Goal: Task Accomplishment & Management: Use online tool/utility

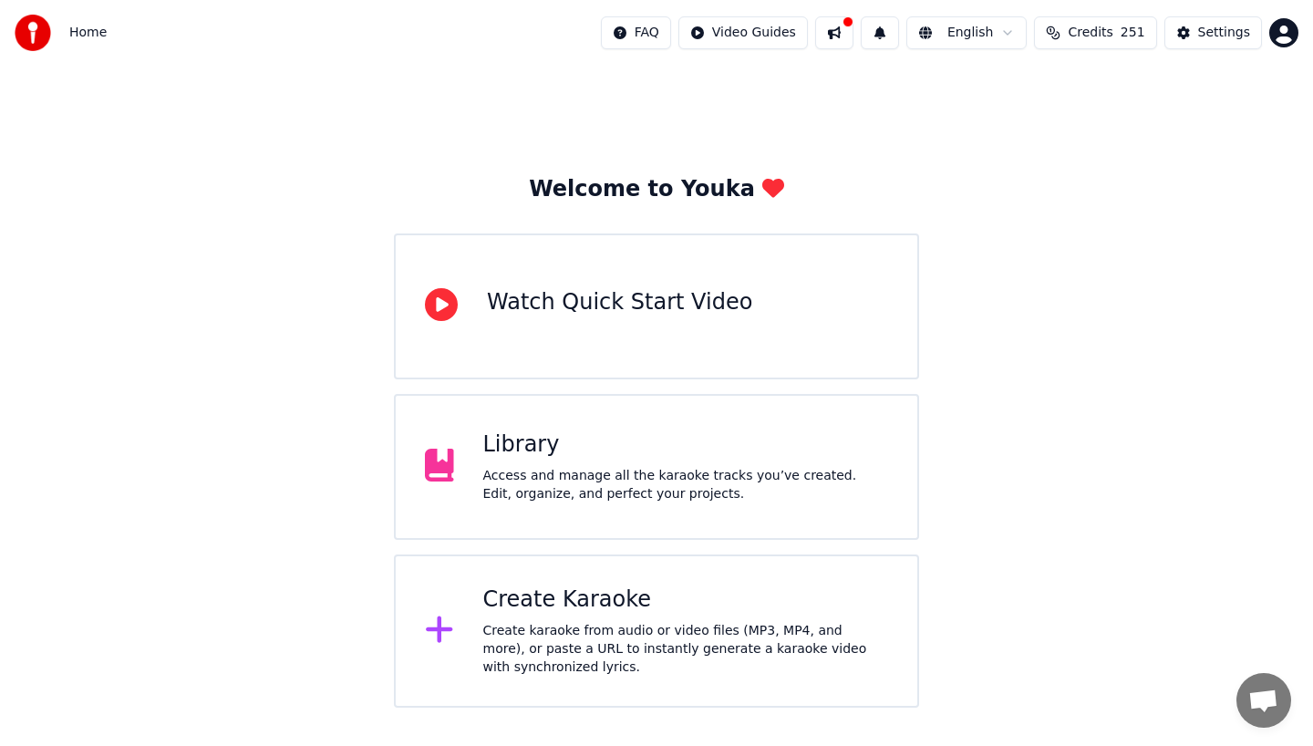
click at [665, 502] on div "Access and manage all the karaoke tracks you’ve created. Edit, organize, and pe…" at bounding box center [686, 485] width 406 height 36
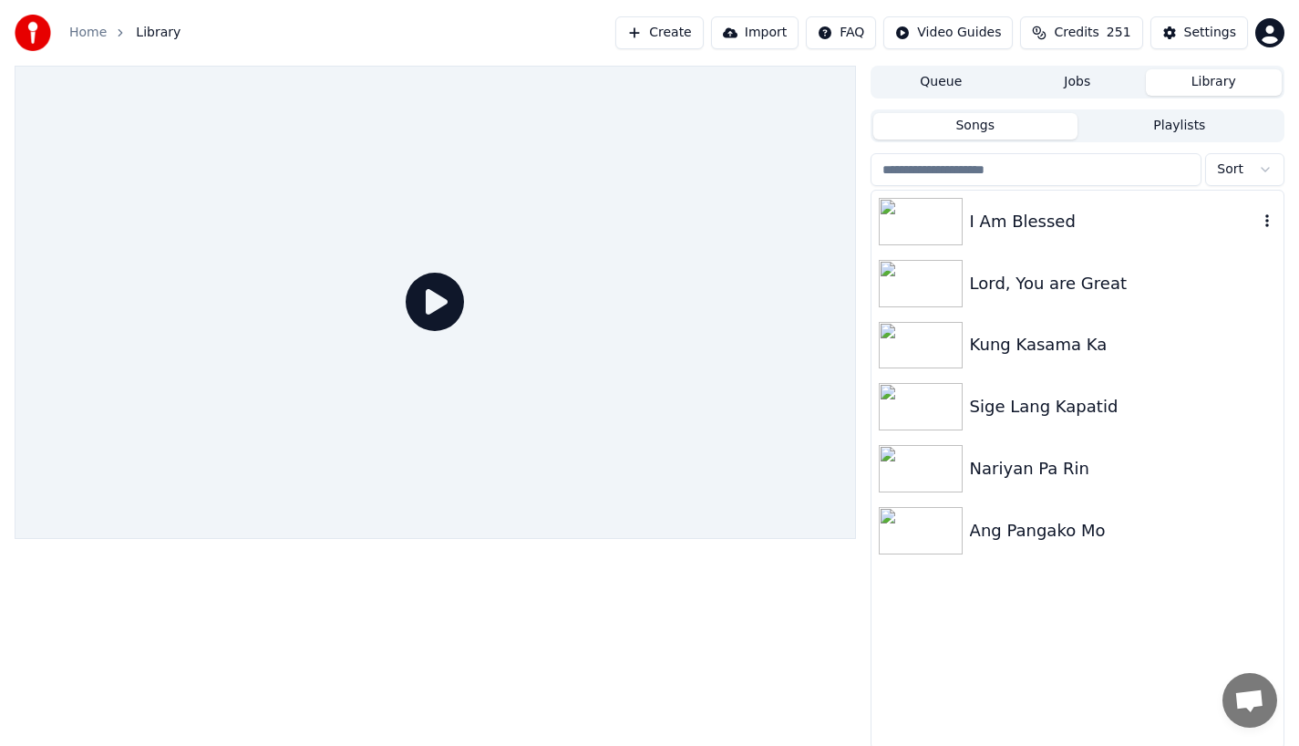
click at [1000, 220] on div "I Am Blessed" at bounding box center [1114, 222] width 288 height 26
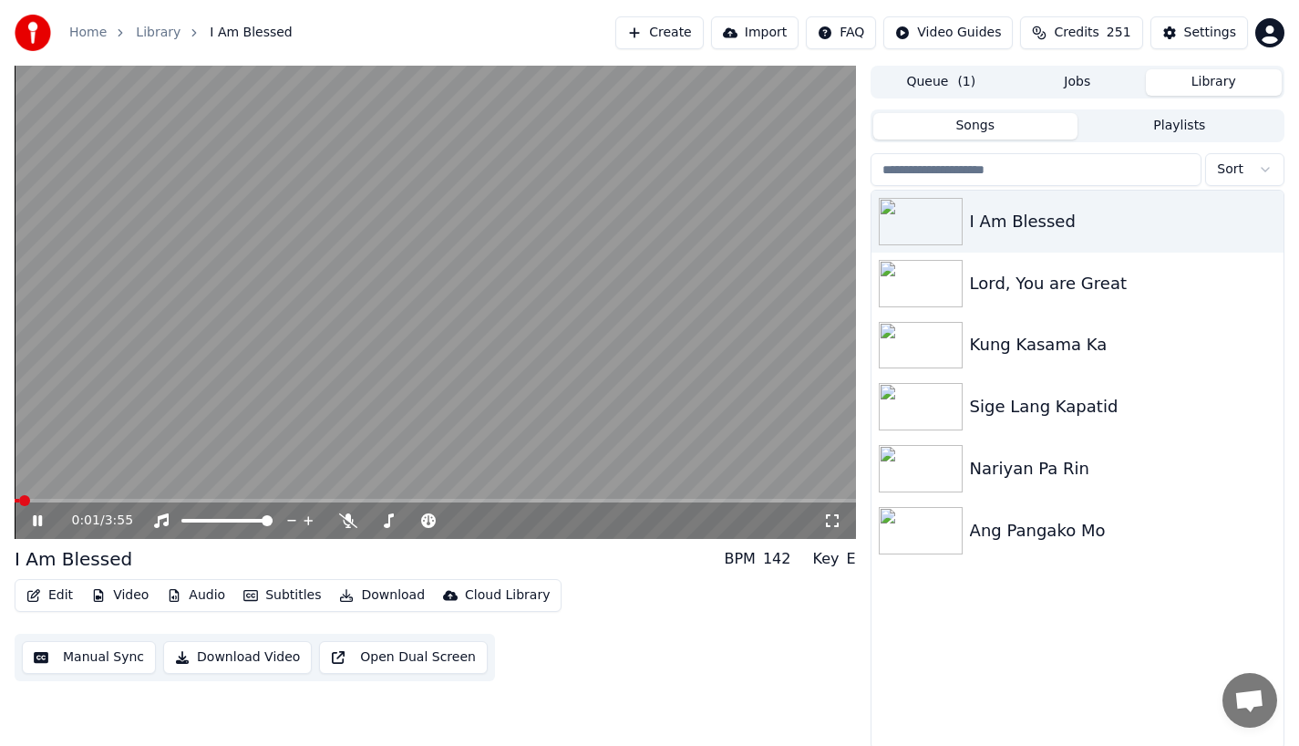
click at [39, 598] on icon "button" at bounding box center [33, 595] width 15 height 13
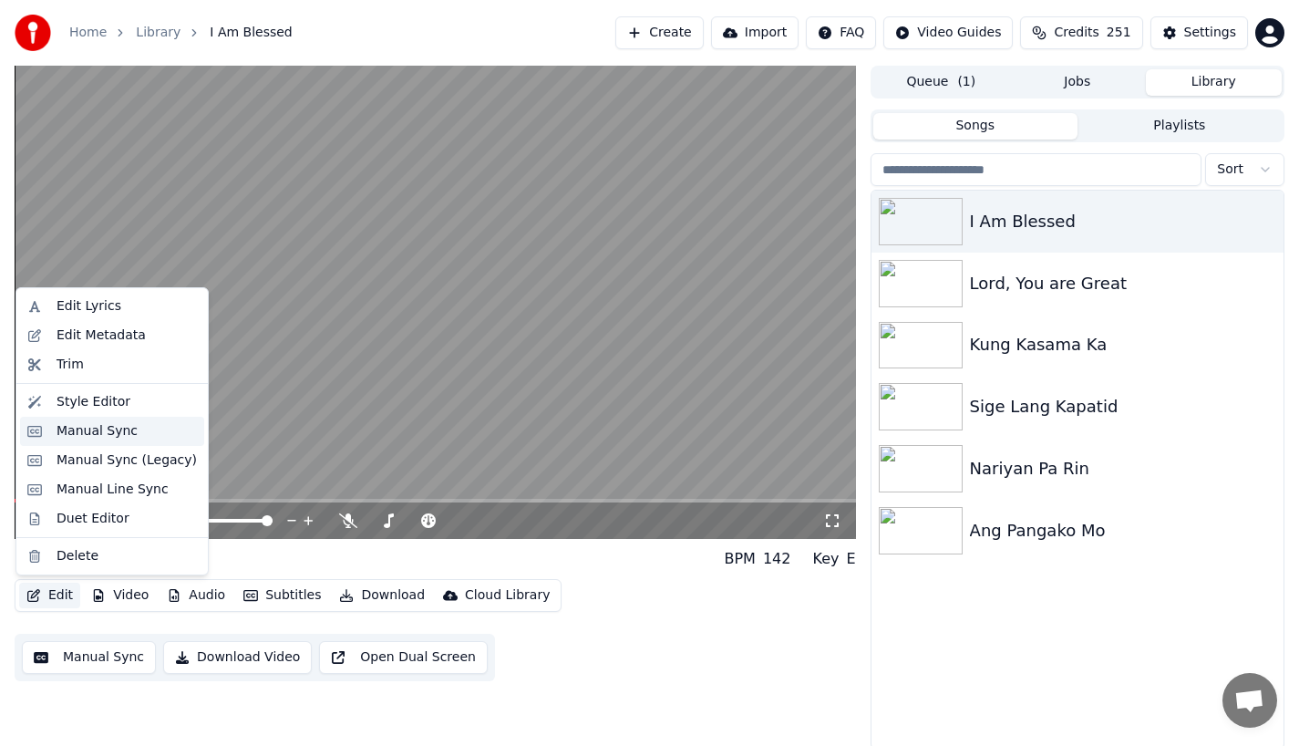
click at [83, 427] on div "Manual Sync" at bounding box center [97, 431] width 81 height 18
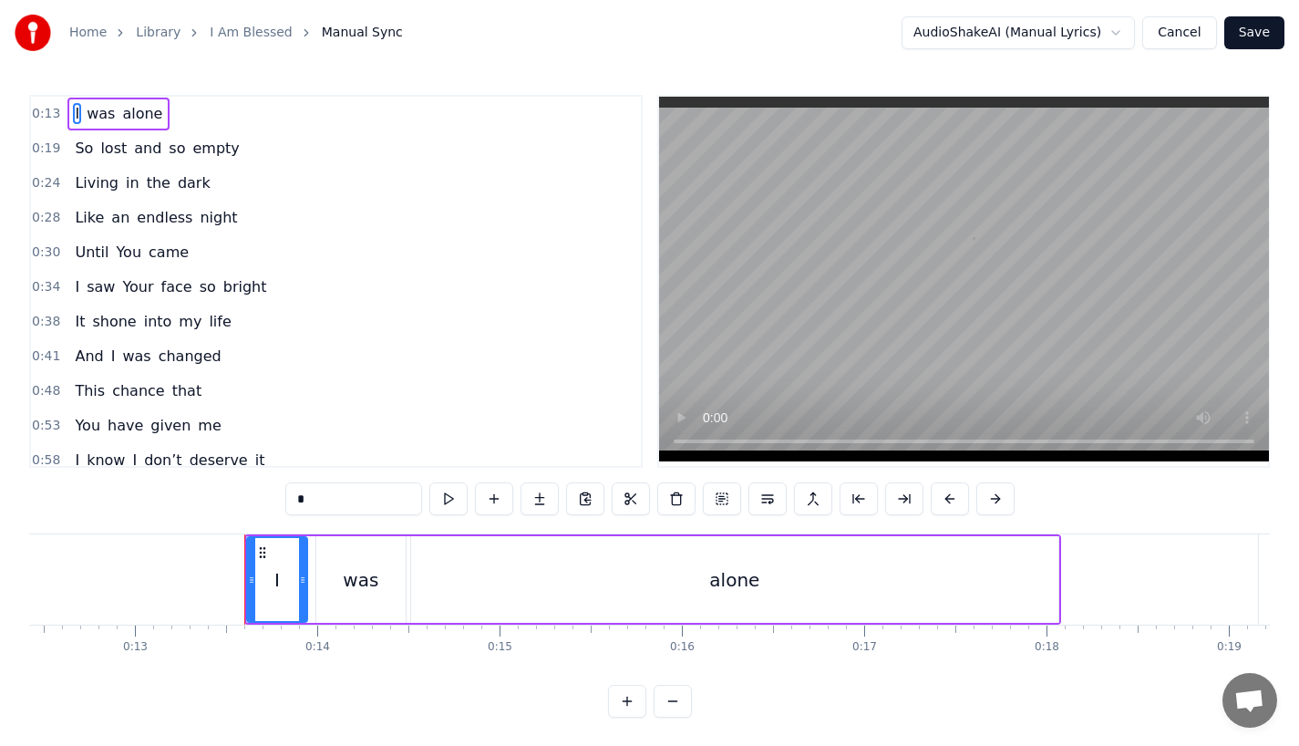
scroll to position [0, 2202]
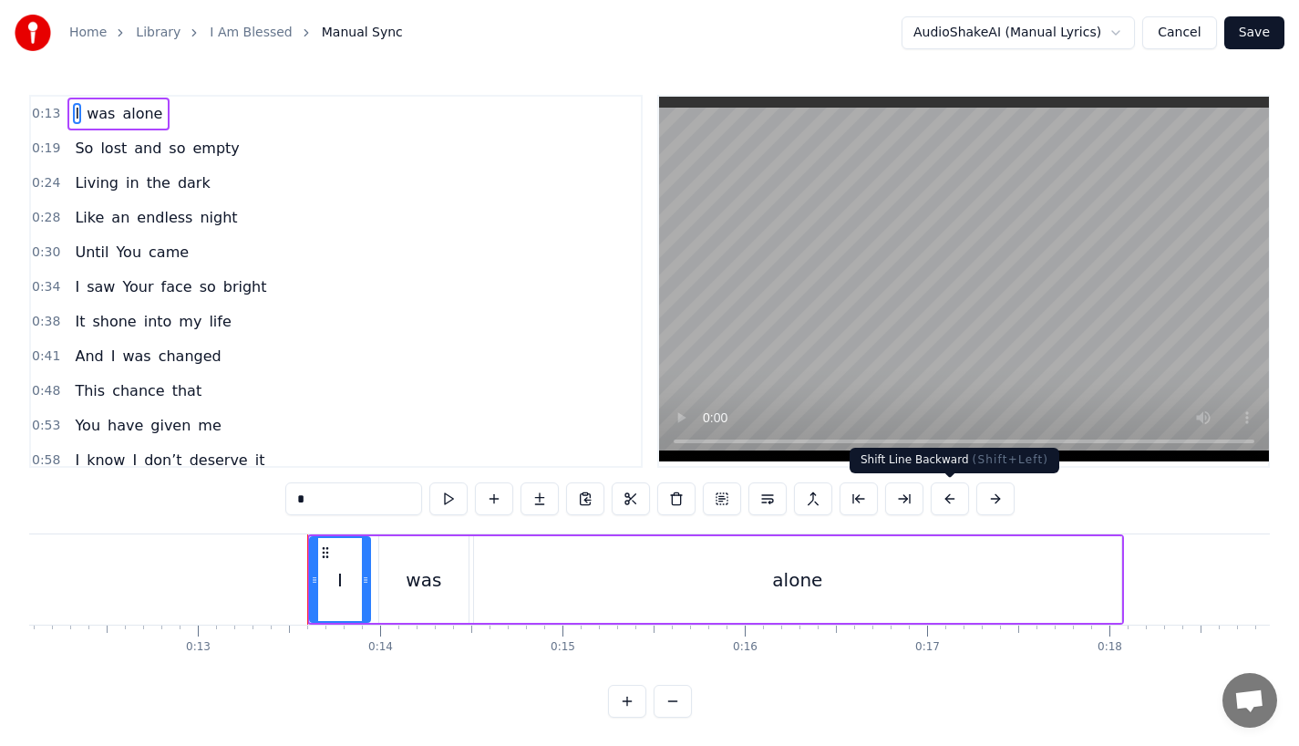
click at [952, 500] on button at bounding box center [950, 498] width 38 height 33
click at [952, 500] on div "*" at bounding box center [649, 498] width 729 height 33
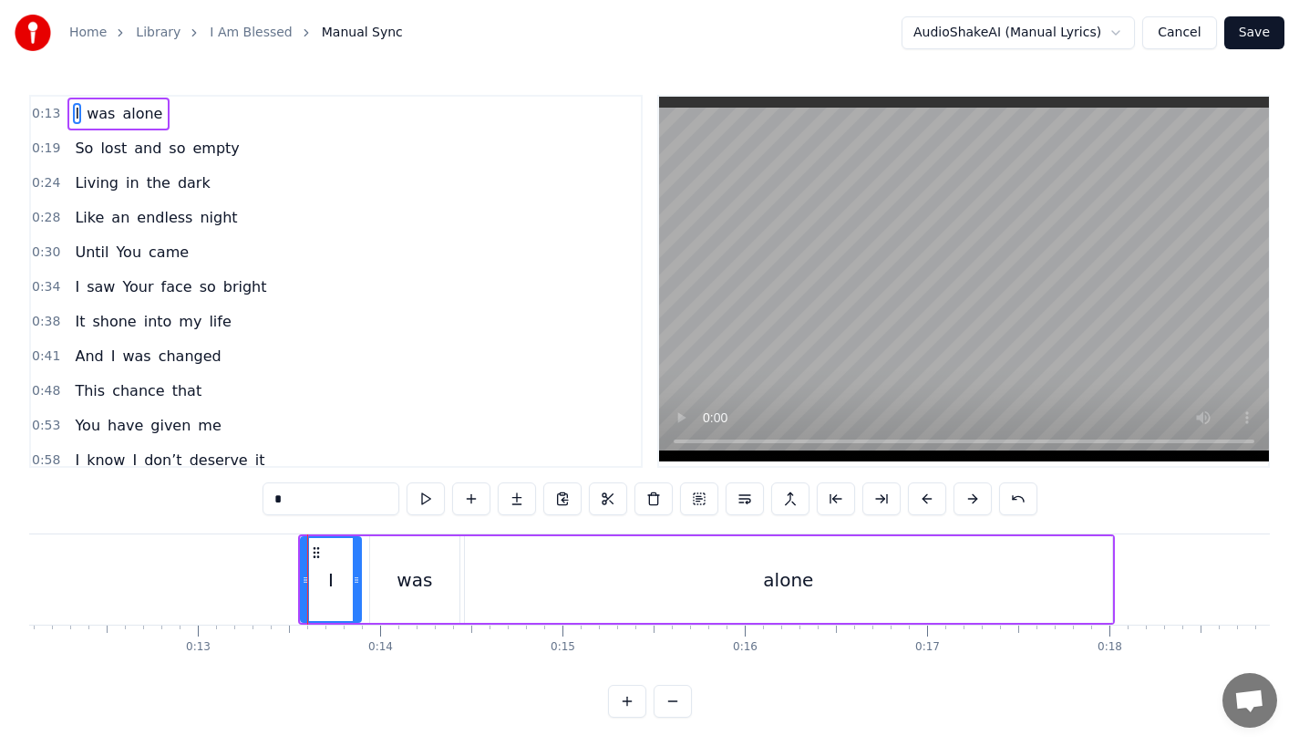
click at [952, 500] on div "*" at bounding box center [650, 498] width 775 height 33
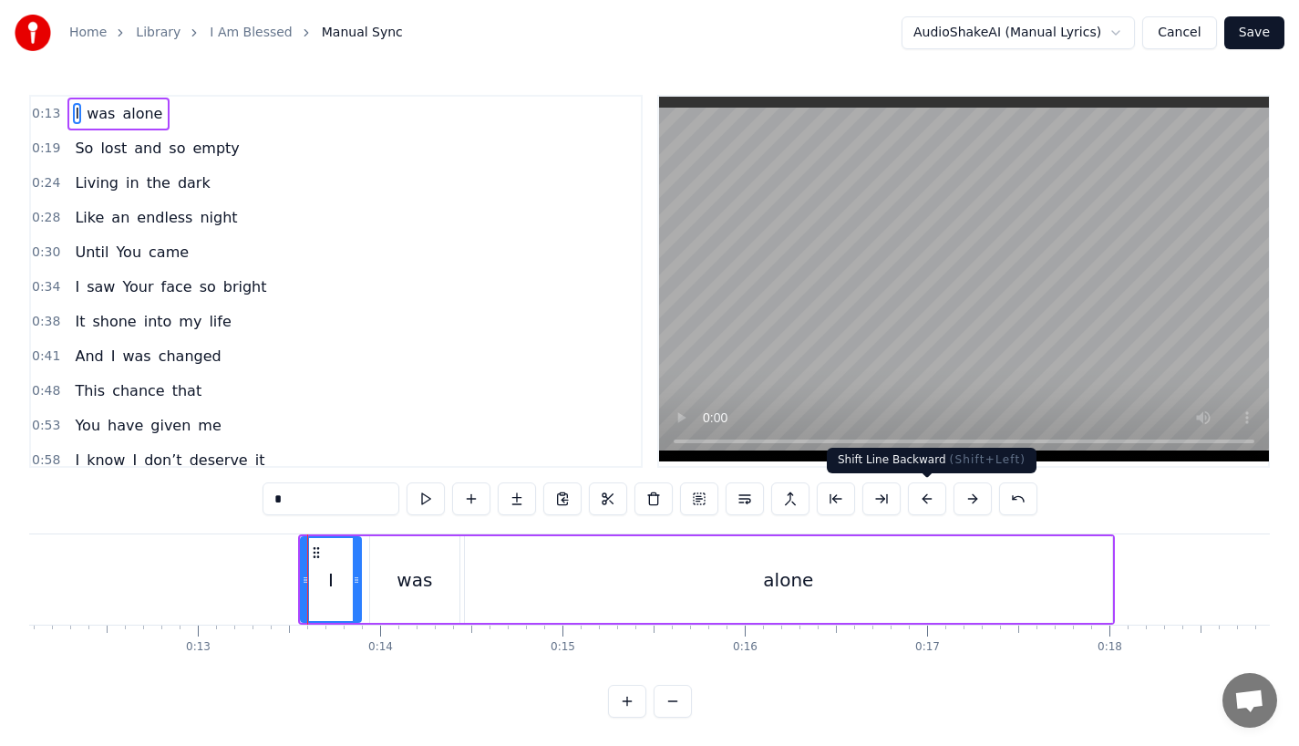
click at [924, 497] on button at bounding box center [927, 498] width 38 height 33
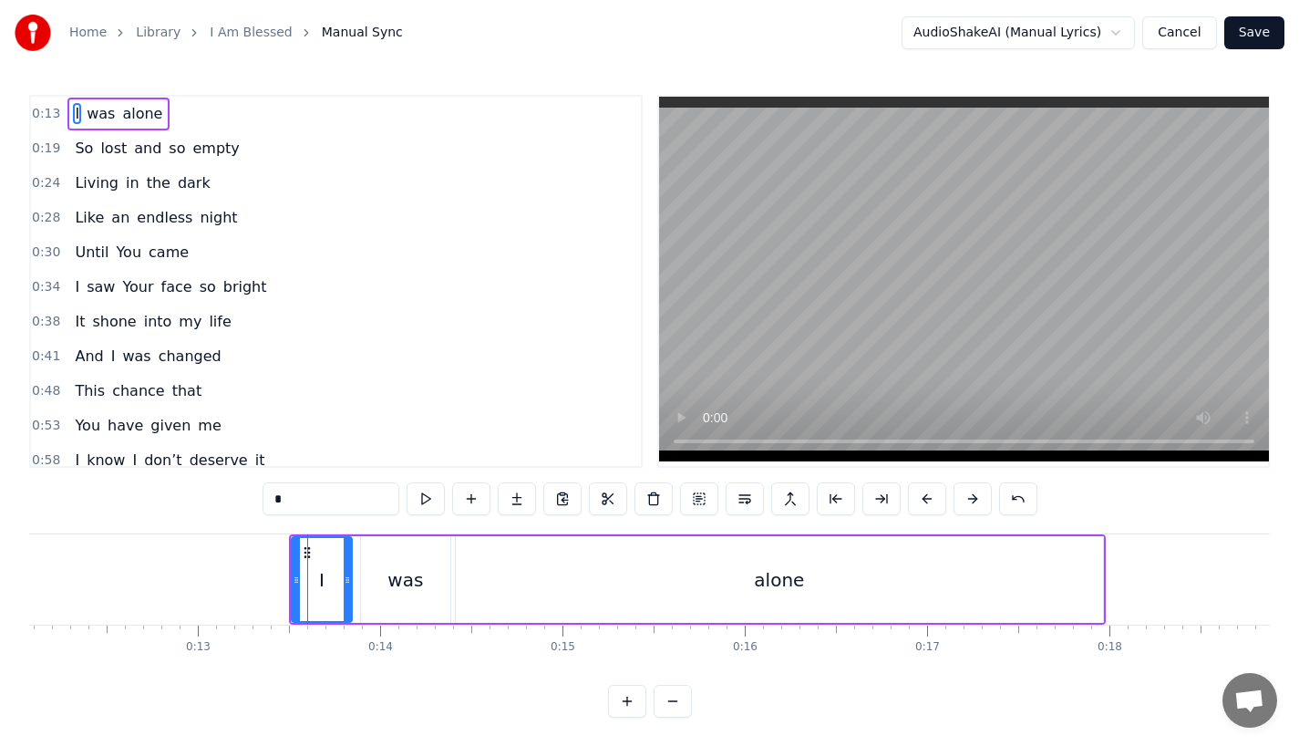
click at [924, 497] on button at bounding box center [927, 498] width 38 height 33
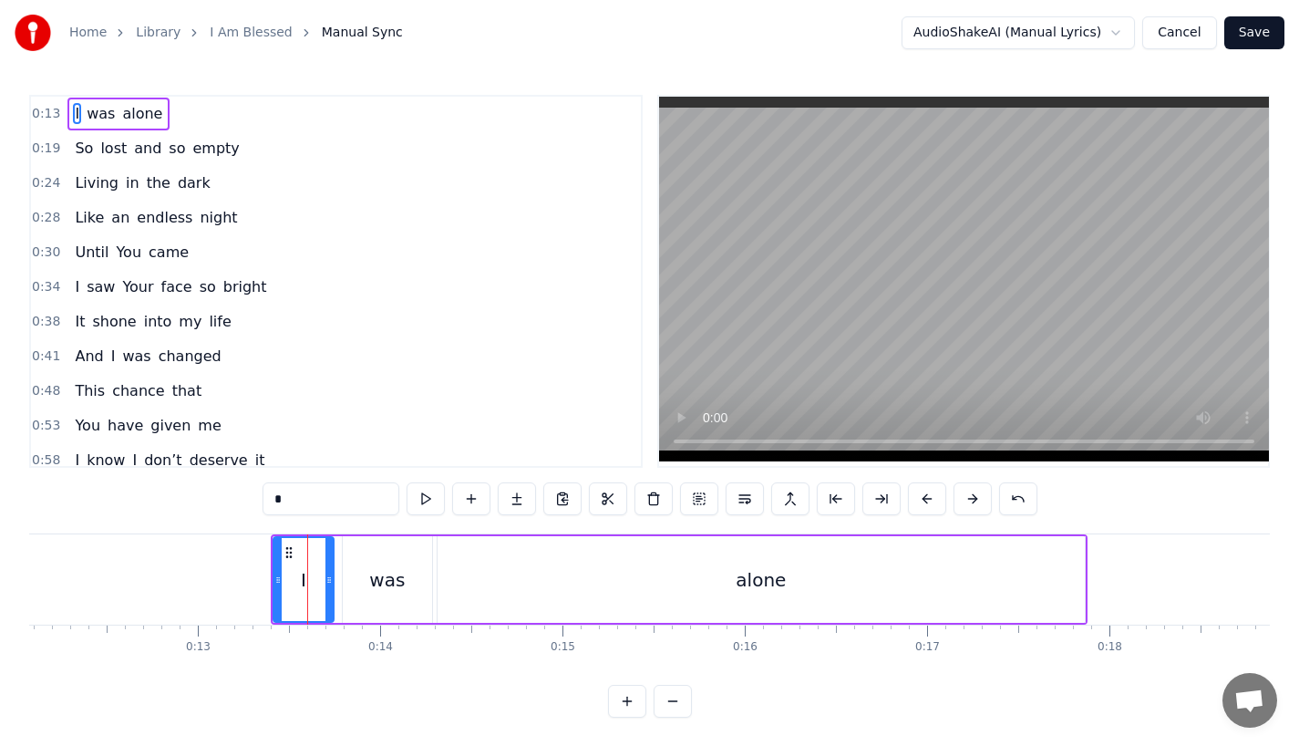
click at [924, 497] on button at bounding box center [927, 498] width 38 height 33
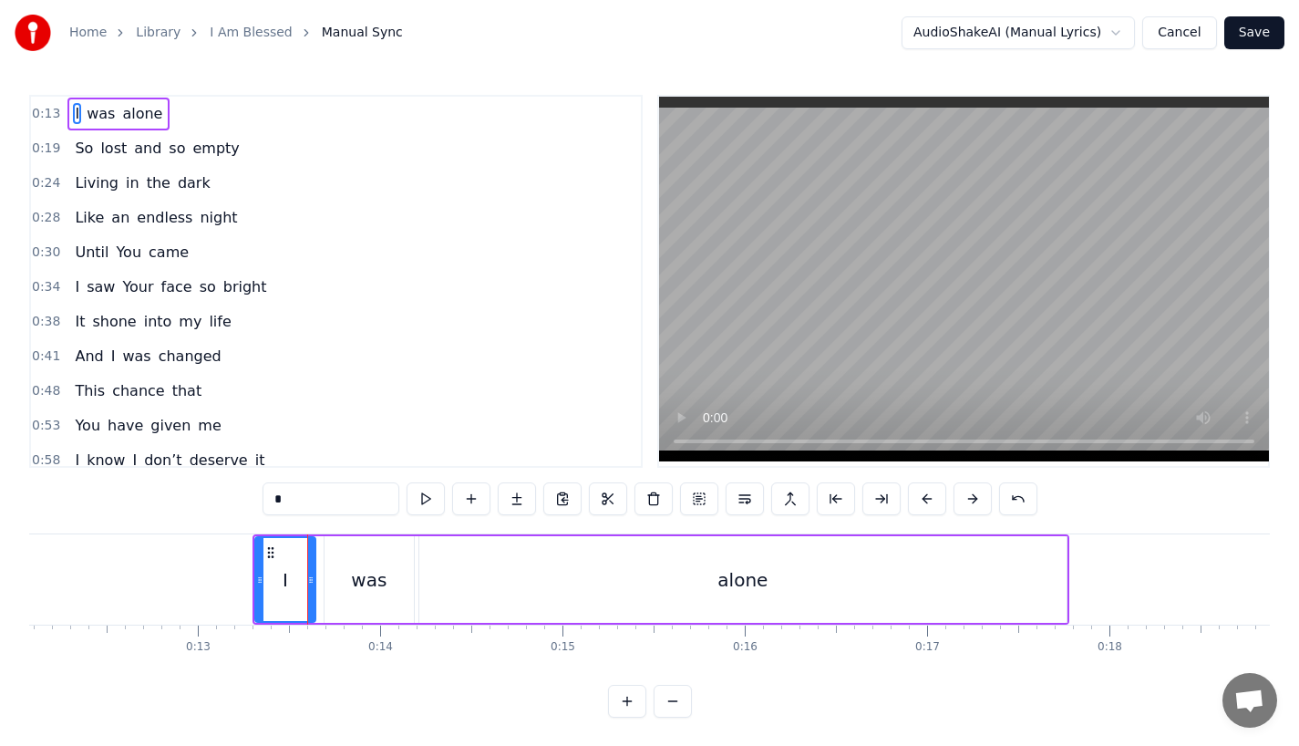
click at [924, 497] on button at bounding box center [927, 498] width 38 height 33
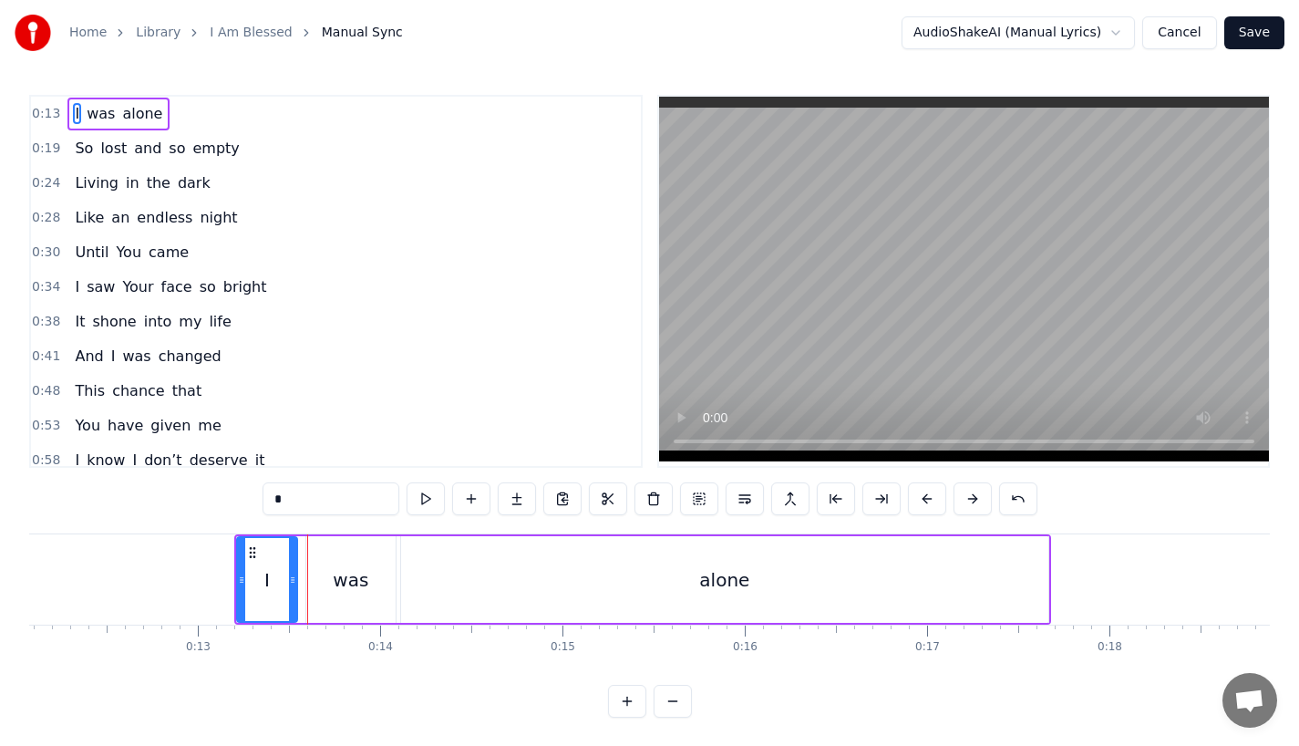
click at [924, 497] on button at bounding box center [927, 498] width 38 height 33
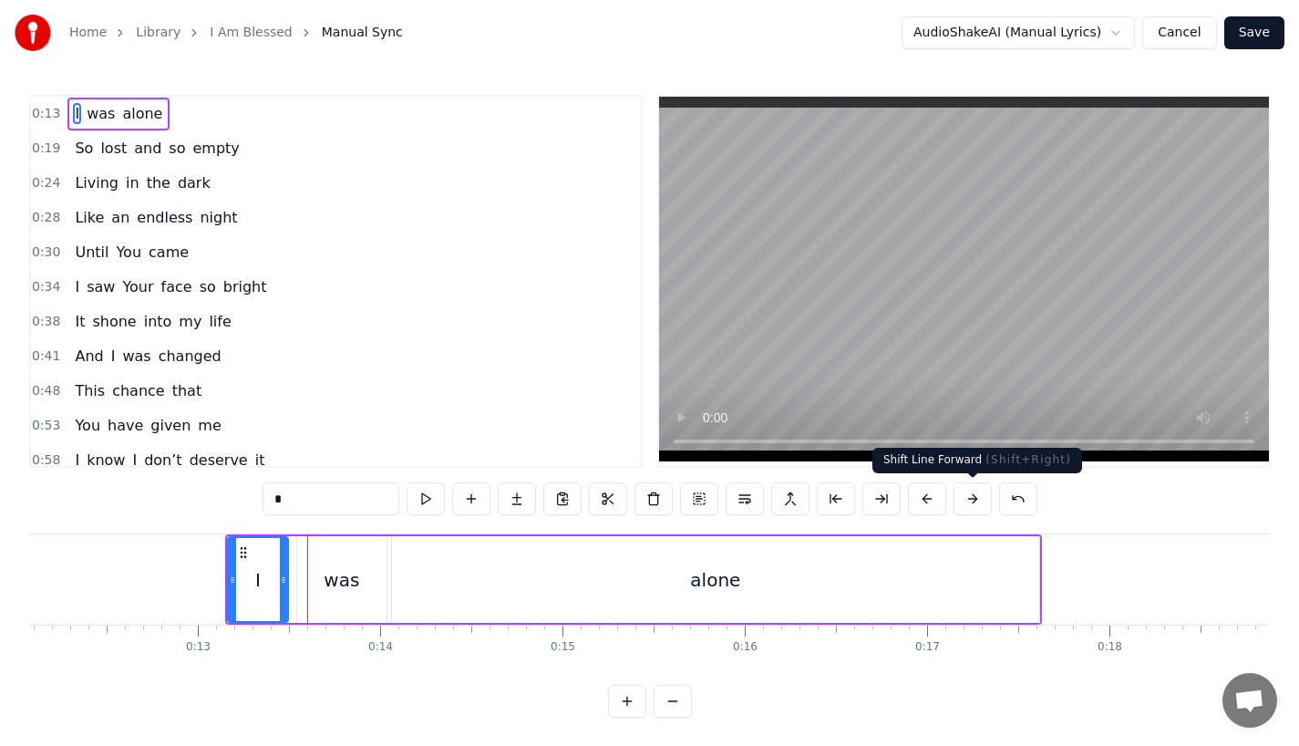
click at [960, 501] on button at bounding box center [973, 498] width 38 height 33
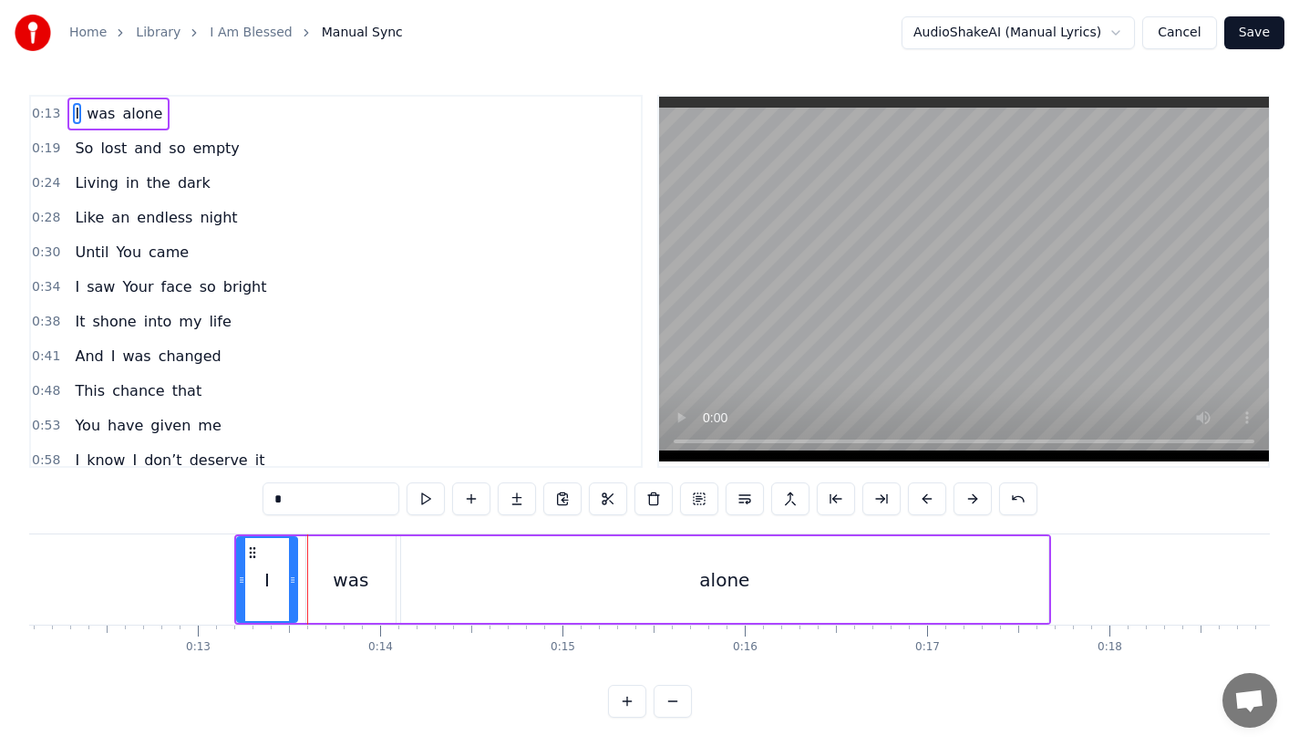
click at [192, 526] on div "0:13 I was alone 0:19 So lost and so empty 0:24 Living in the dark 0:28 Like an…" at bounding box center [649, 406] width 1241 height 623
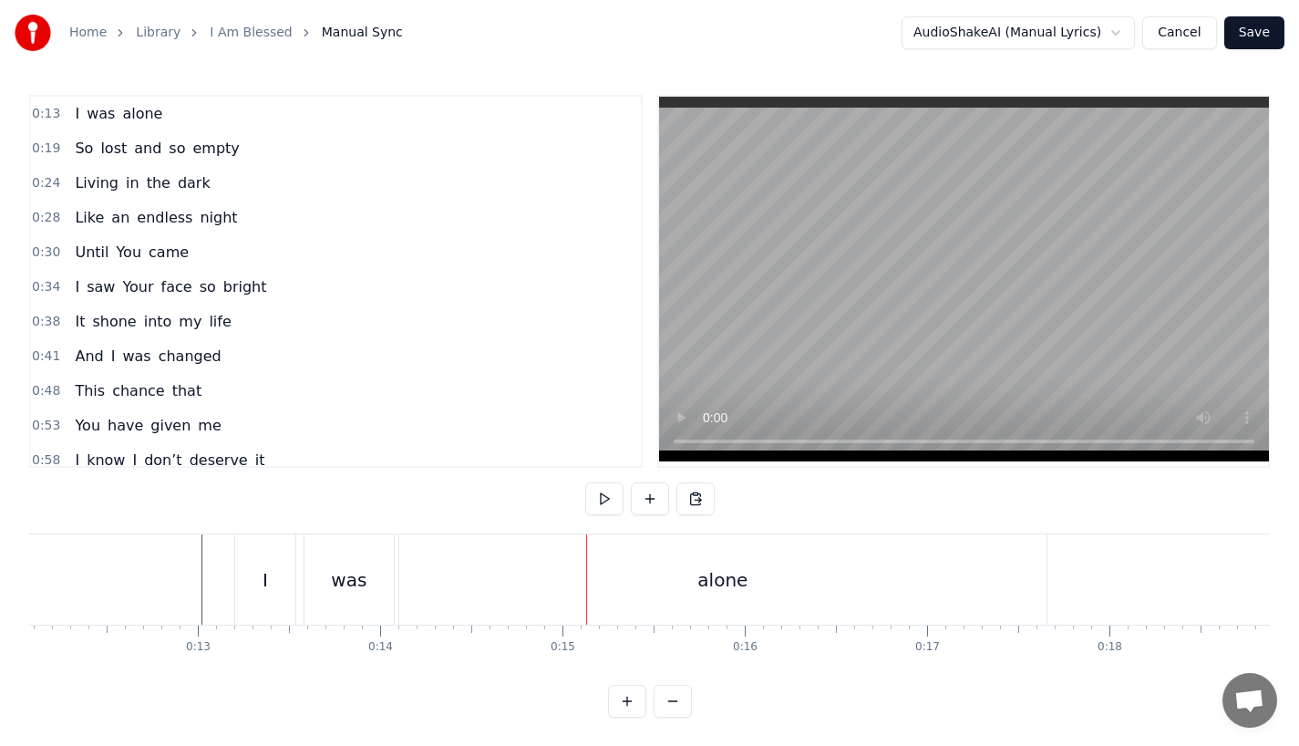
click at [254, 596] on div "I" at bounding box center [265, 579] width 60 height 90
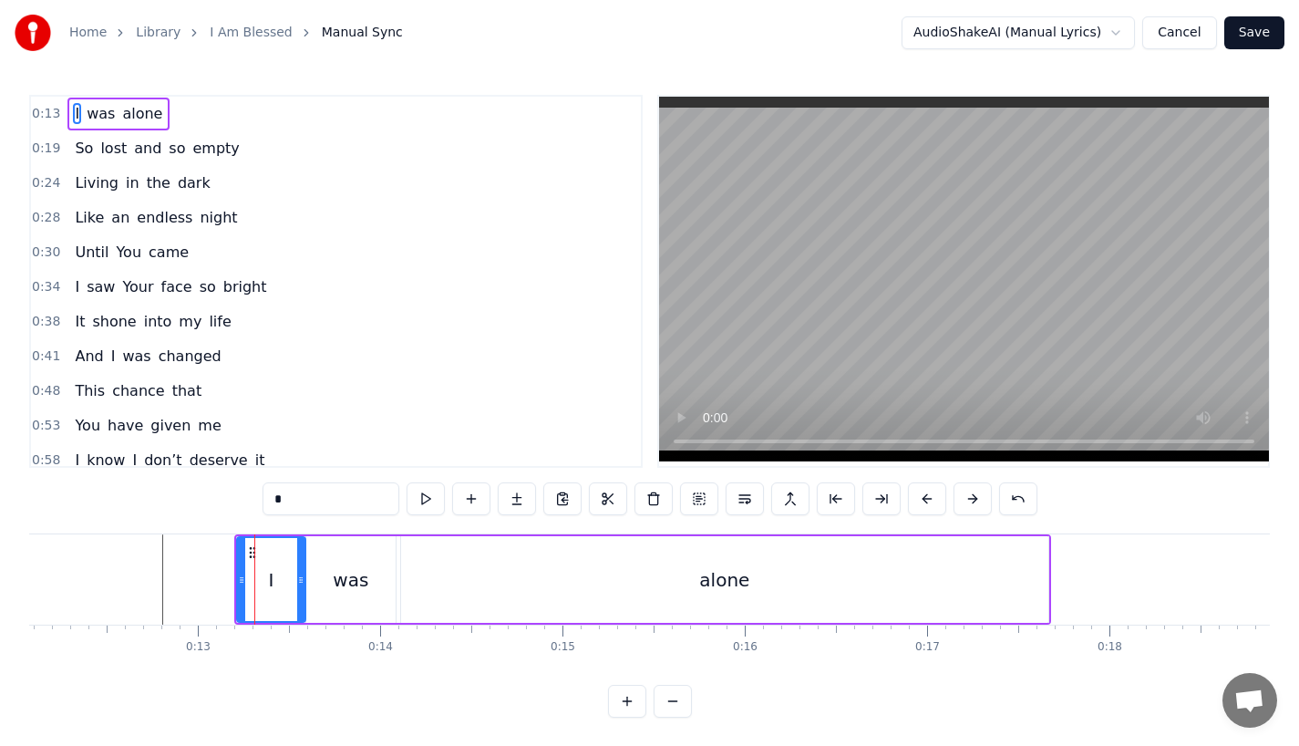
click at [301, 583] on icon at bounding box center [300, 580] width 7 height 15
click at [376, 584] on div "was" at bounding box center [350, 579] width 89 height 87
type input "***"
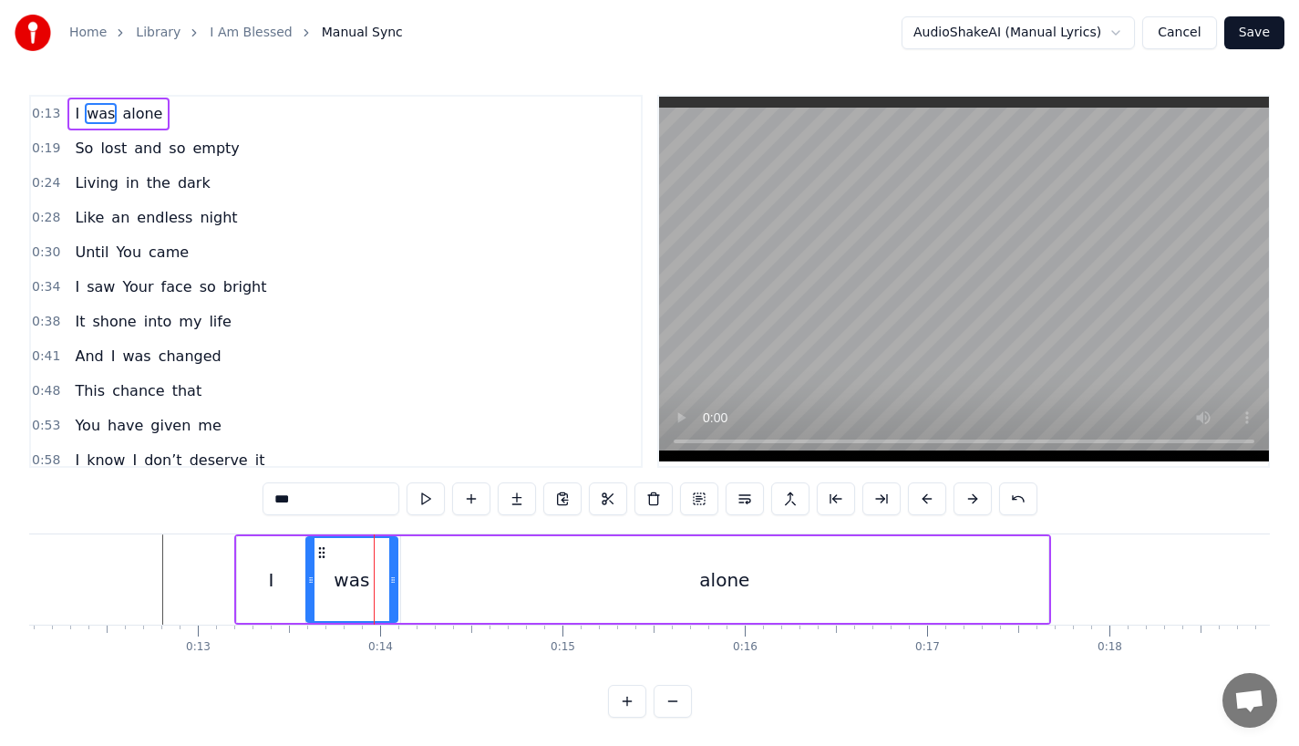
click at [397, 584] on icon at bounding box center [392, 580] width 7 height 15
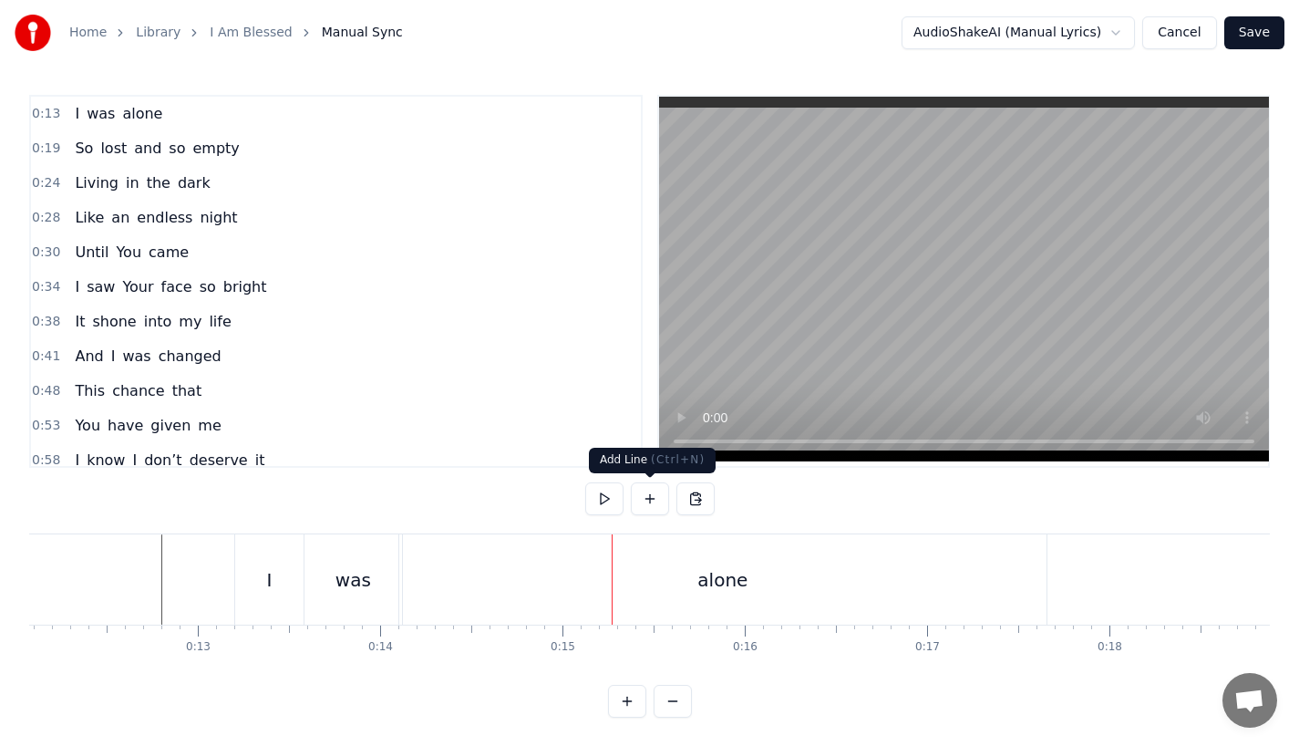
click at [590, 558] on div "alone" at bounding box center [722, 579] width 647 height 90
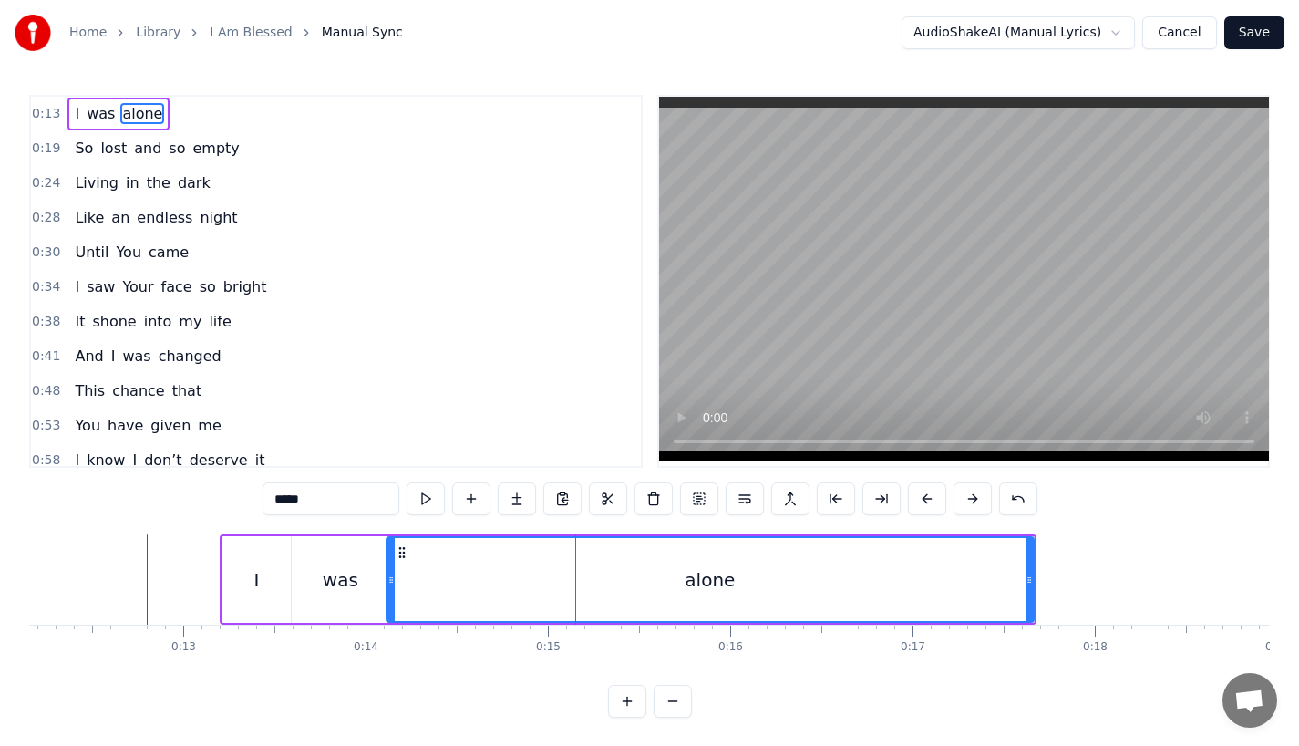
scroll to position [0, 2218]
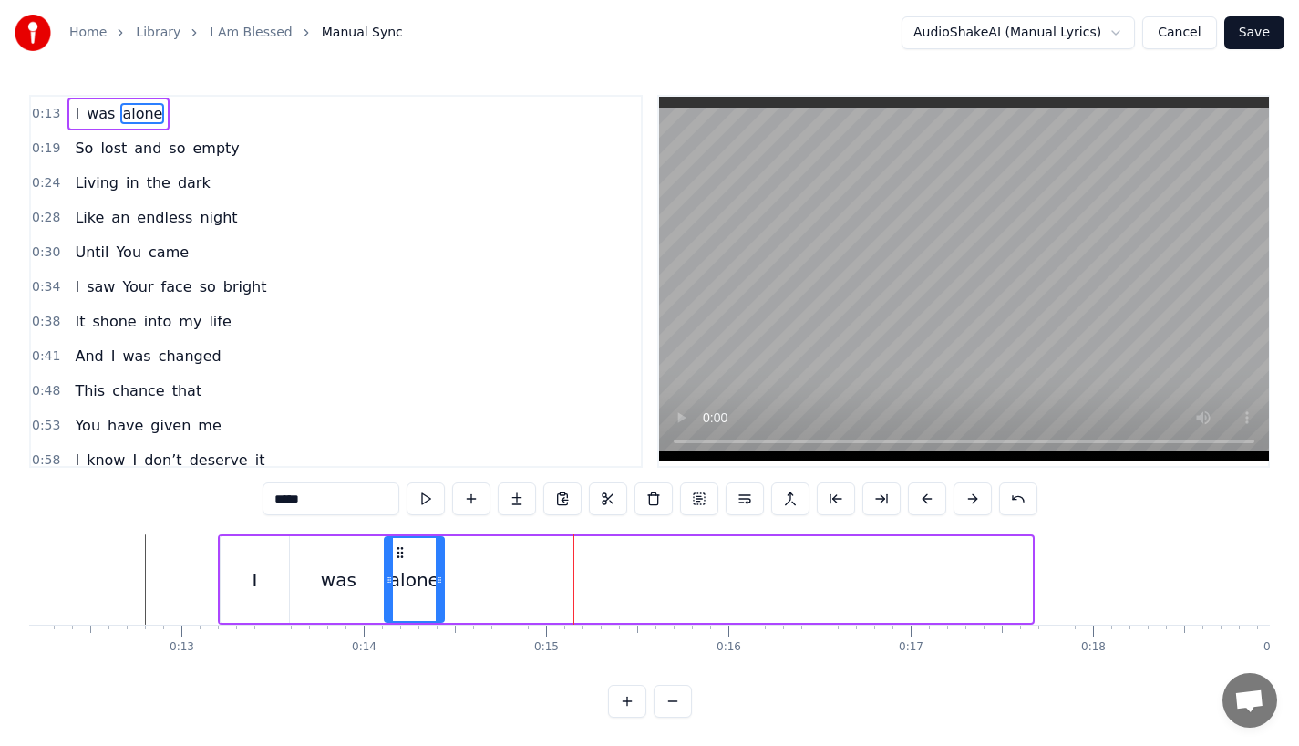
drag, startPoint x: 1028, startPoint y: 590, endPoint x: 439, endPoint y: 558, distance: 588.9
click at [439, 558] on div at bounding box center [439, 579] width 7 height 83
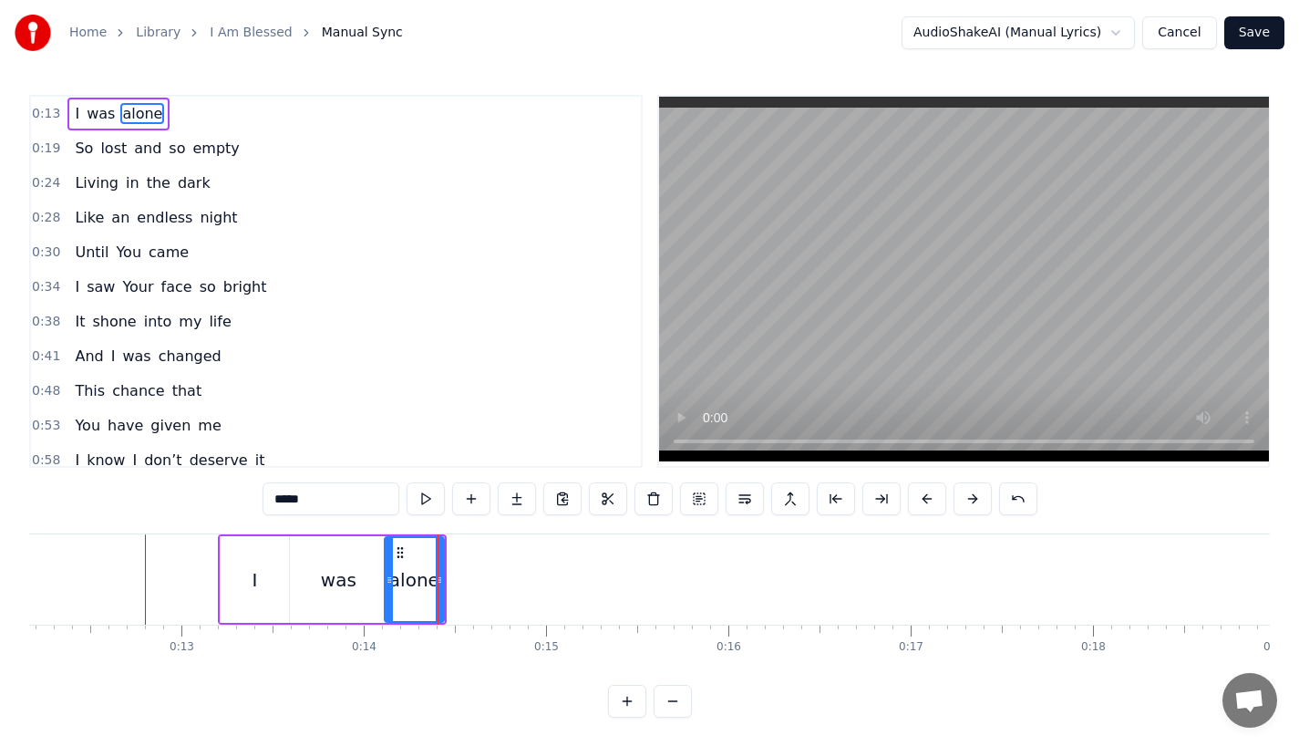
click at [320, 502] on input "*****" at bounding box center [331, 498] width 137 height 33
drag, startPoint x: 280, startPoint y: 498, endPoint x: 423, endPoint y: 498, distance: 143.1
click at [423, 498] on div "*****" at bounding box center [650, 498] width 775 height 33
type input "*"
click at [501, 501] on button at bounding box center [517, 498] width 38 height 33
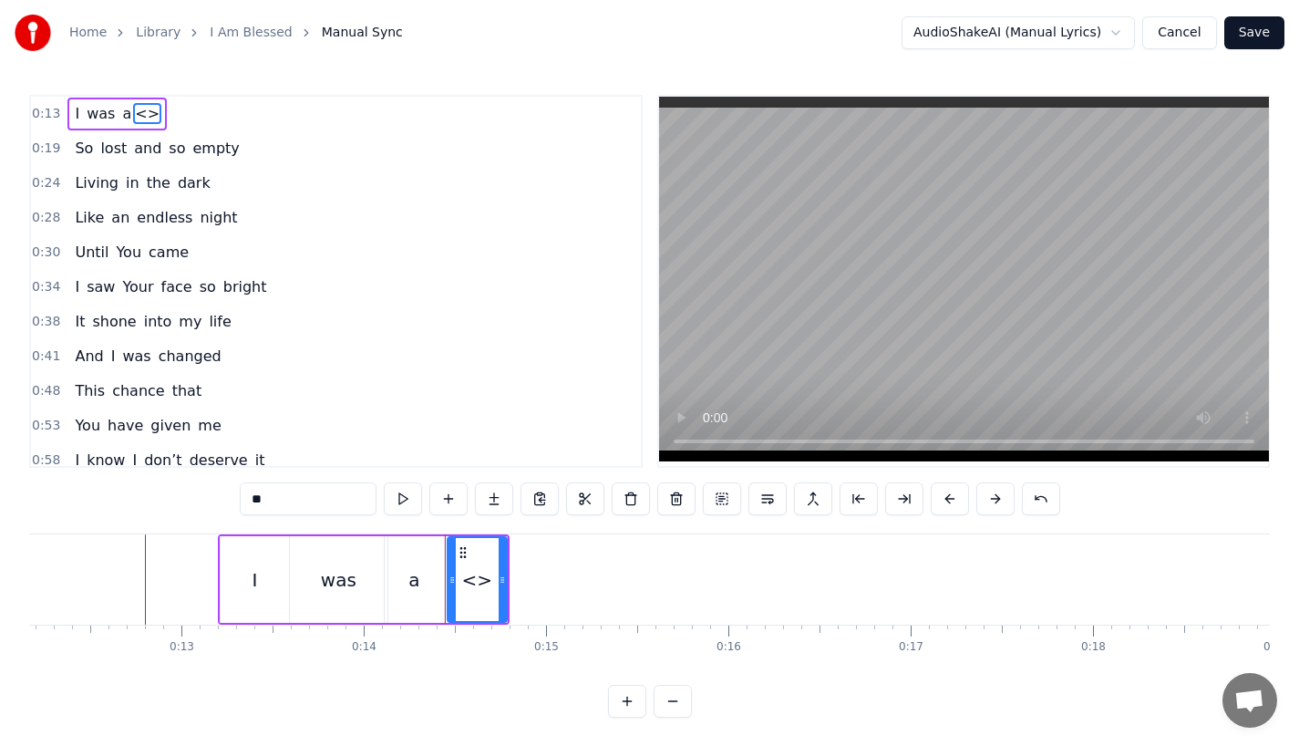
drag, startPoint x: 305, startPoint y: 486, endPoint x: 394, endPoint y: 528, distance: 97.9
click at [394, 528] on div "0:13 I was a <> 0:19 So lost and so empty 0:24 Living in the dark 0:28 Like an …" at bounding box center [649, 406] width 1241 height 623
paste input "**"
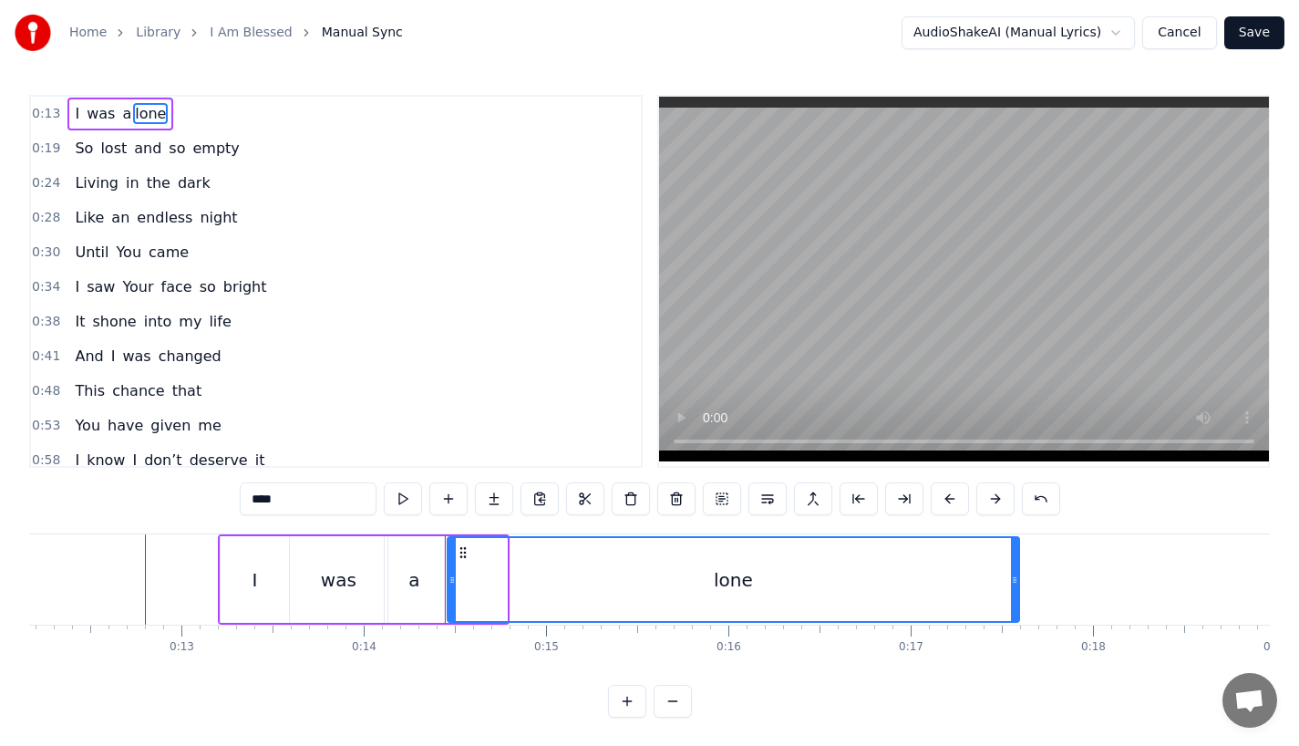
drag, startPoint x: 501, startPoint y: 590, endPoint x: 1017, endPoint y: 581, distance: 515.2
click at [1017, 581] on div at bounding box center [1014, 579] width 7 height 83
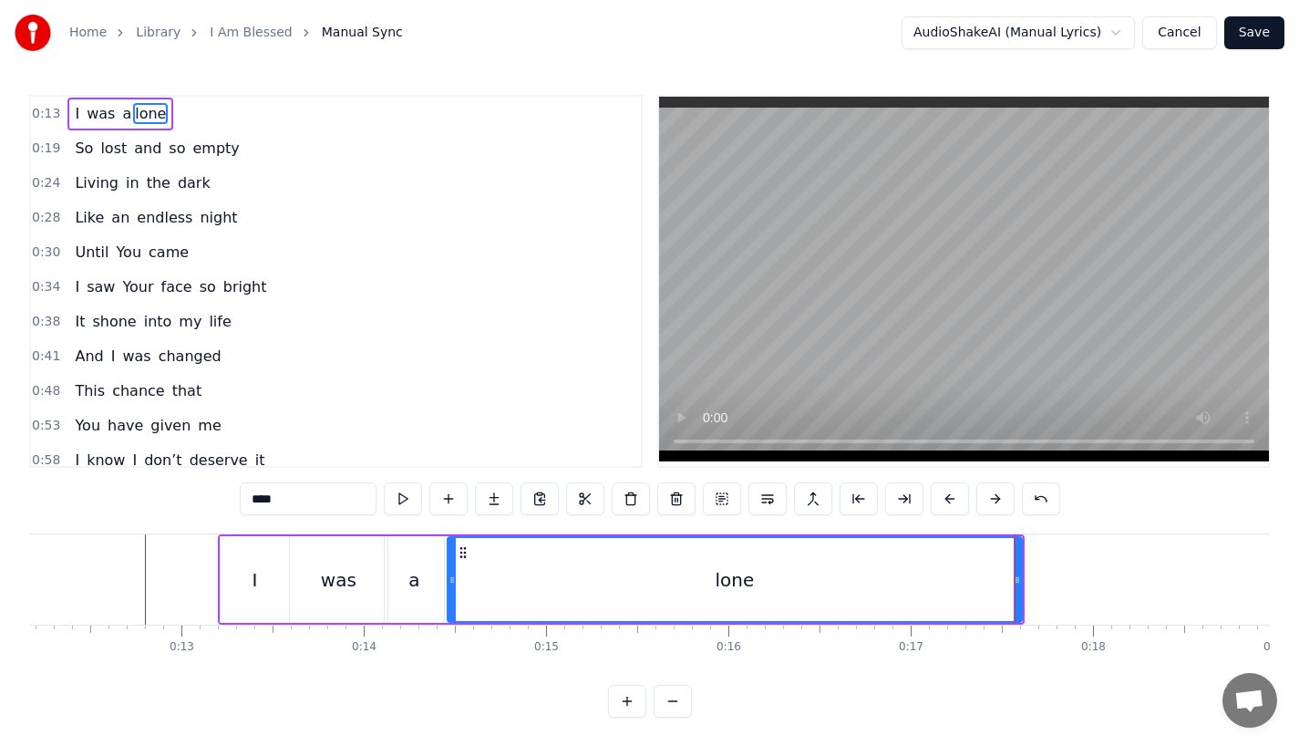
type input "****"
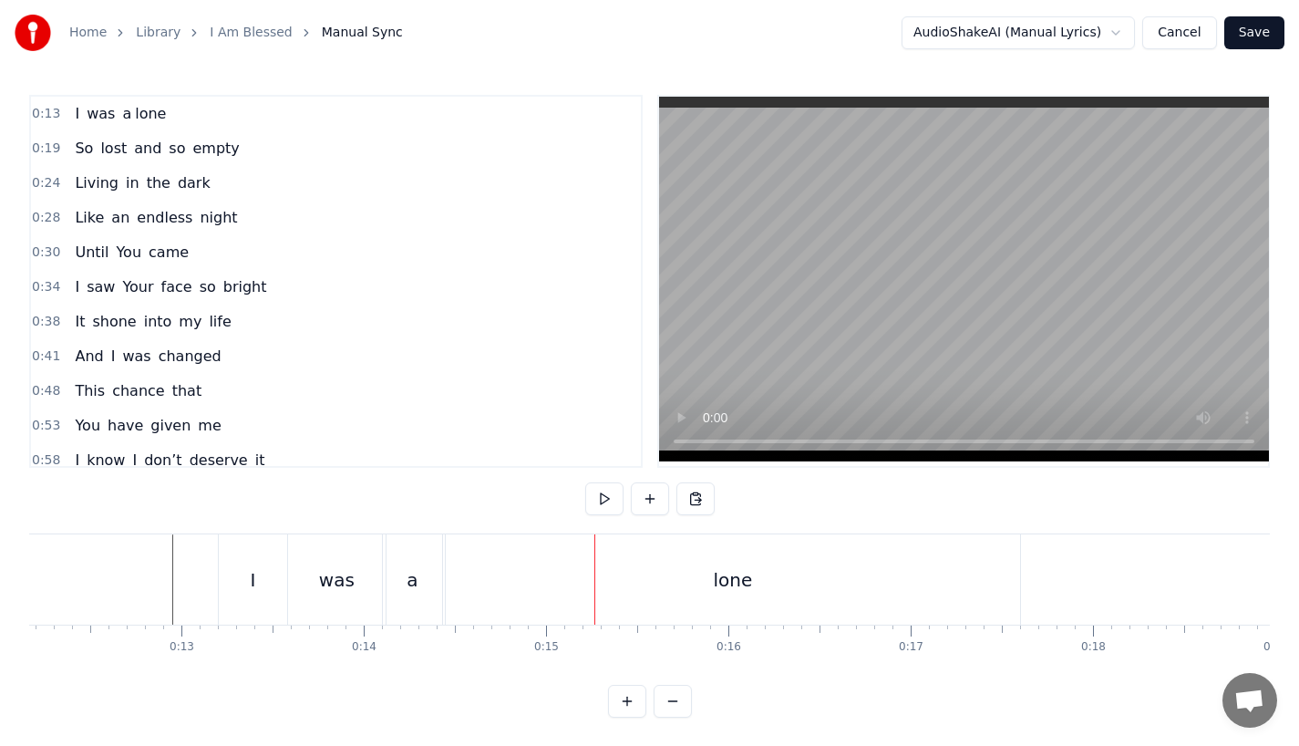
click at [423, 608] on div "a" at bounding box center [412, 579] width 59 height 90
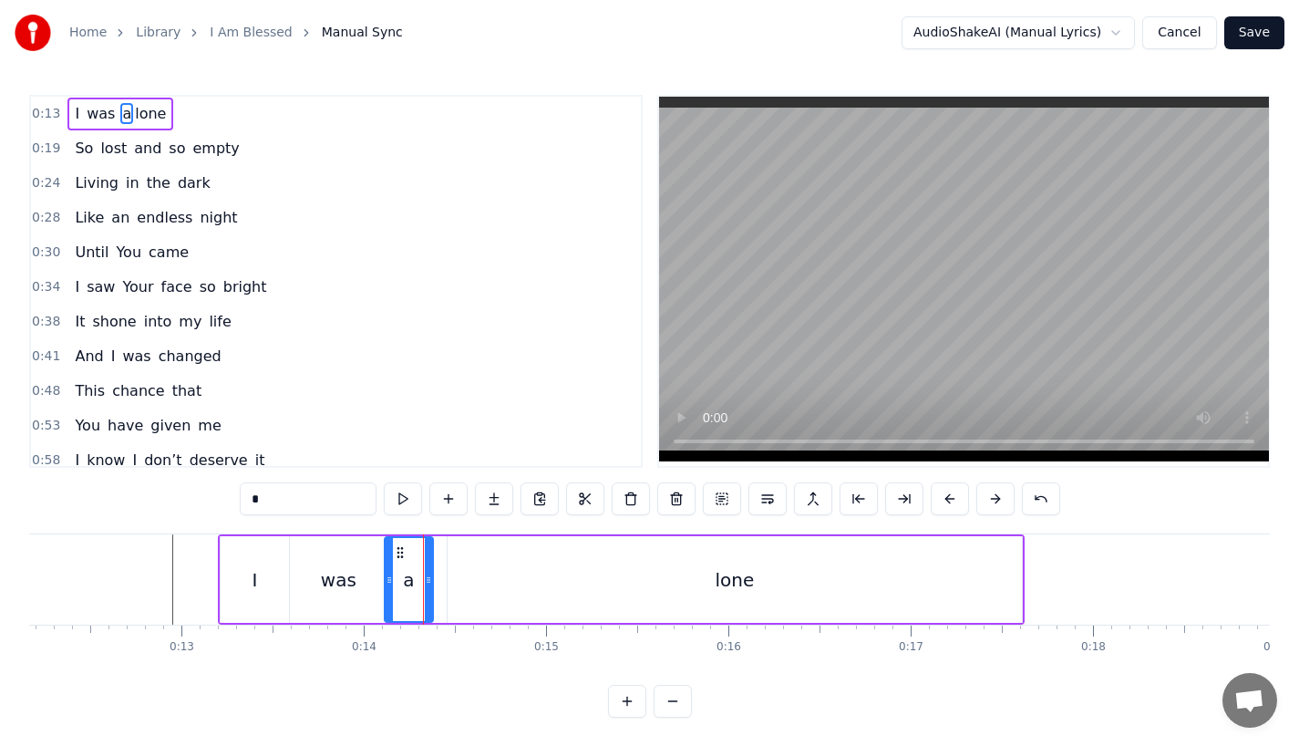
drag, startPoint x: 437, startPoint y: 593, endPoint x: 426, endPoint y: 593, distance: 10.9
click at [426, 593] on div at bounding box center [428, 579] width 7 height 83
click at [457, 590] on div "lone" at bounding box center [735, 579] width 574 height 87
type input "****"
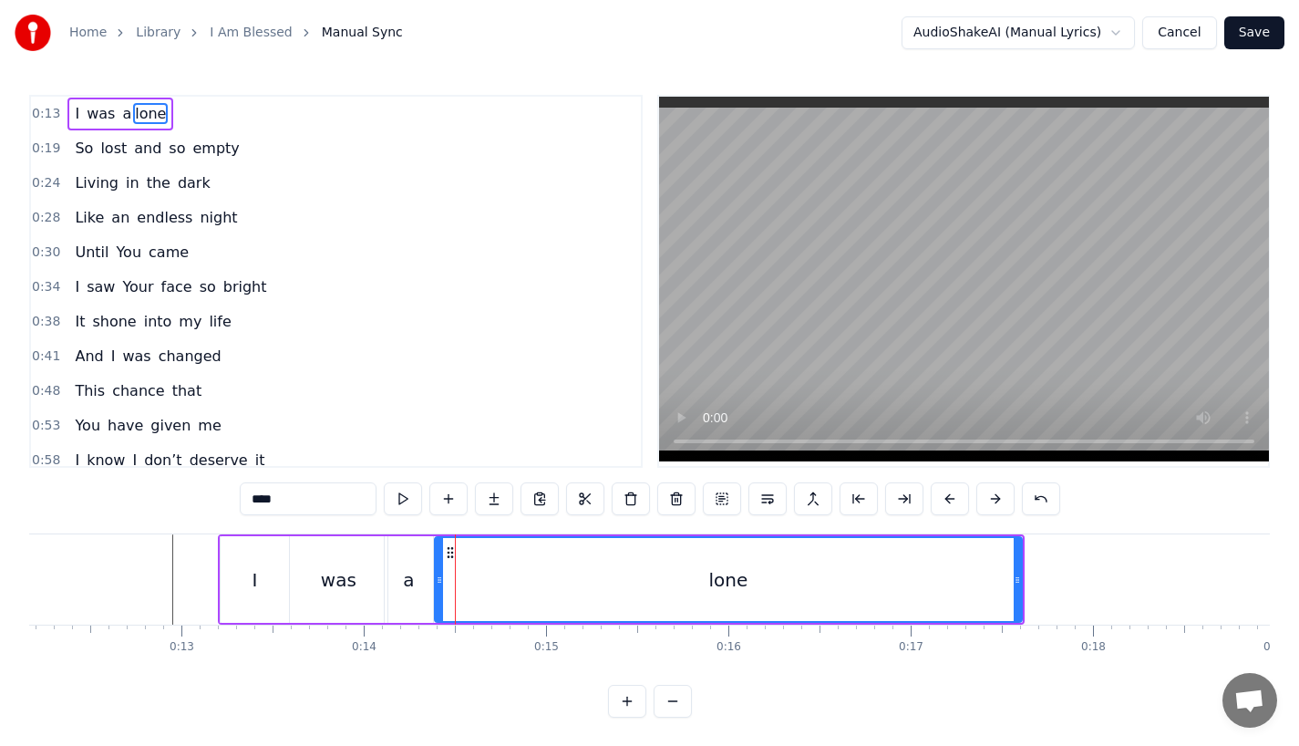
drag, startPoint x: 449, startPoint y: 578, endPoint x: 436, endPoint y: 581, distance: 13.9
click at [436, 581] on icon at bounding box center [439, 580] width 7 height 15
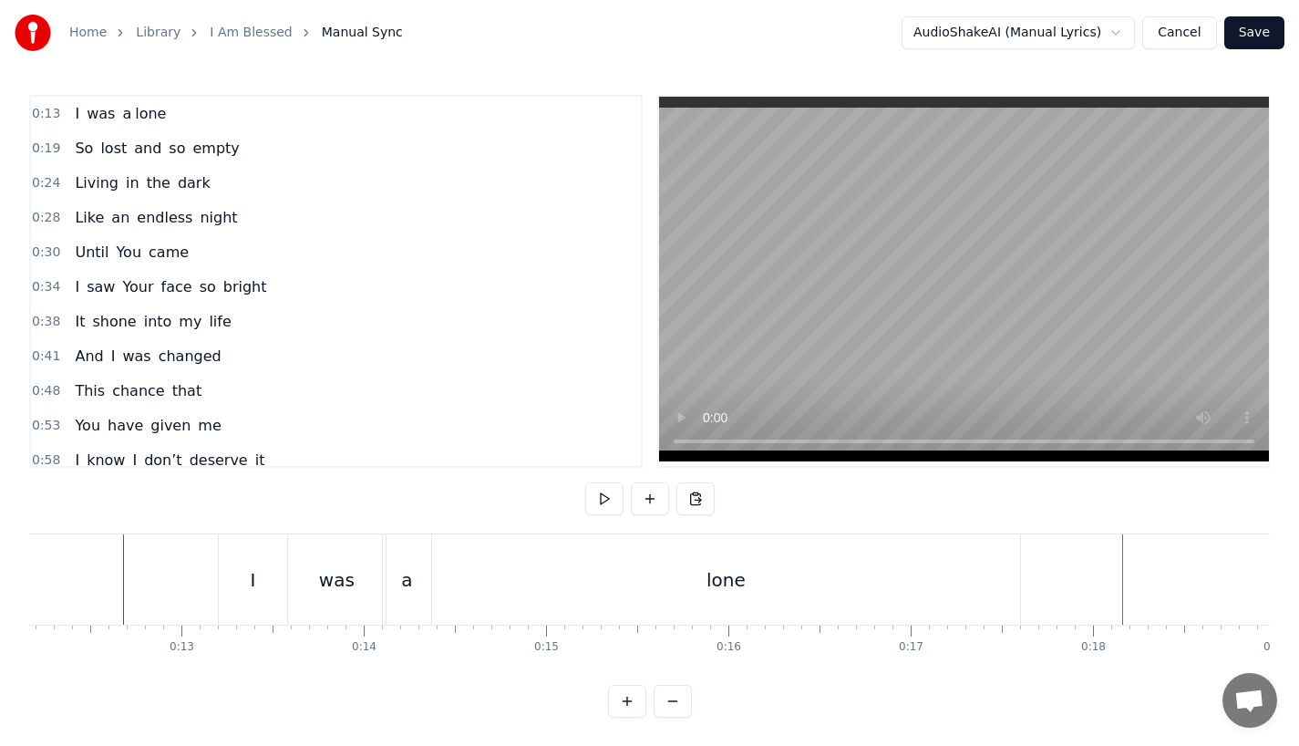
click at [796, 599] on div "lone" at bounding box center [726, 579] width 588 height 90
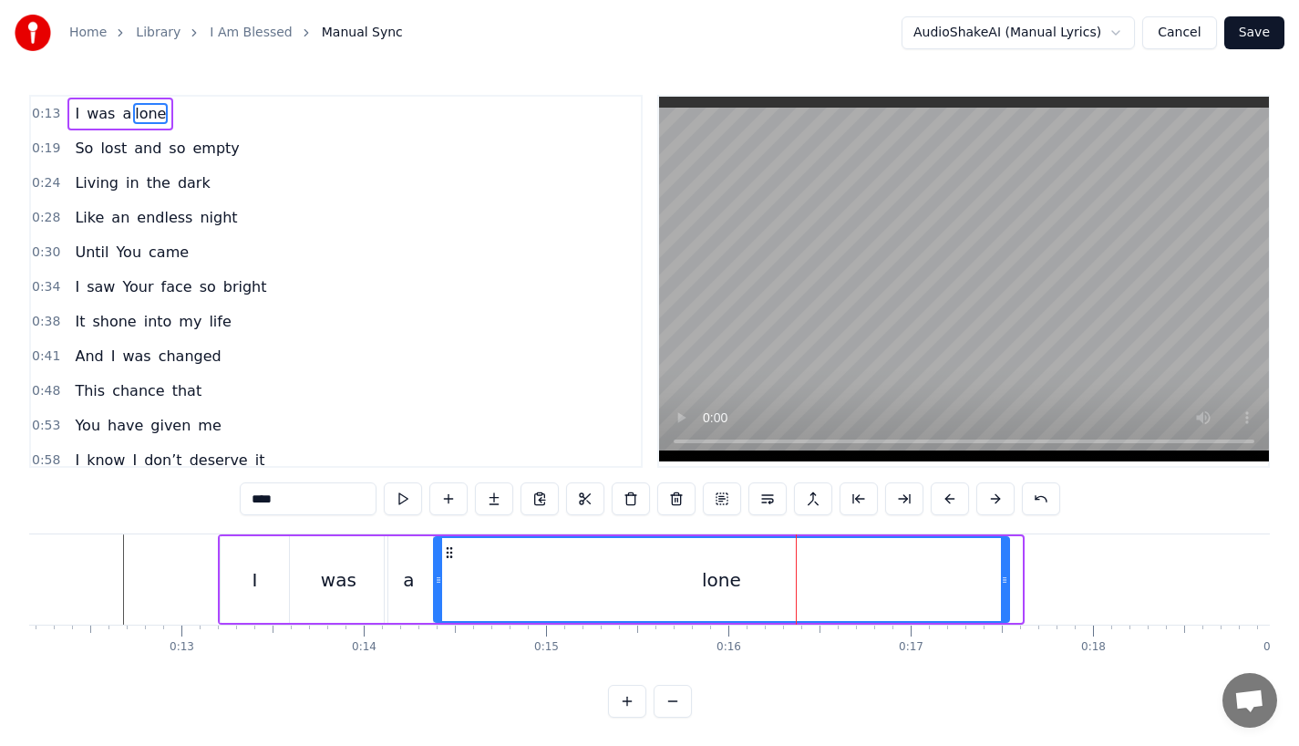
drag, startPoint x: 1018, startPoint y: 588, endPoint x: 997, endPoint y: 593, distance: 22.4
click at [1001, 593] on div at bounding box center [1004, 579] width 7 height 83
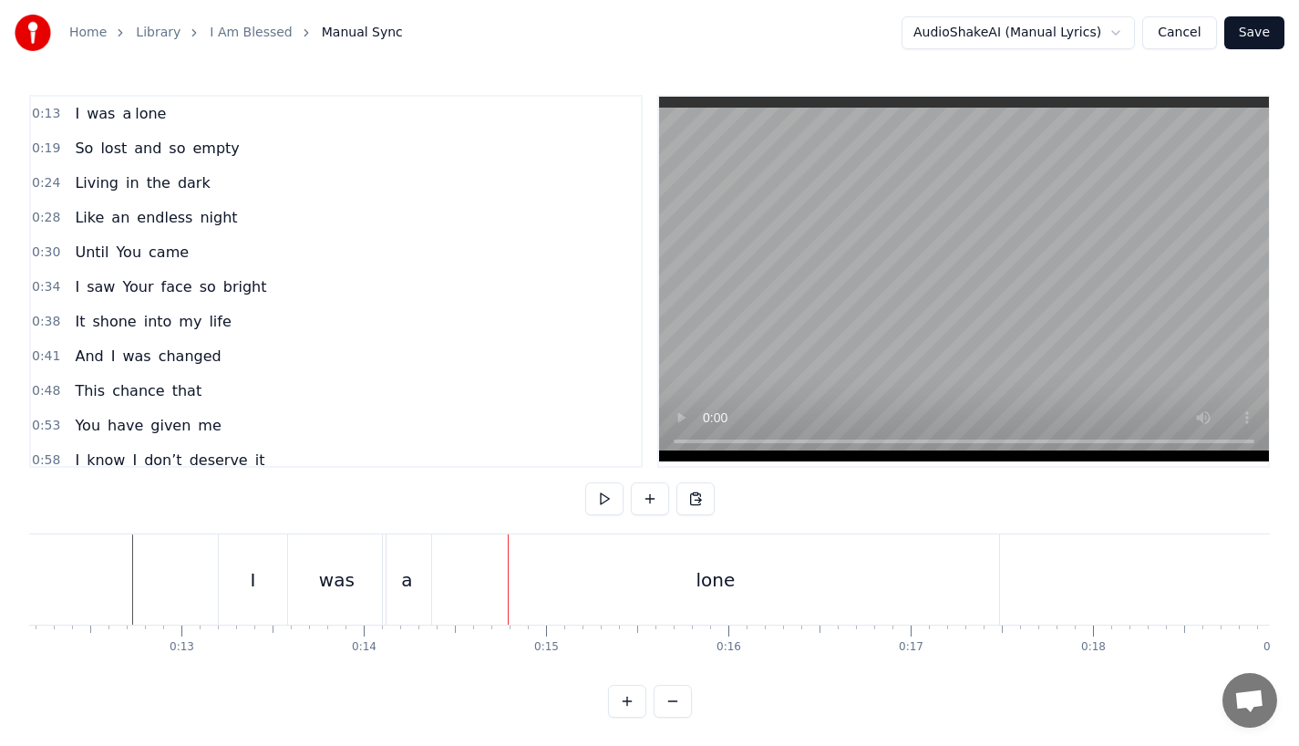
click at [390, 583] on div "a" at bounding box center [407, 579] width 48 height 90
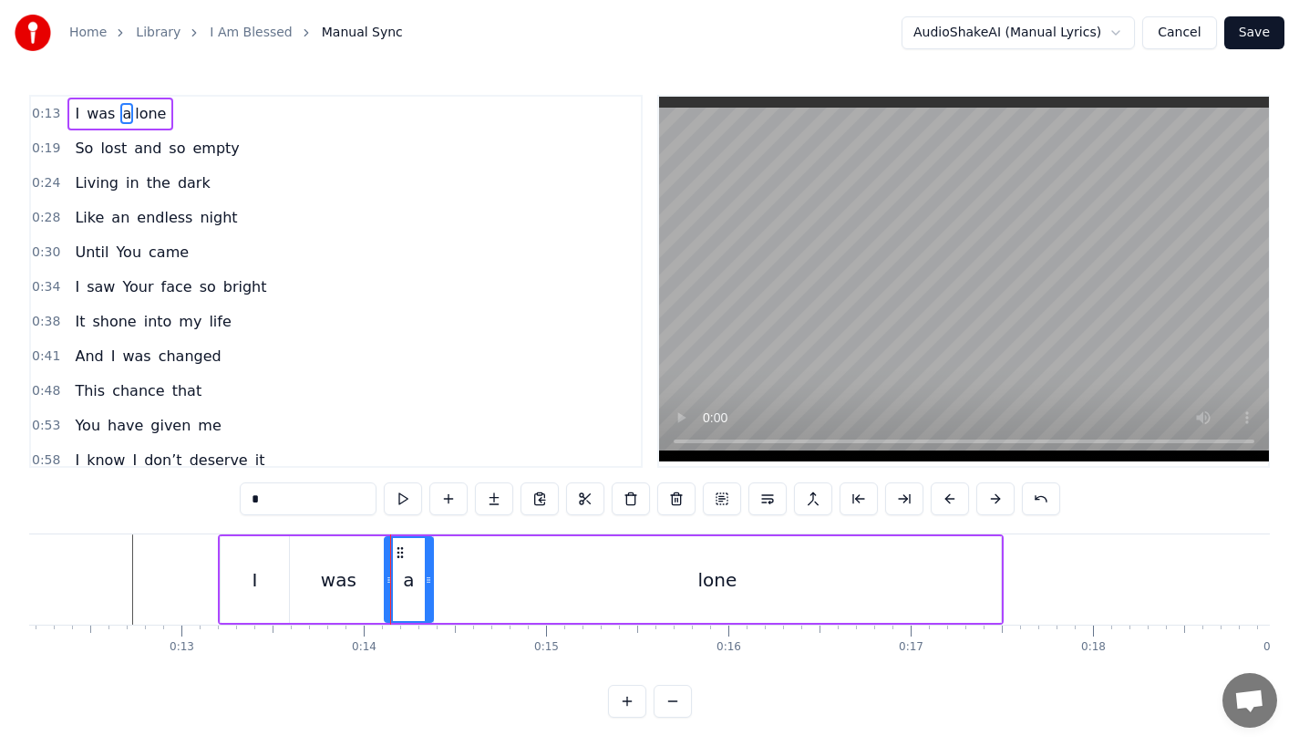
click at [360, 579] on div "was" at bounding box center [339, 579] width 98 height 87
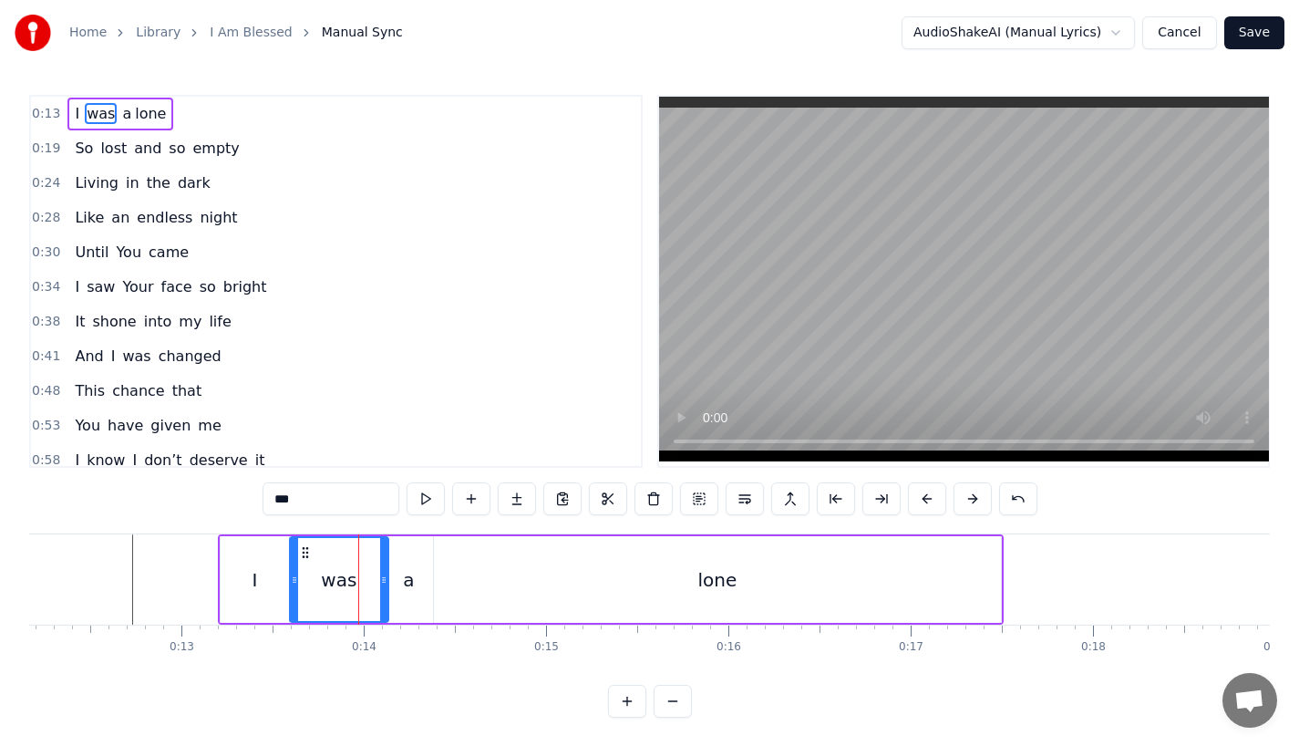
click at [385, 580] on icon at bounding box center [383, 580] width 7 height 15
click at [418, 580] on div "a" at bounding box center [409, 579] width 48 height 87
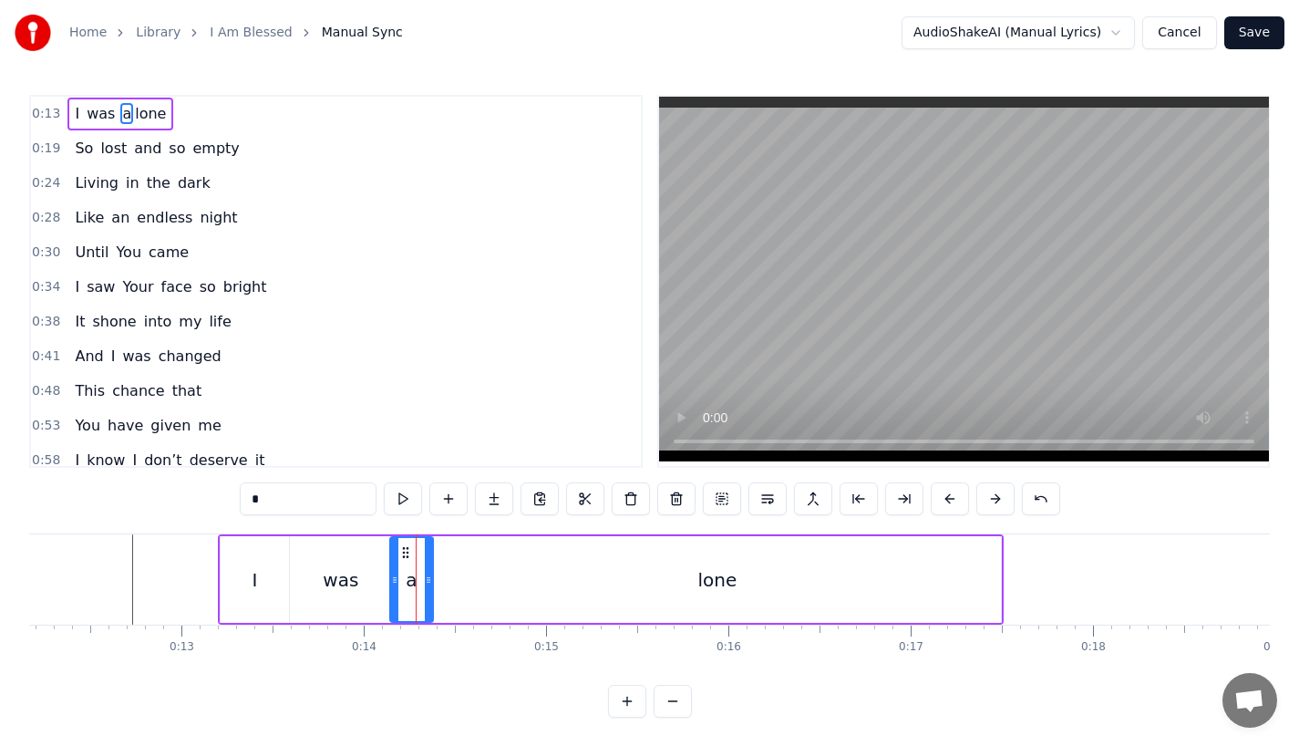
click at [394, 580] on icon at bounding box center [394, 580] width 7 height 15
click at [432, 582] on icon at bounding box center [428, 580] width 7 height 15
click at [455, 582] on div "lone" at bounding box center [717, 579] width 567 height 87
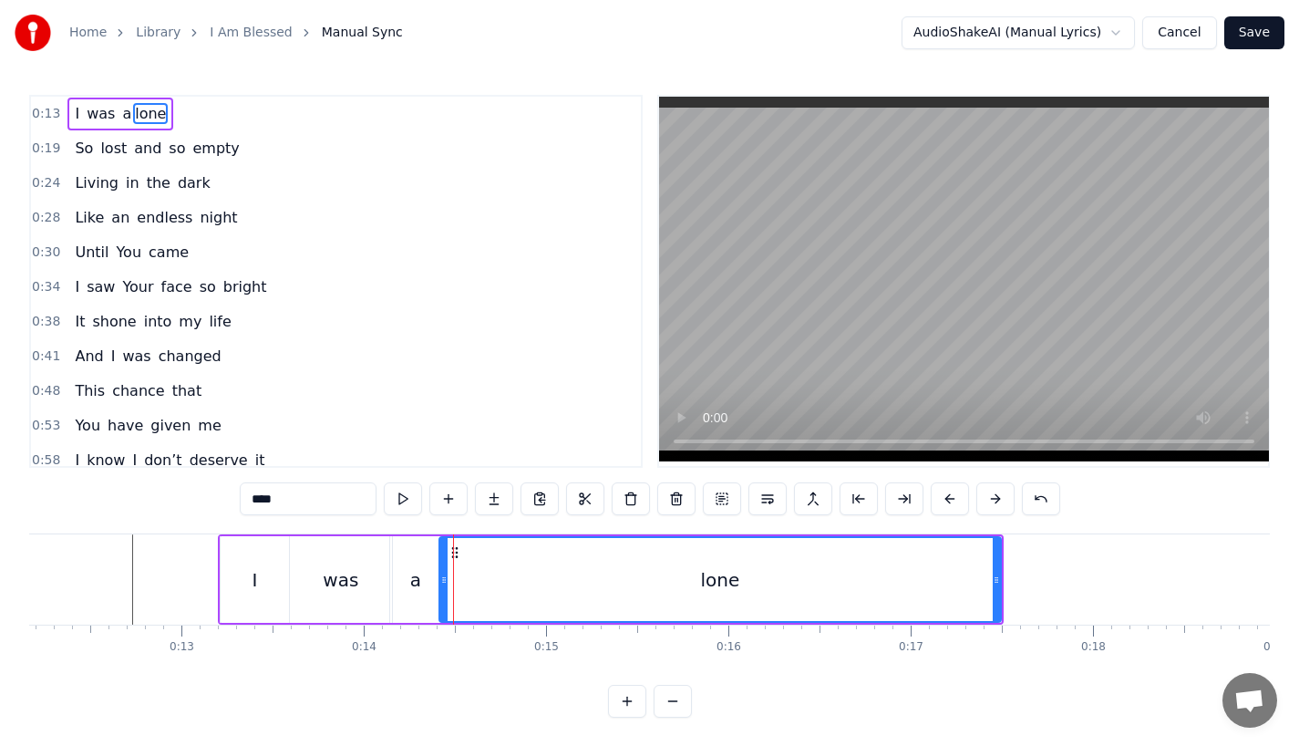
click at [446, 582] on icon at bounding box center [443, 580] width 7 height 15
click at [370, 583] on div "was" at bounding box center [341, 579] width 102 height 87
type input "***"
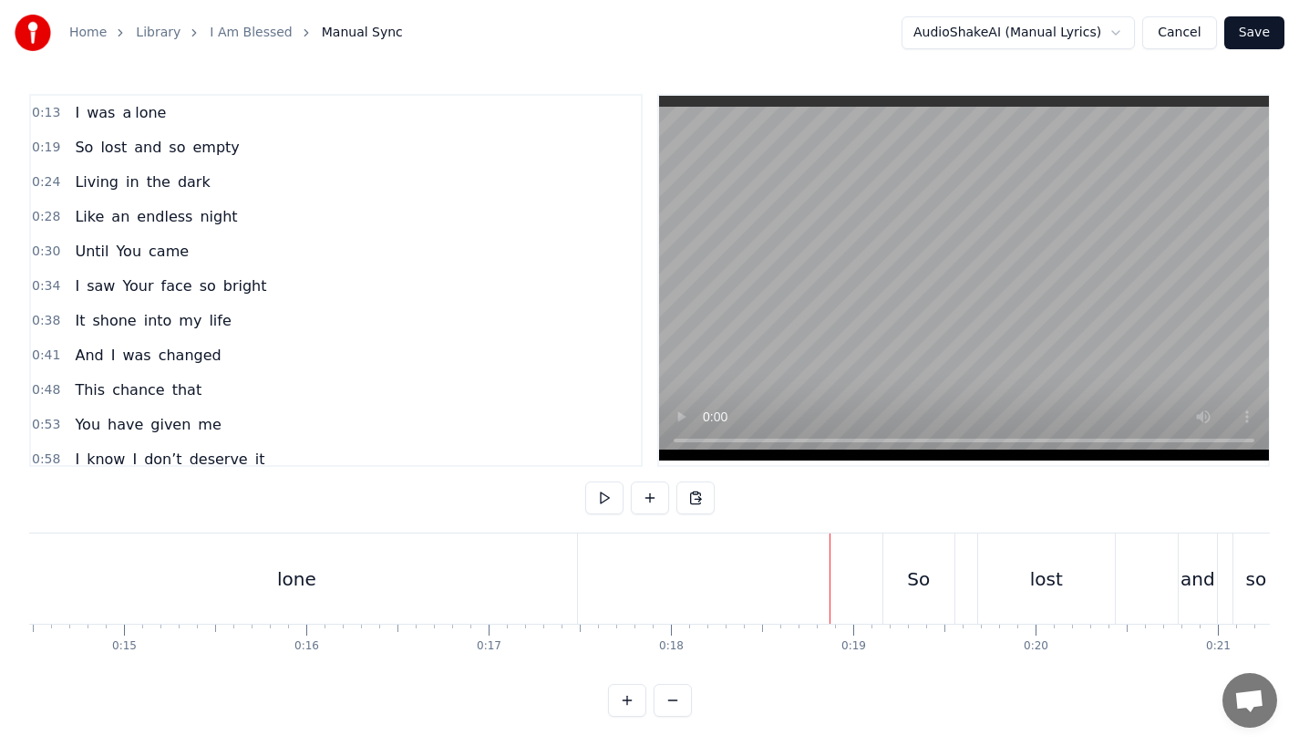
scroll to position [0, 2665]
click at [880, 582] on div "So" at bounding box center [894, 578] width 71 height 90
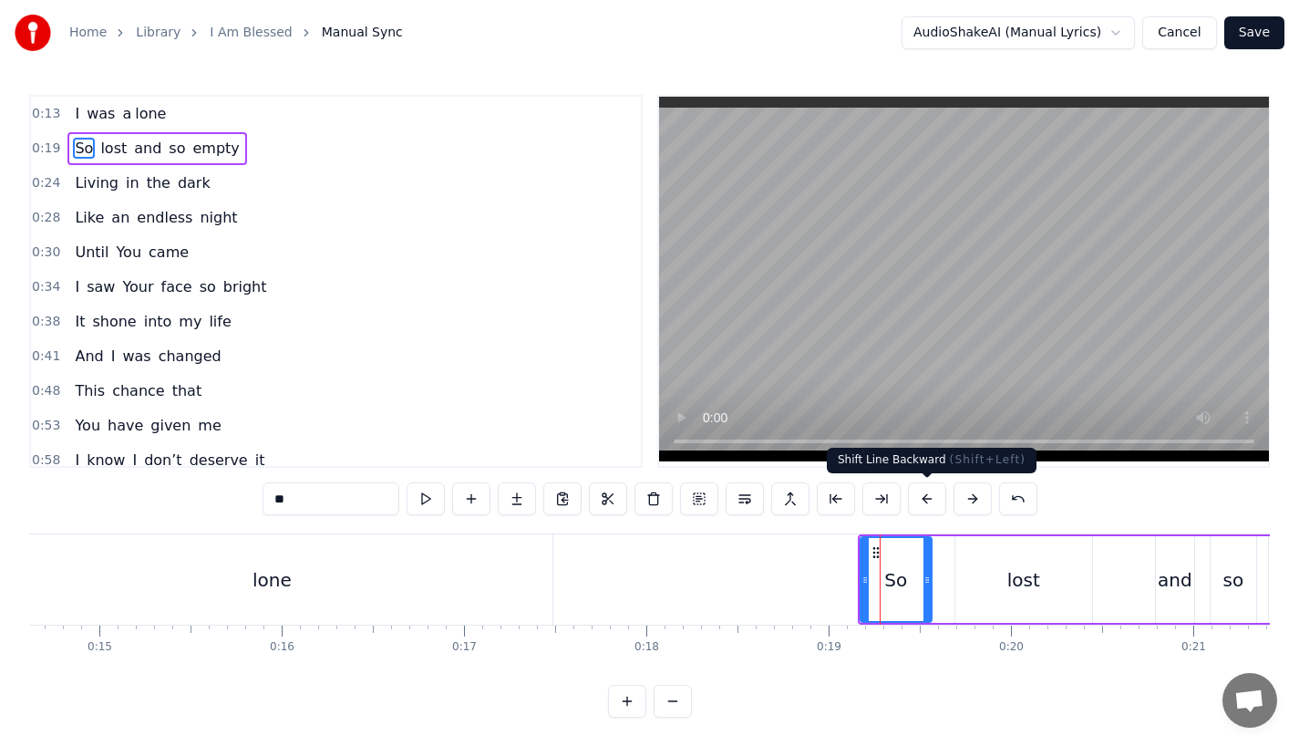
click at [977, 564] on div "lost" at bounding box center [1024, 579] width 137 height 87
type input "****"
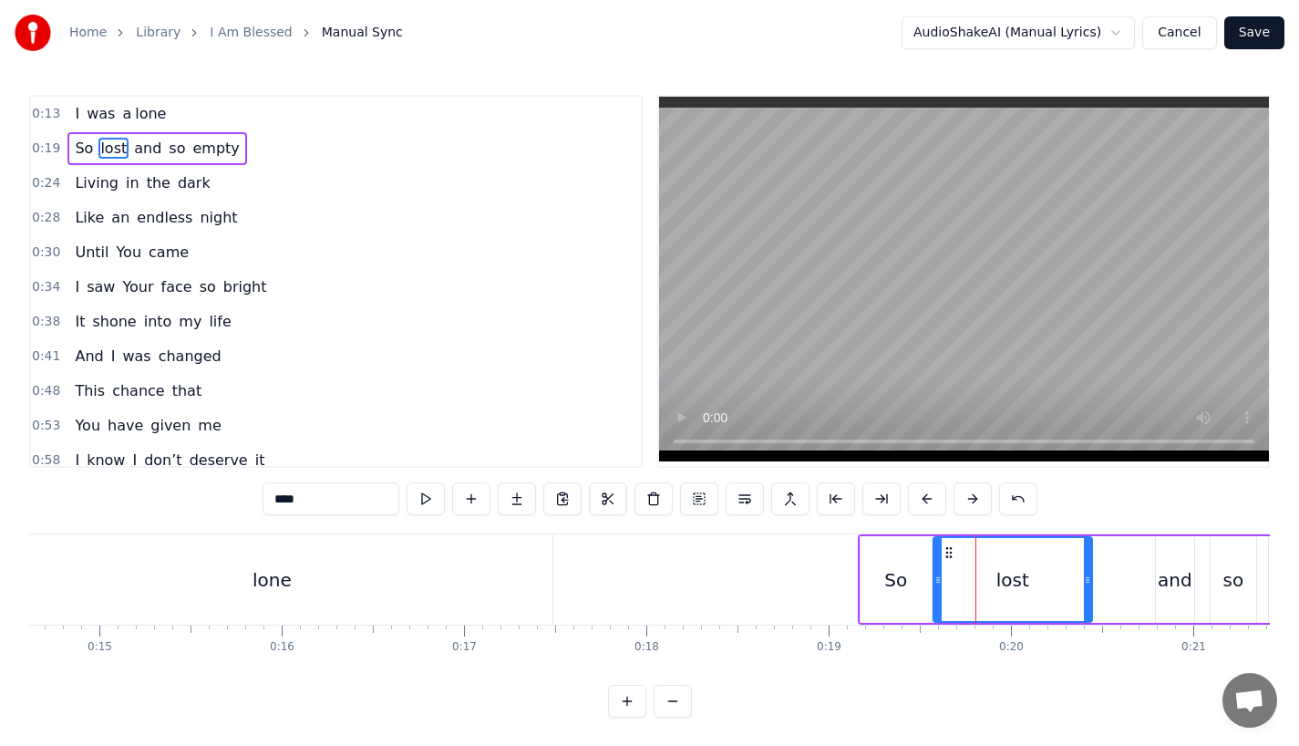
drag, startPoint x: 960, startPoint y: 583, endPoint x: 937, endPoint y: 584, distance: 22.9
click at [937, 584] on icon at bounding box center [938, 580] width 7 height 15
click at [922, 497] on button at bounding box center [927, 498] width 38 height 33
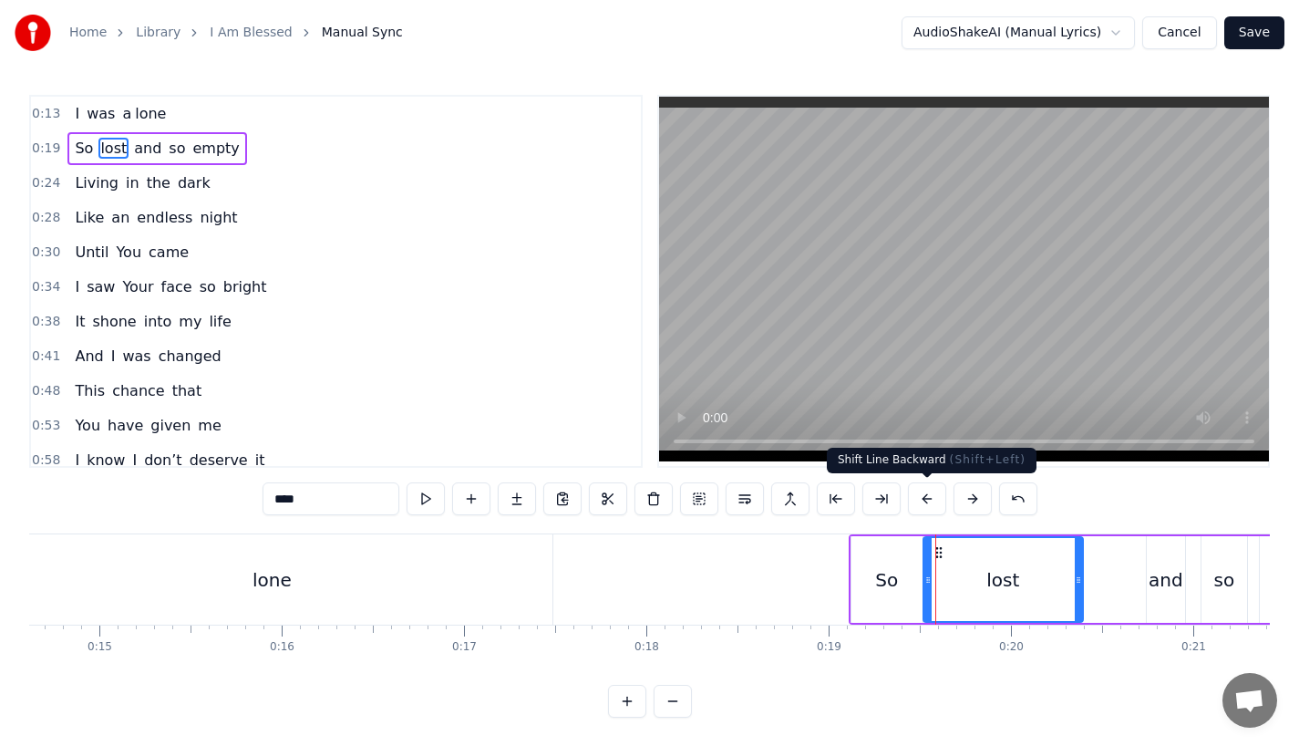
click at [922, 497] on button at bounding box center [927, 498] width 38 height 33
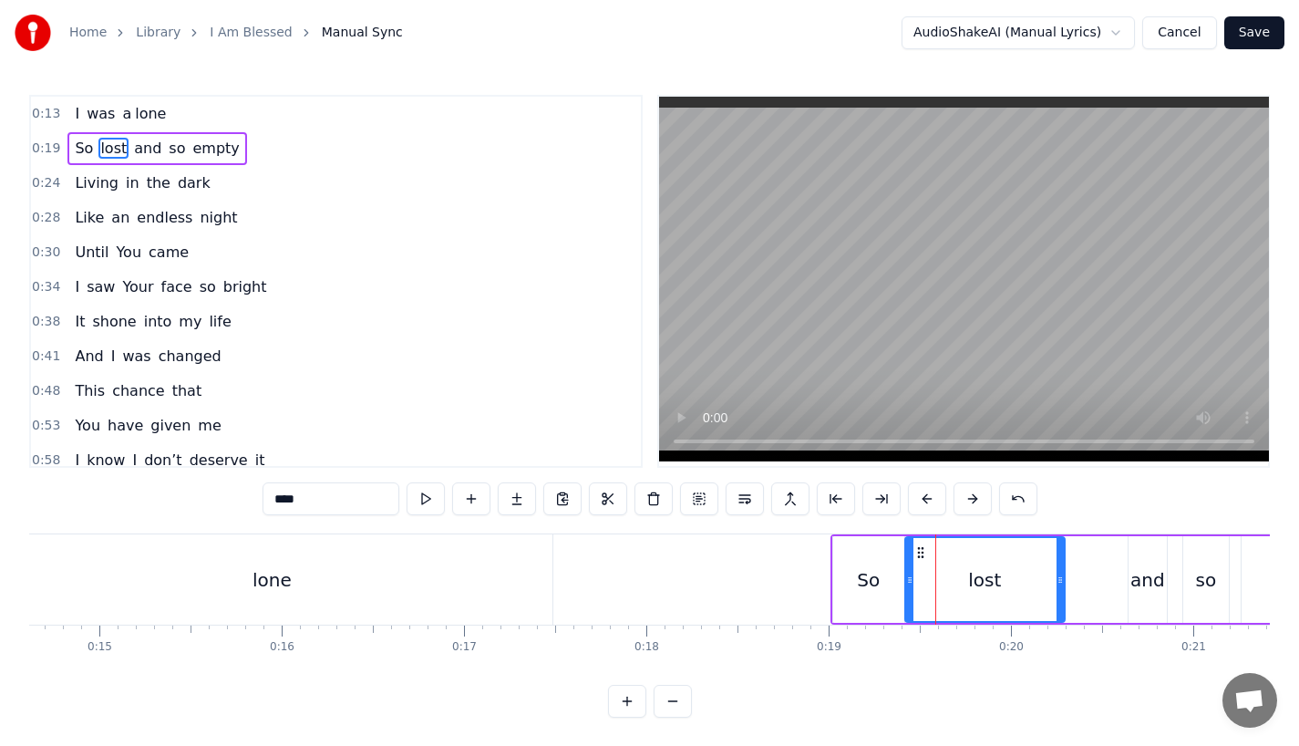
click at [922, 497] on button at bounding box center [927, 498] width 38 height 33
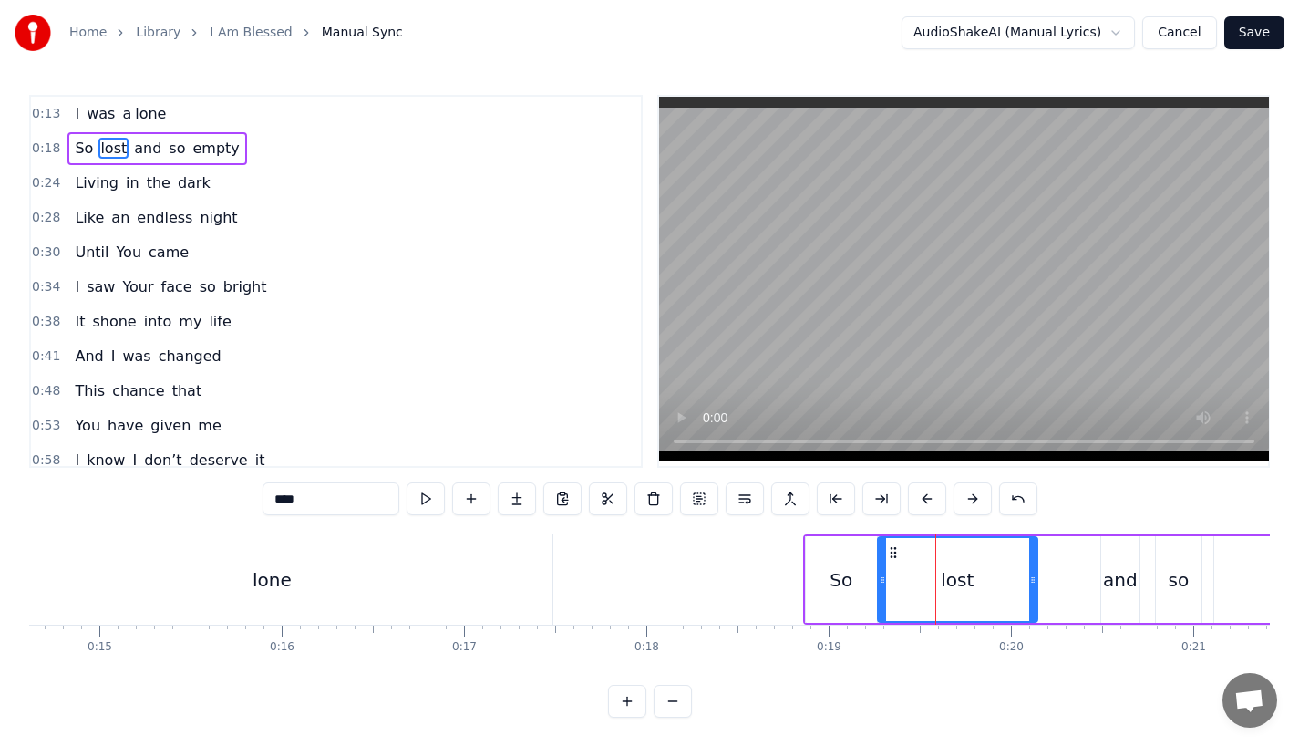
click at [922, 497] on button at bounding box center [927, 498] width 38 height 33
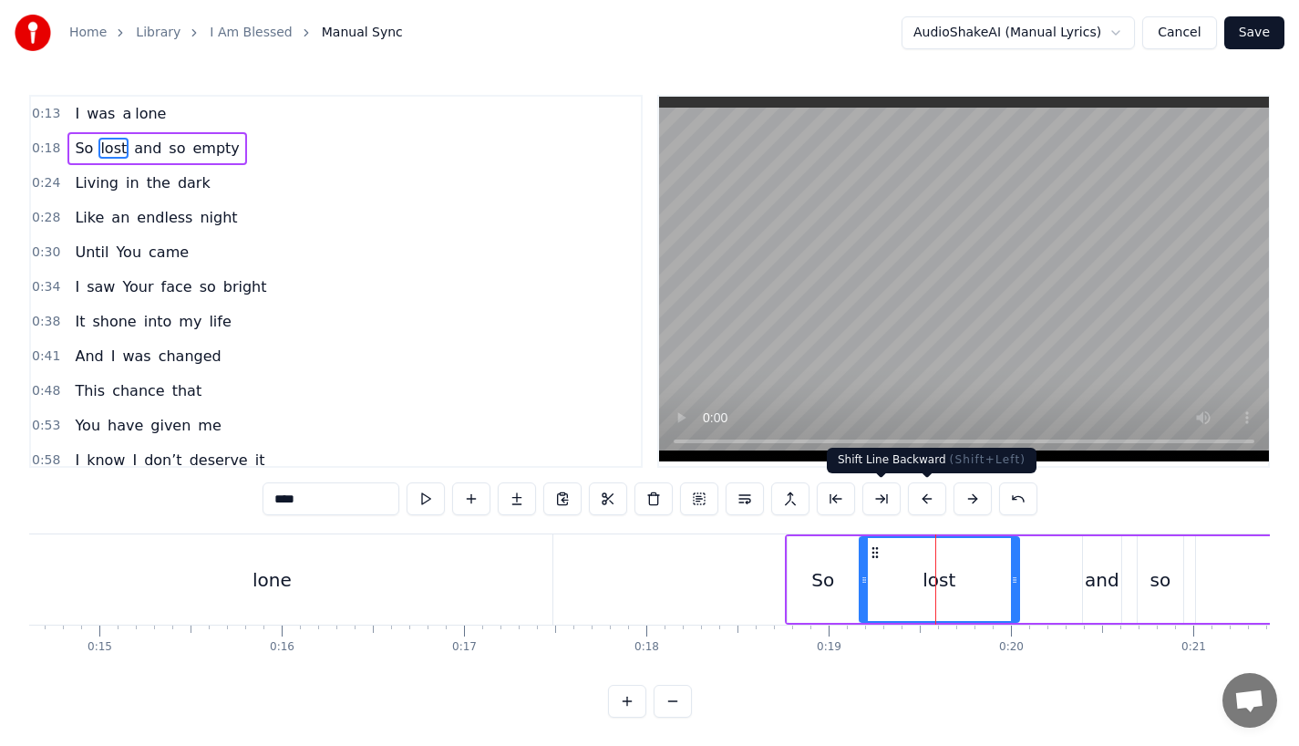
click at [962, 502] on button at bounding box center [973, 498] width 38 height 33
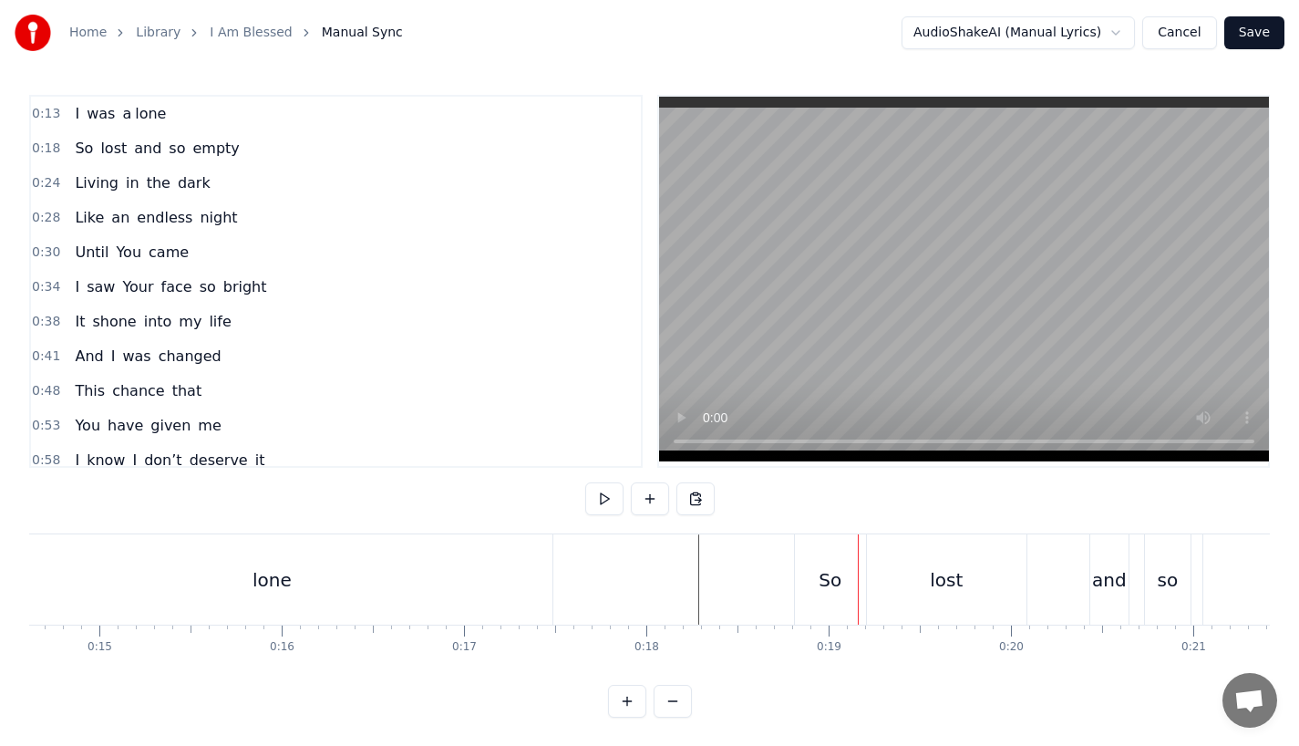
click at [820, 566] on div "So" at bounding box center [830, 579] width 23 height 27
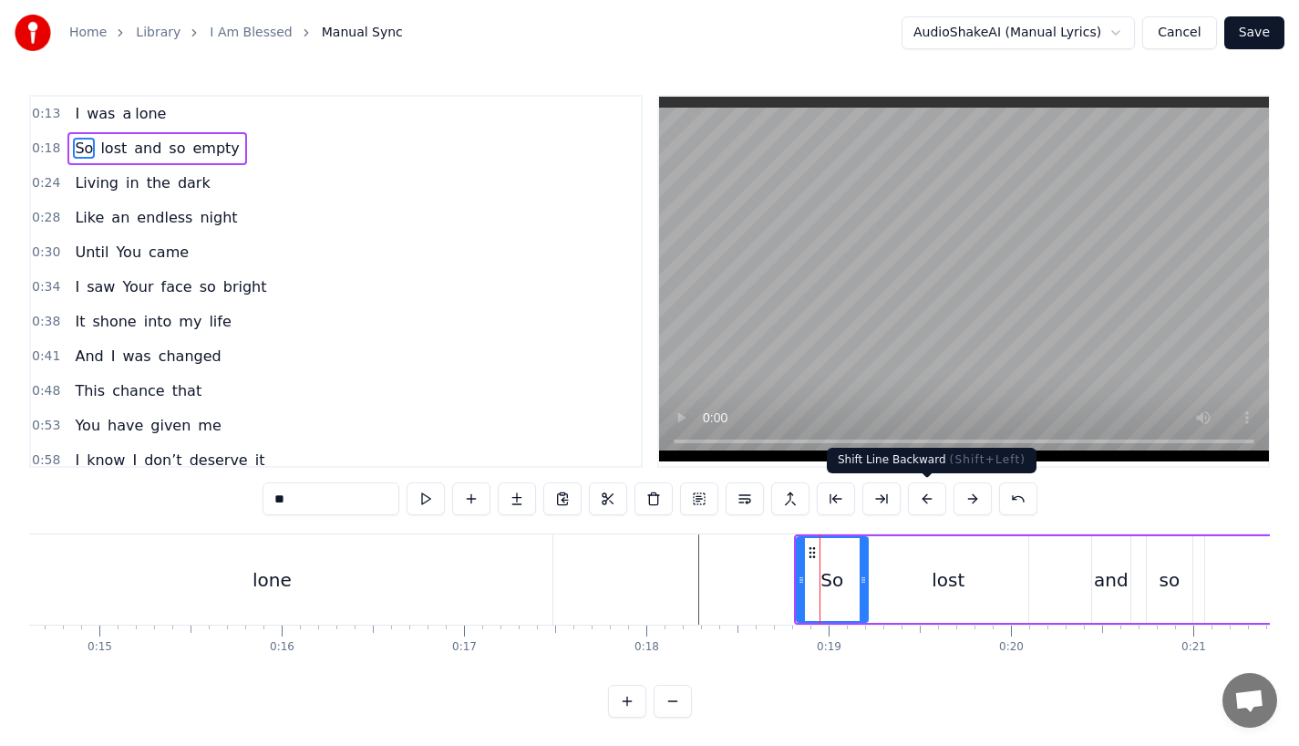
click at [921, 498] on button at bounding box center [927, 498] width 38 height 33
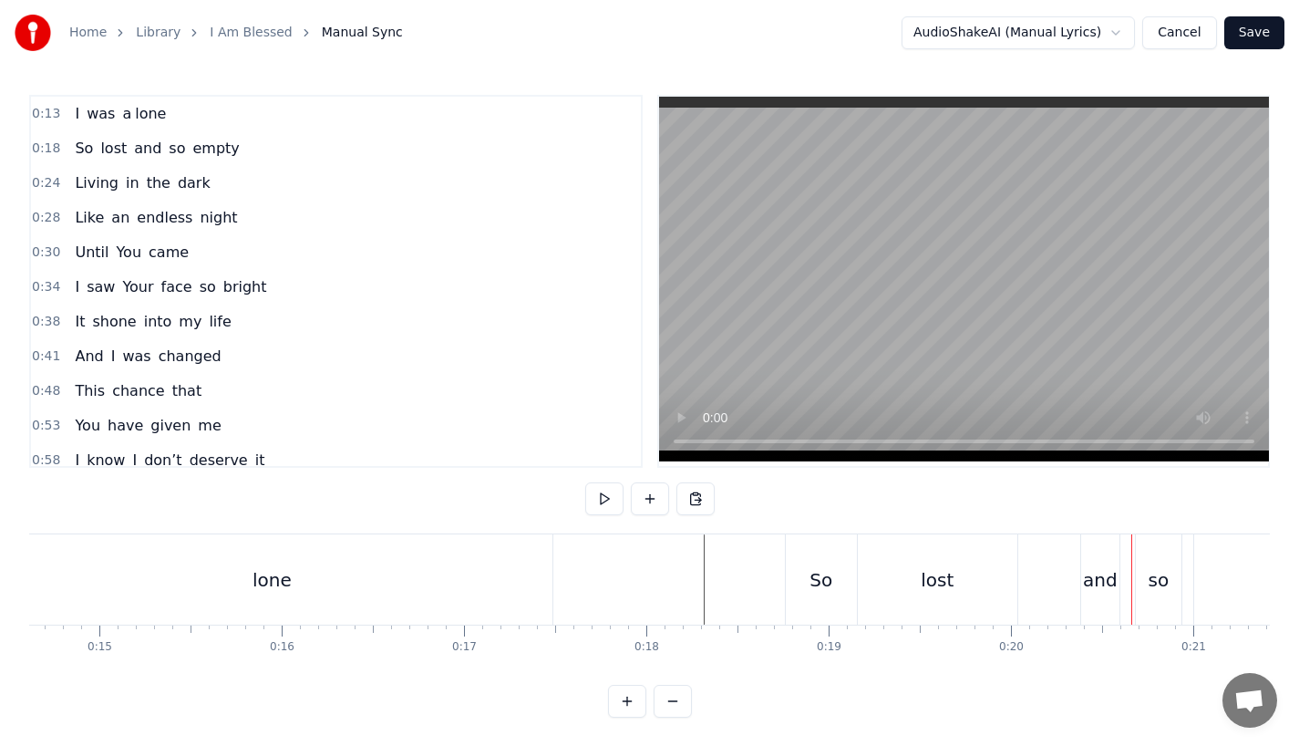
click at [1064, 577] on div "So lost and so empty" at bounding box center [1230, 579] width 890 height 90
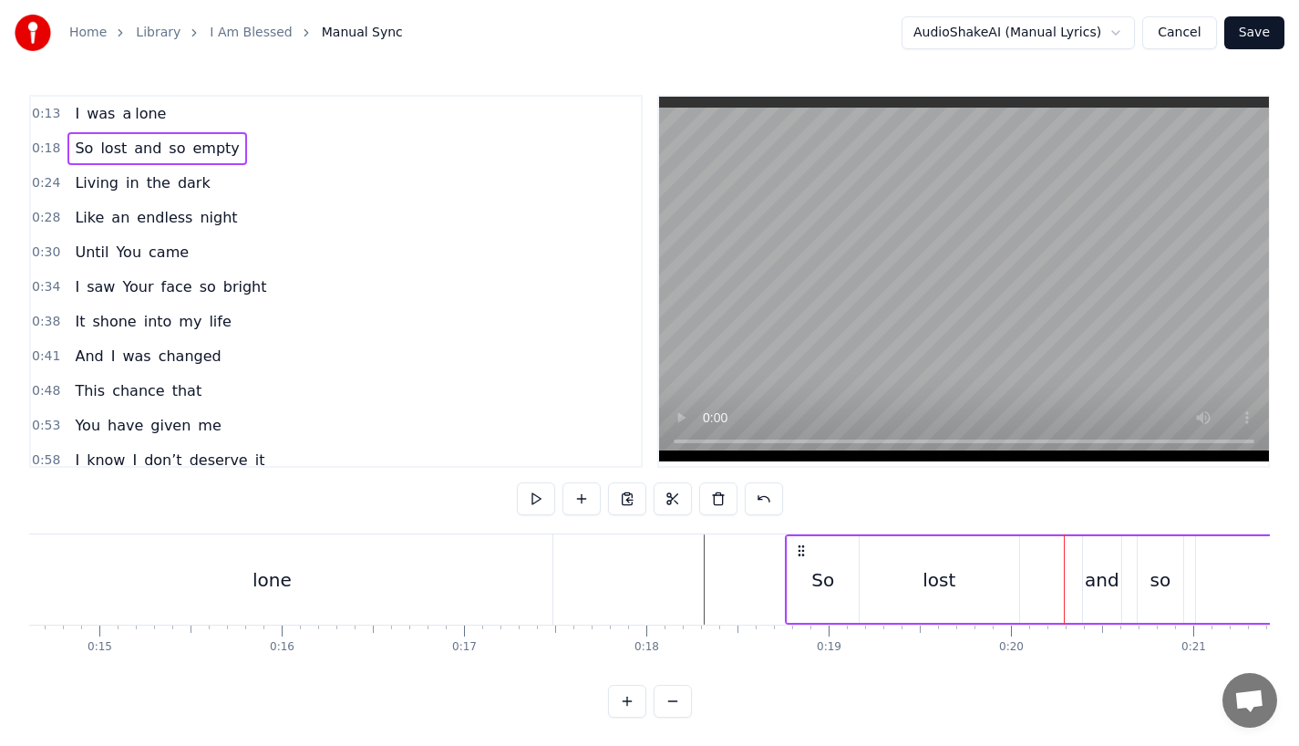
click at [1094, 582] on div "and" at bounding box center [1102, 579] width 35 height 27
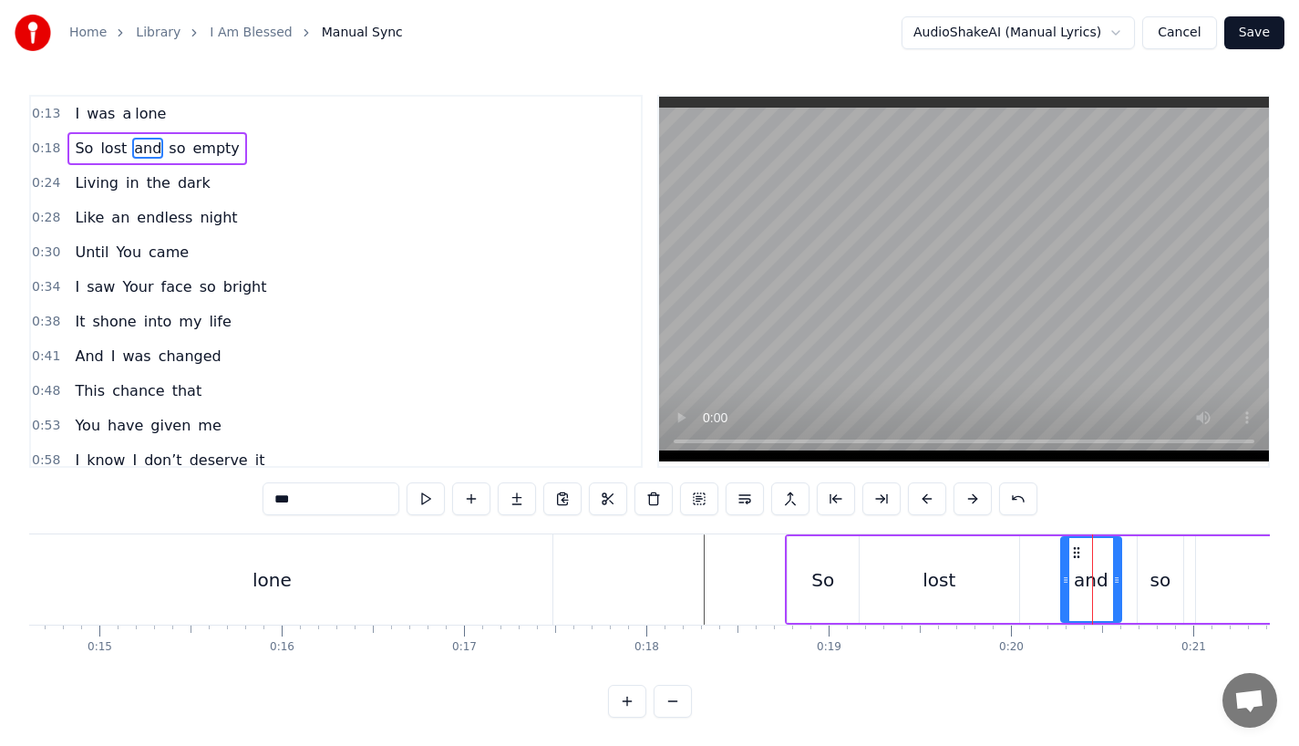
drag, startPoint x: 1090, startPoint y: 583, endPoint x: 1068, endPoint y: 583, distance: 21.9
click at [1068, 583] on icon at bounding box center [1065, 580] width 7 height 15
drag, startPoint x: 1118, startPoint y: 586, endPoint x: 1131, endPoint y: 586, distance: 13.7
click at [1131, 586] on icon at bounding box center [1129, 580] width 7 height 15
click at [1156, 588] on div "so" at bounding box center [1160, 579] width 21 height 27
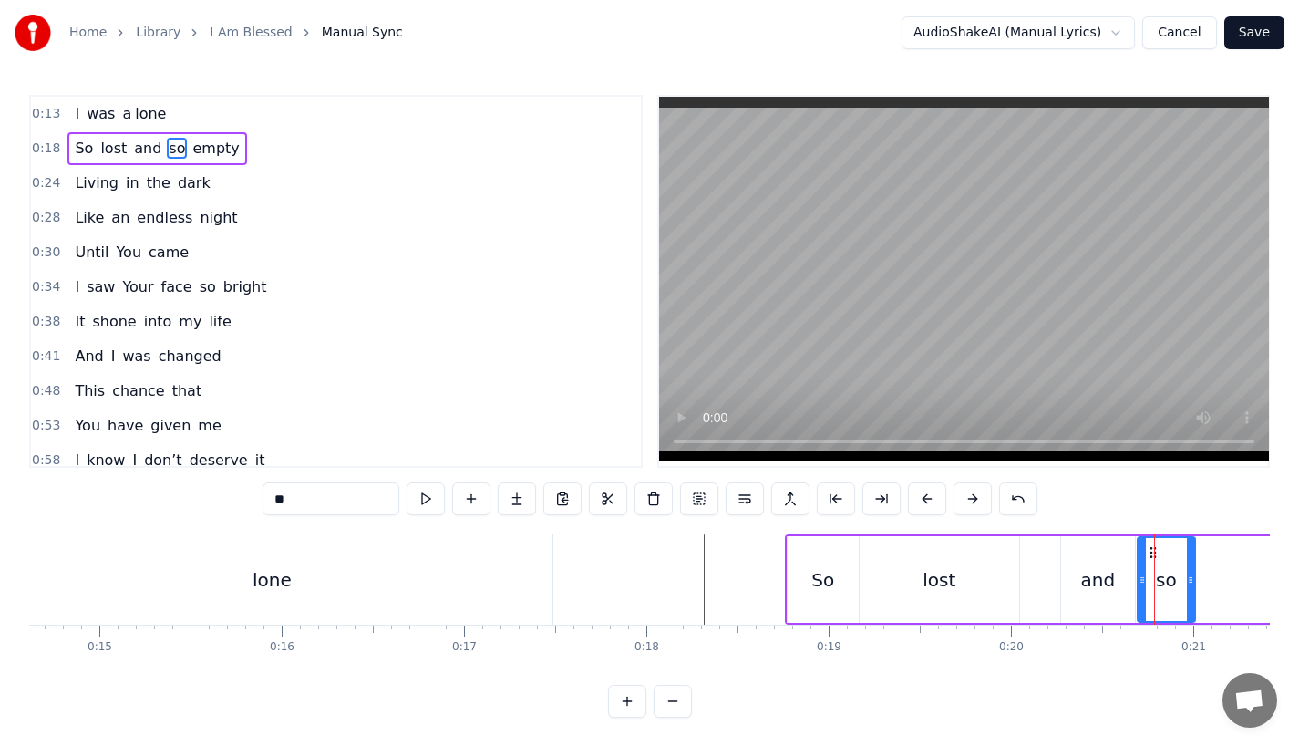
drag, startPoint x: 1181, startPoint y: 583, endPoint x: 1195, endPoint y: 583, distance: 14.6
click at [1194, 583] on icon at bounding box center [1190, 580] width 7 height 15
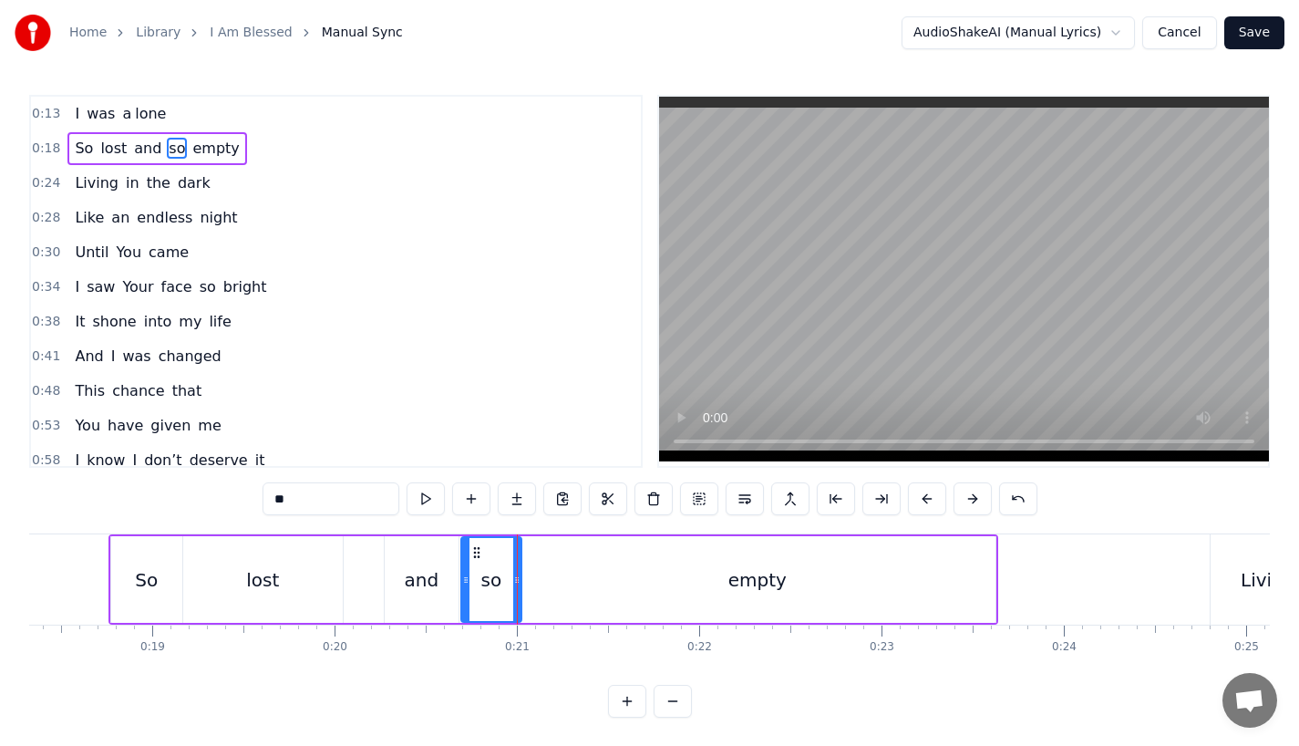
scroll to position [0, 3308]
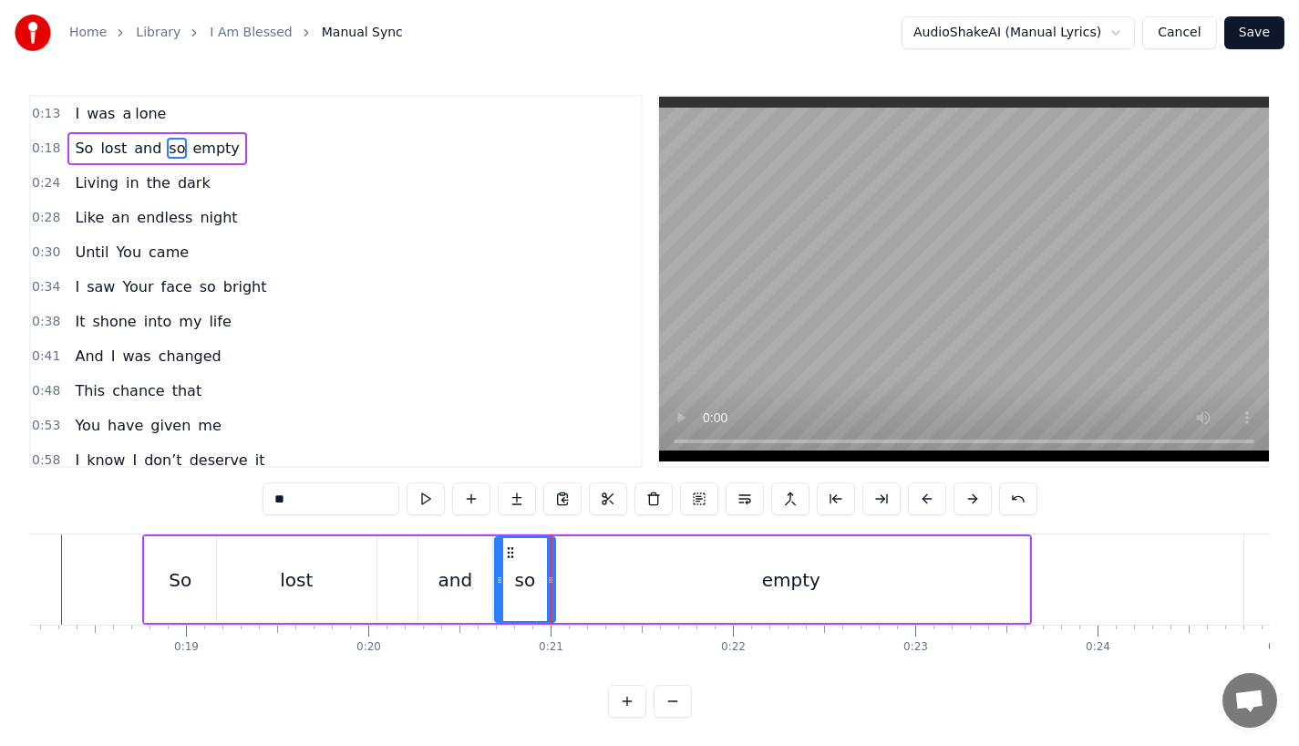
click at [1028, 586] on div "empty" at bounding box center [792, 579] width 478 height 87
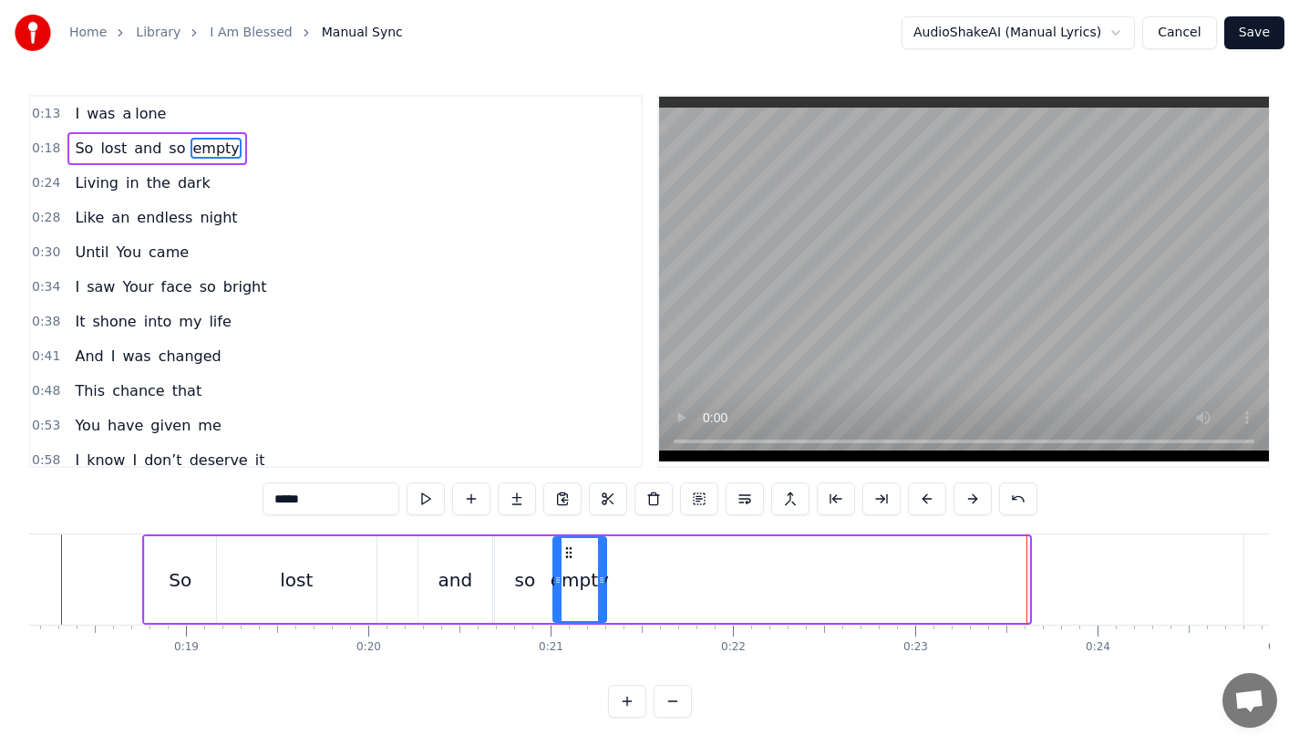
drag, startPoint x: 1026, startPoint y: 585, endPoint x: 604, endPoint y: 584, distance: 421.2
click at [604, 584] on icon at bounding box center [601, 580] width 7 height 15
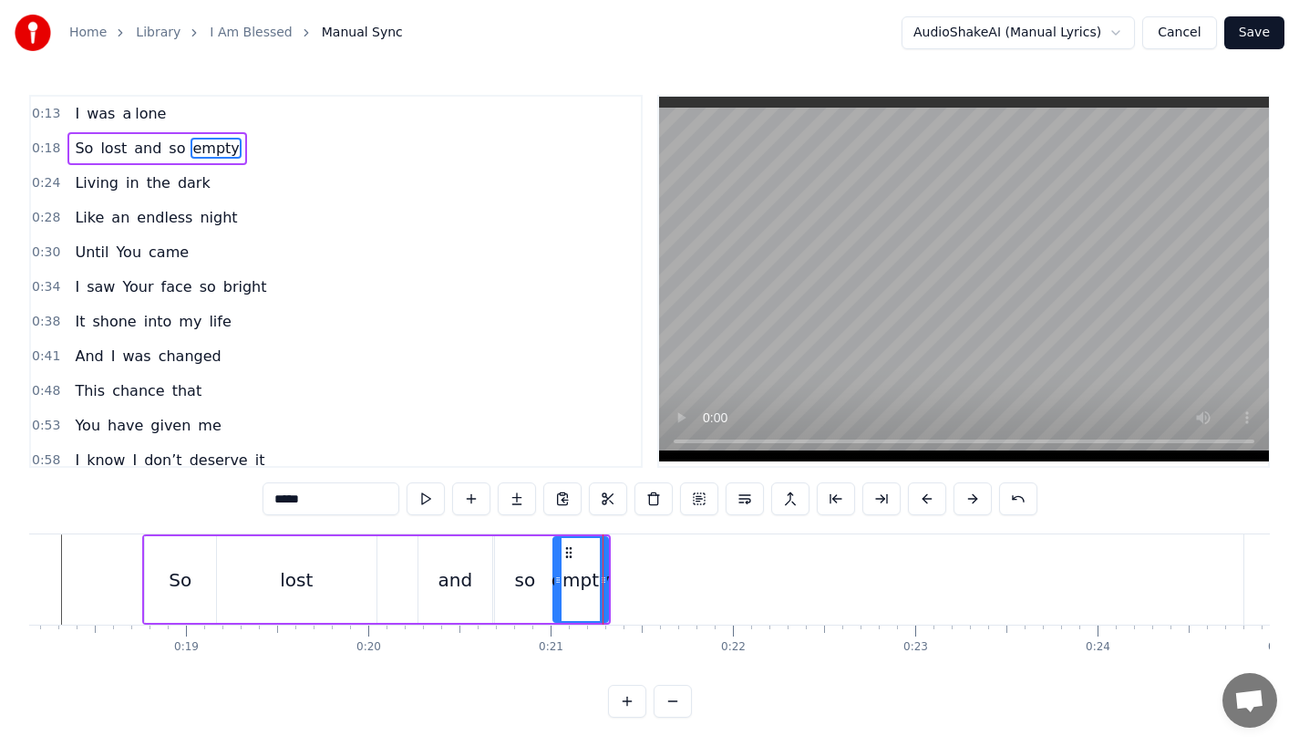
drag, startPoint x: 292, startPoint y: 501, endPoint x: 370, endPoint y: 501, distance: 78.4
click at [370, 501] on input "*****" at bounding box center [331, 498] width 137 height 33
type input "**"
click at [523, 501] on button at bounding box center [517, 498] width 38 height 33
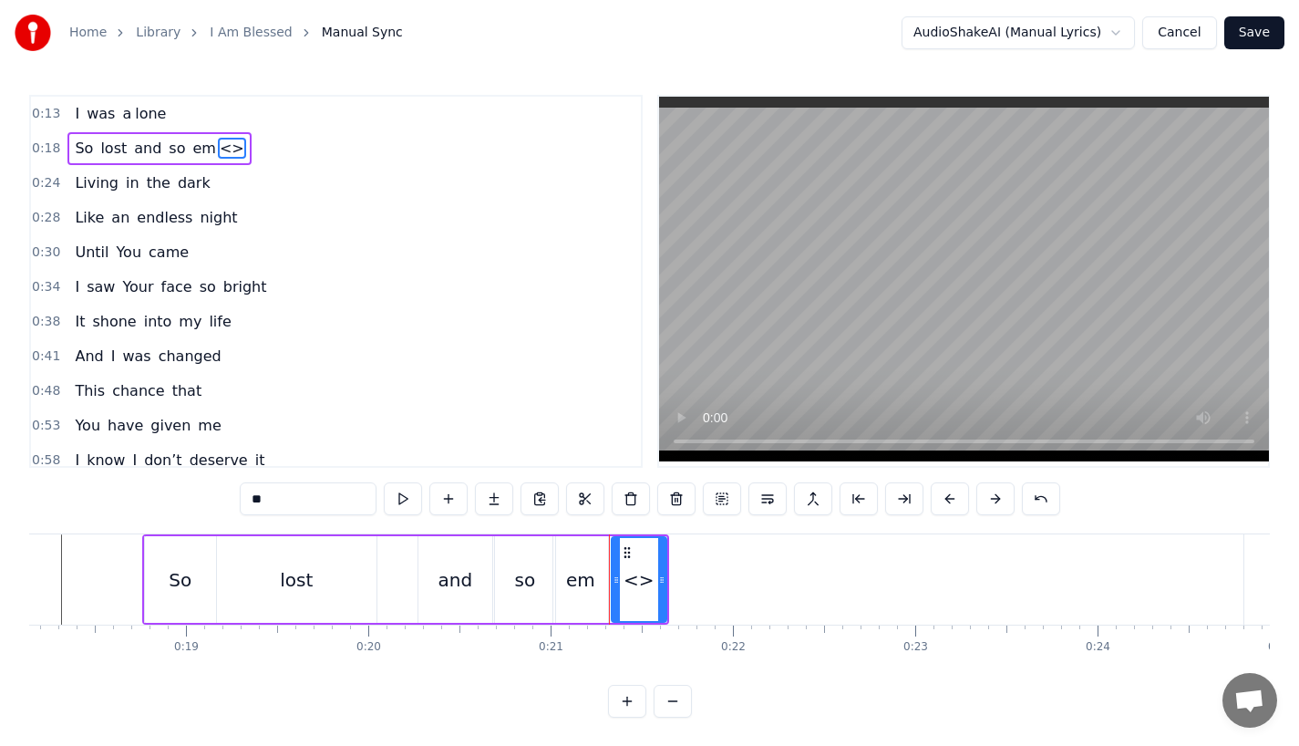
drag, startPoint x: 310, startPoint y: 500, endPoint x: 78, endPoint y: 500, distance: 231.6
click at [78, 500] on div "0:13 I was a lone 0:18 So lost and so em <> 0:24 Living in the dark 0:28 Like a…" at bounding box center [649, 406] width 1241 height 623
paste input "*"
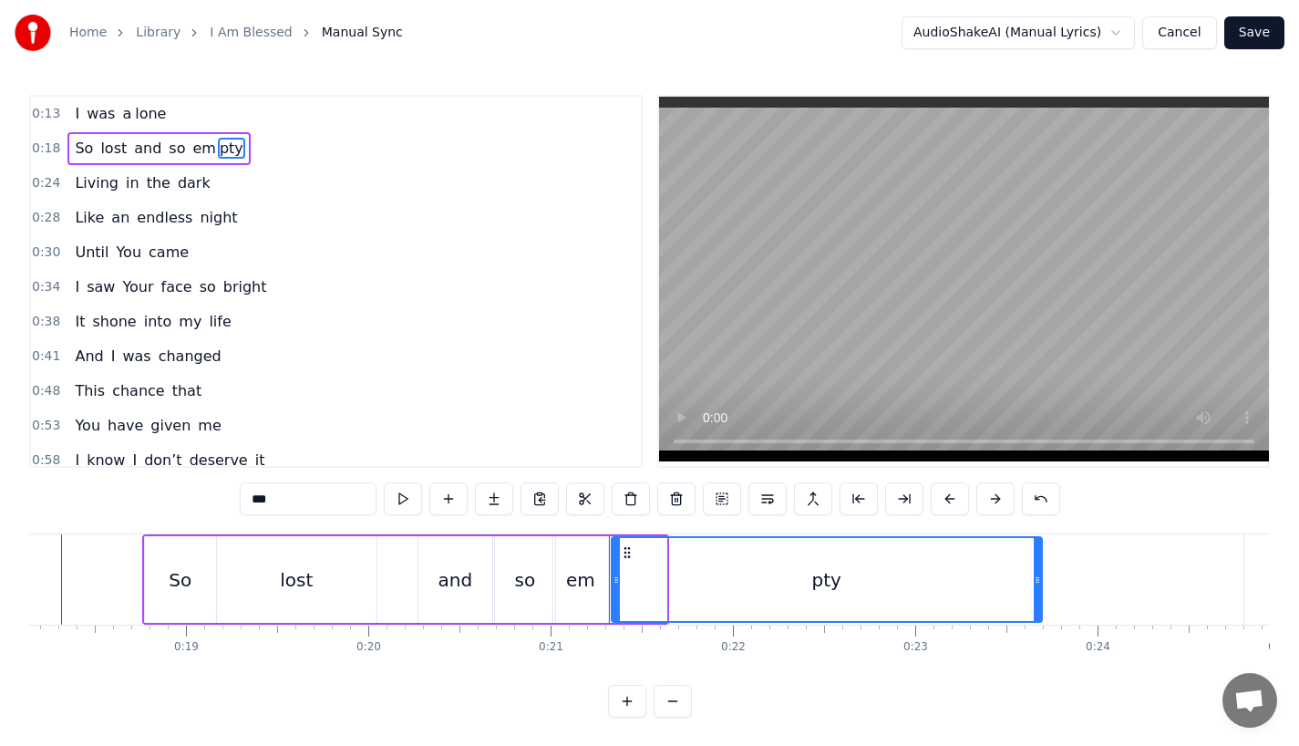
drag, startPoint x: 663, startPoint y: 584, endPoint x: 1041, endPoint y: 588, distance: 378.4
click at [1041, 588] on div at bounding box center [1037, 579] width 7 height 83
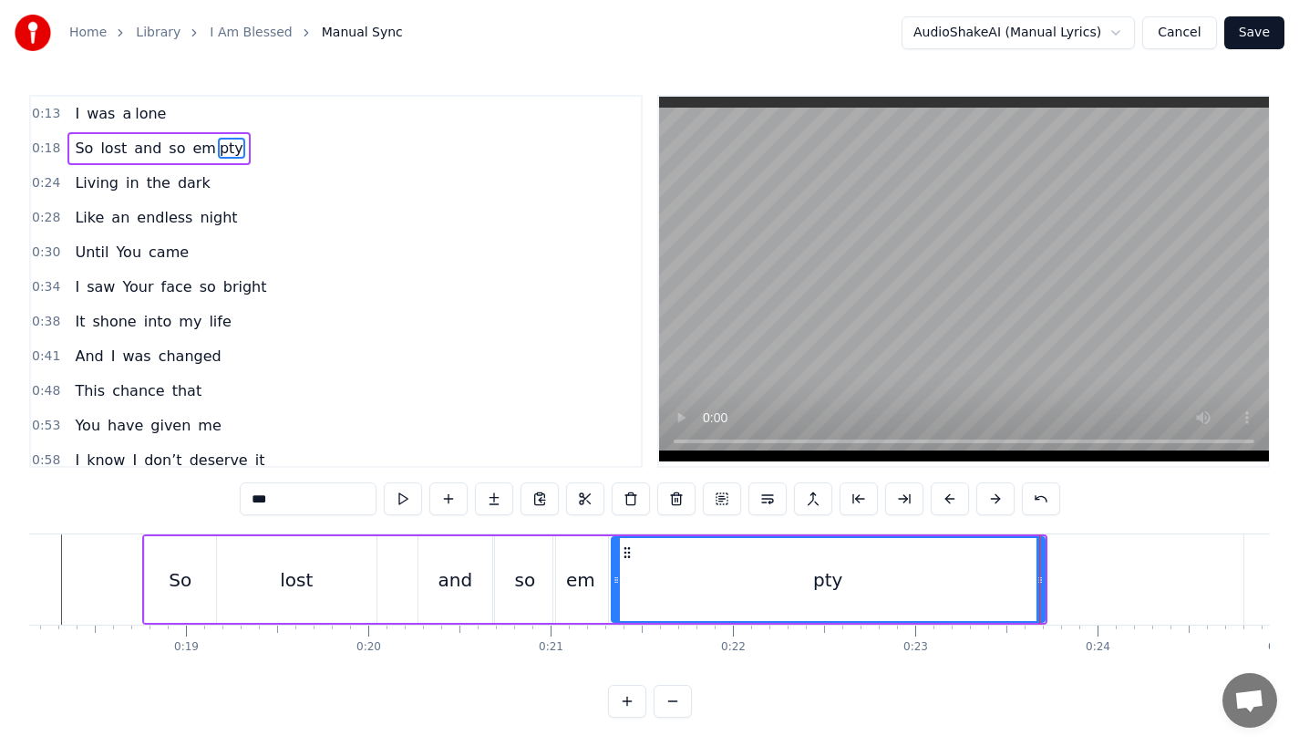
click at [301, 615] on div "lost" at bounding box center [297, 579] width 160 height 87
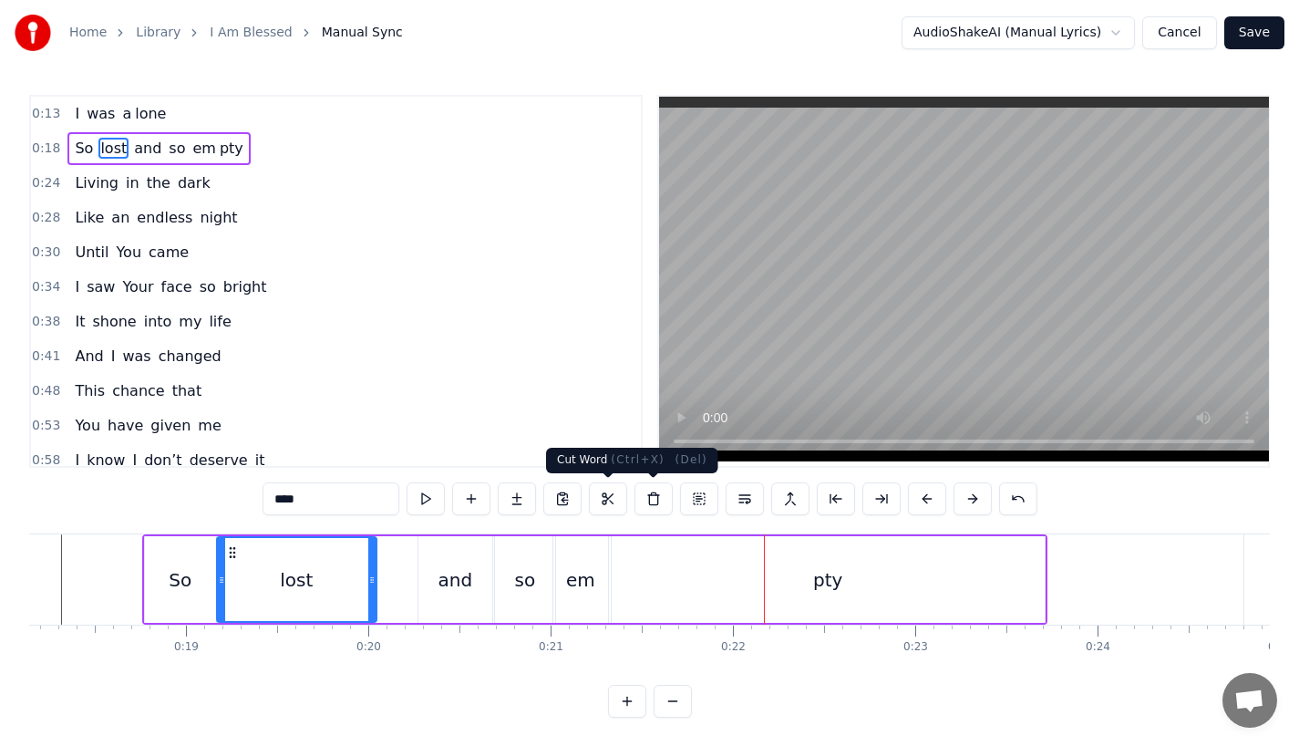
click at [603, 569] on div "em" at bounding box center [580, 579] width 55 height 87
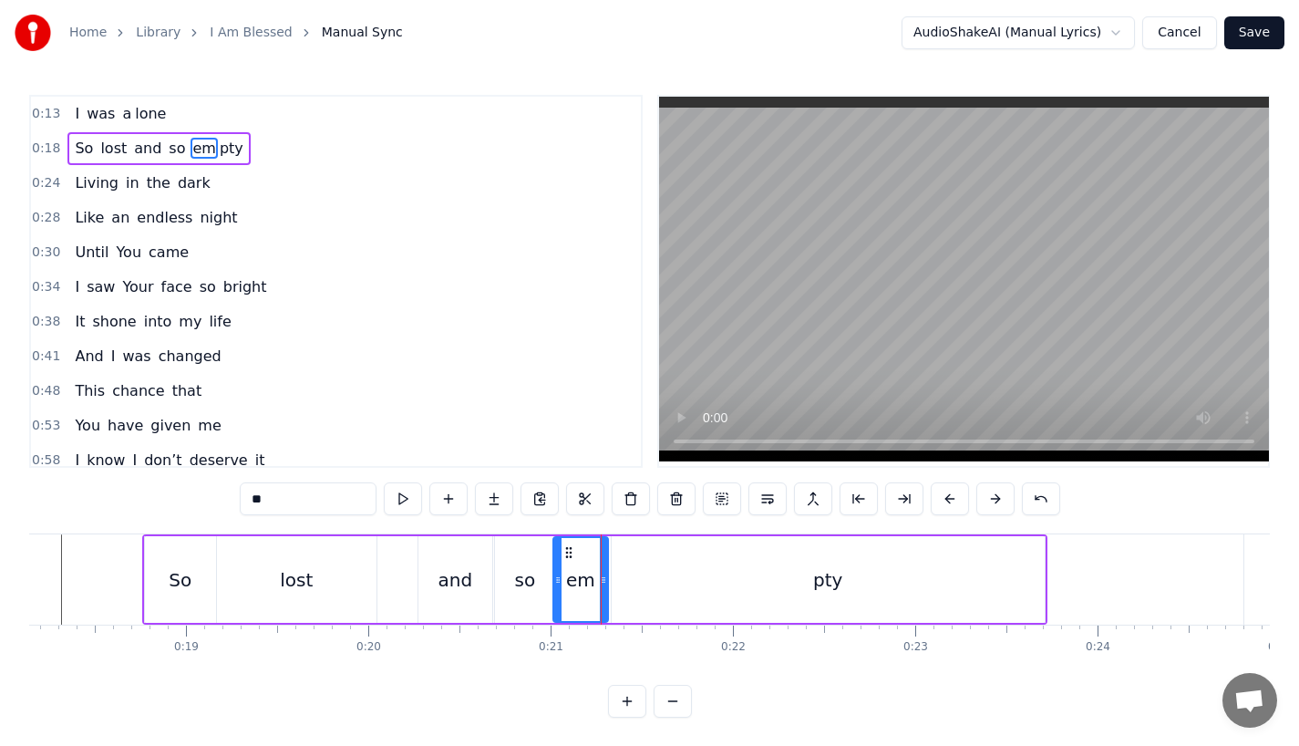
click at [312, 512] on input "**" at bounding box center [308, 498] width 137 height 33
click at [665, 564] on div "pty" at bounding box center [828, 579] width 433 height 87
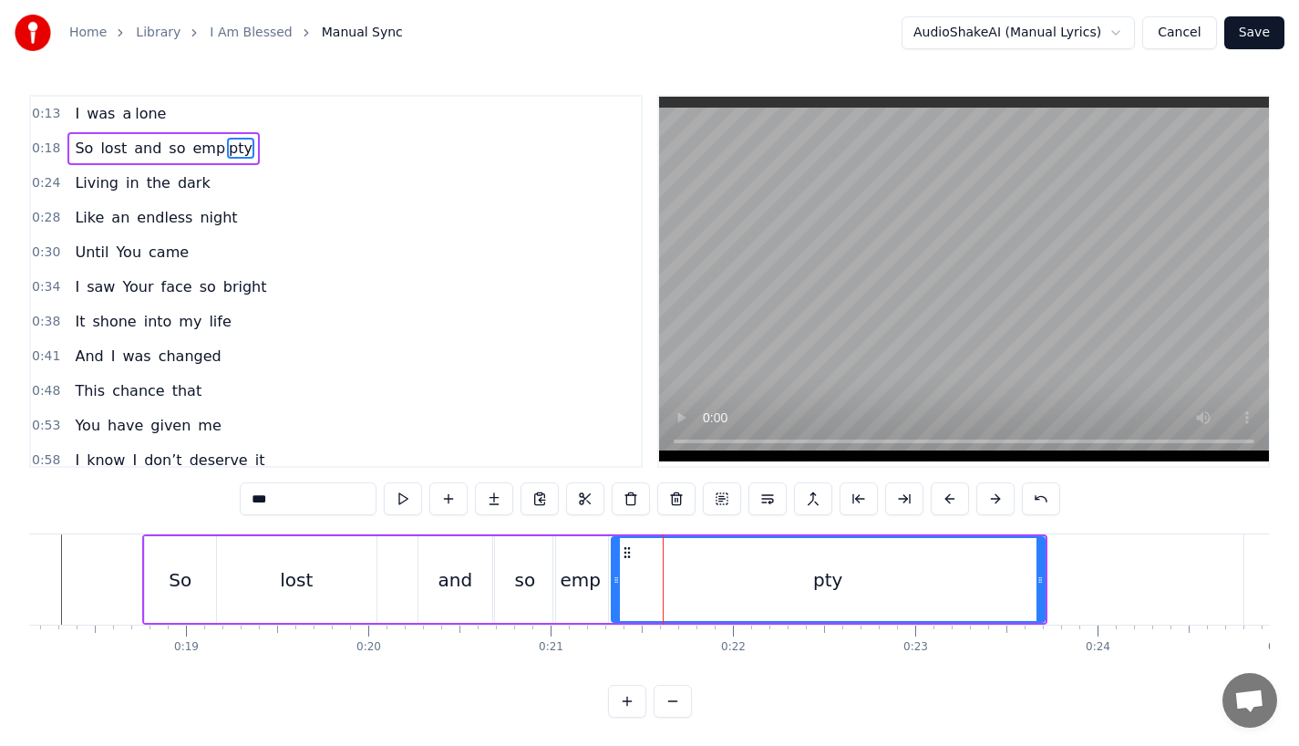
click at [261, 499] on input "***" at bounding box center [308, 498] width 137 height 33
type input "*"
click at [311, 589] on div "lost" at bounding box center [296, 579] width 33 height 27
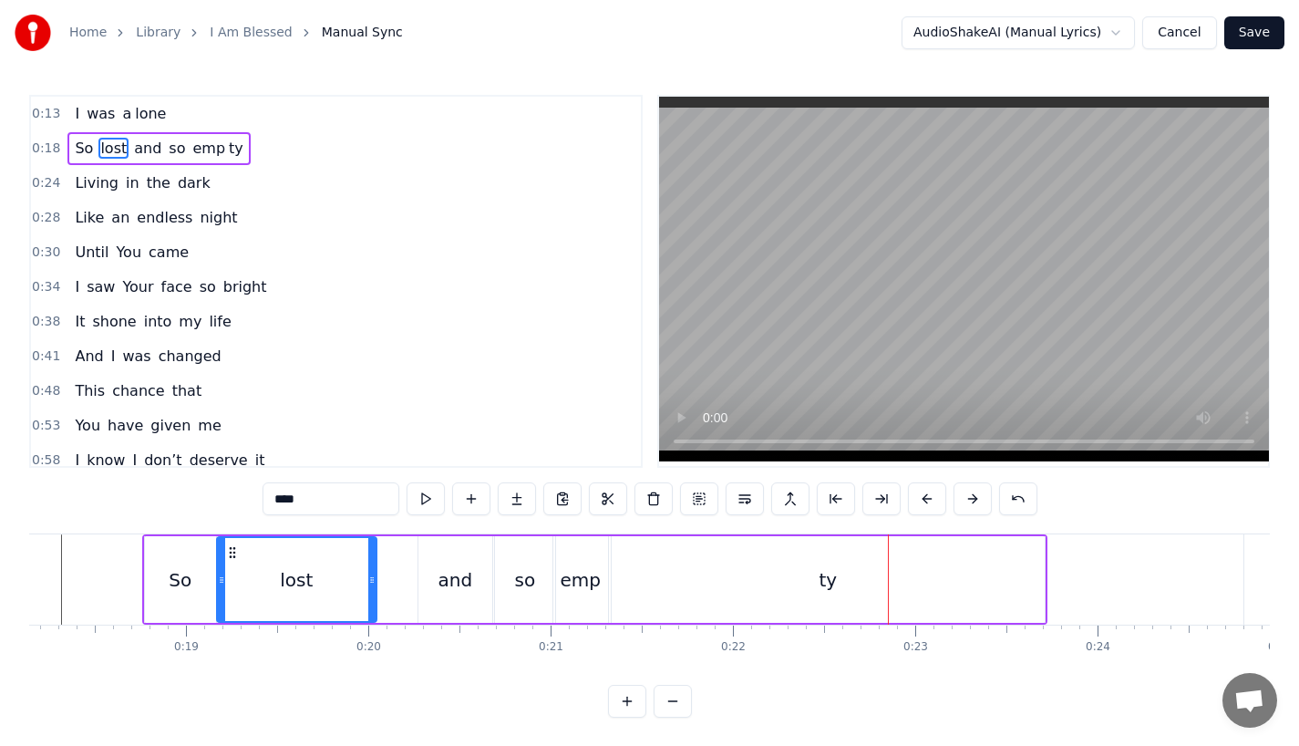
click at [563, 598] on div "emp" at bounding box center [580, 579] width 55 height 87
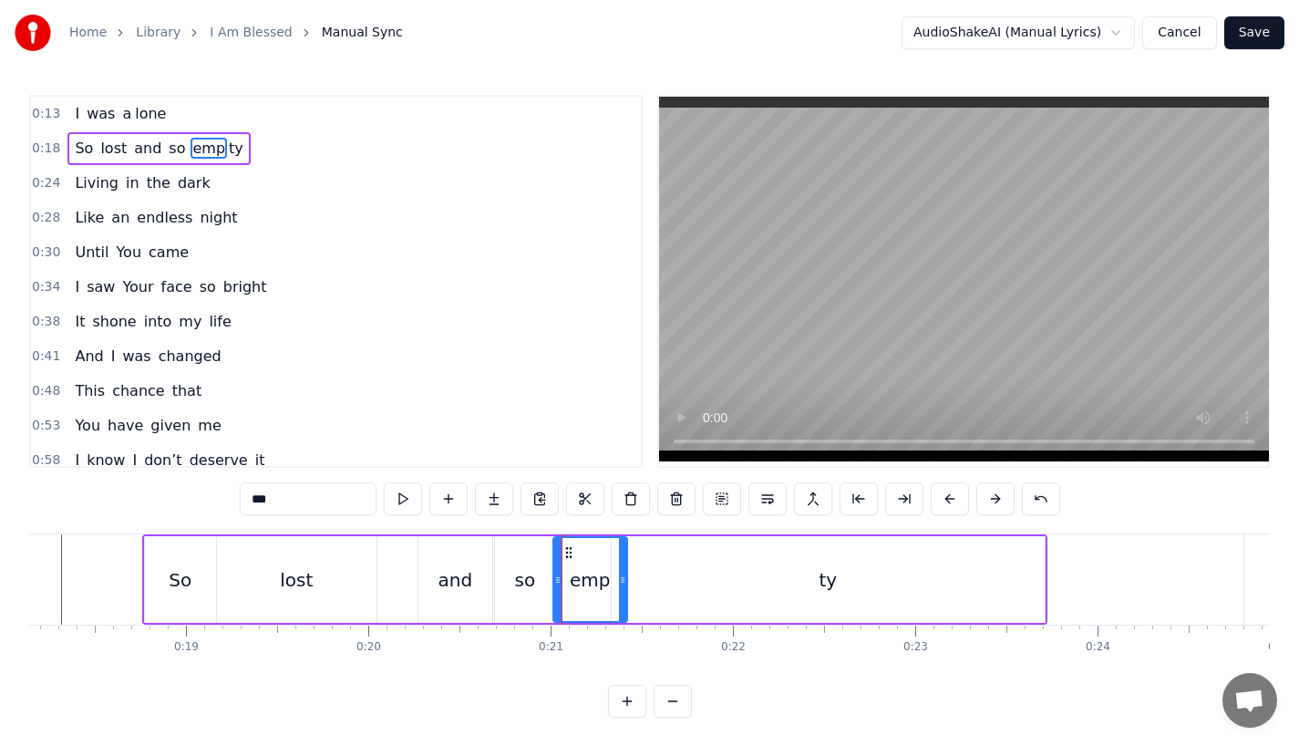
drag, startPoint x: 603, startPoint y: 591, endPoint x: 628, endPoint y: 589, distance: 25.6
click at [626, 589] on div at bounding box center [622, 579] width 7 height 83
click at [701, 588] on div "ty" at bounding box center [828, 579] width 433 height 87
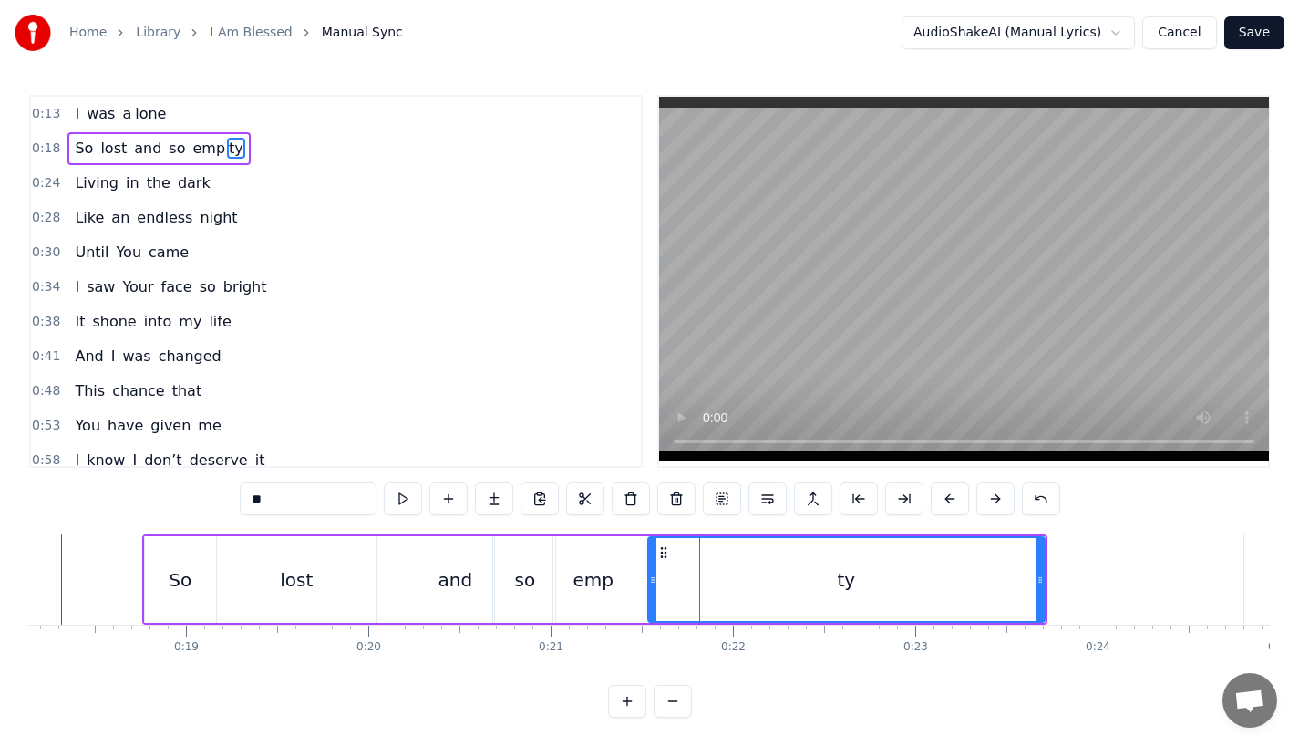
drag, startPoint x: 612, startPoint y: 582, endPoint x: 648, endPoint y: 580, distance: 36.5
click at [649, 580] on icon at bounding box center [652, 580] width 7 height 15
click at [594, 581] on div "emp" at bounding box center [593, 579] width 40 height 27
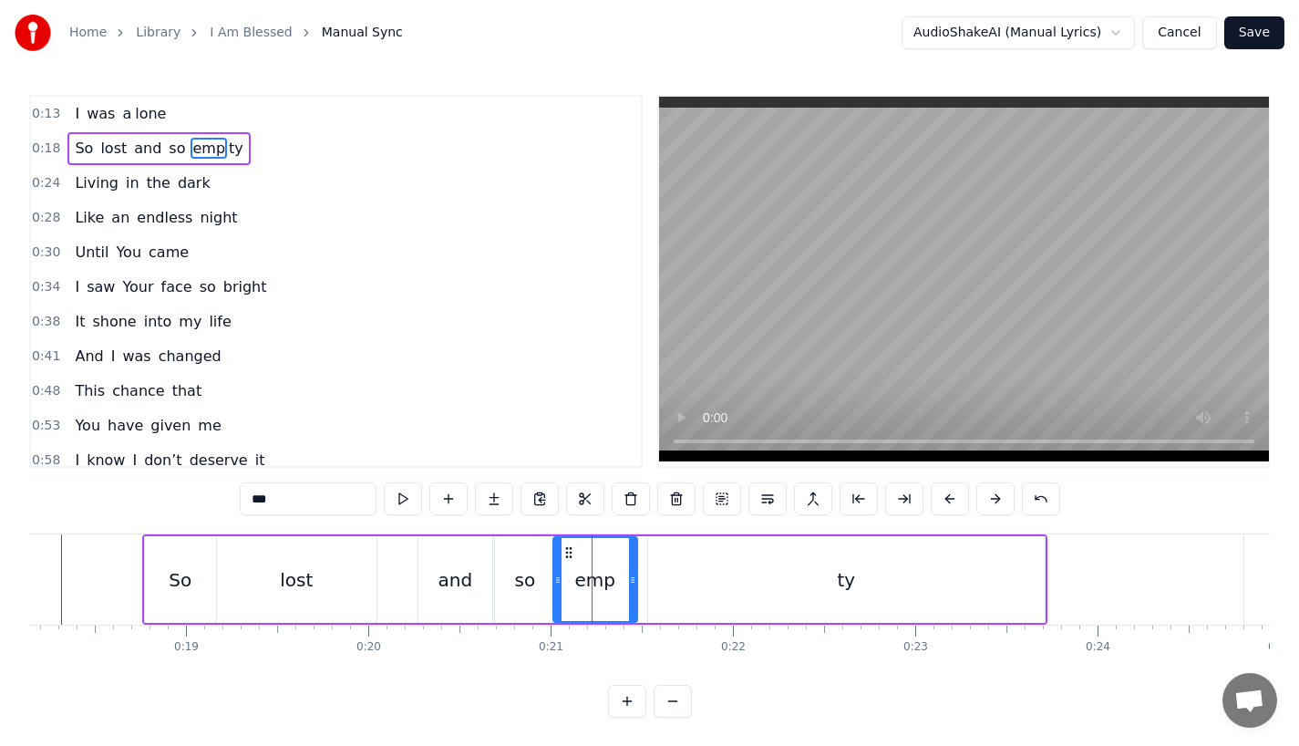
drag, startPoint x: 630, startPoint y: 578, endPoint x: 644, endPoint y: 577, distance: 13.7
click at [636, 577] on icon at bounding box center [632, 580] width 7 height 15
click at [349, 583] on div "lost" at bounding box center [297, 579] width 160 height 87
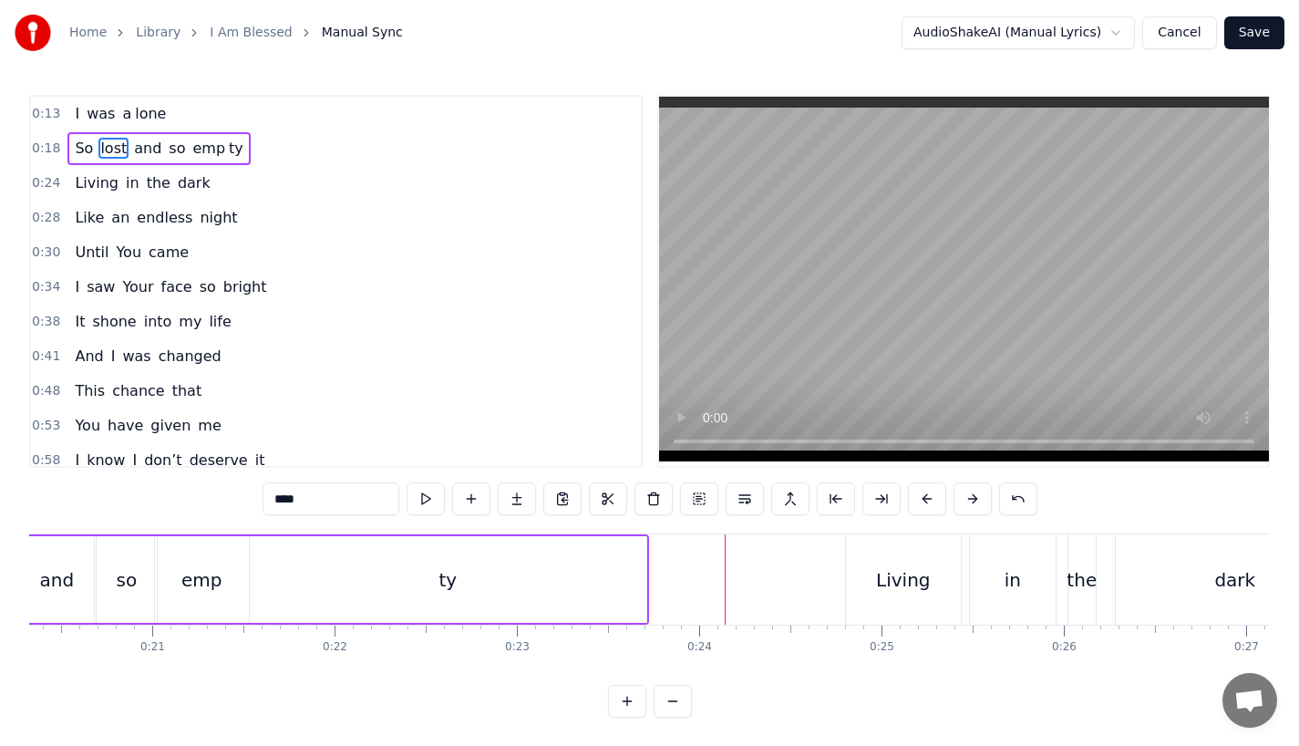
scroll to position [0, 3727]
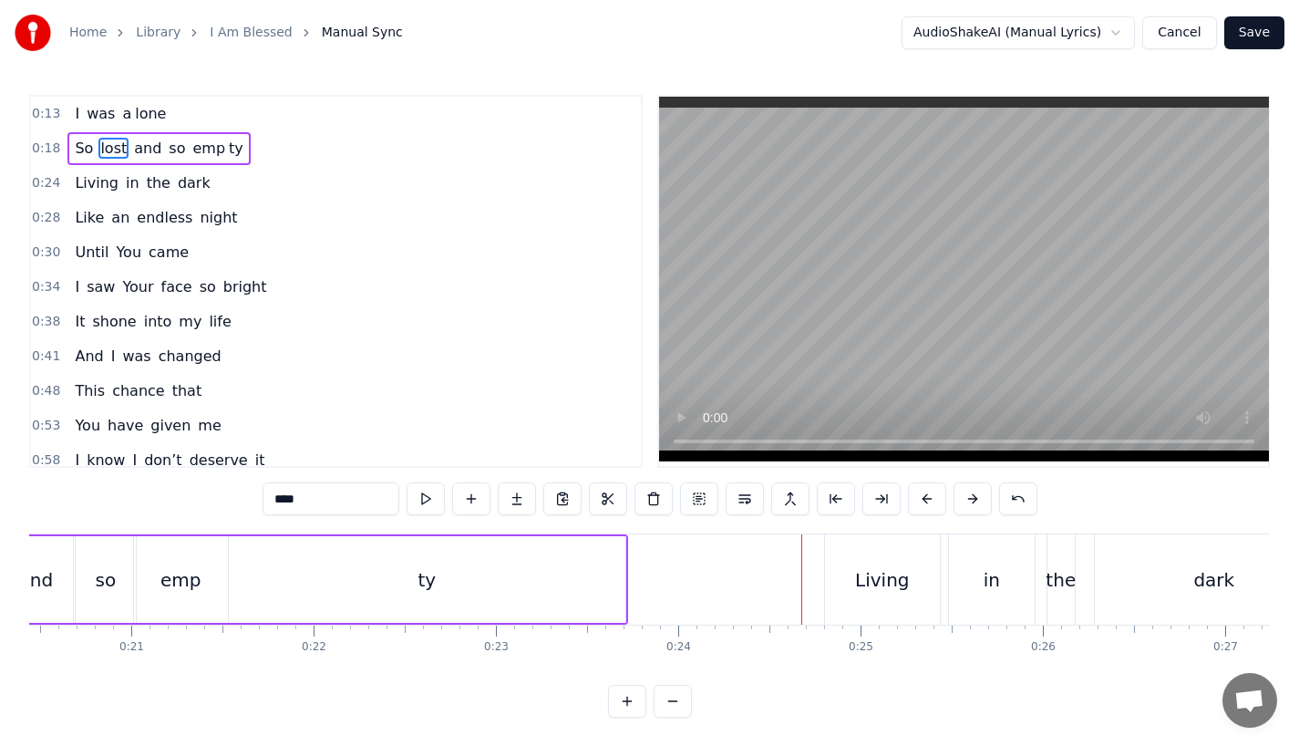
click at [880, 569] on div "Living" at bounding box center [882, 579] width 54 height 27
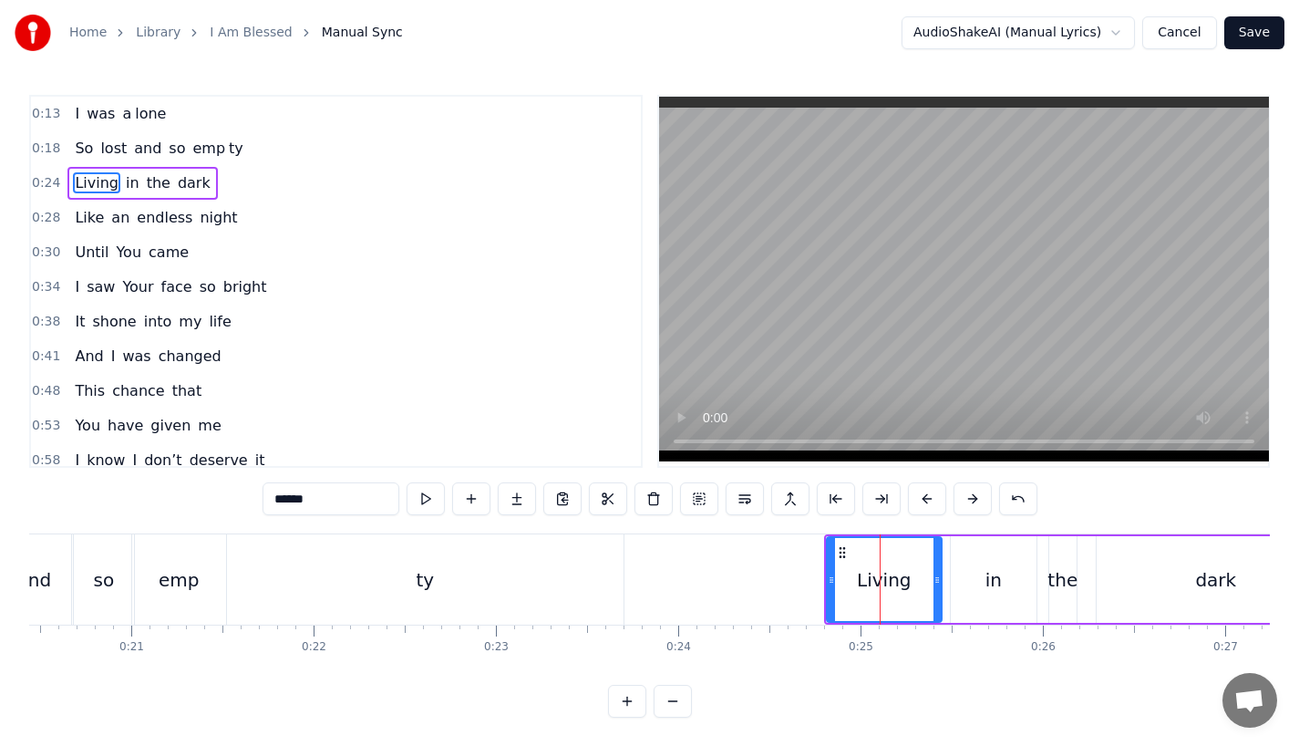
click at [994, 584] on div "in" at bounding box center [994, 579] width 16 height 27
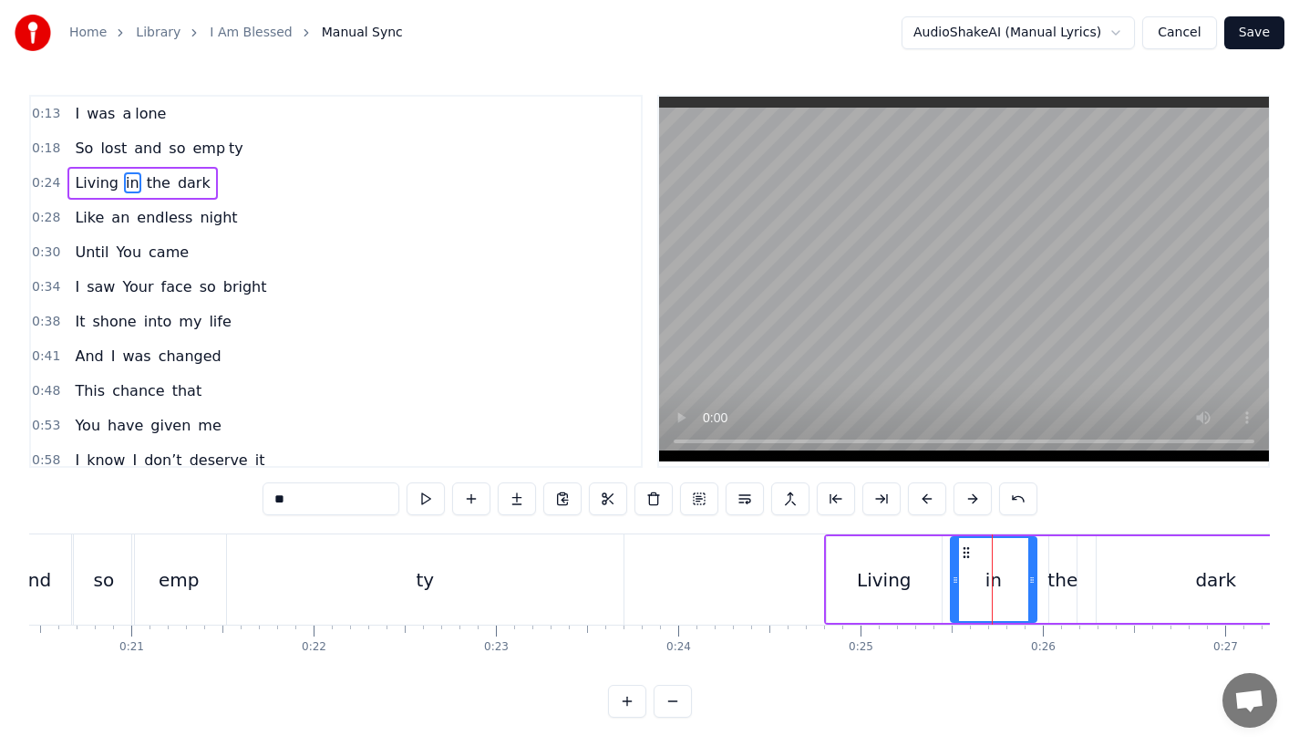
click at [1053, 584] on div "the" at bounding box center [1063, 579] width 30 height 27
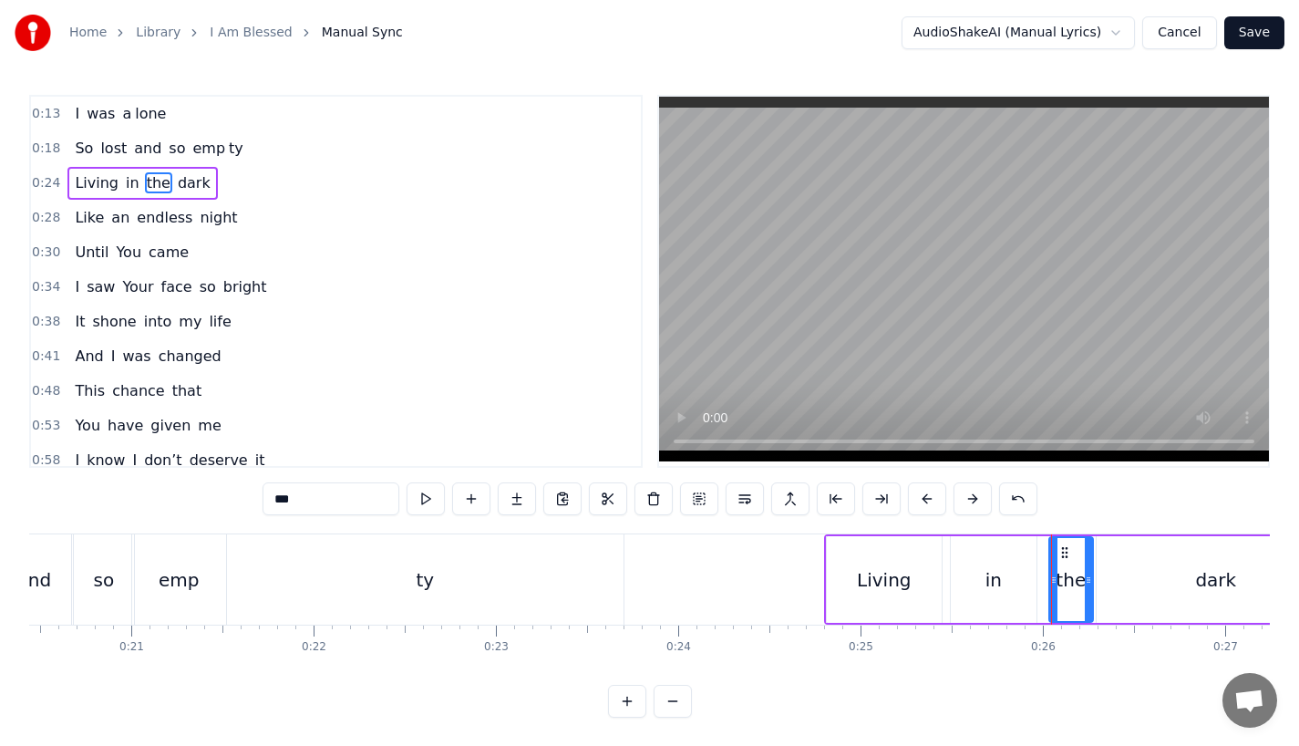
drag, startPoint x: 1069, startPoint y: 584, endPoint x: 1087, endPoint y: 584, distance: 18.3
click at [1087, 584] on icon at bounding box center [1088, 580] width 7 height 15
drag, startPoint x: 1054, startPoint y: 584, endPoint x: 1038, endPoint y: 586, distance: 15.7
click at [1041, 586] on div at bounding box center [1042, 579] width 7 height 83
click at [995, 595] on div "in" at bounding box center [994, 579] width 86 height 87
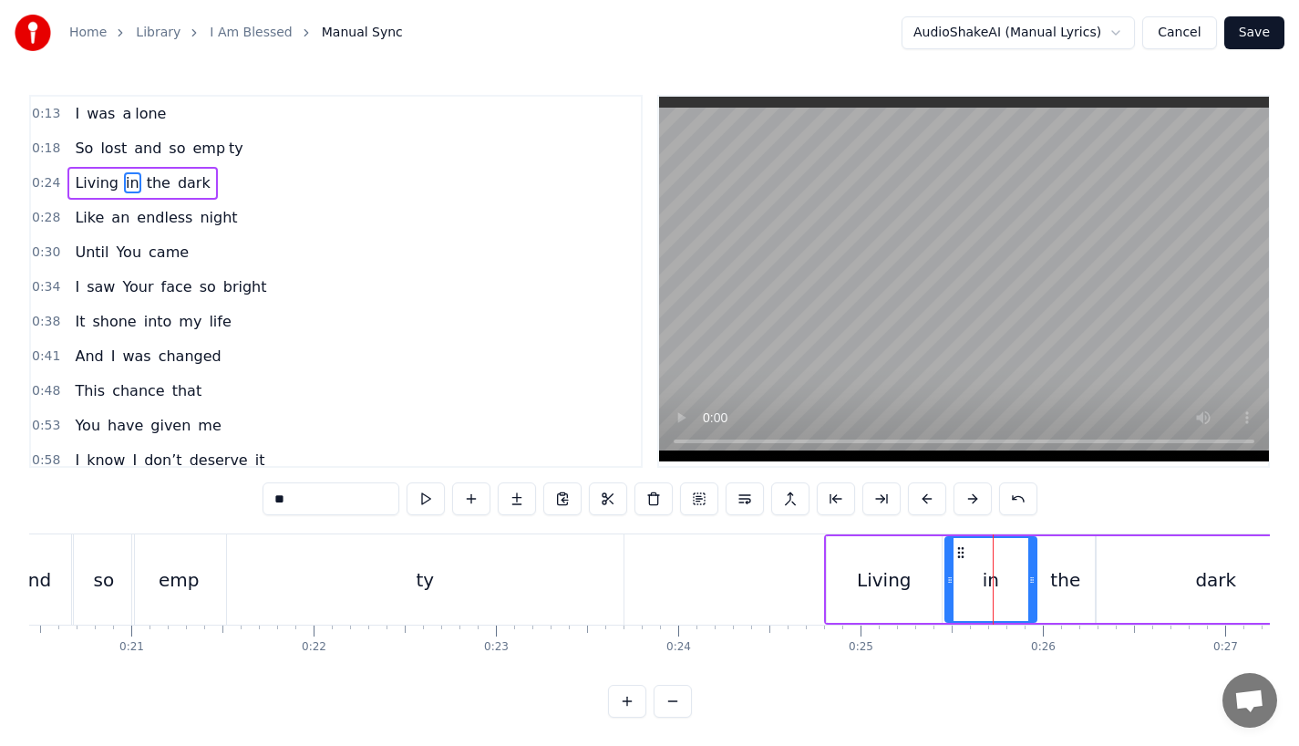
click at [950, 592] on div at bounding box center [949, 579] width 7 height 83
click at [853, 594] on div "Living" at bounding box center [884, 579] width 115 height 87
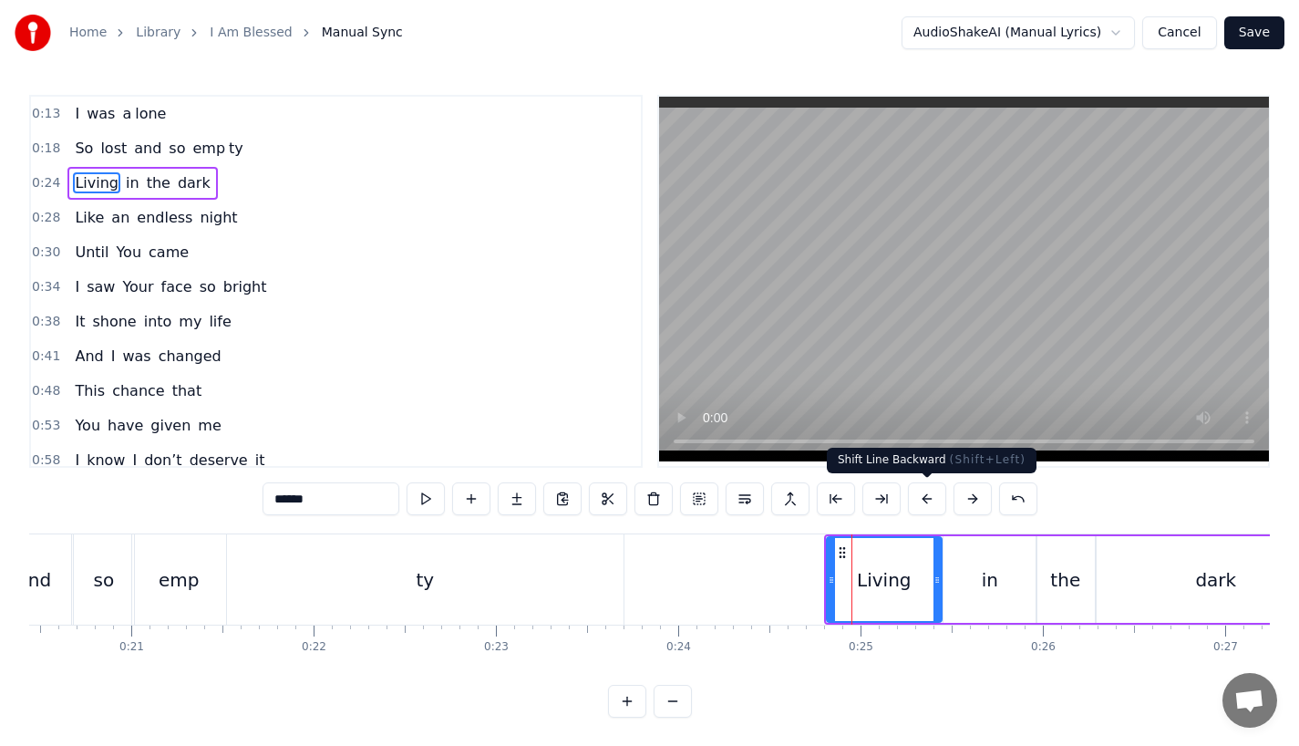
click at [925, 508] on button at bounding box center [927, 498] width 38 height 33
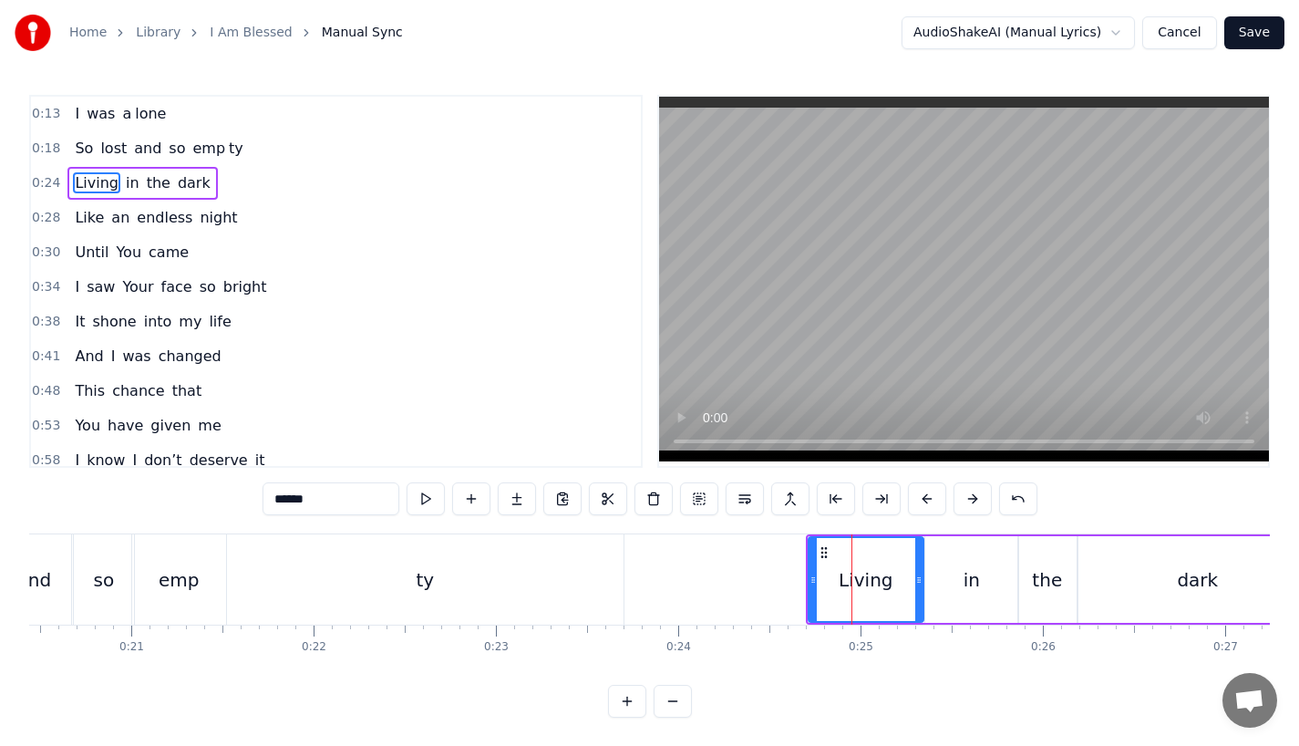
click at [925, 508] on button at bounding box center [927, 498] width 38 height 33
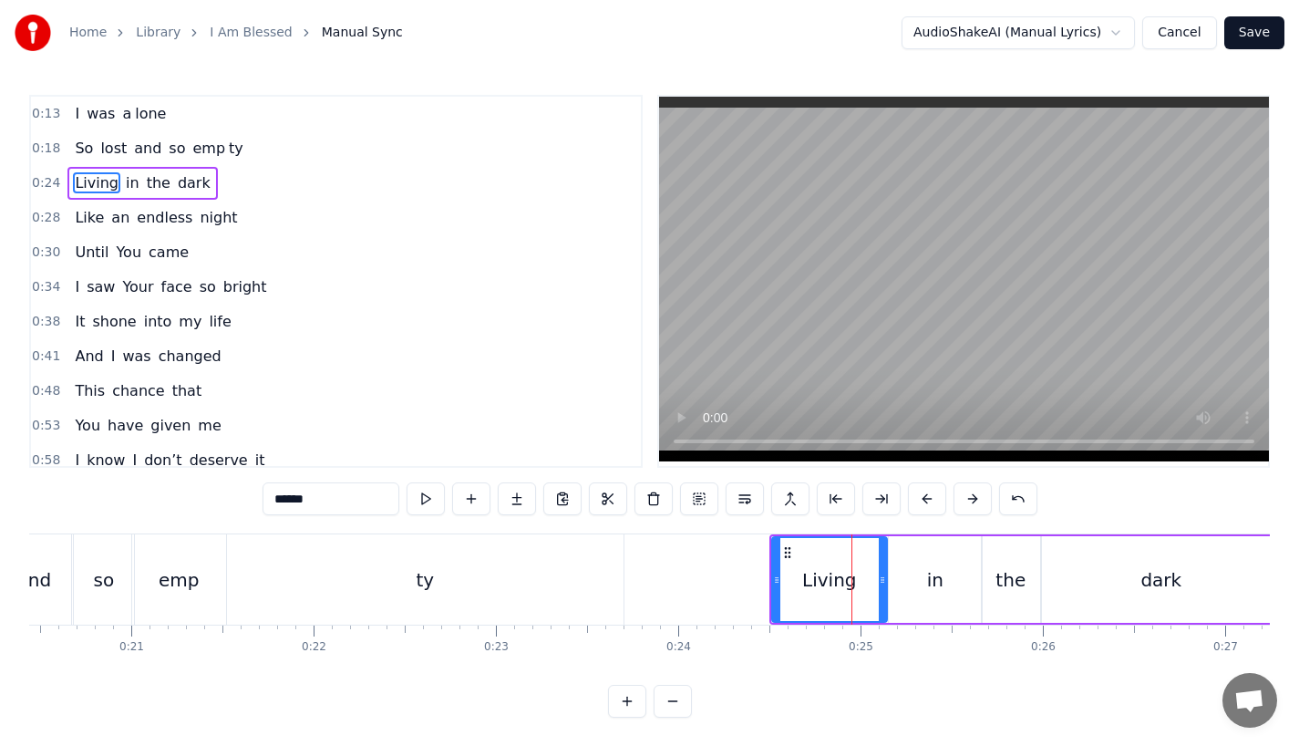
click at [925, 508] on button at bounding box center [927, 498] width 38 height 33
click at [617, 593] on div "ty" at bounding box center [425, 579] width 397 height 90
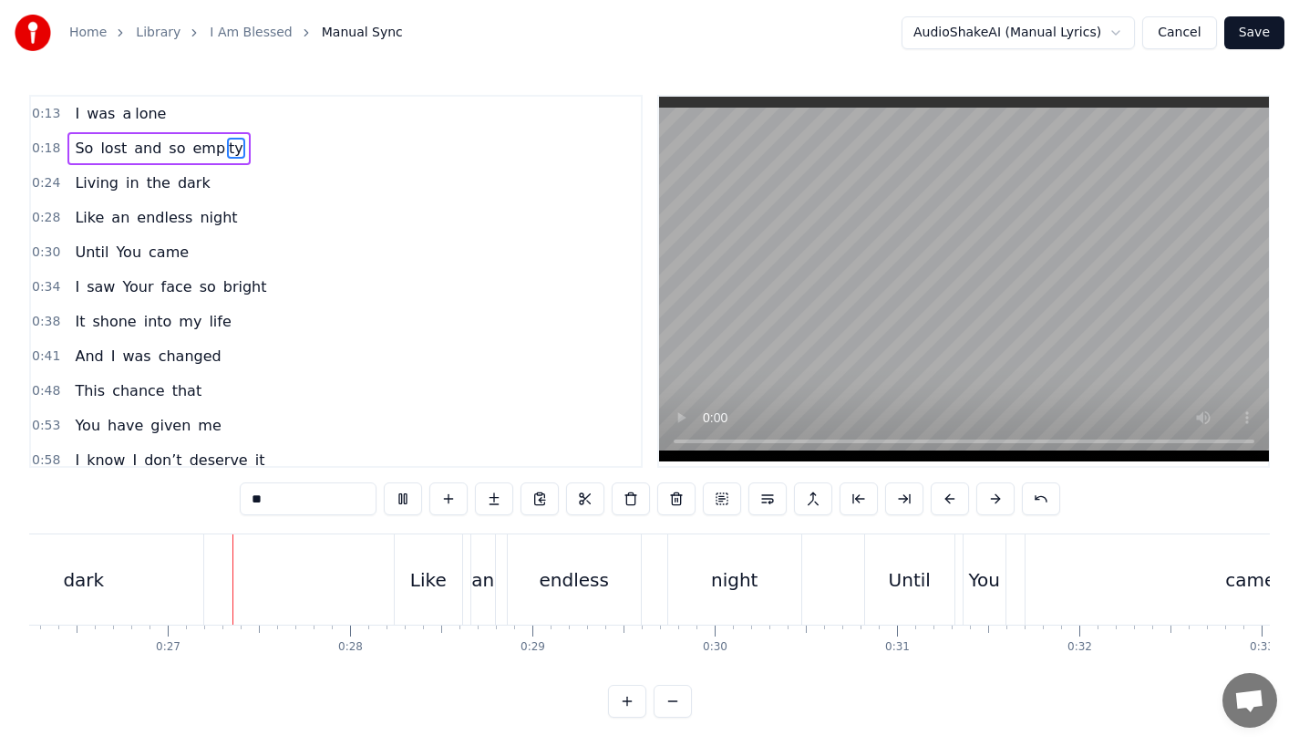
scroll to position [0, 4789]
click at [480, 581] on div "an" at bounding box center [478, 579] width 23 height 27
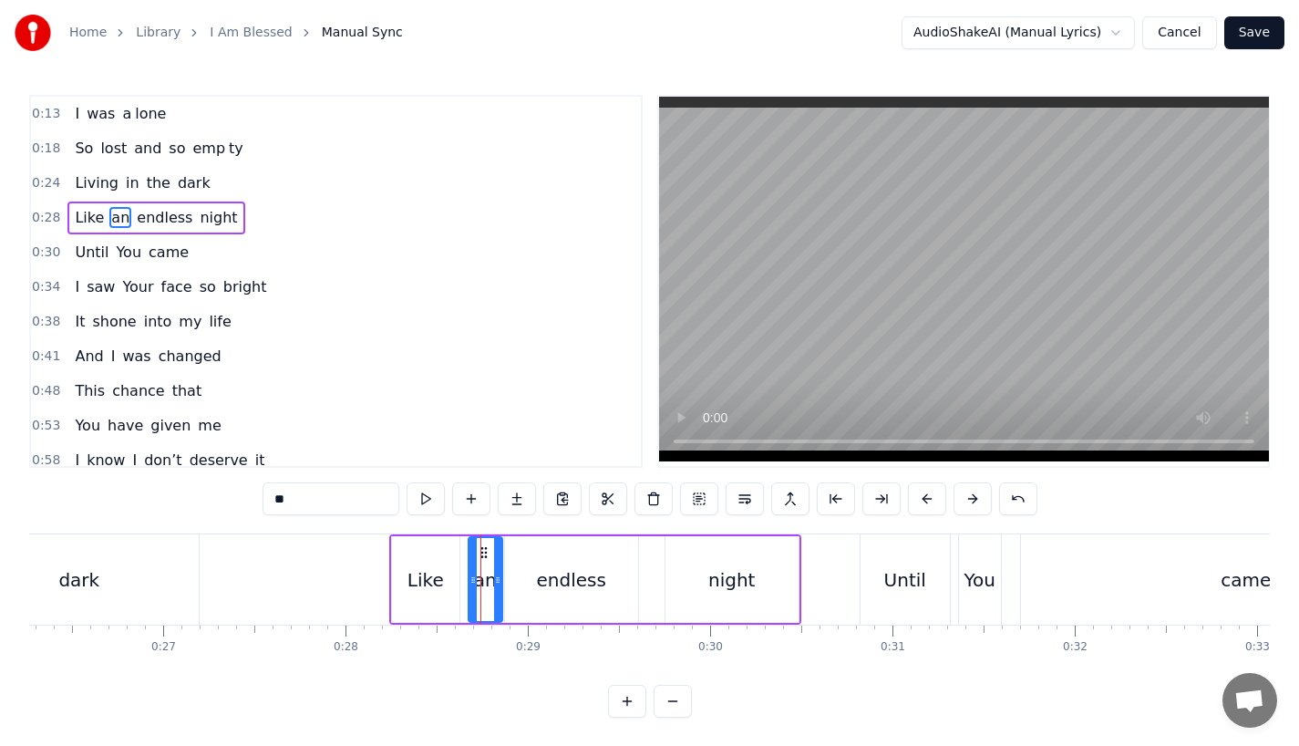
drag, startPoint x: 487, startPoint y: 581, endPoint x: 499, endPoint y: 581, distance: 11.9
click at [499, 581] on icon at bounding box center [497, 580] width 7 height 15
drag, startPoint x: 471, startPoint y: 581, endPoint x: 461, endPoint y: 584, distance: 10.4
click at [461, 584] on icon at bounding box center [464, 580] width 7 height 15
click at [576, 587] on div "endless" at bounding box center [571, 579] width 69 height 27
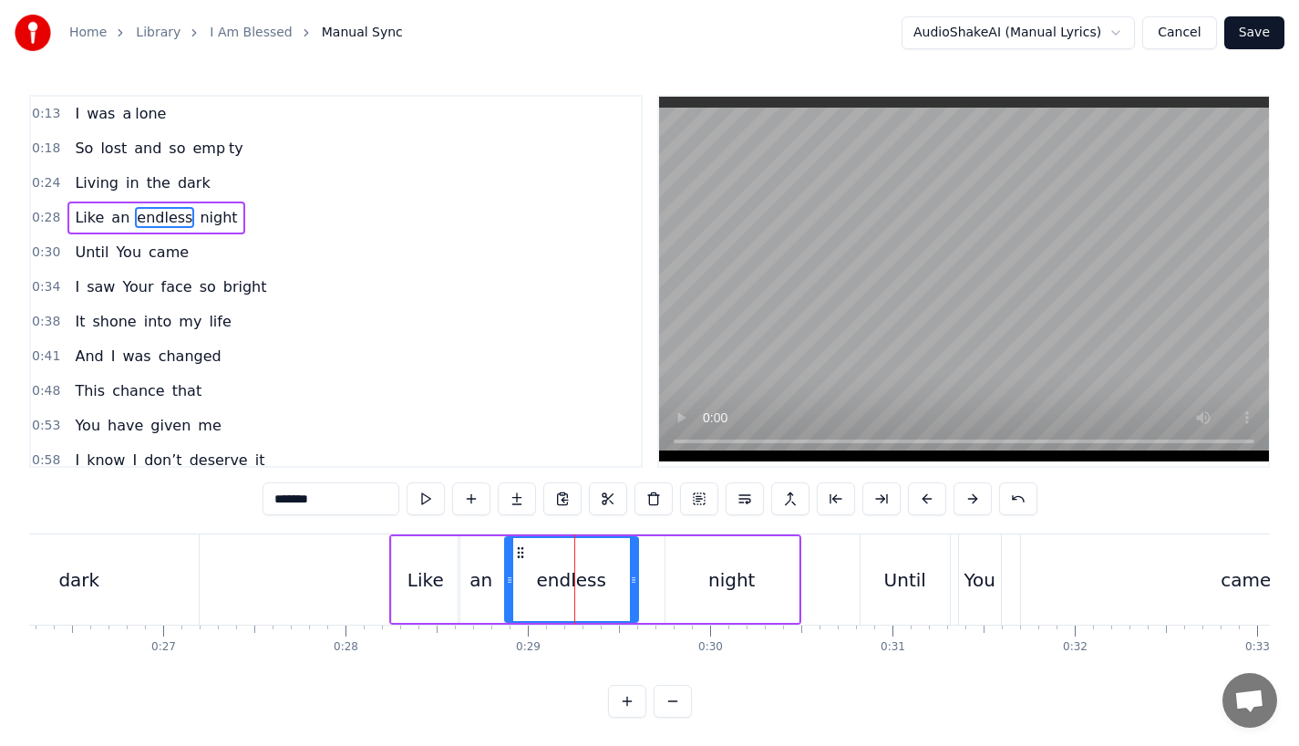
click at [668, 585] on div "night" at bounding box center [732, 579] width 133 height 87
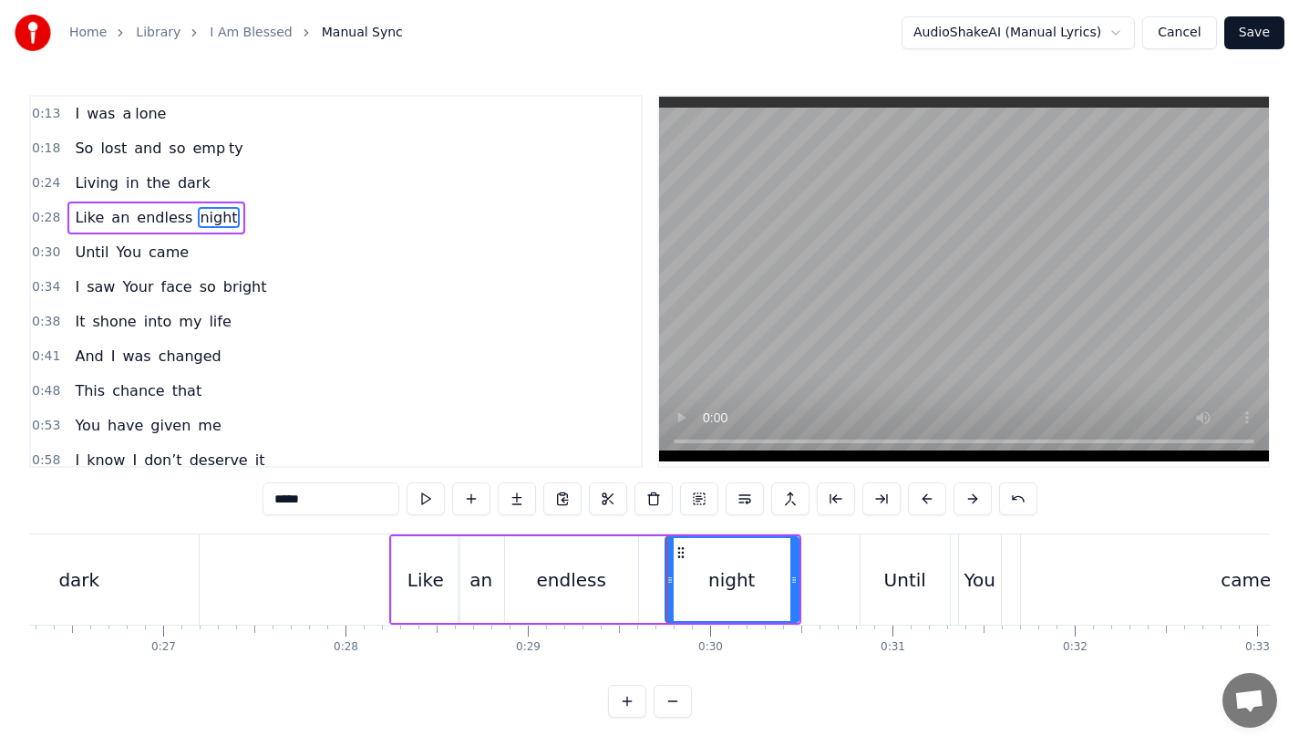
click at [611, 584] on div "endless" at bounding box center [571, 579] width 133 height 87
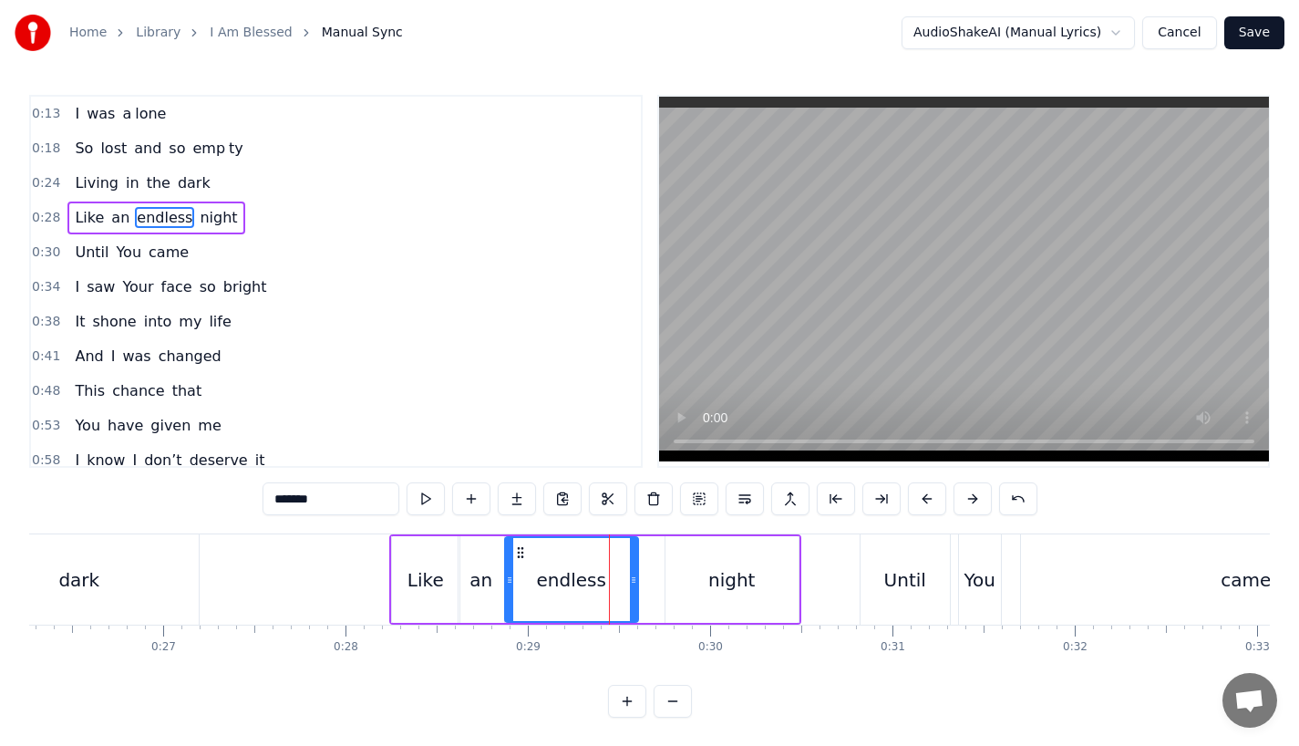
click at [687, 583] on div "night" at bounding box center [732, 579] width 133 height 87
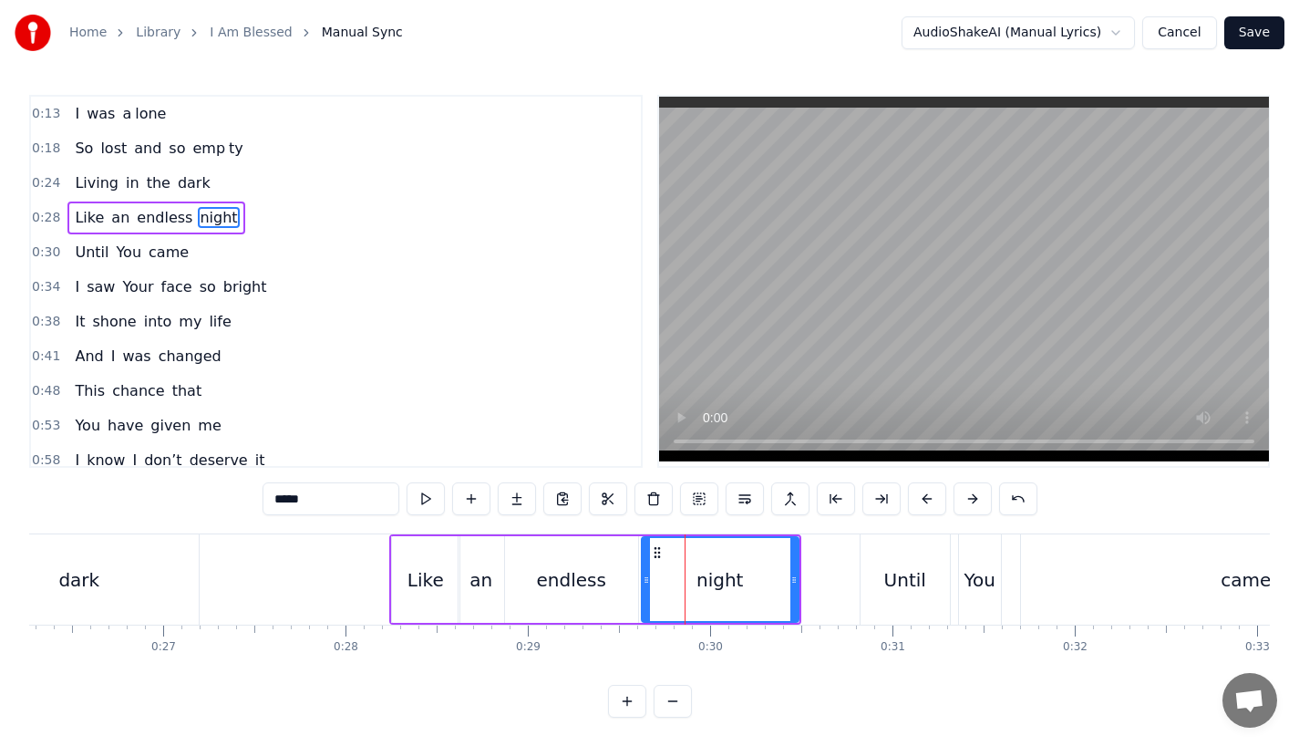
drag, startPoint x: 673, startPoint y: 583, endPoint x: 649, endPoint y: 584, distance: 23.8
click at [649, 584] on icon at bounding box center [646, 580] width 7 height 15
click at [421, 580] on div "Like" at bounding box center [426, 579] width 36 height 27
type input "****"
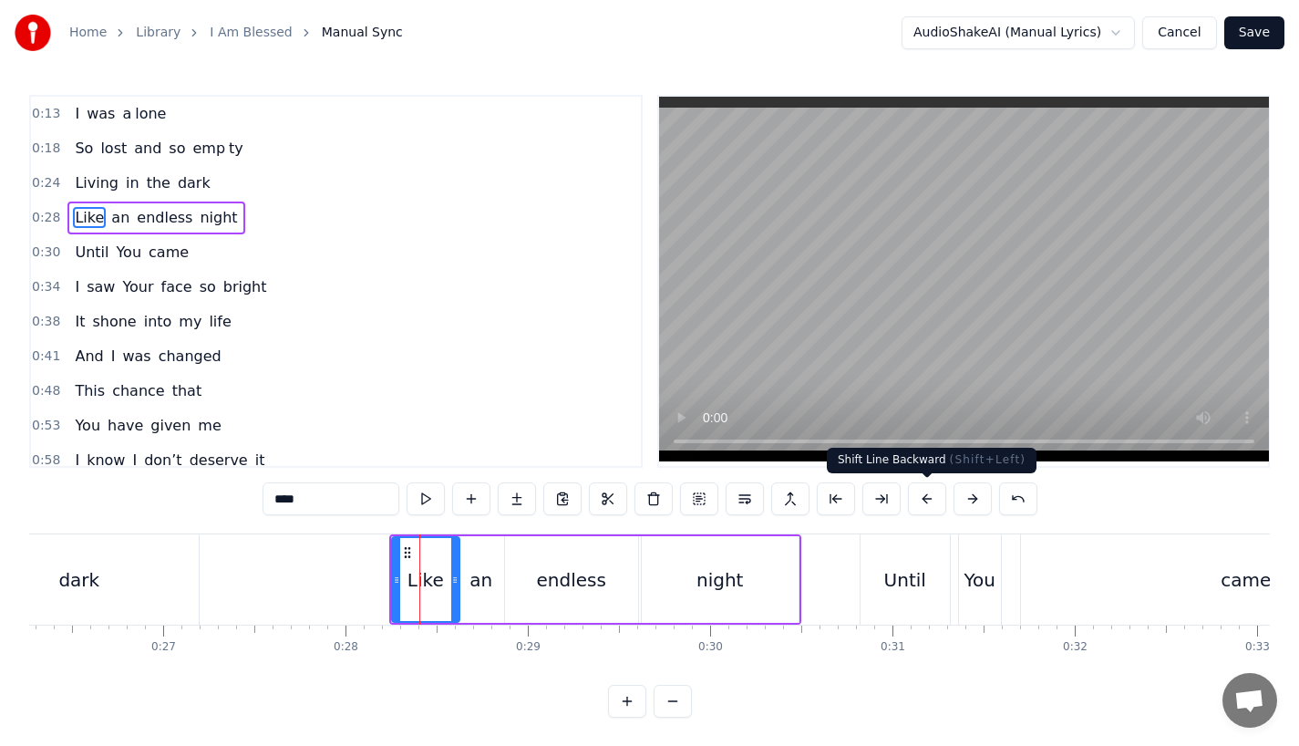
click at [918, 499] on button at bounding box center [927, 498] width 38 height 33
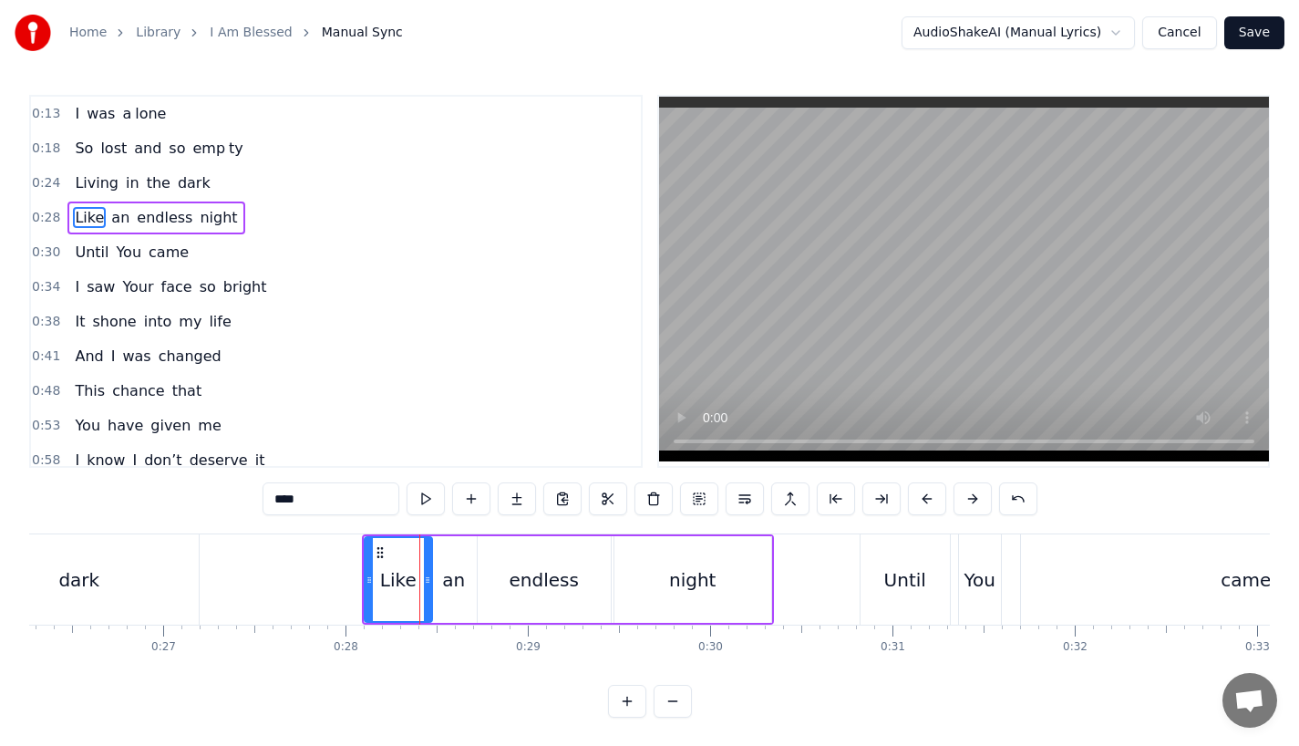
click at [918, 499] on button at bounding box center [927, 498] width 38 height 33
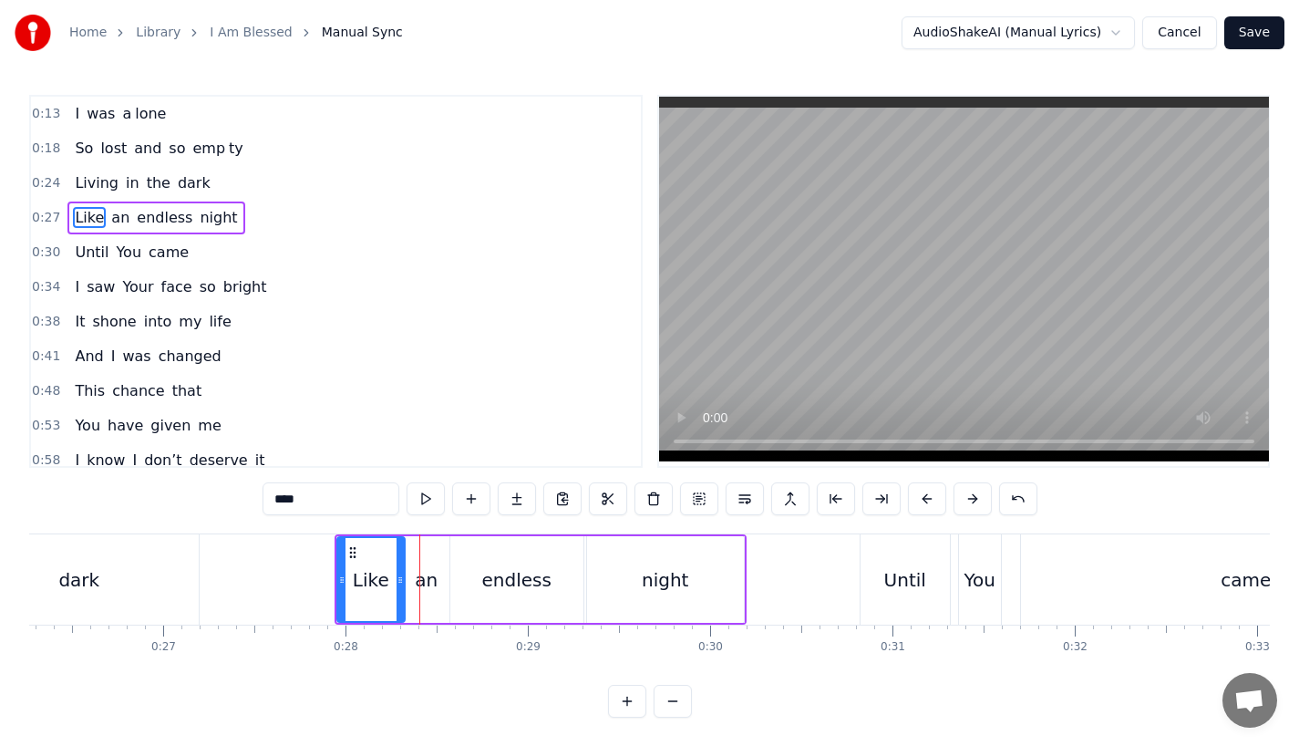
click at [918, 499] on button at bounding box center [927, 498] width 38 height 33
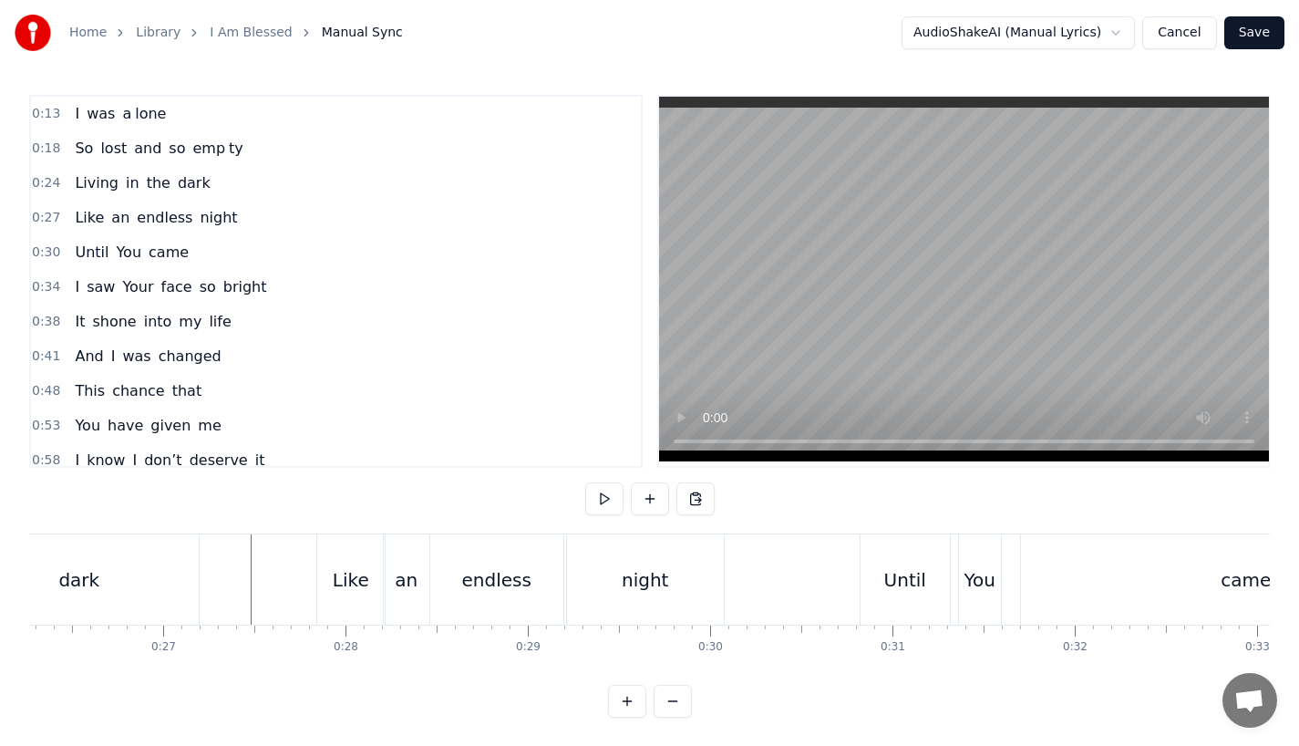
click at [179, 564] on div "dark" at bounding box center [79, 579] width 239 height 90
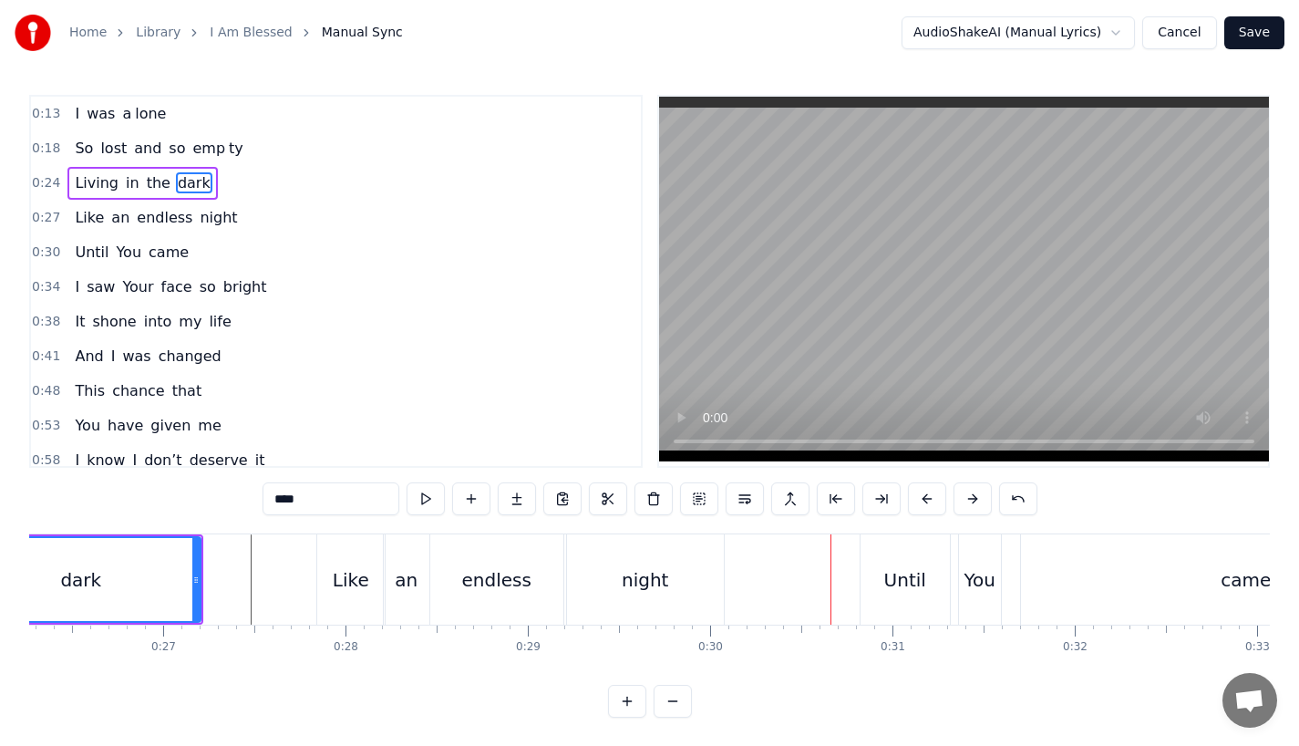
click at [630, 590] on div "night" at bounding box center [645, 579] width 46 height 27
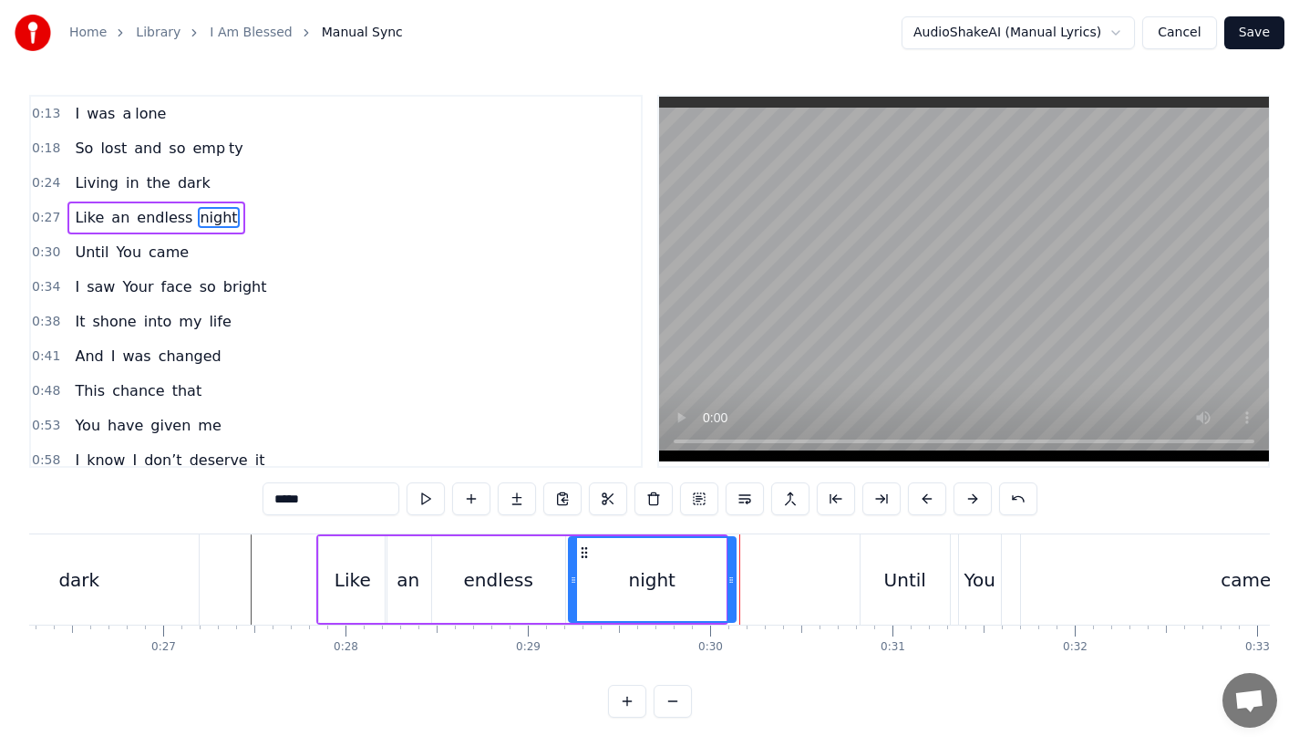
drag, startPoint x: 721, startPoint y: 579, endPoint x: 731, endPoint y: 579, distance: 10.0
click at [731, 579] on icon at bounding box center [731, 580] width 7 height 15
click at [620, 579] on div "night" at bounding box center [652, 579] width 165 height 83
click at [911, 584] on div "Until" at bounding box center [905, 579] width 42 height 27
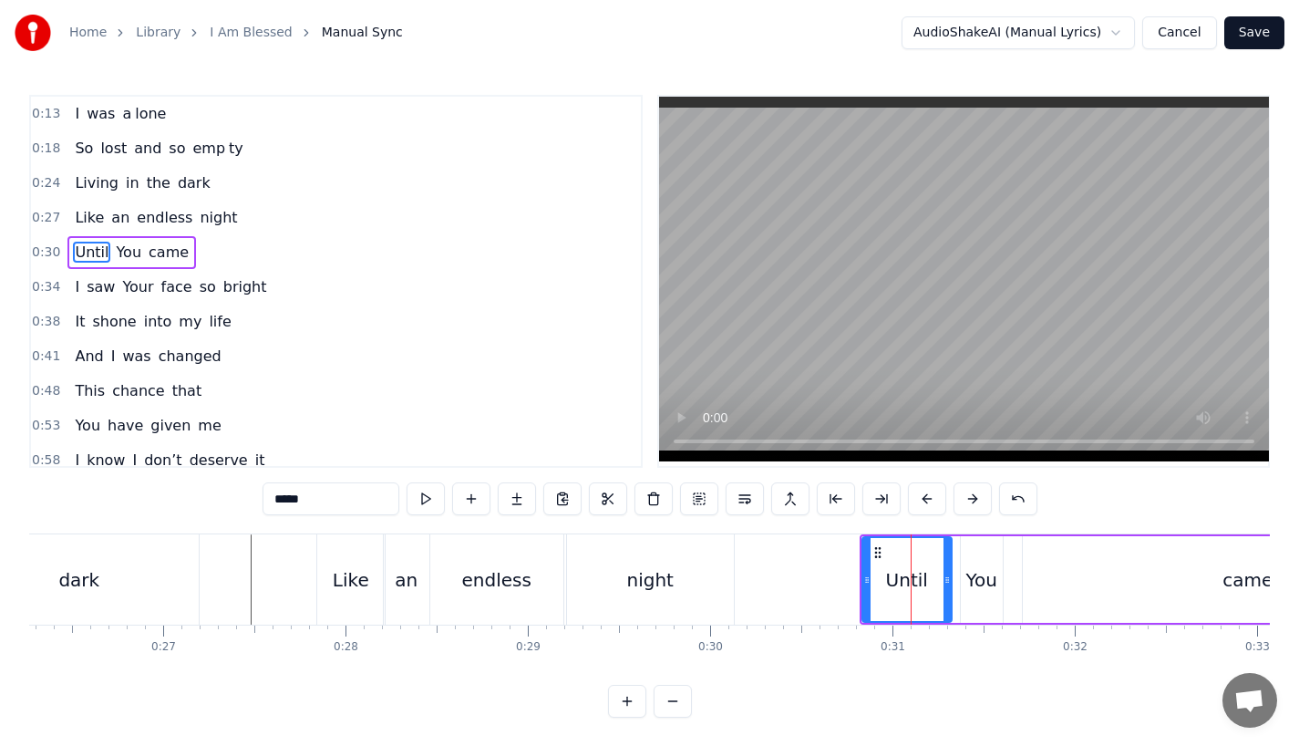
click at [986, 576] on div "You" at bounding box center [981, 579] width 31 height 27
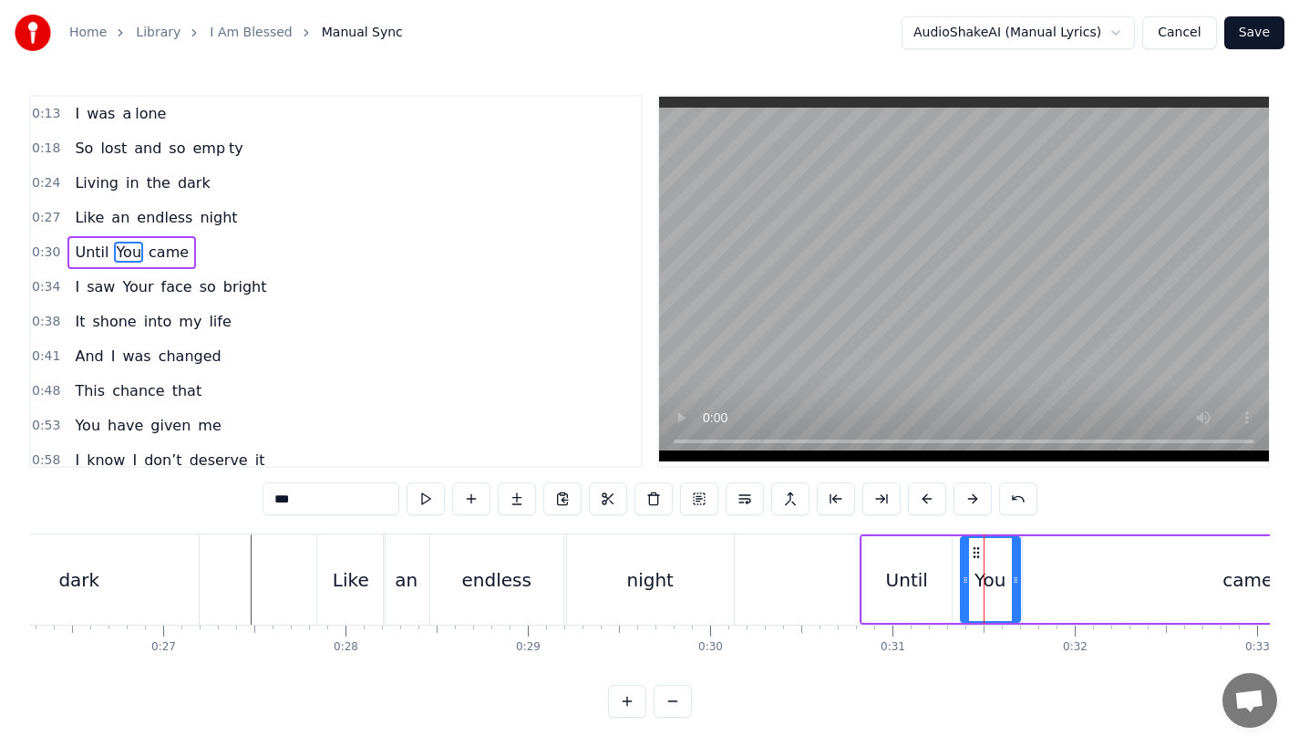
drag, startPoint x: 996, startPoint y: 578, endPoint x: 1018, endPoint y: 578, distance: 21.9
click at [1018, 578] on icon at bounding box center [1015, 580] width 7 height 15
drag, startPoint x: 966, startPoint y: 580, endPoint x: 952, endPoint y: 580, distance: 14.6
click at [953, 580] on icon at bounding box center [956, 580] width 7 height 15
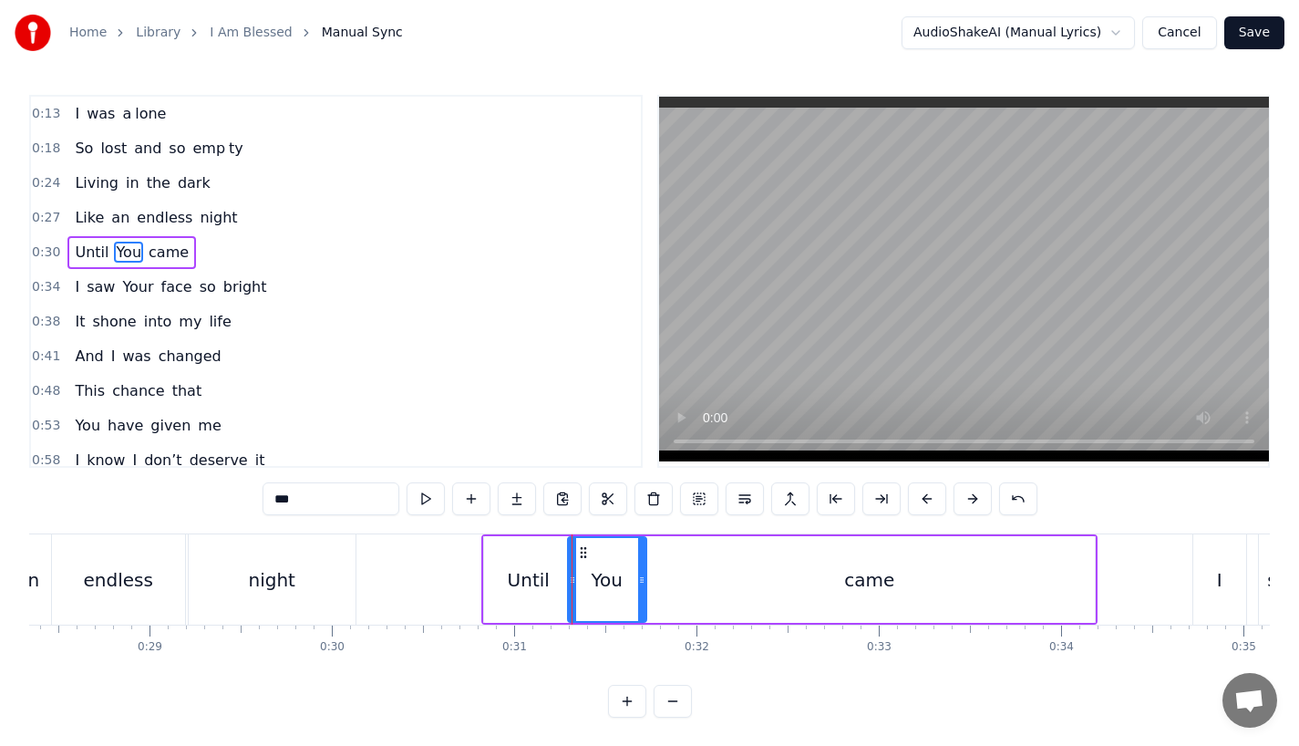
scroll to position [0, 5162]
click at [499, 592] on div "Until" at bounding box center [534, 579] width 89 height 87
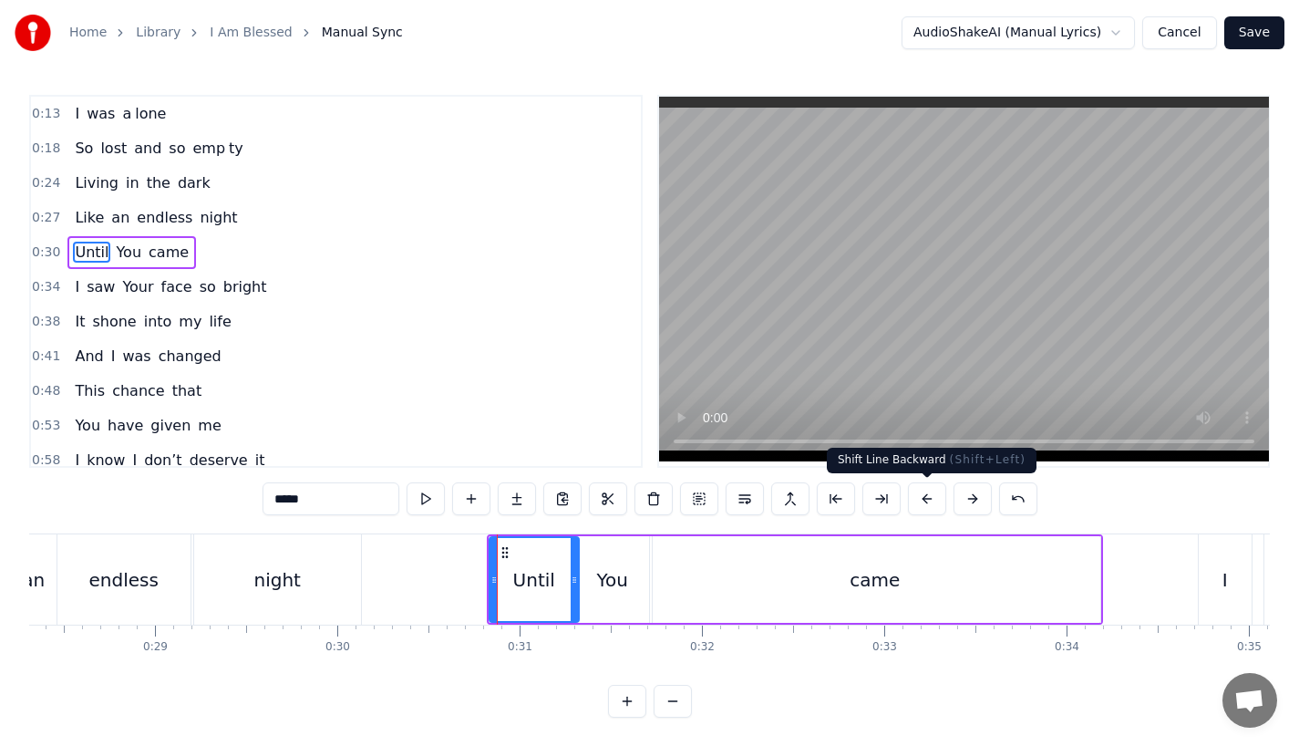
click at [927, 503] on button at bounding box center [927, 498] width 38 height 33
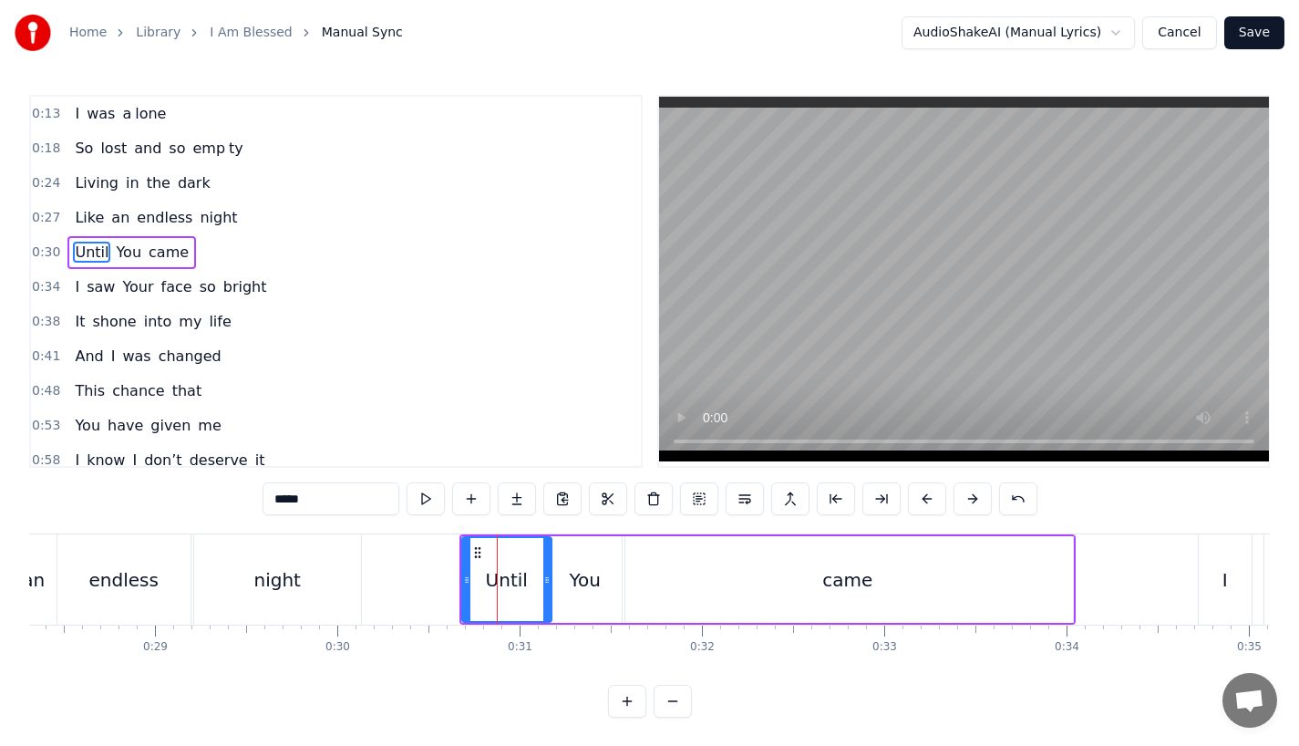
click at [927, 503] on button at bounding box center [927, 498] width 38 height 33
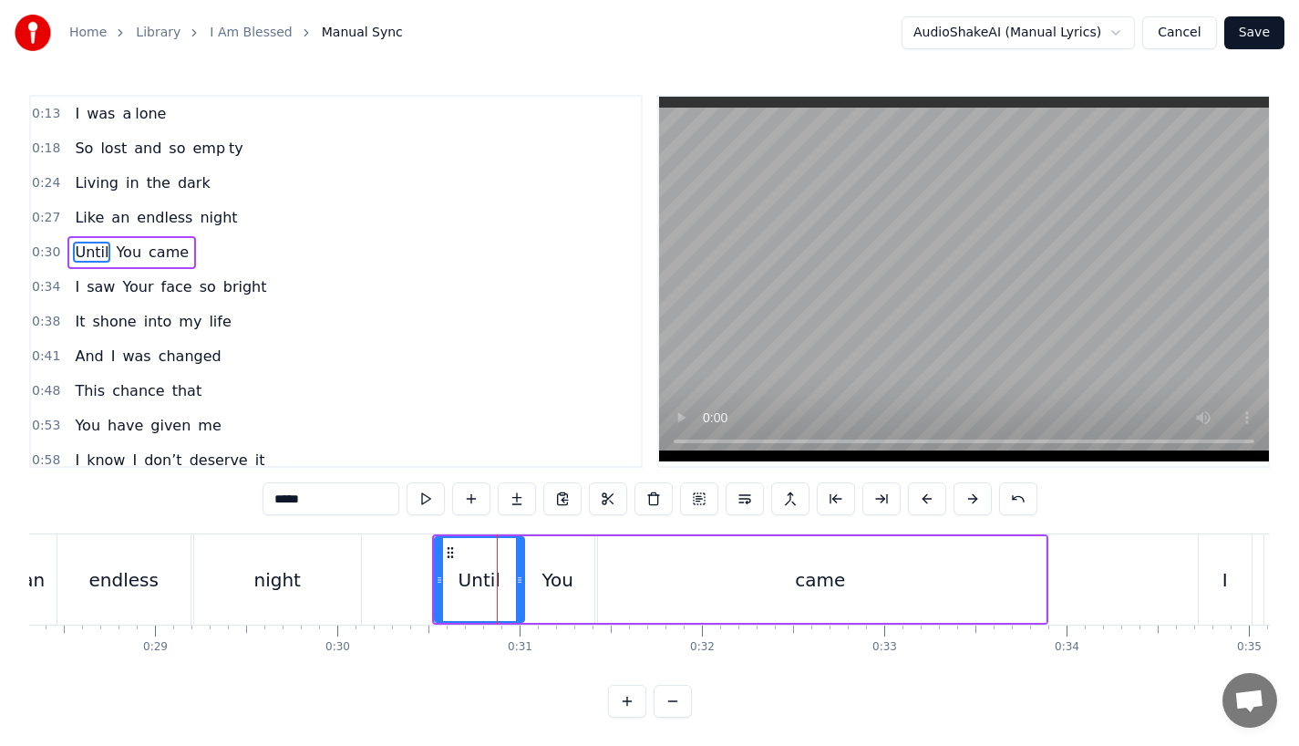
click at [927, 503] on button at bounding box center [927, 498] width 38 height 33
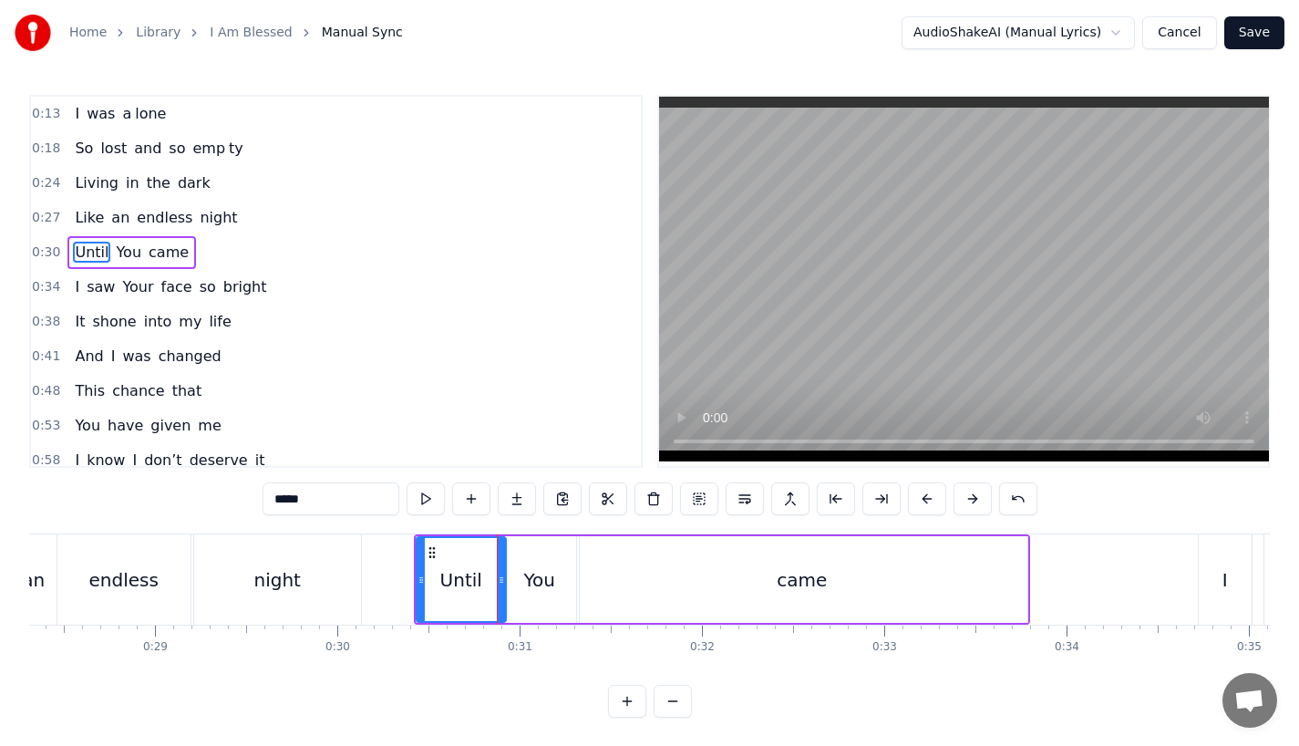
click at [927, 503] on button at bounding box center [927, 498] width 38 height 33
click at [309, 576] on div "night" at bounding box center [277, 579] width 167 height 90
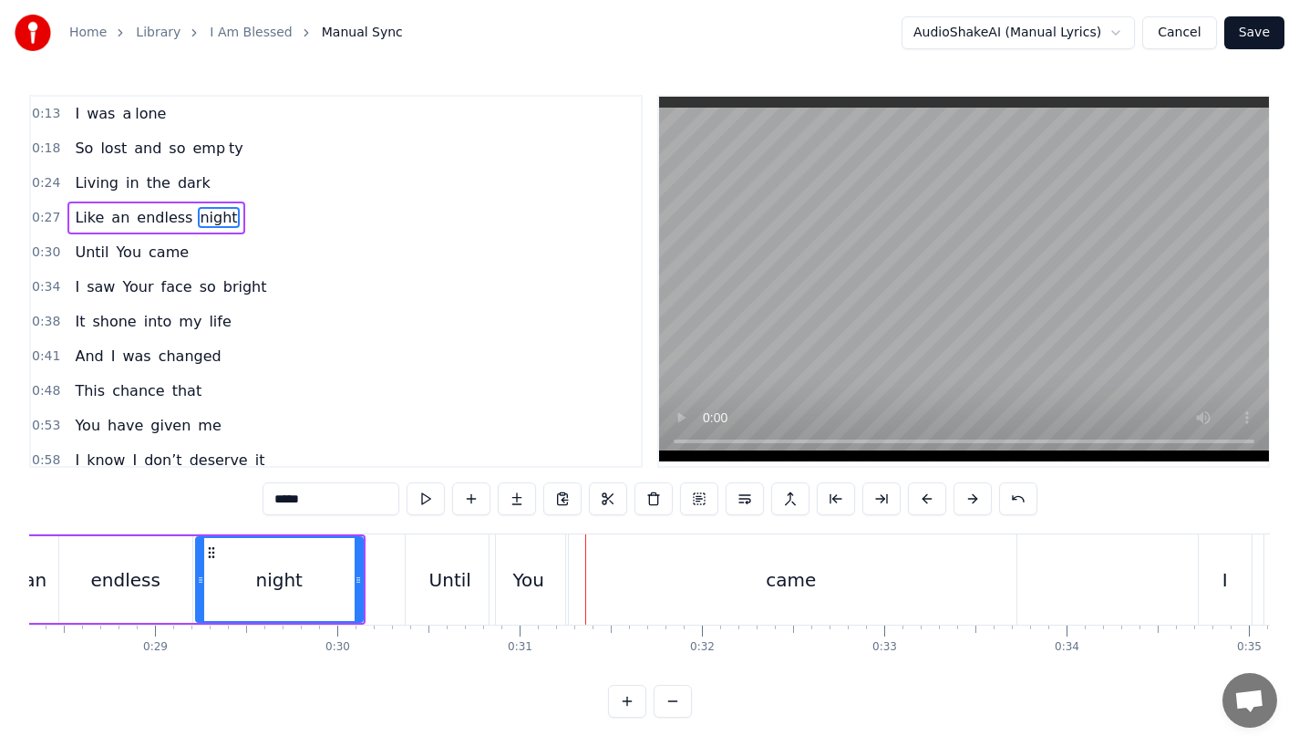
click at [339, 545] on div "night" at bounding box center [279, 579] width 165 height 83
click at [668, 578] on div "came" at bounding box center [791, 579] width 450 height 90
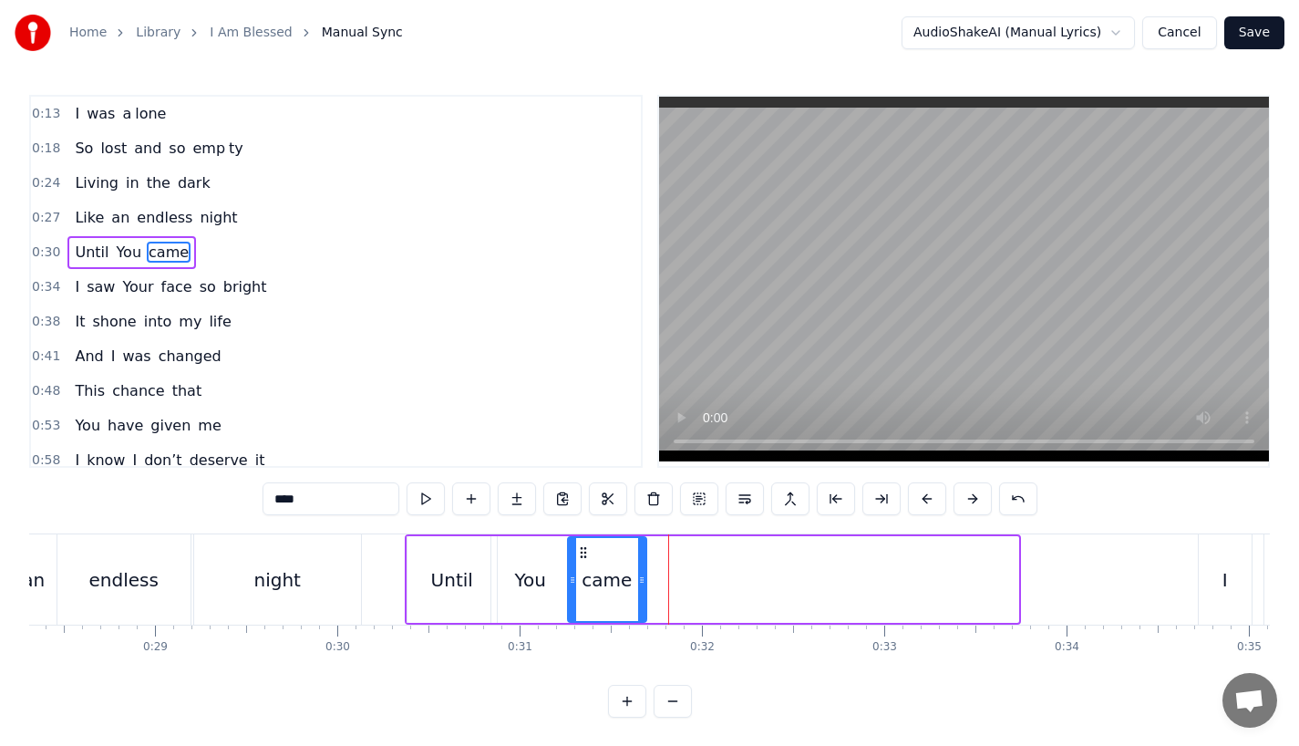
drag, startPoint x: 1012, startPoint y: 571, endPoint x: 636, endPoint y: 573, distance: 375.6
click at [638, 573] on div at bounding box center [641, 579] width 7 height 83
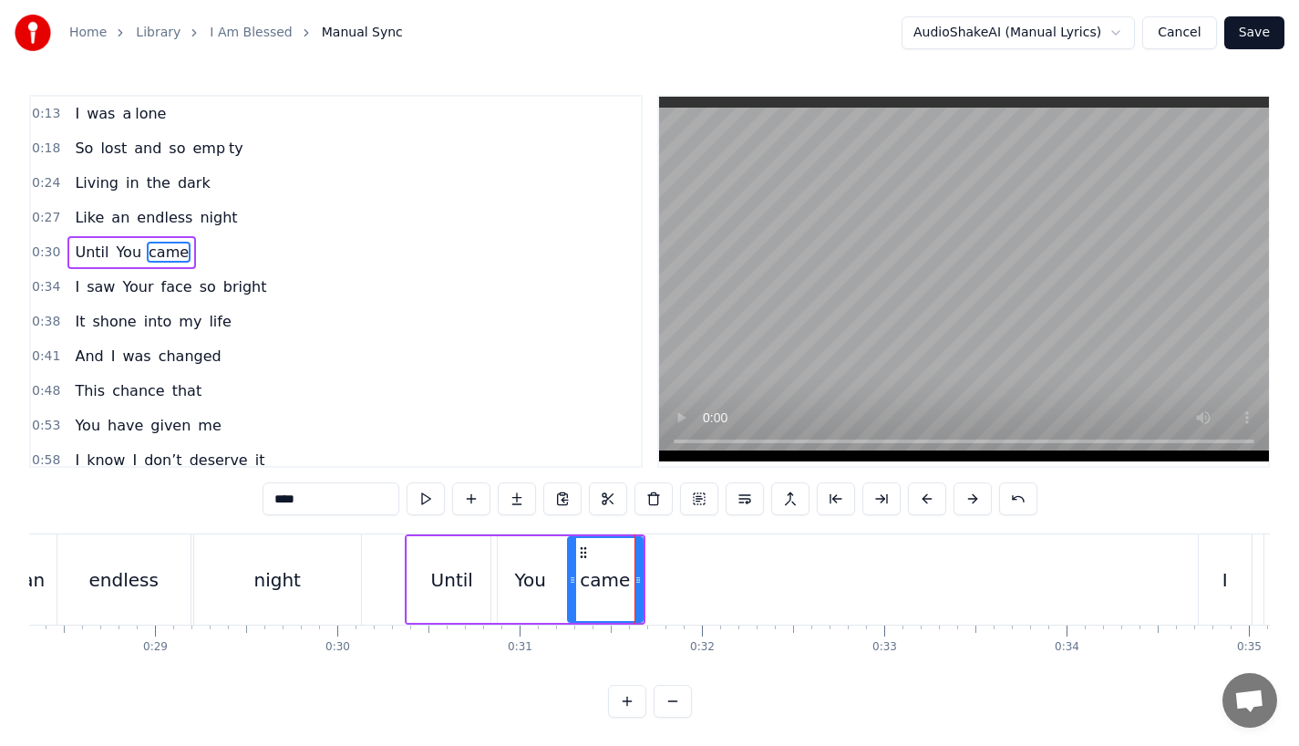
click at [333, 507] on input "****" at bounding box center [331, 498] width 137 height 33
type input "**"
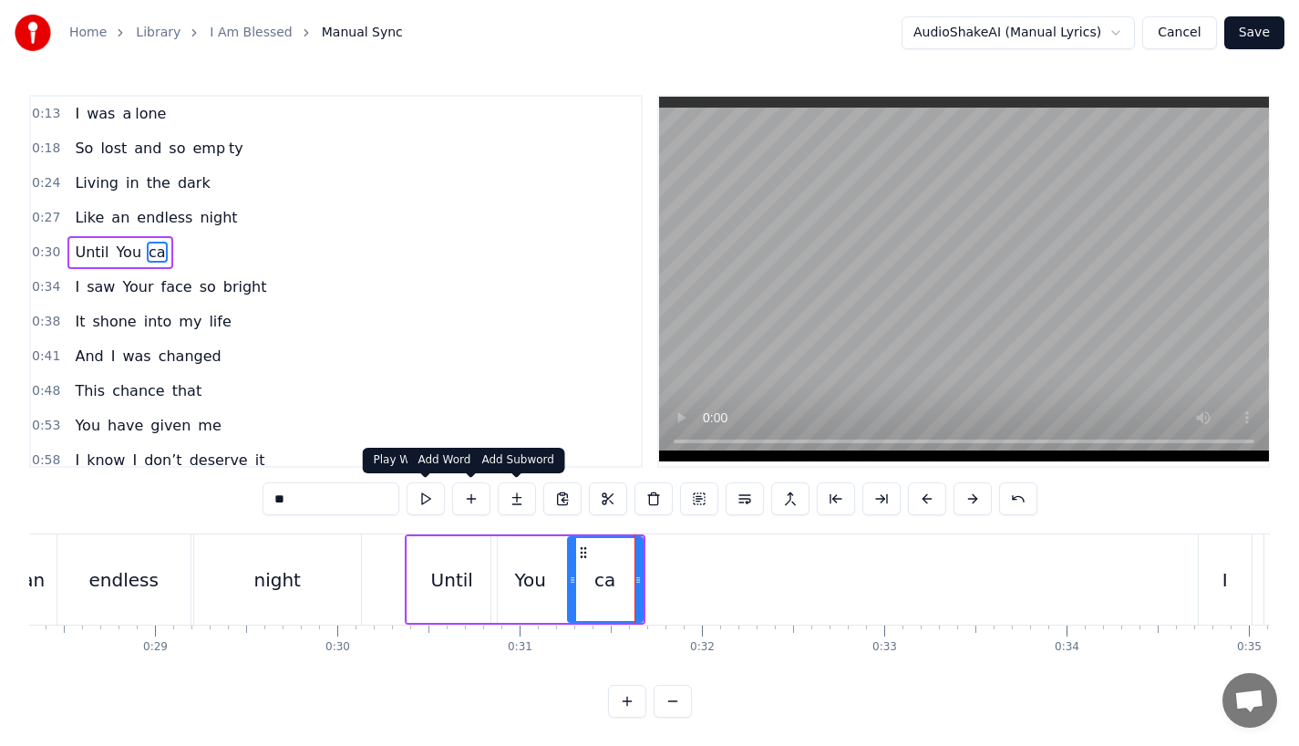
click at [531, 503] on button at bounding box center [517, 498] width 38 height 33
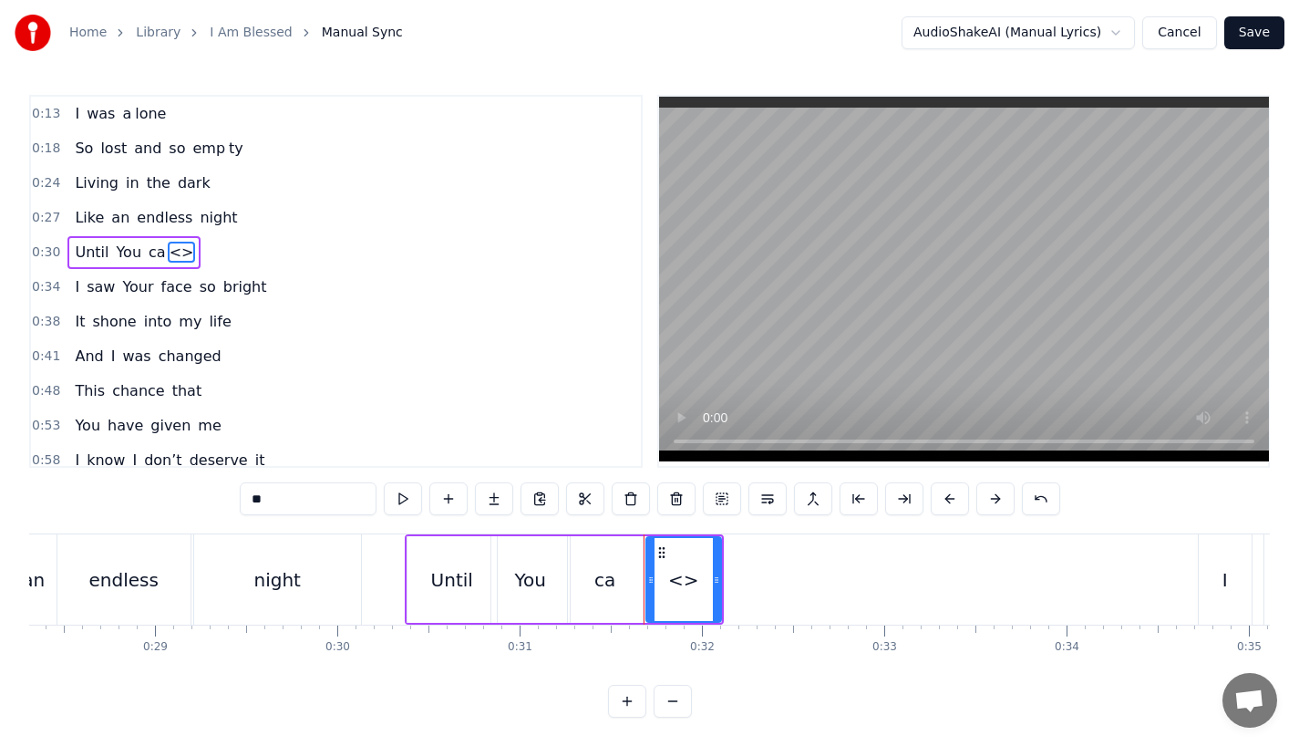
drag, startPoint x: 351, startPoint y: 501, endPoint x: 160, endPoint y: 501, distance: 190.6
click at [160, 501] on div "0:13 I was a lone 0:18 So lost and so emp ty 0:24 Living in the dark 0:27 Like …" at bounding box center [649, 406] width 1241 height 623
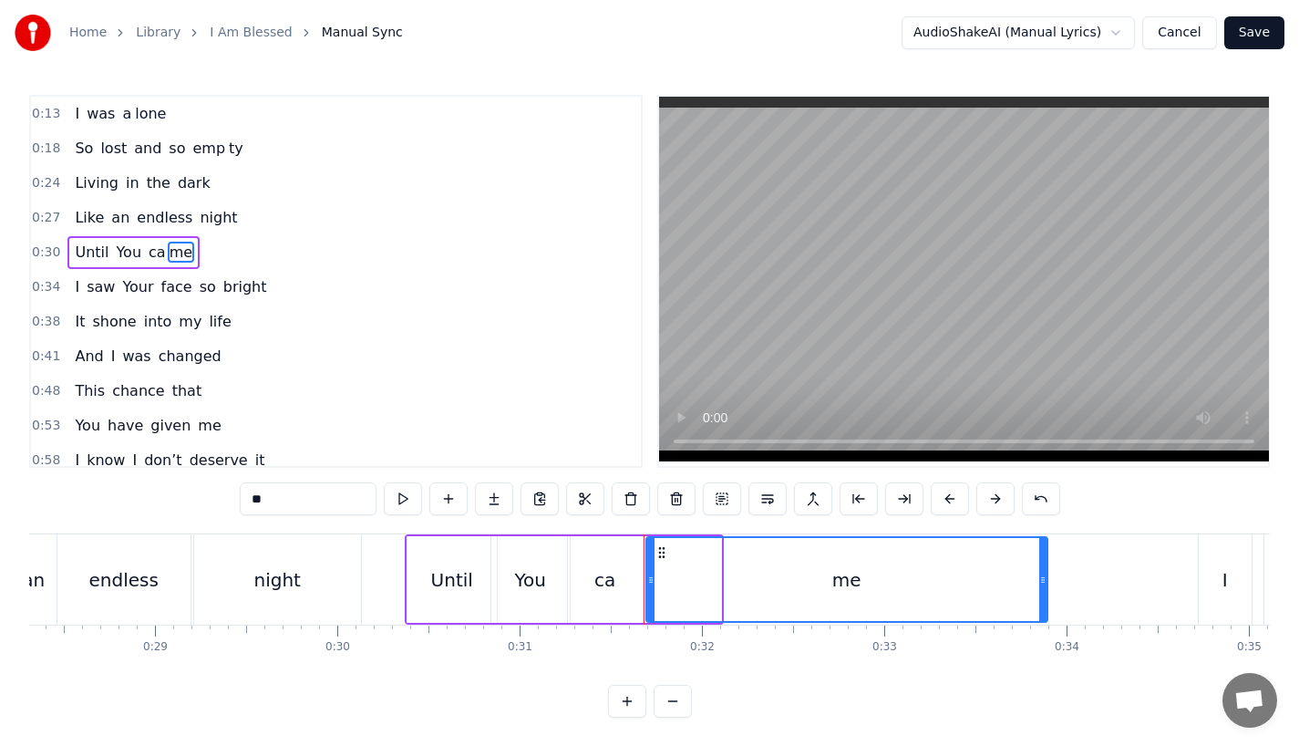
drag, startPoint x: 718, startPoint y: 602, endPoint x: 1037, endPoint y: 592, distance: 318.4
click at [1039, 592] on div at bounding box center [1042, 579] width 7 height 83
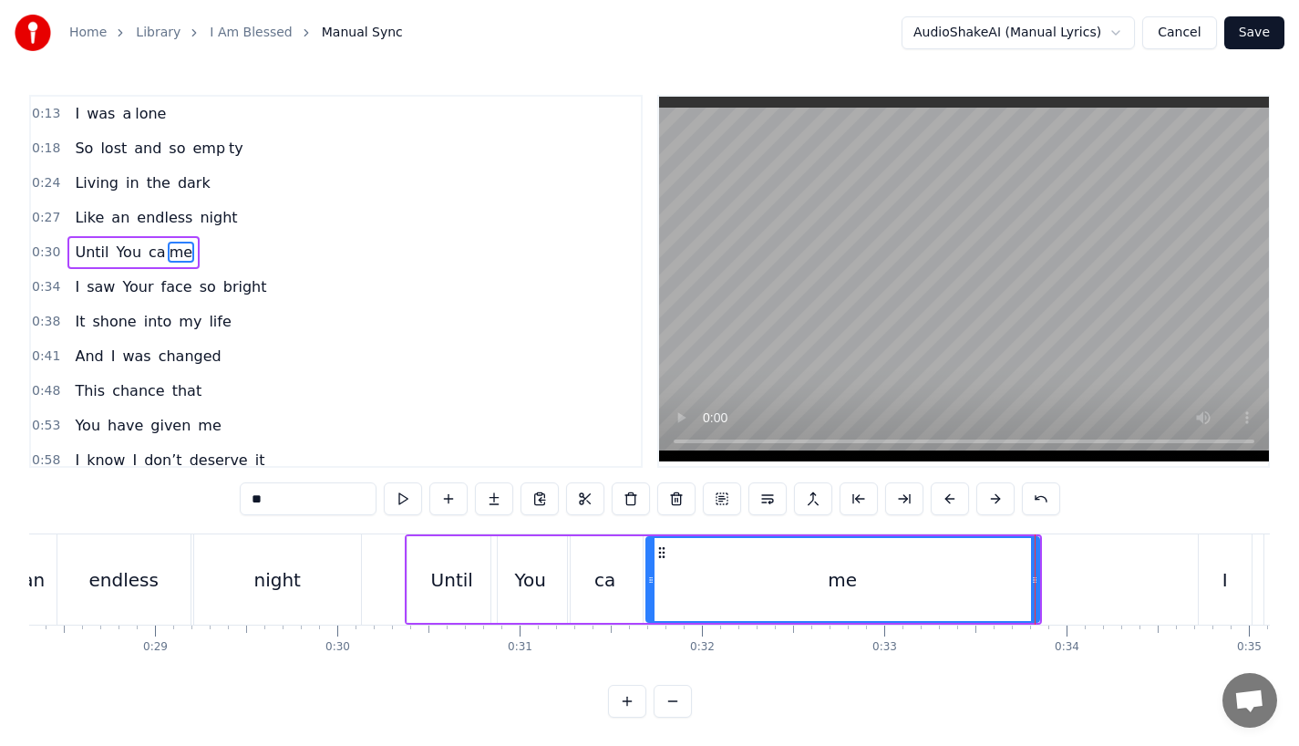
click at [491, 584] on div "You" at bounding box center [531, 579] width 80 height 87
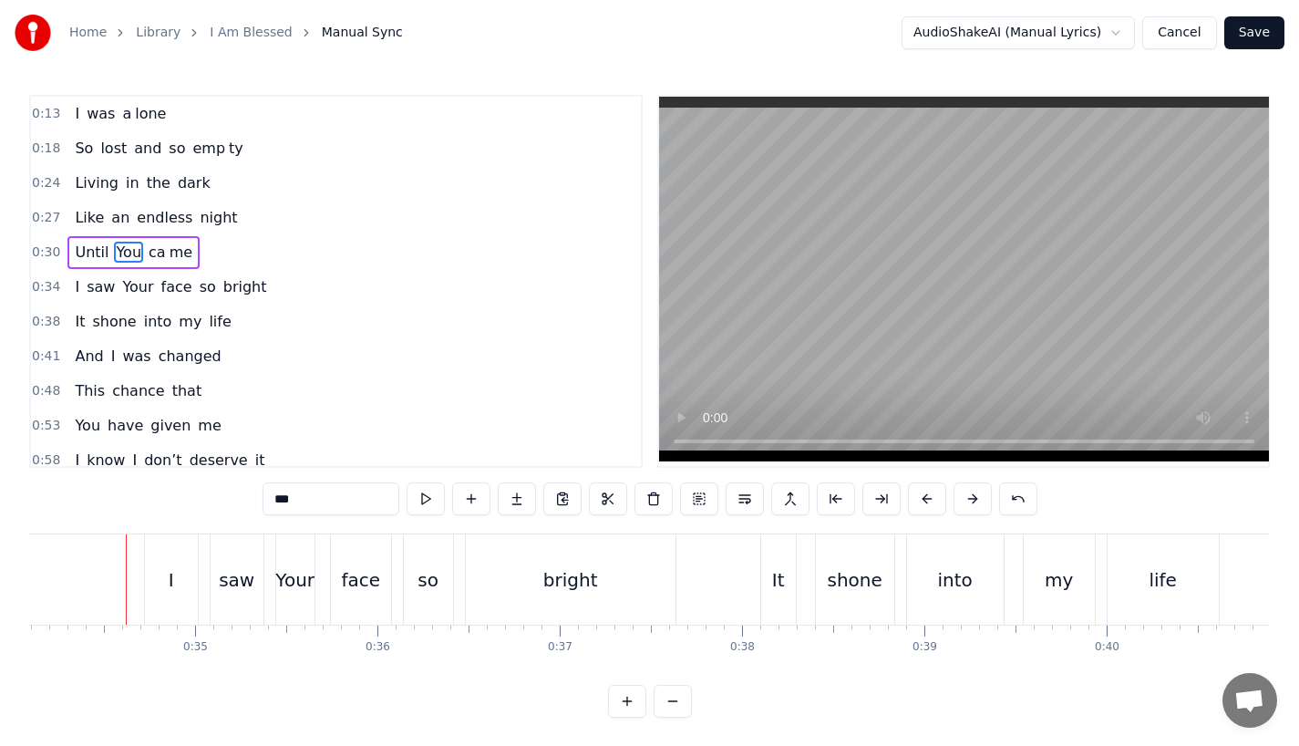
scroll to position [0, 6222]
click at [174, 615] on div "I" at bounding box center [165, 579] width 53 height 90
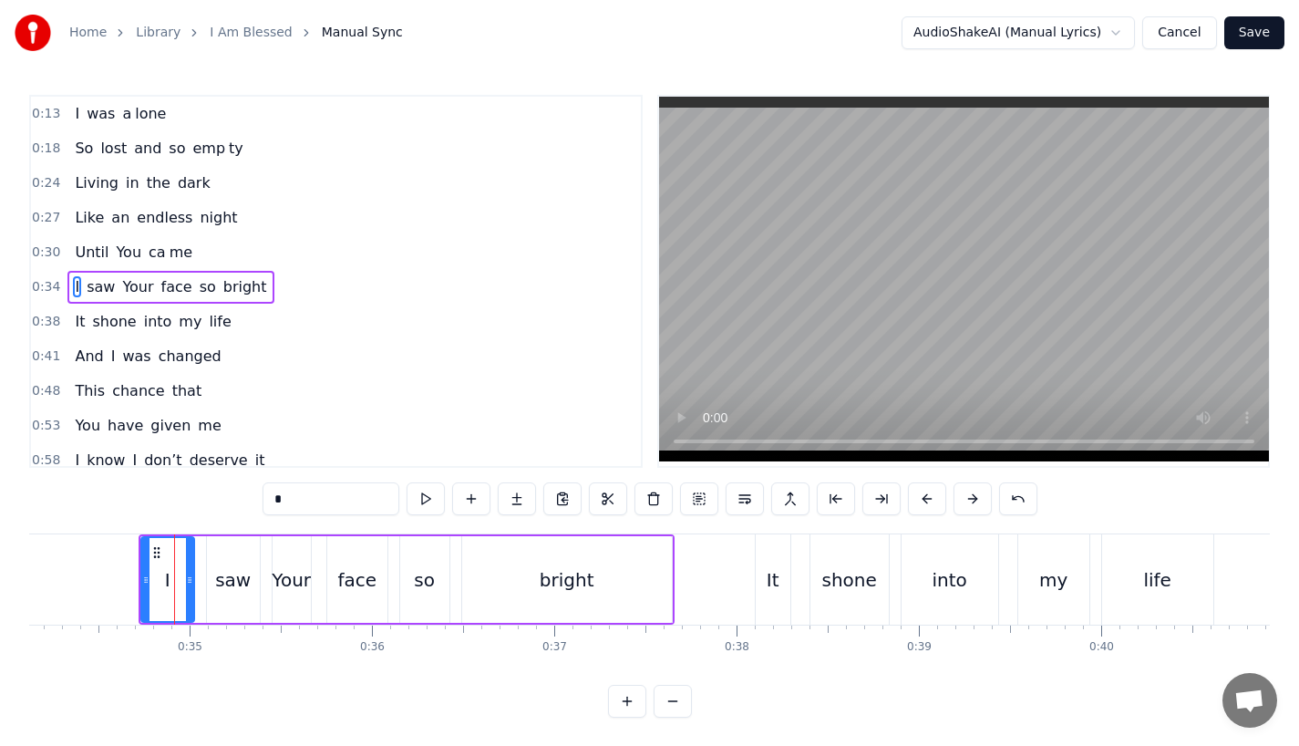
scroll to position [5, 0]
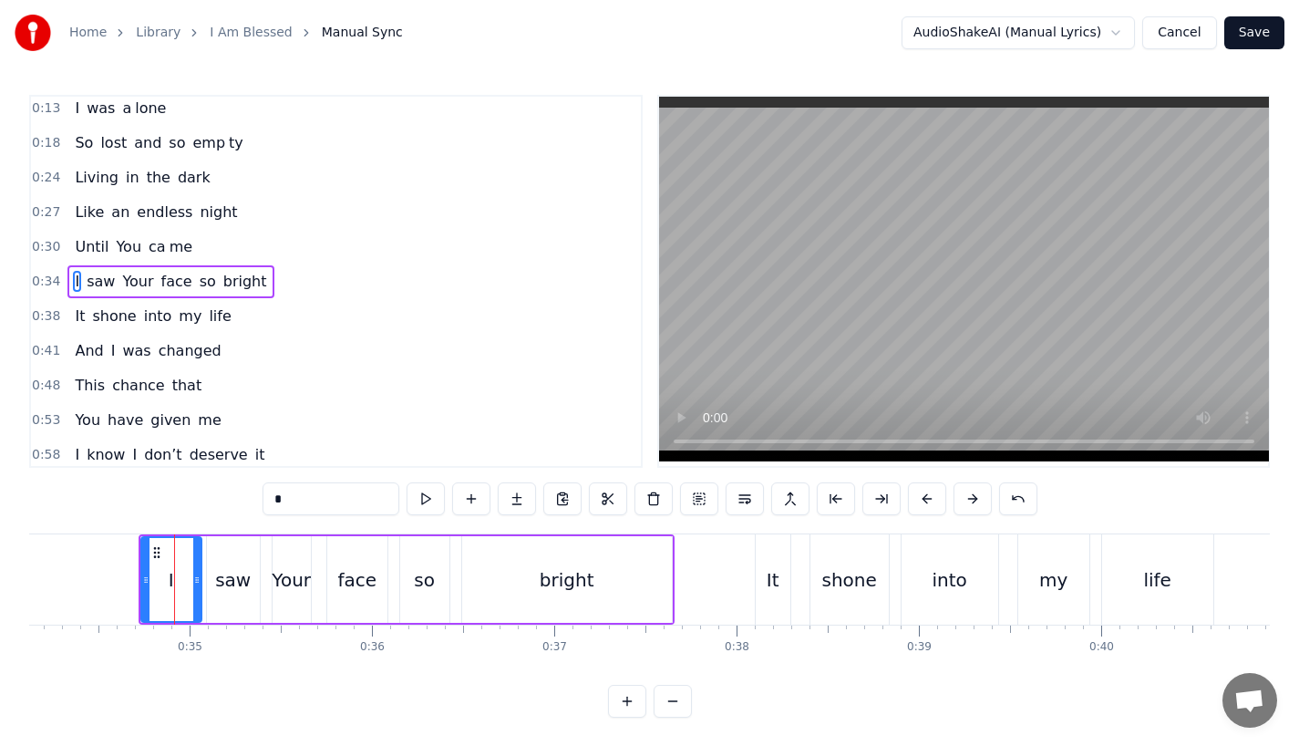
click at [195, 604] on div at bounding box center [196, 579] width 7 height 83
click at [233, 598] on div "saw" at bounding box center [233, 579] width 53 height 87
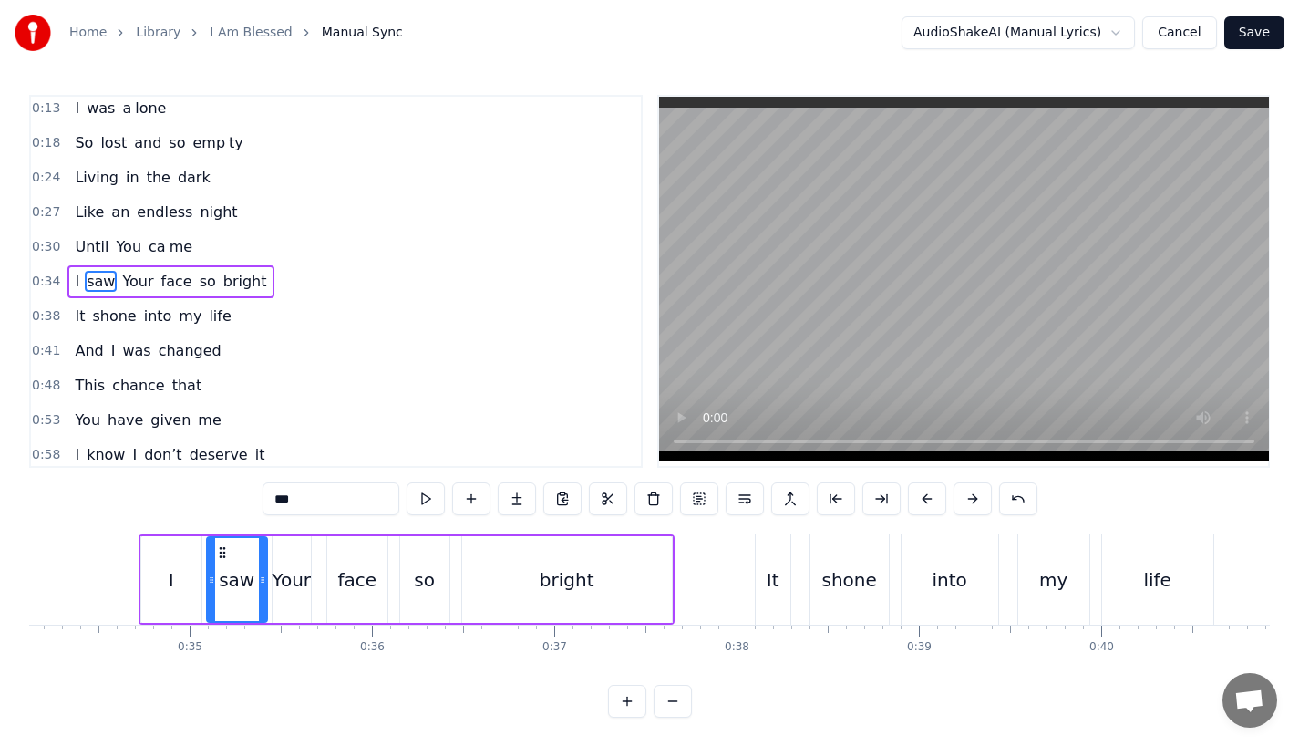
drag, startPoint x: 253, startPoint y: 590, endPoint x: 262, endPoint y: 589, distance: 9.2
click at [262, 589] on div at bounding box center [262, 579] width 7 height 83
click at [265, 589] on div at bounding box center [267, 579] width 7 height 83
click at [206, 588] on div at bounding box center [208, 579] width 7 height 83
click at [299, 584] on div "Your" at bounding box center [291, 579] width 39 height 27
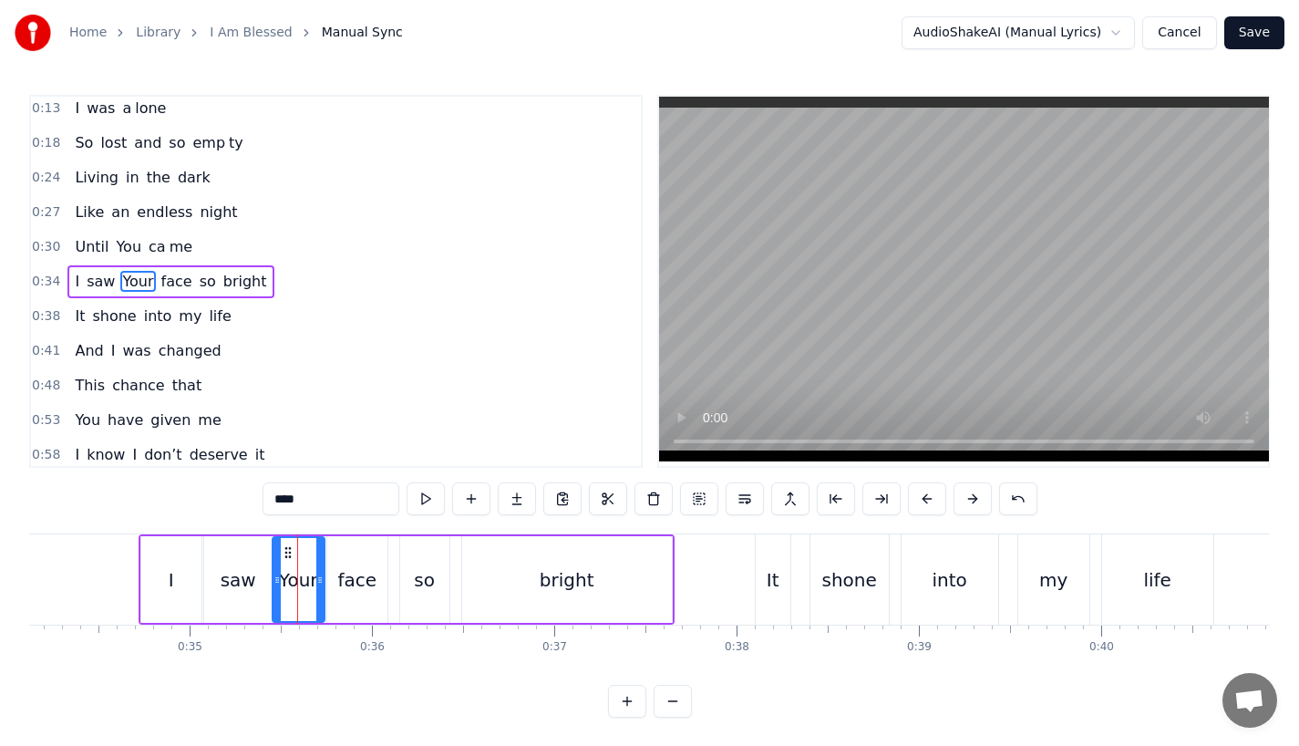
drag, startPoint x: 307, startPoint y: 584, endPoint x: 322, endPoint y: 585, distance: 14.6
click at [322, 585] on icon at bounding box center [319, 580] width 7 height 15
click at [349, 585] on div "face" at bounding box center [356, 579] width 39 height 27
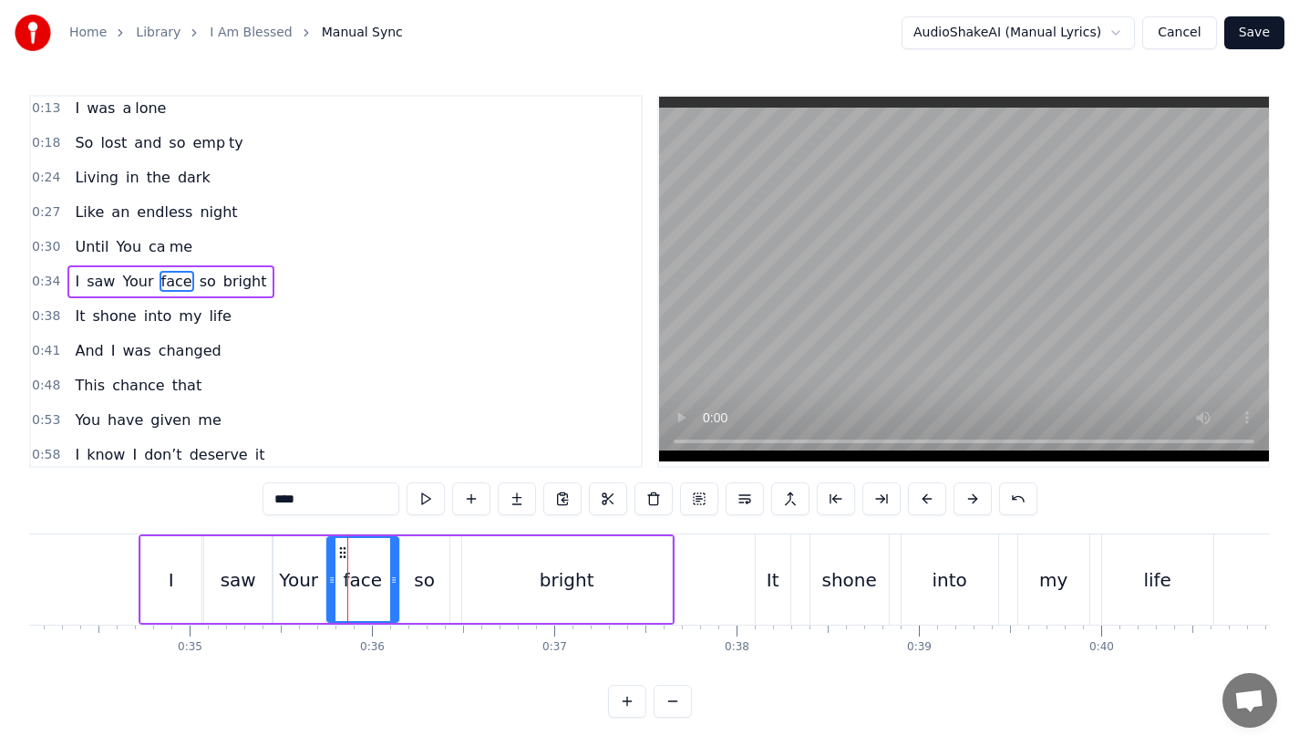
drag, startPoint x: 385, startPoint y: 584, endPoint x: 396, endPoint y: 584, distance: 10.9
click at [396, 584] on icon at bounding box center [393, 580] width 7 height 15
click at [415, 584] on div "so" at bounding box center [424, 579] width 21 height 27
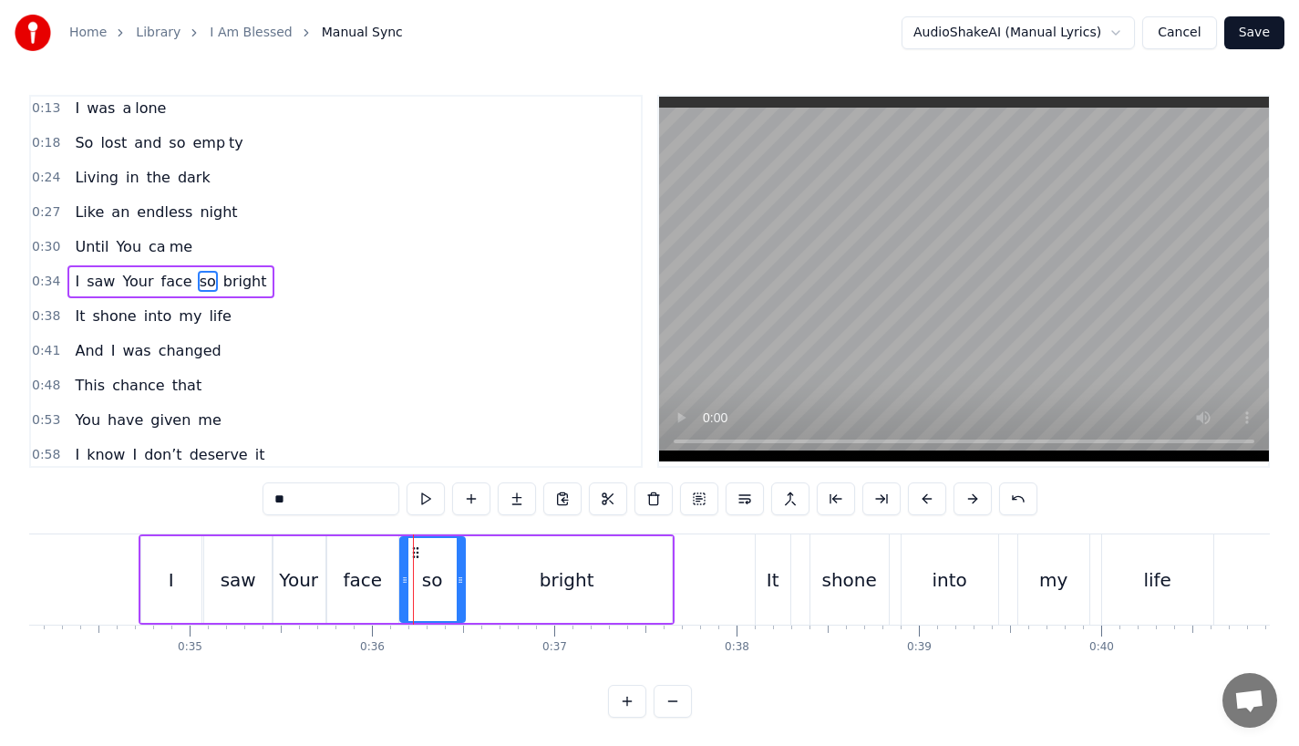
drag, startPoint x: 442, startPoint y: 578, endPoint x: 458, endPoint y: 578, distance: 15.5
click at [458, 578] on icon at bounding box center [460, 580] width 7 height 15
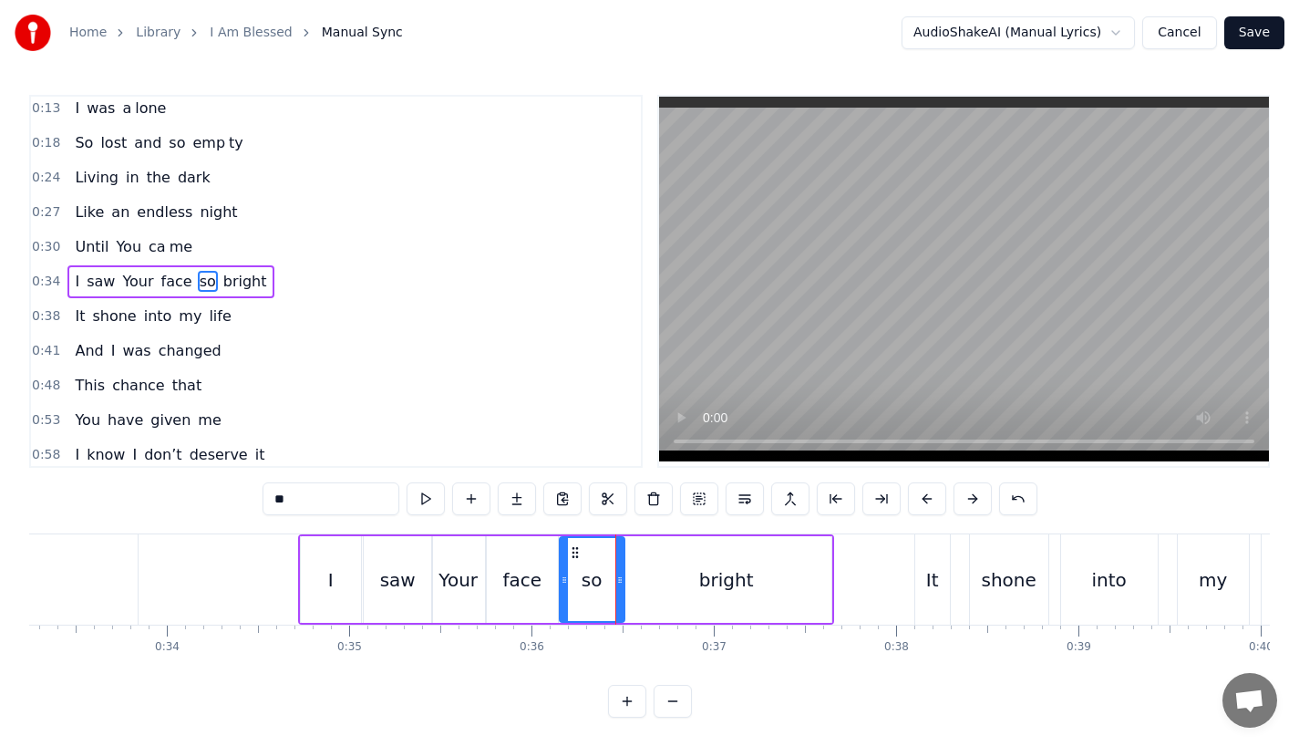
scroll to position [0, 6060]
click at [328, 584] on div "I" at bounding box center [333, 579] width 60 height 87
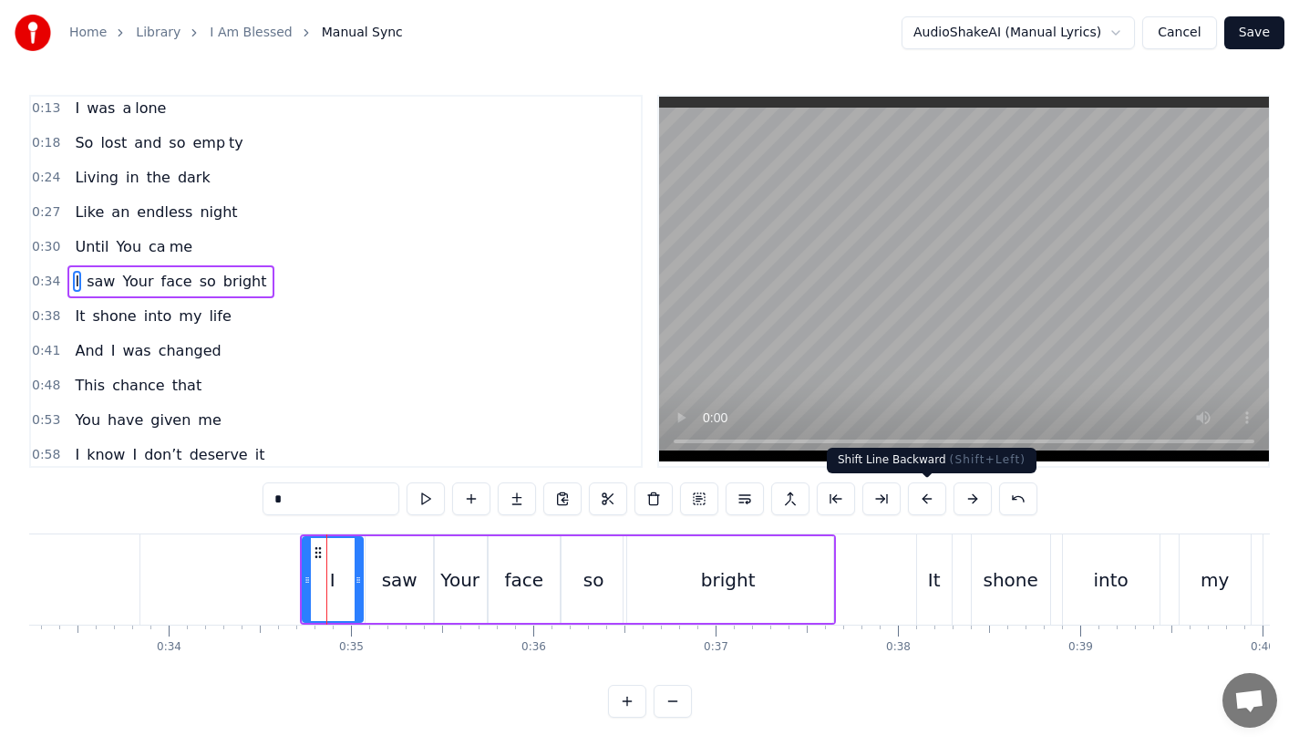
click at [925, 500] on button at bounding box center [927, 498] width 38 height 33
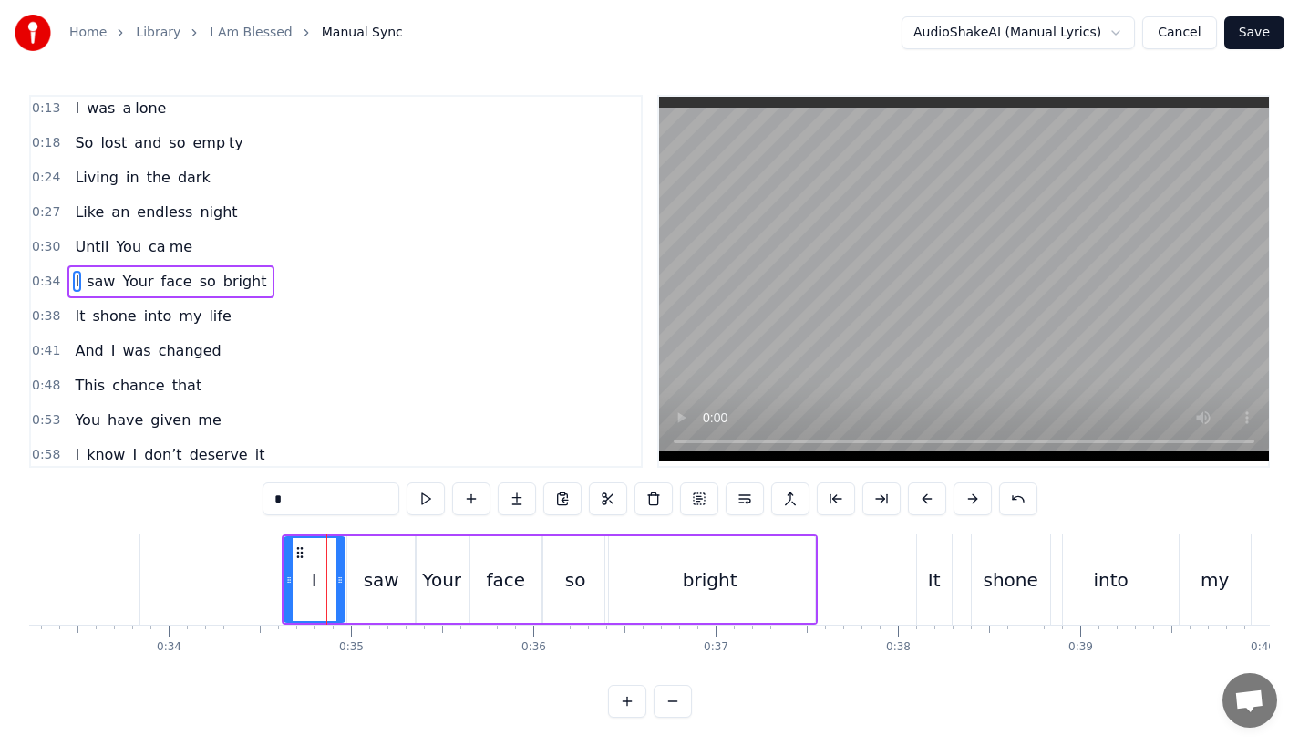
click at [925, 500] on button at bounding box center [927, 498] width 38 height 33
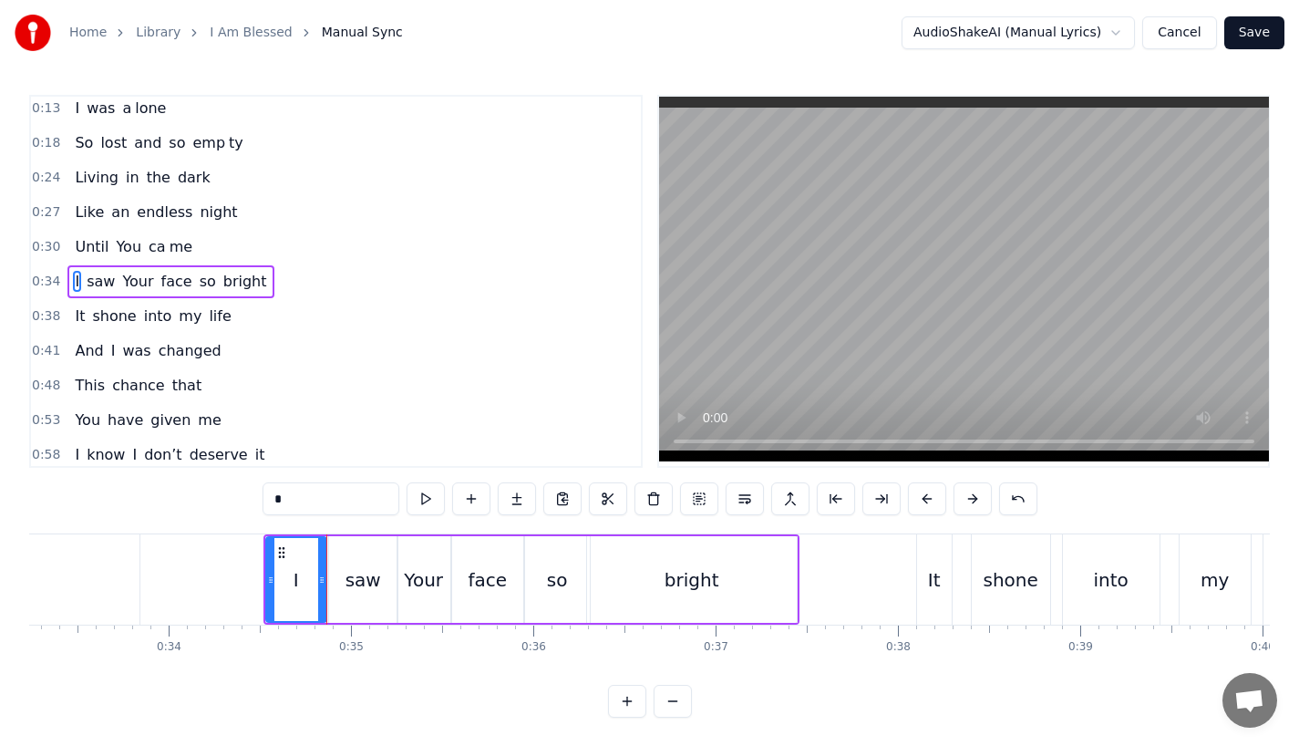
click at [925, 500] on button at bounding box center [927, 498] width 38 height 33
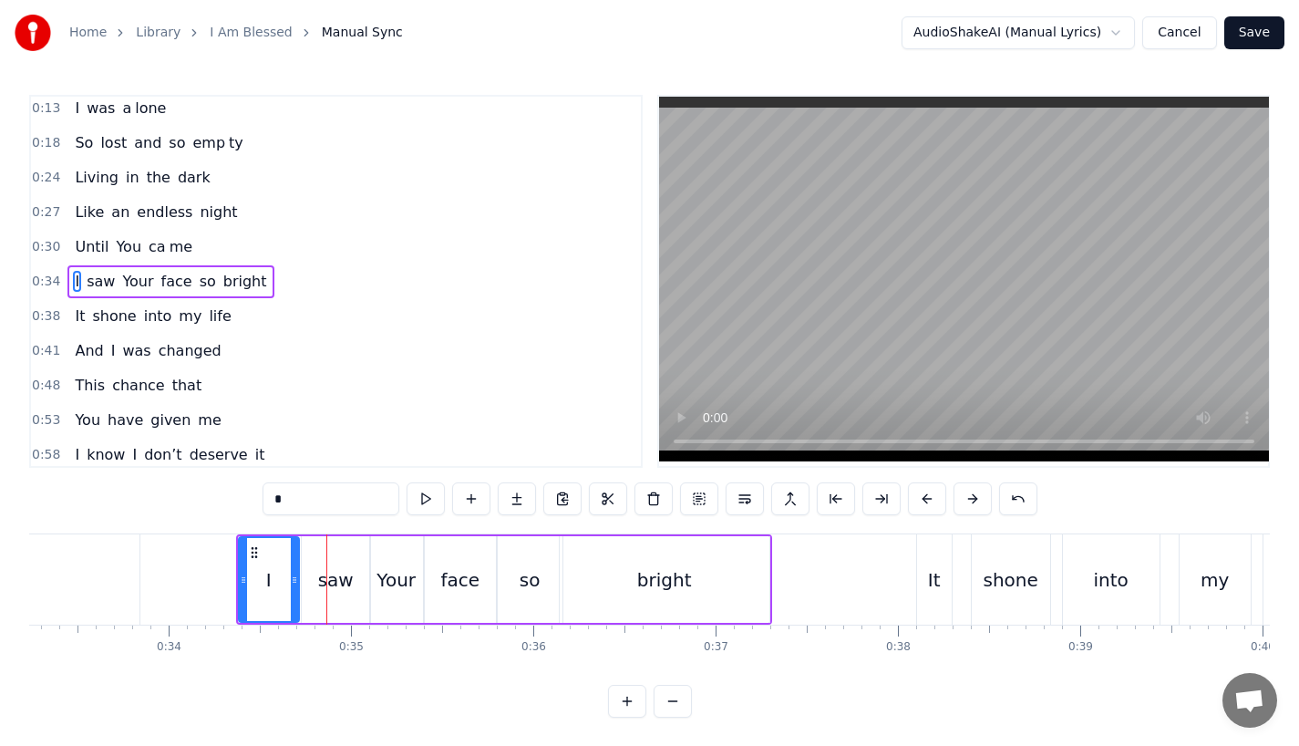
click at [925, 500] on button at bounding box center [927, 498] width 38 height 33
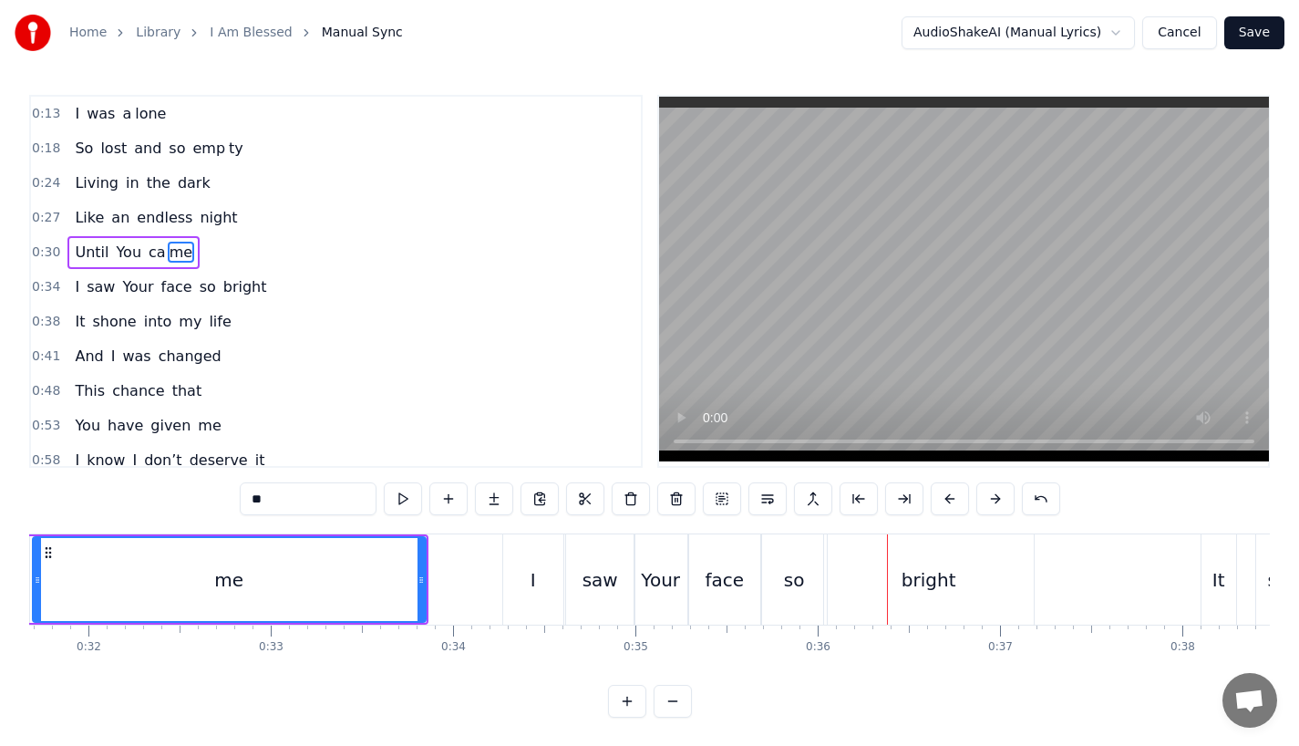
scroll to position [0, 5745]
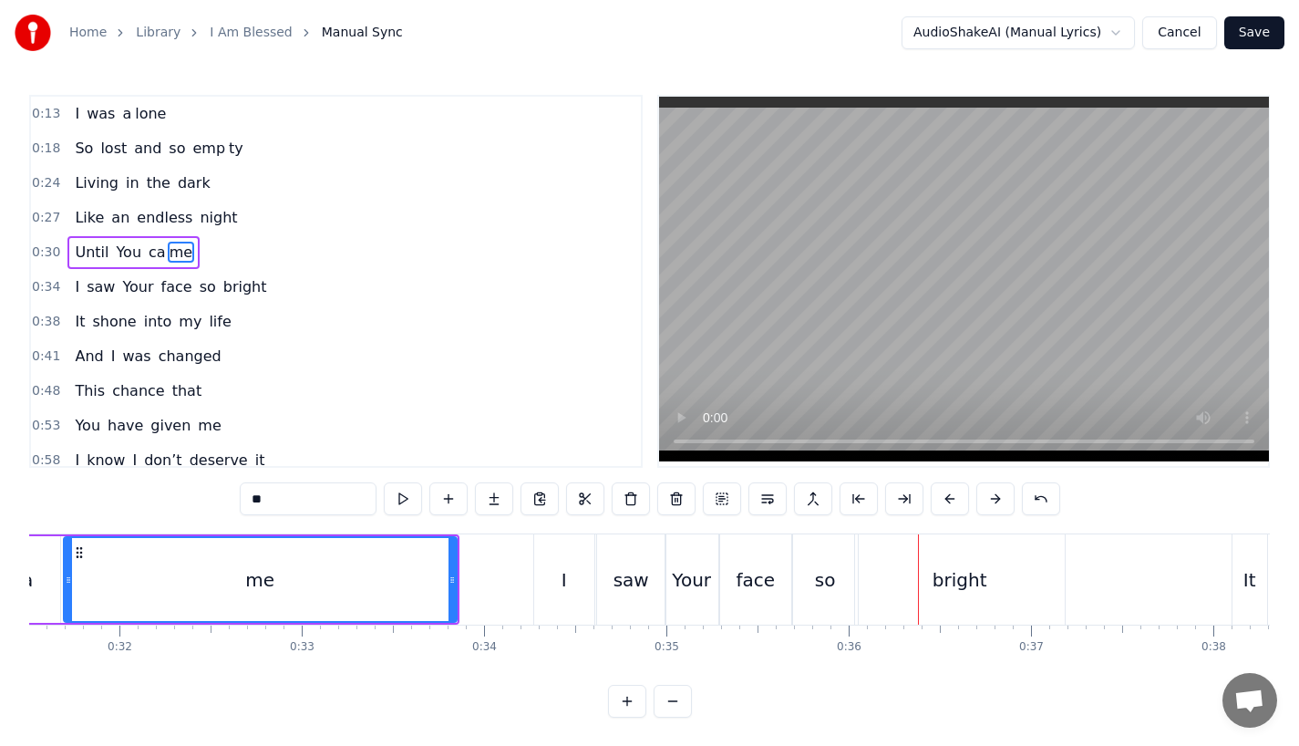
click at [317, 568] on div "me" at bounding box center [260, 579] width 391 height 83
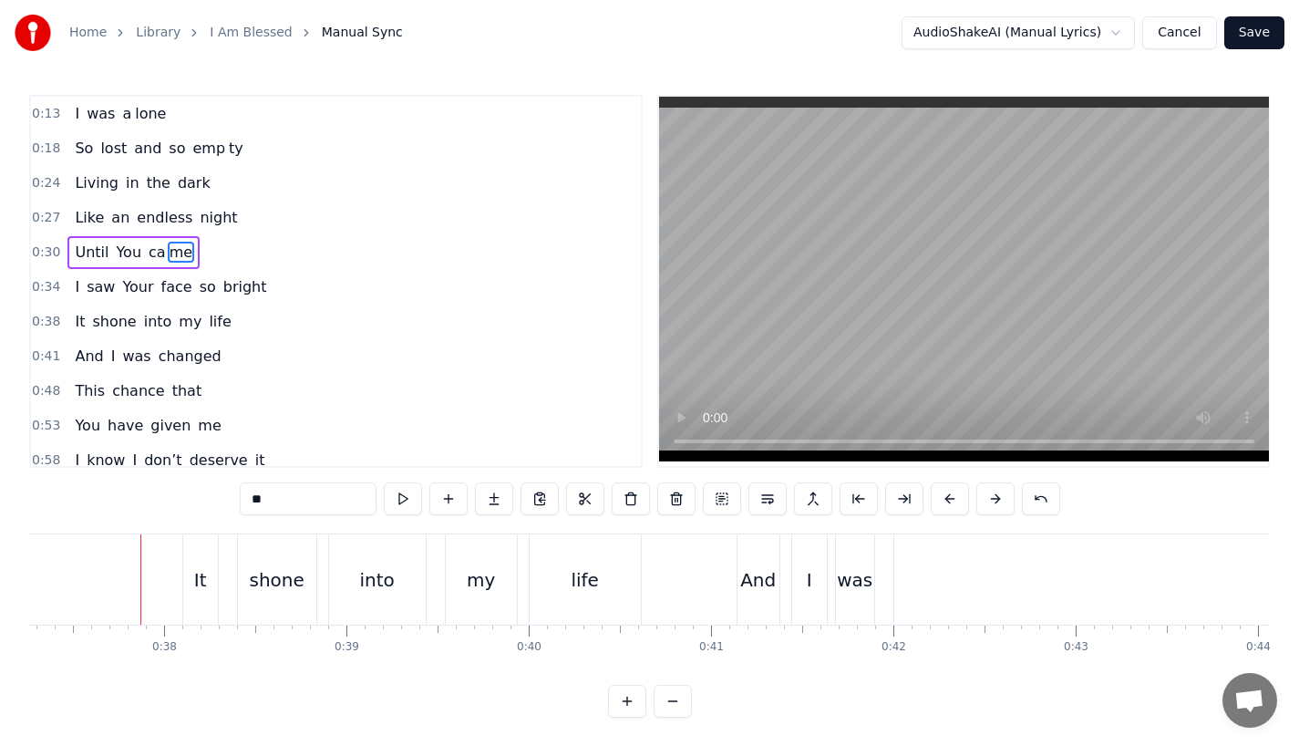
scroll to position [0, 6813]
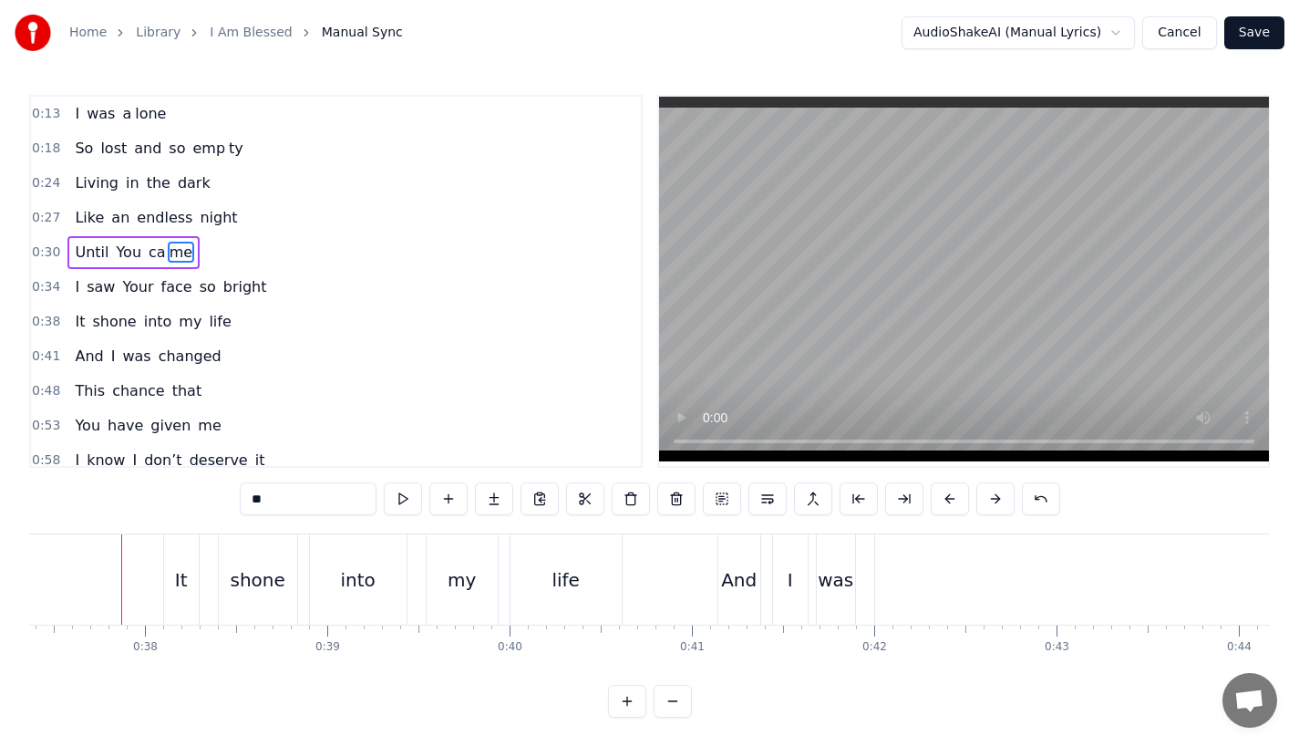
click at [181, 581] on div "It" at bounding box center [181, 579] width 13 height 27
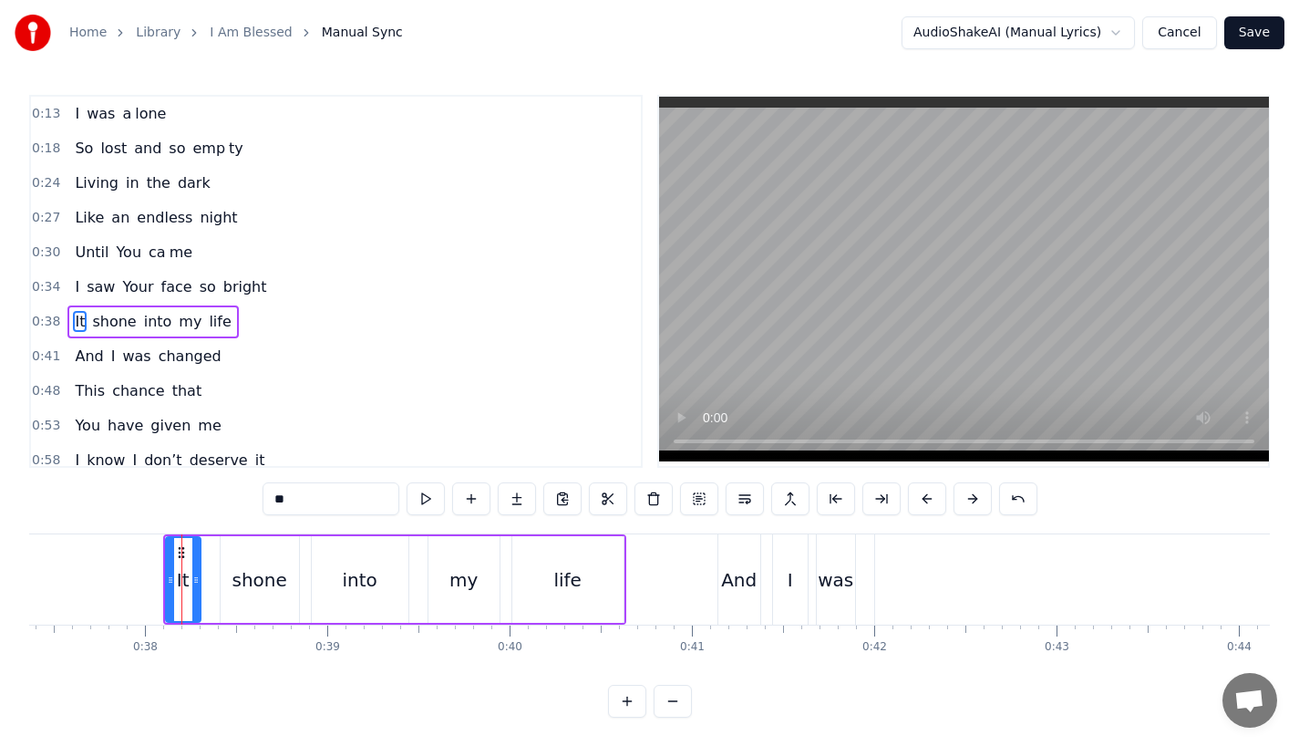
scroll to position [40, 0]
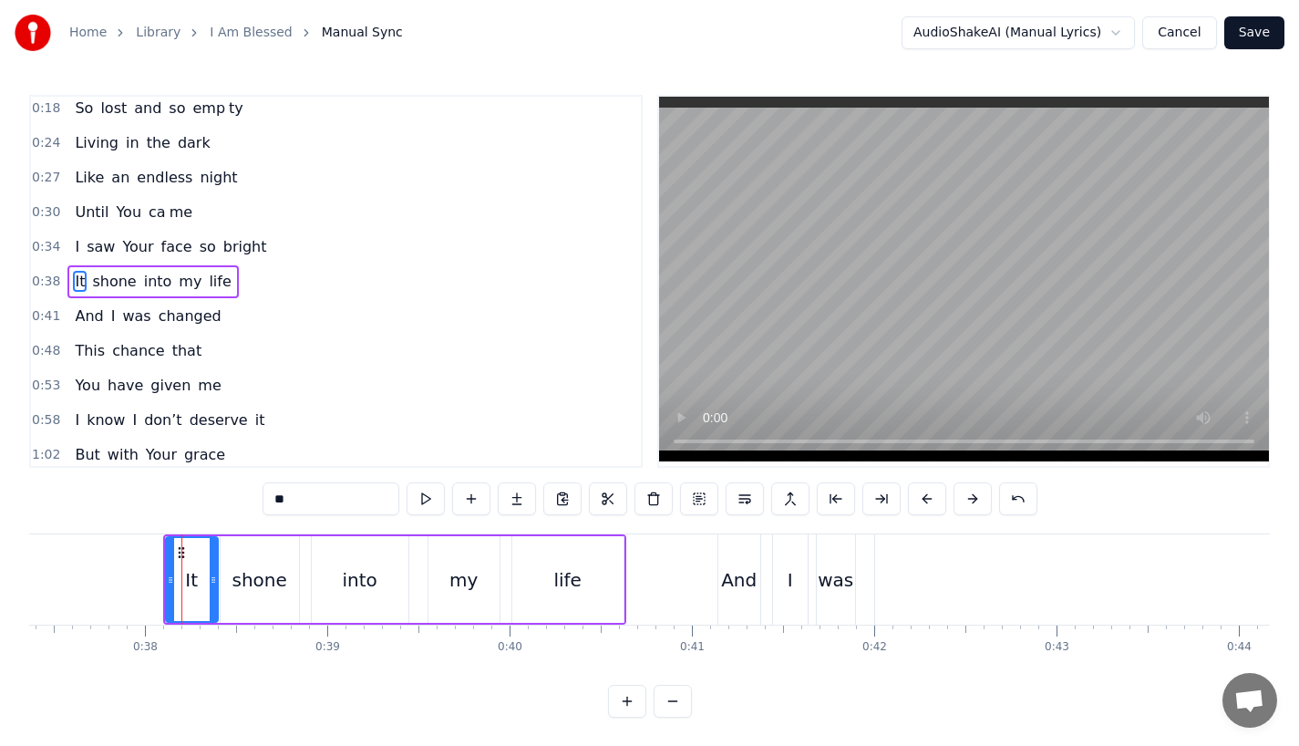
drag, startPoint x: 194, startPoint y: 585, endPoint x: 214, endPoint y: 585, distance: 20.1
click at [214, 585] on icon at bounding box center [213, 580] width 7 height 15
click at [325, 580] on div "into" at bounding box center [360, 579] width 97 height 87
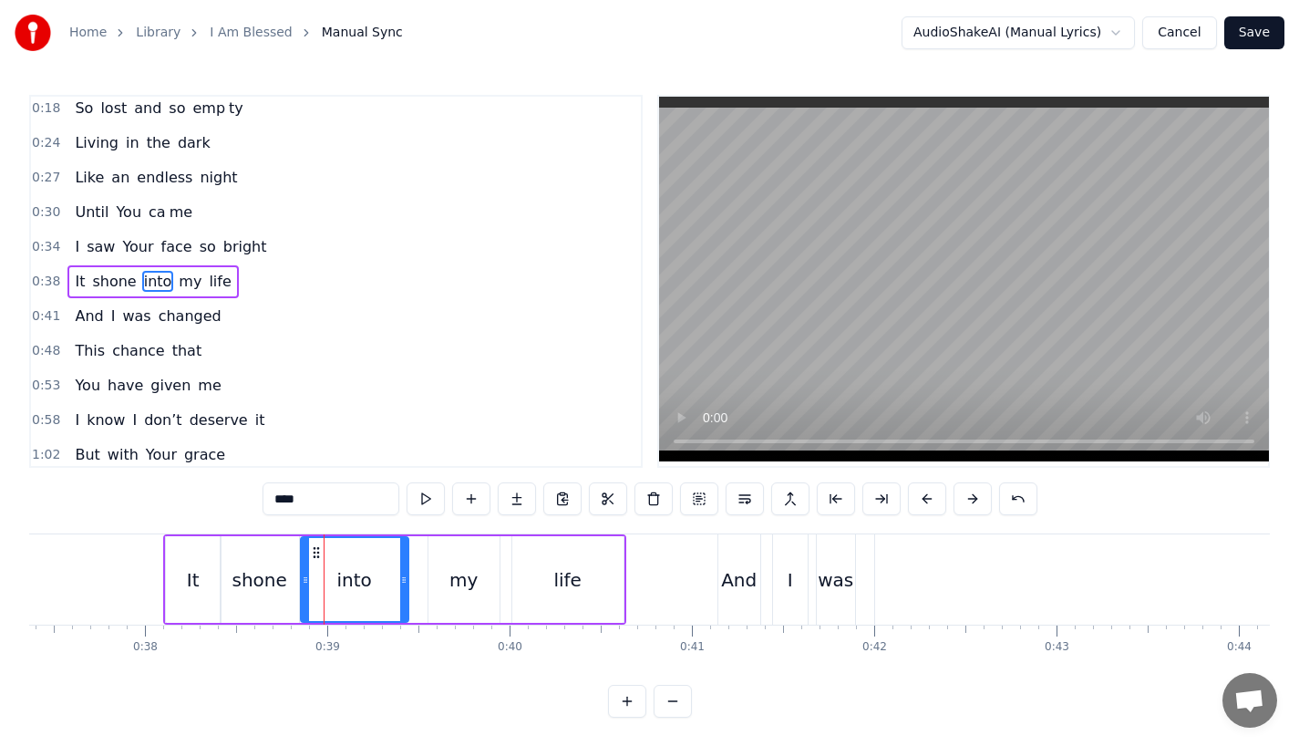
drag, startPoint x: 313, startPoint y: 580, endPoint x: 302, endPoint y: 584, distance: 11.5
click at [302, 584] on icon at bounding box center [305, 580] width 7 height 15
click at [449, 577] on div "my" at bounding box center [464, 579] width 71 height 87
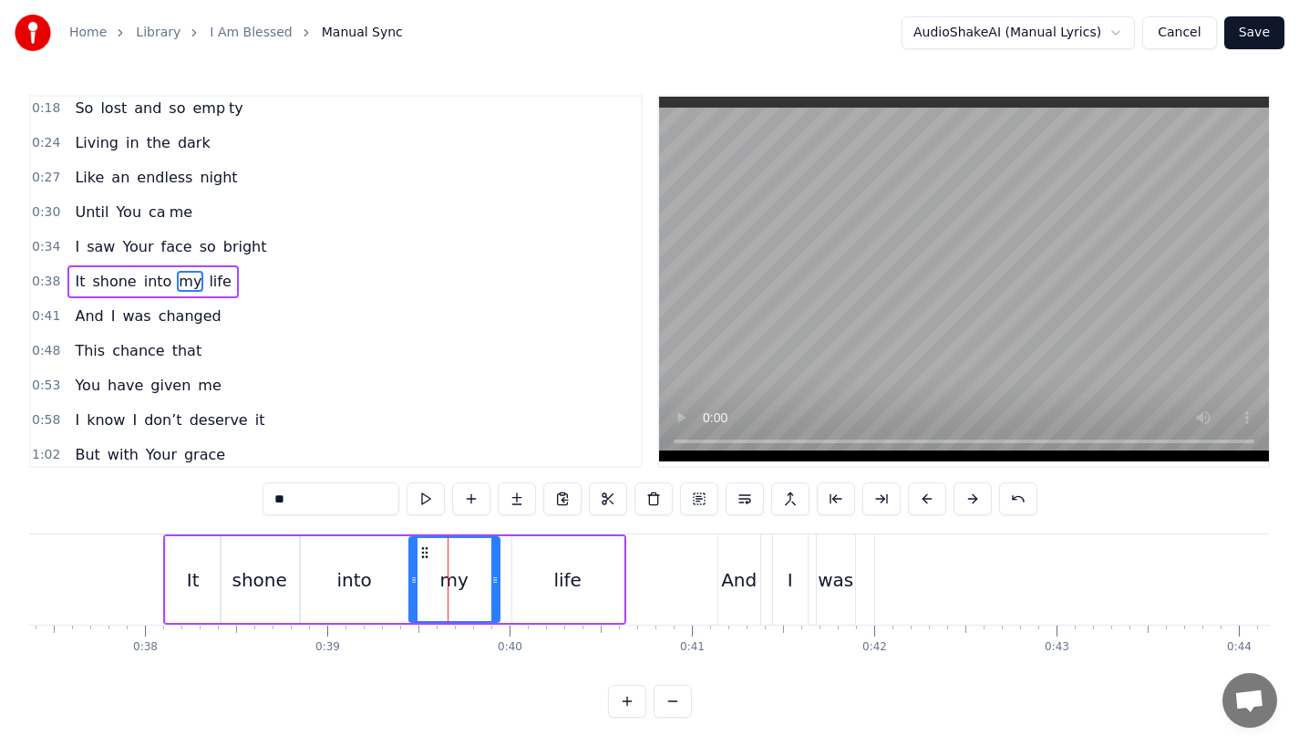
drag, startPoint x: 432, startPoint y: 577, endPoint x: 411, endPoint y: 578, distance: 21.0
click at [412, 578] on icon at bounding box center [413, 580] width 7 height 15
click at [548, 575] on div "life" at bounding box center [567, 579] width 111 height 87
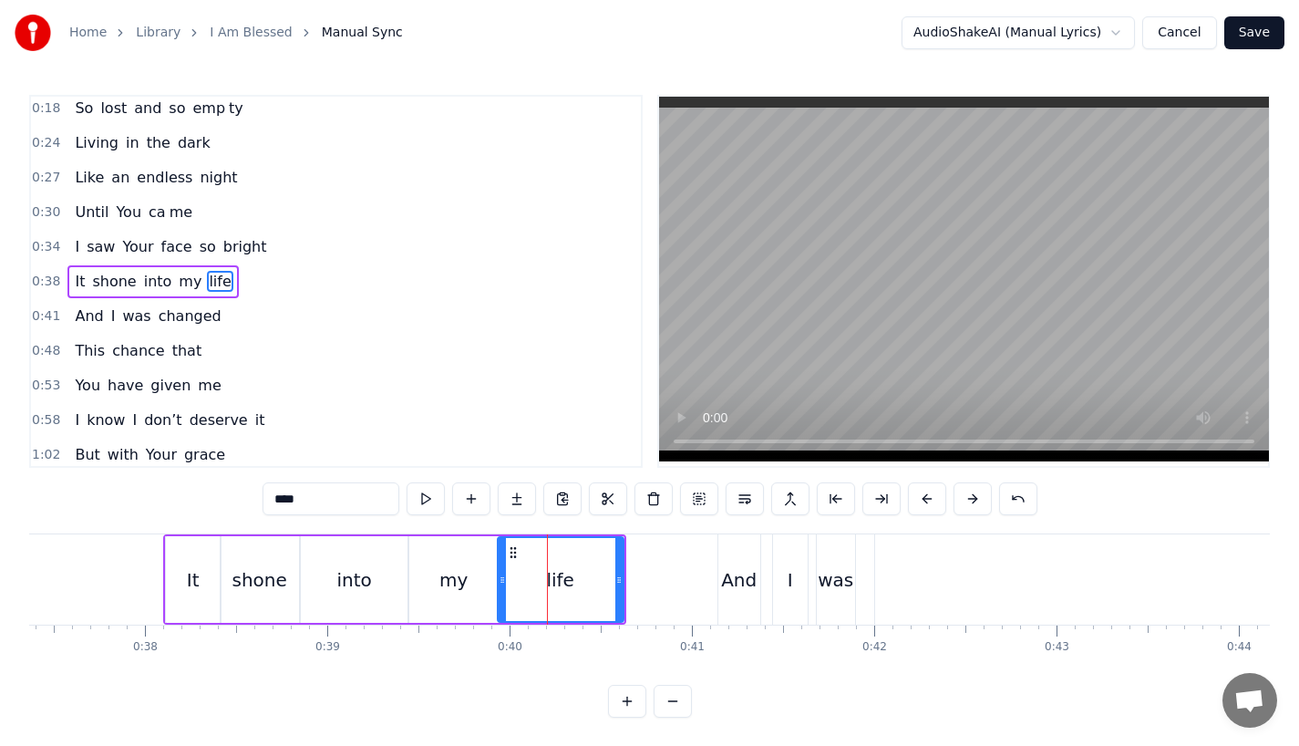
drag, startPoint x: 519, startPoint y: 575, endPoint x: 503, endPoint y: 580, distance: 16.2
click at [503, 580] on icon at bounding box center [502, 580] width 7 height 15
click at [201, 590] on div "It" at bounding box center [193, 579] width 55 height 87
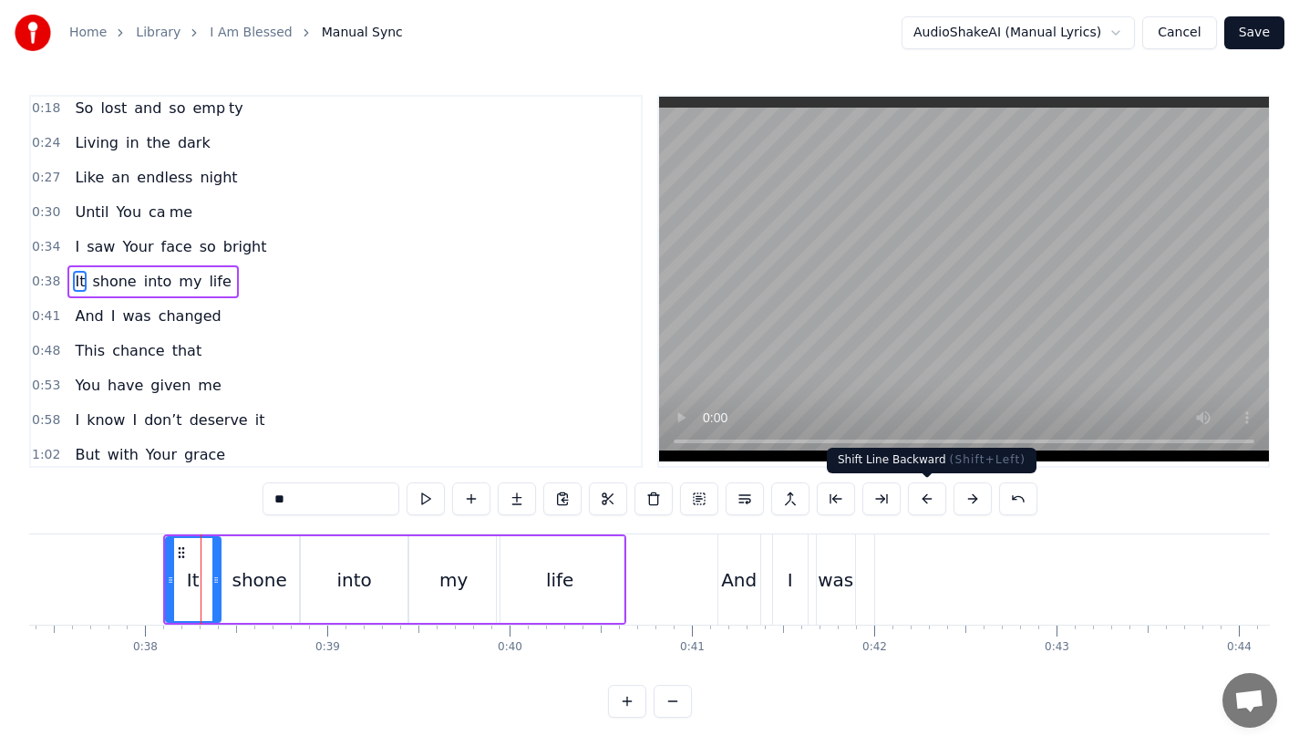
click at [925, 500] on button at bounding box center [927, 498] width 38 height 33
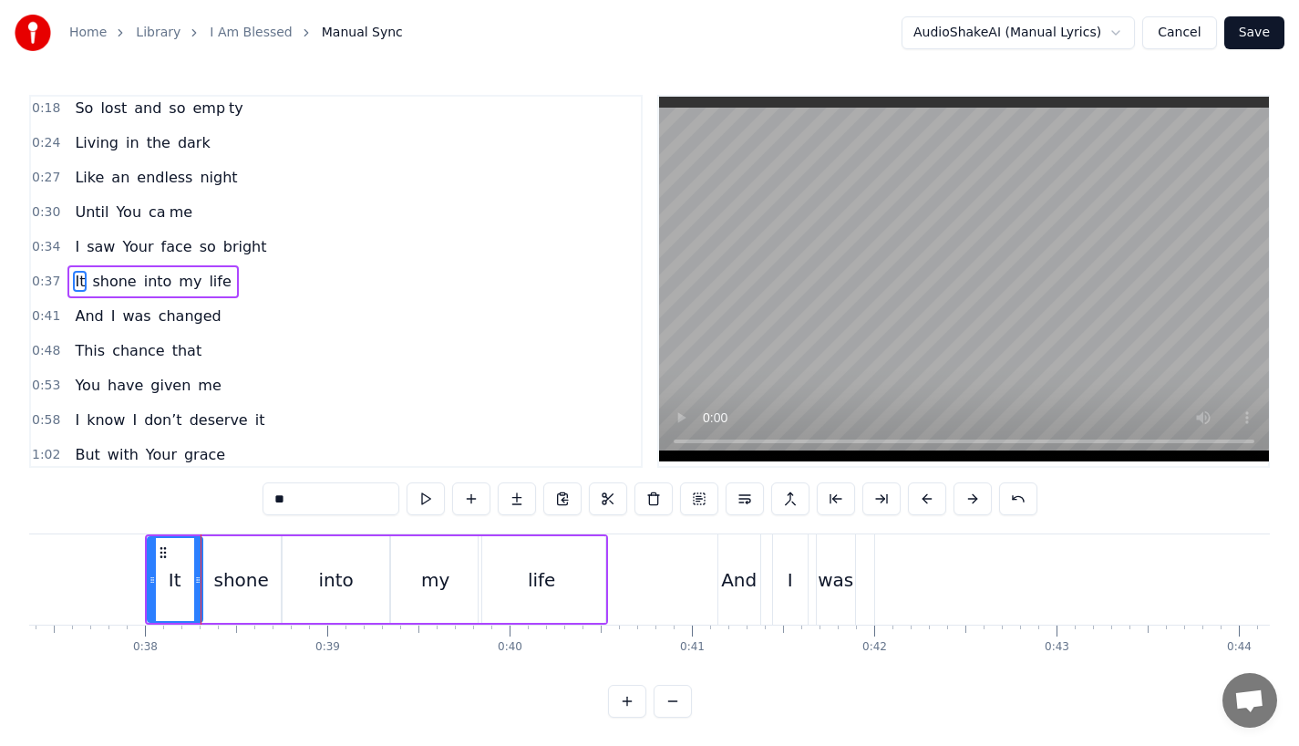
click at [925, 500] on button at bounding box center [927, 498] width 38 height 33
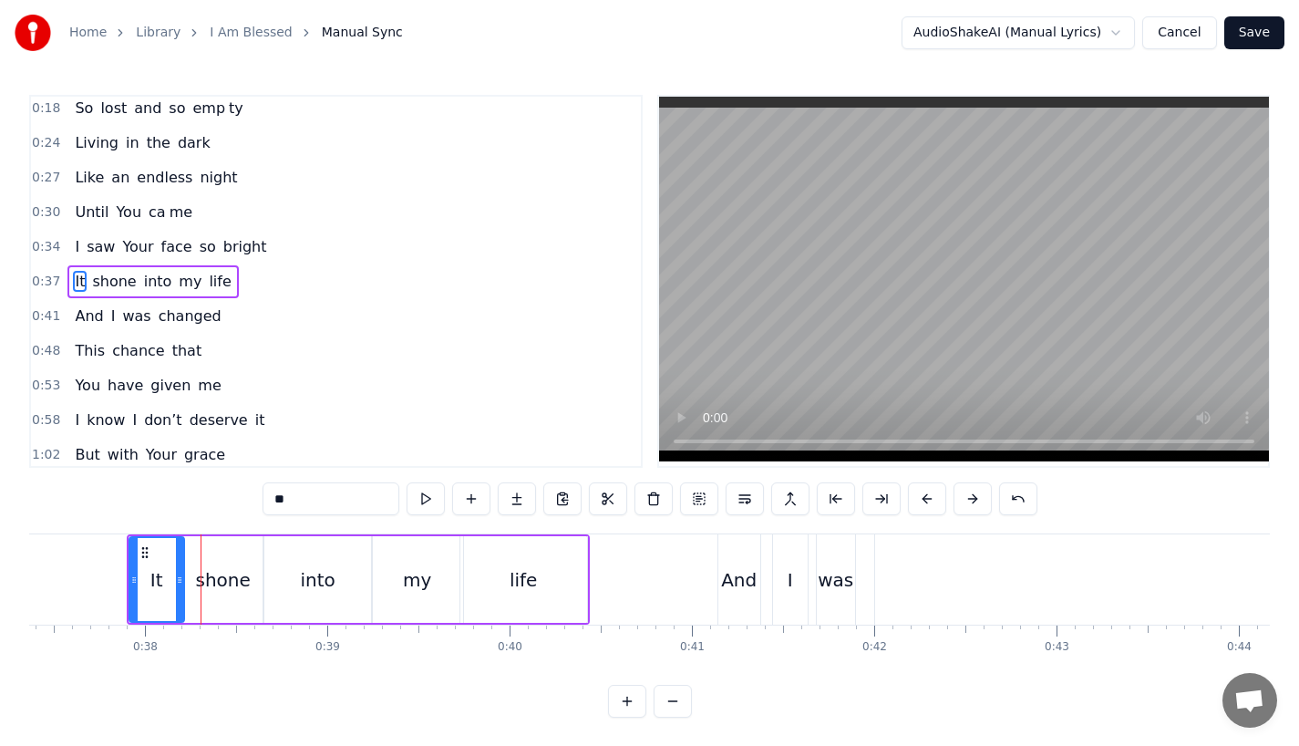
click at [925, 500] on button at bounding box center [927, 498] width 38 height 33
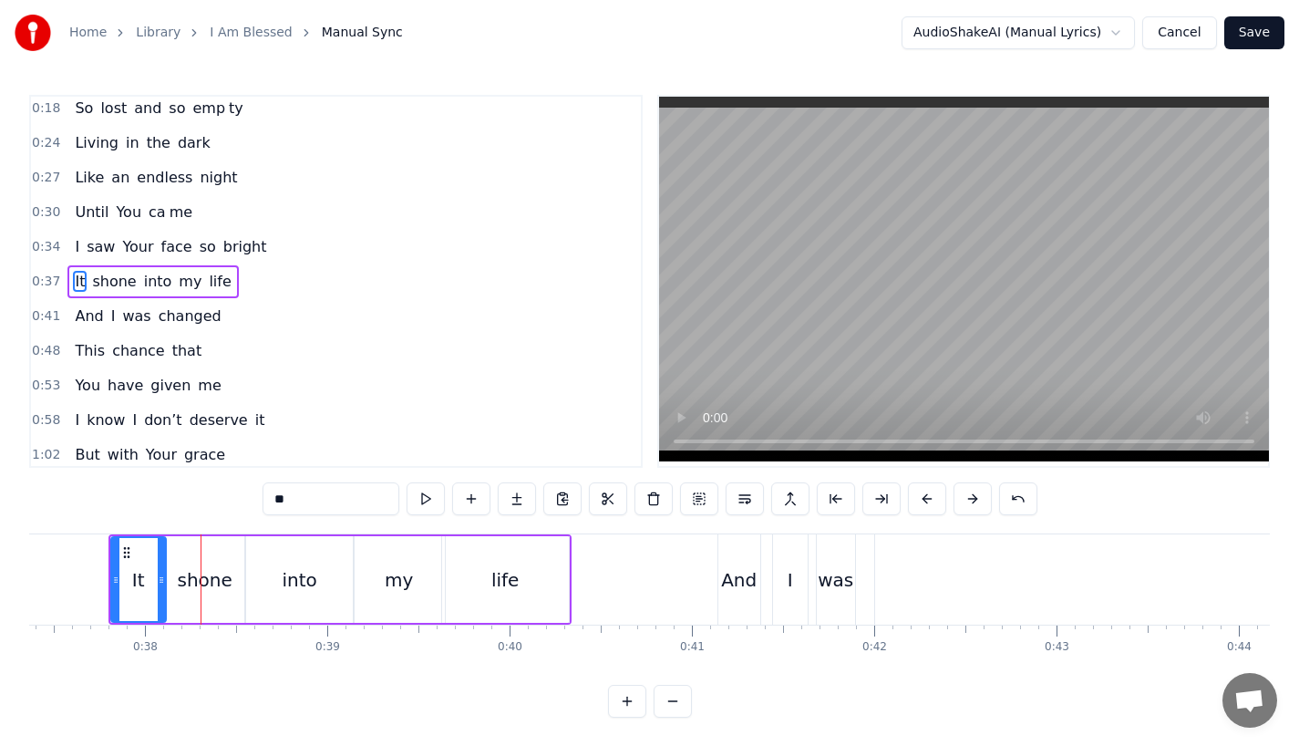
click at [925, 500] on button at bounding box center [927, 498] width 38 height 33
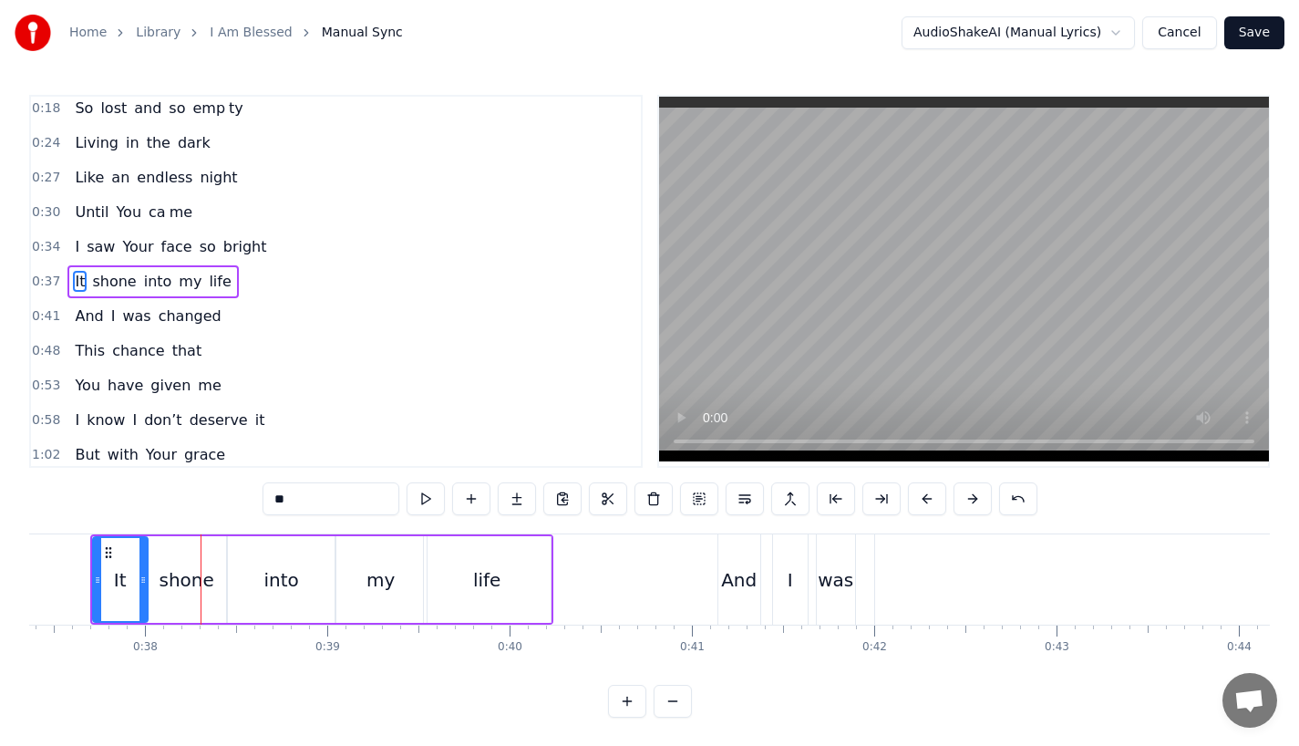
click at [925, 500] on button at bounding box center [927, 498] width 38 height 33
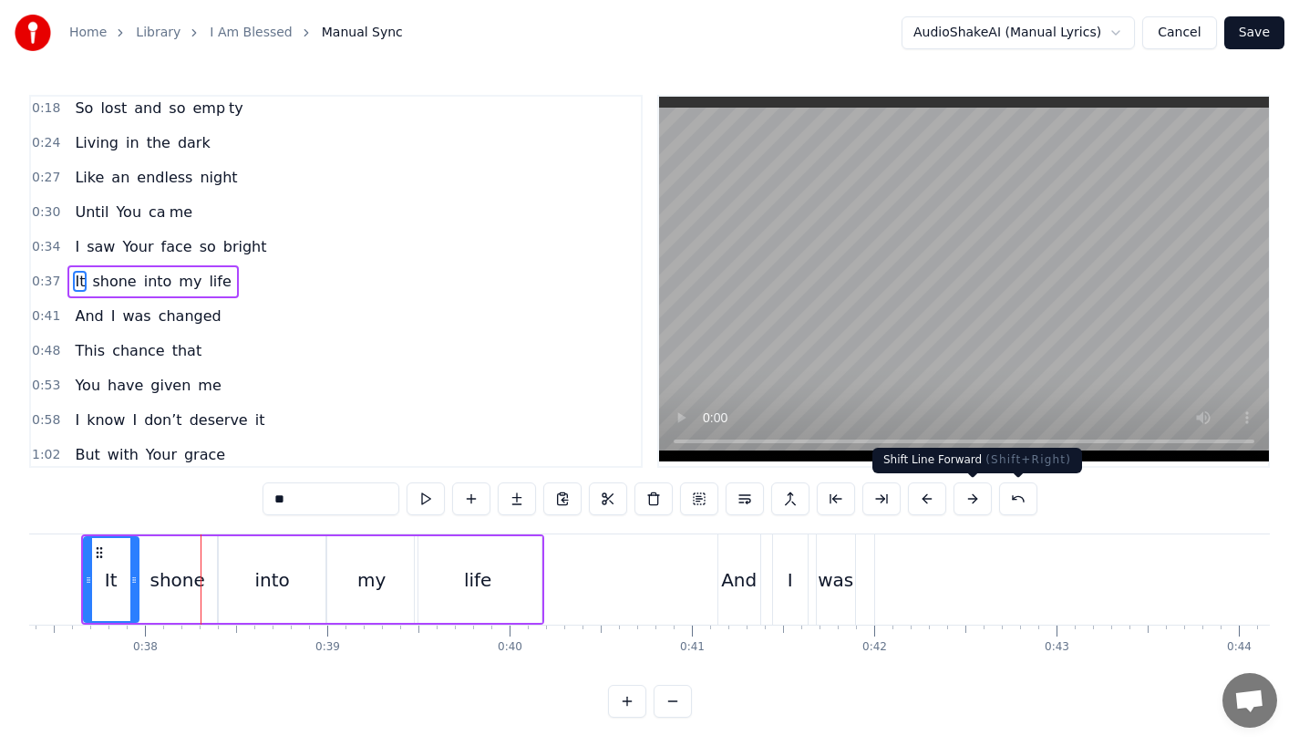
click at [970, 499] on button at bounding box center [973, 498] width 38 height 33
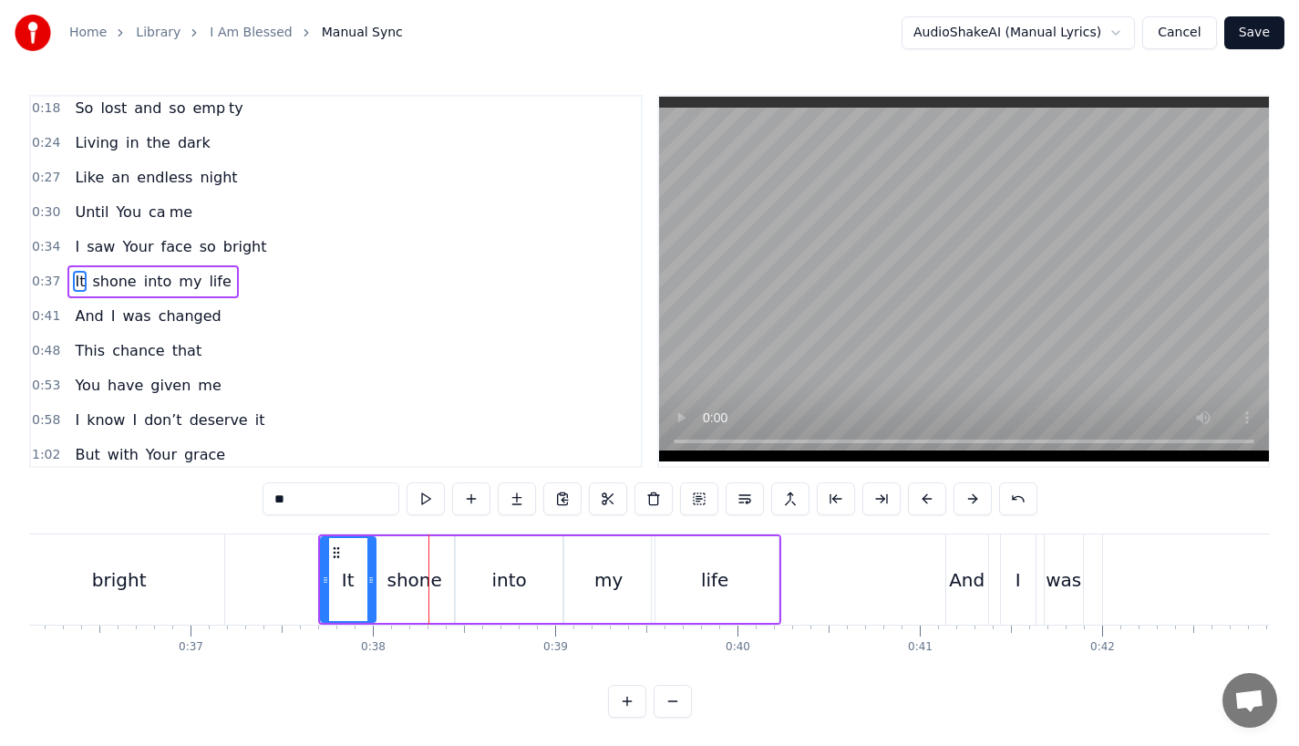
scroll to position [0, 6379]
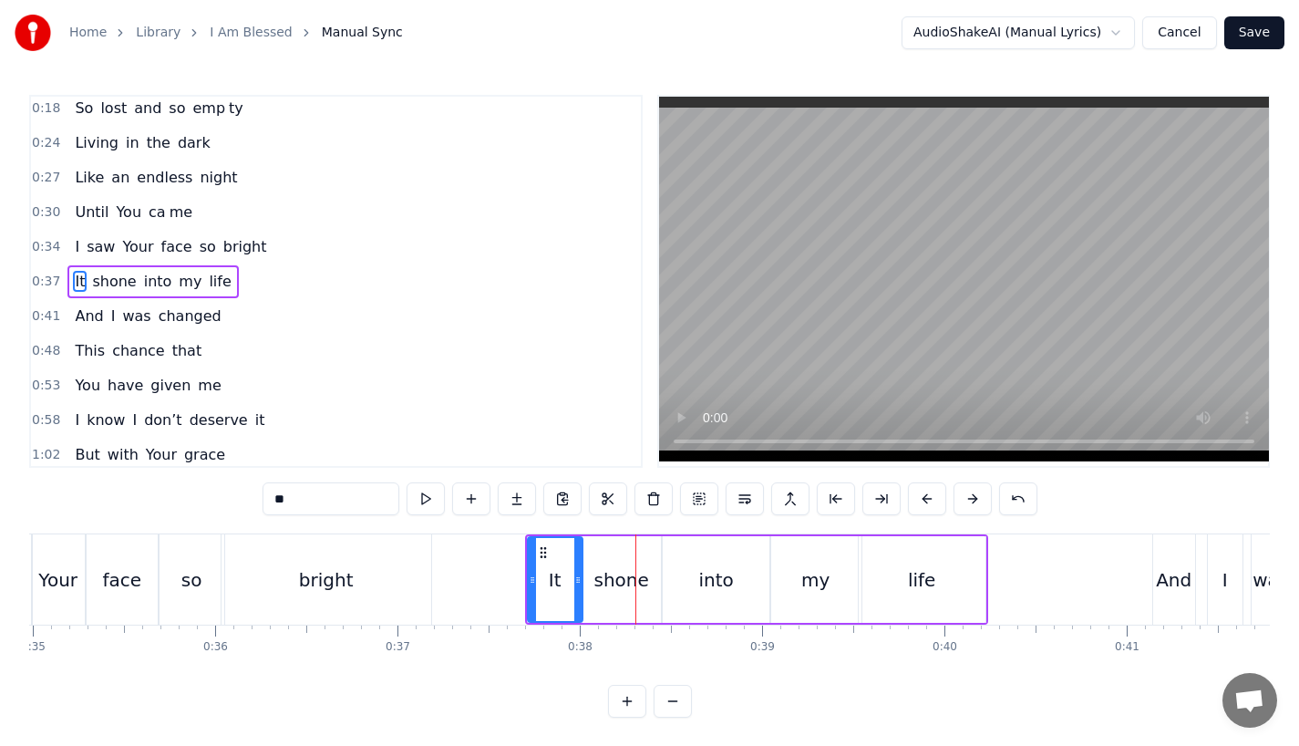
click at [336, 583] on div "bright" at bounding box center [326, 579] width 55 height 27
type input "******"
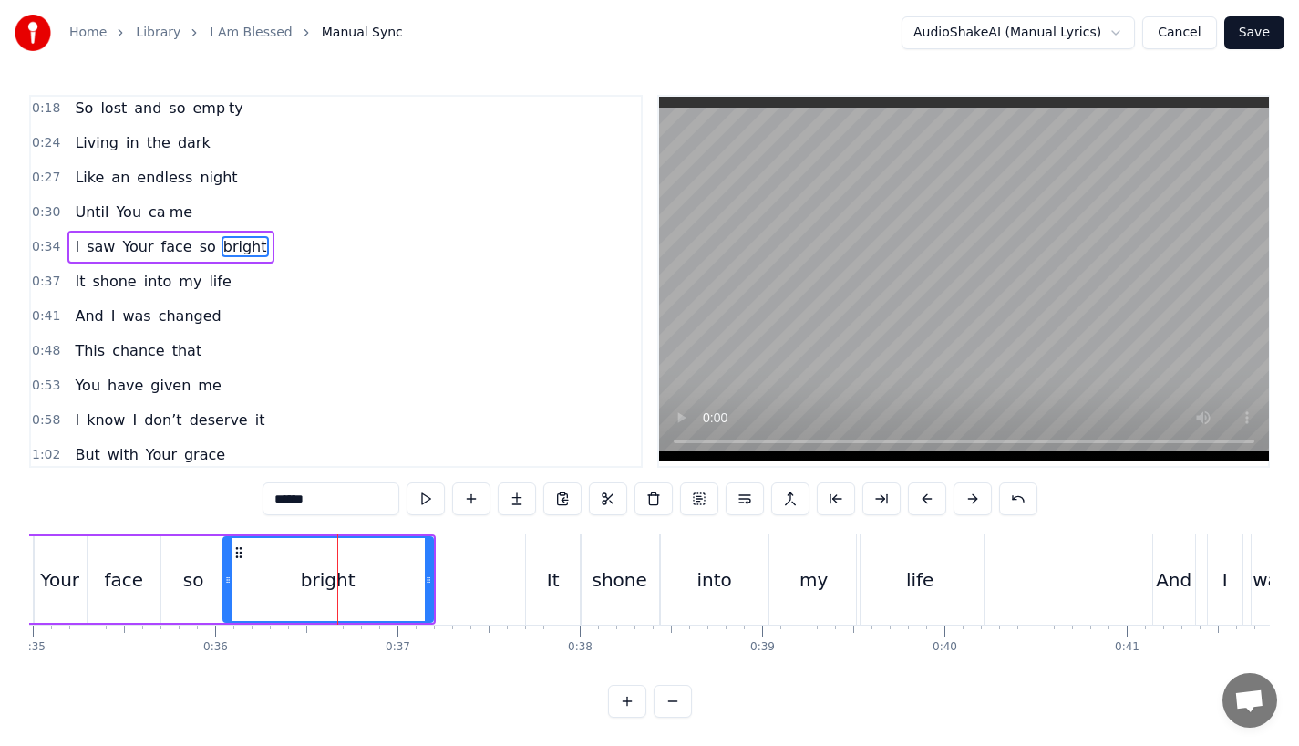
scroll to position [5, 0]
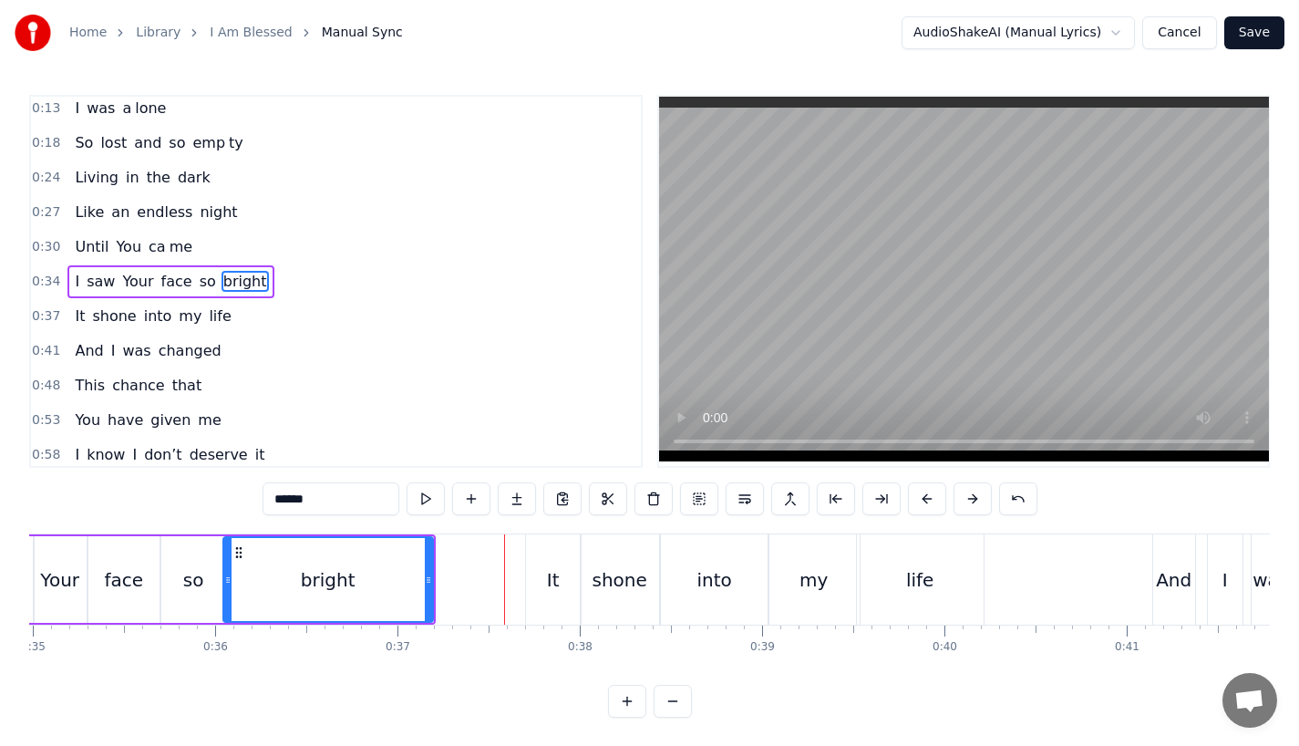
click at [362, 553] on div "bright" at bounding box center [328, 579] width 208 height 83
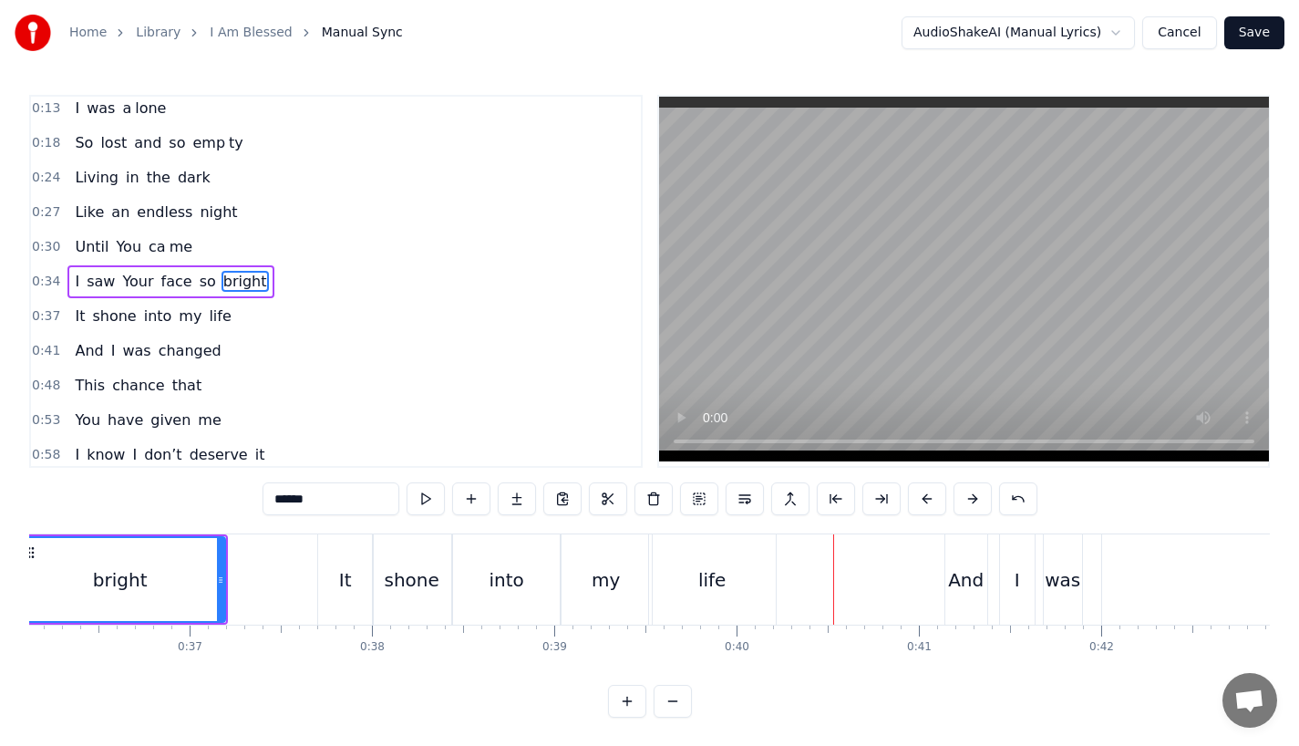
scroll to position [0, 6638]
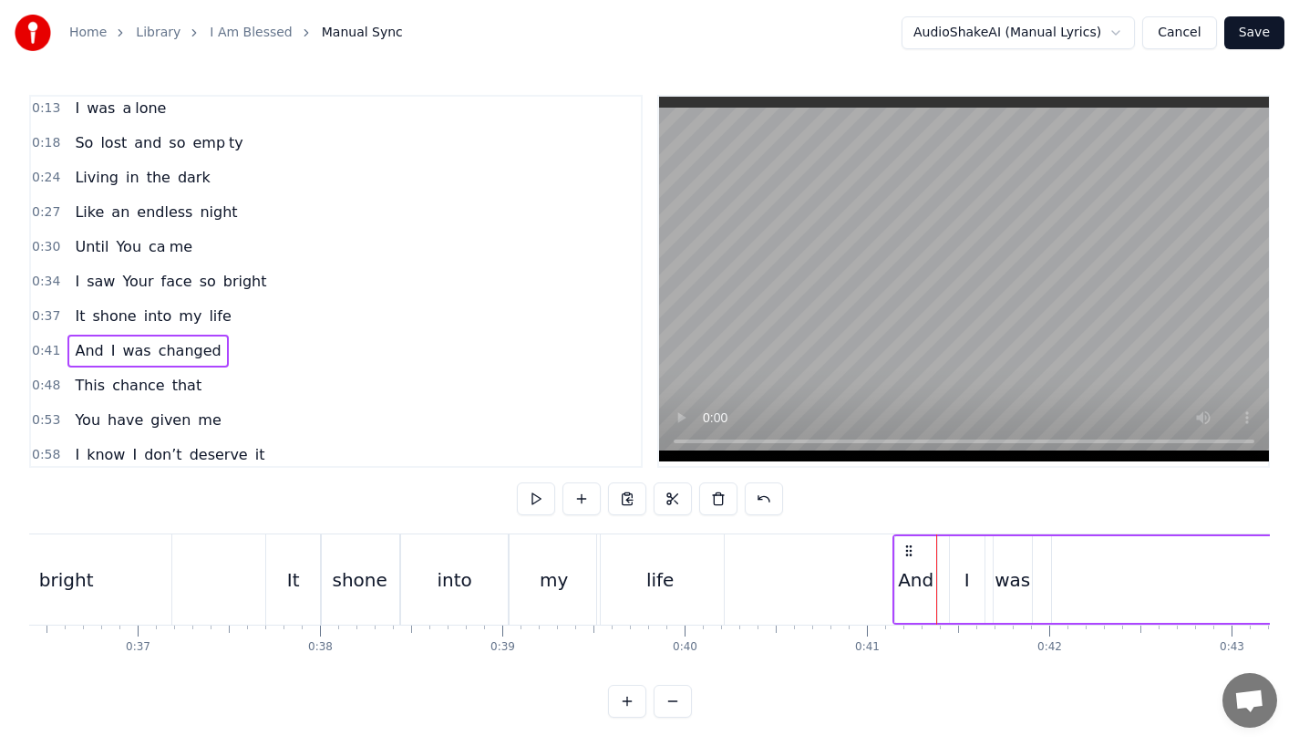
click at [917, 580] on div "And" at bounding box center [916, 579] width 36 height 27
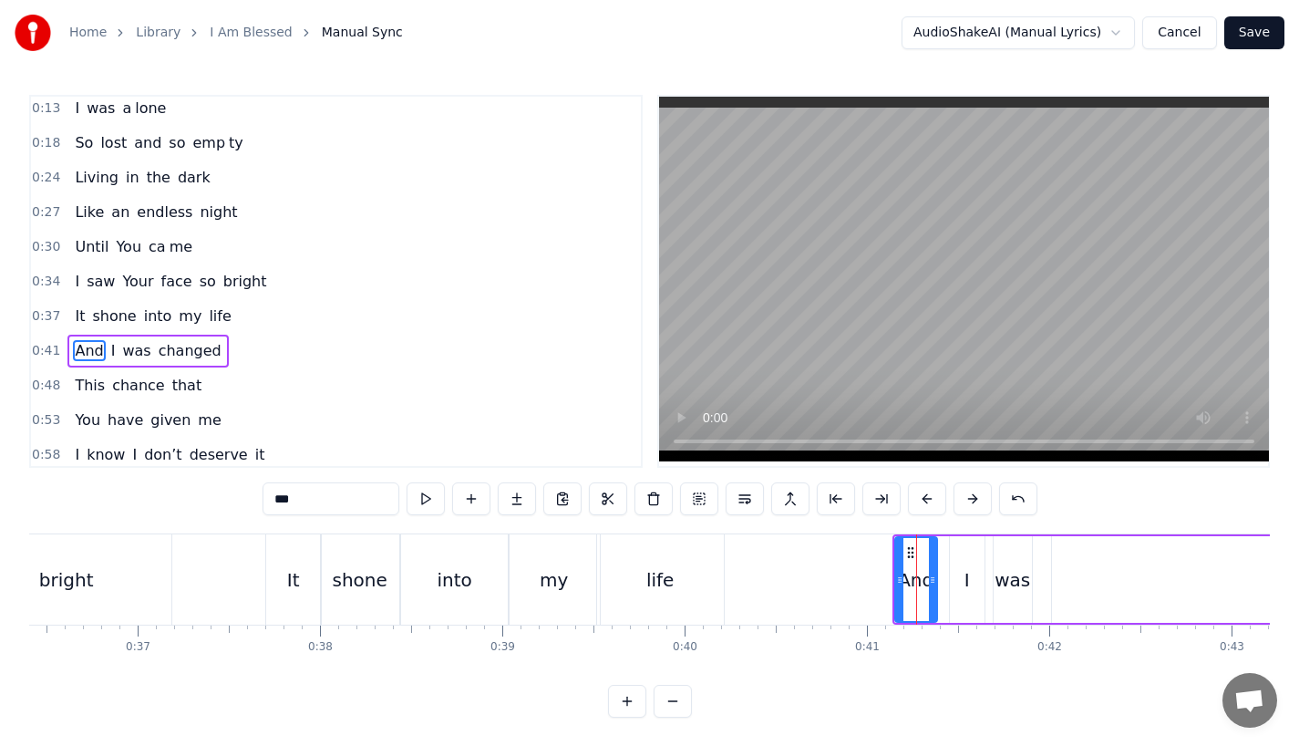
scroll to position [75, 0]
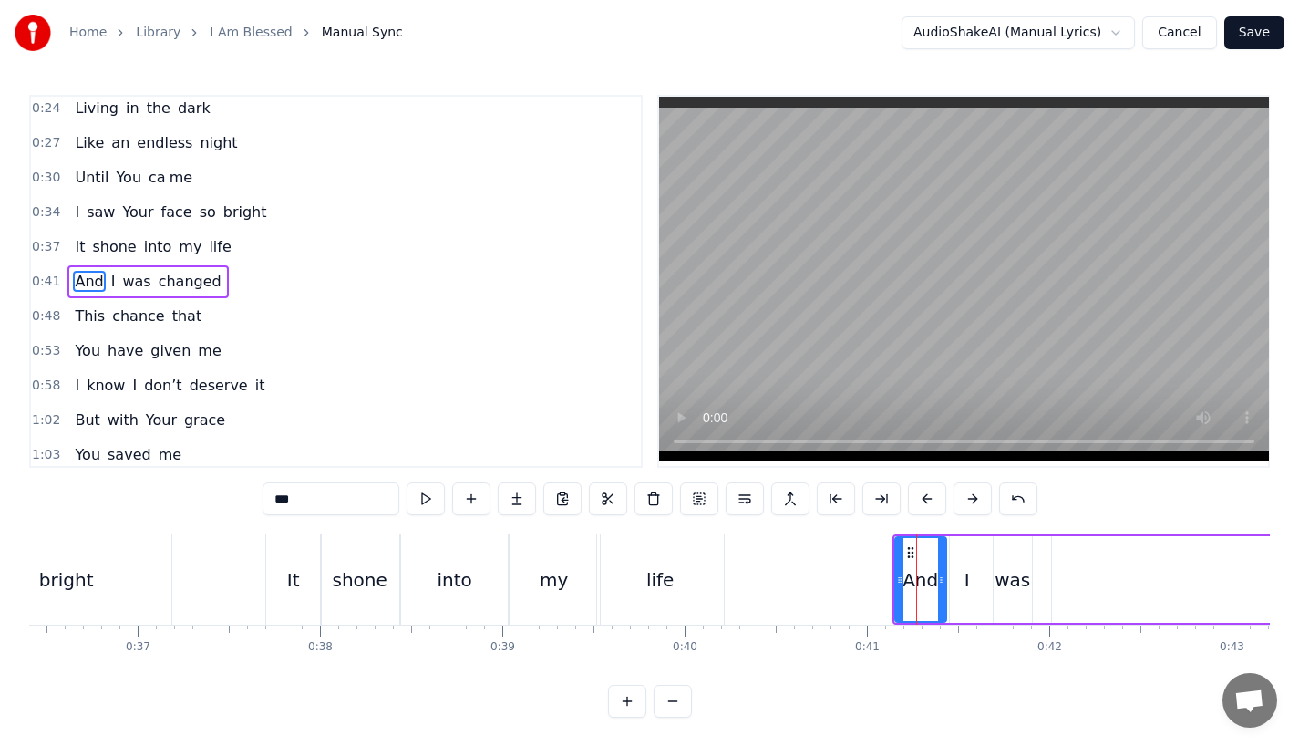
drag, startPoint x: 931, startPoint y: 580, endPoint x: 945, endPoint y: 580, distance: 13.7
click at [945, 580] on icon at bounding box center [941, 580] width 7 height 15
click at [970, 581] on div "I" at bounding box center [967, 579] width 35 height 87
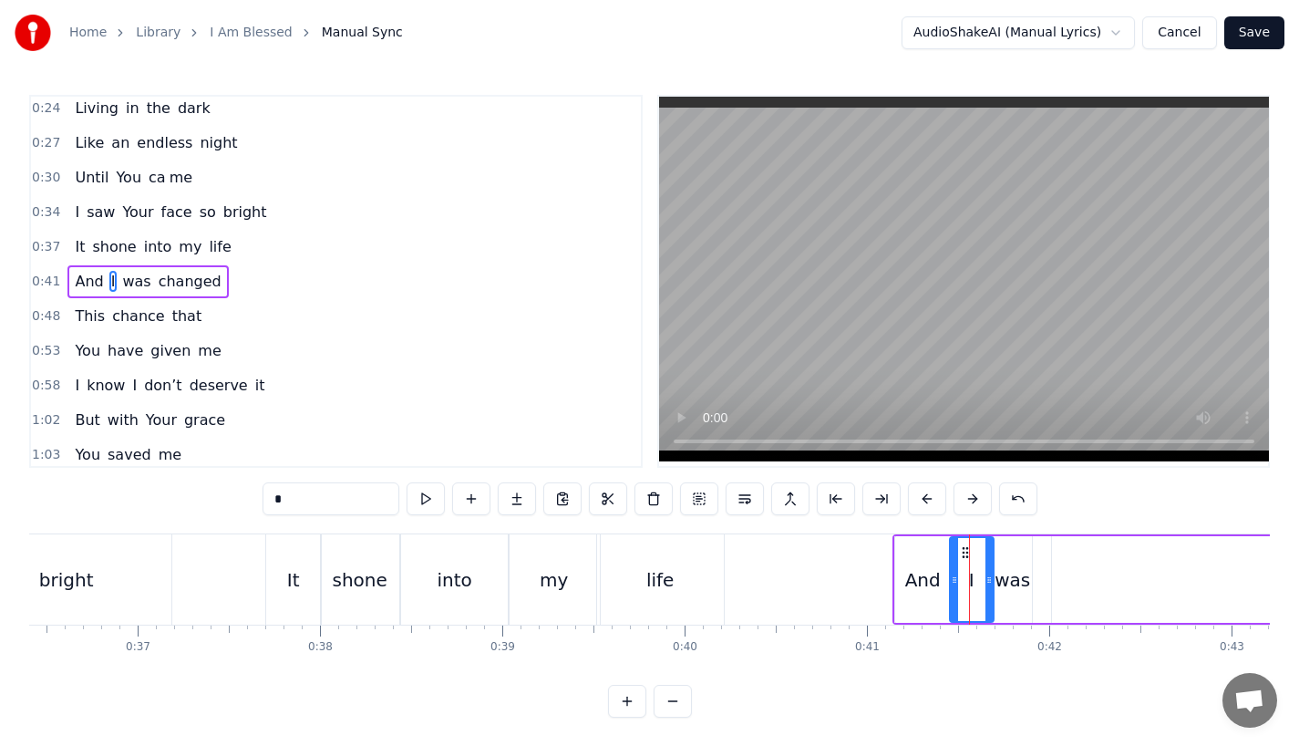
click at [987, 581] on icon at bounding box center [989, 580] width 7 height 15
click at [1013, 581] on div "was" at bounding box center [1013, 579] width 36 height 27
drag, startPoint x: 1028, startPoint y: 580, endPoint x: 1045, endPoint y: 580, distance: 16.4
click at [1045, 580] on icon at bounding box center [1043, 580] width 7 height 15
click at [1048, 580] on icon at bounding box center [1046, 580] width 7 height 15
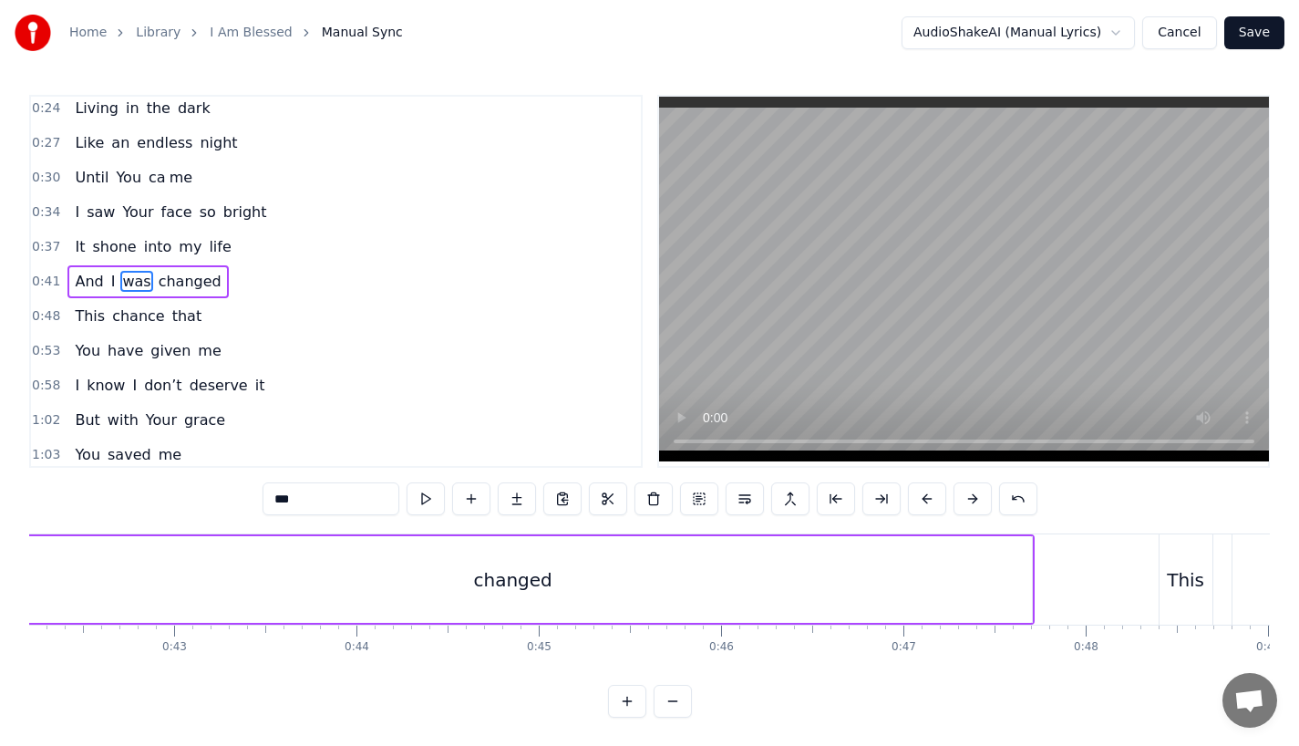
scroll to position [0, 7695]
click at [970, 585] on div "changed" at bounding box center [514, 579] width 1038 height 87
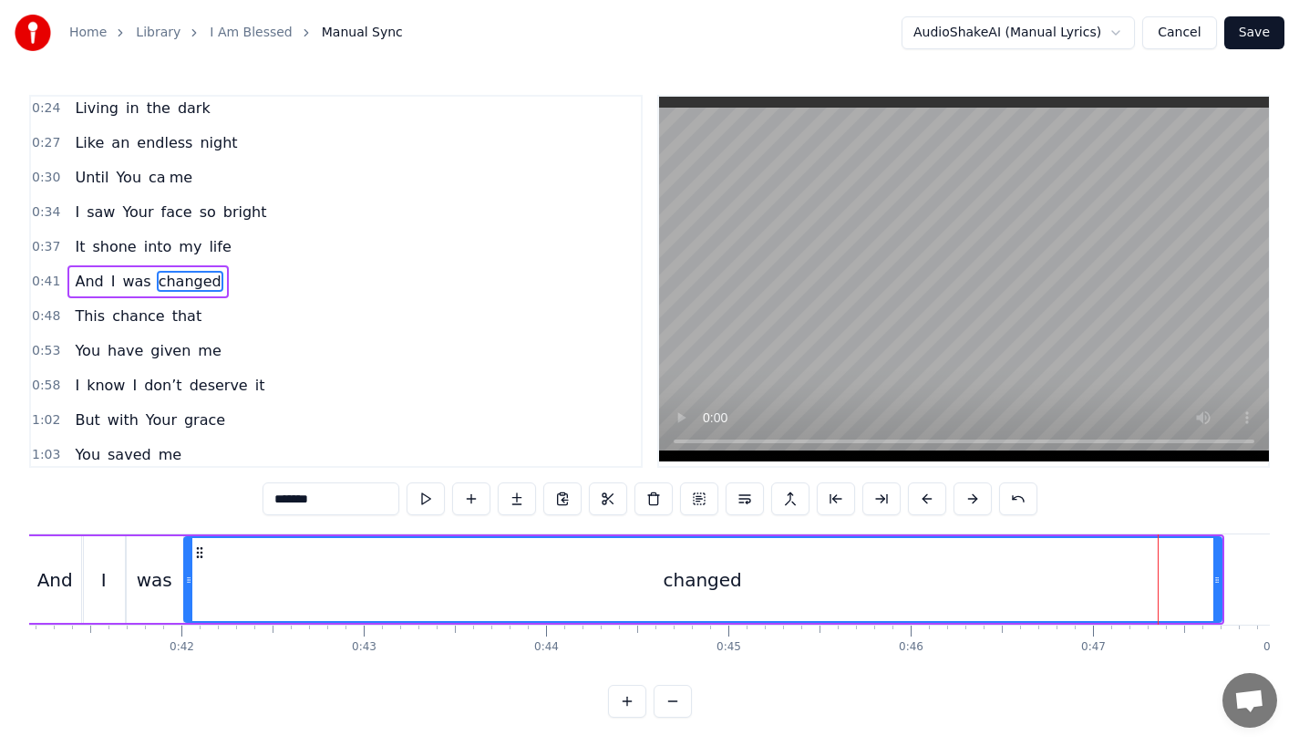
scroll to position [0, 7498]
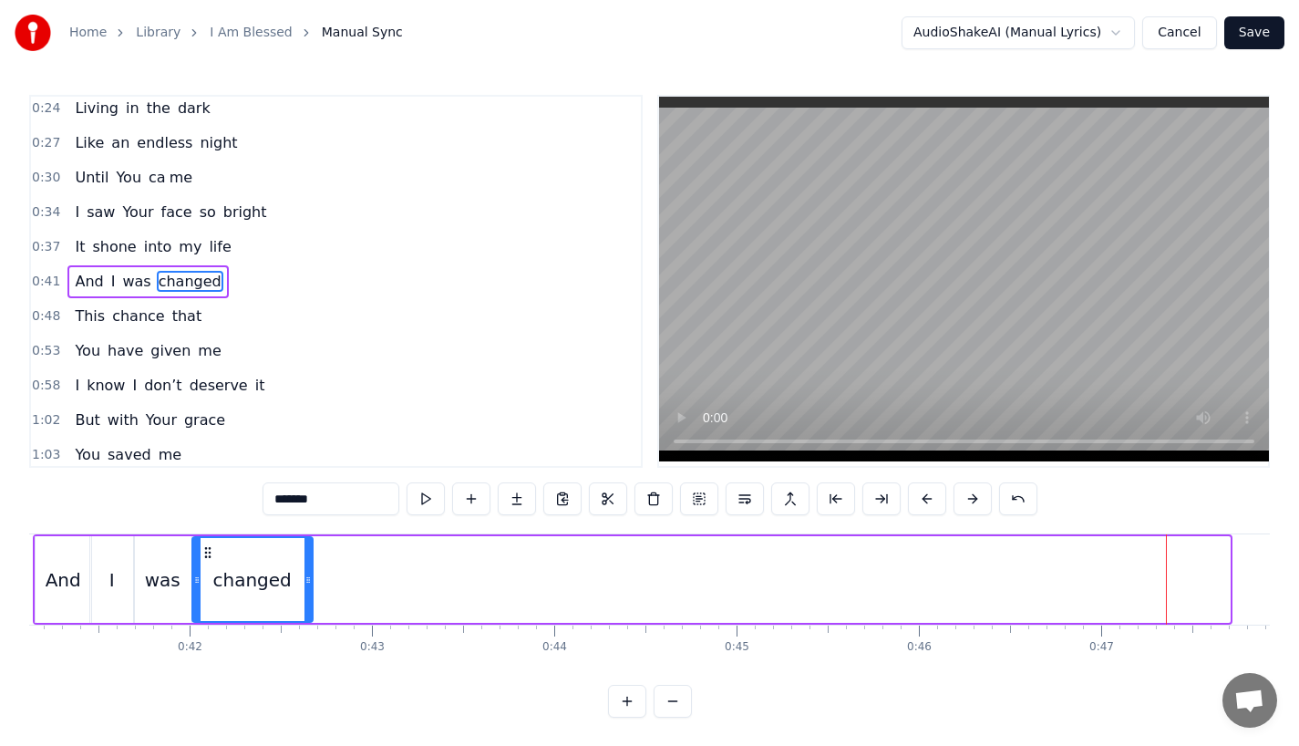
drag, startPoint x: 1227, startPoint y: 581, endPoint x: 310, endPoint y: 604, distance: 917.5
click at [310, 604] on div at bounding box center [308, 579] width 7 height 83
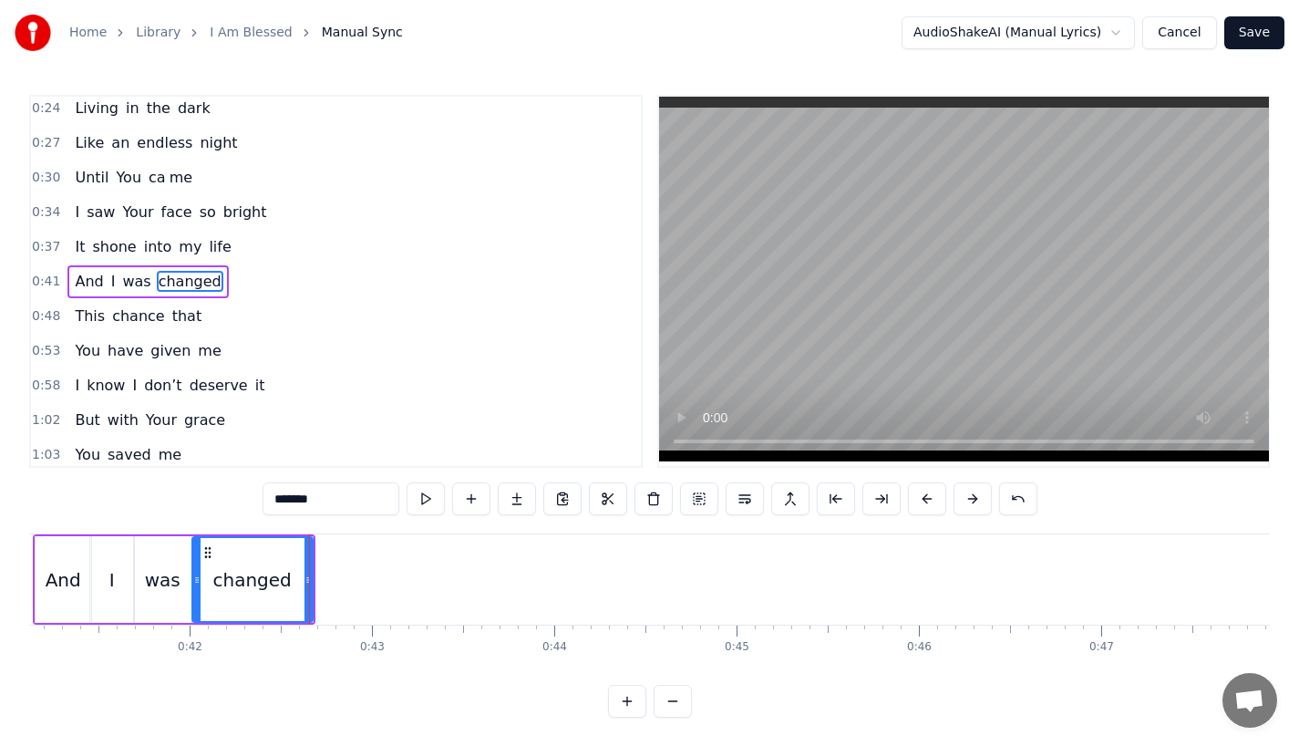
drag, startPoint x: 305, startPoint y: 499, endPoint x: 478, endPoint y: 499, distance: 172.3
click at [478, 499] on div "*******" at bounding box center [650, 498] width 775 height 33
type input "****"
click at [521, 496] on button at bounding box center [517, 498] width 38 height 33
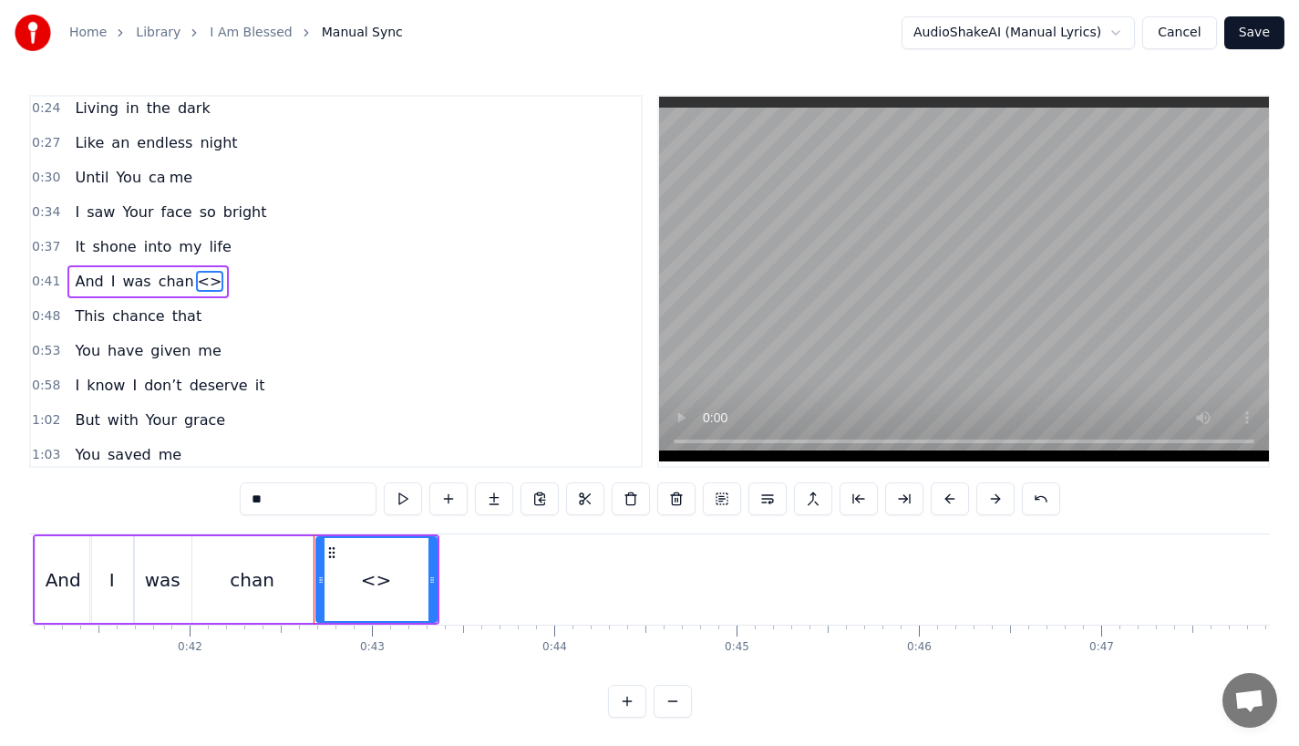
drag, startPoint x: 321, startPoint y: 497, endPoint x: 93, endPoint y: 497, distance: 227.9
click at [93, 497] on div "0:13 I was a lone 0:18 So lost and so emp ty 0:24 Living in the dark 0:27 Like …" at bounding box center [649, 406] width 1241 height 623
paste input "*"
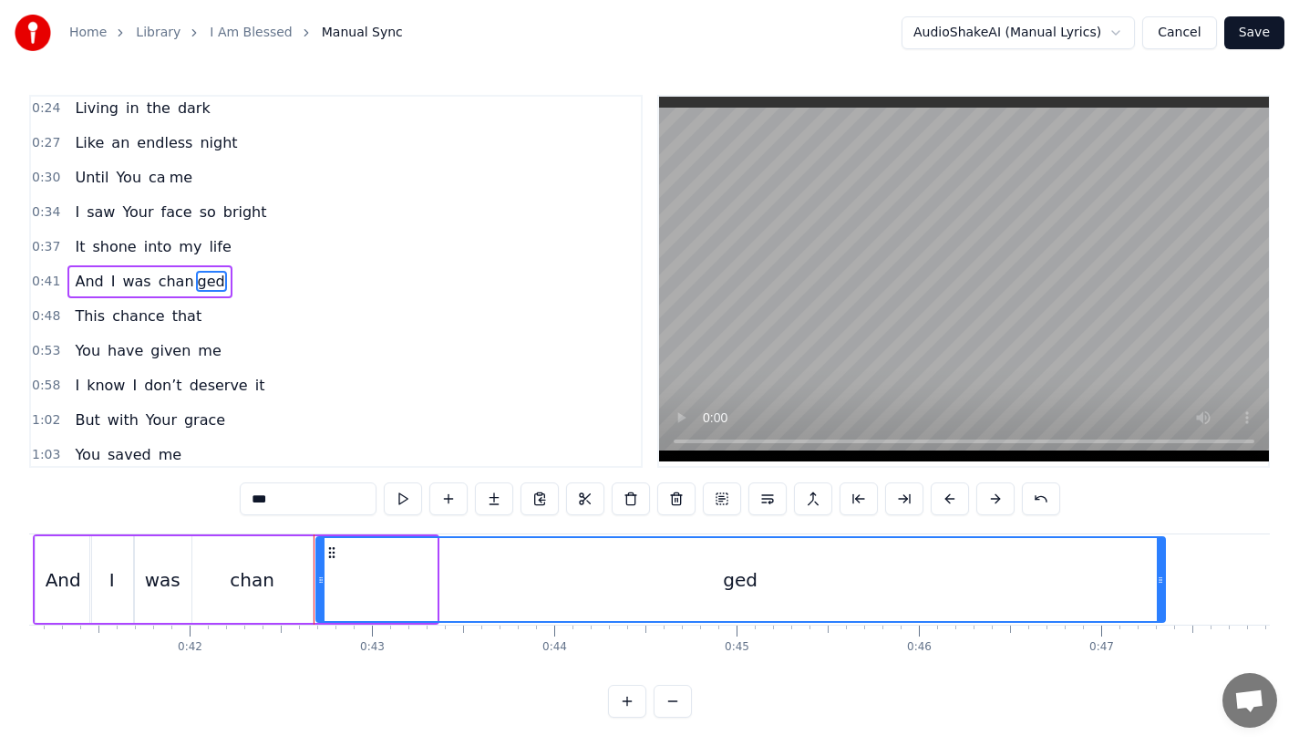
drag, startPoint x: 434, startPoint y: 586, endPoint x: 1163, endPoint y: 588, distance: 729.4
click at [1163, 588] on div at bounding box center [1160, 579] width 7 height 83
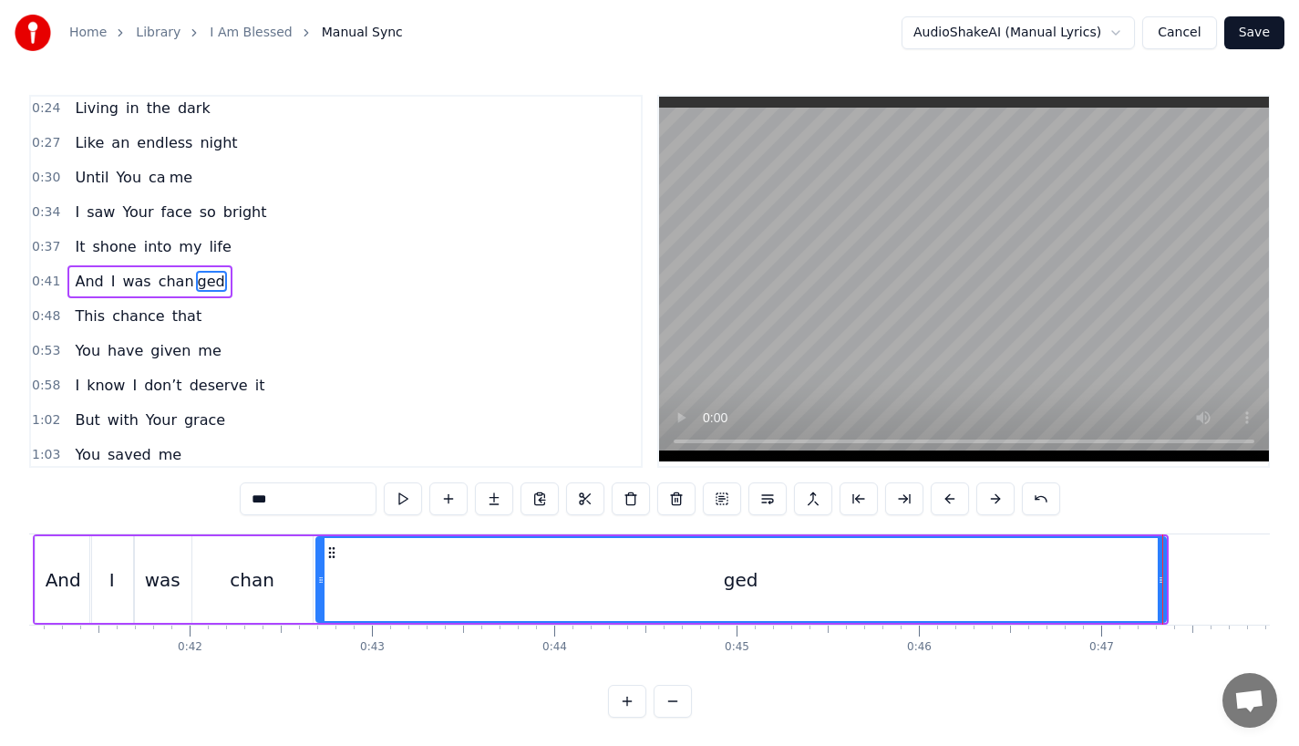
click at [101, 545] on div "I" at bounding box center [112, 579] width 44 height 87
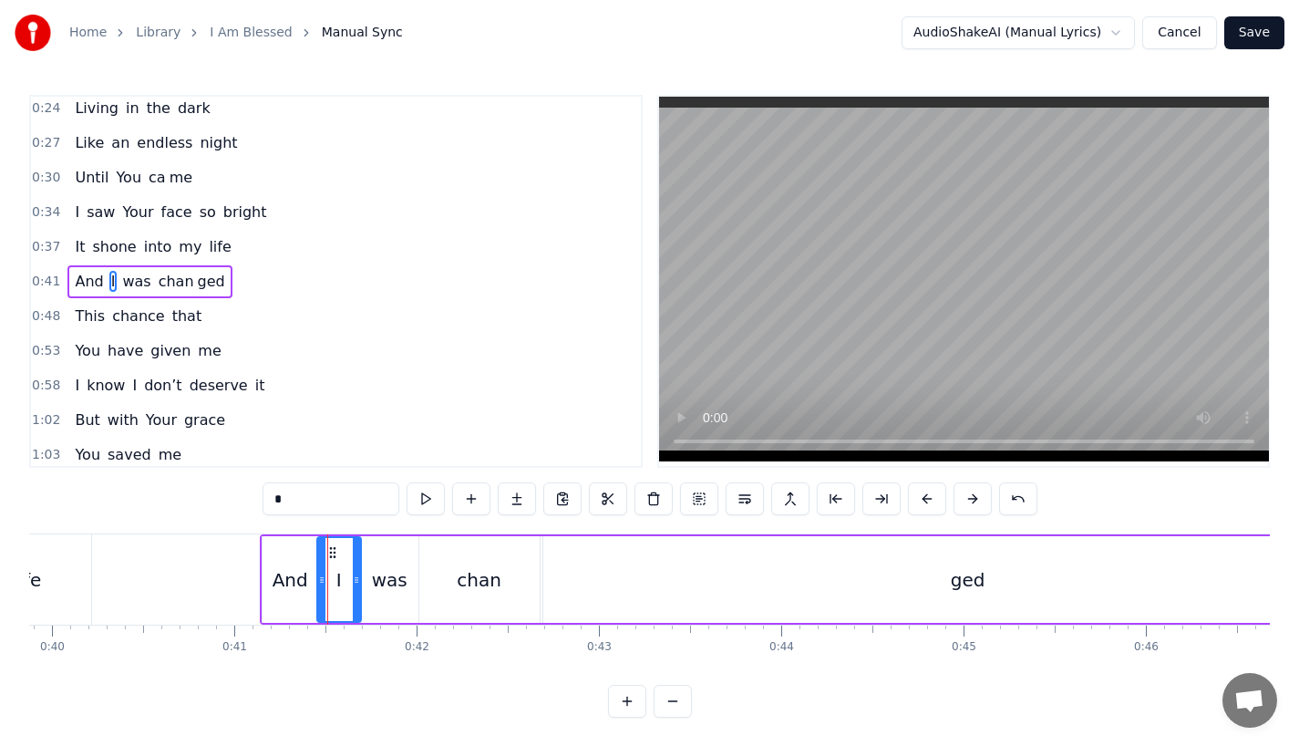
scroll to position [0, 7251]
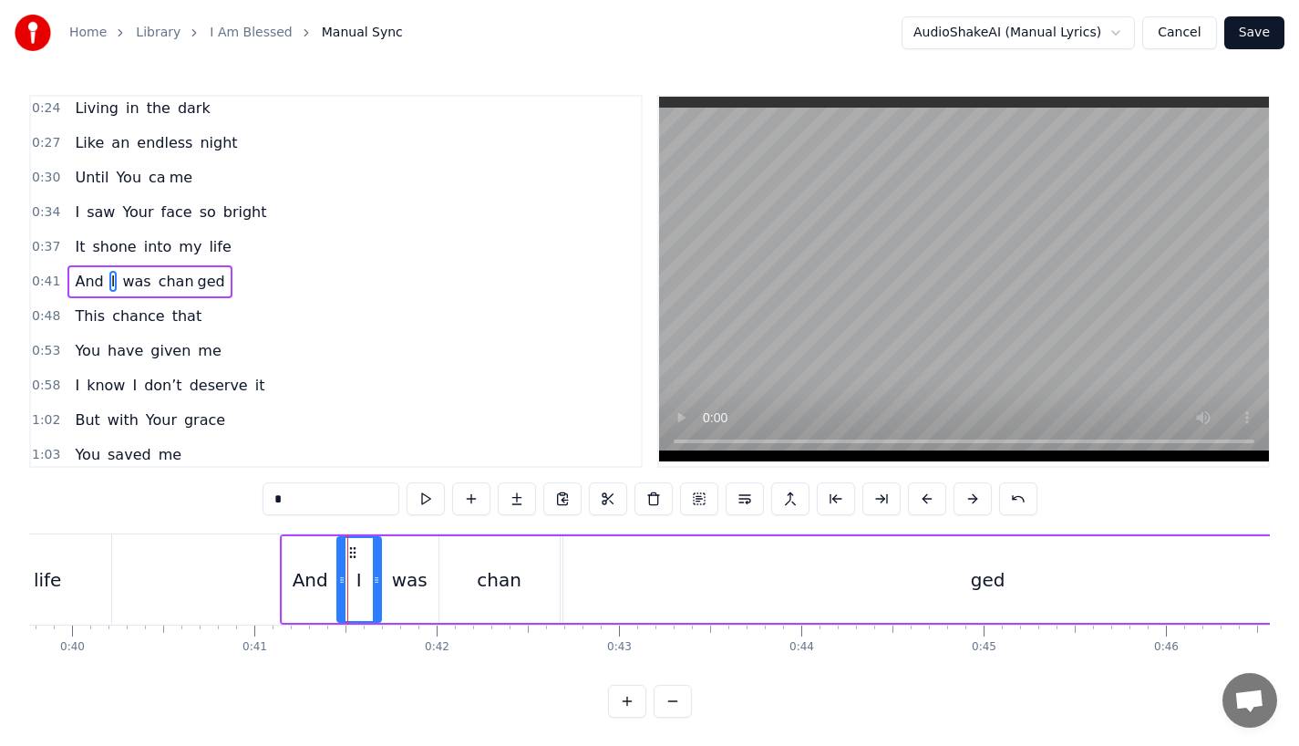
click at [98, 557] on div "life" at bounding box center [48, 579] width 127 height 90
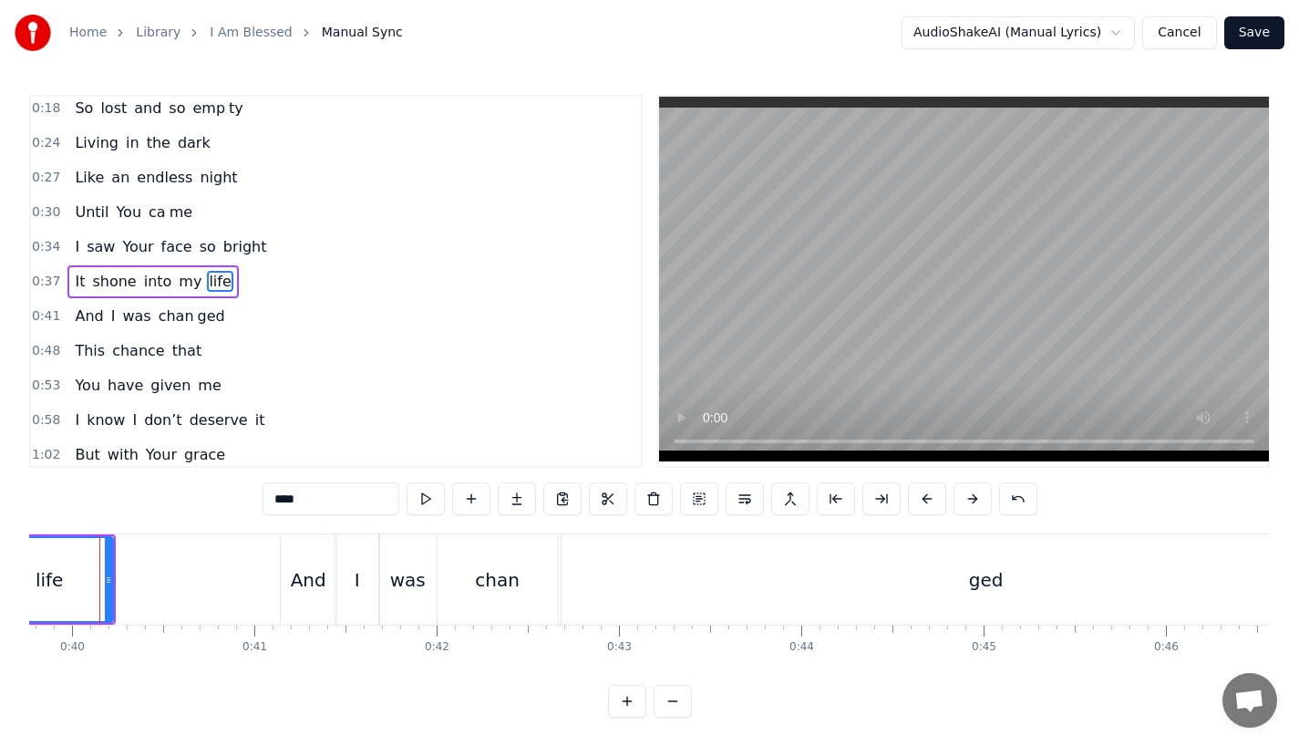
scroll to position [0, 7229]
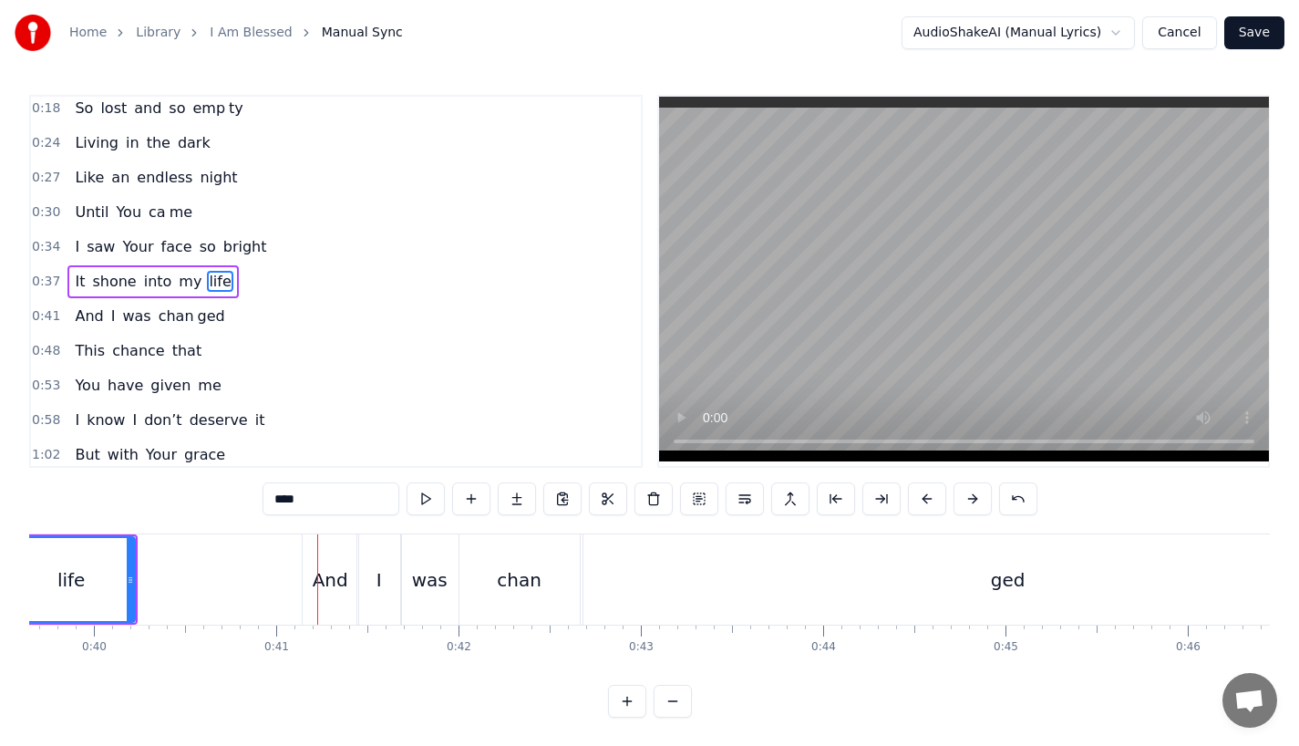
click at [341, 573] on div "And" at bounding box center [331, 579] width 36 height 27
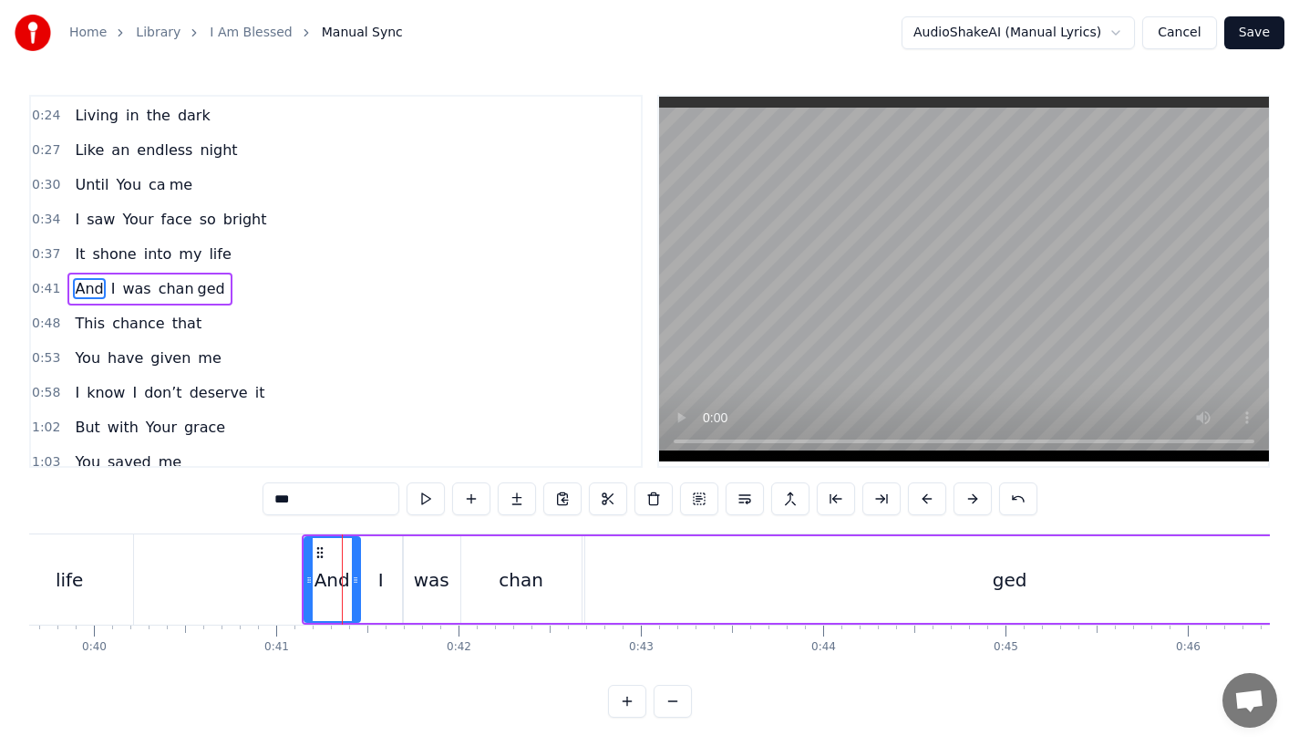
scroll to position [75, 0]
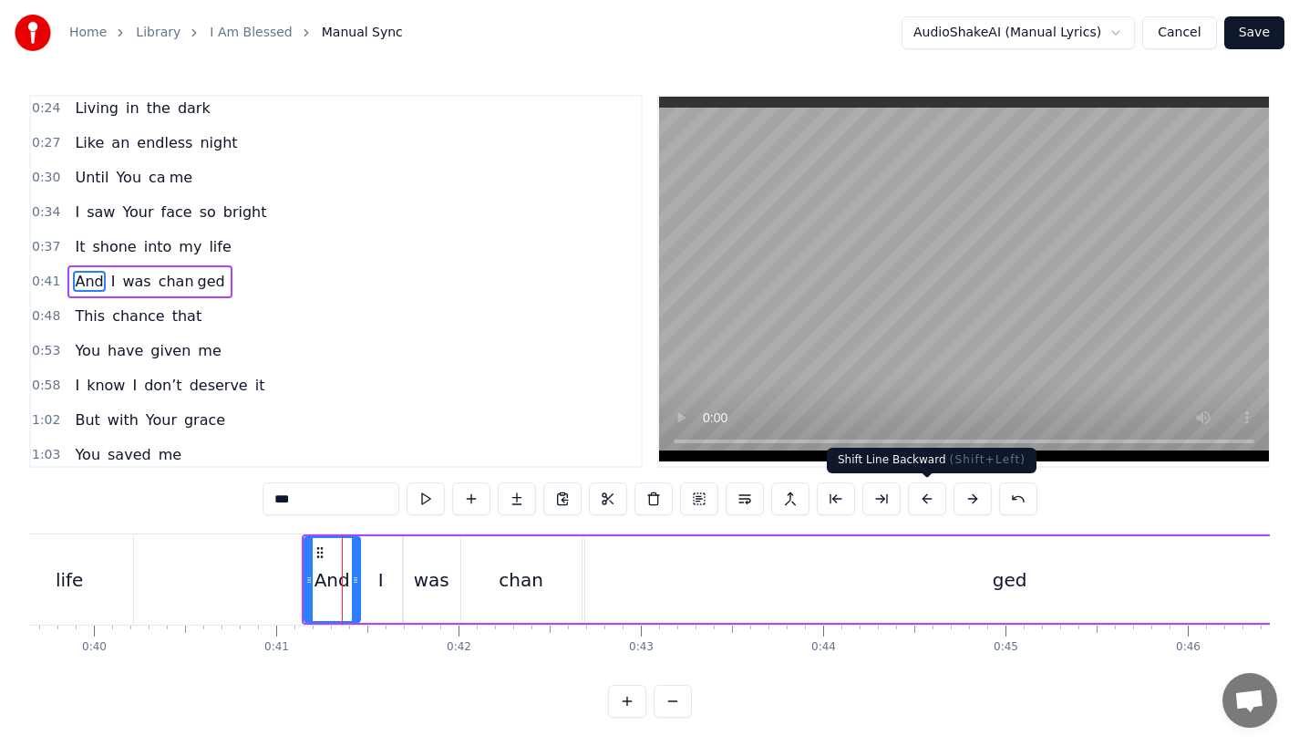
click at [924, 498] on button at bounding box center [927, 498] width 38 height 33
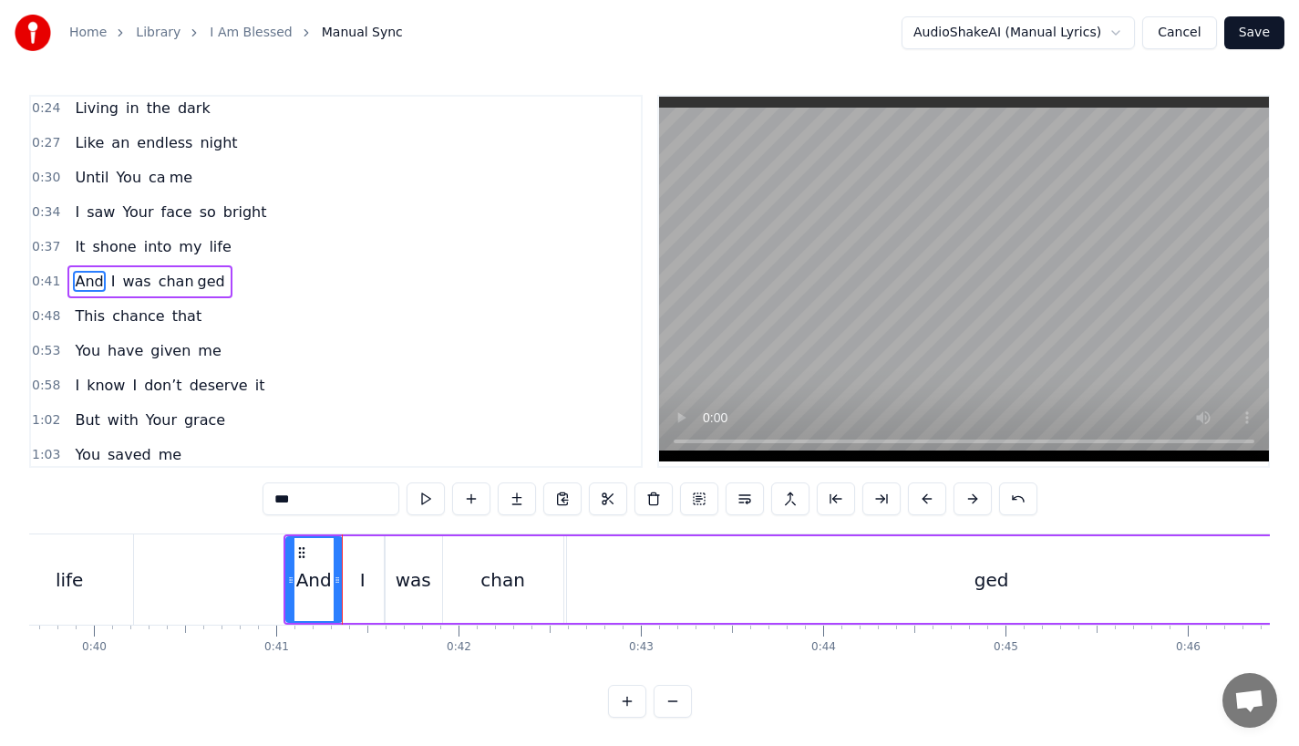
click at [924, 498] on button at bounding box center [927, 498] width 38 height 33
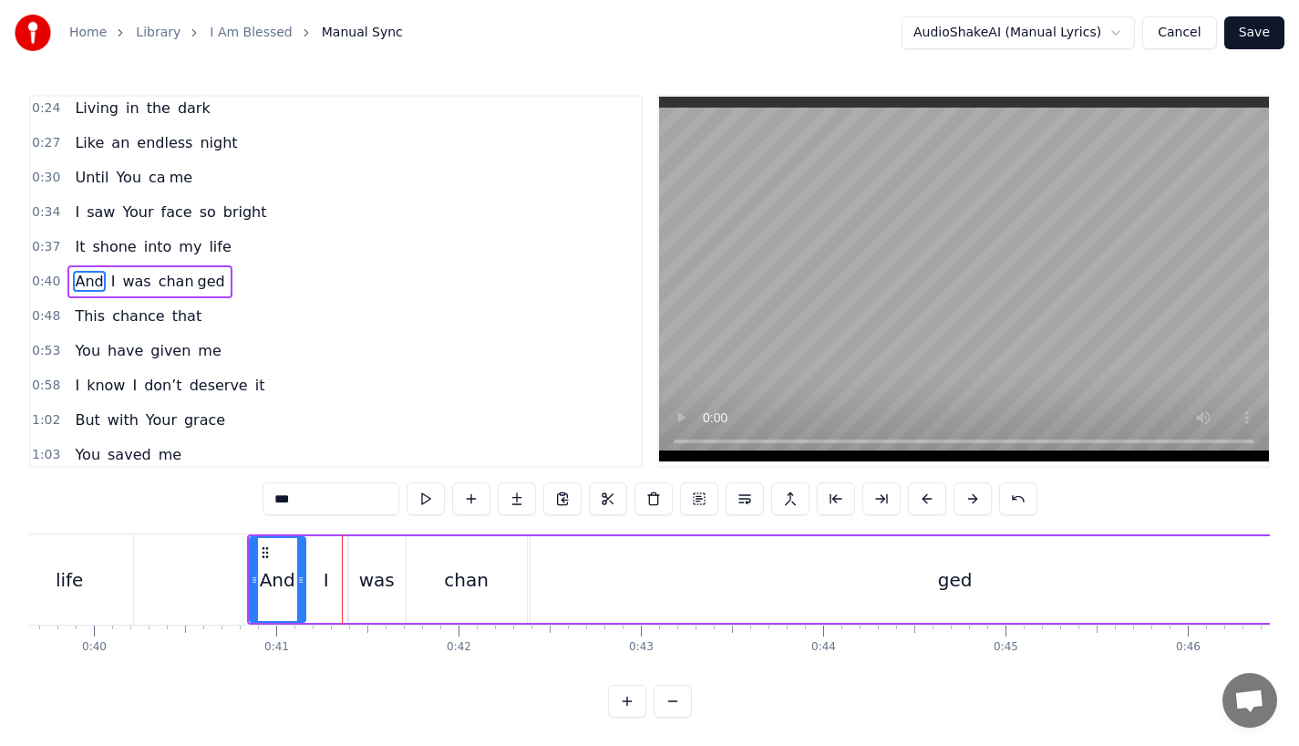
click at [924, 498] on button at bounding box center [927, 498] width 38 height 33
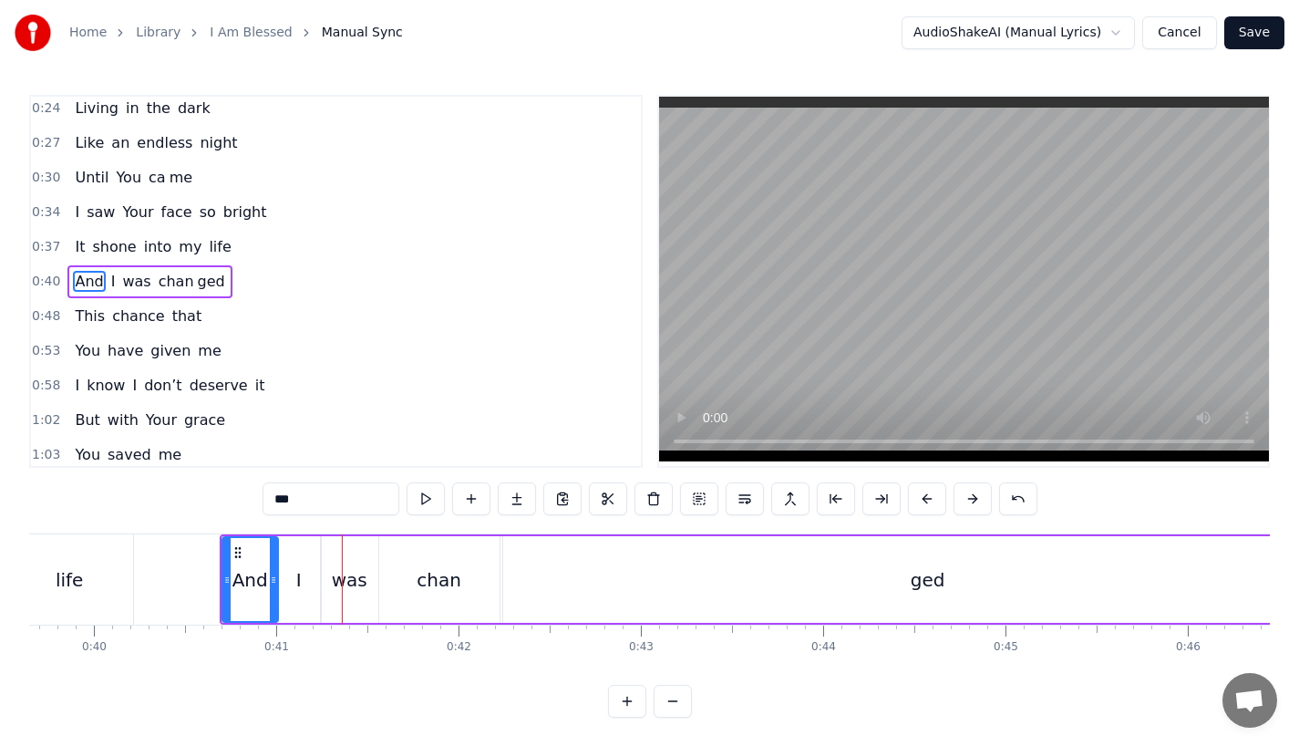
click at [84, 569] on div "life" at bounding box center [69, 579] width 127 height 90
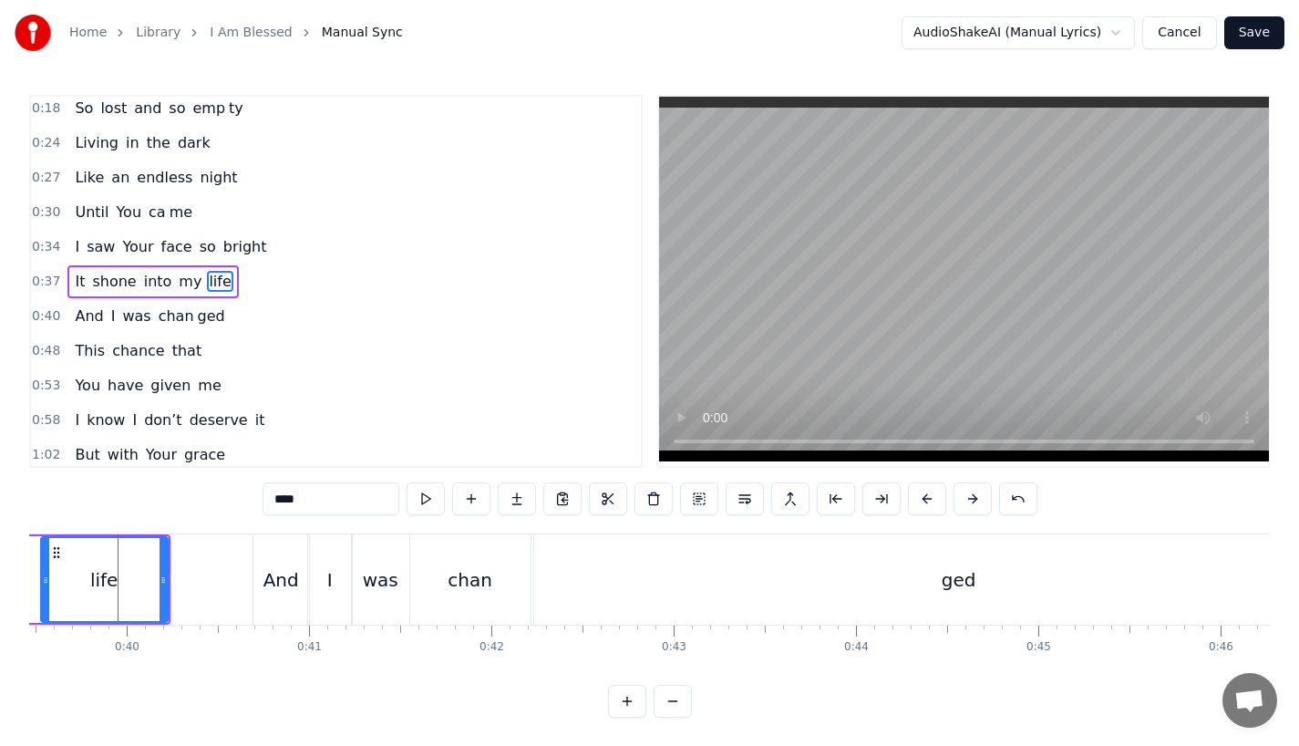
scroll to position [0, 7193]
click at [541, 613] on div "ged" at bounding box center [963, 579] width 850 height 90
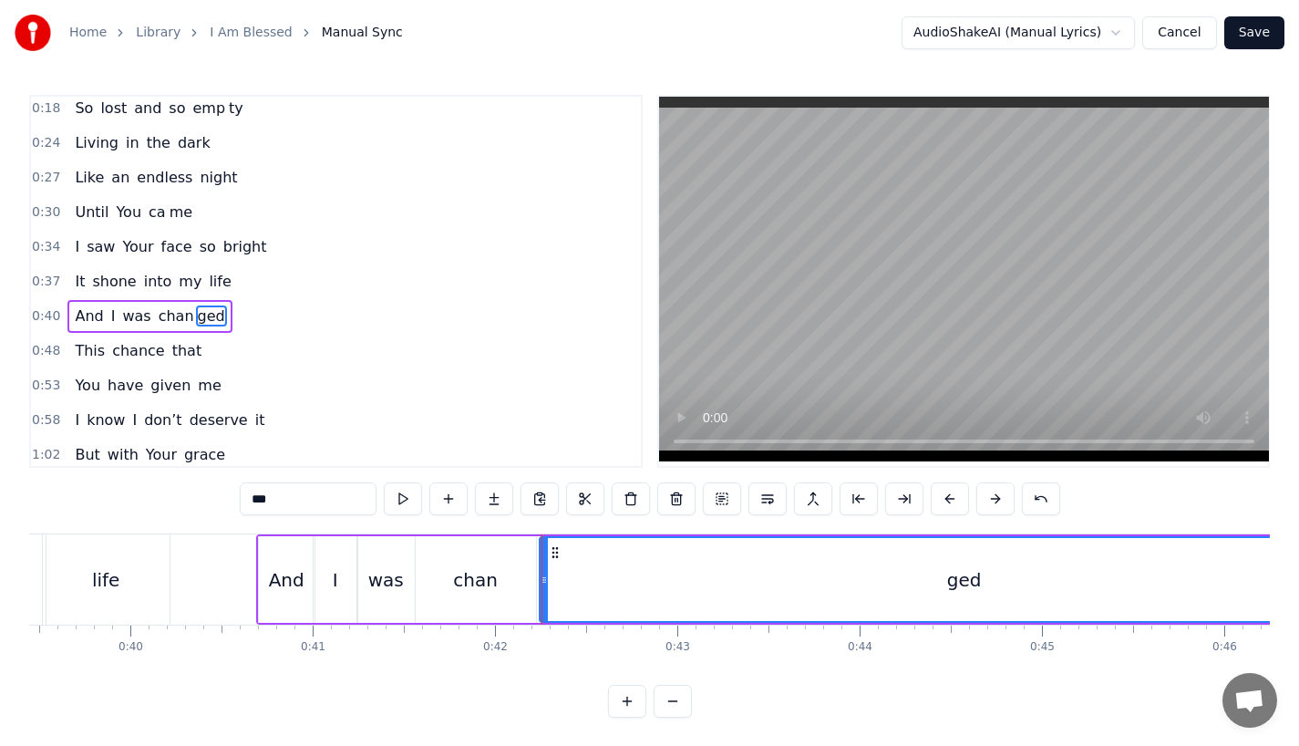
scroll to position [75, 0]
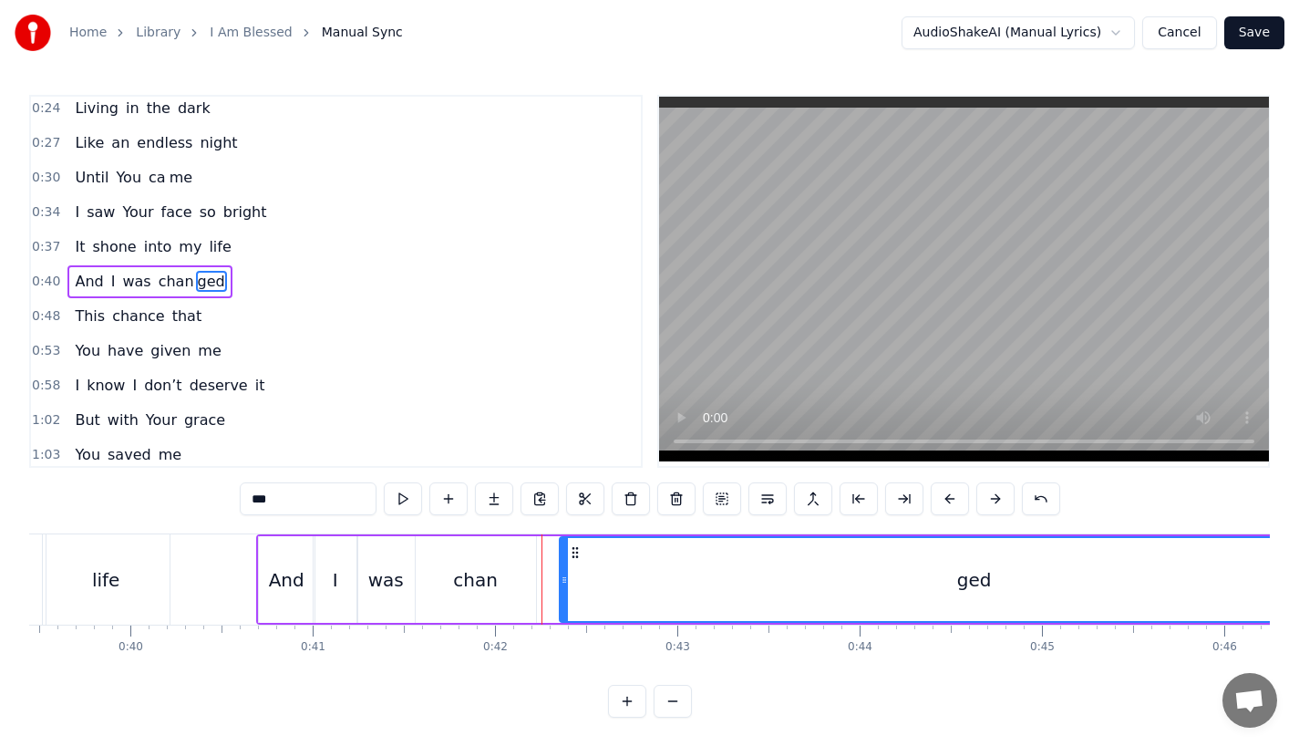
drag, startPoint x: 543, startPoint y: 584, endPoint x: 625, endPoint y: 584, distance: 81.1
click at [568, 584] on icon at bounding box center [564, 580] width 7 height 15
click at [503, 589] on div "chan" at bounding box center [476, 579] width 120 height 87
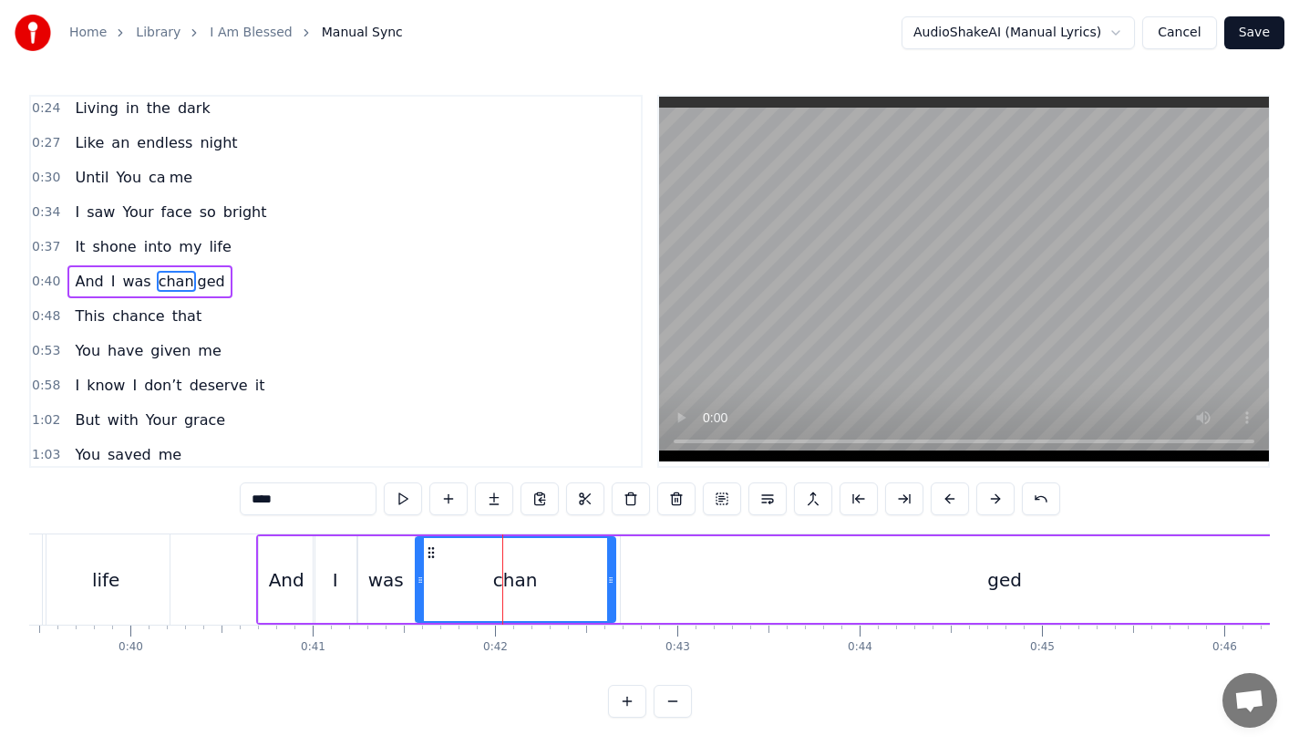
drag, startPoint x: 532, startPoint y: 589, endPoint x: 613, endPoint y: 588, distance: 80.2
click at [613, 588] on div at bounding box center [610, 579] width 7 height 83
click at [116, 574] on div "life" at bounding box center [105, 579] width 27 height 27
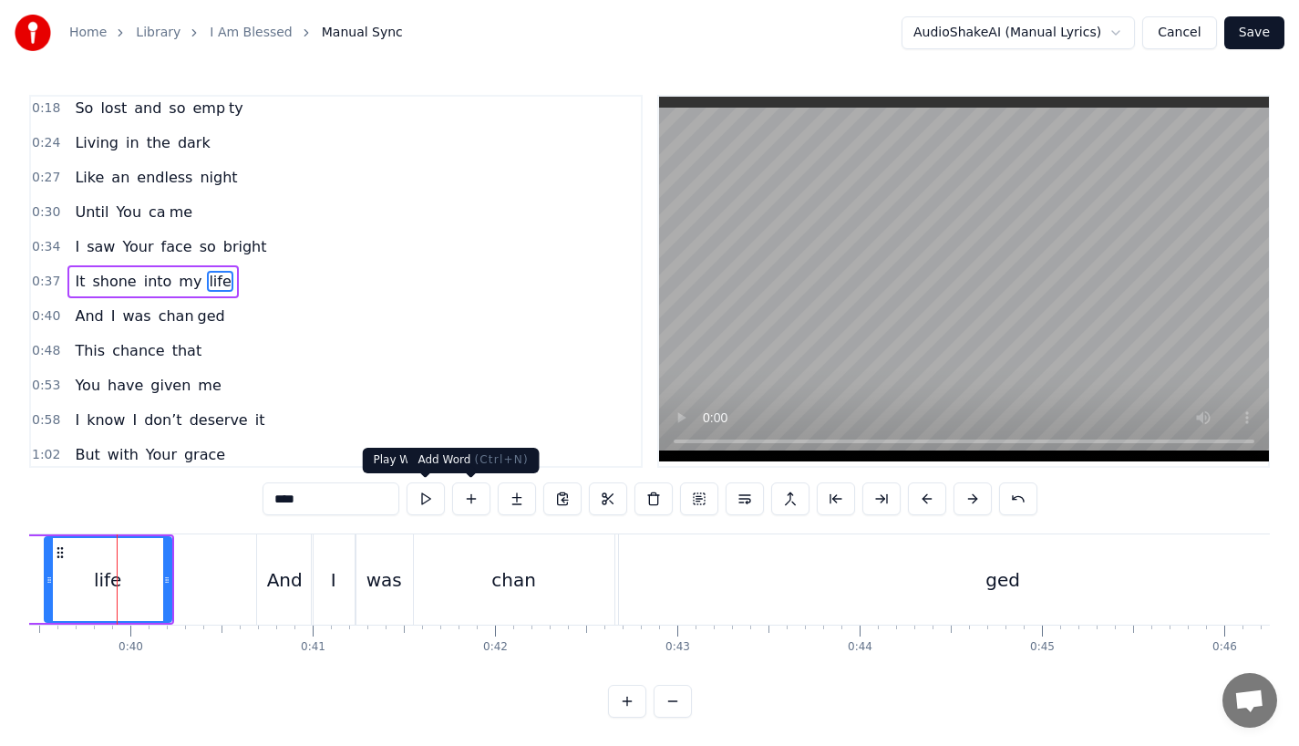
scroll to position [0, 7188]
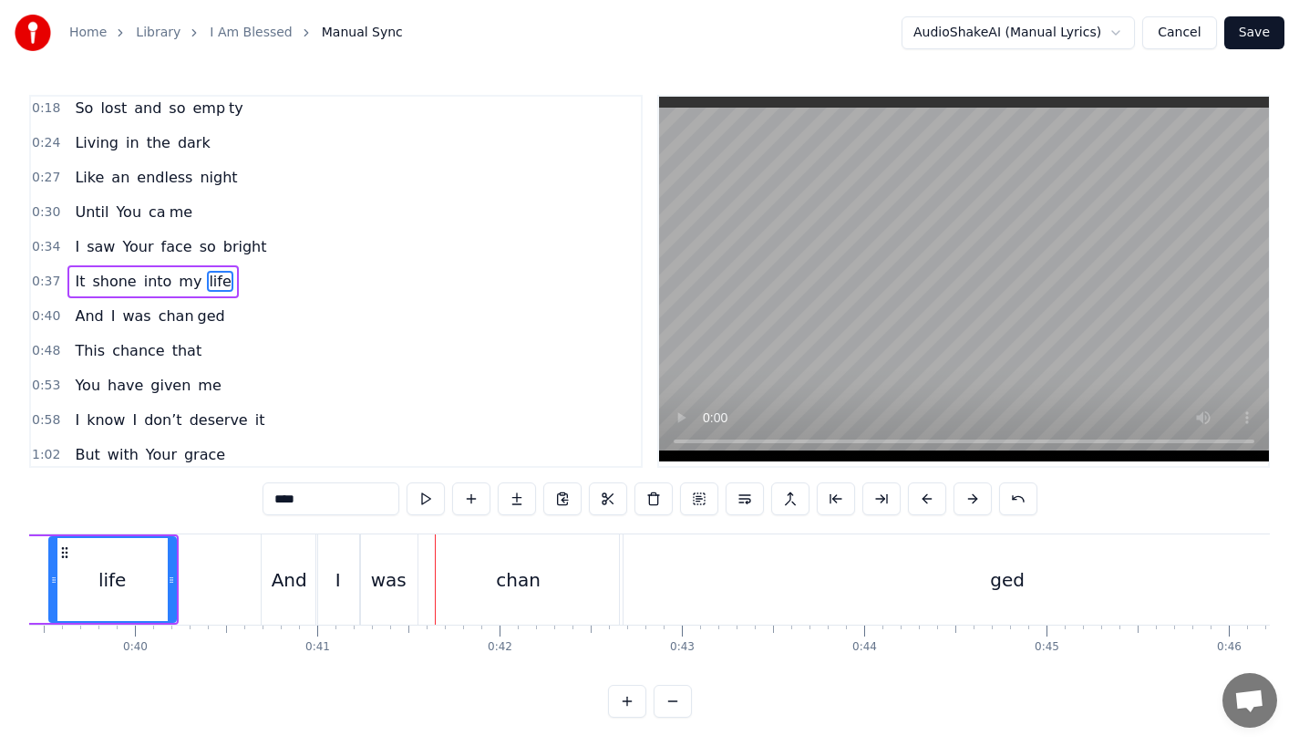
click at [285, 579] on div "And" at bounding box center [290, 579] width 36 height 27
type input "***"
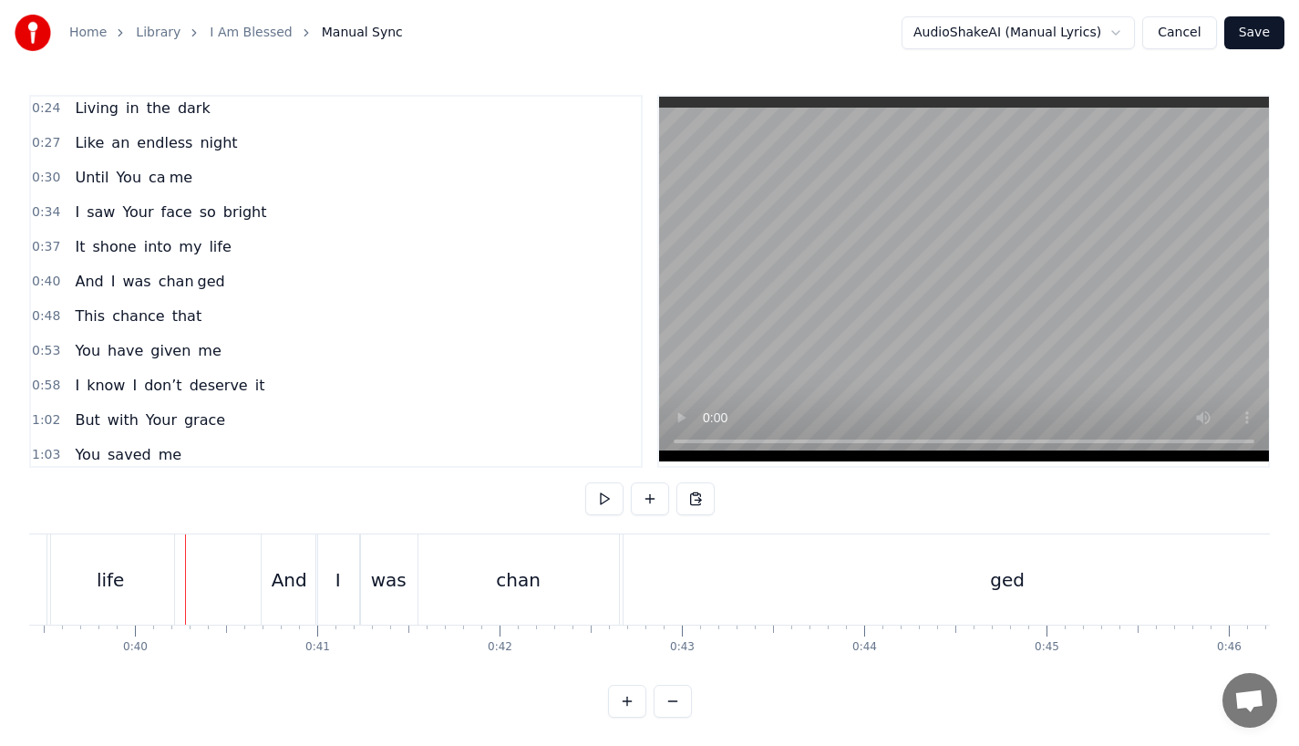
click at [166, 577] on div "life" at bounding box center [110, 579] width 127 height 90
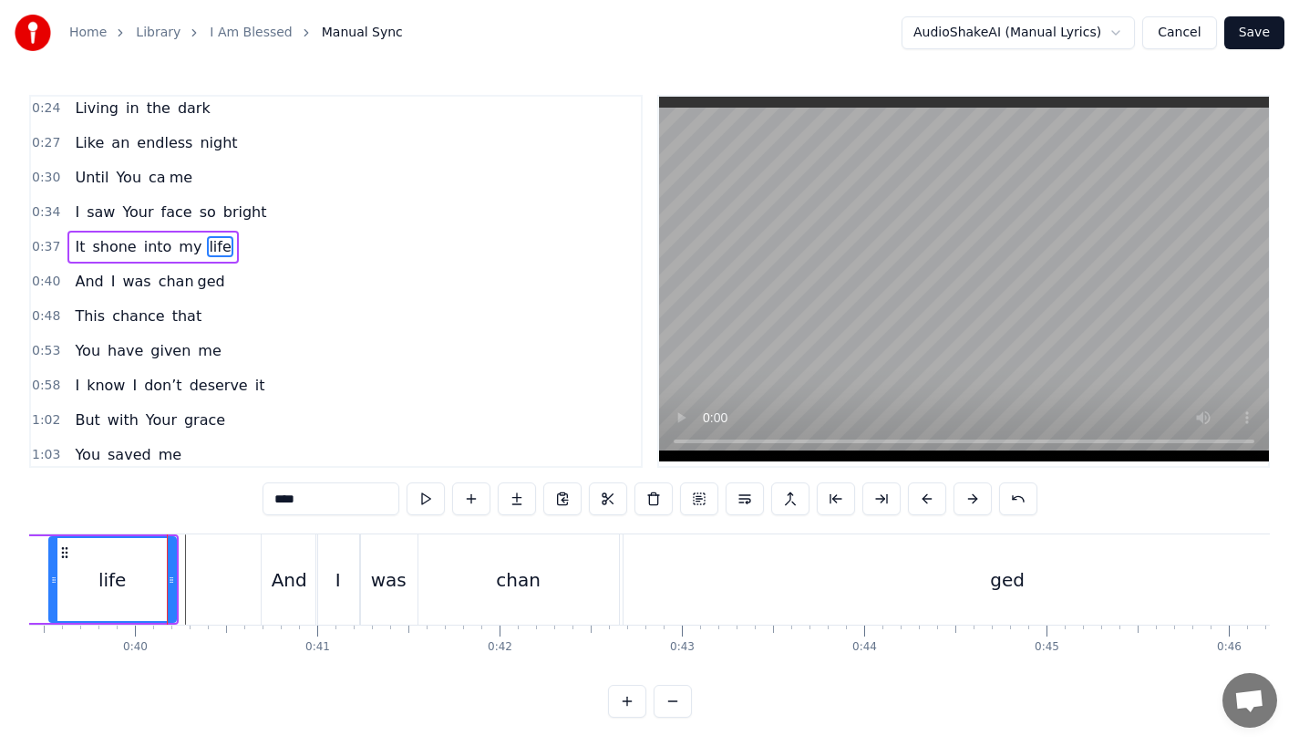
scroll to position [40, 0]
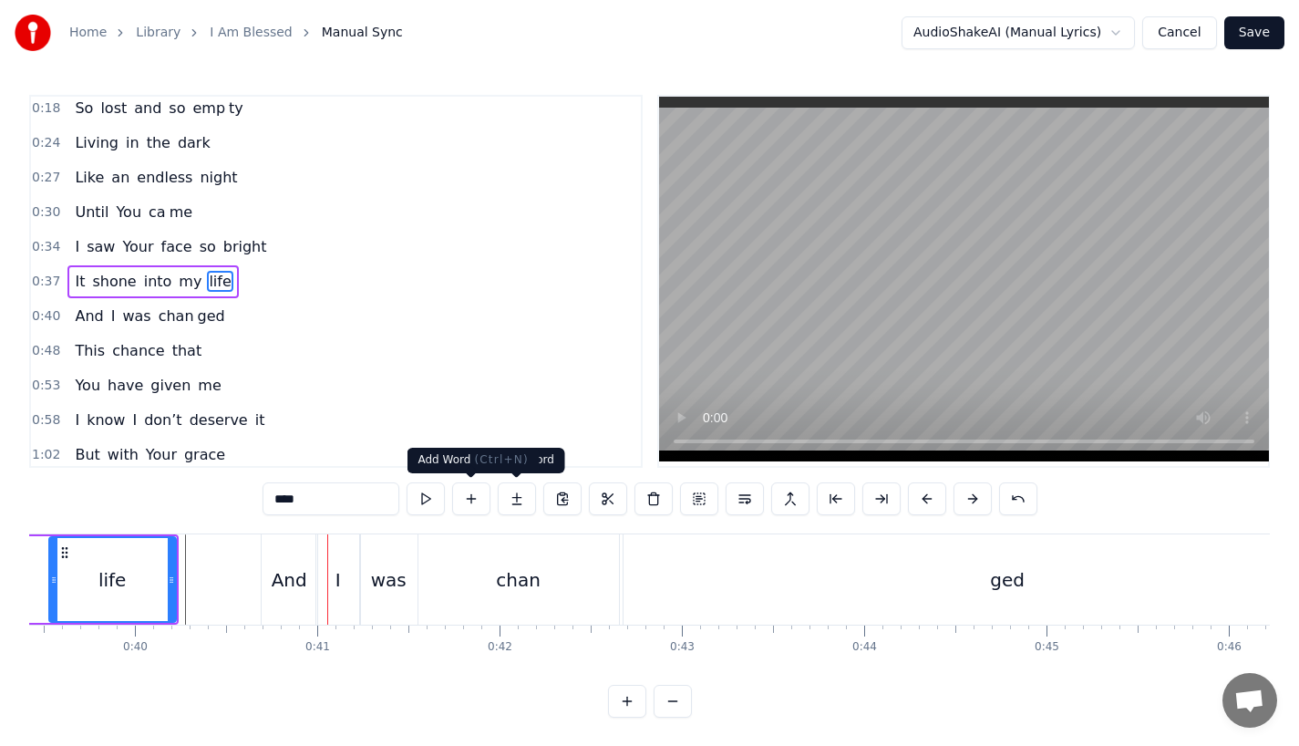
click at [280, 560] on div "And" at bounding box center [290, 579] width 56 height 90
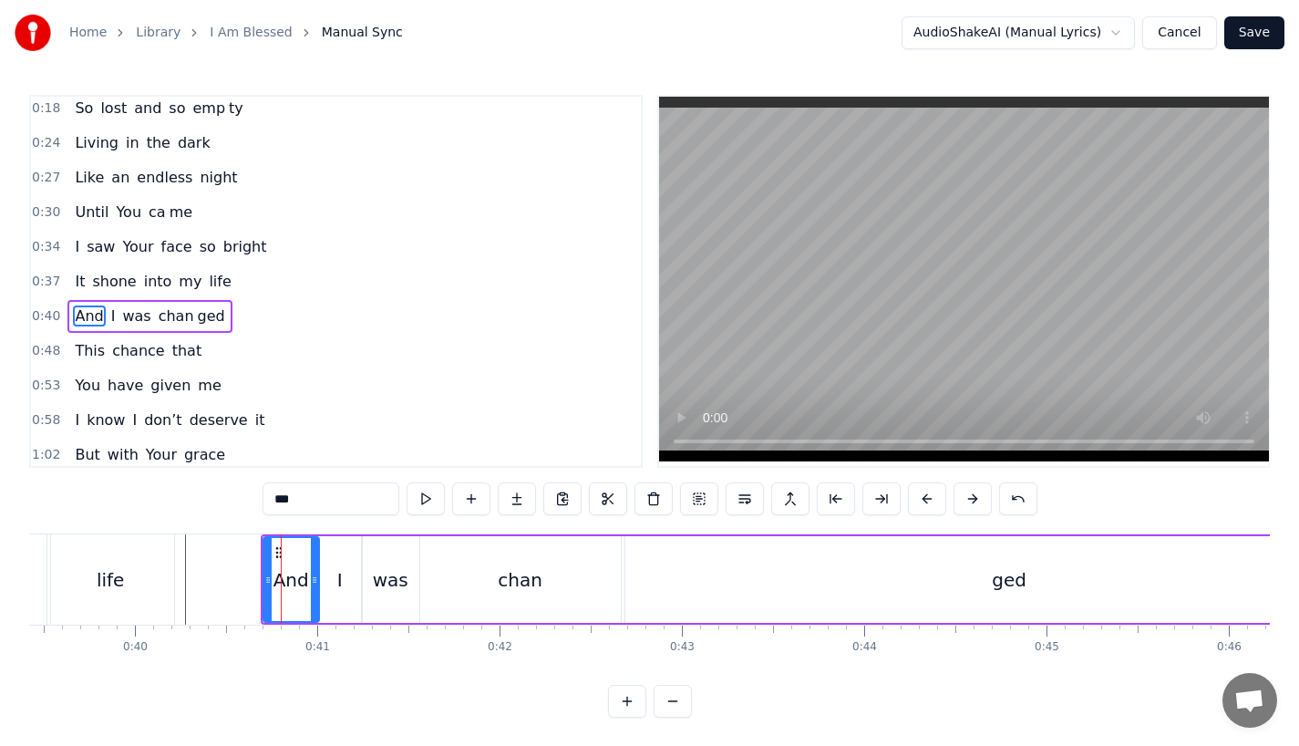
scroll to position [75, 0]
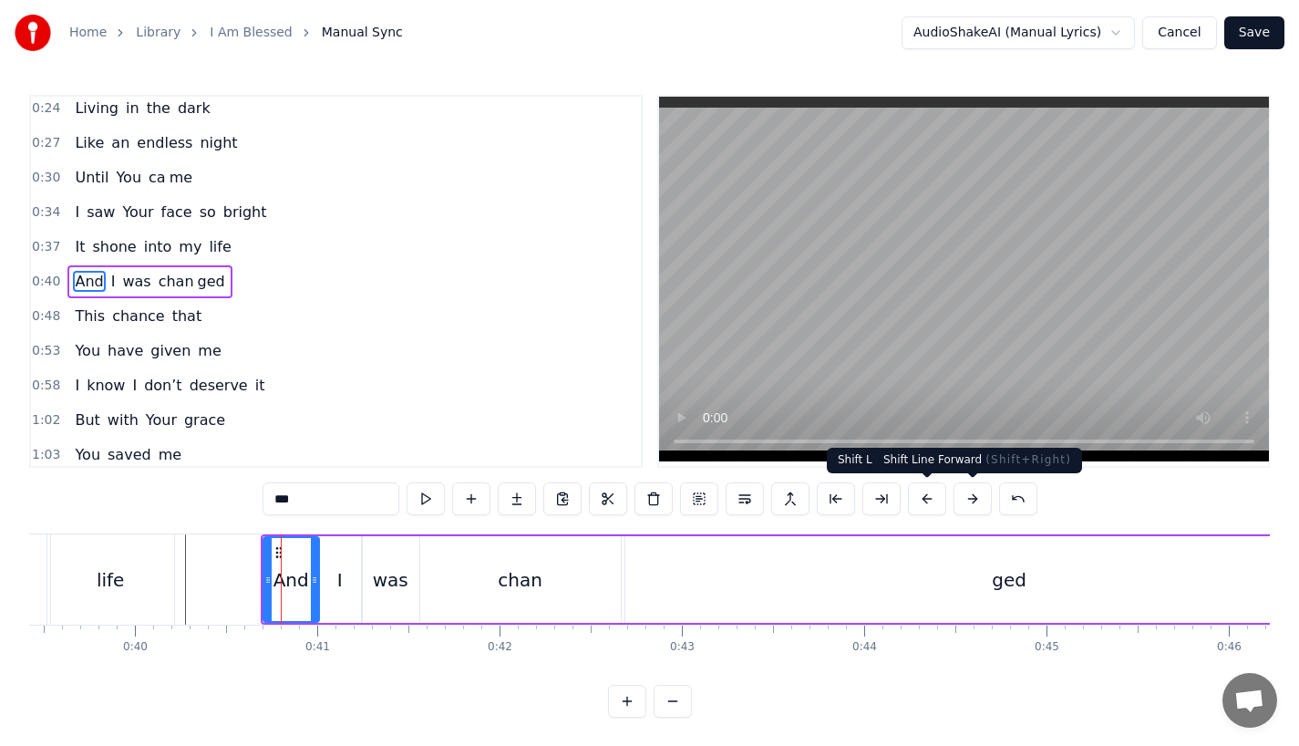
click at [962, 496] on button at bounding box center [973, 498] width 38 height 33
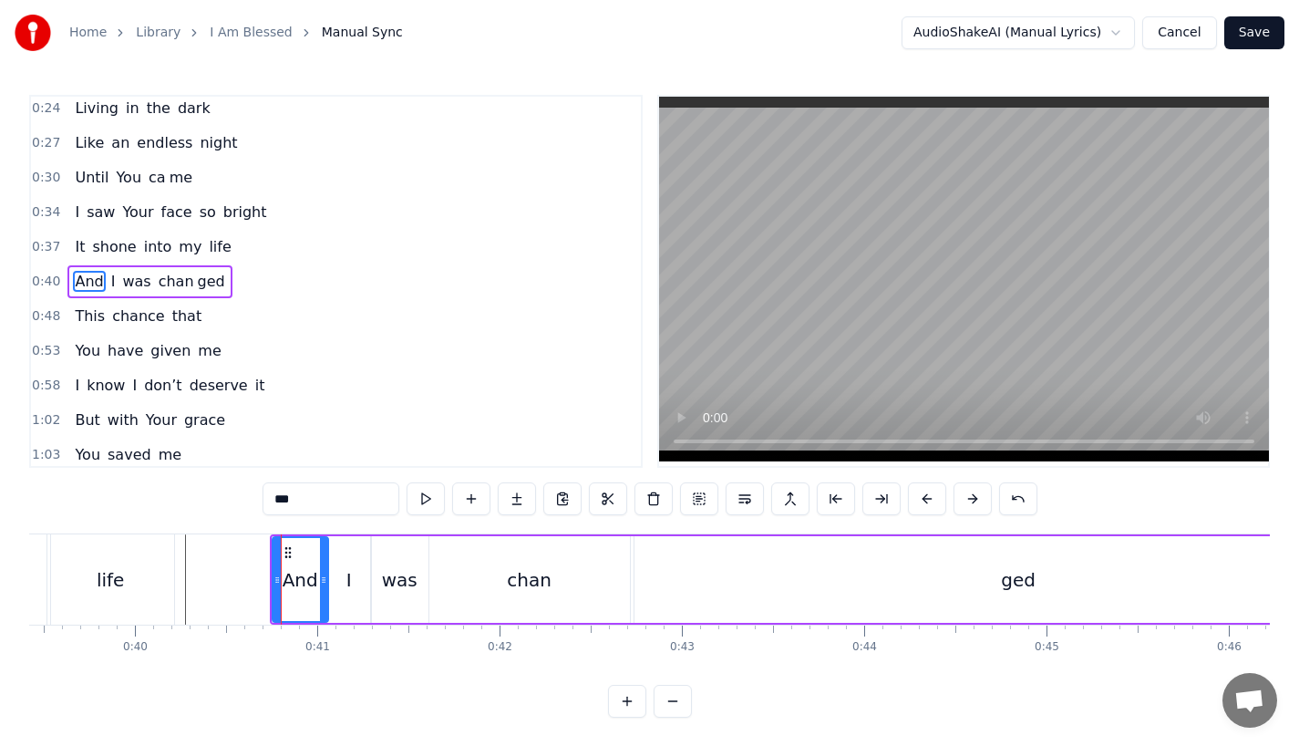
click at [116, 579] on div "life" at bounding box center [110, 579] width 27 height 27
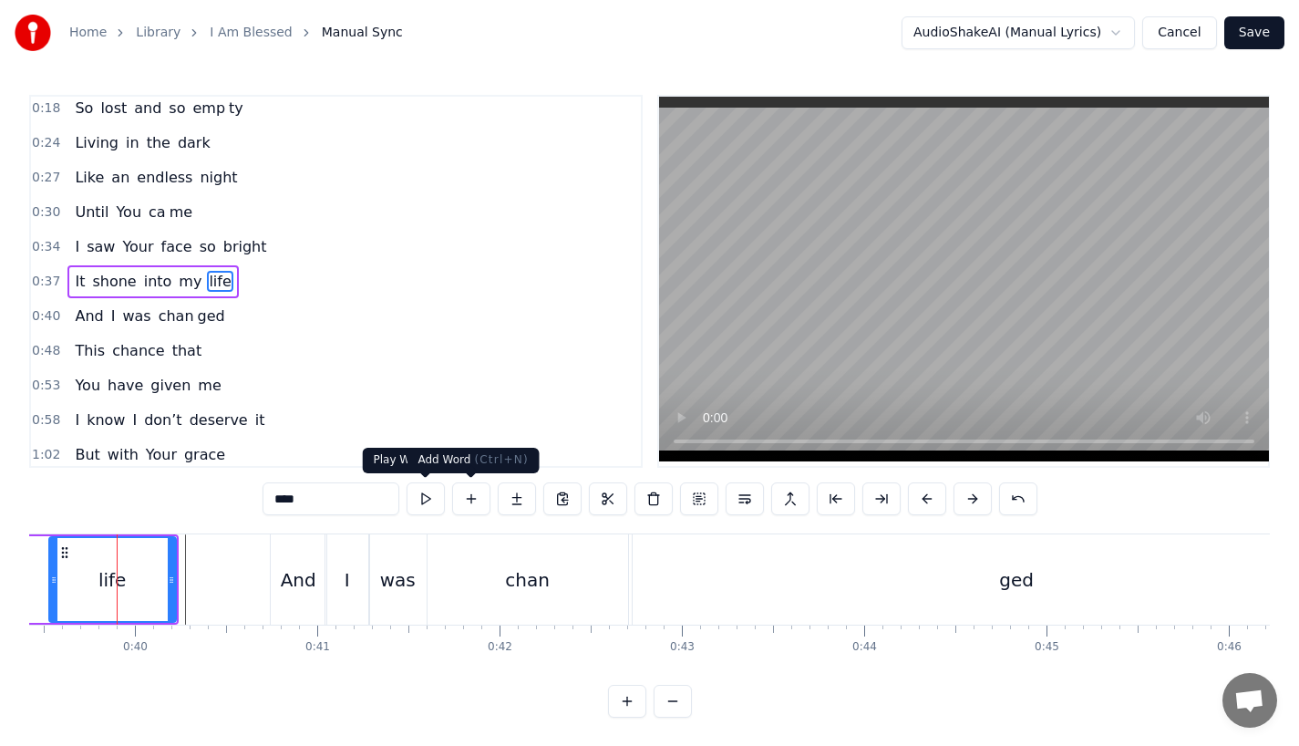
scroll to position [0, 7184]
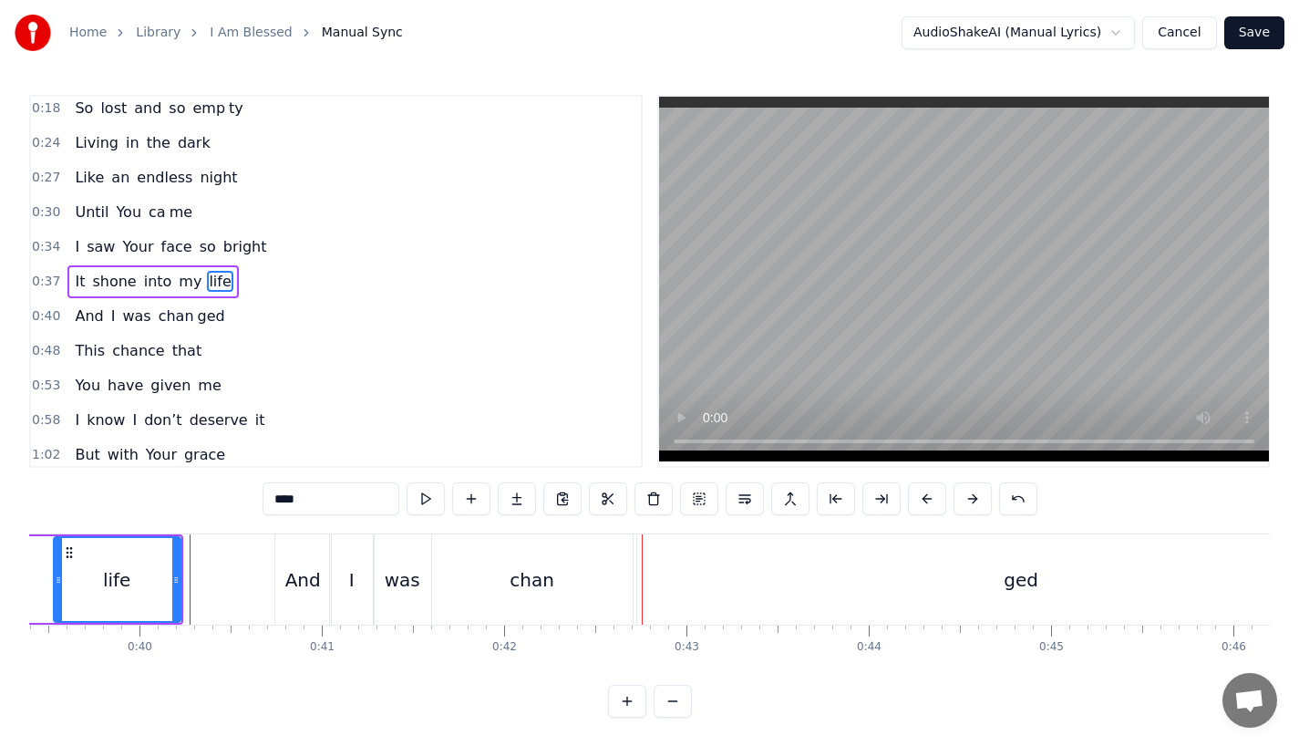
click at [308, 572] on div "And" at bounding box center [303, 579] width 36 height 27
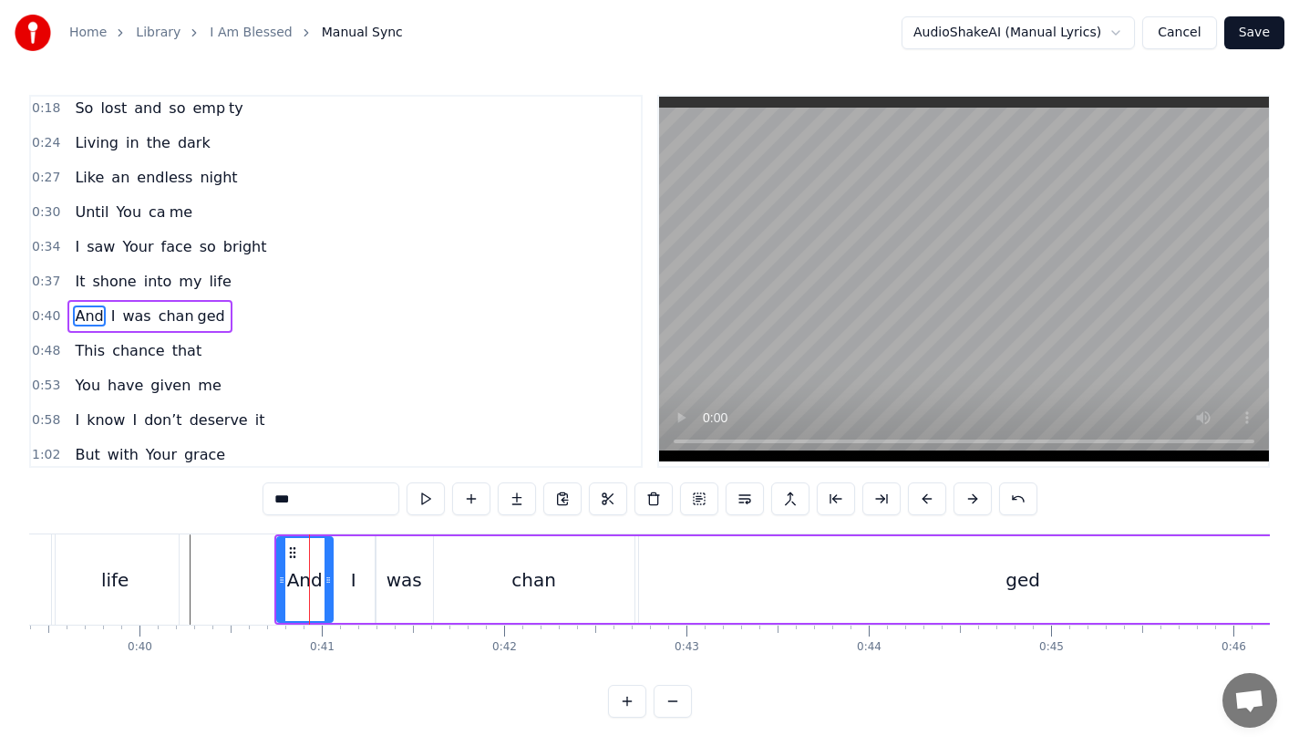
scroll to position [75, 0]
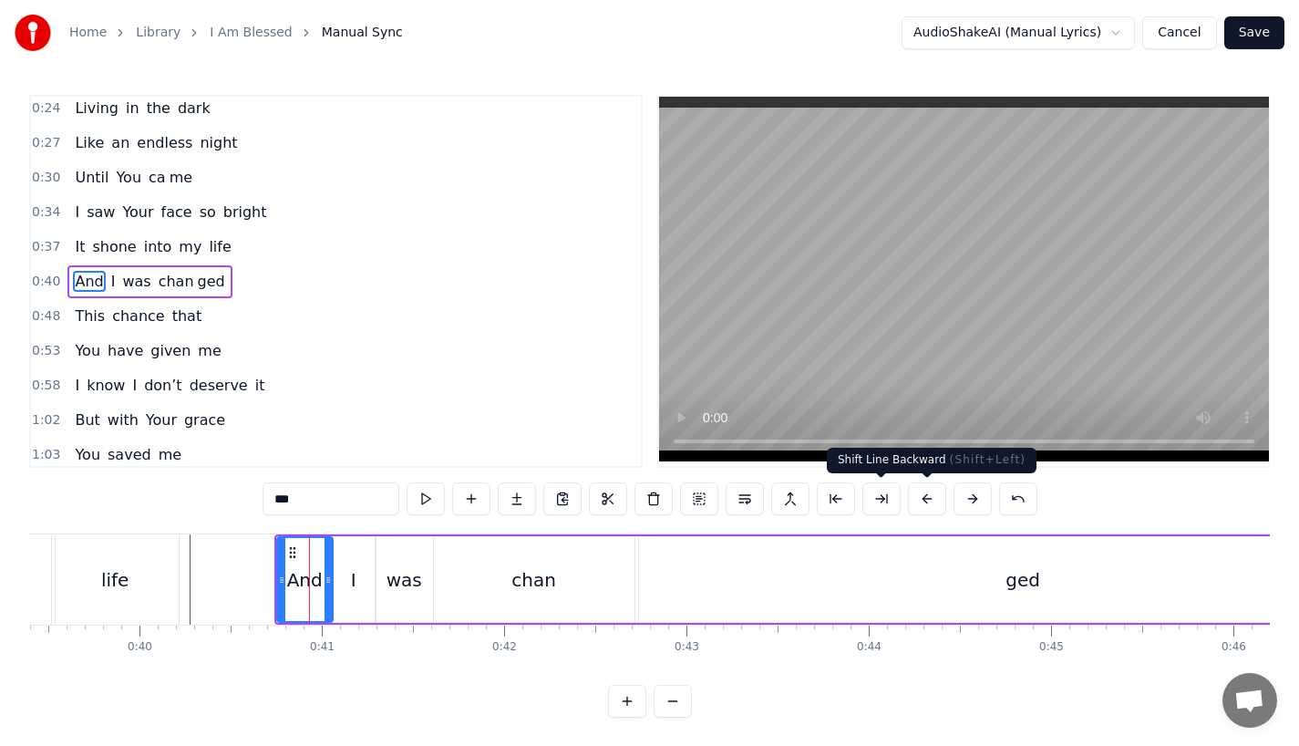
click at [928, 502] on button at bounding box center [927, 498] width 38 height 33
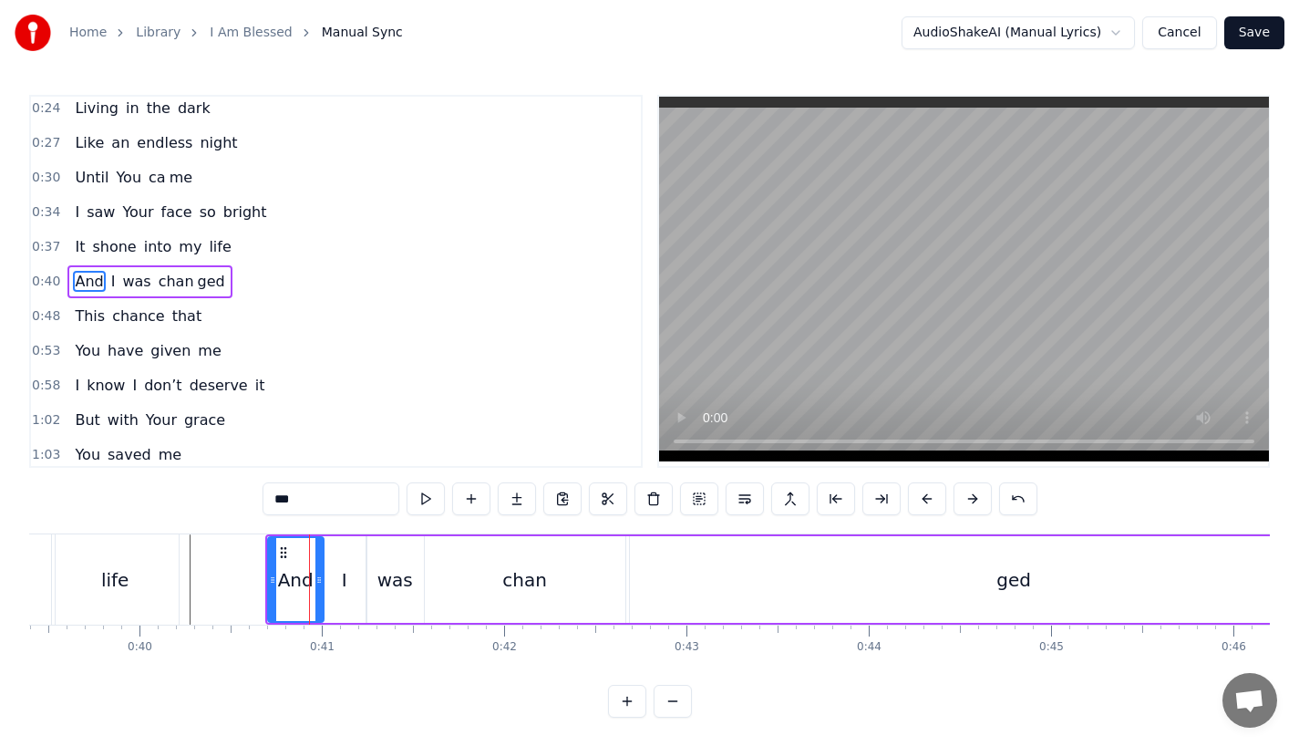
click at [110, 579] on div "life" at bounding box center [114, 579] width 27 height 27
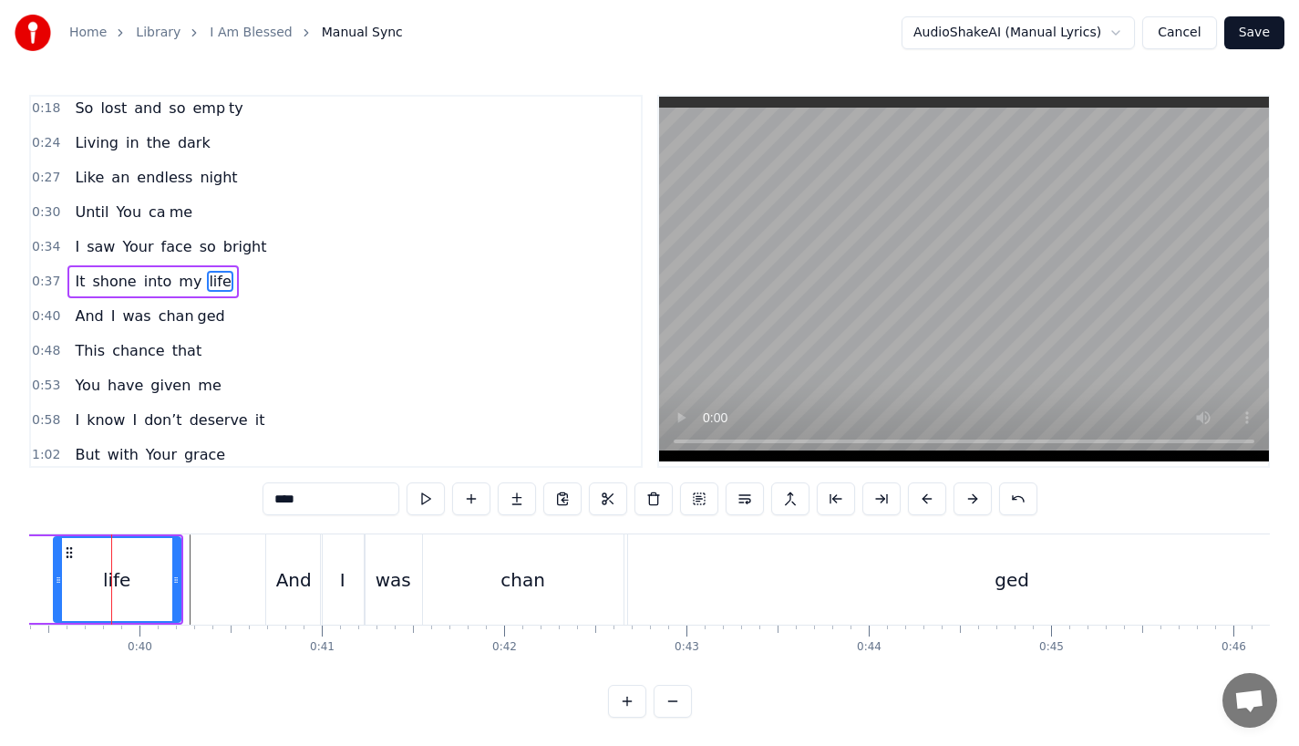
scroll to position [0, 7174]
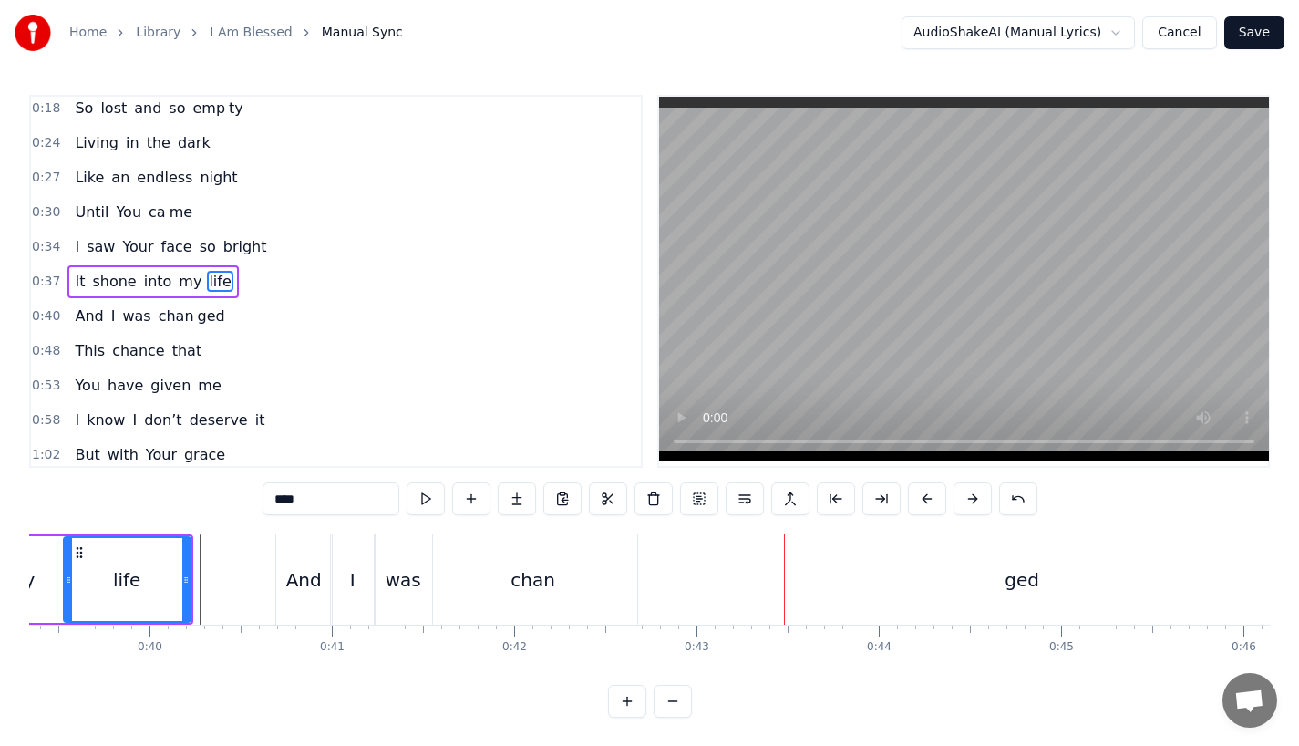
click at [516, 609] on div "chan" at bounding box center [533, 579] width 201 height 90
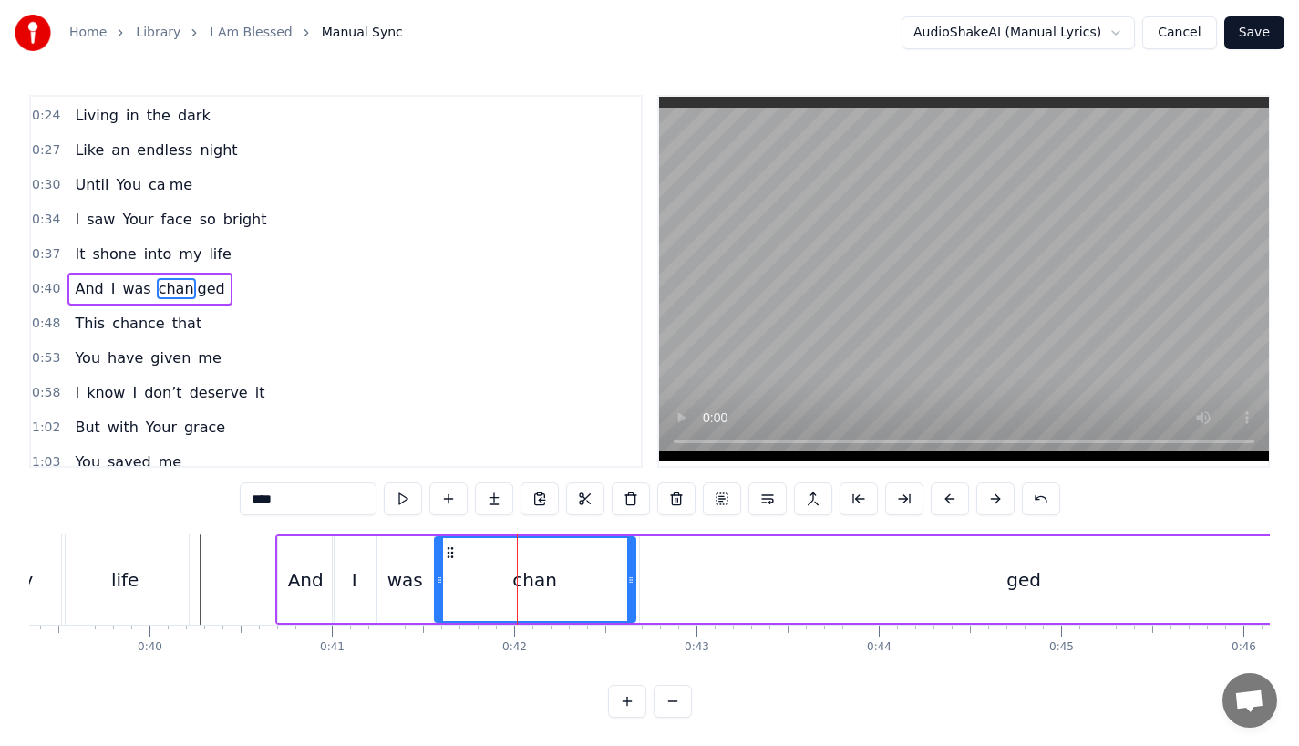
scroll to position [75, 0]
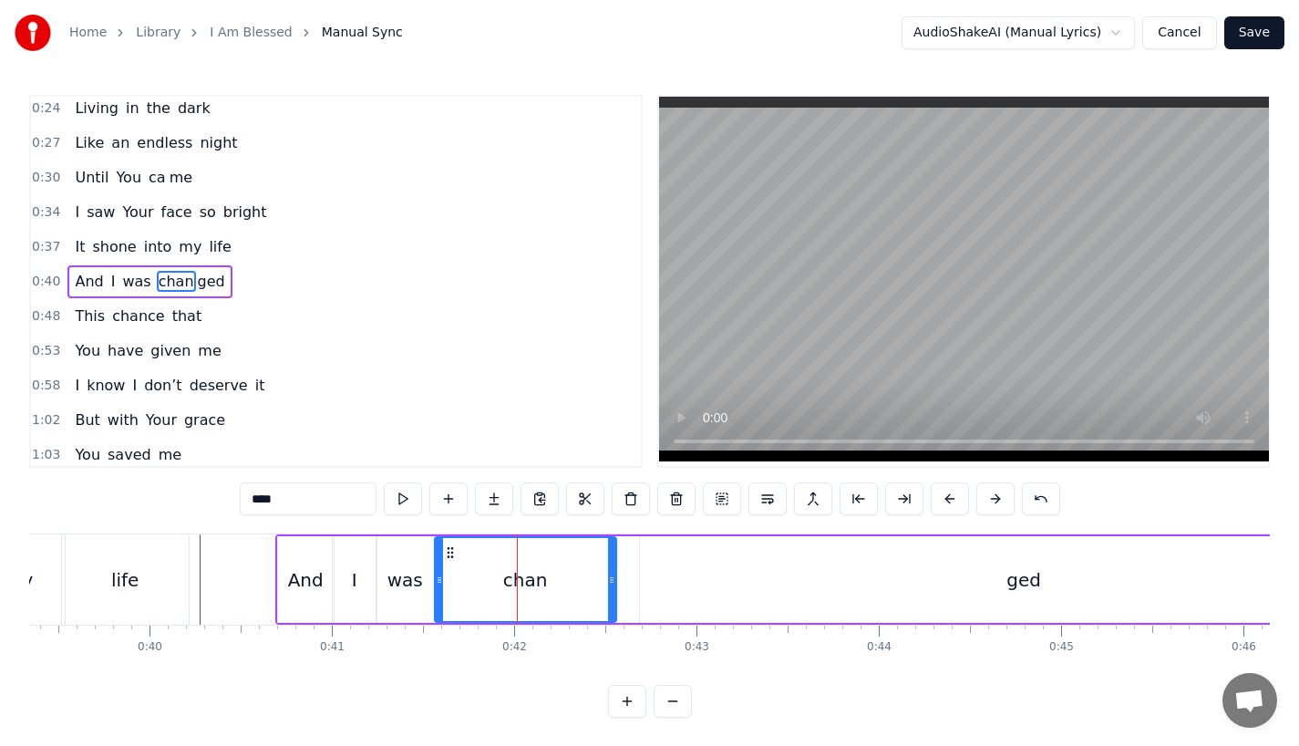
drag, startPoint x: 631, startPoint y: 591, endPoint x: 599, endPoint y: 592, distance: 31.9
click at [608, 592] on div at bounding box center [611, 579] width 7 height 83
click at [656, 589] on div "ged" at bounding box center [1024, 579] width 769 height 87
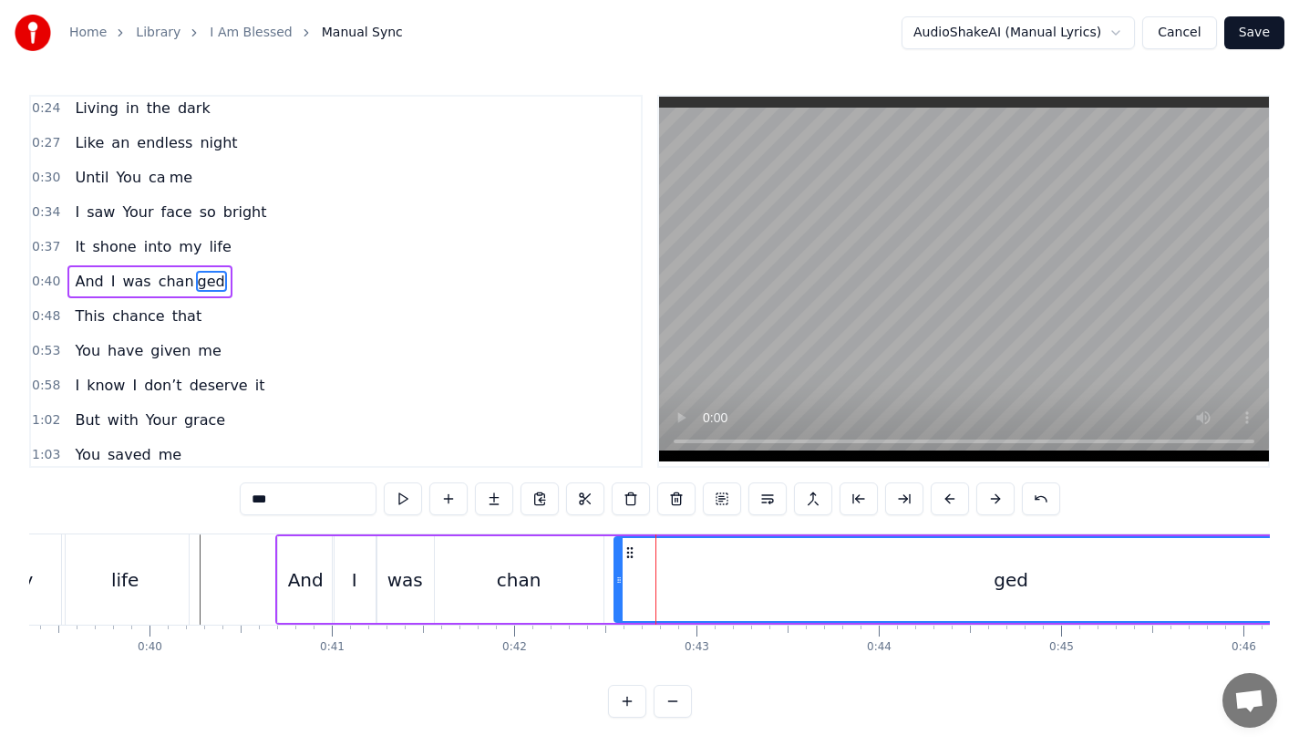
drag, startPoint x: 644, startPoint y: 589, endPoint x: 618, endPoint y: 592, distance: 25.7
click at [618, 592] on div at bounding box center [618, 579] width 7 height 83
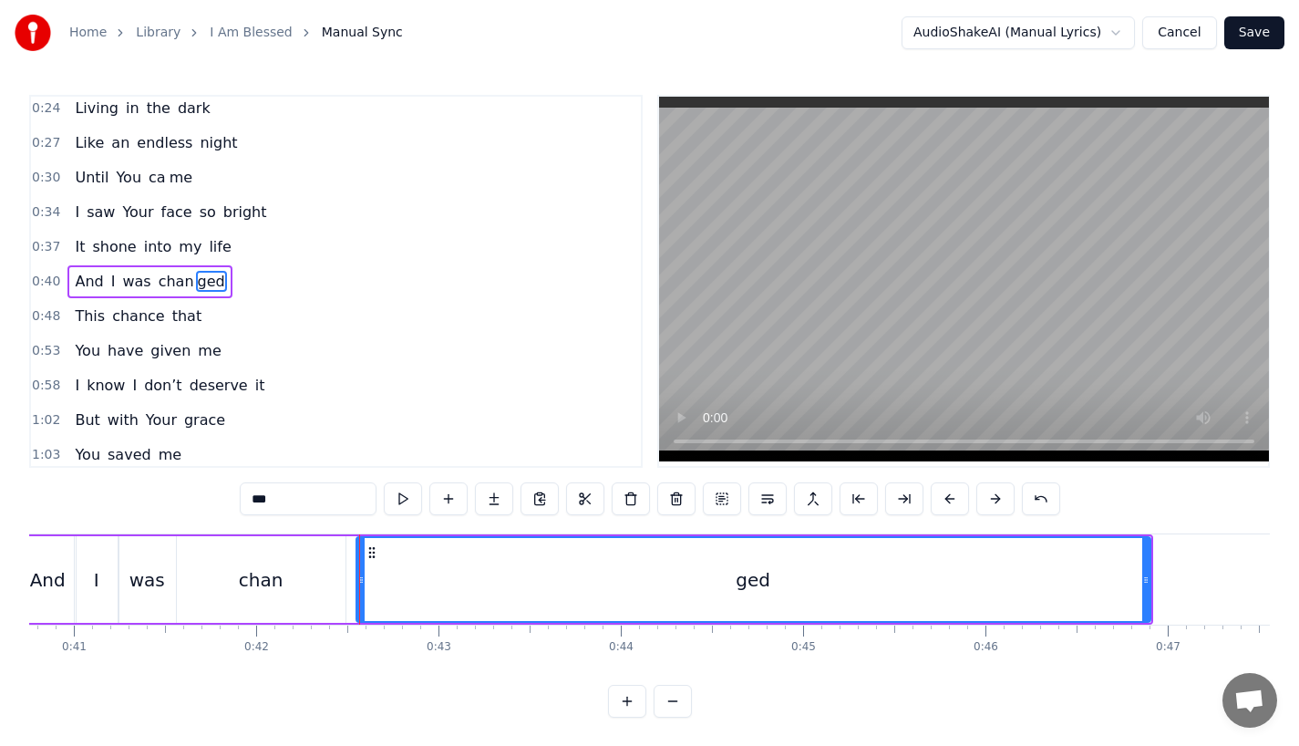
scroll to position [0, 7475]
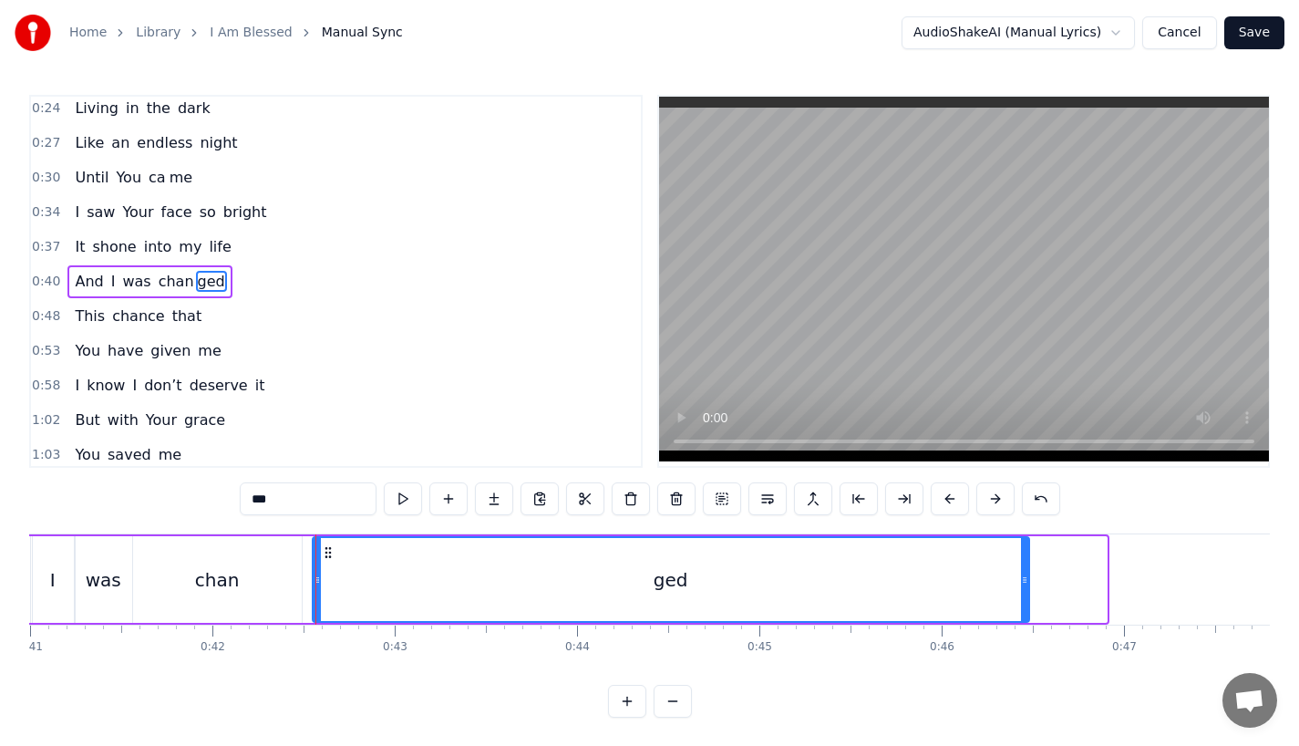
drag, startPoint x: 1100, startPoint y: 600, endPoint x: 996, endPoint y: 599, distance: 104.9
click at [1001, 599] on div "ged" at bounding box center [671, 579] width 715 height 83
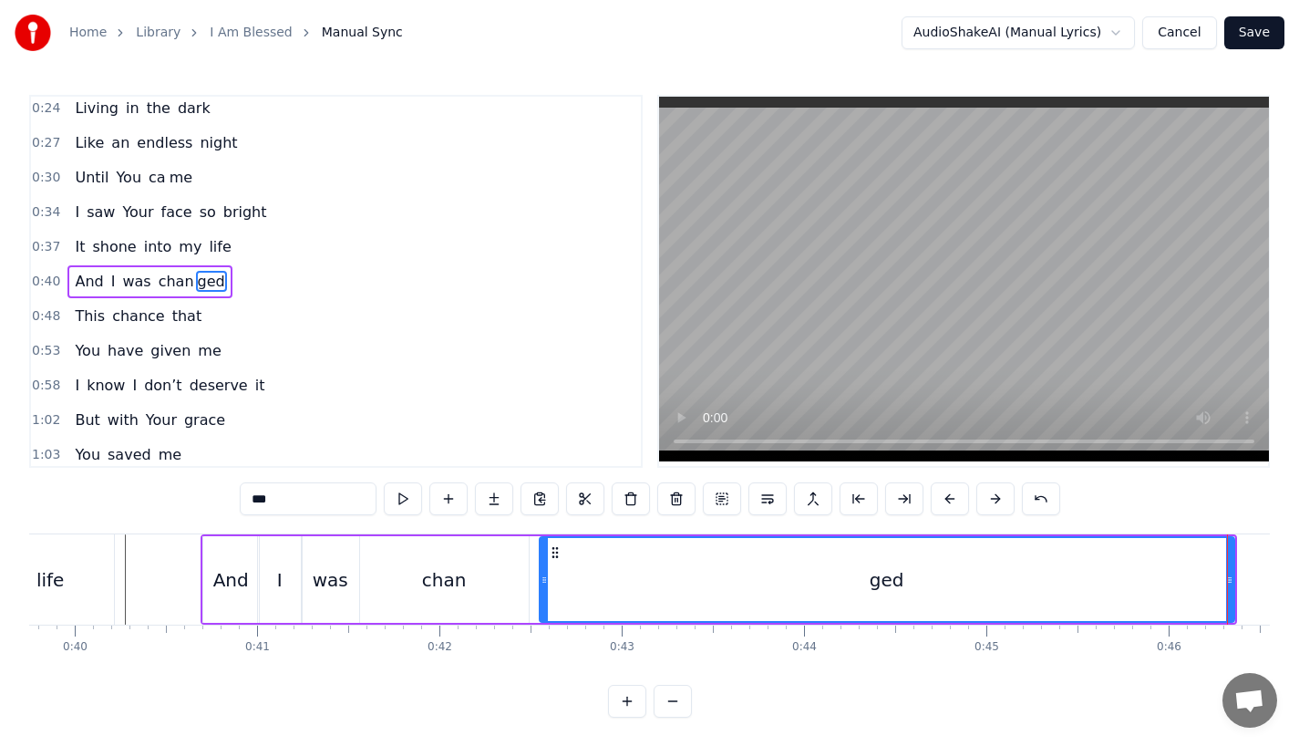
scroll to position [0, 7011]
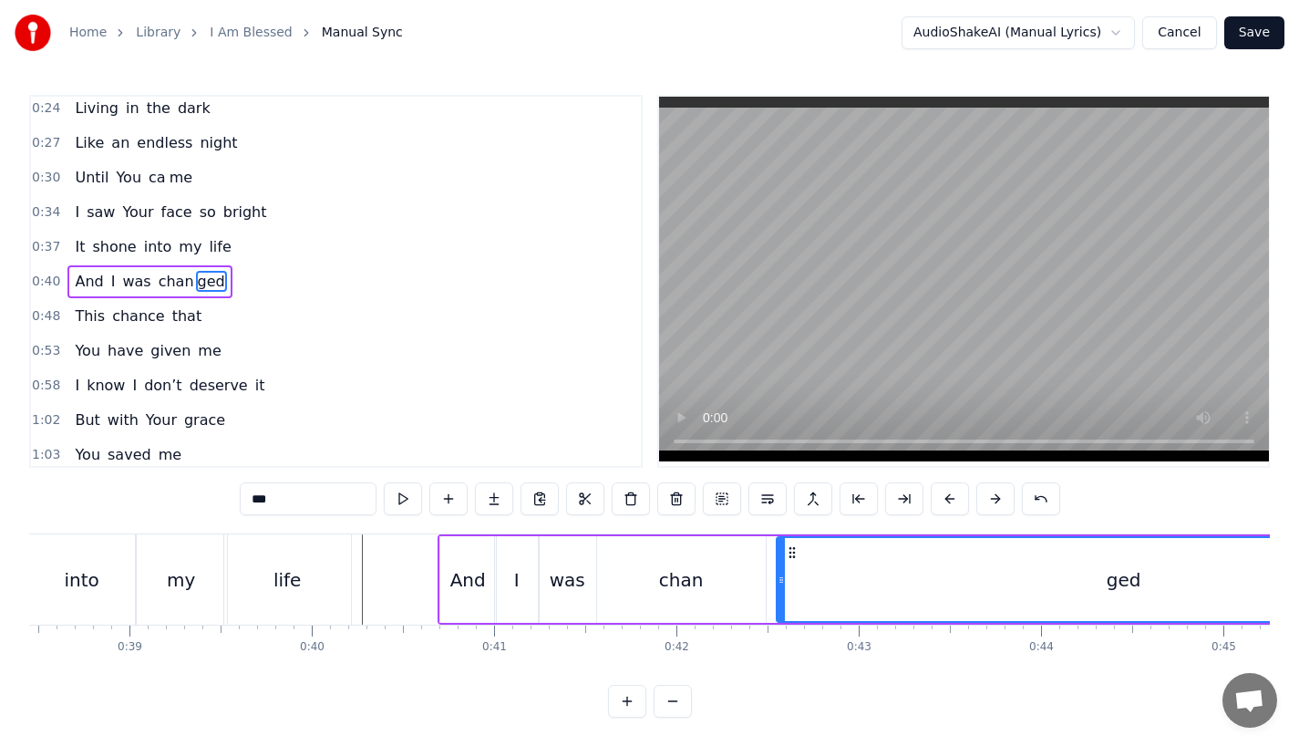
click at [503, 599] on div "I" at bounding box center [517, 579] width 44 height 87
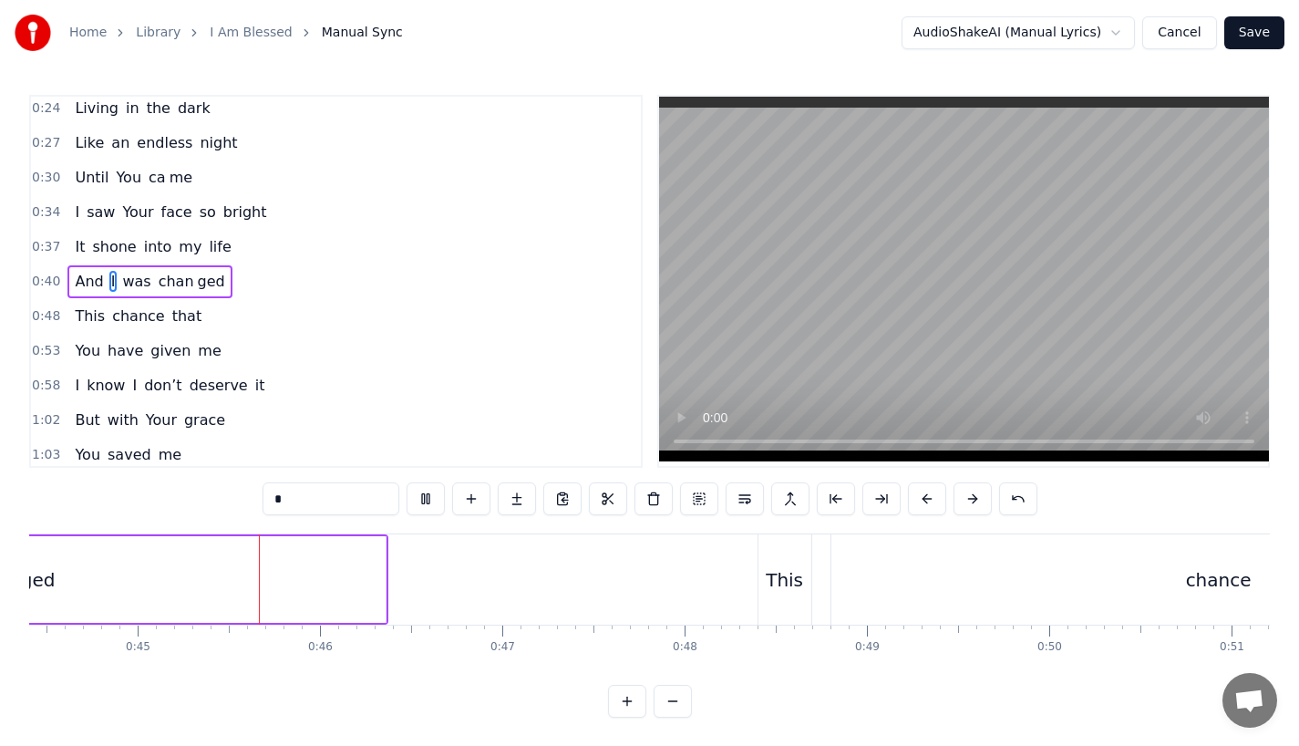
scroll to position [0, 8103]
click at [794, 586] on div "This" at bounding box center [778, 579] width 37 height 27
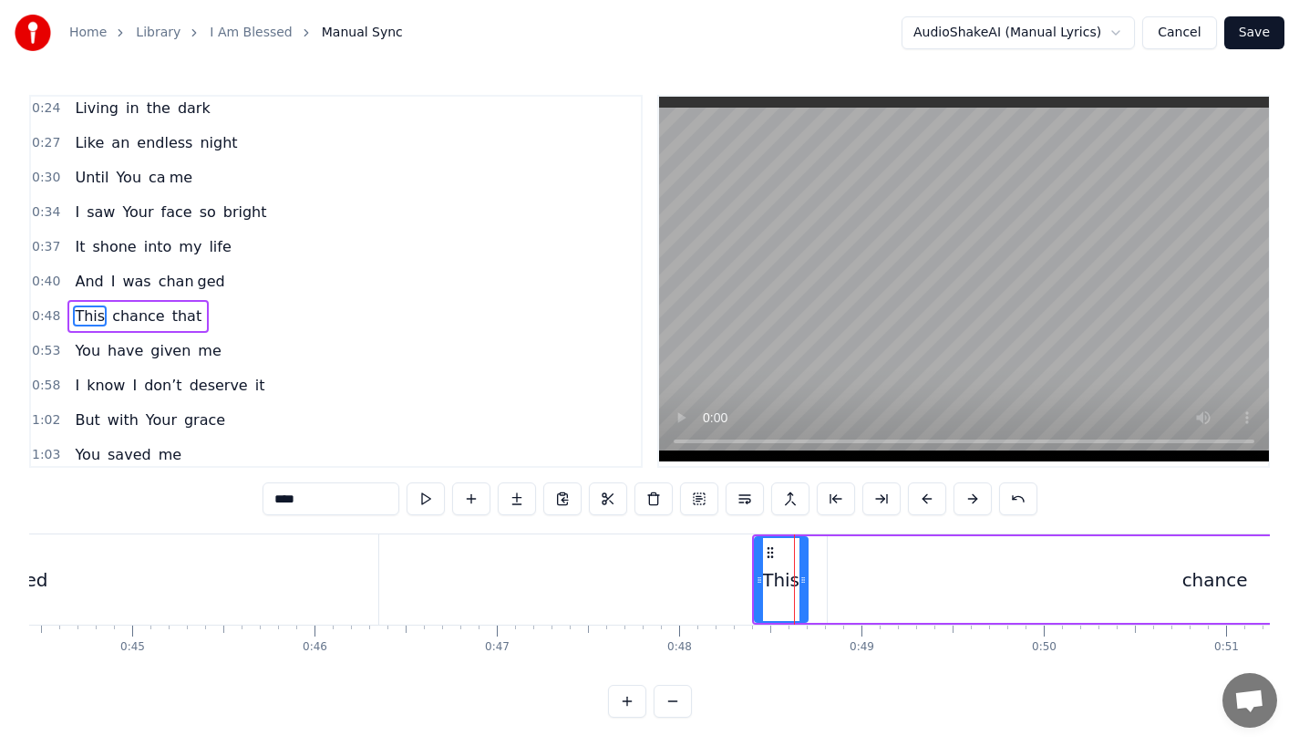
scroll to position [109, 0]
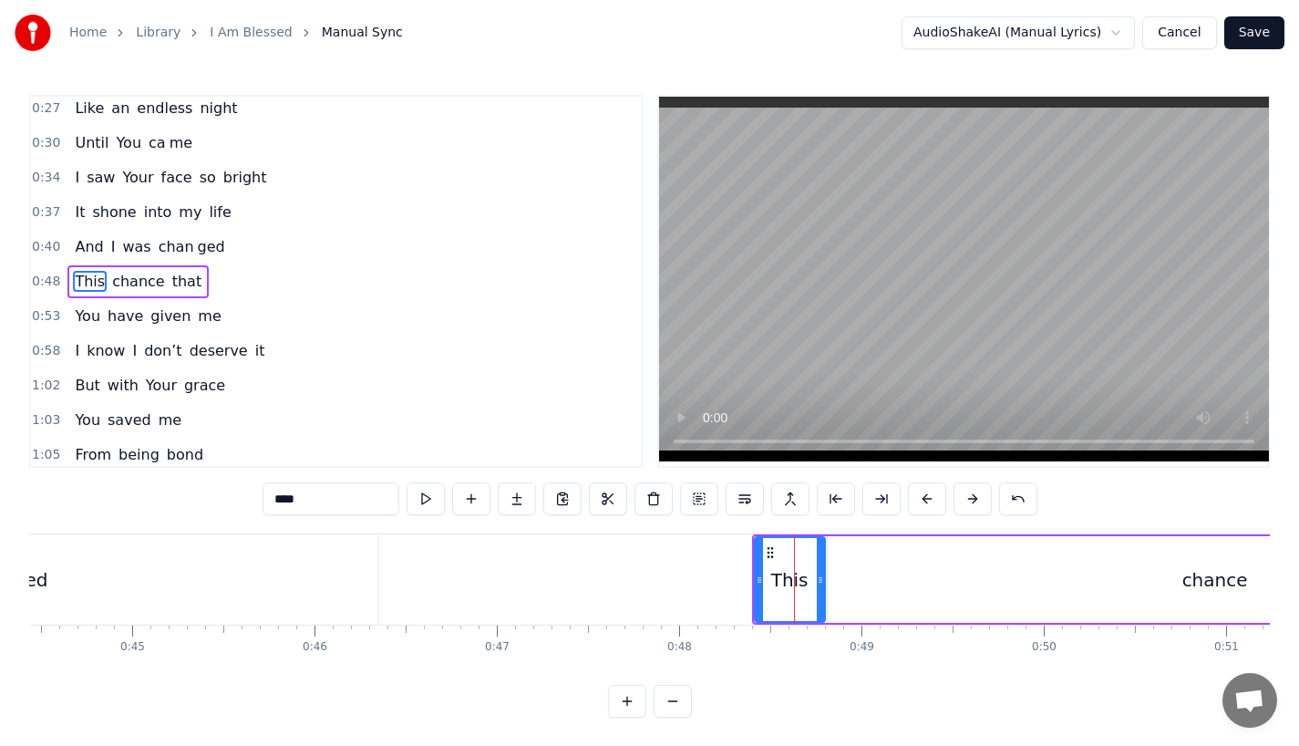
drag, startPoint x: 806, startPoint y: 586, endPoint x: 823, endPoint y: 586, distance: 17.3
click at [823, 586] on div "This" at bounding box center [790, 579] width 72 height 87
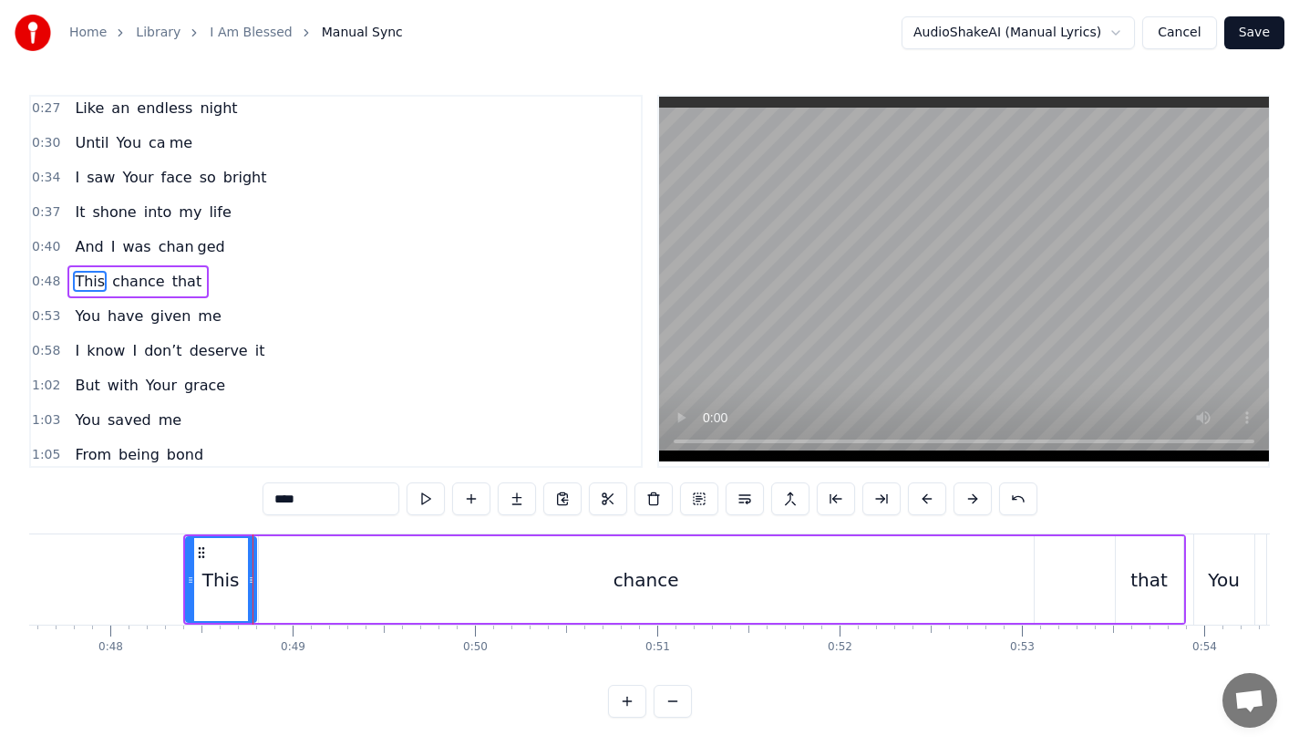
scroll to position [0, 8668]
click at [828, 586] on div "chance" at bounding box center [650, 579] width 775 height 87
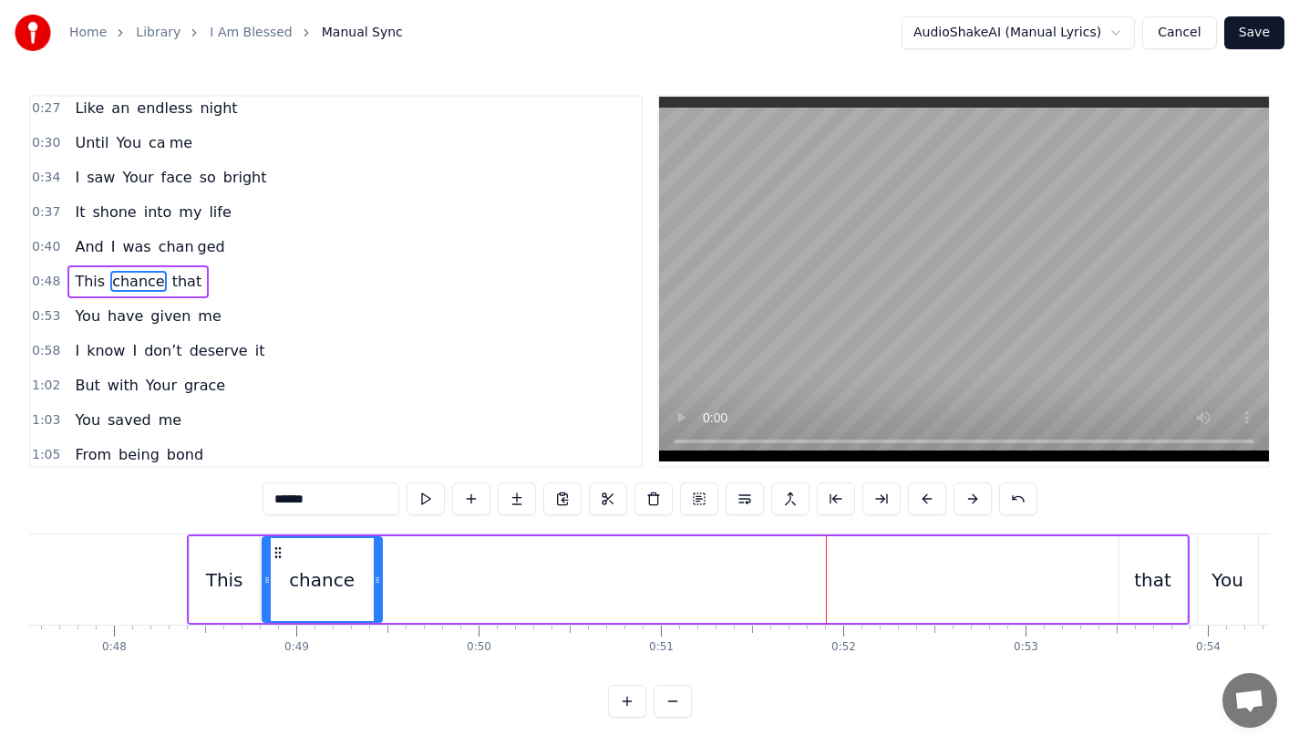
drag, startPoint x: 1030, startPoint y: 593, endPoint x: 375, endPoint y: 613, distance: 655.8
click at [375, 613] on div at bounding box center [377, 579] width 7 height 83
drag, startPoint x: 303, startPoint y: 498, endPoint x: 362, endPoint y: 498, distance: 59.3
click at [362, 498] on input "******" at bounding box center [331, 498] width 137 height 33
click at [300, 504] on input "******" at bounding box center [331, 498] width 137 height 33
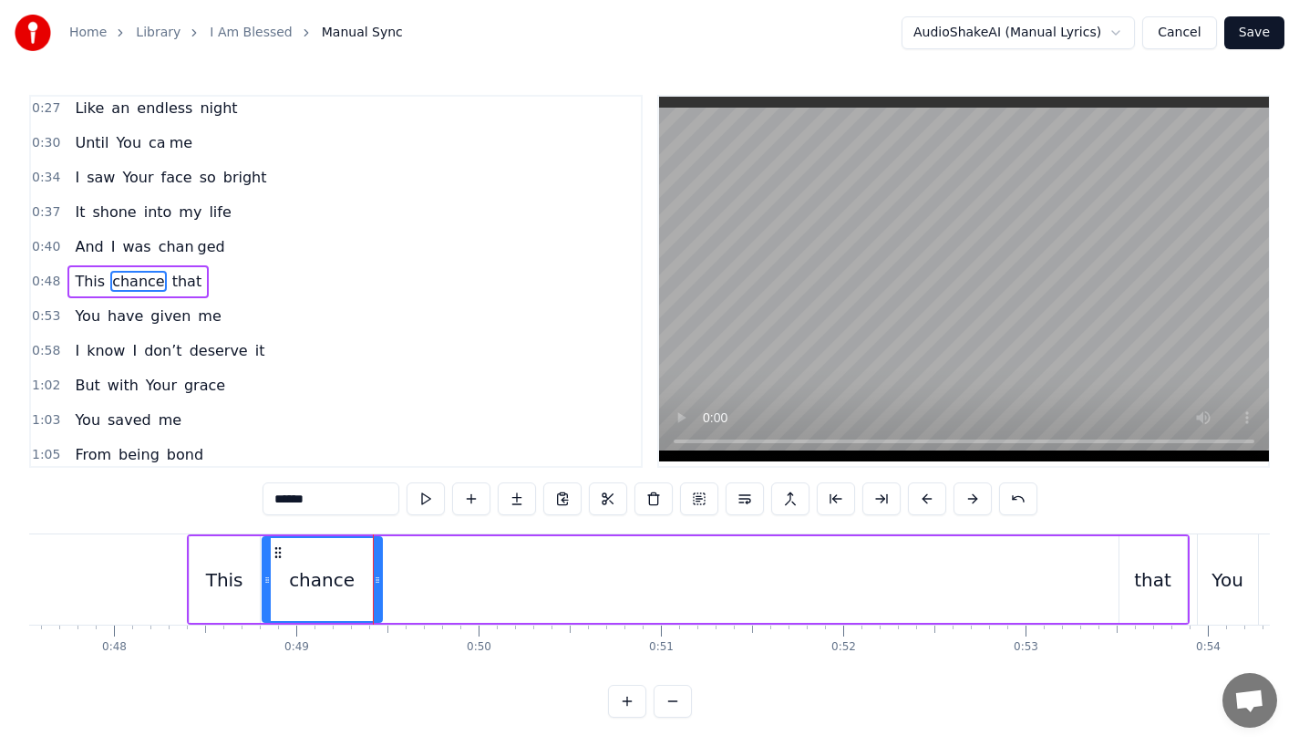
drag, startPoint x: 294, startPoint y: 501, endPoint x: 415, endPoint y: 501, distance: 121.3
click at [414, 501] on div "******" at bounding box center [650, 498] width 775 height 33
type input "***"
click at [520, 502] on button at bounding box center [517, 498] width 38 height 33
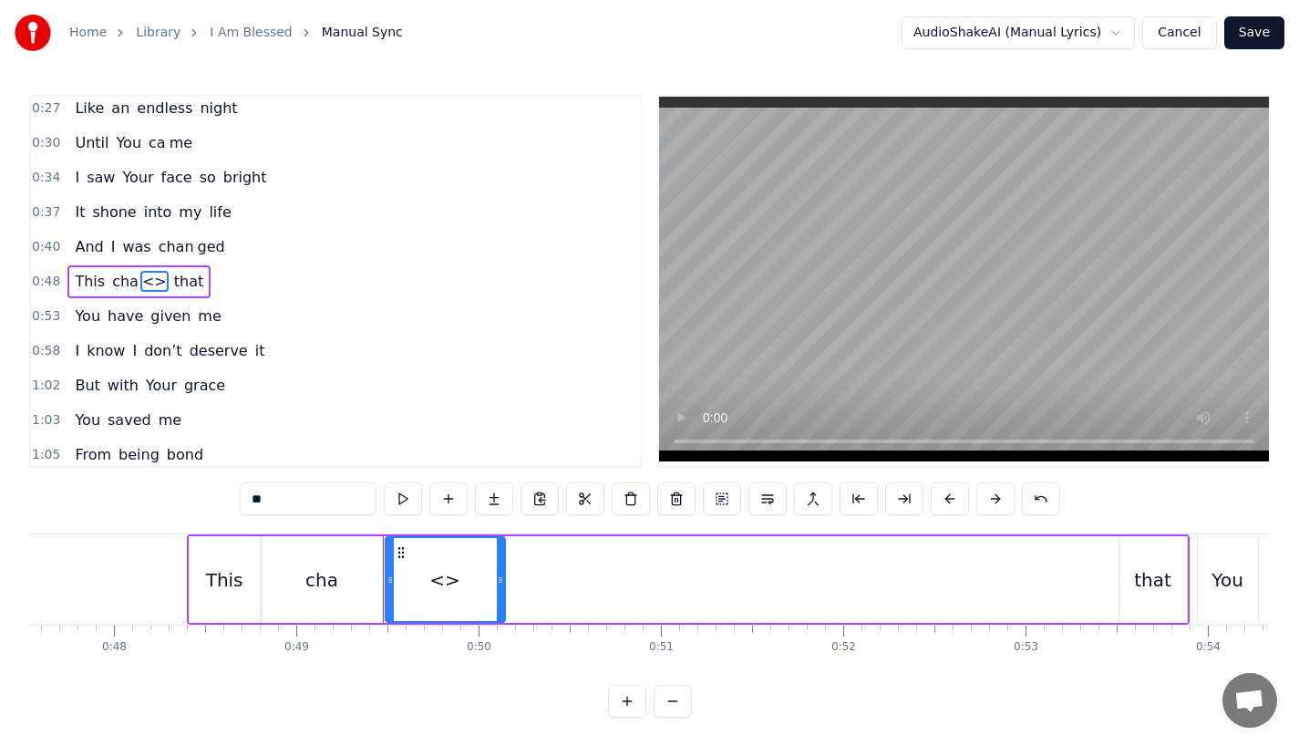
drag, startPoint x: 287, startPoint y: 491, endPoint x: 124, endPoint y: 491, distance: 163.2
click at [124, 491] on div "0:13 I was a lone 0:18 So lost and so emp ty 0:24 Living in the dark 0:27 Like …" at bounding box center [649, 406] width 1241 height 623
paste input "*"
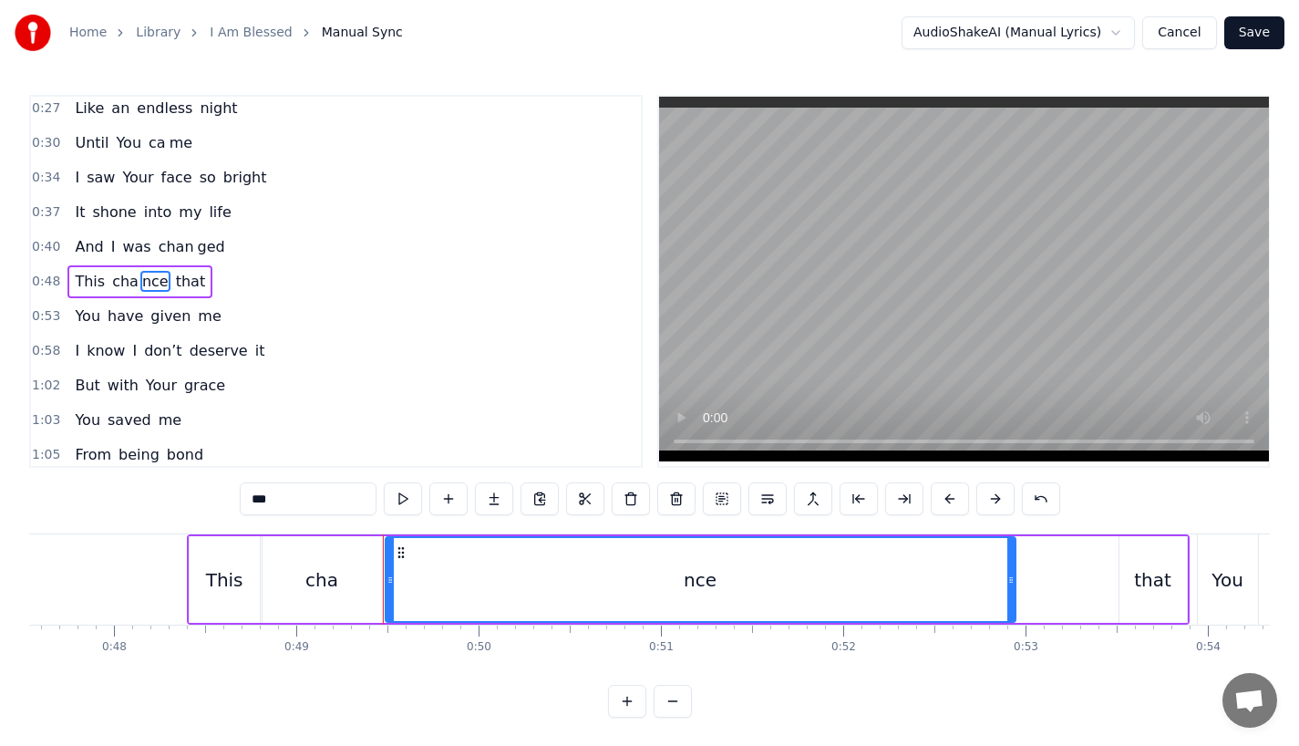
drag, startPoint x: 500, startPoint y: 573, endPoint x: 1010, endPoint y: 580, distance: 510.6
click at [1010, 580] on icon at bounding box center [1010, 580] width 7 height 15
type input "***"
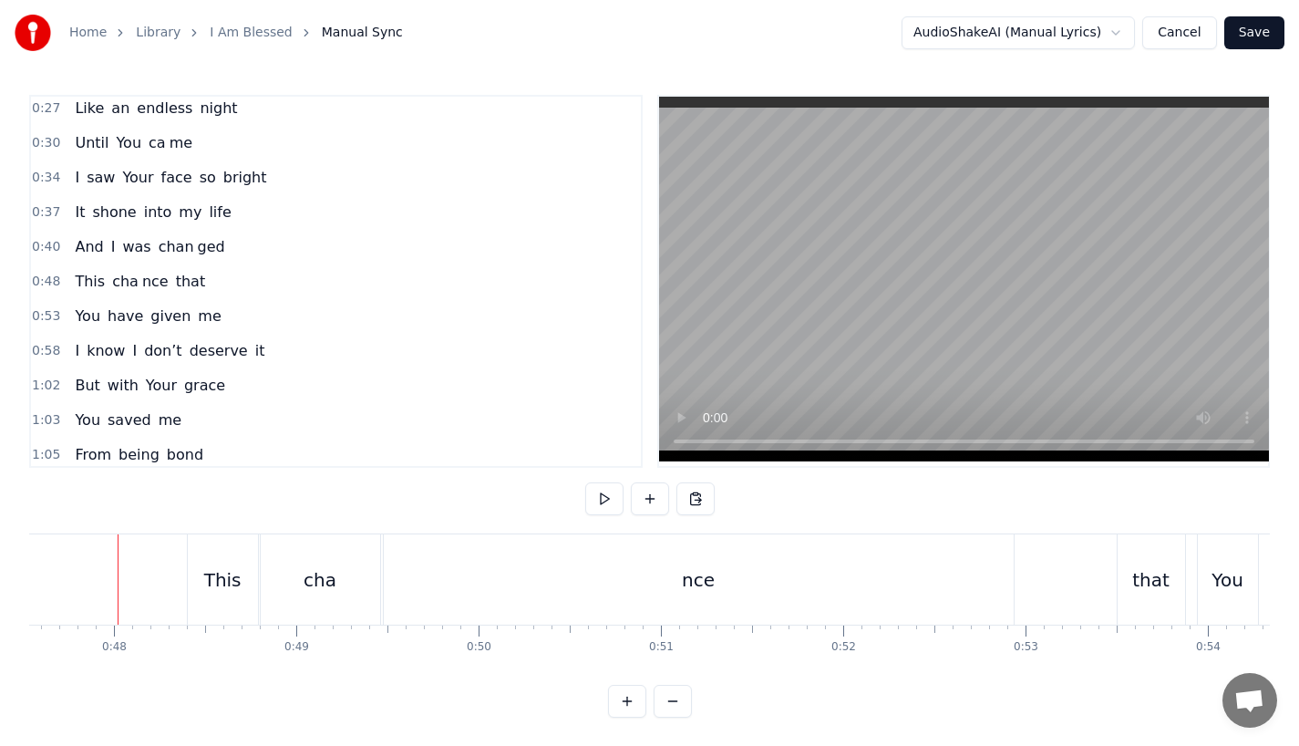
scroll to position [0, 8665]
click at [223, 564] on div "This" at bounding box center [226, 579] width 70 height 90
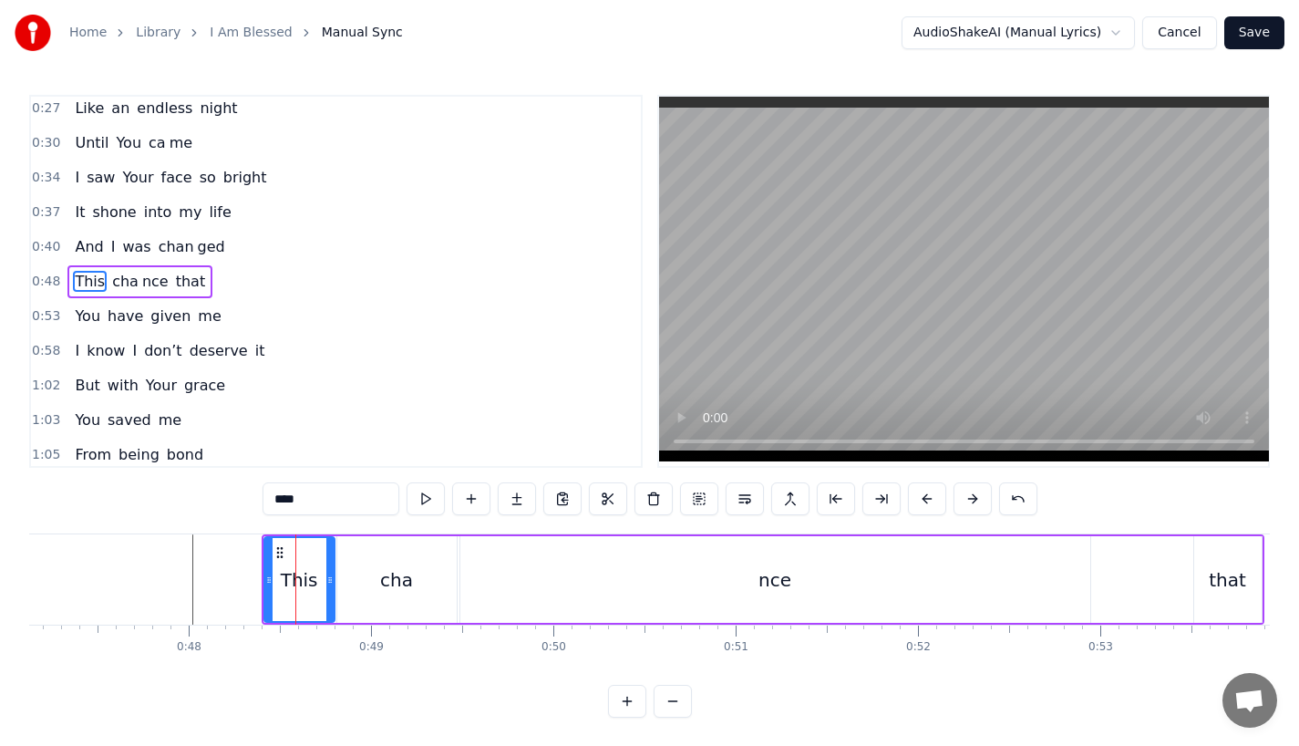
scroll to position [0, 8591]
click at [933, 499] on button at bounding box center [927, 498] width 38 height 33
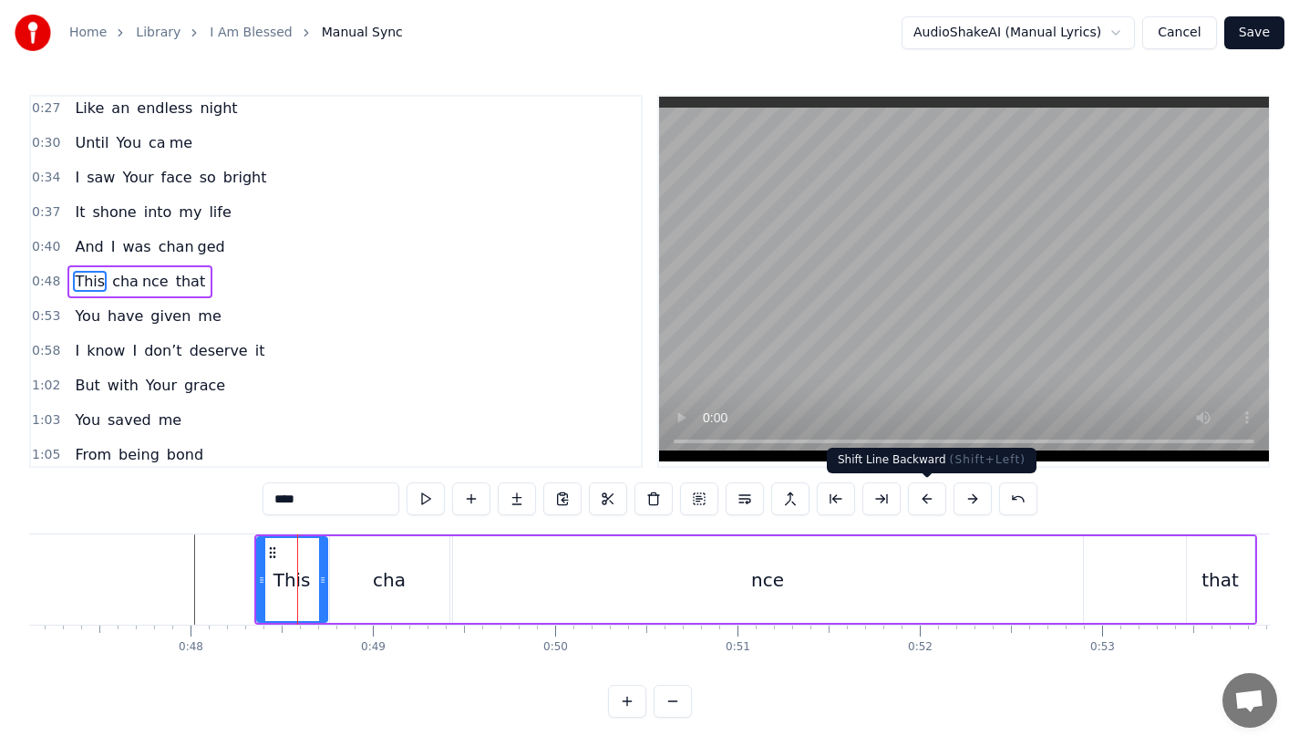
click at [933, 499] on button at bounding box center [927, 498] width 38 height 33
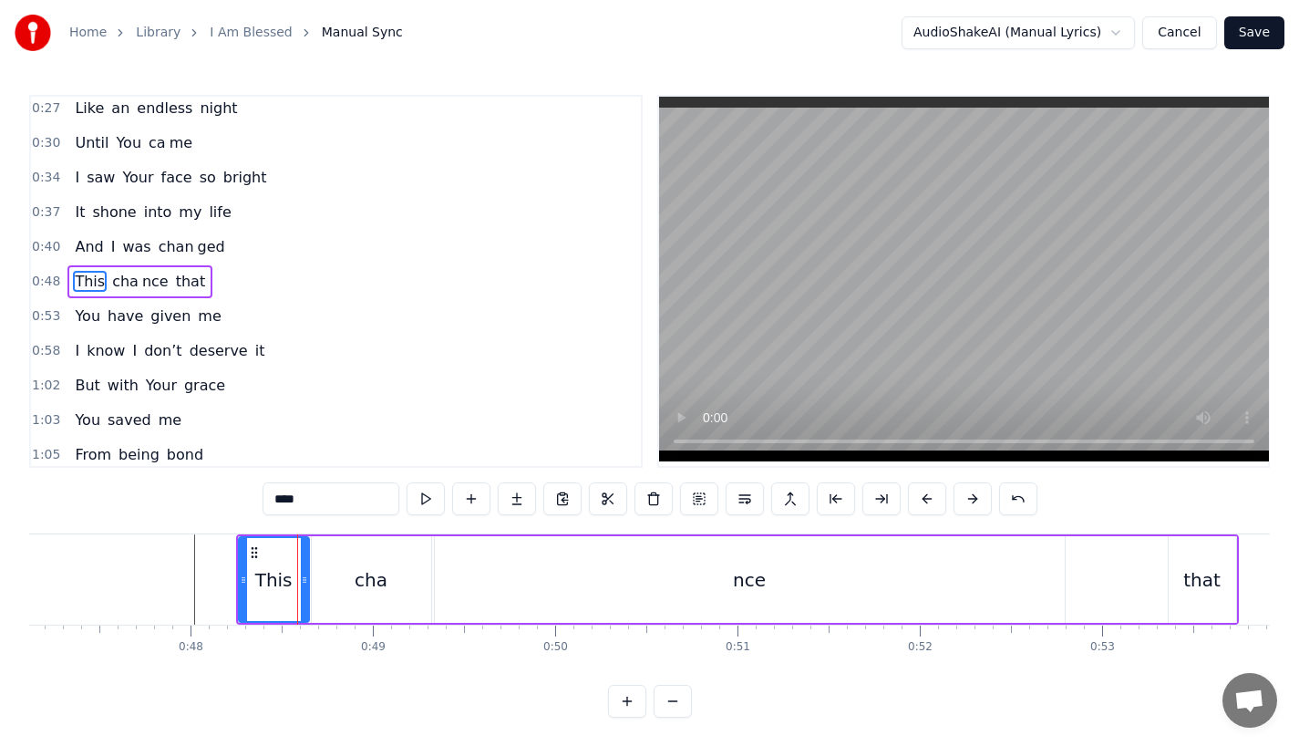
click at [933, 499] on button at bounding box center [927, 498] width 38 height 33
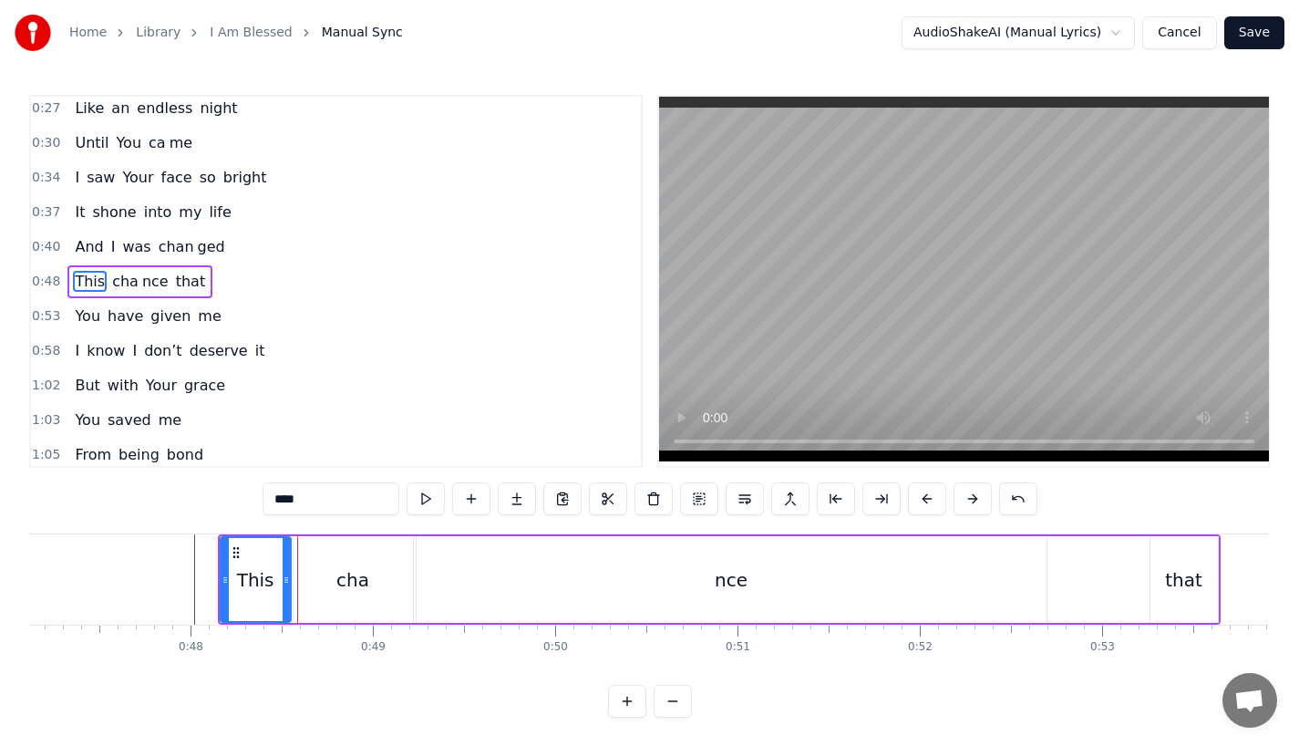
click at [933, 499] on button at bounding box center [927, 498] width 38 height 33
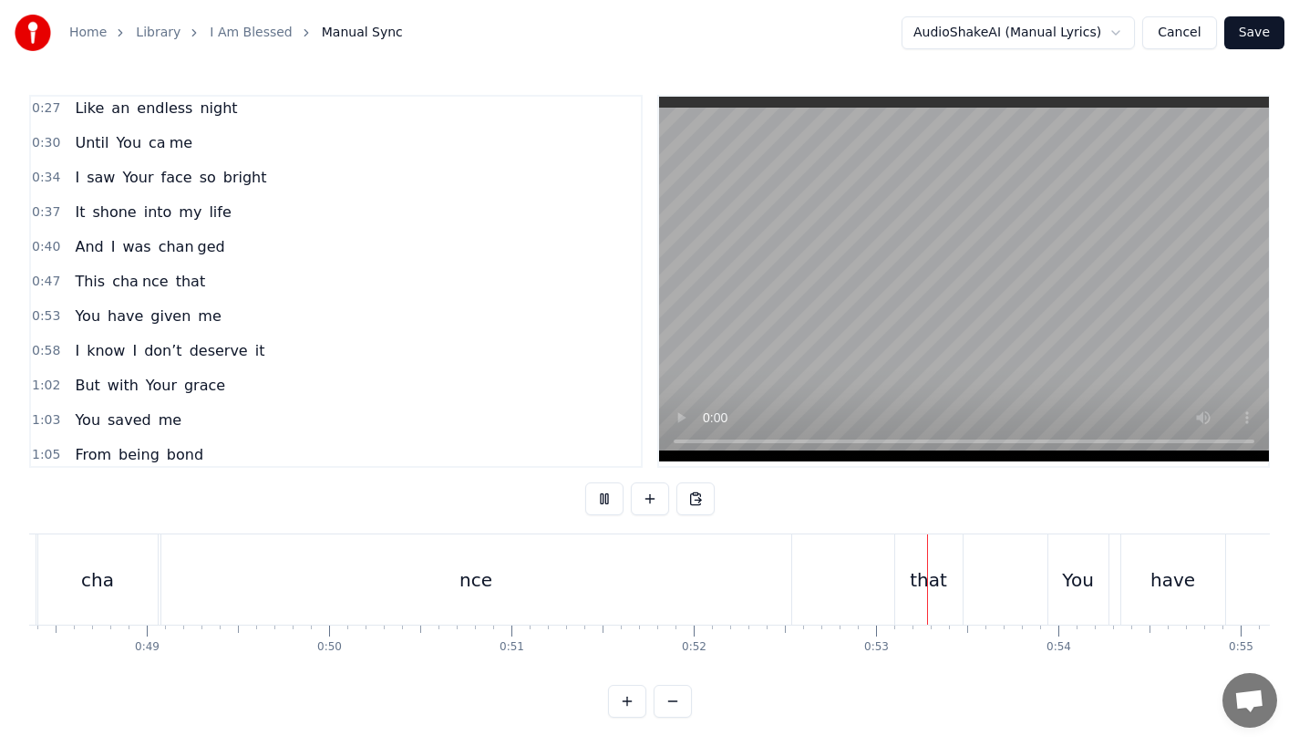
scroll to position [0, 8820]
click at [943, 595] on div "that" at bounding box center [926, 579] width 67 height 90
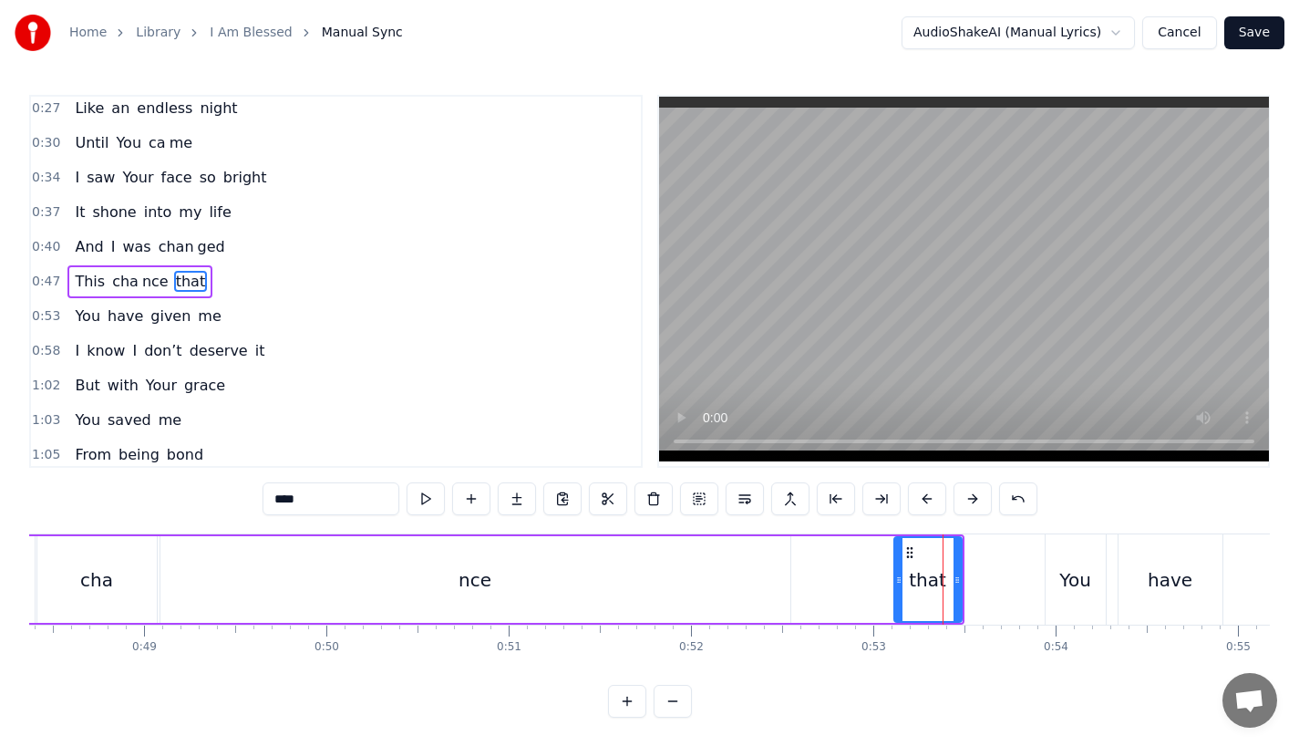
click at [897, 583] on icon at bounding box center [898, 580] width 7 height 15
drag, startPoint x: 956, startPoint y: 582, endPoint x: 984, endPoint y: 582, distance: 27.4
click at [981, 582] on icon at bounding box center [977, 580] width 7 height 15
click at [713, 566] on div "nce" at bounding box center [475, 579] width 630 height 87
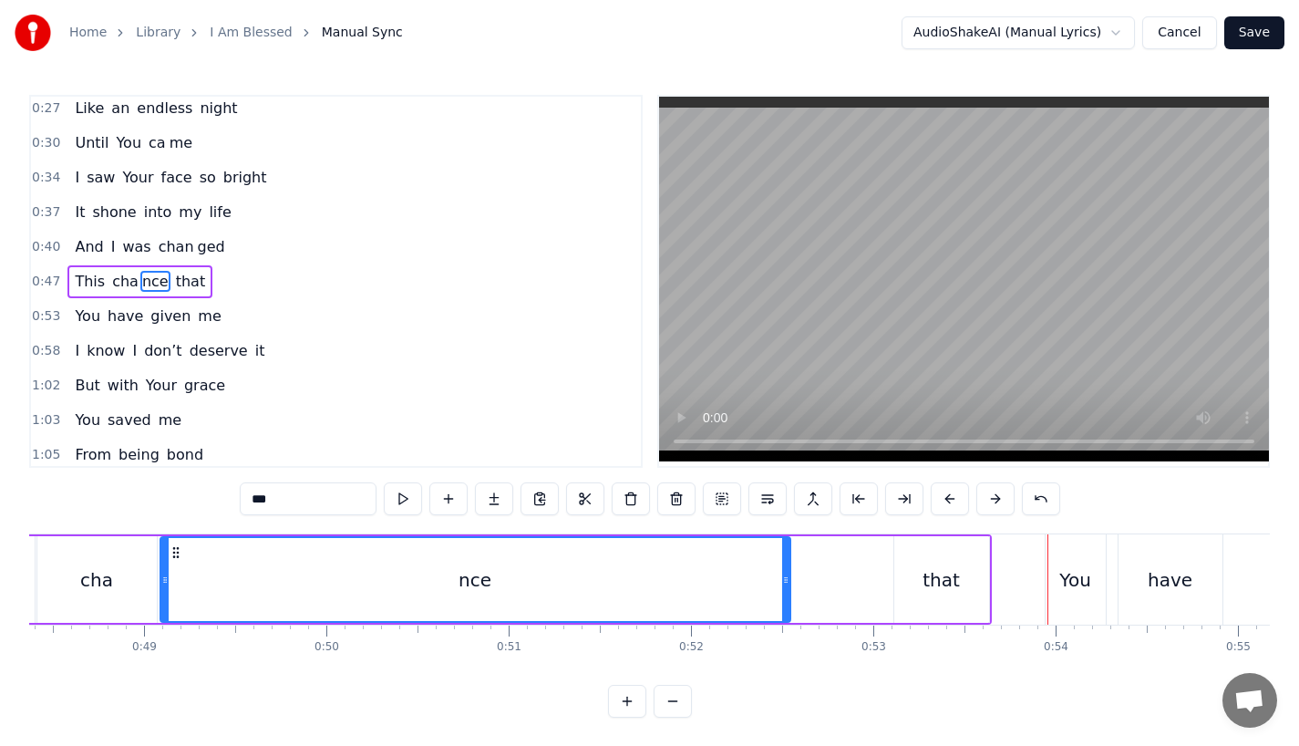
click at [712, 592] on div "nce" at bounding box center [475, 579] width 628 height 83
click at [933, 583] on div "that" at bounding box center [941, 579] width 37 height 27
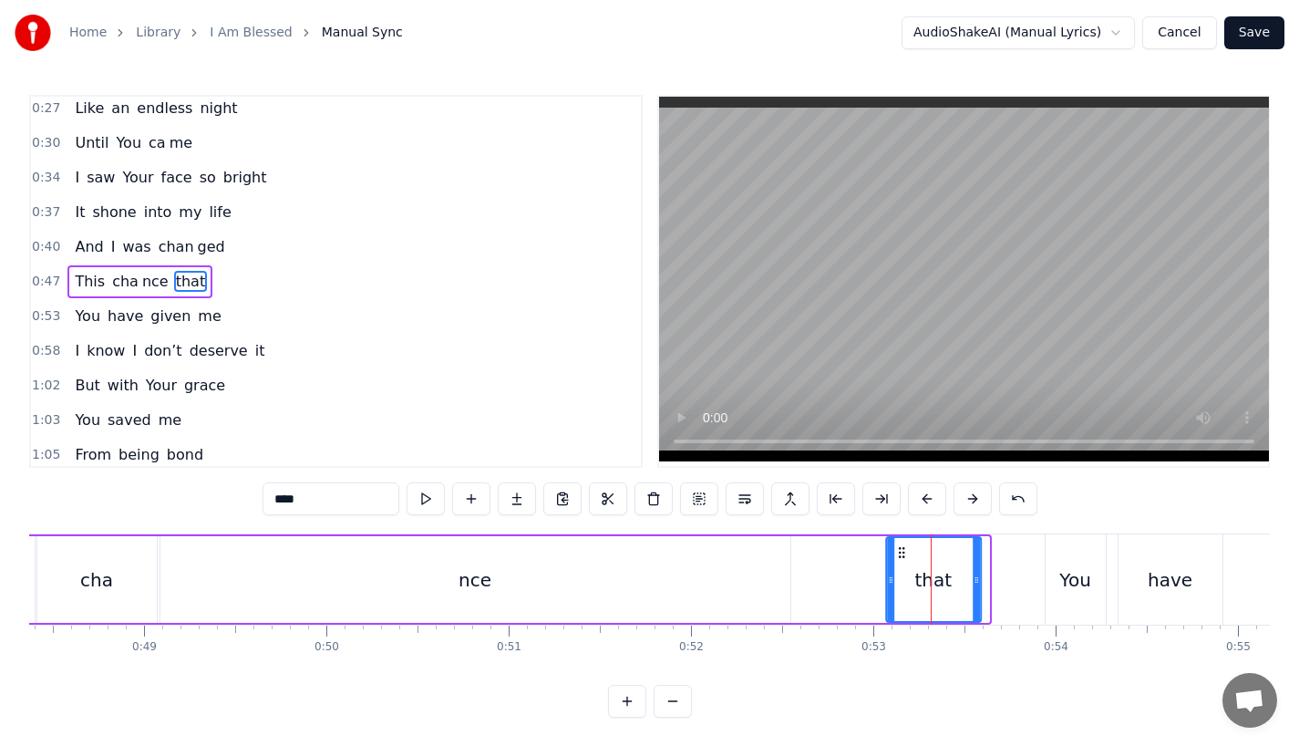
click at [896, 551] on icon at bounding box center [901, 552] width 15 height 15
click at [1069, 573] on div "You" at bounding box center [1074, 579] width 31 height 27
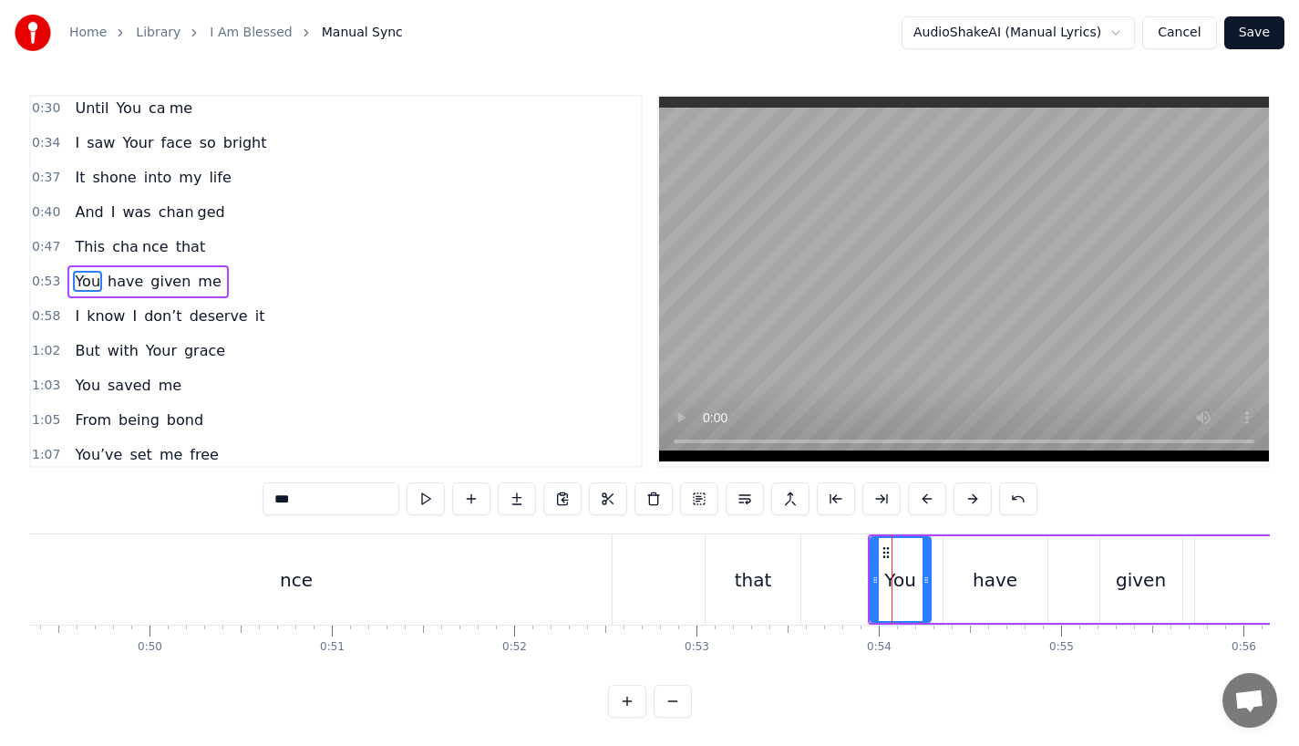
scroll to position [0, 9004]
drag, startPoint x: 915, startPoint y: 584, endPoint x: 935, endPoint y: 584, distance: 19.1
click at [935, 584] on icon at bounding box center [938, 580] width 7 height 15
click at [1005, 581] on div "have" at bounding box center [988, 579] width 45 height 27
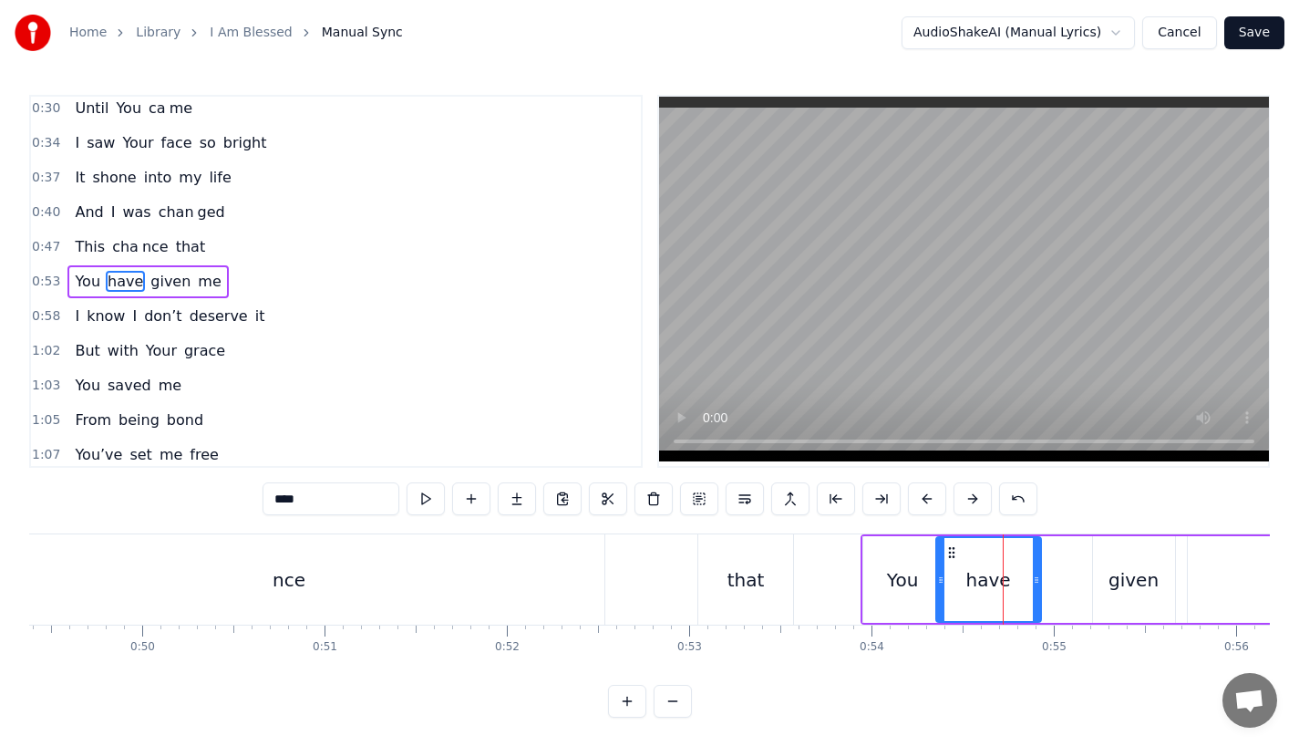
drag, startPoint x: 1035, startPoint y: 583, endPoint x: 1050, endPoint y: 583, distance: 15.5
click at [1040, 583] on icon at bounding box center [1036, 580] width 7 height 15
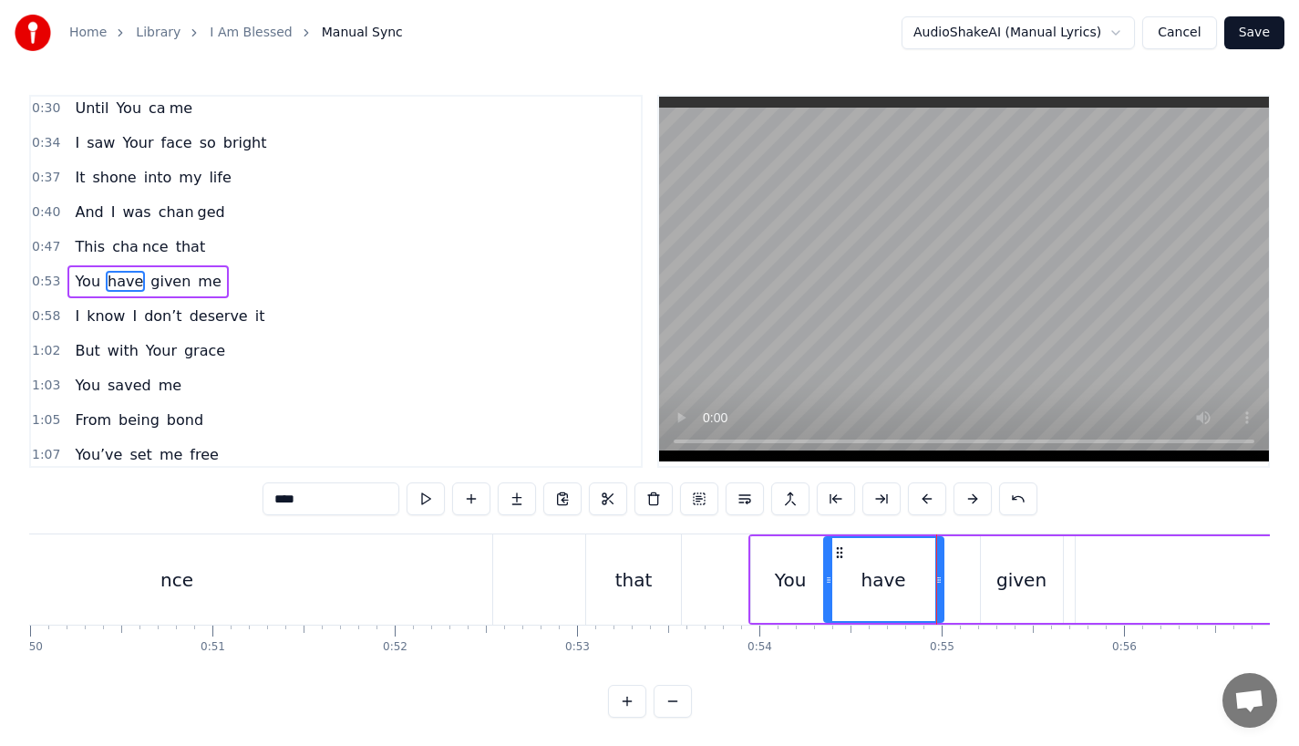
scroll to position [0, 9136]
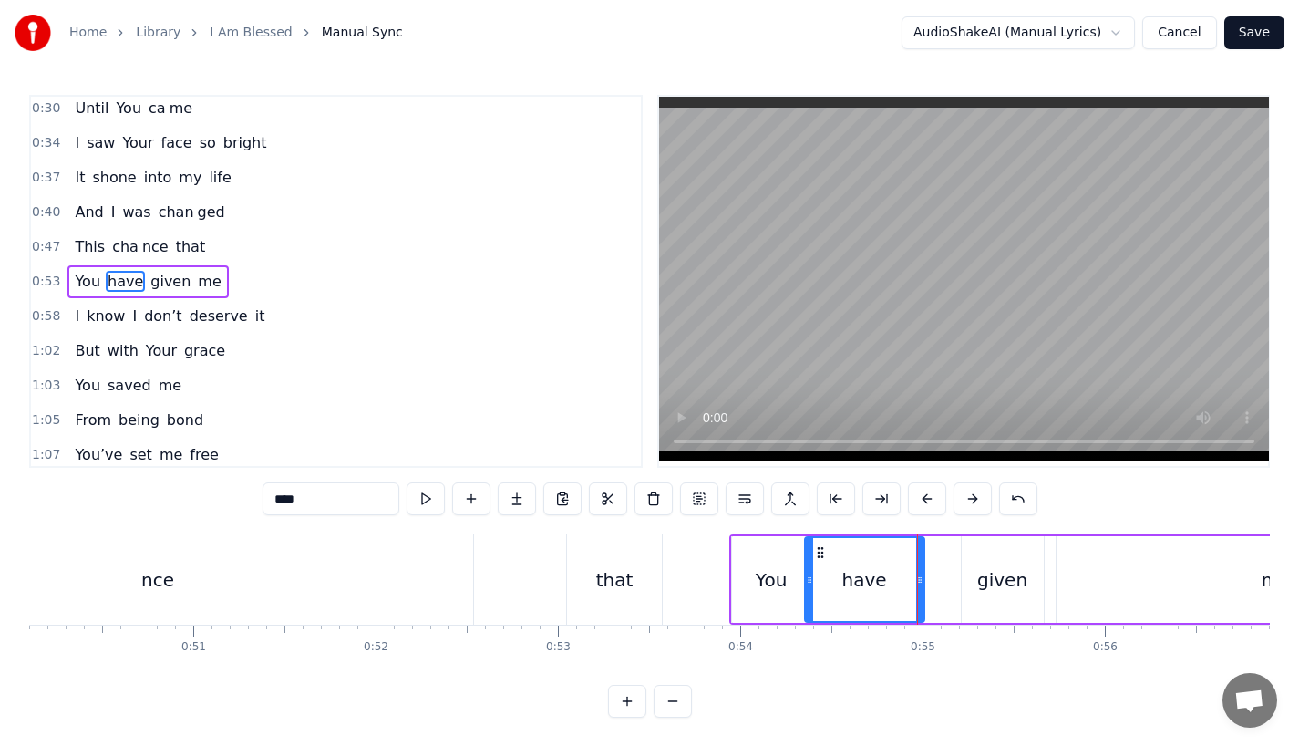
click at [1016, 590] on div "given" at bounding box center [1002, 579] width 50 height 27
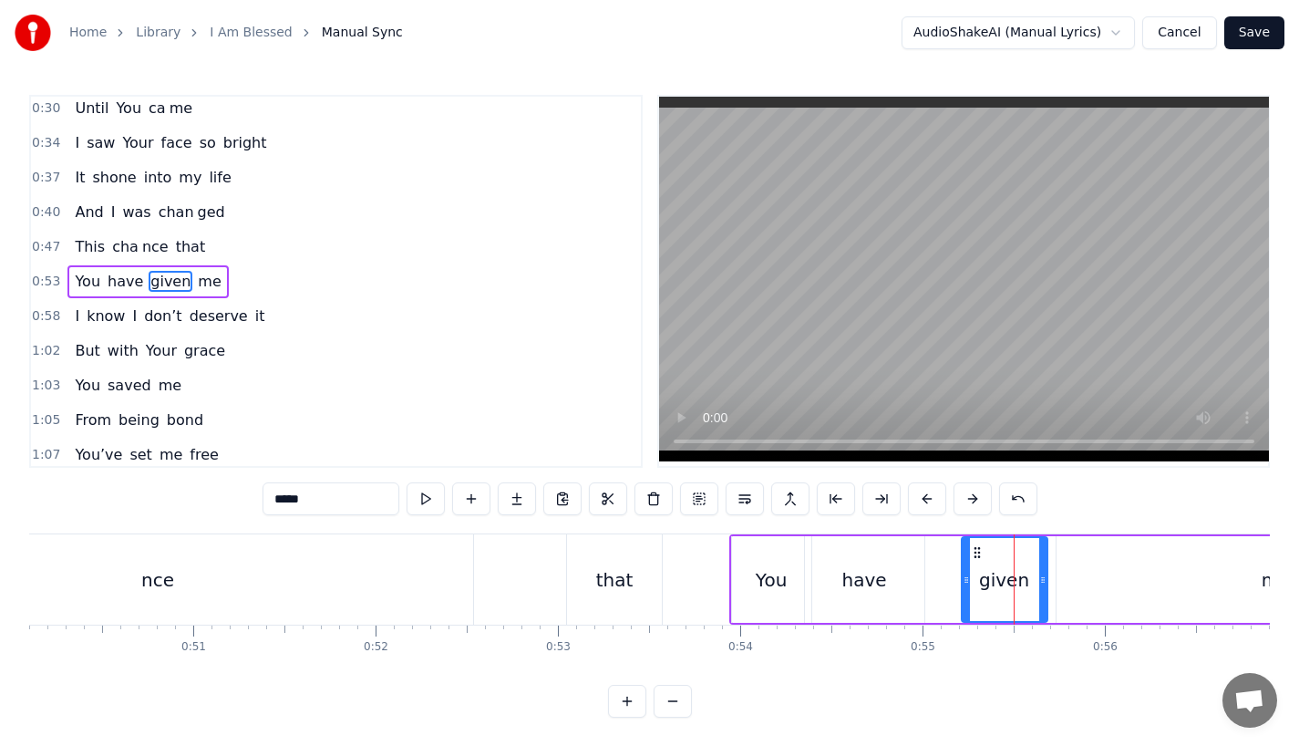
drag, startPoint x: 1038, startPoint y: 586, endPoint x: 1054, endPoint y: 586, distance: 16.4
click at [1047, 586] on icon at bounding box center [1042, 580] width 7 height 15
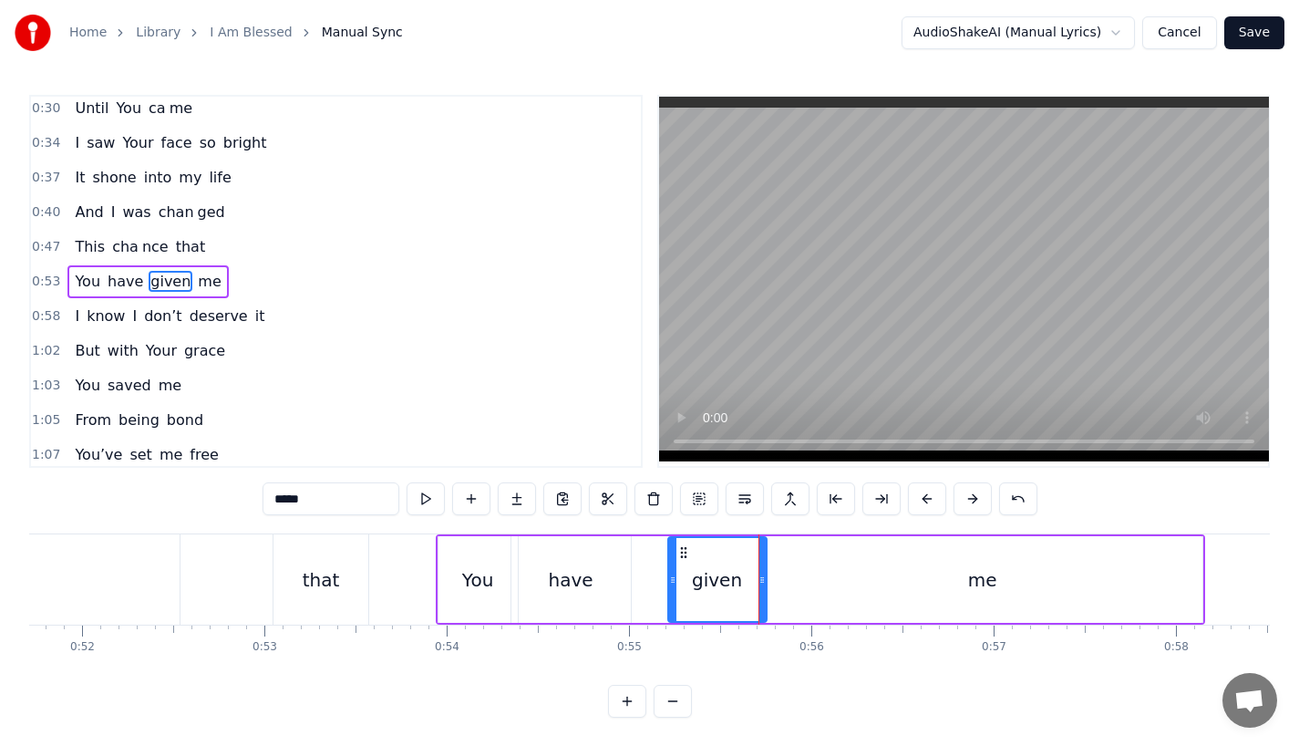
scroll to position [0, 9332]
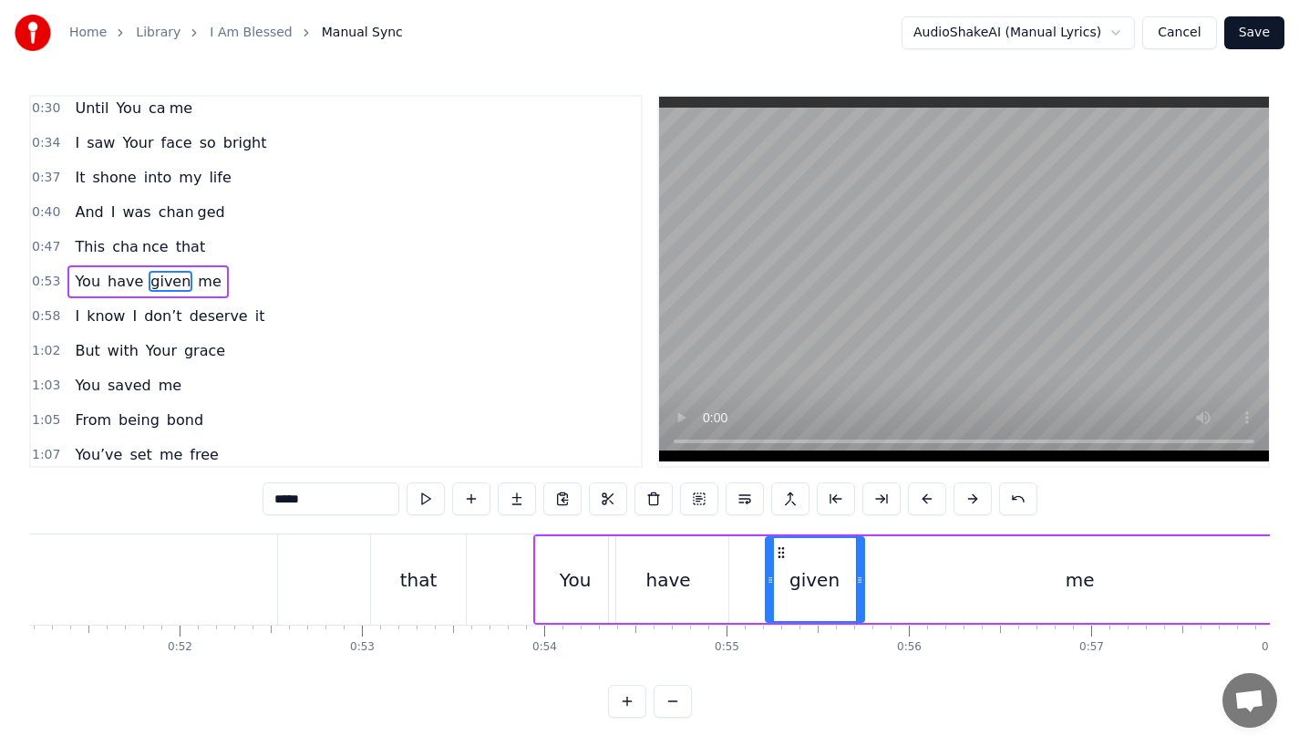
click at [584, 572] on div "You" at bounding box center [575, 579] width 31 height 27
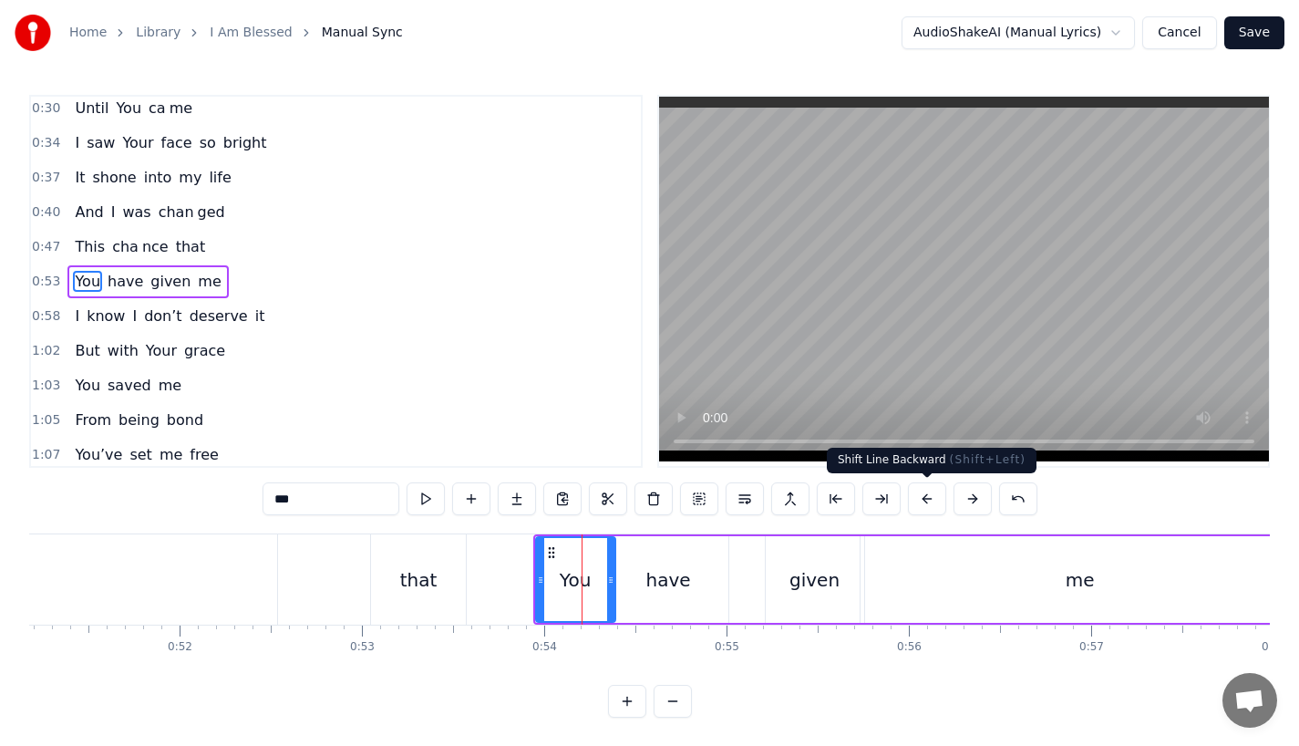
click at [926, 501] on button at bounding box center [927, 498] width 38 height 33
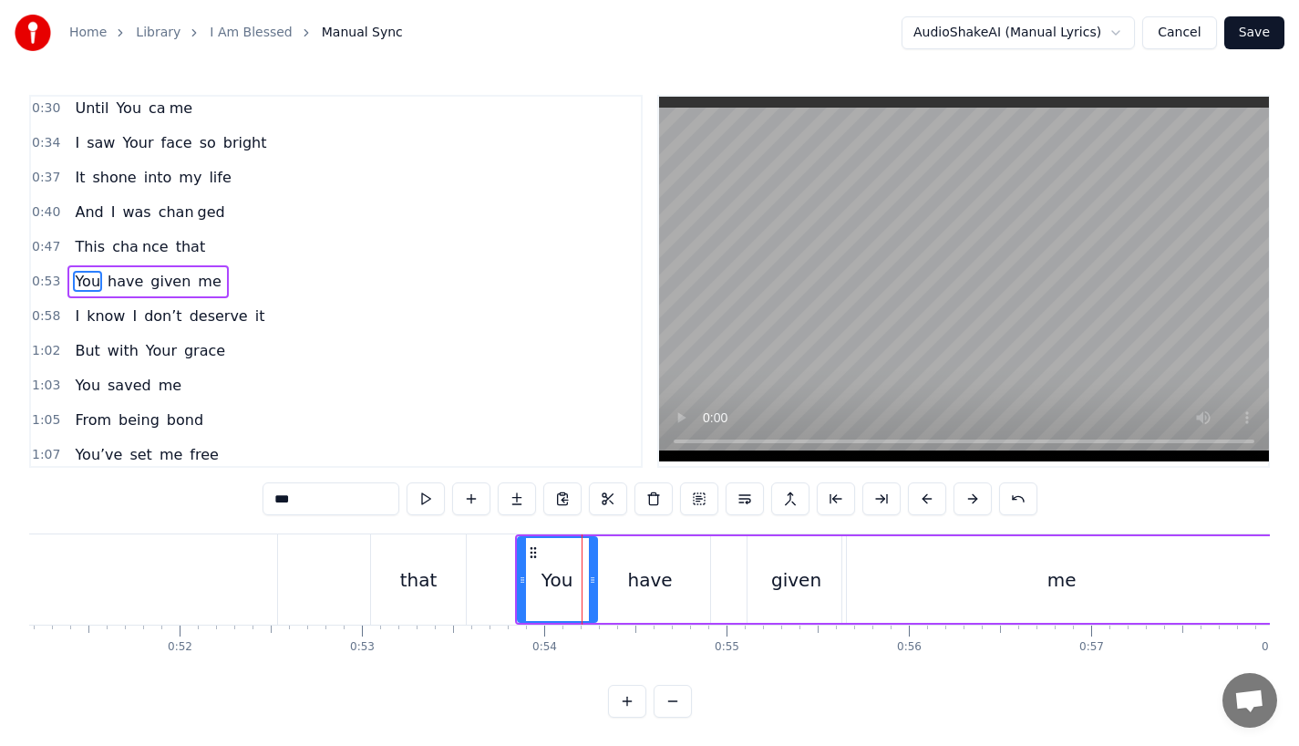
click at [926, 501] on button at bounding box center [927, 498] width 38 height 33
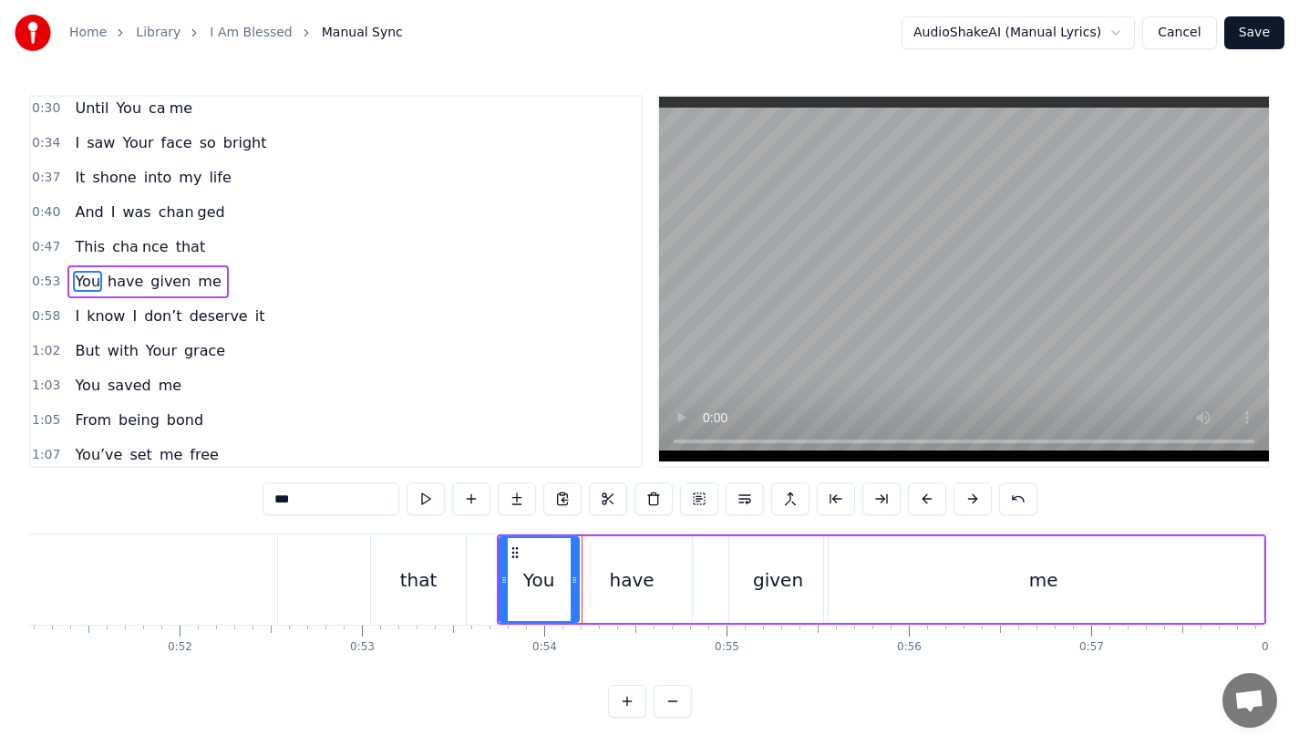
click at [926, 501] on button at bounding box center [927, 498] width 38 height 33
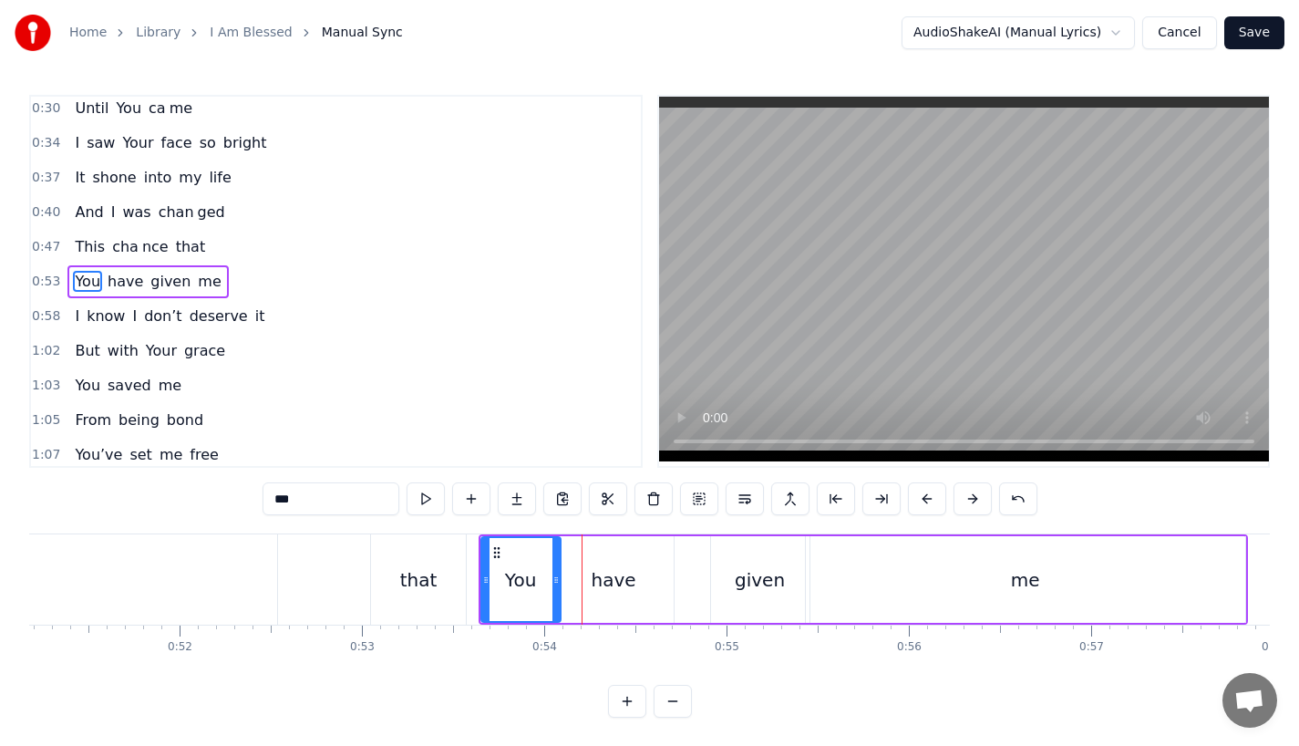
click at [926, 501] on button at bounding box center [927, 498] width 38 height 33
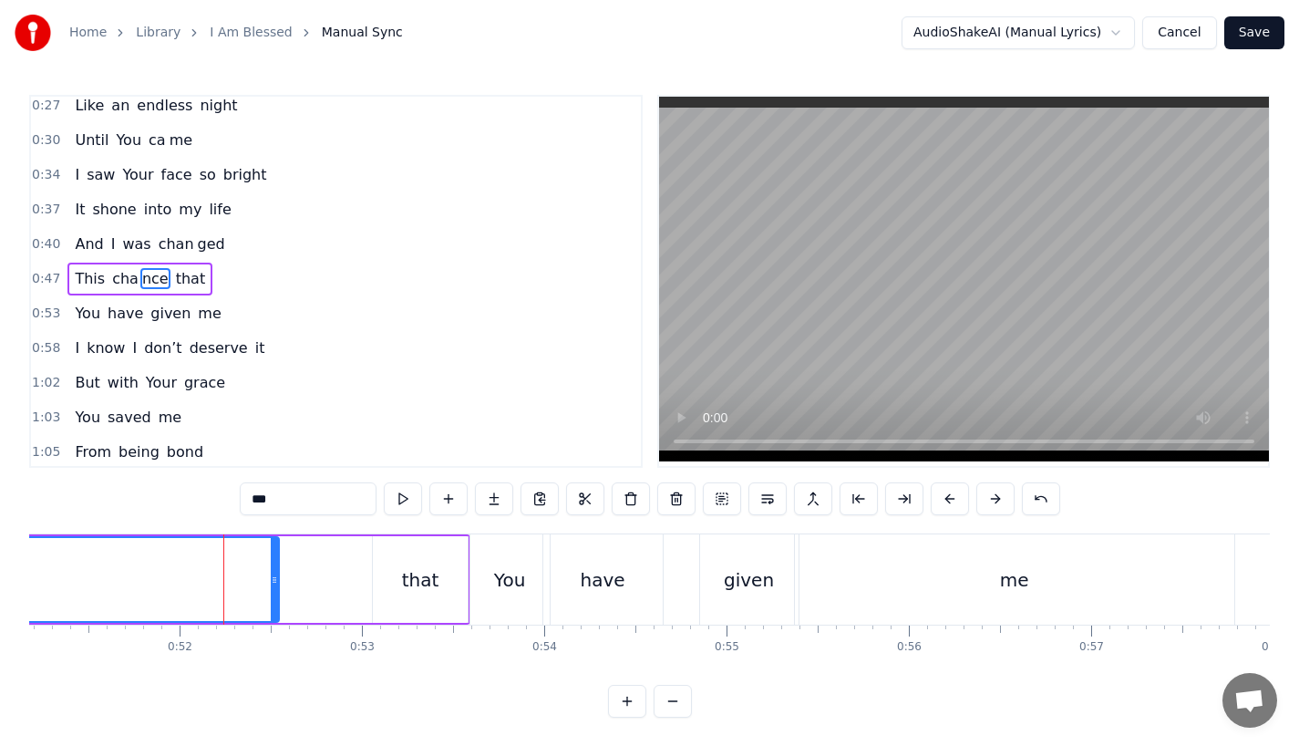
scroll to position [109, 0]
click at [446, 570] on div "that" at bounding box center [420, 579] width 95 height 87
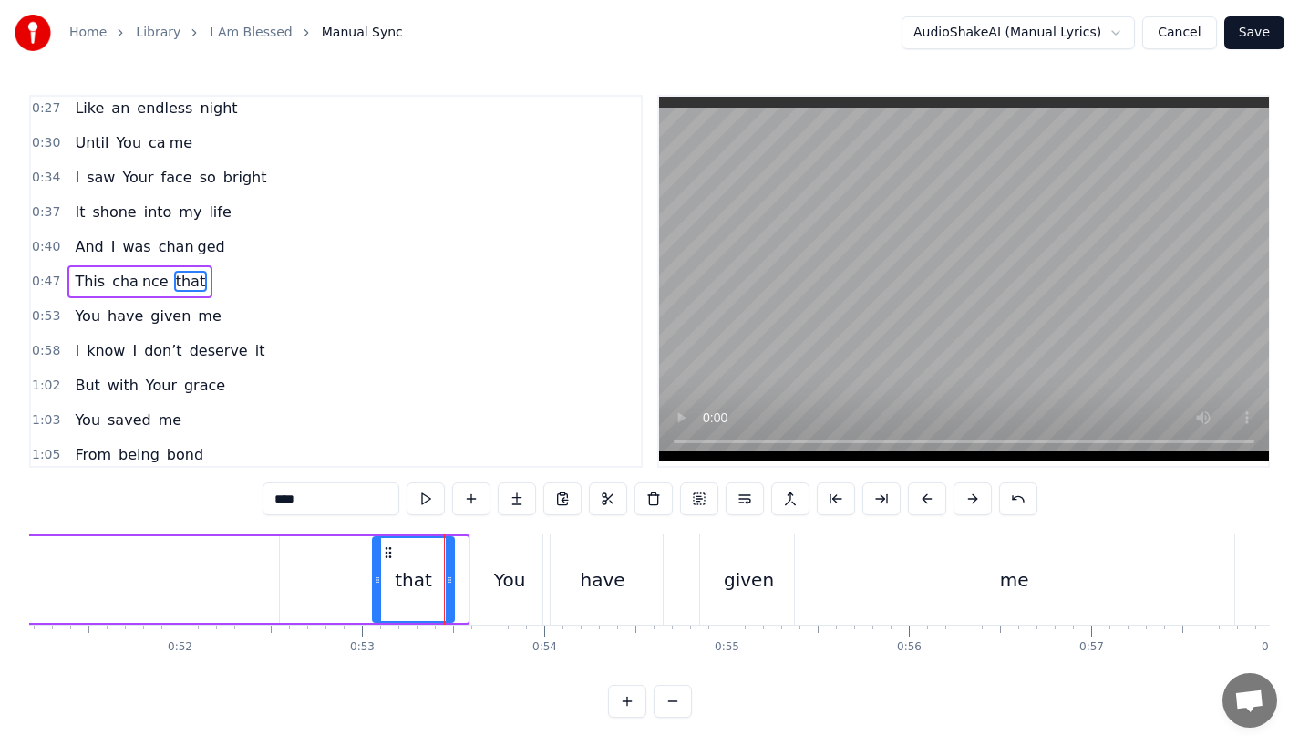
drag, startPoint x: 464, startPoint y: 575, endPoint x: 450, endPoint y: 576, distance: 13.7
click at [450, 576] on icon at bounding box center [449, 580] width 7 height 15
click at [483, 577] on div "You" at bounding box center [509, 579] width 79 height 90
type input "***"
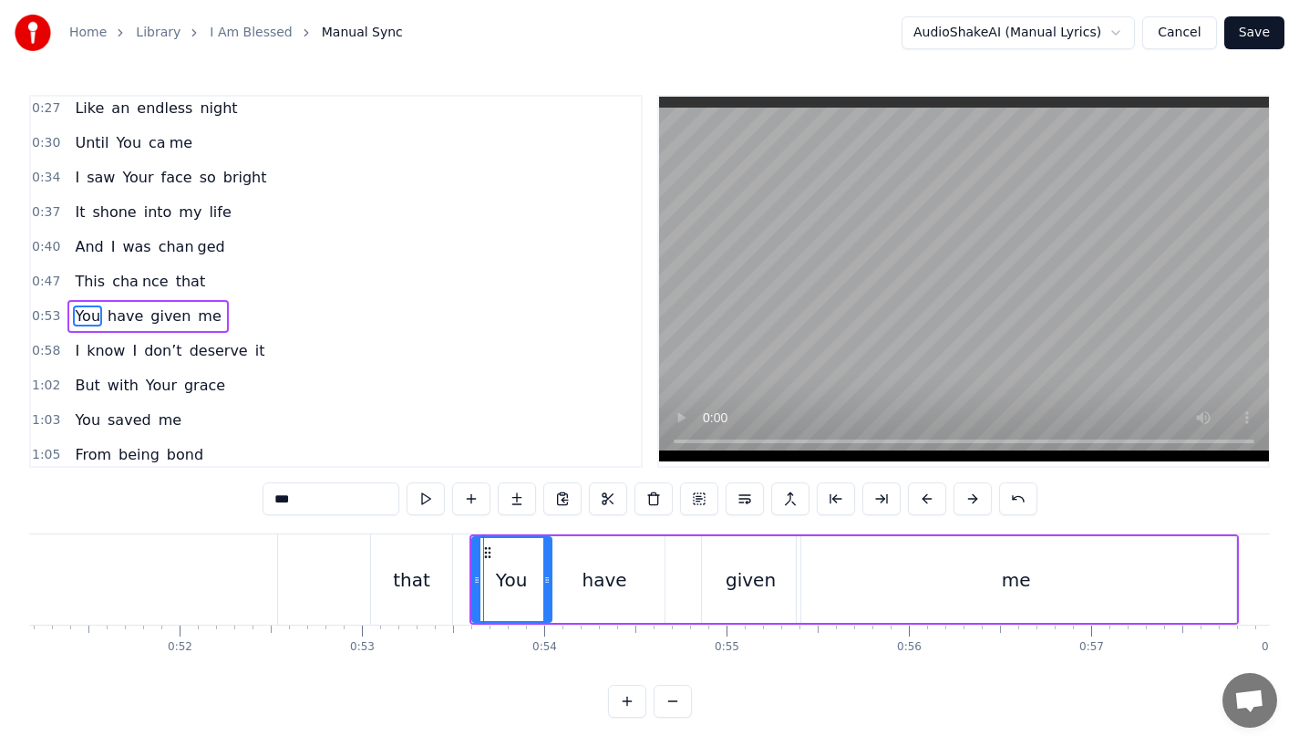
scroll to position [144, 0]
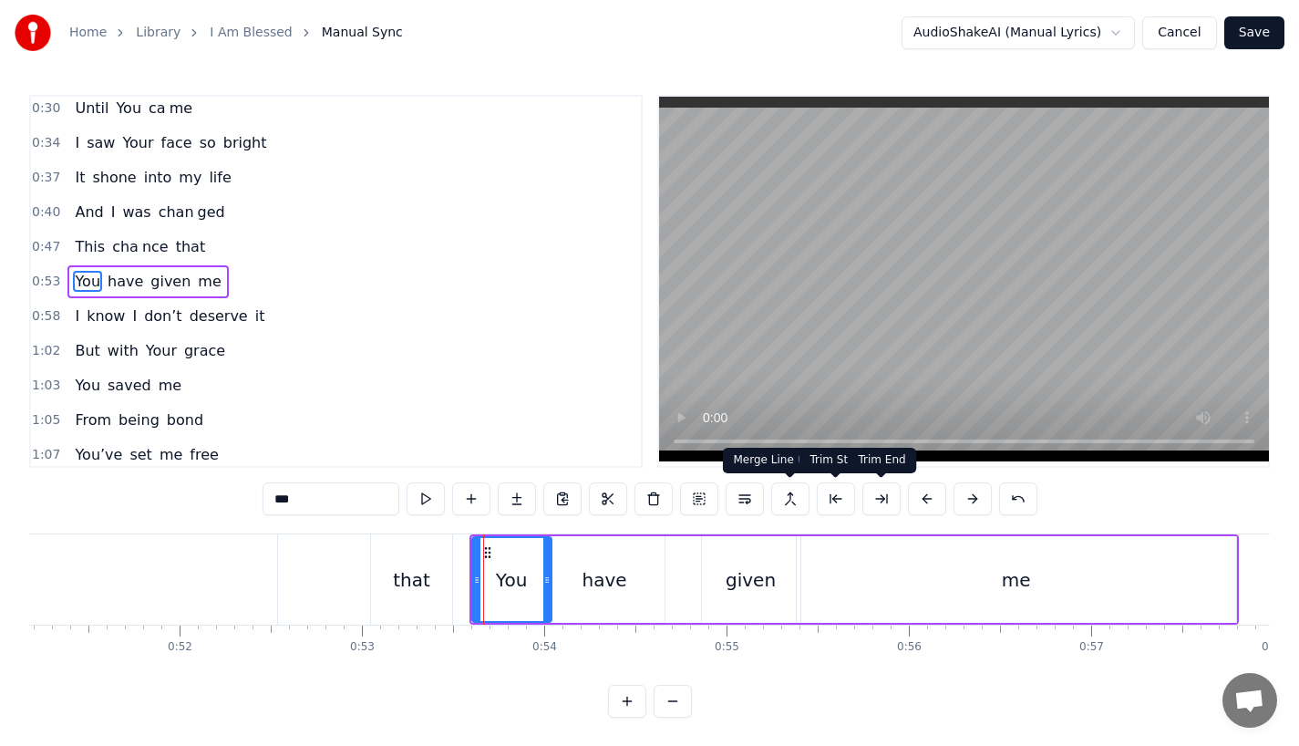
click at [914, 501] on button at bounding box center [927, 498] width 38 height 33
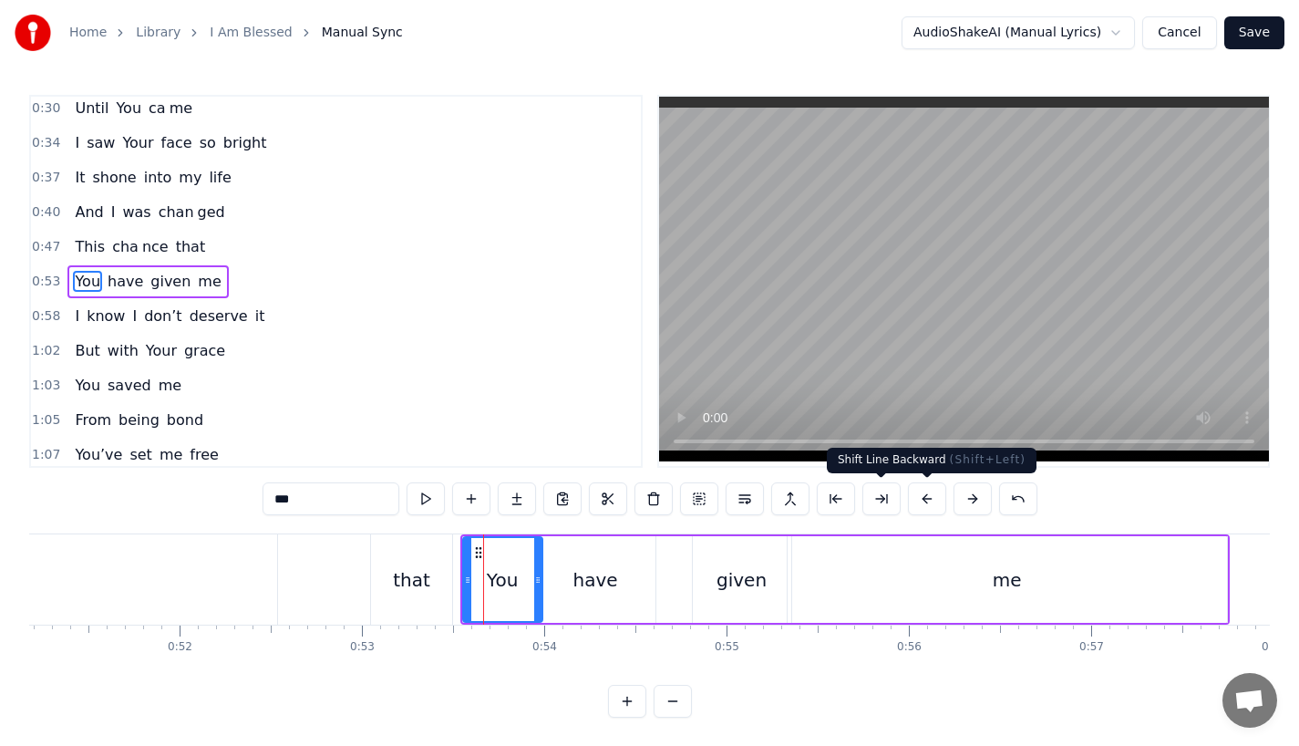
click at [930, 497] on button at bounding box center [927, 498] width 38 height 33
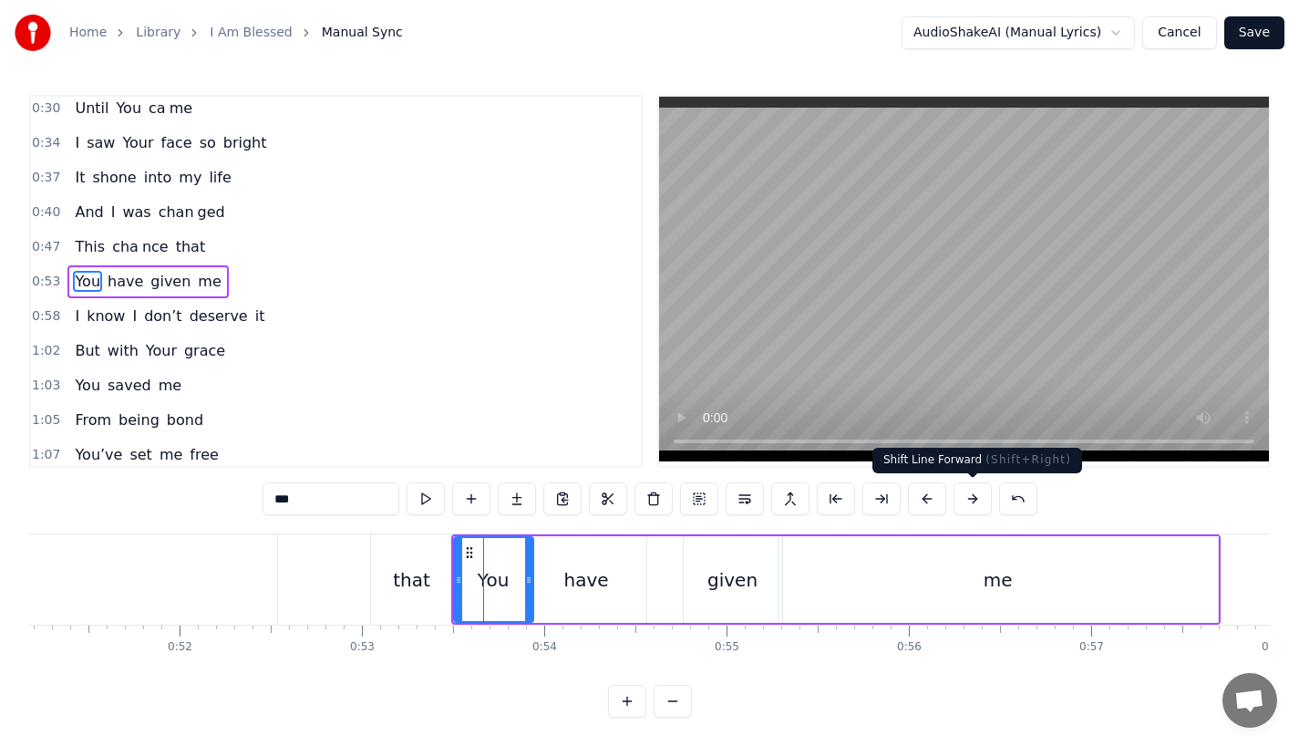
click at [973, 501] on button at bounding box center [973, 498] width 38 height 33
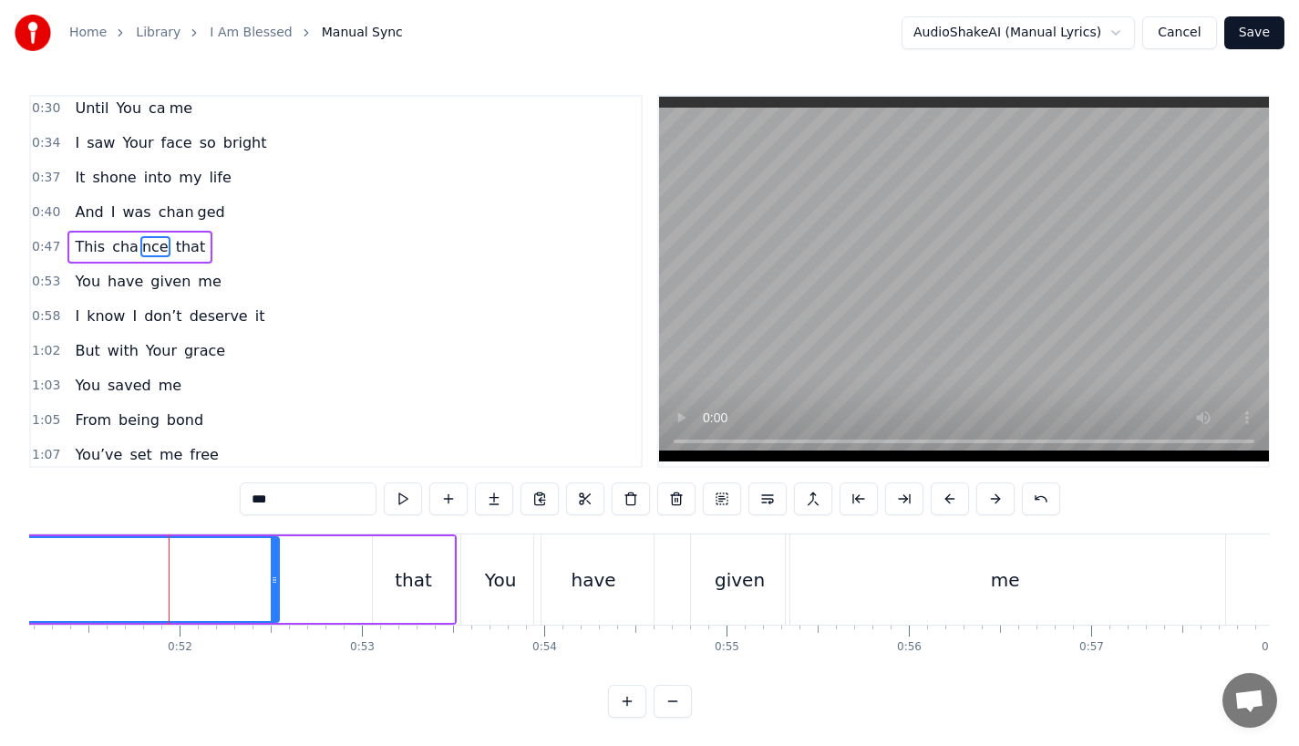
scroll to position [109, 0]
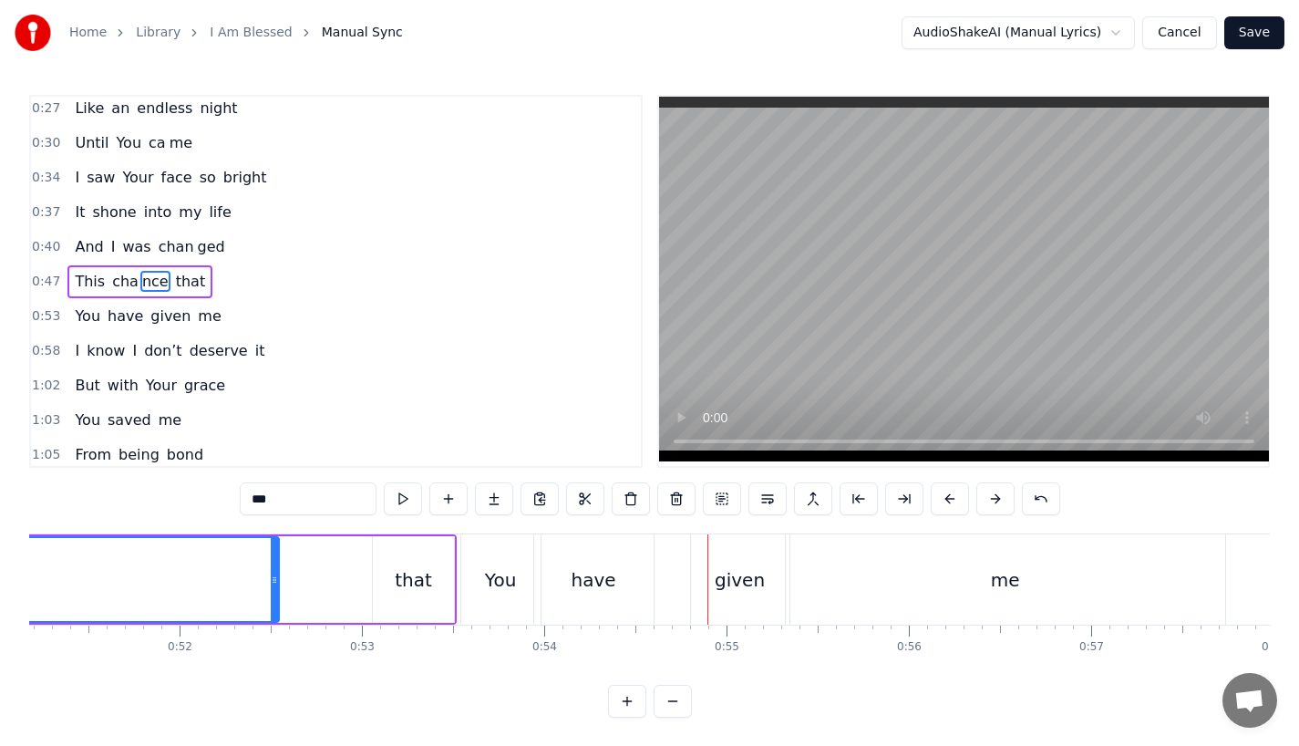
click at [619, 576] on div "have" at bounding box center [593, 579] width 119 height 90
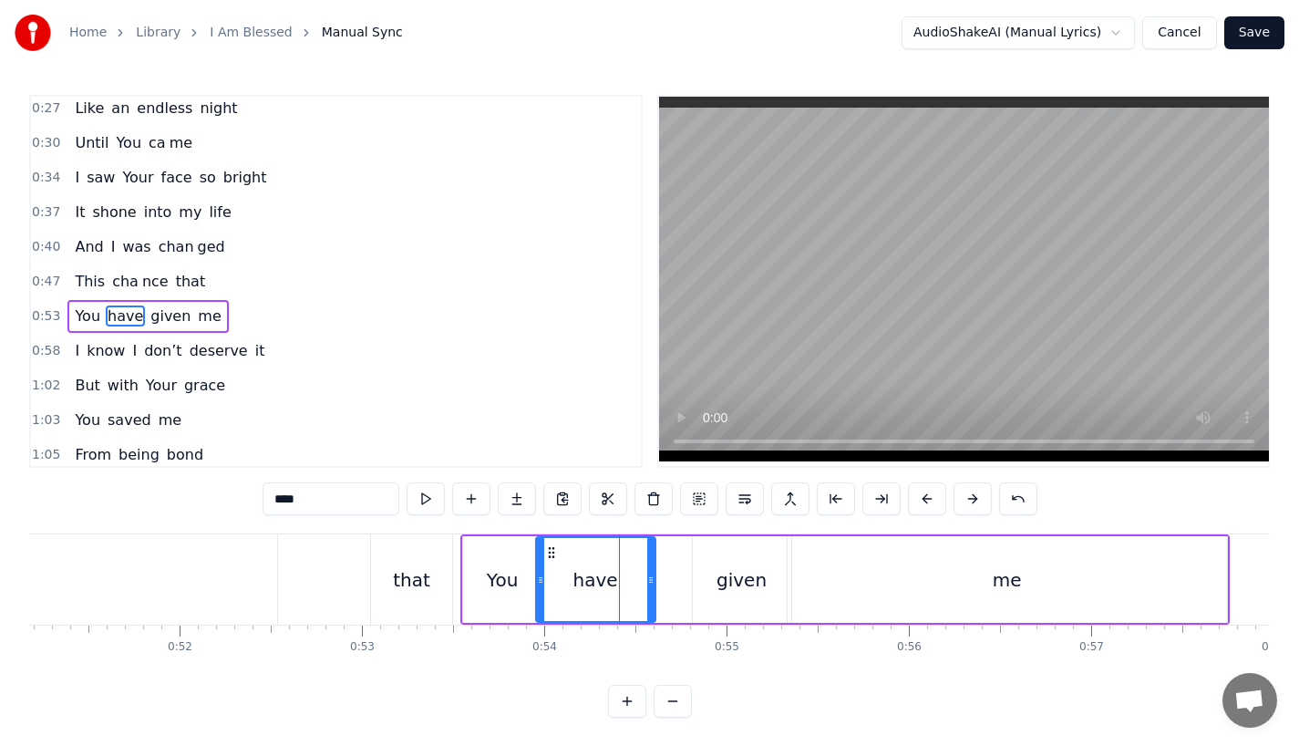
scroll to position [144, 0]
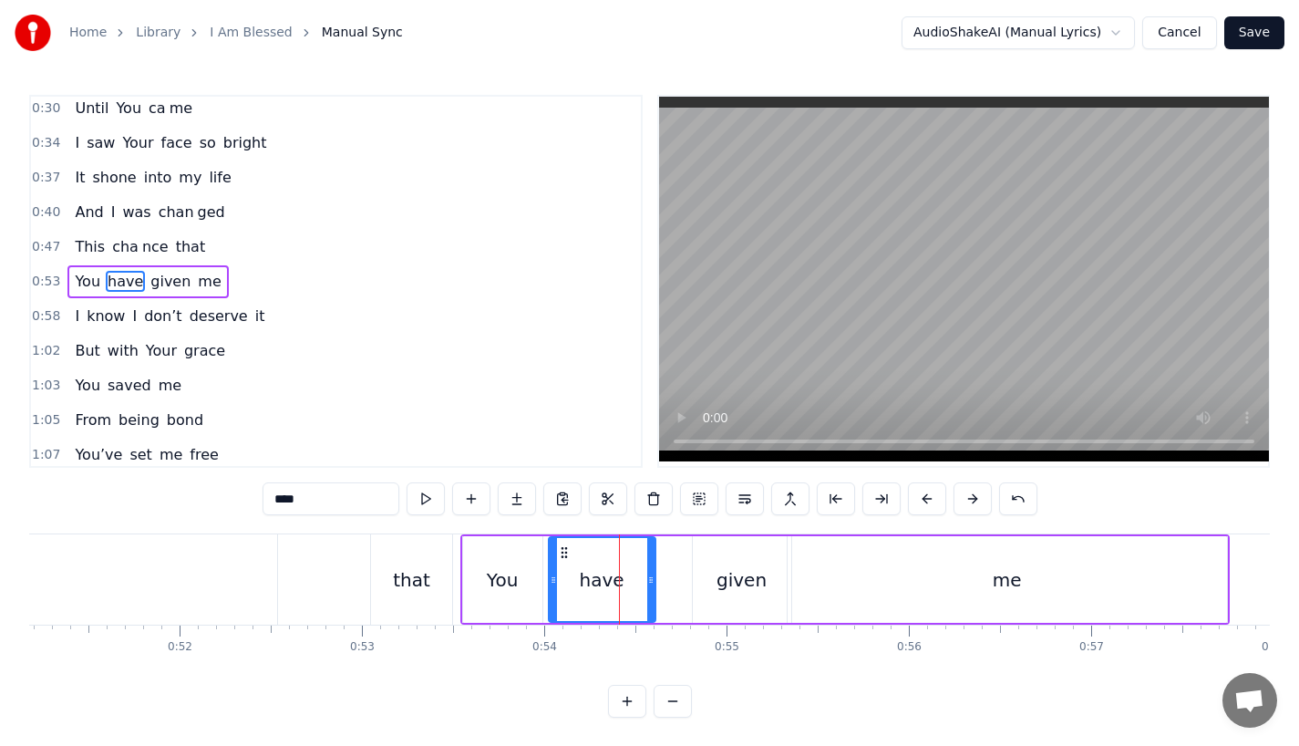
drag, startPoint x: 537, startPoint y: 583, endPoint x: 550, endPoint y: 583, distance: 12.8
click at [550, 583] on icon at bounding box center [553, 580] width 7 height 15
click at [558, 553] on circle at bounding box center [558, 552] width 1 height 1
click at [489, 581] on div "You" at bounding box center [502, 579] width 31 height 27
type input "***"
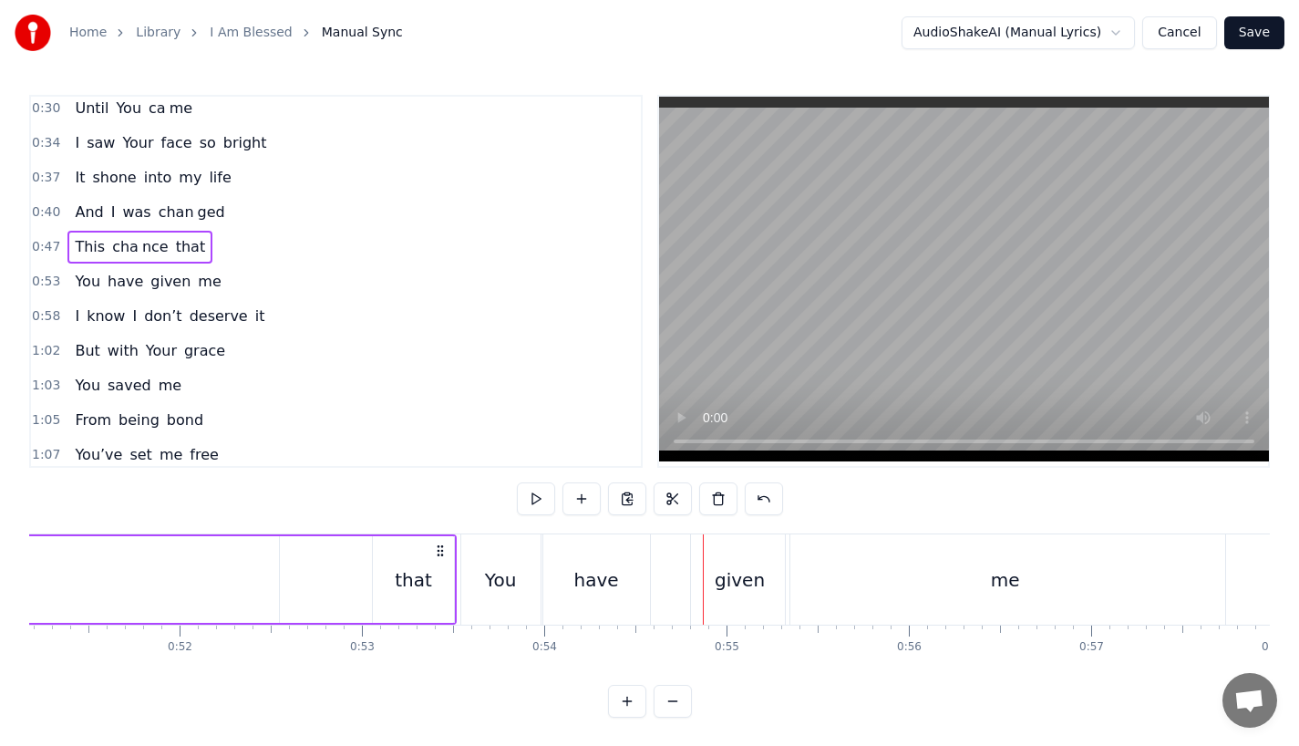
click at [489, 595] on div "You" at bounding box center [500, 579] width 79 height 90
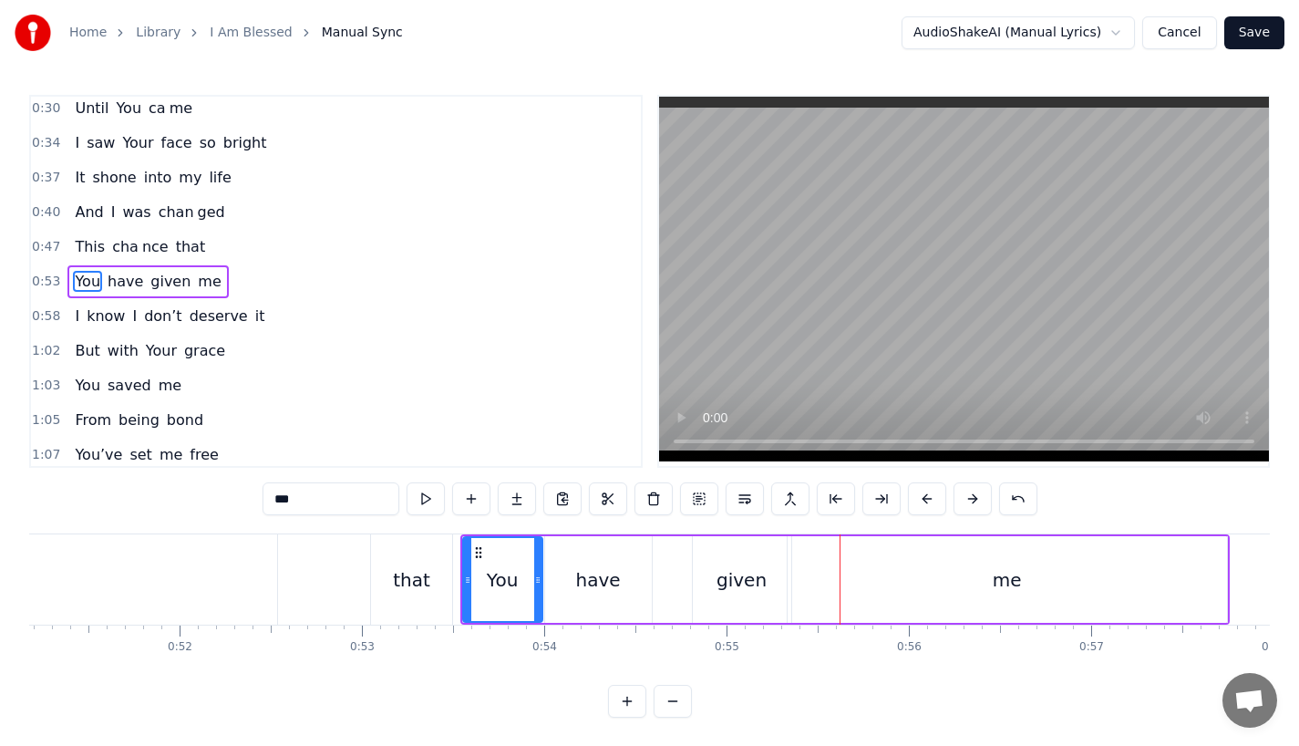
click at [715, 578] on div "given" at bounding box center [742, 579] width 98 height 87
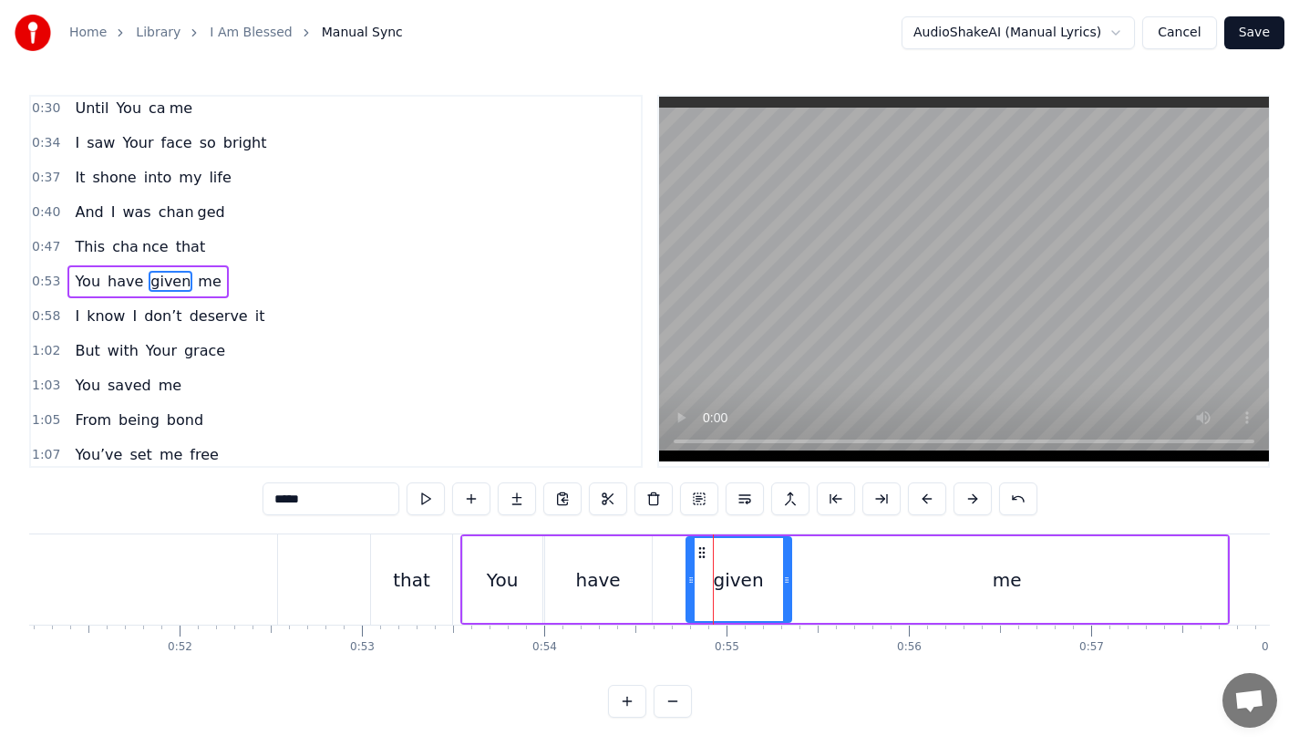
drag, startPoint x: 696, startPoint y: 578, endPoint x: 682, endPoint y: 578, distance: 13.7
click at [687, 578] on icon at bounding box center [690, 580] width 7 height 15
click at [628, 578] on div "have" at bounding box center [598, 579] width 107 height 87
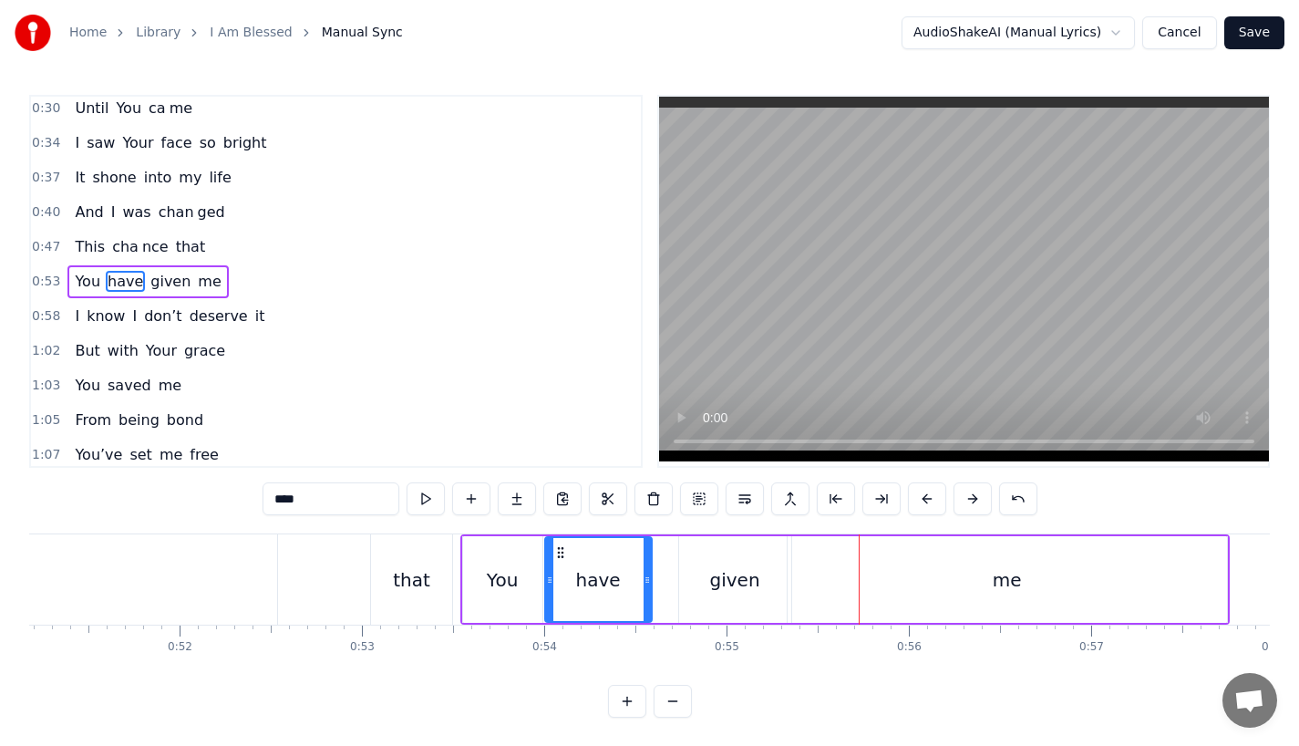
click at [729, 564] on div "given" at bounding box center [735, 579] width 112 height 87
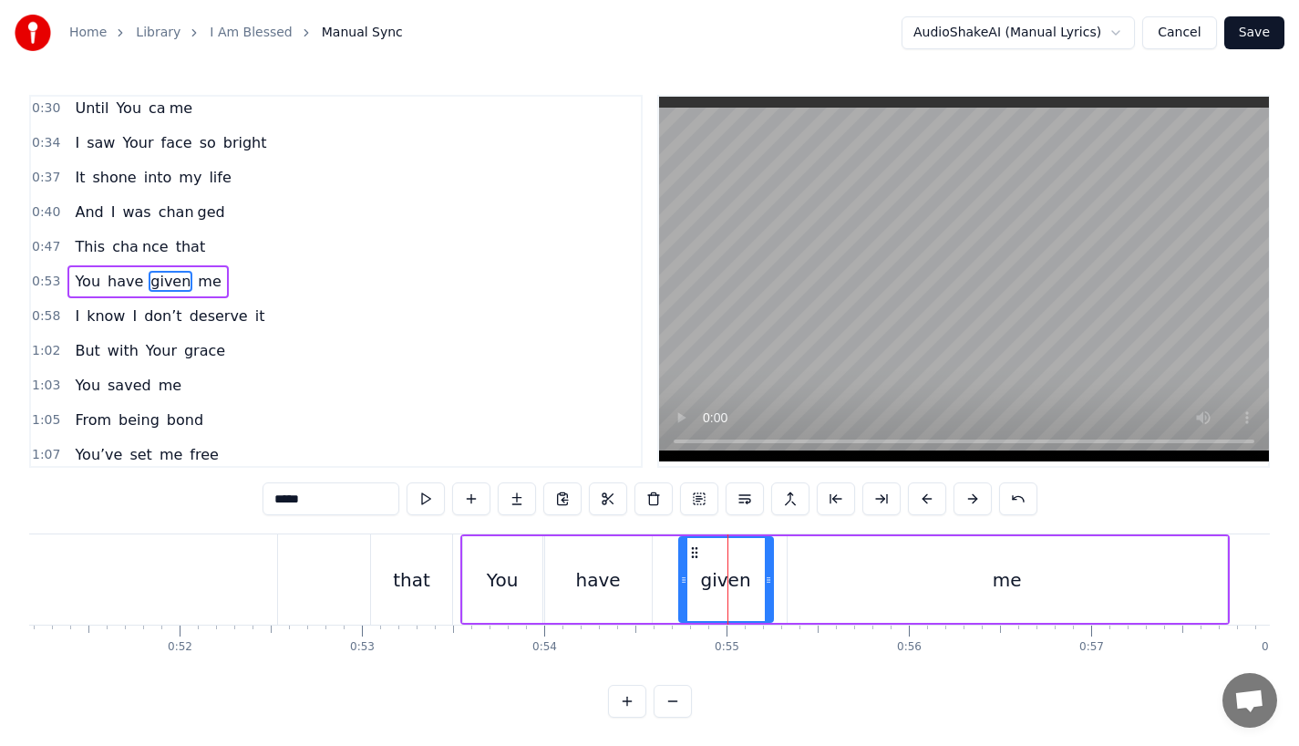
drag, startPoint x: 783, startPoint y: 578, endPoint x: 764, endPoint y: 578, distance: 19.1
click at [765, 578] on icon at bounding box center [768, 580] width 7 height 15
click at [804, 578] on div "me" at bounding box center [1007, 579] width 439 height 87
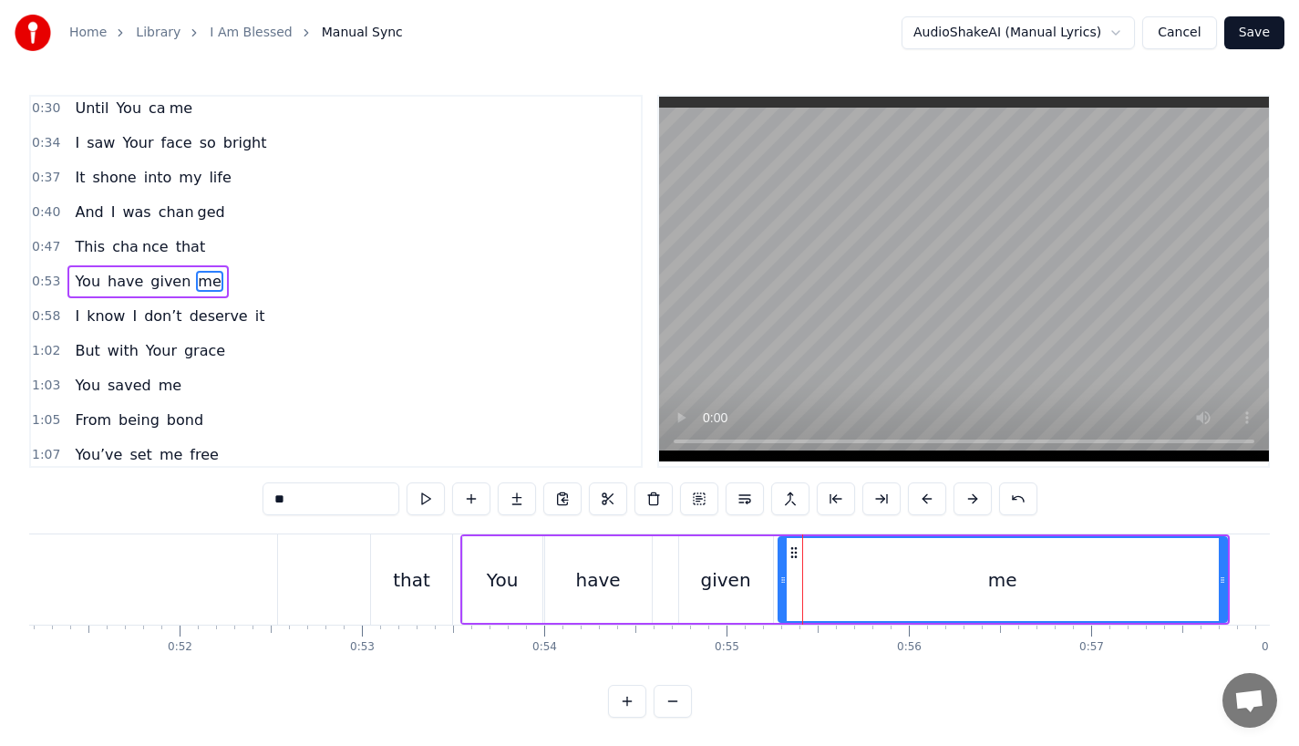
drag, startPoint x: 794, startPoint y: 578, endPoint x: 779, endPoint y: 579, distance: 15.5
click at [780, 579] on icon at bounding box center [783, 580] width 7 height 15
click at [578, 589] on div "have" at bounding box center [598, 579] width 107 height 87
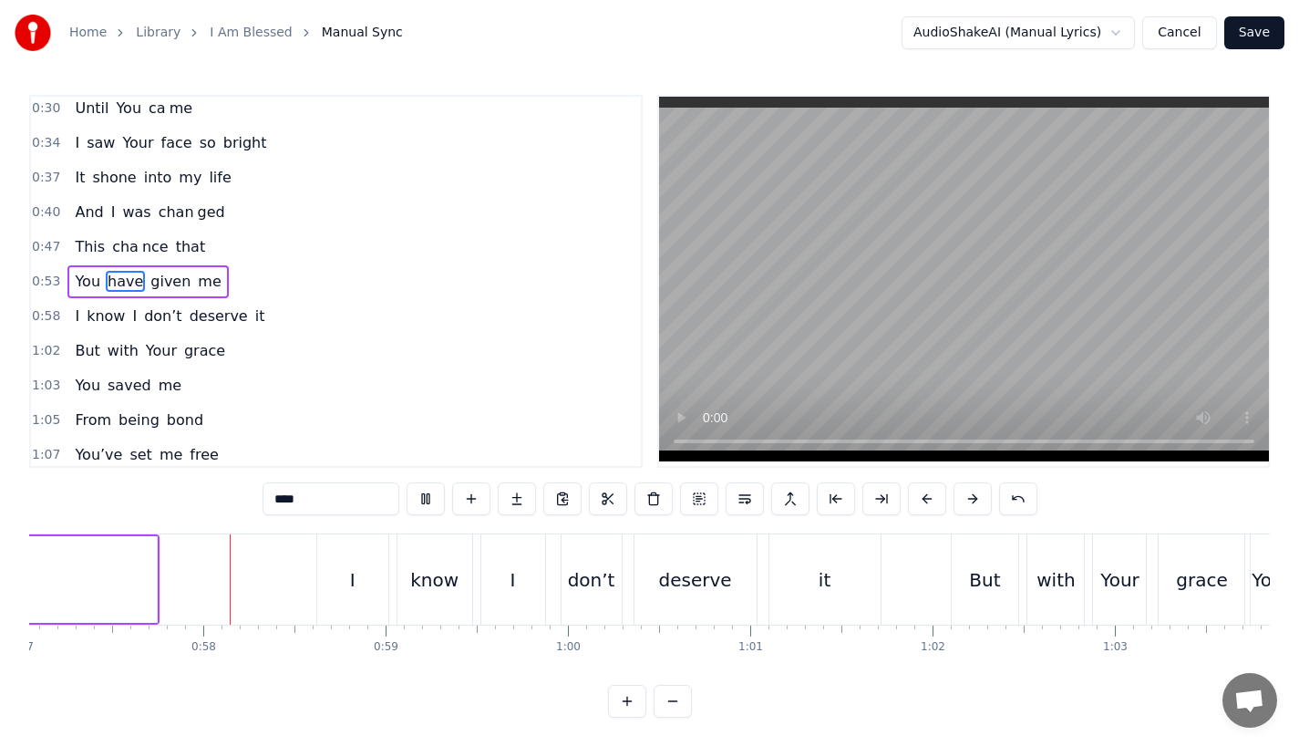
scroll to position [0, 10404]
click at [328, 564] on div "I" at bounding box center [350, 579] width 71 height 90
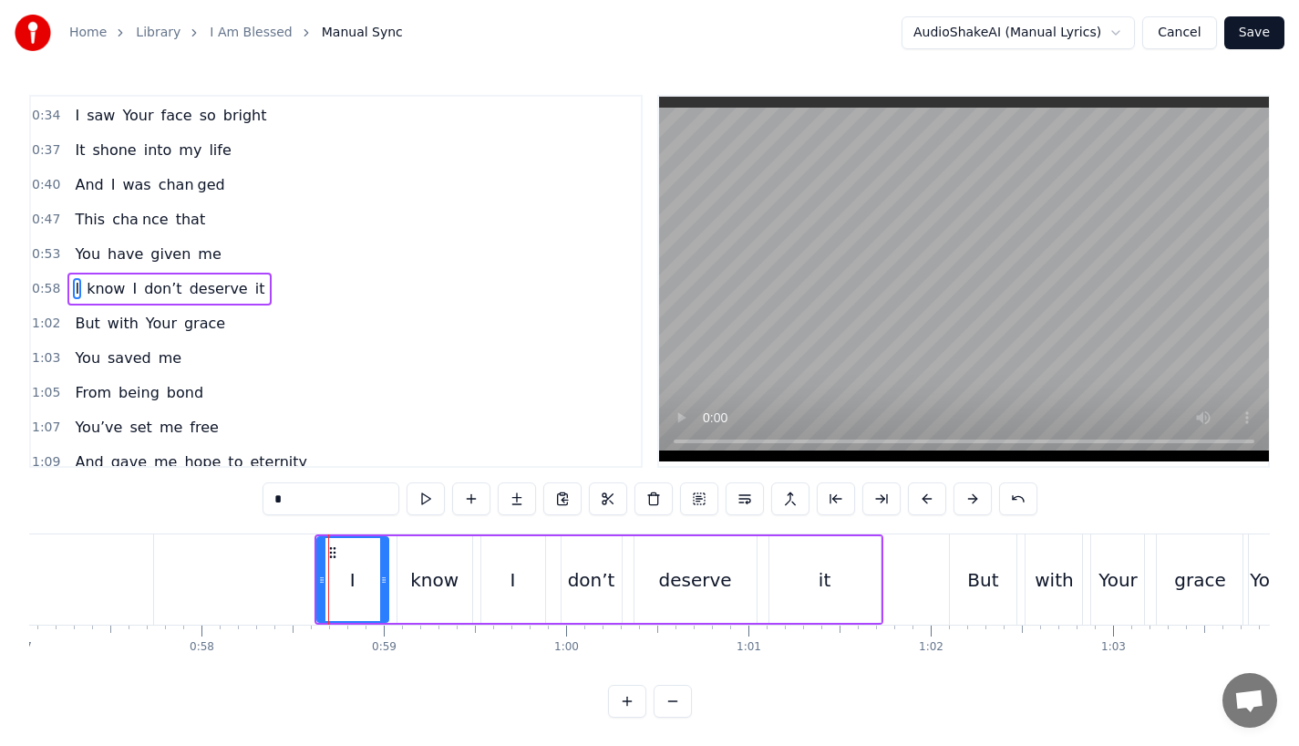
scroll to position [179, 0]
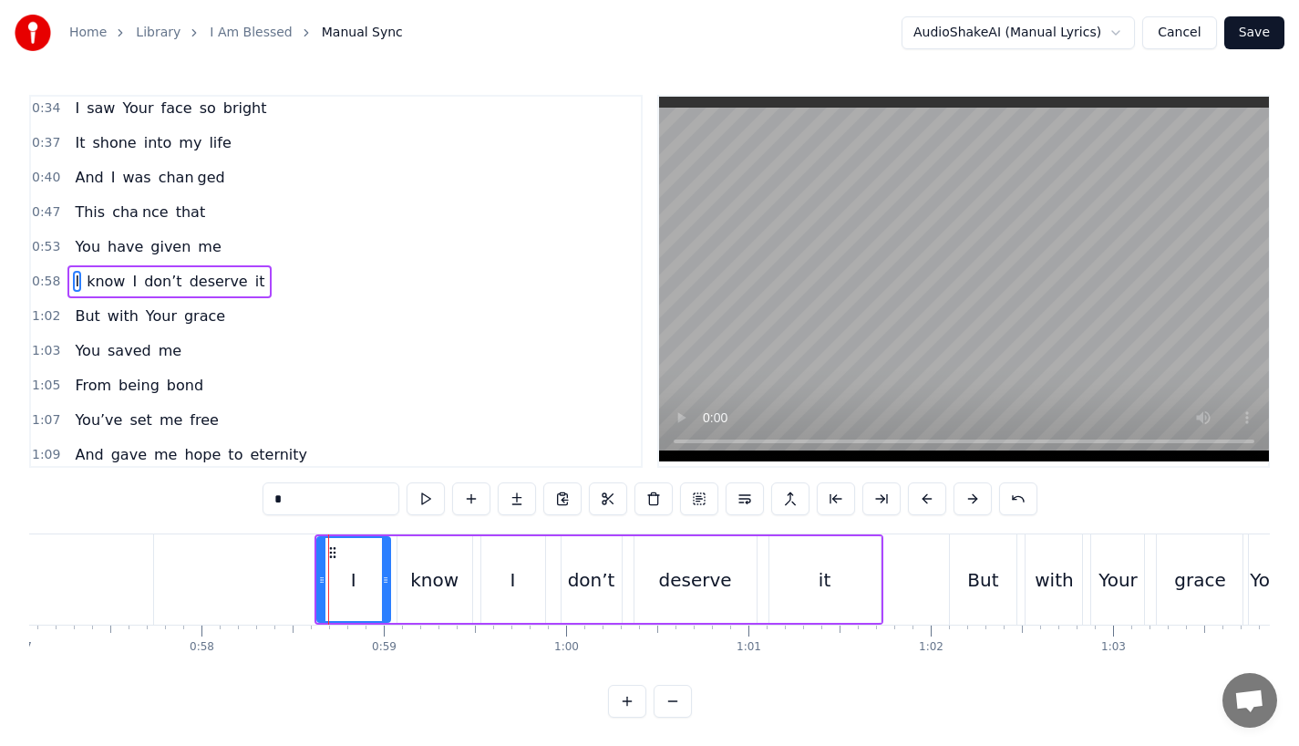
drag, startPoint x: 381, startPoint y: 584, endPoint x: 393, endPoint y: 584, distance: 11.9
click at [389, 584] on icon at bounding box center [385, 580] width 7 height 15
click at [455, 584] on div "know" at bounding box center [434, 579] width 48 height 27
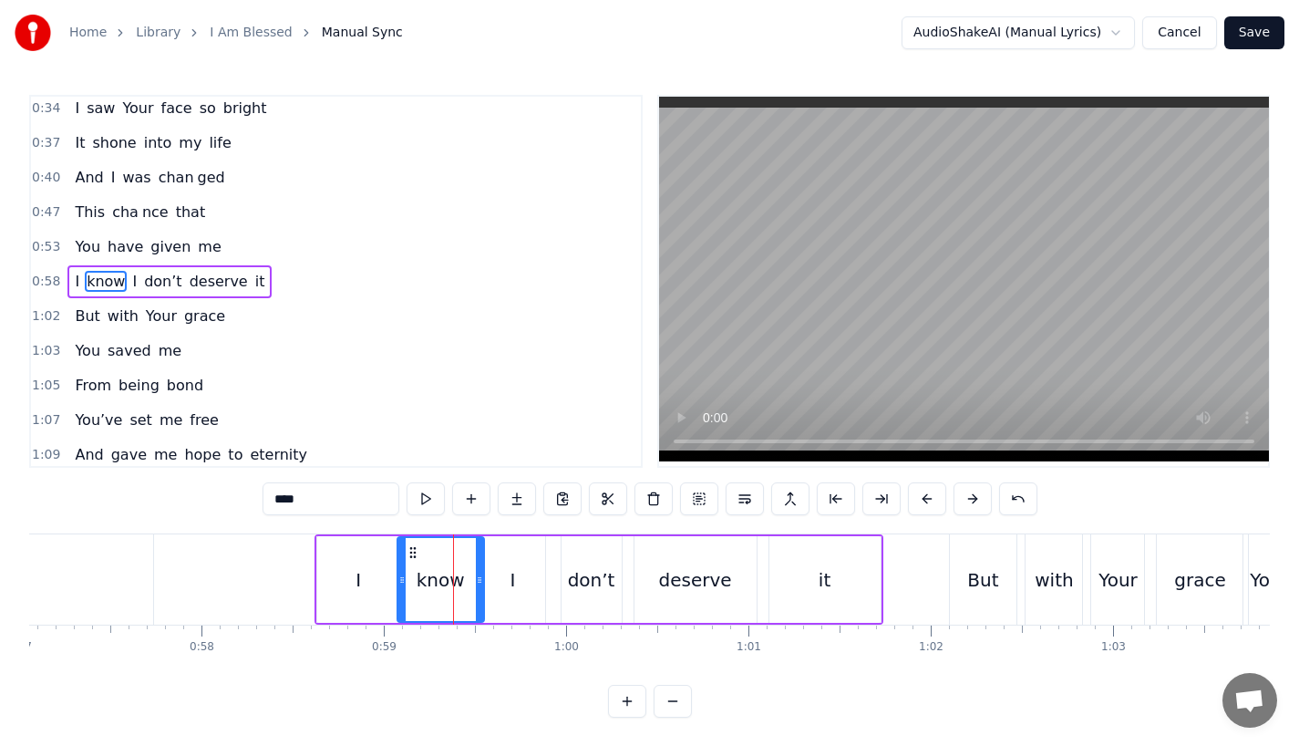
drag, startPoint x: 467, startPoint y: 584, endPoint x: 479, endPoint y: 584, distance: 11.9
click at [479, 584] on icon at bounding box center [479, 580] width 7 height 15
click at [508, 584] on div "I" at bounding box center [513, 579] width 64 height 87
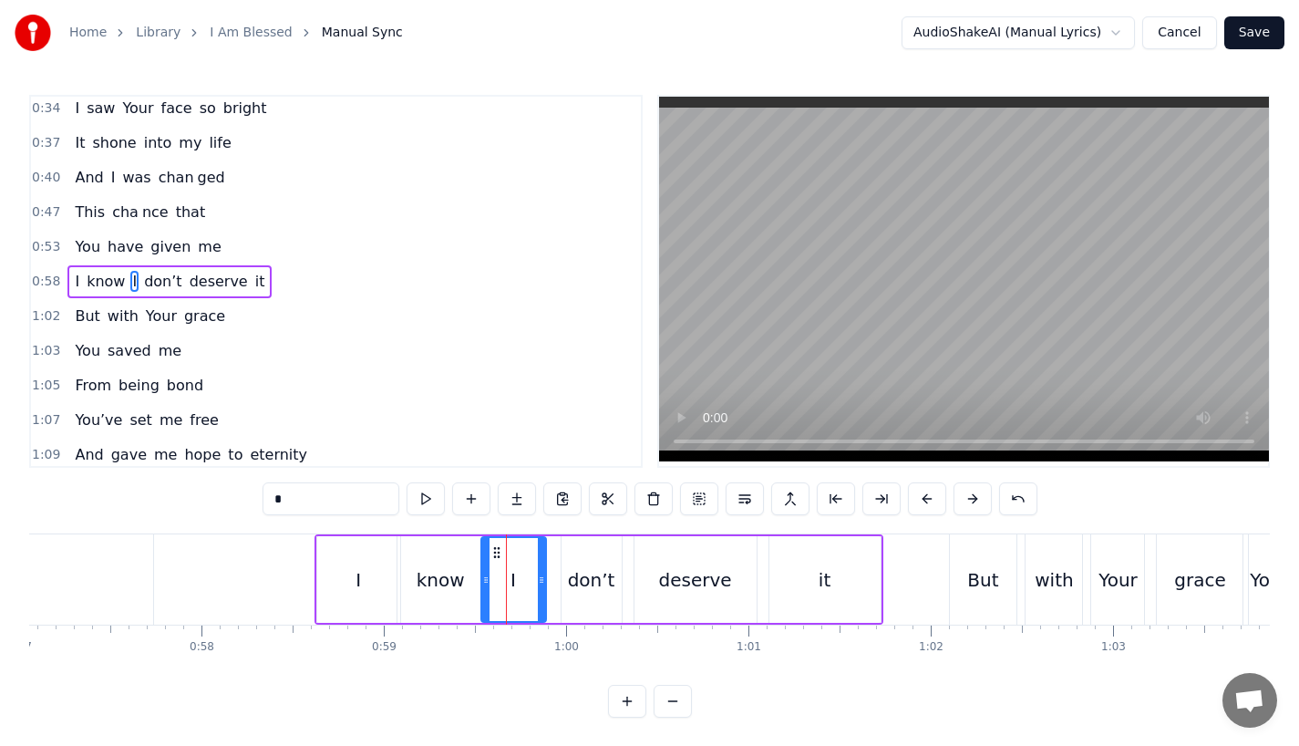
drag, startPoint x: 539, startPoint y: 584, endPoint x: 552, endPoint y: 584, distance: 12.8
click at [545, 584] on icon at bounding box center [541, 580] width 7 height 15
click at [598, 585] on div "don’t" at bounding box center [591, 579] width 47 height 27
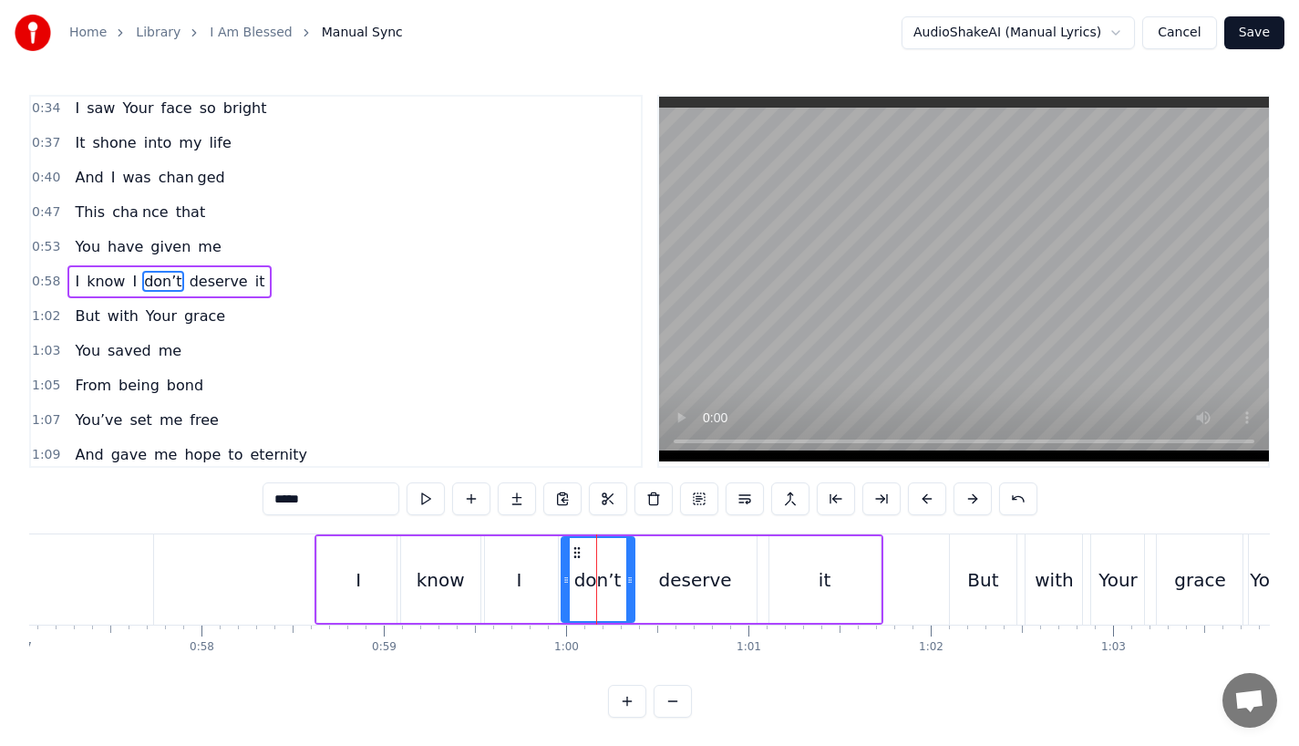
drag, startPoint x: 616, startPoint y: 580, endPoint x: 629, endPoint y: 579, distance: 12.8
click at [629, 579] on icon at bounding box center [629, 580] width 7 height 15
click at [687, 575] on div "deserve" at bounding box center [695, 579] width 73 height 27
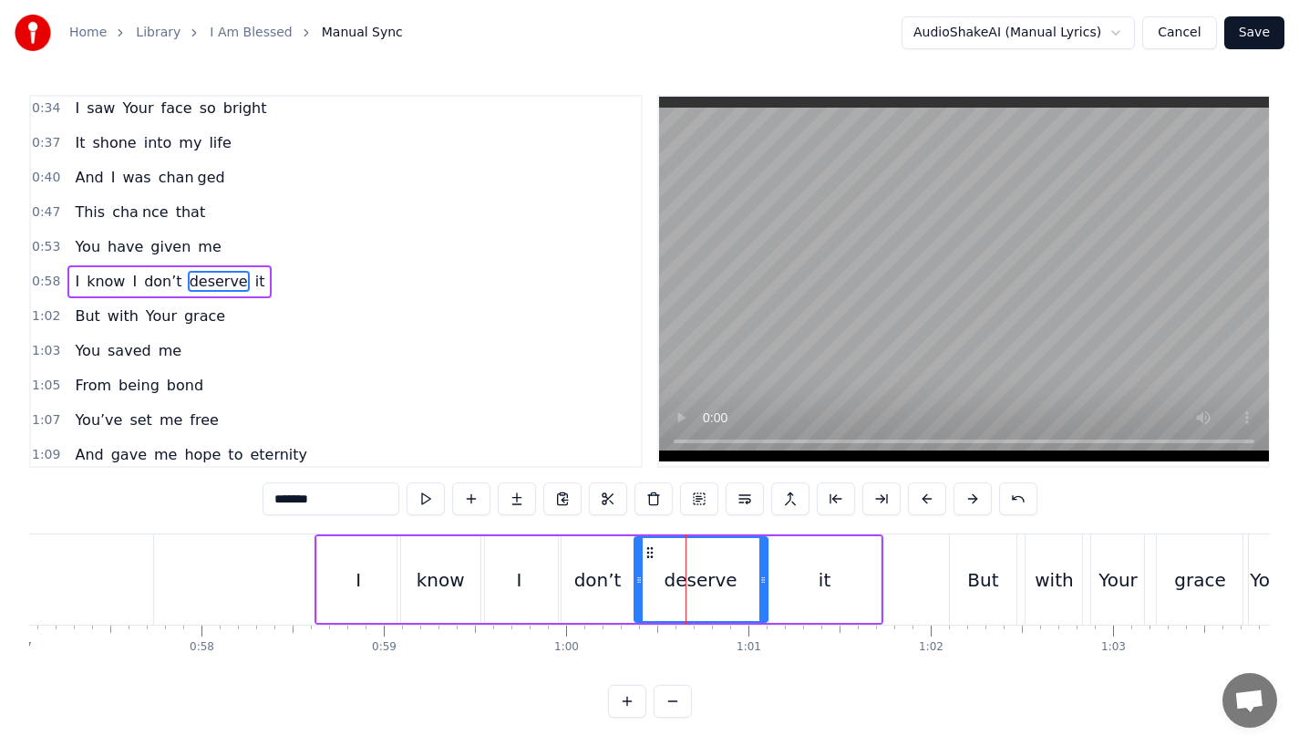
drag, startPoint x: 749, startPoint y: 579, endPoint x: 762, endPoint y: 579, distance: 12.8
click at [762, 579] on icon at bounding box center [762, 580] width 7 height 15
click at [341, 563] on div "I" at bounding box center [358, 579] width 83 height 87
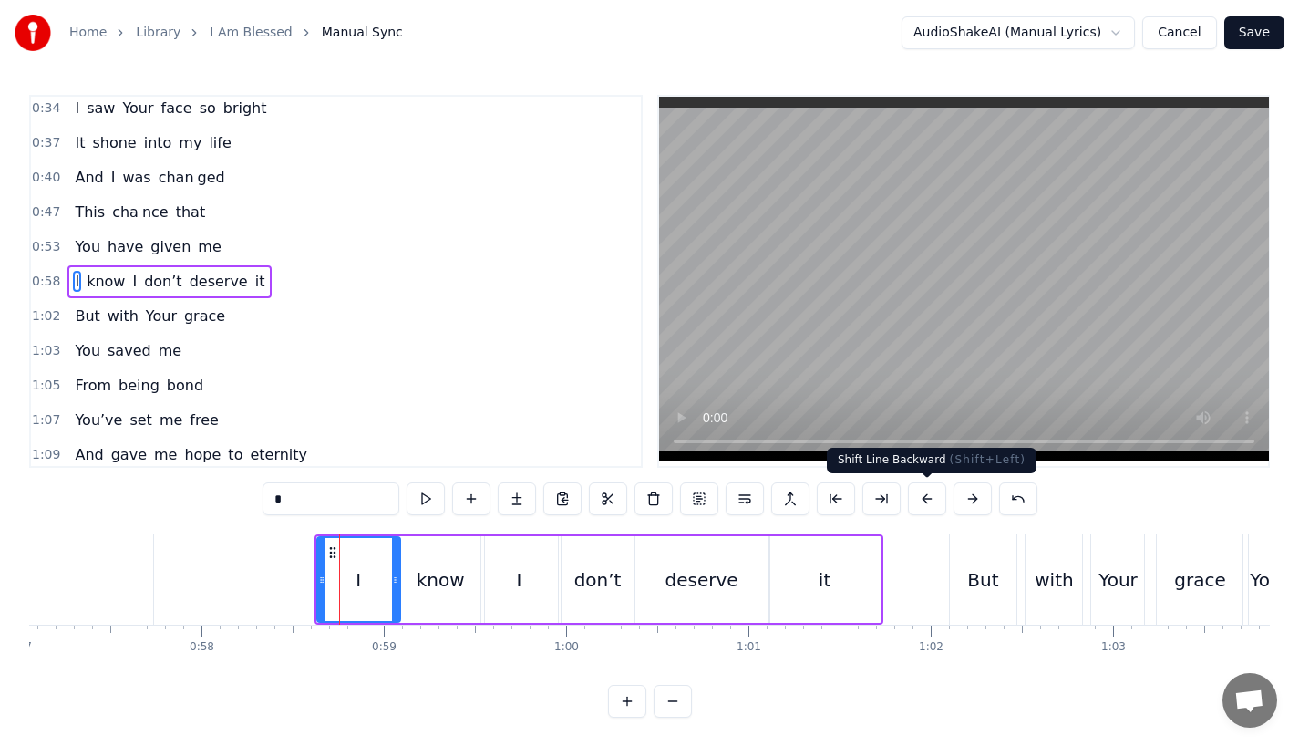
click at [921, 495] on button at bounding box center [927, 498] width 38 height 33
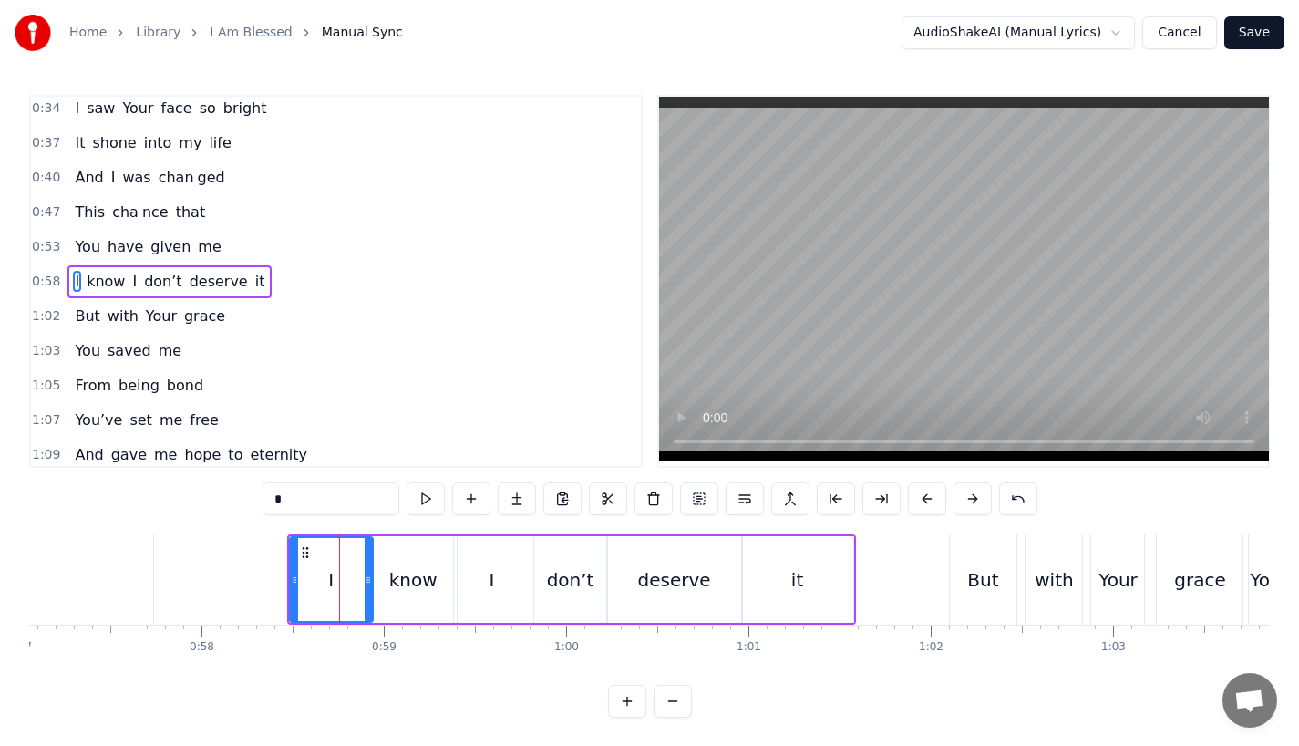
click at [921, 495] on button at bounding box center [927, 498] width 38 height 33
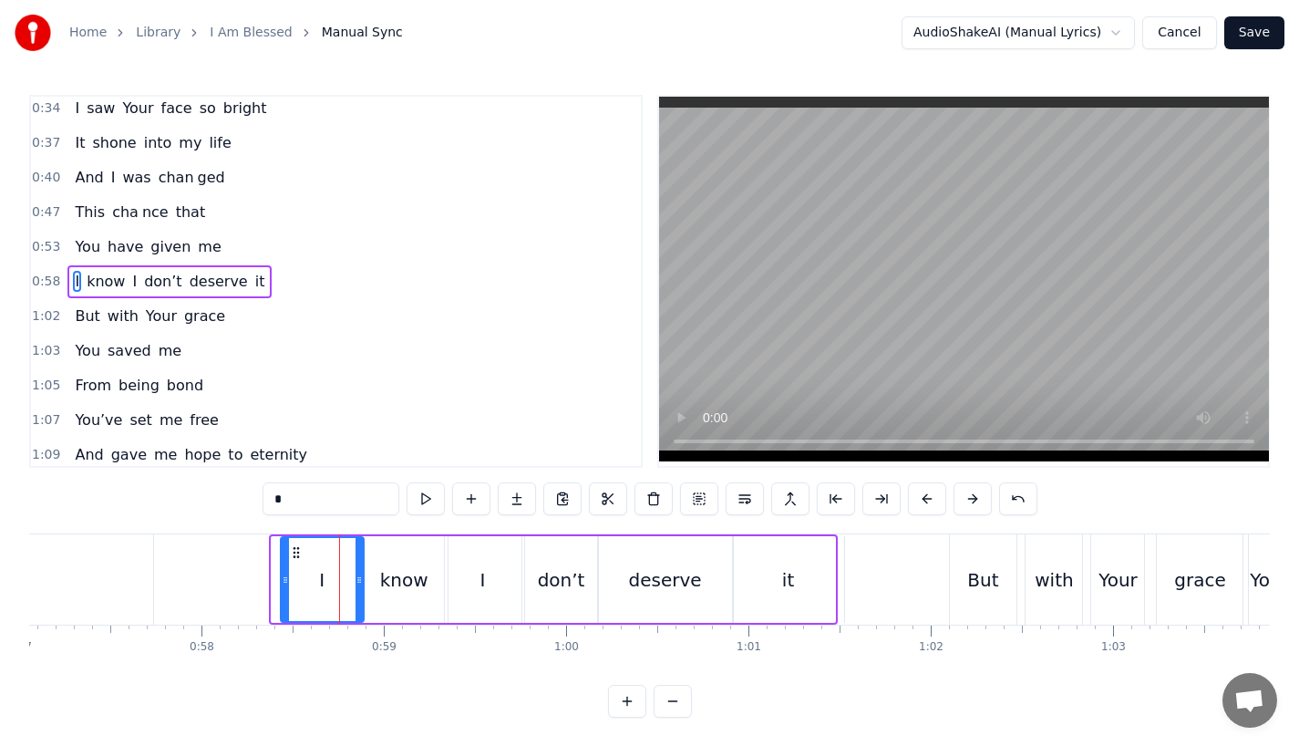
click at [921, 495] on button at bounding box center [927, 498] width 38 height 33
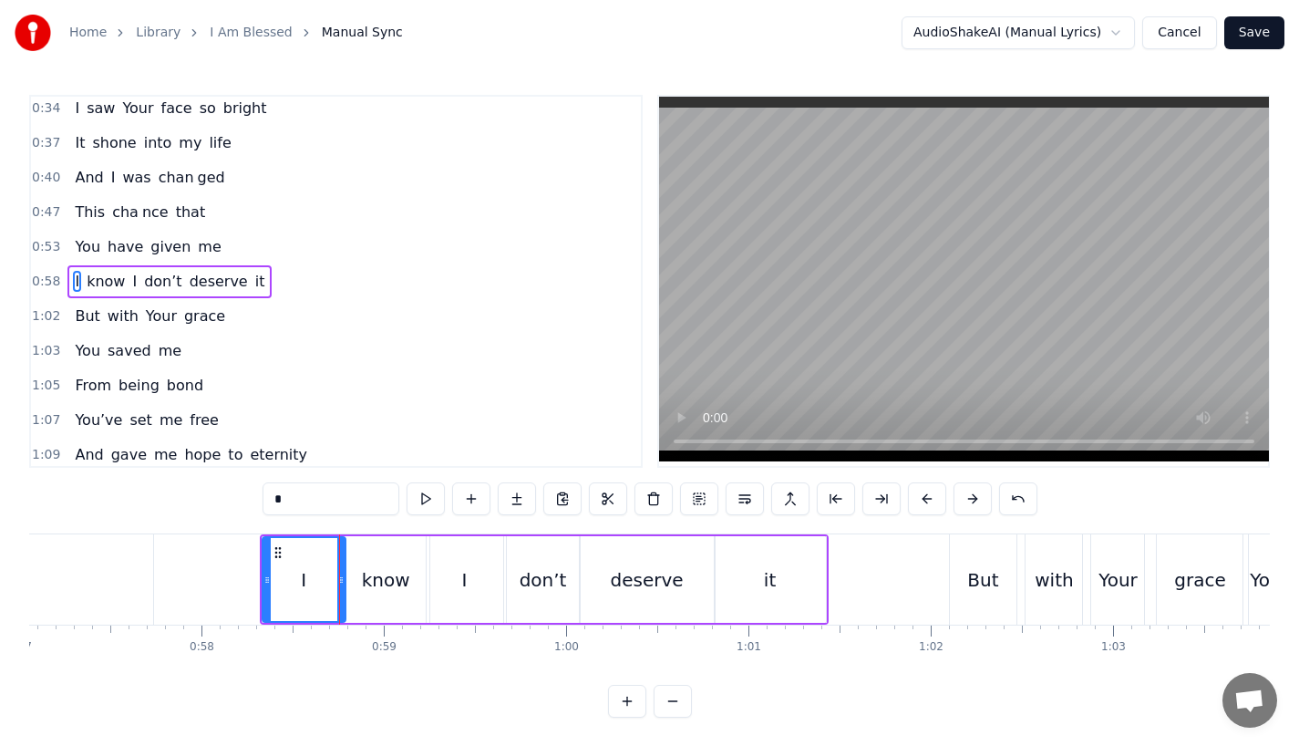
click at [921, 495] on button at bounding box center [927, 498] width 38 height 33
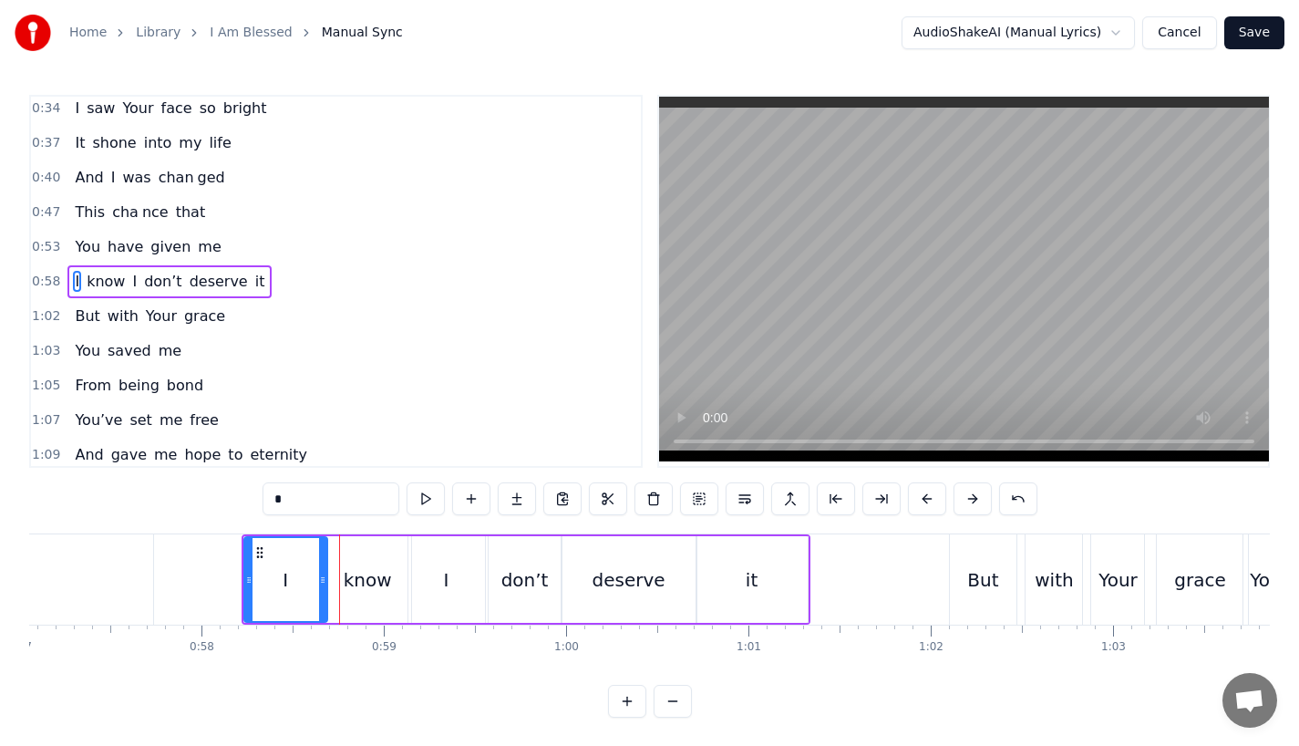
click at [921, 495] on button at bounding box center [927, 498] width 38 height 33
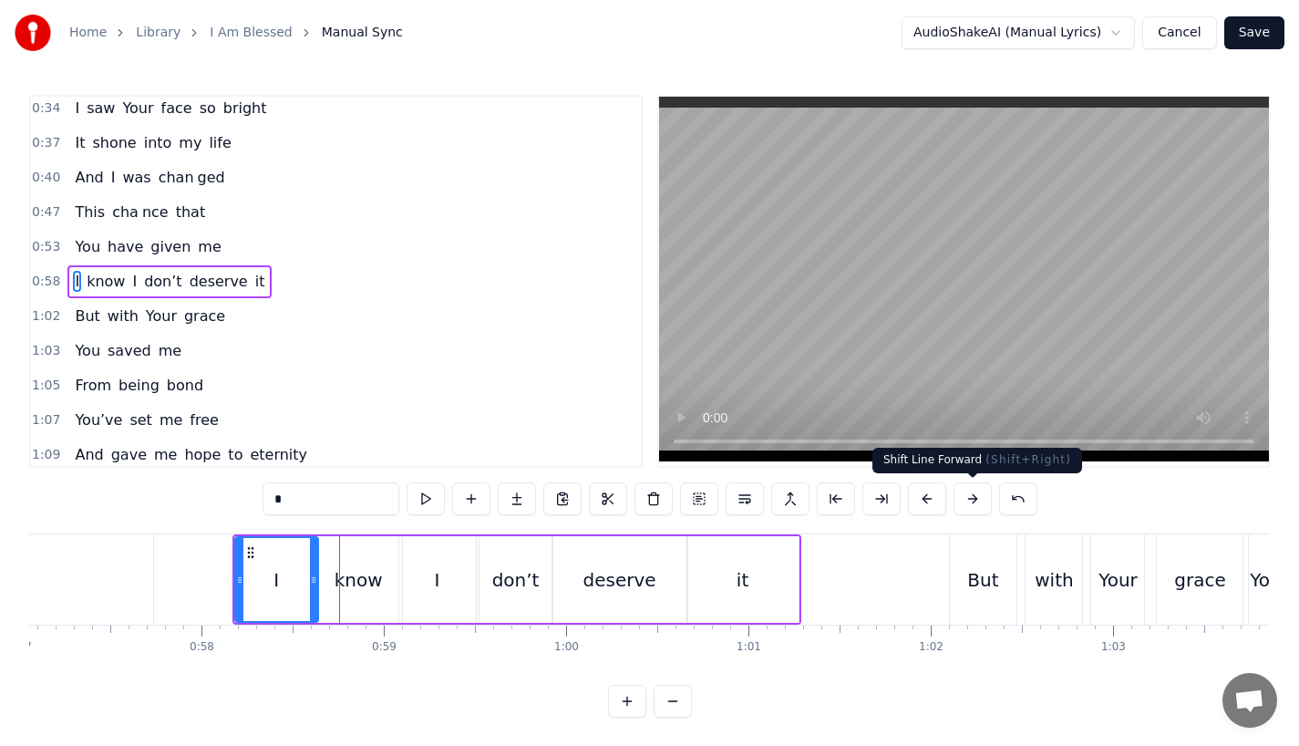
click at [967, 507] on button at bounding box center [973, 498] width 38 height 33
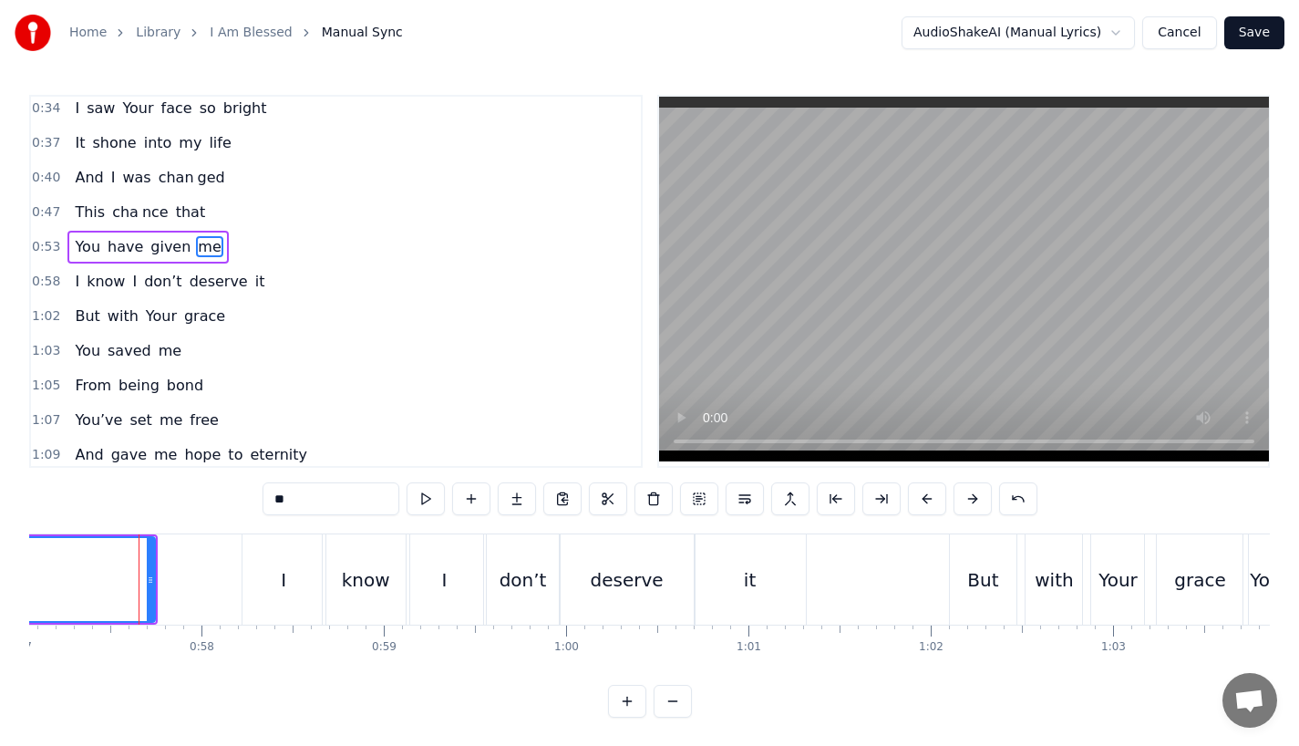
scroll to position [144, 0]
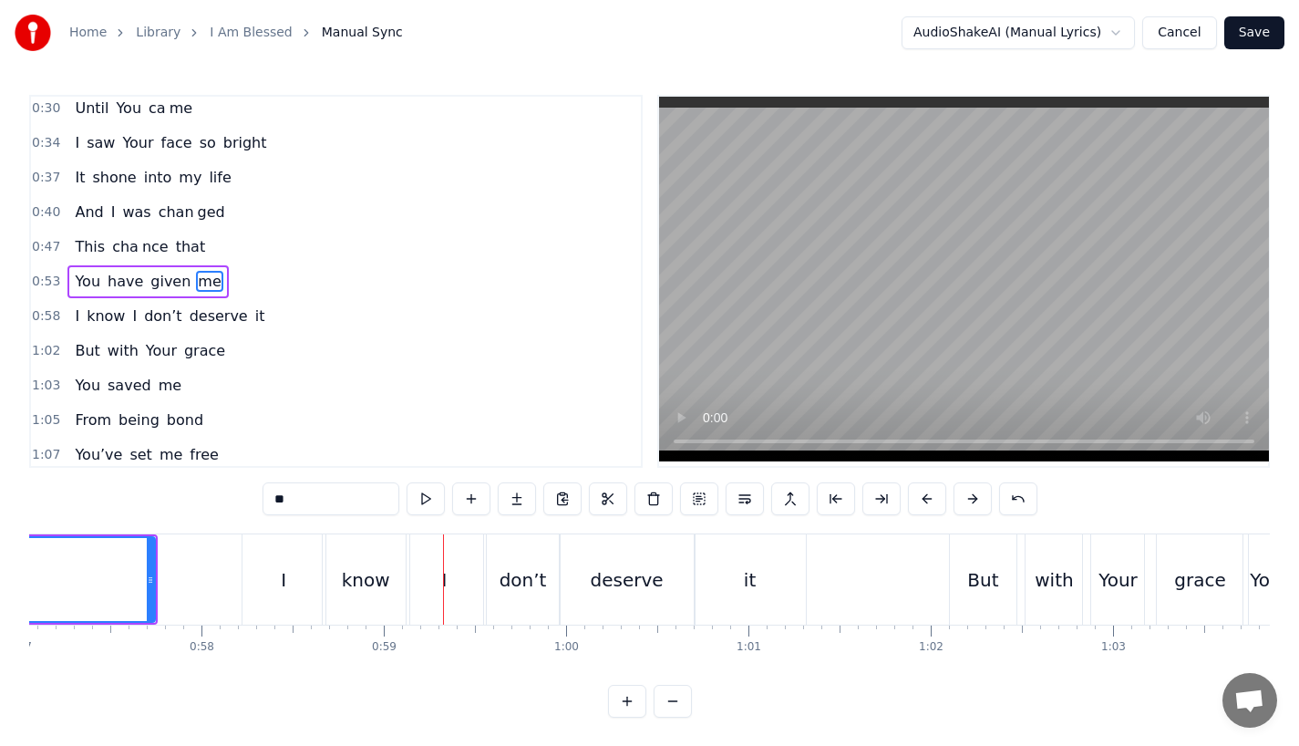
click at [350, 570] on div "know" at bounding box center [366, 579] width 48 height 27
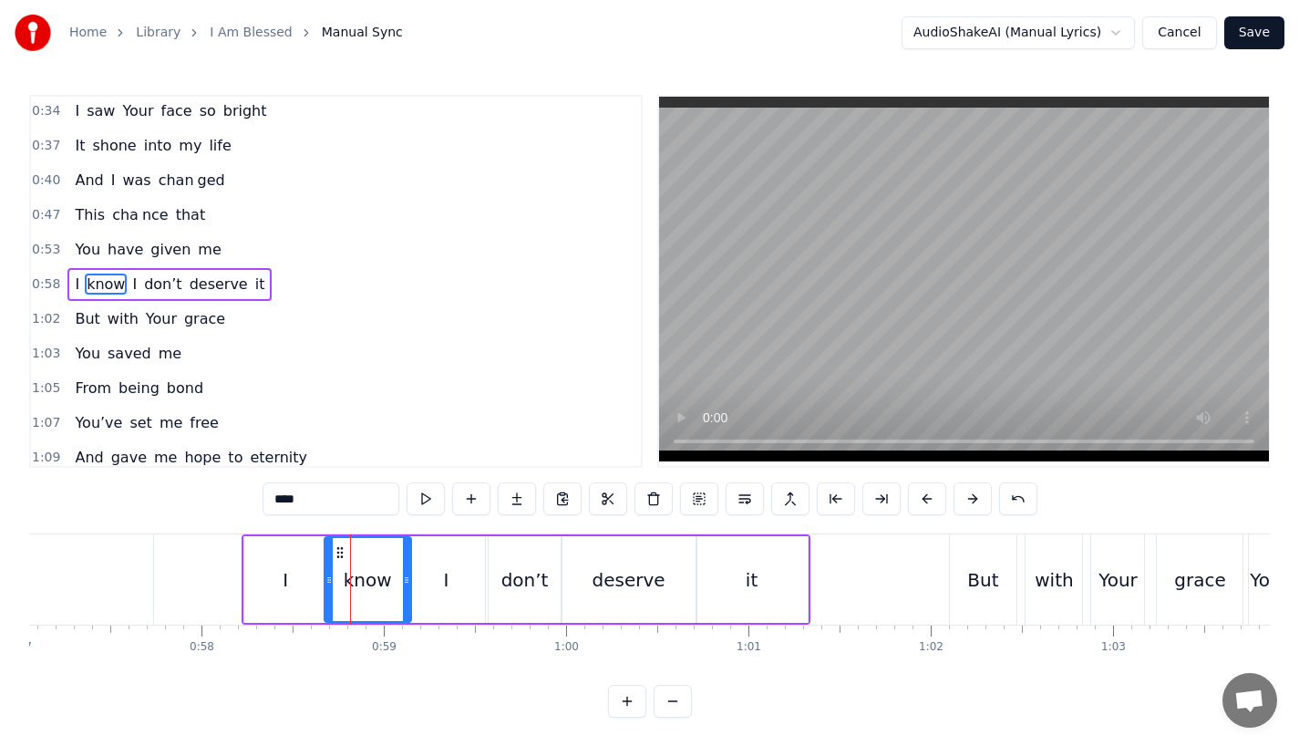
scroll to position [179, 0]
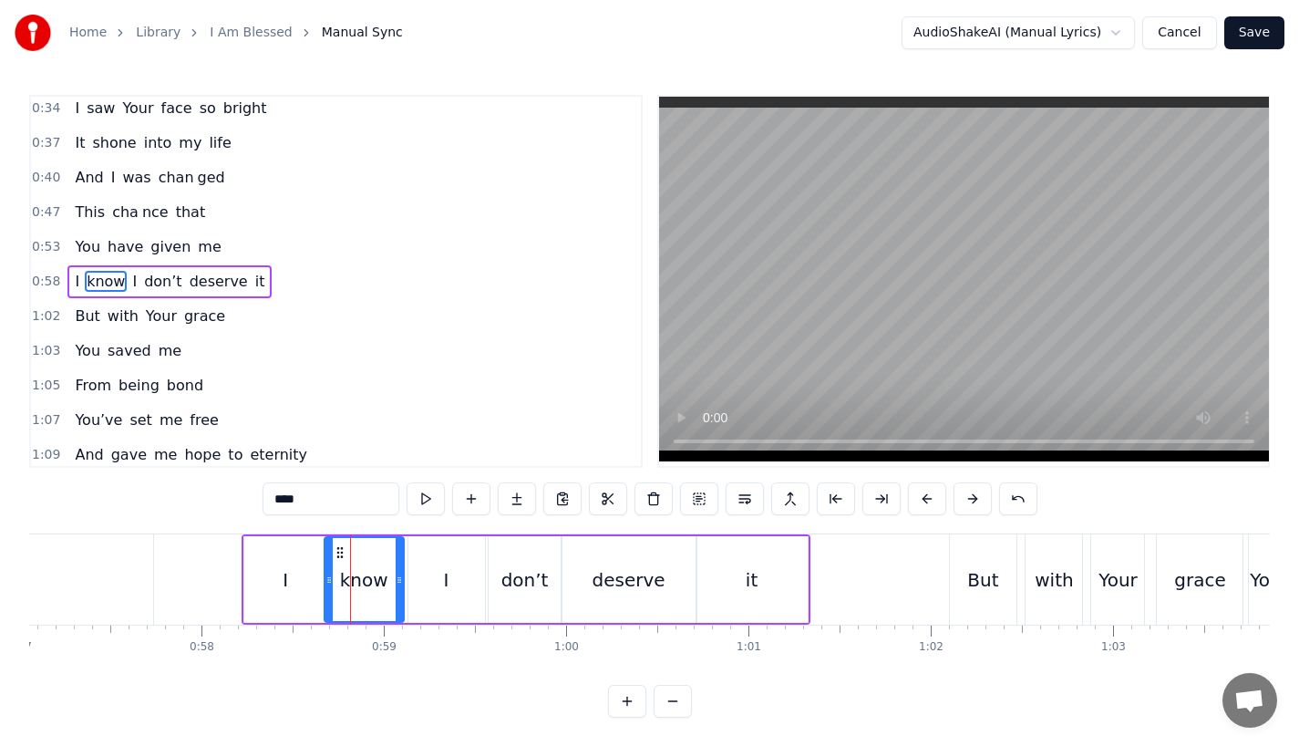
click at [396, 578] on icon at bounding box center [399, 580] width 7 height 15
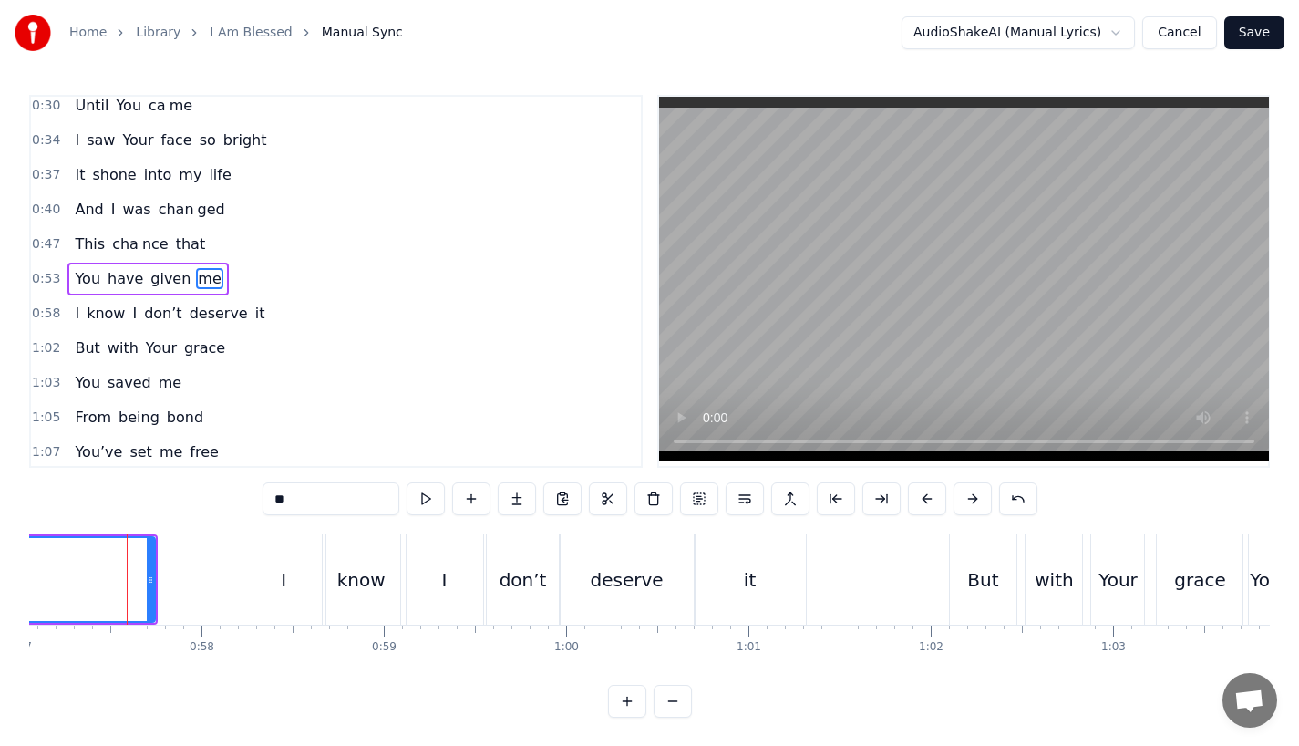
scroll to position [144, 0]
click at [654, 412] on div "0:13 I was a lone 0:18 So lost and so emp ty 0:24 Living in the dark 0:27 Like …" at bounding box center [649, 281] width 1241 height 373
click at [265, 581] on div "I" at bounding box center [284, 579] width 83 height 90
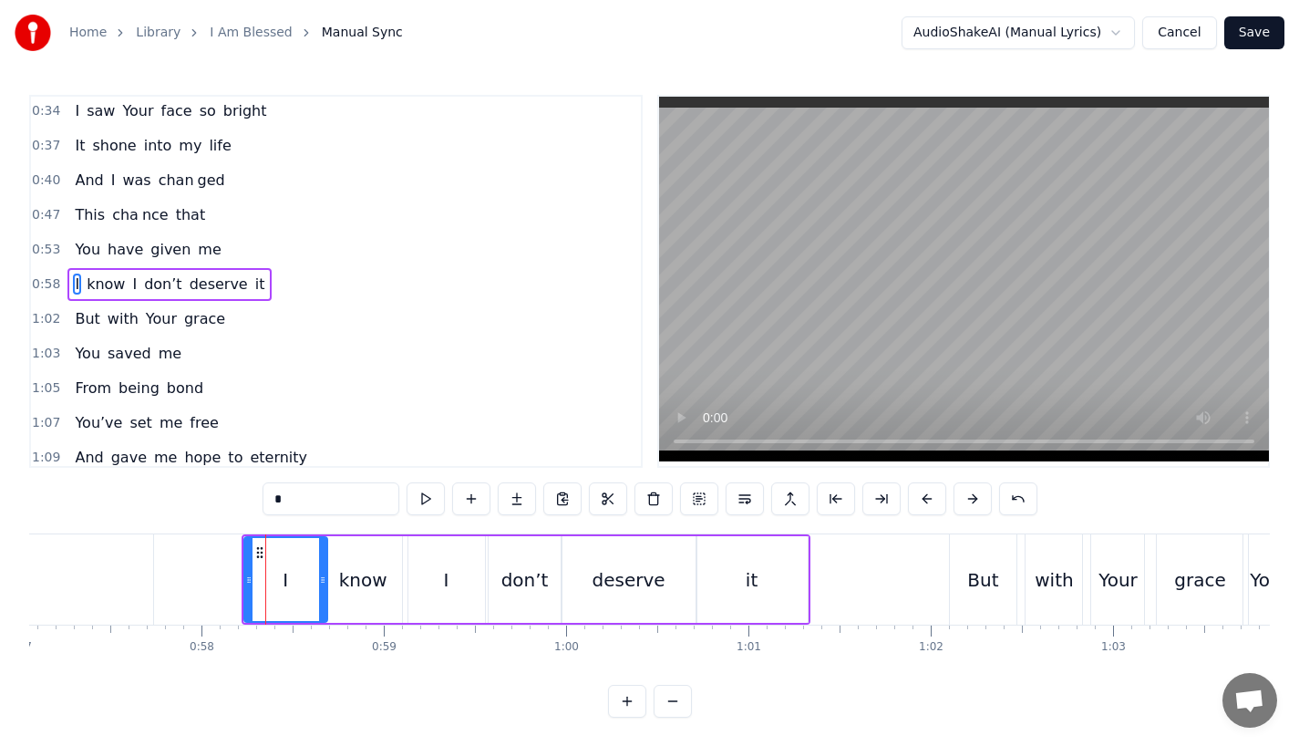
scroll to position [179, 0]
click at [336, 579] on div "know" at bounding box center [363, 579] width 77 height 87
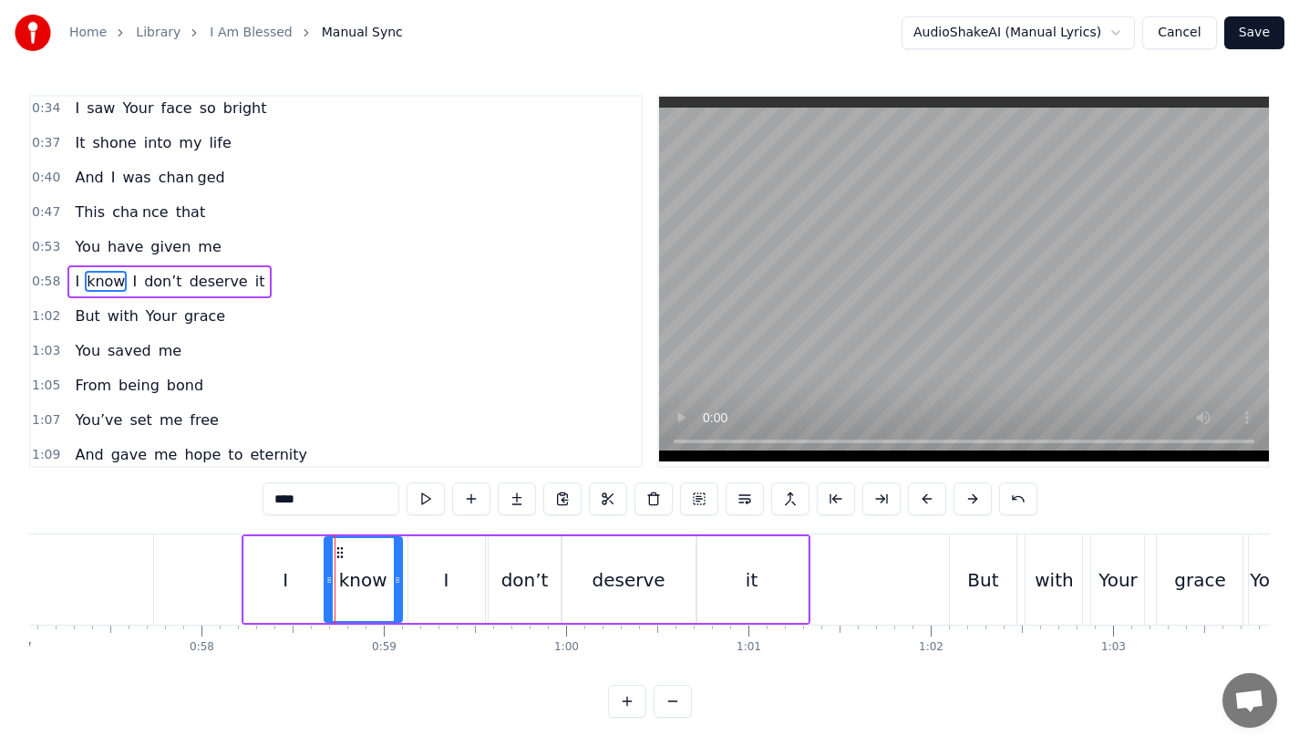
click at [422, 586] on div "I" at bounding box center [446, 579] width 77 height 87
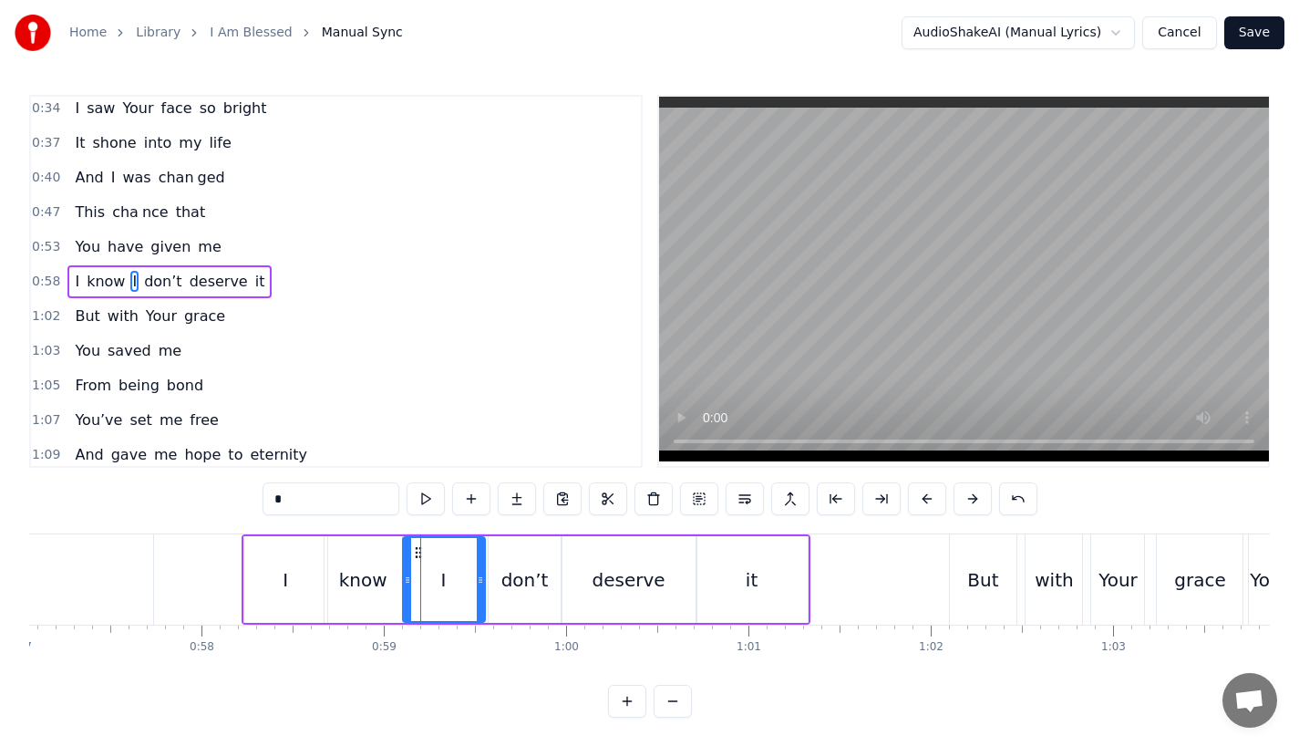
click at [407, 575] on icon at bounding box center [407, 580] width 7 height 15
click at [257, 584] on div "I" at bounding box center [285, 579] width 83 height 87
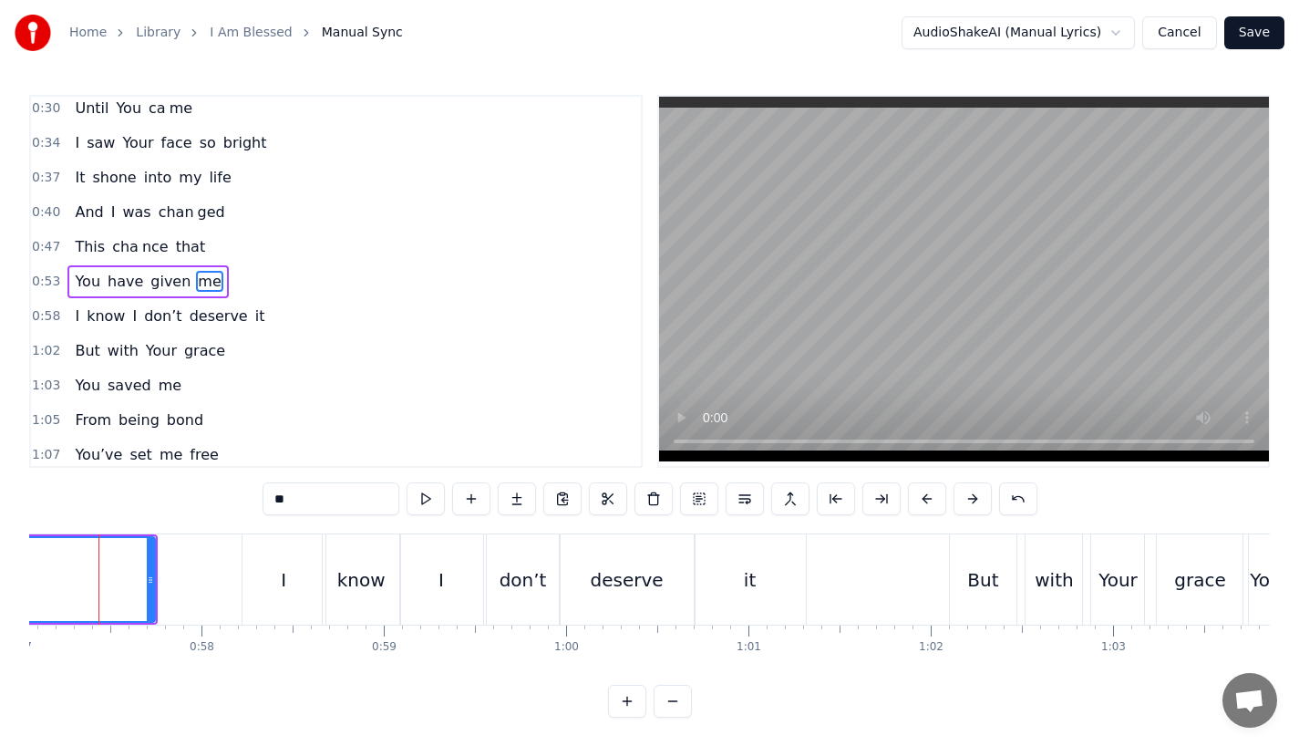
scroll to position [0, 10382]
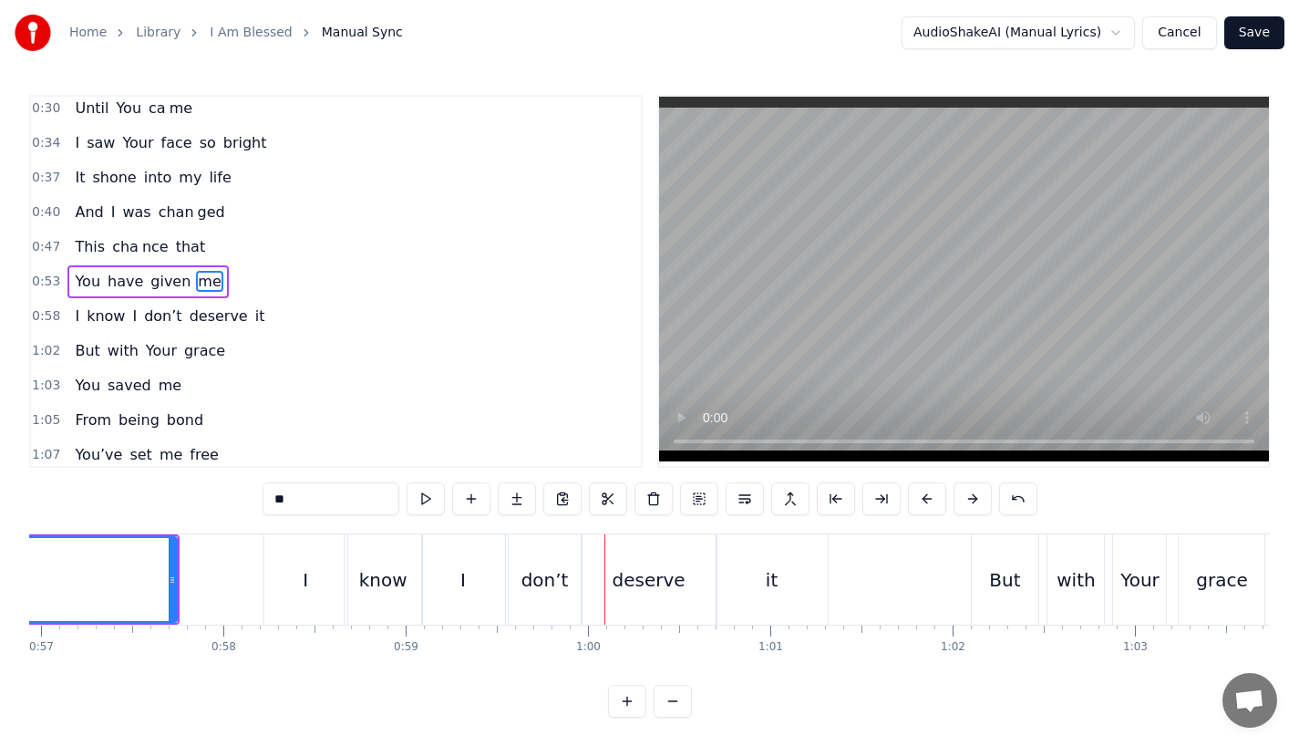
click at [466, 567] on div "I" at bounding box center [463, 579] width 83 height 90
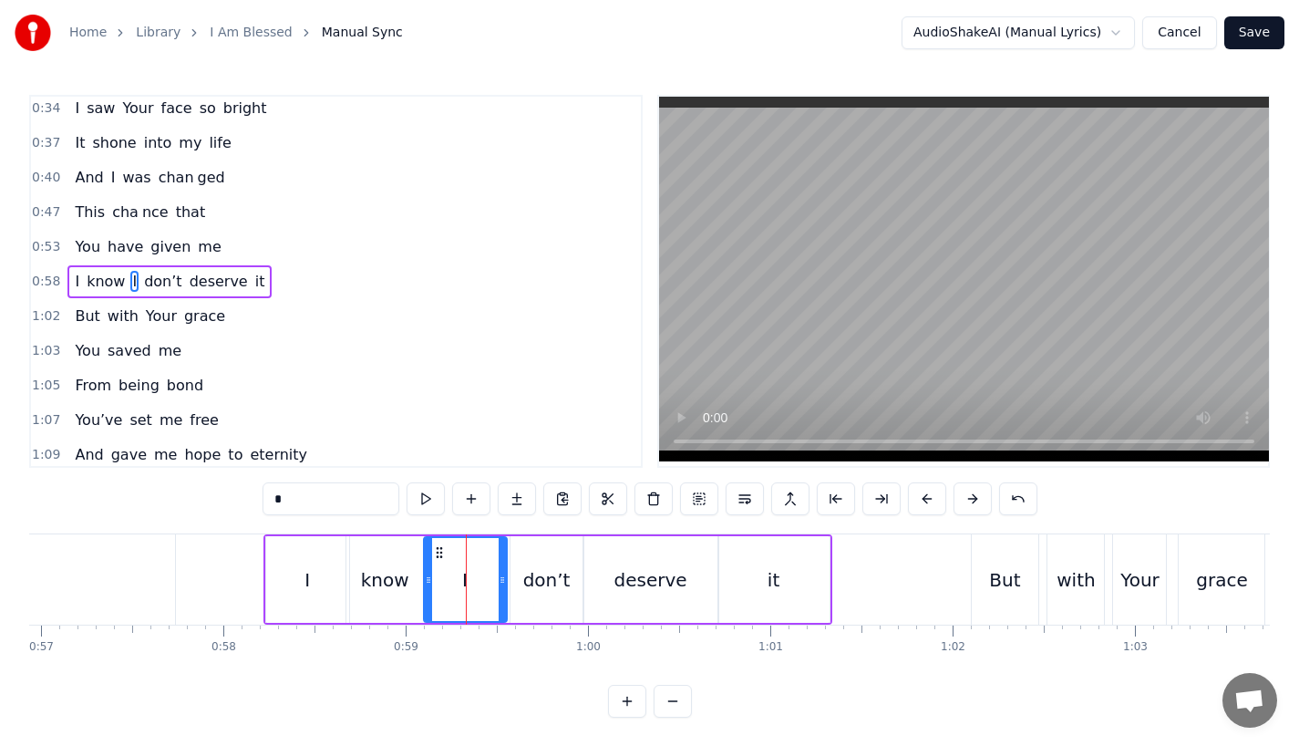
click at [542, 576] on div "don’t" at bounding box center [546, 579] width 47 height 27
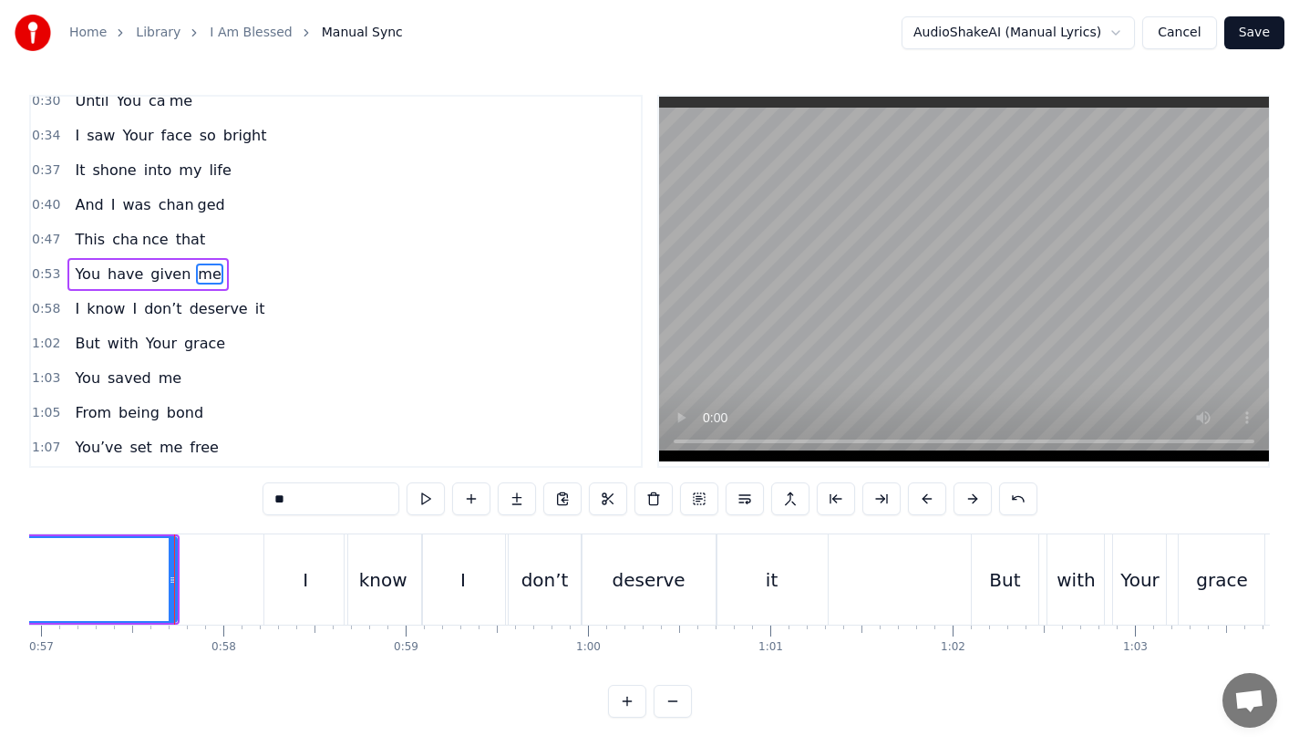
scroll to position [144, 0]
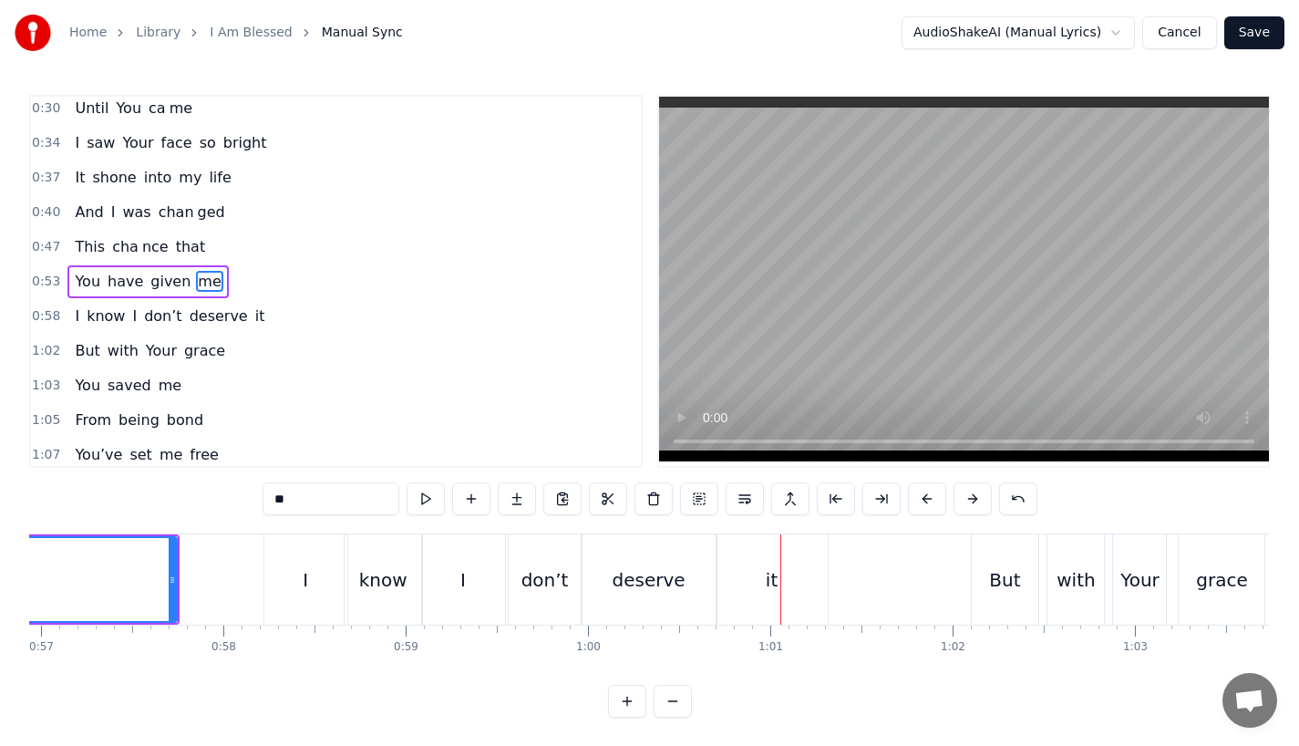
click at [999, 569] on div "But" at bounding box center [1004, 579] width 31 height 27
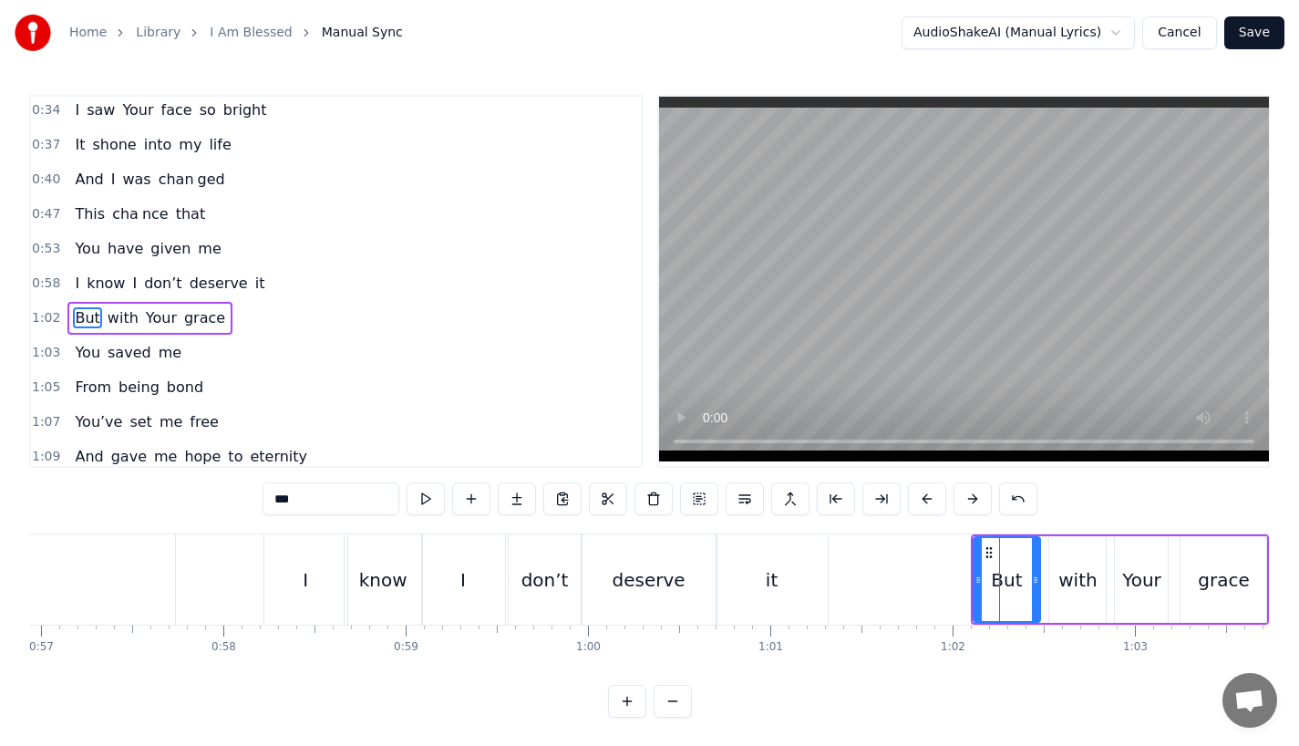
scroll to position [213, 0]
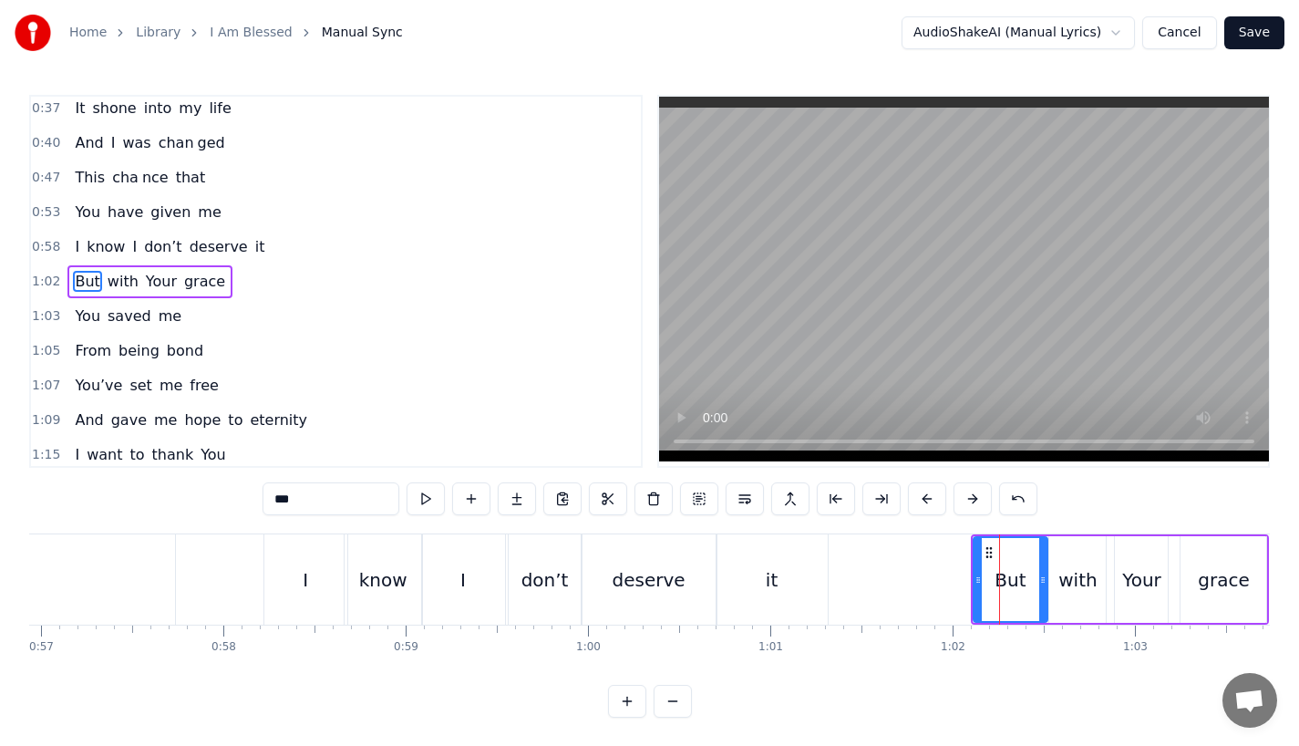
drag, startPoint x: 1039, startPoint y: 589, endPoint x: 1049, endPoint y: 588, distance: 9.2
click at [1047, 588] on div at bounding box center [1042, 579] width 7 height 83
click at [1069, 583] on div "with" at bounding box center [1078, 579] width 38 height 27
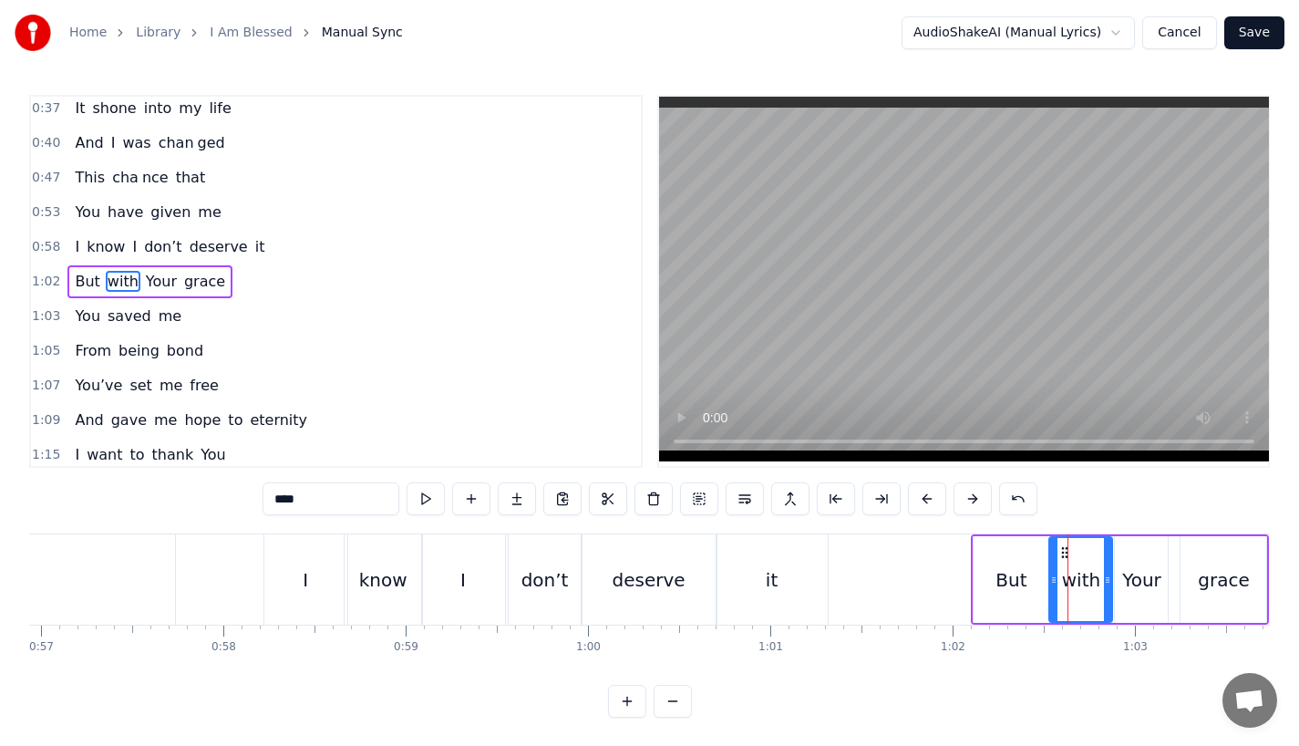
click at [1110, 584] on icon at bounding box center [1107, 580] width 7 height 15
click at [1153, 581] on div "Your" at bounding box center [1141, 579] width 39 height 27
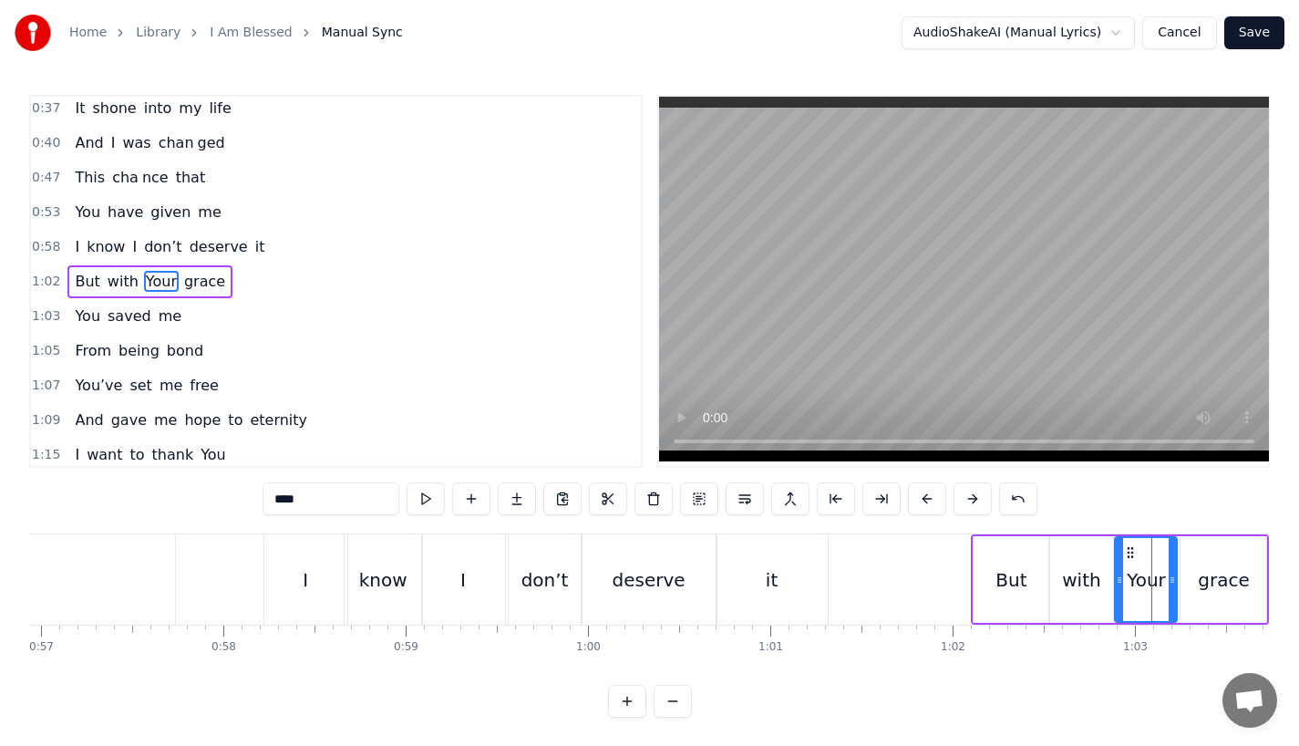
drag, startPoint x: 1163, startPoint y: 581, endPoint x: 1173, endPoint y: 581, distance: 10.0
click at [1173, 581] on icon at bounding box center [1172, 580] width 7 height 15
click at [989, 575] on div "But" at bounding box center [1012, 579] width 77 height 87
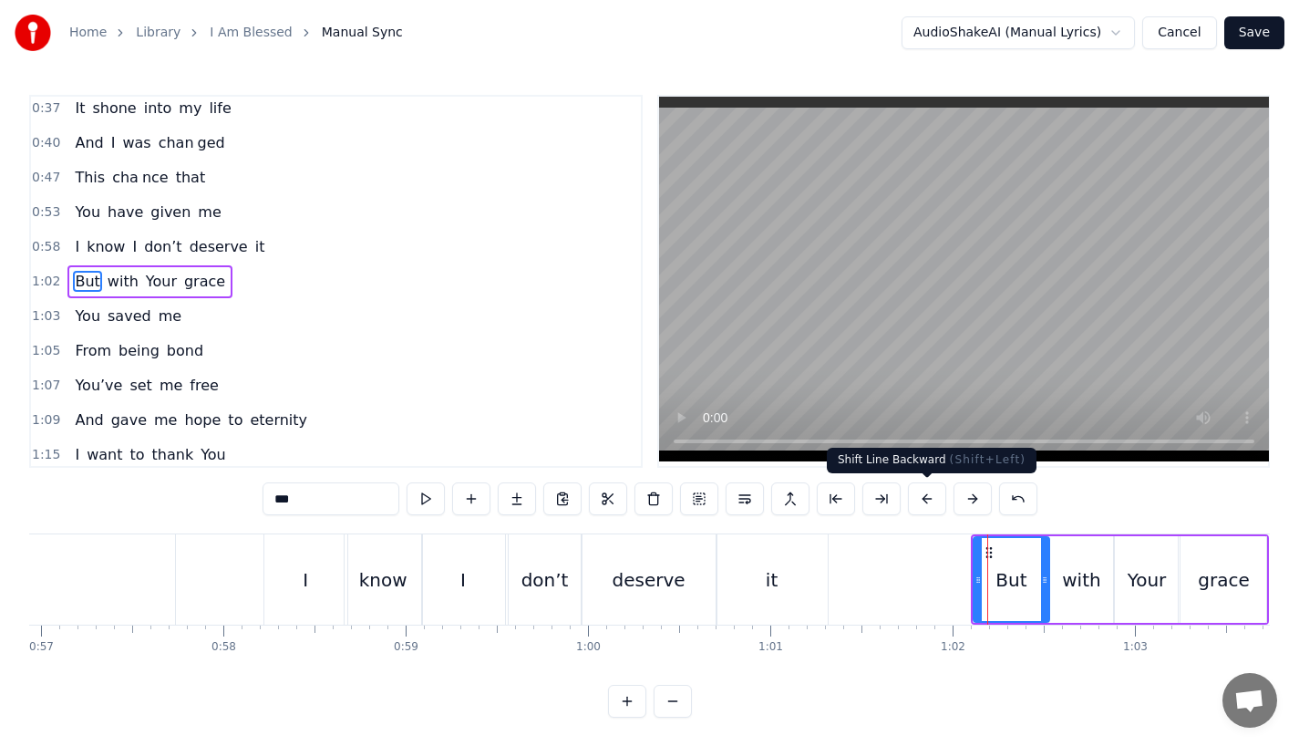
click at [930, 502] on button at bounding box center [927, 498] width 38 height 33
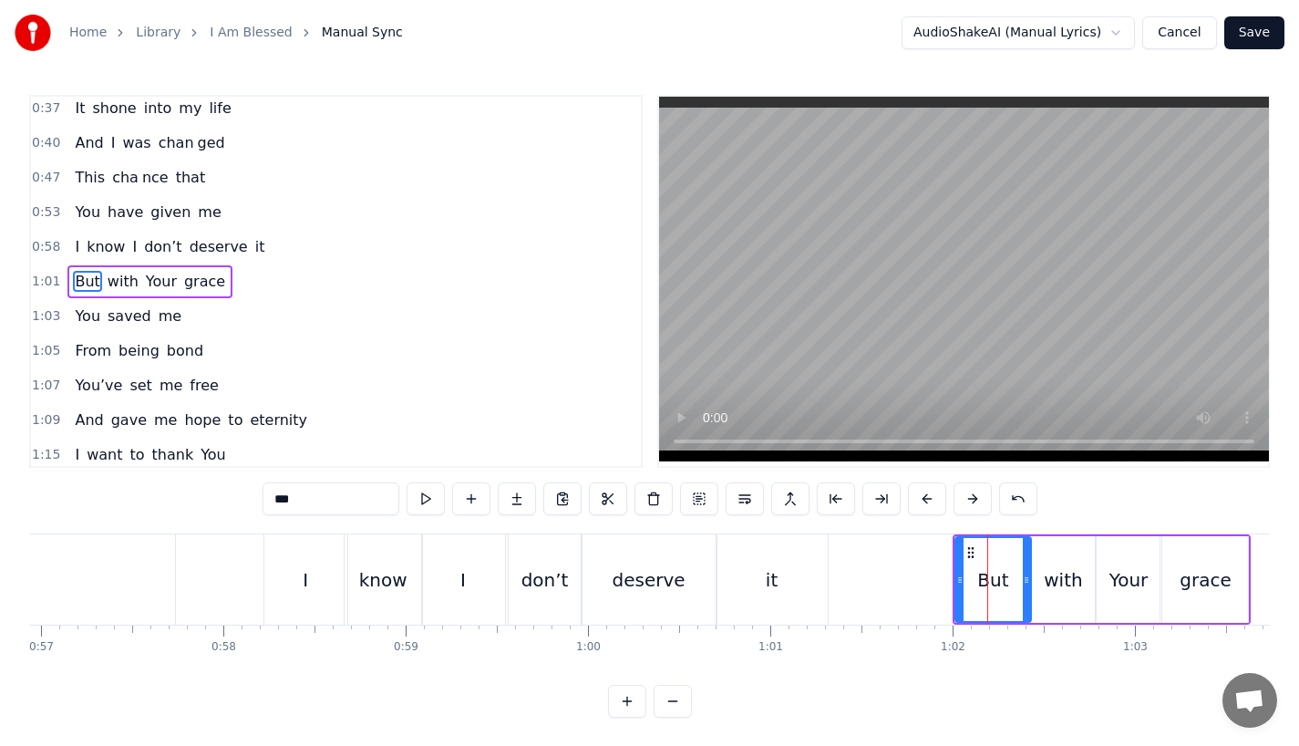
click at [930, 502] on button at bounding box center [927, 498] width 38 height 33
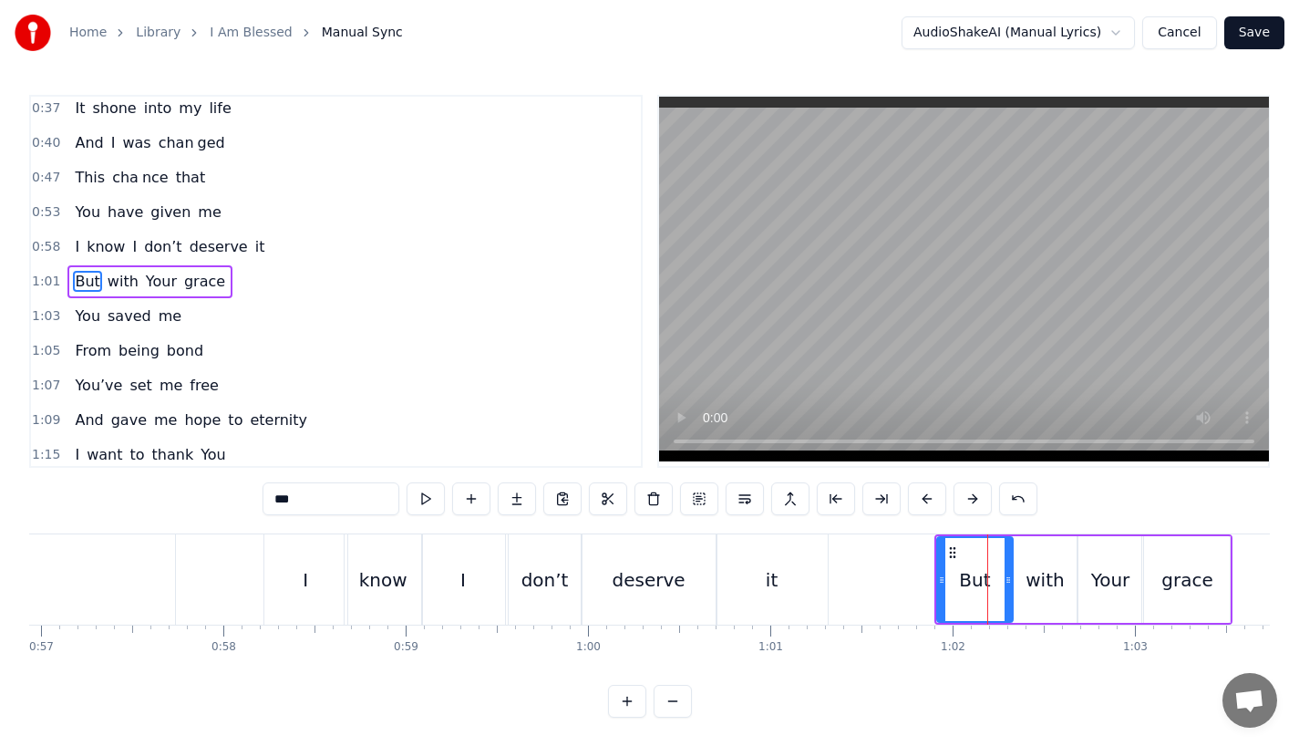
click at [930, 502] on button at bounding box center [927, 498] width 38 height 33
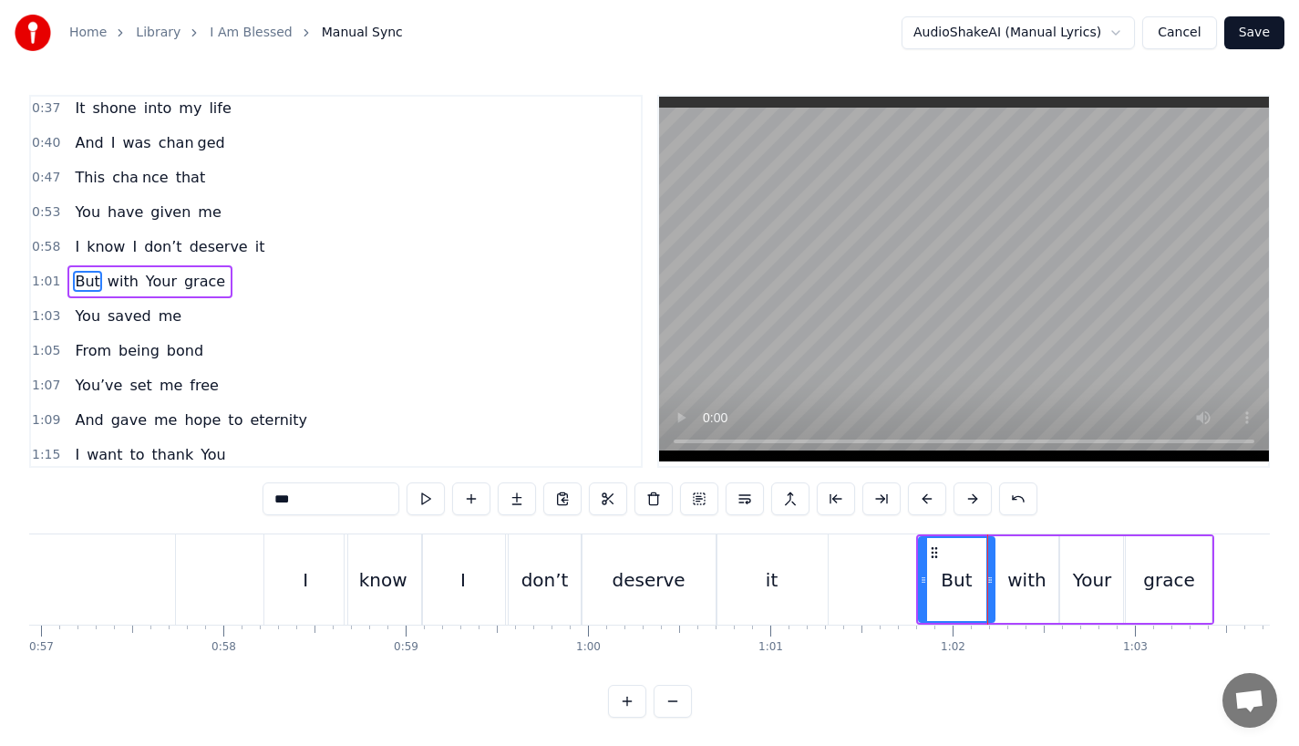
click at [930, 502] on button at bounding box center [927, 498] width 38 height 33
click at [781, 569] on div "it" at bounding box center [772, 579] width 111 height 90
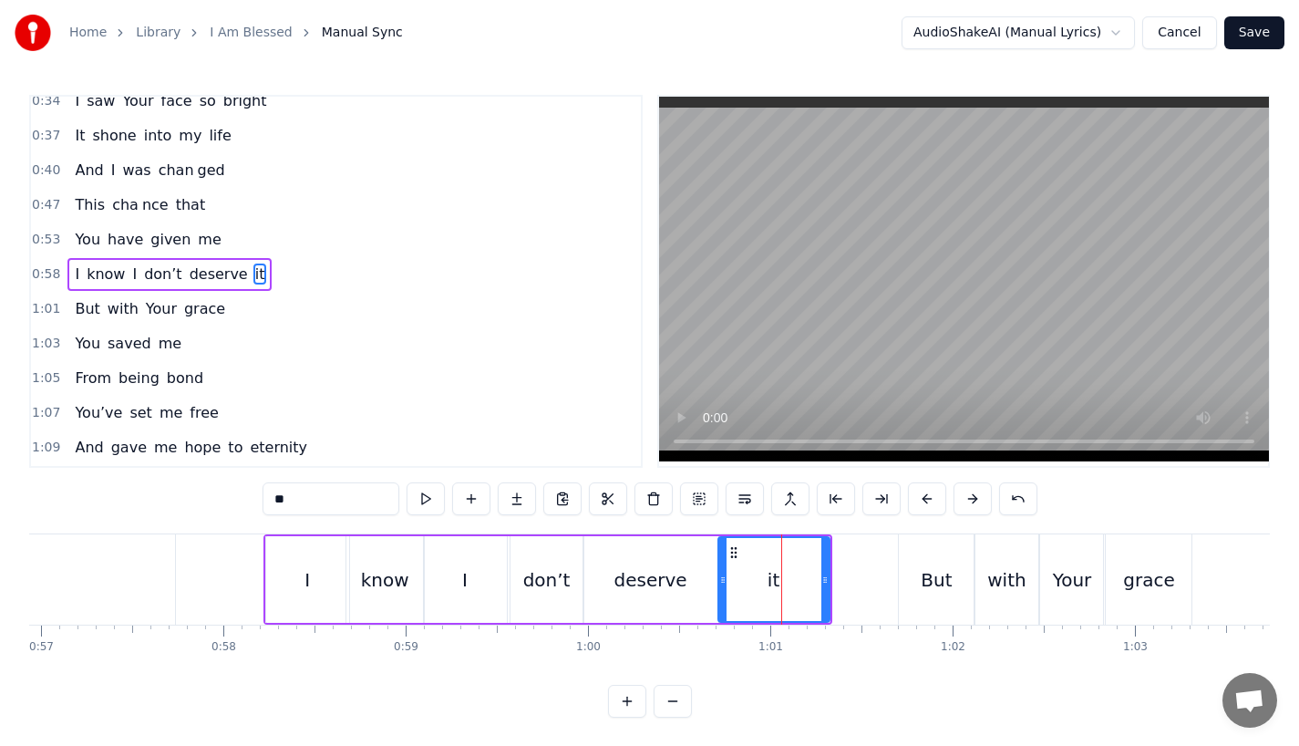
scroll to position [179, 0]
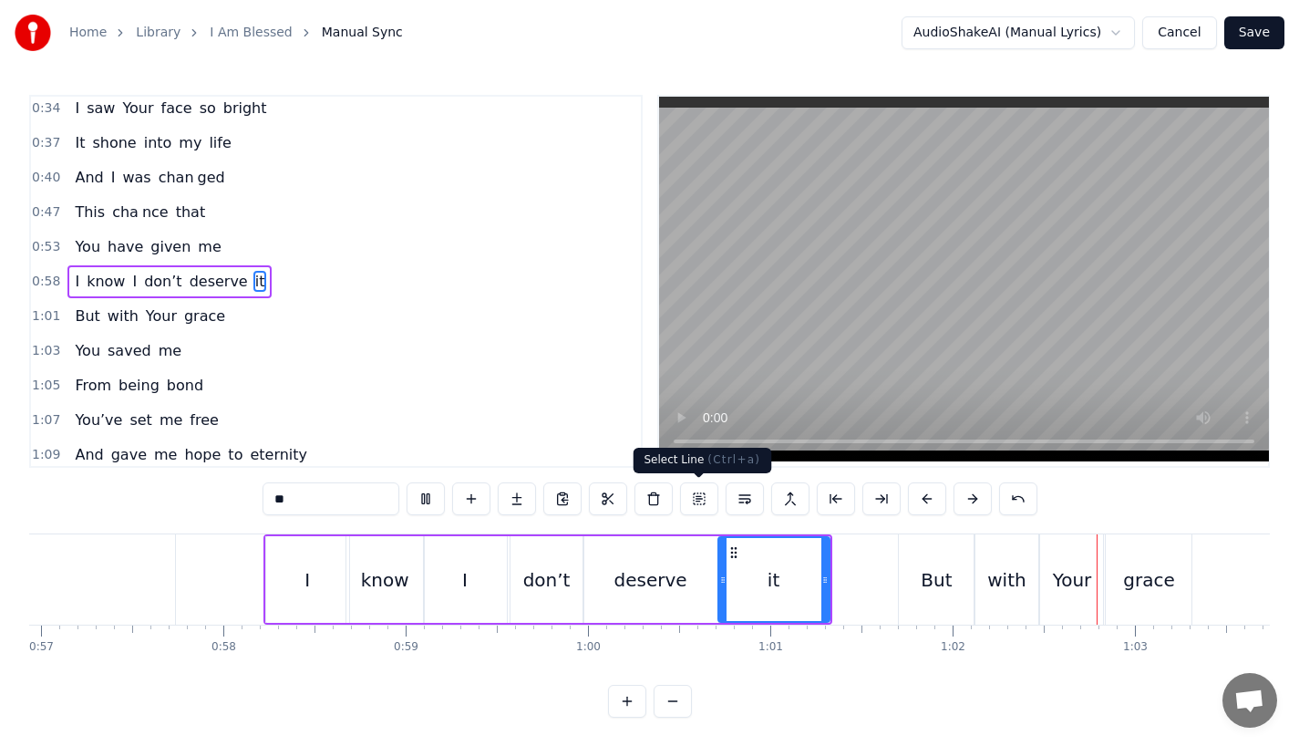
click at [731, 572] on div "it" at bounding box center [773, 579] width 109 height 83
click at [759, 576] on div "it" at bounding box center [773, 579] width 109 height 83
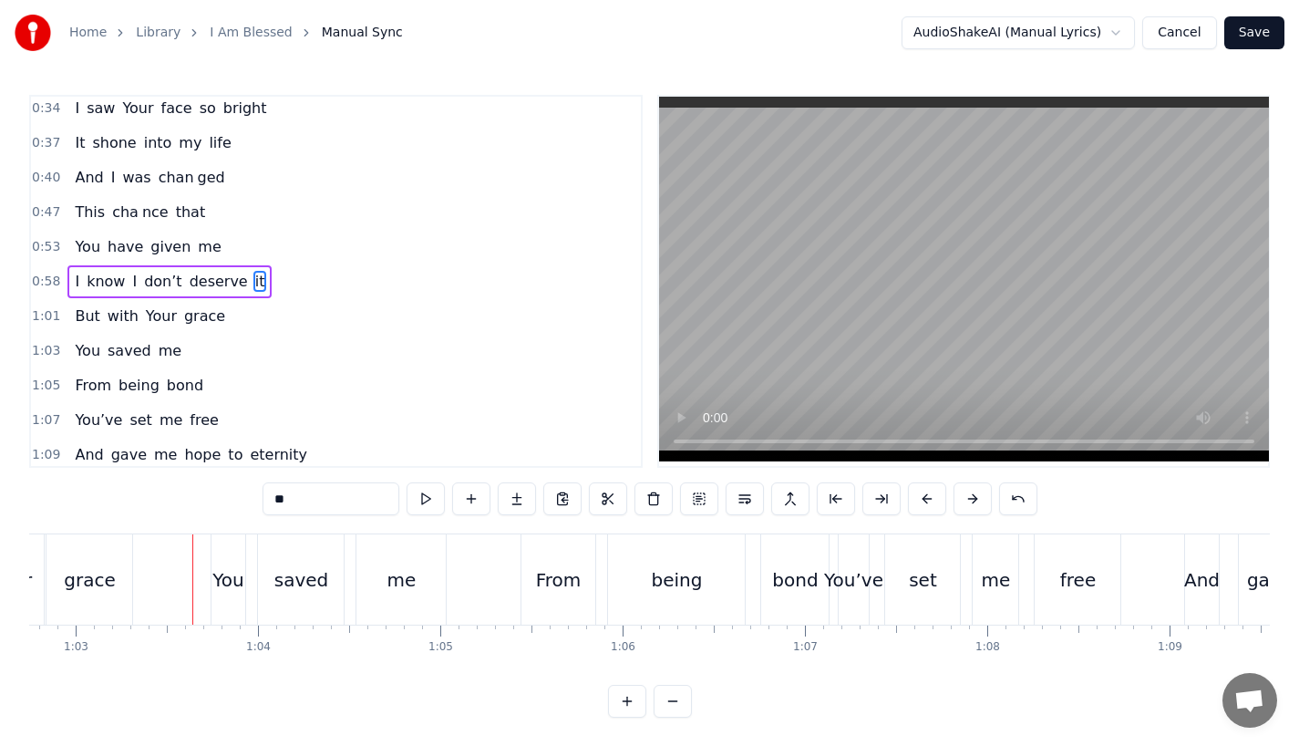
scroll to position [0, 11387]
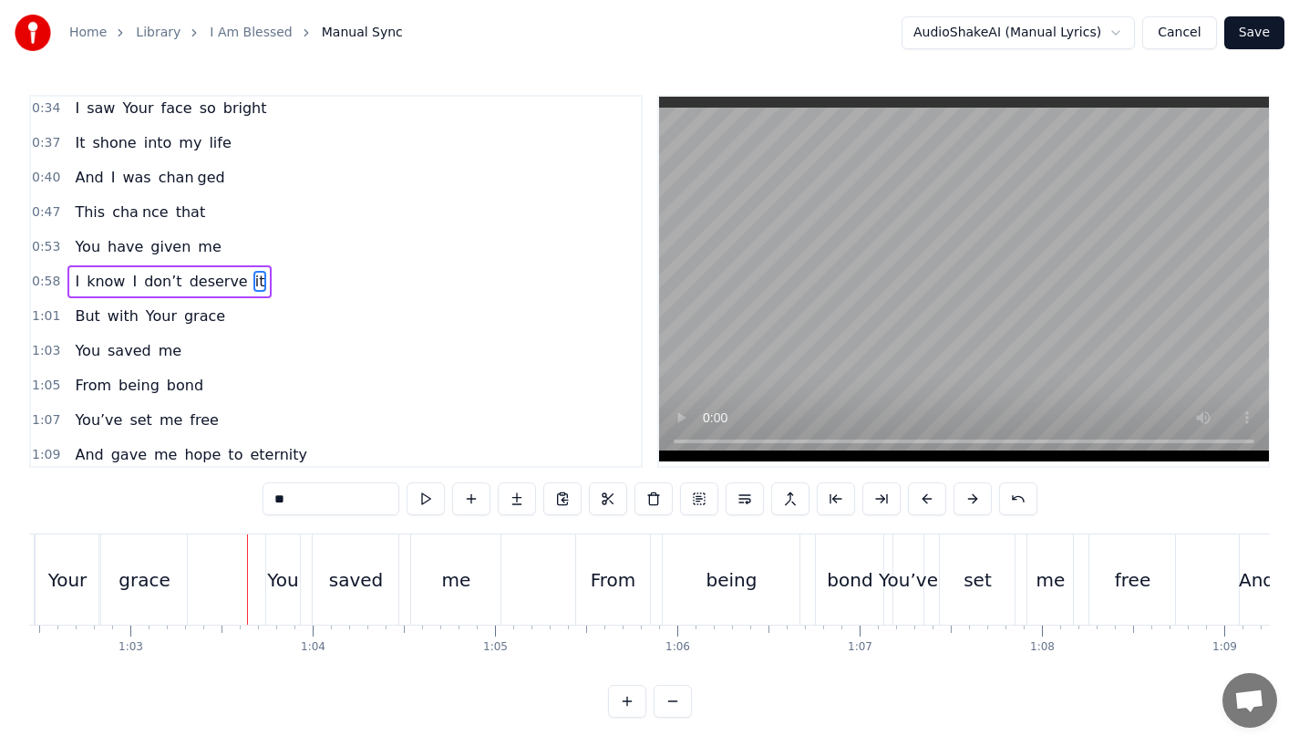
click at [275, 589] on div "You" at bounding box center [282, 579] width 31 height 27
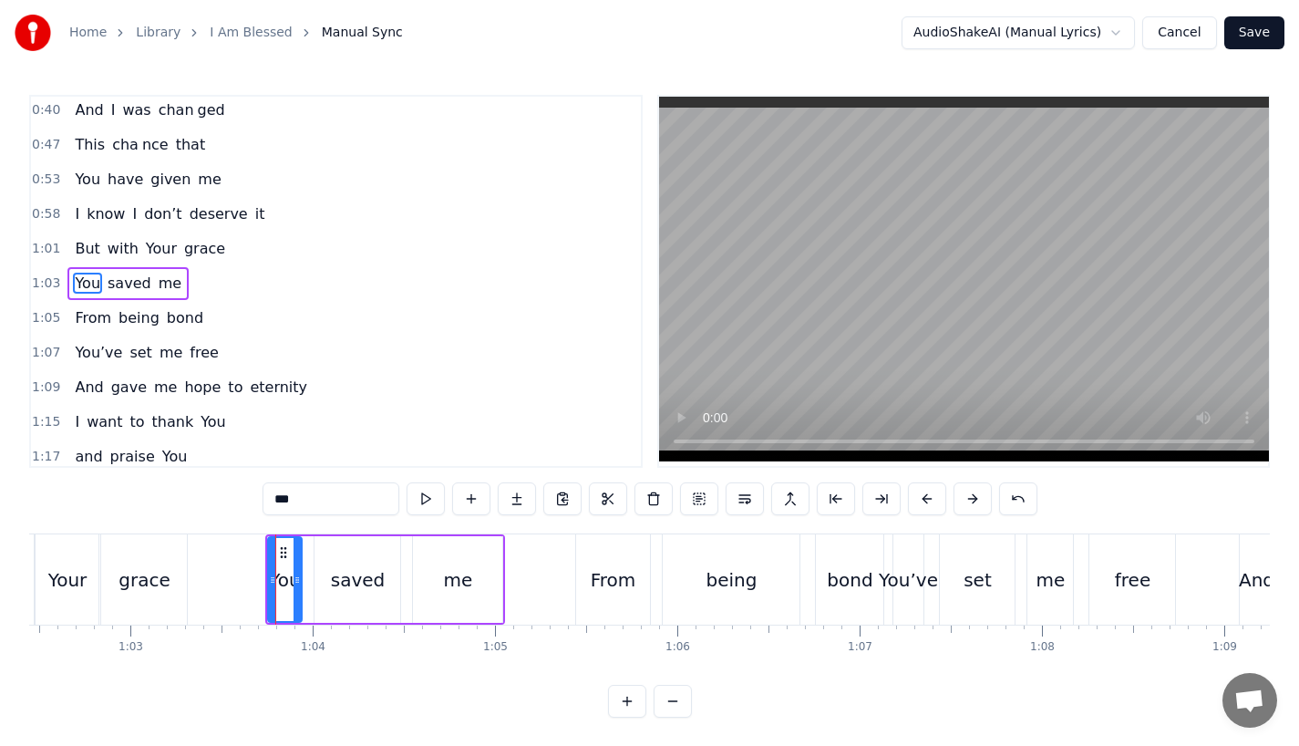
scroll to position [248, 0]
drag, startPoint x: 295, startPoint y: 589, endPoint x: 314, endPoint y: 589, distance: 18.2
click at [314, 589] on div at bounding box center [315, 579] width 7 height 83
click at [359, 589] on div "saved" at bounding box center [358, 579] width 55 height 27
type input "*****"
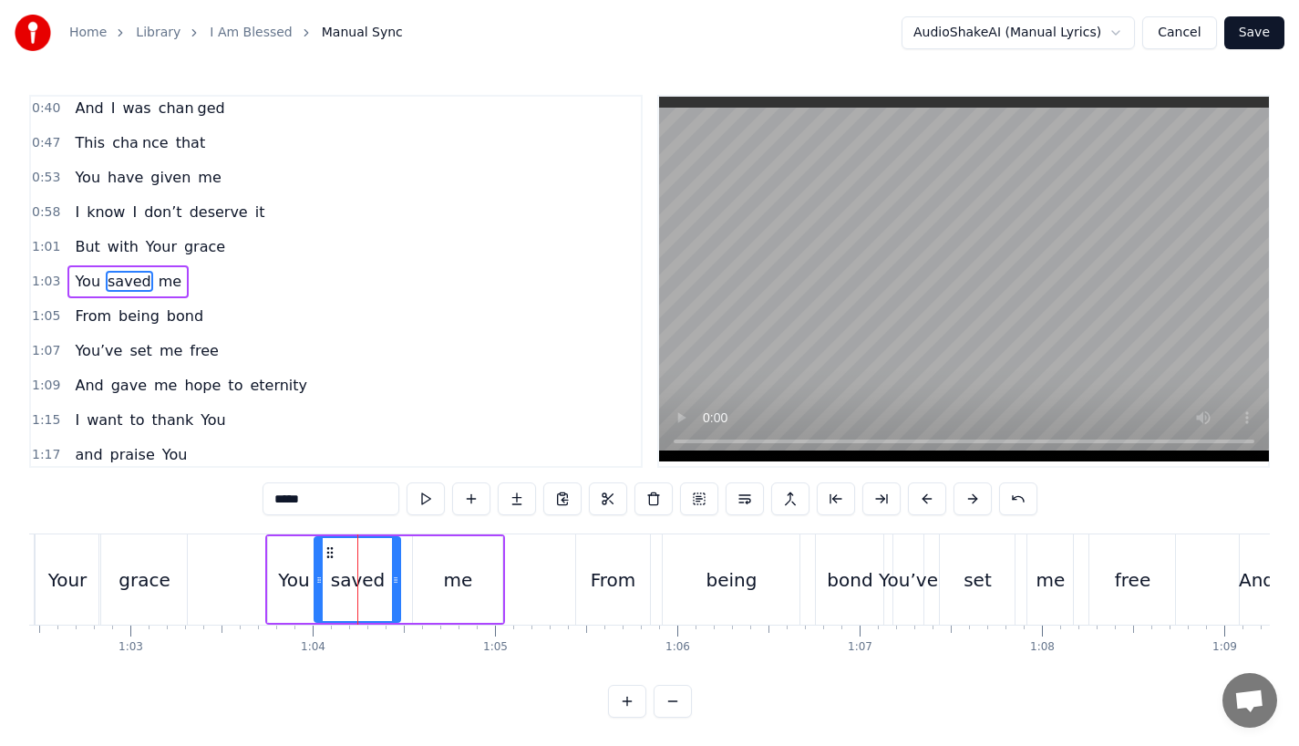
drag, startPoint x: 389, startPoint y: 589, endPoint x: 409, endPoint y: 589, distance: 20.1
click at [409, 589] on div "You saved me" at bounding box center [385, 579] width 241 height 90
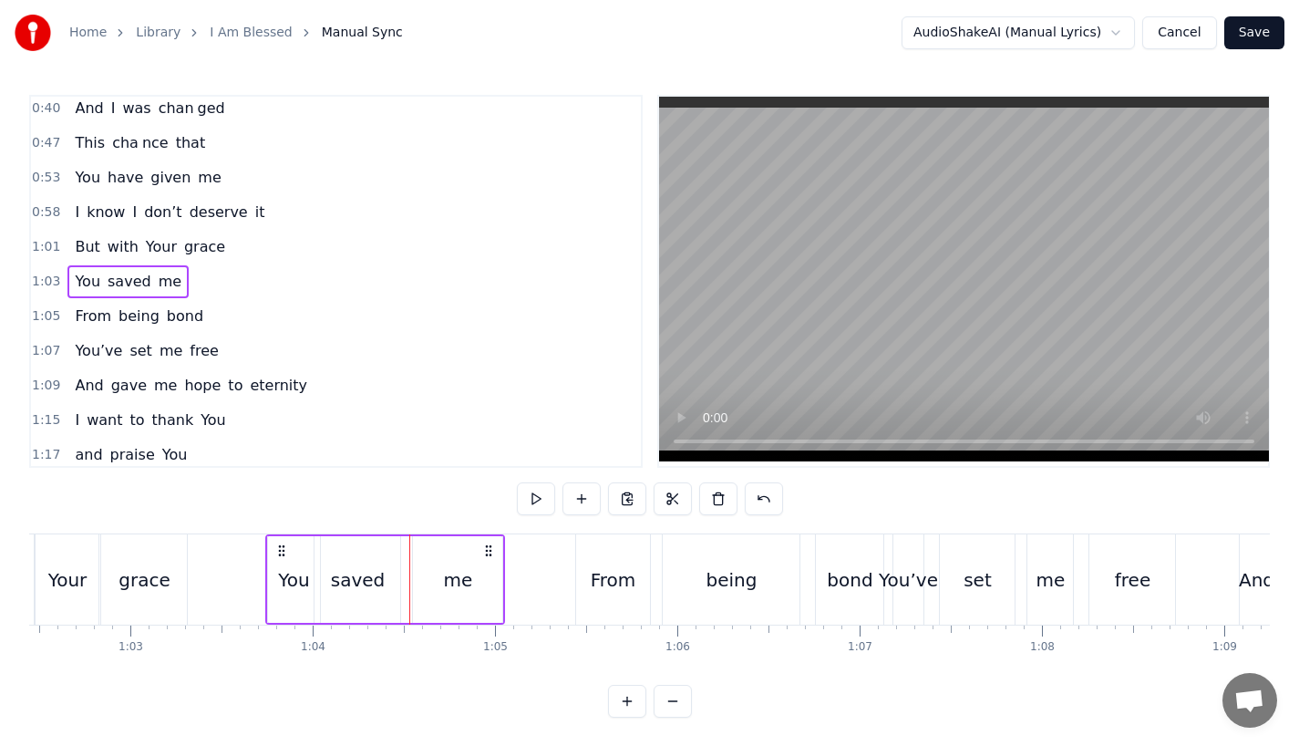
click at [392, 583] on div "saved" at bounding box center [358, 579] width 86 height 87
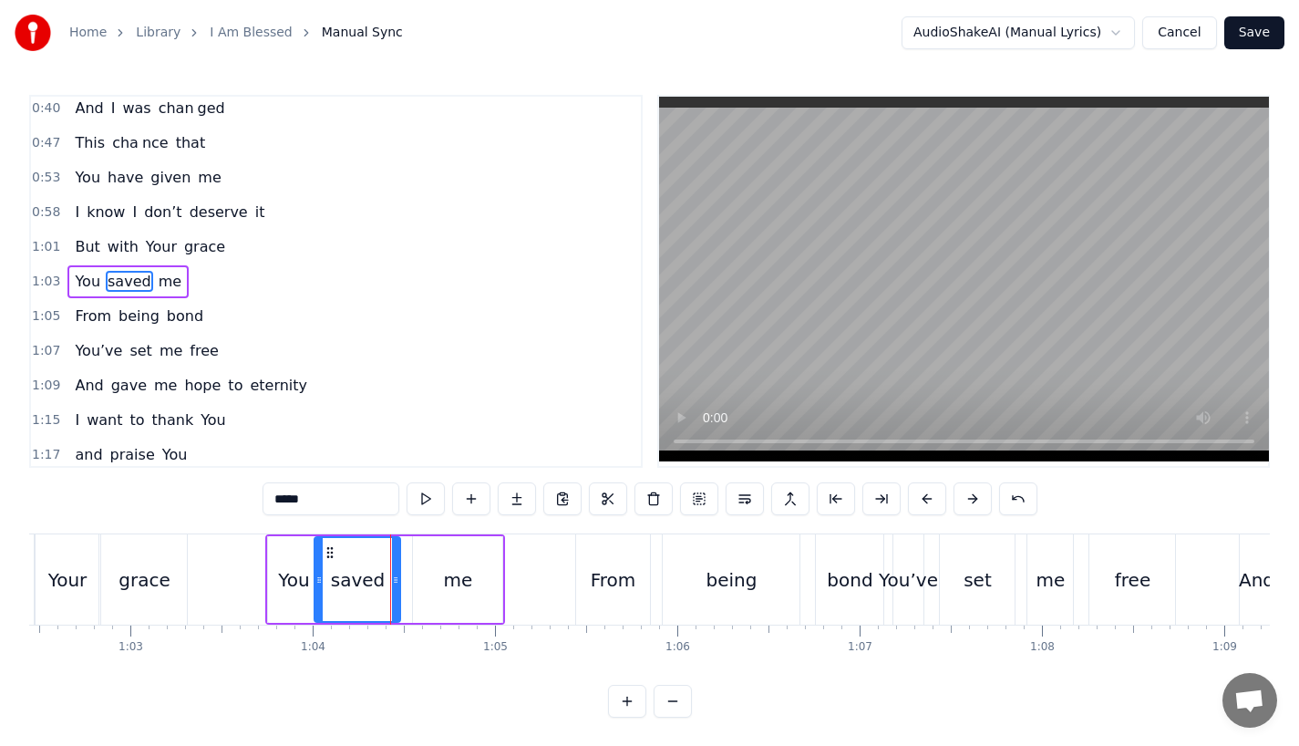
drag, startPoint x: 401, startPoint y: 583, endPoint x: 414, endPoint y: 583, distance: 12.8
click at [414, 583] on div "You saved me" at bounding box center [385, 579] width 241 height 90
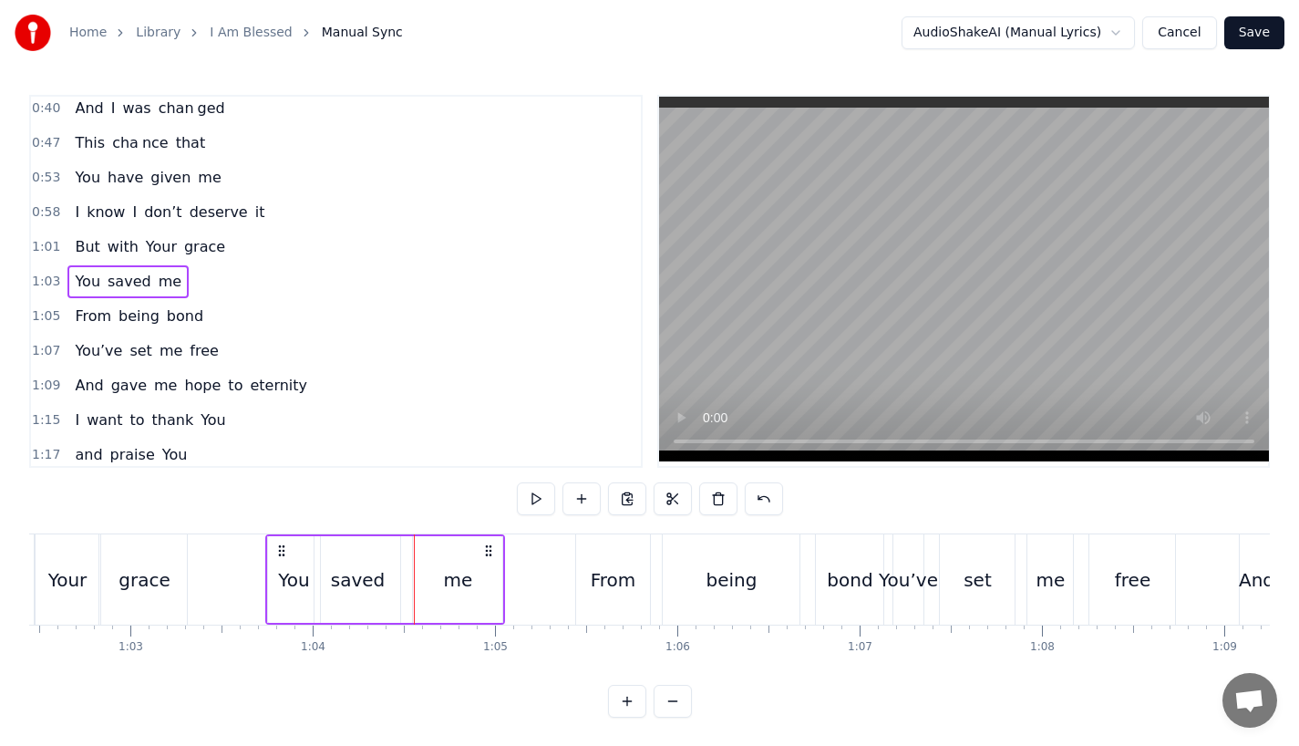
click at [394, 579] on div "saved" at bounding box center [358, 579] width 86 height 87
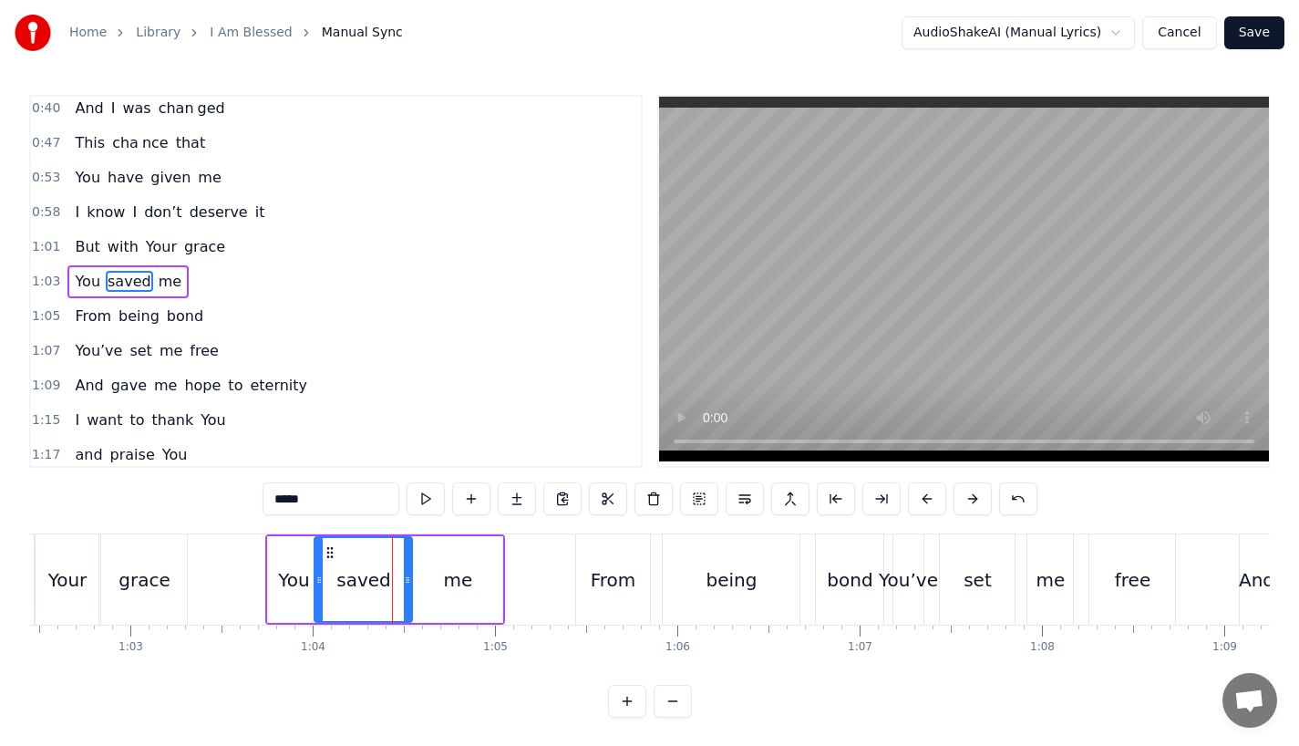
drag, startPoint x: 396, startPoint y: 585, endPoint x: 410, endPoint y: 585, distance: 14.6
click at [410, 585] on icon at bounding box center [407, 580] width 7 height 15
click at [156, 569] on div "grace" at bounding box center [144, 579] width 51 height 27
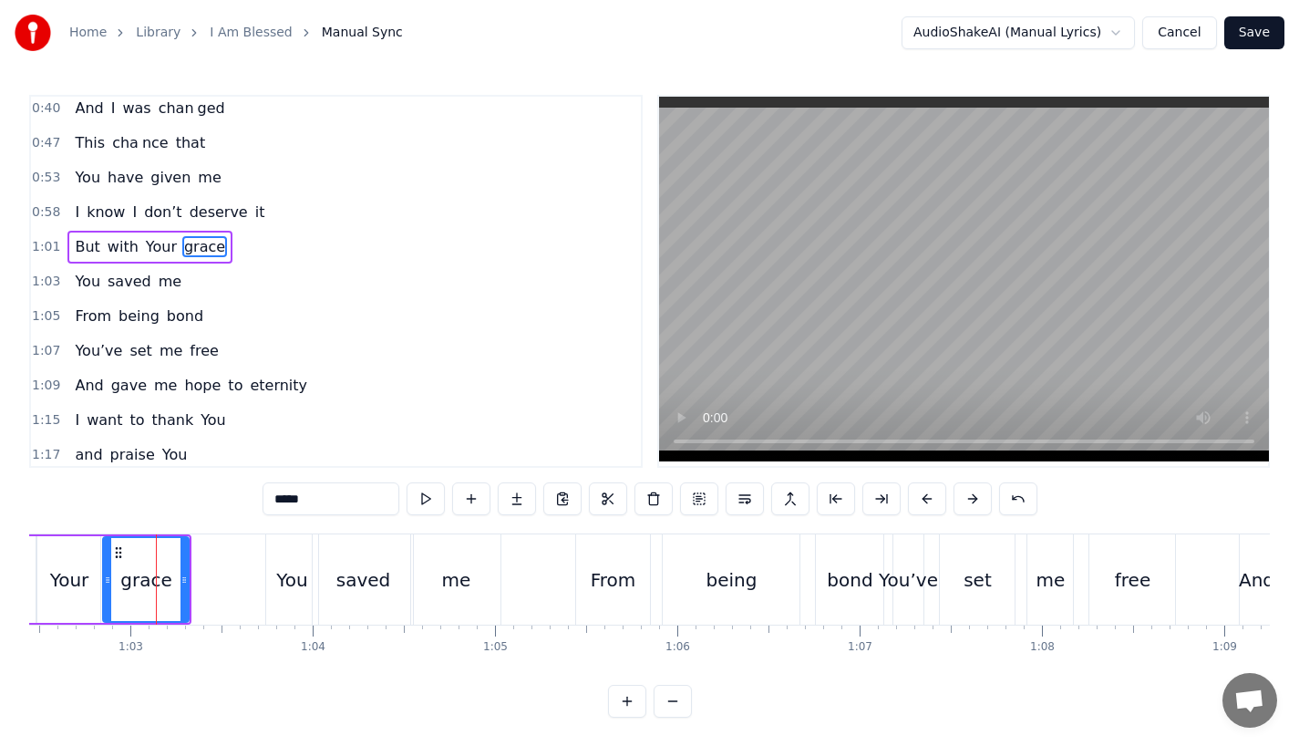
scroll to position [213, 0]
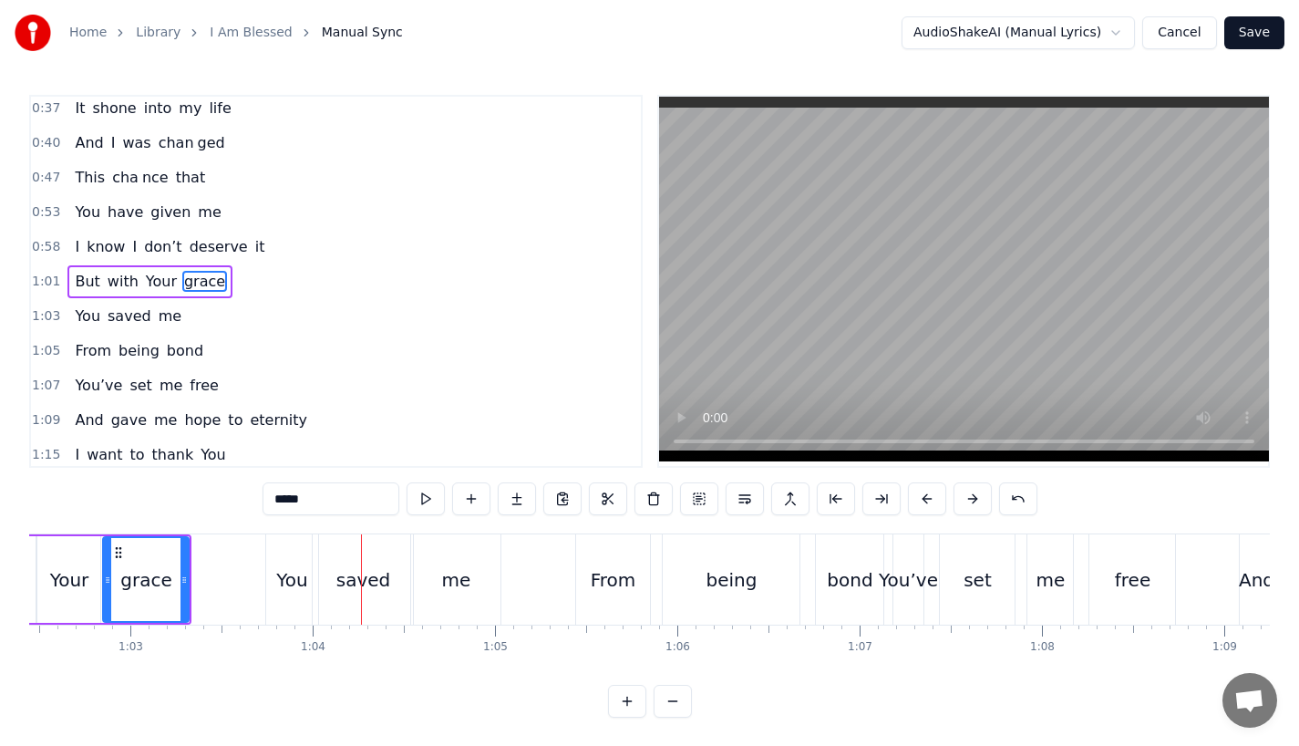
click at [188, 587] on div "grace" at bounding box center [146, 579] width 88 height 87
click at [284, 594] on div "You" at bounding box center [292, 579] width 53 height 90
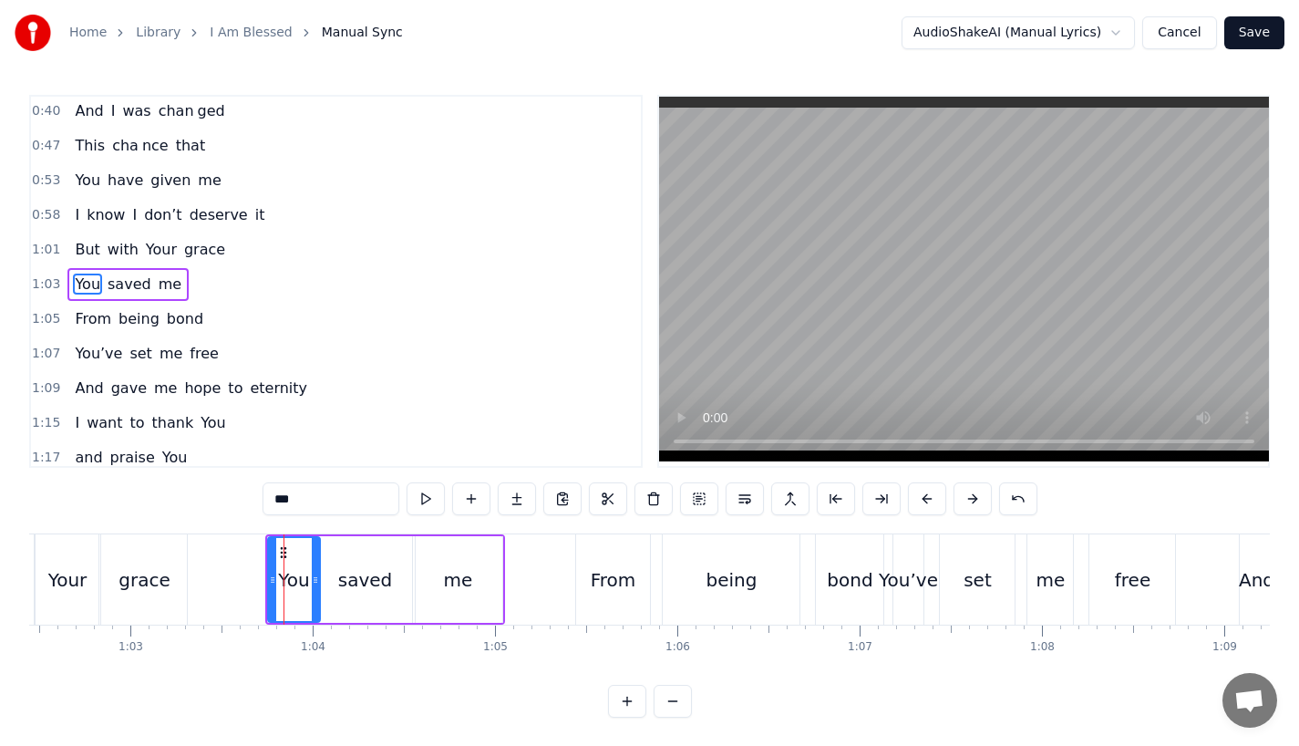
scroll to position [248, 0]
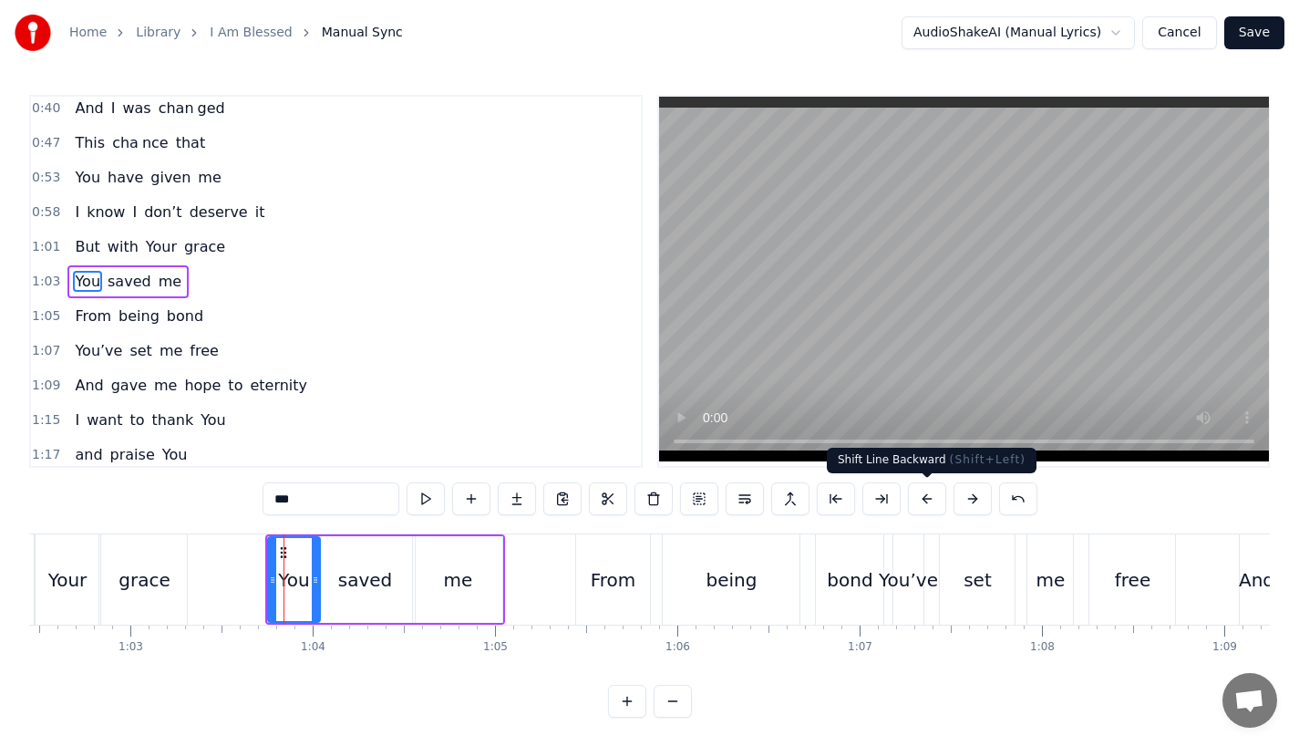
click at [918, 494] on button at bounding box center [927, 498] width 38 height 33
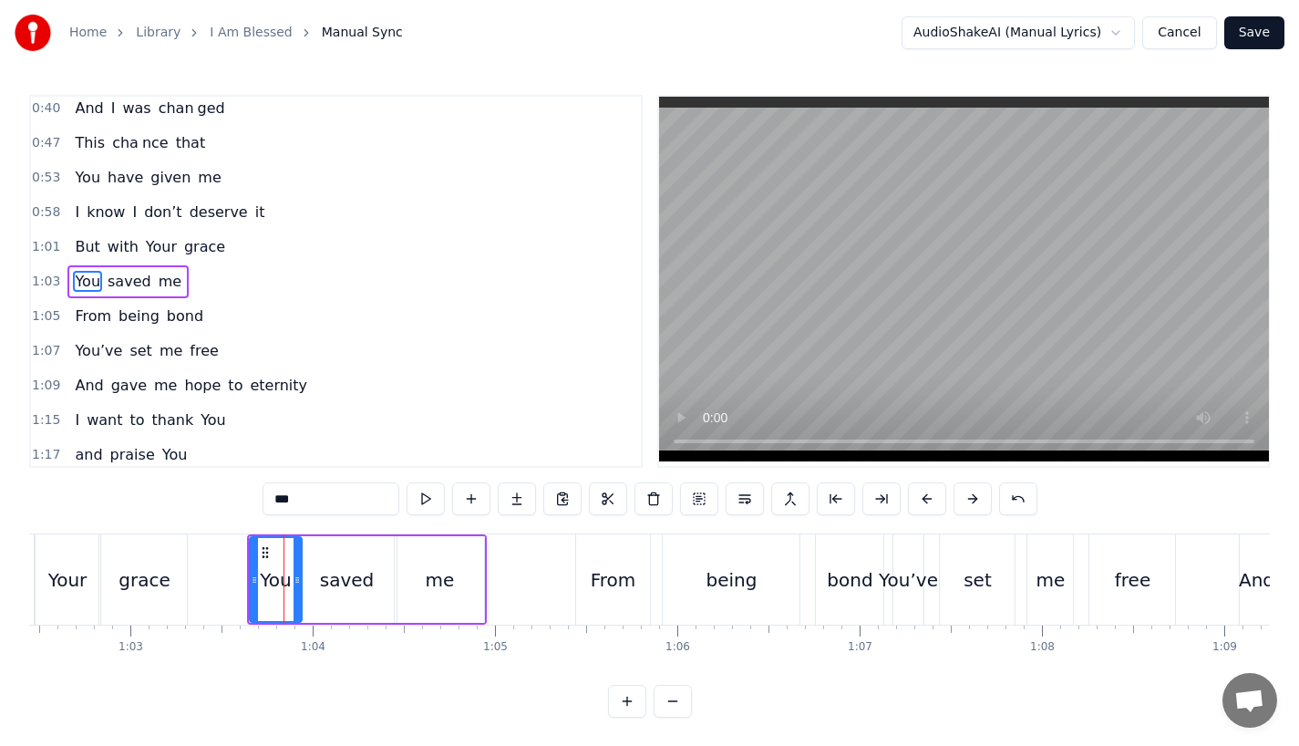
click at [918, 494] on button at bounding box center [927, 498] width 38 height 33
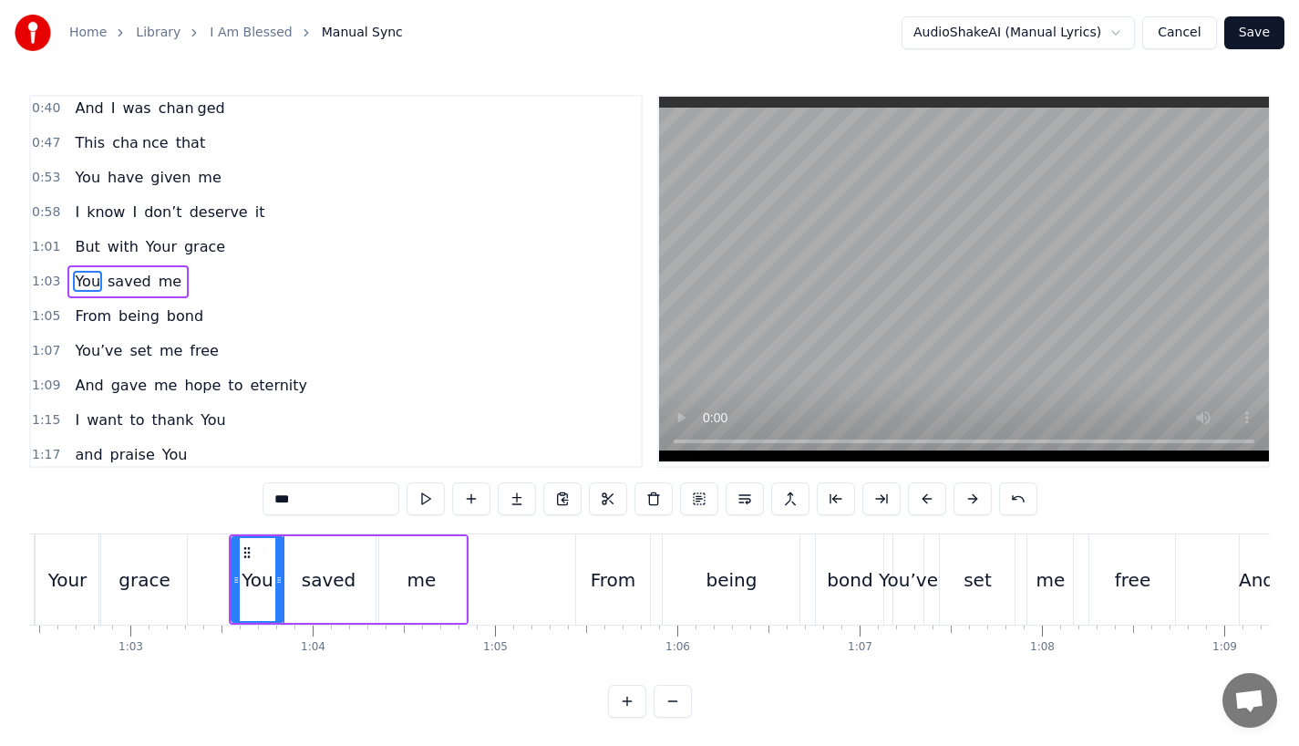
click at [918, 494] on button at bounding box center [927, 498] width 38 height 33
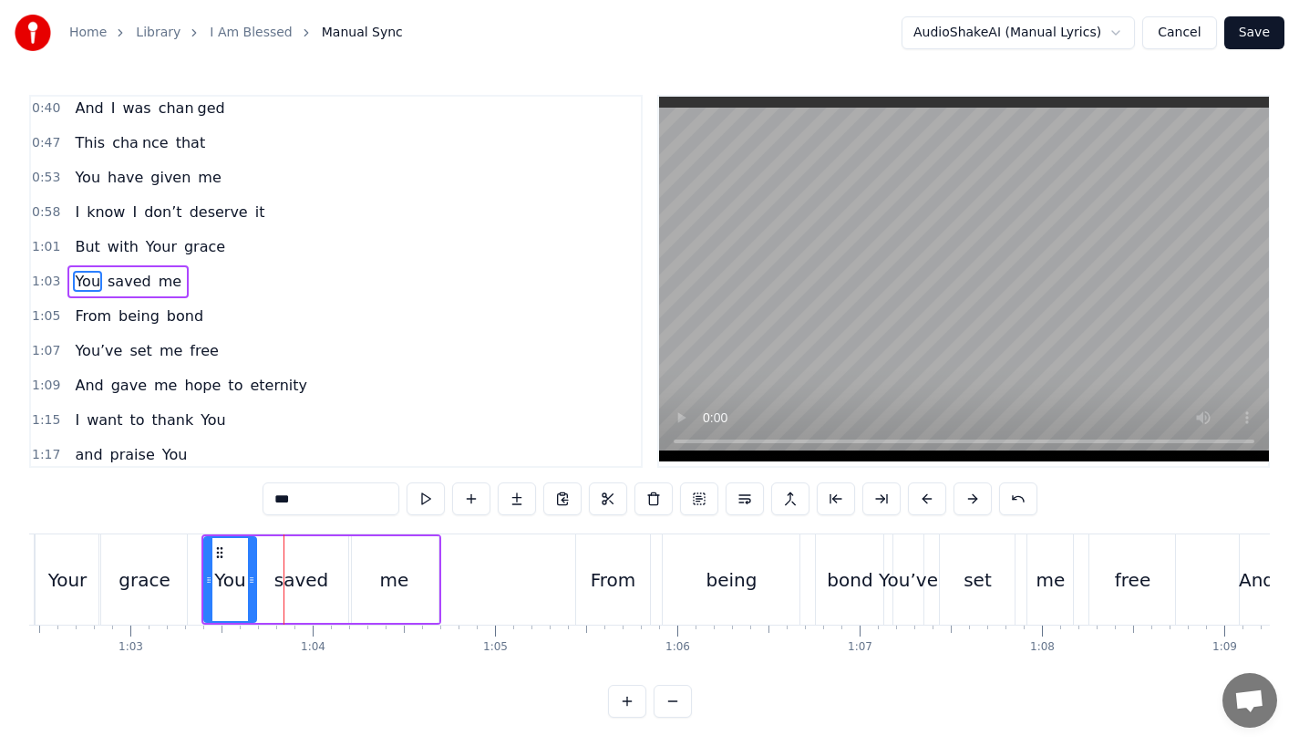
click at [918, 494] on button at bounding box center [927, 498] width 38 height 33
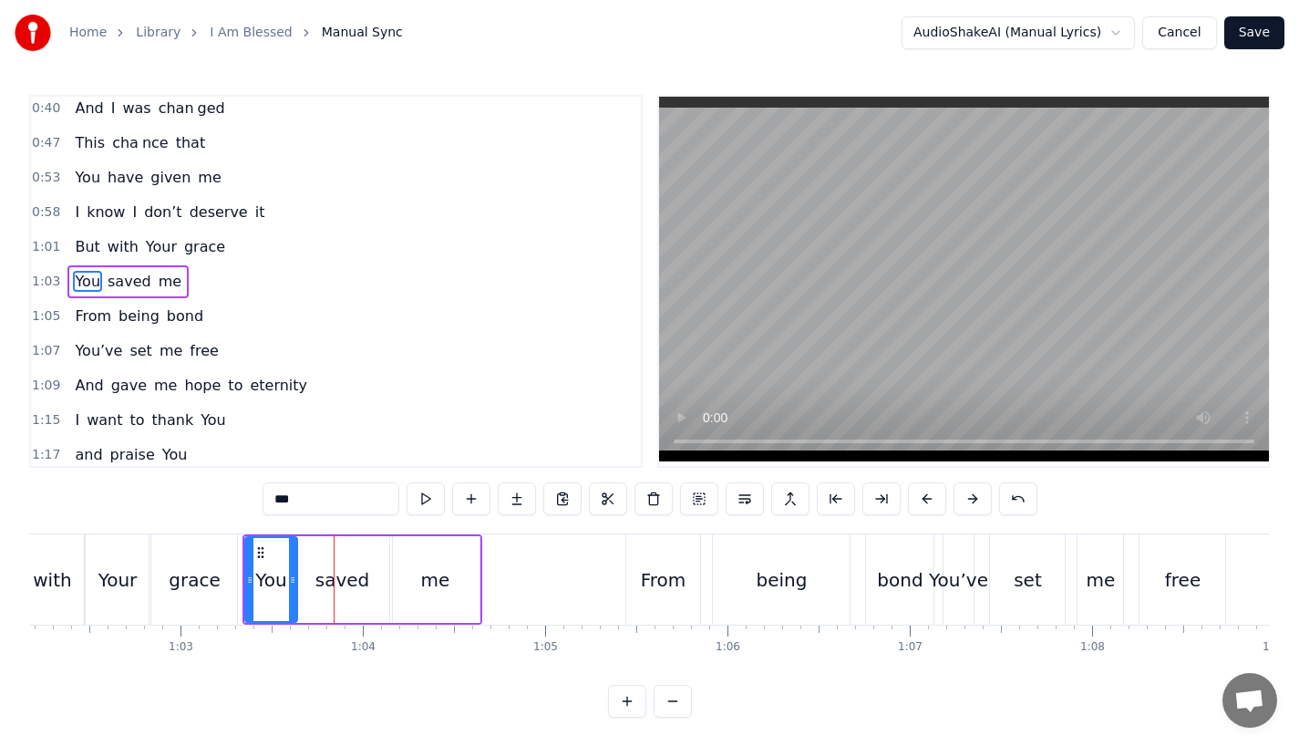
scroll to position [0, 11292]
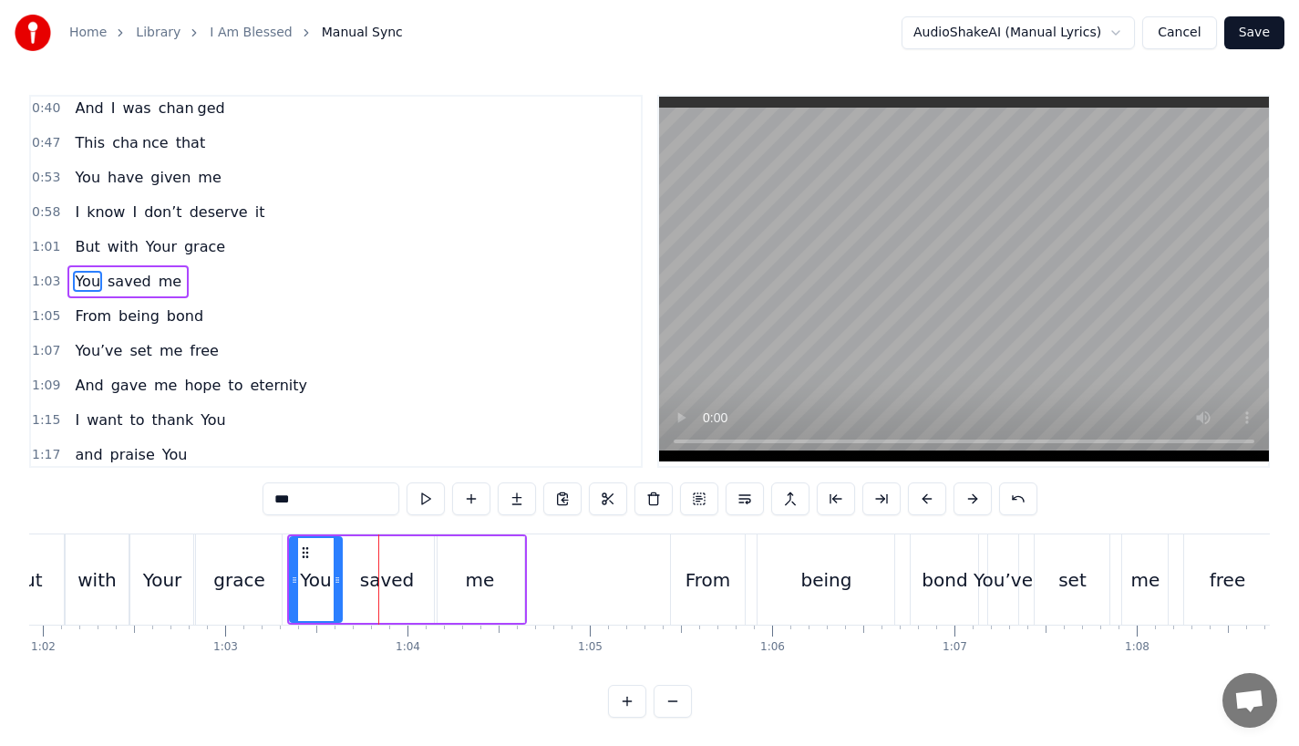
click at [169, 573] on div "Your" at bounding box center [162, 579] width 39 height 27
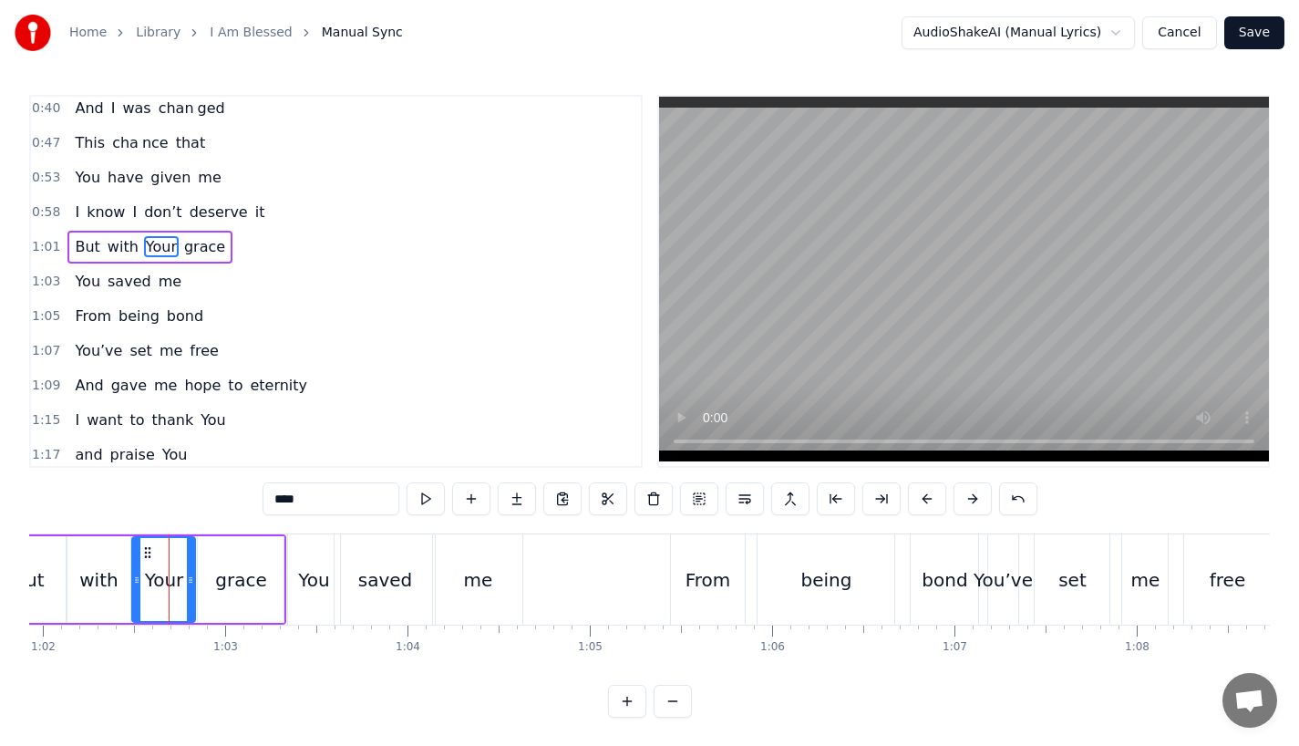
scroll to position [213, 0]
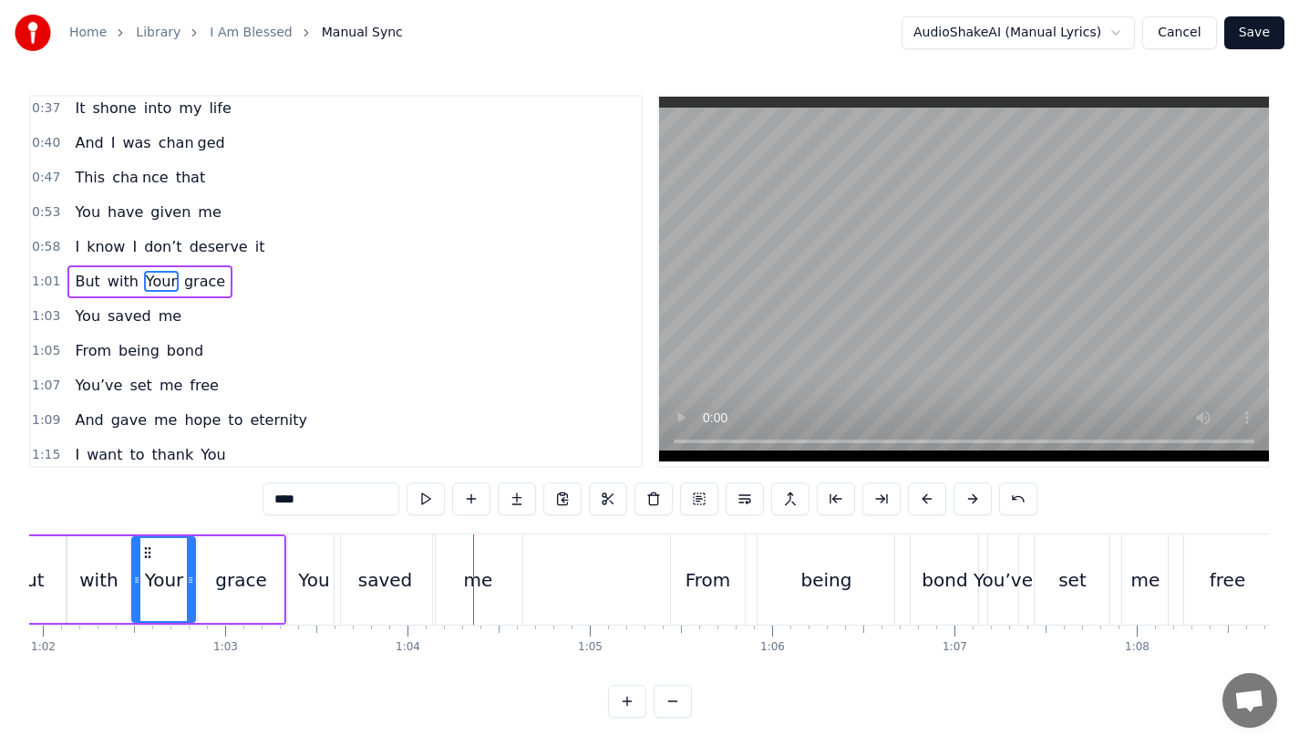
click at [263, 587] on div "grace" at bounding box center [240, 579] width 51 height 27
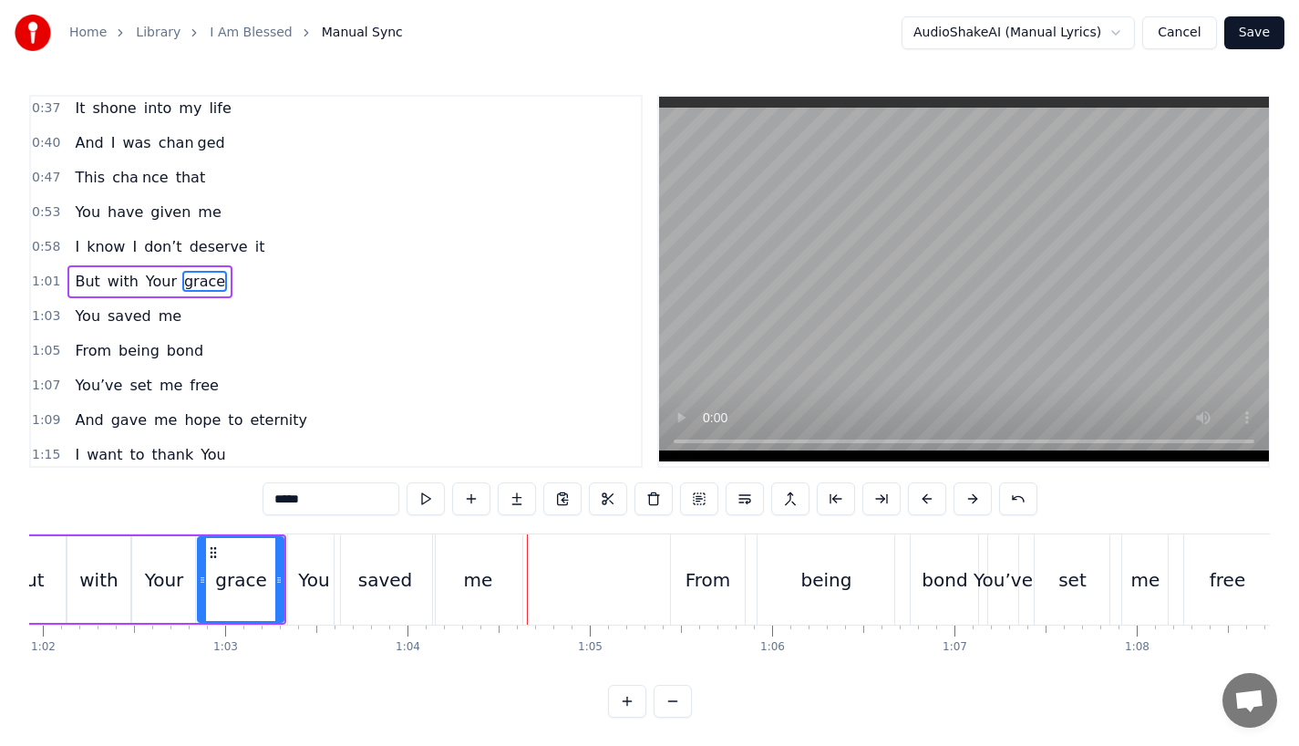
click at [153, 575] on div "Your" at bounding box center [164, 579] width 39 height 27
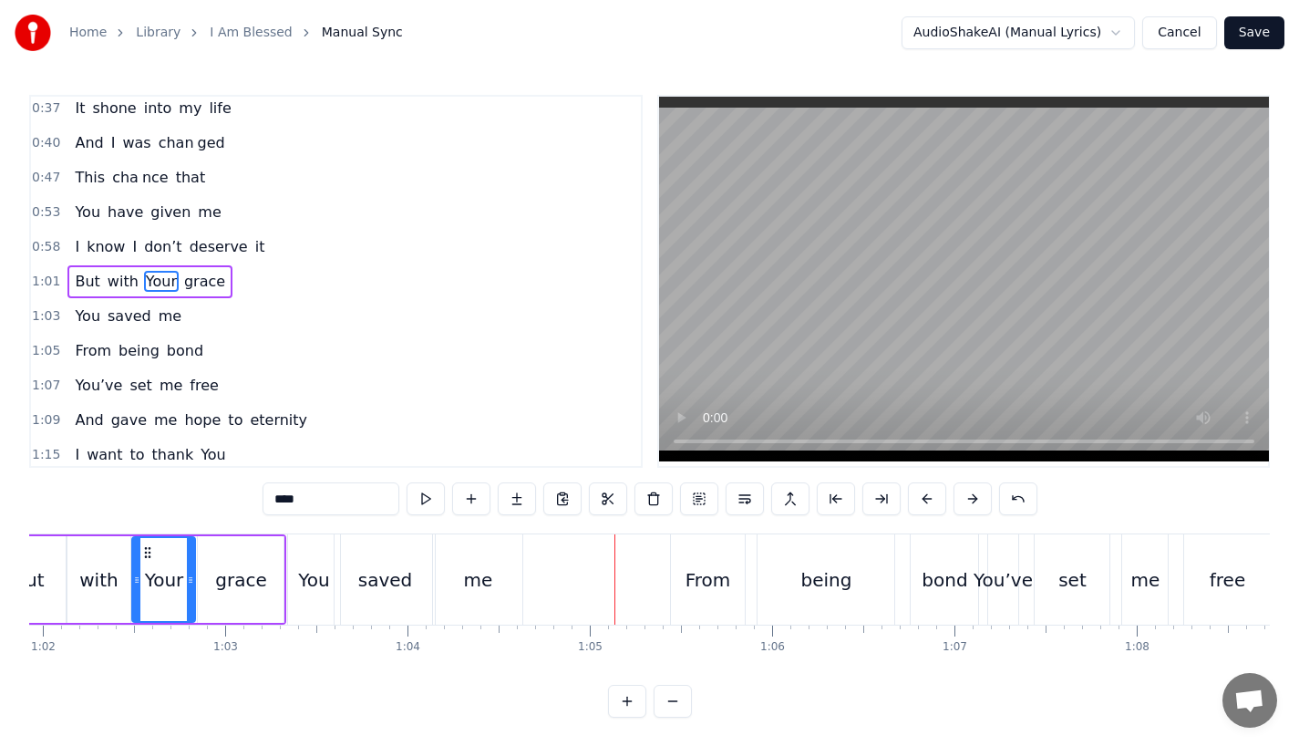
click at [693, 582] on div "From" at bounding box center [709, 579] width 46 height 27
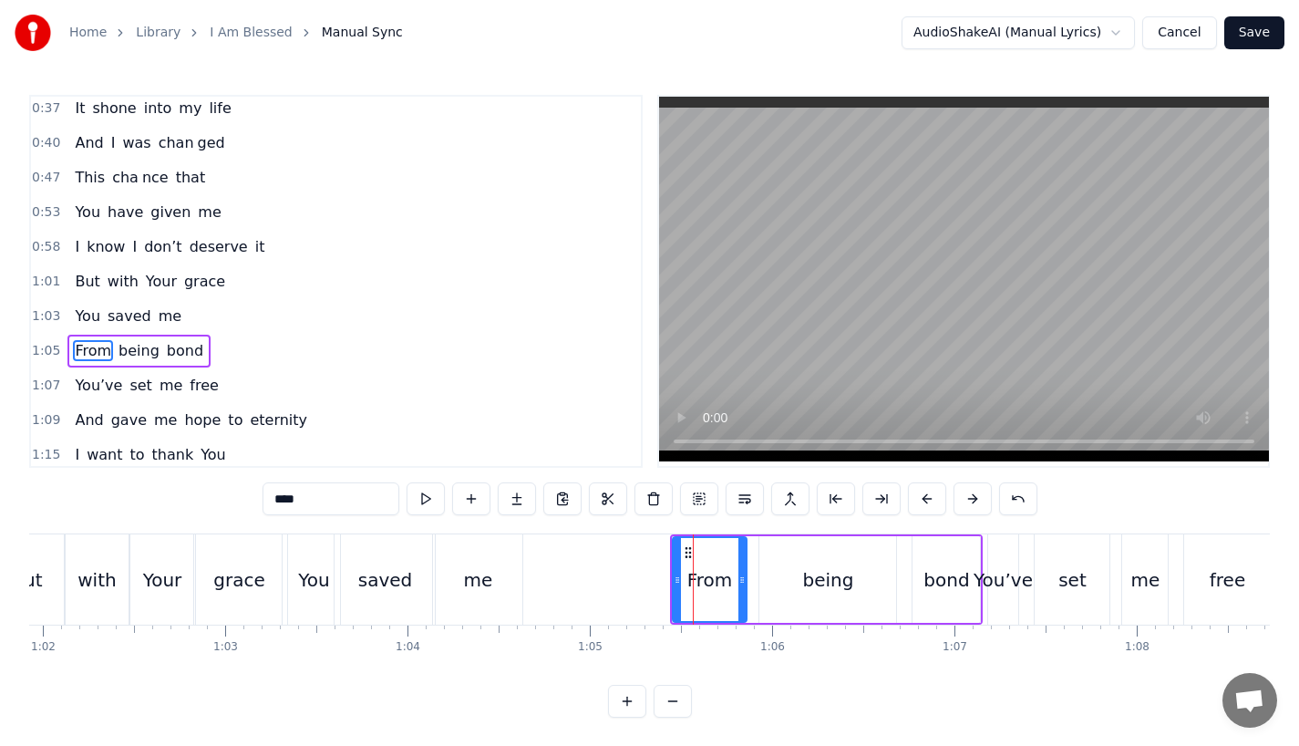
scroll to position [283, 0]
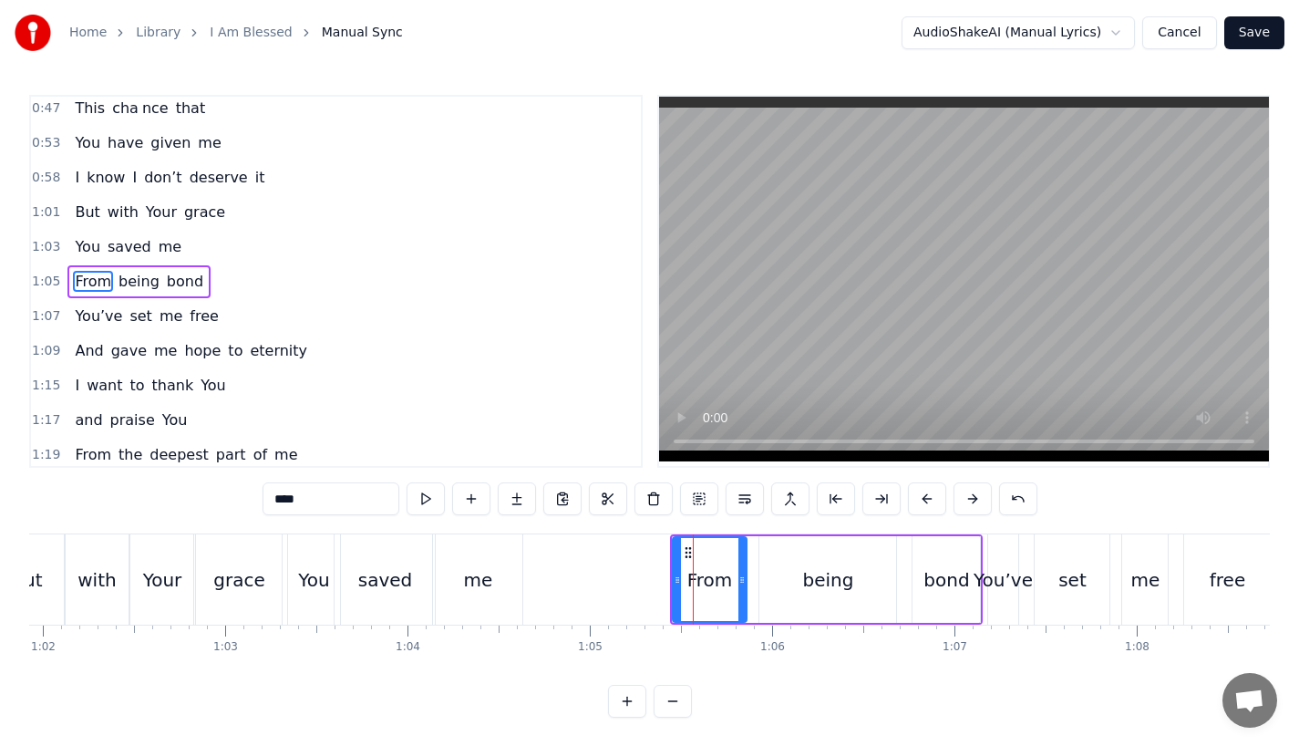
click at [745, 582] on icon at bounding box center [742, 580] width 7 height 15
click at [779, 582] on div "being" at bounding box center [827, 579] width 137 height 87
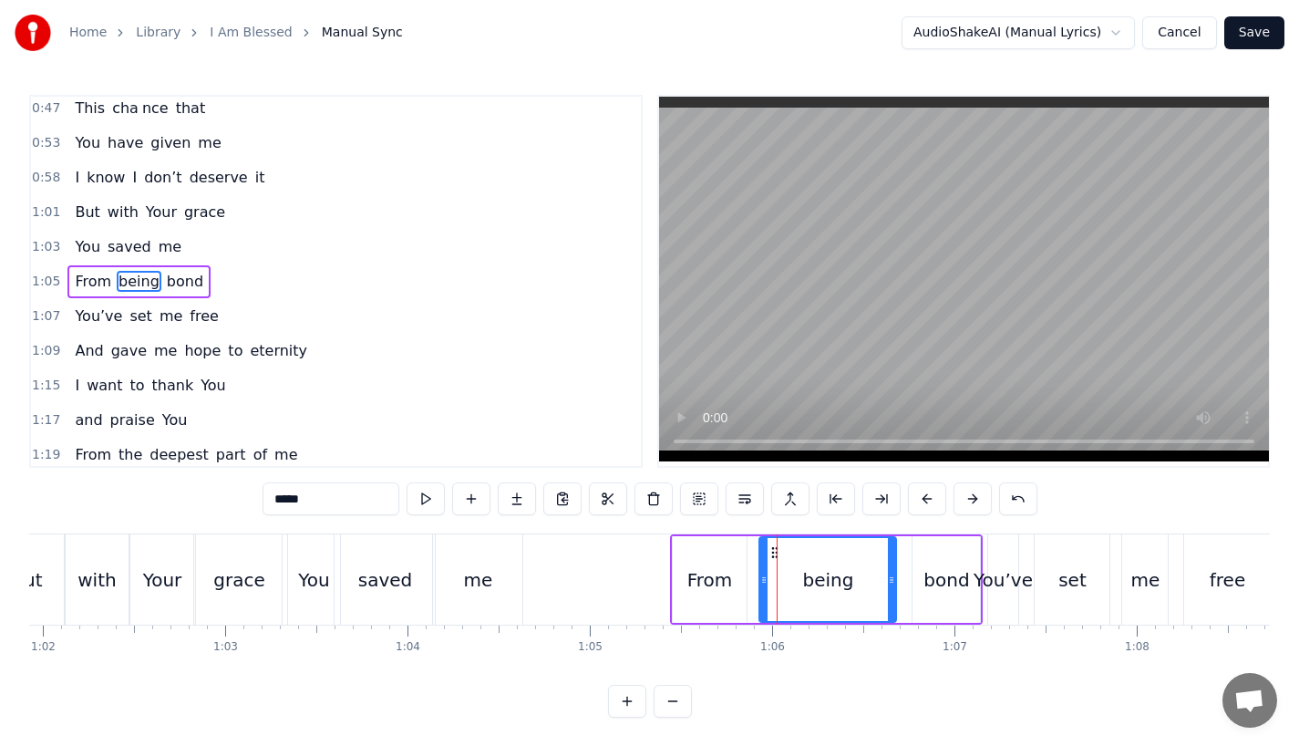
click at [727, 579] on div "From" at bounding box center [710, 579] width 46 height 27
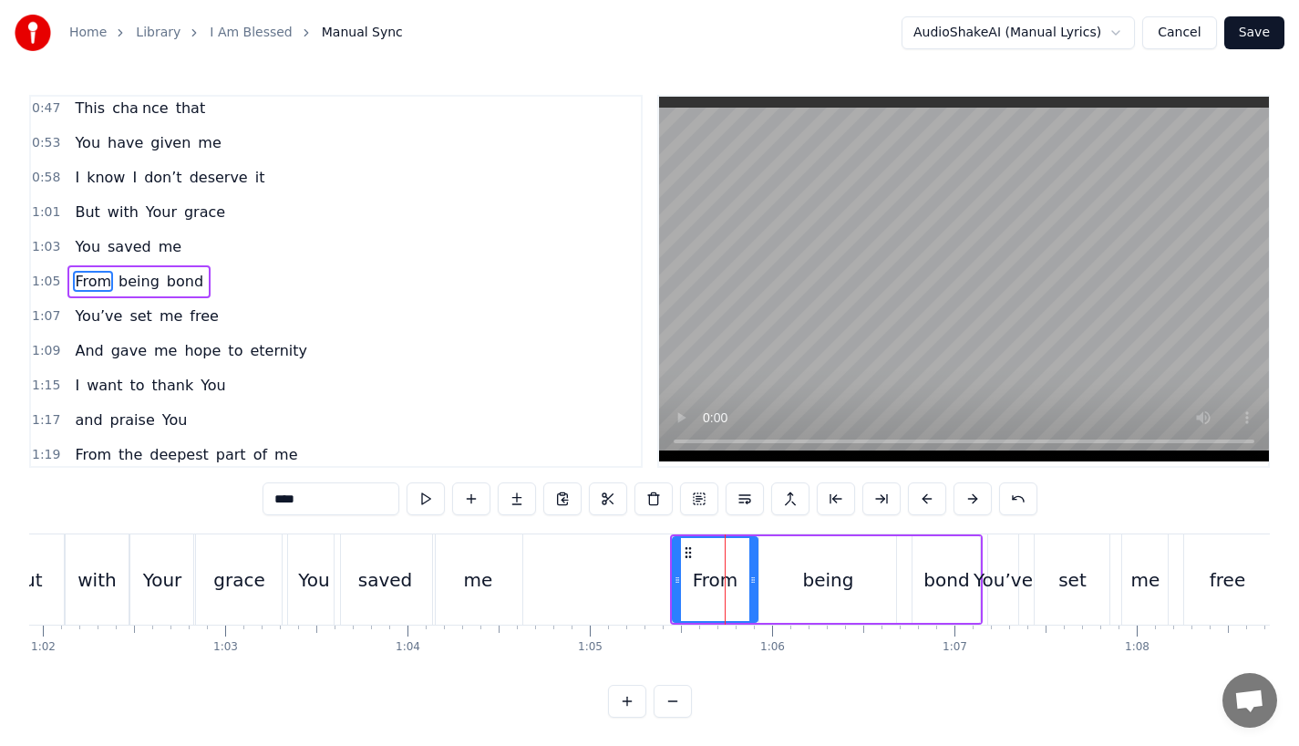
drag, startPoint x: 742, startPoint y: 583, endPoint x: 754, endPoint y: 582, distance: 11.9
click at [754, 582] on icon at bounding box center [752, 580] width 7 height 15
click at [841, 581] on div "being" at bounding box center [828, 579] width 51 height 27
type input "*****"
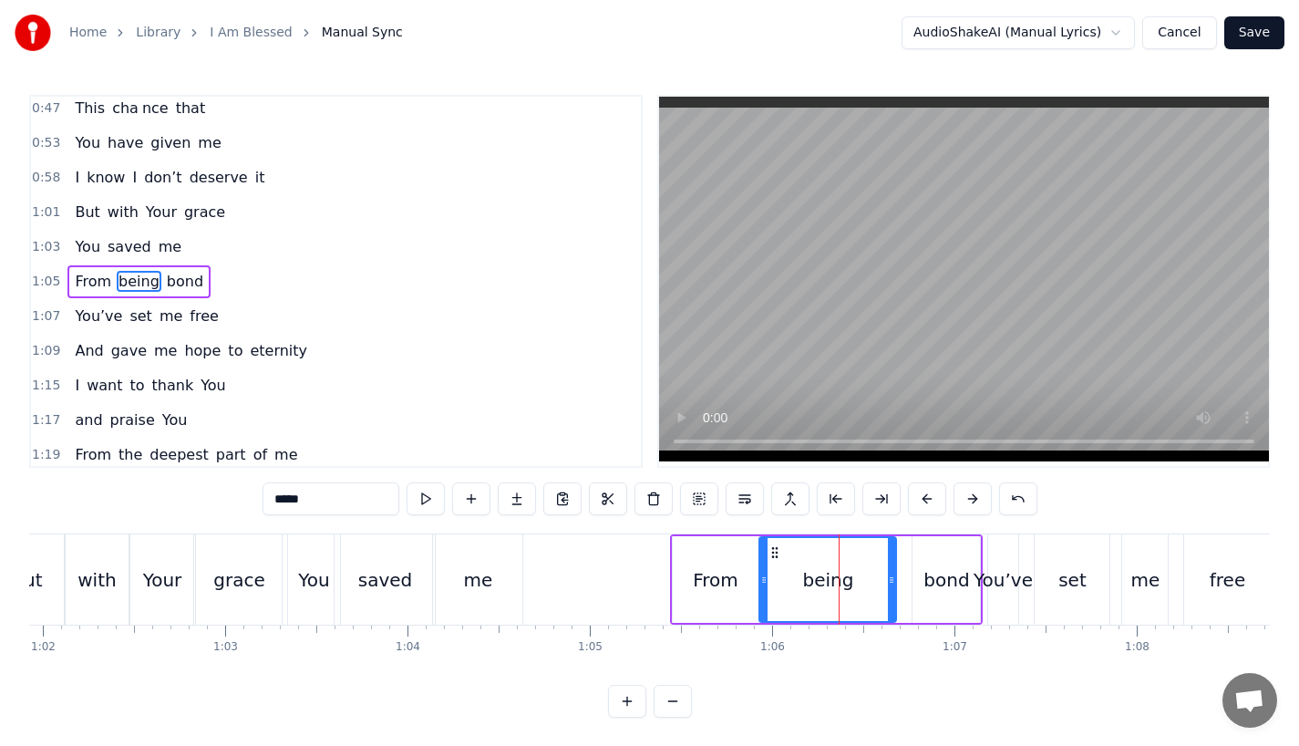
click at [897, 573] on div "From being bond" at bounding box center [827, 579] width 314 height 90
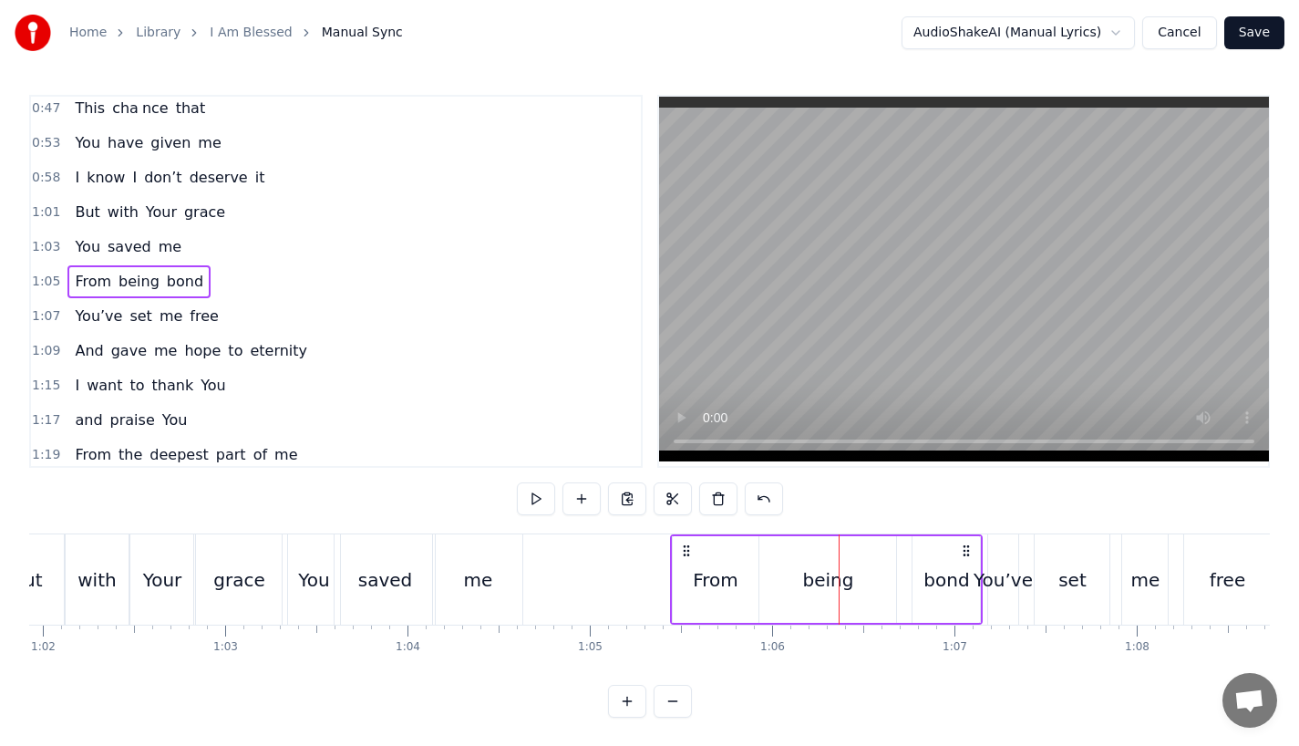
click at [927, 577] on div "bond" at bounding box center [947, 579] width 46 height 27
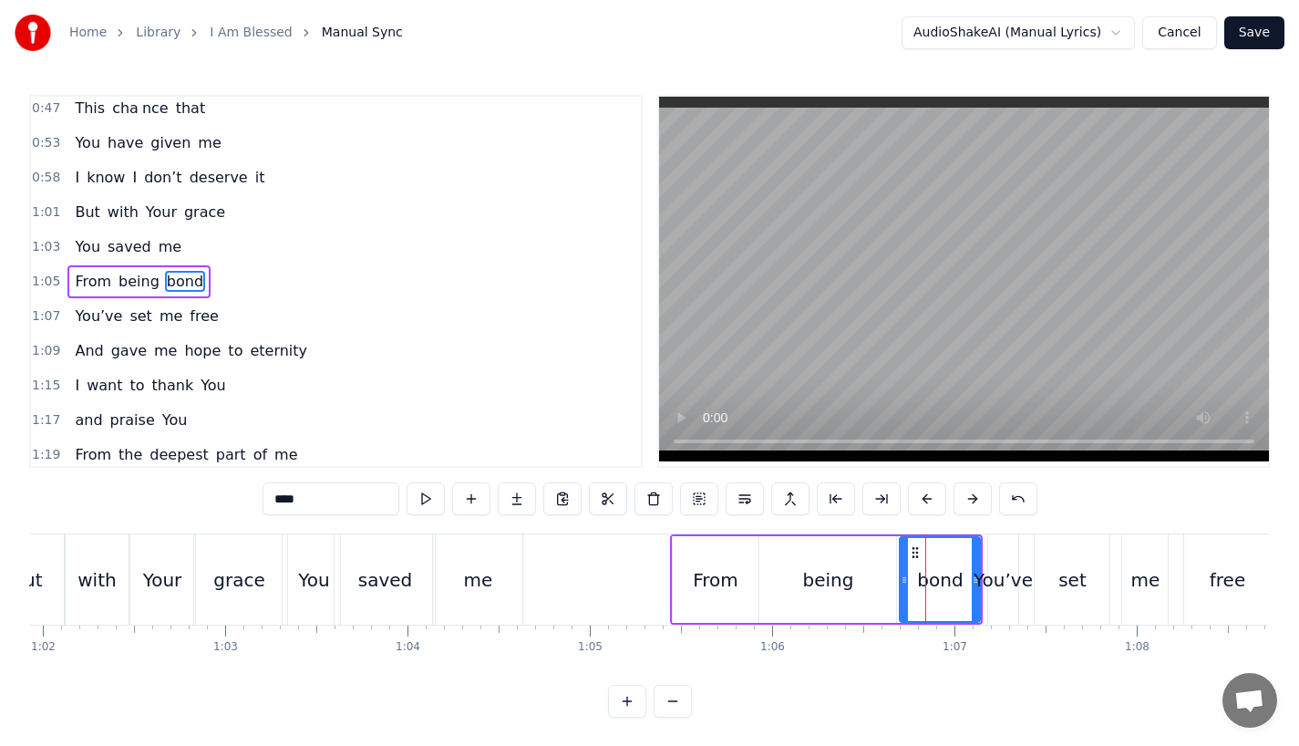
drag, startPoint x: 914, startPoint y: 576, endPoint x: 897, endPoint y: 576, distance: 16.4
click at [901, 576] on icon at bounding box center [904, 580] width 7 height 15
click at [987, 576] on div "You’ve" at bounding box center [1003, 579] width 59 height 27
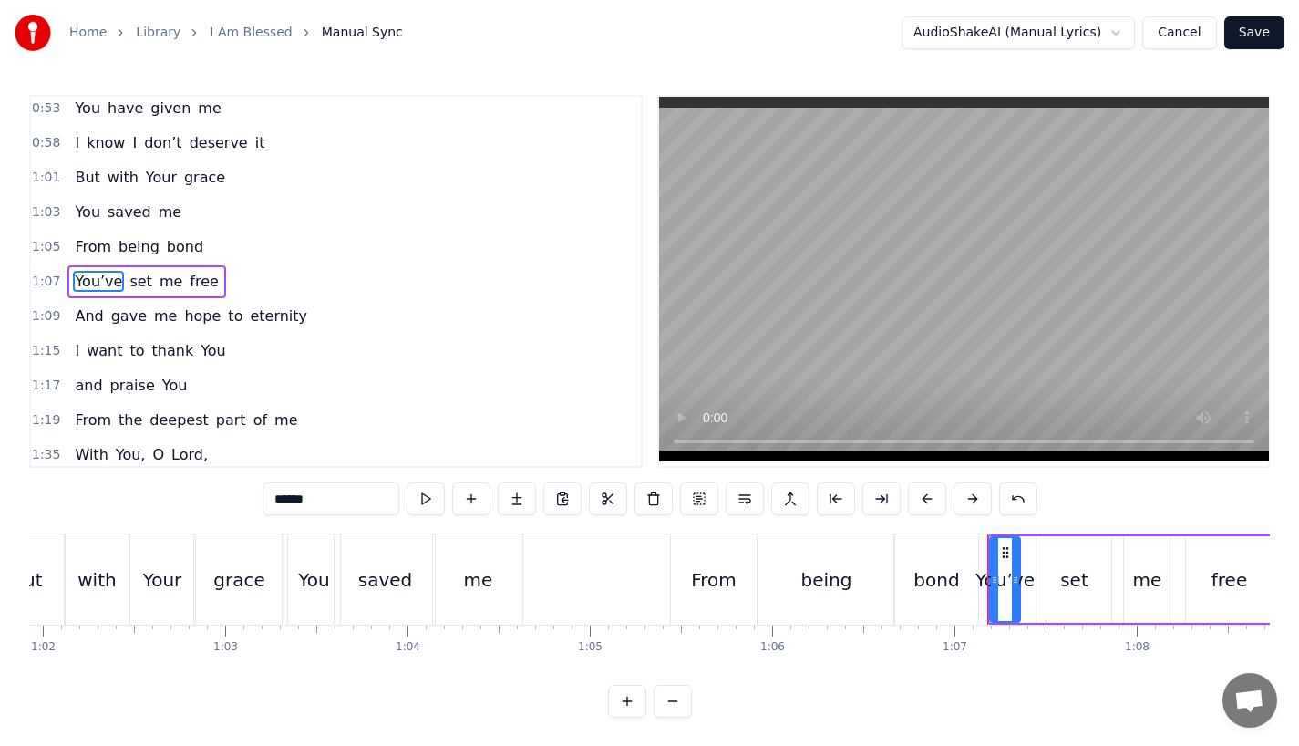
click at [752, 594] on div "From" at bounding box center [714, 579] width 87 height 90
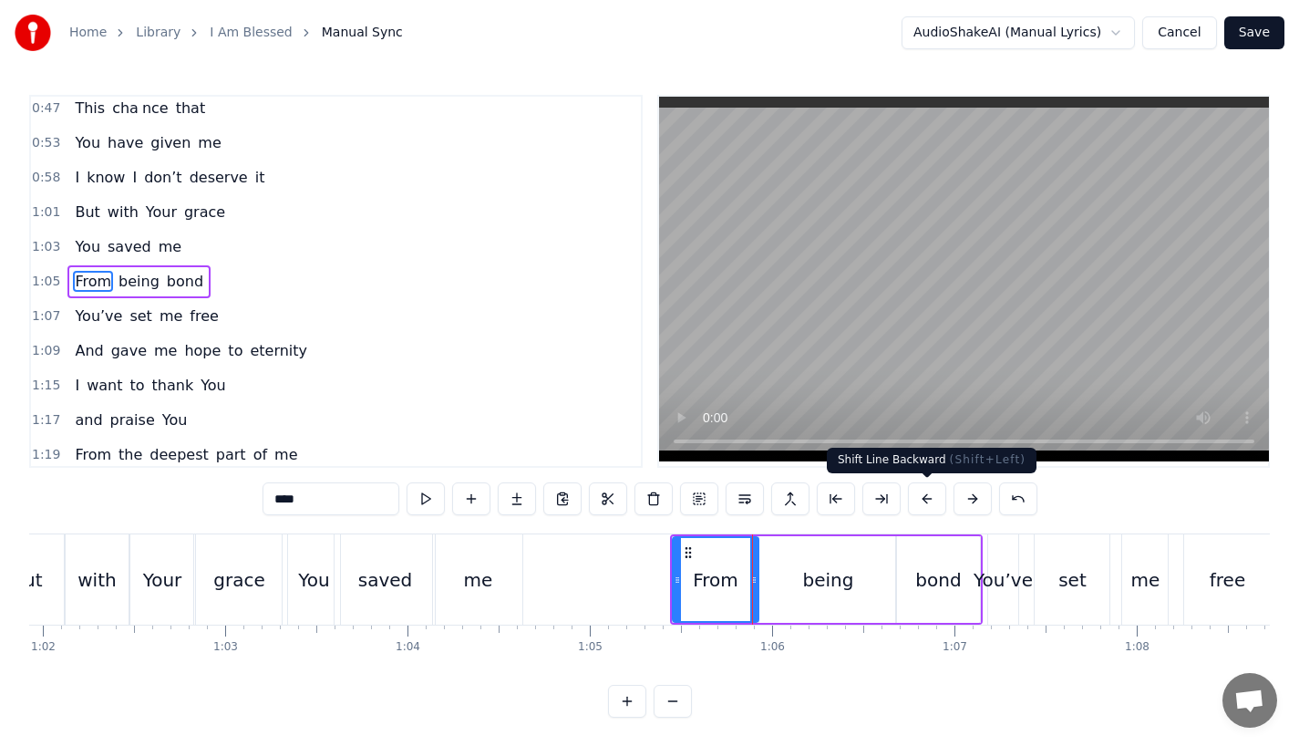
click at [917, 496] on button at bounding box center [927, 498] width 38 height 33
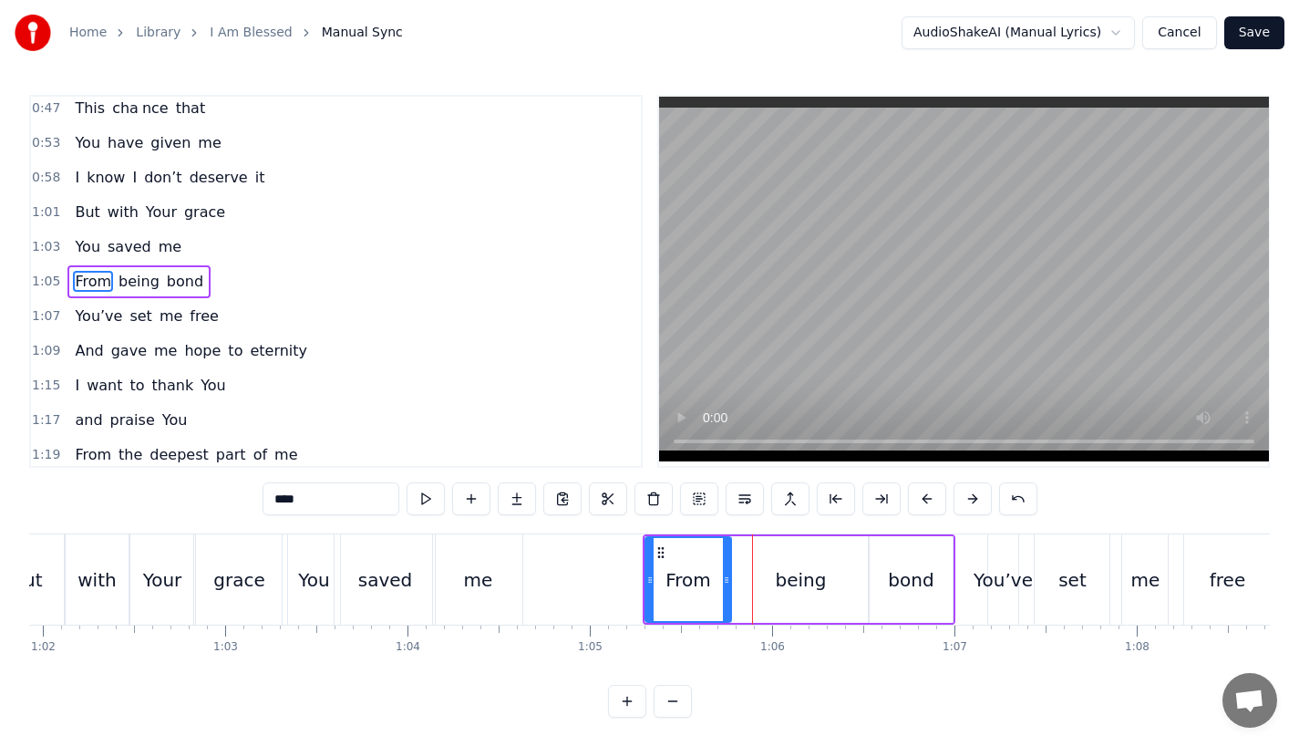
click at [917, 496] on button at bounding box center [927, 498] width 38 height 33
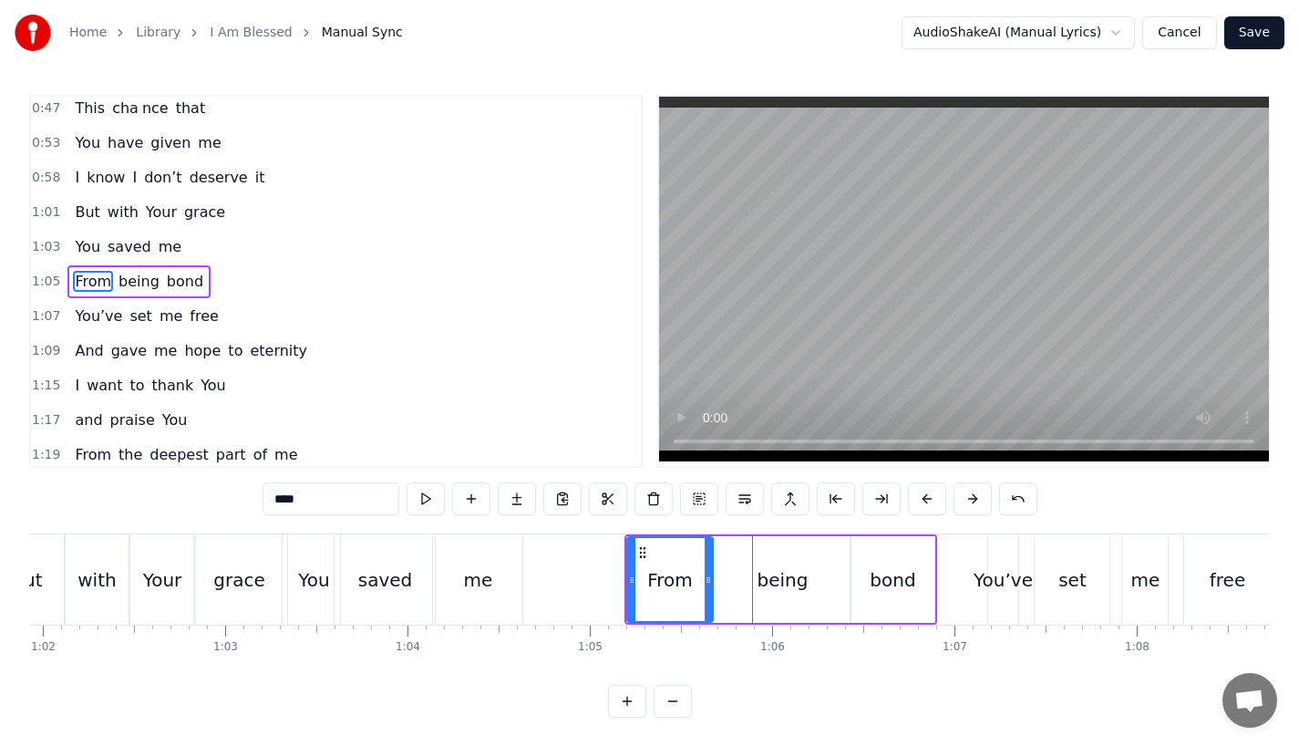
click at [917, 496] on button at bounding box center [927, 498] width 38 height 33
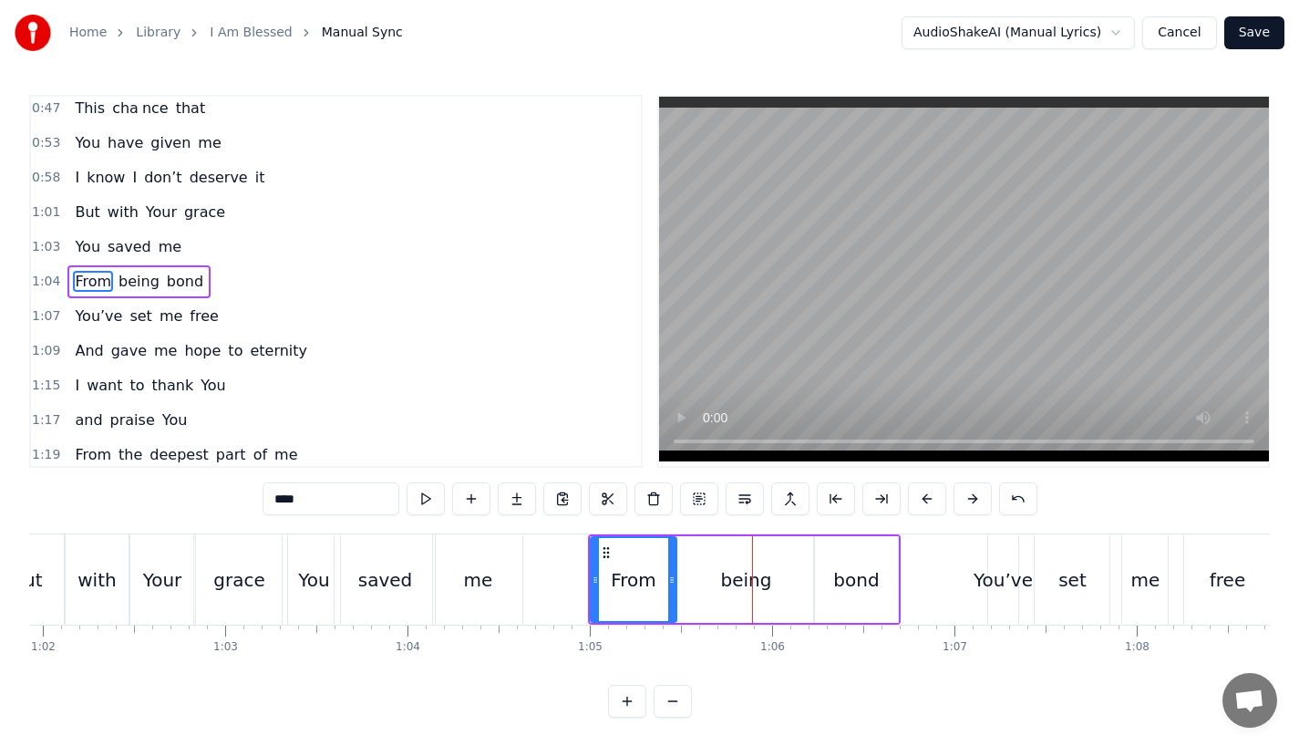
click at [471, 577] on div "me" at bounding box center [478, 579] width 29 height 27
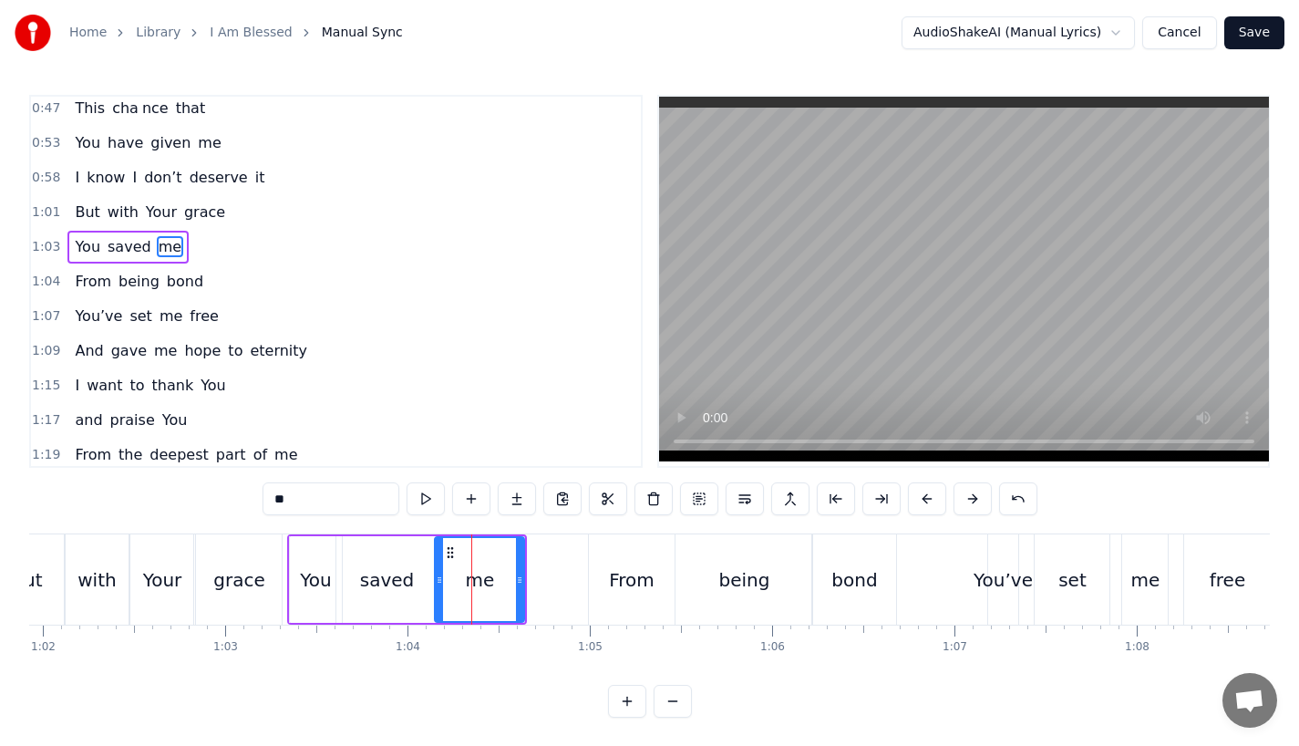
scroll to position [248, 0]
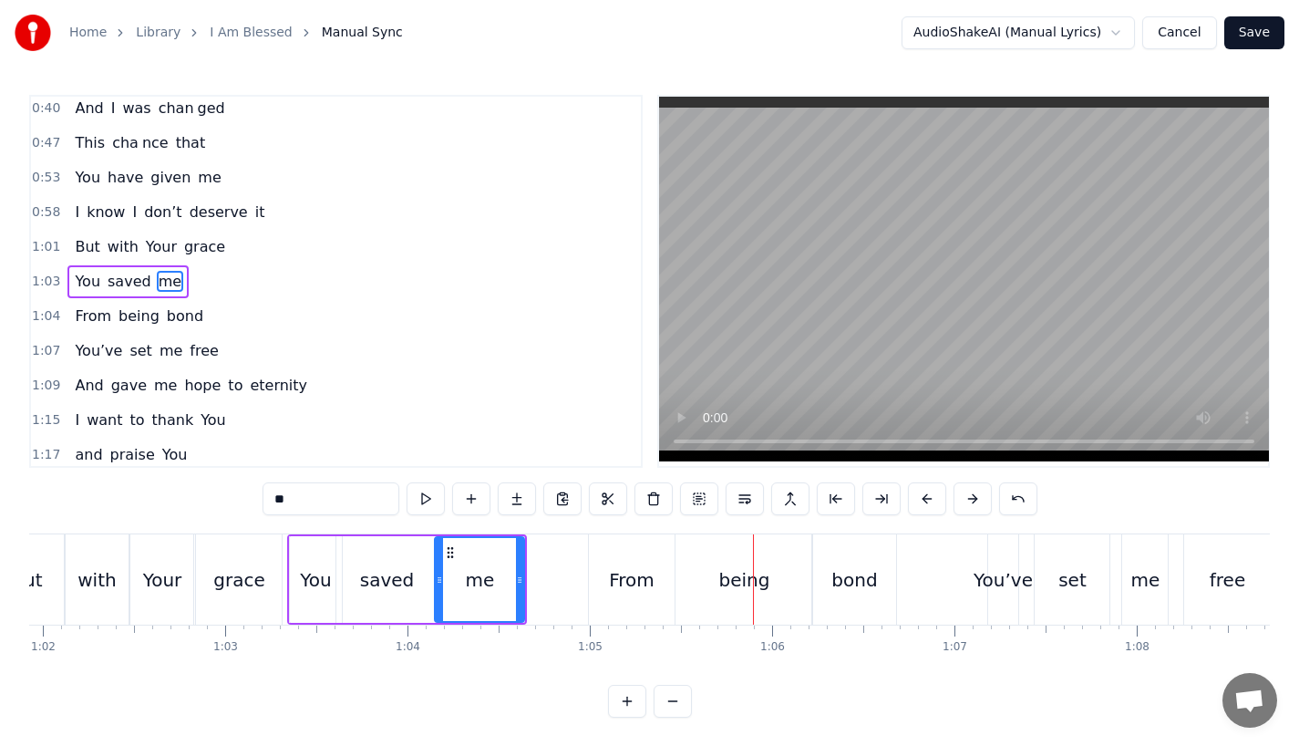
click at [490, 554] on div "me" at bounding box center [480, 579] width 88 height 83
click at [624, 606] on div "From" at bounding box center [632, 579] width 87 height 90
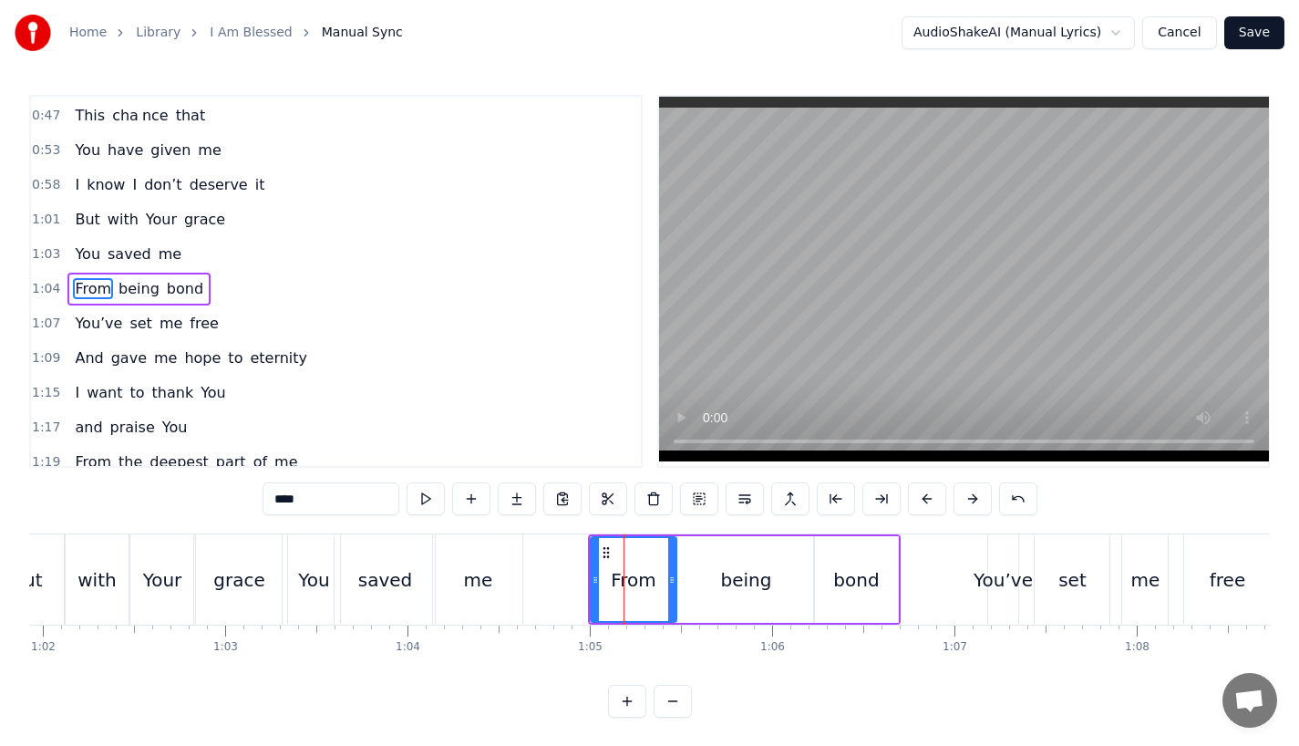
scroll to position [283, 0]
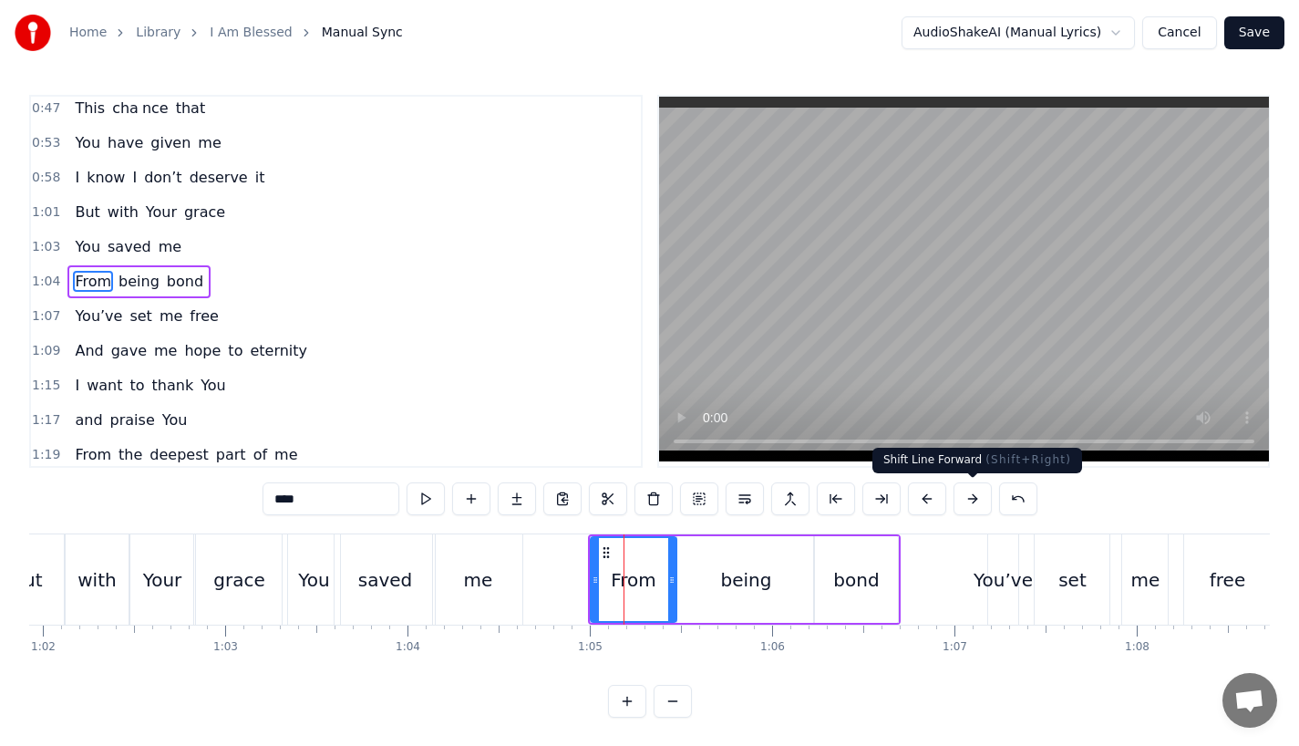
click at [971, 497] on button at bounding box center [973, 498] width 38 height 33
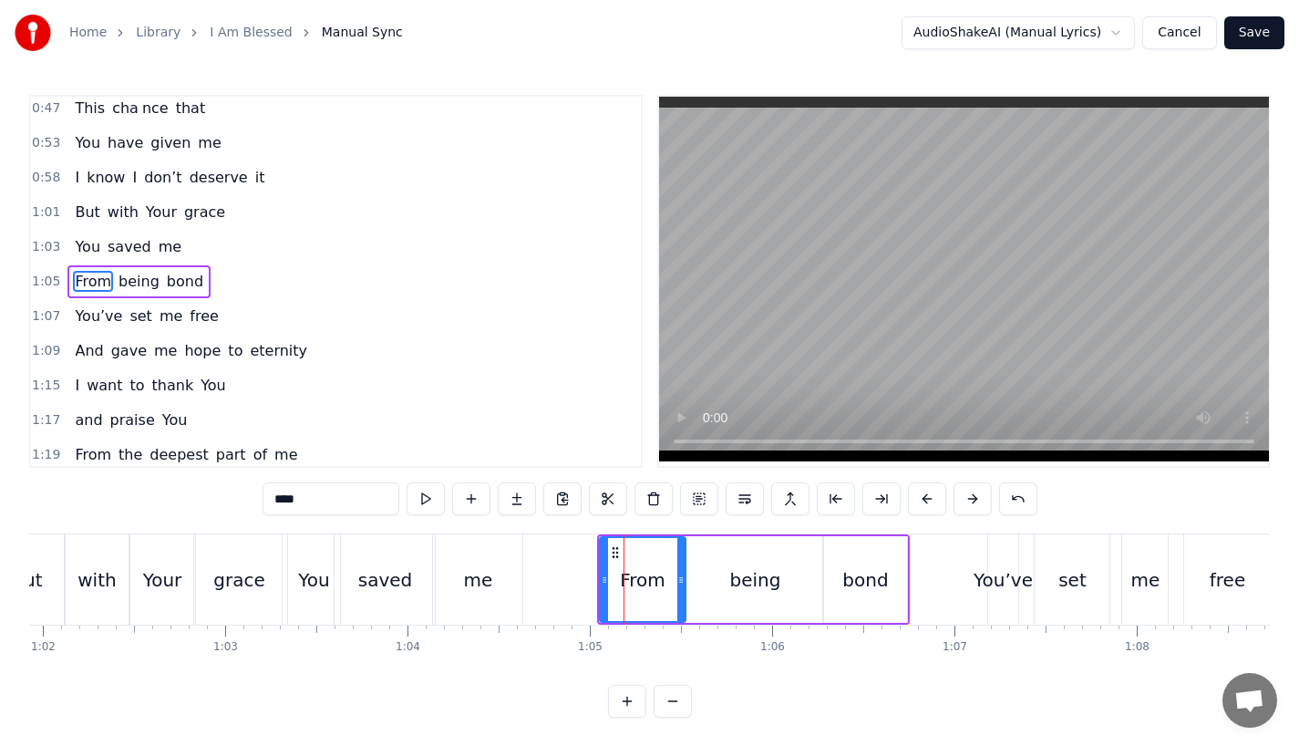
click at [491, 573] on div "me" at bounding box center [478, 579] width 29 height 27
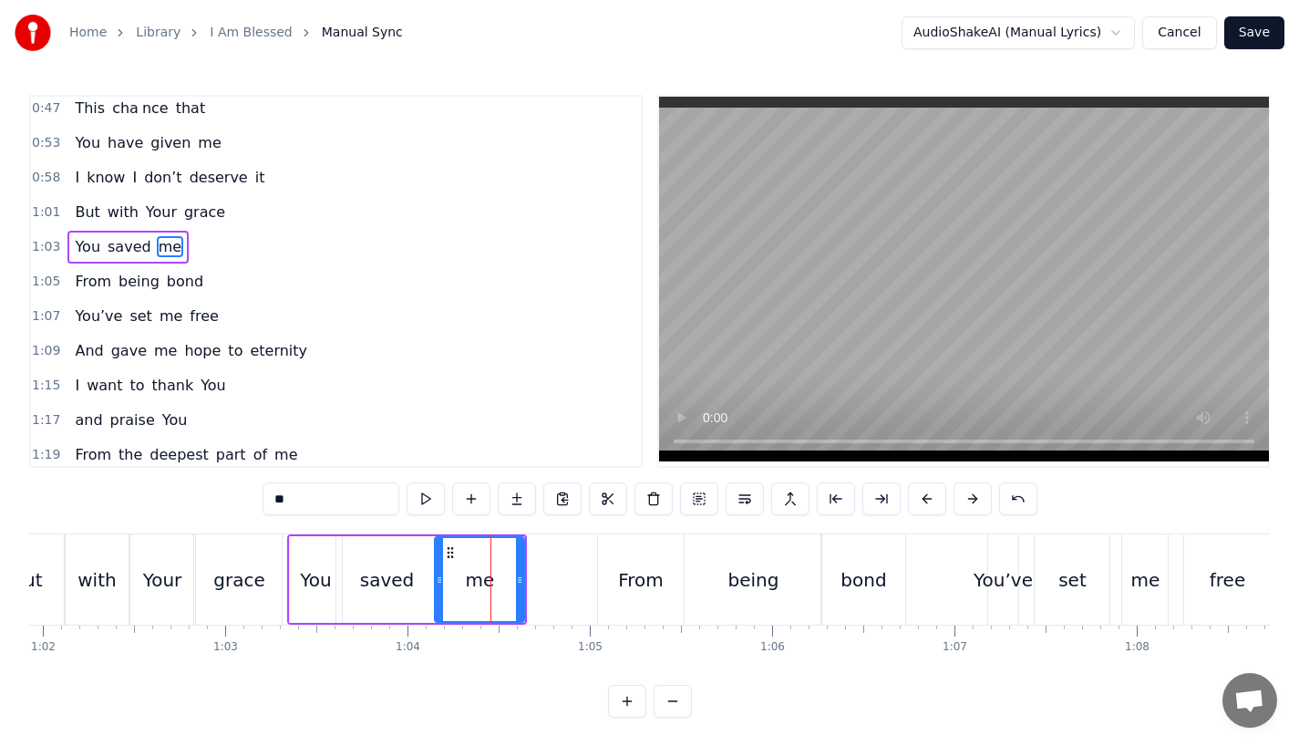
scroll to position [248, 0]
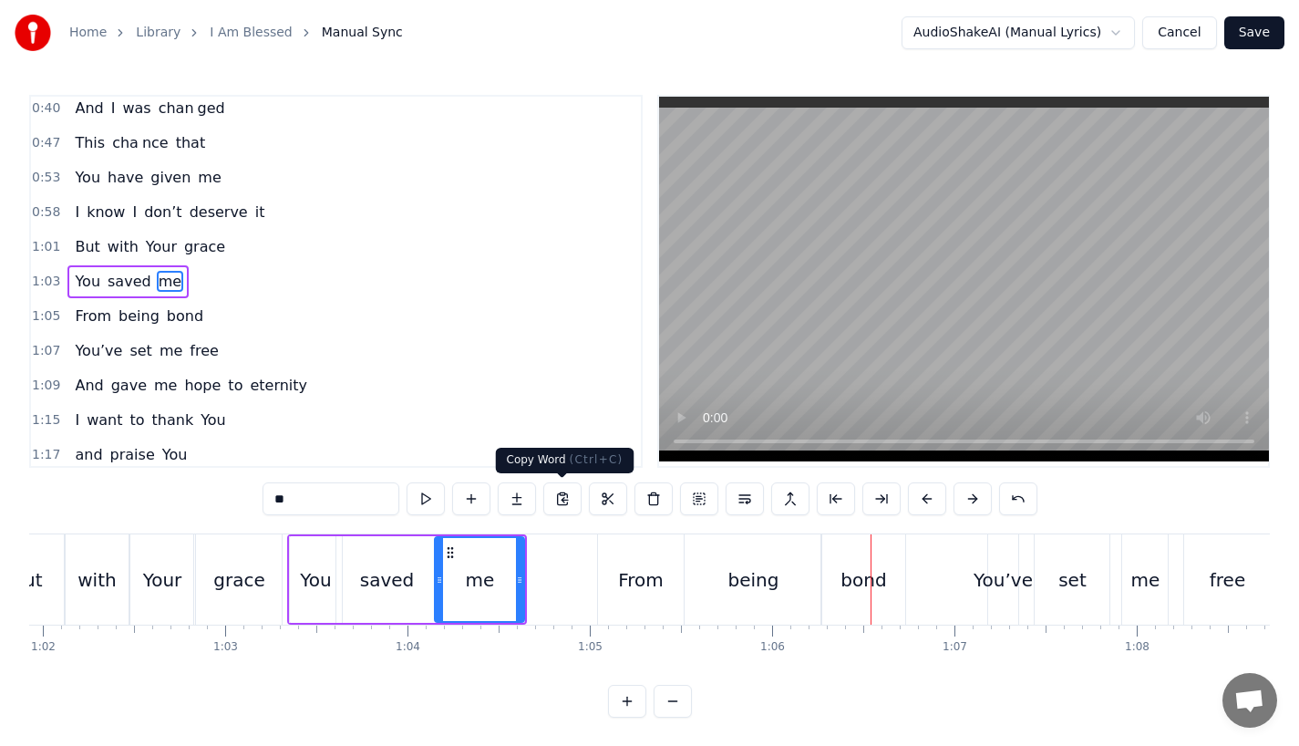
click at [449, 573] on div "me" at bounding box center [480, 579] width 88 height 83
click at [472, 576] on div "me" at bounding box center [480, 579] width 29 height 27
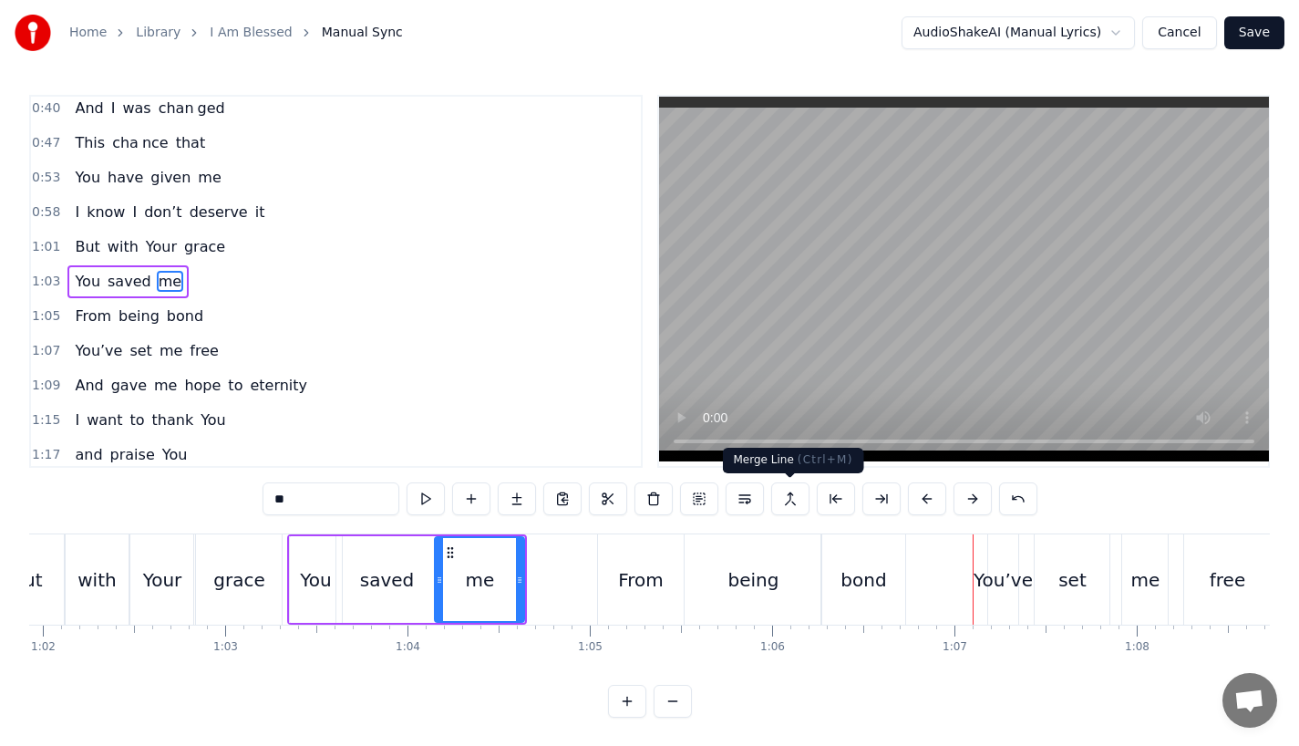
click at [1008, 571] on div "You’ve" at bounding box center [1003, 579] width 59 height 27
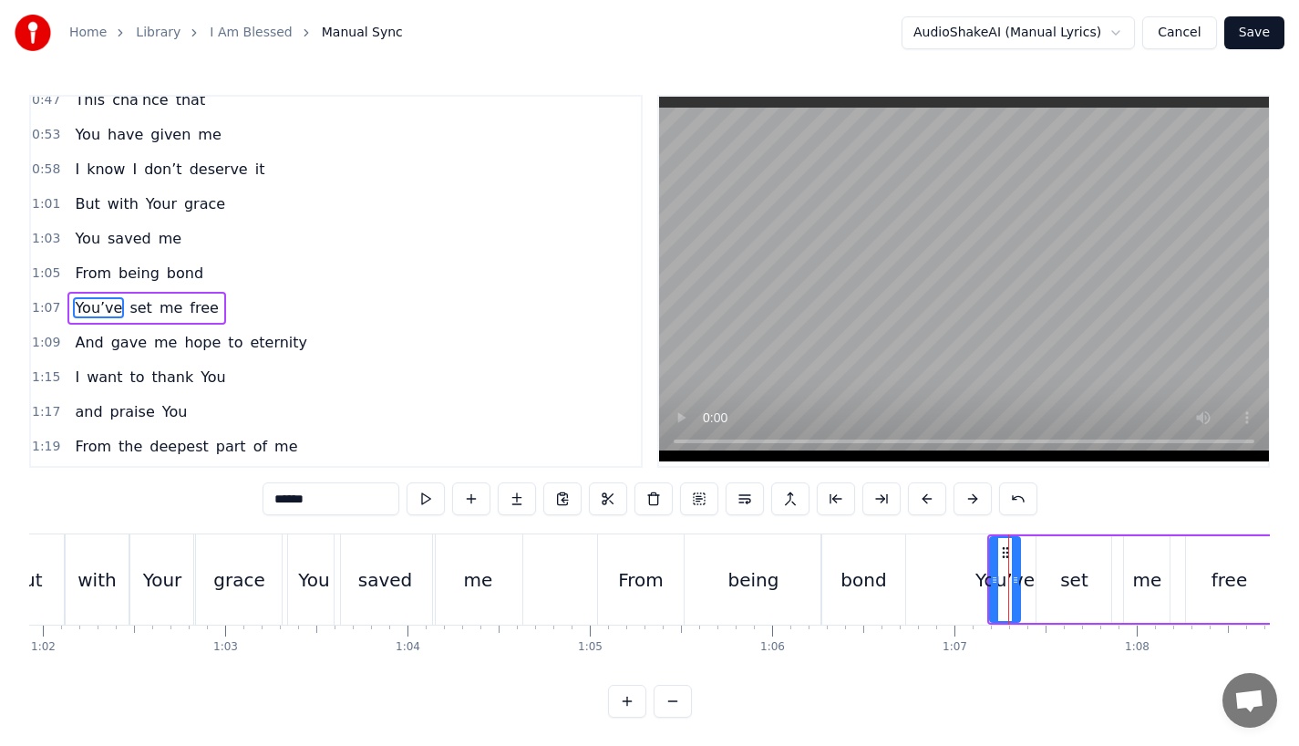
scroll to position [317, 0]
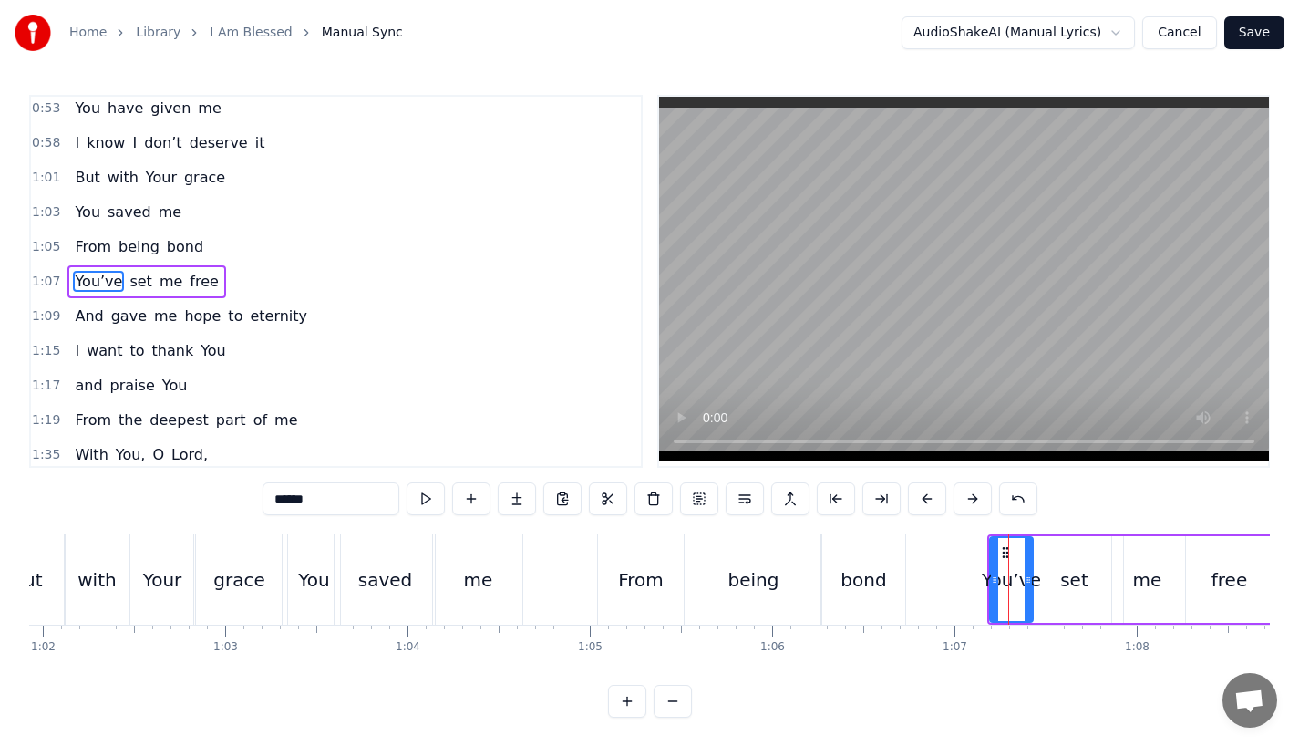
drag, startPoint x: 1016, startPoint y: 585, endPoint x: 1033, endPoint y: 585, distance: 17.3
click at [1032, 585] on icon at bounding box center [1028, 580] width 7 height 15
drag, startPoint x: 990, startPoint y: 584, endPoint x: 979, endPoint y: 585, distance: 11.0
click at [981, 585] on icon at bounding box center [984, 580] width 7 height 15
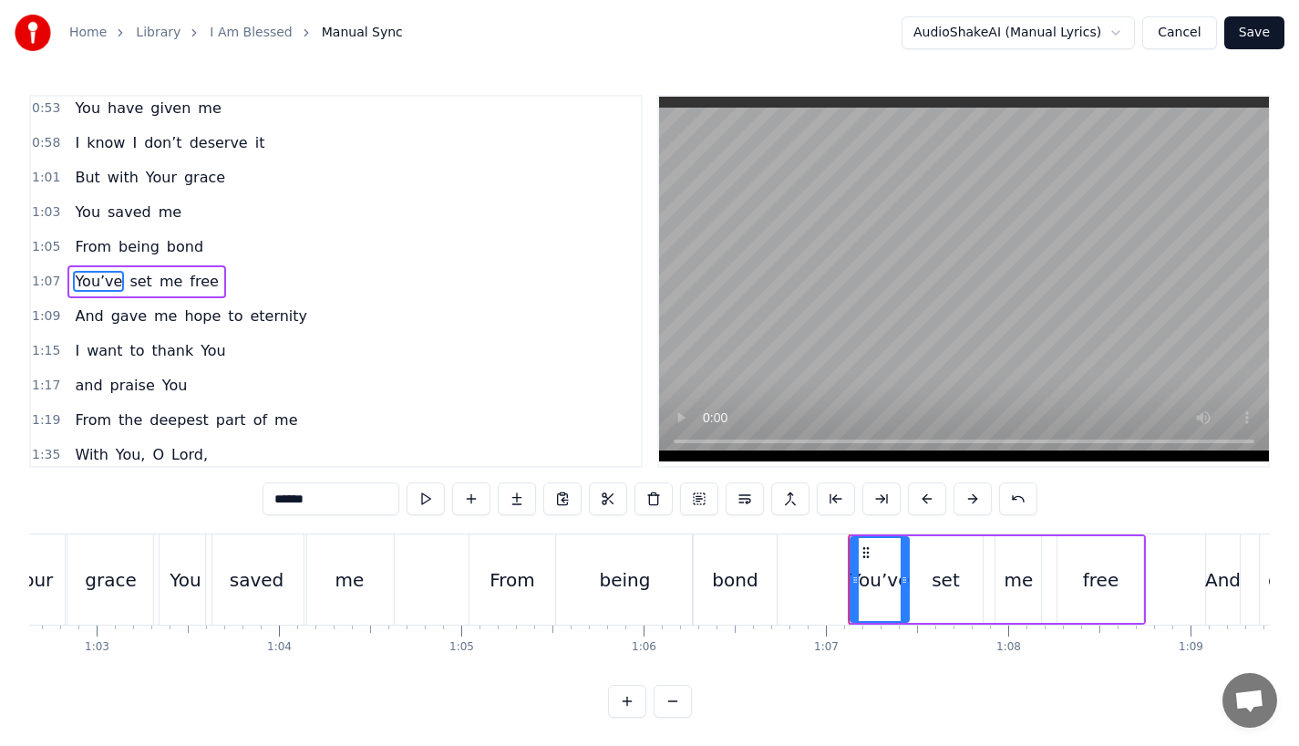
scroll to position [0, 11433]
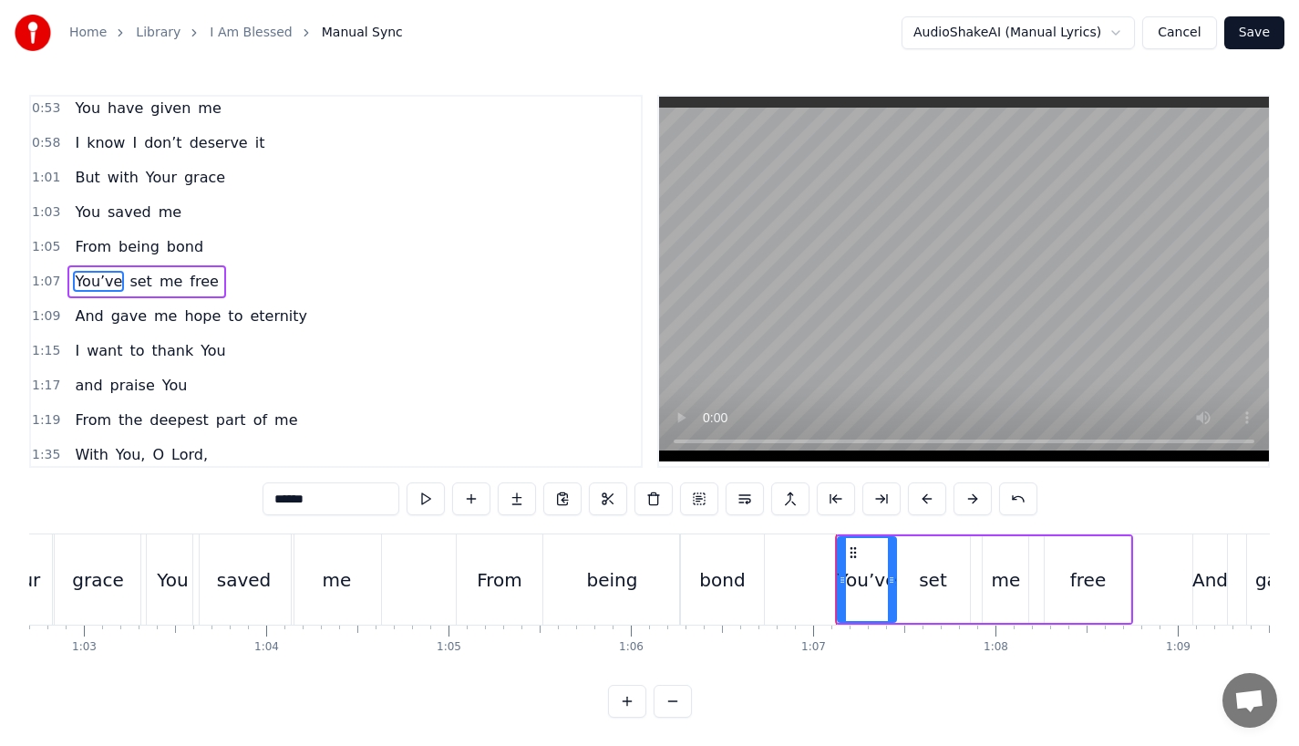
click at [952, 586] on div "set" at bounding box center [932, 579] width 75 height 87
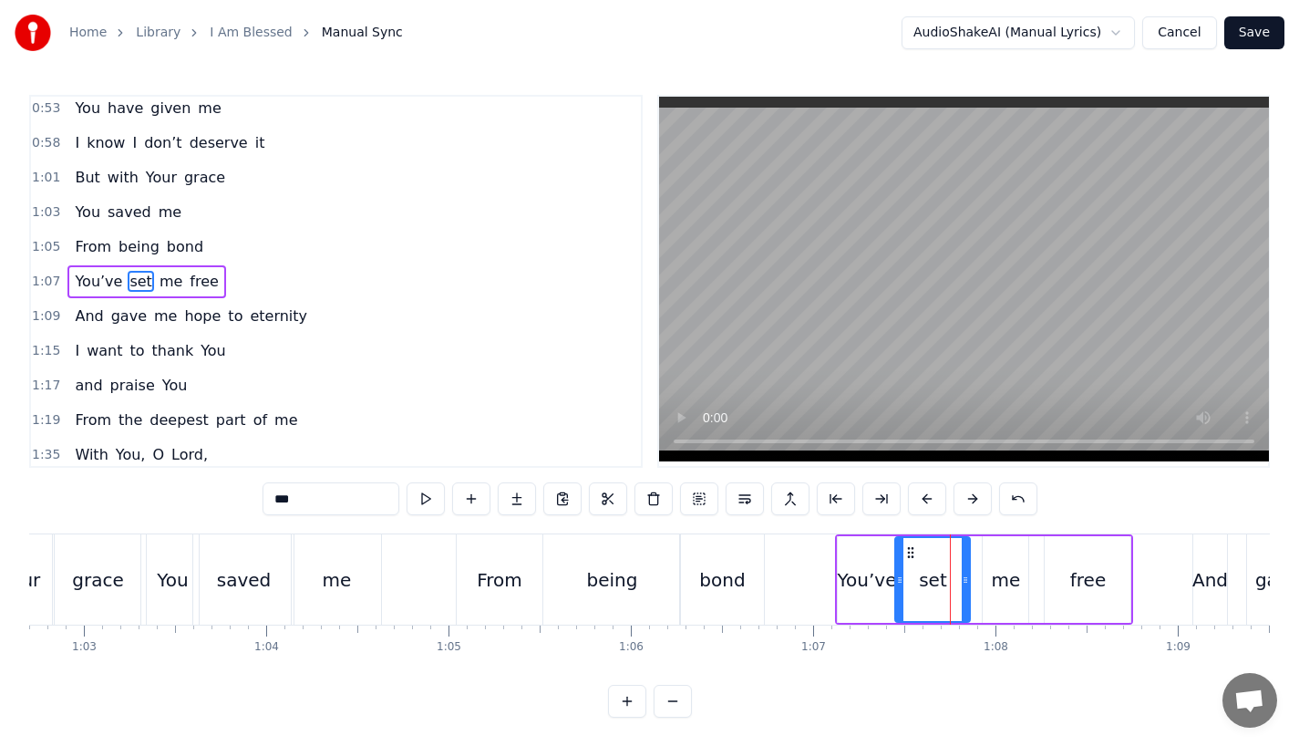
click at [1012, 581] on div "me" at bounding box center [1006, 579] width 29 height 27
type input "**"
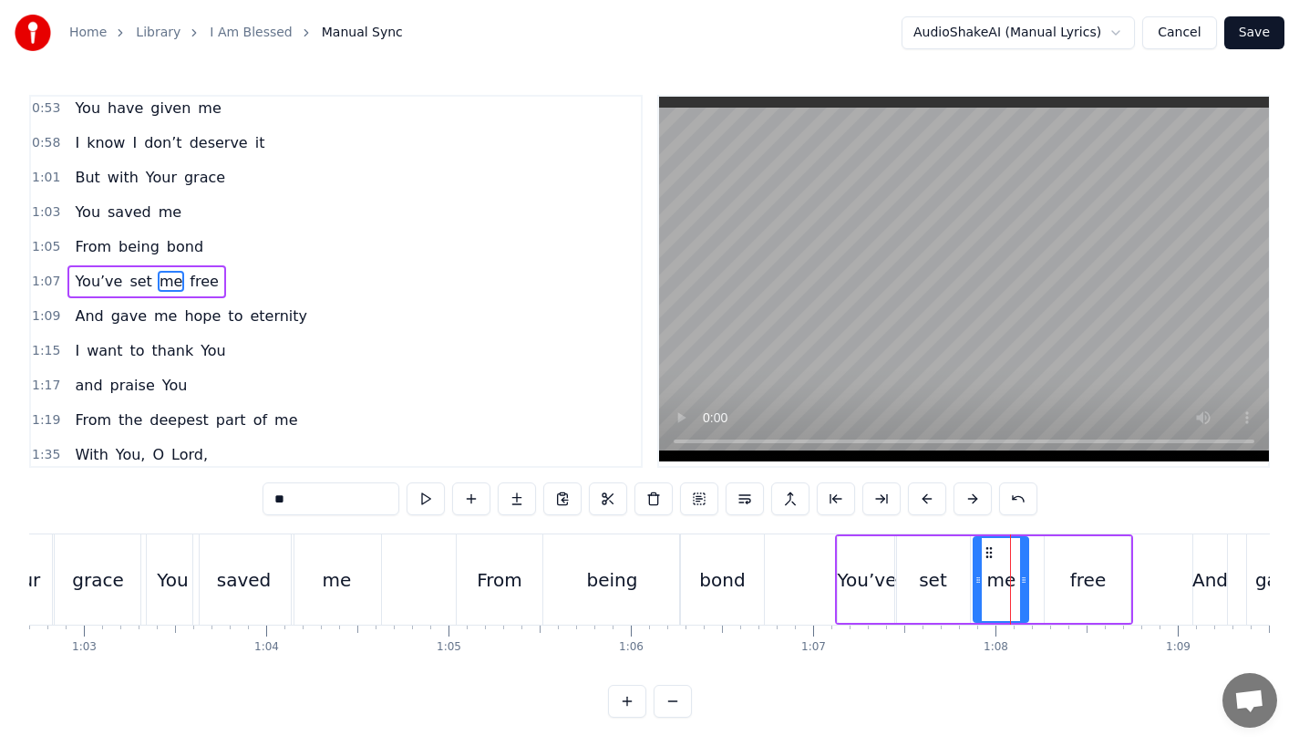
click at [977, 582] on circle at bounding box center [977, 582] width 1 height 1
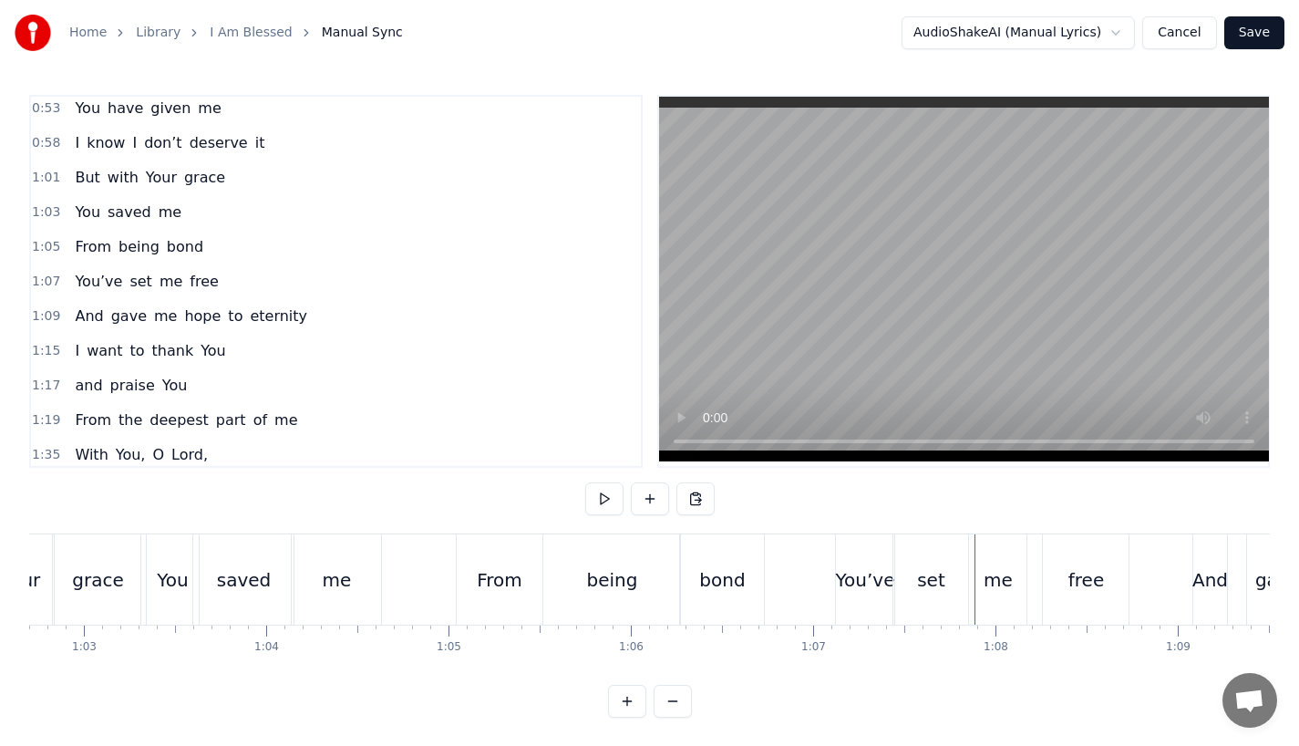
click at [999, 581] on div "me" at bounding box center [998, 579] width 29 height 27
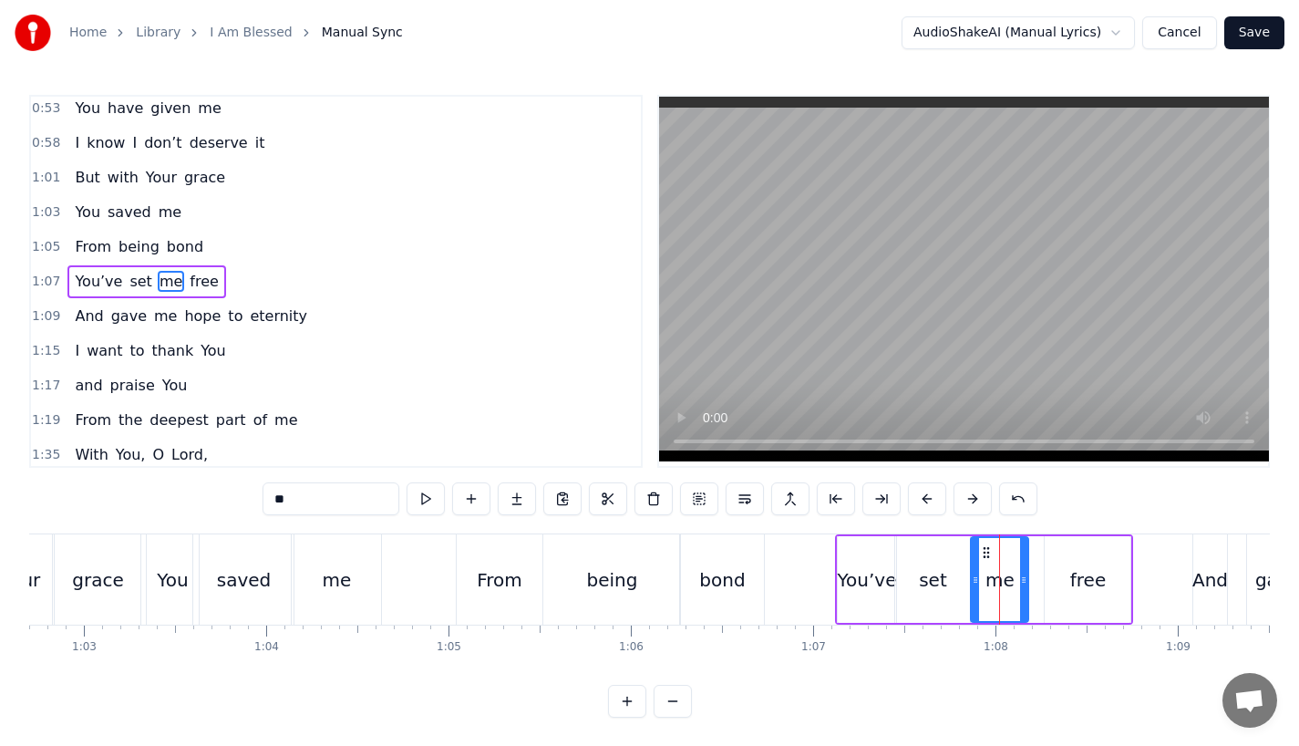
click at [1028, 579] on div "me" at bounding box center [1000, 579] width 56 height 83
drag, startPoint x: 1028, startPoint y: 579, endPoint x: 1043, endPoint y: 579, distance: 15.5
click at [1041, 579] on div "me" at bounding box center [1005, 579] width 71 height 87
click at [852, 563] on div "You’ve" at bounding box center [867, 579] width 59 height 87
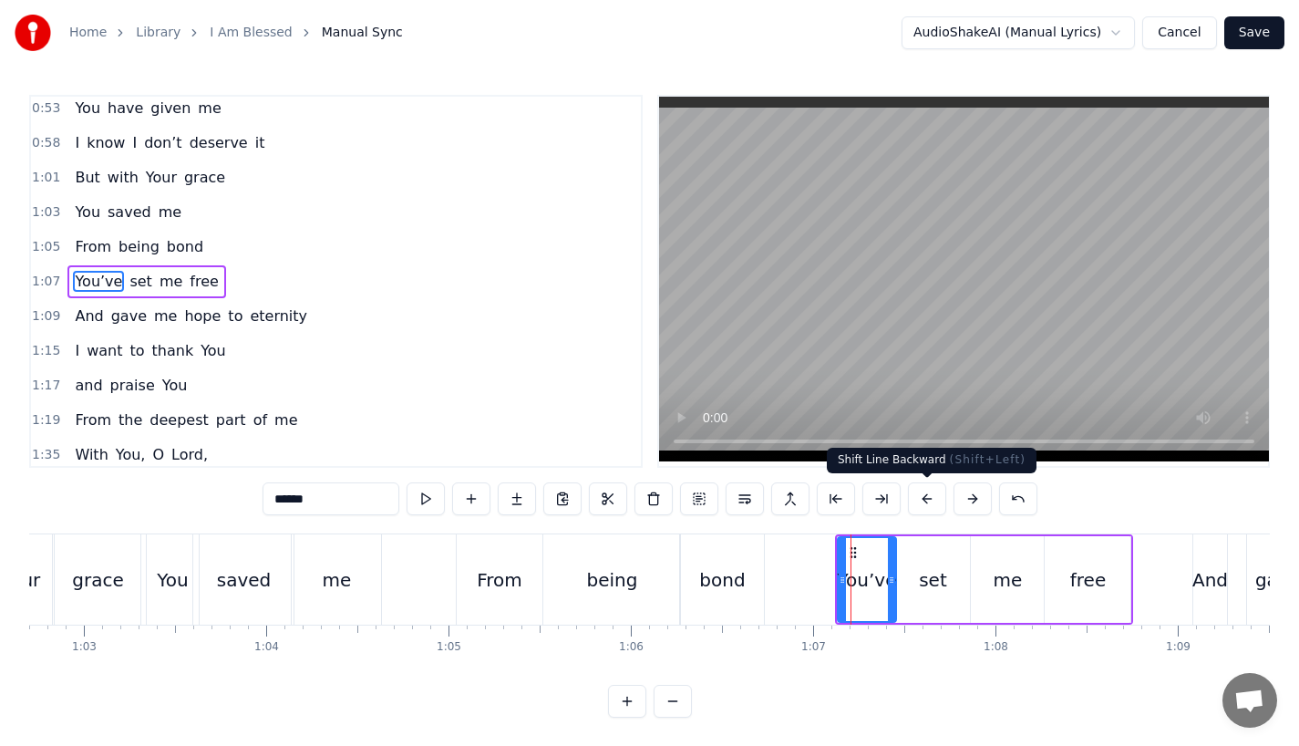
click at [921, 494] on button at bounding box center [927, 498] width 38 height 33
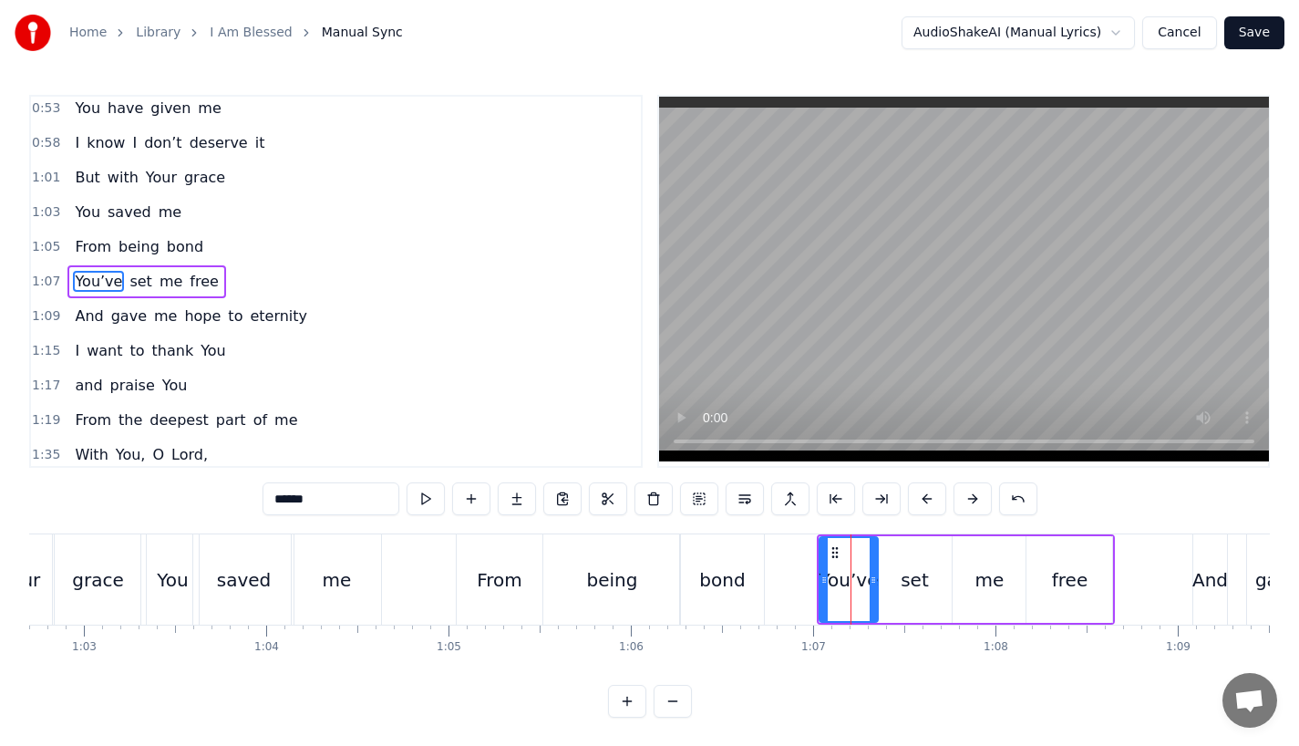
click at [921, 494] on button at bounding box center [927, 498] width 38 height 33
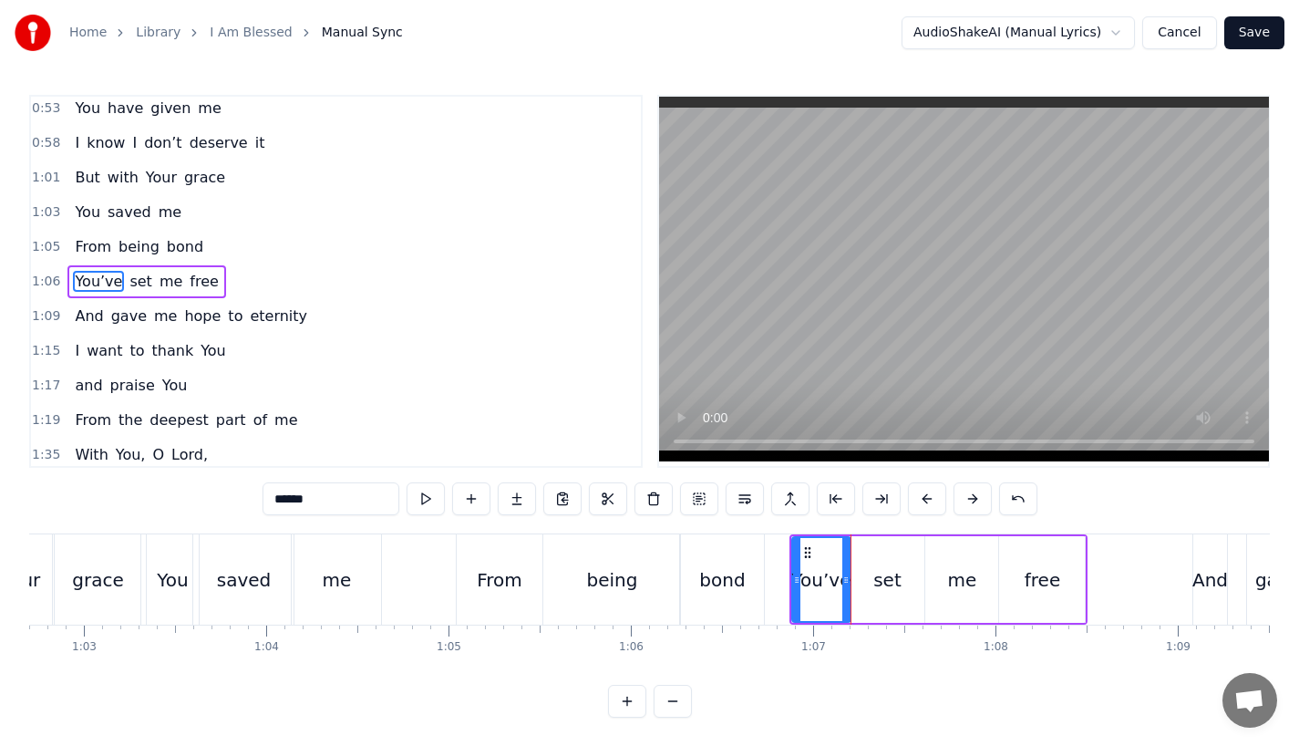
click at [921, 494] on button at bounding box center [927, 498] width 38 height 33
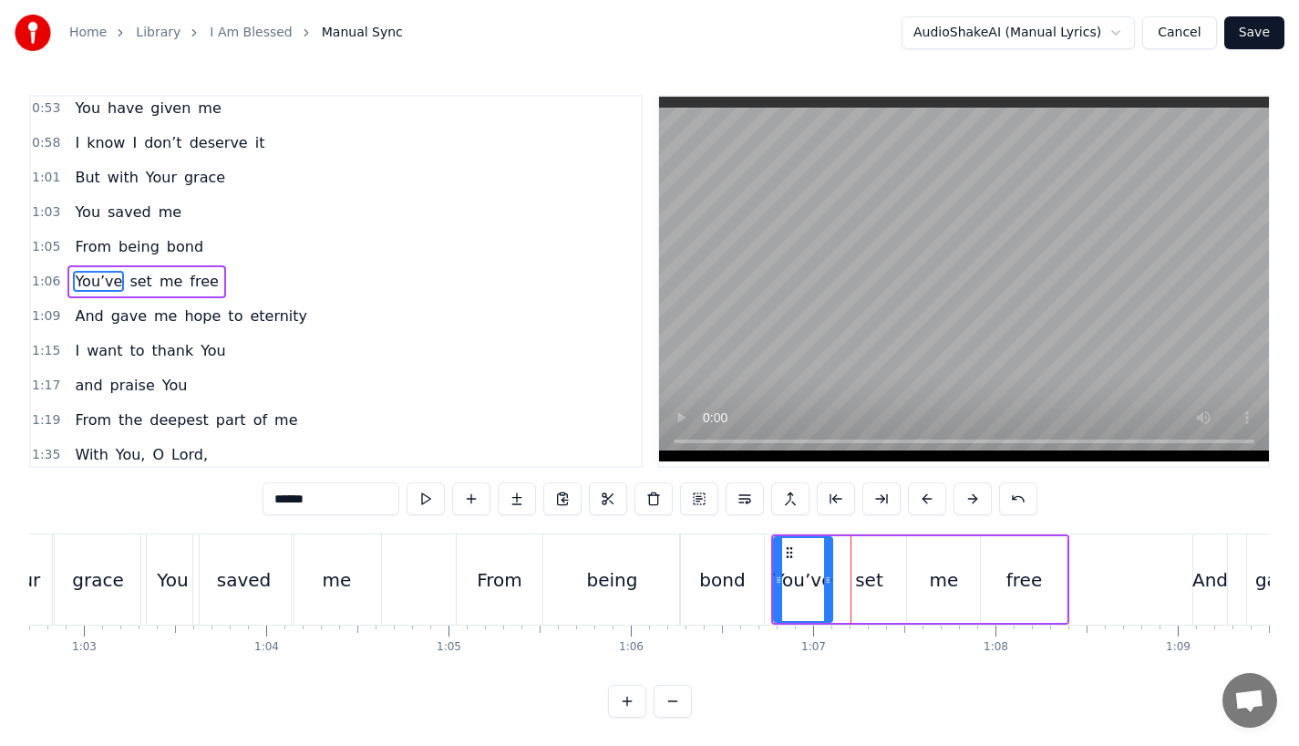
click at [921, 494] on button at bounding box center [927, 498] width 38 height 33
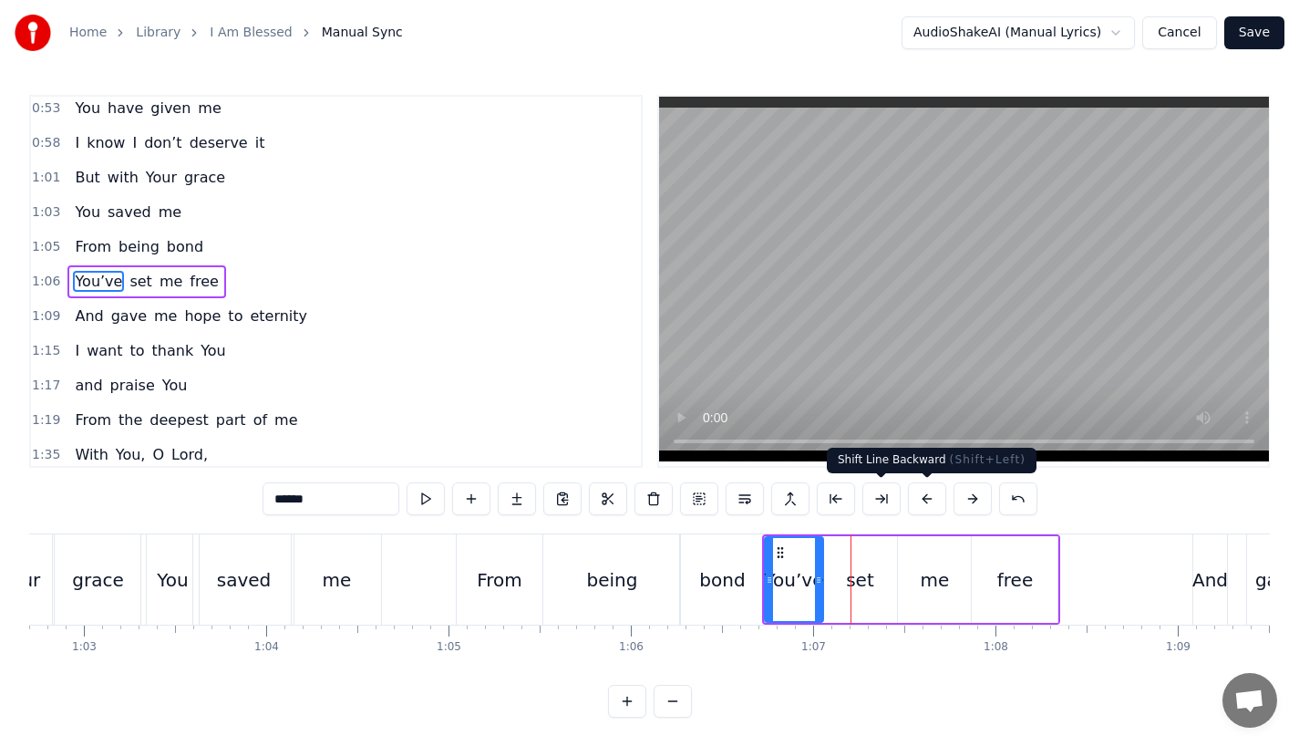
click at [963, 501] on button at bounding box center [973, 498] width 38 height 33
click at [730, 591] on div "bond" at bounding box center [722, 579] width 46 height 27
type input "****"
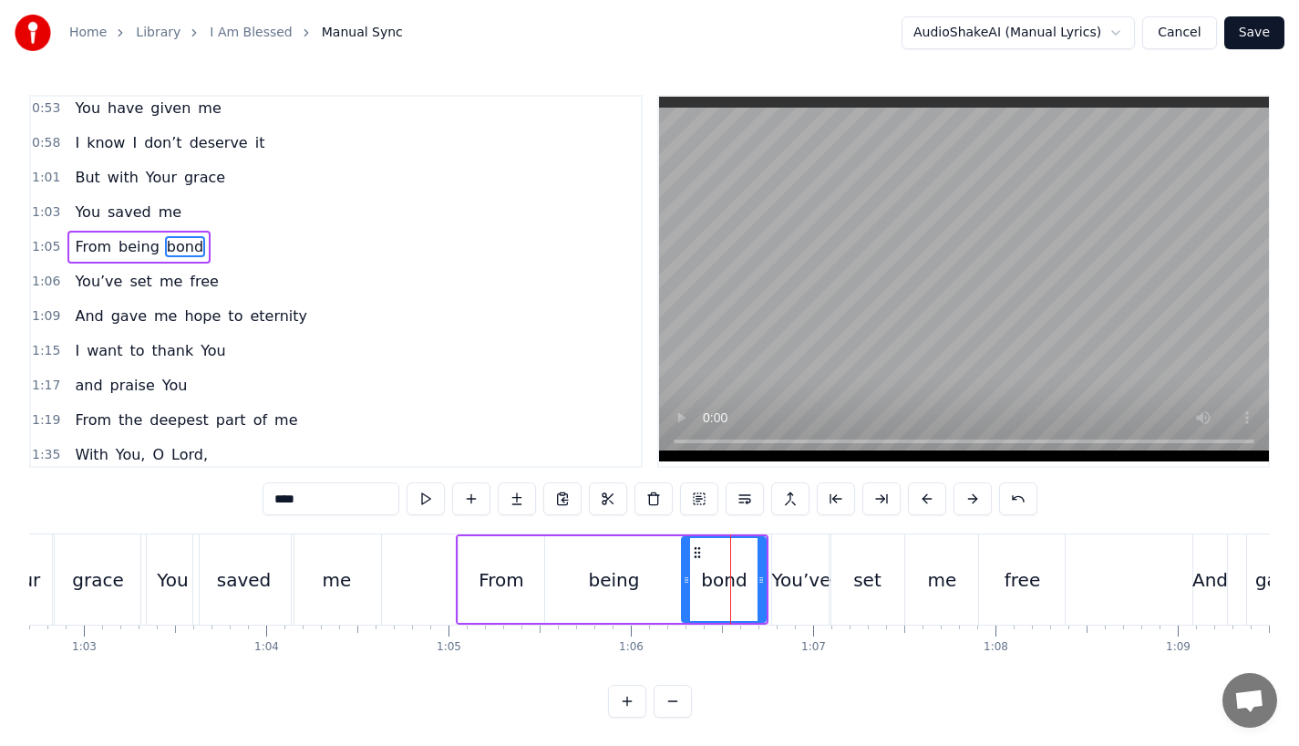
scroll to position [283, 0]
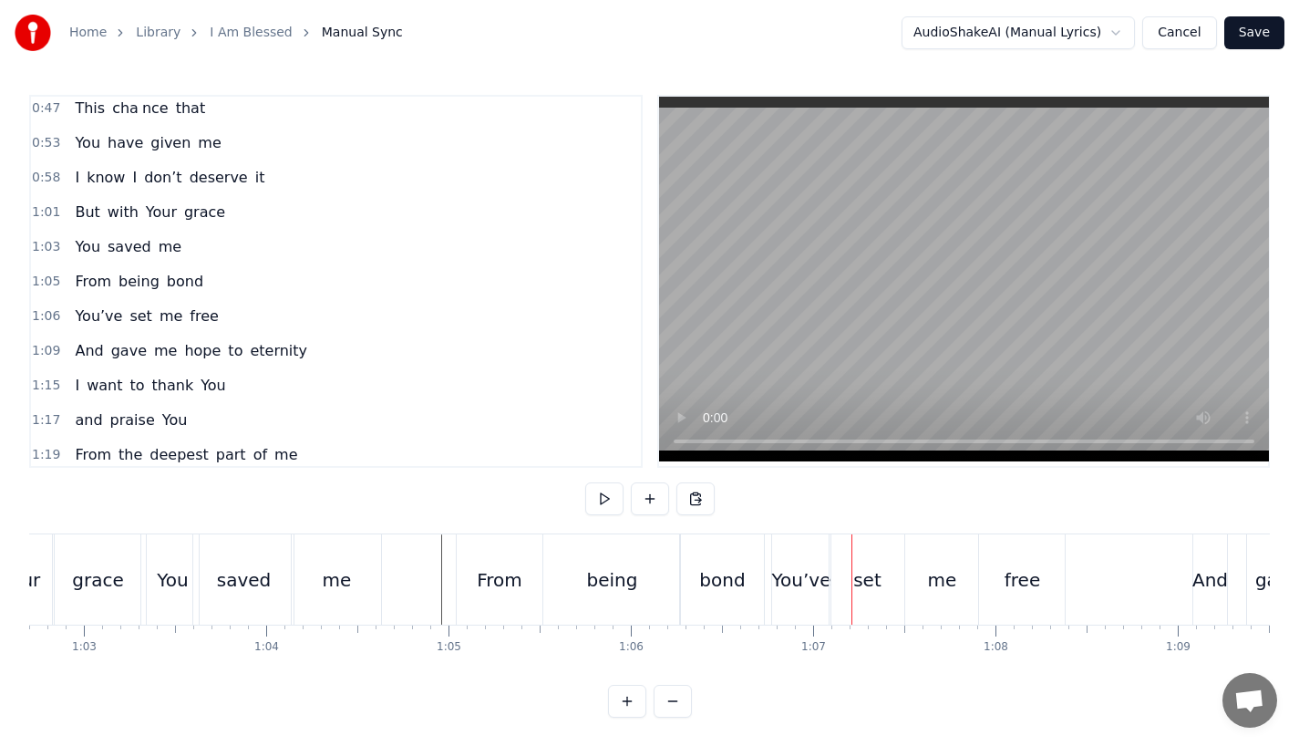
click at [504, 566] on div "From" at bounding box center [500, 579] width 46 height 27
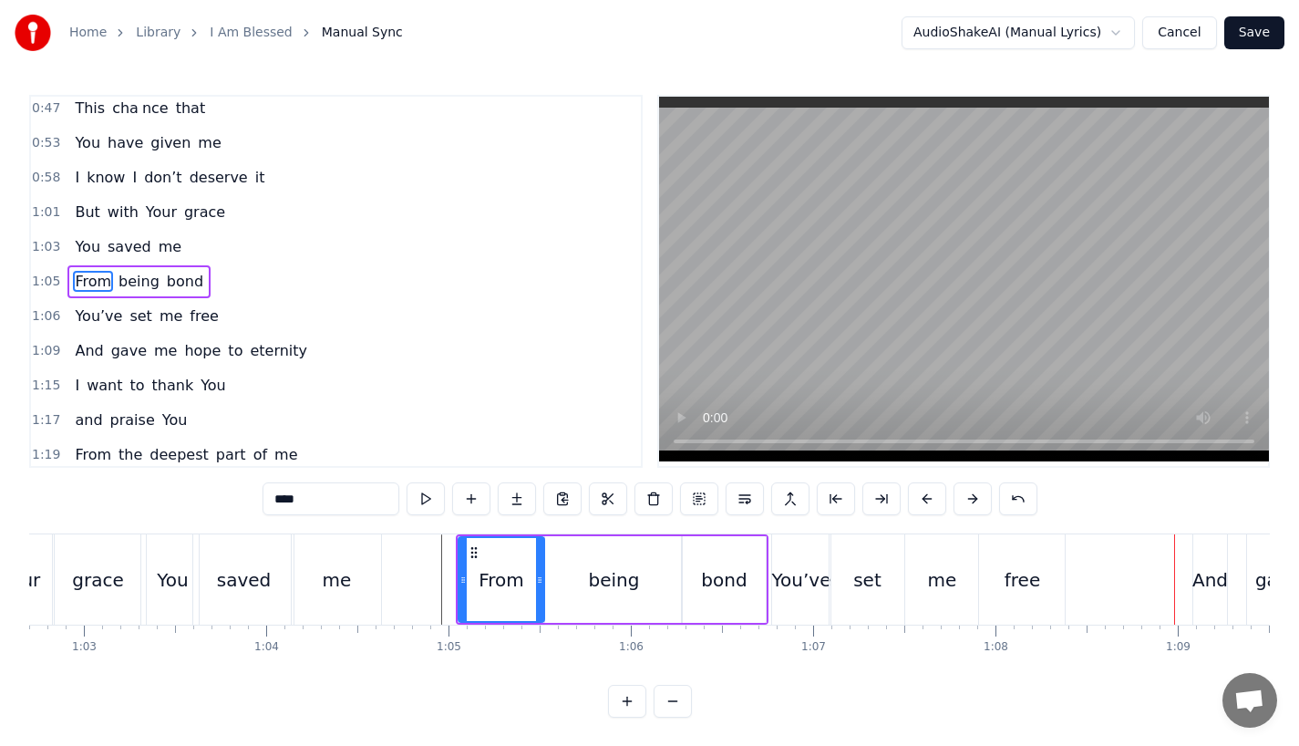
click at [483, 572] on div "From" at bounding box center [502, 579] width 46 height 27
click at [807, 587] on div "You’ve" at bounding box center [801, 579] width 59 height 27
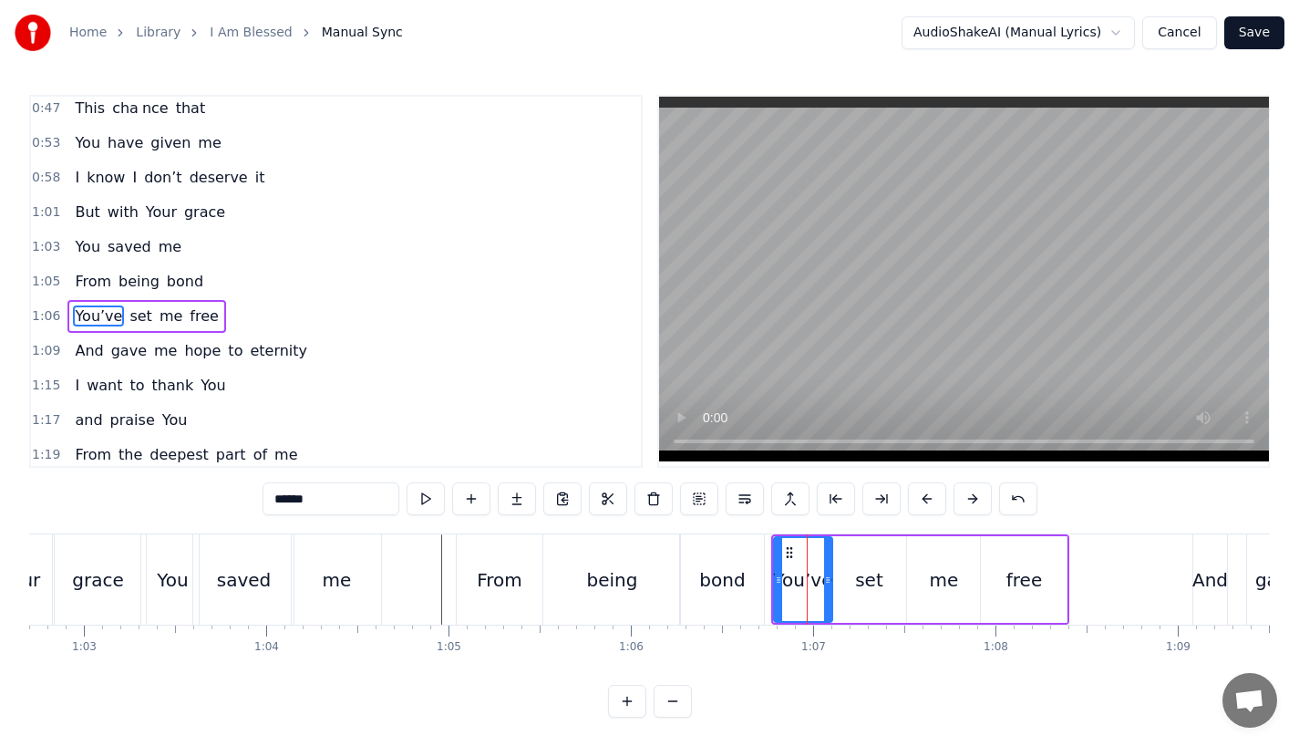
scroll to position [317, 0]
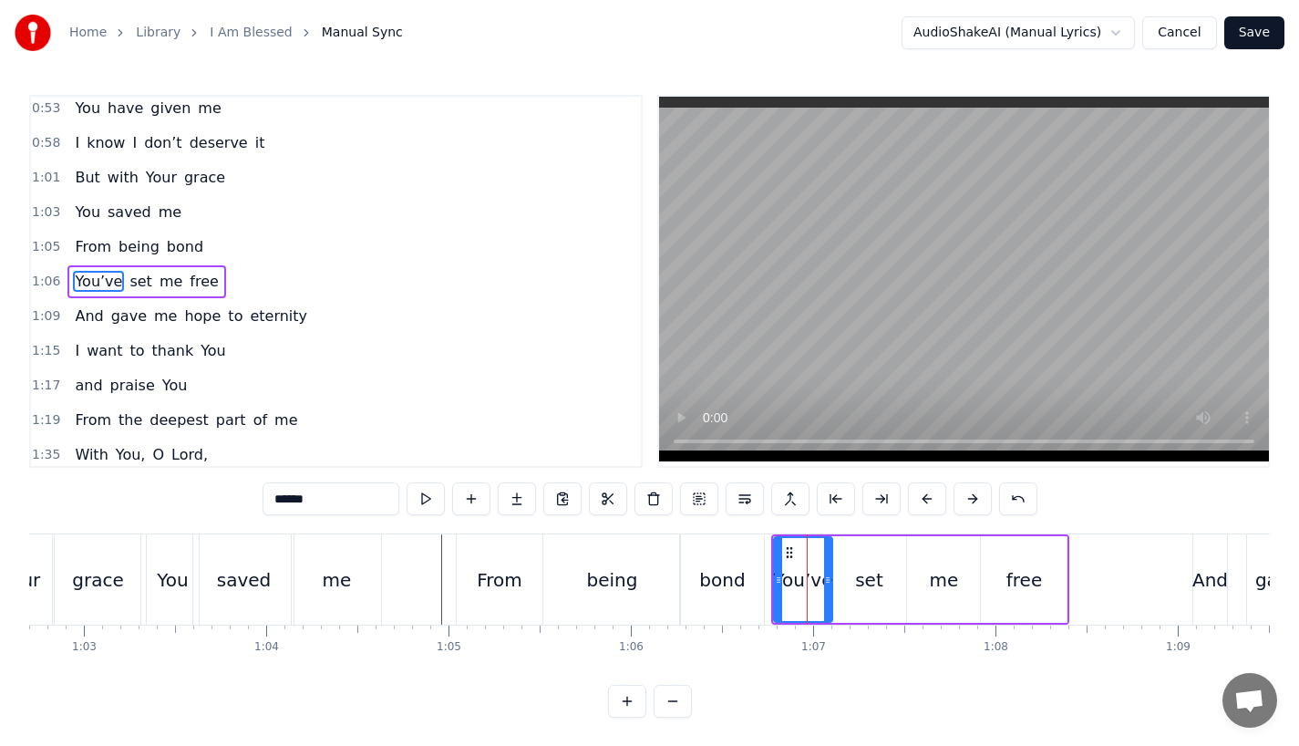
click at [890, 585] on div "set" at bounding box center [869, 579] width 75 height 87
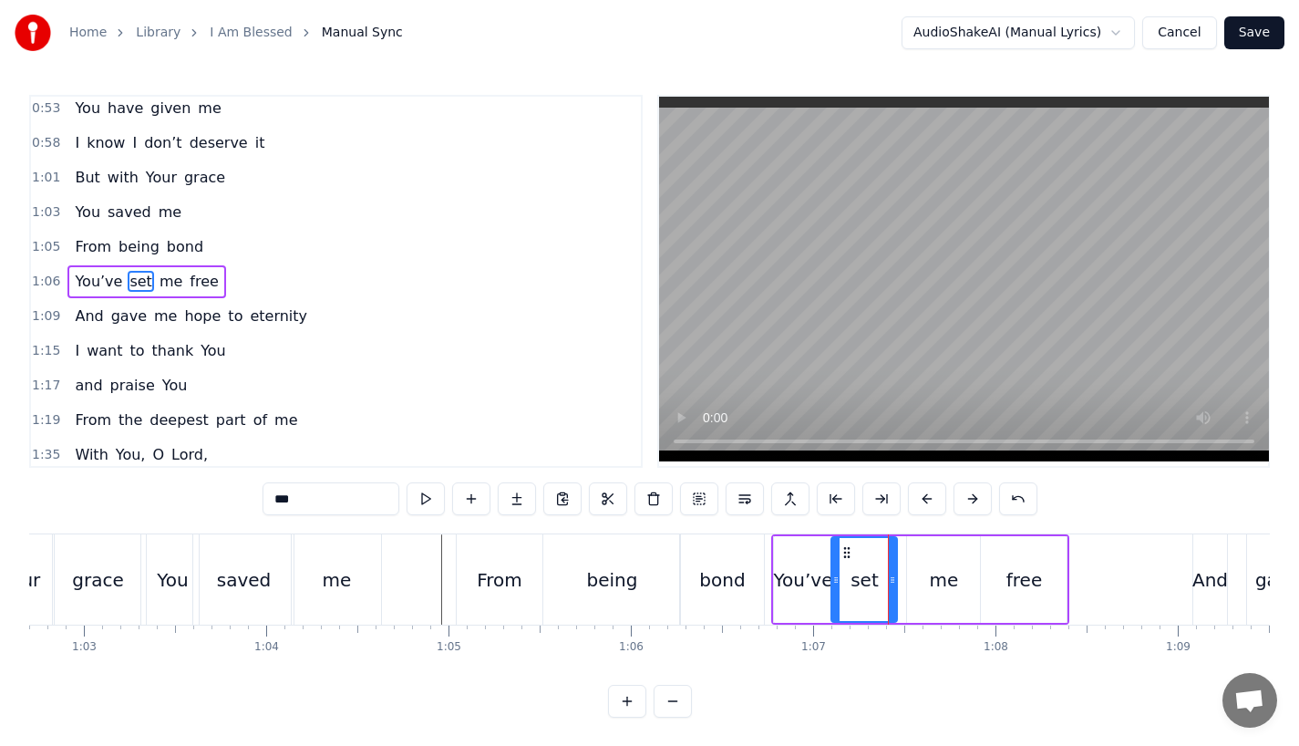
click at [894, 585] on icon at bounding box center [892, 580] width 7 height 15
click at [936, 586] on div "me" at bounding box center [944, 579] width 29 height 27
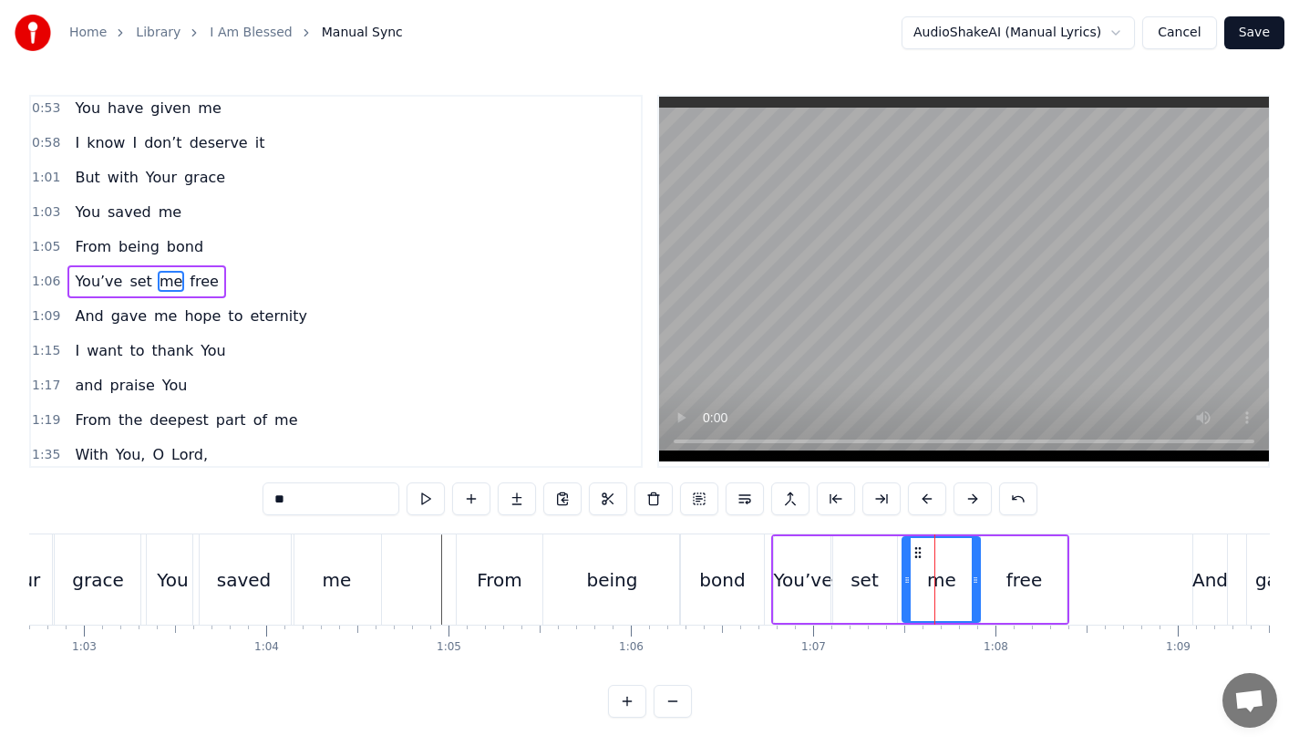
click at [904, 585] on icon at bounding box center [907, 580] width 7 height 15
click at [668, 585] on div "being" at bounding box center [611, 579] width 137 height 90
type input "*****"
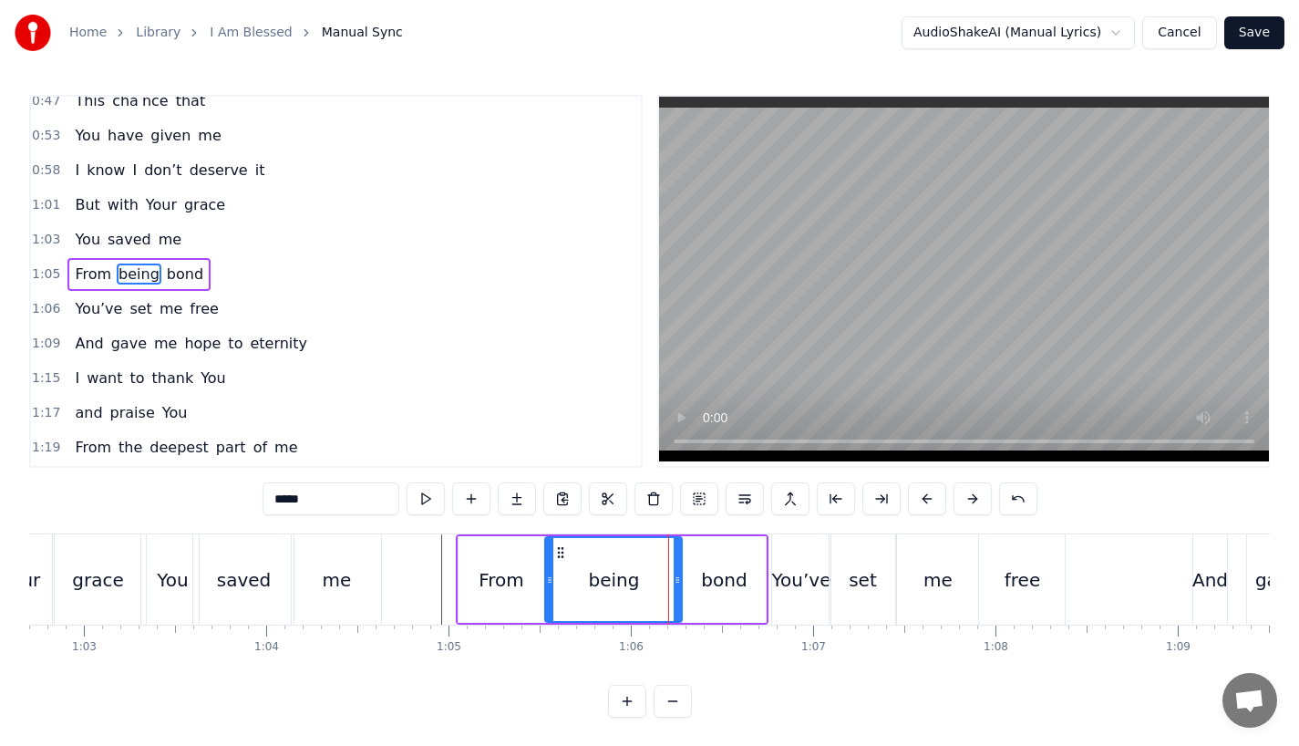
scroll to position [283, 0]
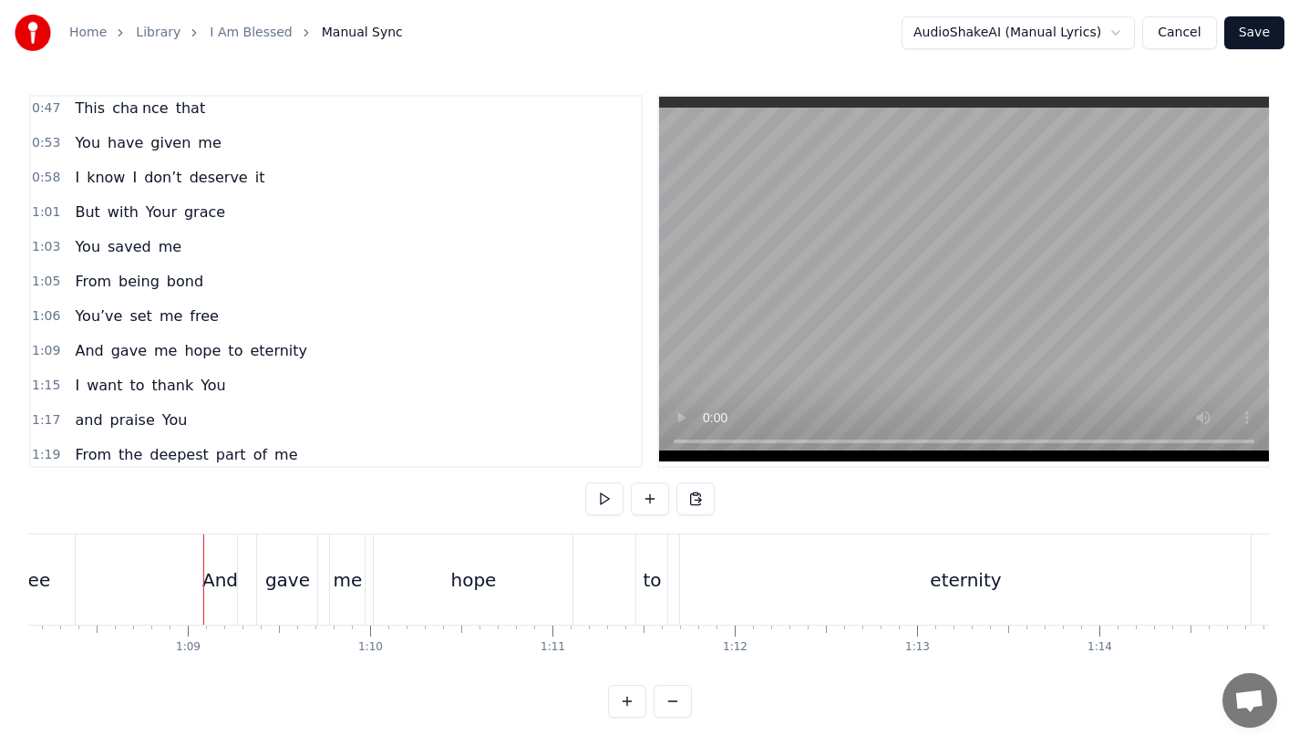
scroll to position [0, 12329]
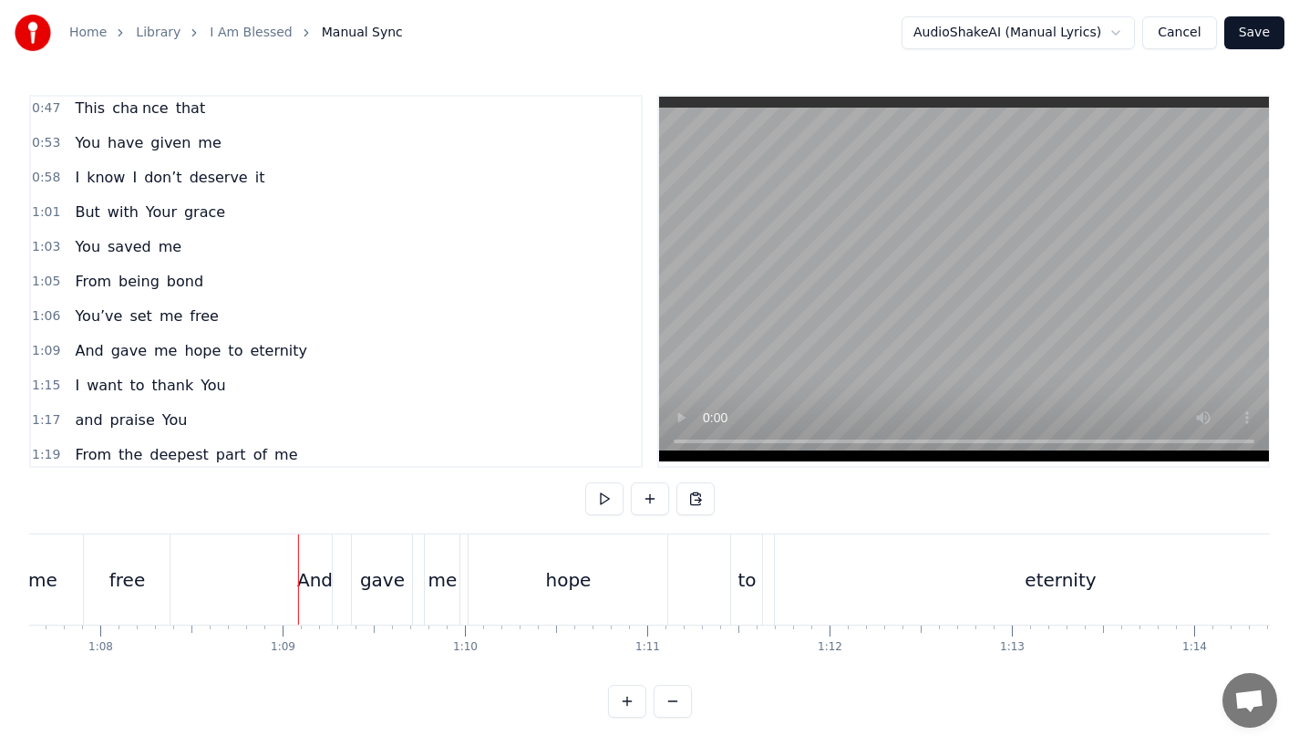
click at [325, 593] on div "And" at bounding box center [315, 579] width 35 height 90
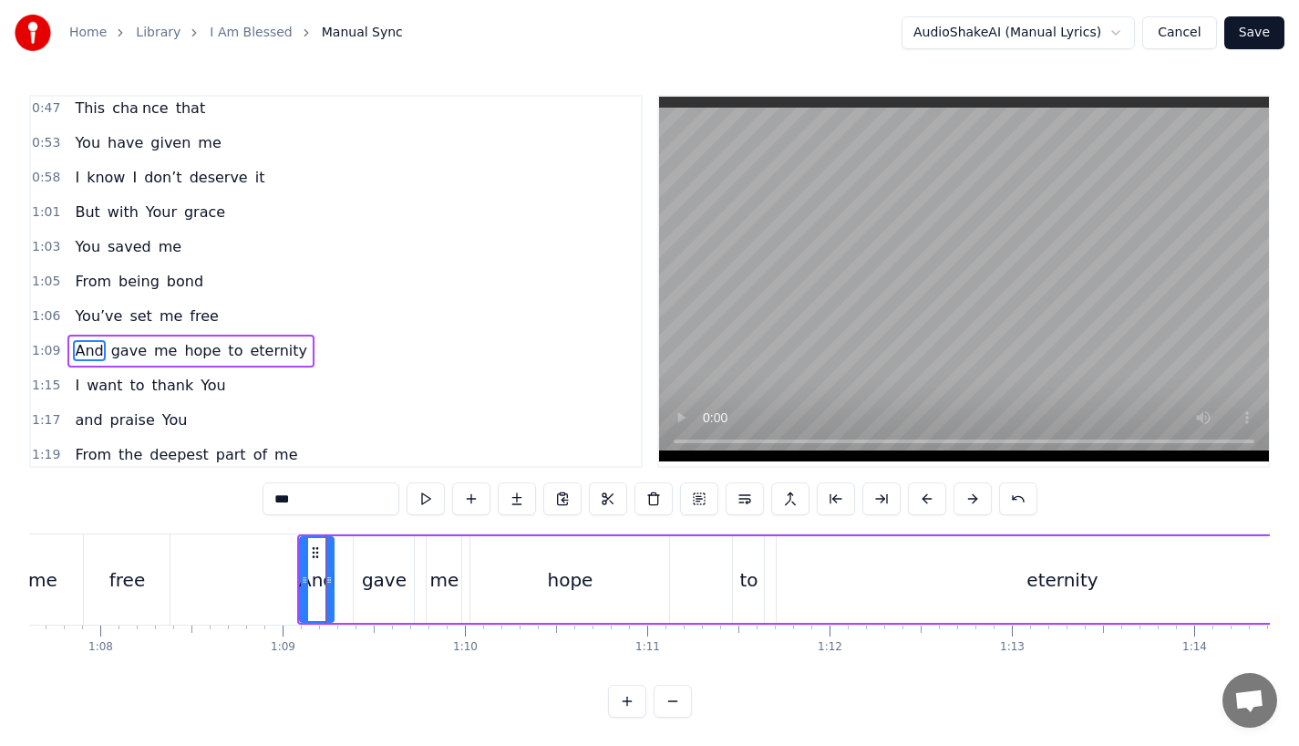
scroll to position [352, 0]
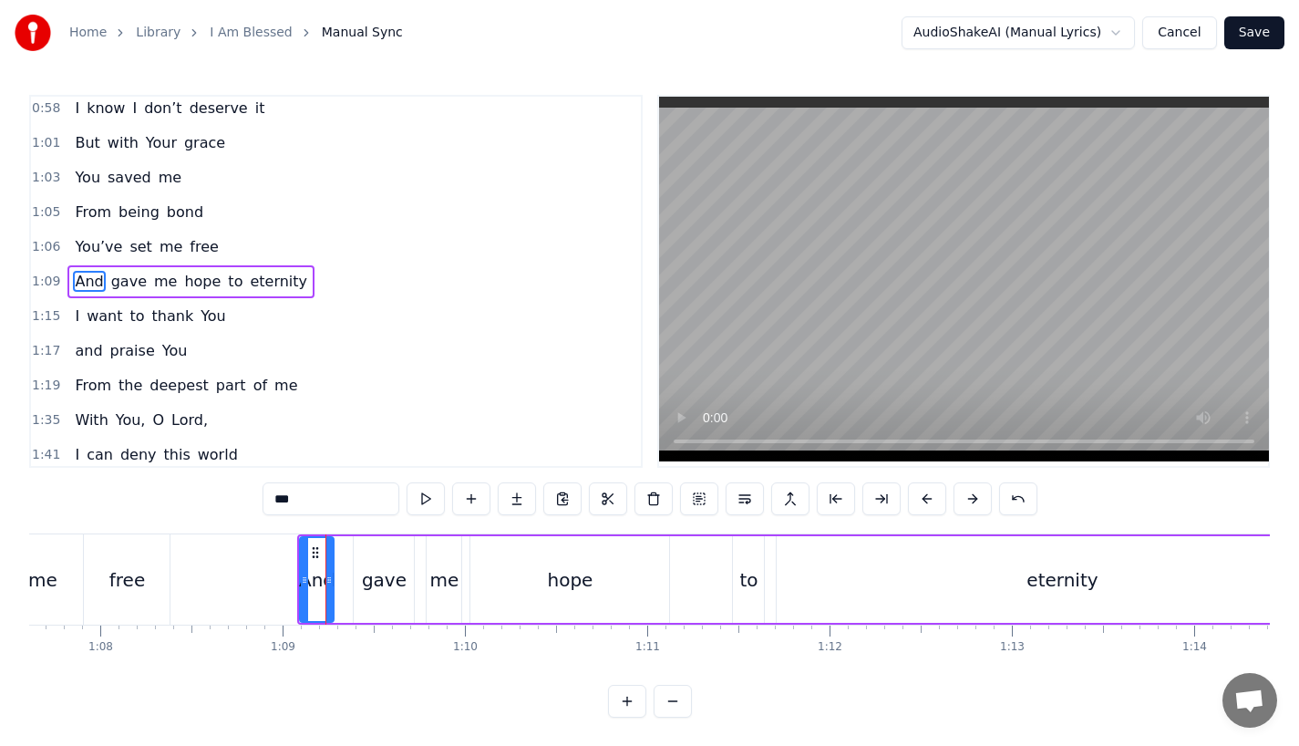
click at [334, 593] on div "And" at bounding box center [317, 579] width 36 height 87
drag, startPoint x: 326, startPoint y: 592, endPoint x: 340, endPoint y: 592, distance: 13.7
click at [340, 592] on div at bounding box center [340, 579] width 7 height 83
click at [367, 593] on div "gave" at bounding box center [384, 579] width 45 height 27
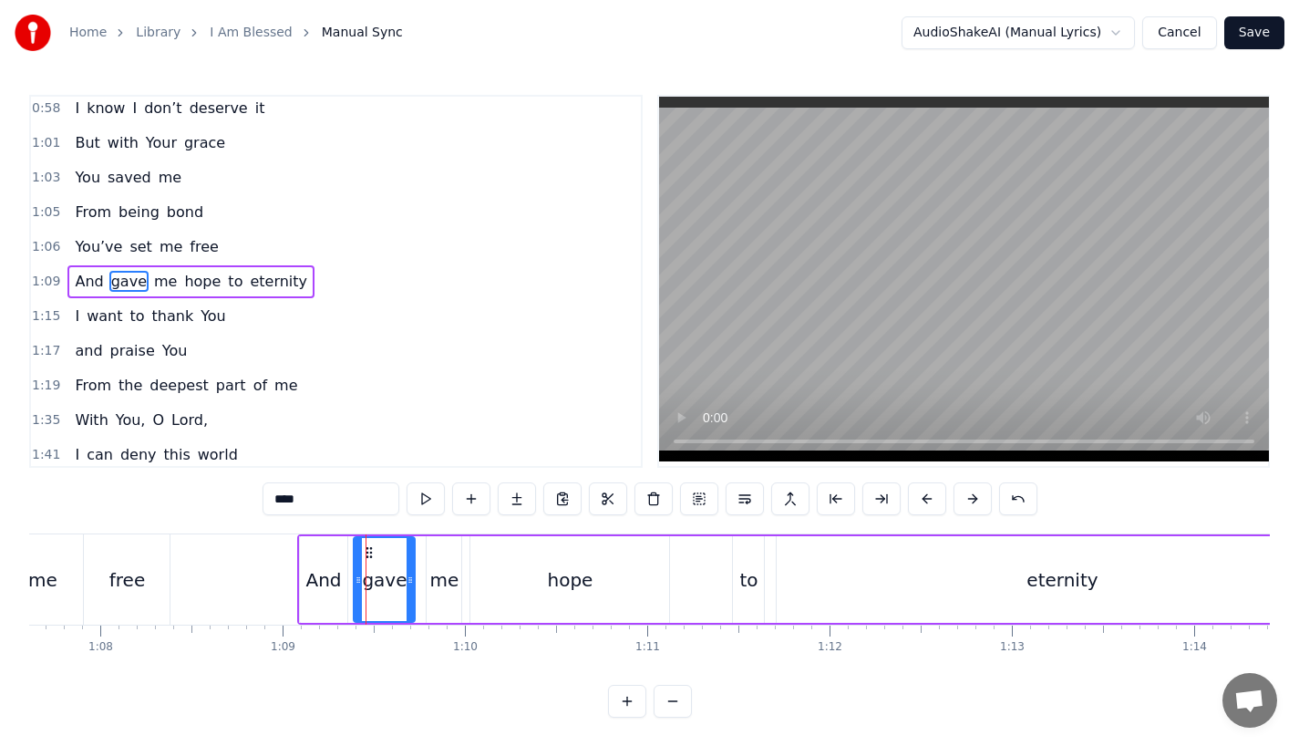
click at [414, 584] on icon at bounding box center [410, 580] width 7 height 15
click at [445, 582] on div "me" at bounding box center [444, 579] width 29 height 27
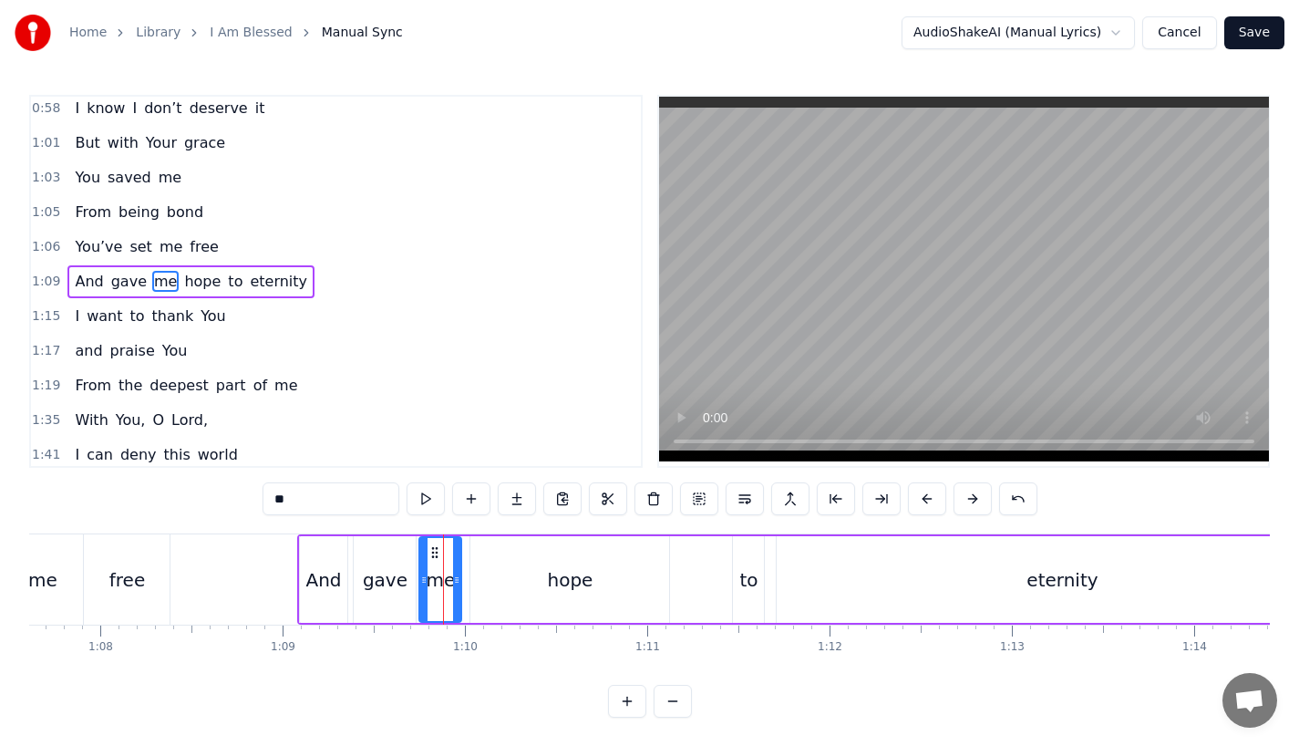
drag, startPoint x: 433, startPoint y: 582, endPoint x: 421, endPoint y: 584, distance: 12.0
click at [421, 584] on icon at bounding box center [423, 580] width 7 height 15
drag, startPoint x: 455, startPoint y: 582, endPoint x: 467, endPoint y: 582, distance: 11.9
click at [467, 582] on icon at bounding box center [463, 580] width 7 height 15
click at [347, 582] on div "And" at bounding box center [324, 579] width 50 height 87
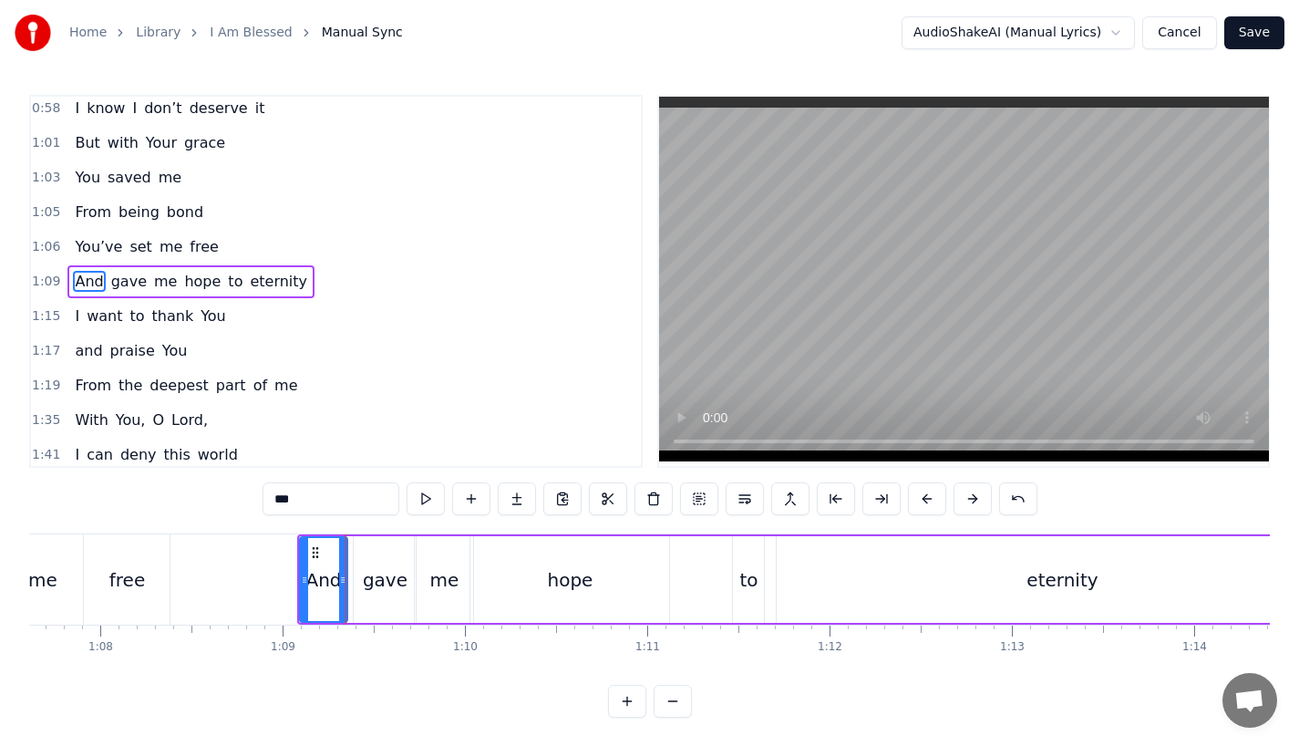
click at [366, 576] on div "gave" at bounding box center [385, 579] width 45 height 27
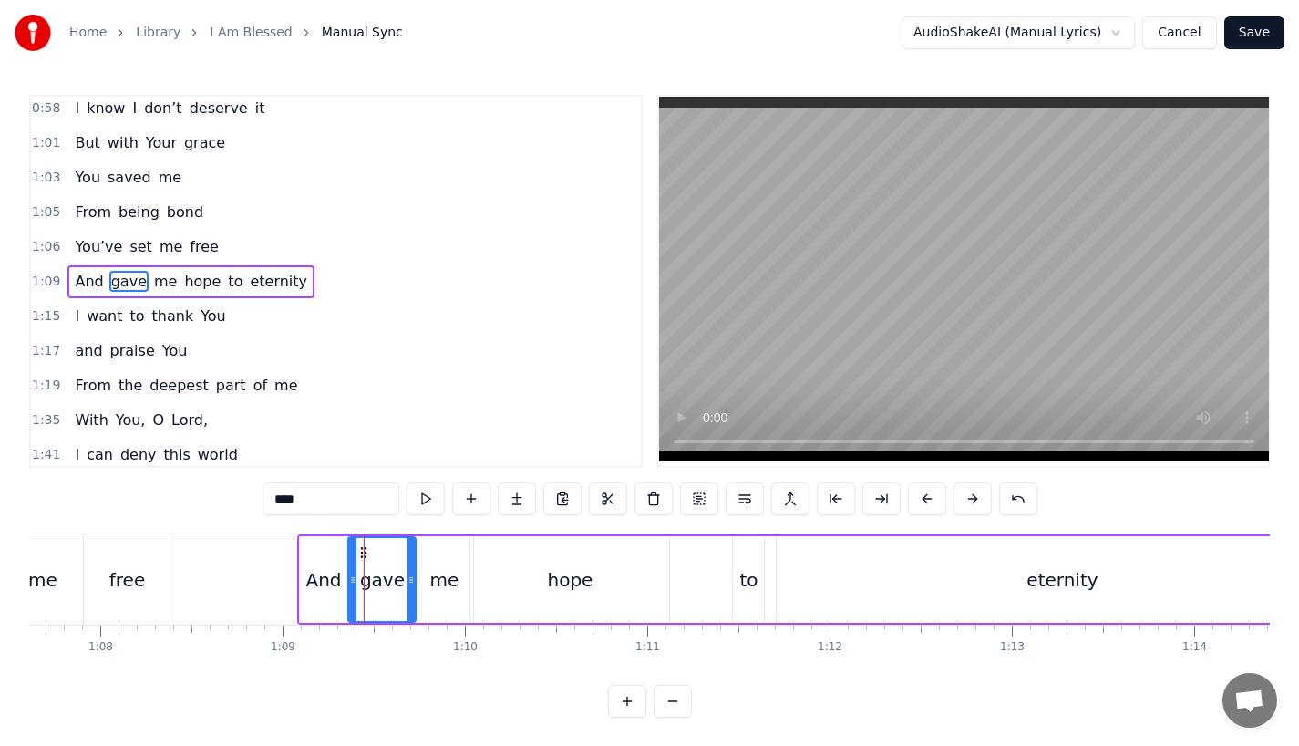
click at [354, 584] on icon at bounding box center [352, 580] width 7 height 15
click at [326, 572] on div "And" at bounding box center [323, 579] width 36 height 27
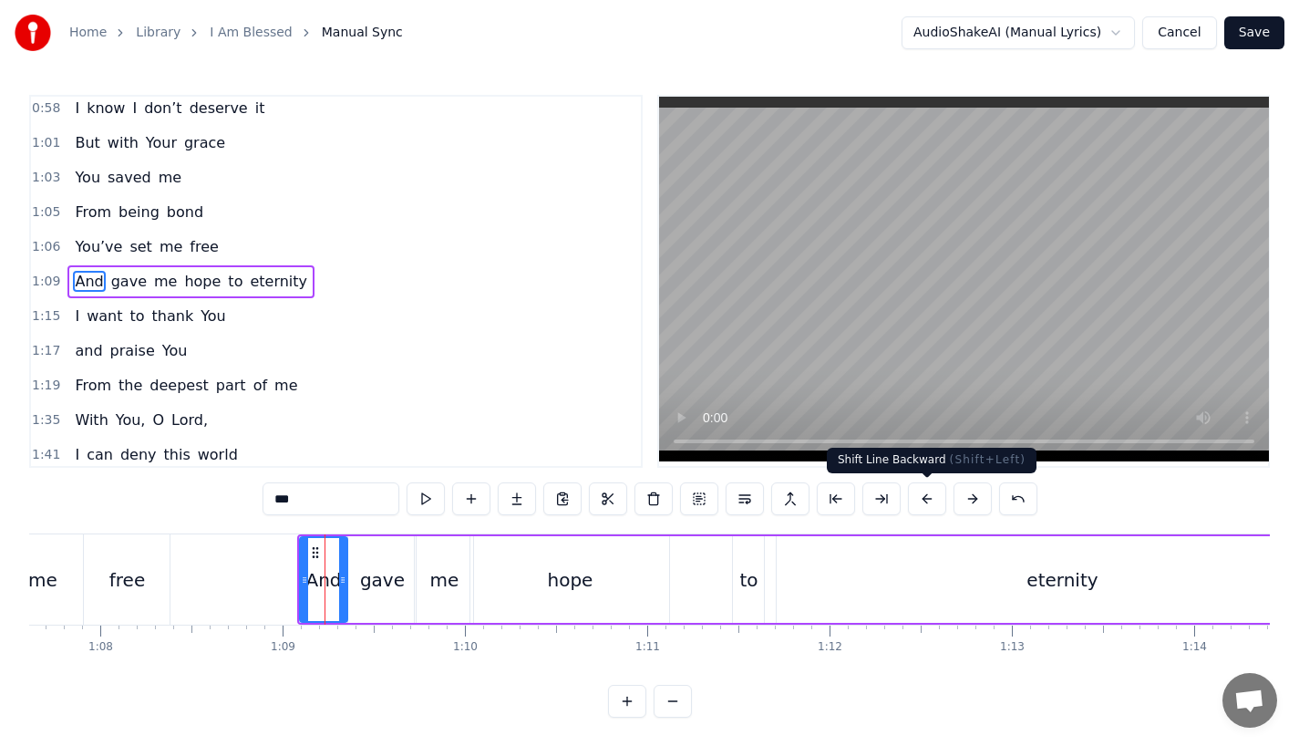
click at [917, 494] on button at bounding box center [927, 498] width 38 height 33
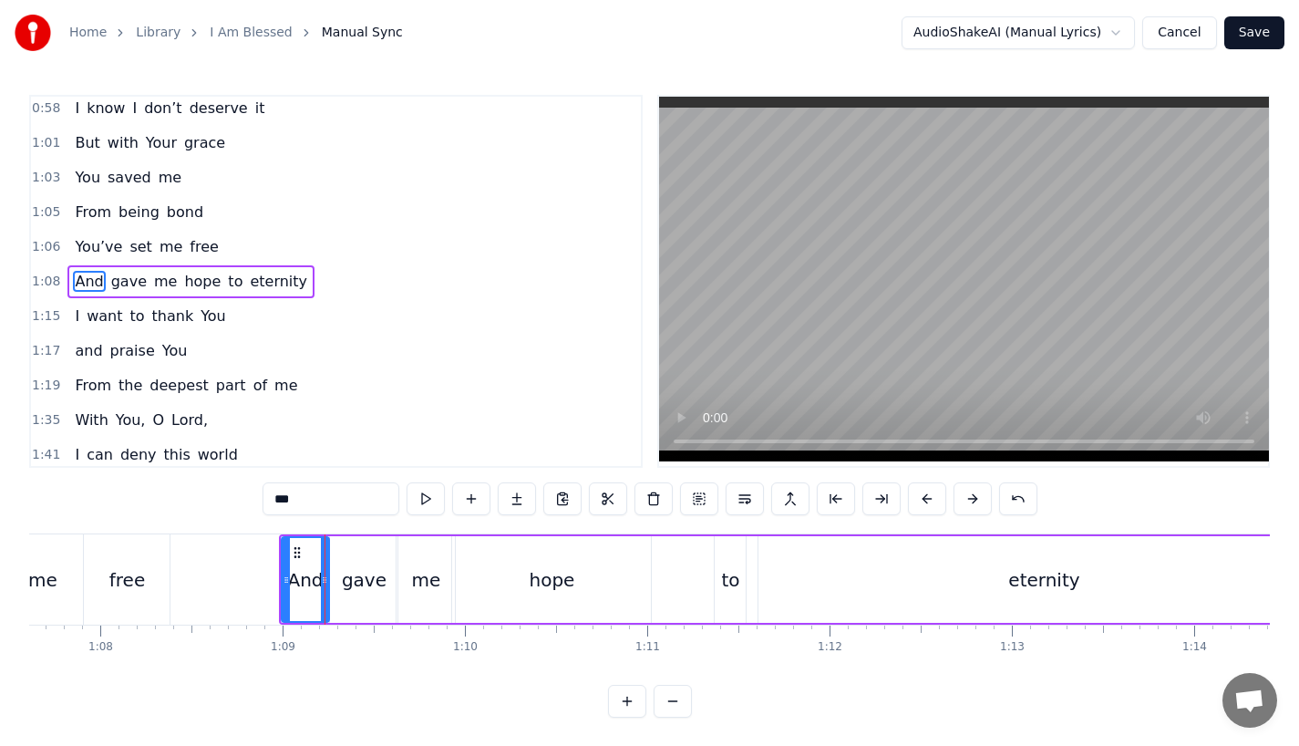
click at [917, 494] on button at bounding box center [927, 498] width 38 height 33
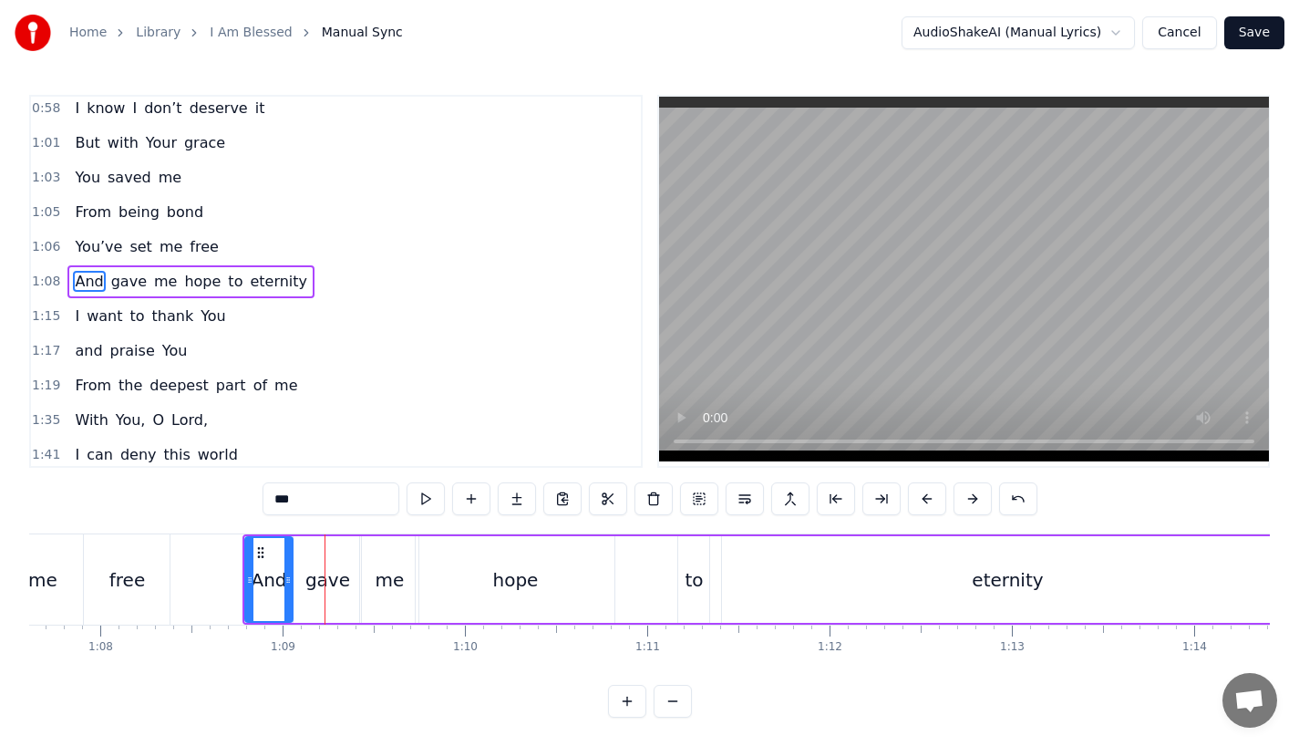
click at [917, 494] on button at bounding box center [927, 498] width 38 height 33
click at [128, 581] on div "free" at bounding box center [127, 579] width 36 height 27
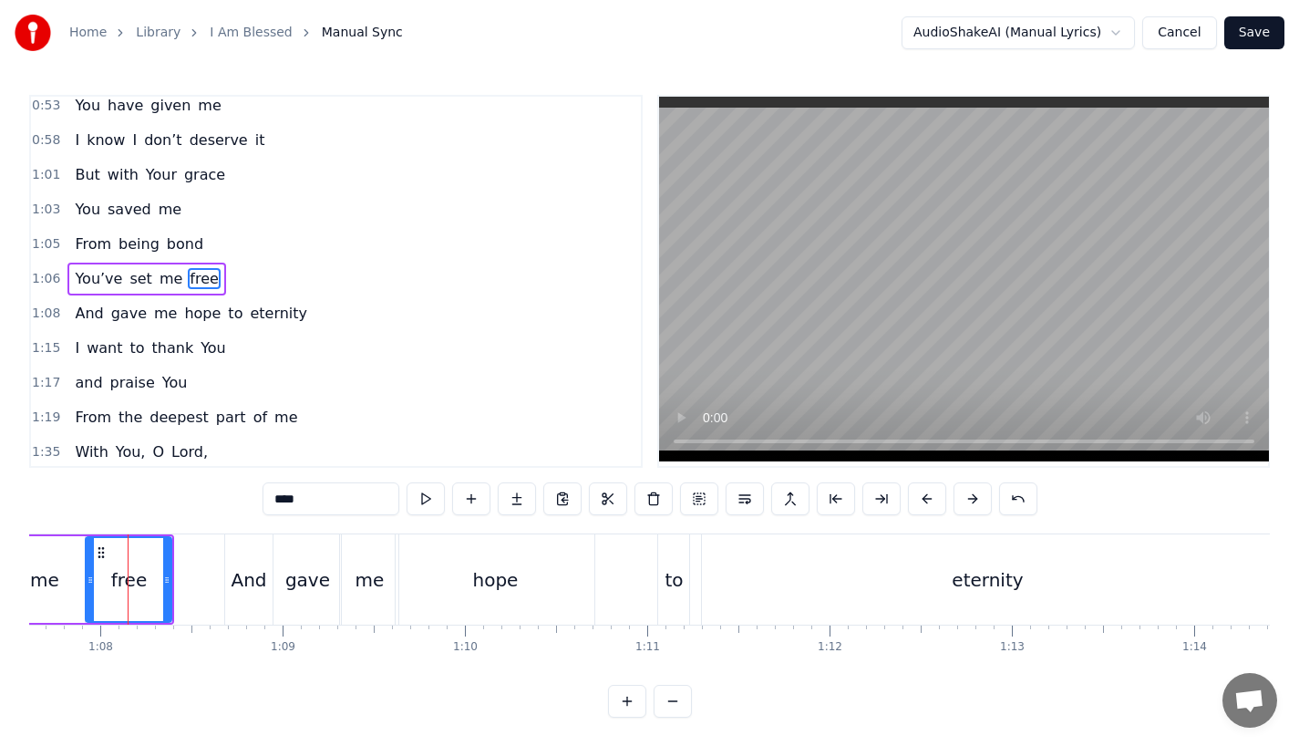
scroll to position [317, 0]
click at [667, 579] on div "to" at bounding box center [674, 579] width 18 height 27
type input "**"
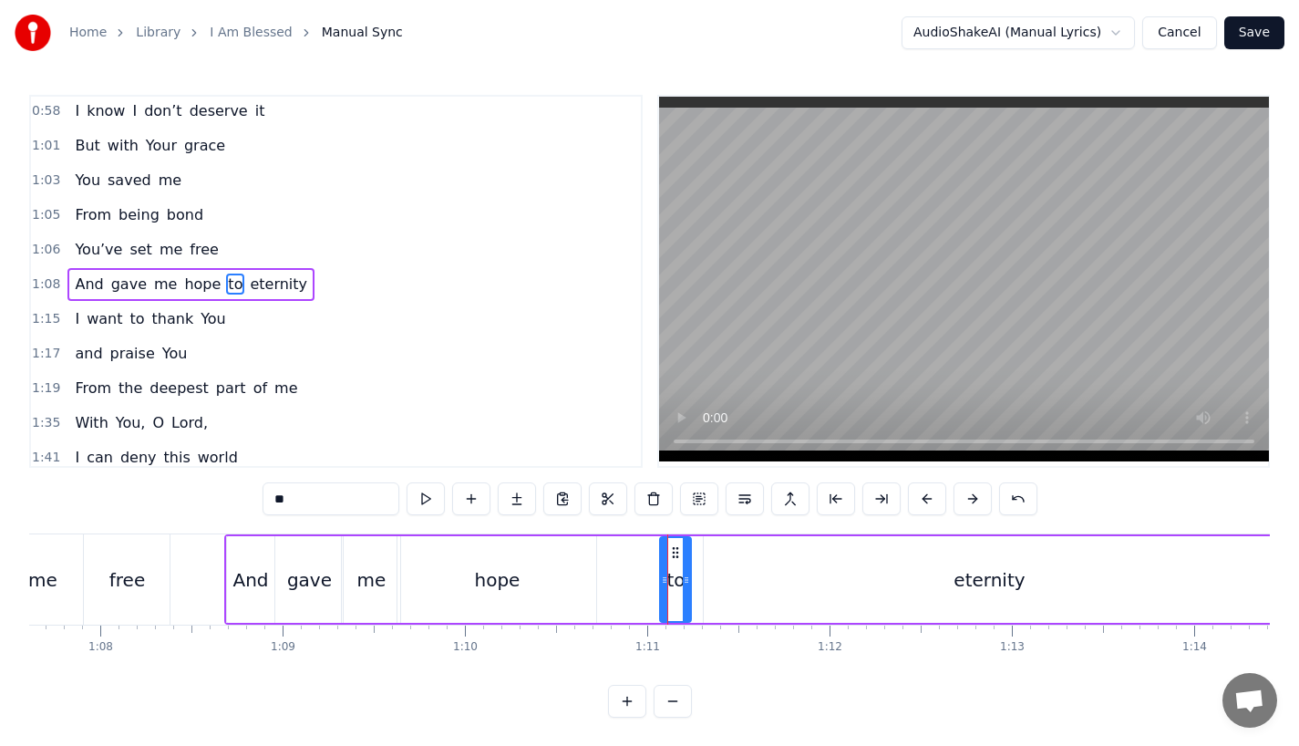
scroll to position [352, 0]
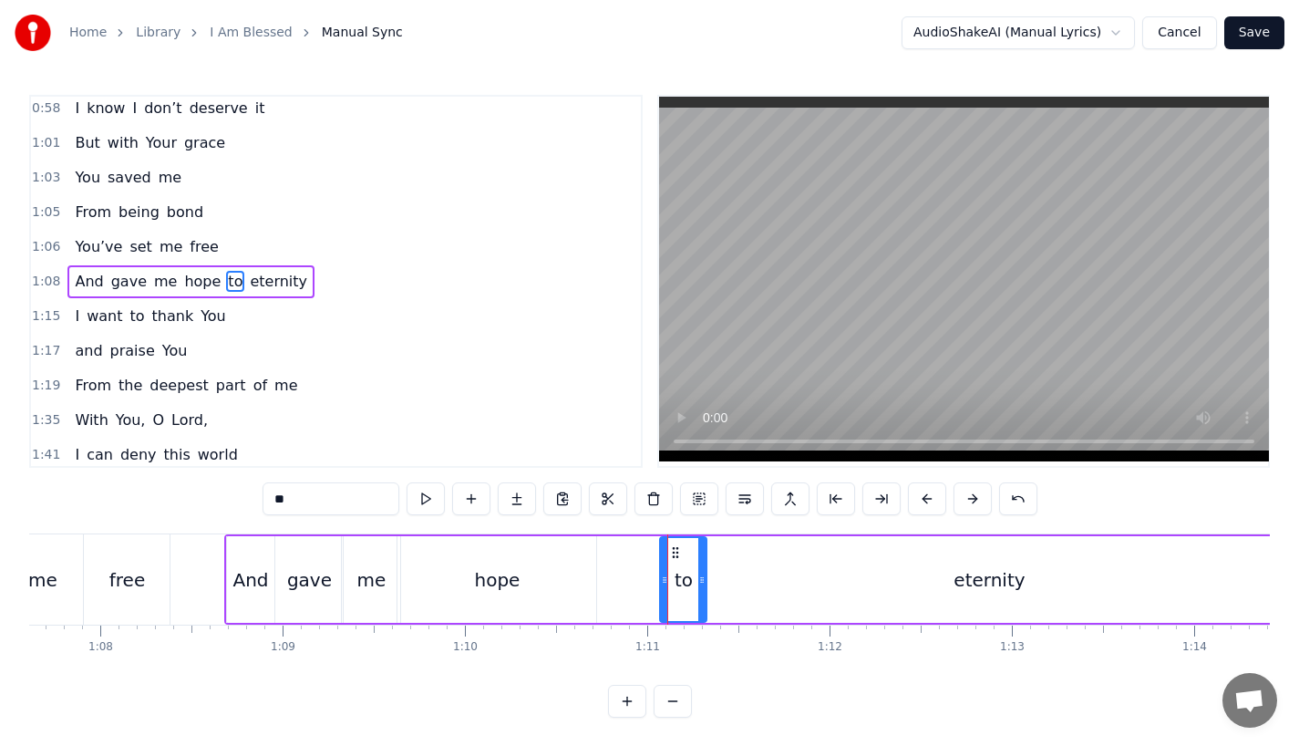
drag, startPoint x: 686, startPoint y: 585, endPoint x: 701, endPoint y: 585, distance: 15.5
click at [701, 585] on icon at bounding box center [701, 580] width 7 height 15
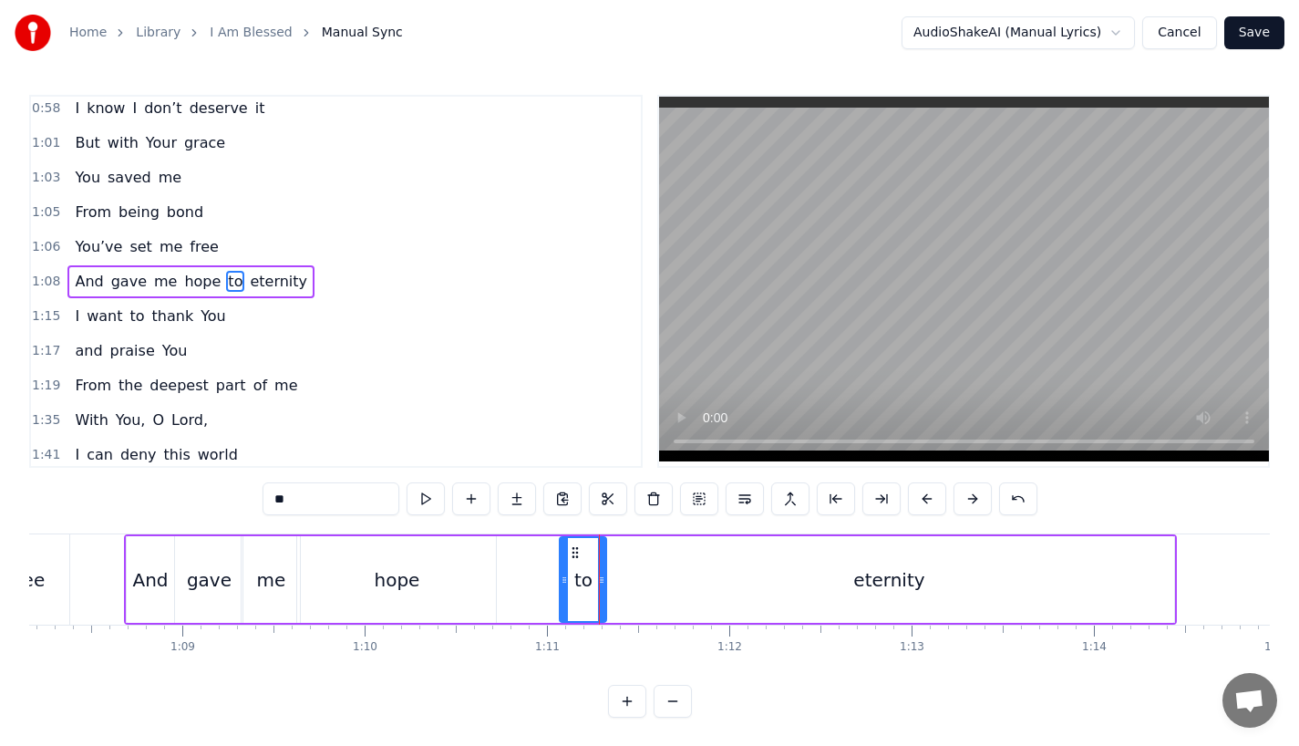
scroll to position [0, 12456]
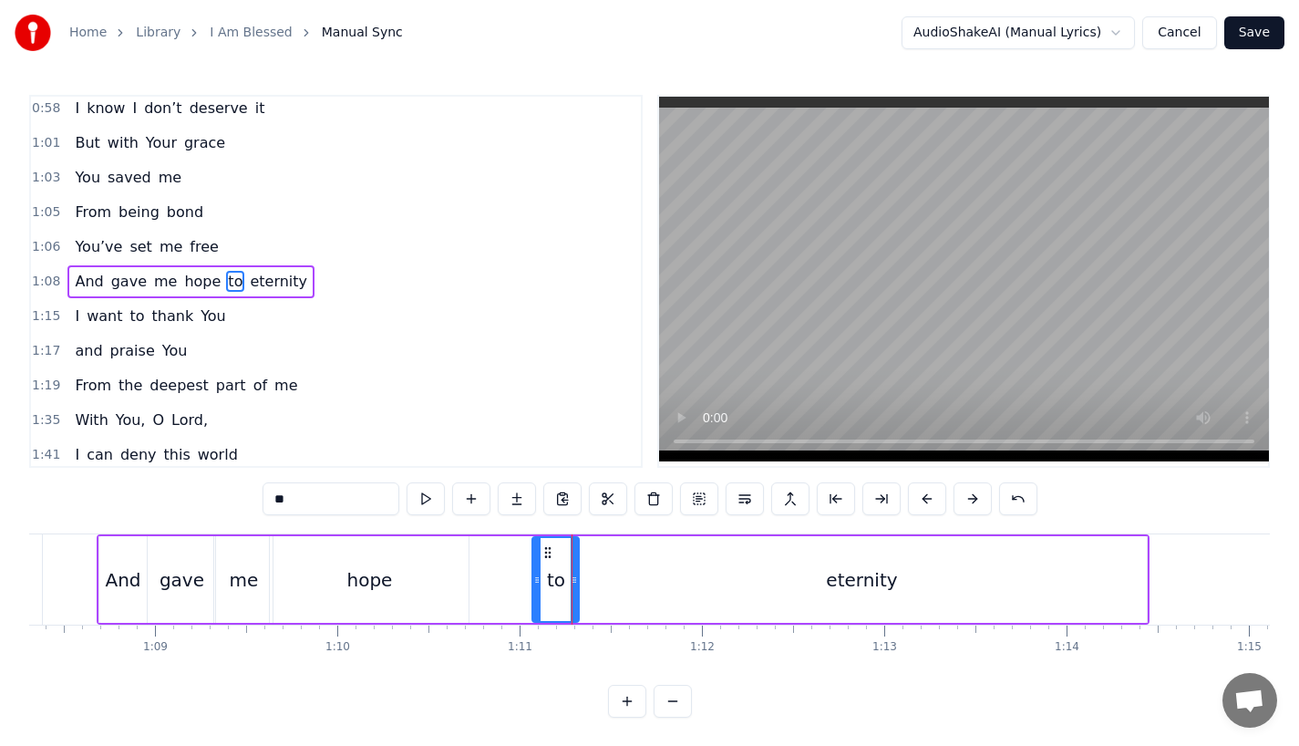
click at [496, 559] on div "And gave me hope to eternity" at bounding box center [624, 579] width 1054 height 90
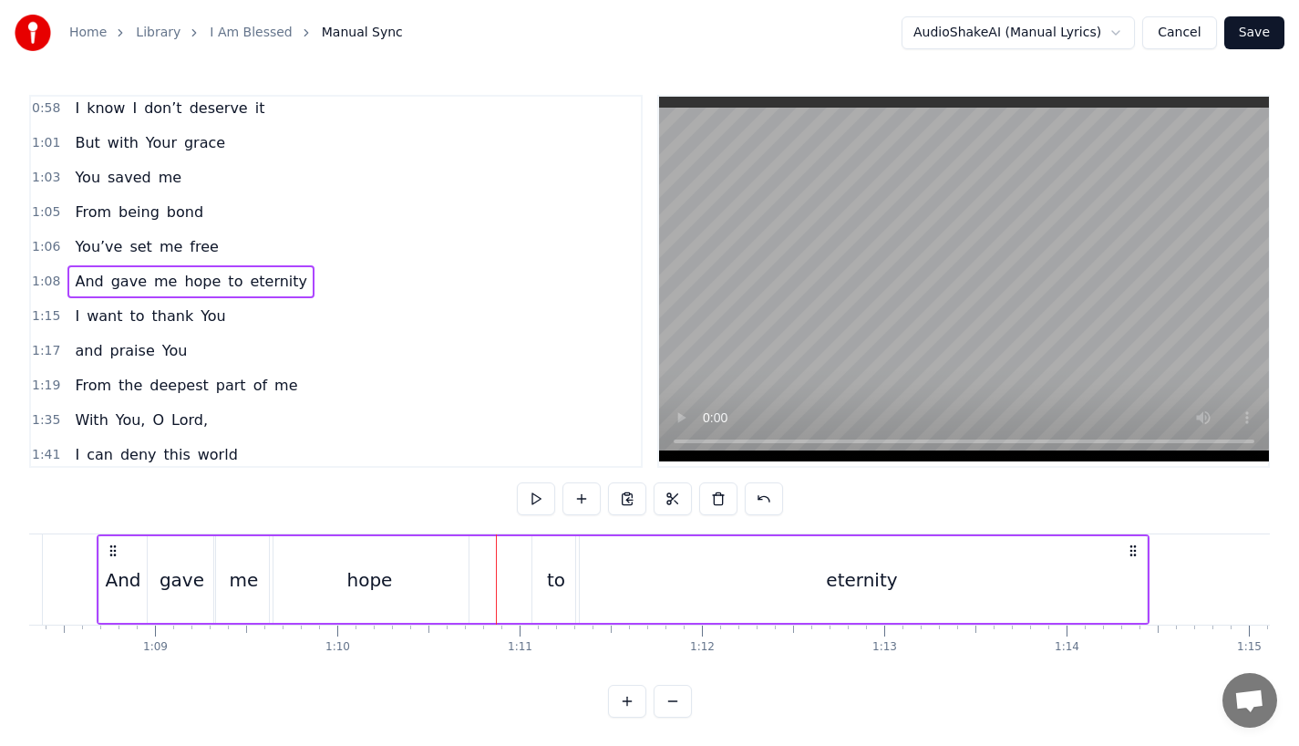
click at [550, 579] on div "to" at bounding box center [556, 579] width 18 height 27
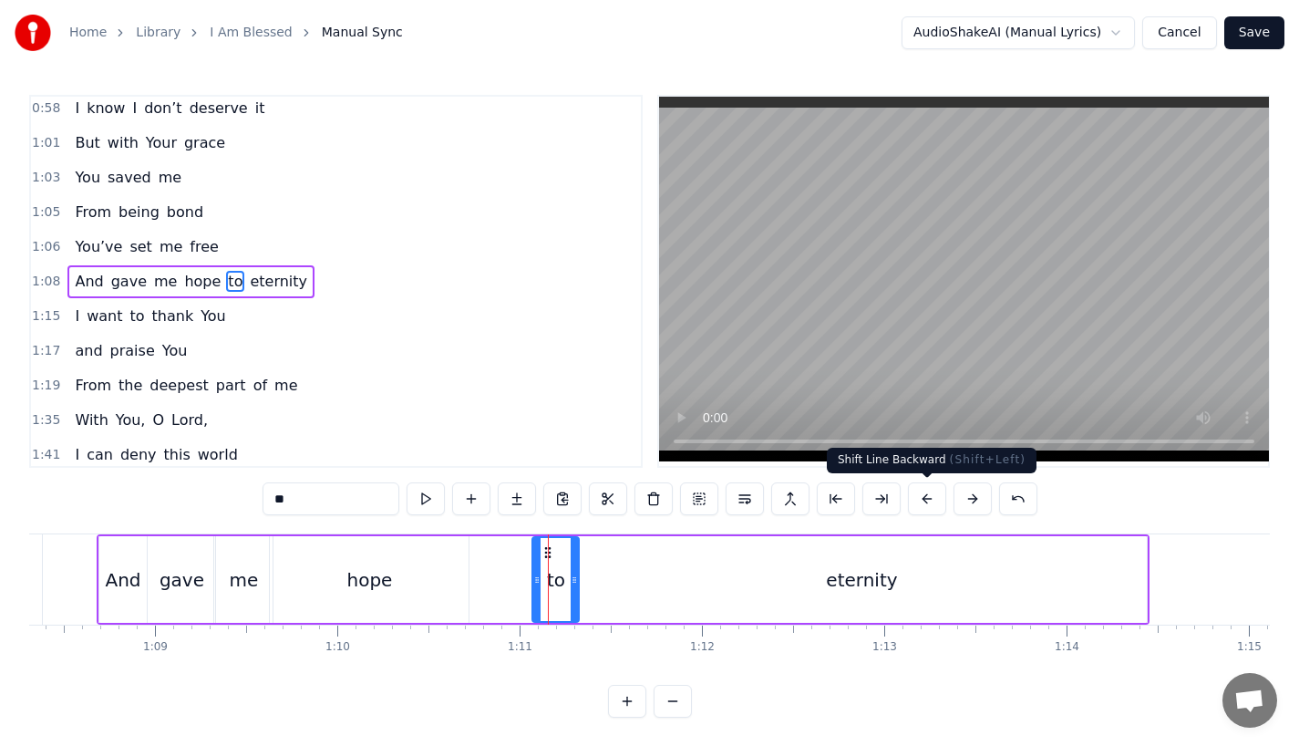
click at [917, 495] on button at bounding box center [927, 498] width 38 height 33
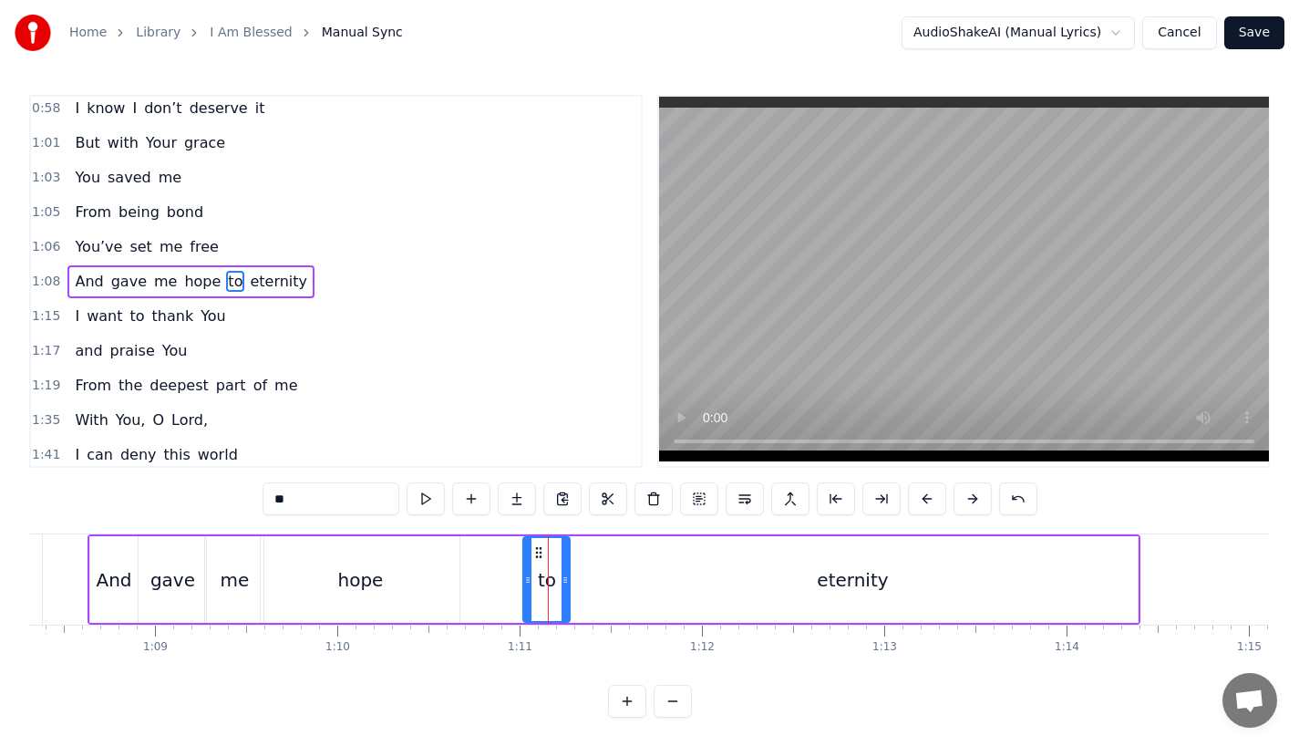
click at [917, 495] on button at bounding box center [927, 498] width 38 height 33
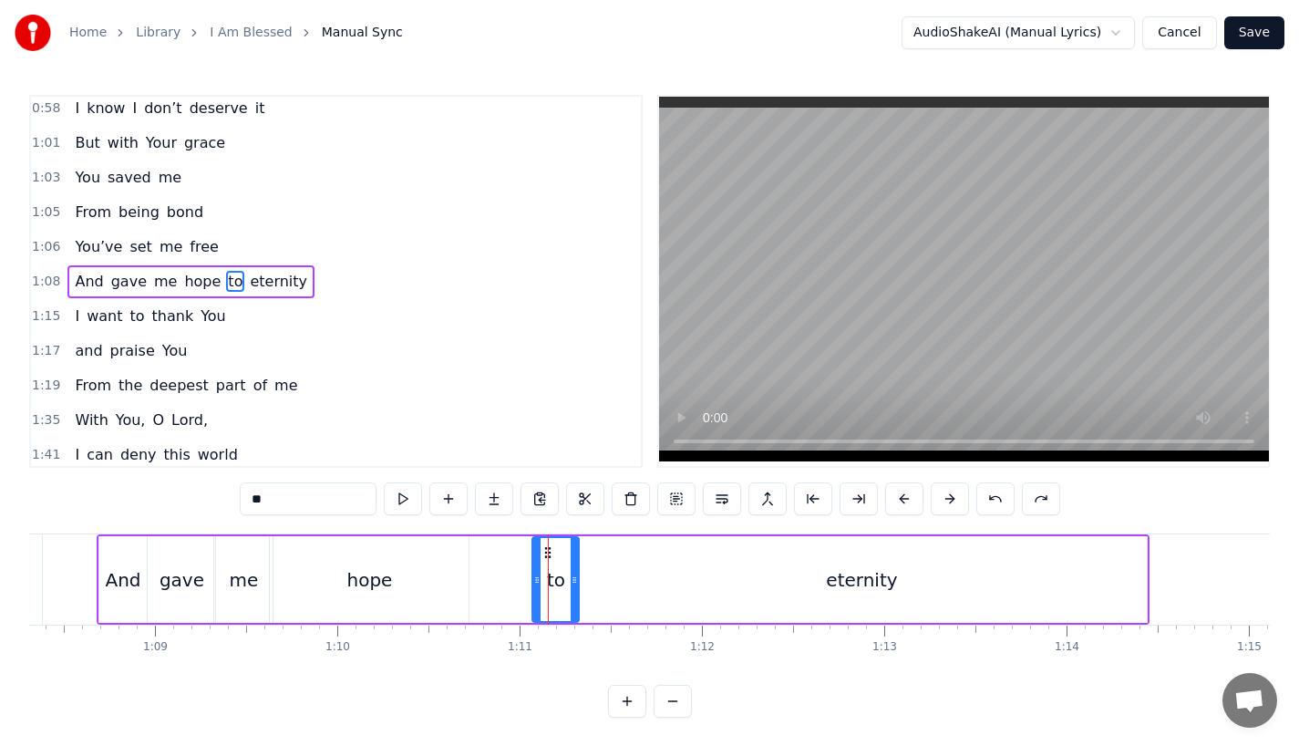
click at [388, 586] on div "hope" at bounding box center [370, 579] width 46 height 27
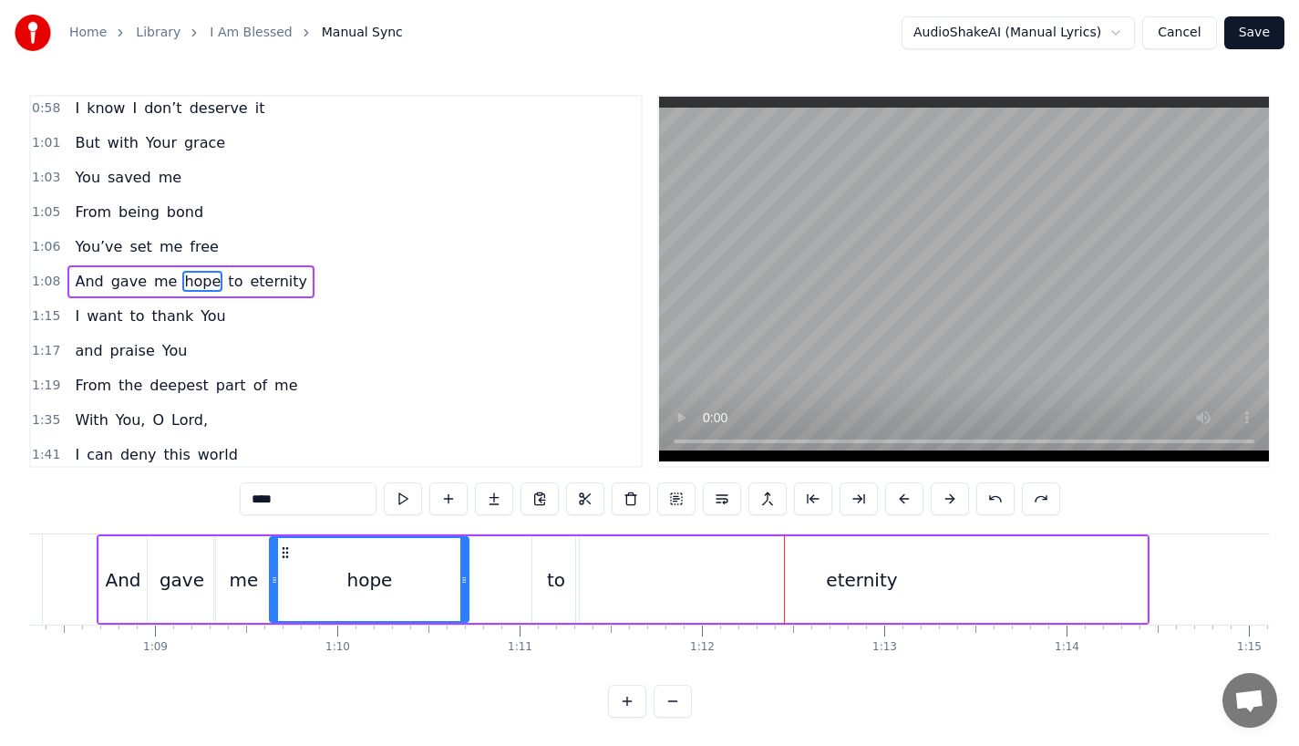
click at [687, 536] on div "eternity" at bounding box center [861, 579] width 573 height 87
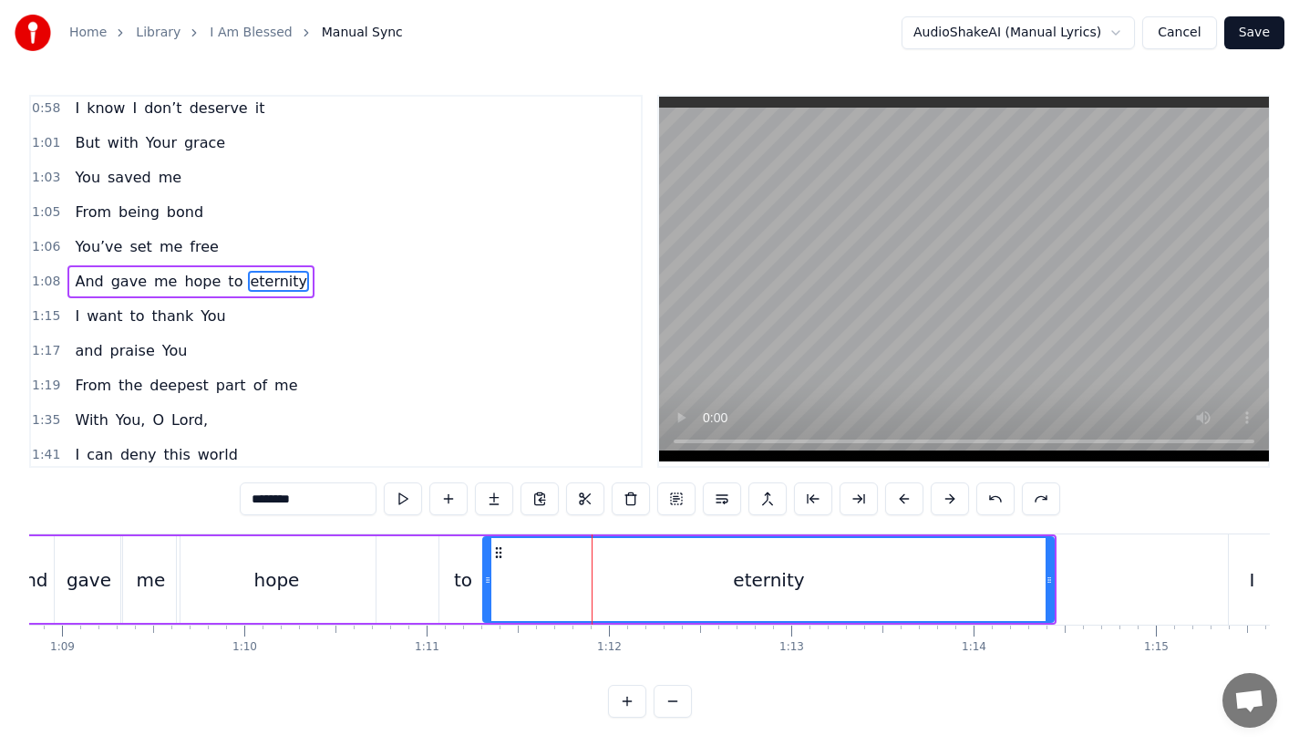
scroll to position [0, 12547]
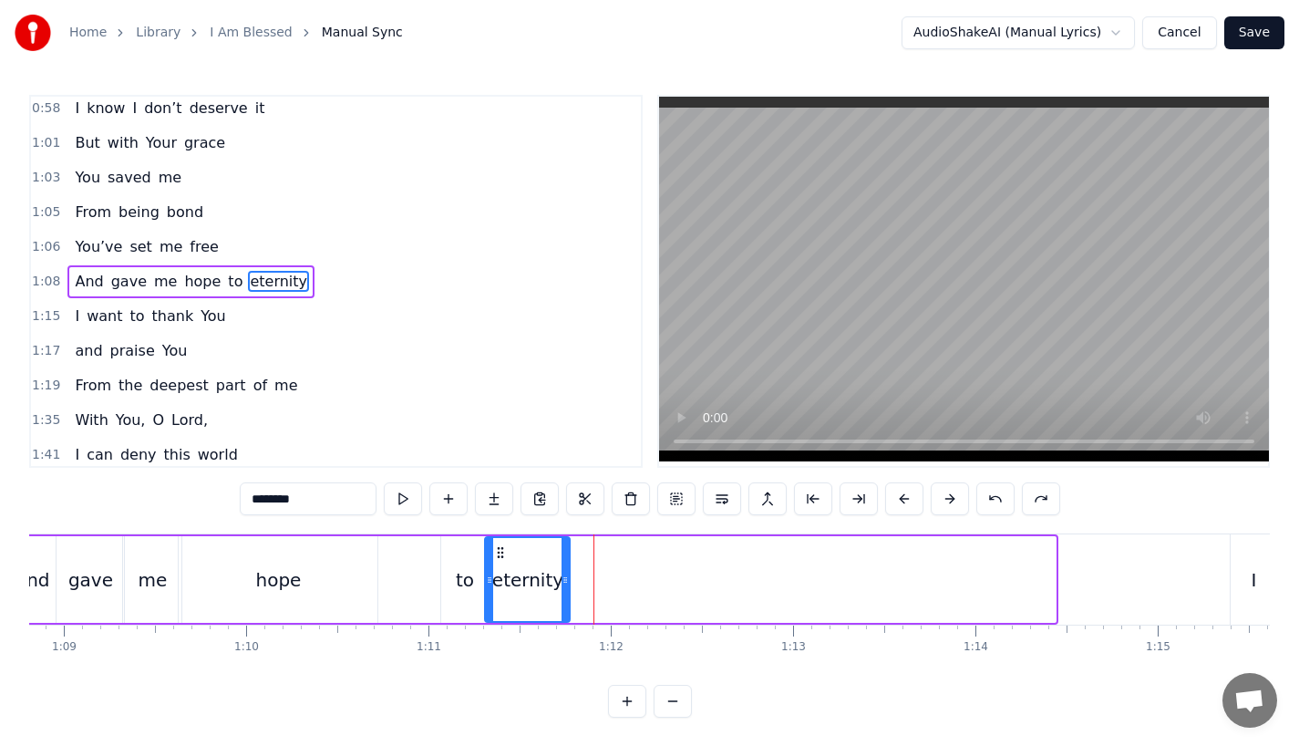
drag, startPoint x: 1051, startPoint y: 595, endPoint x: 565, endPoint y: 594, distance: 486.0
click at [565, 594] on div at bounding box center [565, 579] width 7 height 83
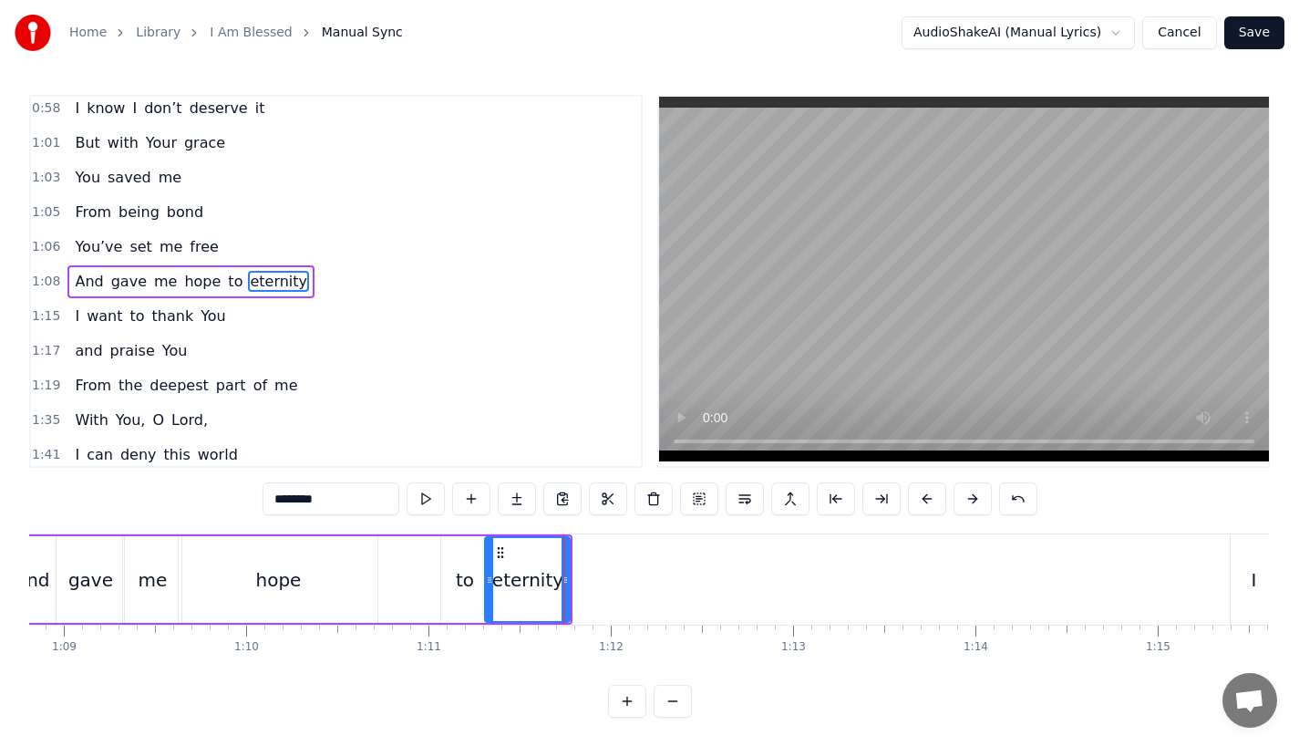
drag, startPoint x: 297, startPoint y: 498, endPoint x: 456, endPoint y: 498, distance: 158.6
click at [456, 498] on div "********" at bounding box center [650, 498] width 775 height 33
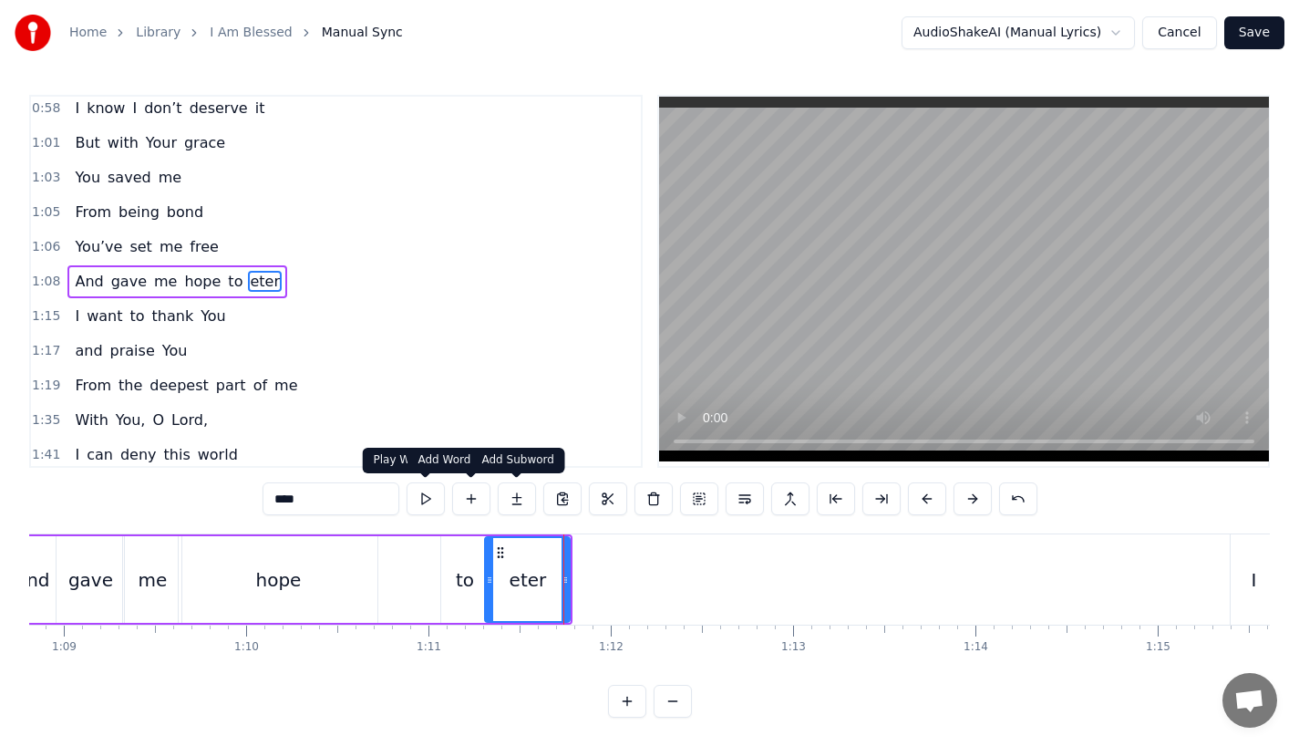
type input "****"
click at [511, 506] on button at bounding box center [517, 498] width 38 height 33
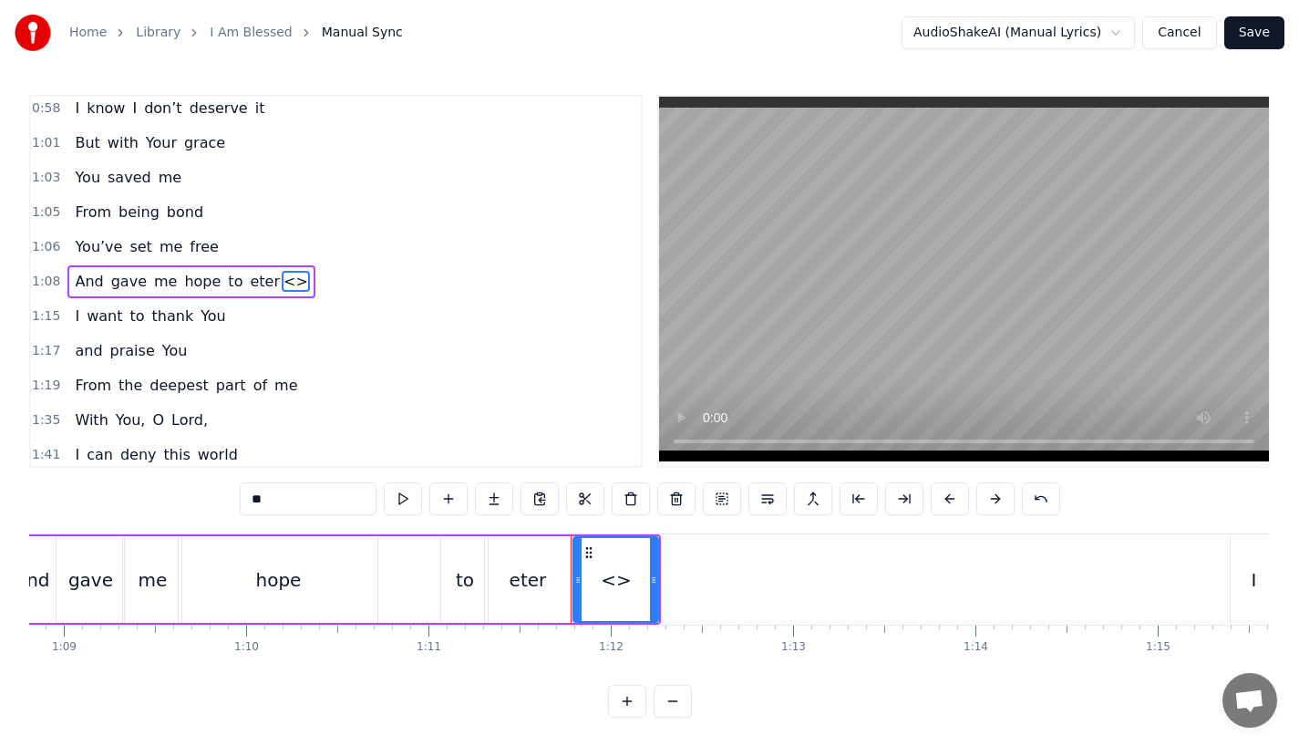
drag, startPoint x: 263, startPoint y: 493, endPoint x: 88, endPoint y: 493, distance: 175.1
click at [88, 493] on div "0:13 I was a lone 0:18 So lost and so emp ty 0:24 Living in the dark 0:27 Like …" at bounding box center [649, 406] width 1241 height 623
paste input "**"
type input "**"
click at [491, 498] on button at bounding box center [494, 498] width 38 height 33
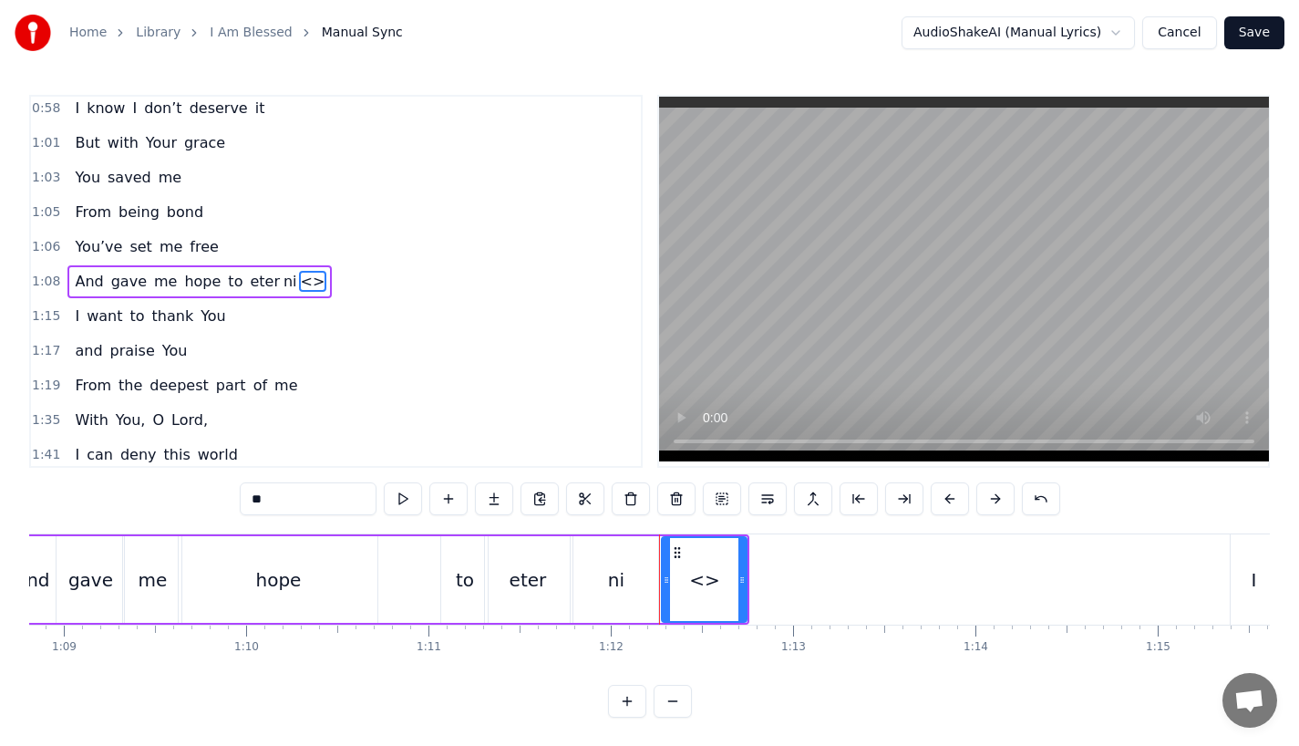
drag, startPoint x: 286, startPoint y: 501, endPoint x: 112, endPoint y: 499, distance: 174.2
click at [112, 499] on div "0:13 I was a lone 0:18 So lost and so emp ty 0:24 Living in the dark 0:27 Like …" at bounding box center [649, 406] width 1241 height 623
type input "**"
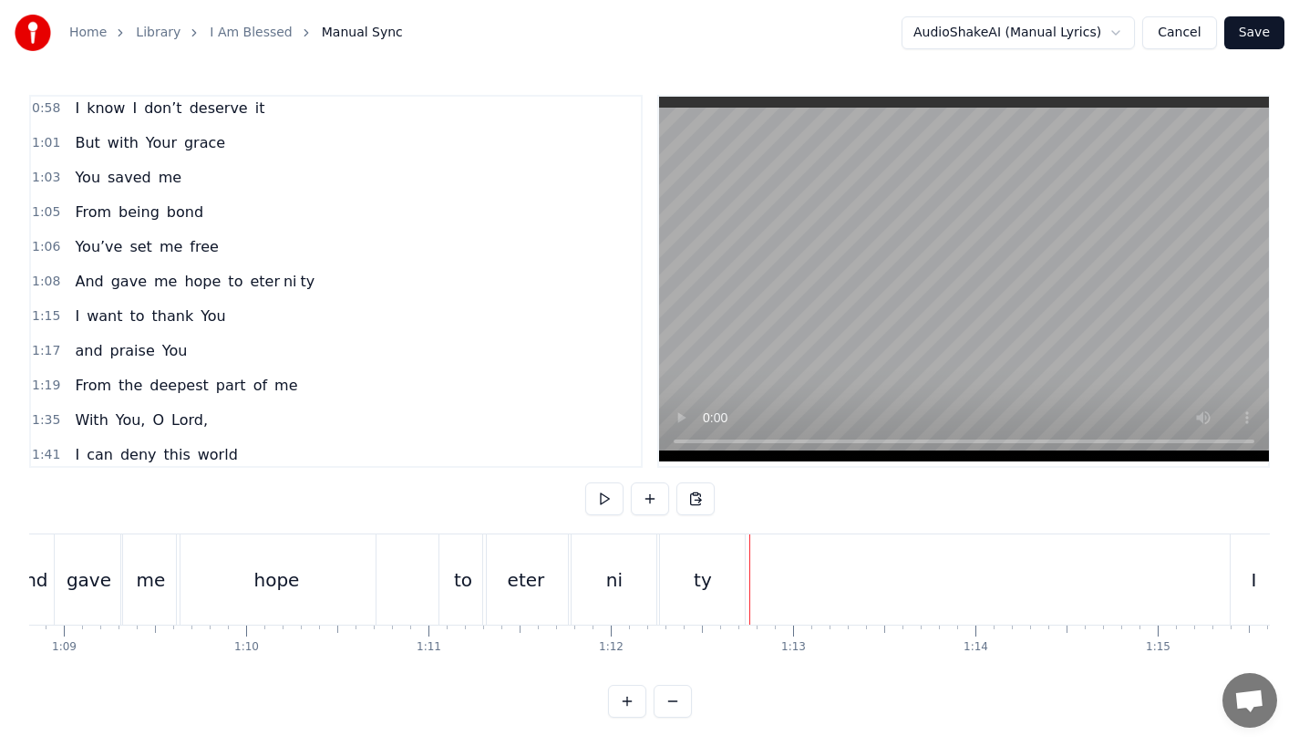
click at [727, 588] on div "ty" at bounding box center [702, 579] width 85 height 90
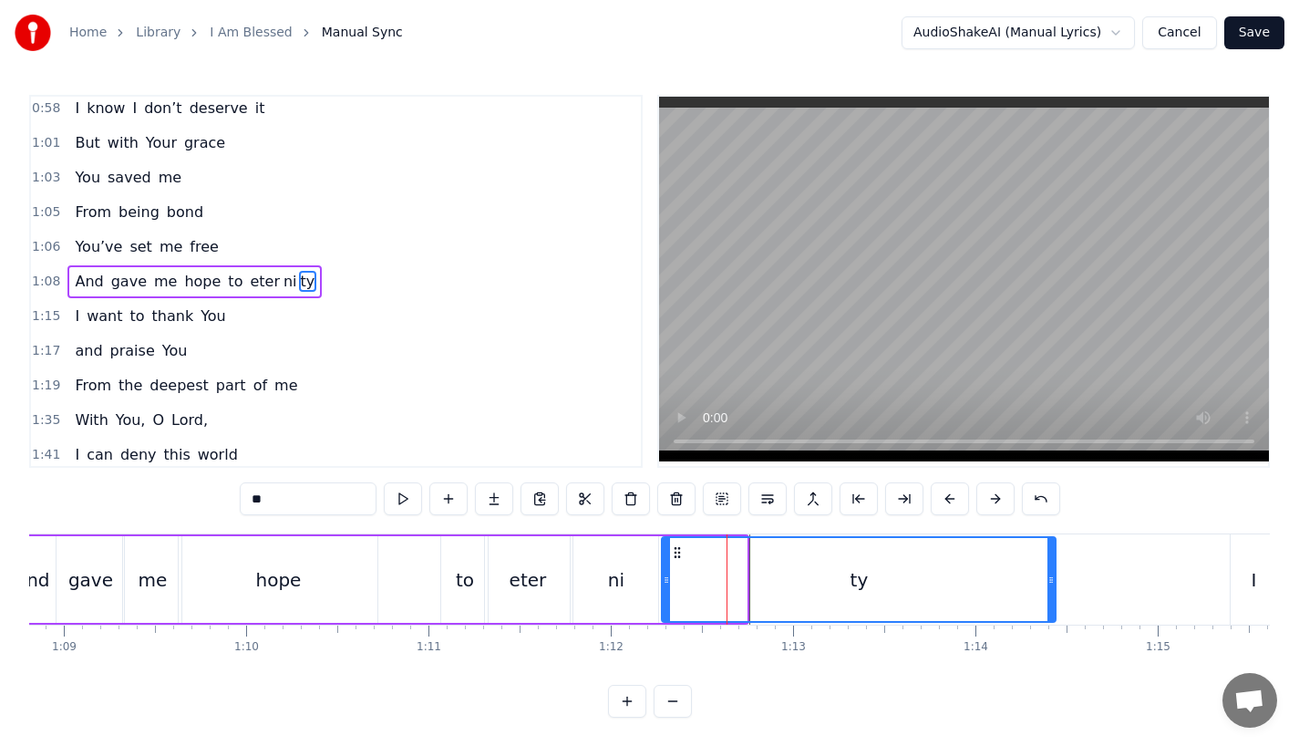
drag, startPoint x: 743, startPoint y: 589, endPoint x: 1058, endPoint y: 582, distance: 314.6
click at [1055, 582] on div at bounding box center [1051, 579] width 7 height 83
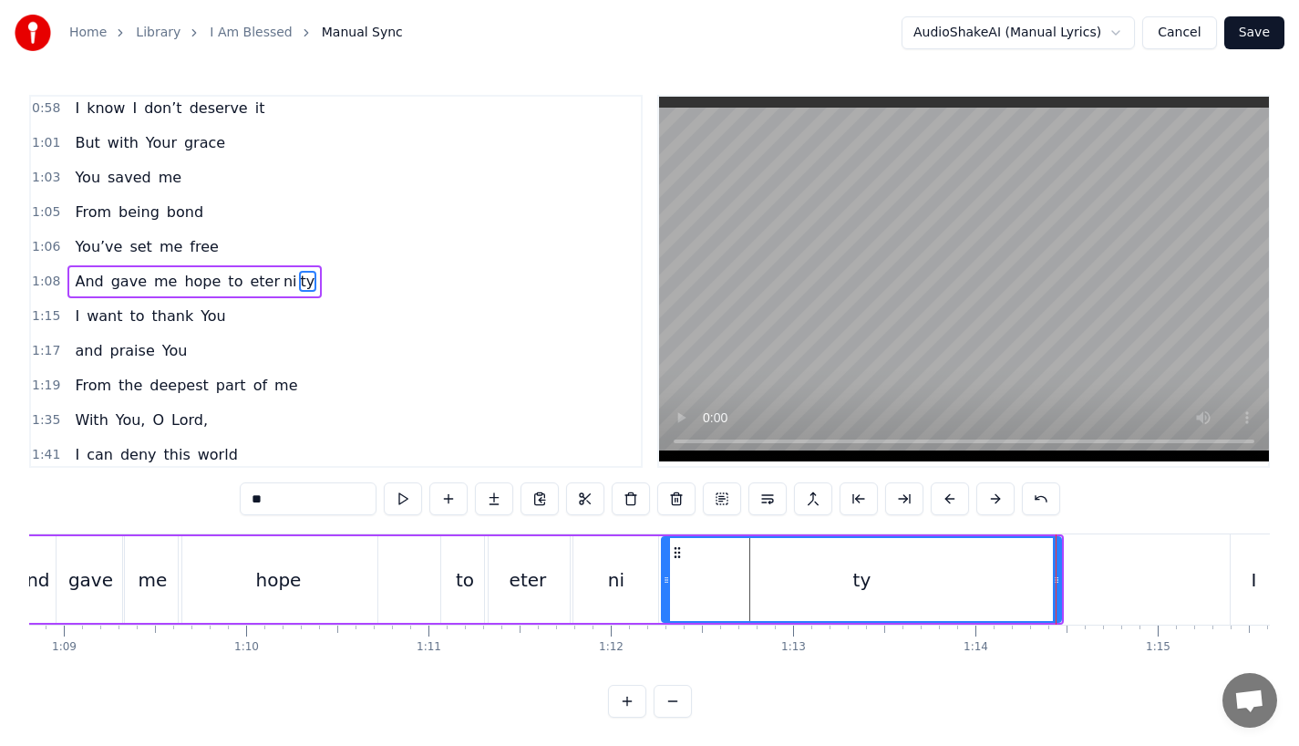
click at [353, 595] on div "hope" at bounding box center [278, 579] width 199 height 87
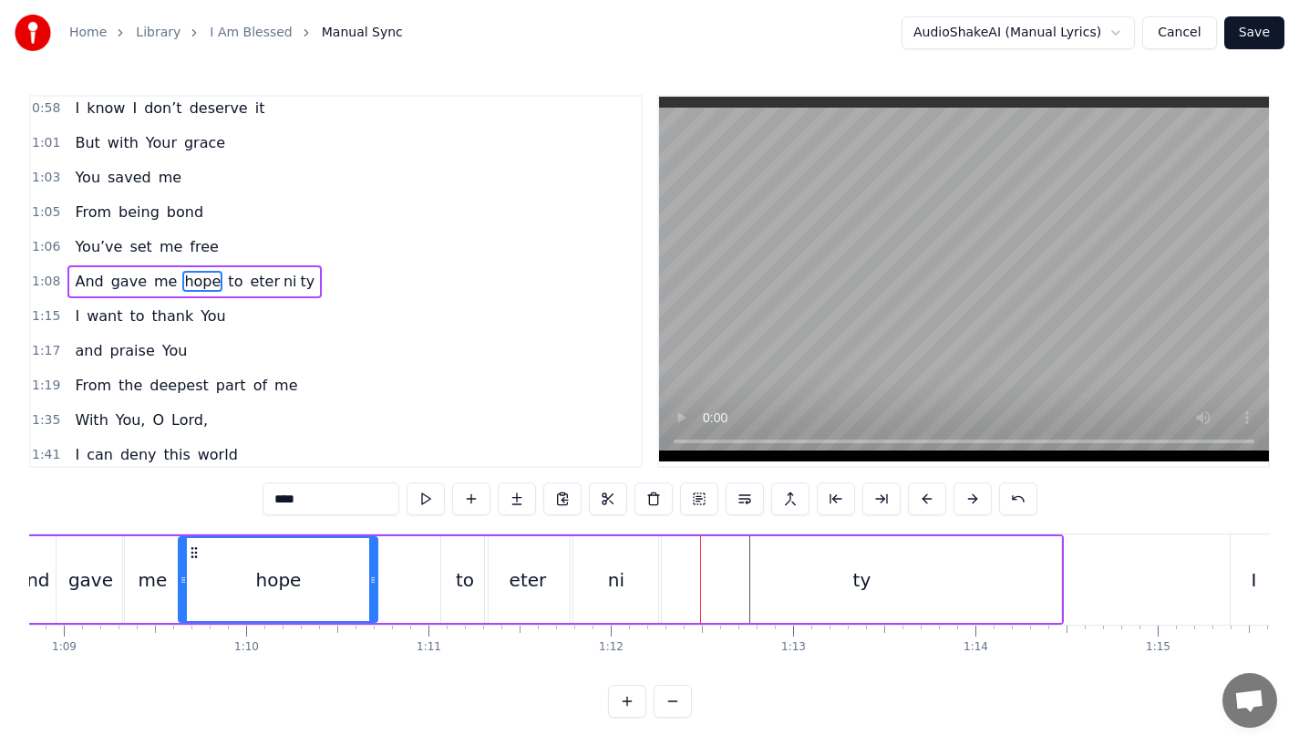
click at [624, 587] on div "ni" at bounding box center [615, 579] width 85 height 87
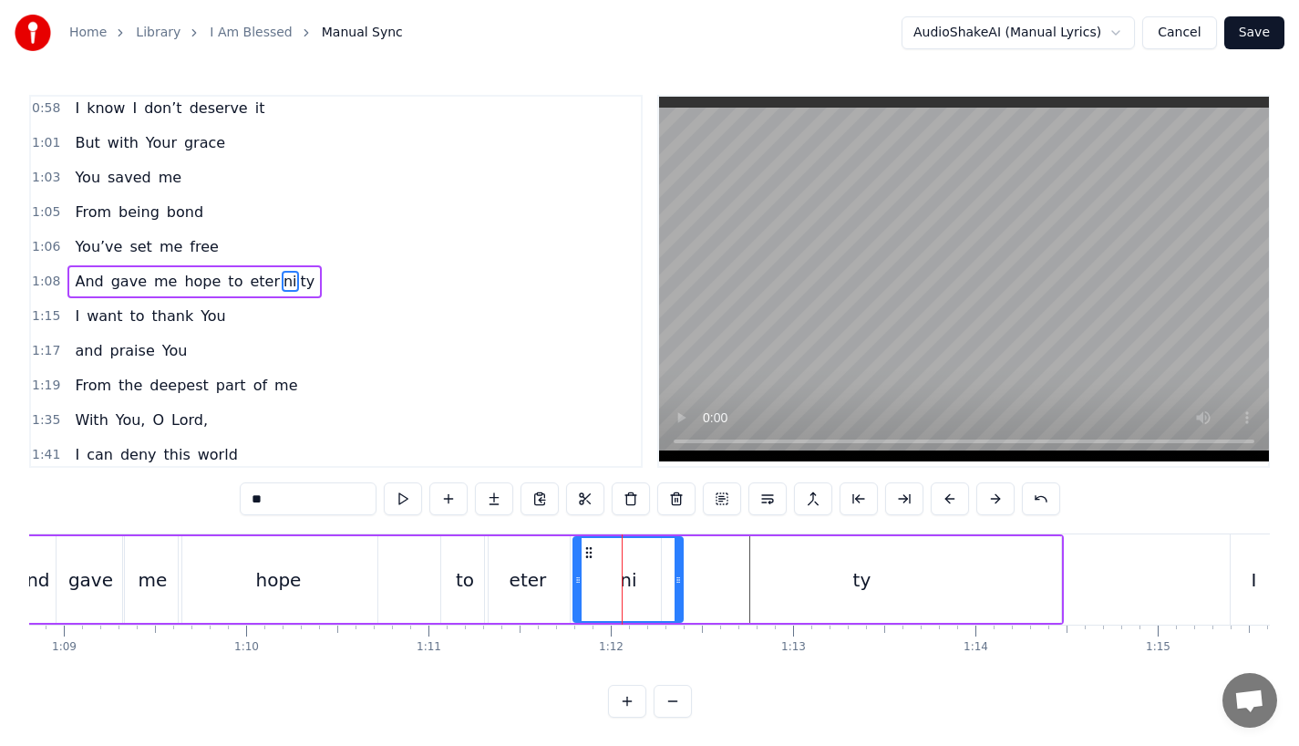
drag, startPoint x: 653, startPoint y: 586, endPoint x: 679, endPoint y: 586, distance: 26.4
click at [679, 586] on div at bounding box center [678, 579] width 7 height 83
click at [715, 585] on div "ty" at bounding box center [861, 579] width 399 height 87
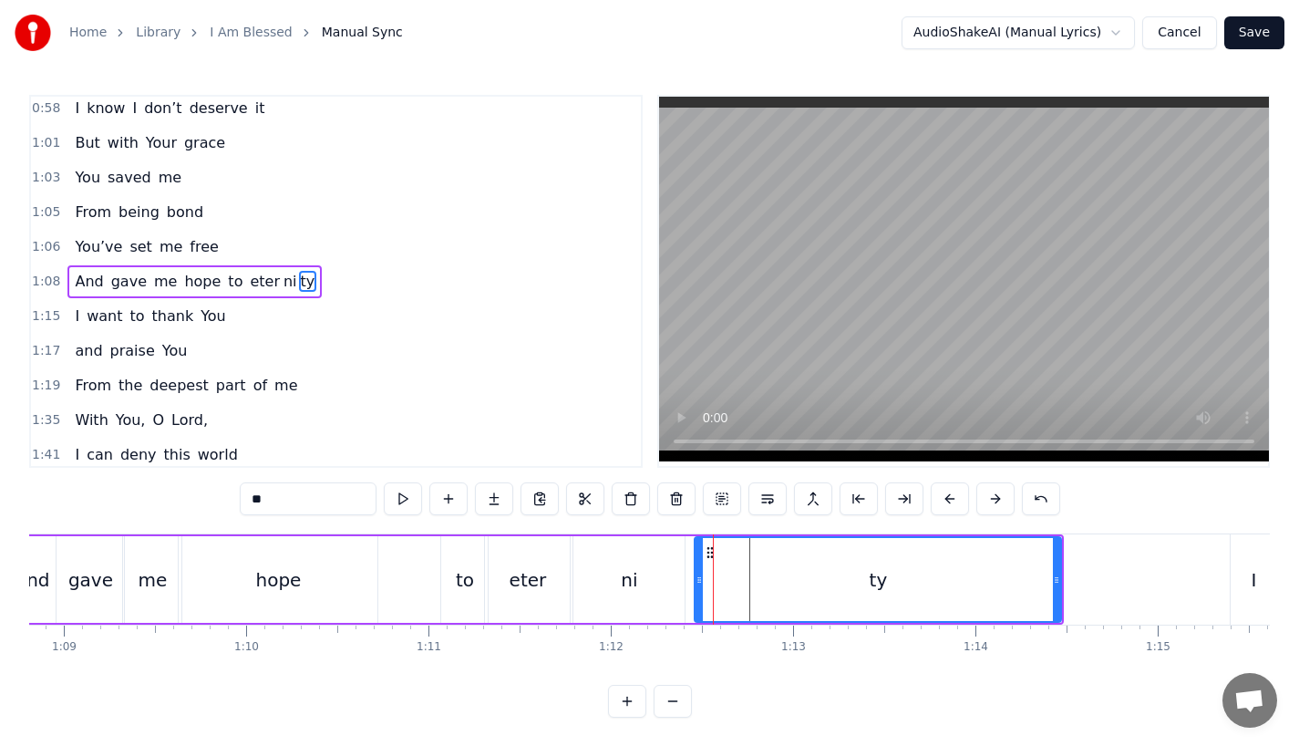
drag, startPoint x: 662, startPoint y: 581, endPoint x: 697, endPoint y: 581, distance: 34.6
click at [697, 581] on div "ty" at bounding box center [878, 579] width 368 height 87
click at [604, 588] on div "ni" at bounding box center [628, 579] width 111 height 87
type input "**"
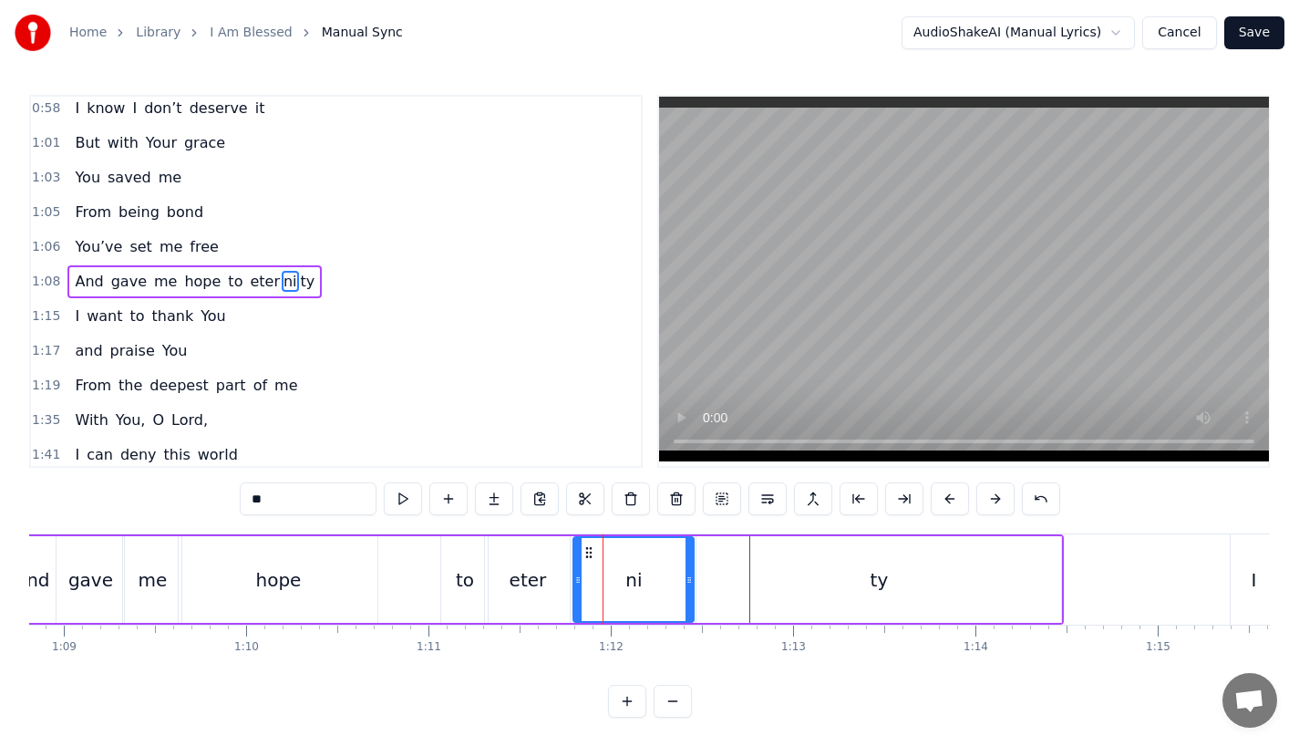
drag, startPoint x: 681, startPoint y: 587, endPoint x: 694, endPoint y: 587, distance: 12.8
click at [693, 587] on div at bounding box center [689, 579] width 7 height 83
click at [384, 594] on div "And gave me hope to eter ni ty" at bounding box center [534, 579] width 1059 height 90
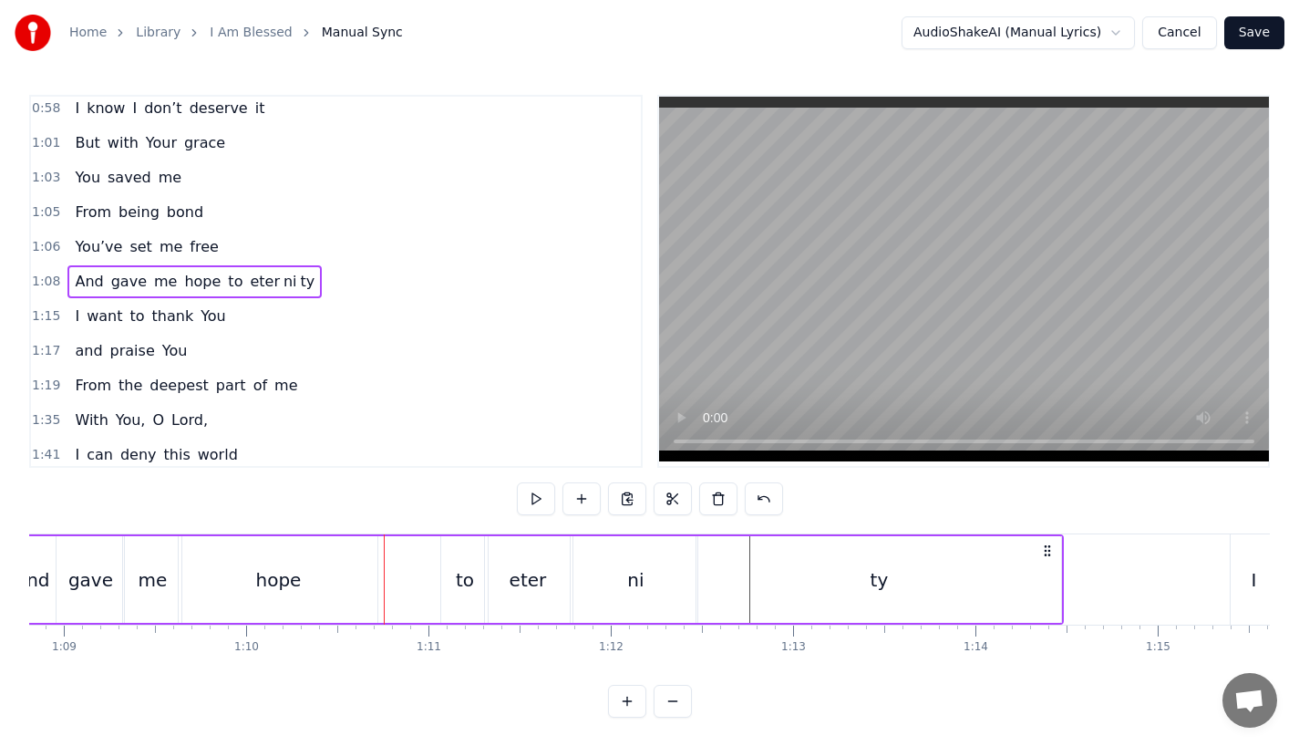
click at [282, 572] on div "hope" at bounding box center [279, 579] width 46 height 27
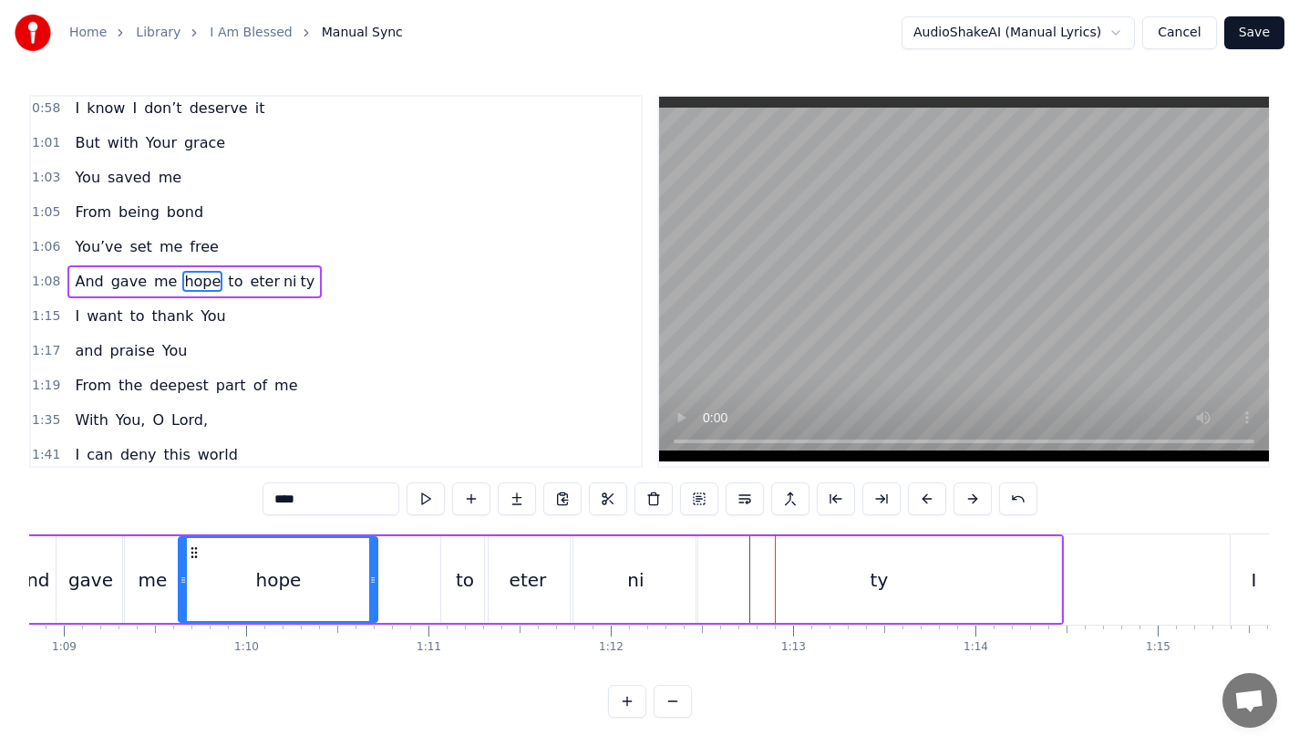
click at [718, 603] on div "ty" at bounding box center [879, 579] width 365 height 87
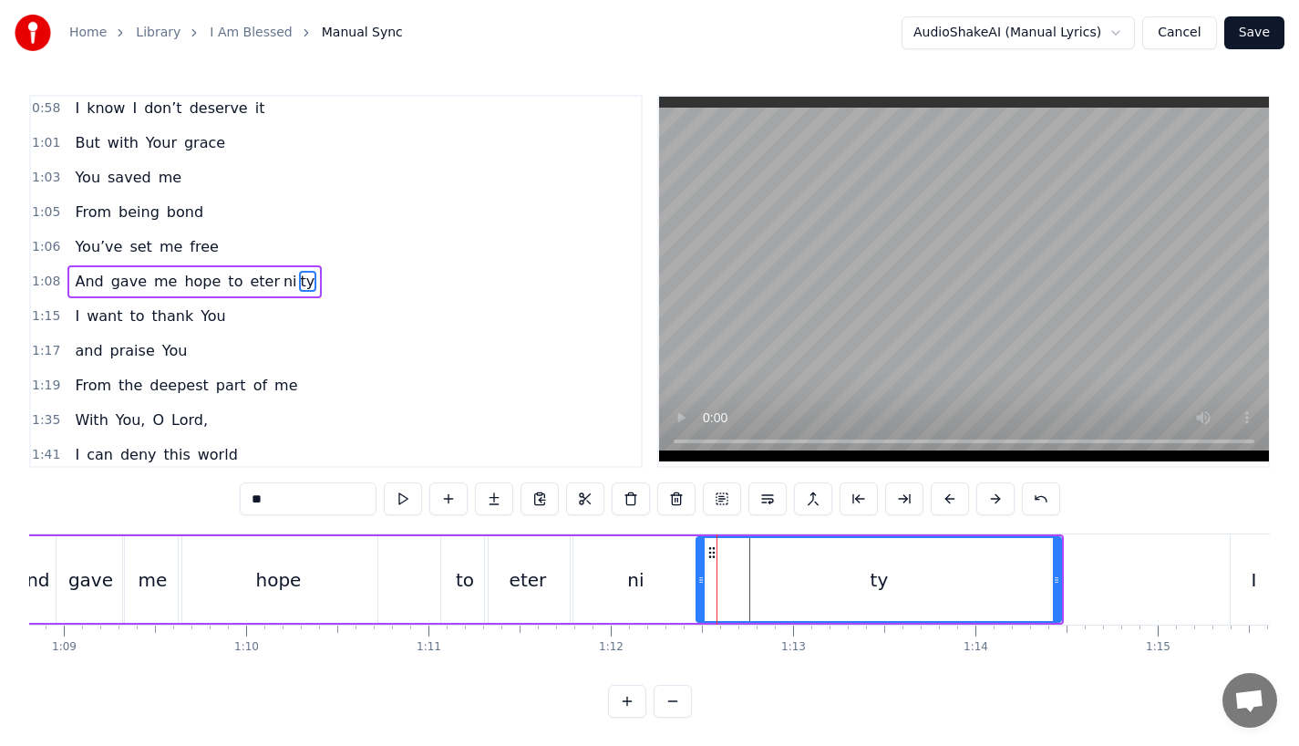
click at [669, 588] on div "ni" at bounding box center [635, 579] width 124 height 87
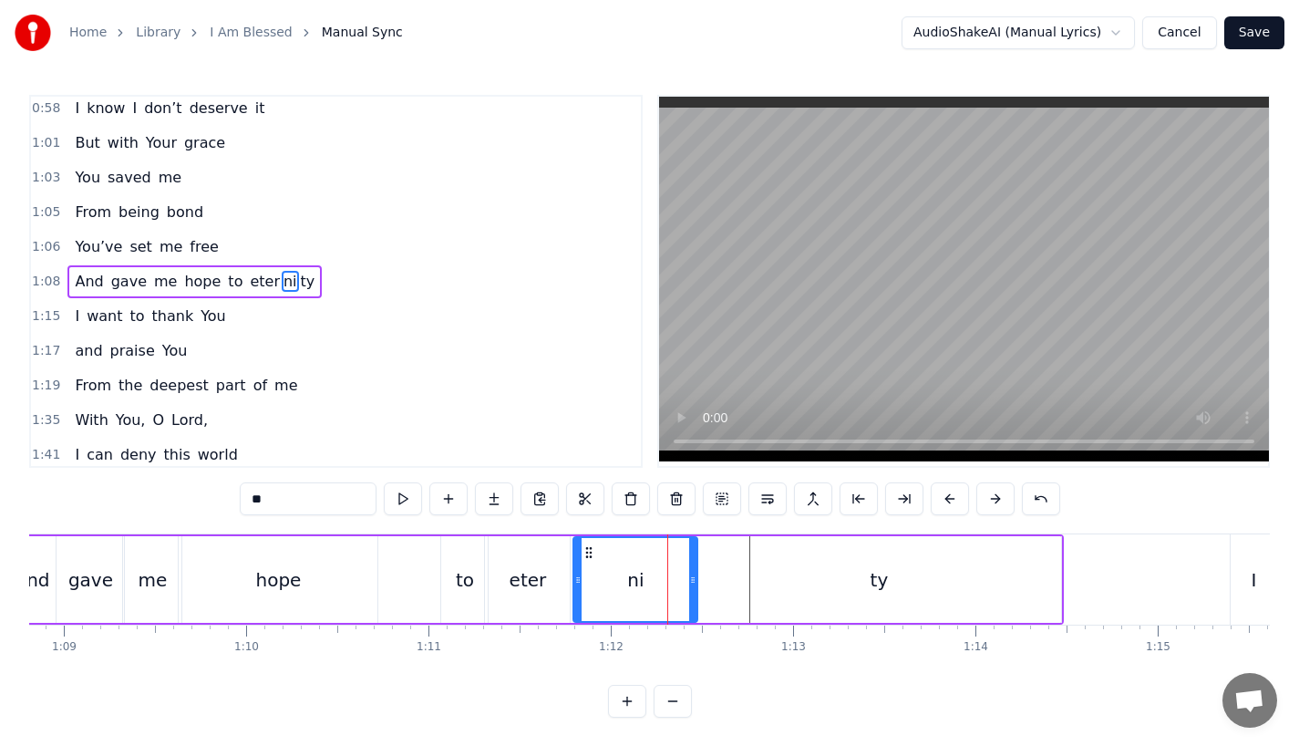
drag, startPoint x: 691, startPoint y: 590, endPoint x: 708, endPoint y: 590, distance: 16.4
click at [697, 590] on div at bounding box center [692, 579] width 7 height 83
click at [730, 590] on div "ty" at bounding box center [879, 579] width 365 height 87
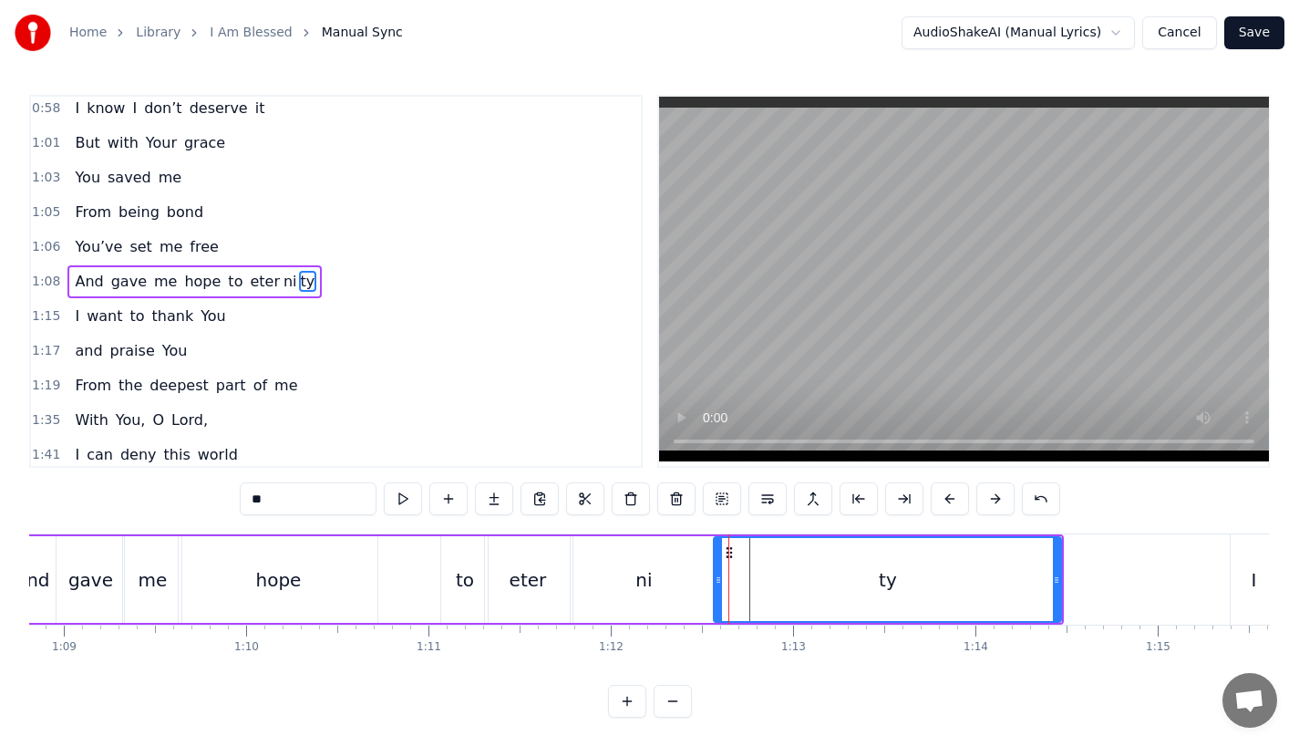
drag, startPoint x: 703, startPoint y: 589, endPoint x: 722, endPoint y: 588, distance: 19.2
click at [722, 588] on div at bounding box center [718, 579] width 7 height 83
click at [655, 585] on div "ni" at bounding box center [643, 579] width 140 height 87
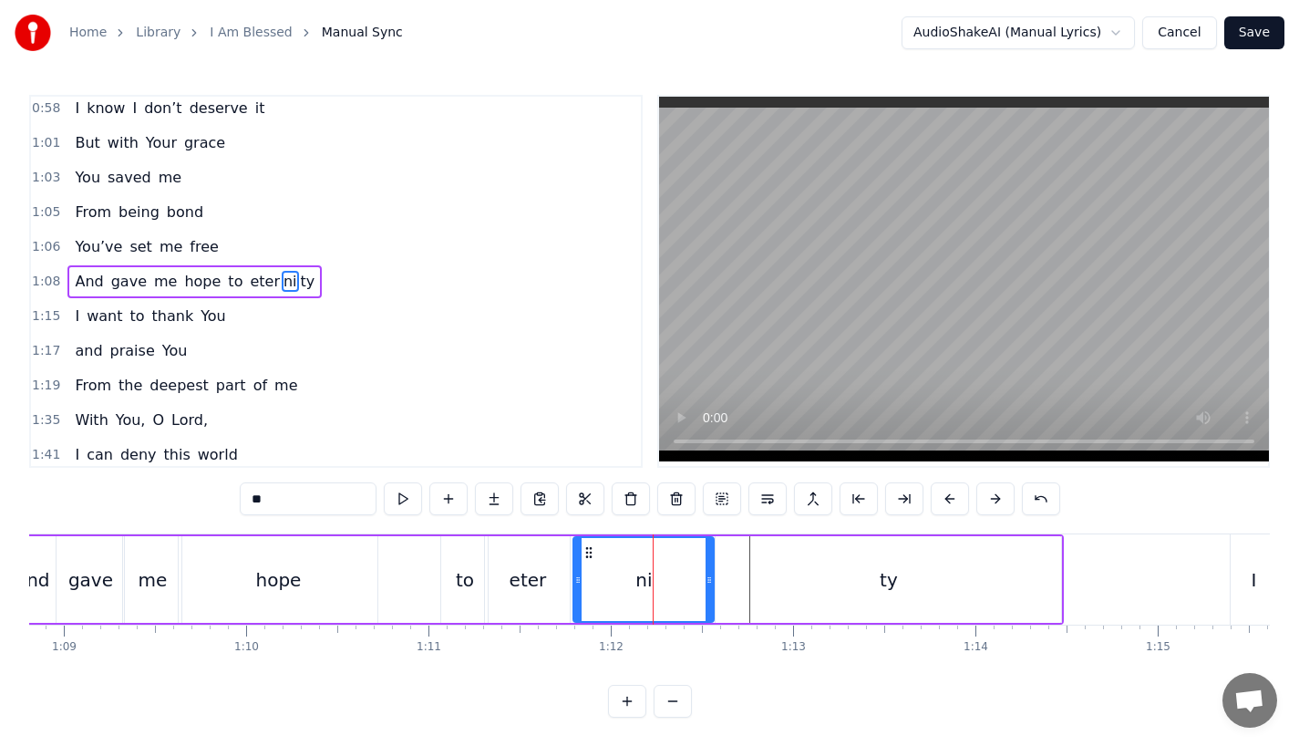
click at [321, 568] on div "hope" at bounding box center [278, 579] width 199 height 87
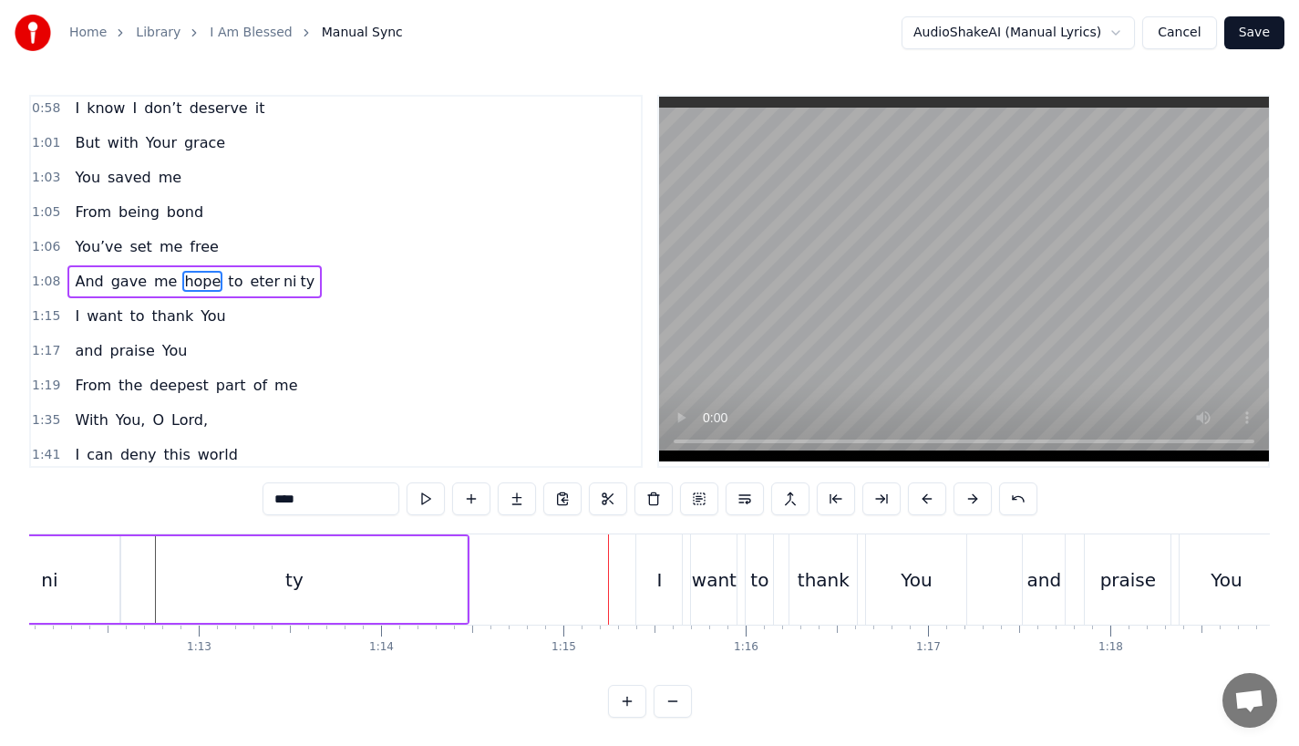
scroll to position [0, 12924]
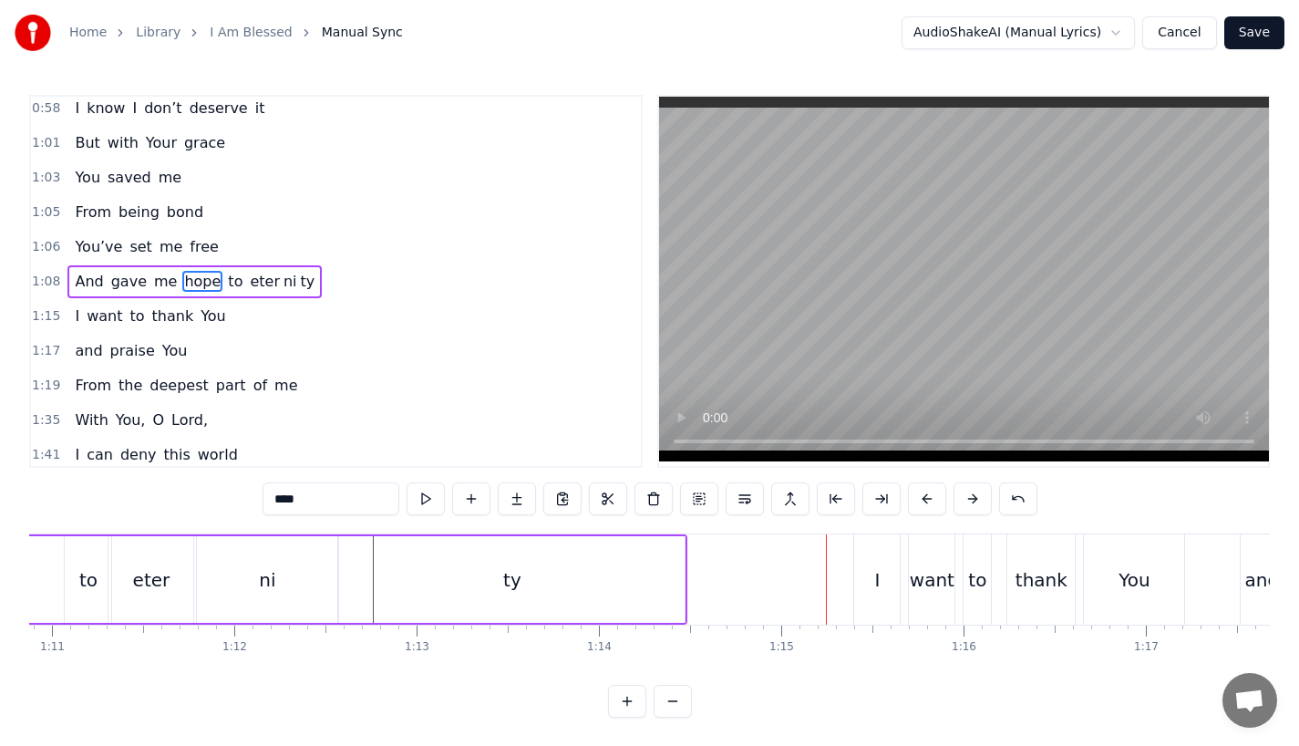
click at [432, 573] on div "ty" at bounding box center [512, 579] width 346 height 87
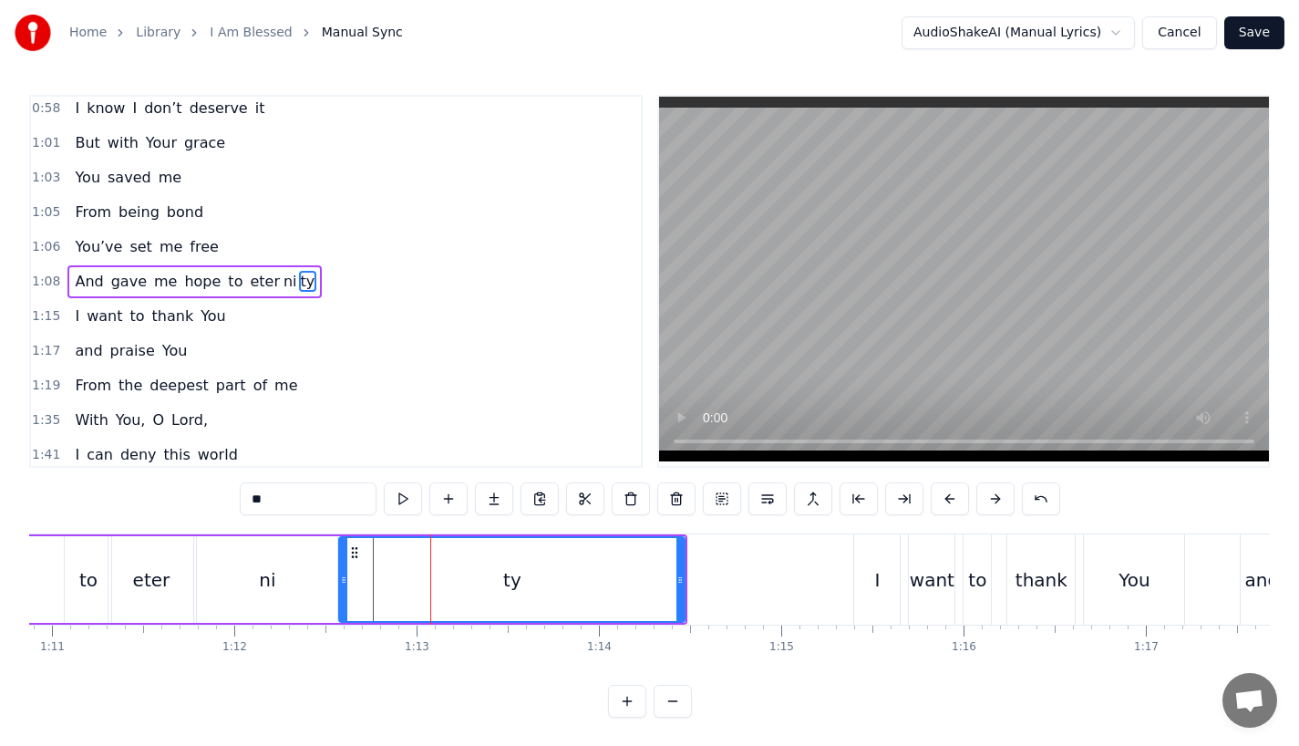
click at [877, 591] on div "I" at bounding box center [876, 579] width 5 height 27
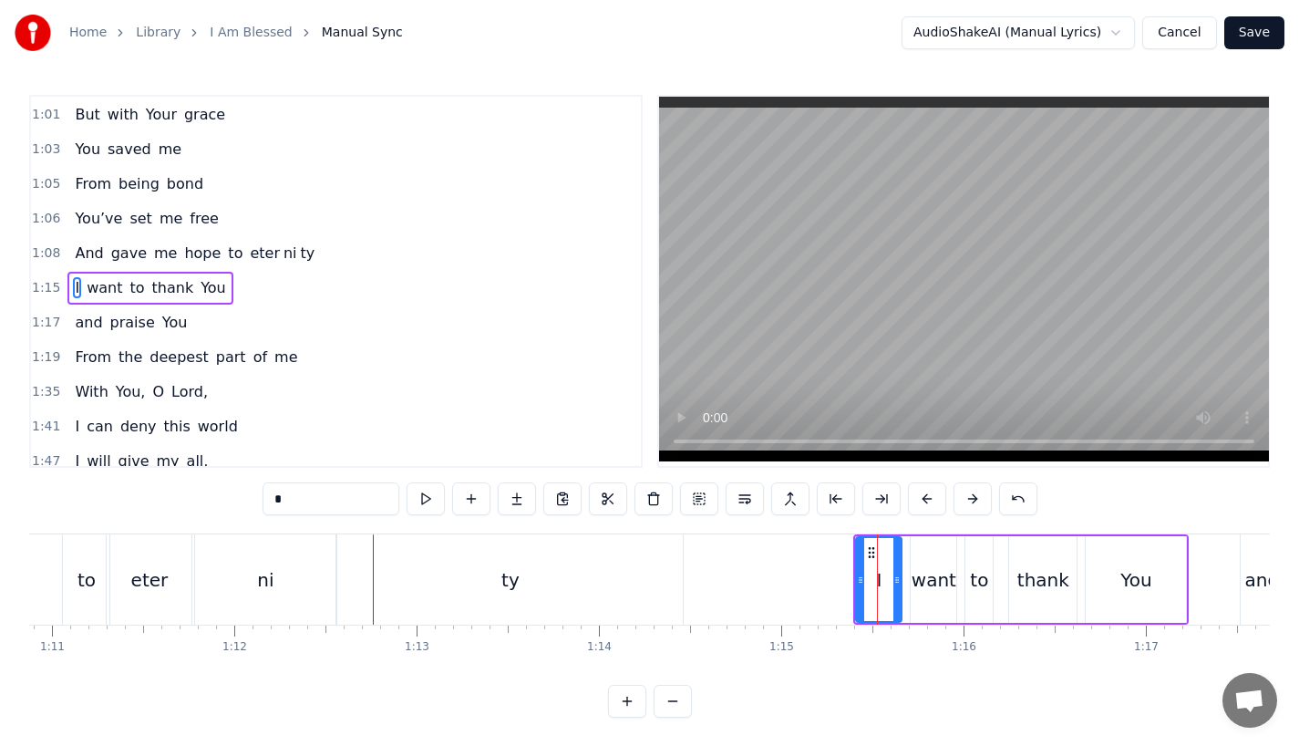
scroll to position [387, 0]
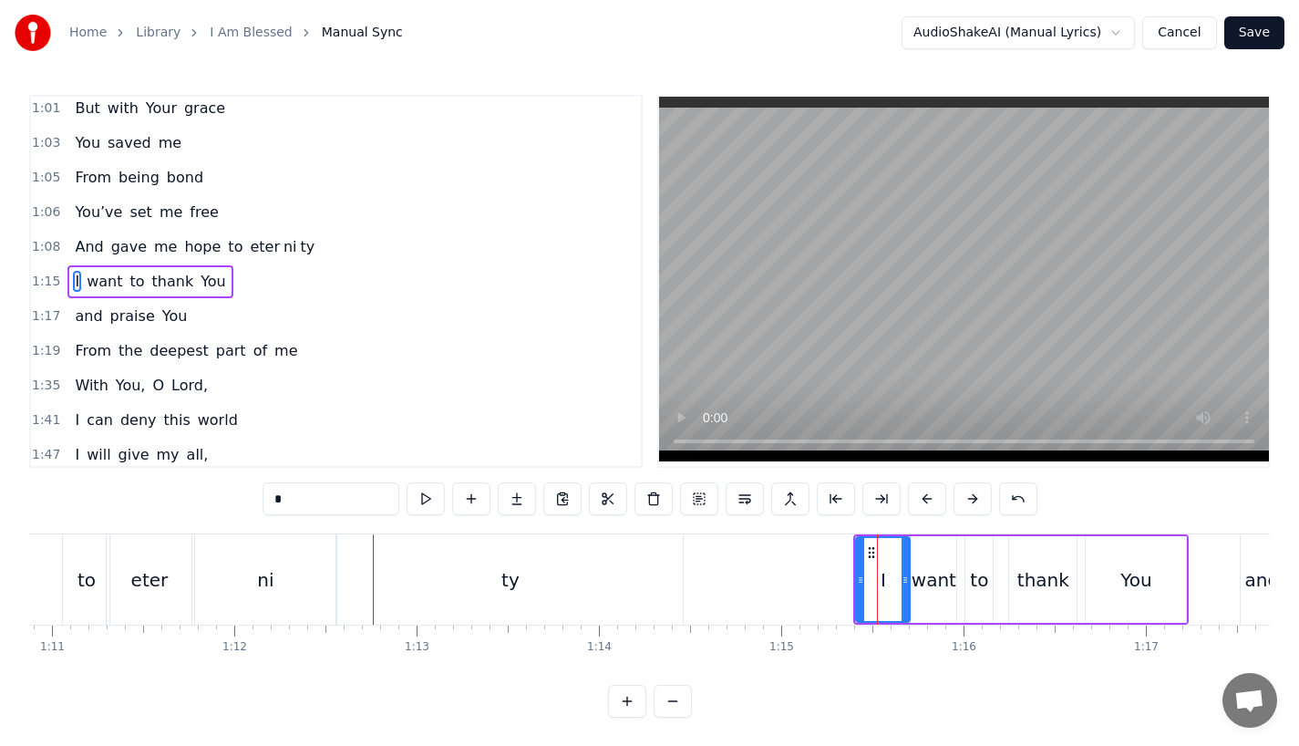
click at [904, 590] on div at bounding box center [905, 579] width 7 height 83
click at [937, 589] on div "want" at bounding box center [934, 579] width 45 height 27
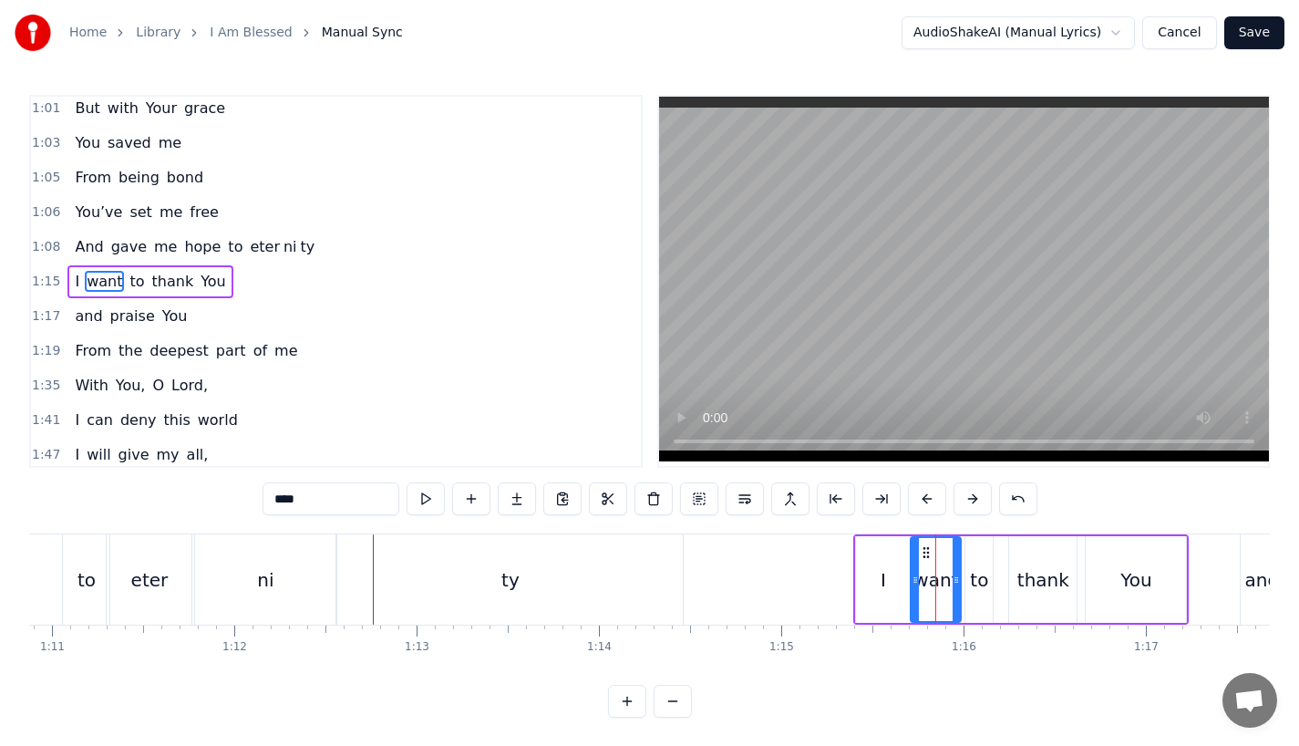
click at [953, 588] on div at bounding box center [956, 579] width 7 height 83
click at [975, 583] on div "to" at bounding box center [979, 579] width 18 height 27
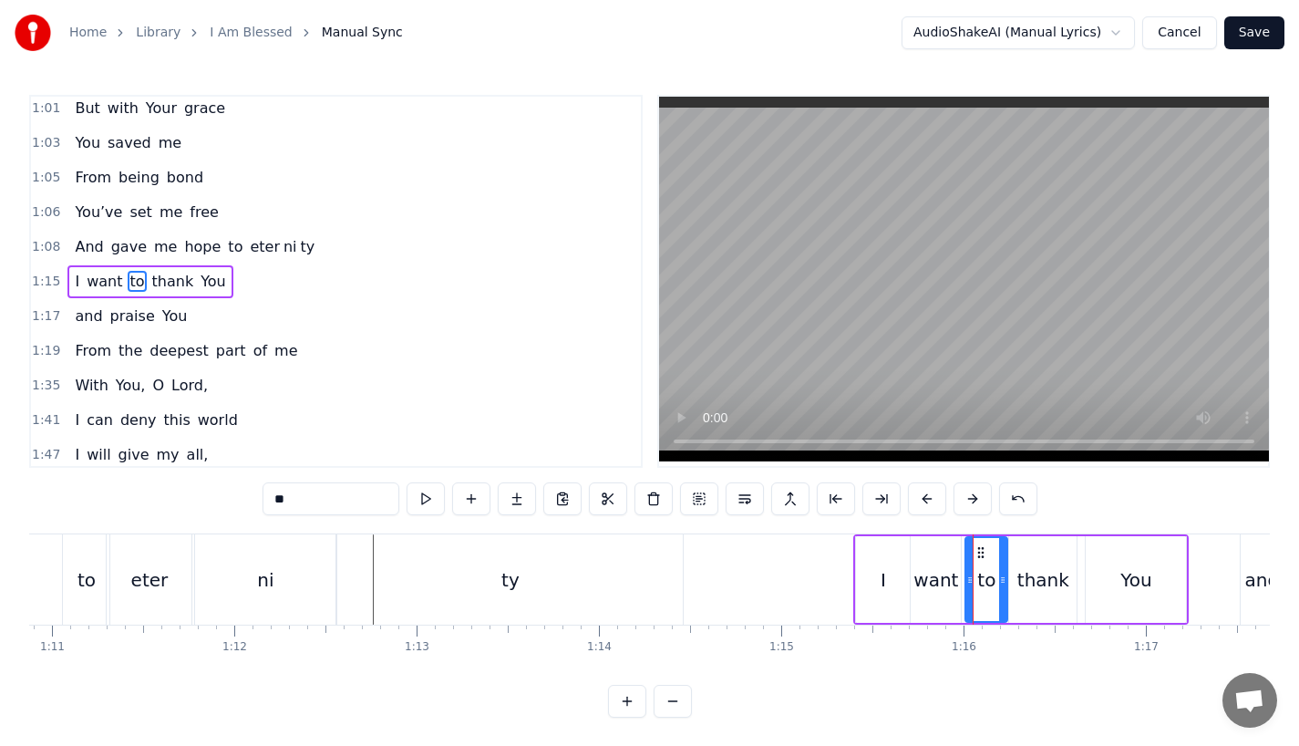
drag, startPoint x: 988, startPoint y: 583, endPoint x: 1004, endPoint y: 581, distance: 15.6
click at [1004, 581] on icon at bounding box center [1002, 580] width 7 height 15
click at [964, 586] on icon at bounding box center [964, 580] width 7 height 15
click at [1059, 588] on div "thank" at bounding box center [1044, 579] width 52 height 27
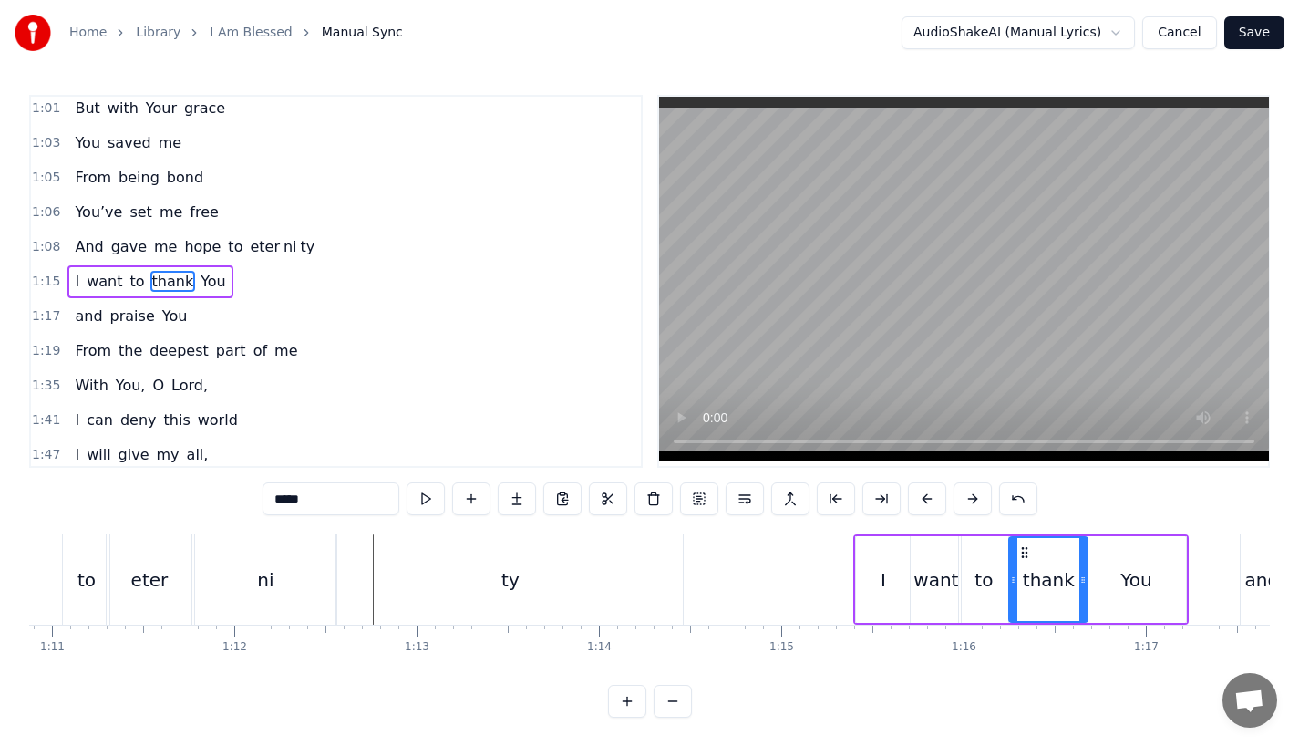
drag, startPoint x: 1073, startPoint y: 582, endPoint x: 1085, endPoint y: 582, distance: 11.9
click at [1085, 582] on icon at bounding box center [1083, 580] width 7 height 15
click at [856, 584] on div "I" at bounding box center [883, 579] width 56 height 87
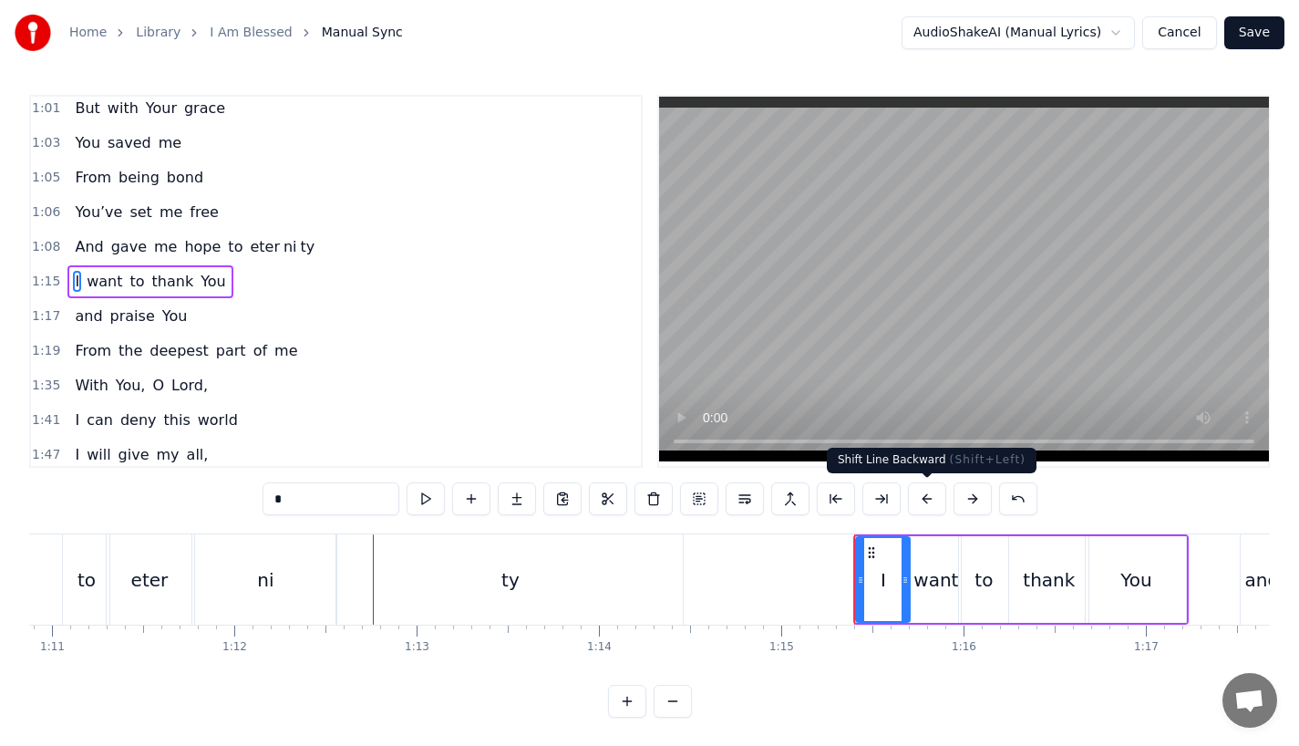
click at [918, 499] on button at bounding box center [927, 498] width 38 height 33
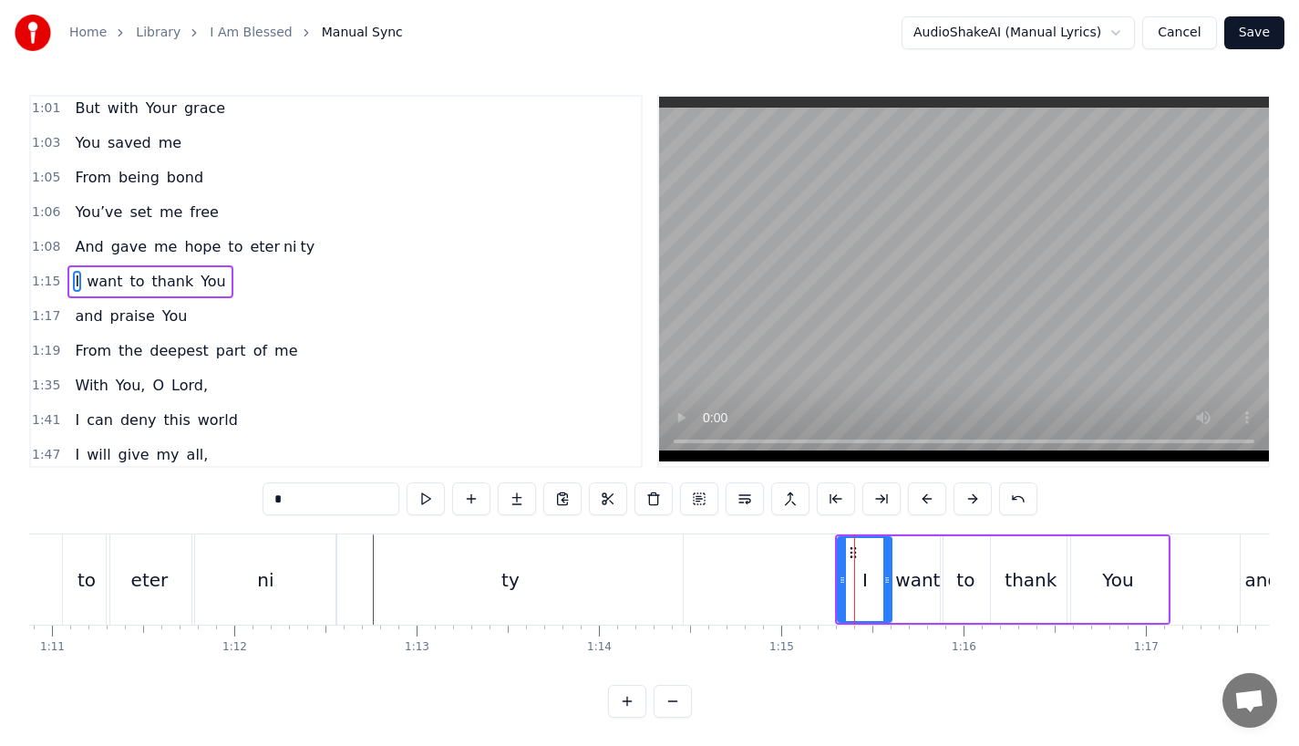
click at [918, 499] on button at bounding box center [927, 498] width 38 height 33
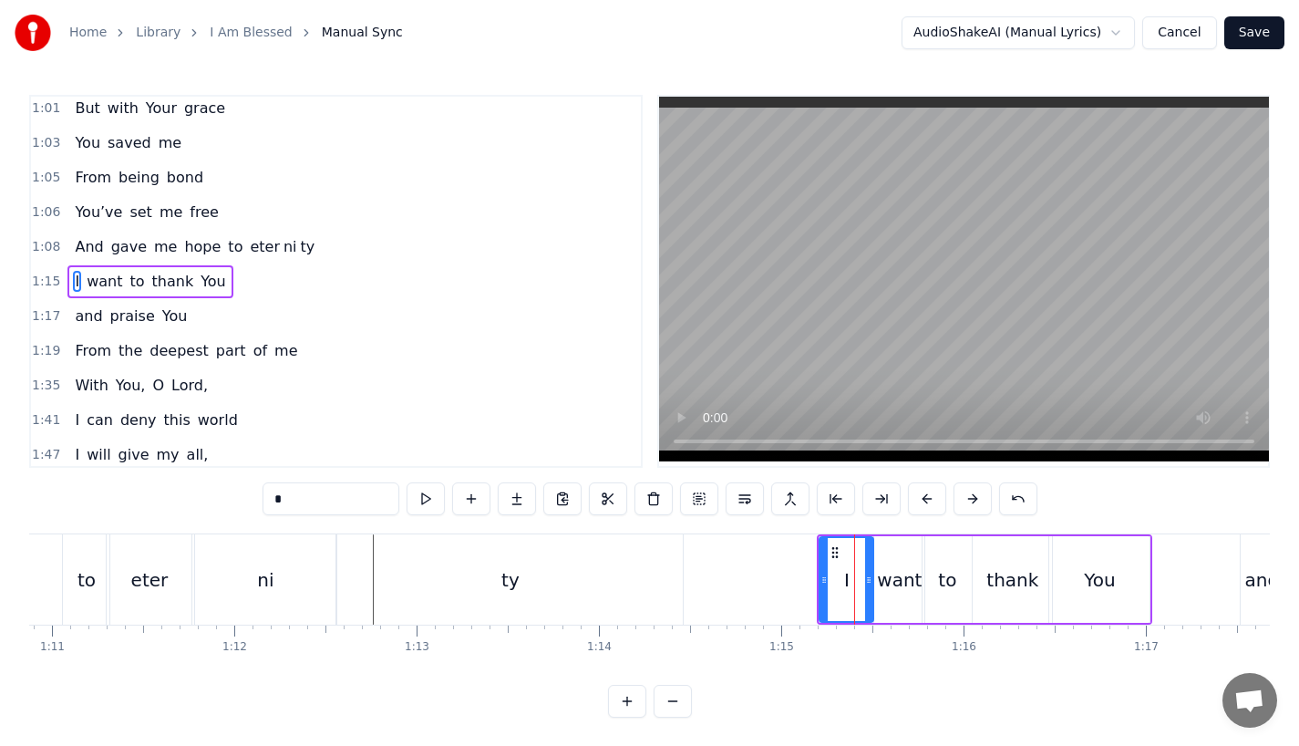
click at [918, 499] on button at bounding box center [927, 498] width 38 height 33
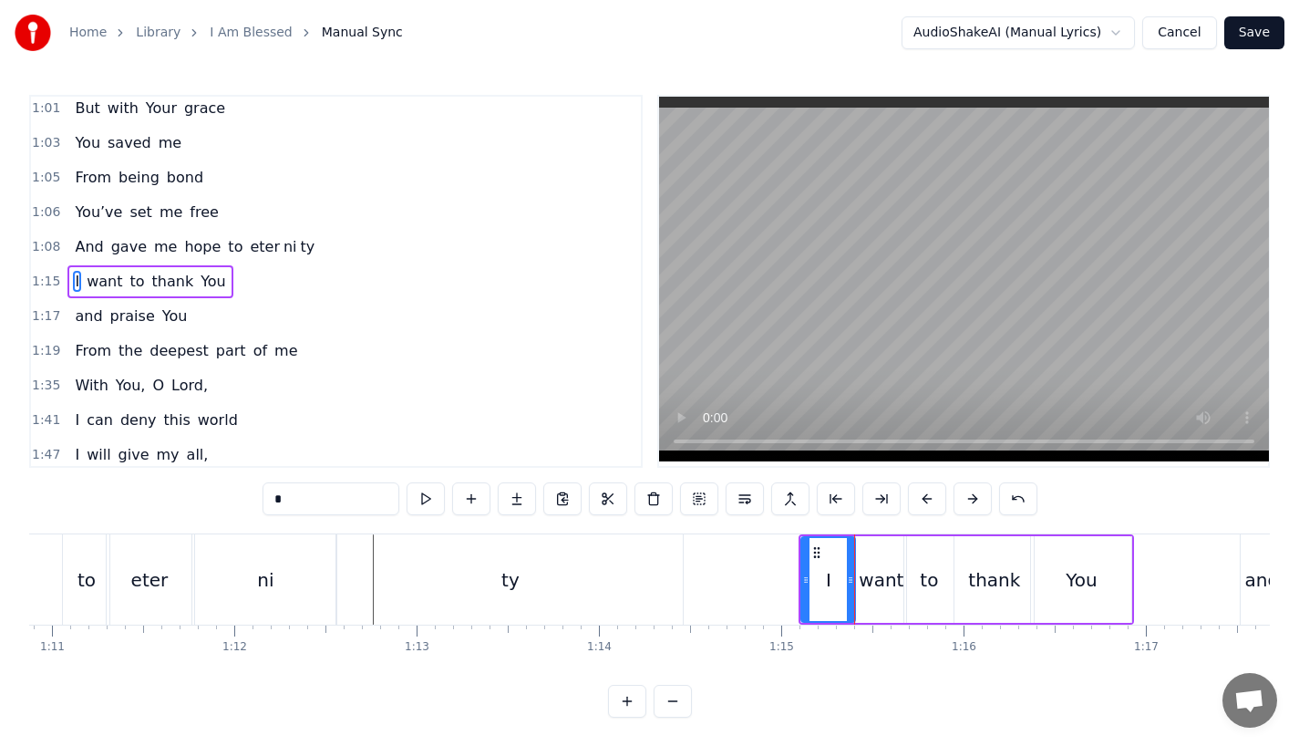
click at [918, 499] on button at bounding box center [927, 498] width 38 height 33
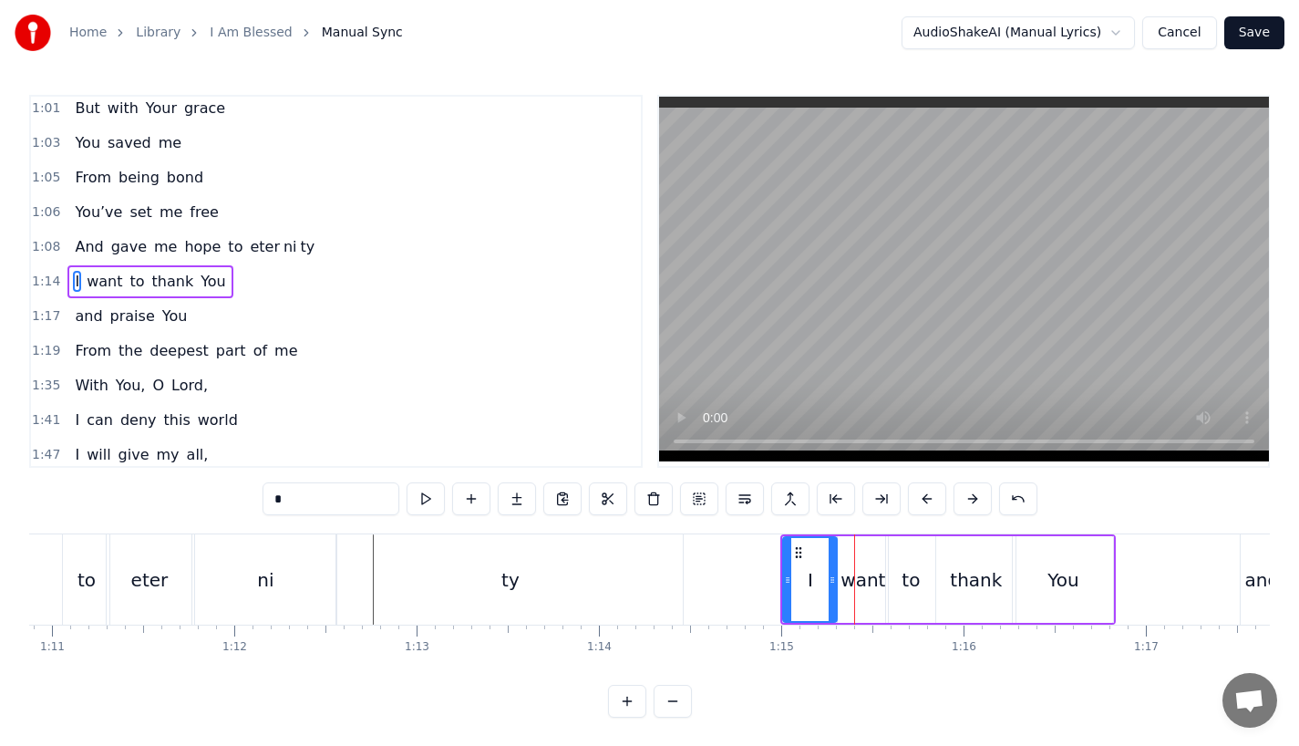
click at [536, 572] on div "ty" at bounding box center [510, 579] width 346 height 90
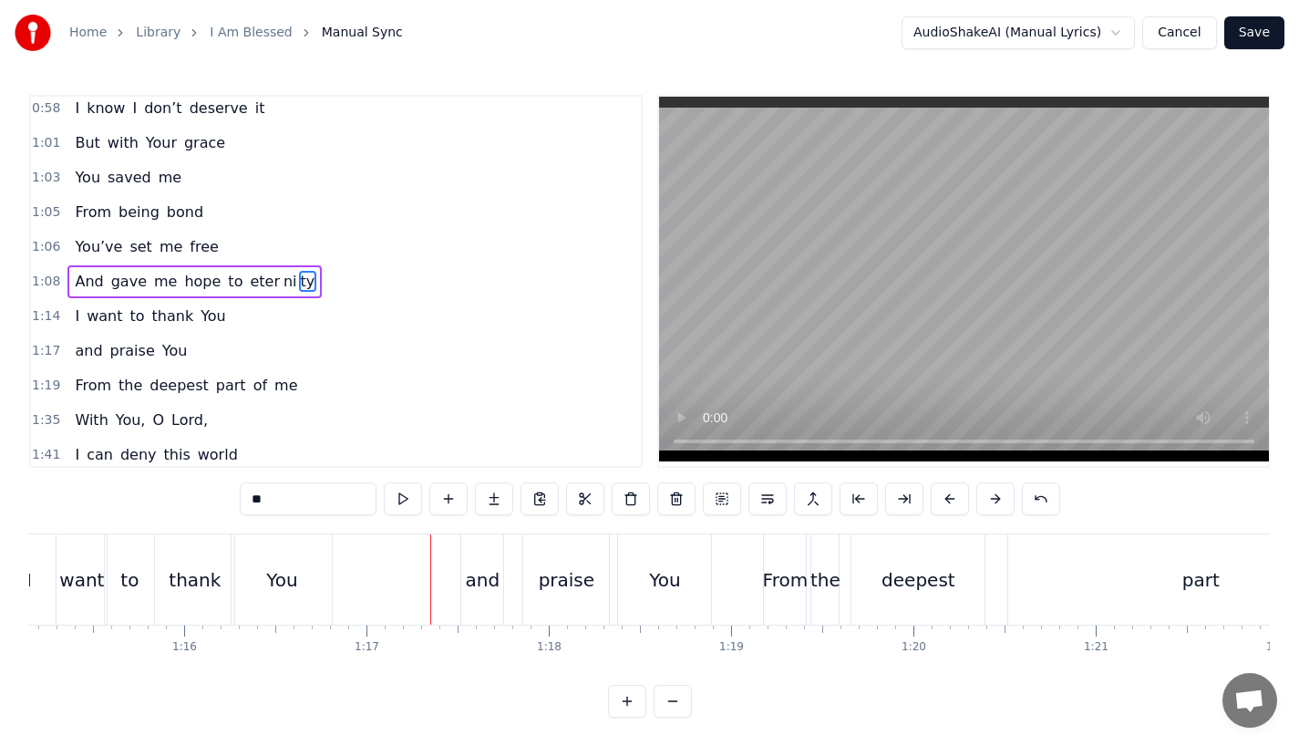
scroll to position [0, 13679]
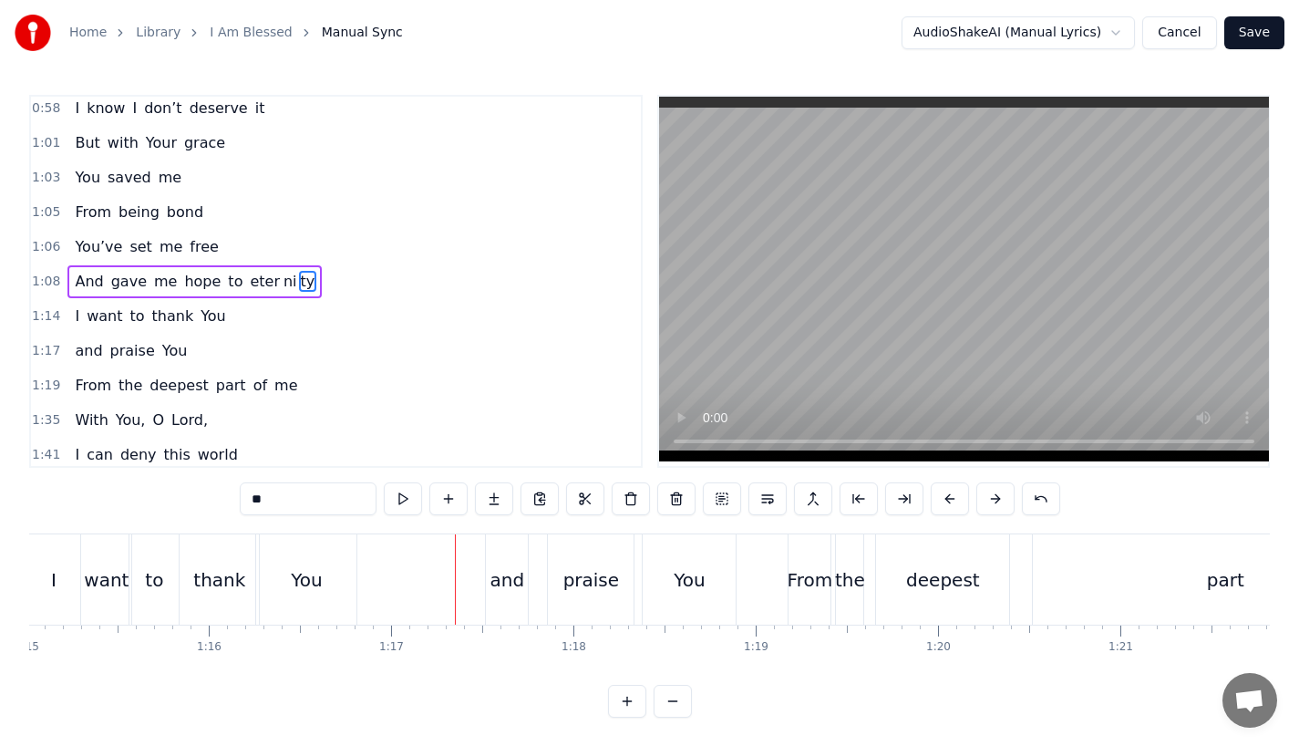
click at [305, 584] on div "You" at bounding box center [306, 579] width 31 height 27
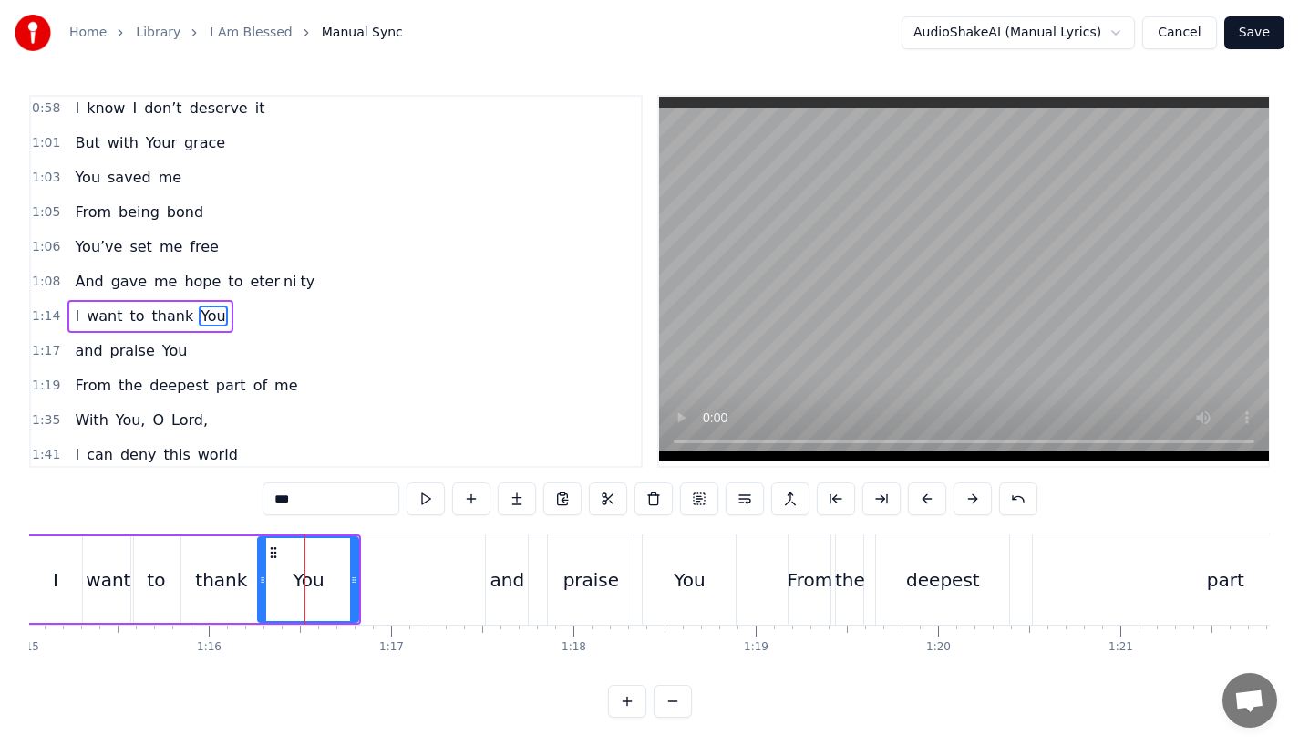
scroll to position [387, 0]
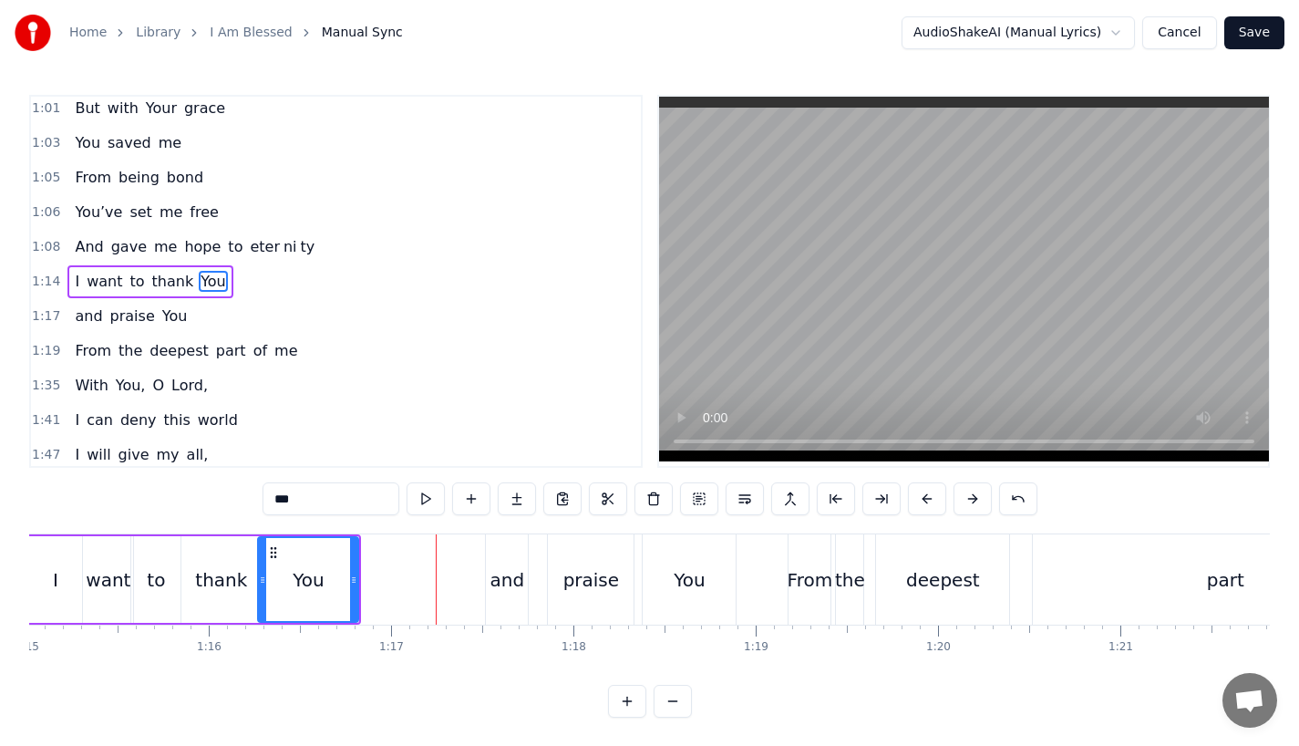
click at [148, 572] on div "to" at bounding box center [155, 579] width 49 height 87
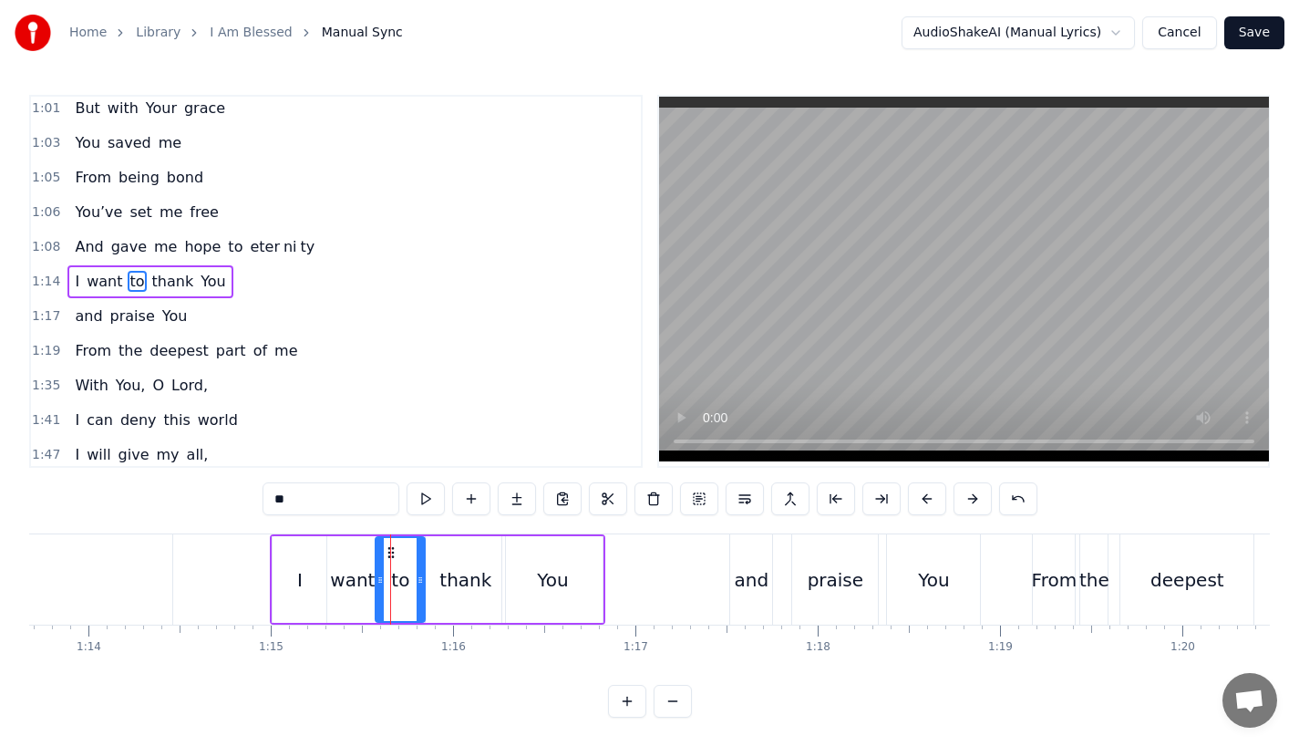
scroll to position [0, 13368]
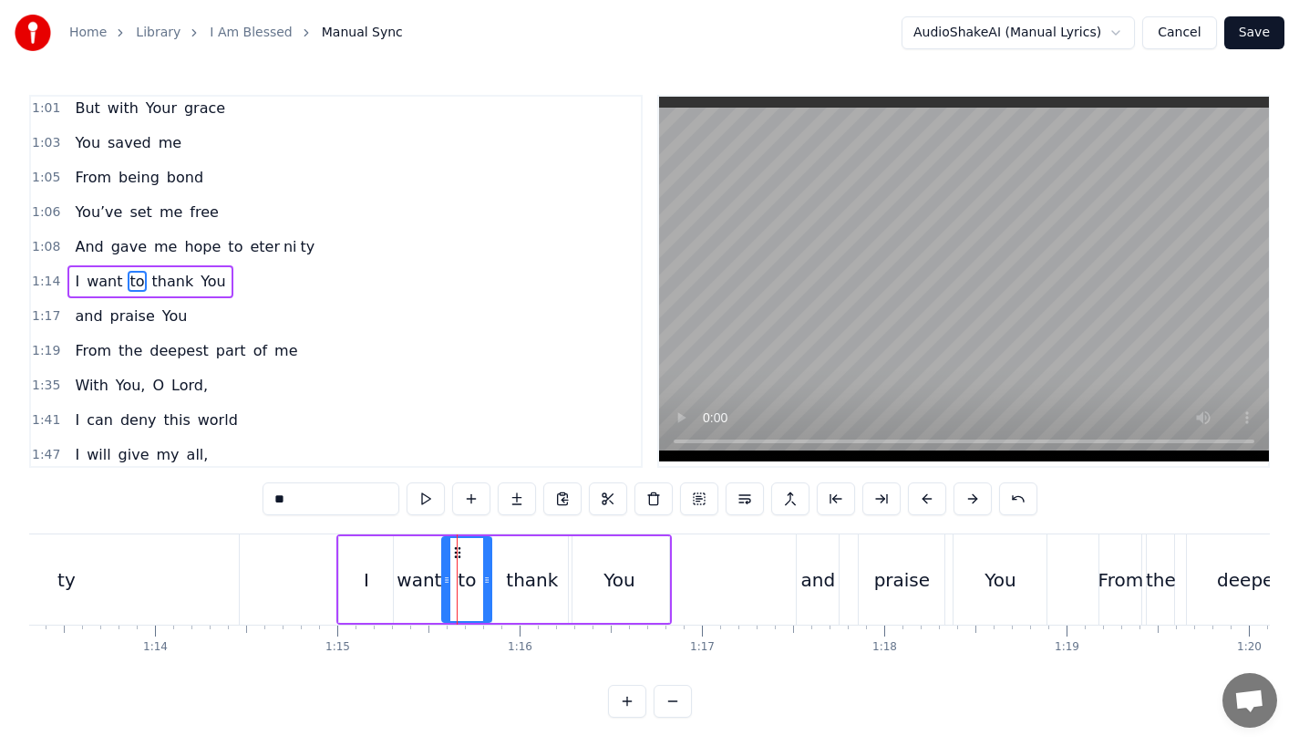
click at [172, 570] on div "ty" at bounding box center [66, 579] width 346 height 90
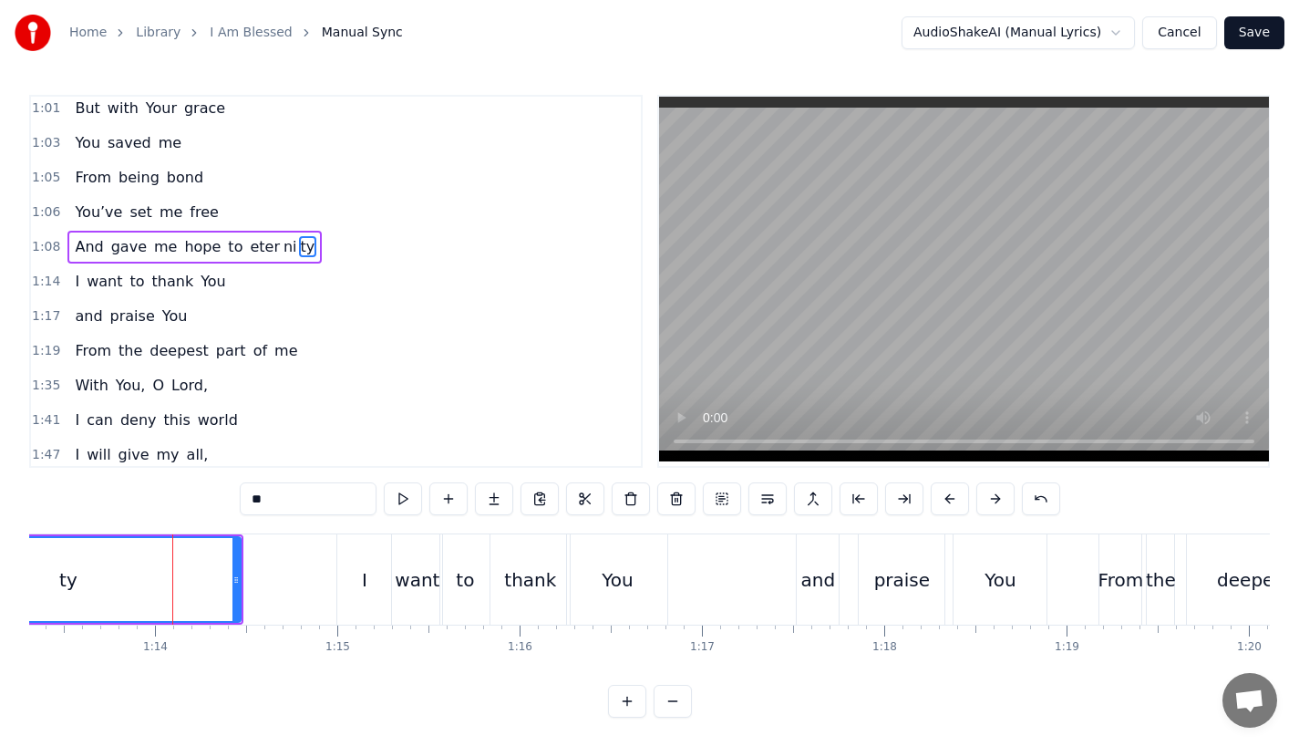
scroll to position [352, 0]
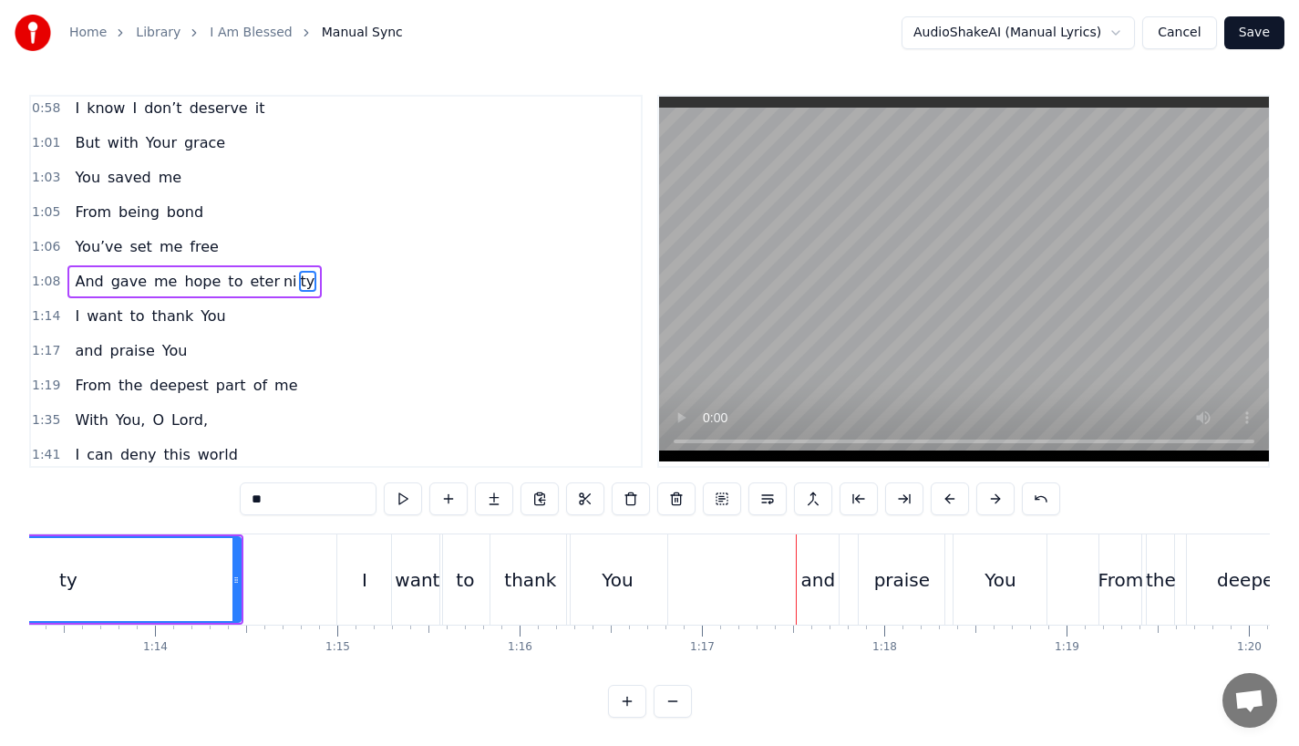
click at [824, 592] on div "and" at bounding box center [818, 579] width 35 height 27
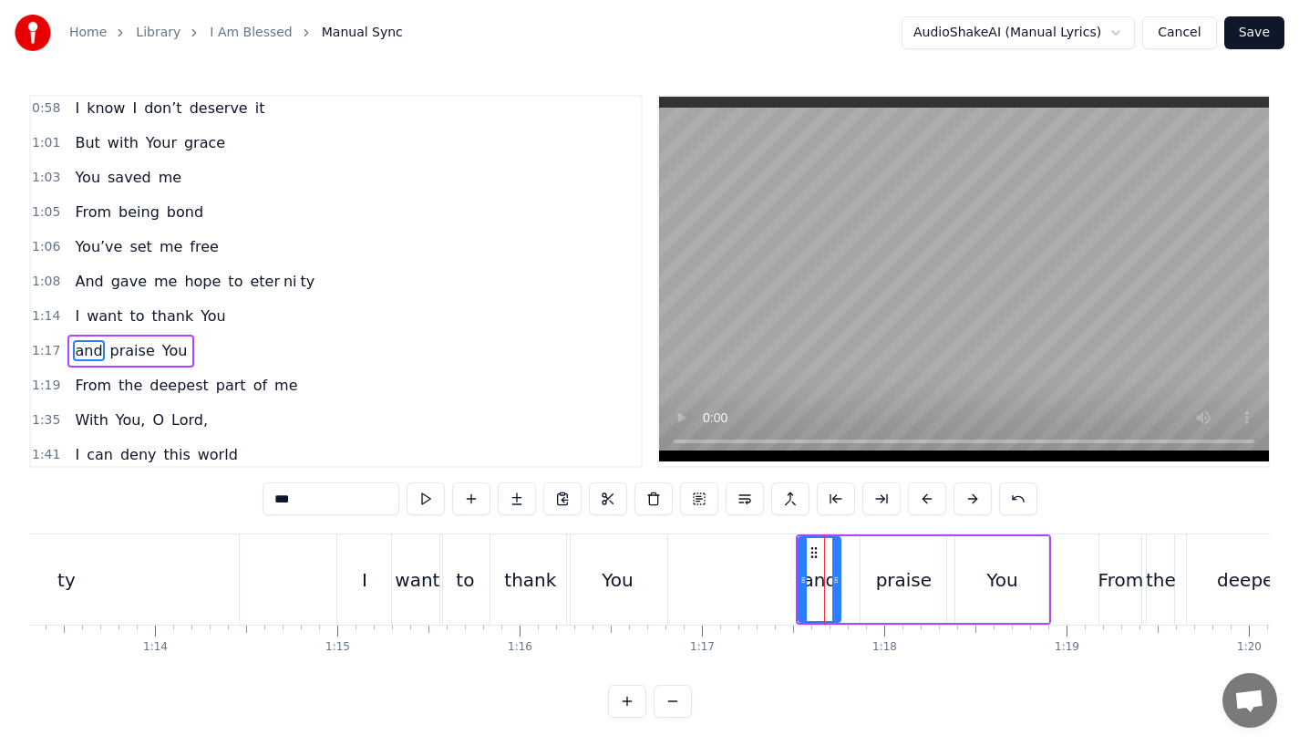
scroll to position [421, 0]
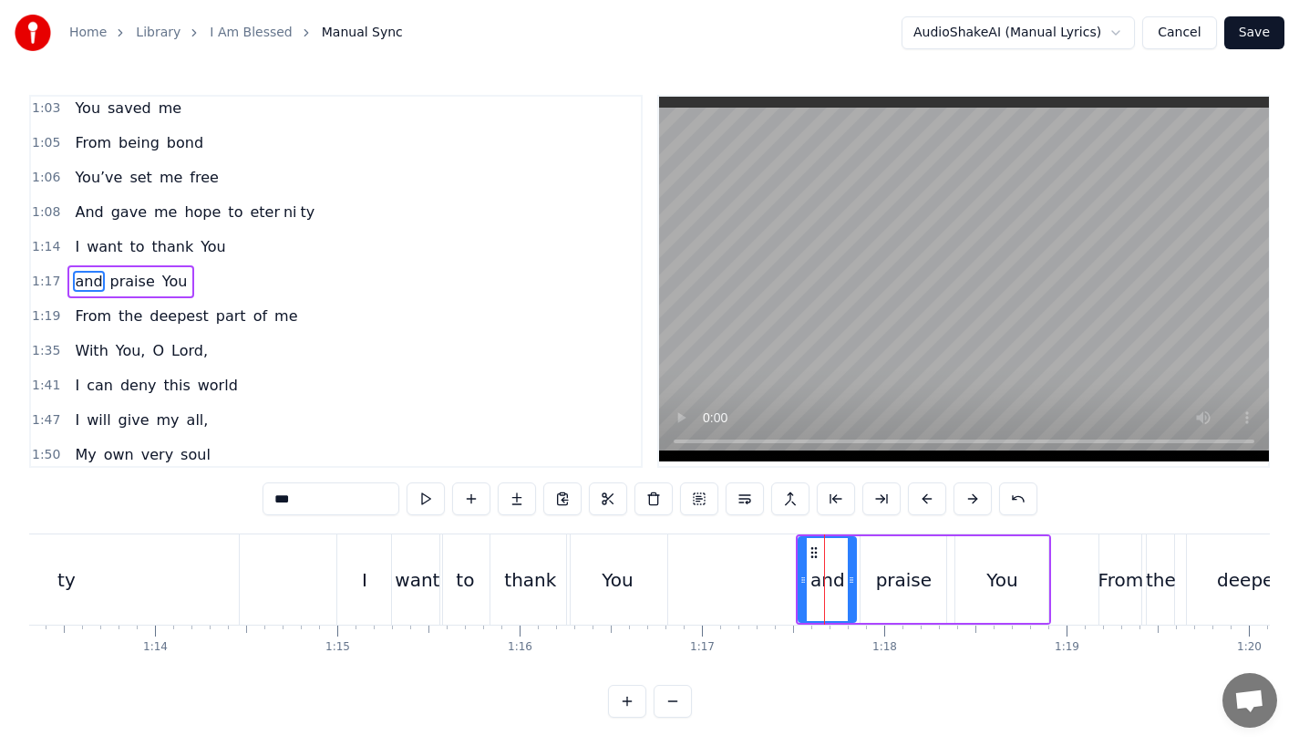
drag, startPoint x: 835, startPoint y: 591, endPoint x: 855, endPoint y: 590, distance: 20.1
click at [855, 590] on div at bounding box center [851, 579] width 7 height 83
click at [874, 590] on div "praise" at bounding box center [904, 579] width 86 height 87
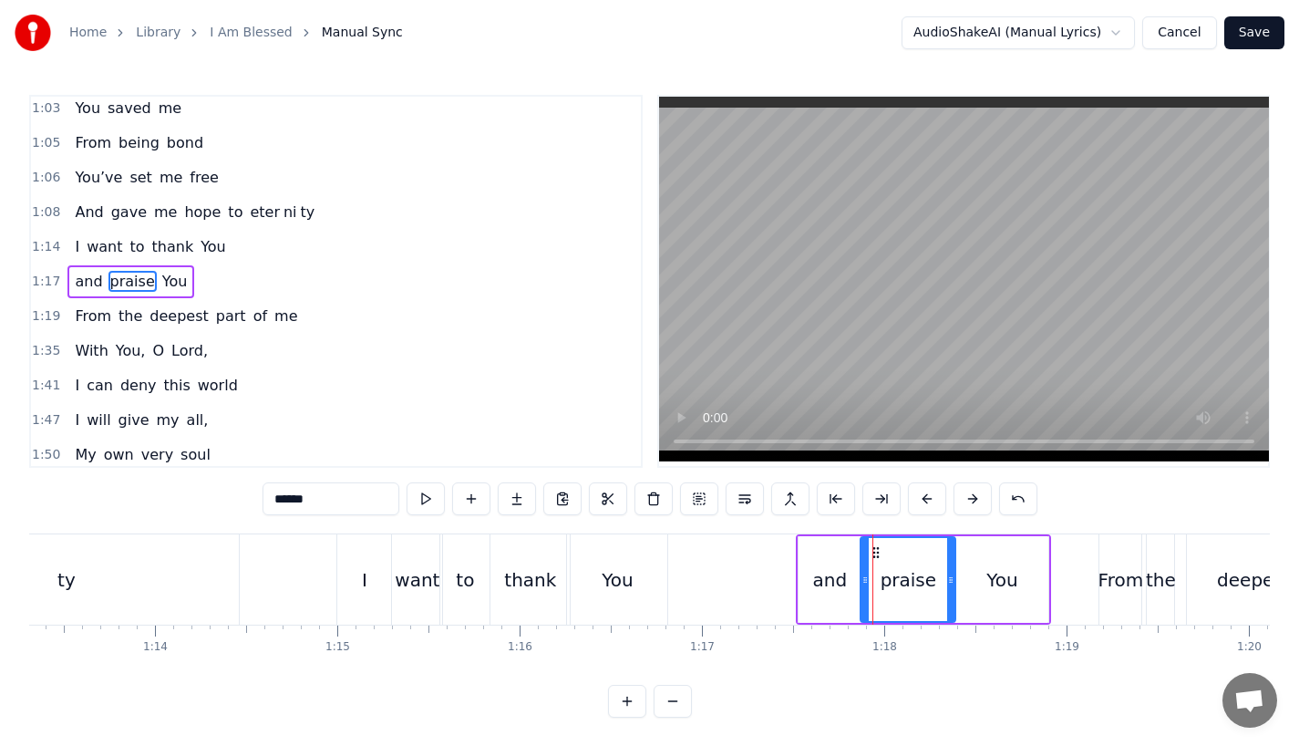
drag, startPoint x: 940, startPoint y: 582, endPoint x: 955, endPoint y: 581, distance: 14.6
click at [955, 581] on icon at bounding box center [950, 580] width 7 height 15
click at [924, 501] on button at bounding box center [927, 498] width 38 height 33
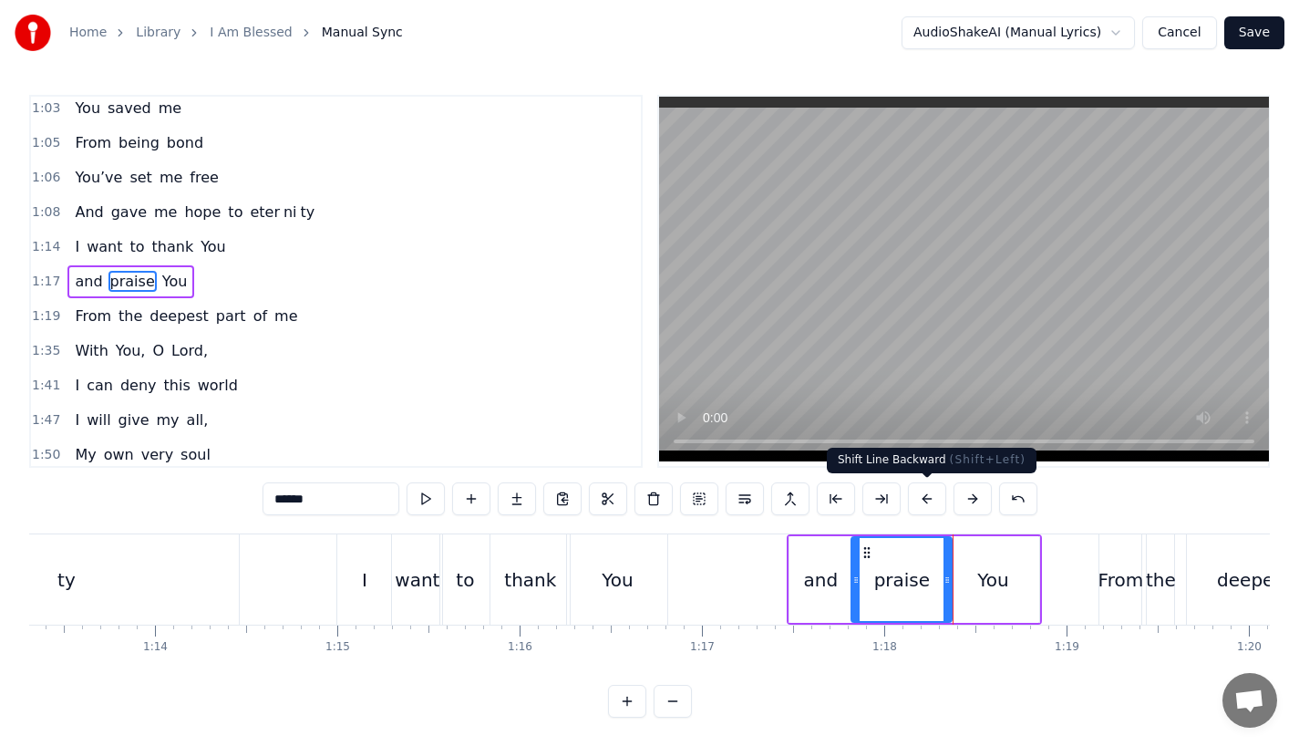
click at [924, 501] on button at bounding box center [927, 498] width 38 height 33
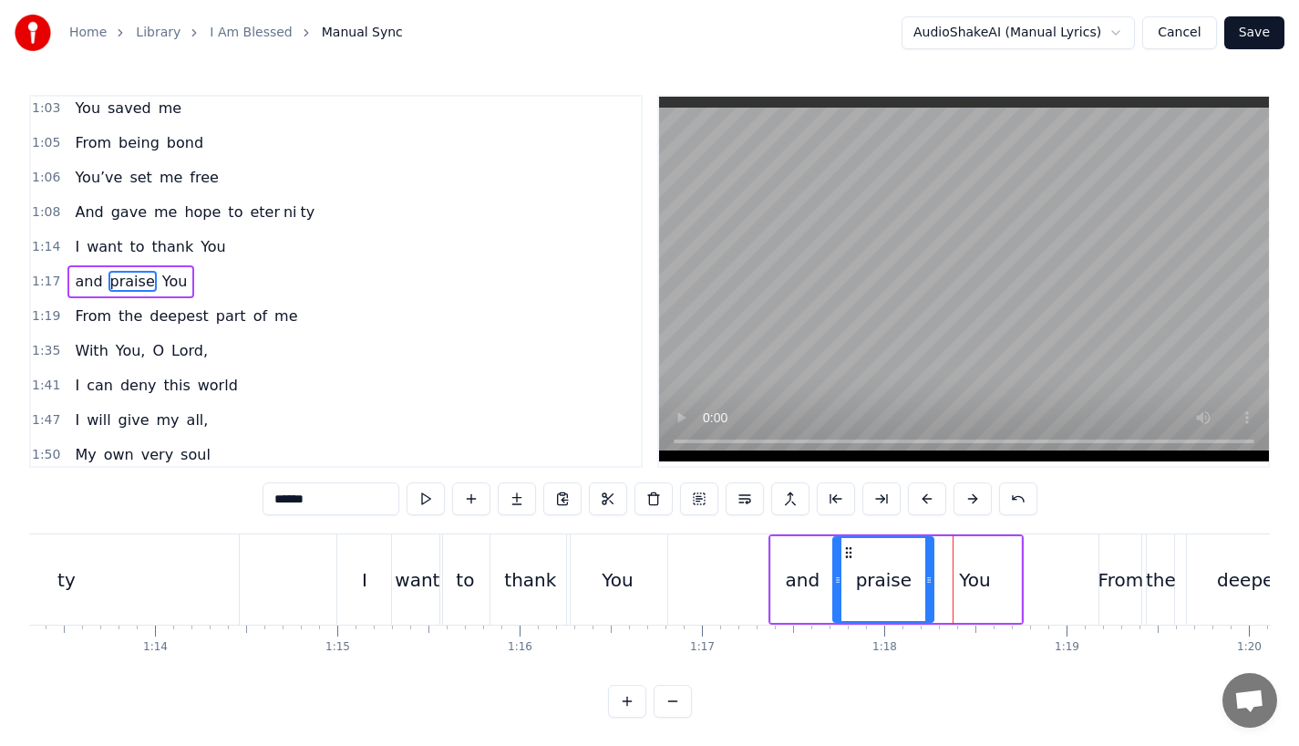
click at [924, 501] on button at bounding box center [927, 498] width 38 height 33
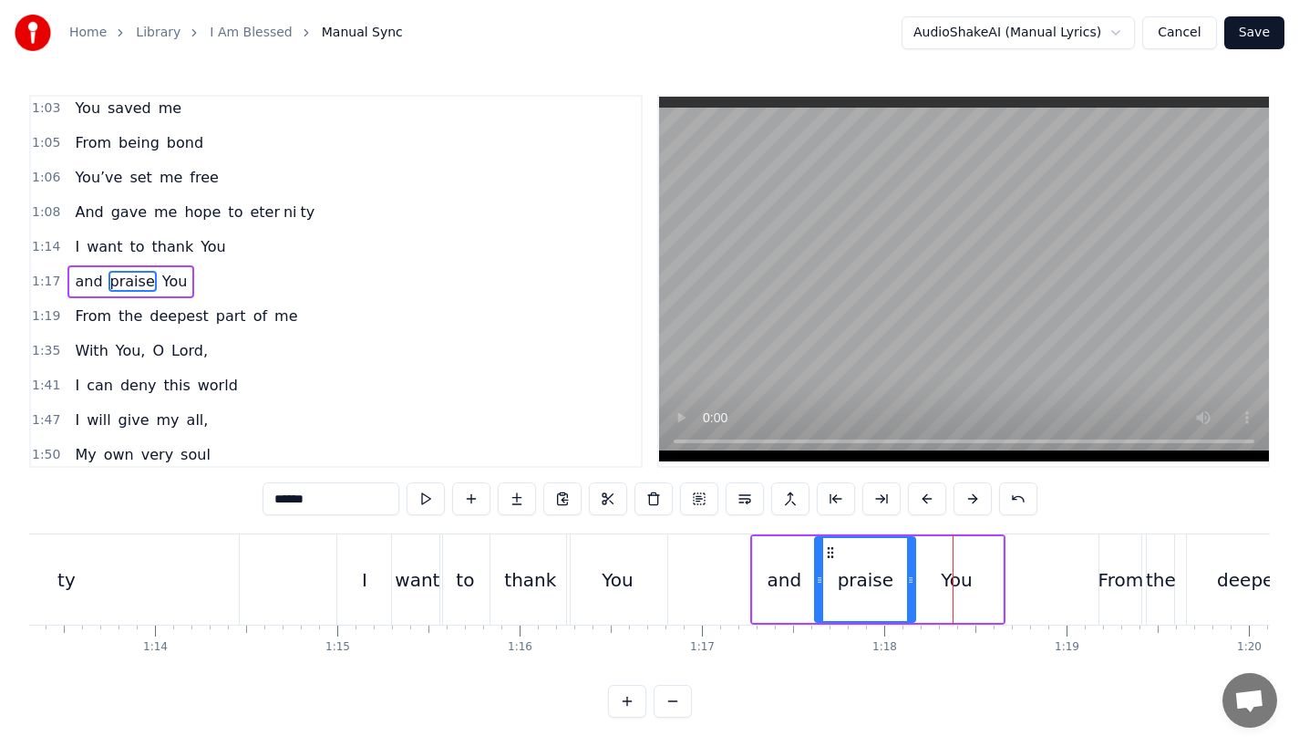
click at [924, 501] on button at bounding box center [927, 498] width 38 height 33
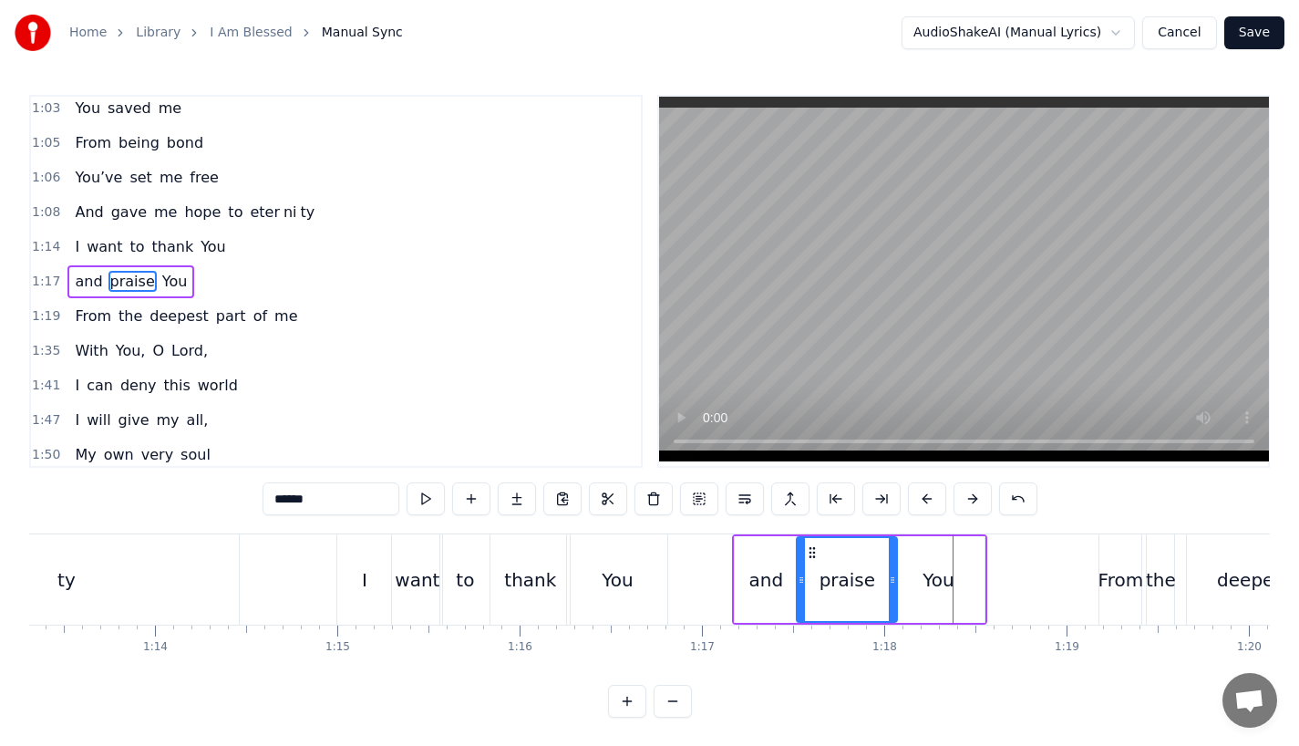
click at [924, 501] on button at bounding box center [927, 498] width 38 height 33
click at [561, 581] on div "thank" at bounding box center [530, 579] width 79 height 90
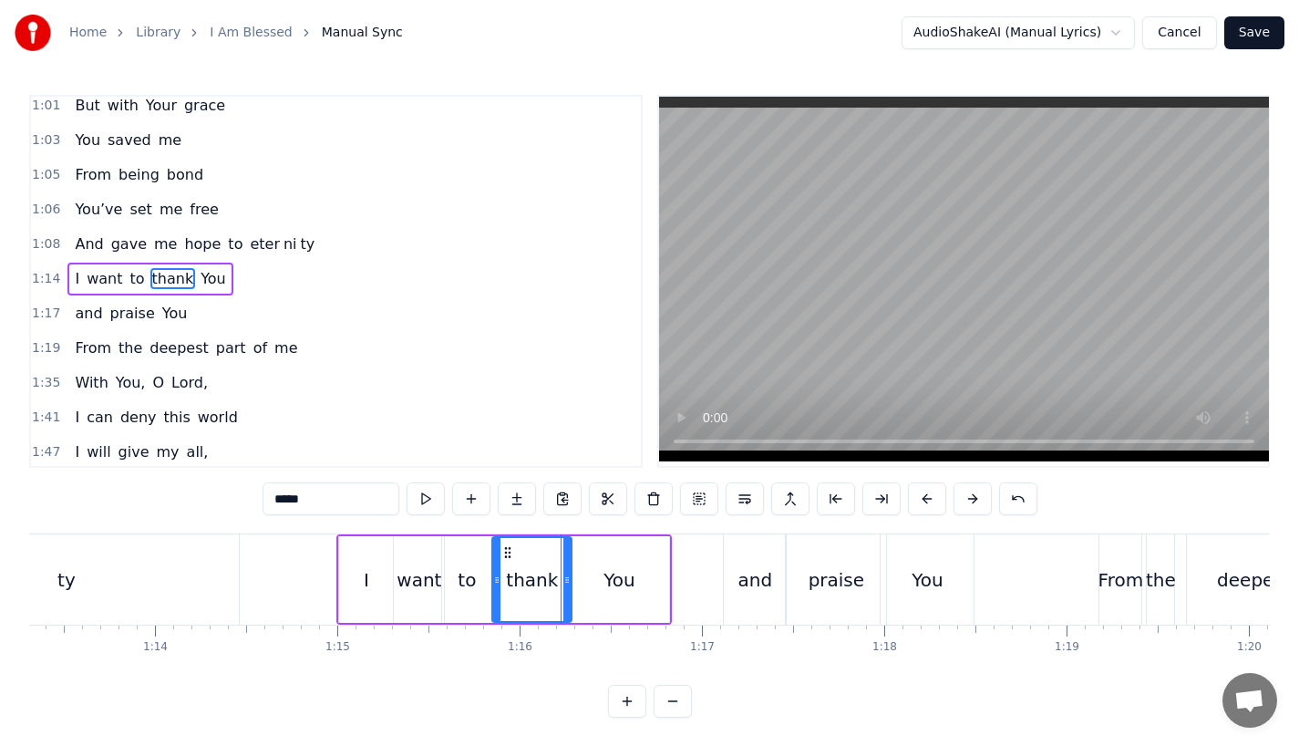
scroll to position [387, 0]
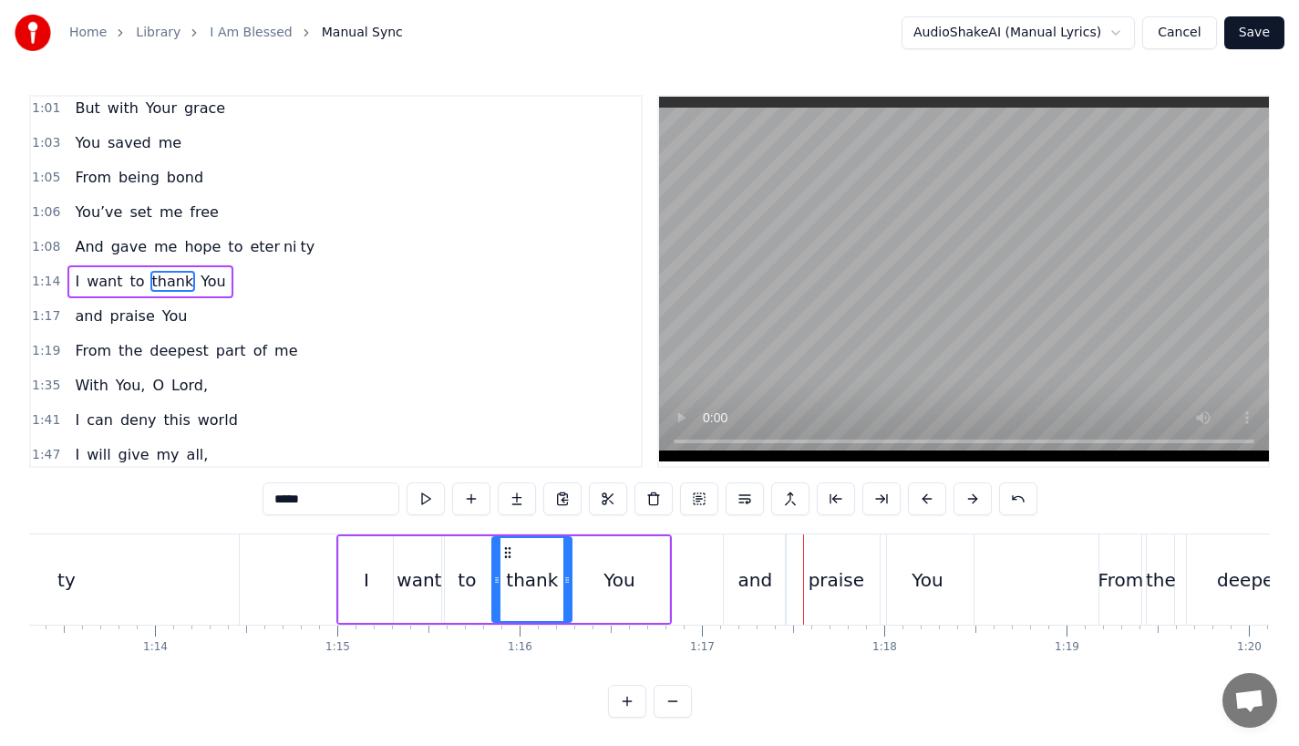
click at [573, 573] on div "You" at bounding box center [619, 579] width 100 height 87
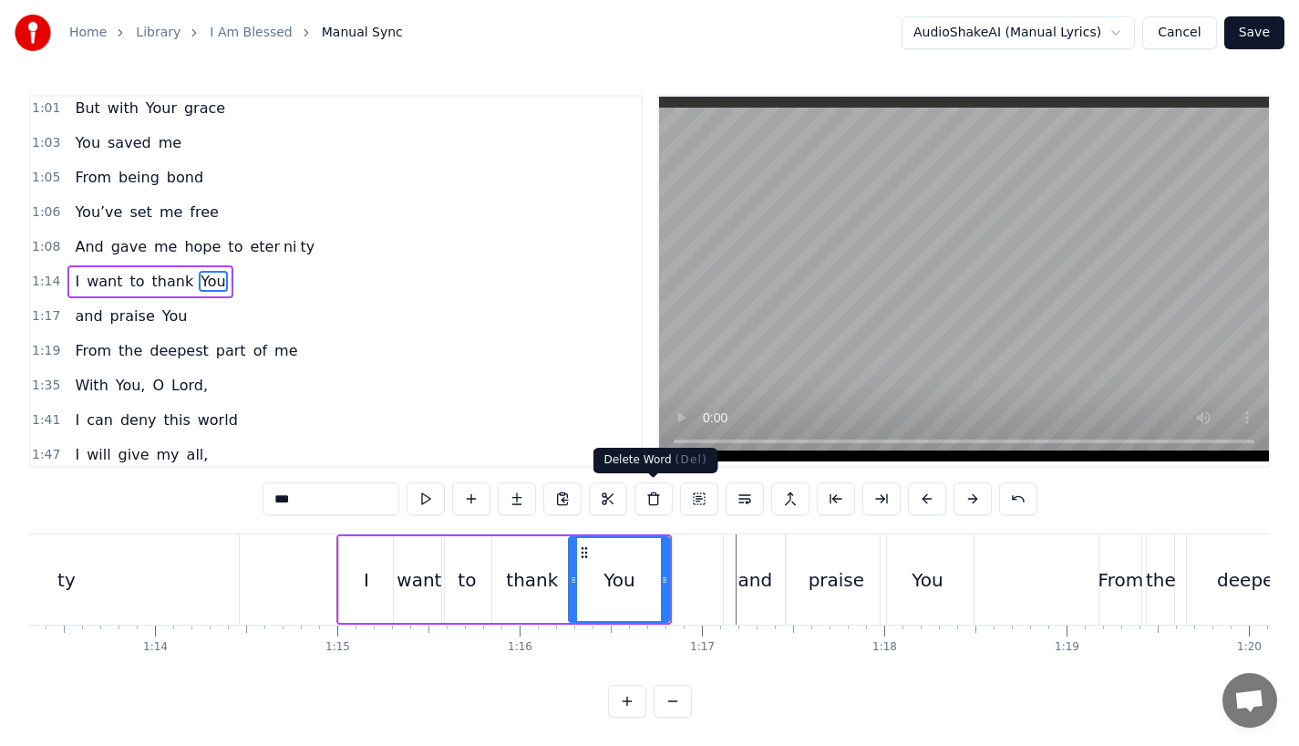
click at [572, 576] on icon at bounding box center [573, 580] width 7 height 15
click at [761, 581] on div "and" at bounding box center [756, 579] width 35 height 27
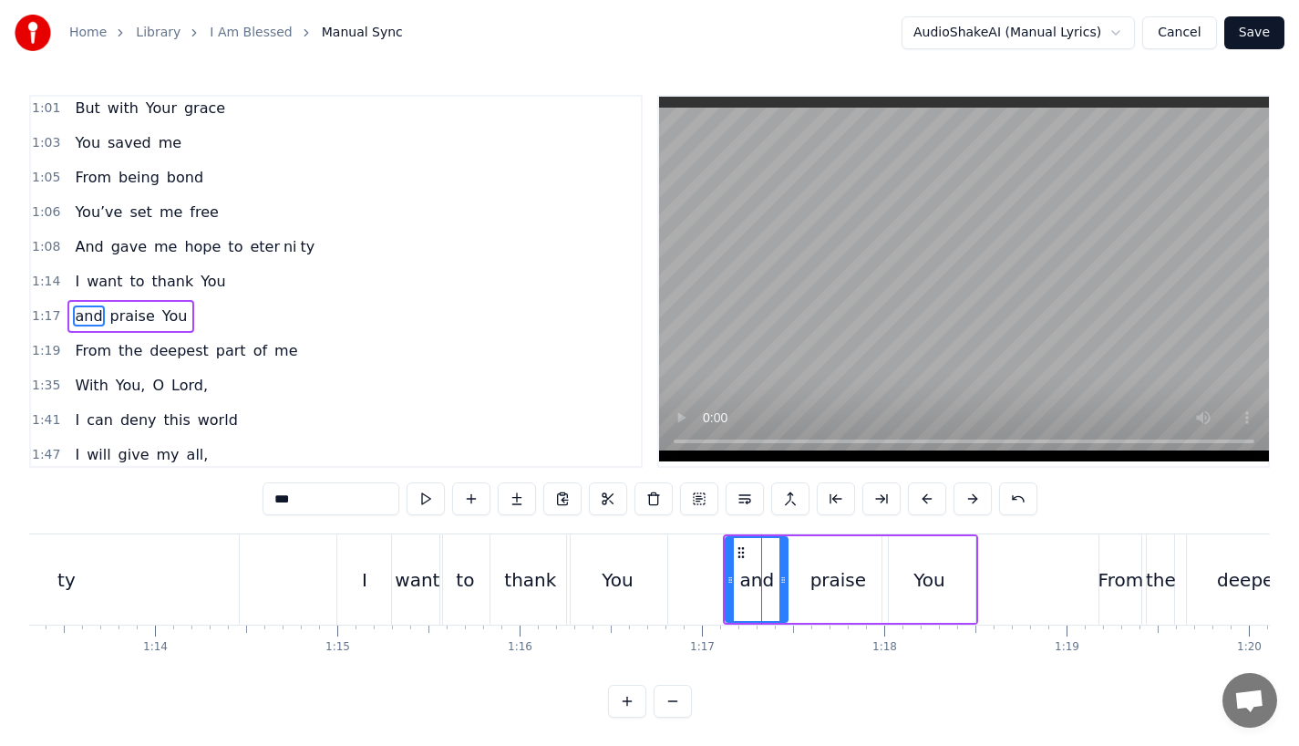
scroll to position [421, 0]
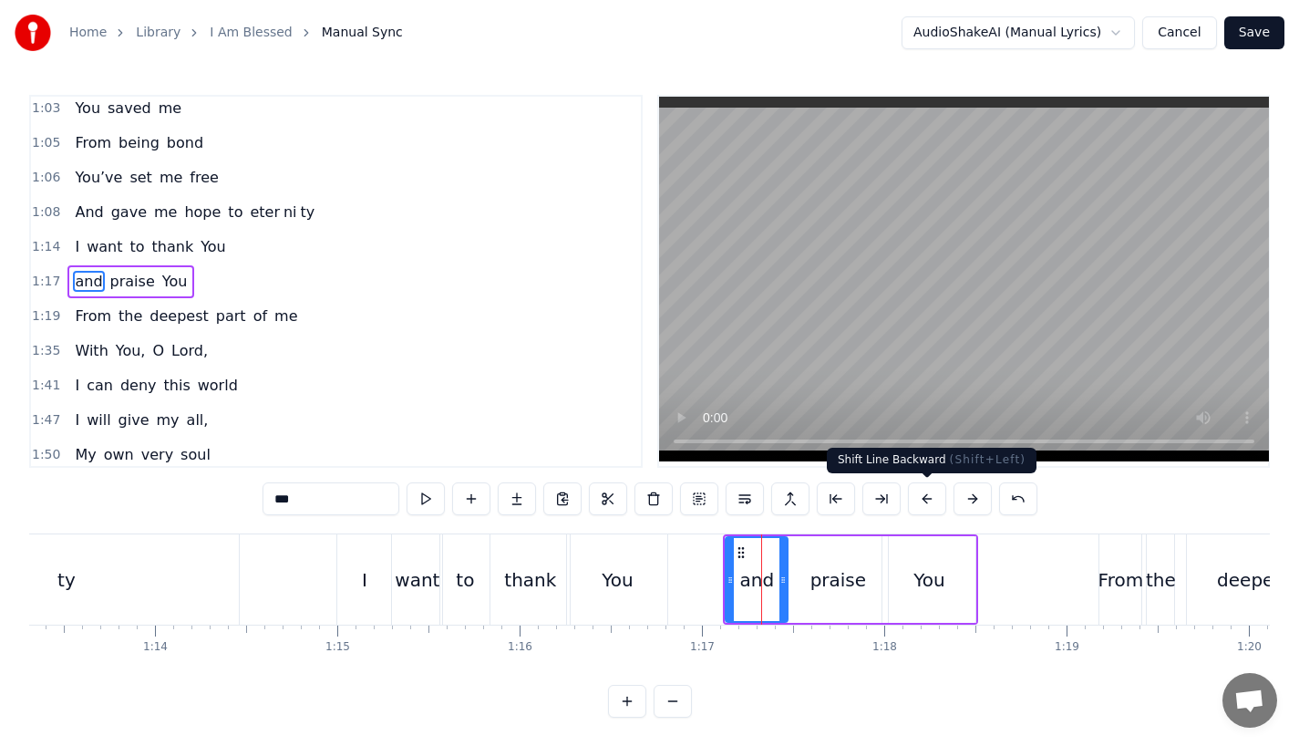
click at [950, 501] on div "***" at bounding box center [650, 498] width 775 height 33
click at [926, 501] on button at bounding box center [927, 498] width 38 height 33
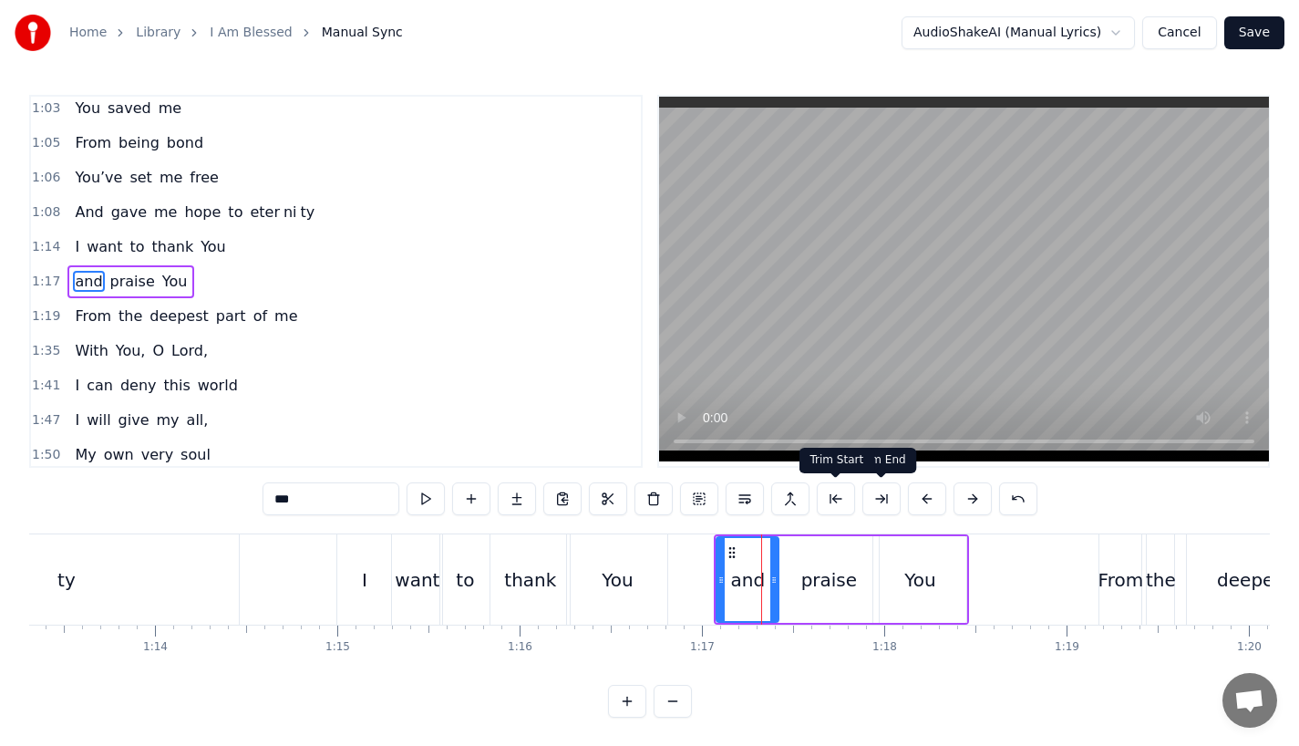
click at [641, 580] on div "You" at bounding box center [617, 579] width 100 height 90
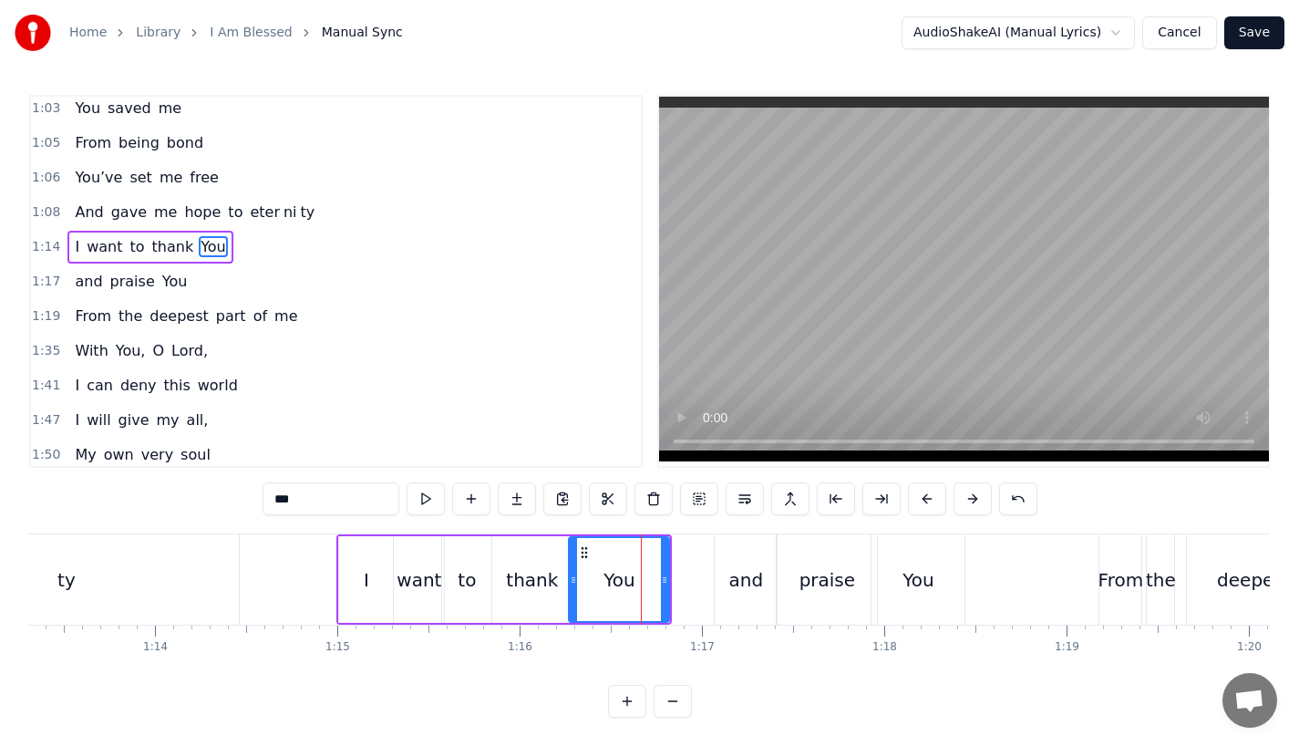
scroll to position [387, 0]
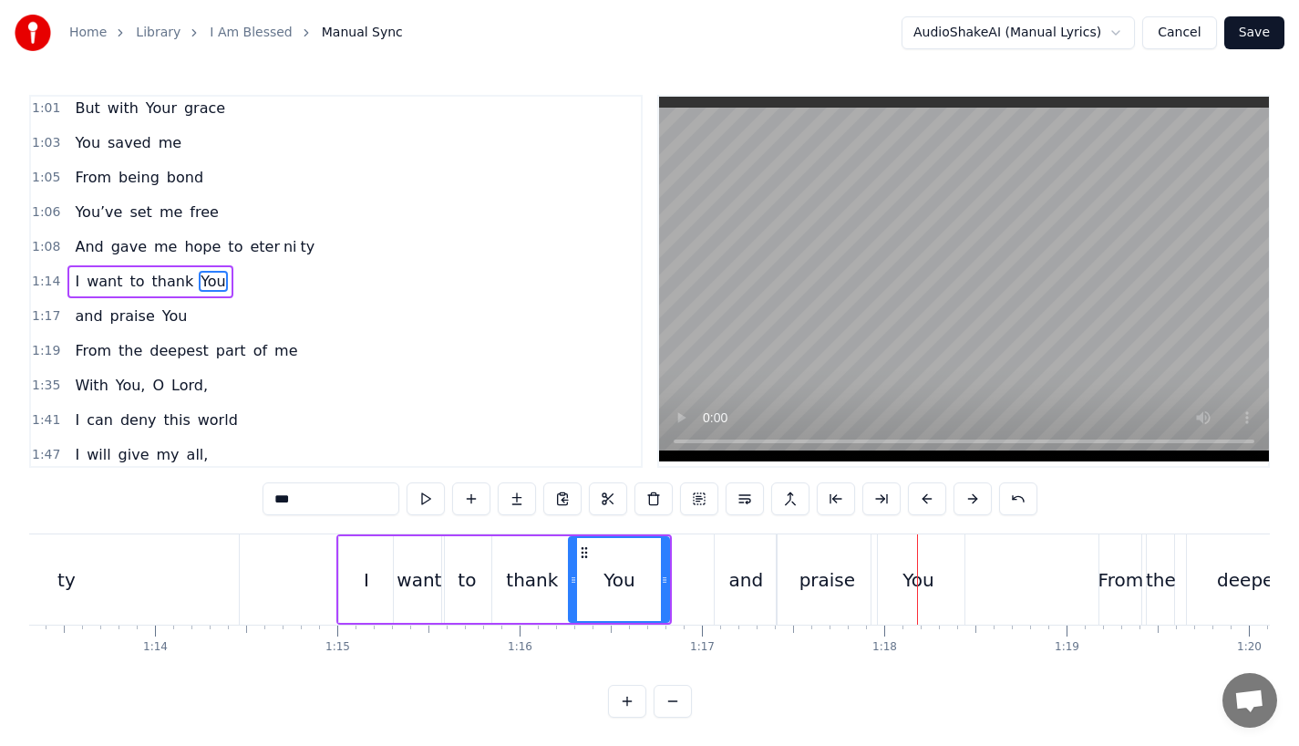
click at [361, 590] on div "I" at bounding box center [366, 579] width 54 height 87
type input "*"
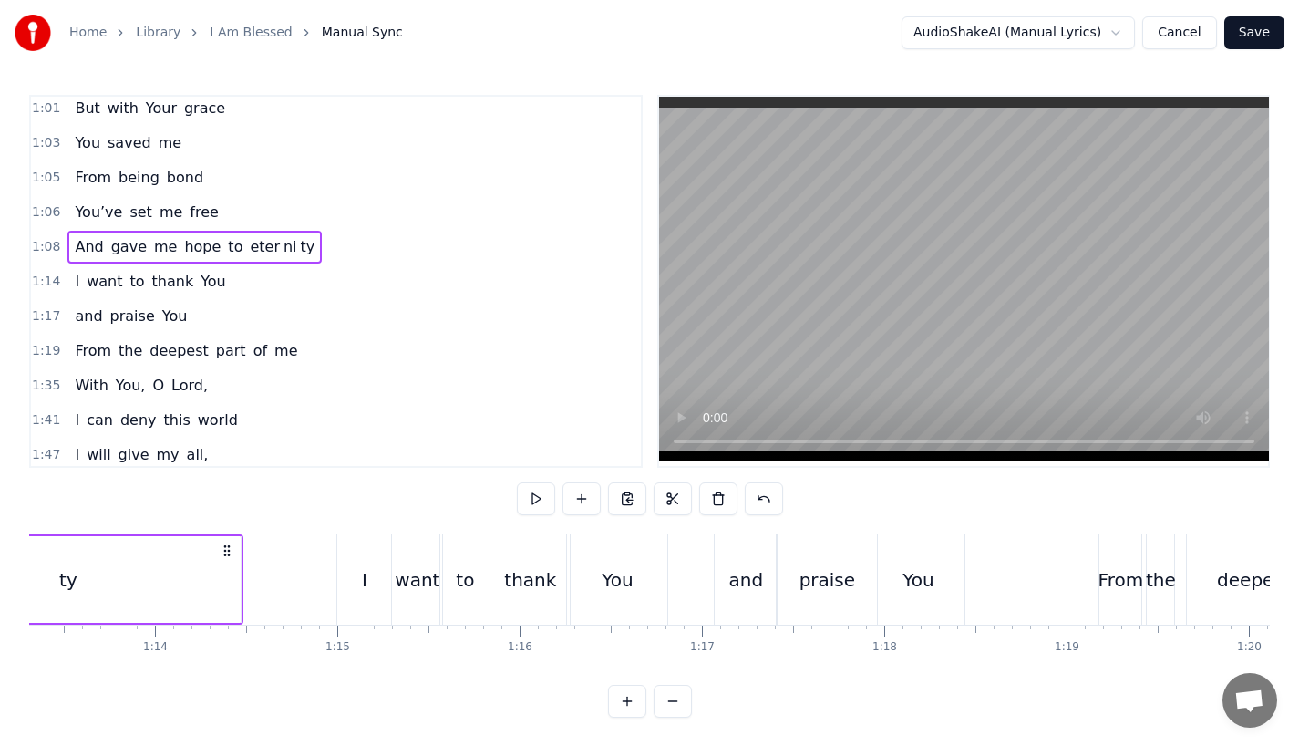
click at [181, 561] on div "ty" at bounding box center [68, 579] width 346 height 87
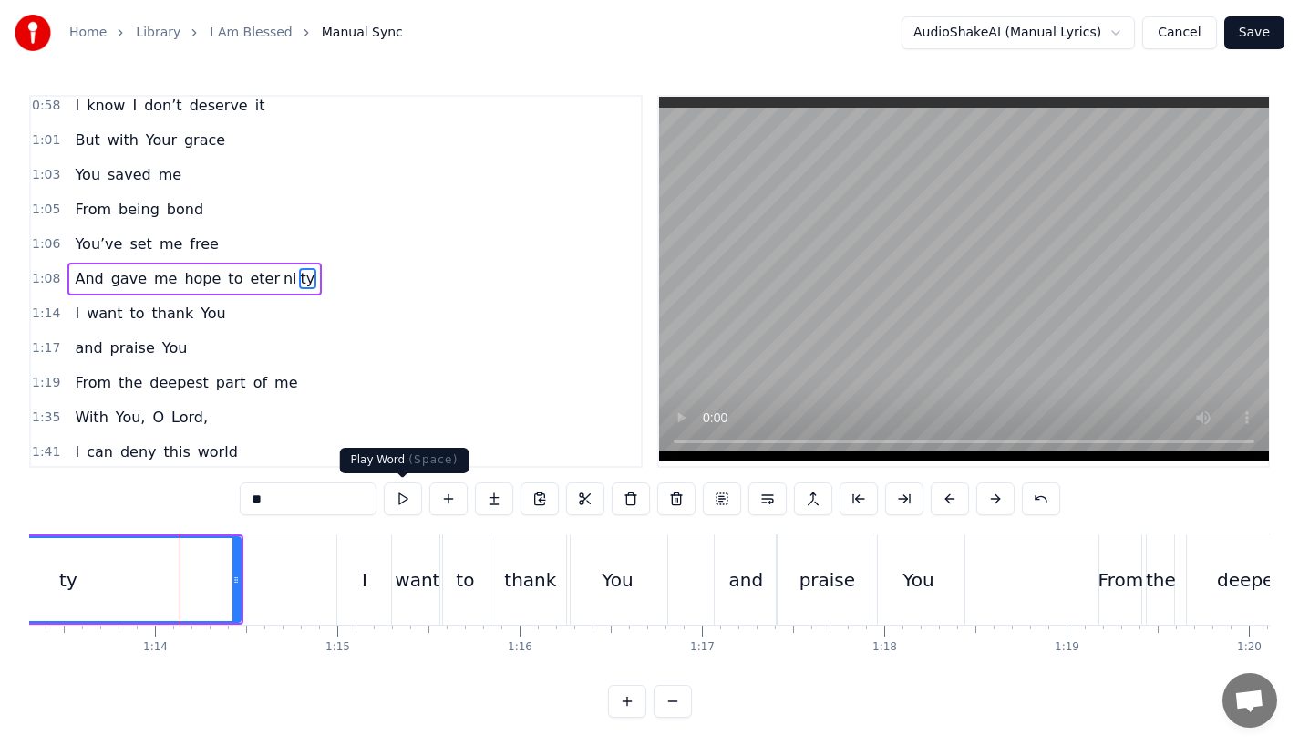
scroll to position [352, 0]
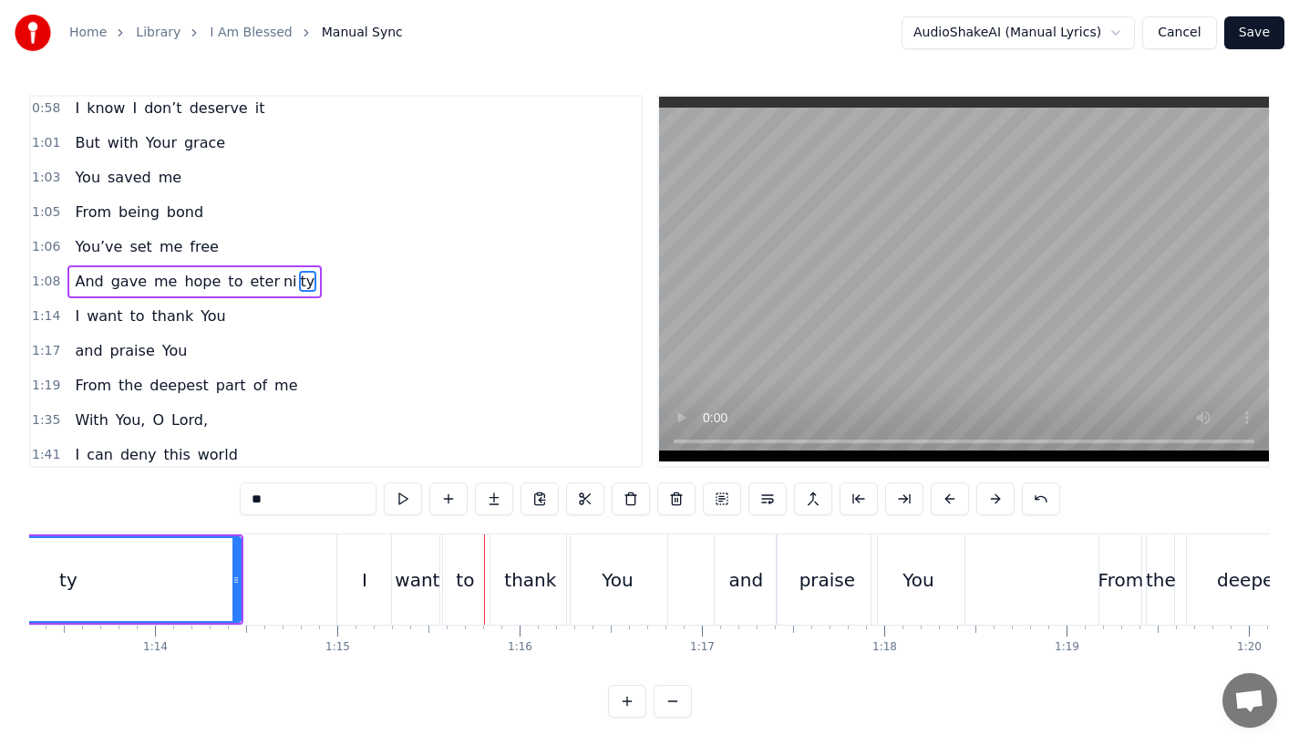
click at [220, 574] on div "ty" at bounding box center [68, 579] width 344 height 83
click at [1120, 584] on div "From" at bounding box center [1122, 579] width 46 height 27
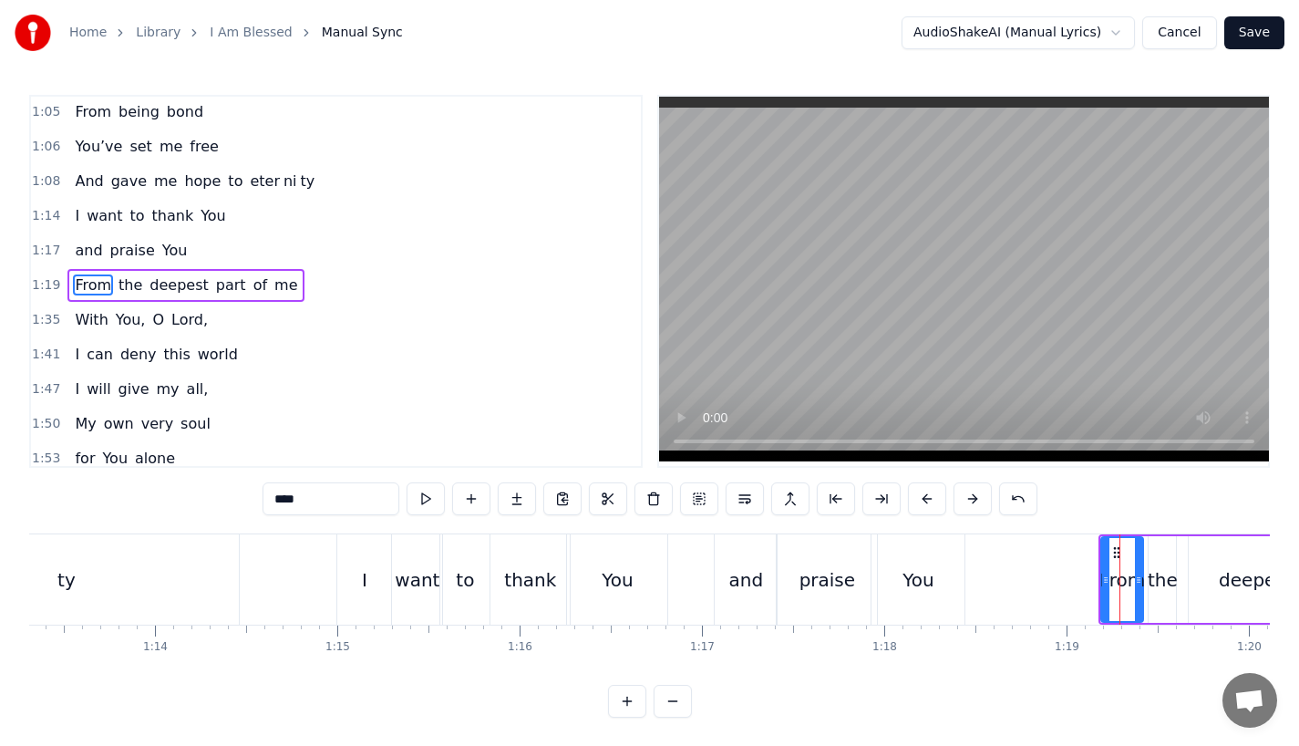
scroll to position [456, 0]
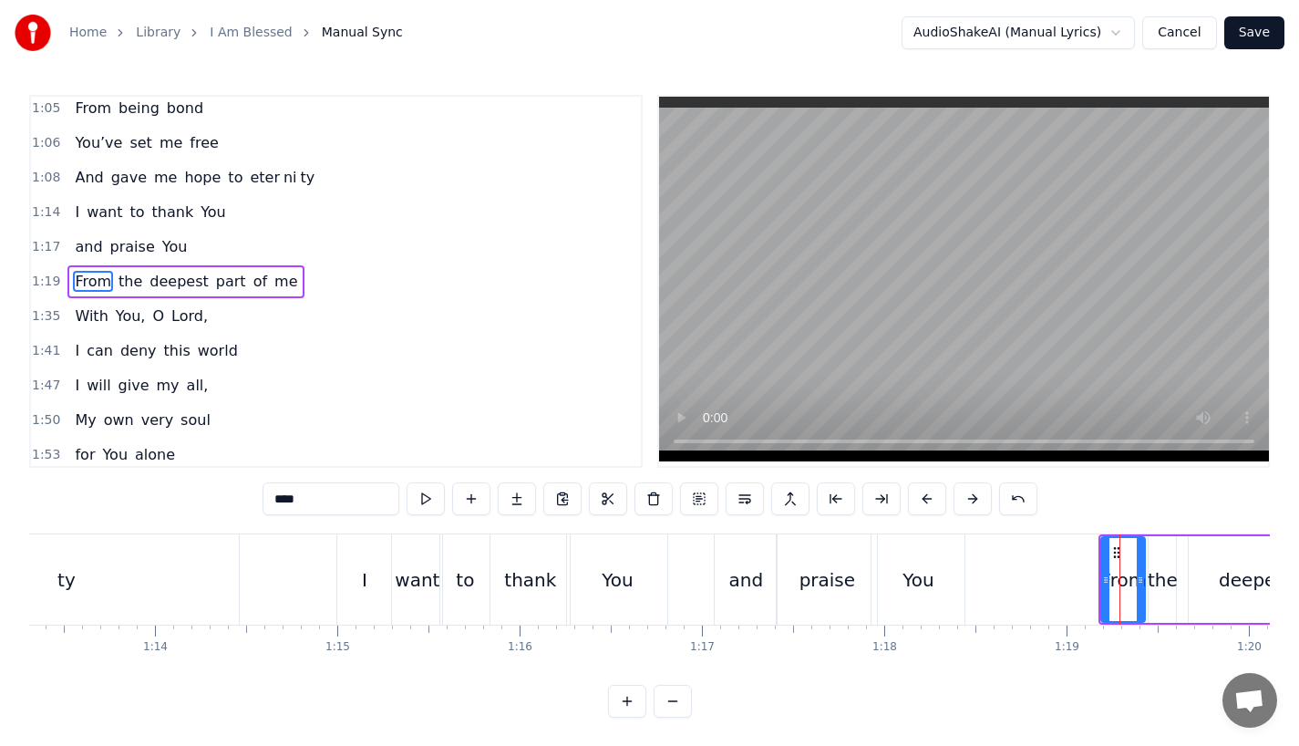
click at [1142, 583] on icon at bounding box center [1140, 580] width 7 height 15
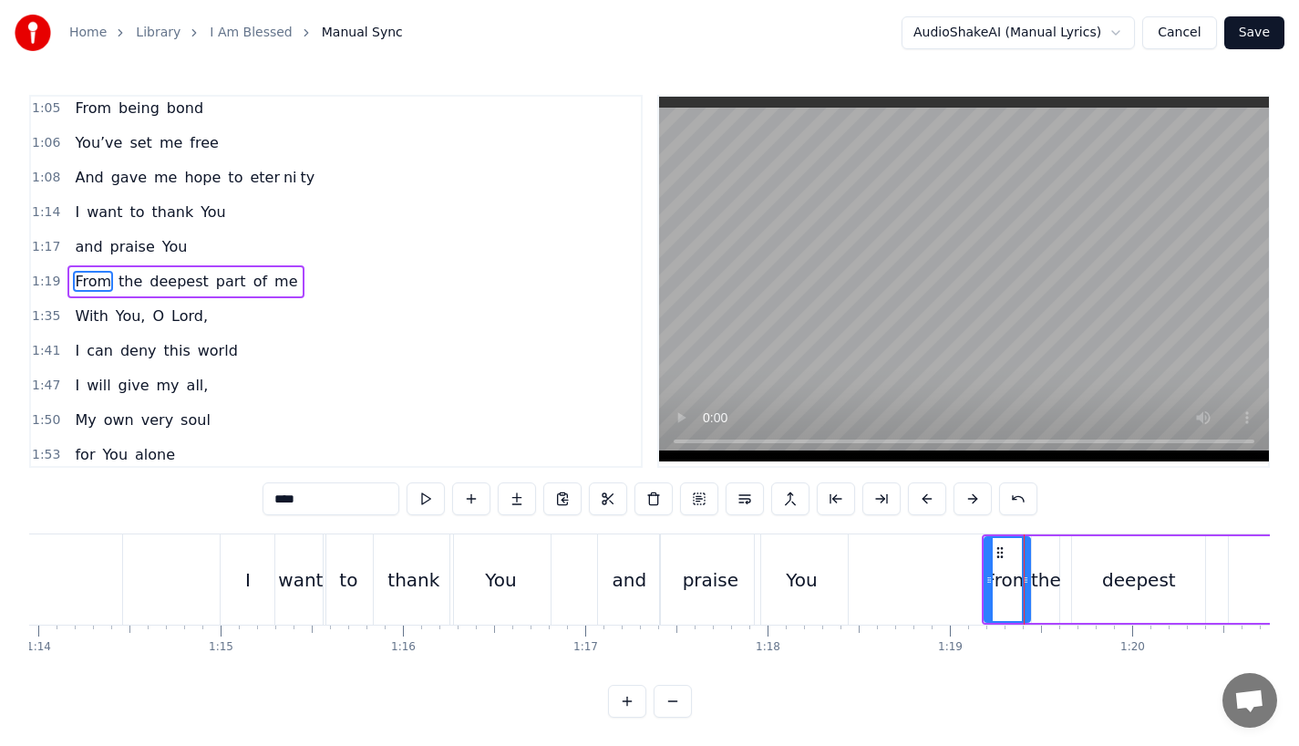
scroll to position [0, 13501]
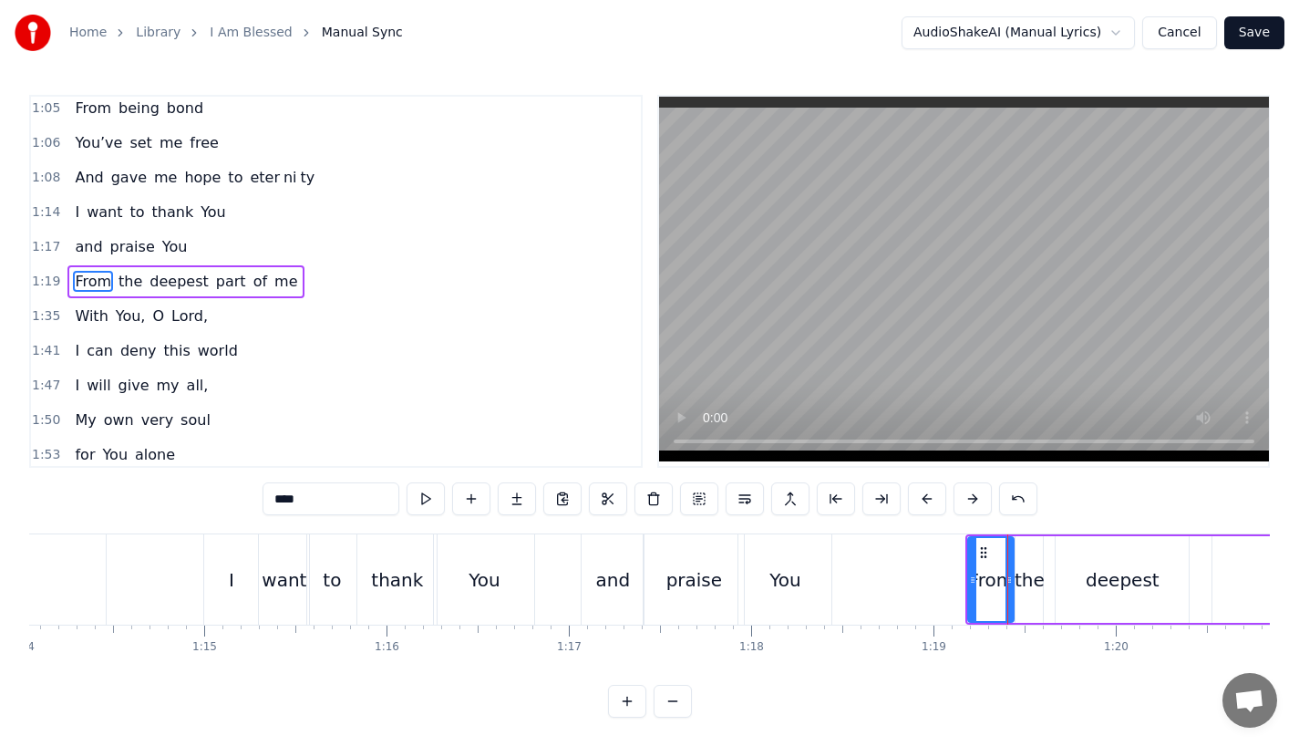
click at [1022, 599] on div "the" at bounding box center [1029, 579] width 27 height 87
drag, startPoint x: 1039, startPoint y: 590, endPoint x: 1058, endPoint y: 589, distance: 18.3
click at [1058, 589] on div at bounding box center [1056, 579] width 7 height 83
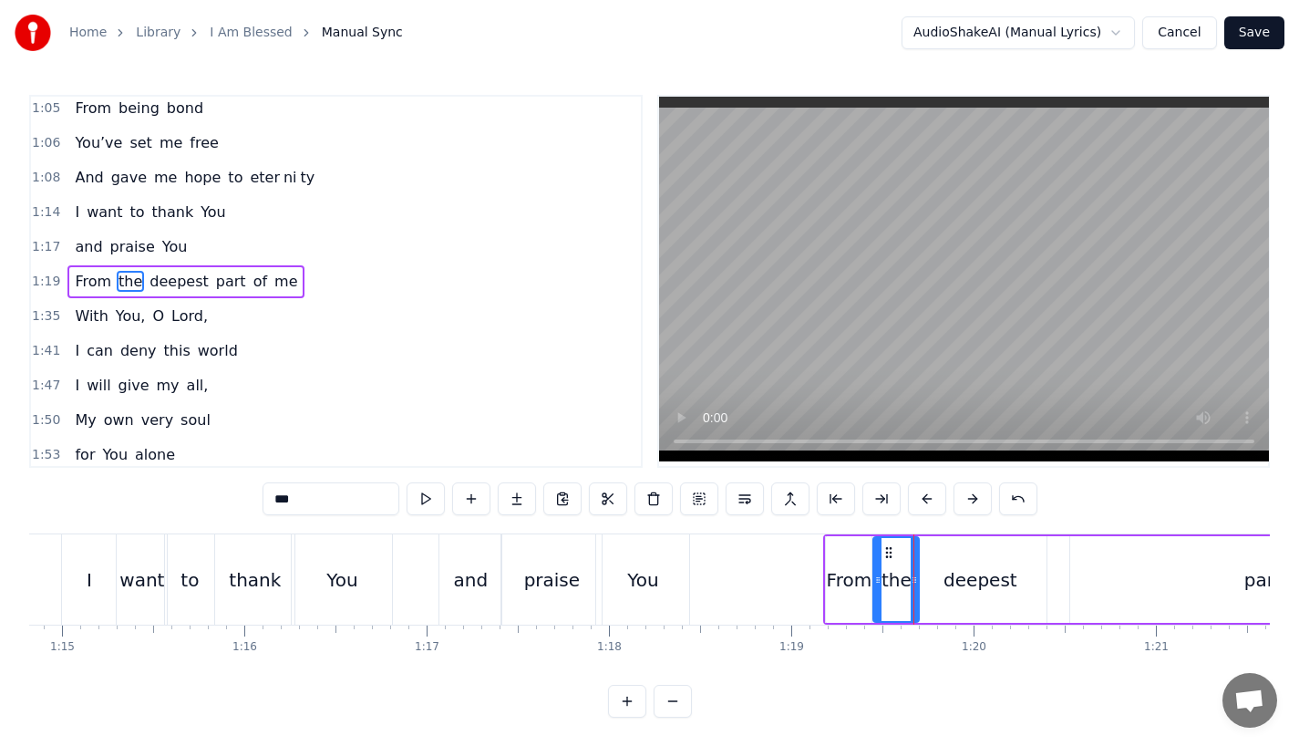
scroll to position [0, 13662]
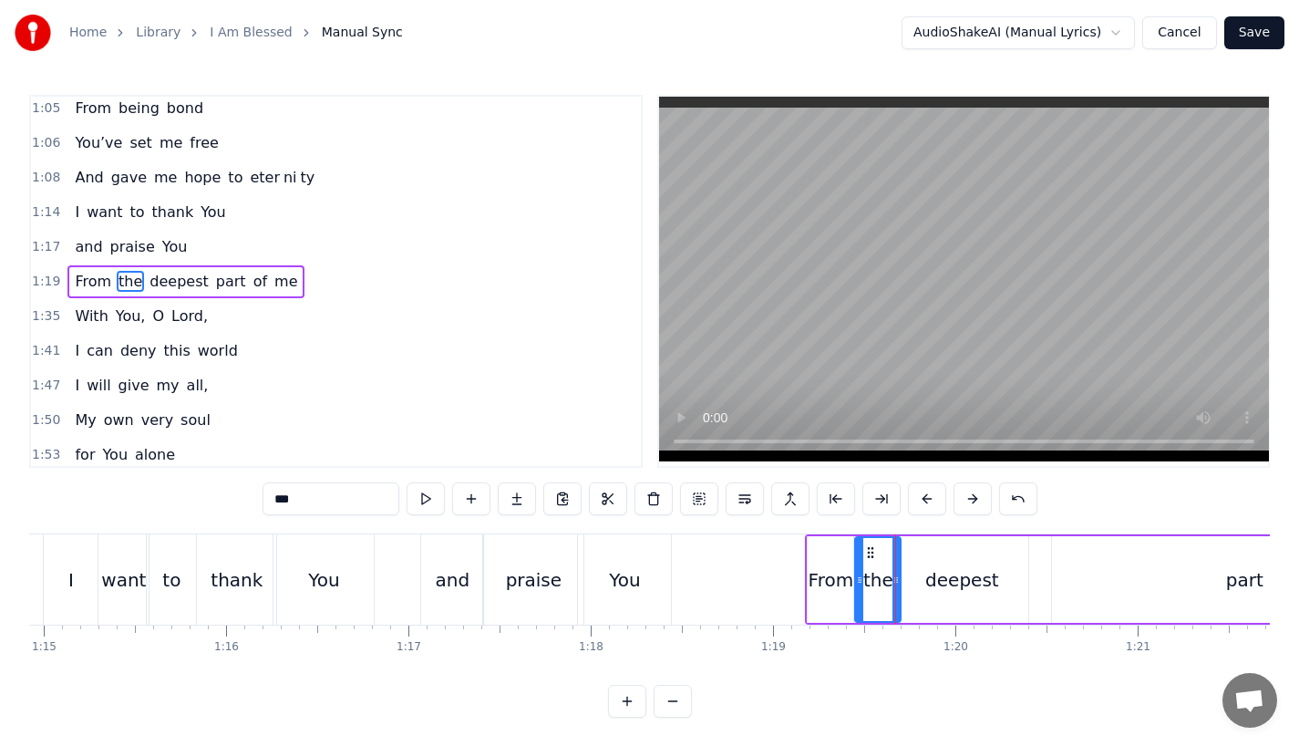
click at [958, 602] on div "deepest" at bounding box center [961, 579] width 133 height 87
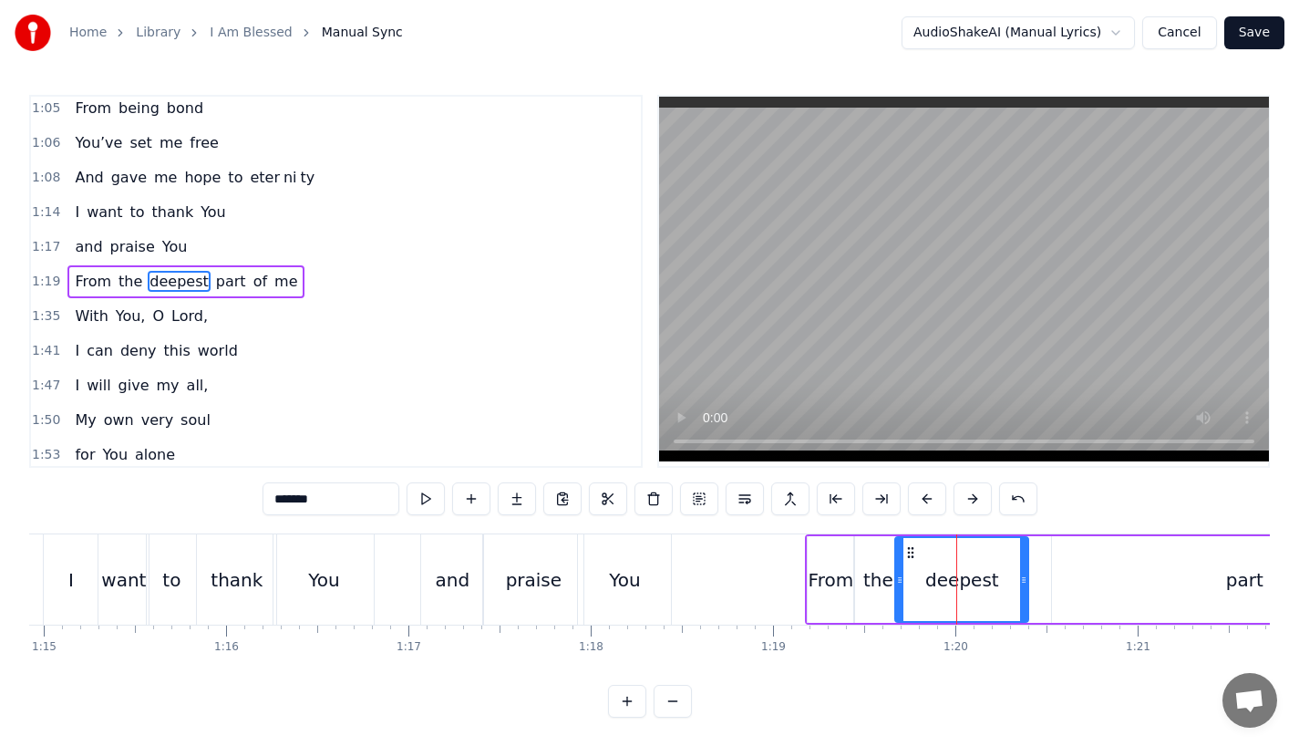
click at [1019, 585] on div "deepest" at bounding box center [961, 579] width 131 height 83
drag, startPoint x: 1022, startPoint y: 587, endPoint x: 1039, endPoint y: 586, distance: 17.3
click at [1039, 586] on div at bounding box center [1041, 579] width 7 height 83
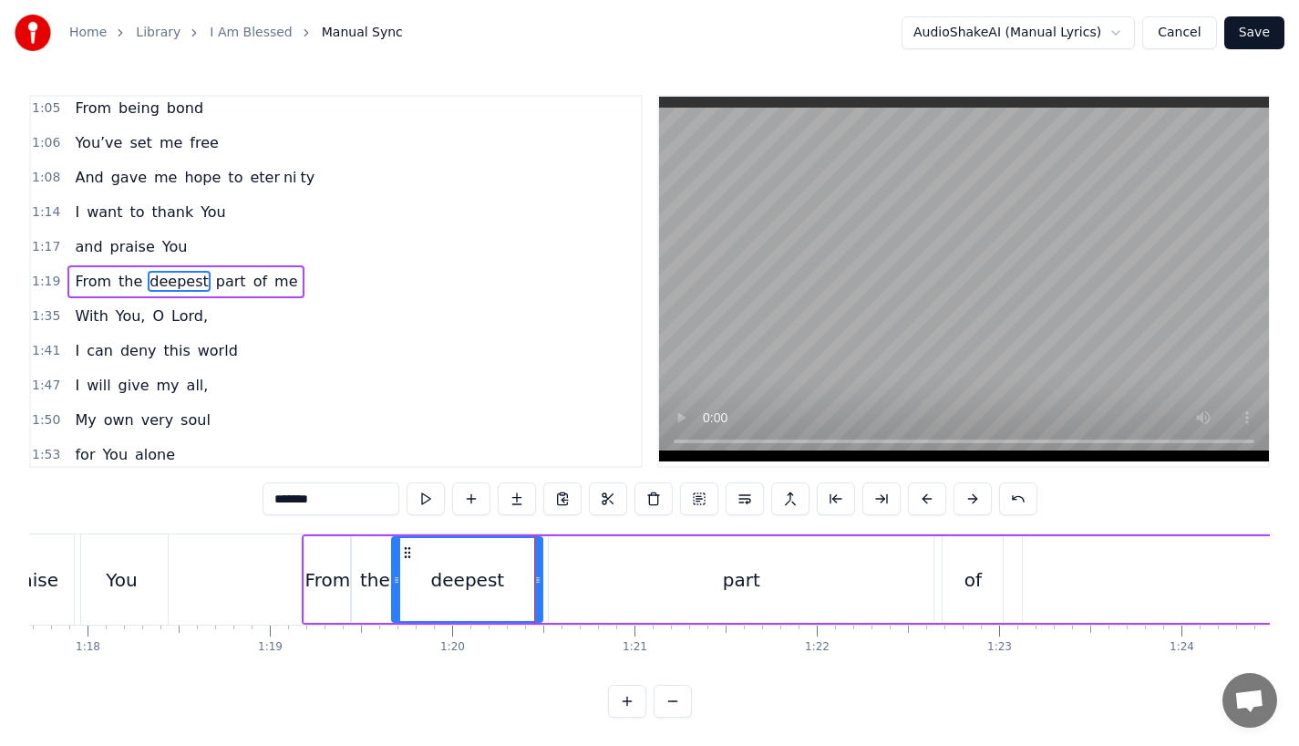
scroll to position [0, 14191]
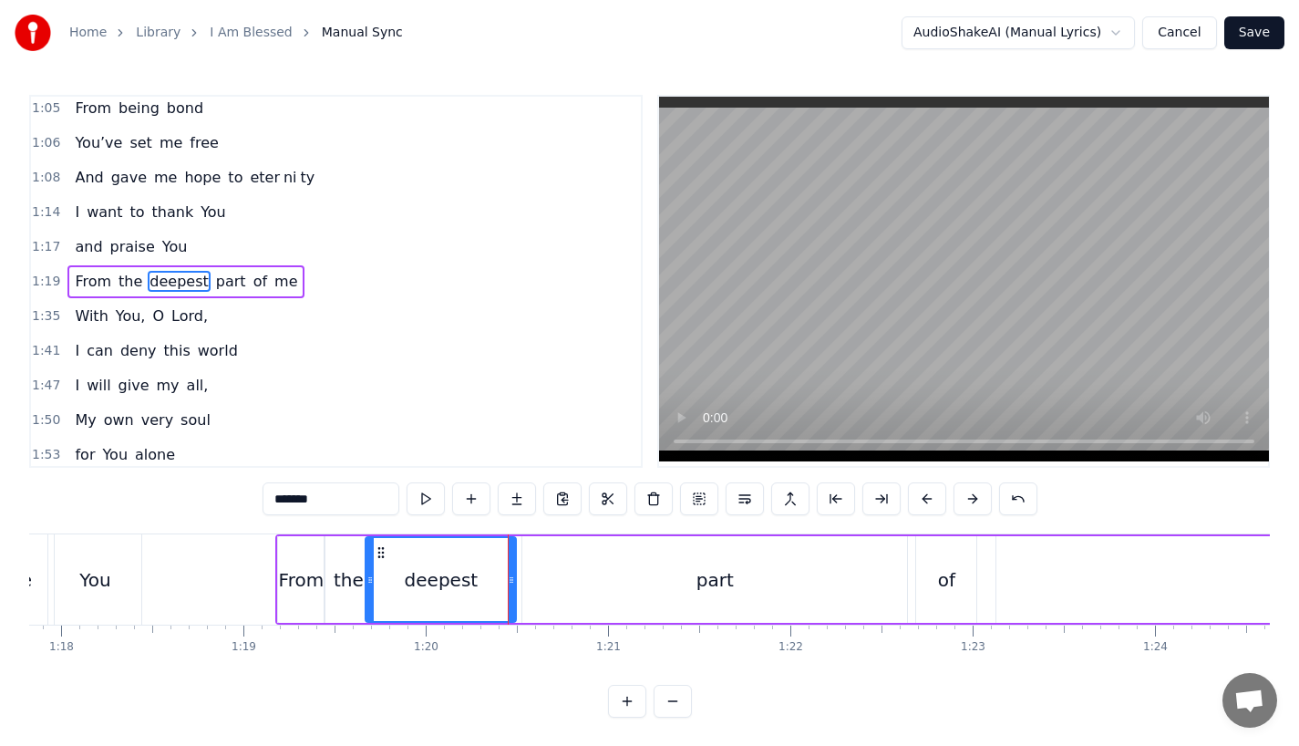
click at [550, 594] on div "part" at bounding box center [714, 579] width 385 height 87
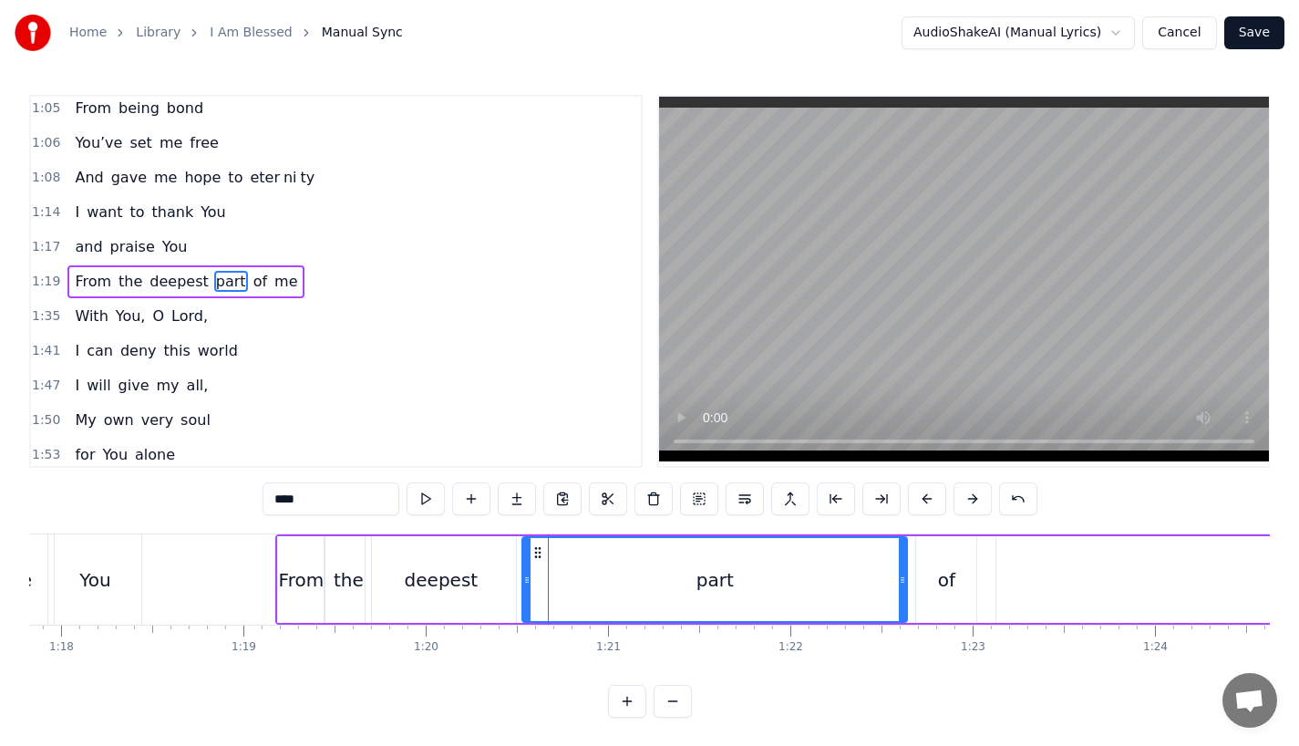
click at [948, 583] on div "of" at bounding box center [946, 579] width 17 height 27
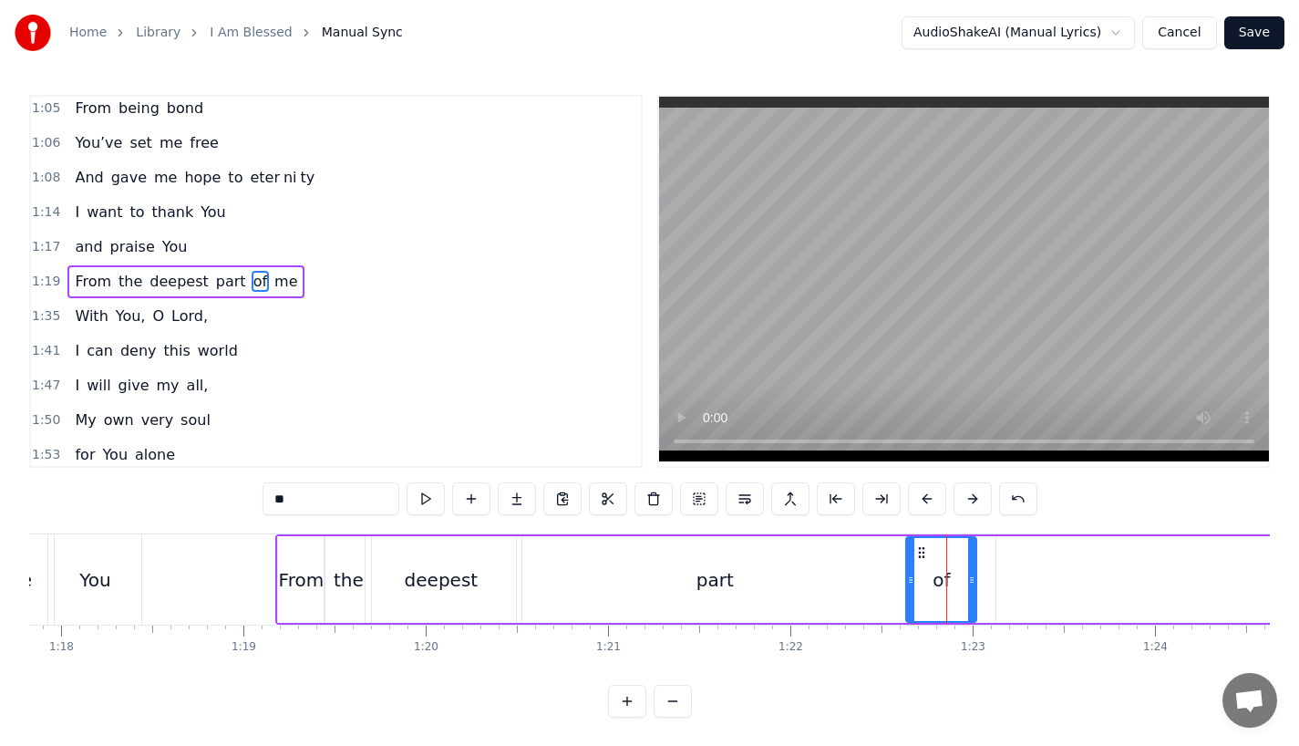
drag, startPoint x: 922, startPoint y: 584, endPoint x: 911, endPoint y: 584, distance: 10.9
click at [911, 584] on icon at bounding box center [910, 580] width 7 height 15
drag, startPoint x: 971, startPoint y: 583, endPoint x: 993, endPoint y: 583, distance: 21.9
click at [993, 583] on icon at bounding box center [993, 580] width 7 height 15
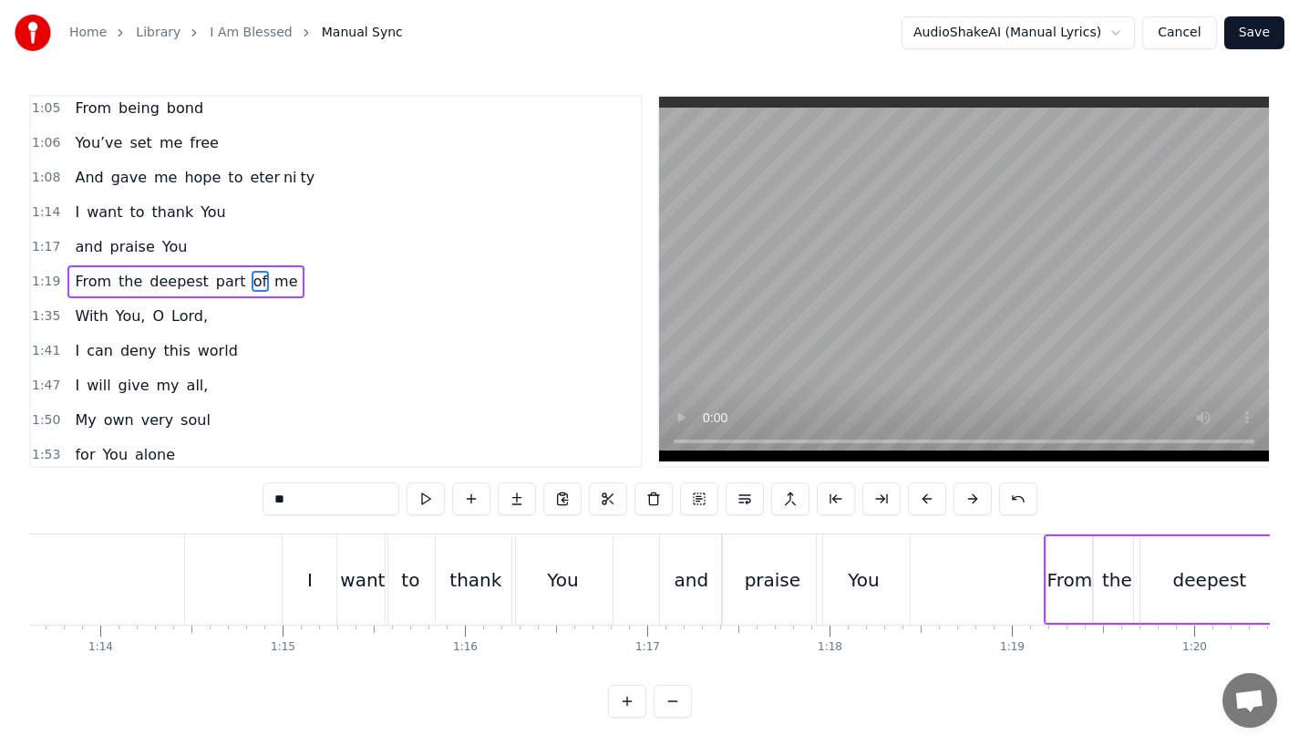
scroll to position [0, 13243]
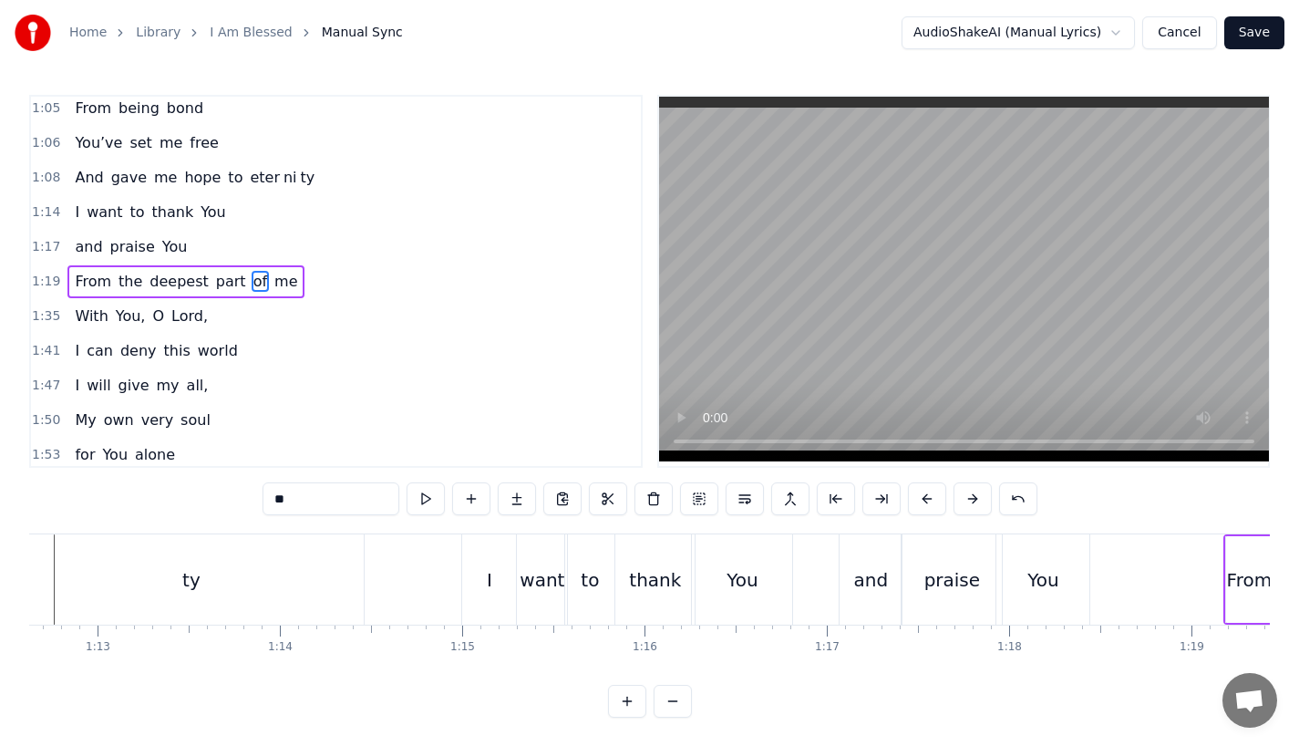
click at [509, 580] on div "I" at bounding box center [489, 579] width 54 height 90
type input "*"
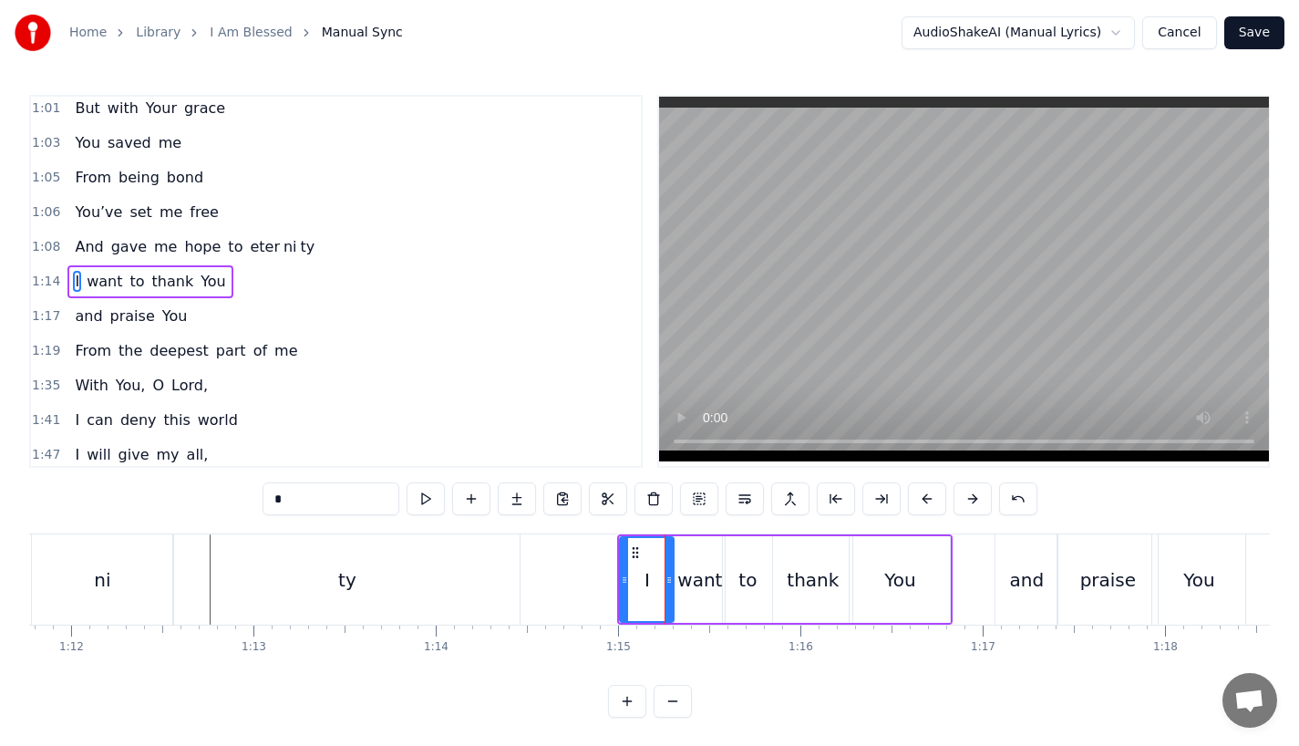
scroll to position [0, 13032]
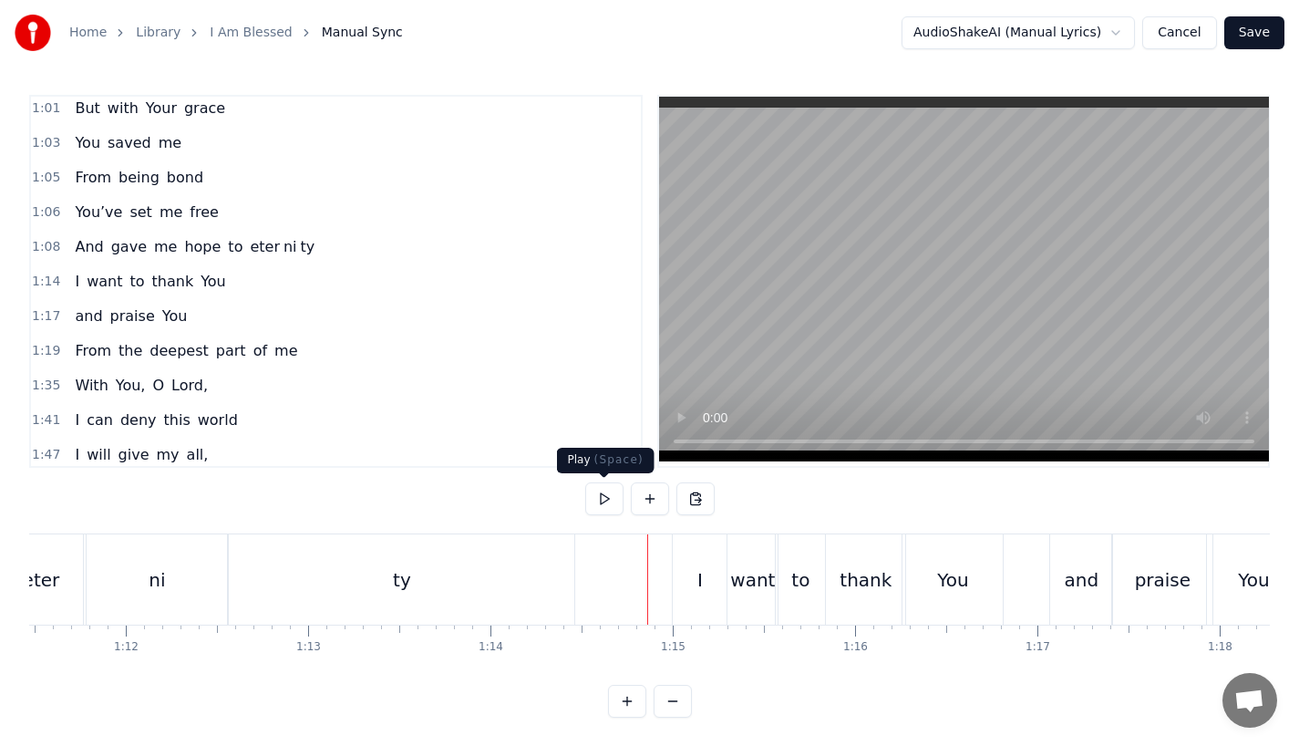
click at [603, 500] on button at bounding box center [604, 498] width 38 height 33
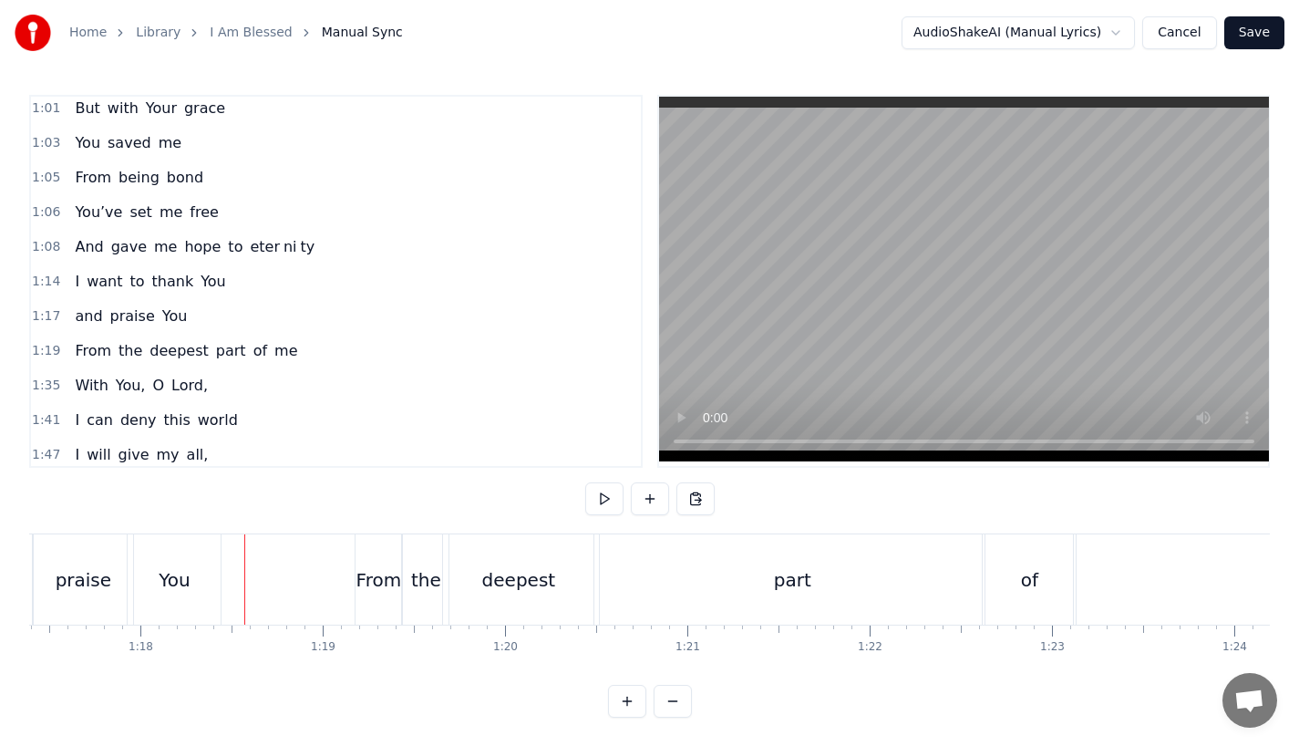
click at [585, 482] on button at bounding box center [604, 498] width 38 height 33
click at [365, 583] on div "From" at bounding box center [369, 579] width 46 height 27
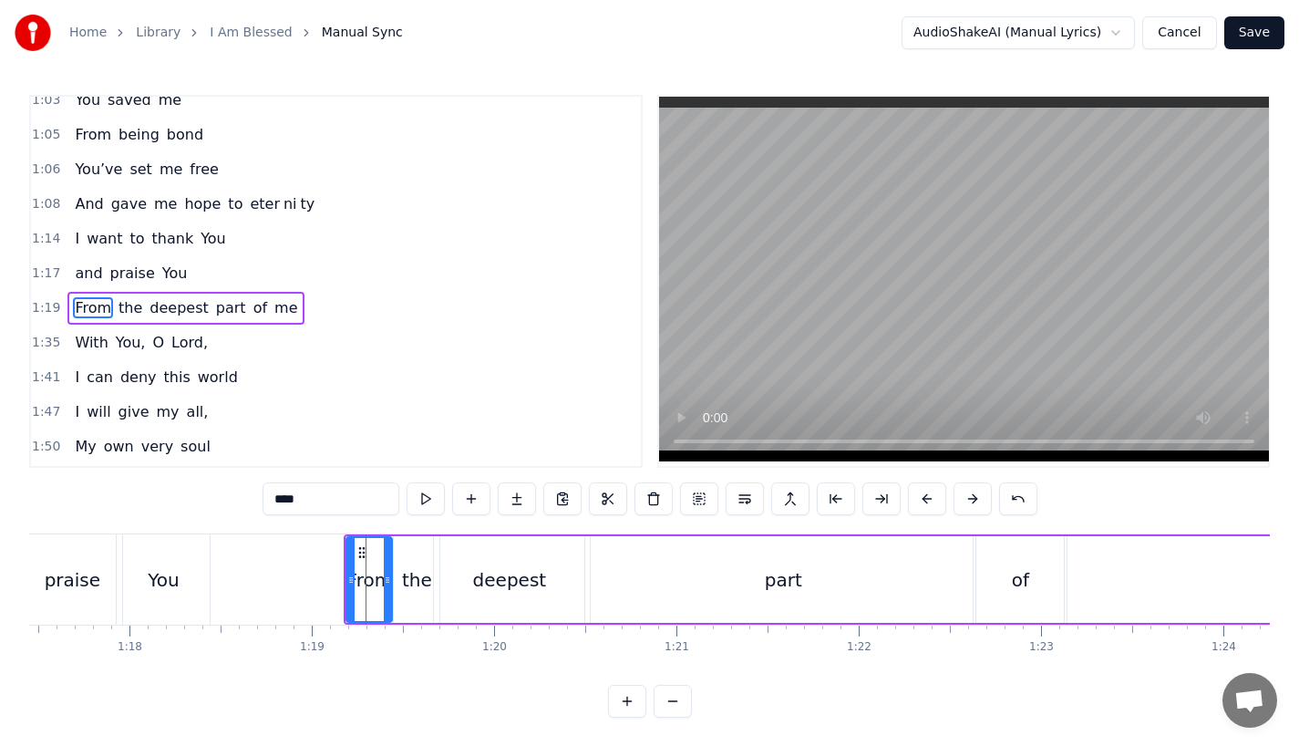
scroll to position [456, 0]
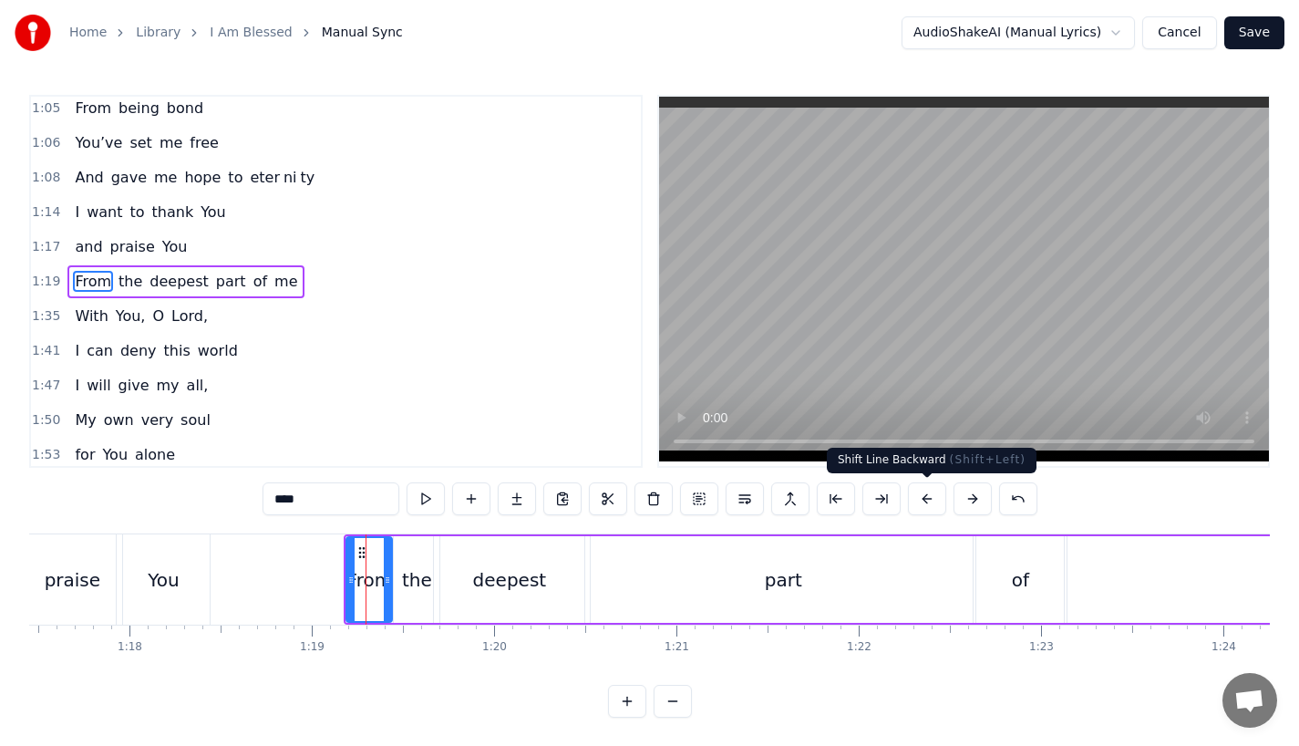
click at [922, 502] on button at bounding box center [927, 498] width 38 height 33
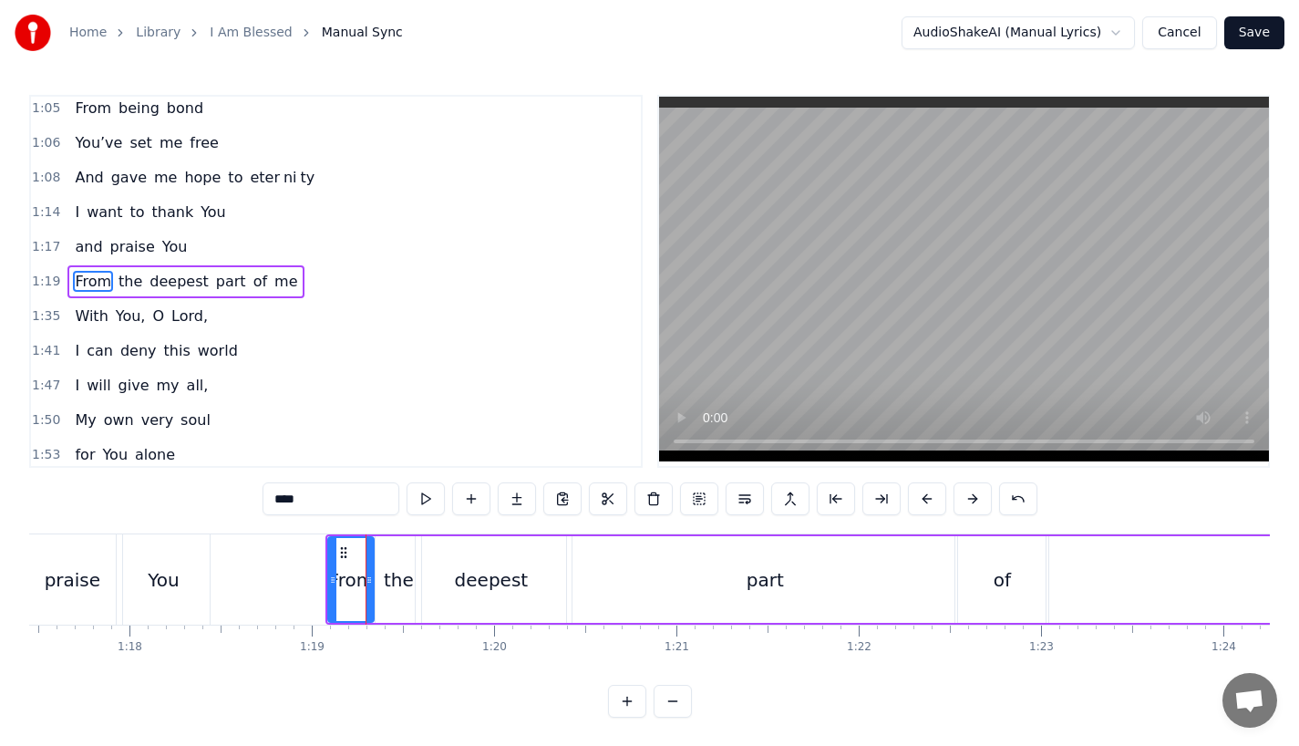
click at [922, 502] on button at bounding box center [927, 498] width 38 height 33
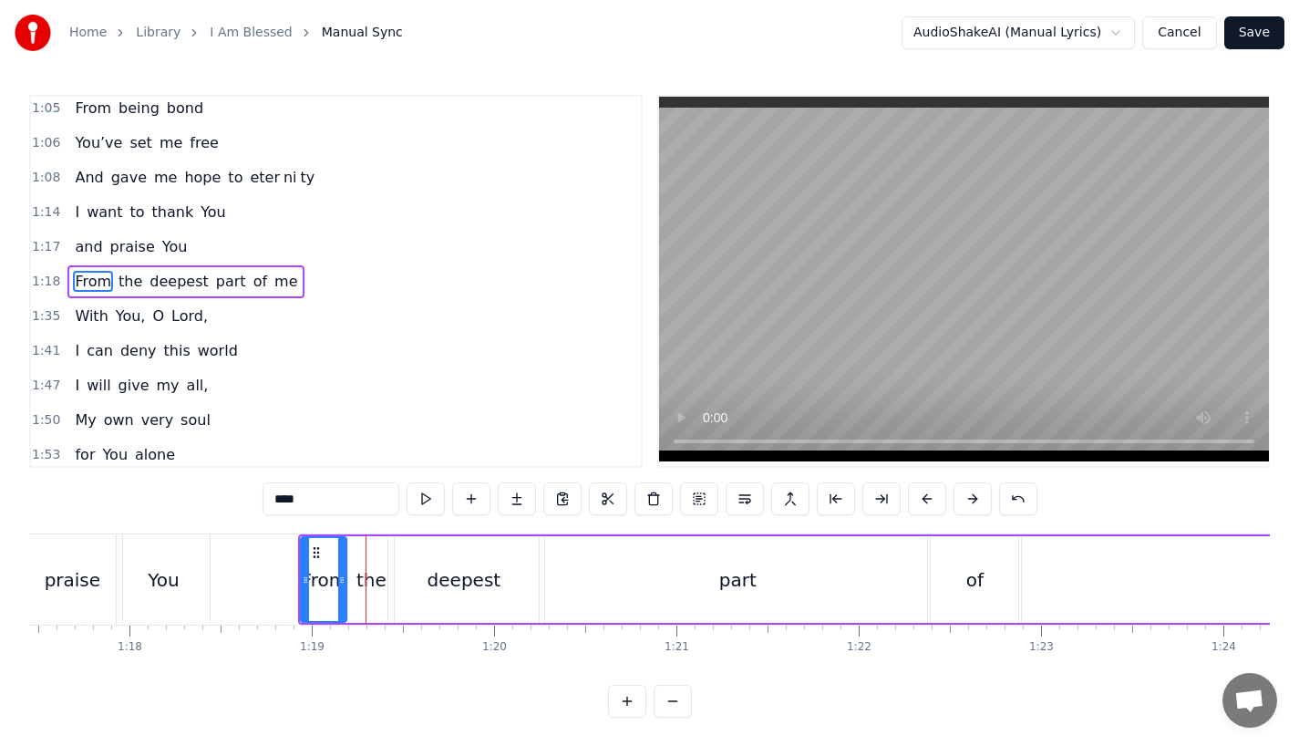
click at [922, 502] on button at bounding box center [927, 498] width 38 height 33
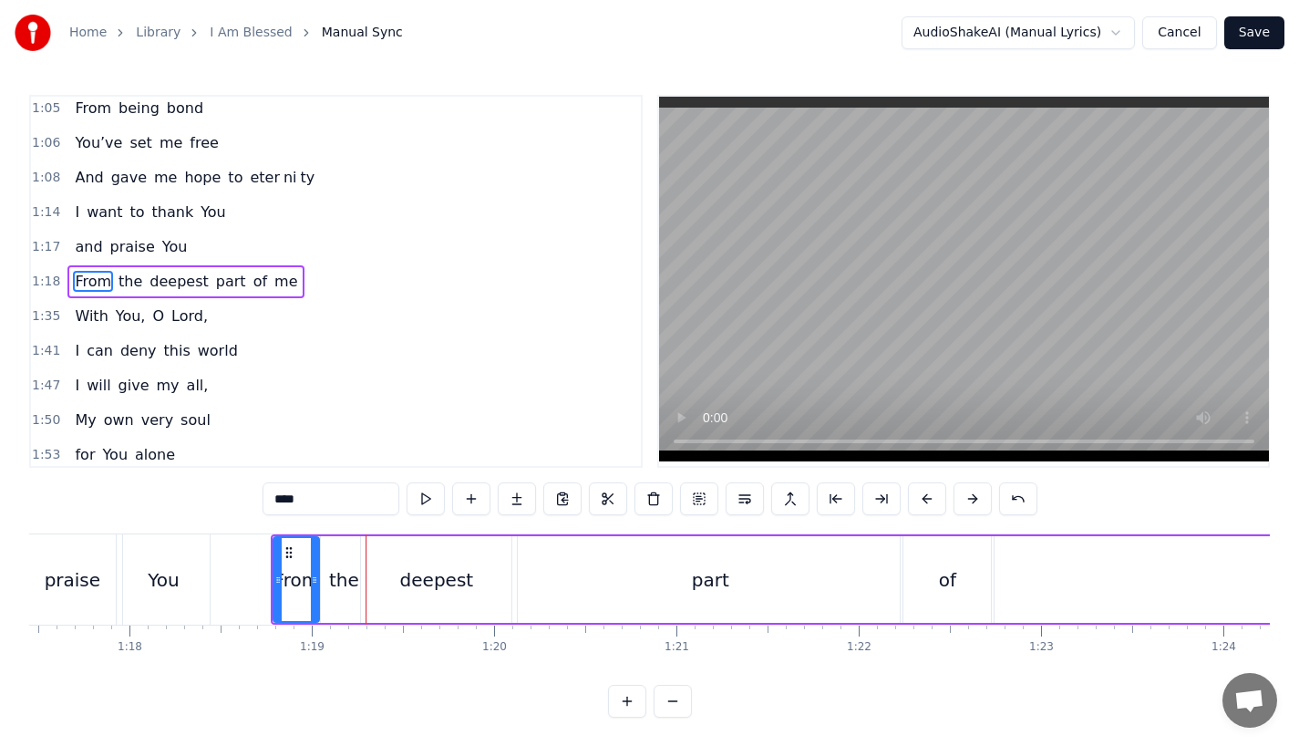
click at [195, 565] on div "You" at bounding box center [163, 579] width 93 height 90
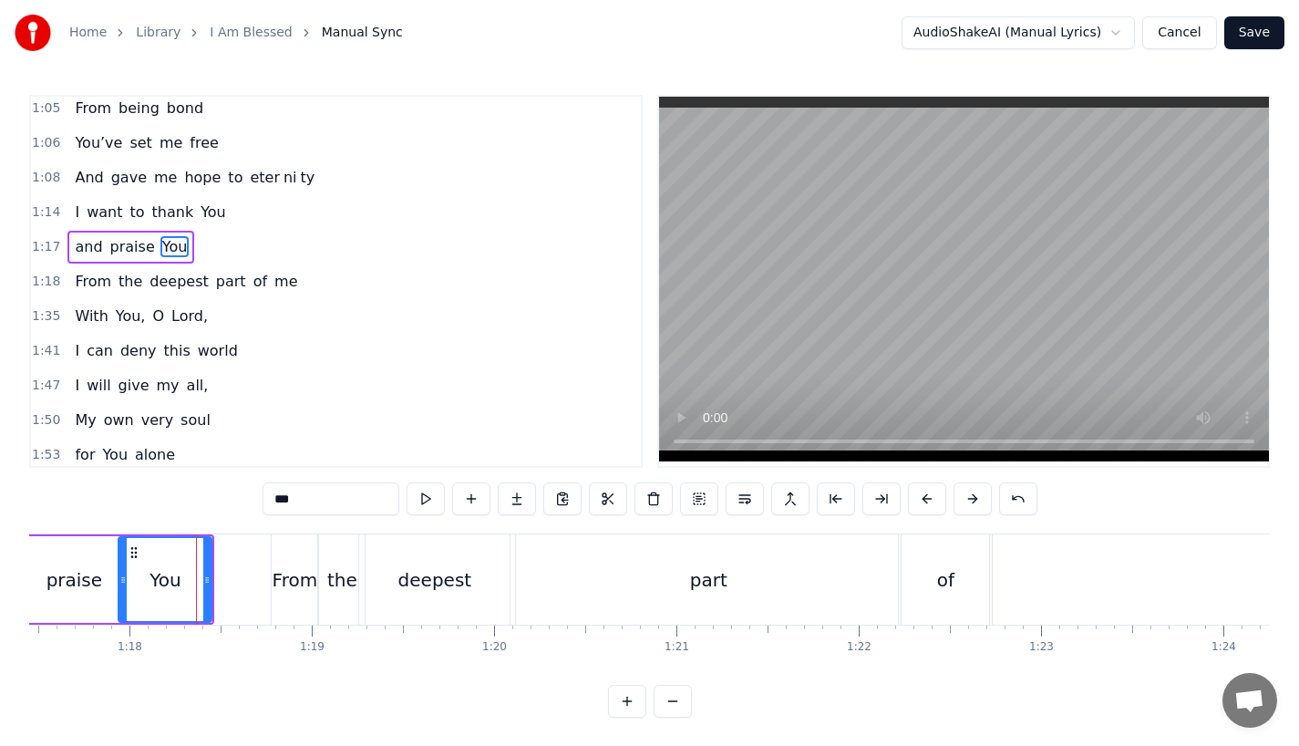
scroll to position [421, 0]
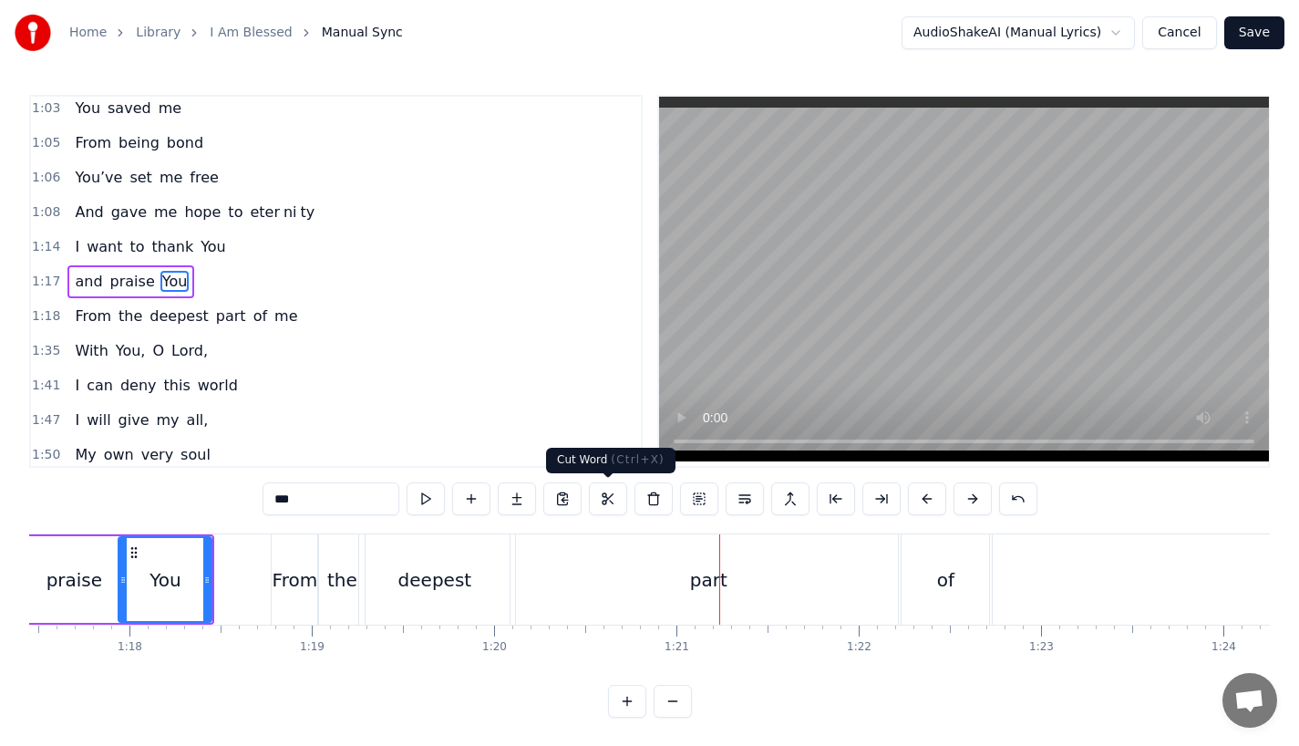
click at [634, 545] on div "part" at bounding box center [708, 579] width 385 height 90
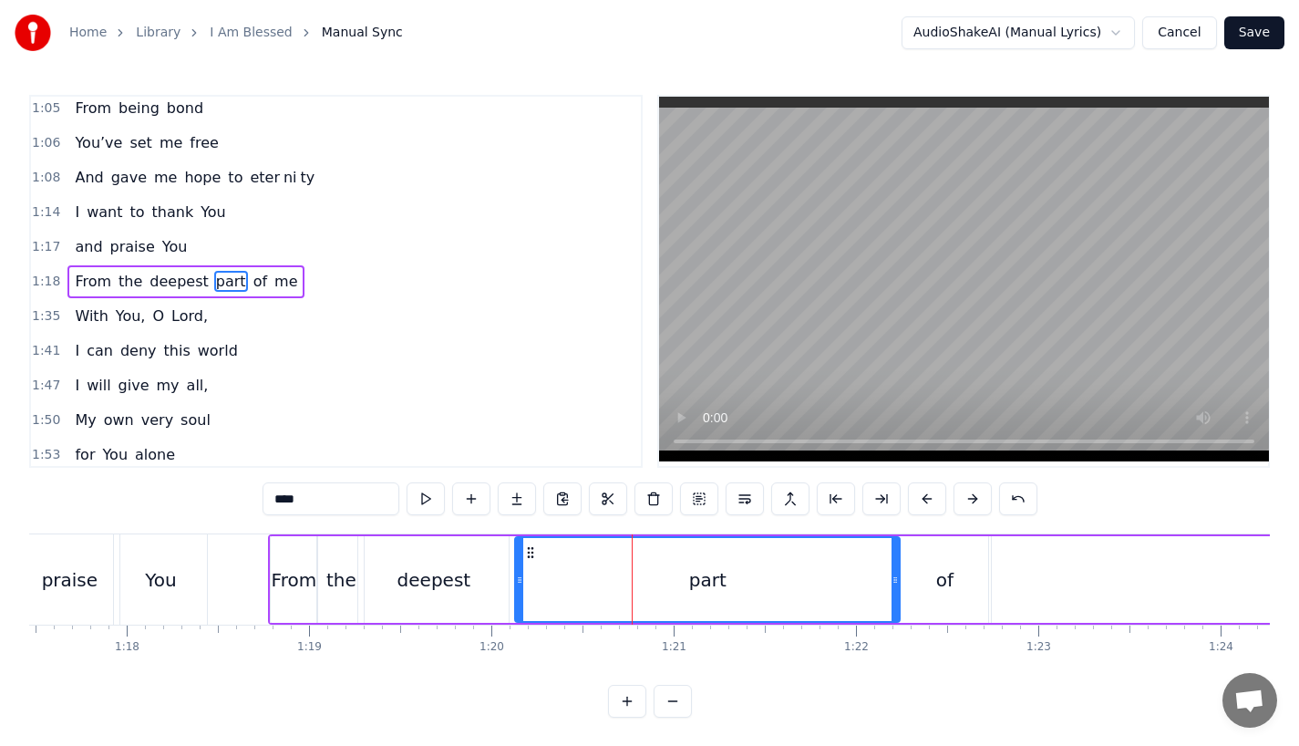
scroll to position [0, 14116]
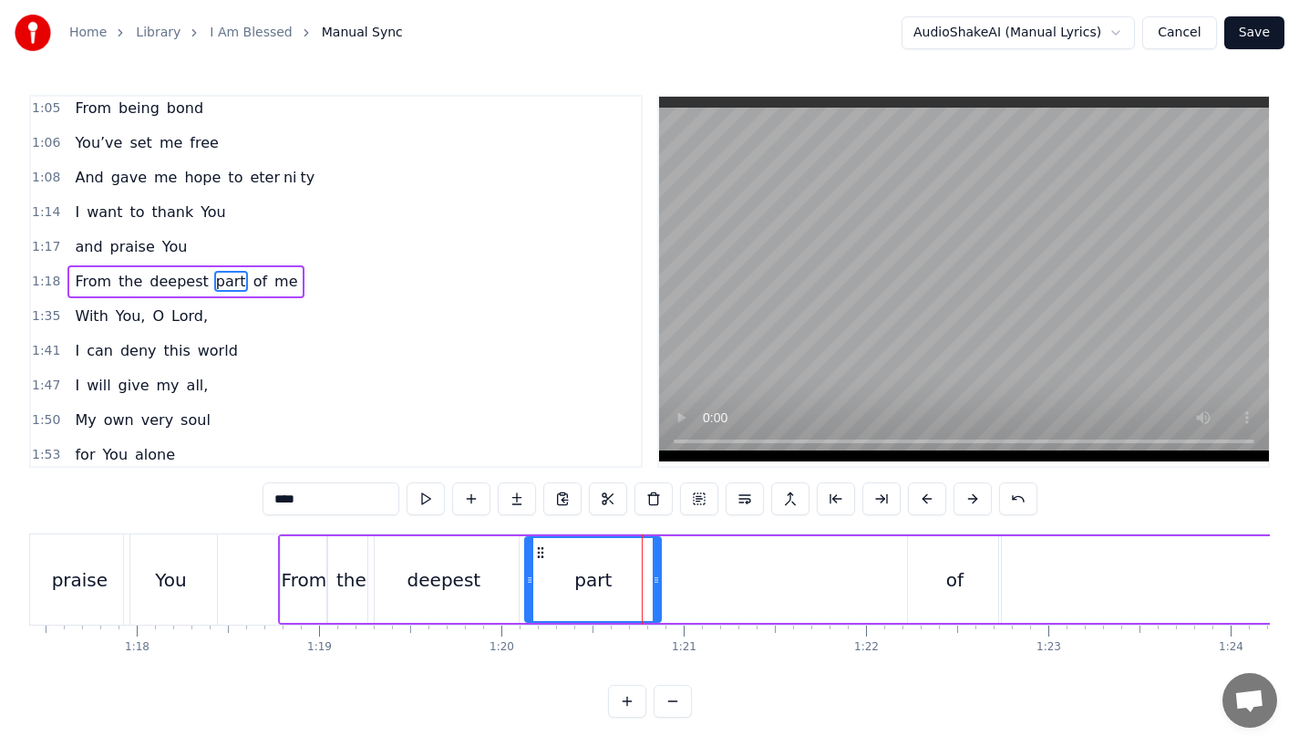
drag, startPoint x: 904, startPoint y: 588, endPoint x: 652, endPoint y: 587, distance: 251.6
click at [653, 587] on div at bounding box center [656, 579] width 7 height 83
drag, startPoint x: 287, startPoint y: 501, endPoint x: 405, endPoint y: 501, distance: 117.6
click at [405, 501] on div "****" at bounding box center [650, 498] width 775 height 33
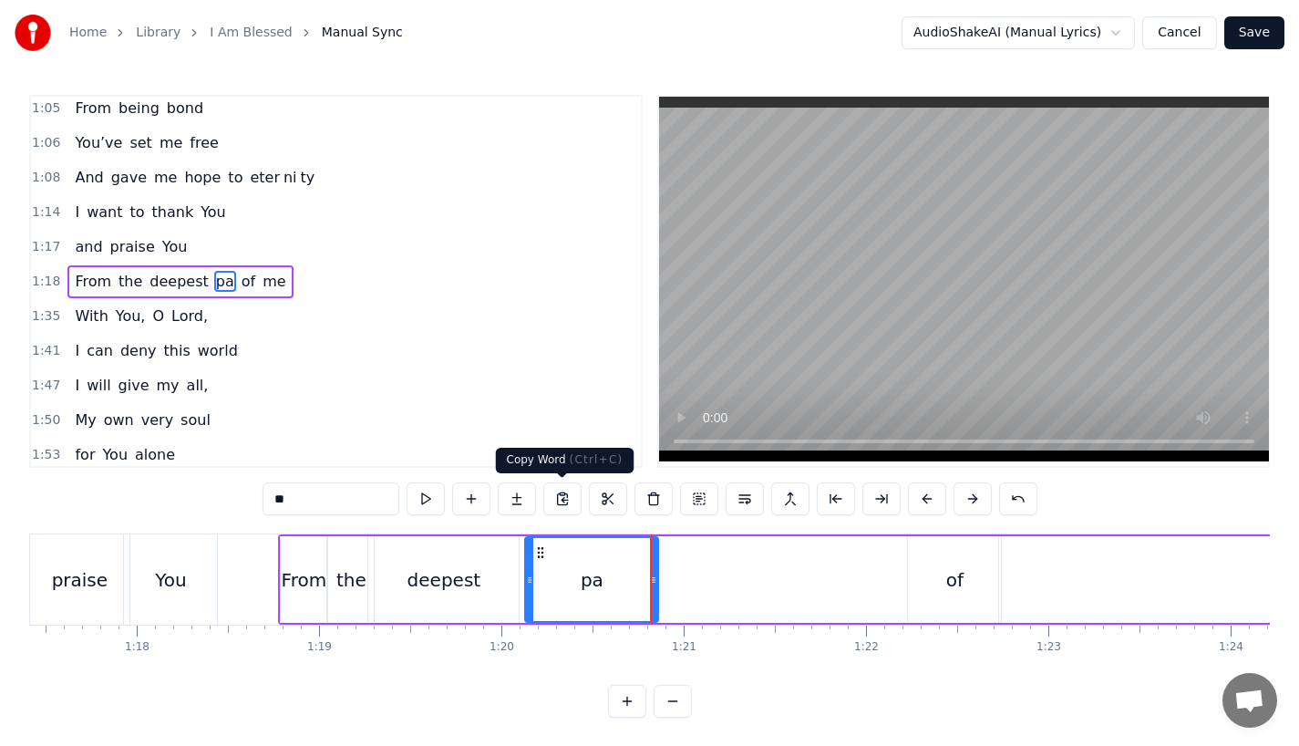
type input "**"
click at [512, 493] on button at bounding box center [517, 498] width 38 height 33
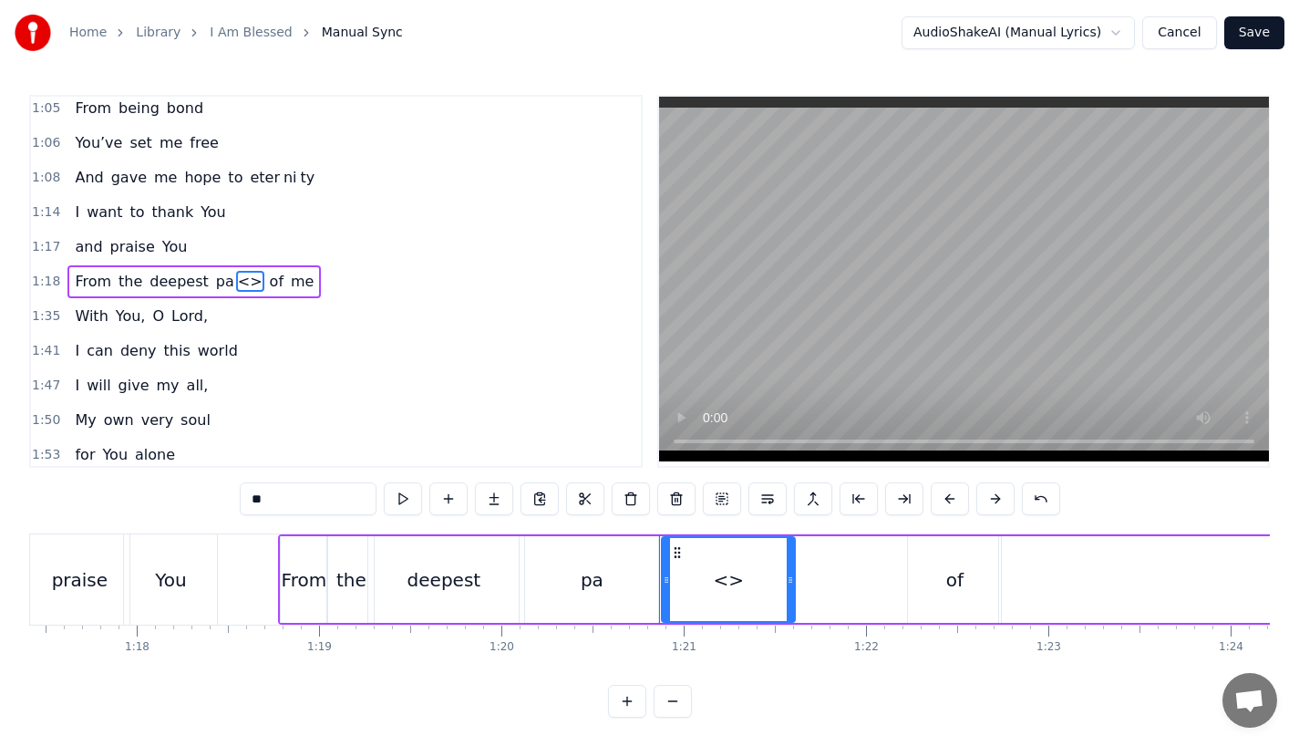
drag, startPoint x: 314, startPoint y: 488, endPoint x: 407, endPoint y: 526, distance: 100.6
click at [407, 526] on div "0:13 I was a lone 0:18 So lost and so emp ty 0:24 Living in the dark 0:27 Like …" at bounding box center [649, 406] width 1241 height 623
drag, startPoint x: 790, startPoint y: 590, endPoint x: 902, endPoint y: 587, distance: 111.3
click at [902, 587] on div at bounding box center [900, 579] width 7 height 83
click at [536, 584] on div "pa" at bounding box center [591, 579] width 133 height 87
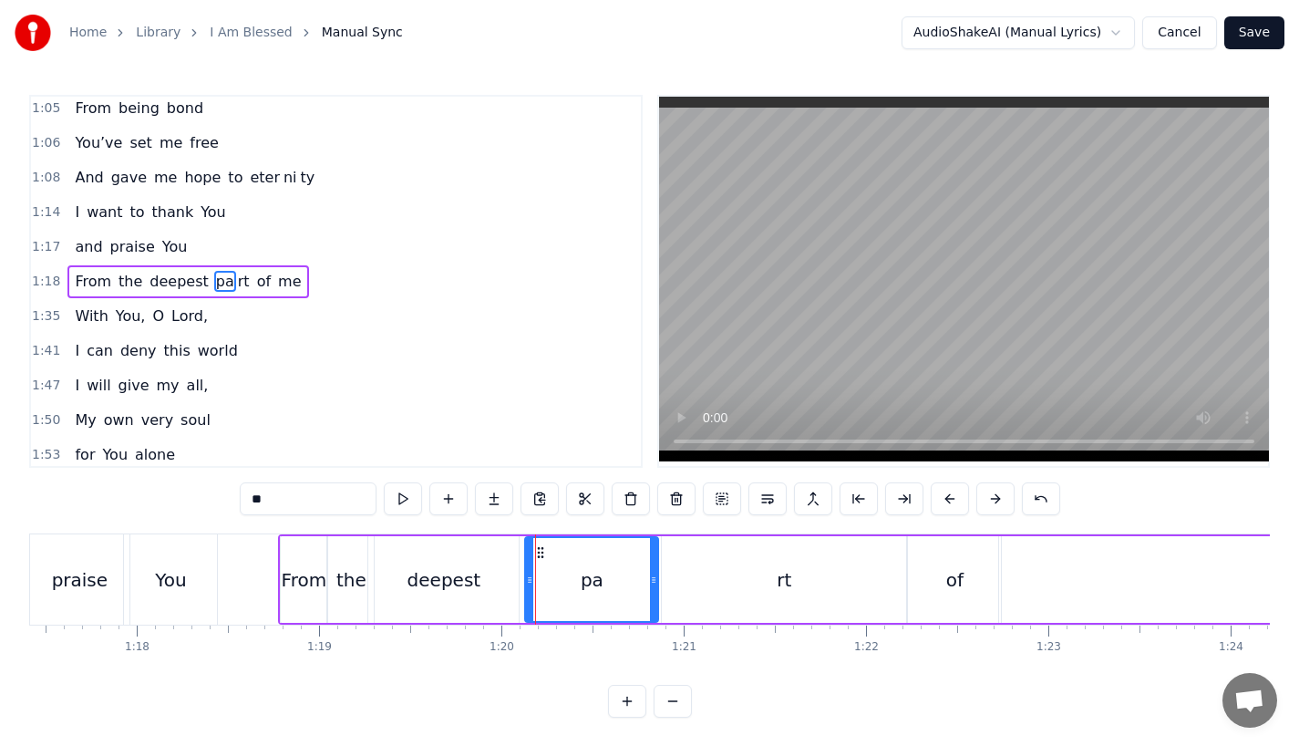
click at [441, 592] on div "deepest" at bounding box center [445, 579] width 74 height 27
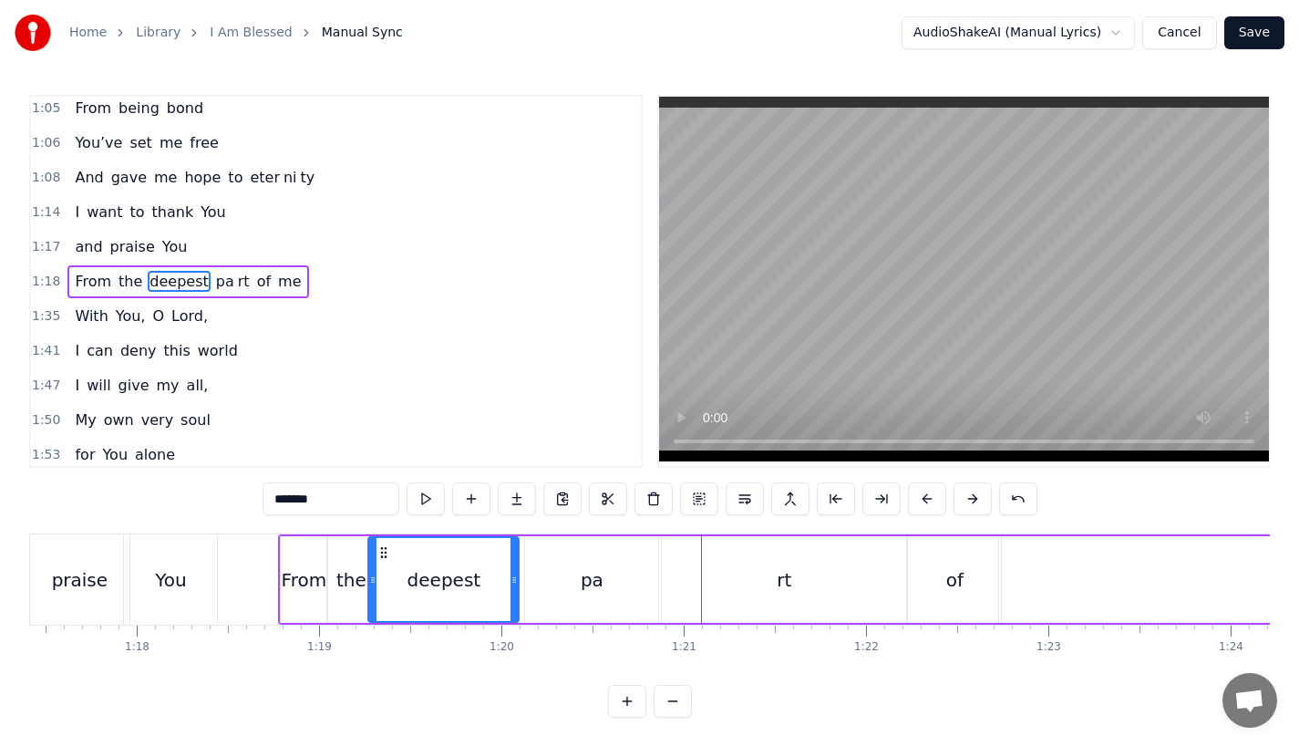
click at [605, 587] on div "pa" at bounding box center [591, 579] width 133 height 87
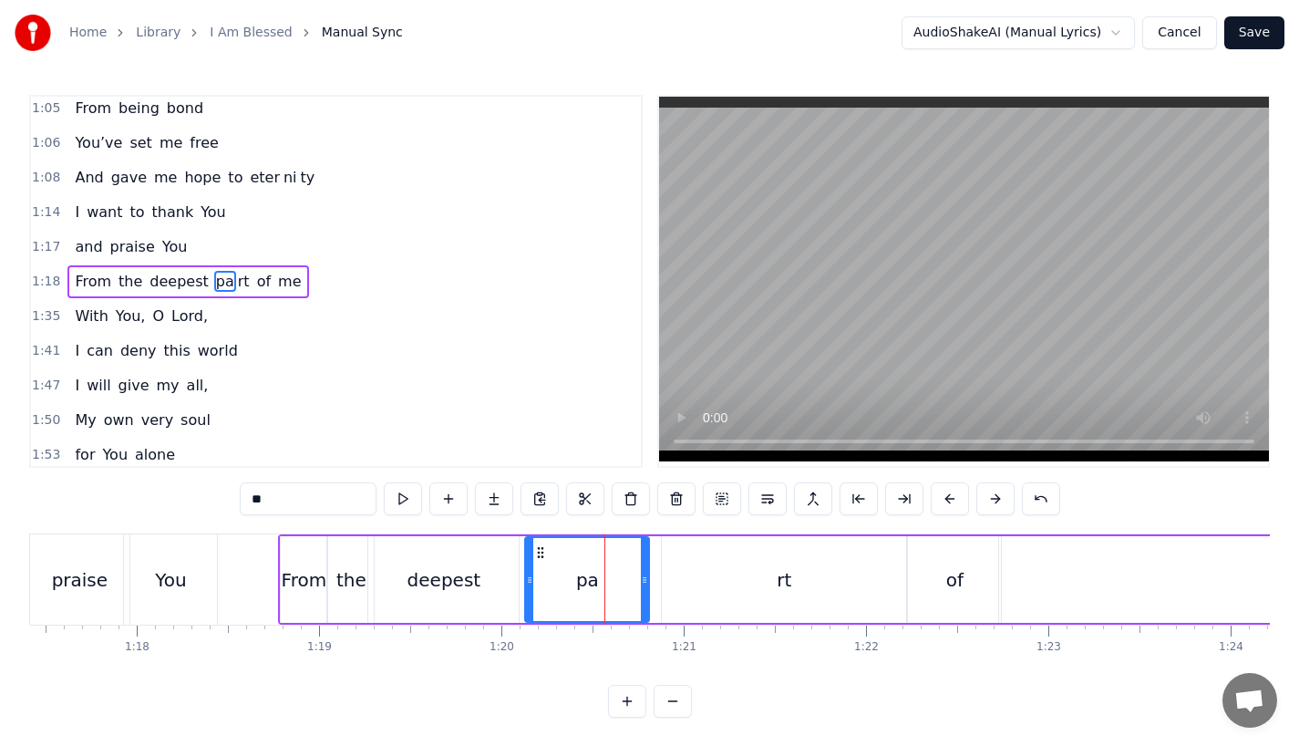
click at [643, 590] on div at bounding box center [644, 579] width 7 height 83
click at [681, 590] on div "rt" at bounding box center [784, 579] width 244 height 87
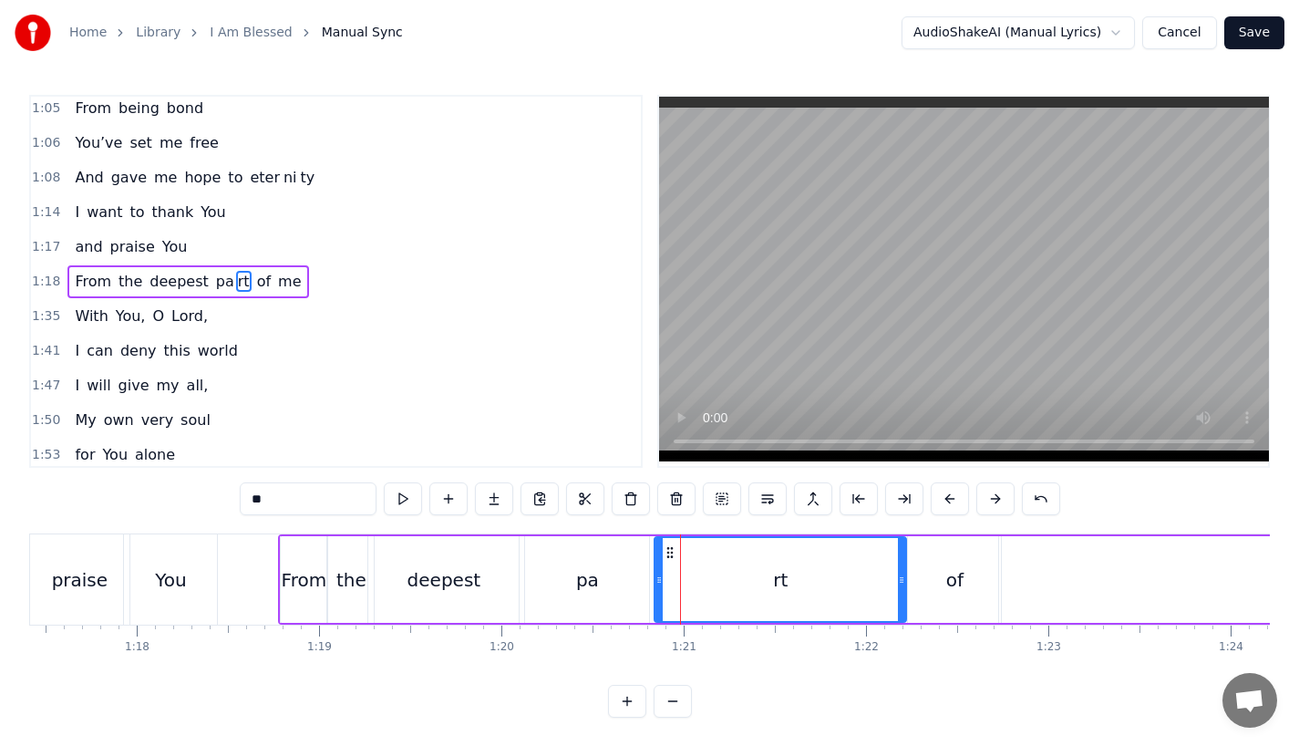
click at [659, 590] on div at bounding box center [659, 579] width 7 height 83
click at [403, 587] on div "deepest" at bounding box center [443, 579] width 150 height 87
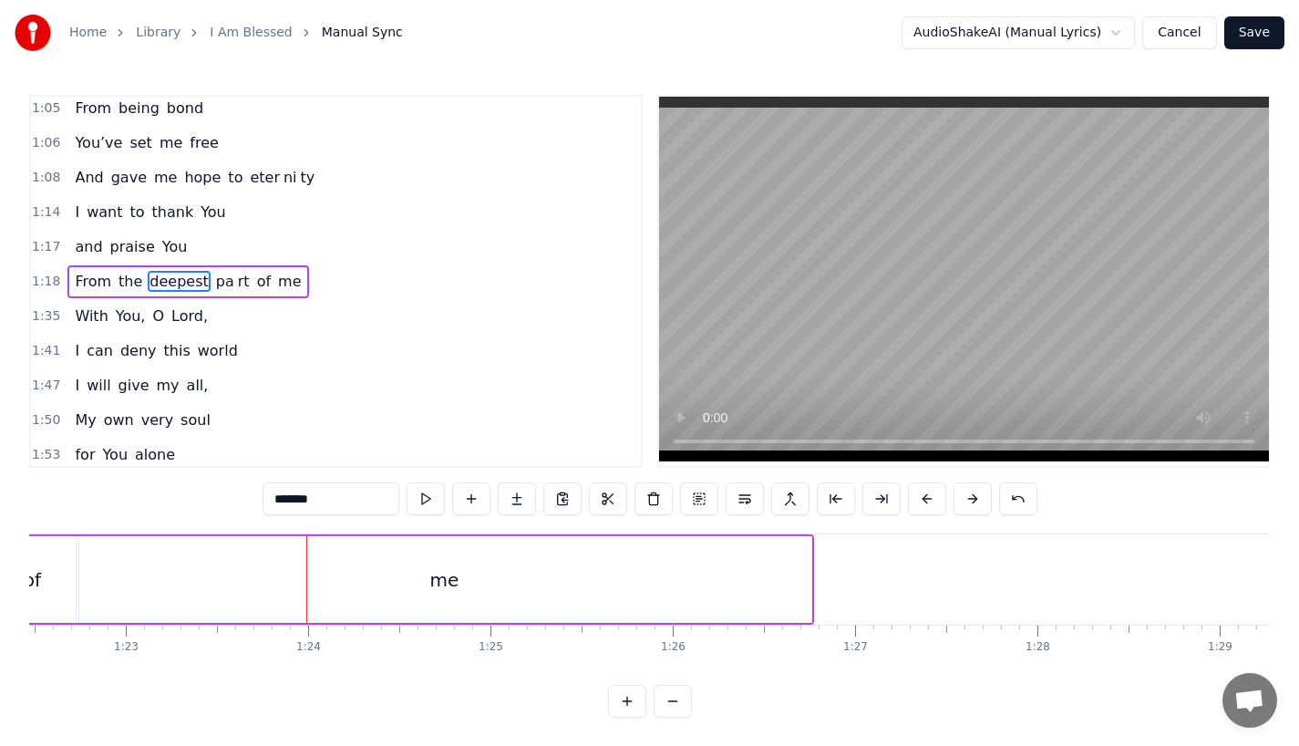
scroll to position [0, 14867]
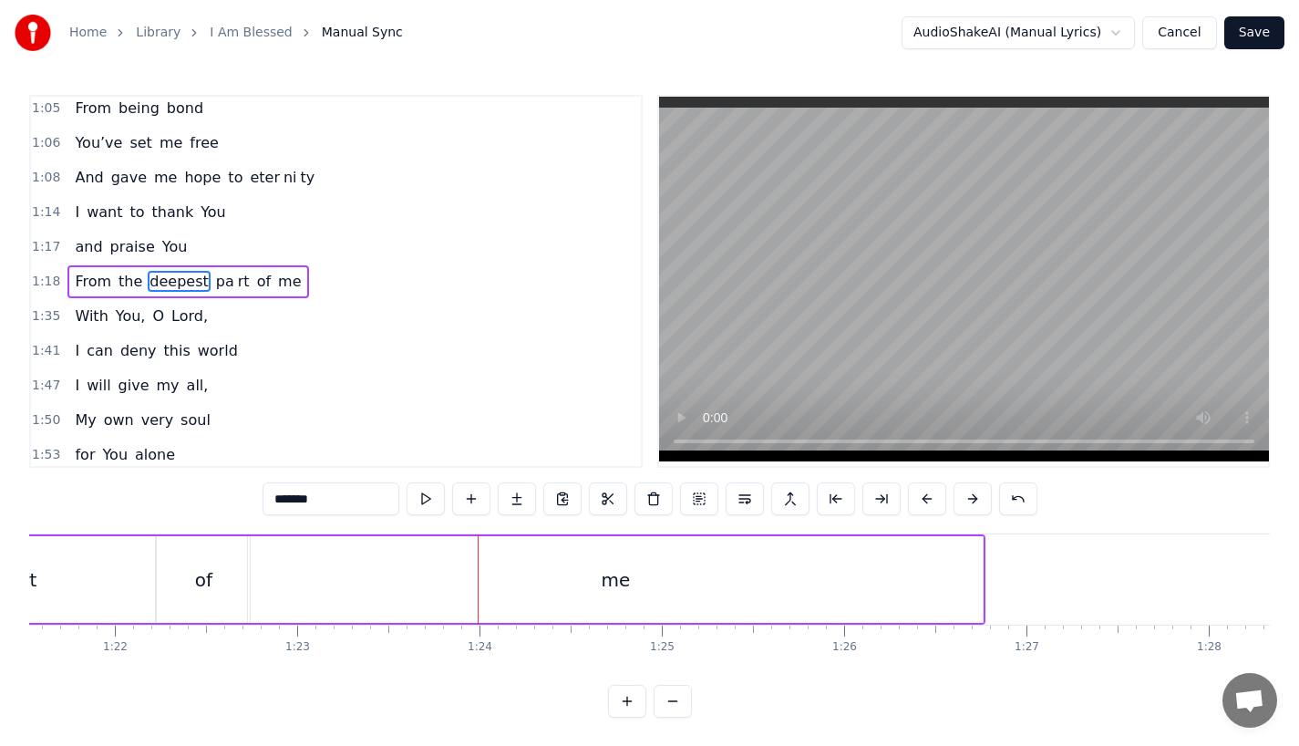
click at [976, 589] on div "me" at bounding box center [615, 579] width 735 height 87
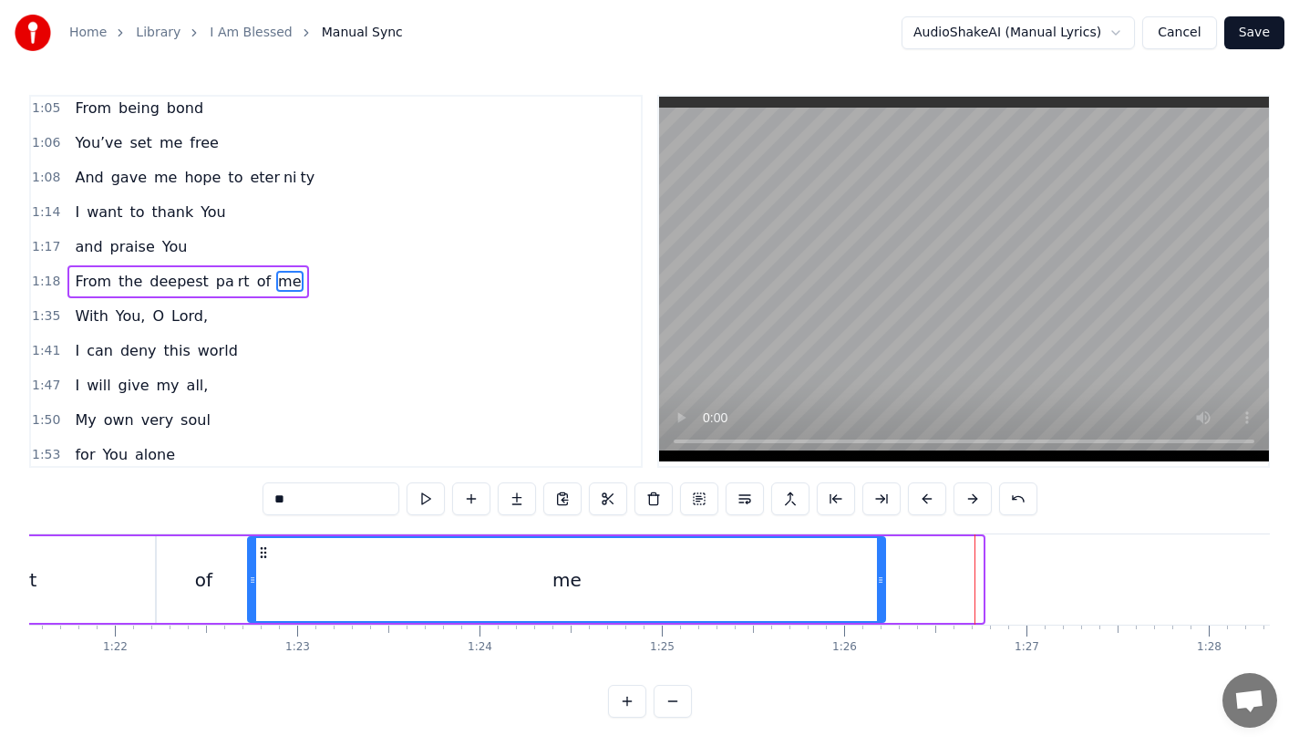
drag, startPoint x: 977, startPoint y: 594, endPoint x: 790, endPoint y: 594, distance: 187.8
click at [877, 594] on div at bounding box center [880, 579] width 7 height 83
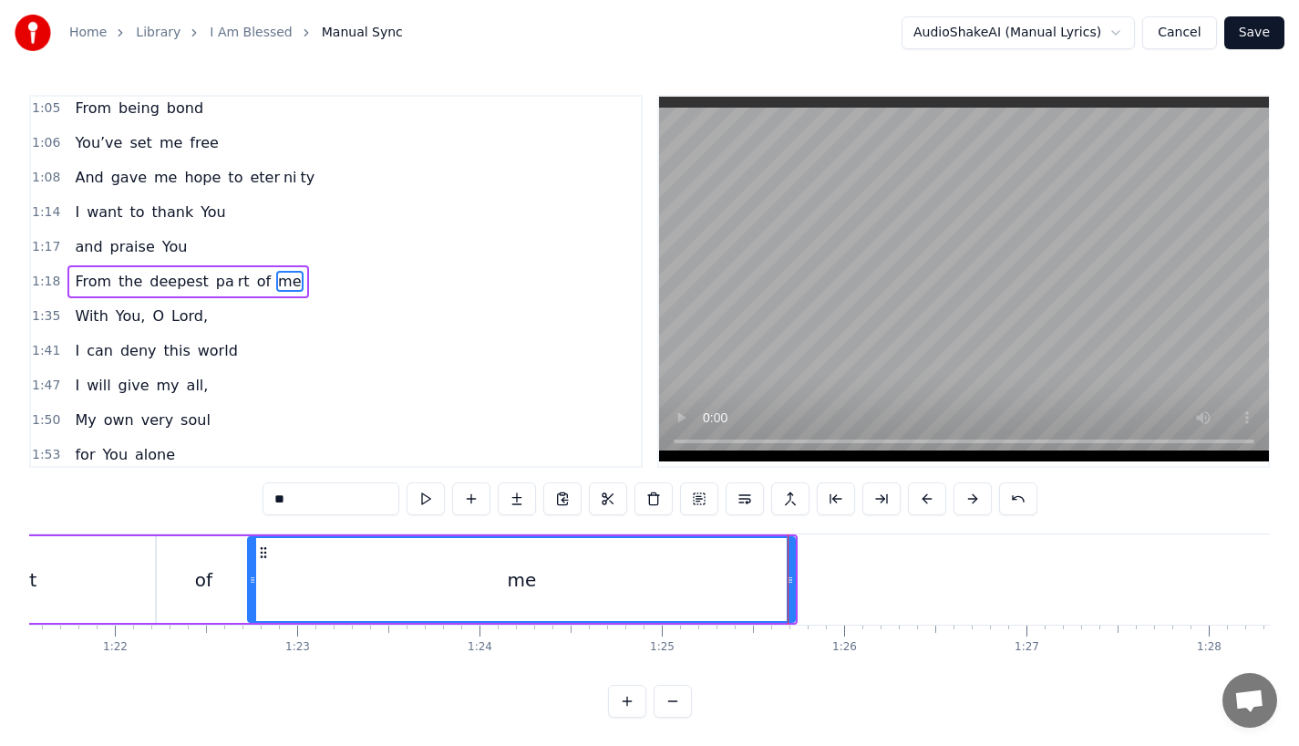
click at [301, 584] on div "me" at bounding box center [521, 579] width 545 height 83
click at [152, 578] on div "rt" at bounding box center [29, 579] width 252 height 87
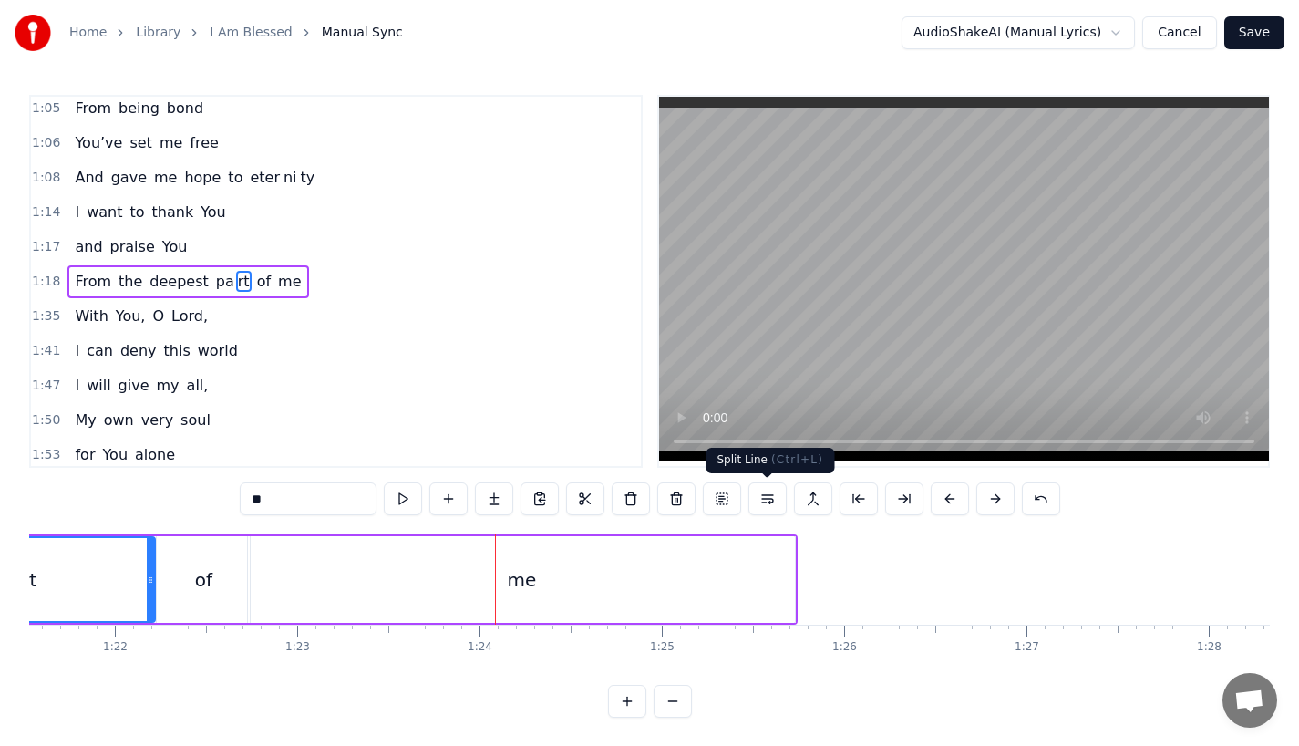
click at [735, 594] on div "me" at bounding box center [521, 579] width 547 height 87
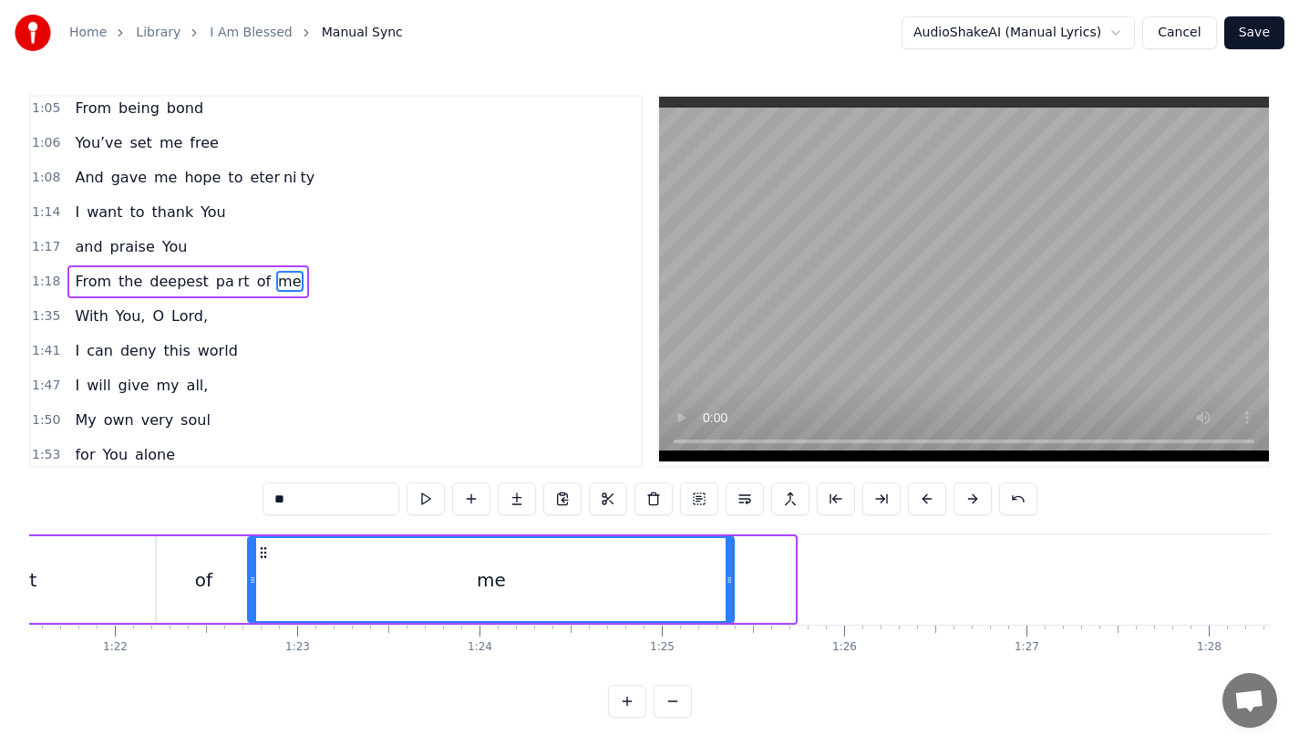
drag, startPoint x: 790, startPoint y: 592, endPoint x: 726, endPoint y: 592, distance: 64.7
click at [727, 592] on div at bounding box center [729, 579] width 7 height 83
click at [235, 575] on div "of" at bounding box center [203, 579] width 93 height 87
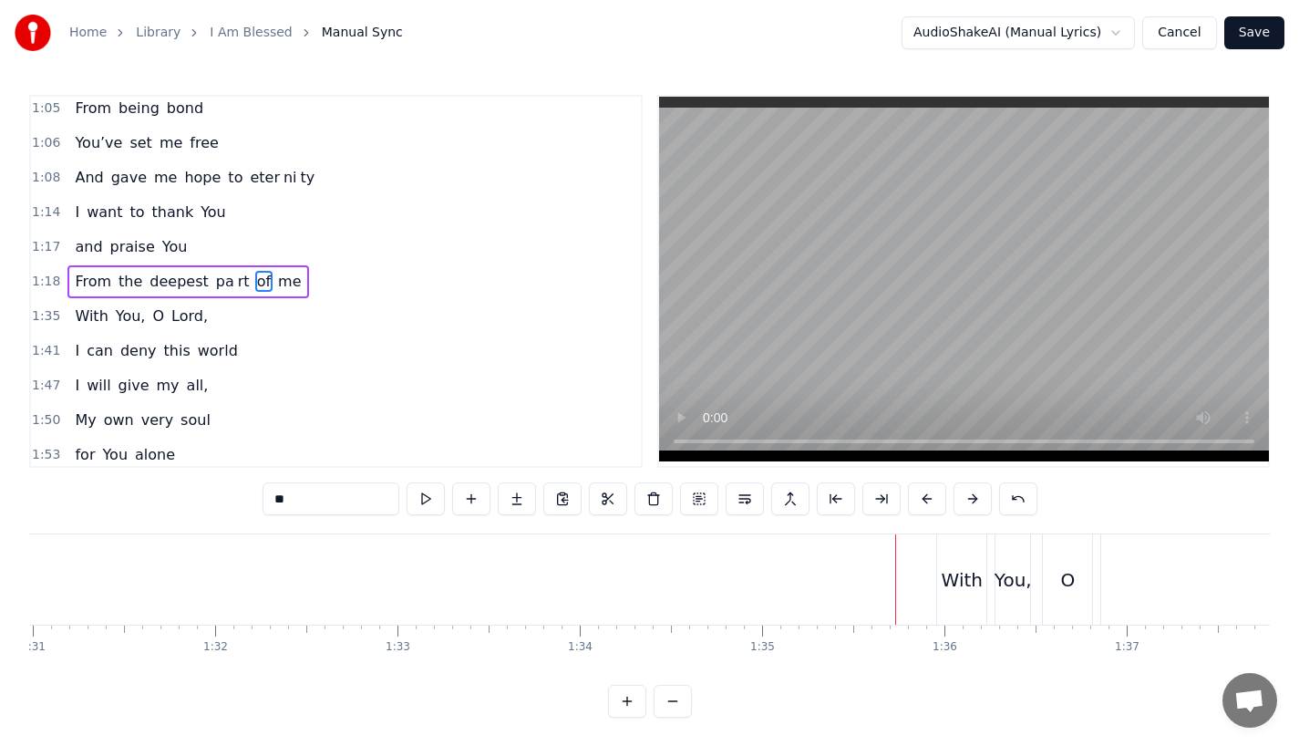
scroll to position [0, 16648]
click at [901, 592] on div "With" at bounding box center [903, 579] width 41 height 27
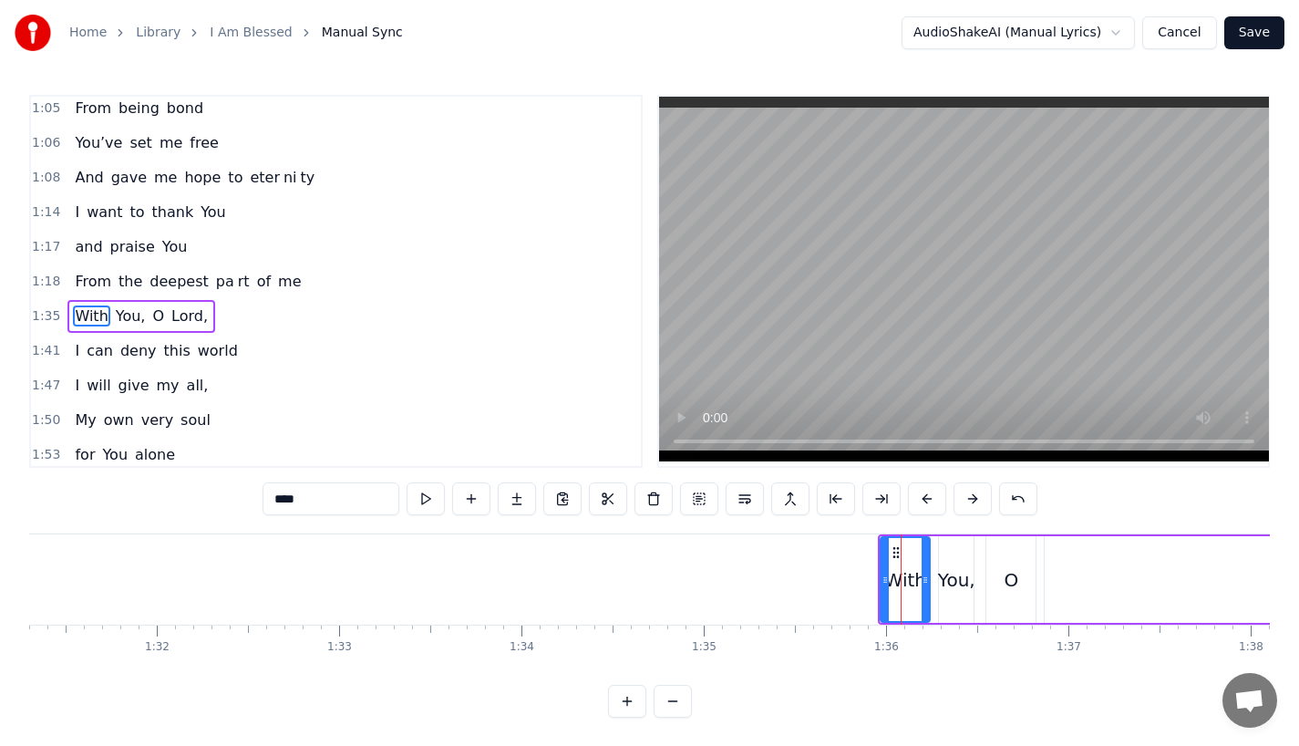
scroll to position [491, 0]
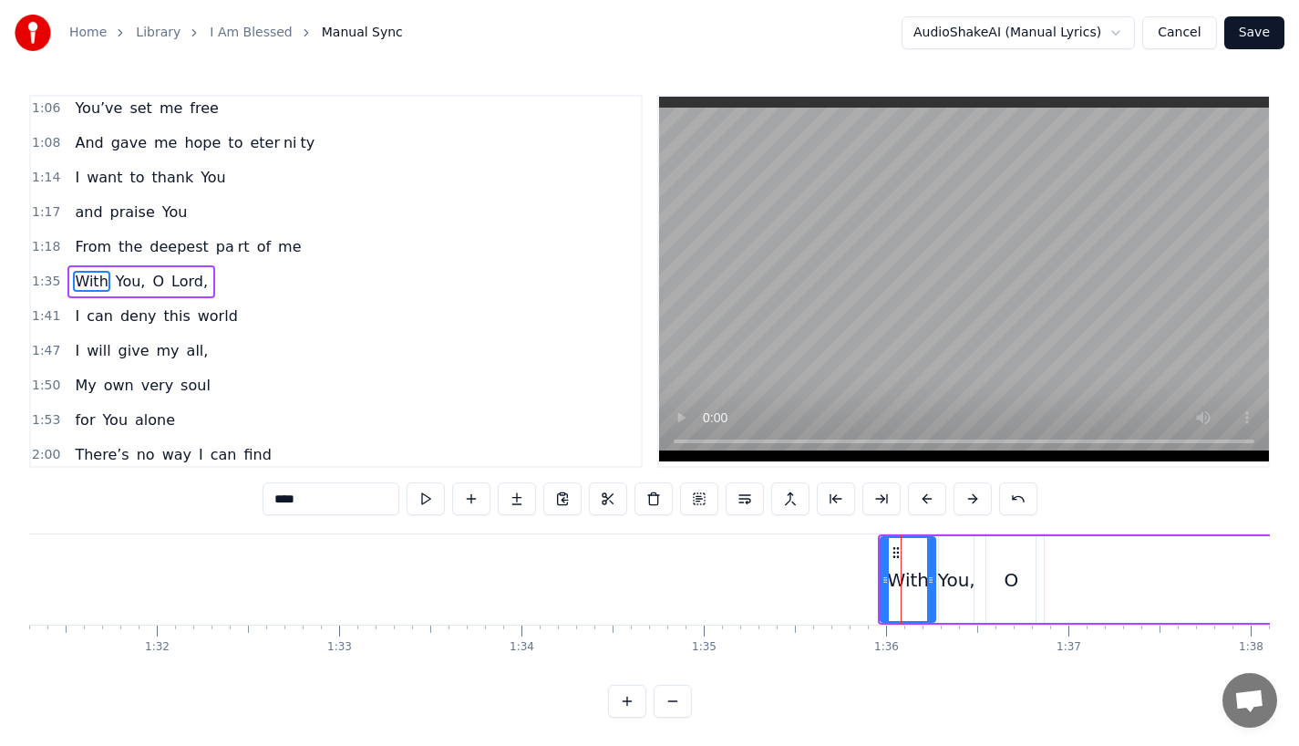
click at [935, 584] on icon at bounding box center [930, 580] width 7 height 15
click at [953, 584] on div "You," at bounding box center [956, 579] width 37 height 27
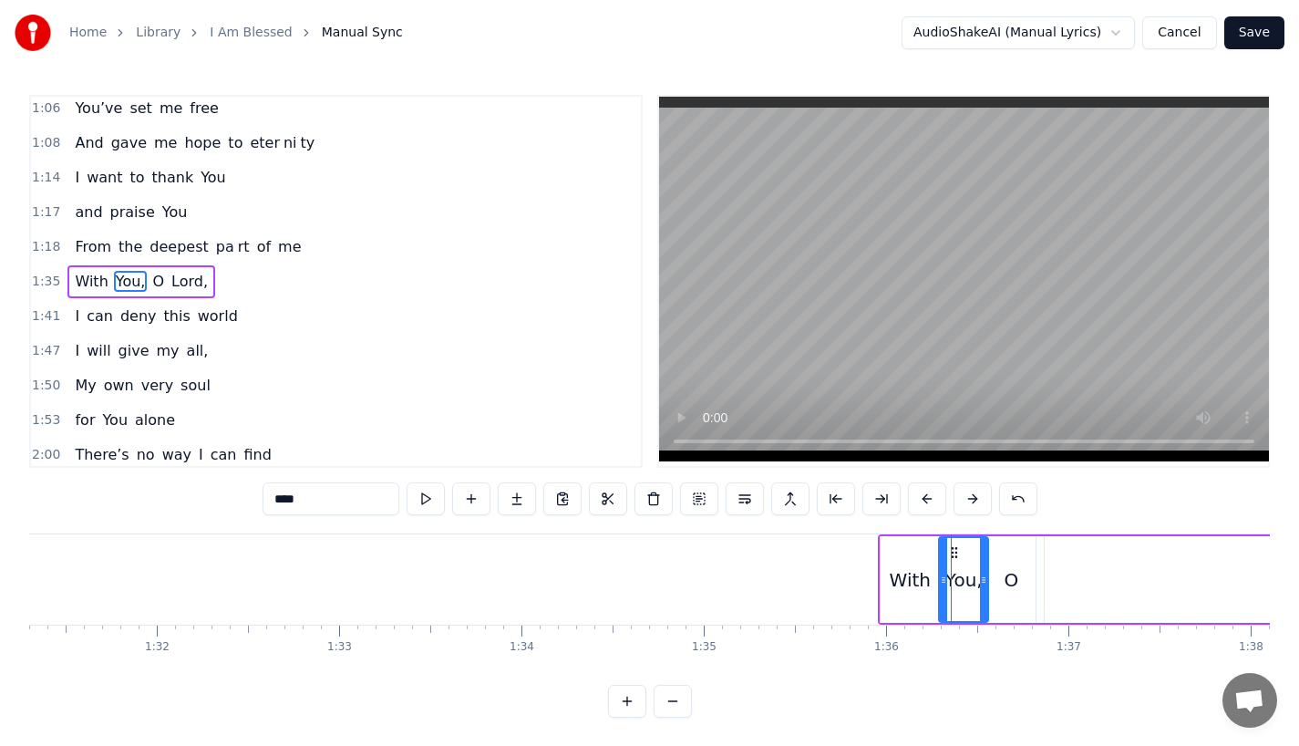
drag, startPoint x: 966, startPoint y: 584, endPoint x: 981, endPoint y: 584, distance: 14.6
click at [981, 584] on icon at bounding box center [983, 580] width 7 height 15
click at [1015, 582] on div "O" at bounding box center [1011, 579] width 15 height 27
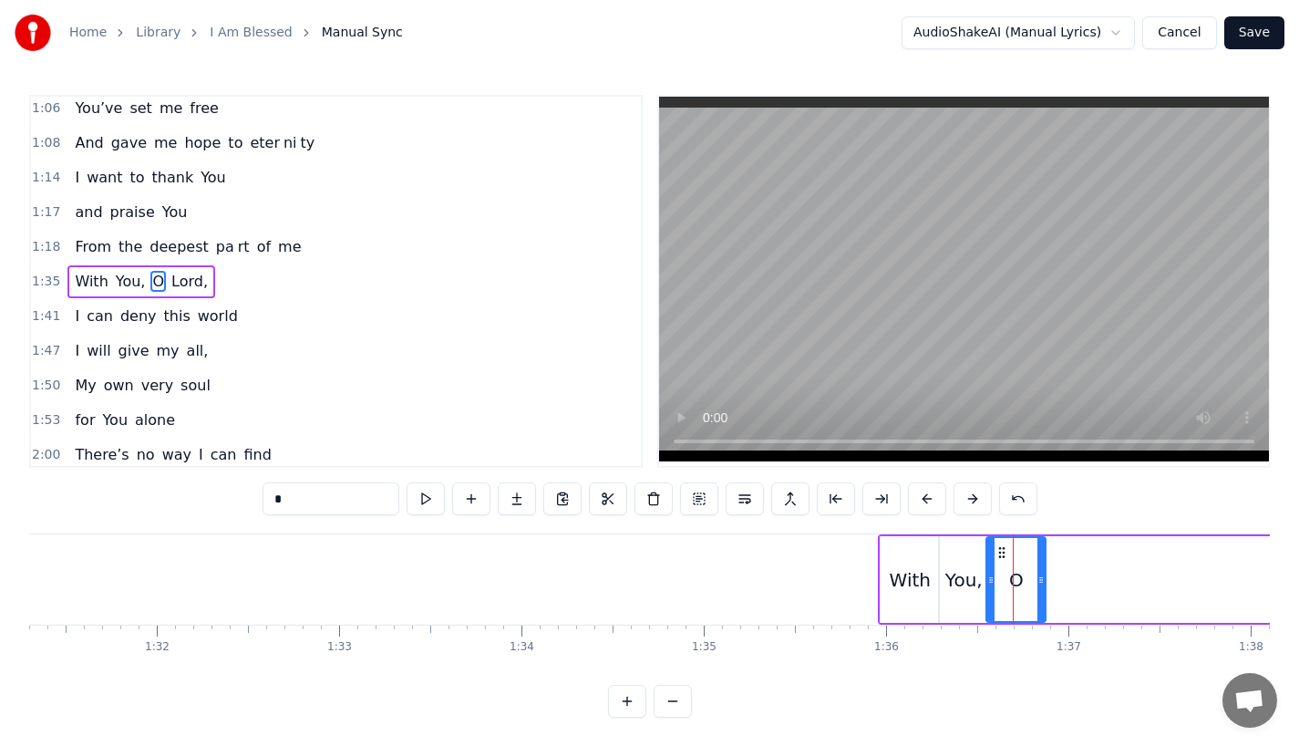
drag, startPoint x: 1030, startPoint y: 582, endPoint x: 1041, endPoint y: 582, distance: 10.9
click at [1041, 582] on circle at bounding box center [1040, 582] width 1 height 1
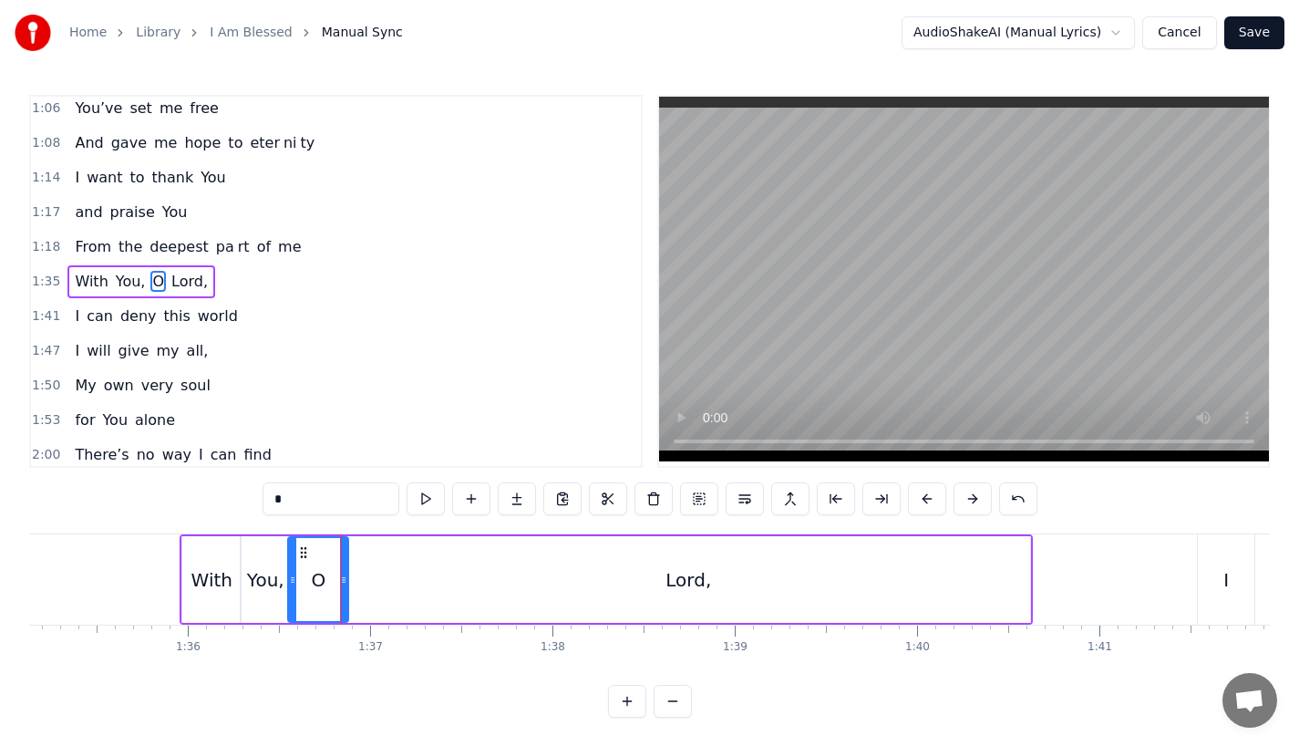
scroll to position [0, 17336]
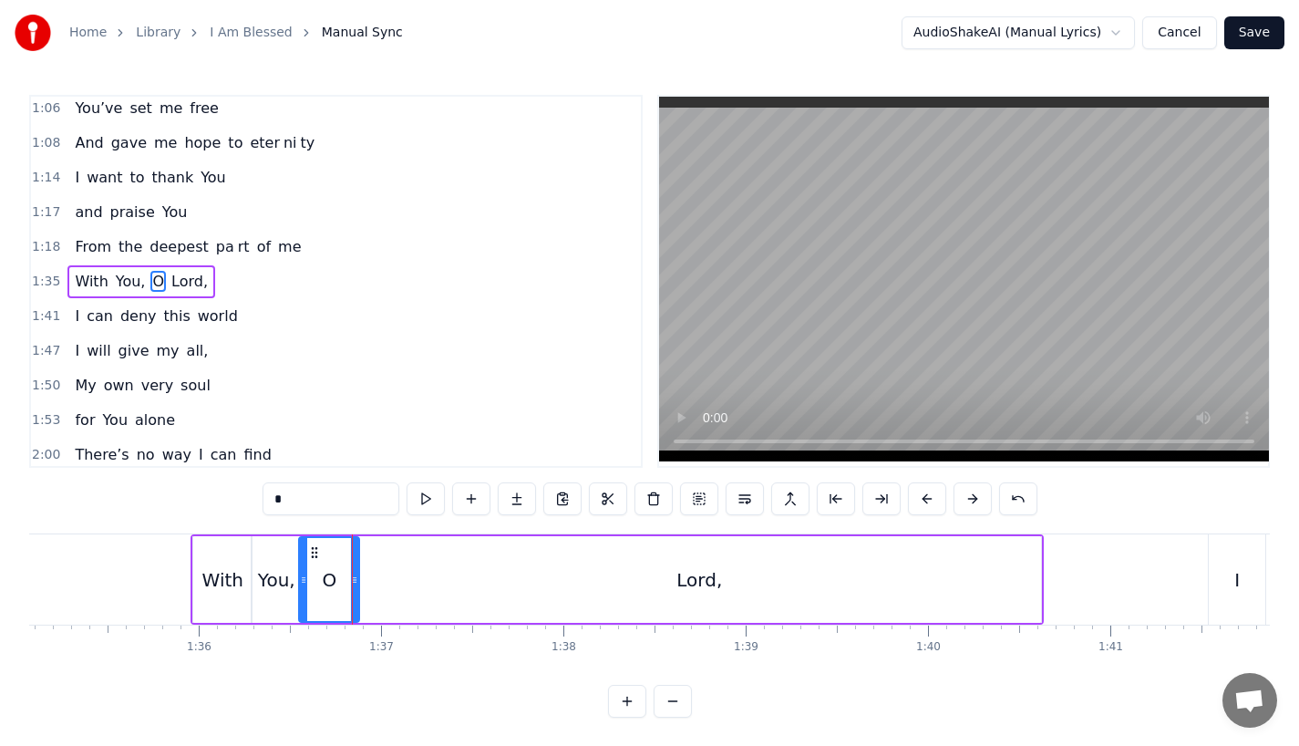
click at [987, 585] on div "Lord," at bounding box center [699, 579] width 684 height 87
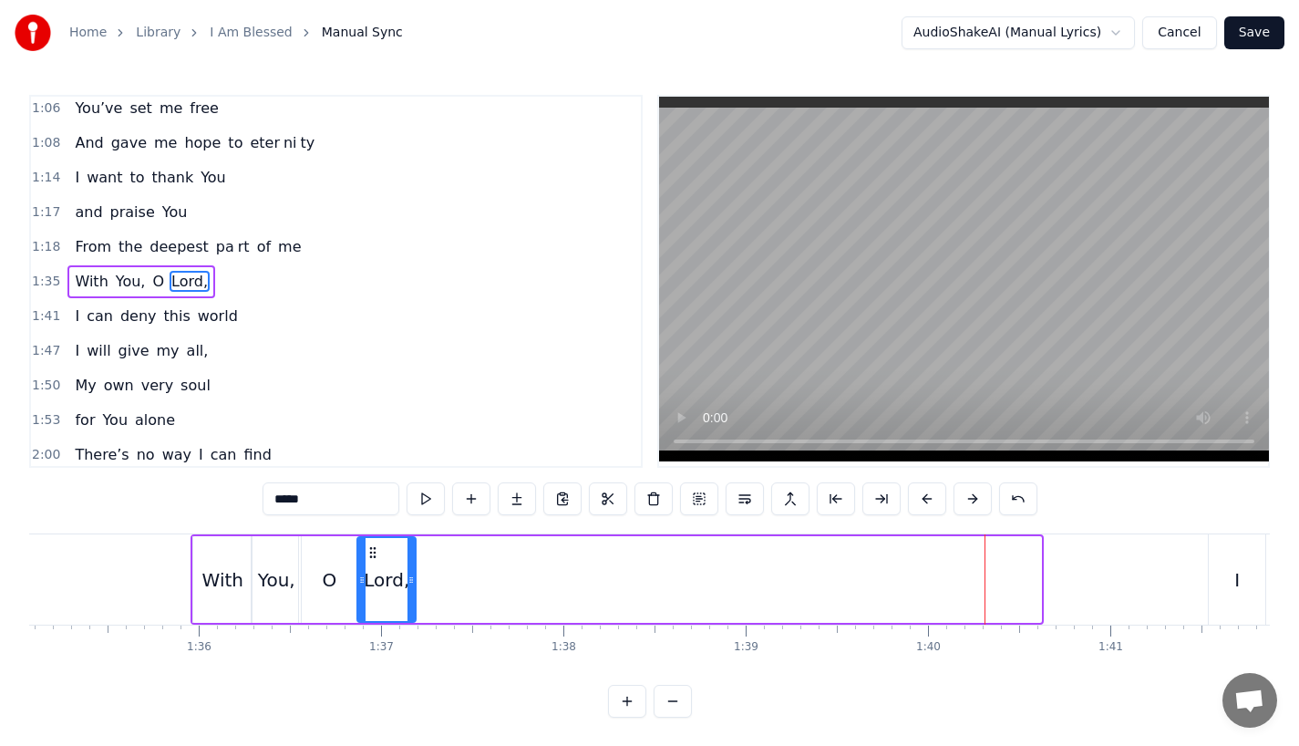
drag, startPoint x: 1035, startPoint y: 586, endPoint x: 409, endPoint y: 586, distance: 625.5
click at [409, 586] on icon at bounding box center [411, 580] width 7 height 15
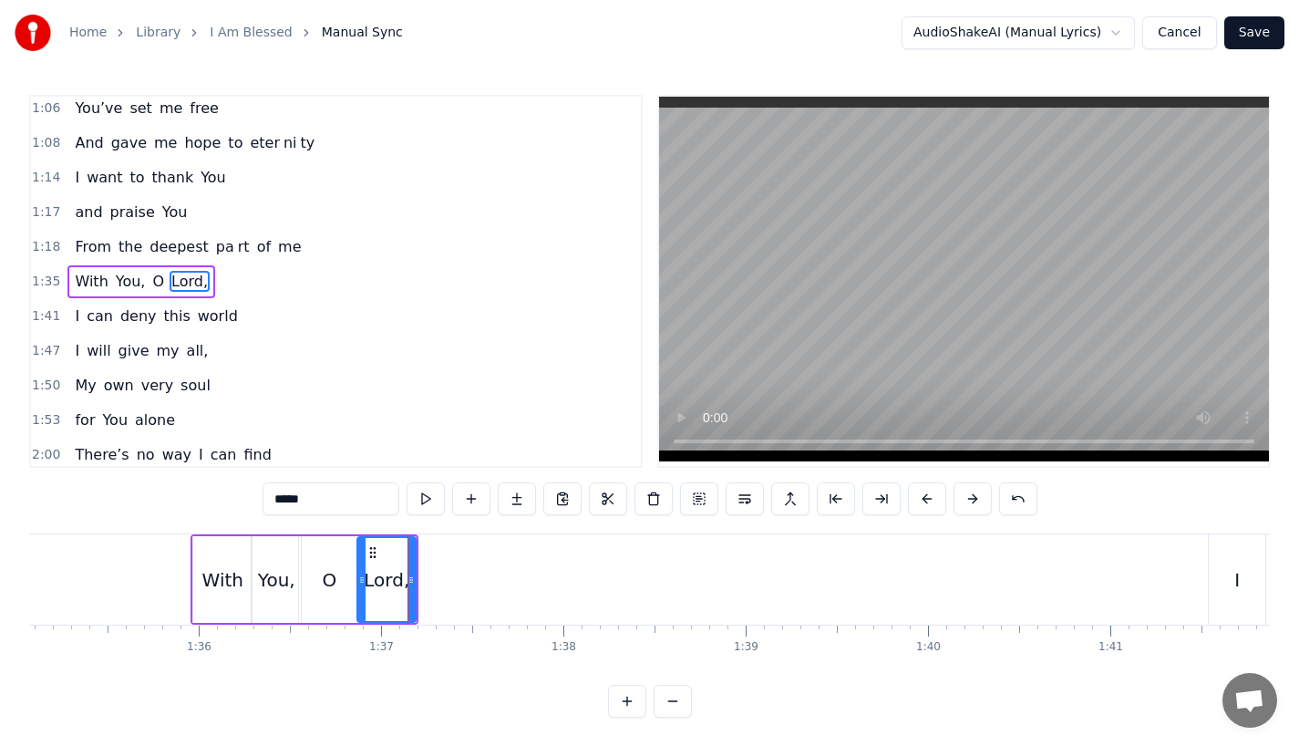
drag, startPoint x: 286, startPoint y: 498, endPoint x: 414, endPoint y: 498, distance: 127.6
click at [414, 498] on div "*****" at bounding box center [650, 498] width 775 height 33
type input "**"
click at [513, 501] on button at bounding box center [517, 498] width 38 height 33
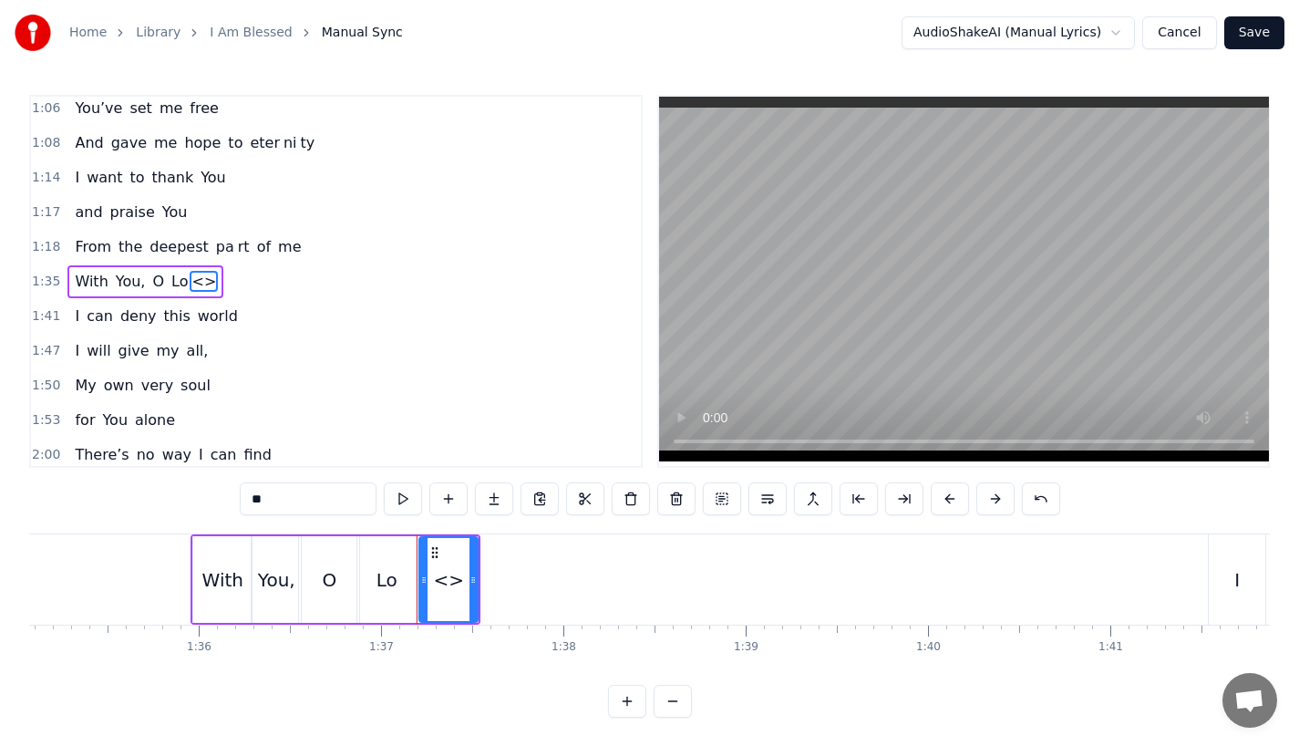
drag, startPoint x: 284, startPoint y: 500, endPoint x: 221, endPoint y: 496, distance: 63.9
click at [221, 496] on div "0:13 I was a lone 0:18 So lost and so emp ty 0:24 Living in the dark 0:27 Like …" at bounding box center [649, 406] width 1241 height 623
paste input "*"
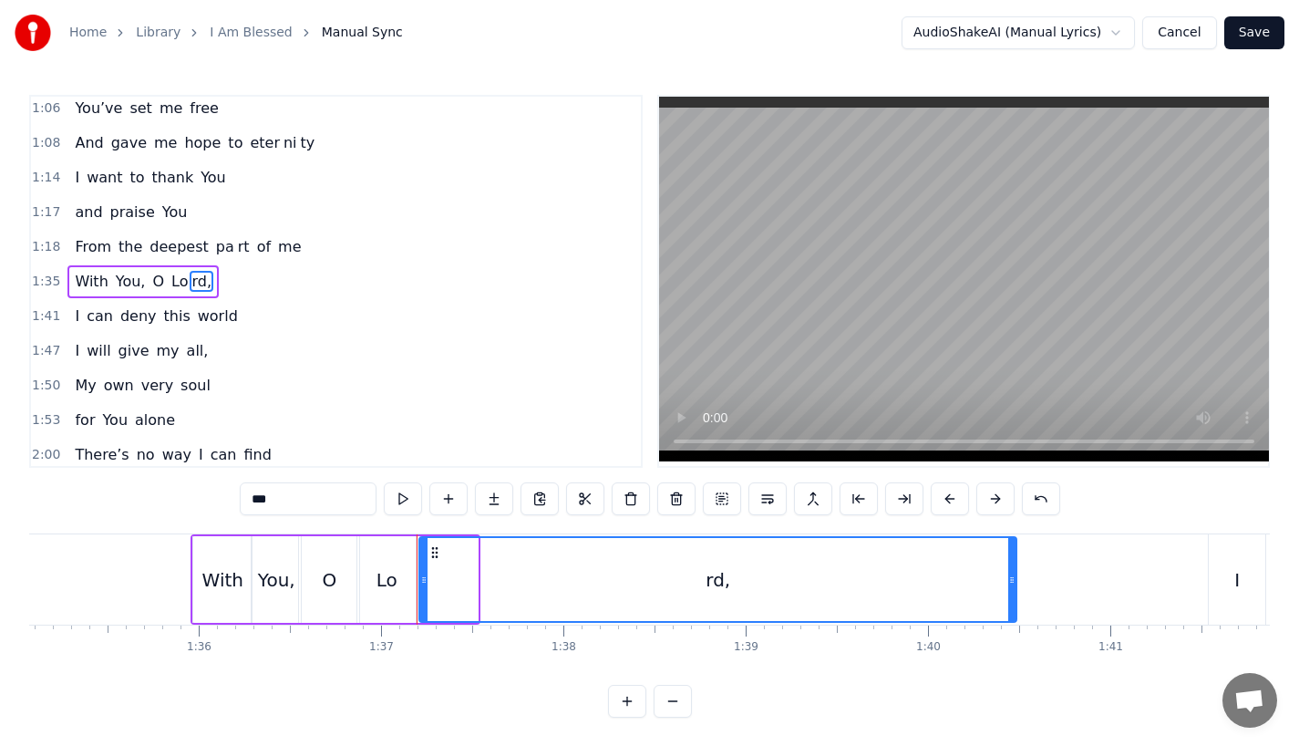
drag, startPoint x: 476, startPoint y: 594, endPoint x: 1015, endPoint y: 597, distance: 538.8
click at [1015, 597] on div at bounding box center [1011, 579] width 7 height 83
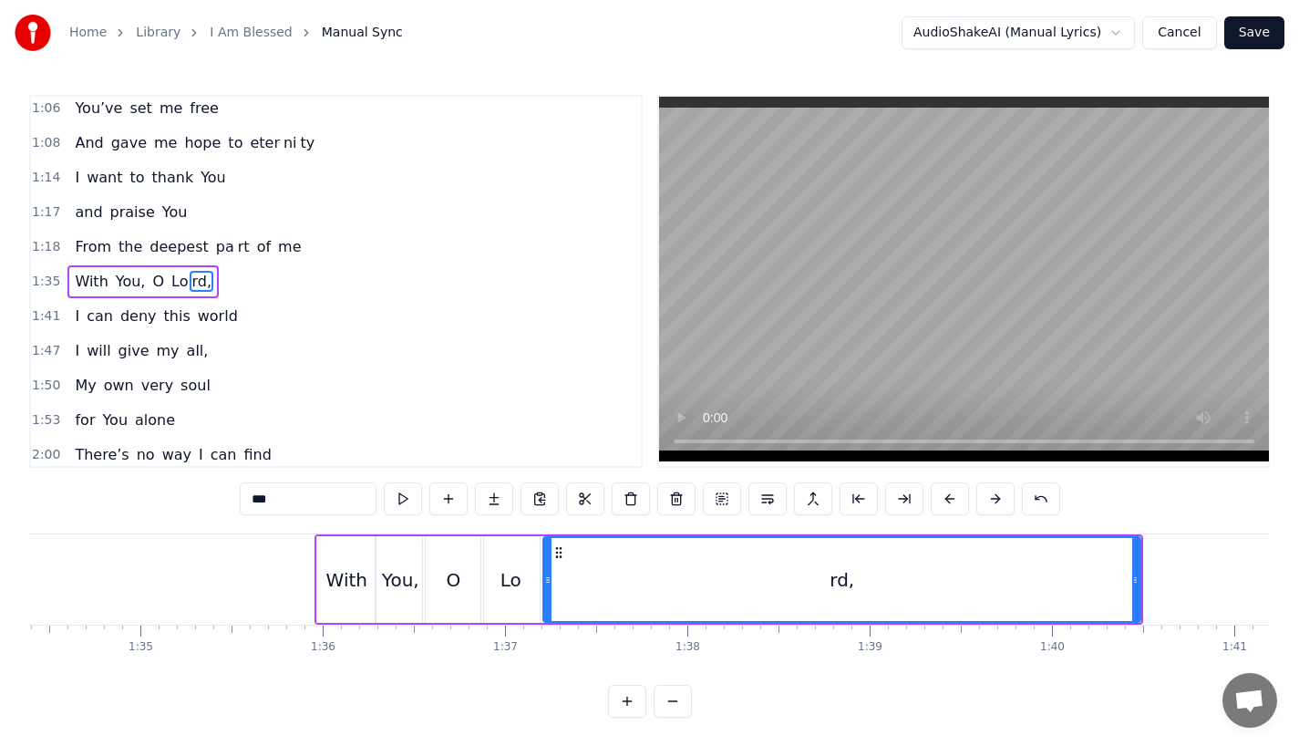
click at [338, 573] on div "With" at bounding box center [346, 579] width 41 height 27
type input "****"
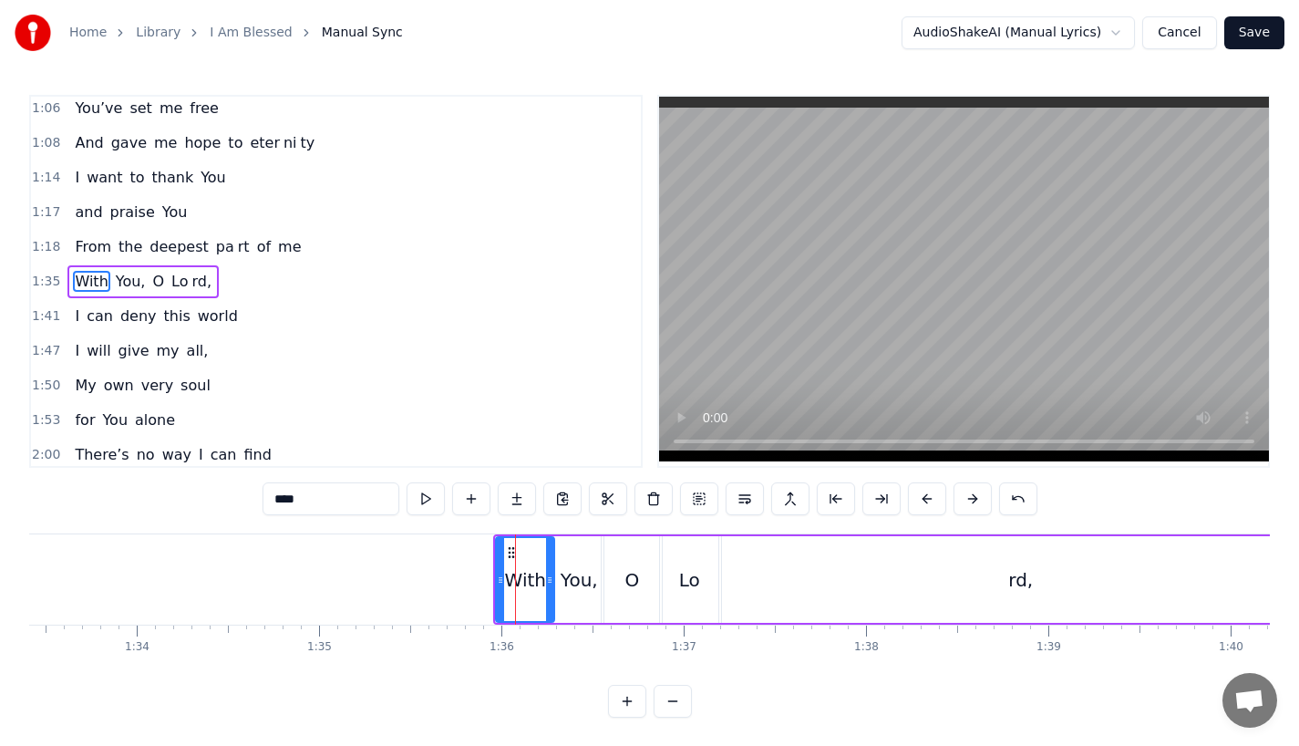
scroll to position [0, 17019]
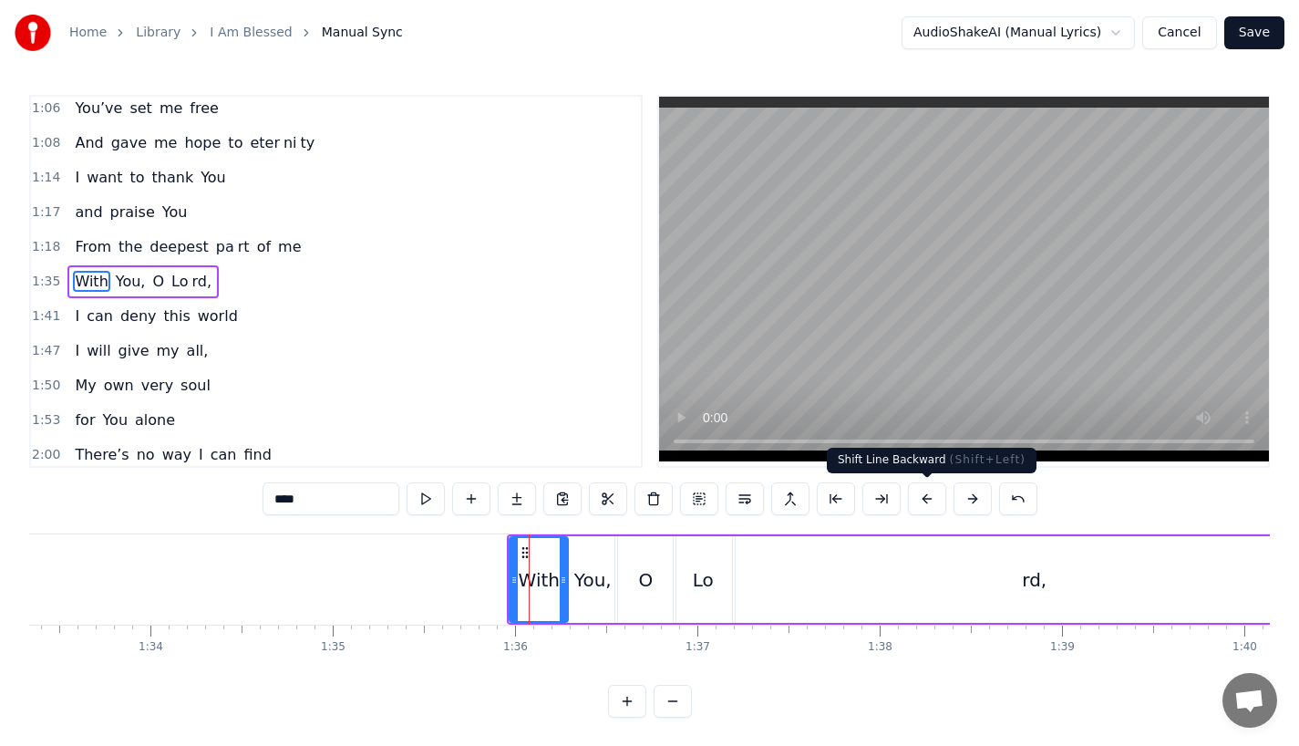
click at [921, 501] on button at bounding box center [927, 498] width 38 height 33
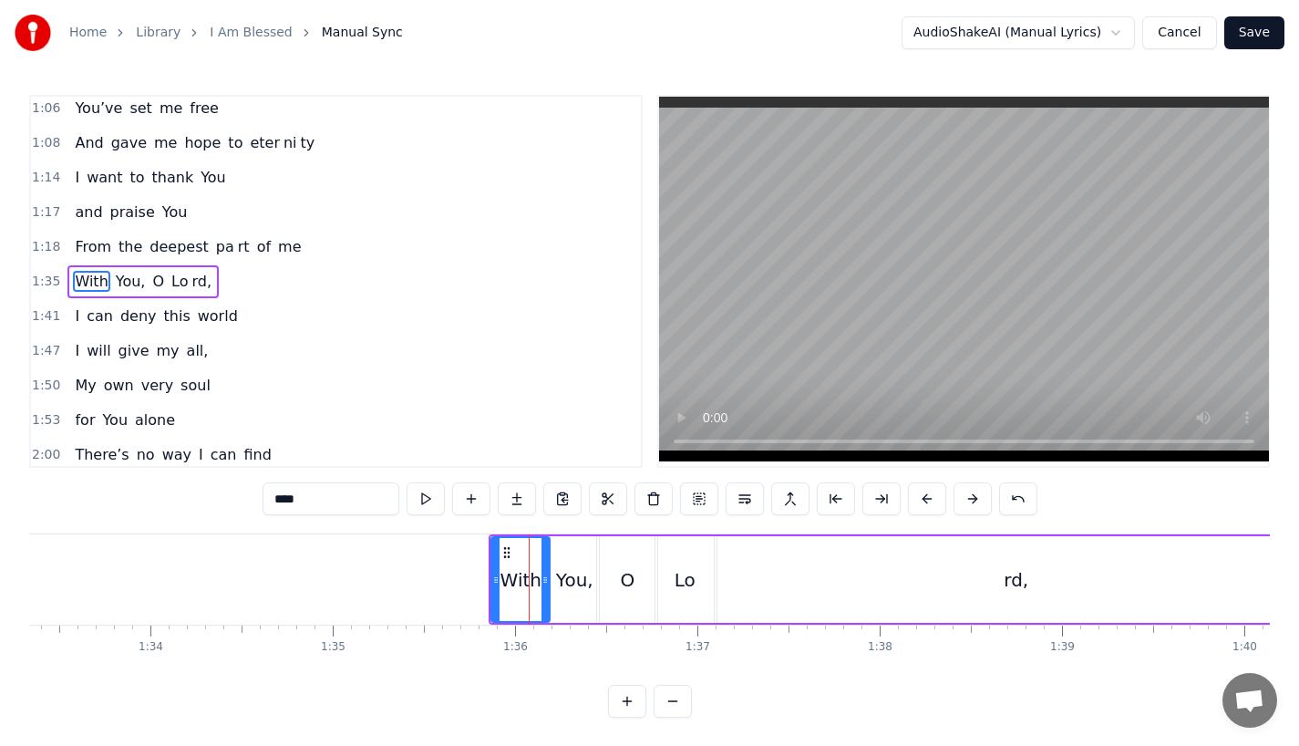
click at [921, 501] on button at bounding box center [927, 498] width 38 height 33
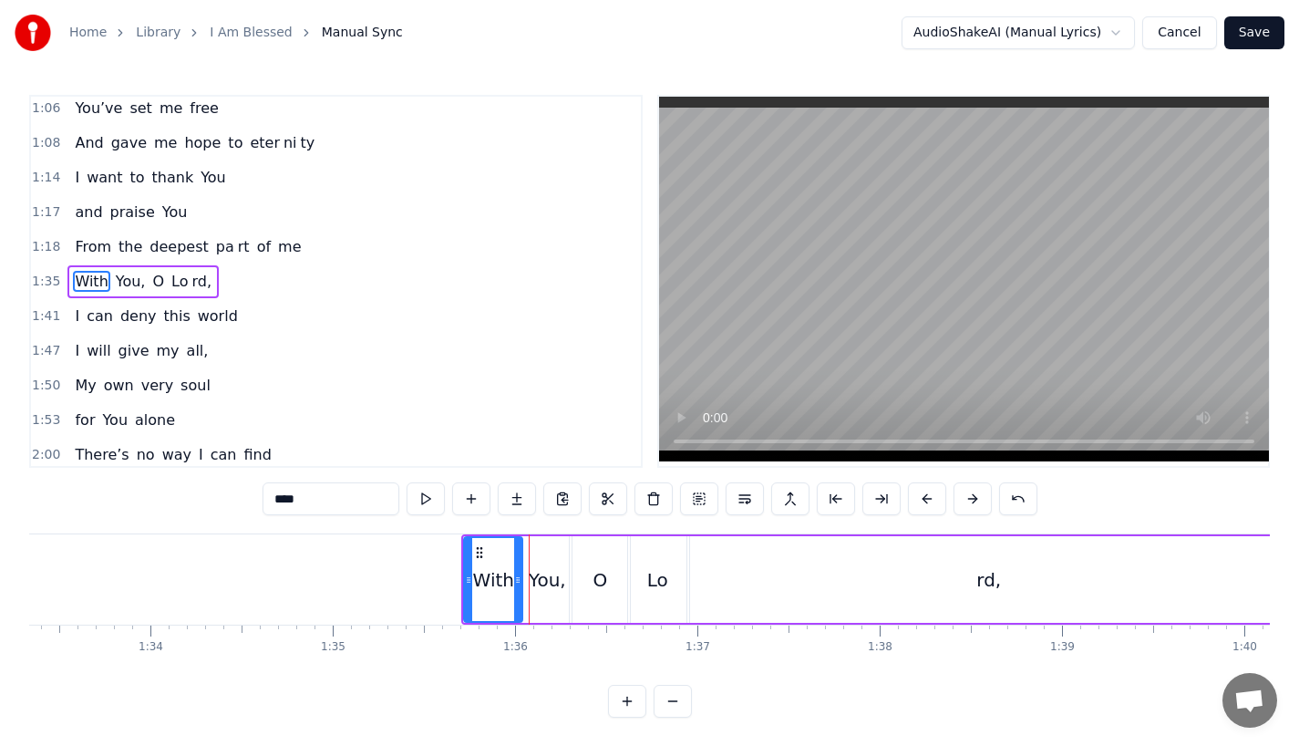
click at [921, 501] on button at bounding box center [927, 498] width 38 height 33
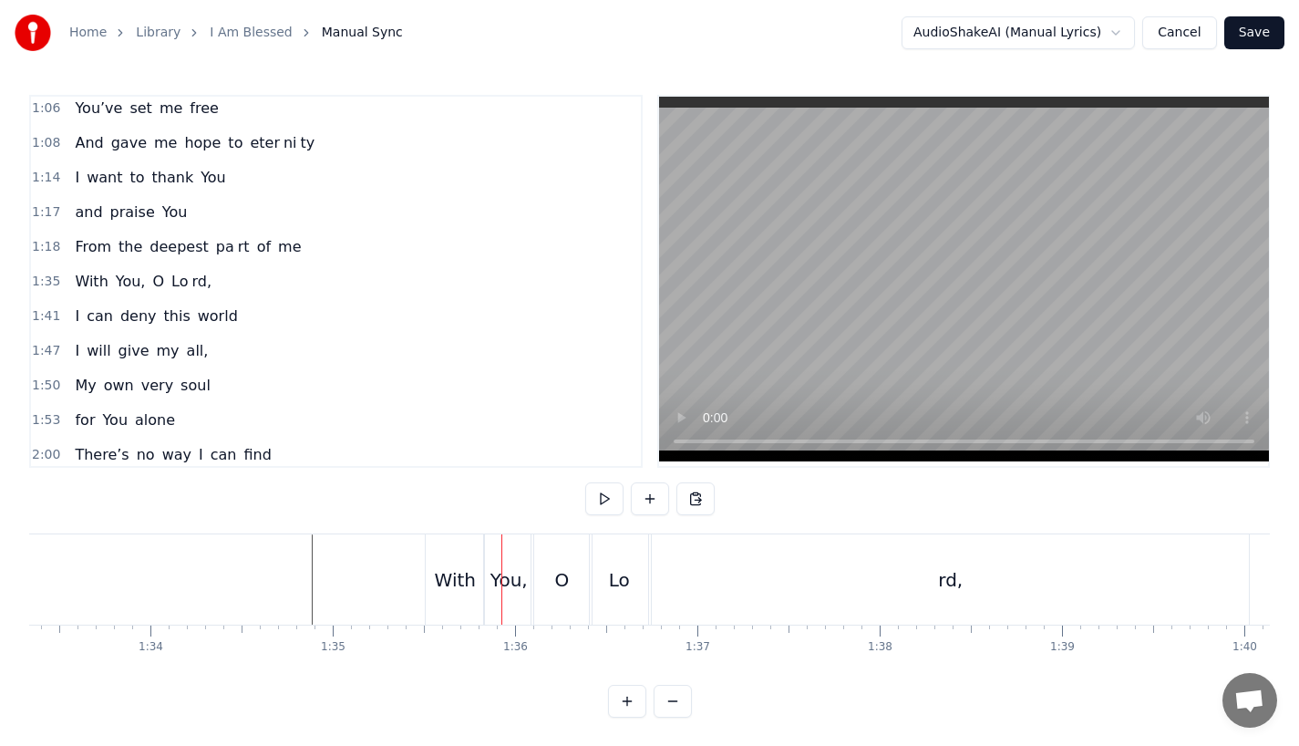
click at [459, 575] on div "With" at bounding box center [455, 579] width 41 height 27
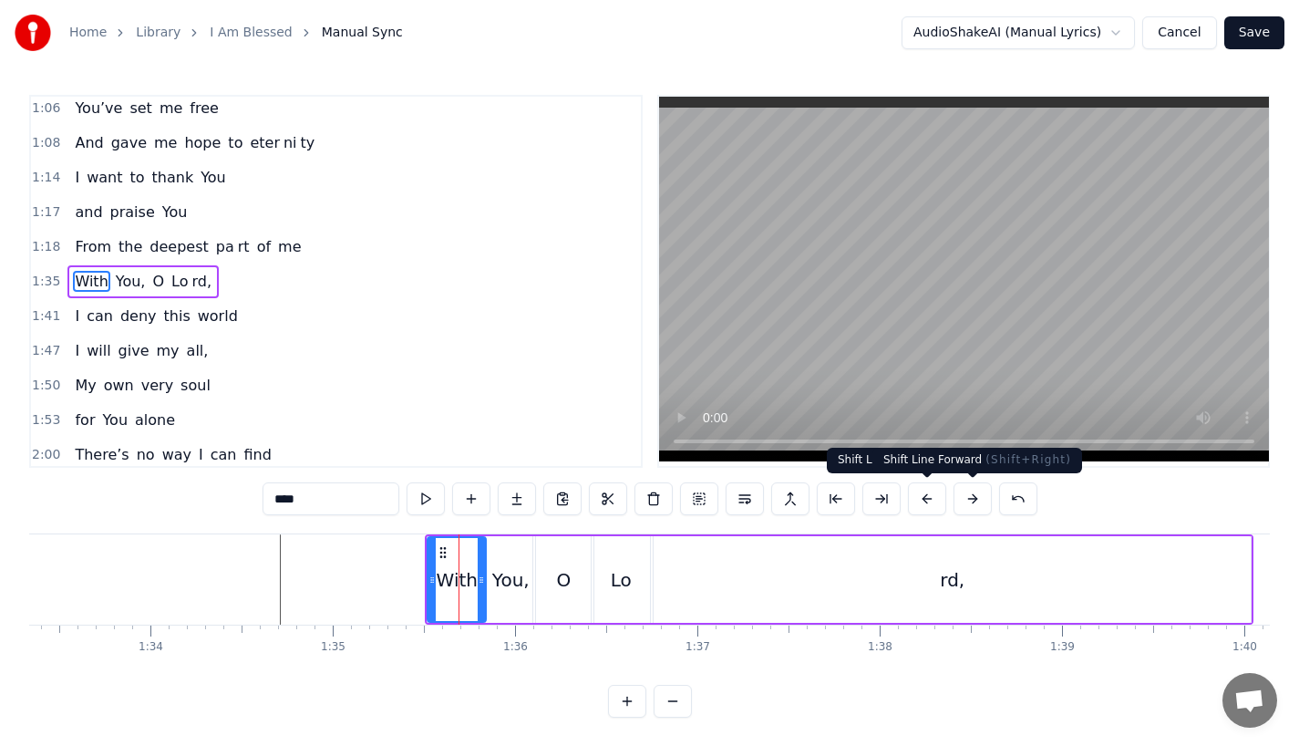
click at [966, 502] on button at bounding box center [973, 498] width 38 height 33
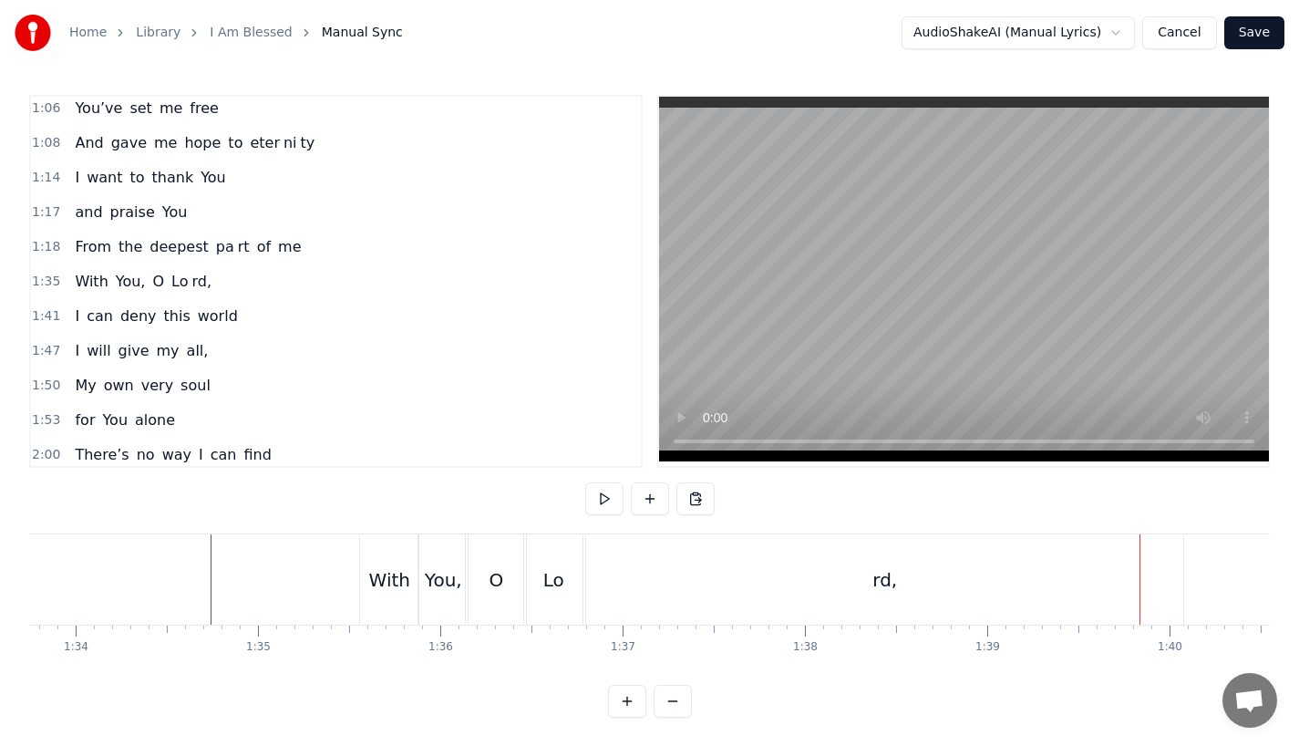
scroll to position [0, 17081]
click at [675, 589] on div "rd," at bounding box center [897, 579] width 597 height 90
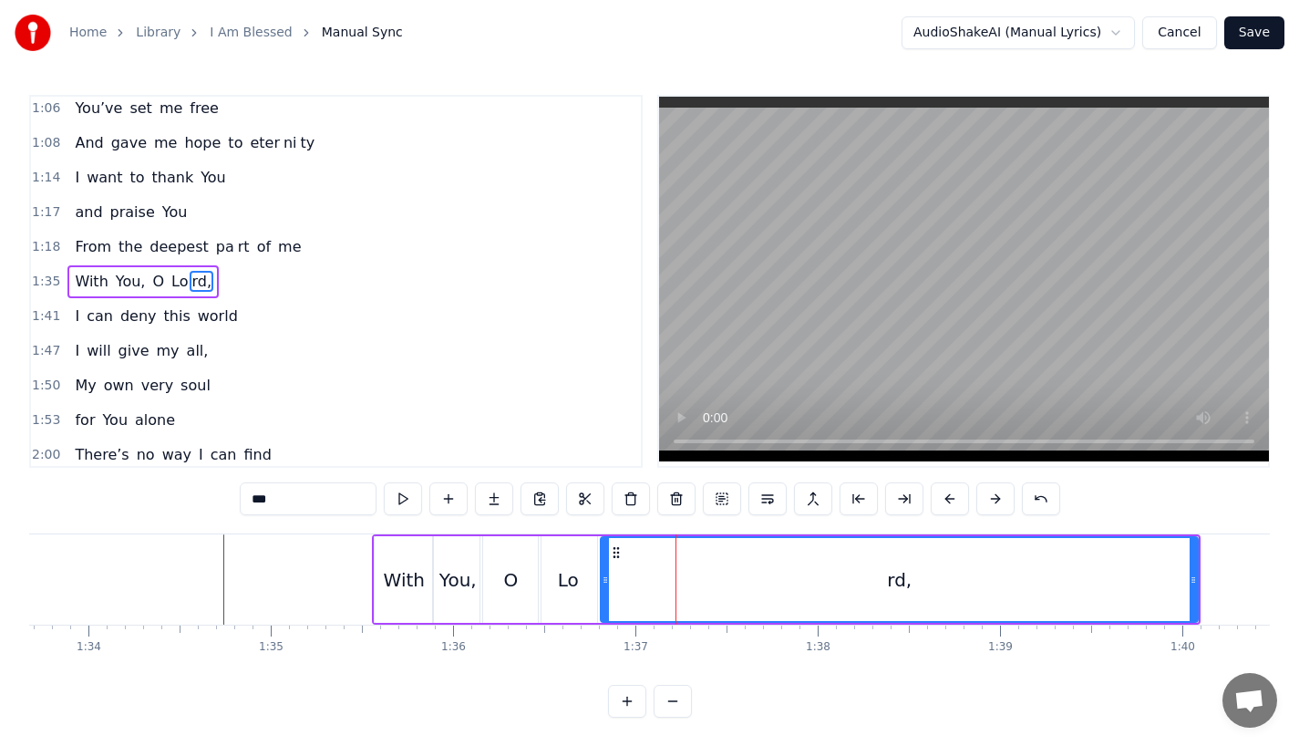
click at [250, 503] on input "***" at bounding box center [308, 498] width 137 height 33
click at [558, 573] on div "Lo" at bounding box center [568, 579] width 21 height 27
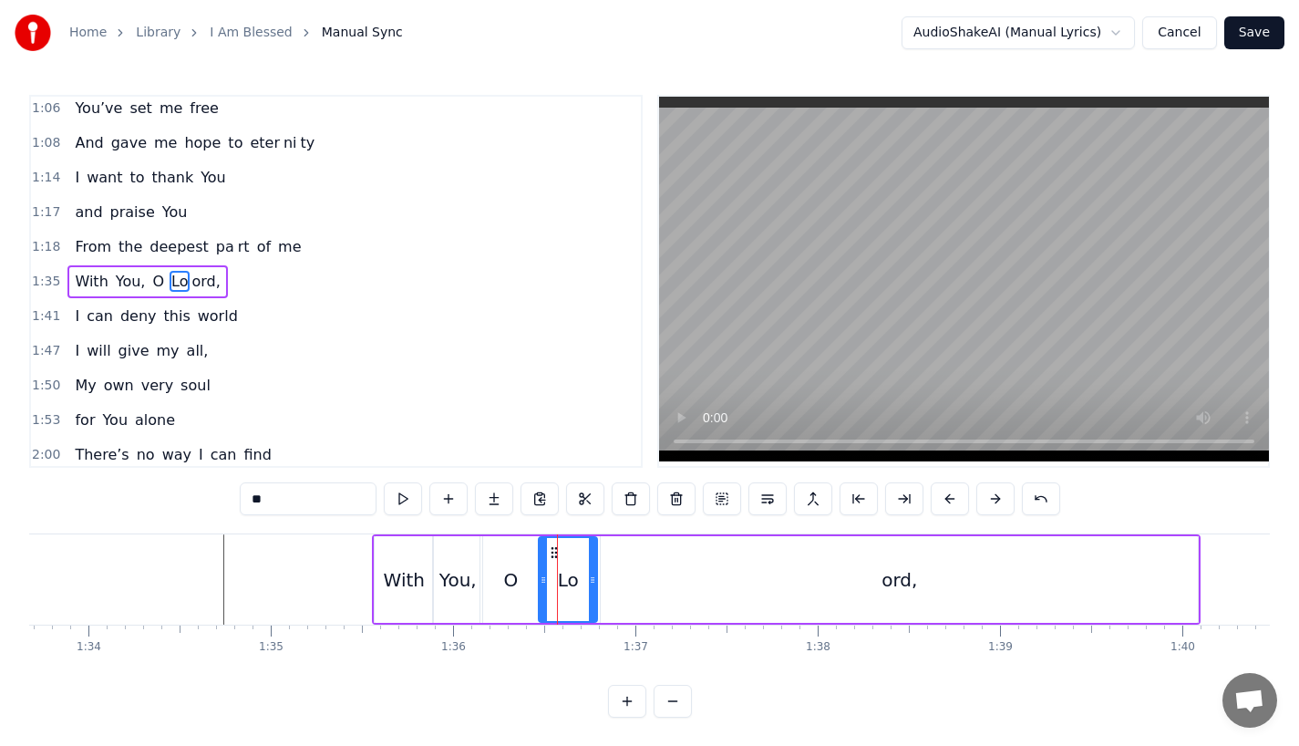
click at [309, 499] on input "**" at bounding box center [308, 498] width 137 height 33
type input "*"
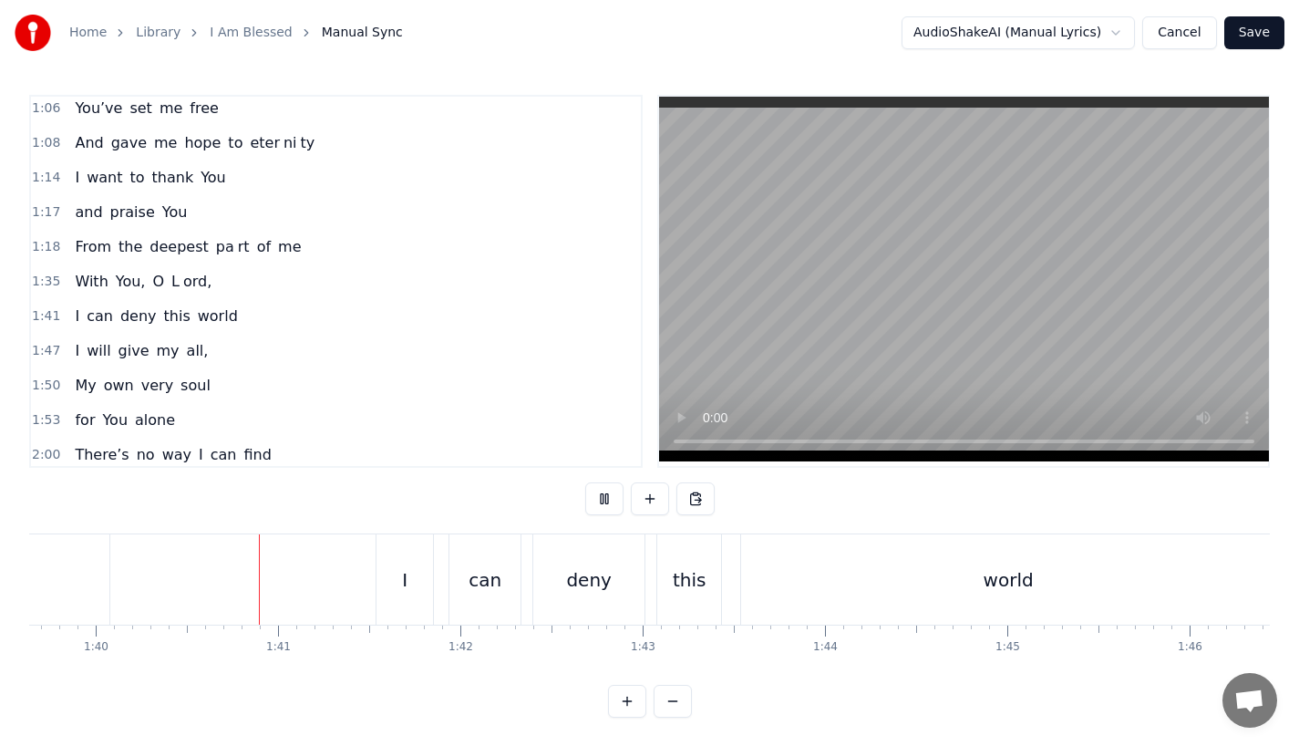
scroll to position [0, 18170]
click at [439, 591] on div "I can deny this world" at bounding box center [826, 579] width 904 height 90
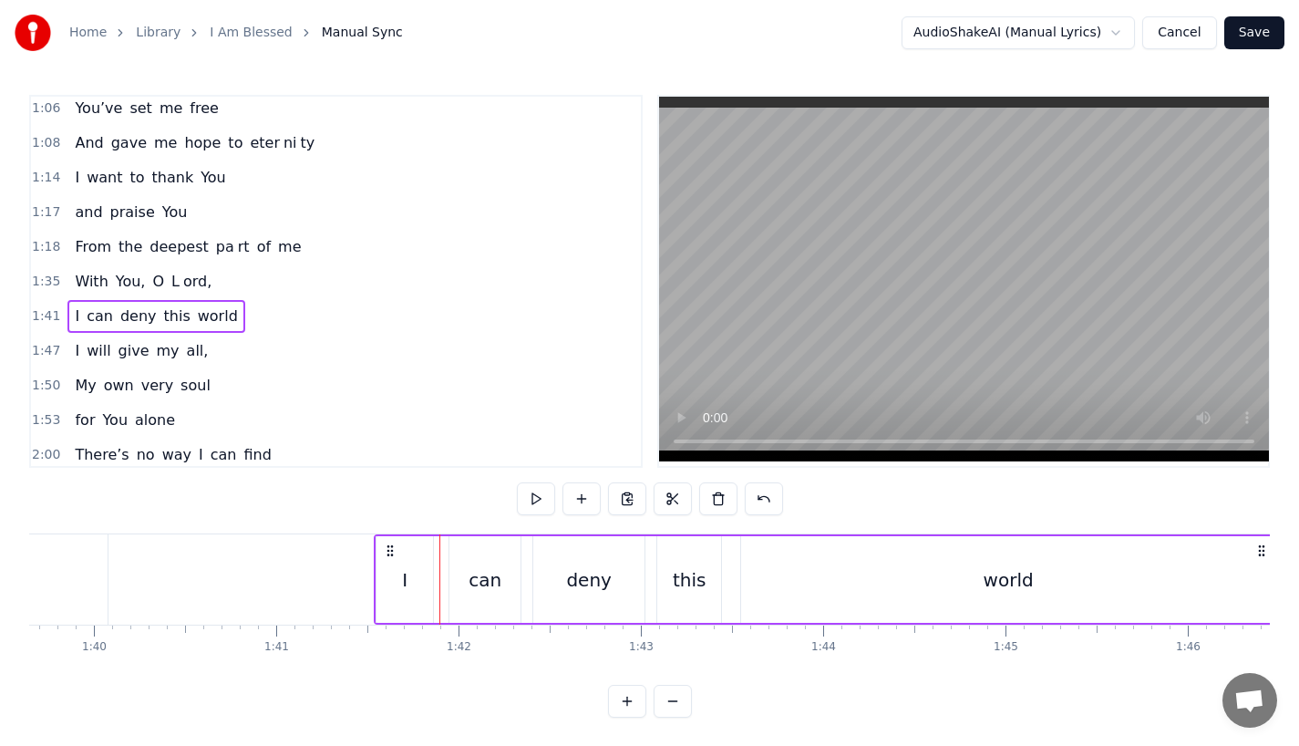
click at [417, 587] on div "I" at bounding box center [405, 579] width 57 height 87
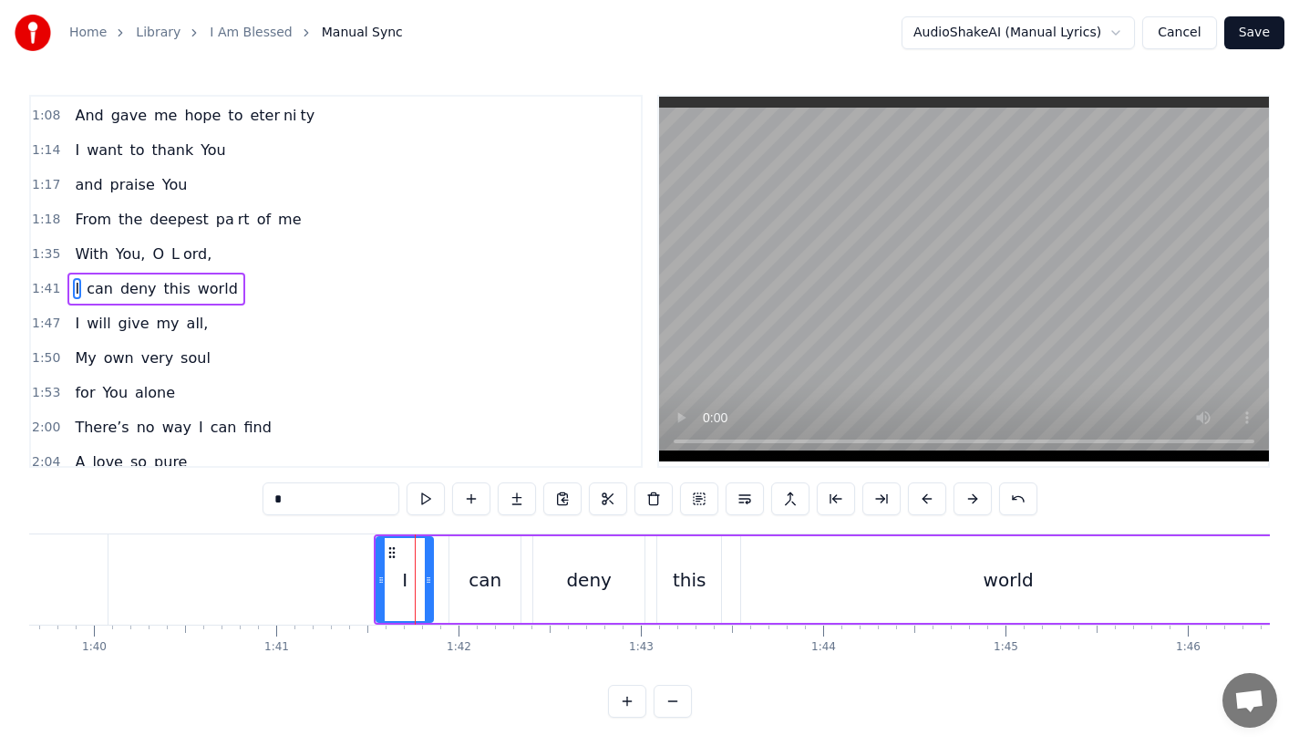
scroll to position [525, 0]
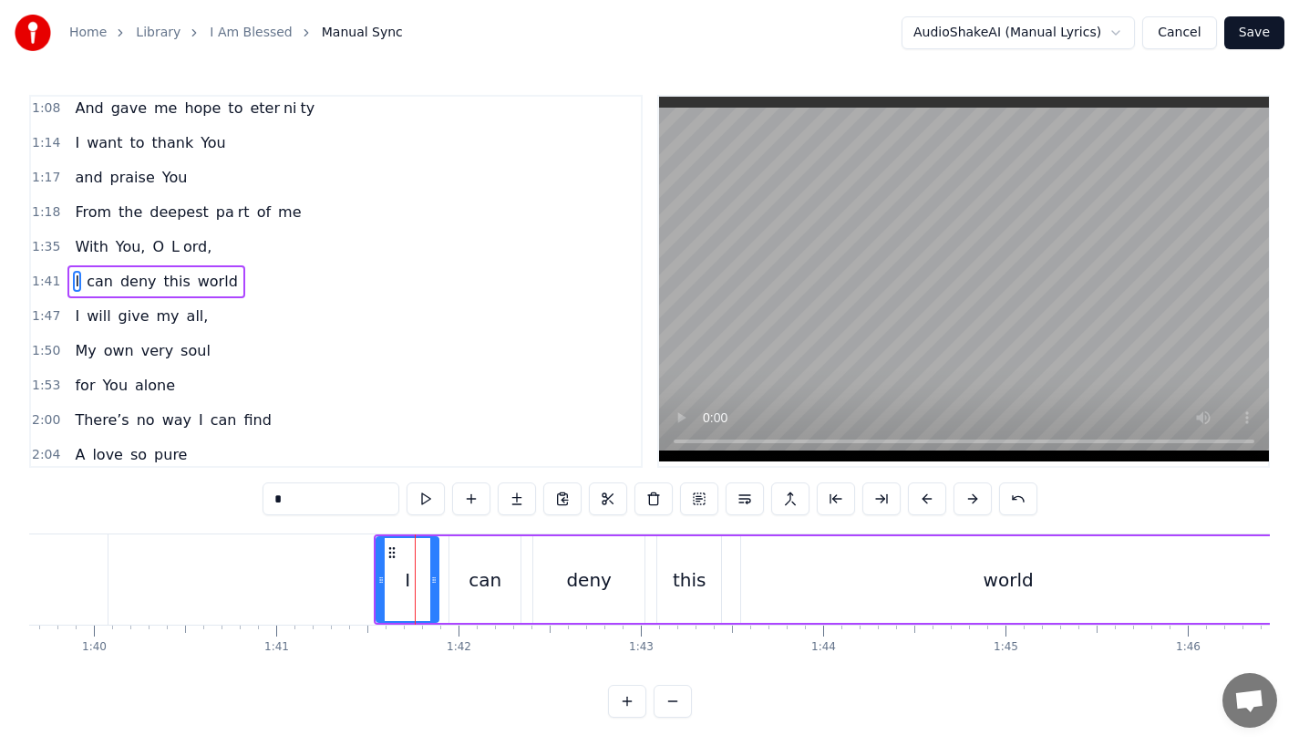
drag, startPoint x: 429, startPoint y: 588, endPoint x: 439, endPoint y: 588, distance: 10.0
click at [438, 588] on div at bounding box center [433, 579] width 7 height 83
click at [479, 595] on div "can" at bounding box center [484, 579] width 71 height 87
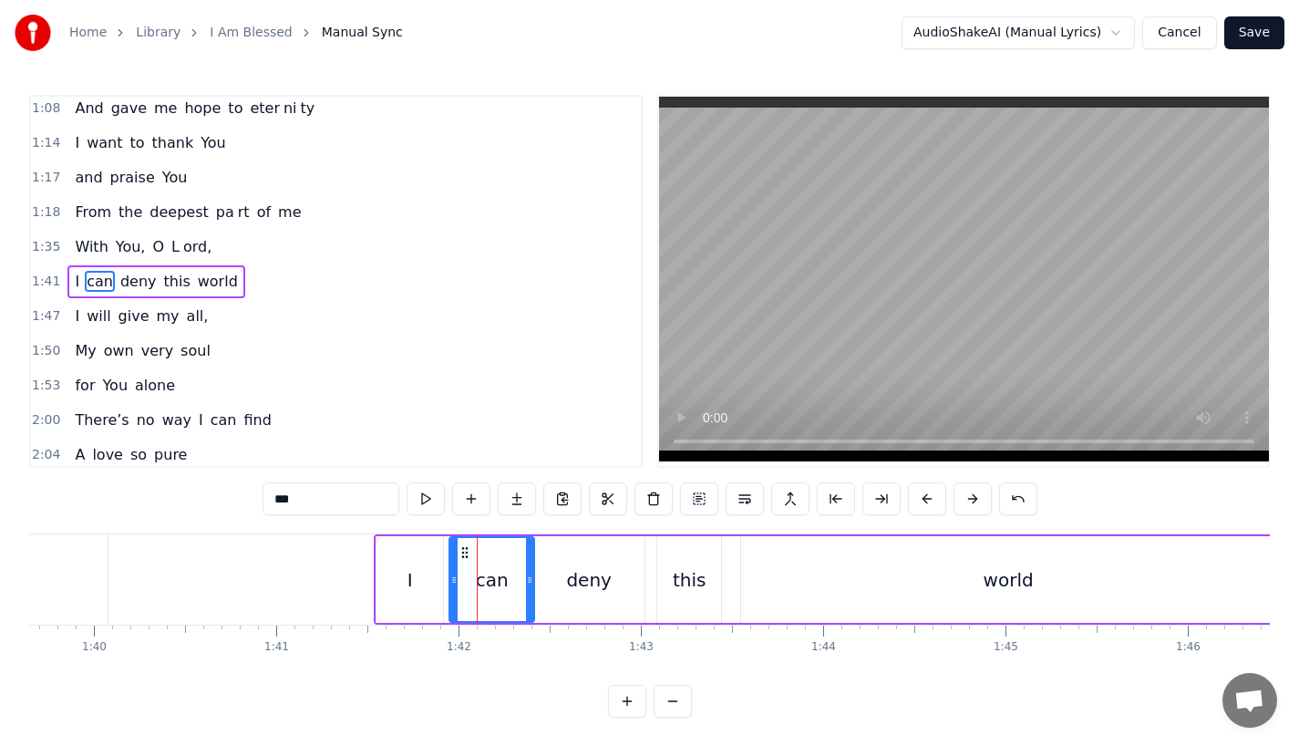
drag, startPoint x: 515, startPoint y: 585, endPoint x: 529, endPoint y: 585, distance: 13.7
click at [529, 585] on icon at bounding box center [529, 580] width 7 height 15
click at [577, 585] on div "deny" at bounding box center [589, 579] width 46 height 27
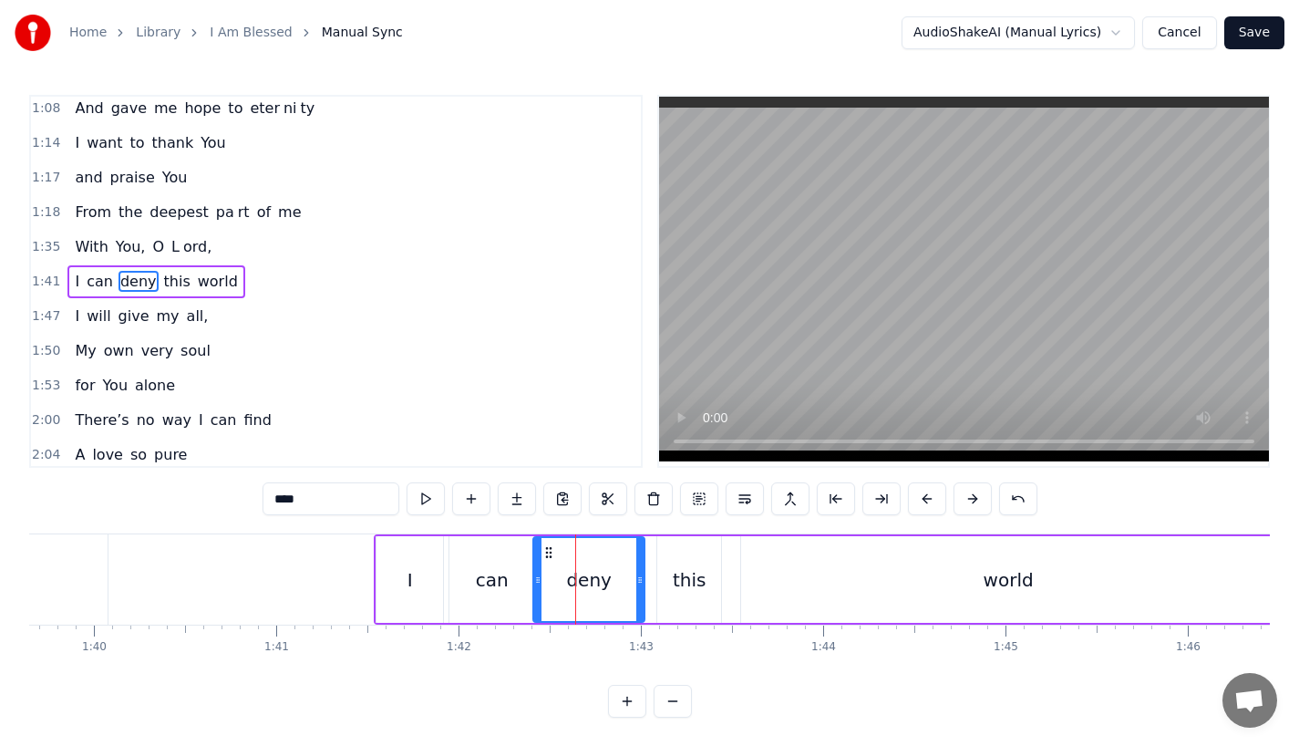
click at [681, 580] on div "this" at bounding box center [690, 579] width 34 height 27
type input "****"
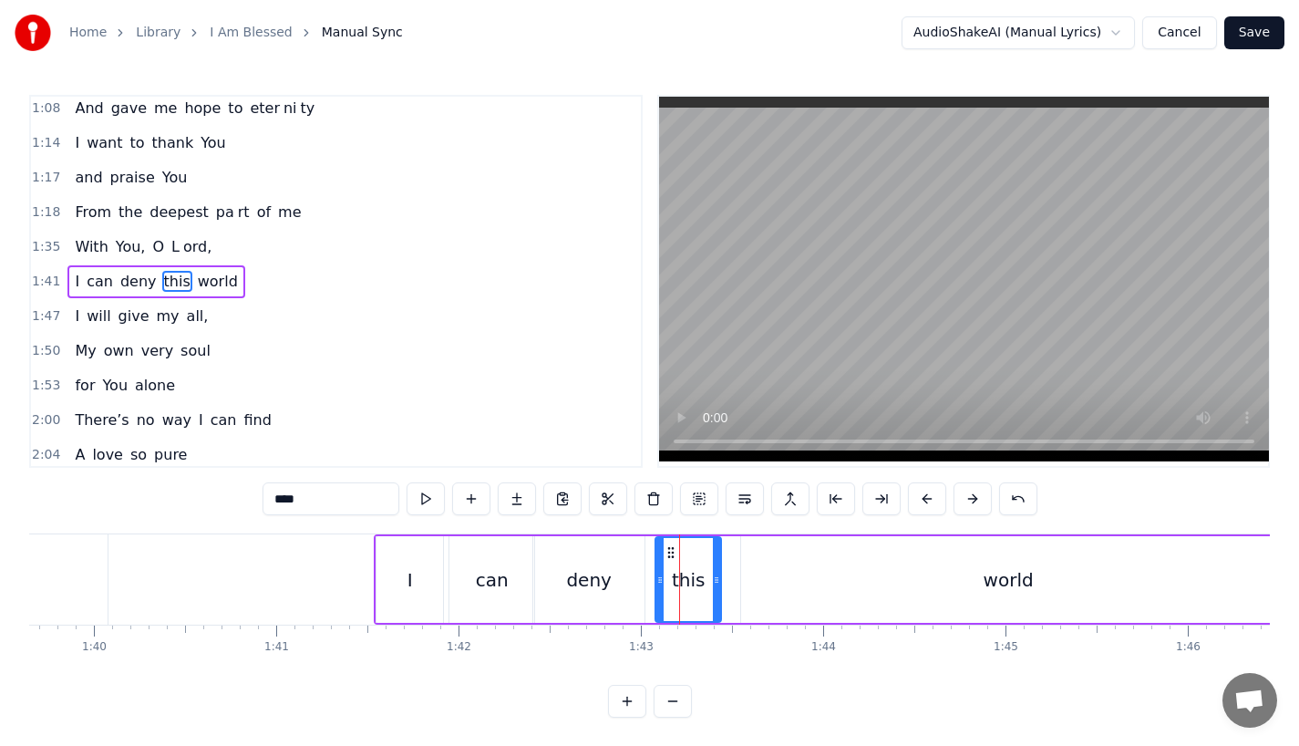
drag, startPoint x: 665, startPoint y: 580, endPoint x: 646, endPoint y: 580, distance: 19.1
click at [656, 580] on icon at bounding box center [659, 580] width 7 height 15
drag, startPoint x: 712, startPoint y: 580, endPoint x: 725, endPoint y: 580, distance: 12.8
click at [725, 580] on div "I can deny this world" at bounding box center [826, 579] width 904 height 90
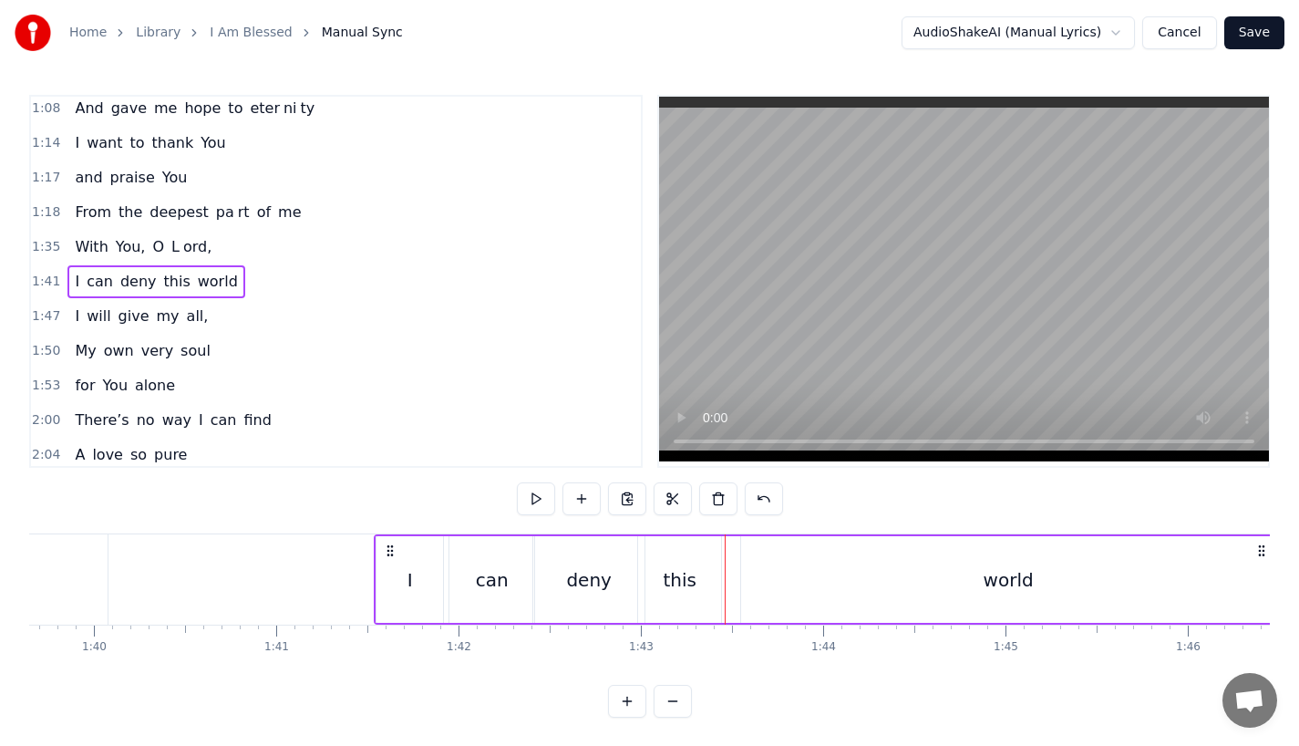
click at [709, 582] on div "this" at bounding box center [679, 579] width 83 height 87
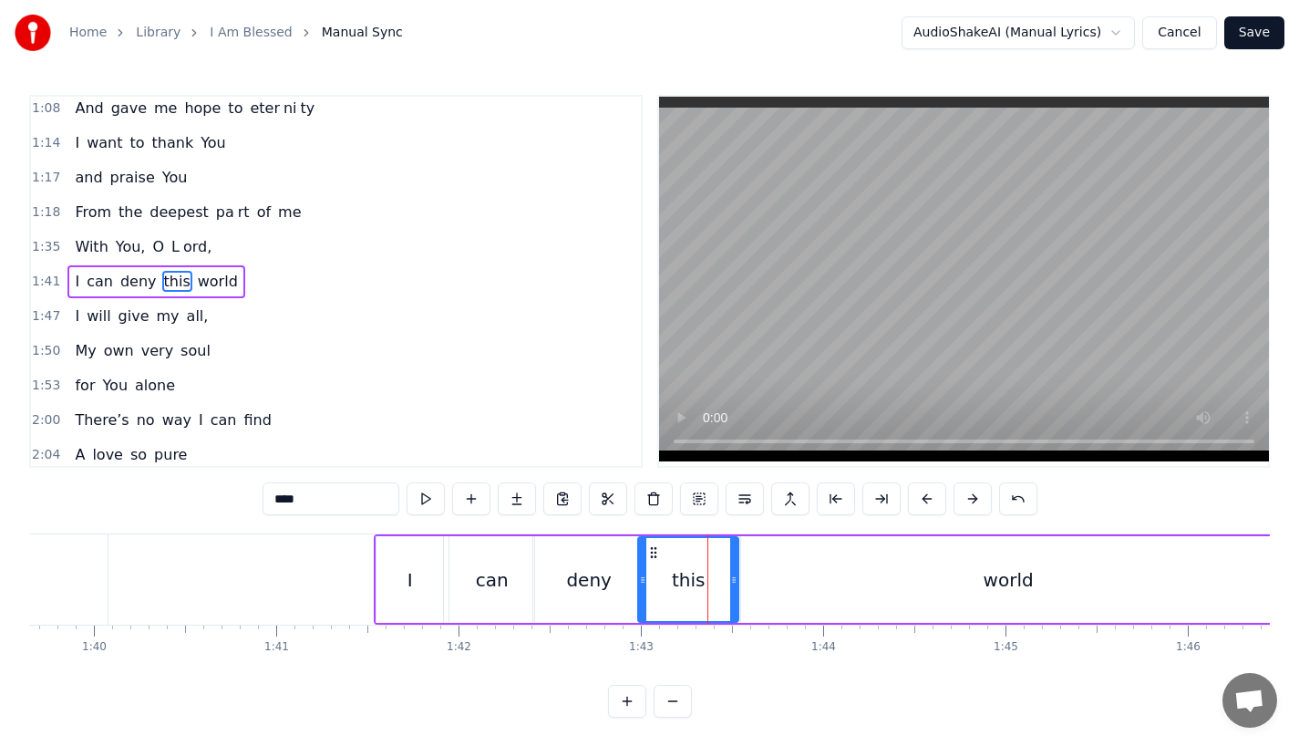
drag, startPoint x: 714, startPoint y: 582, endPoint x: 732, endPoint y: 581, distance: 18.3
click at [732, 581] on icon at bounding box center [733, 580] width 7 height 15
drag, startPoint x: 644, startPoint y: 584, endPoint x: 658, endPoint y: 584, distance: 14.6
click at [658, 584] on icon at bounding box center [656, 580] width 7 height 15
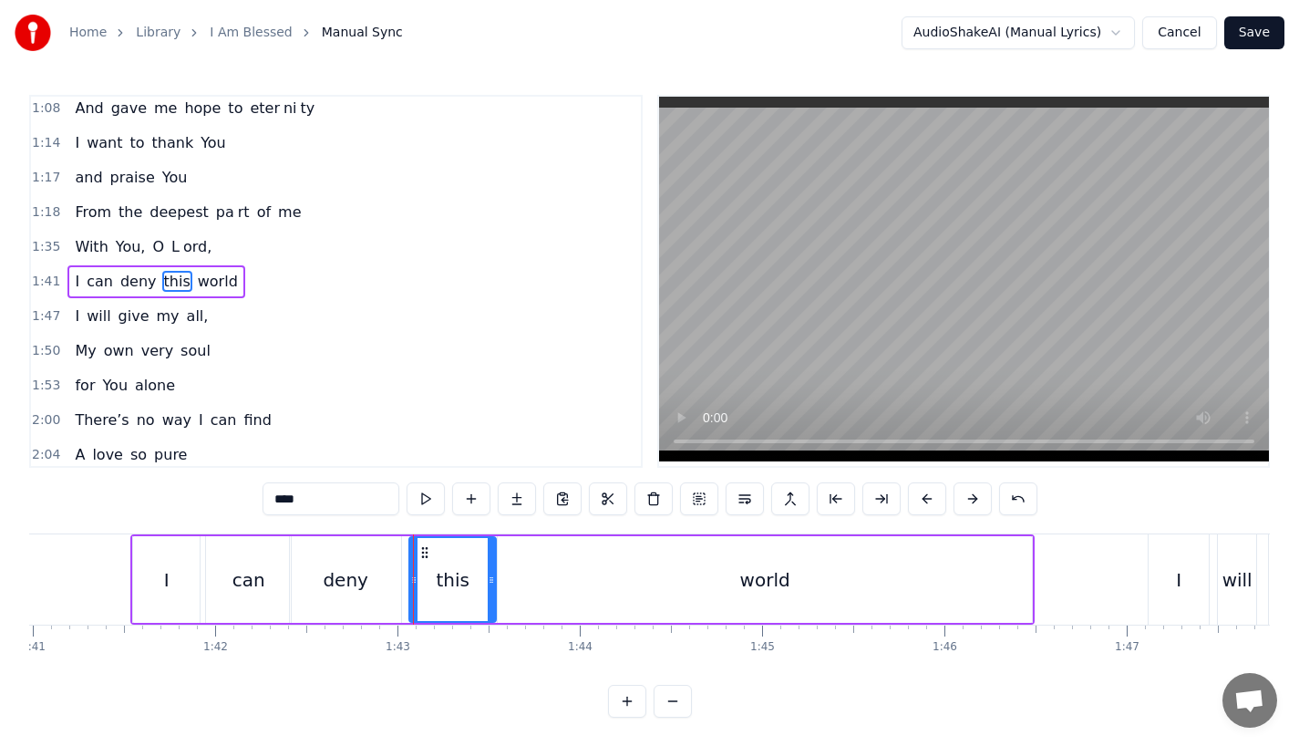
scroll to position [0, 18405]
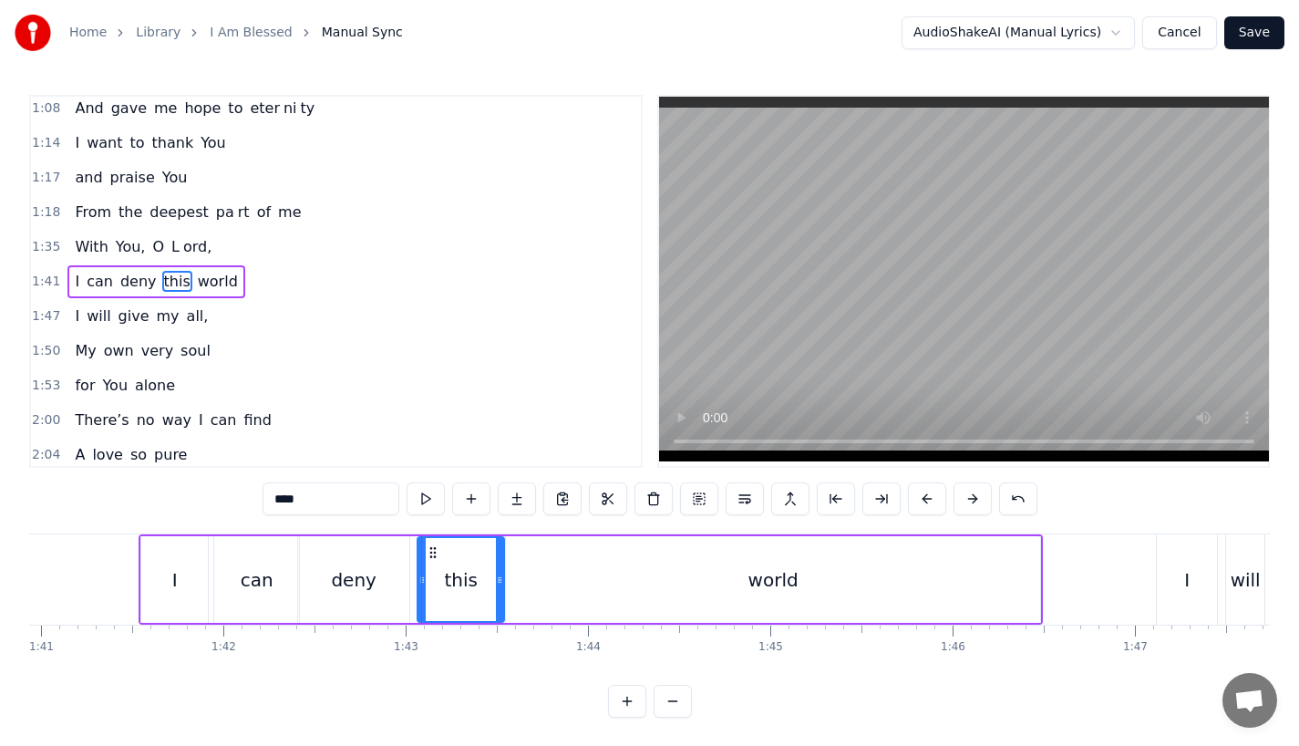
click at [865, 580] on div "world" at bounding box center [773, 579] width 534 height 87
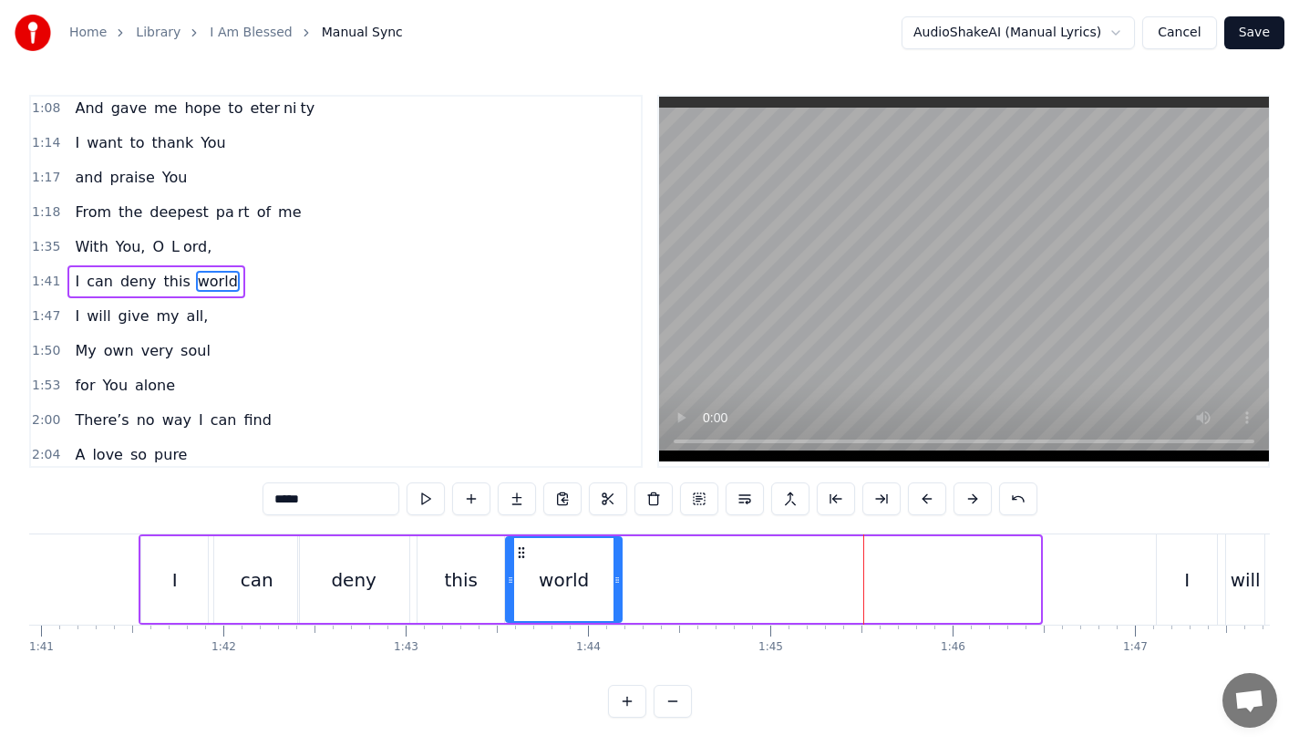
drag, startPoint x: 1033, startPoint y: 592, endPoint x: 615, endPoint y: 592, distance: 418.5
click at [615, 592] on div at bounding box center [617, 579] width 7 height 83
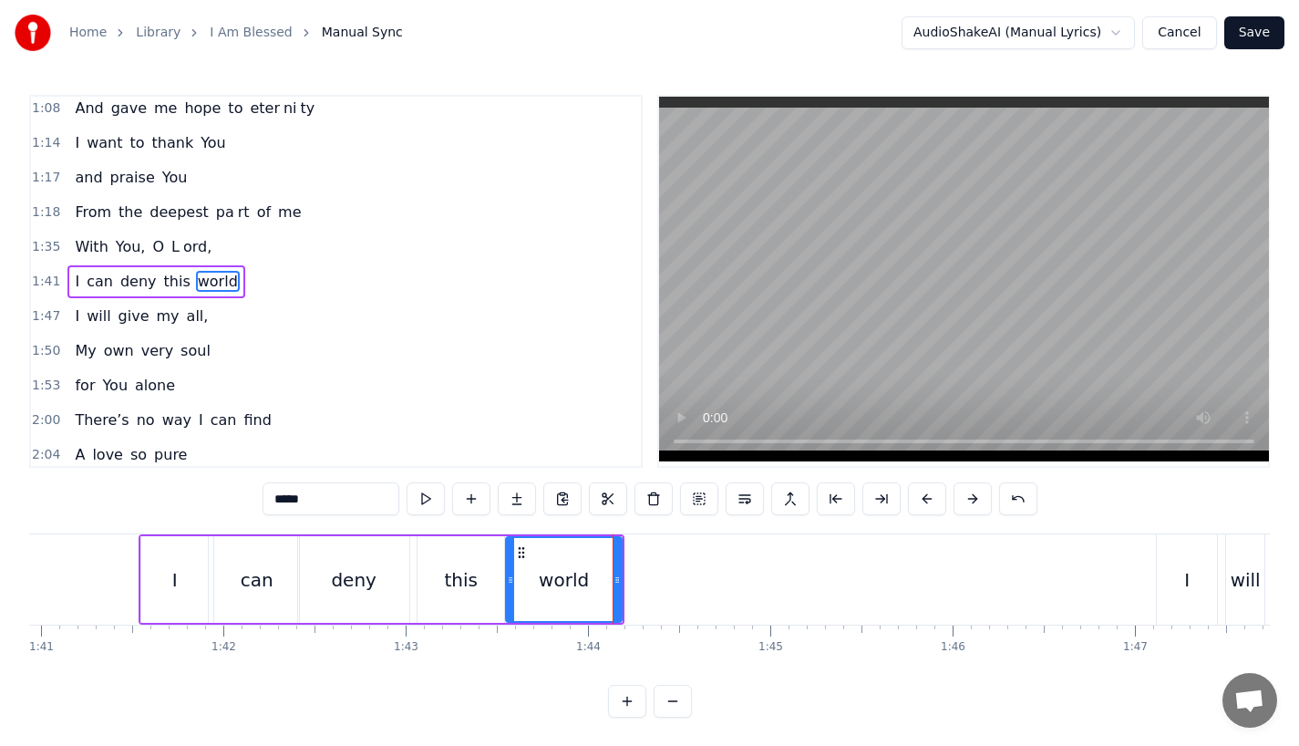
drag, startPoint x: 294, startPoint y: 492, endPoint x: 452, endPoint y: 492, distance: 158.6
click at [452, 492] on div "*****" at bounding box center [650, 498] width 775 height 33
type input "***"
click at [533, 503] on button at bounding box center [517, 498] width 38 height 33
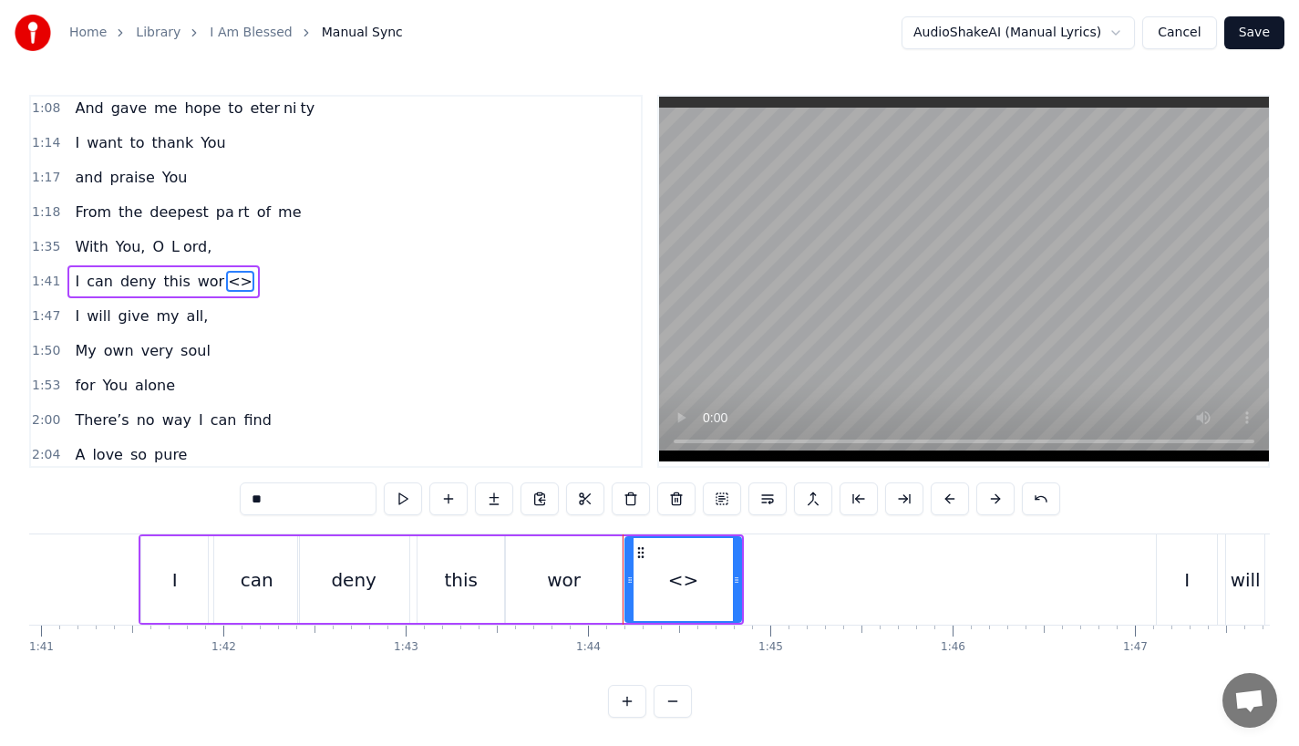
drag, startPoint x: 283, startPoint y: 490, endPoint x: 201, endPoint y: 490, distance: 81.1
click at [201, 490] on div "0:13 I was a lone 0:18 So lost and so emp ty 0:24 Living in the dark 0:27 Like …" at bounding box center [649, 406] width 1241 height 623
click at [298, 490] on input "**" at bounding box center [308, 498] width 137 height 33
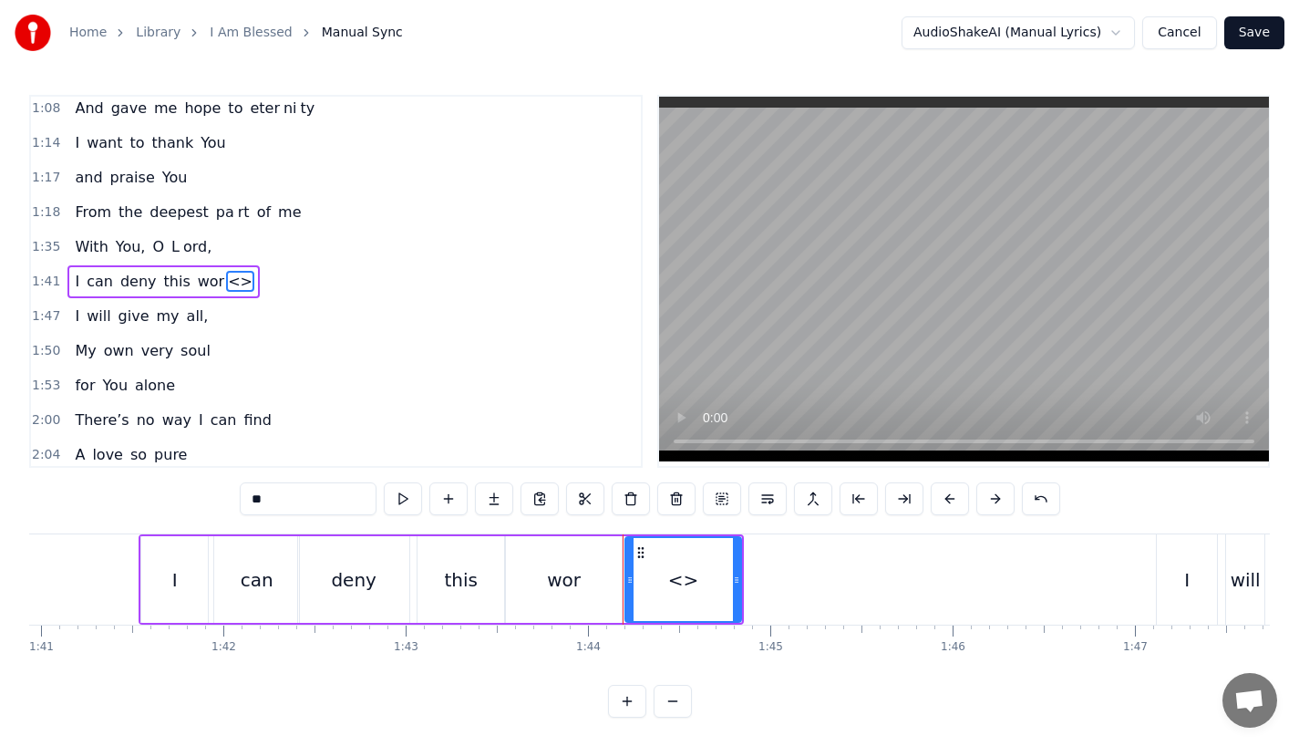
click at [298, 490] on input "**" at bounding box center [308, 498] width 137 height 33
paste input "text"
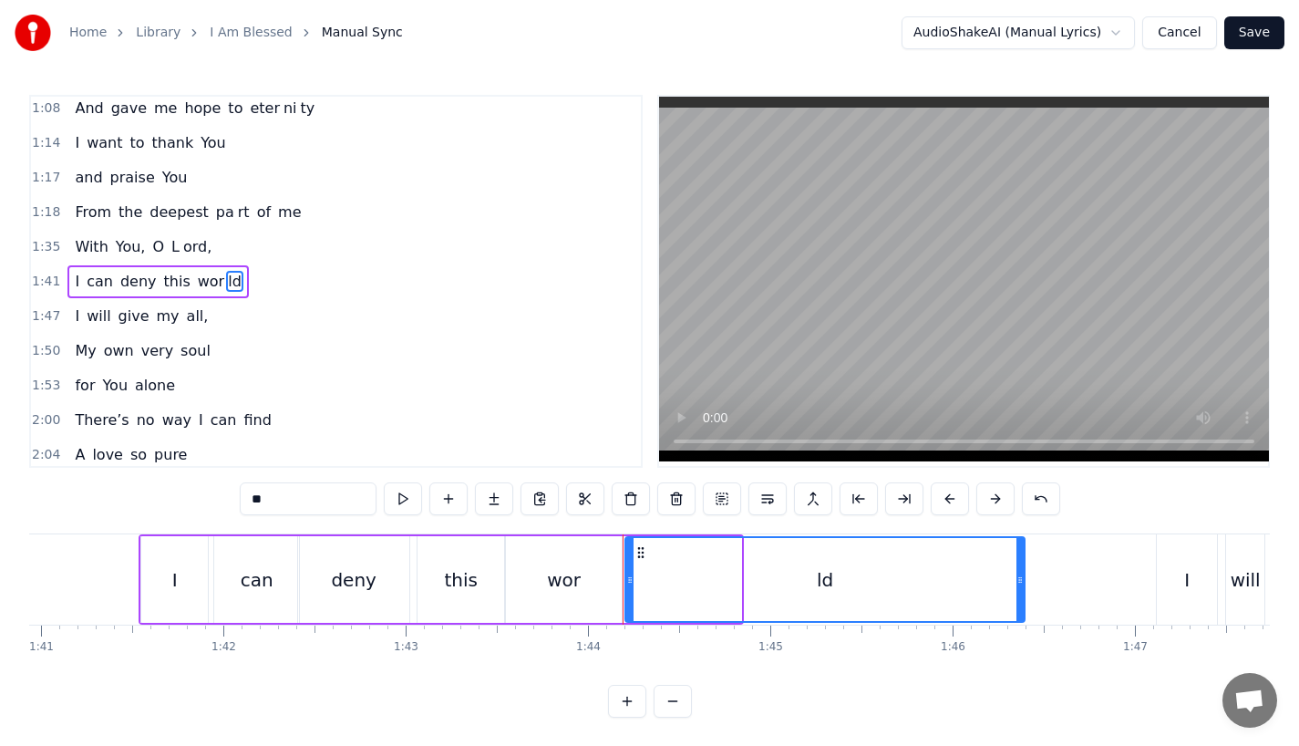
drag, startPoint x: 738, startPoint y: 594, endPoint x: 1018, endPoint y: 597, distance: 280.8
click at [1018, 597] on div at bounding box center [1020, 579] width 7 height 83
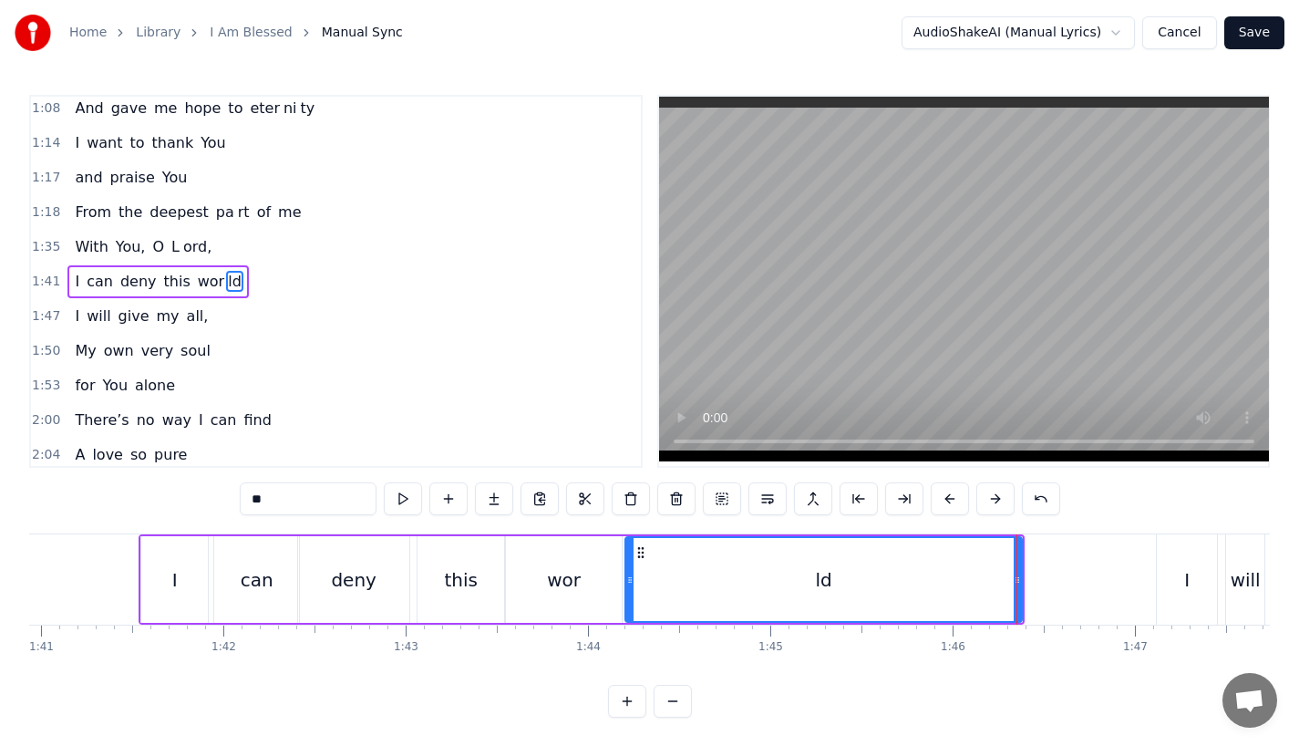
type input "**"
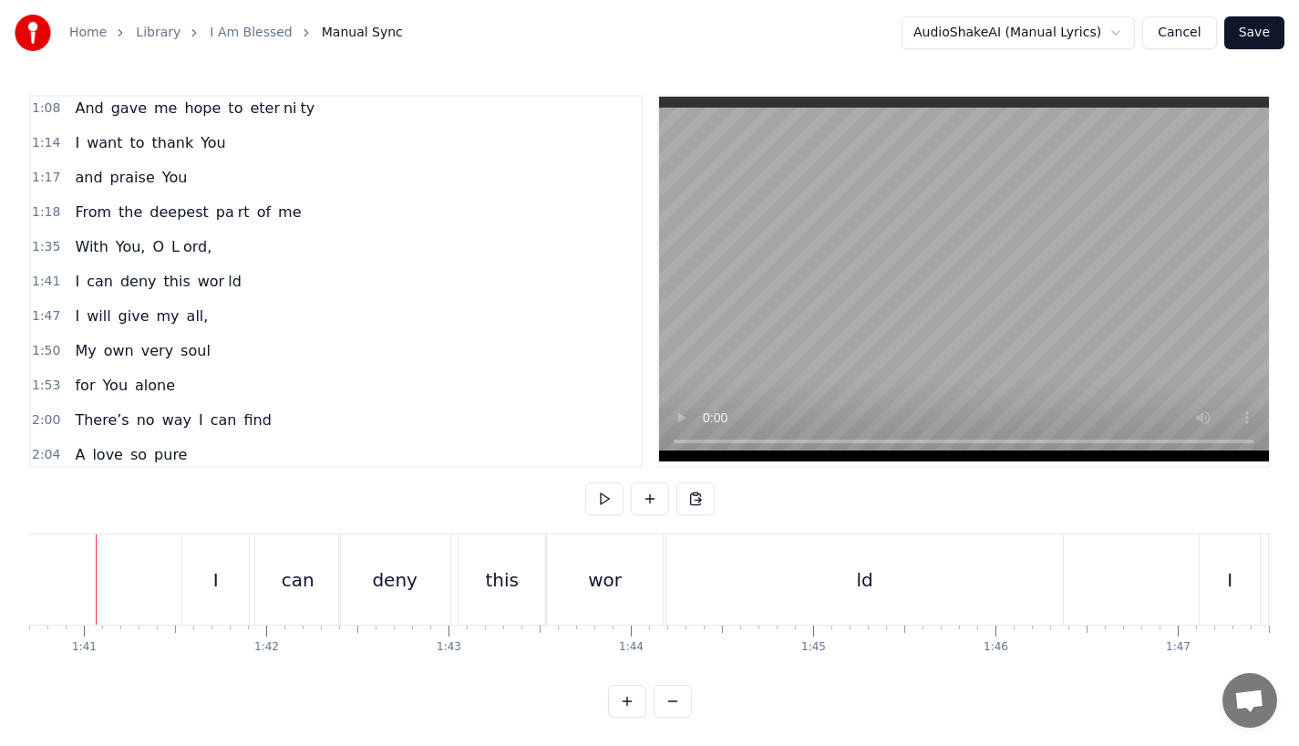
scroll to position [0, 18338]
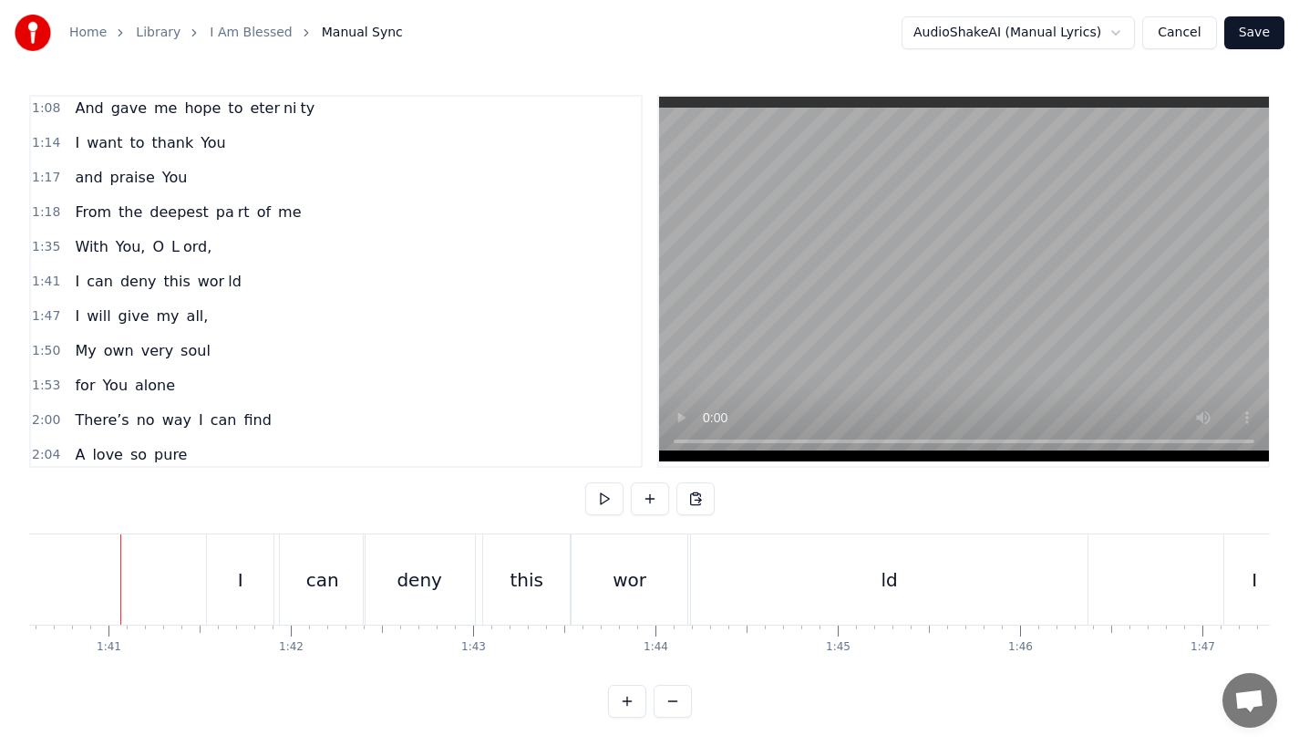
click at [212, 579] on div "I" at bounding box center [240, 579] width 67 height 90
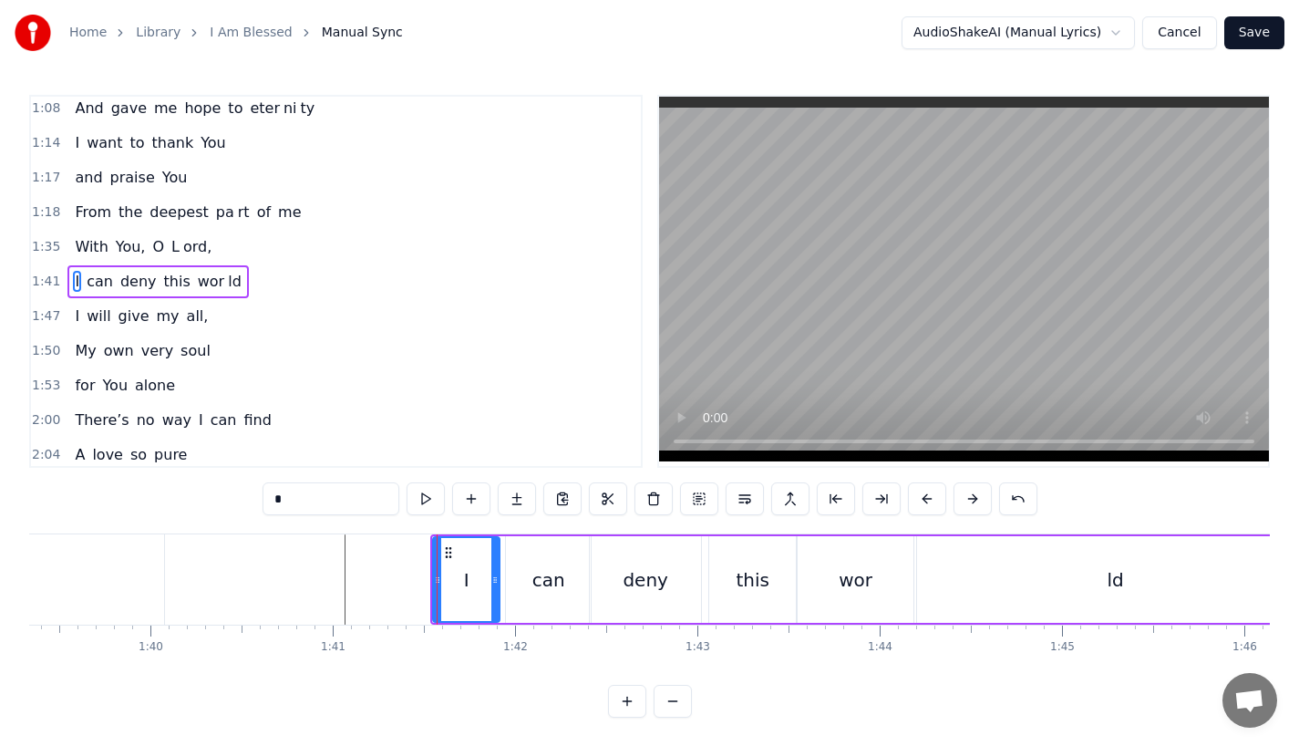
scroll to position [0, 18078]
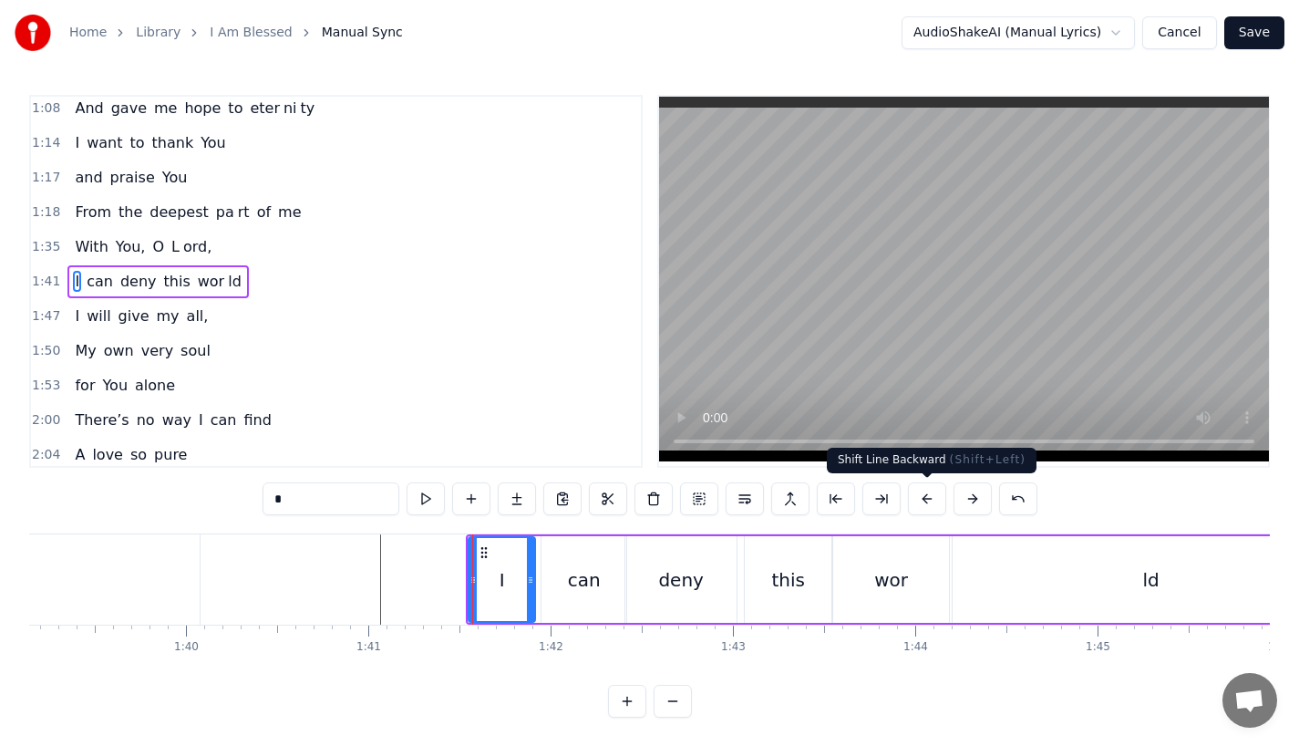
click at [923, 501] on button at bounding box center [927, 498] width 38 height 33
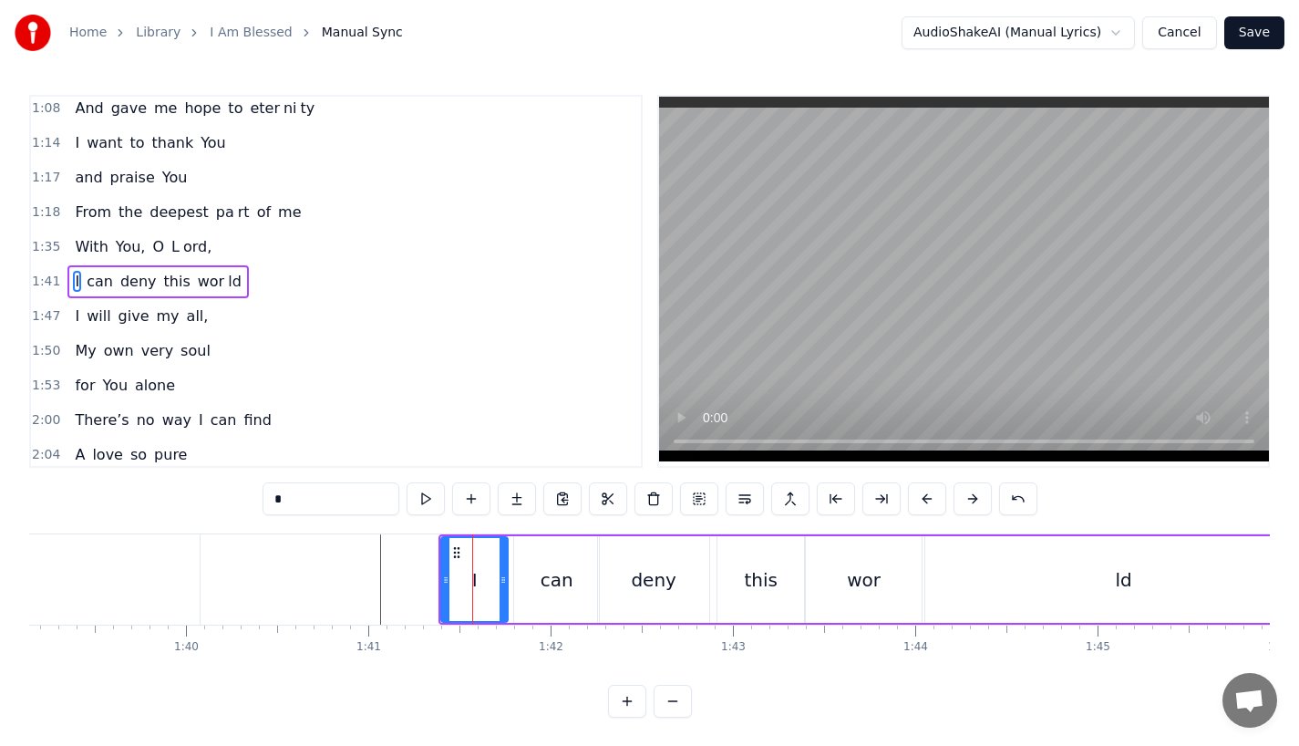
click at [923, 501] on button at bounding box center [927, 498] width 38 height 33
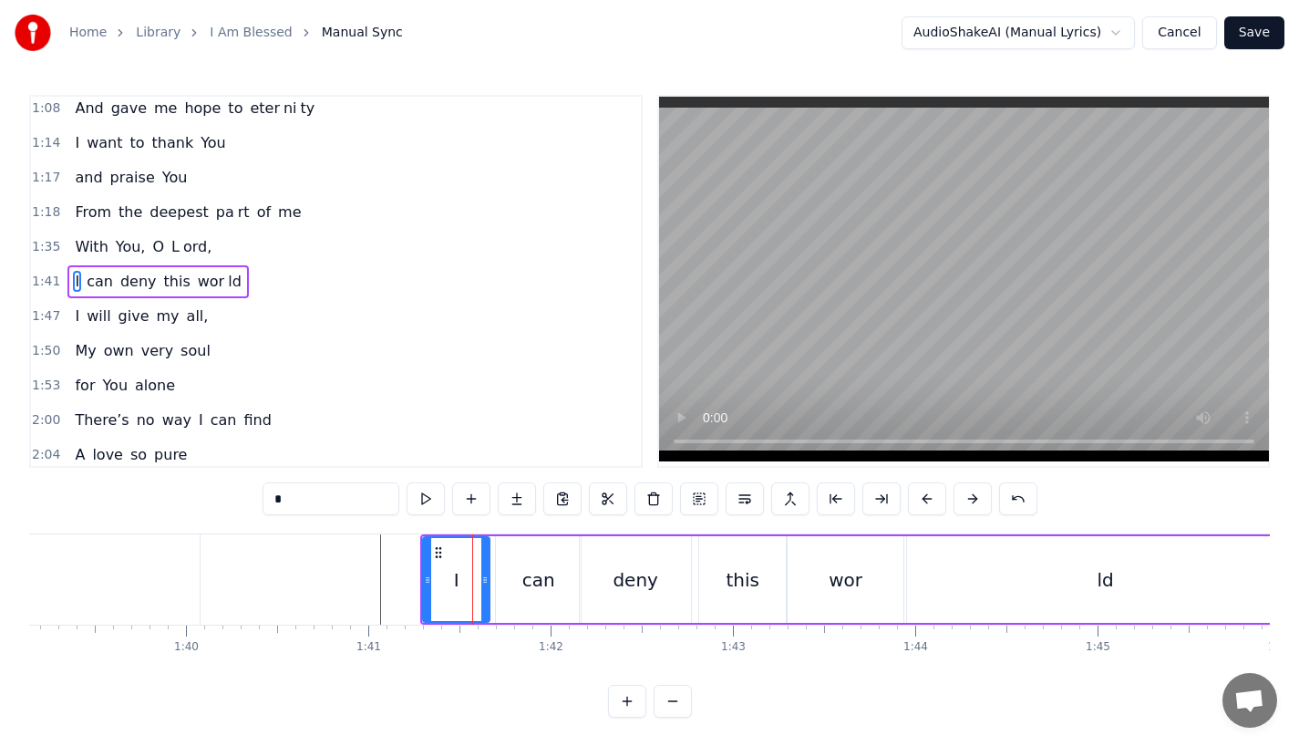
click at [923, 501] on button at bounding box center [927, 498] width 38 height 33
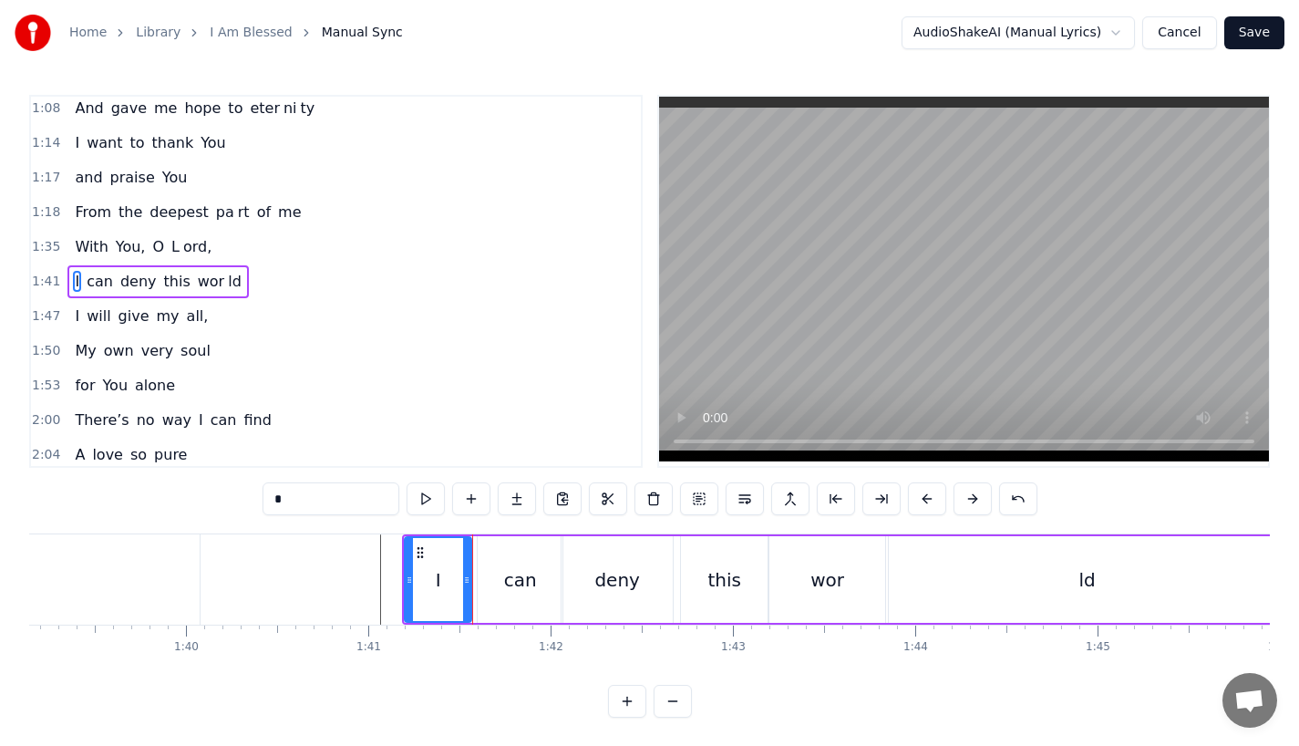
click at [923, 501] on button at bounding box center [927, 498] width 38 height 33
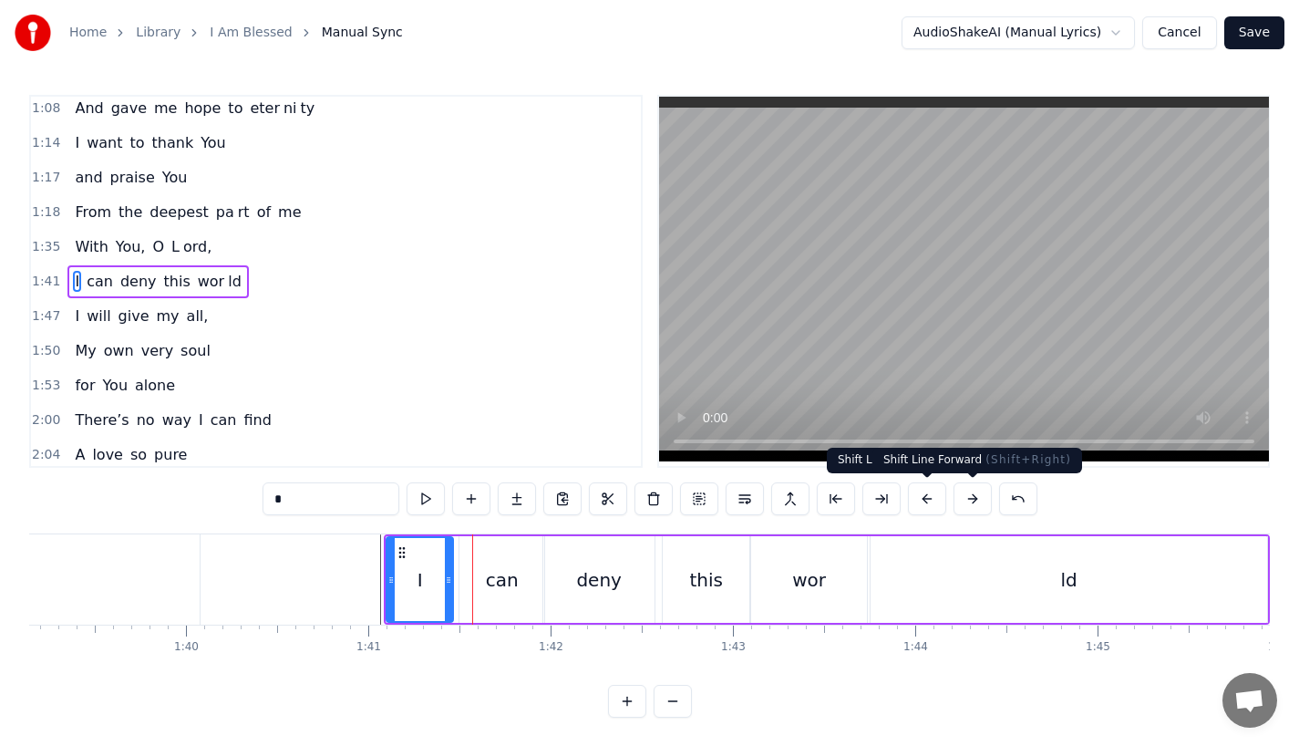
click at [959, 500] on button at bounding box center [973, 498] width 38 height 33
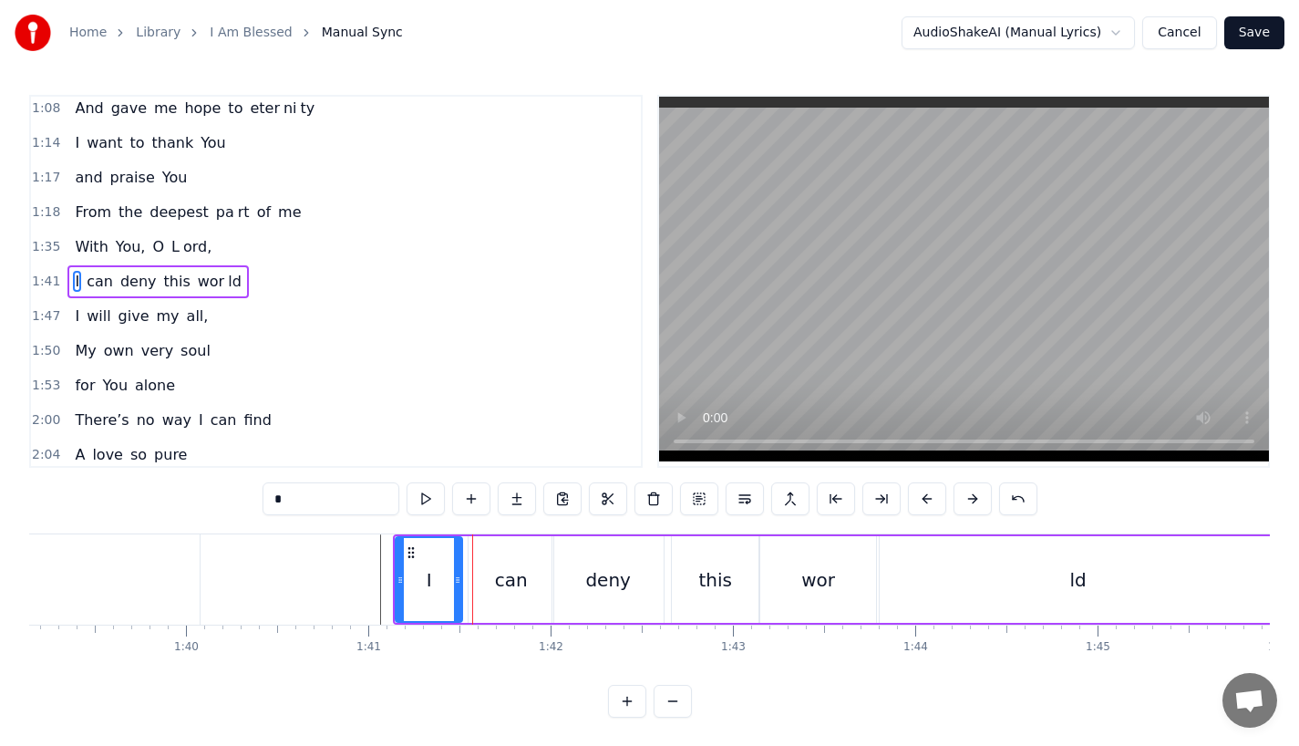
click at [959, 500] on button at bounding box center [973, 498] width 38 height 33
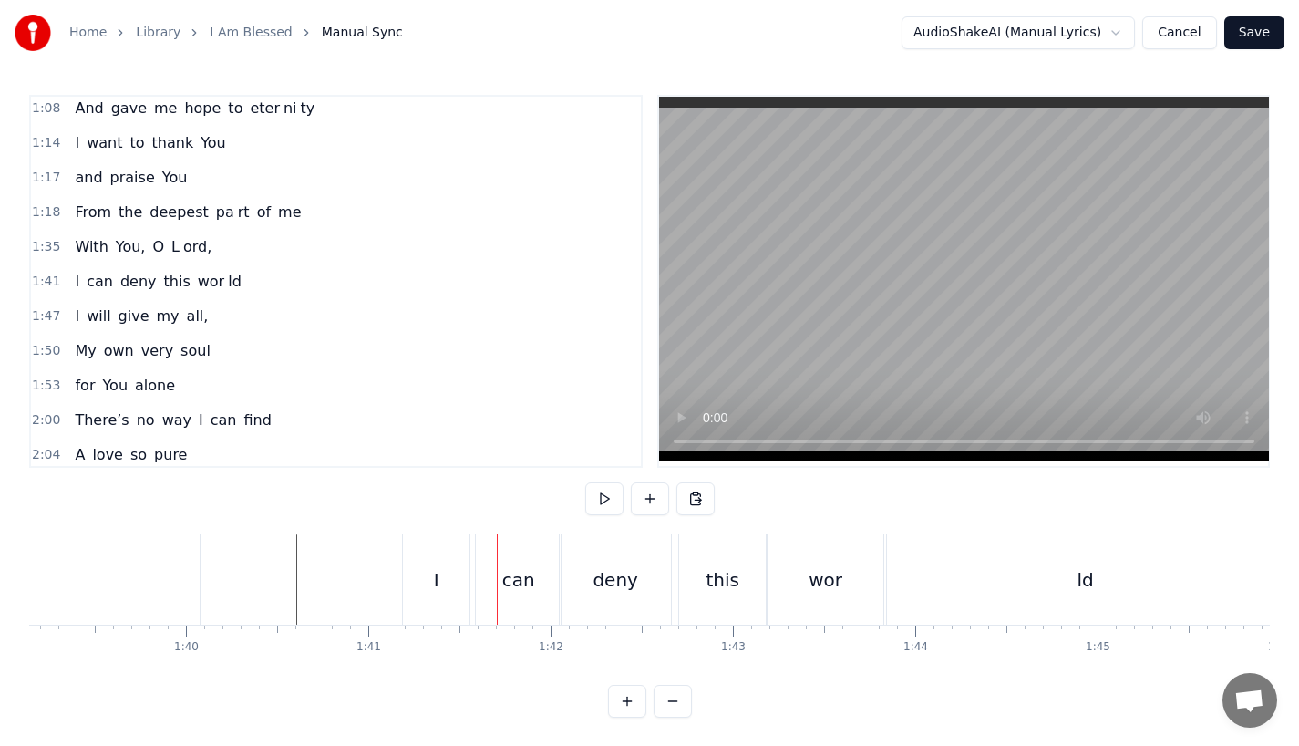
click at [434, 581] on div "I" at bounding box center [436, 579] width 5 height 27
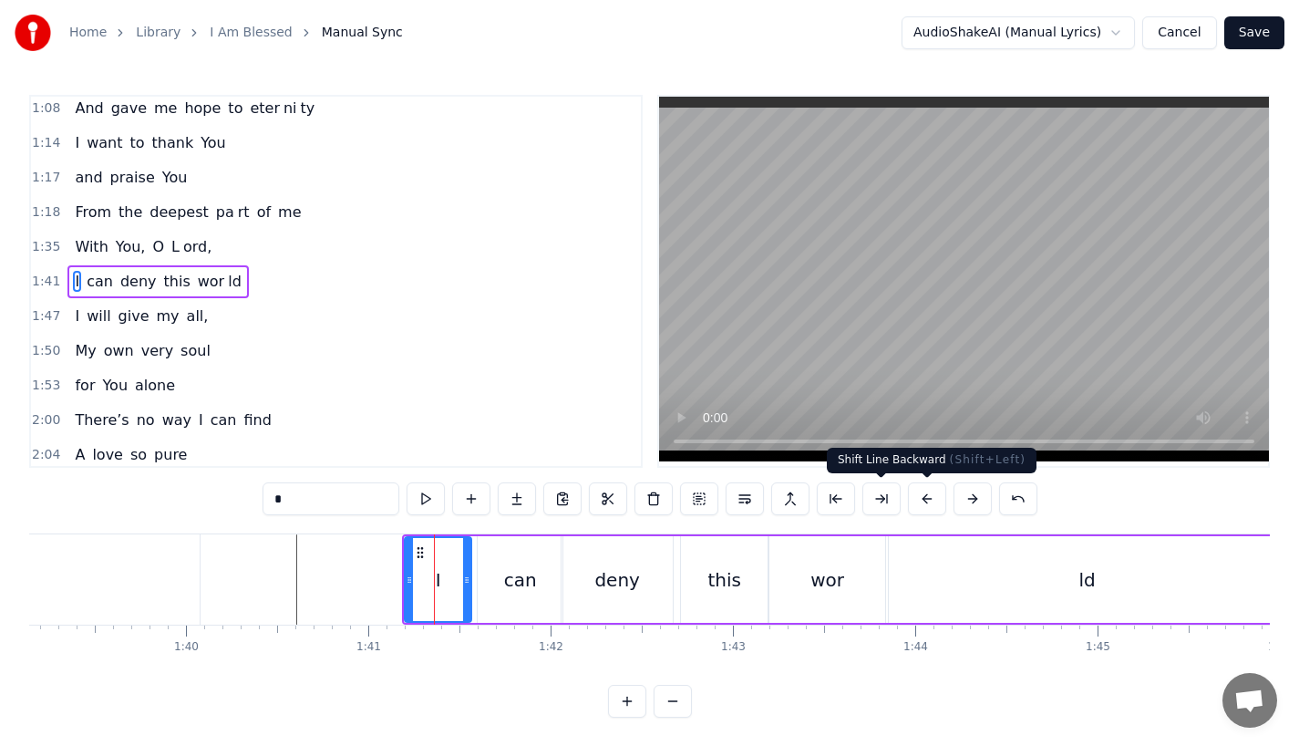
click at [925, 499] on button at bounding box center [927, 498] width 38 height 33
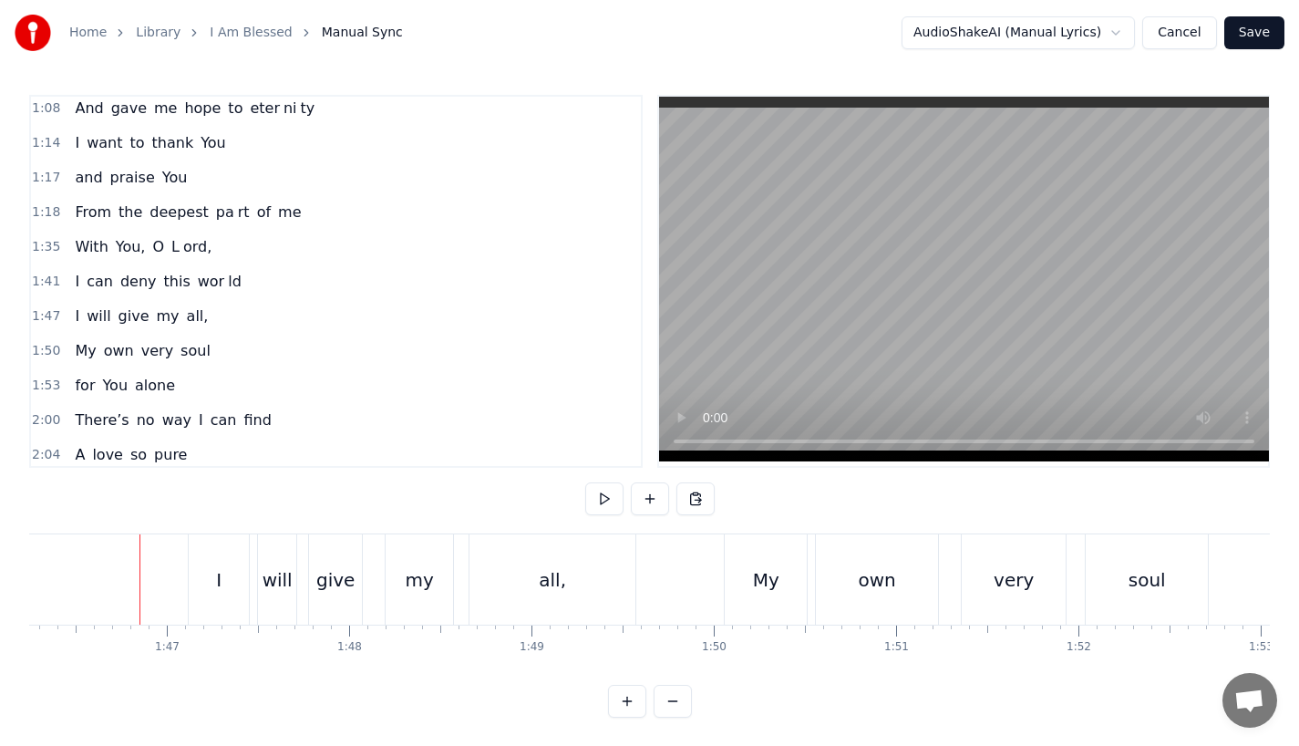
scroll to position [0, 19392]
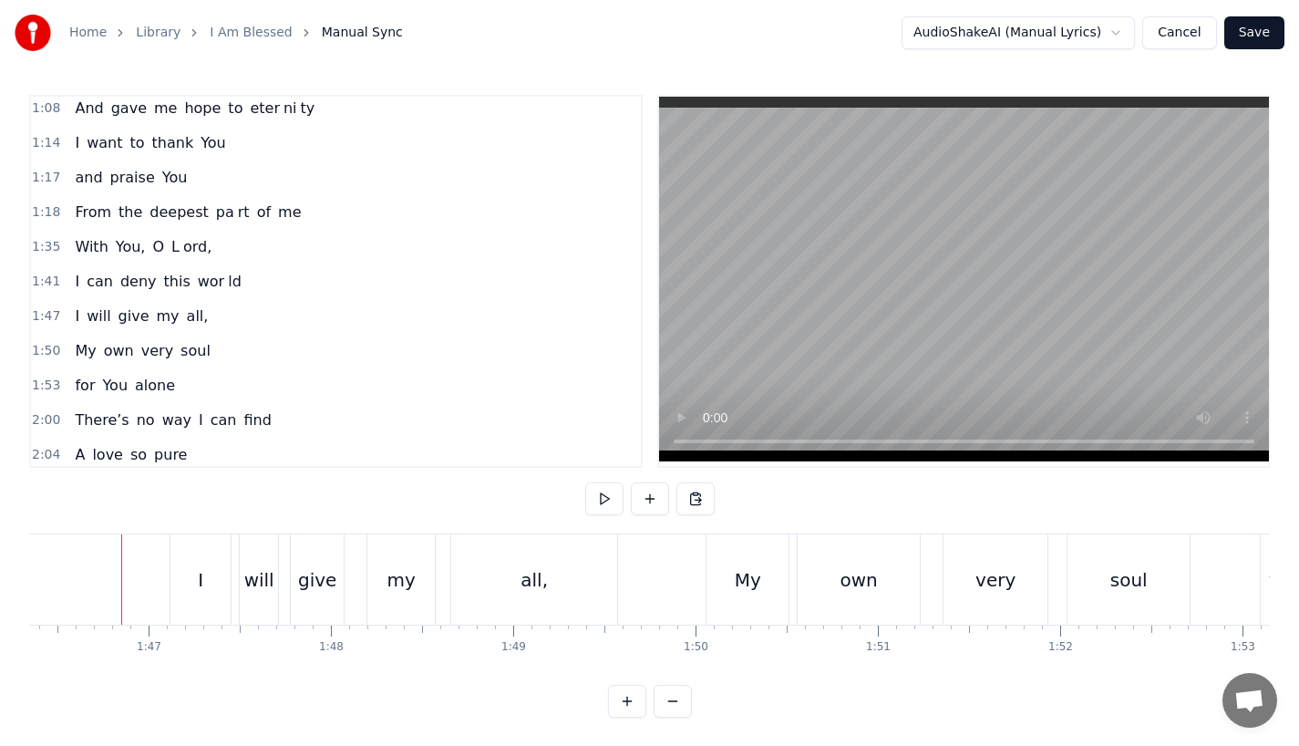
click at [179, 597] on div "I" at bounding box center [200, 579] width 60 height 90
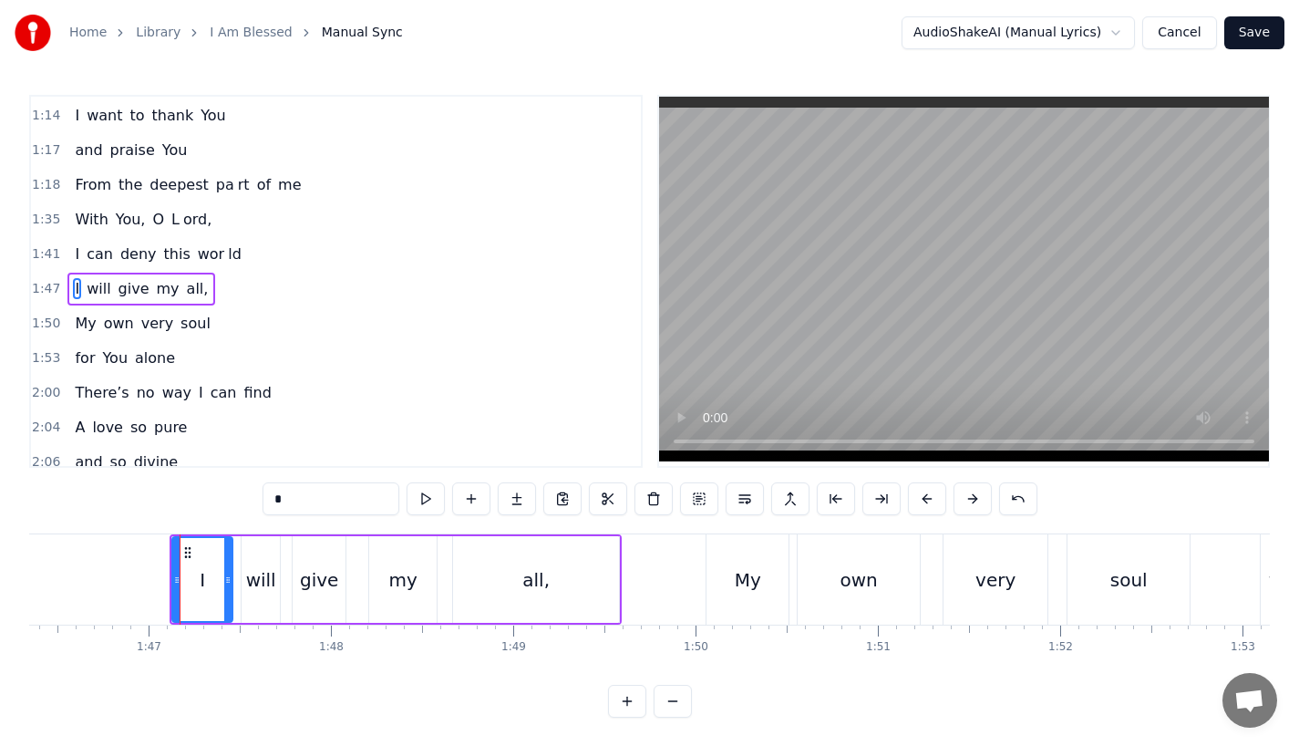
scroll to position [560, 0]
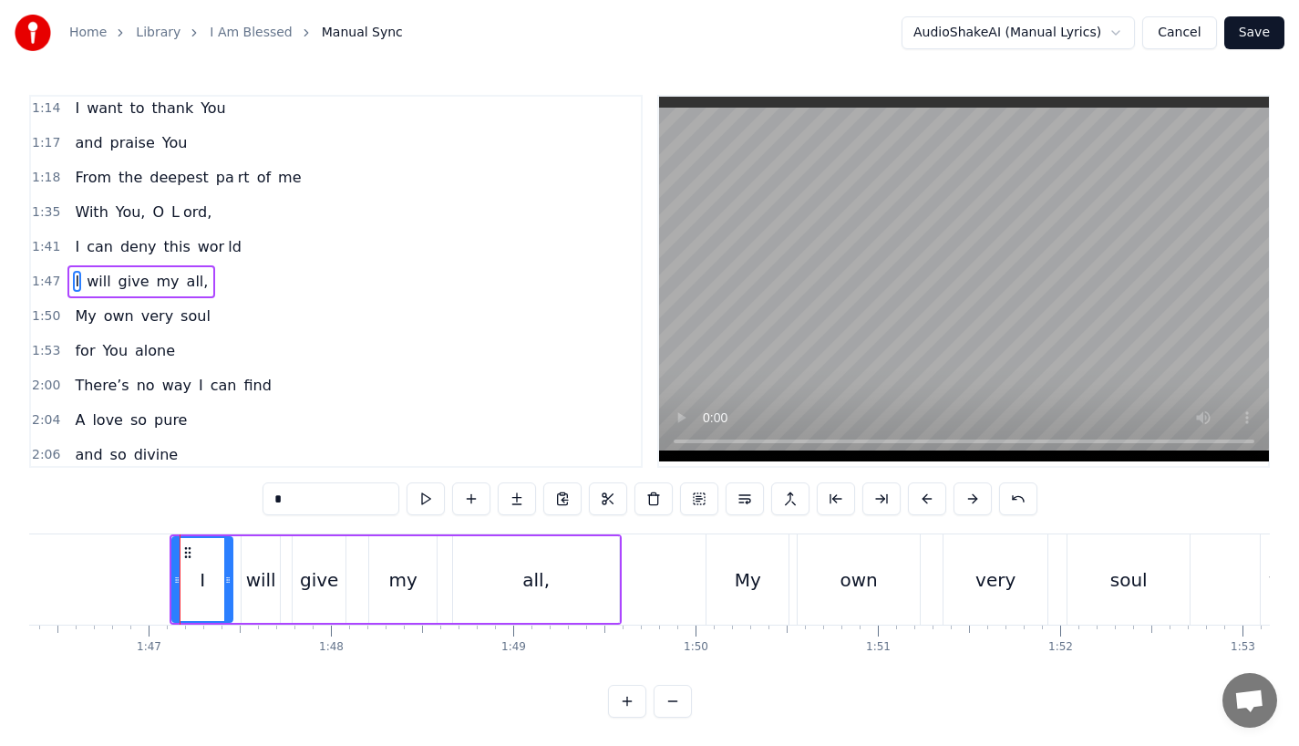
click at [248, 586] on div "will" at bounding box center [261, 579] width 30 height 27
drag, startPoint x: 274, startPoint y: 584, endPoint x: 289, endPoint y: 584, distance: 15.5
click at [287, 584] on icon at bounding box center [283, 580] width 7 height 15
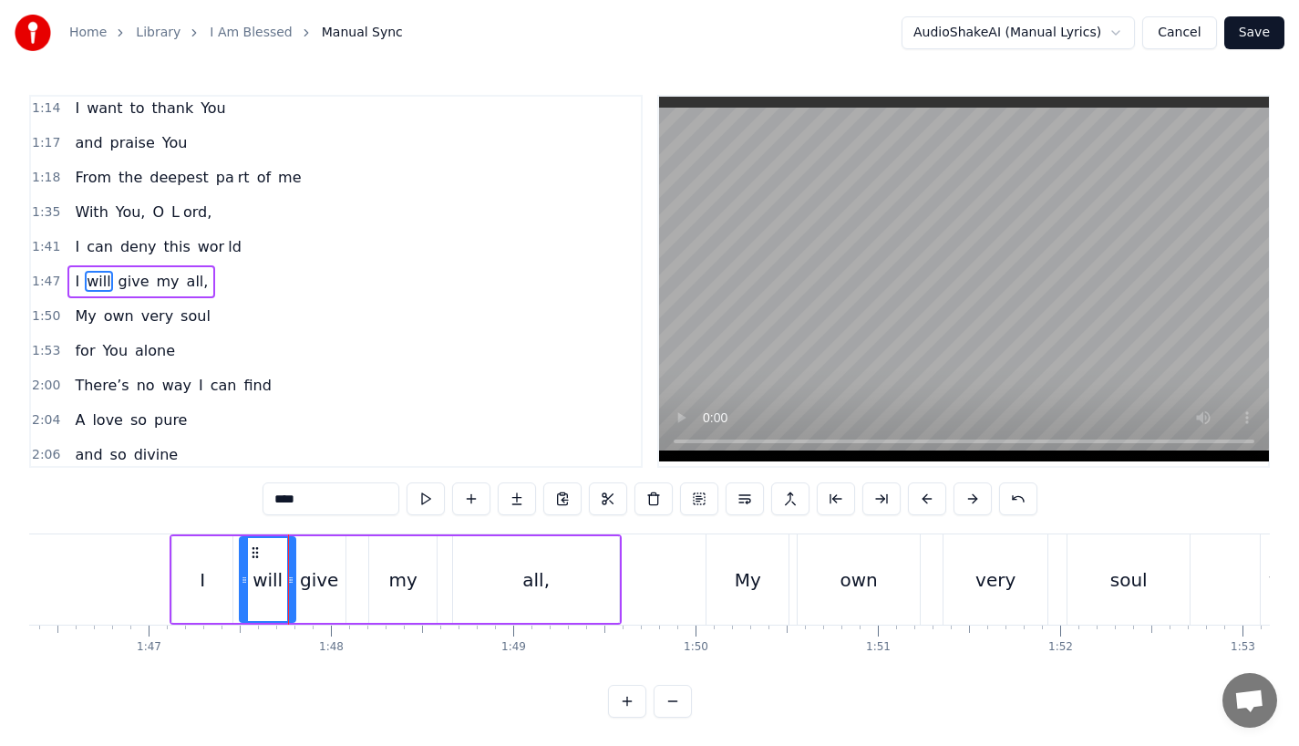
drag, startPoint x: 243, startPoint y: 584, endPoint x: 232, endPoint y: 584, distance: 10.9
click at [241, 584] on icon at bounding box center [244, 580] width 7 height 15
click at [325, 590] on div "give" at bounding box center [319, 579] width 38 height 27
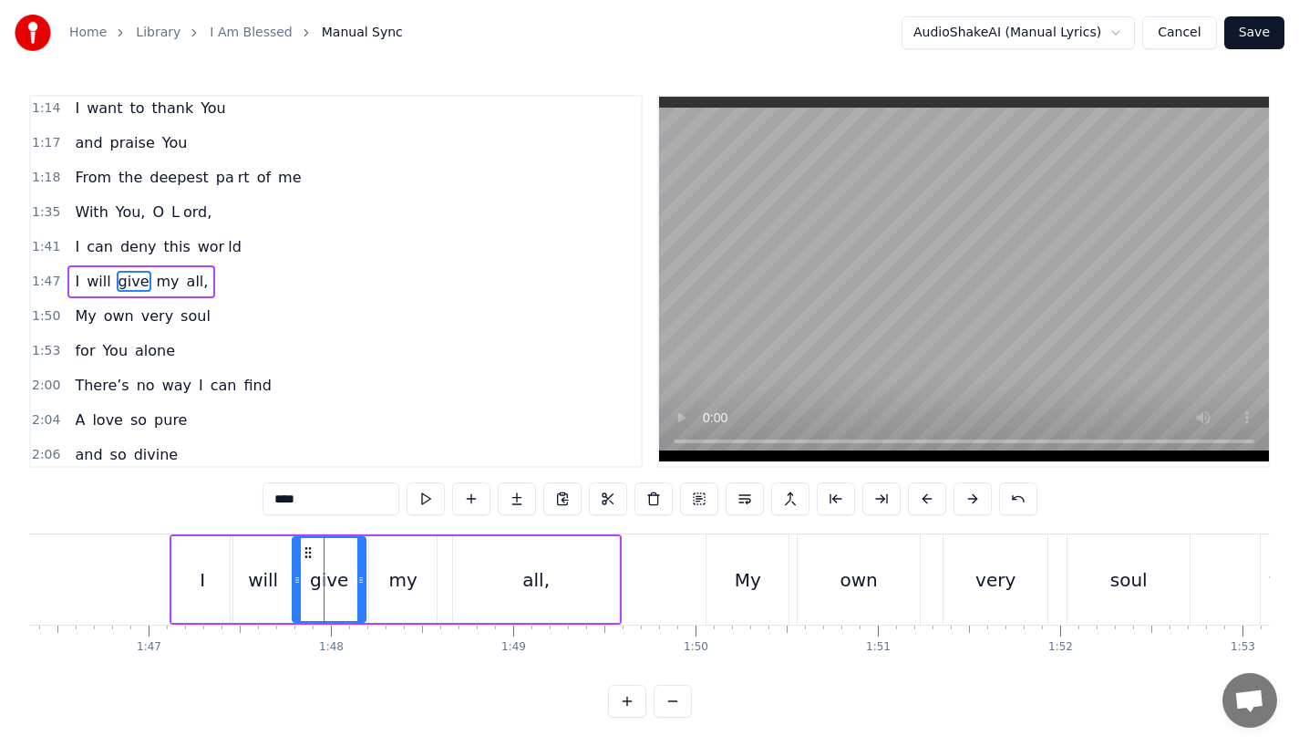
drag, startPoint x: 341, startPoint y: 584, endPoint x: 361, endPoint y: 584, distance: 20.1
click at [361, 584] on icon at bounding box center [360, 580] width 7 height 15
click at [385, 587] on div "my" at bounding box center [402, 579] width 67 height 87
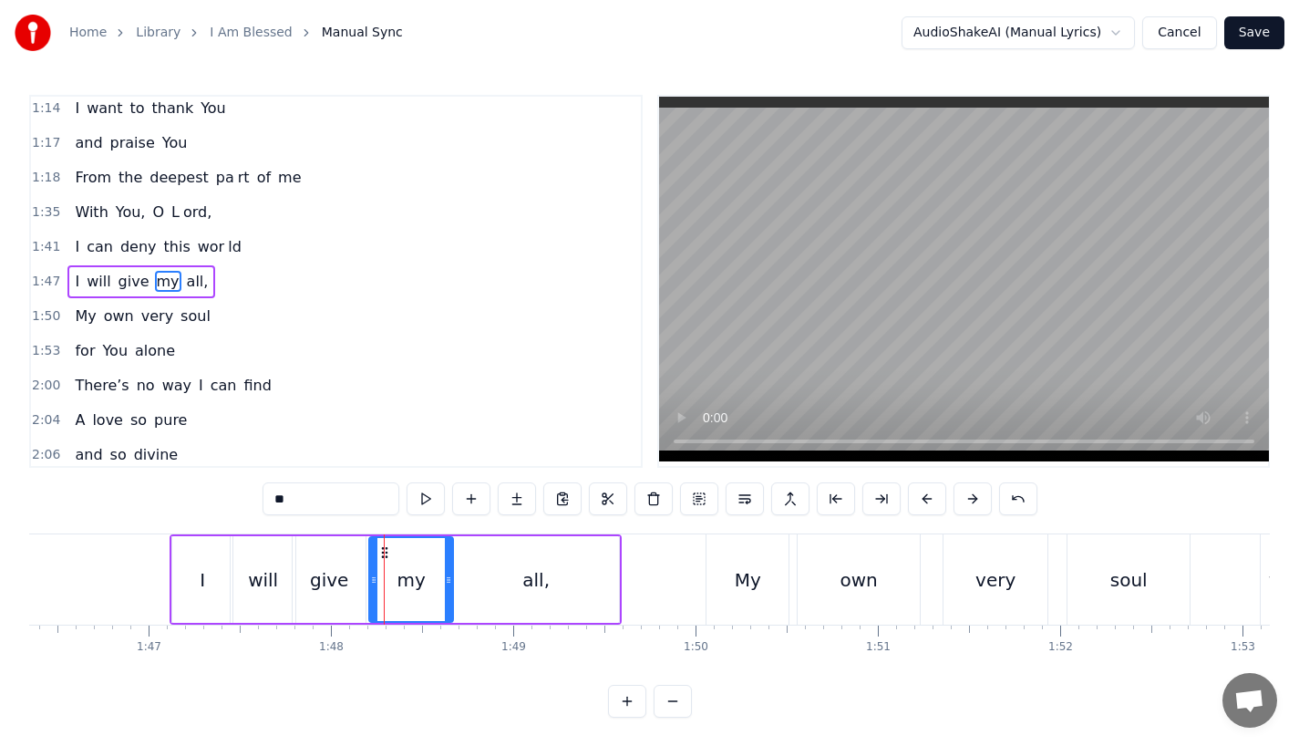
drag, startPoint x: 433, startPoint y: 582, endPoint x: 449, endPoint y: 582, distance: 16.4
click at [449, 582] on icon at bounding box center [448, 580] width 7 height 15
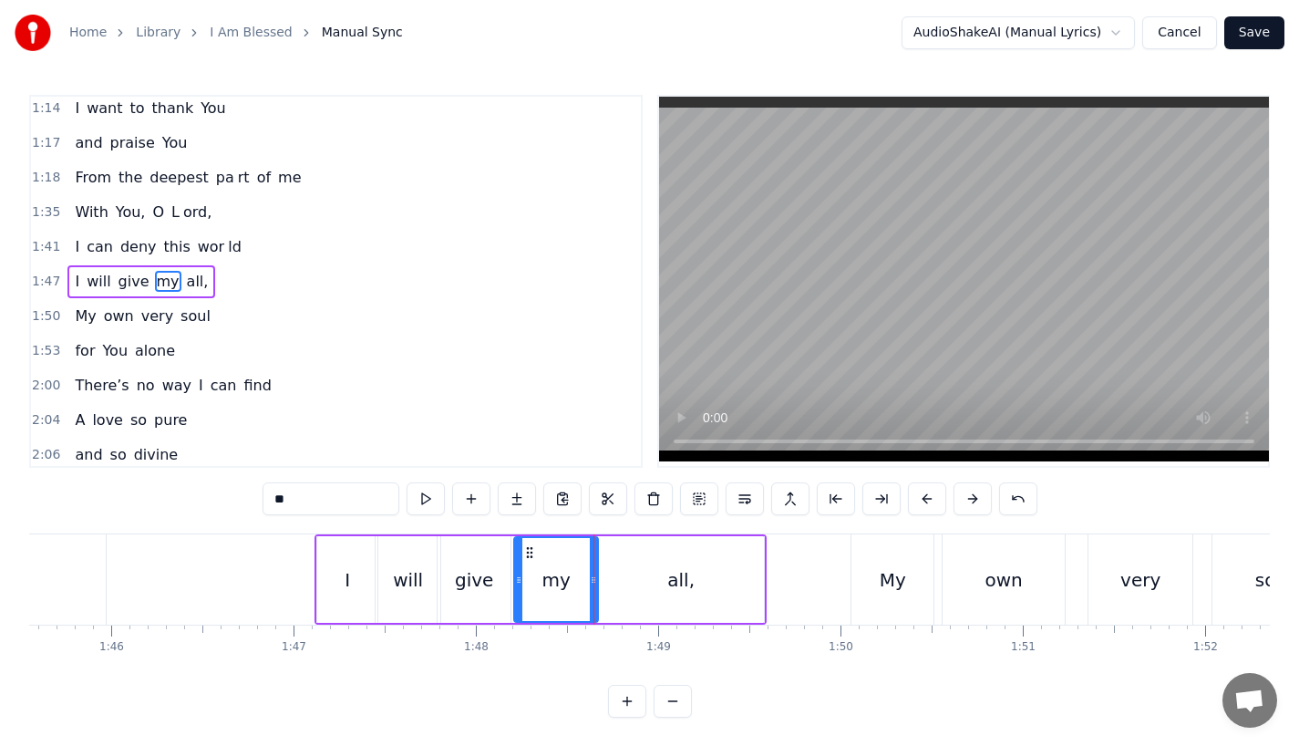
scroll to position [0, 19083]
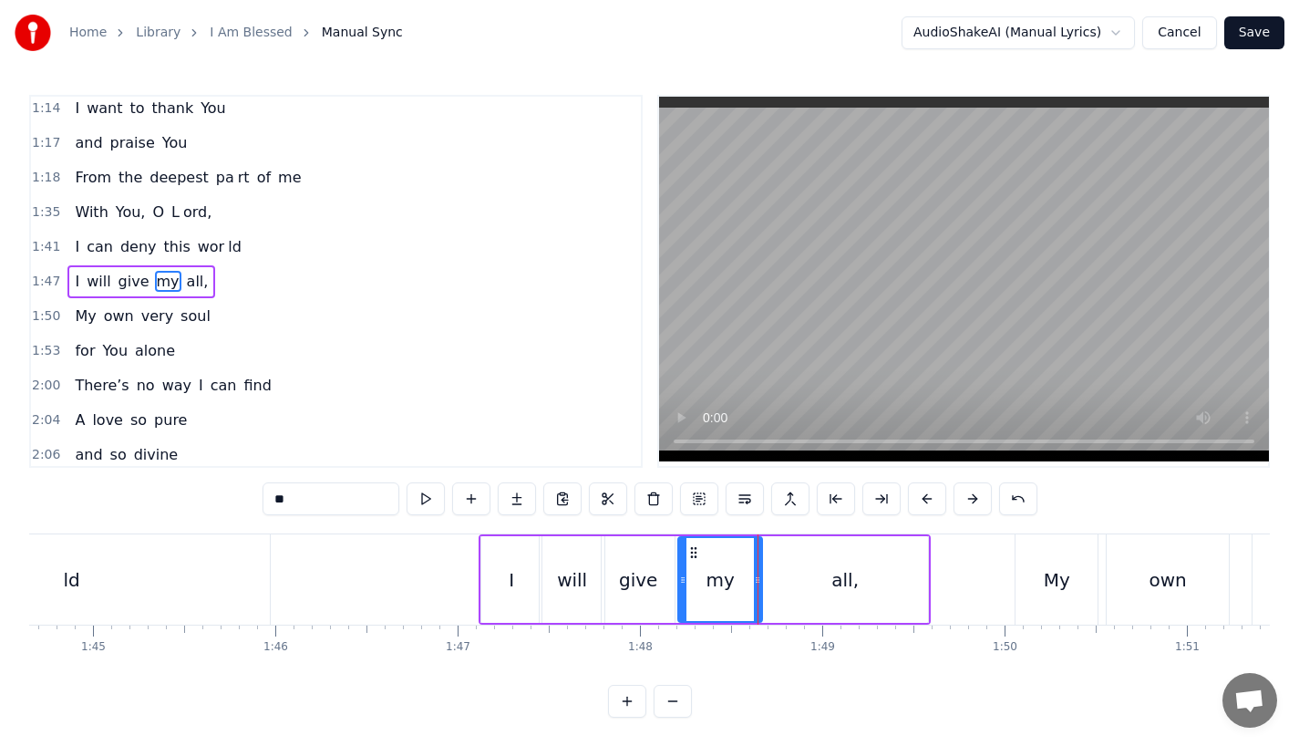
click at [519, 568] on div "I" at bounding box center [511, 579] width 60 height 87
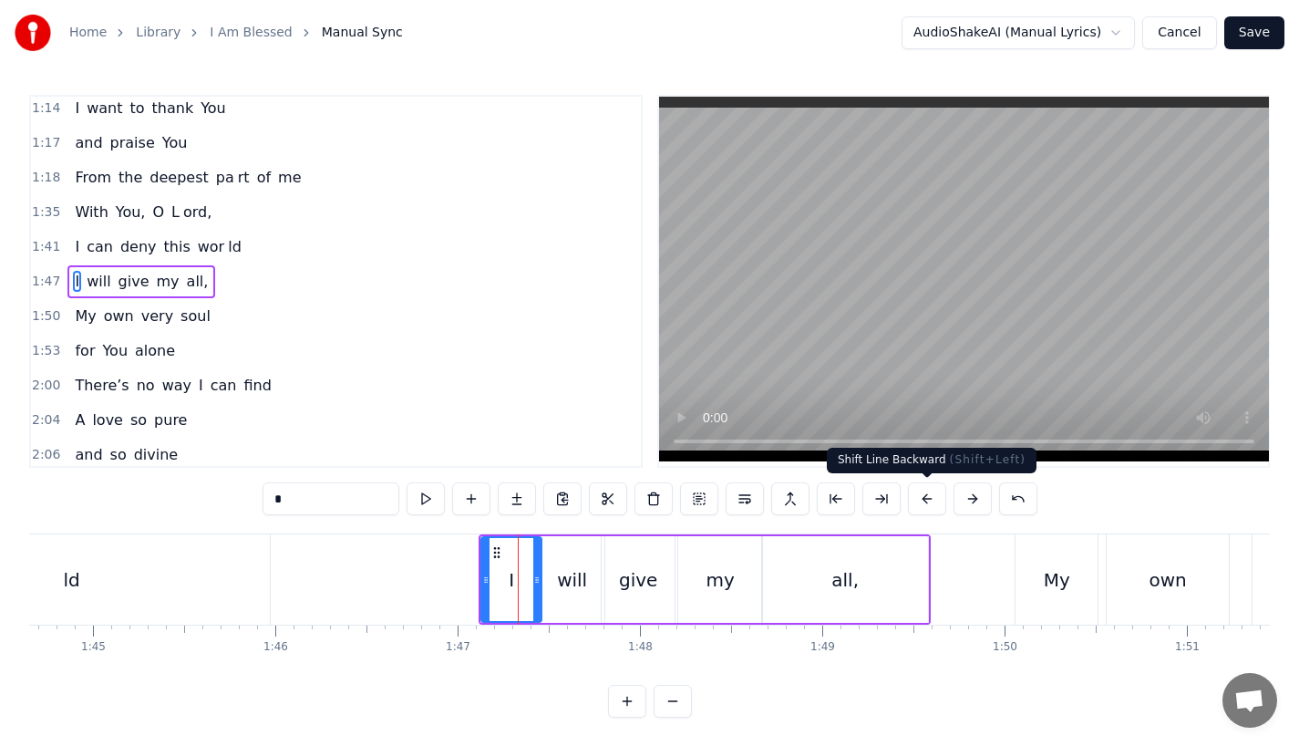
click at [916, 500] on button at bounding box center [927, 498] width 38 height 33
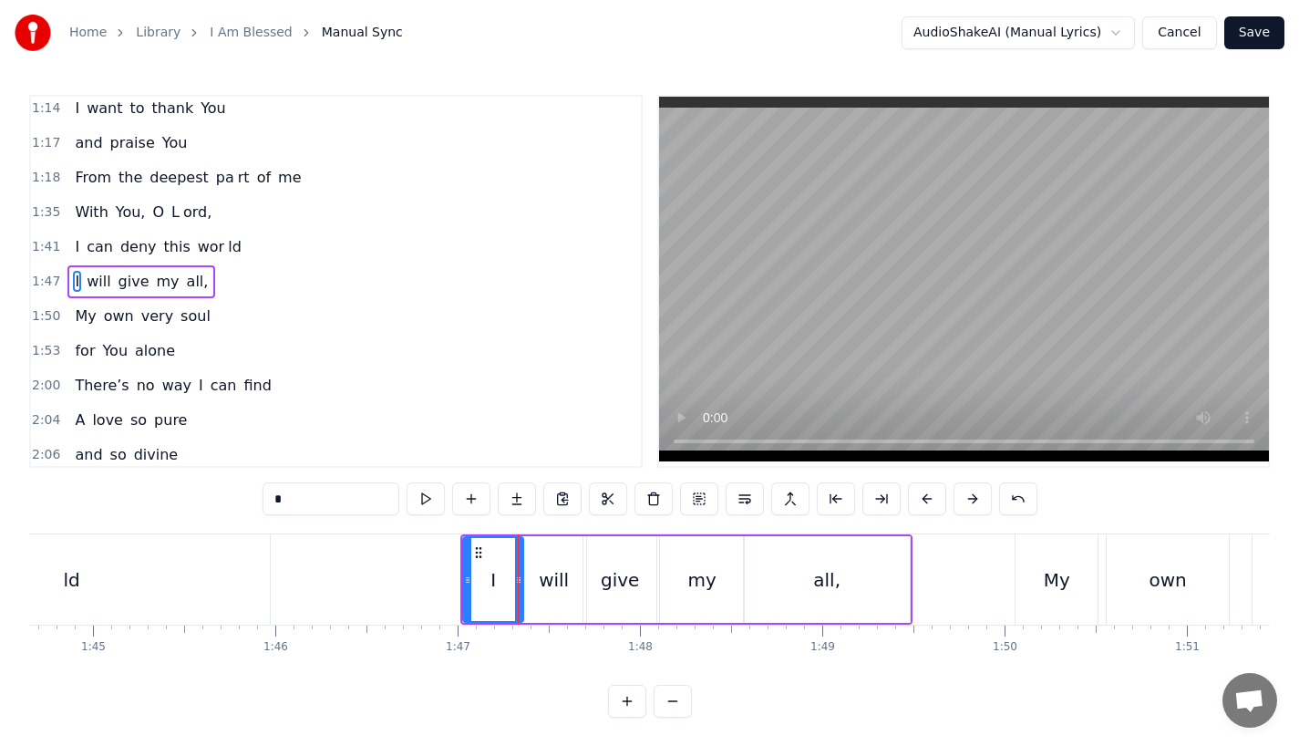
click at [916, 500] on button at bounding box center [927, 498] width 38 height 33
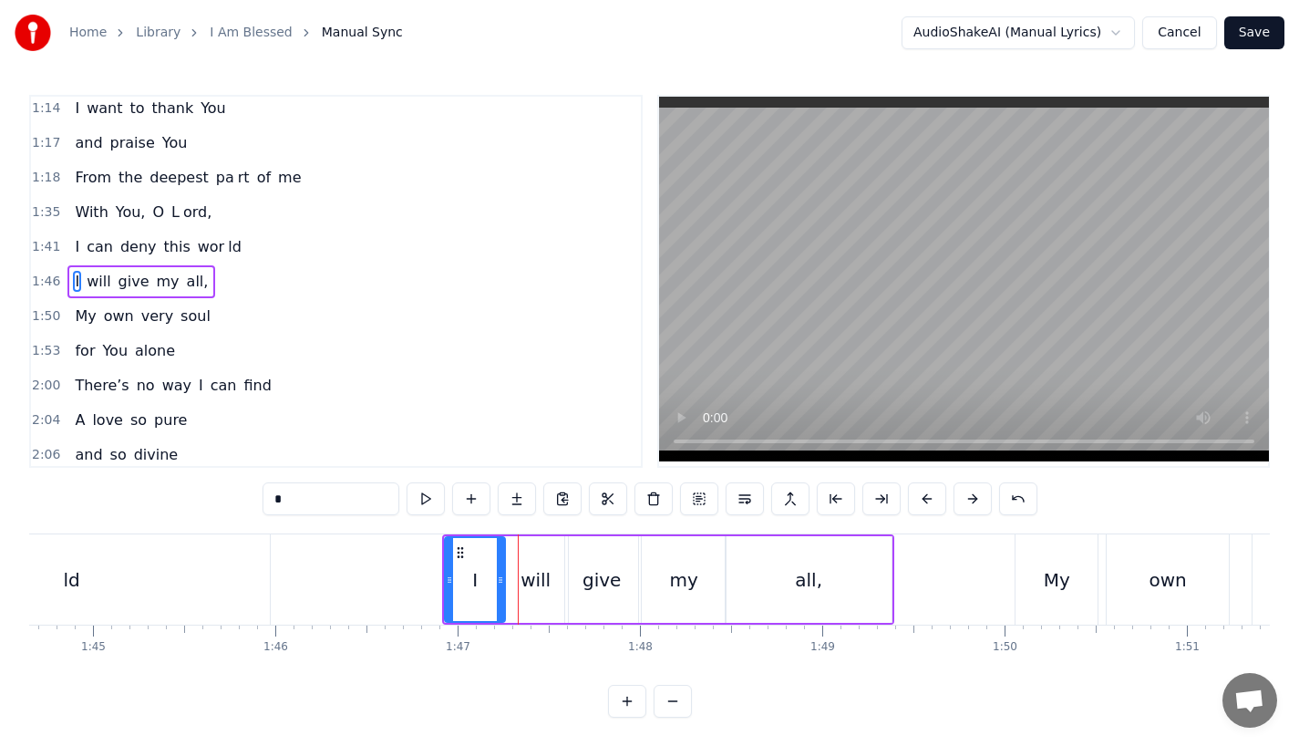
click at [916, 500] on button at bounding box center [927, 498] width 38 height 33
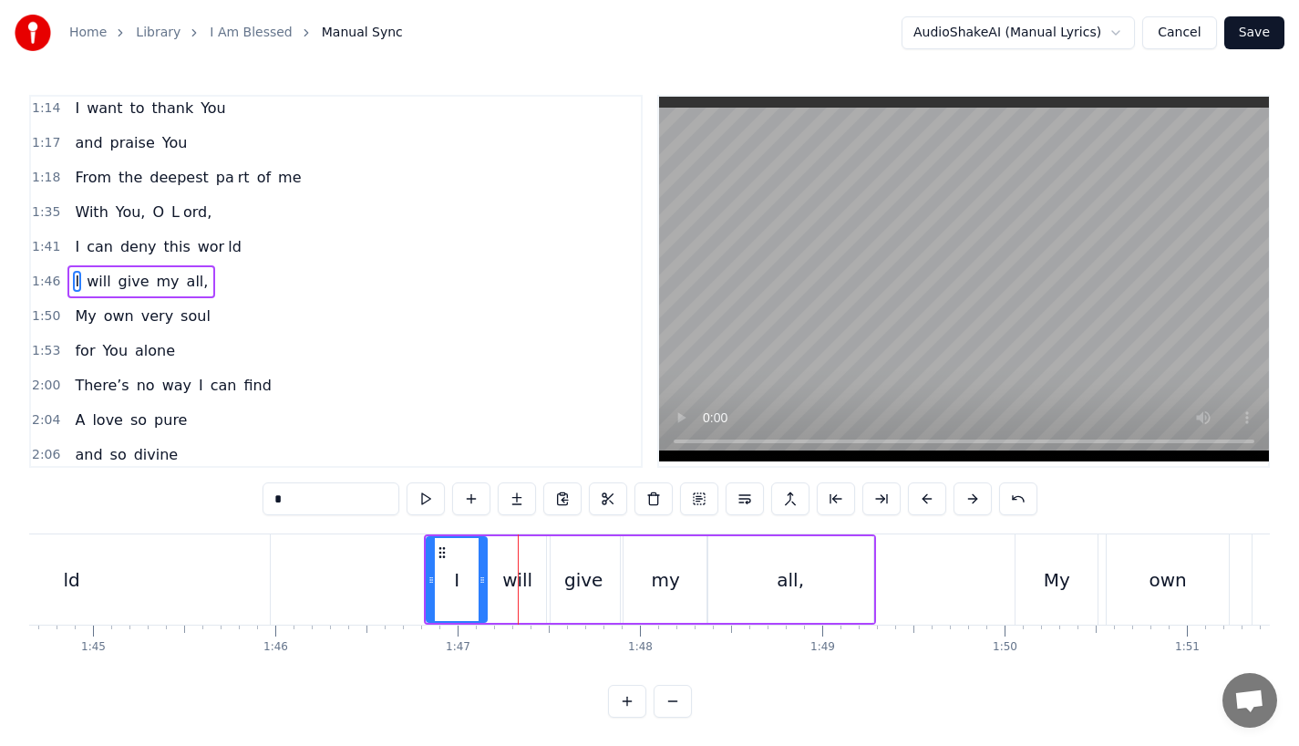
click at [916, 500] on button at bounding box center [927, 498] width 38 height 33
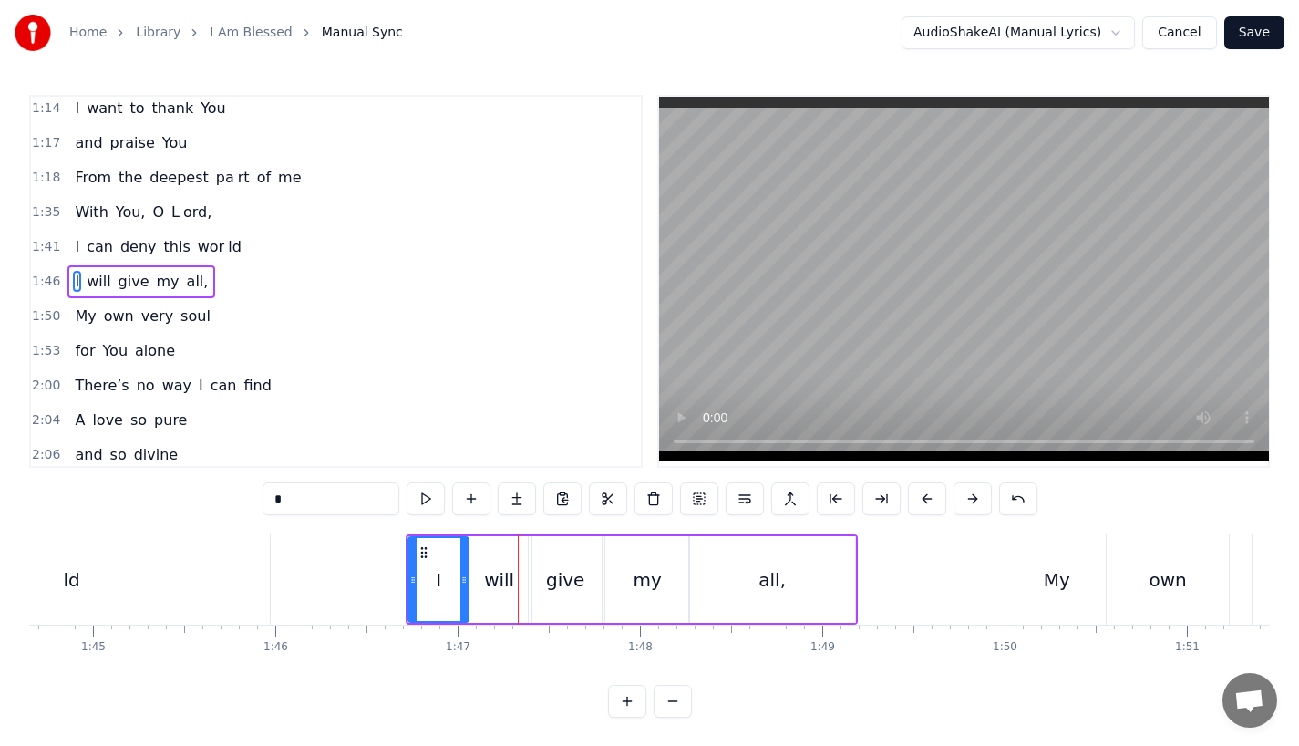
click at [916, 500] on button at bounding box center [927, 498] width 38 height 33
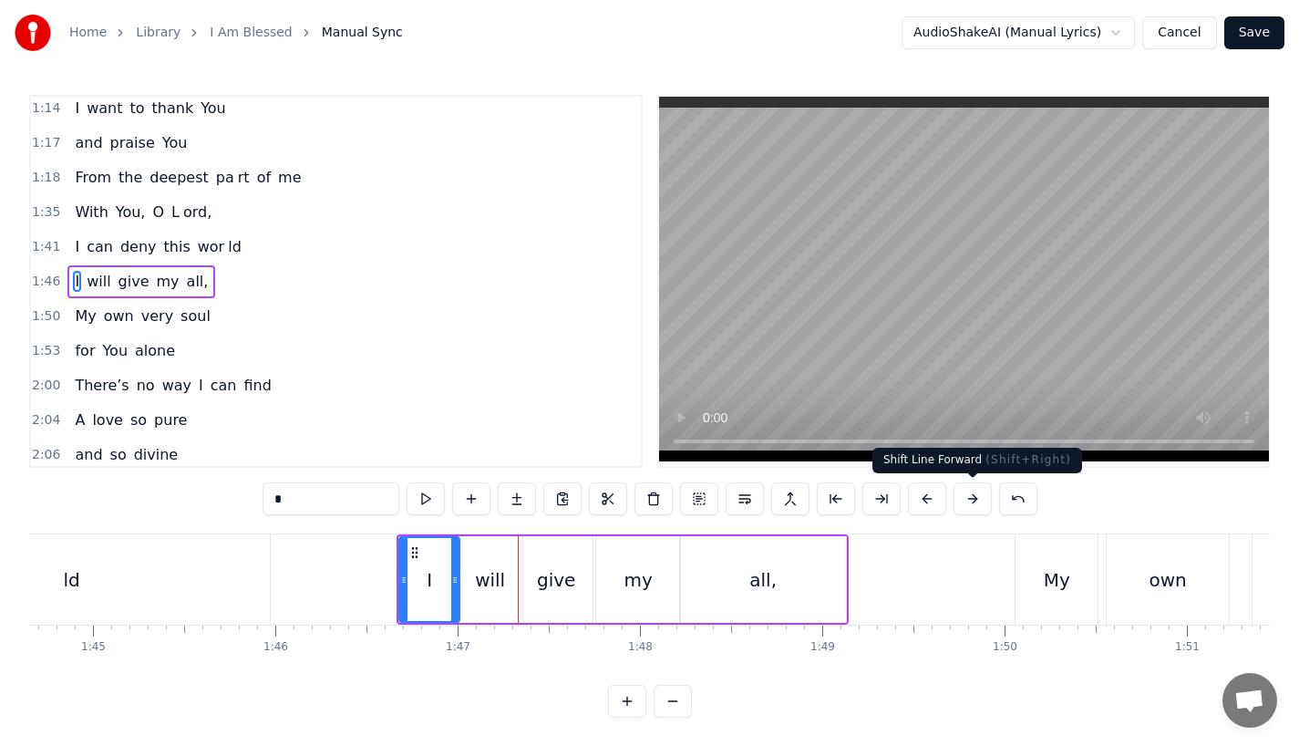
click at [966, 505] on button at bounding box center [973, 498] width 38 height 33
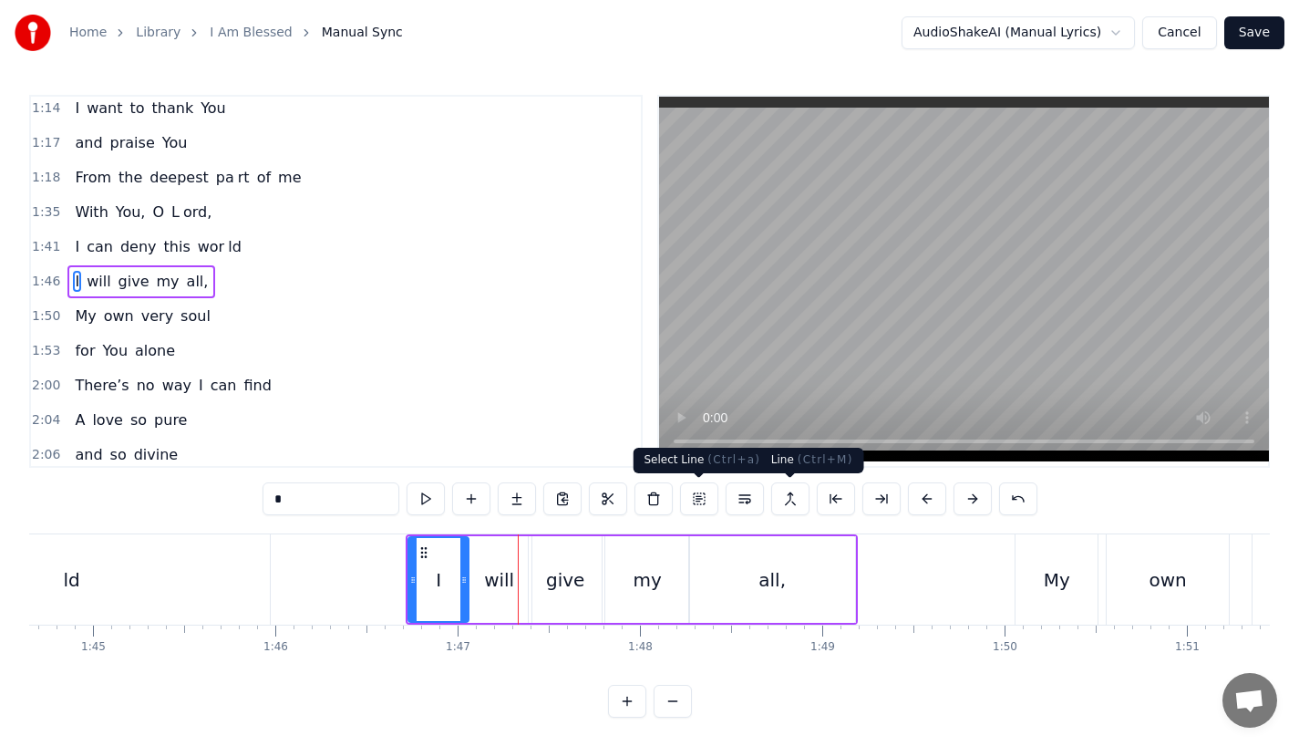
click at [205, 531] on div "0:13 I was a lone 0:18 So lost and so emp ty 0:24 Living in the dark 0:27 Like …" at bounding box center [649, 406] width 1241 height 623
click at [184, 587] on div "ld" at bounding box center [71, 579] width 397 height 90
type input "**"
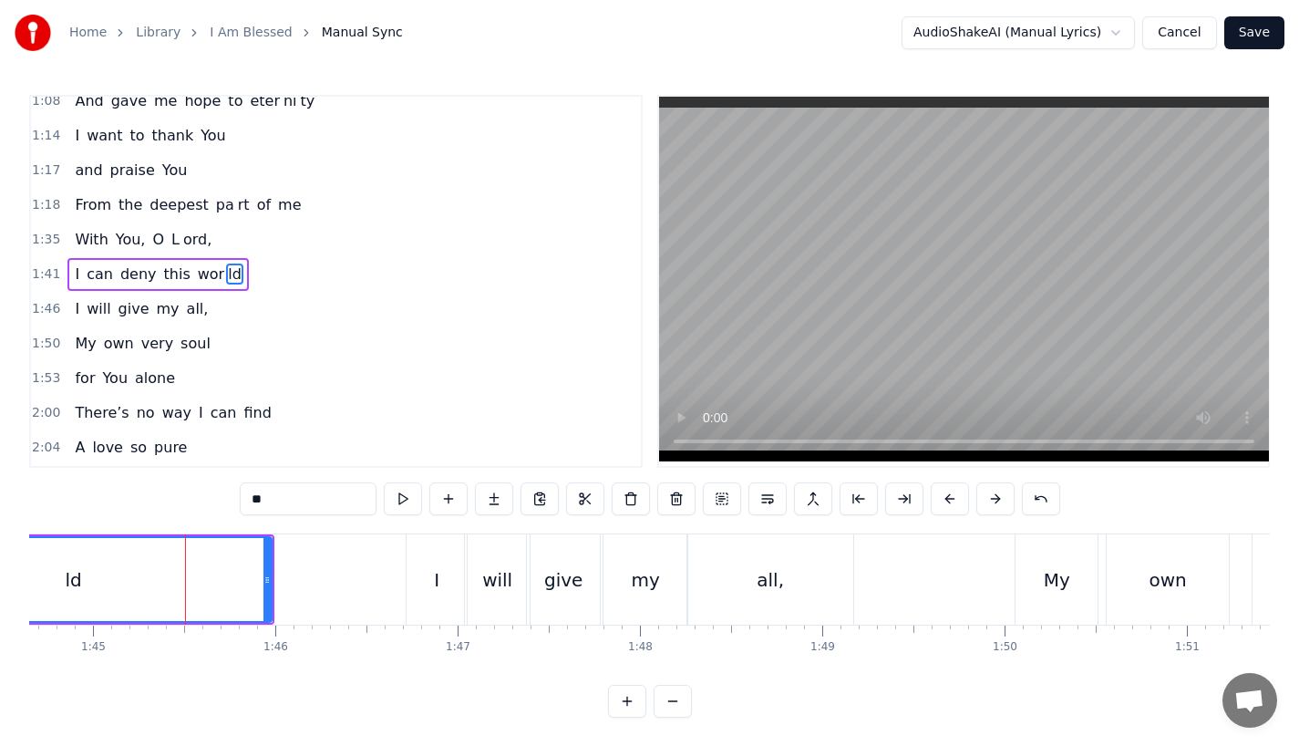
scroll to position [525, 0]
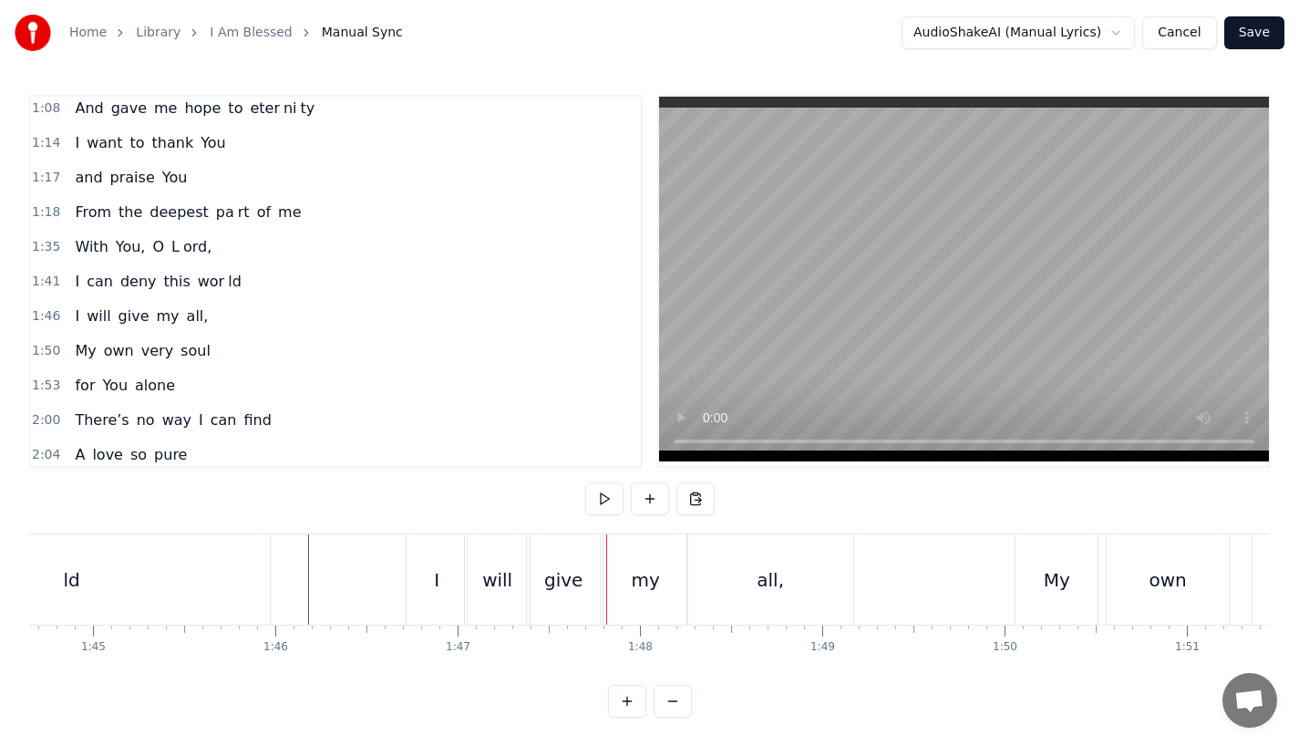
click at [1035, 604] on div "My" at bounding box center [1057, 579] width 82 height 90
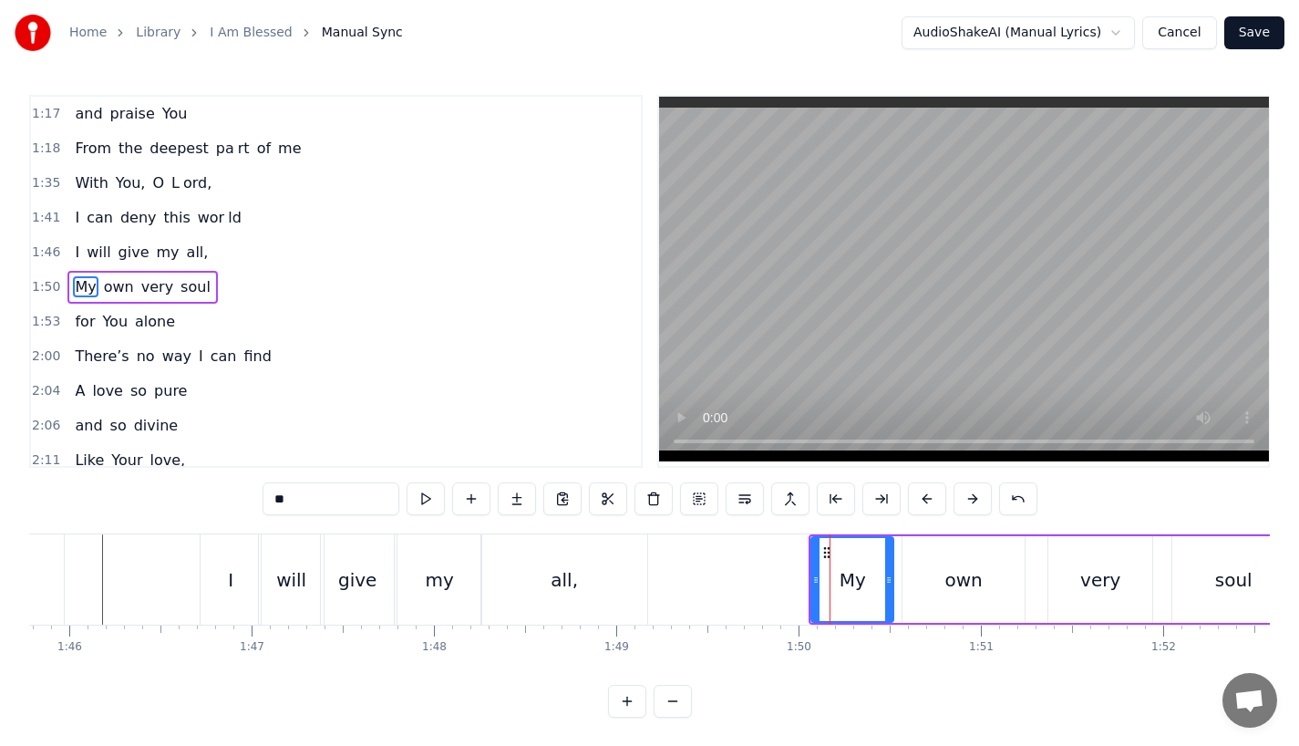
scroll to position [0, 19333]
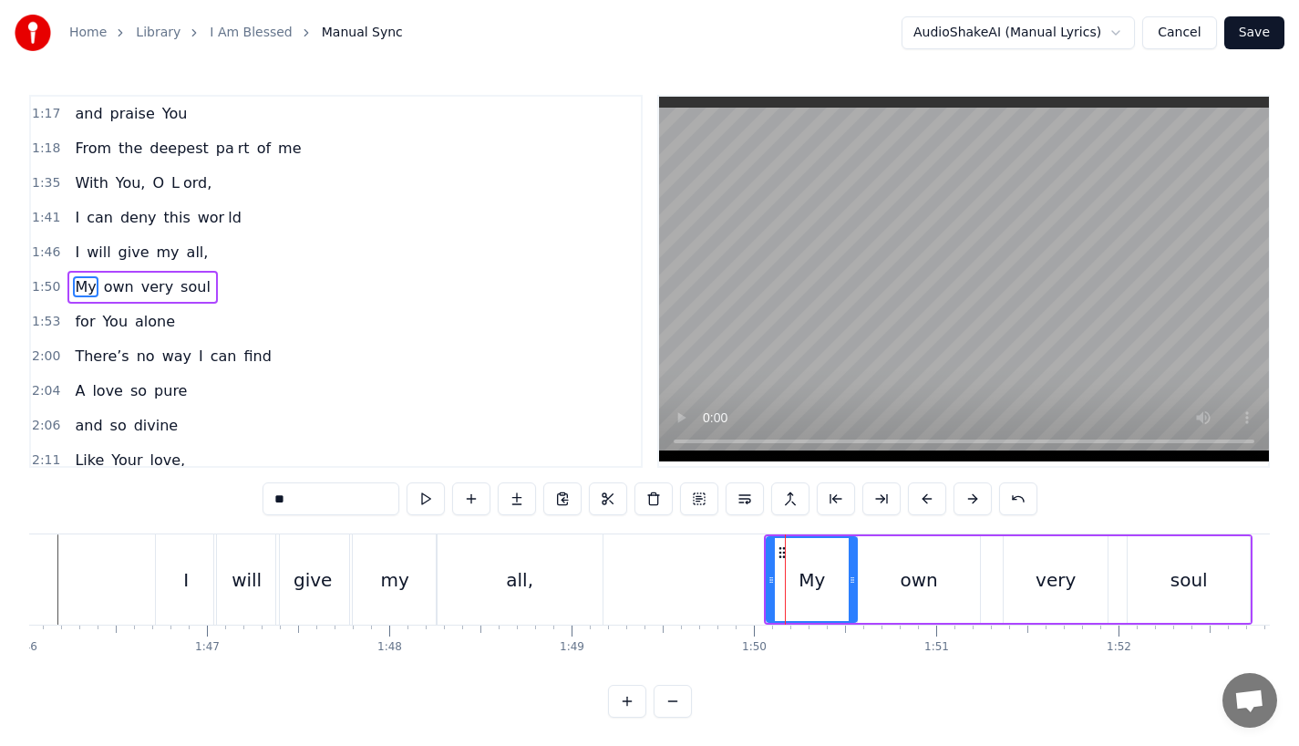
click at [851, 579] on icon at bounding box center [852, 580] width 7 height 15
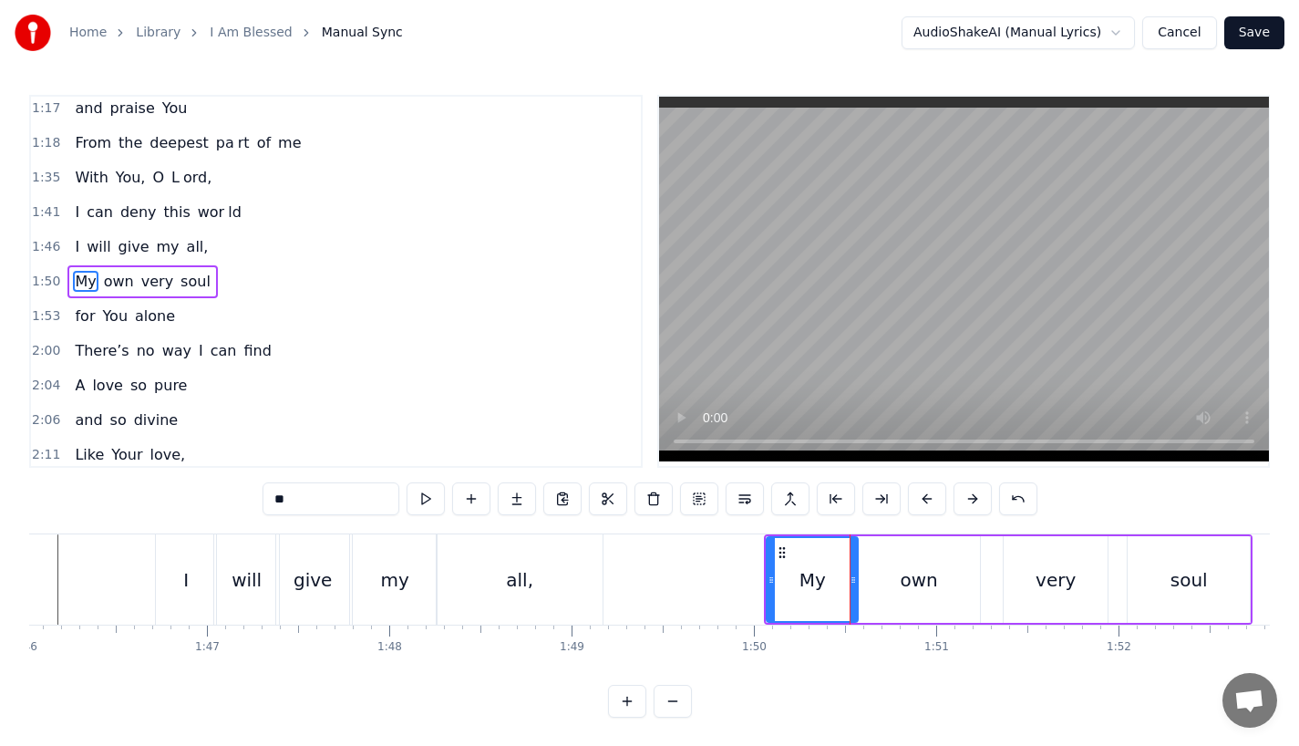
click at [894, 580] on div "own" at bounding box center [919, 579] width 122 height 87
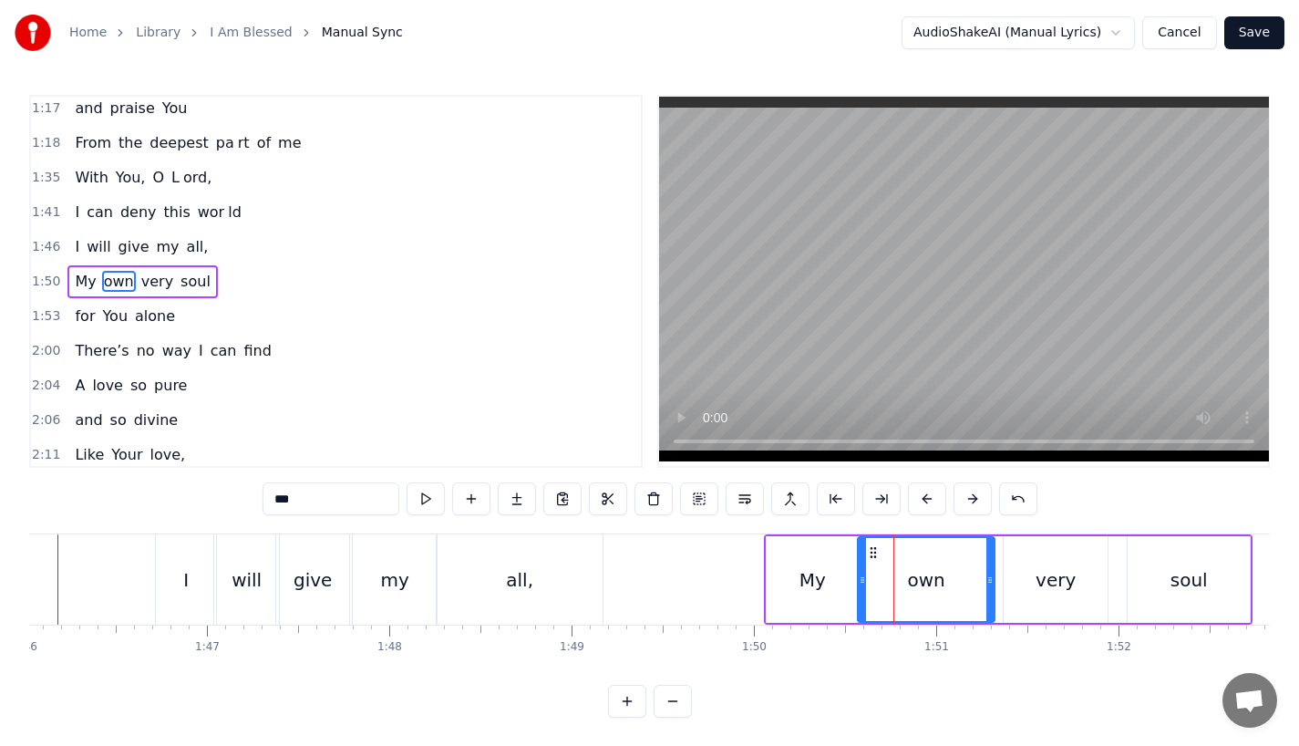
drag, startPoint x: 975, startPoint y: 580, endPoint x: 989, endPoint y: 580, distance: 14.6
click at [989, 580] on icon at bounding box center [990, 580] width 7 height 15
click at [1036, 578] on div "very" at bounding box center [1056, 579] width 104 height 87
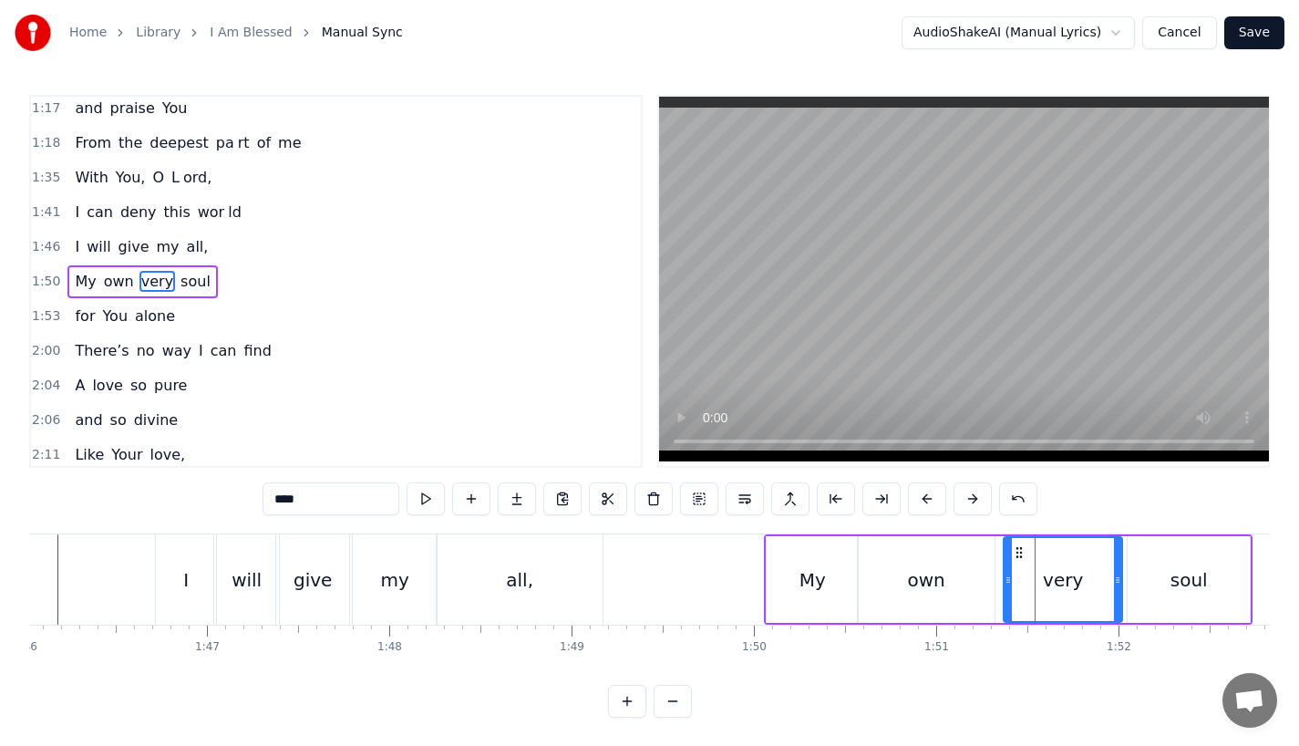
drag, startPoint x: 1104, startPoint y: 575, endPoint x: 1120, endPoint y: 574, distance: 15.5
click at [1120, 574] on icon at bounding box center [1117, 580] width 7 height 15
click at [819, 584] on div "My" at bounding box center [813, 579] width 26 height 27
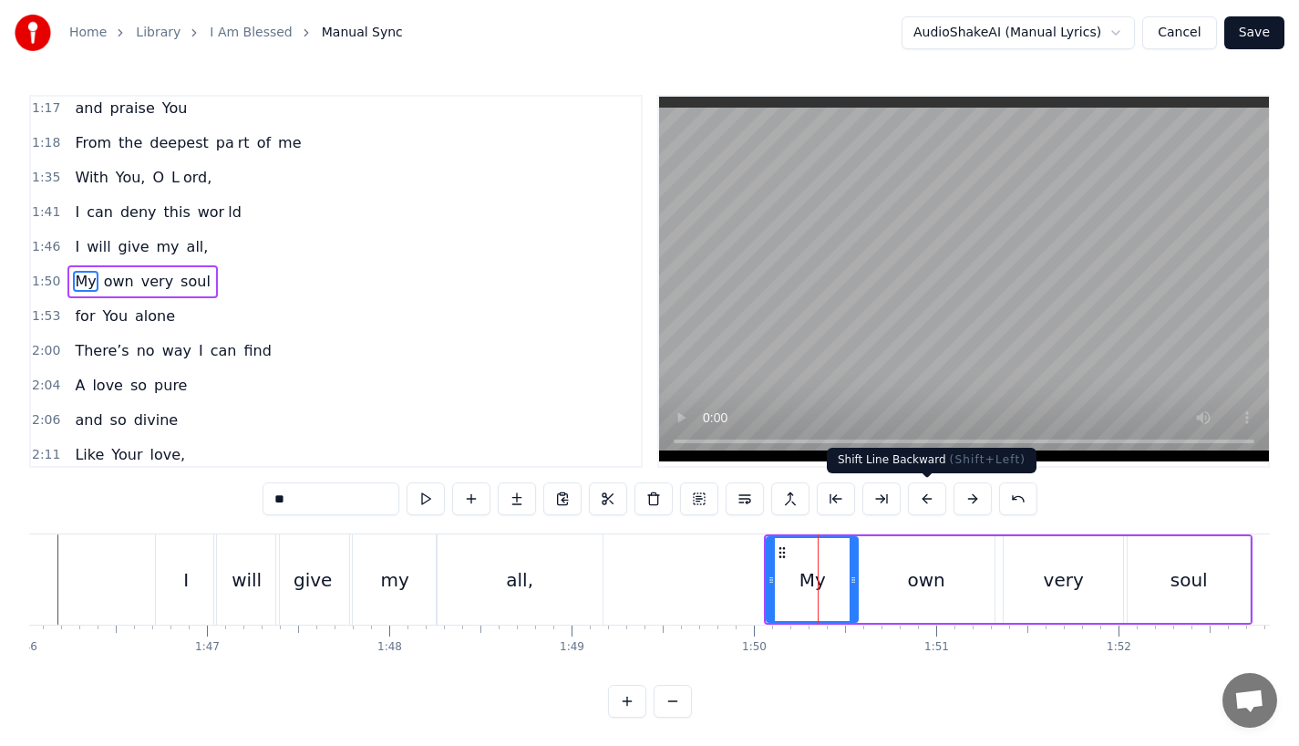
click at [925, 500] on button at bounding box center [927, 498] width 38 height 33
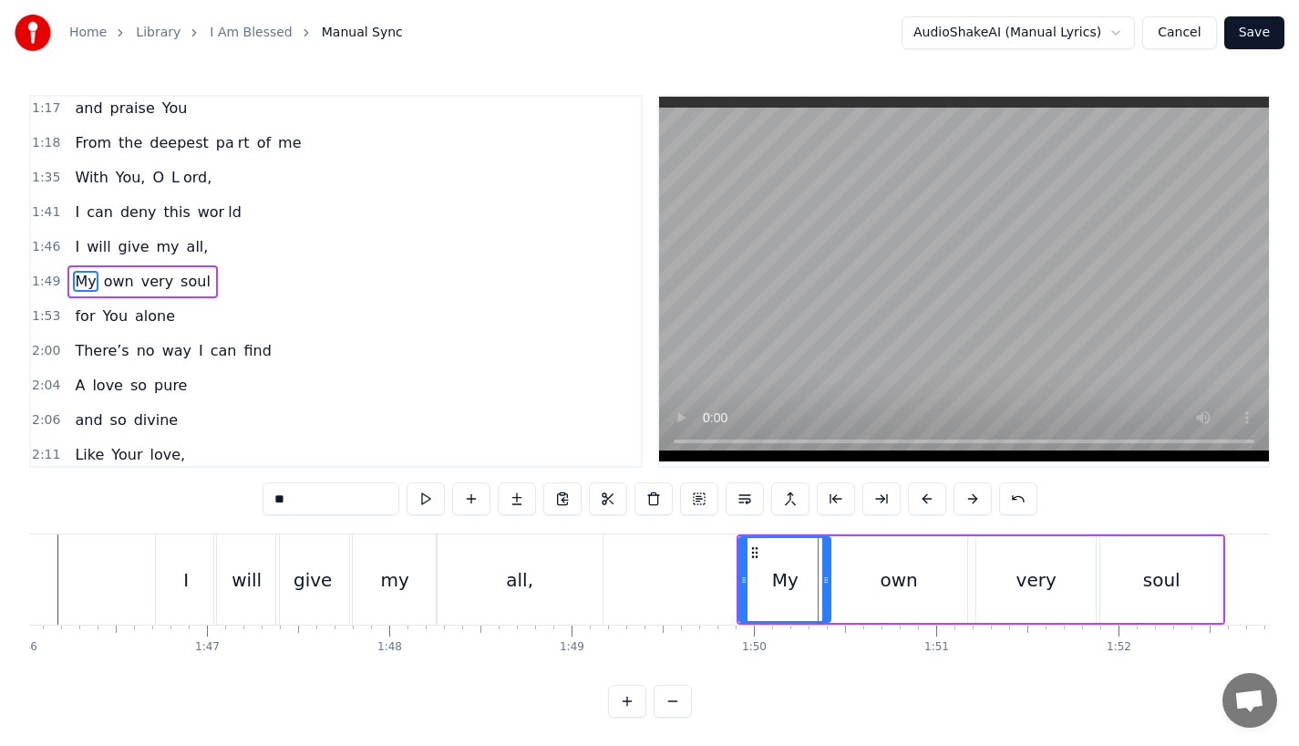
click at [925, 500] on button at bounding box center [927, 498] width 38 height 33
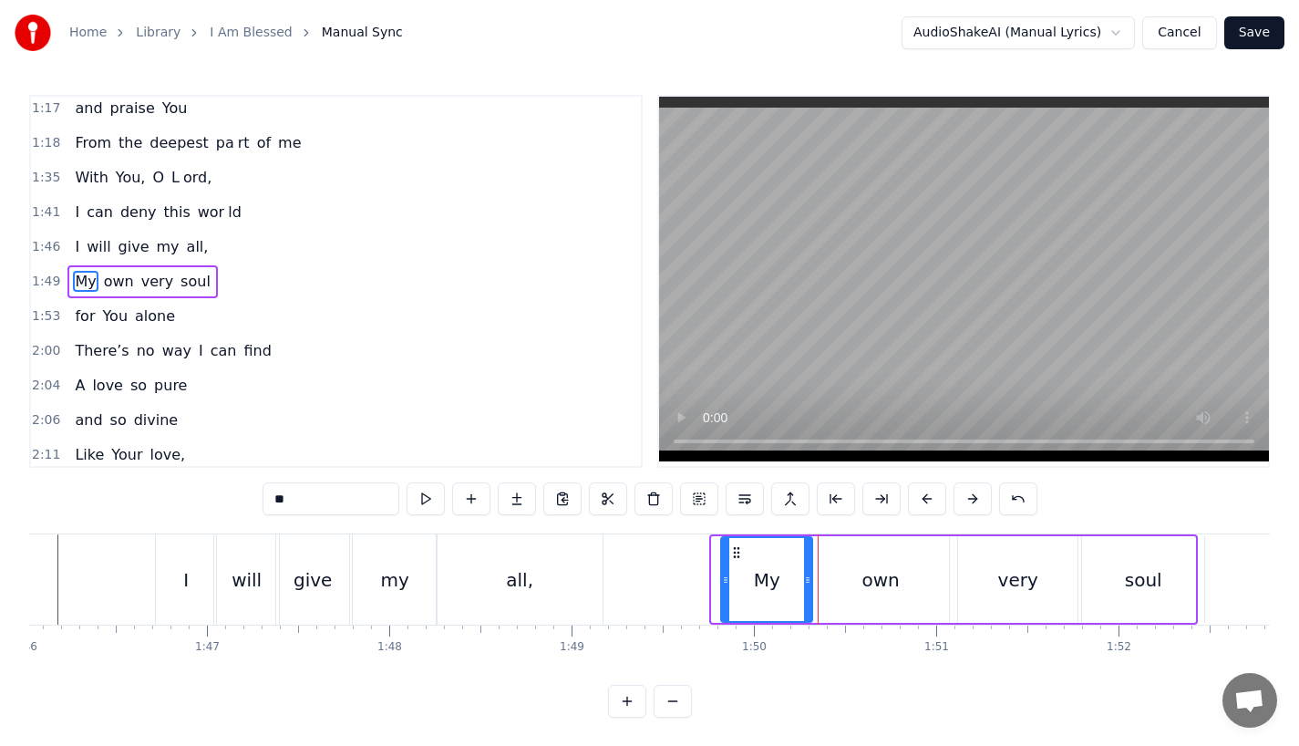
click at [925, 500] on button at bounding box center [927, 498] width 38 height 33
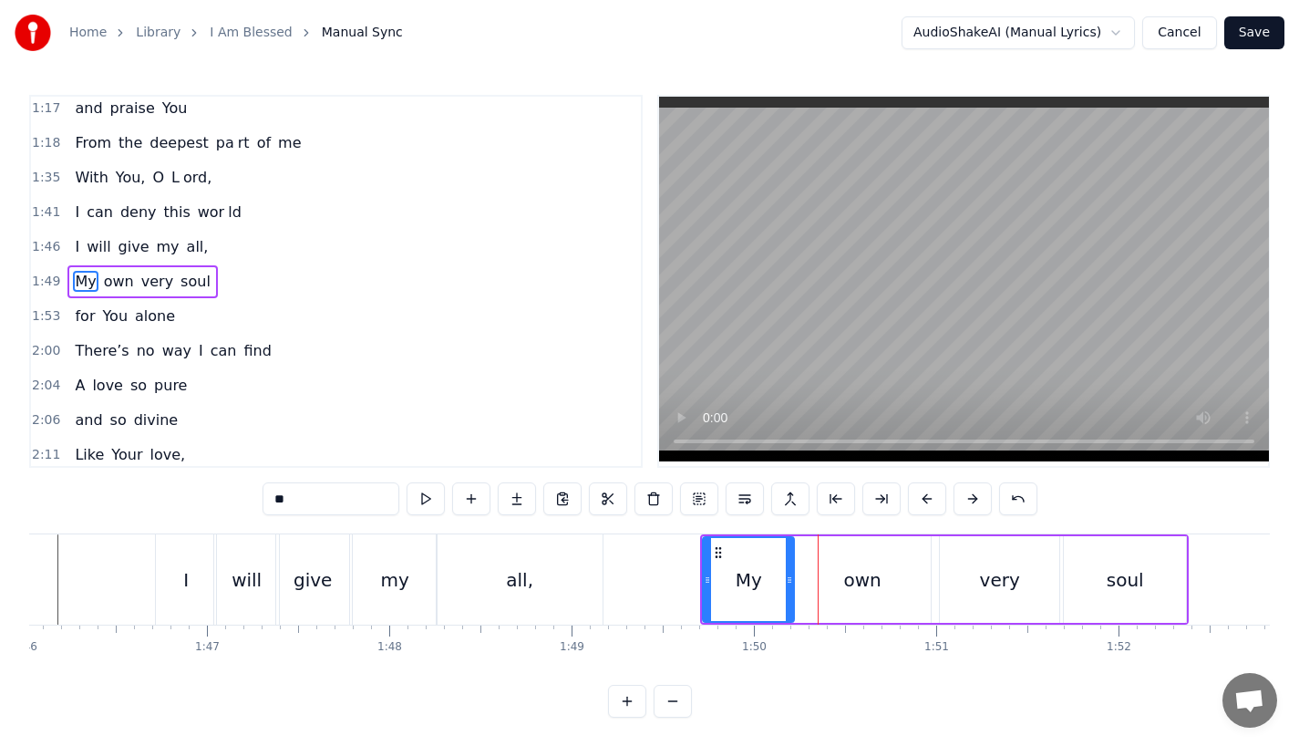
click at [925, 500] on button at bounding box center [927, 498] width 38 height 33
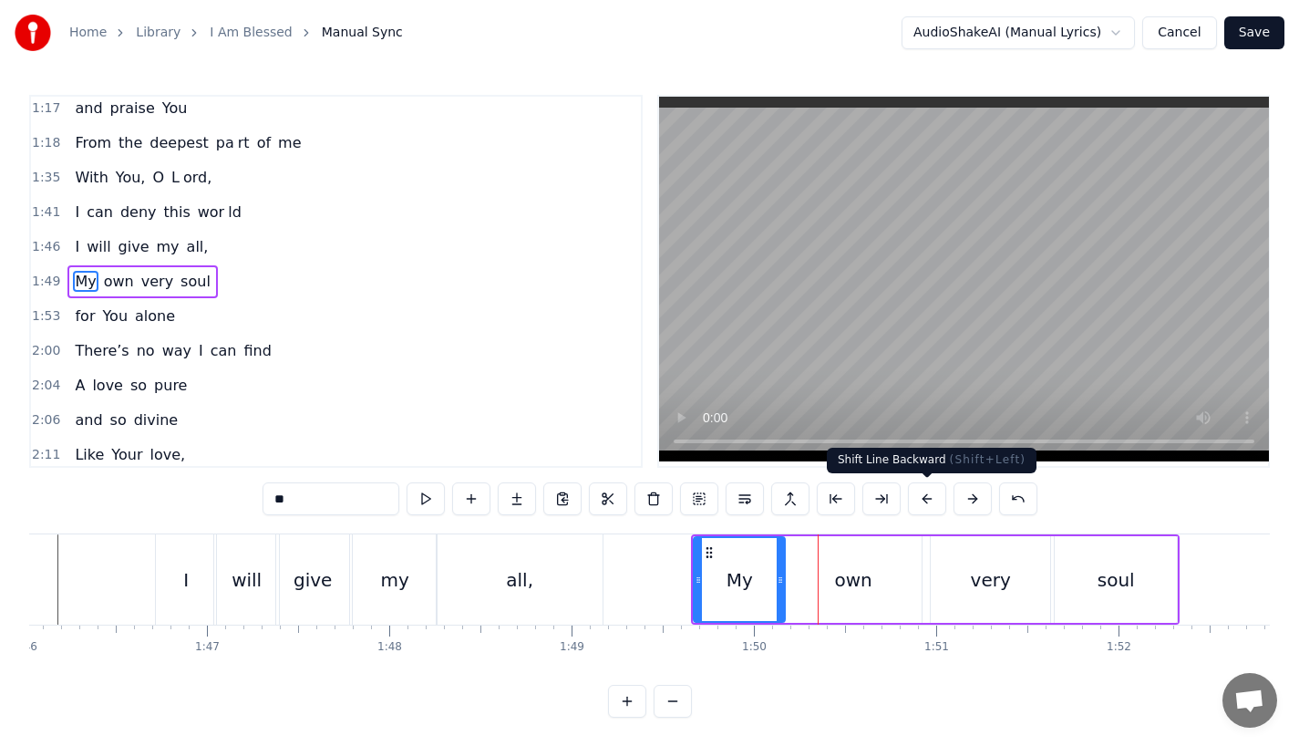
click at [961, 505] on button at bounding box center [973, 498] width 38 height 33
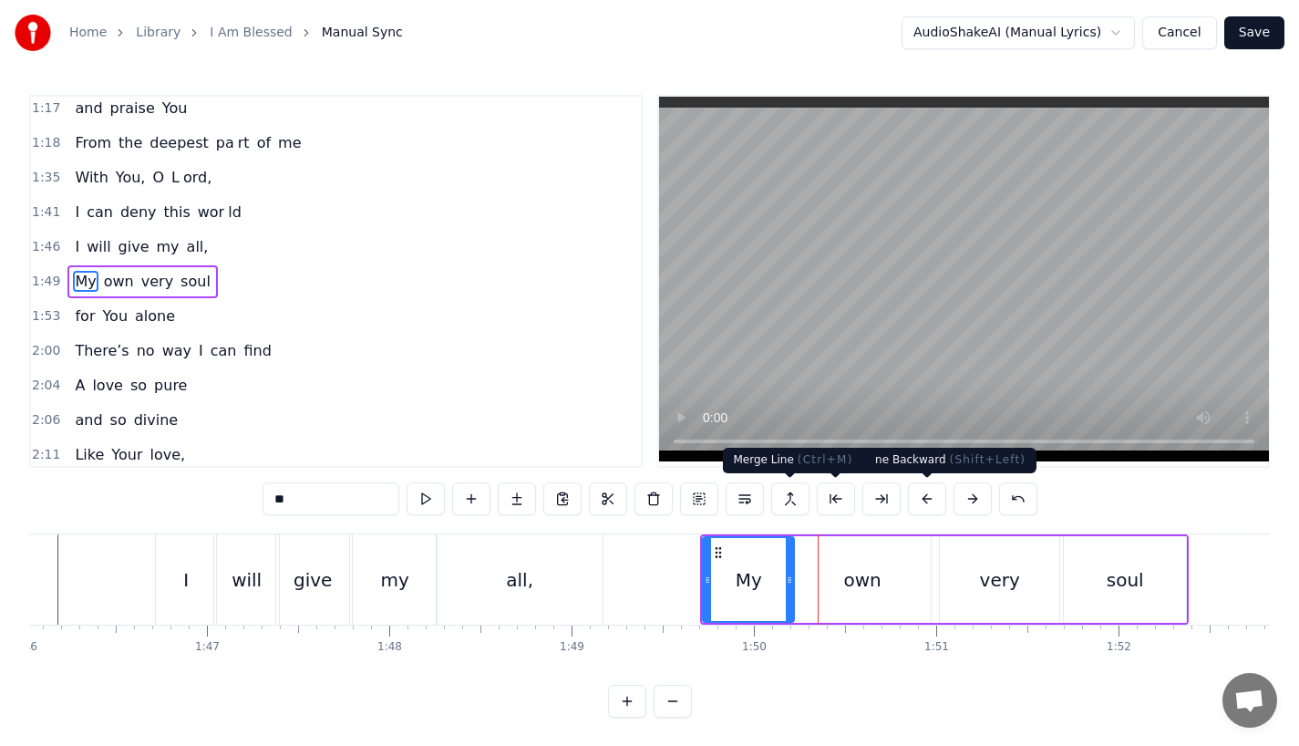
click at [529, 574] on div "all," at bounding box center [519, 579] width 27 height 27
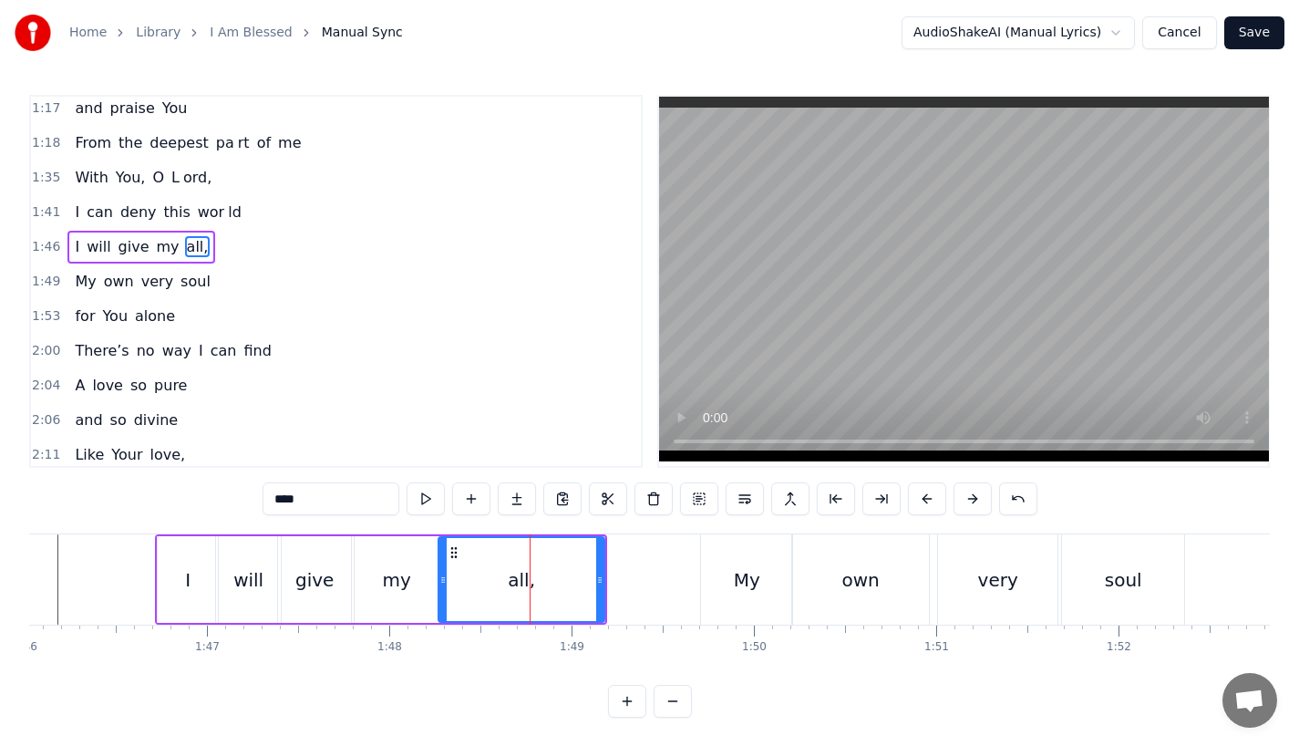
scroll to position [560, 0]
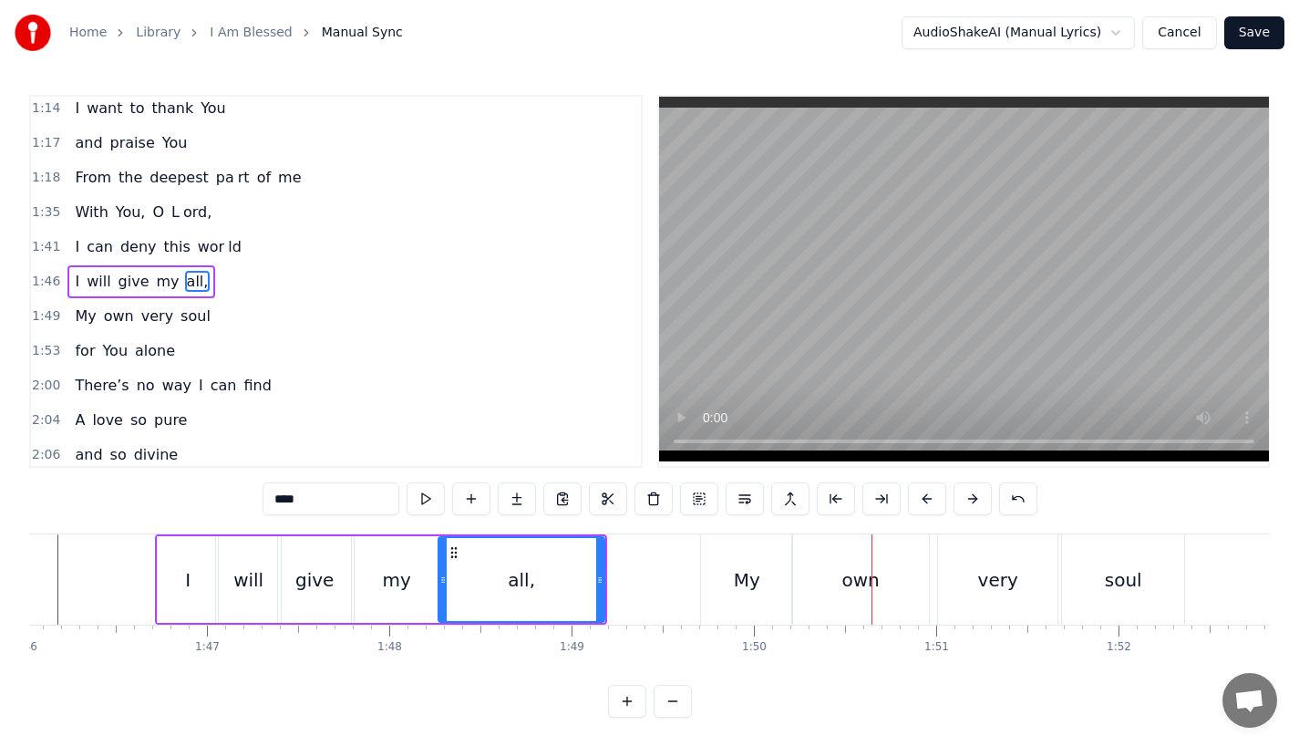
click at [564, 596] on div "all," at bounding box center [521, 579] width 164 height 83
click at [726, 581] on div "My" at bounding box center [746, 579] width 91 height 90
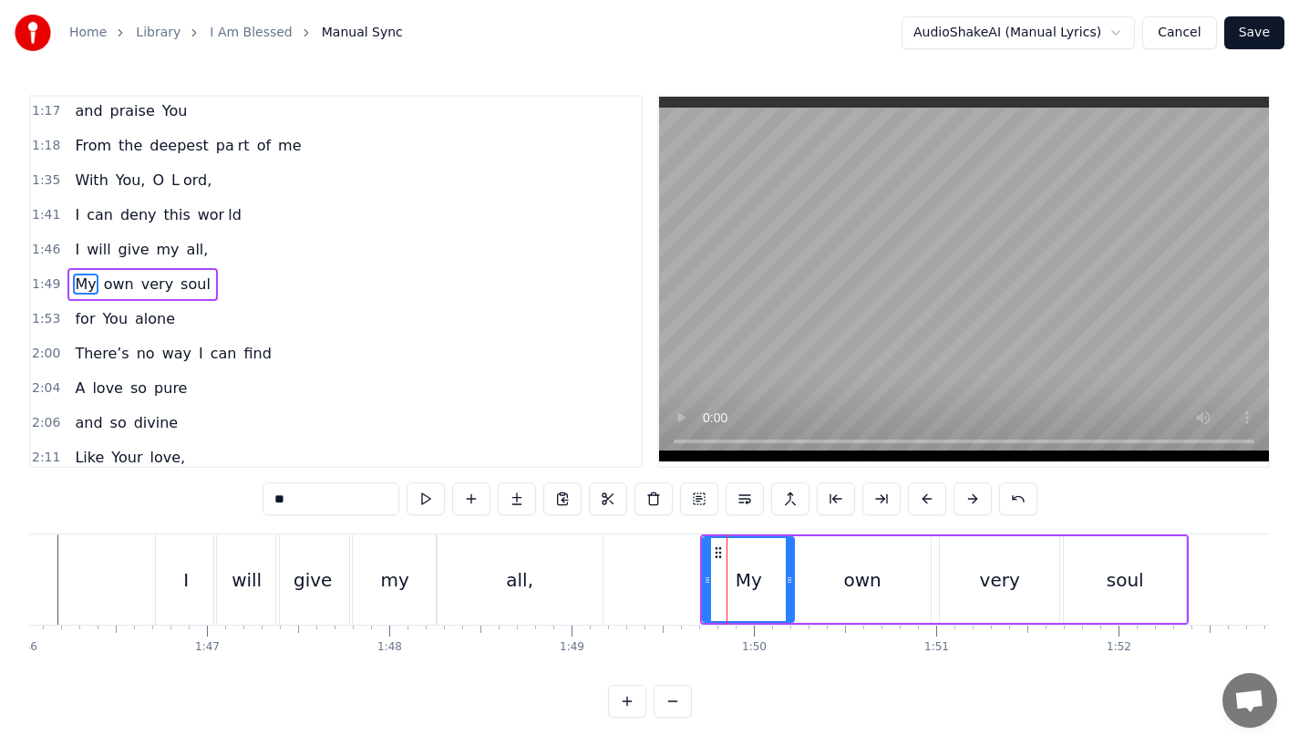
scroll to position [594, 0]
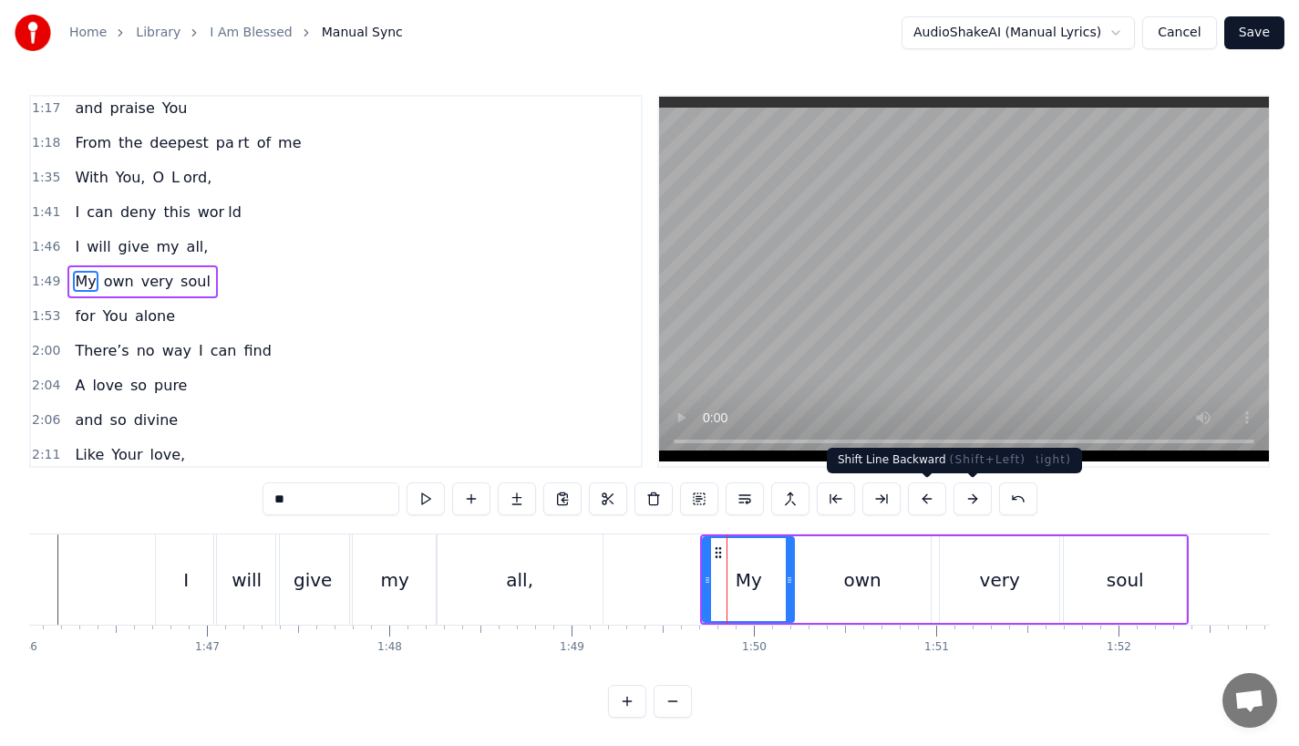
click at [912, 517] on div "**" at bounding box center [650, 500] width 775 height 36
click at [926, 491] on button at bounding box center [927, 498] width 38 height 33
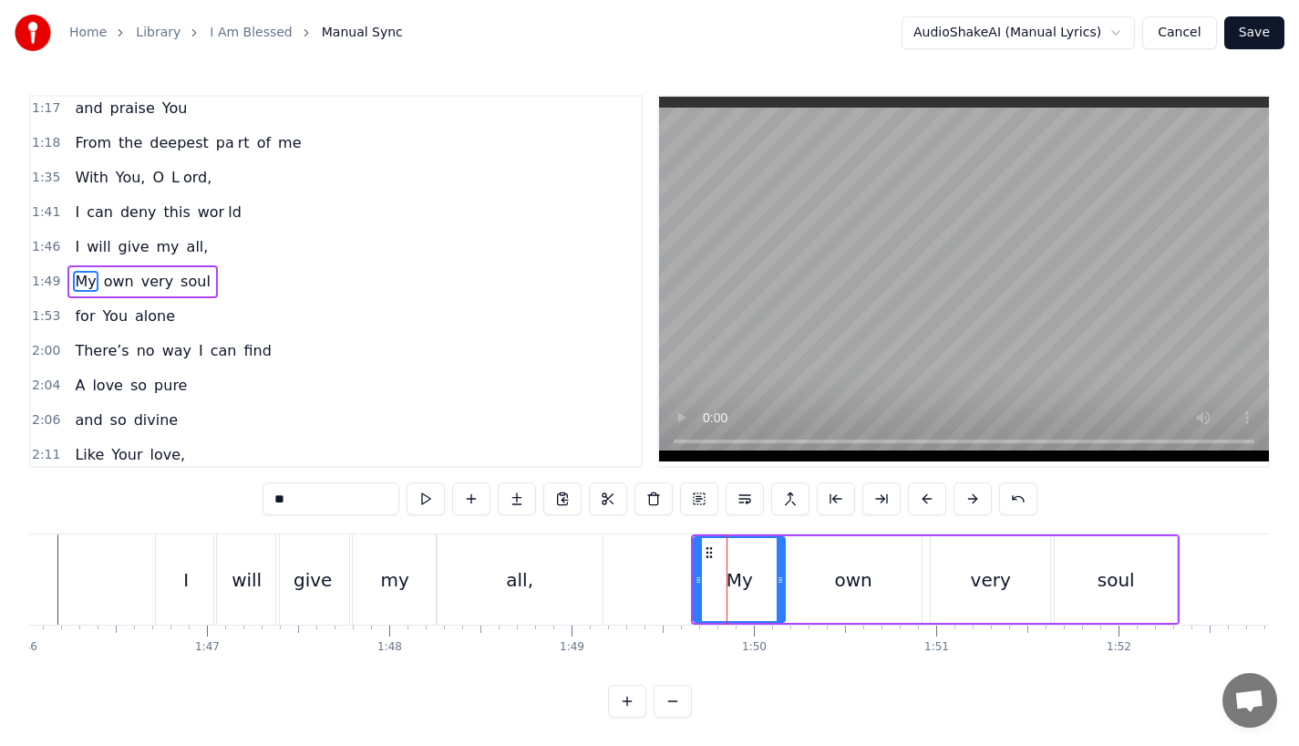
click at [599, 553] on div "all," at bounding box center [520, 579] width 166 height 90
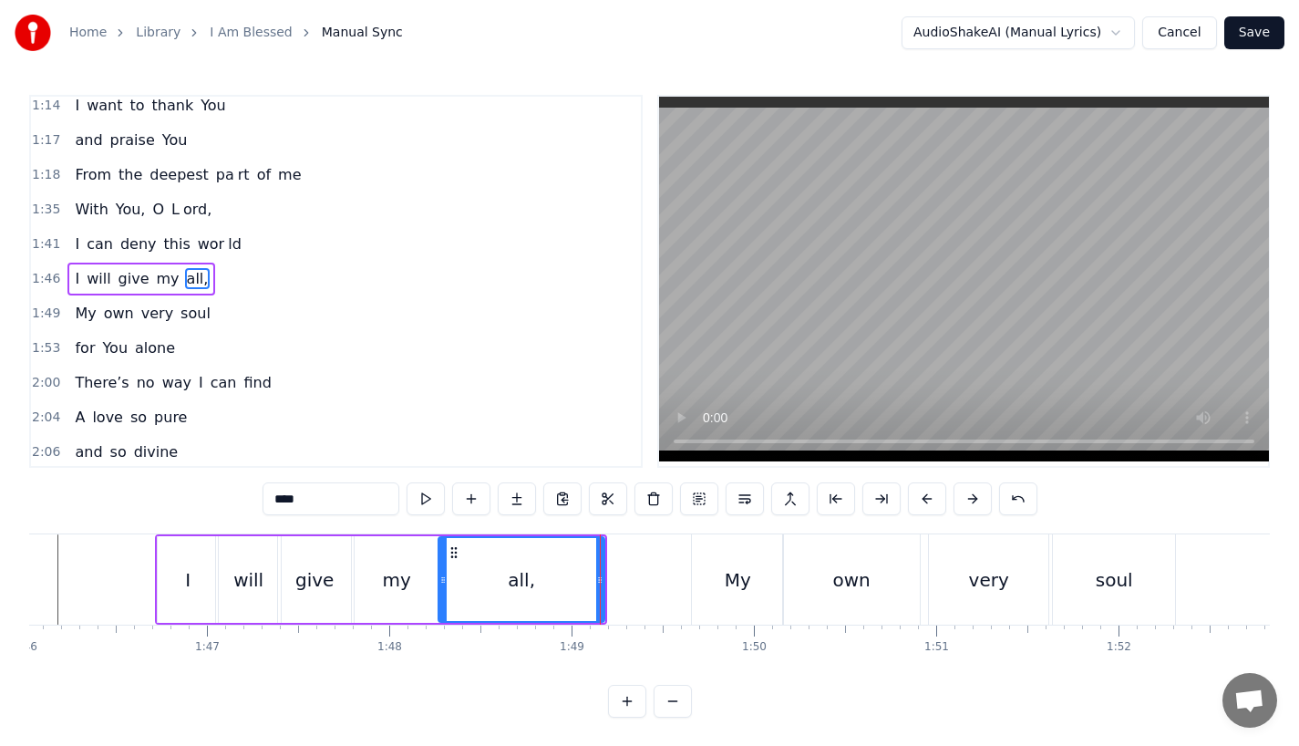
scroll to position [560, 0]
click at [200, 592] on div "I" at bounding box center [188, 579] width 60 height 87
type input "*"
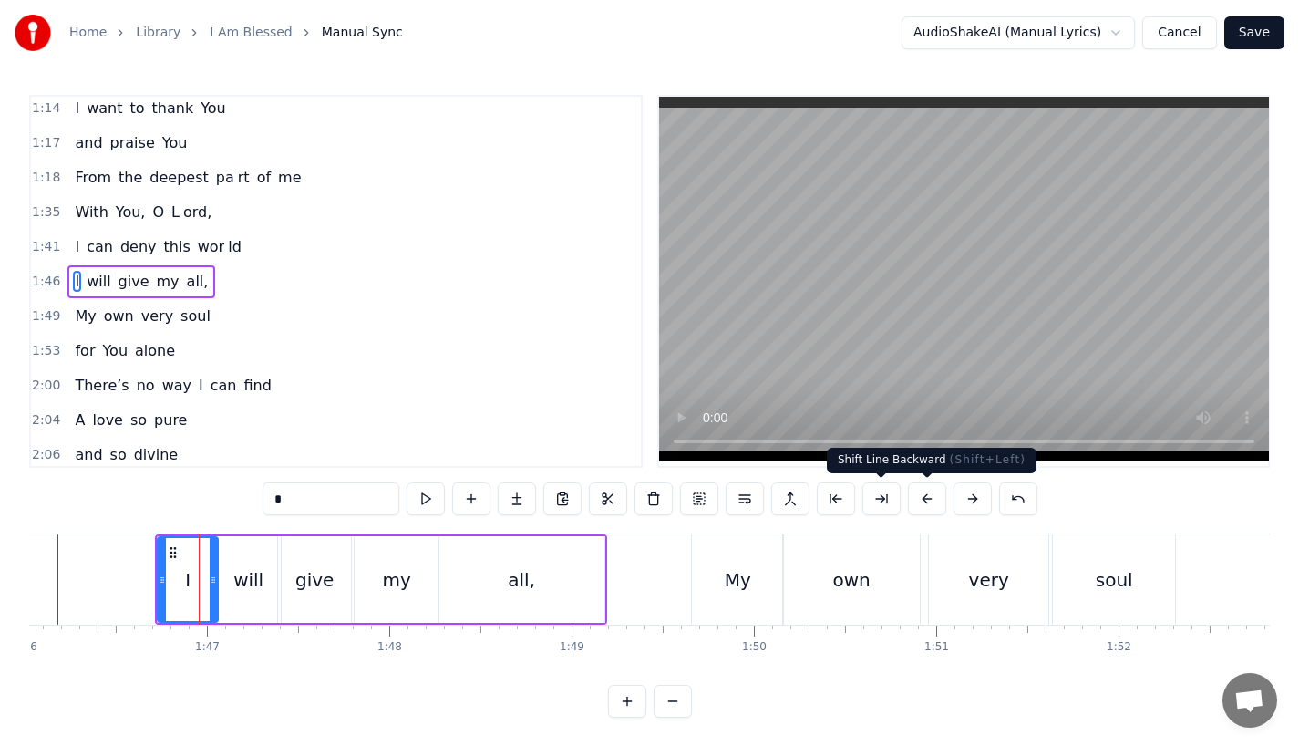
click at [924, 504] on button at bounding box center [927, 498] width 38 height 33
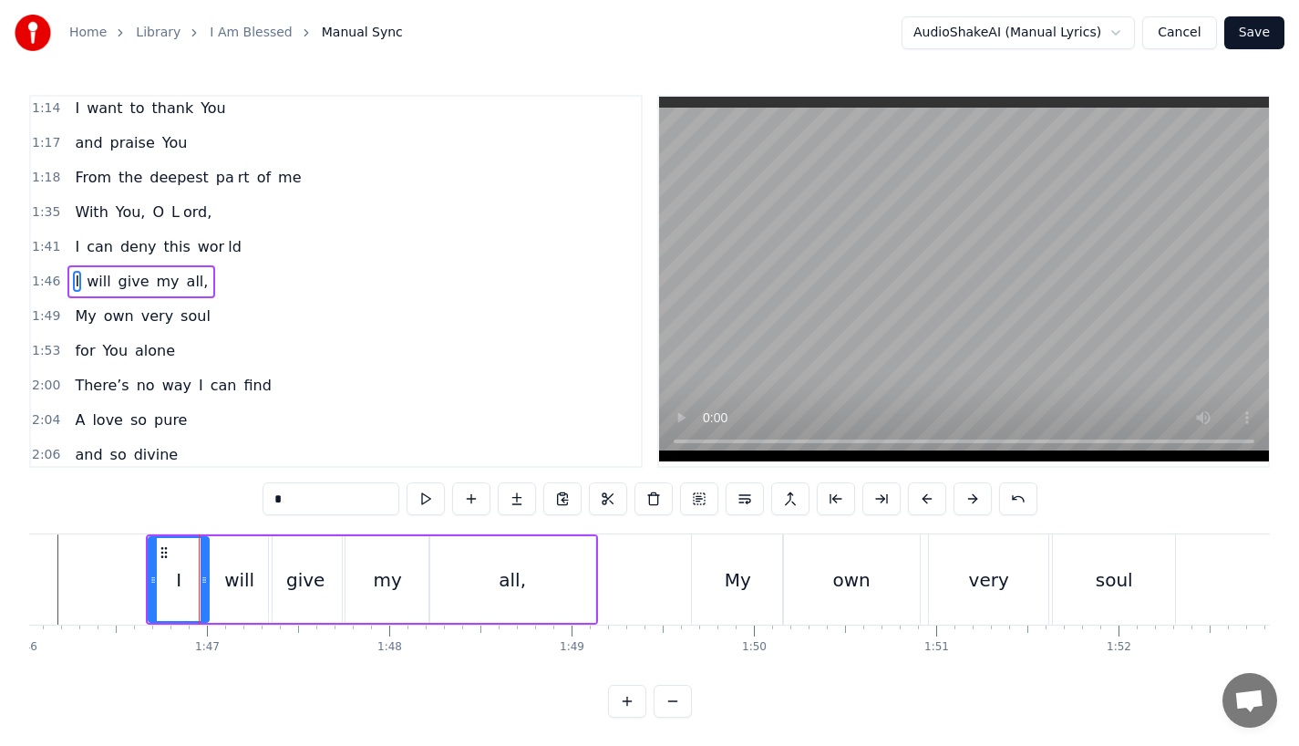
scroll to position [0, 19004]
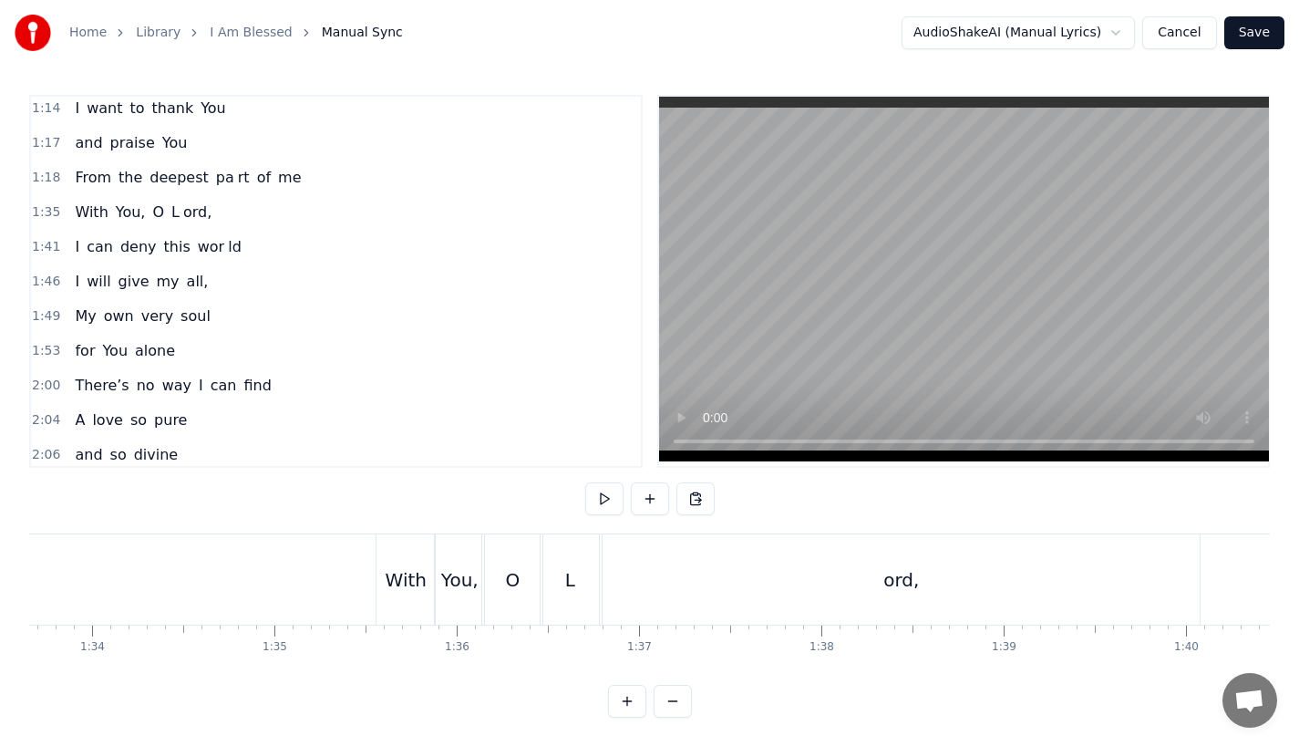
scroll to position [0, 17074]
click at [415, 560] on div "With" at bounding box center [409, 579] width 58 height 90
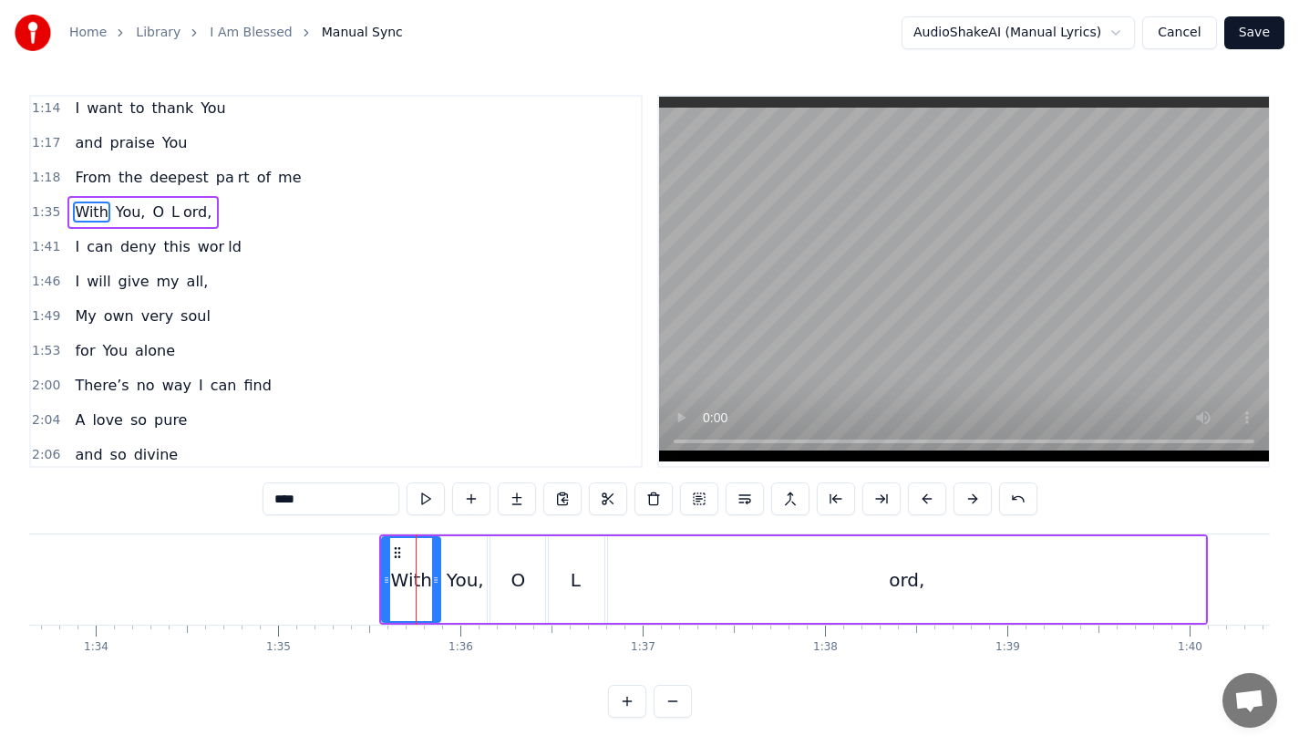
scroll to position [491, 0]
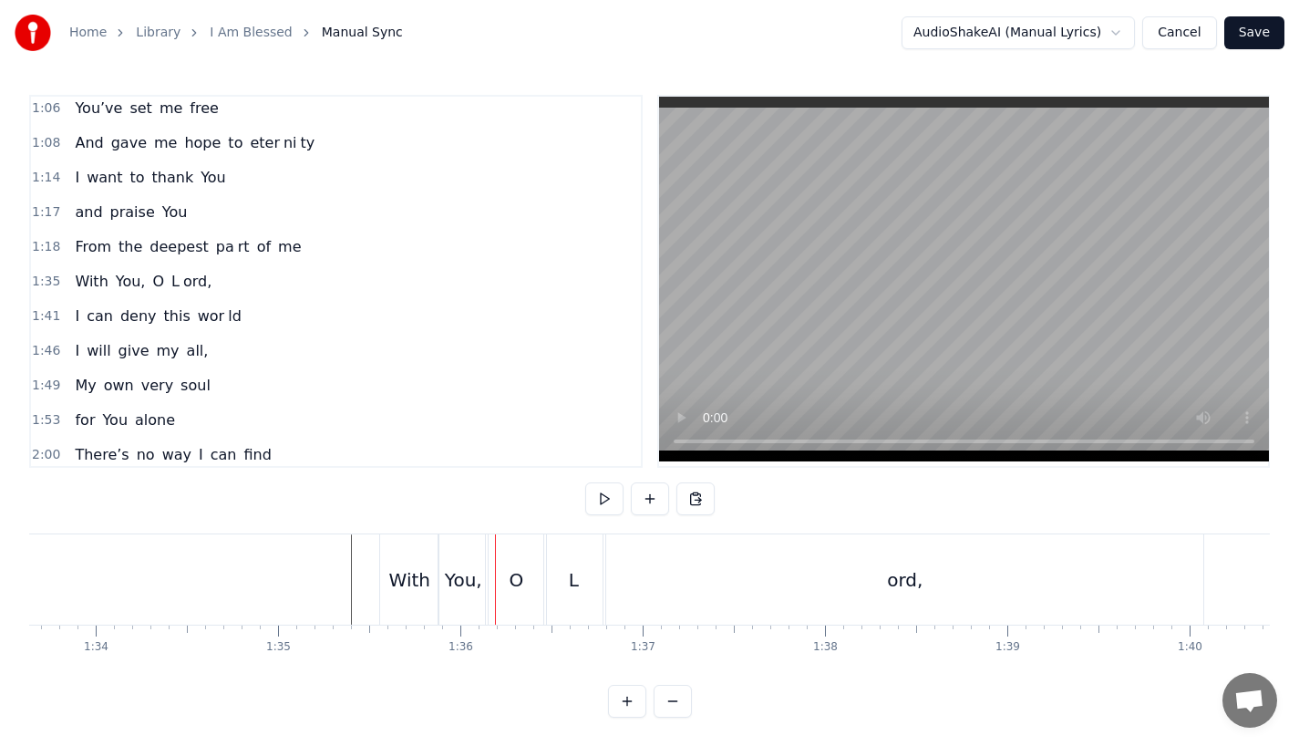
click at [395, 564] on div "With" at bounding box center [409, 579] width 58 height 90
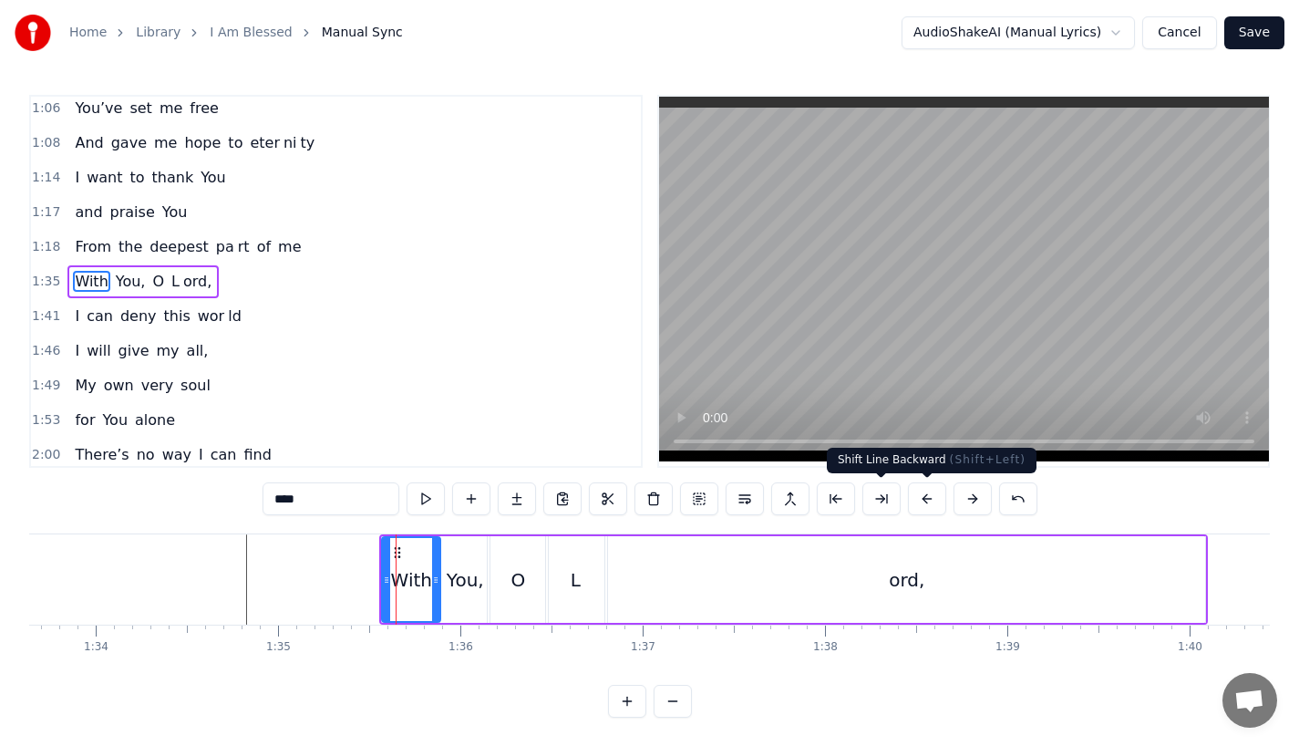
click at [922, 499] on button at bounding box center [927, 498] width 38 height 33
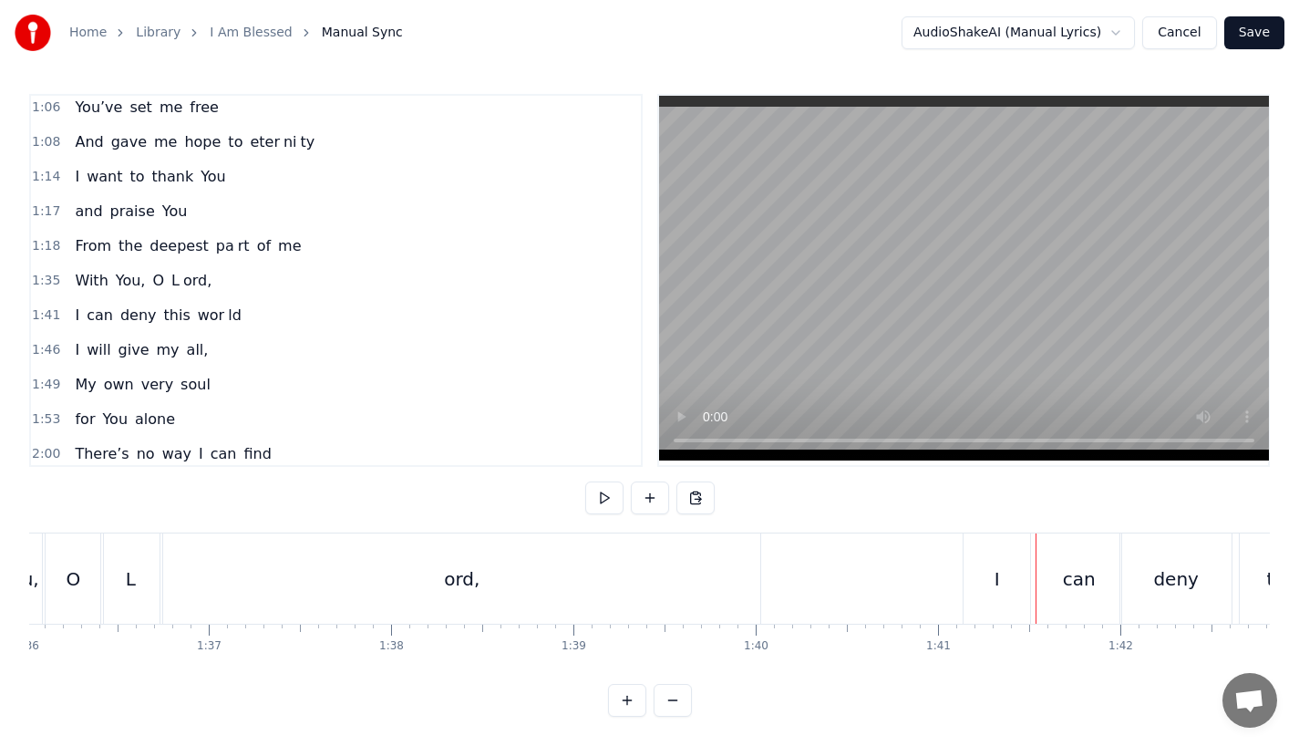
scroll to position [15, 0]
click at [984, 573] on div "I" at bounding box center [997, 578] width 67 height 90
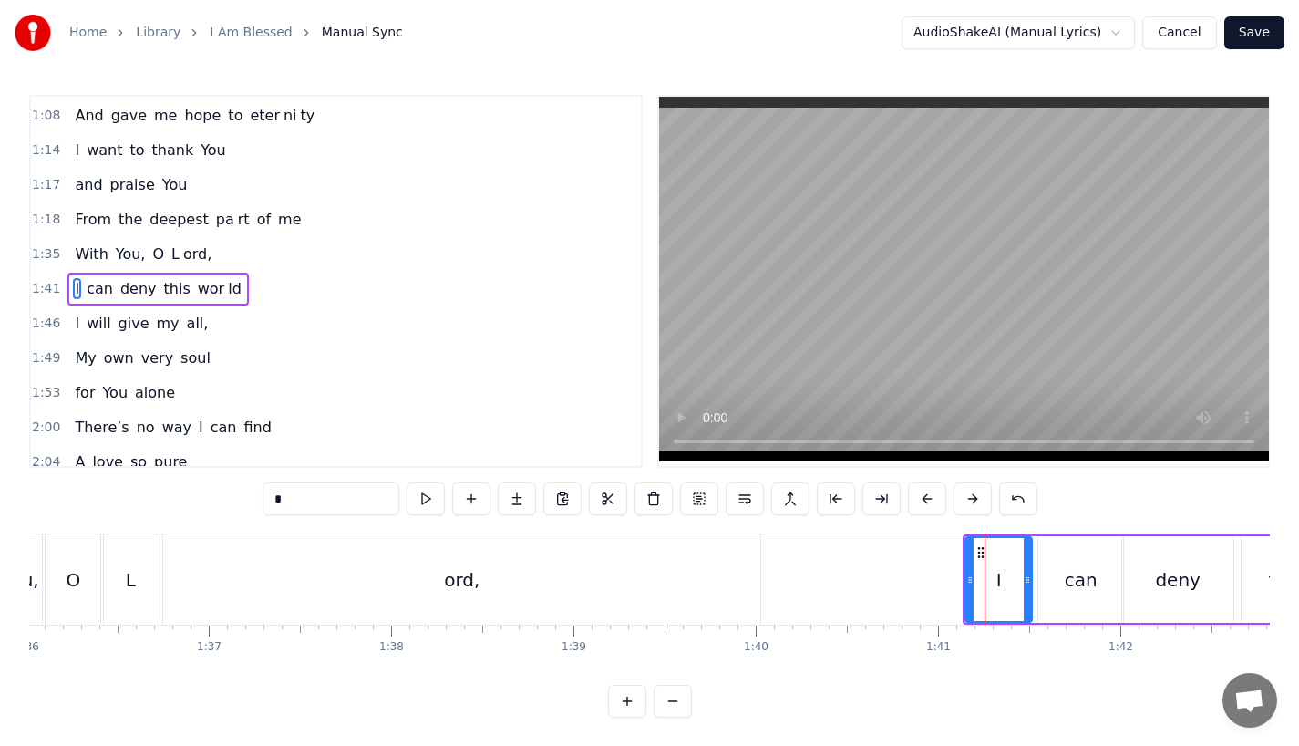
scroll to position [525, 0]
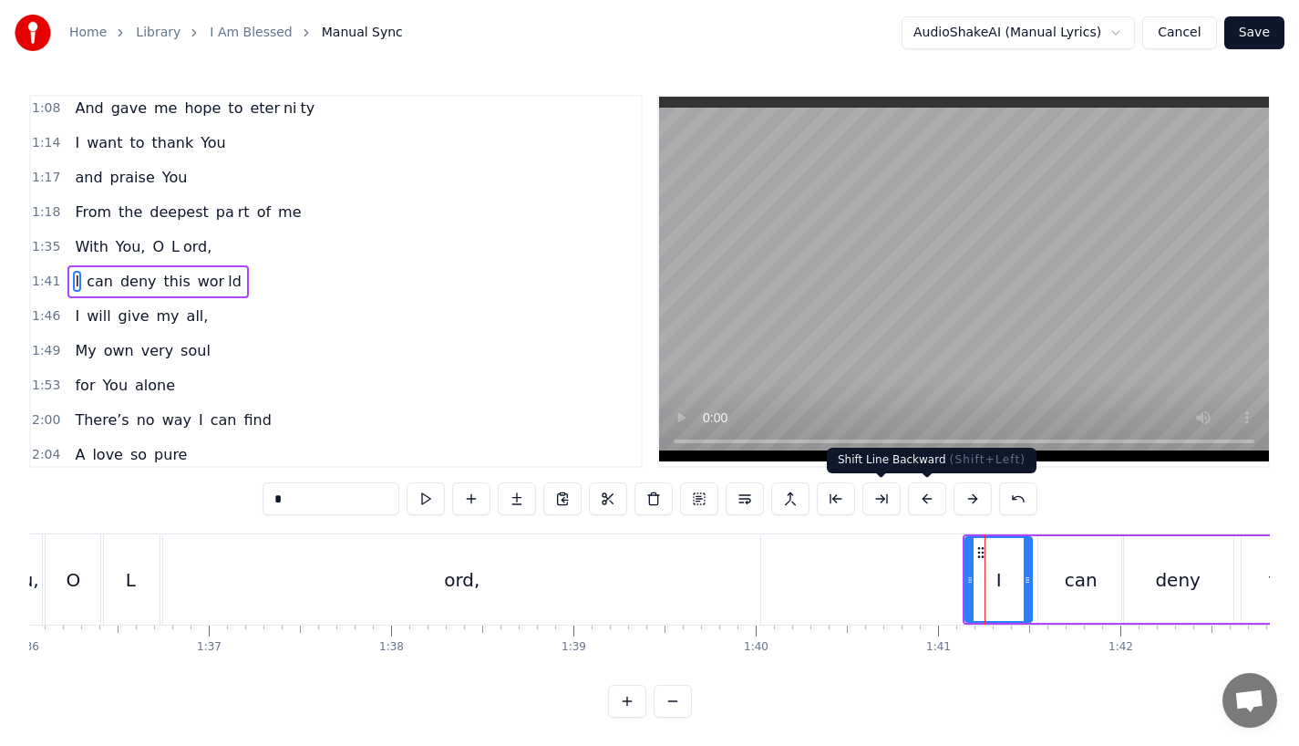
click at [922, 502] on button at bounding box center [927, 498] width 38 height 33
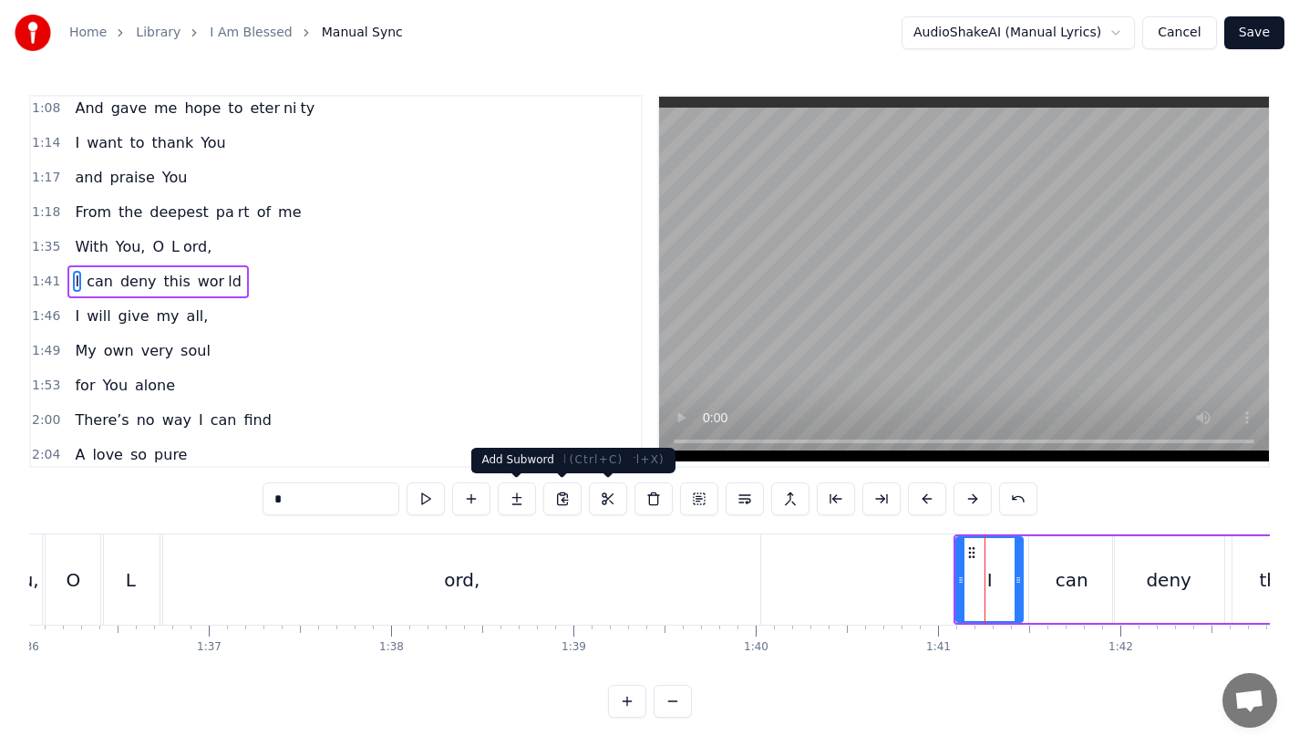
click at [542, 556] on div "ord," at bounding box center [461, 579] width 597 height 90
type input "****"
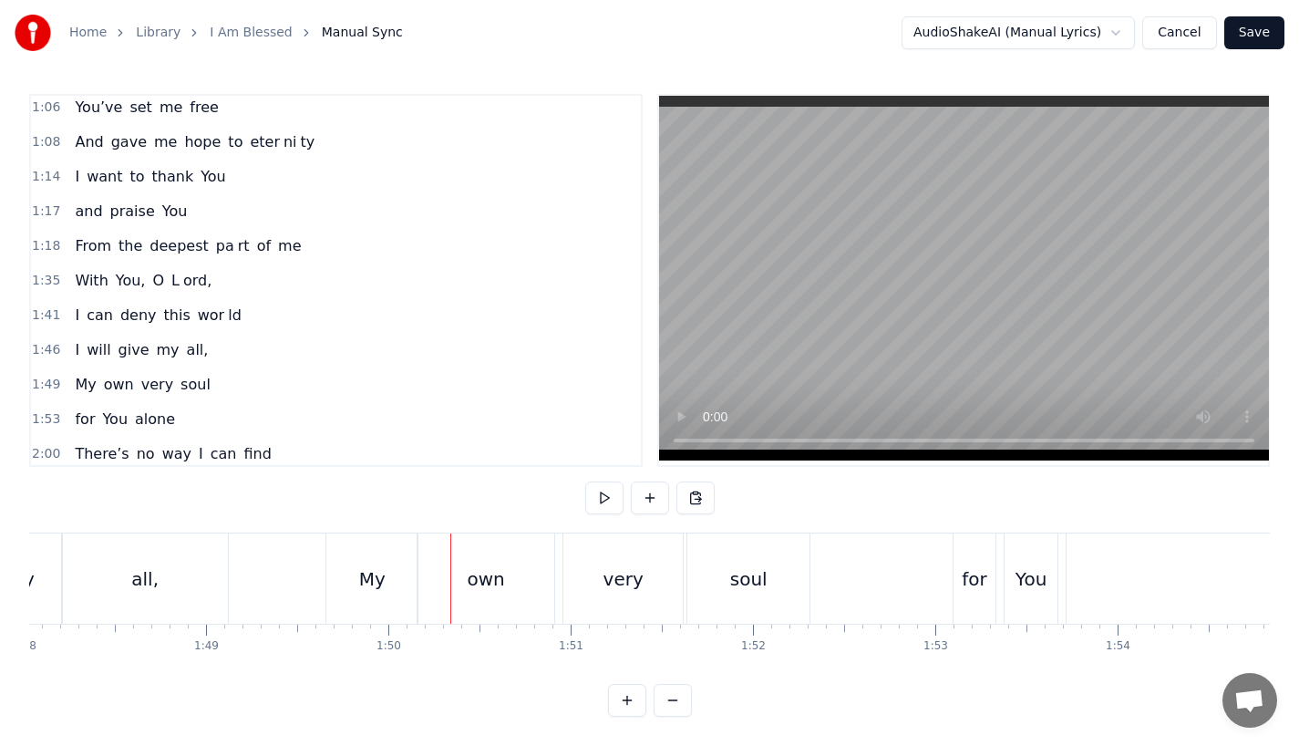
scroll to position [15, 0]
click at [168, 566] on div "all," at bounding box center [145, 578] width 166 height 90
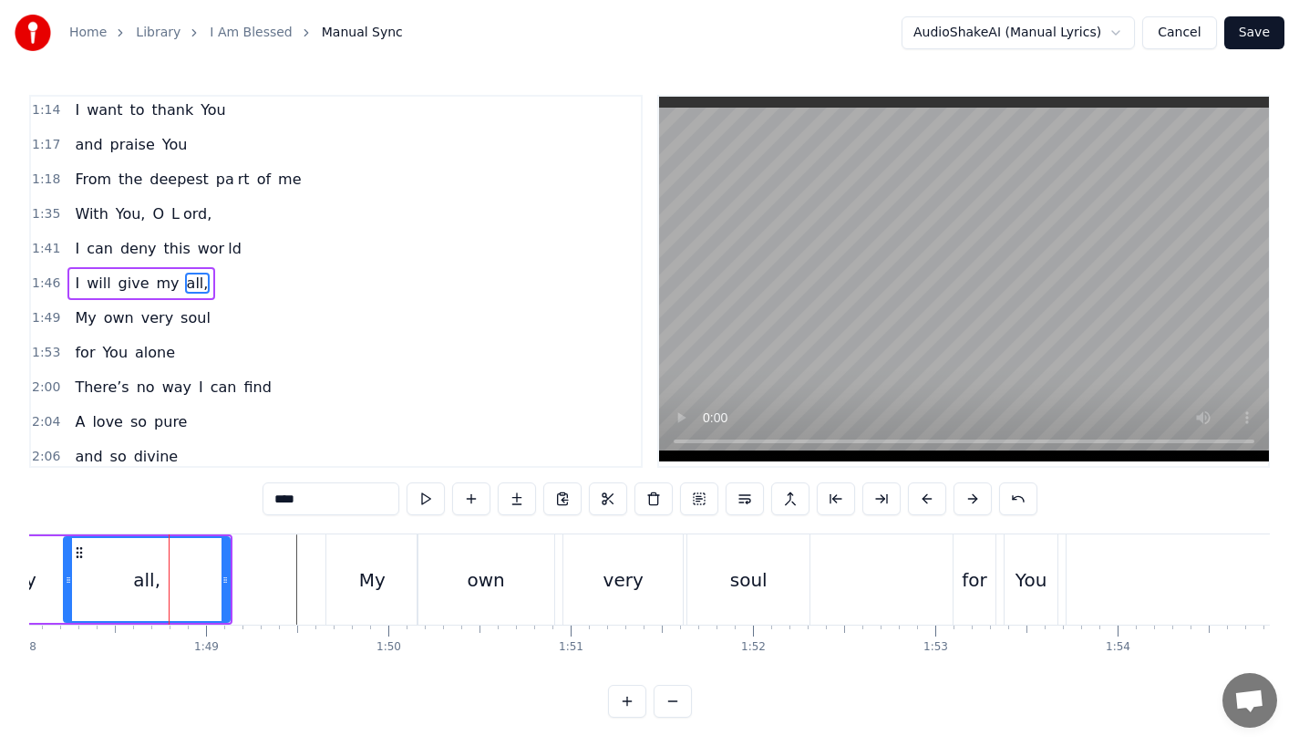
scroll to position [560, 0]
click at [375, 591] on div "My" at bounding box center [372, 579] width 26 height 27
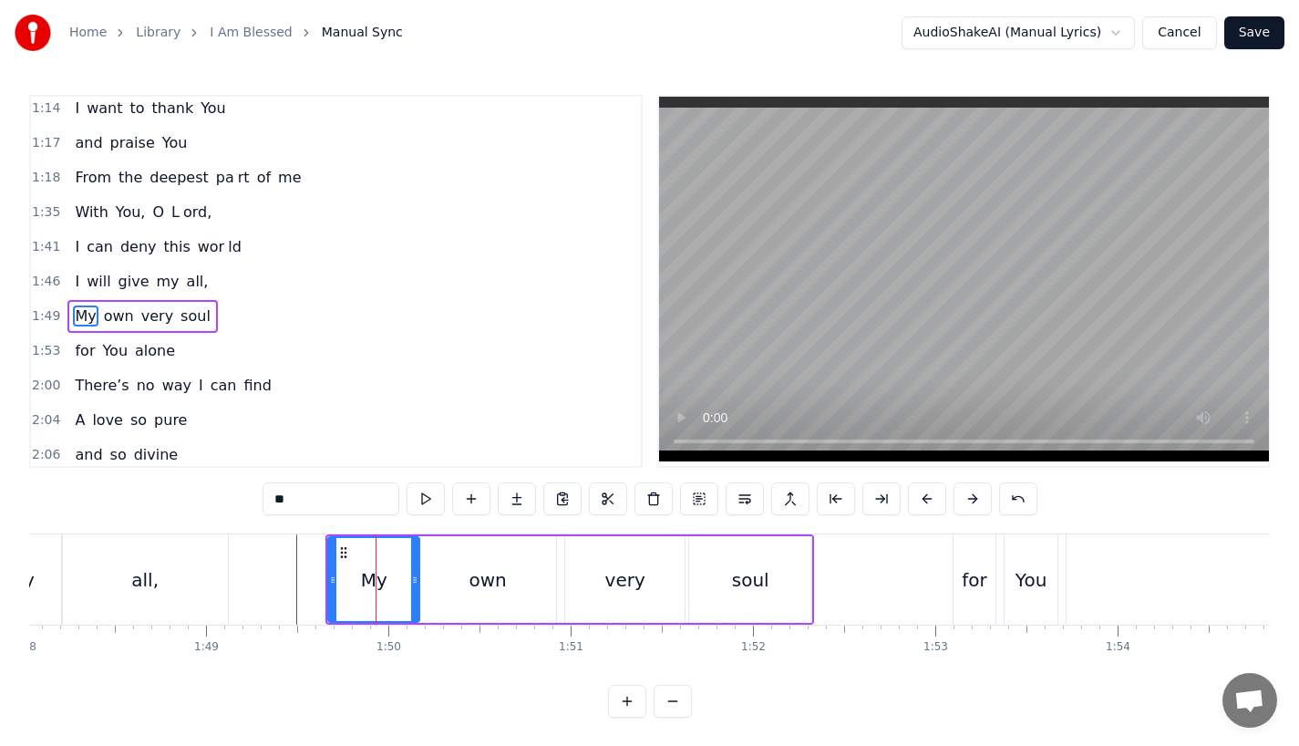
scroll to position [594, 0]
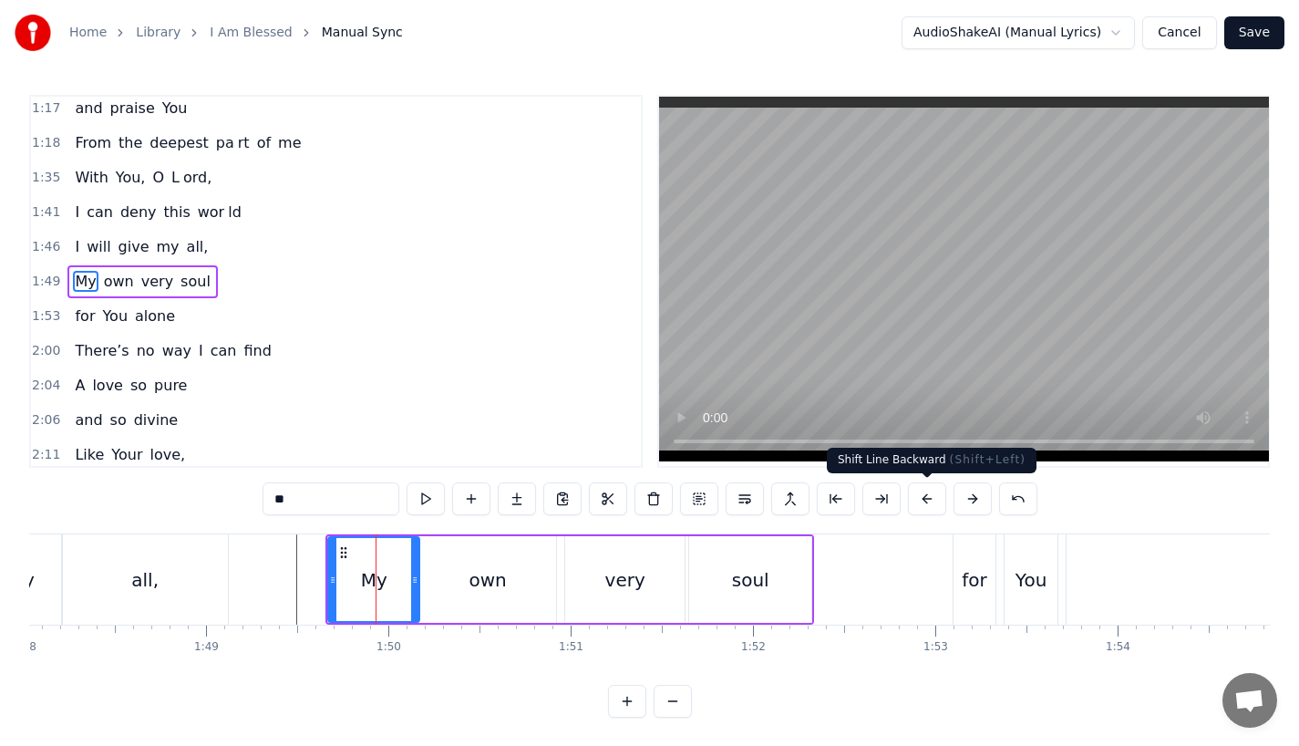
click at [937, 503] on button at bounding box center [927, 498] width 38 height 33
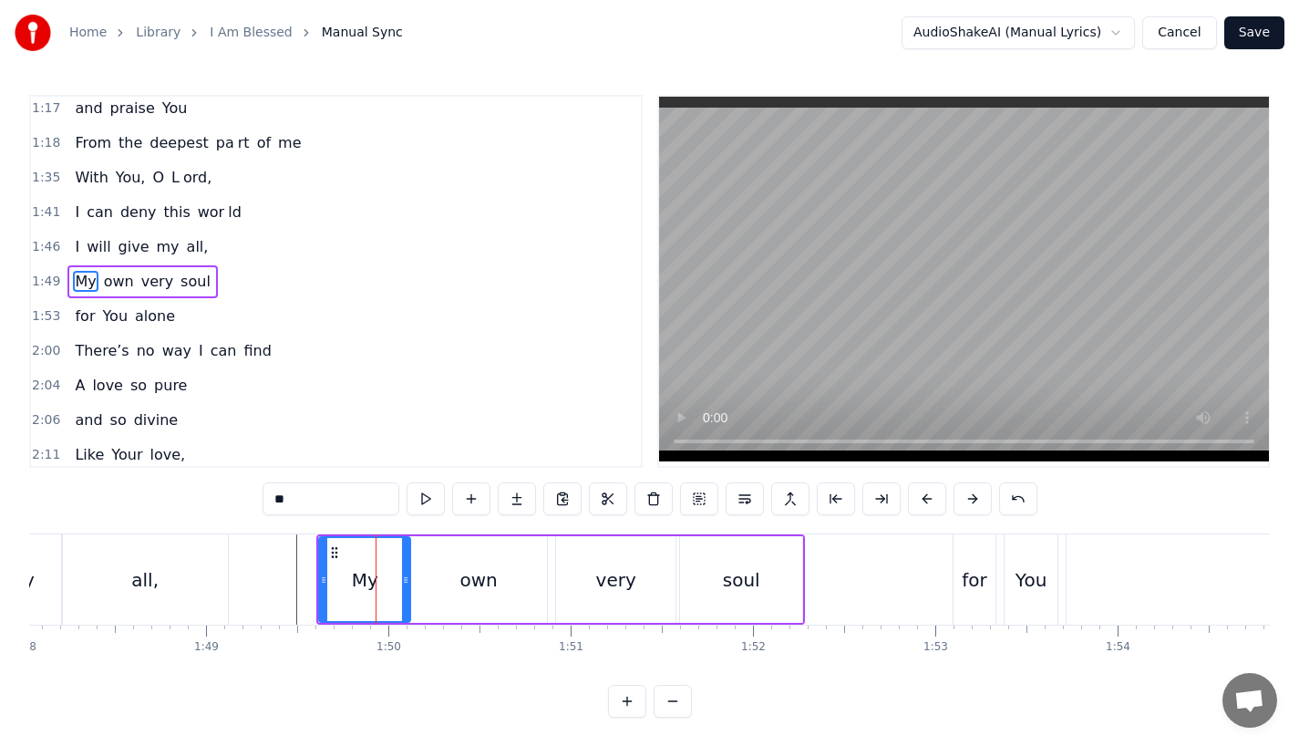
click at [187, 564] on div "all," at bounding box center [145, 579] width 166 height 90
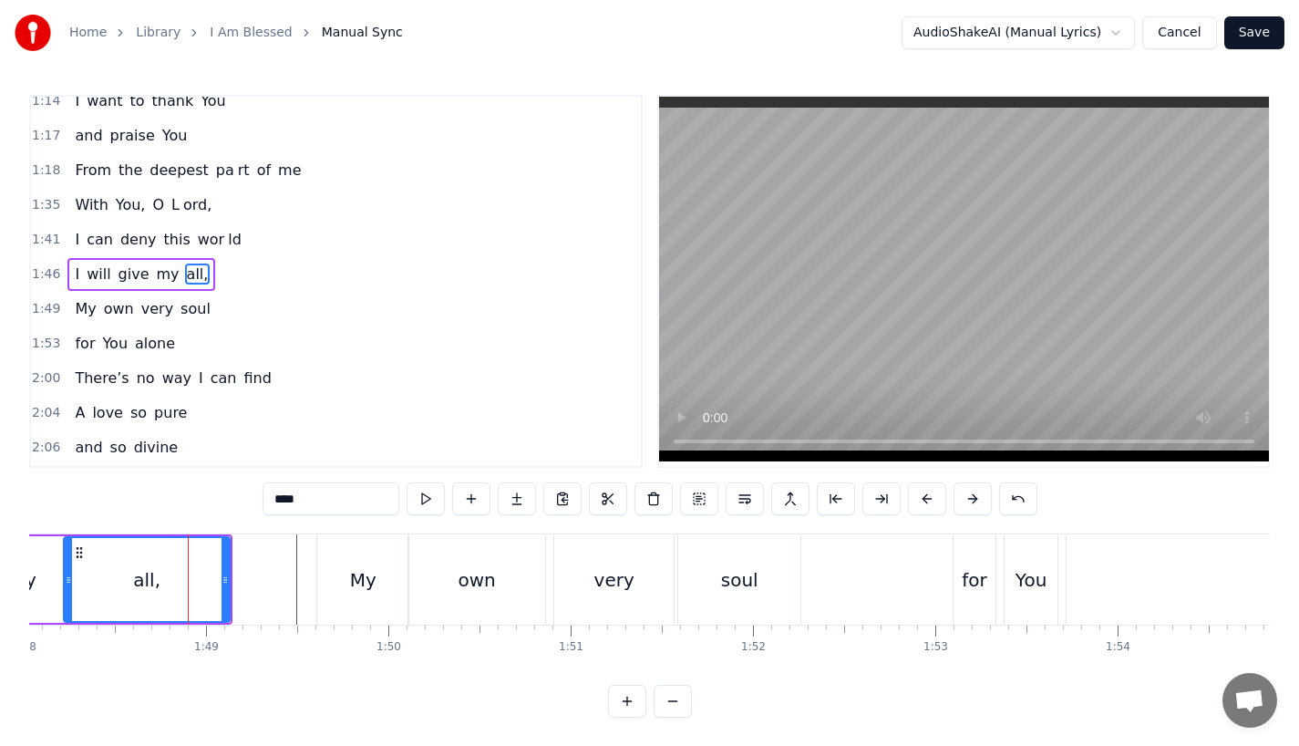
scroll to position [560, 0]
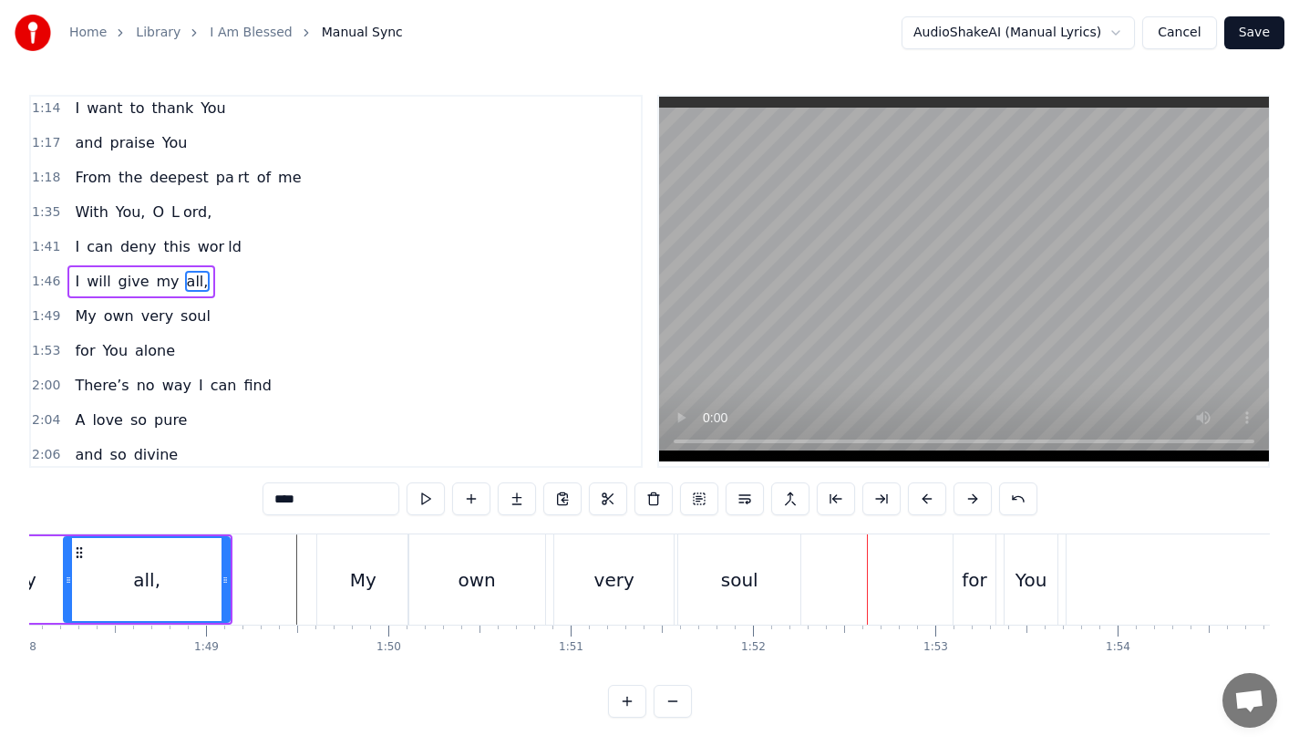
click at [973, 604] on div "for" at bounding box center [975, 579] width 42 height 90
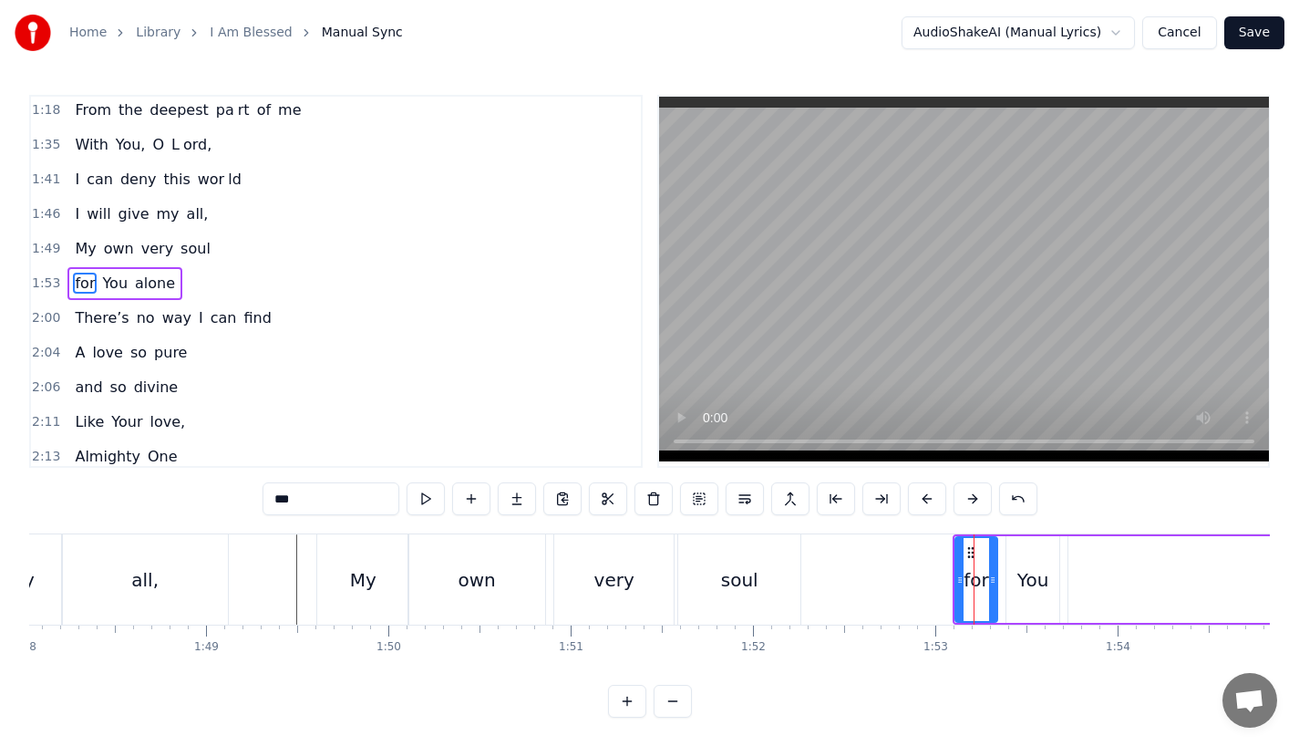
scroll to position [629, 0]
drag, startPoint x: 991, startPoint y: 589, endPoint x: 1001, endPoint y: 589, distance: 10.0
click at [1001, 589] on div at bounding box center [1001, 579] width 7 height 83
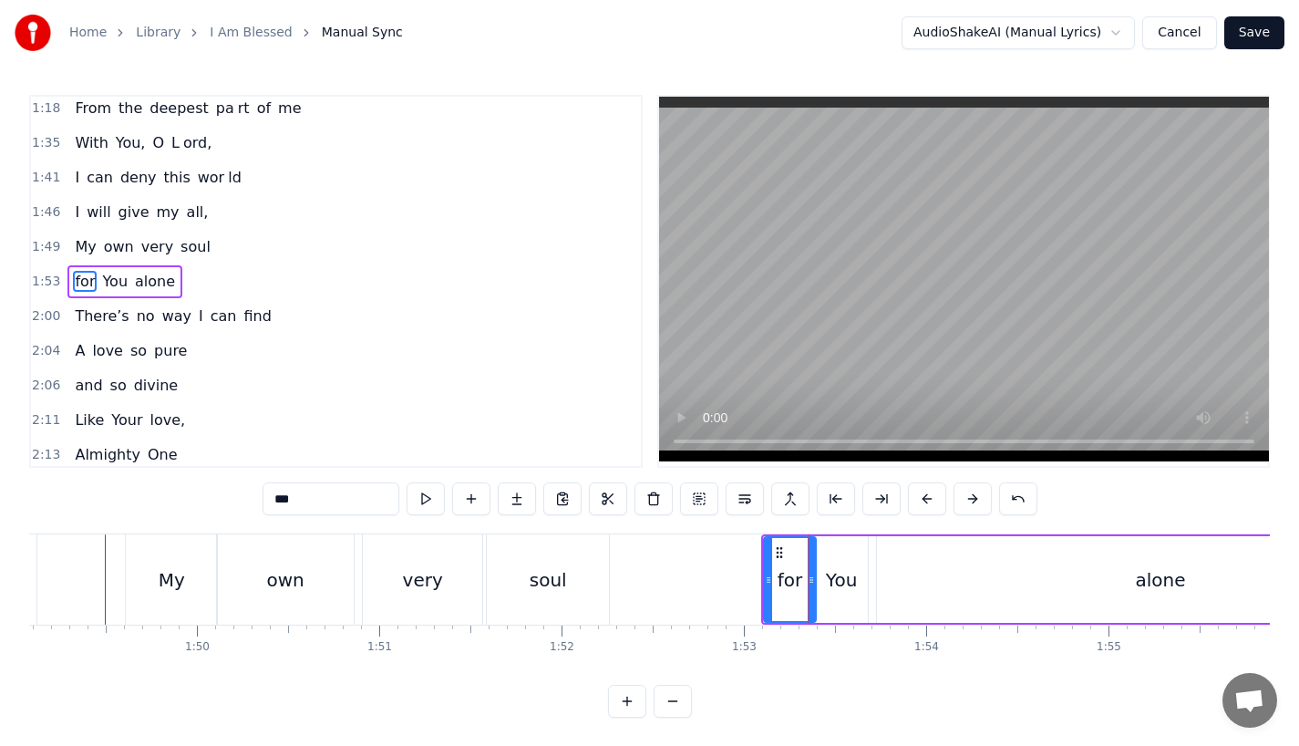
scroll to position [0, 19927]
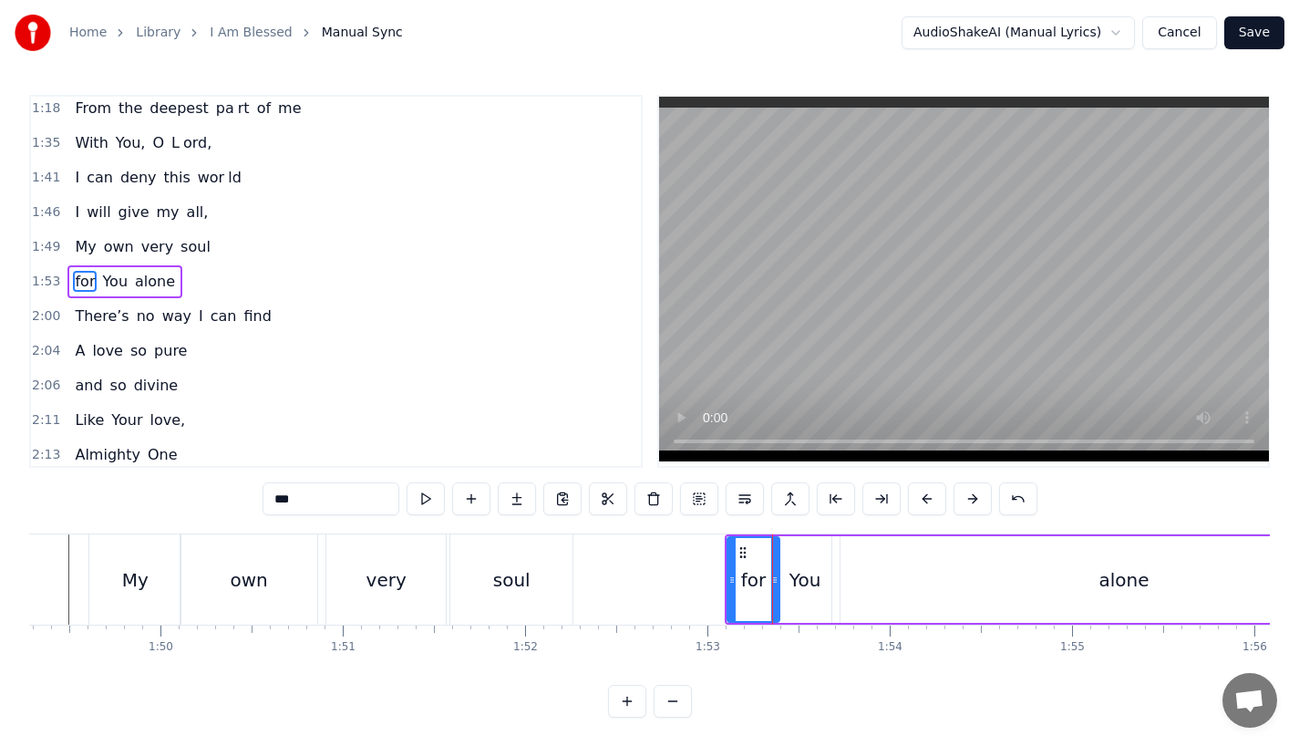
click at [813, 592] on div "You" at bounding box center [805, 579] width 31 height 27
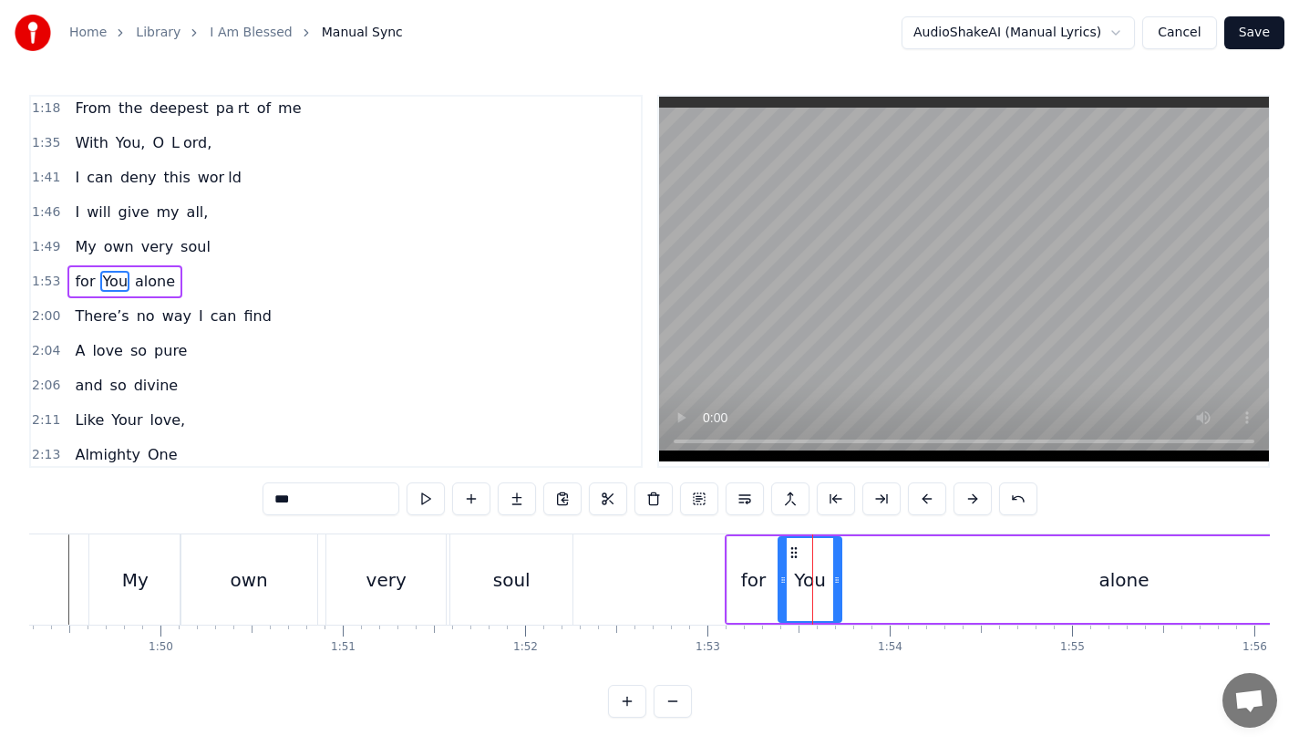
drag, startPoint x: 827, startPoint y: 591, endPoint x: 841, endPoint y: 590, distance: 13.7
click at [841, 590] on div at bounding box center [836, 579] width 7 height 83
click at [883, 590] on div "alone" at bounding box center [1124, 579] width 567 height 87
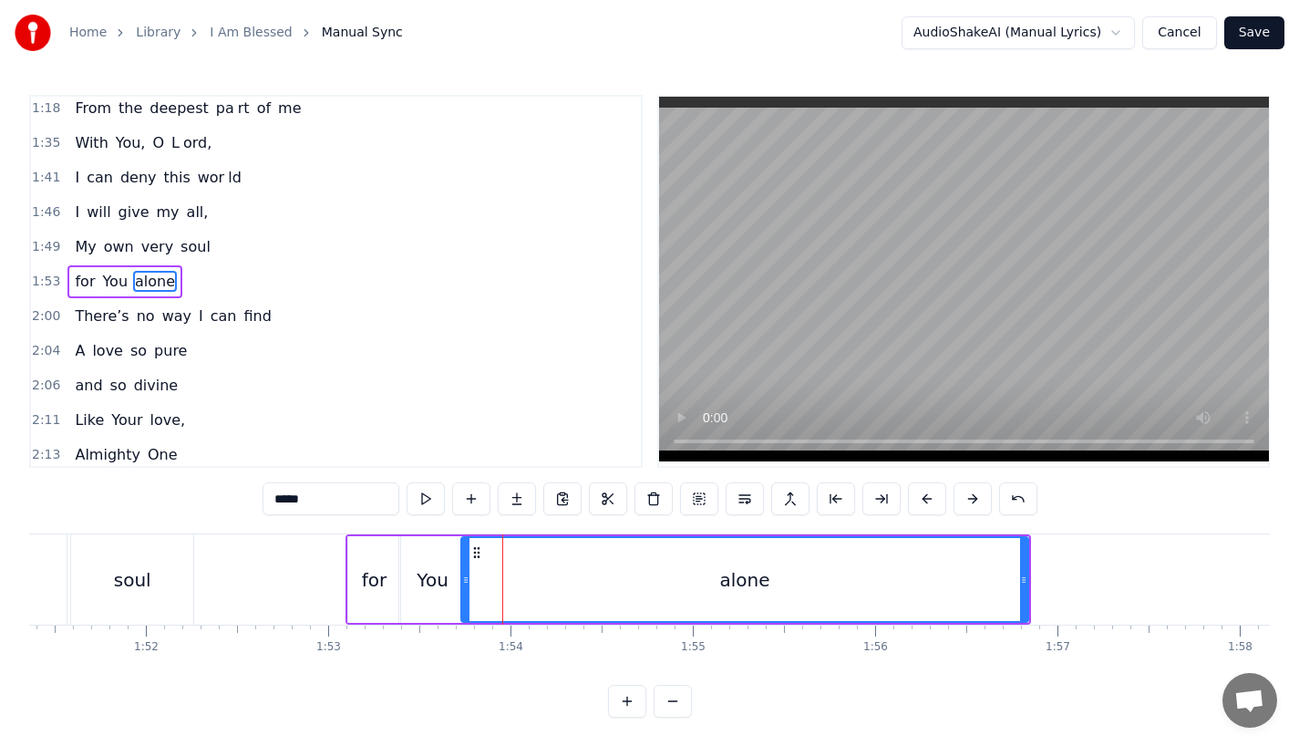
scroll to position [0, 20308]
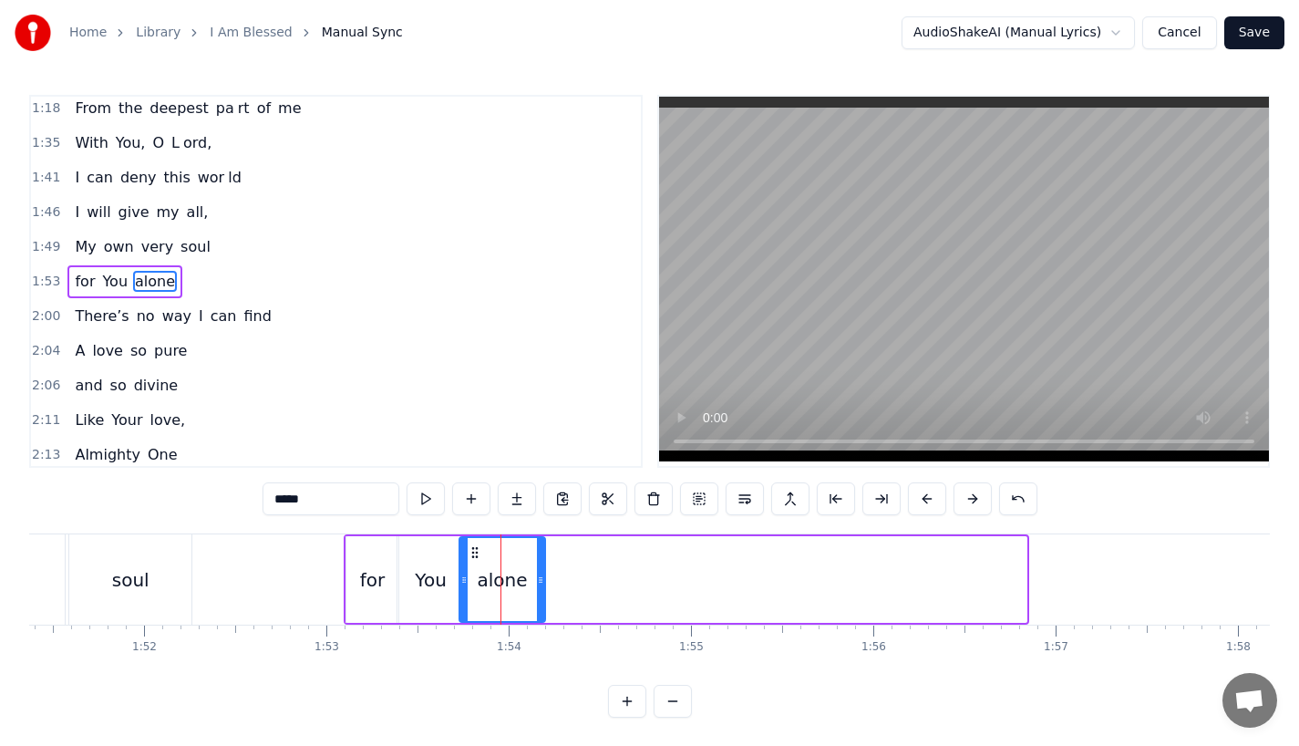
drag, startPoint x: 1022, startPoint y: 590, endPoint x: 541, endPoint y: 588, distance: 481.4
click at [541, 588] on div at bounding box center [540, 579] width 7 height 83
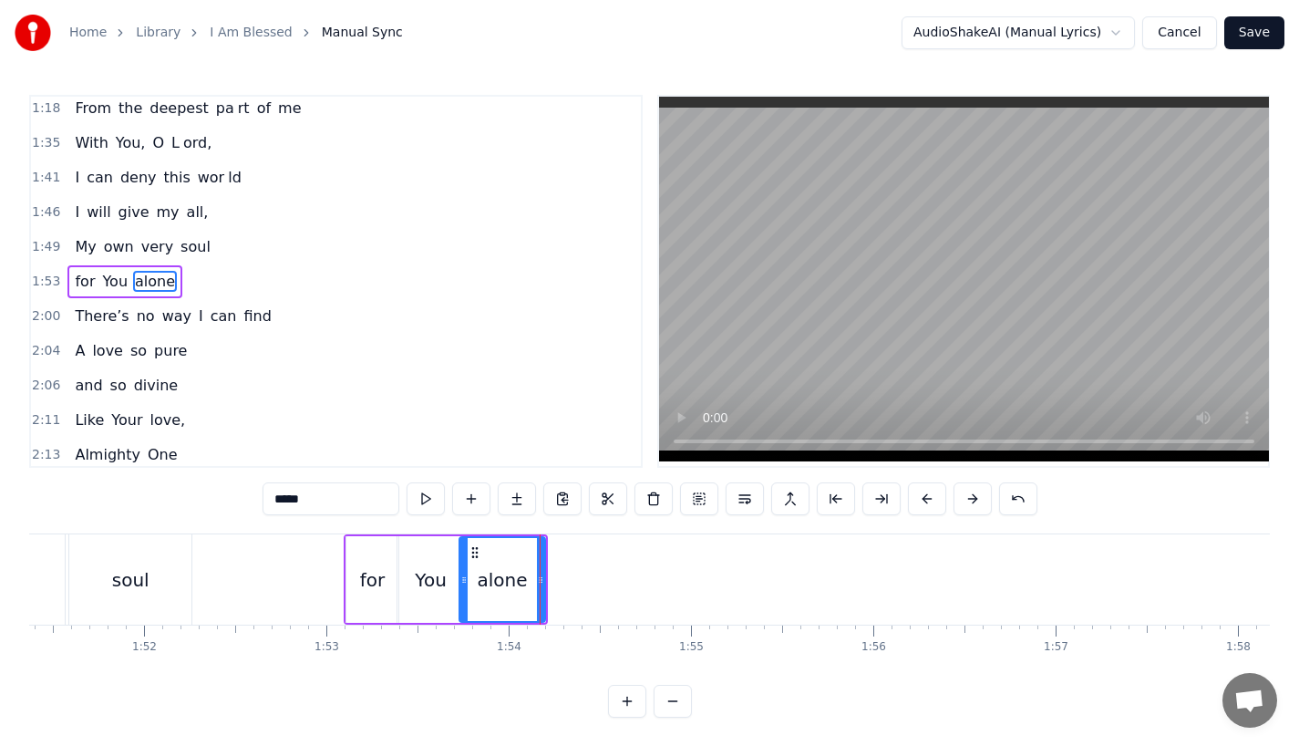
drag, startPoint x: 291, startPoint y: 499, endPoint x: 376, endPoint y: 499, distance: 84.8
click at [376, 499] on input "*****" at bounding box center [331, 498] width 137 height 33
click at [285, 501] on input "*****" at bounding box center [331, 498] width 137 height 33
drag, startPoint x: 285, startPoint y: 501, endPoint x: 349, endPoint y: 501, distance: 63.8
click at [349, 501] on input "*****" at bounding box center [331, 498] width 137 height 33
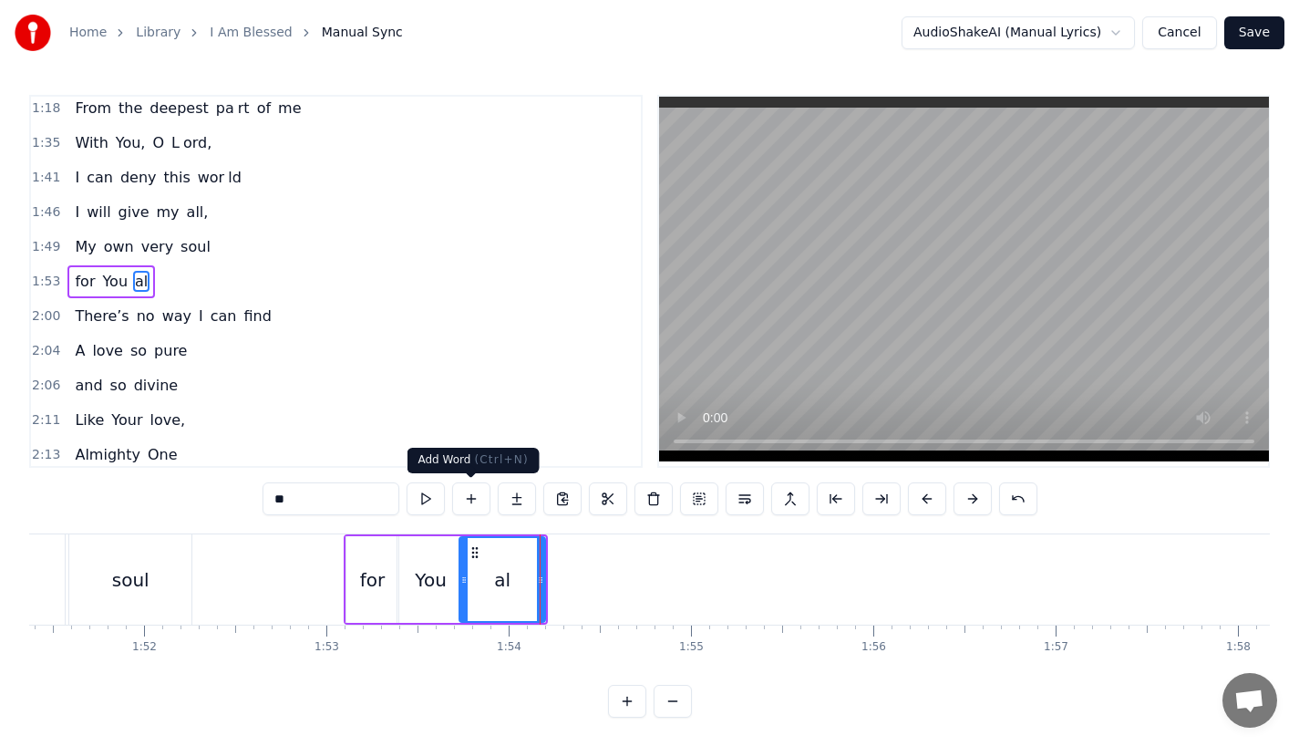
type input "**"
click at [502, 501] on button at bounding box center [517, 498] width 38 height 33
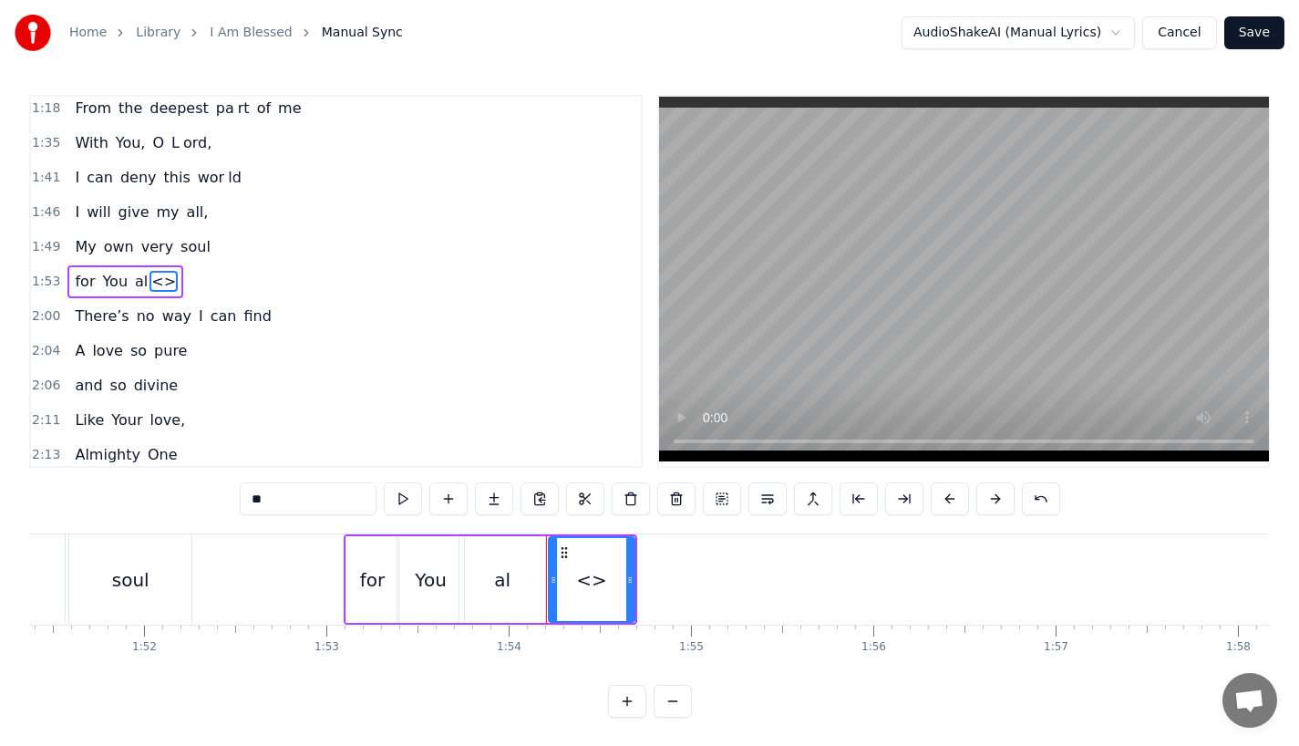
drag, startPoint x: 322, startPoint y: 497, endPoint x: 153, endPoint y: 497, distance: 168.7
click at [153, 497] on div "0:13 I was a lone 0:18 So lost and so emp ty 0:24 Living in the dark 0:27 Like …" at bounding box center [649, 406] width 1241 height 623
paste input "*"
type input "***"
click at [942, 601] on div "I was a lone So lost and so emp ty Living in the dark Like an endless night Unt…" at bounding box center [1175, 578] width 42909 height 91
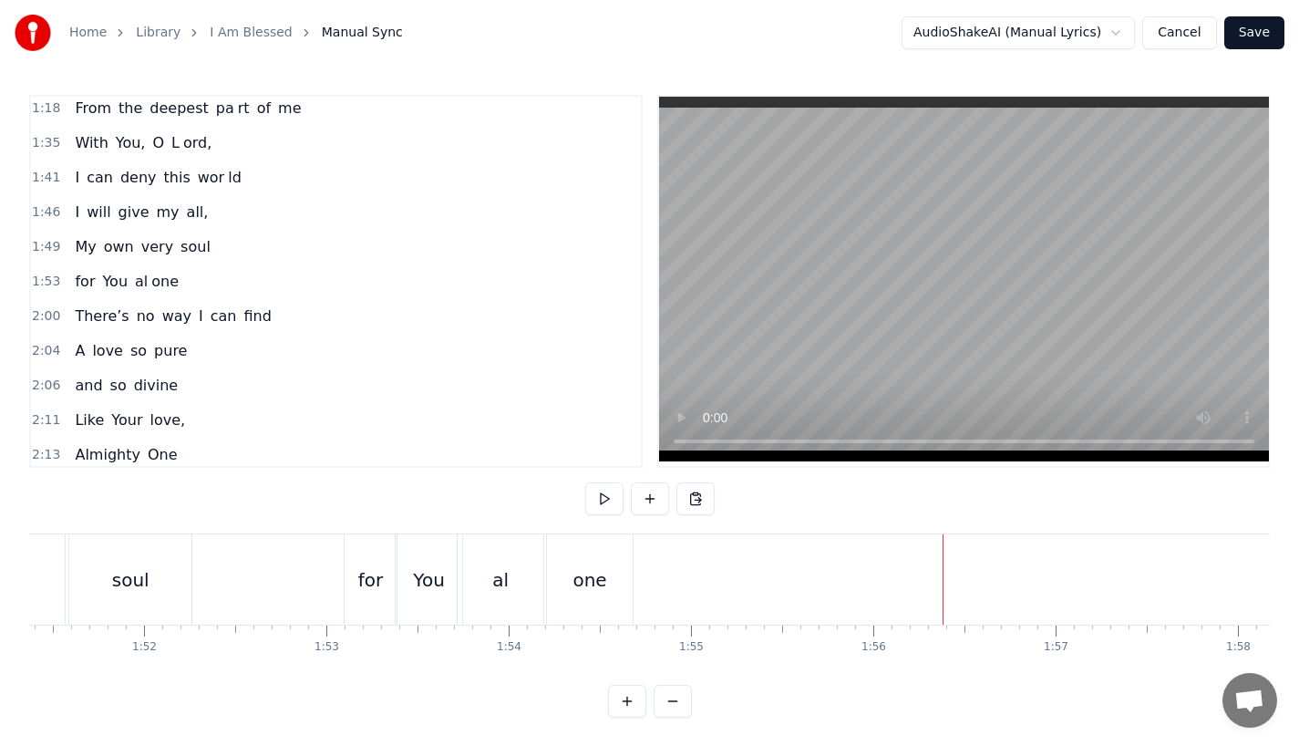
click at [603, 596] on div "one" at bounding box center [590, 579] width 86 height 90
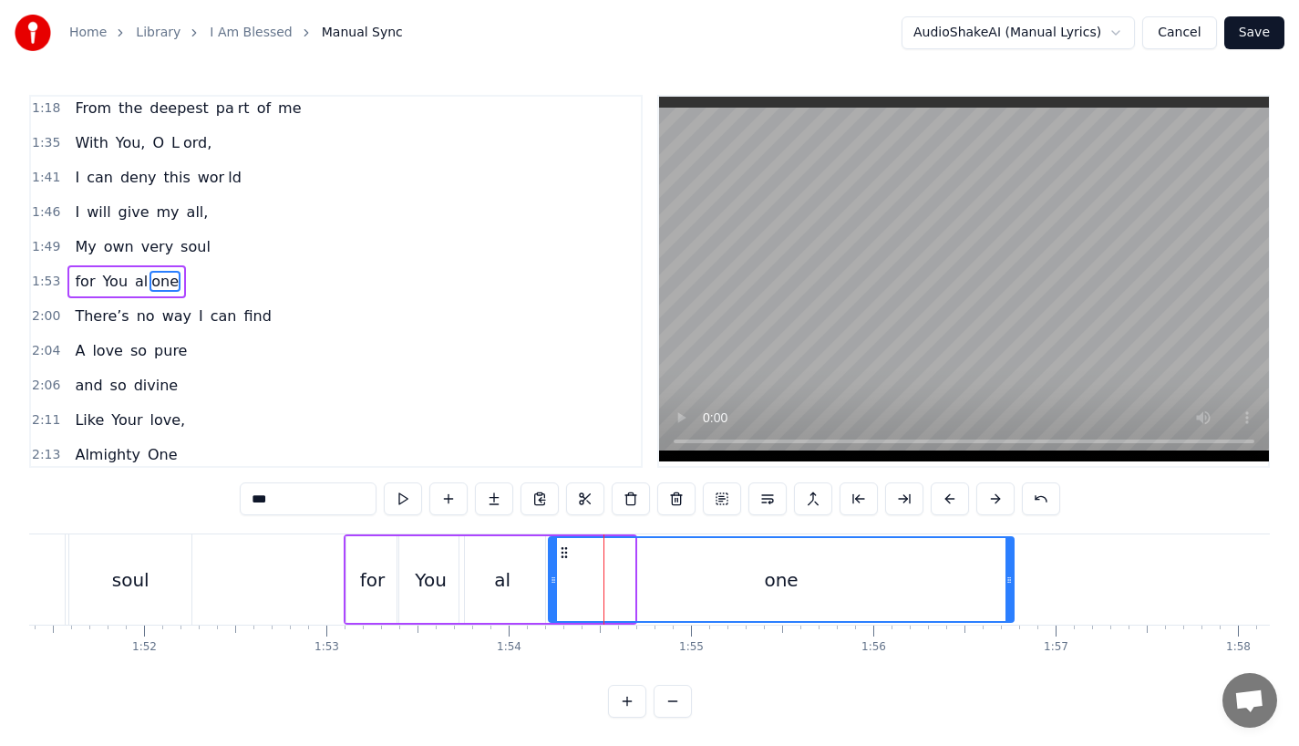
drag, startPoint x: 627, startPoint y: 596, endPoint x: 1007, endPoint y: 595, distance: 379.3
click at [1007, 595] on div at bounding box center [1009, 579] width 7 height 83
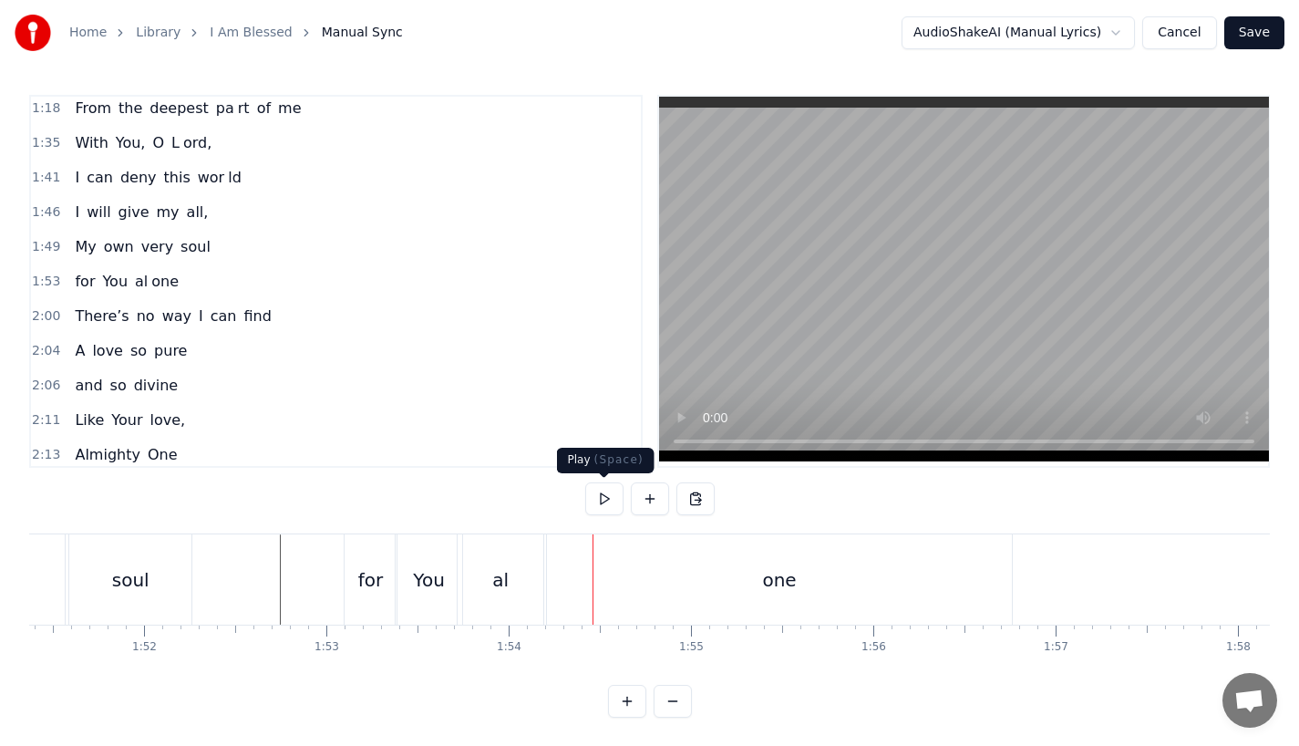
click at [500, 593] on div "al" at bounding box center [501, 579] width 86 height 90
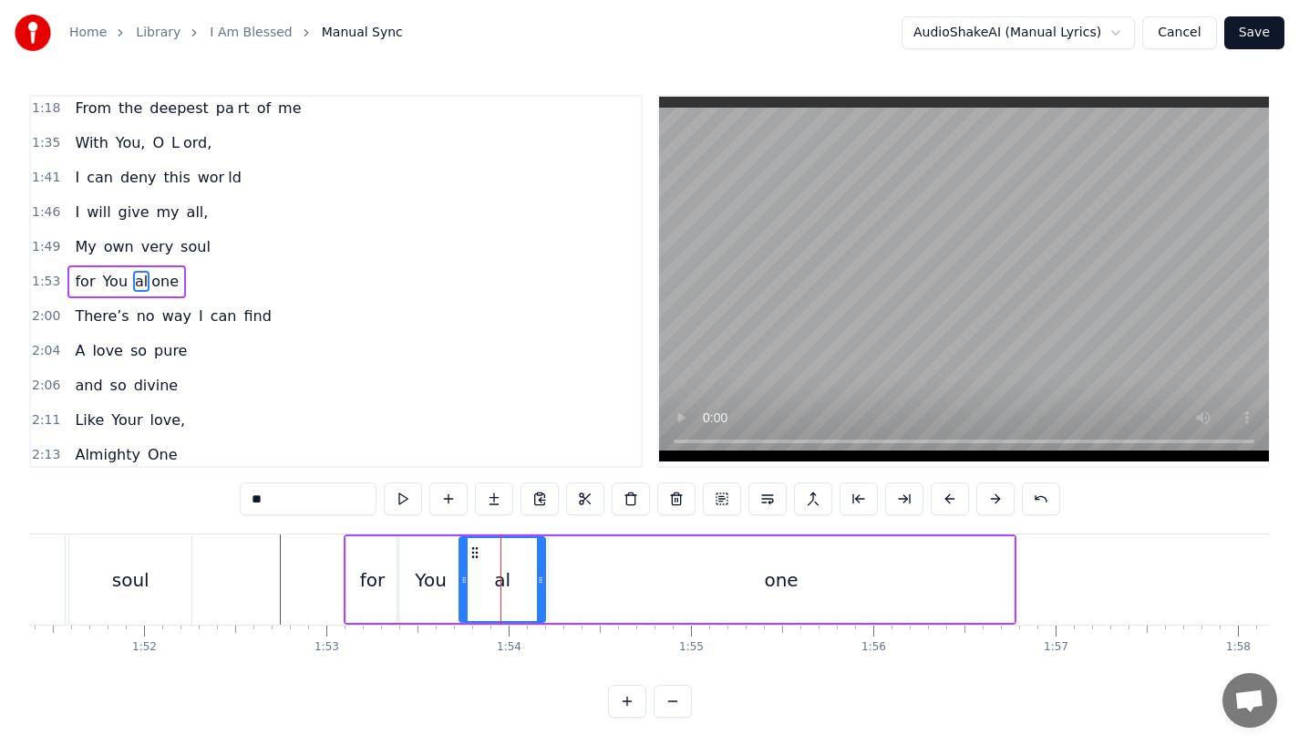
click at [573, 601] on div "one" at bounding box center [781, 579] width 465 height 87
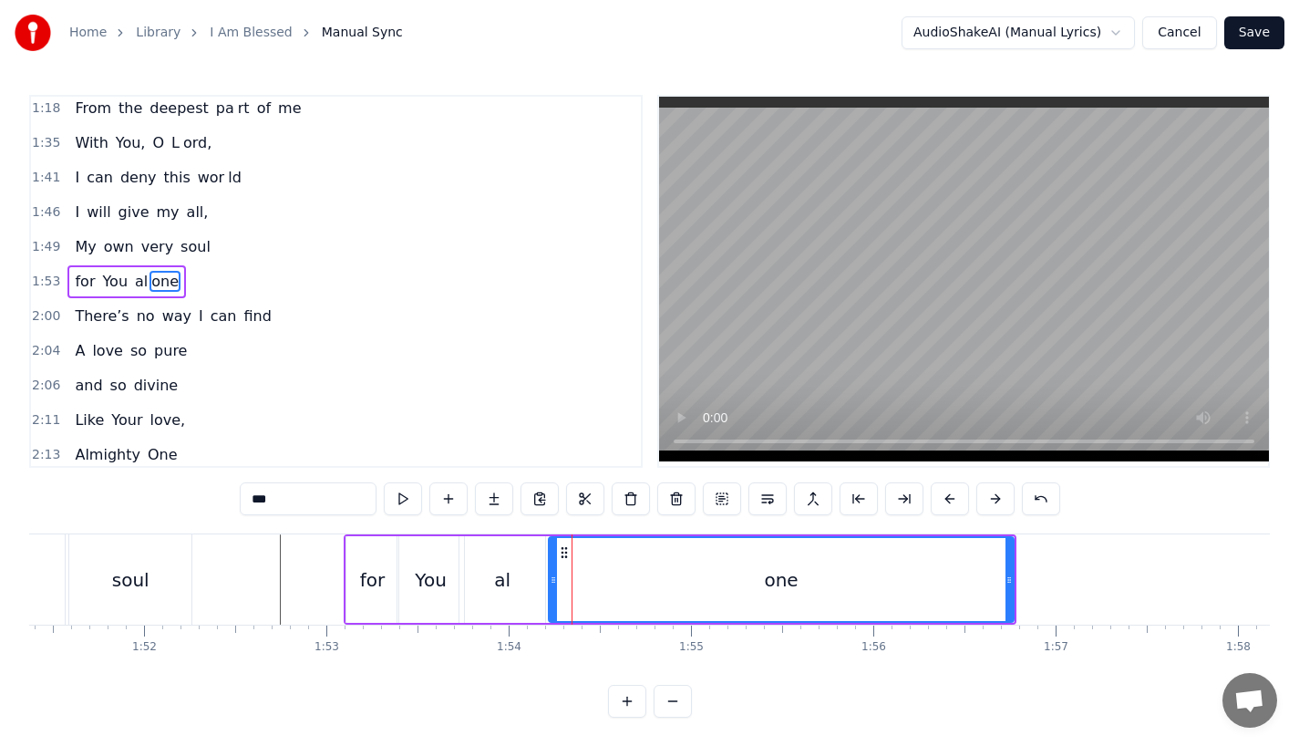
click at [307, 503] on input "***" at bounding box center [308, 498] width 137 height 33
click at [257, 496] on input "***" at bounding box center [308, 498] width 137 height 33
click at [510, 580] on div "al" at bounding box center [503, 579] width 86 height 87
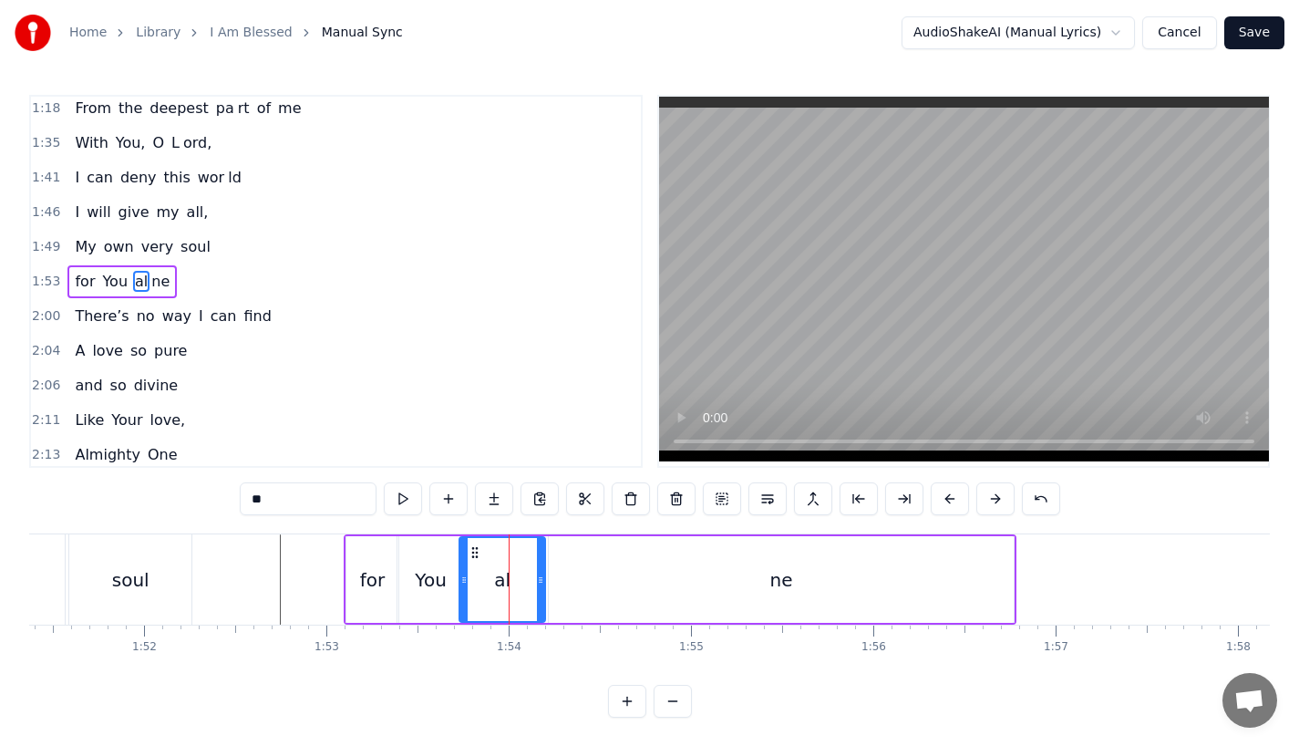
click at [277, 496] on input "**" at bounding box center [308, 498] width 137 height 33
type input "***"
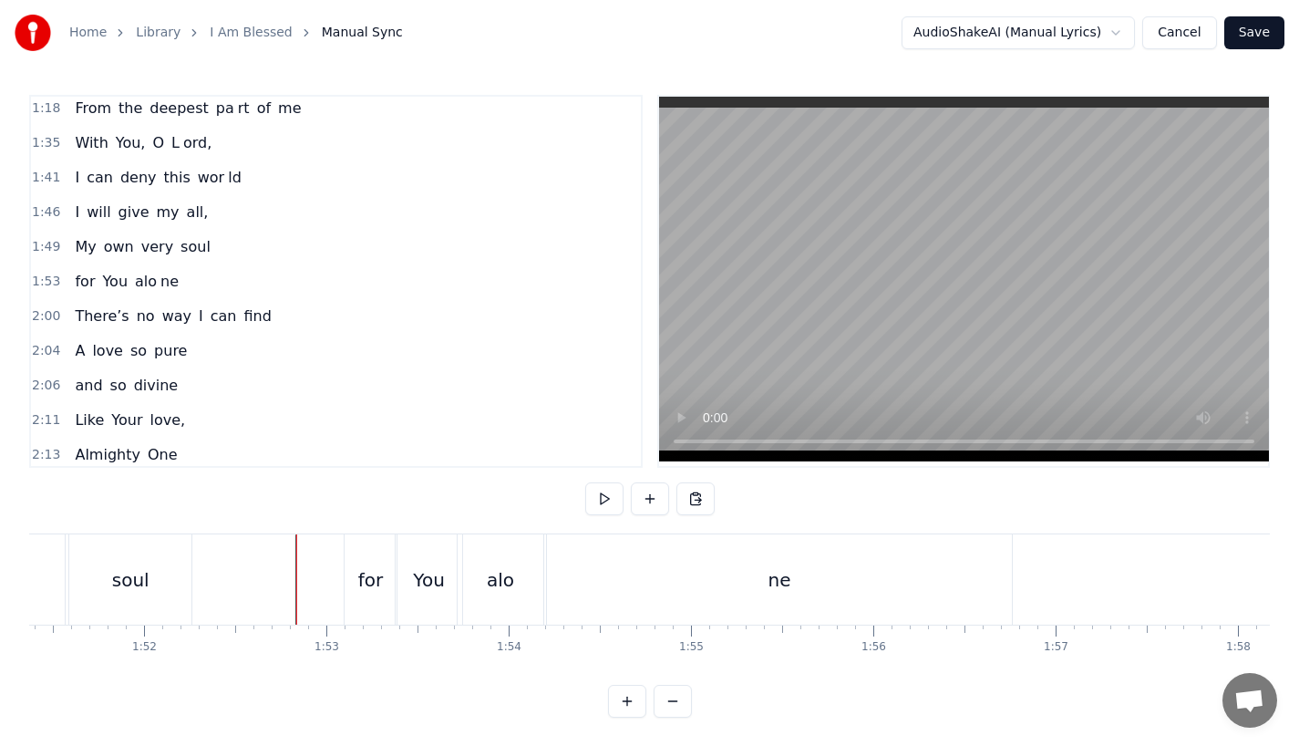
click at [498, 598] on div "alo" at bounding box center [501, 579] width 86 height 90
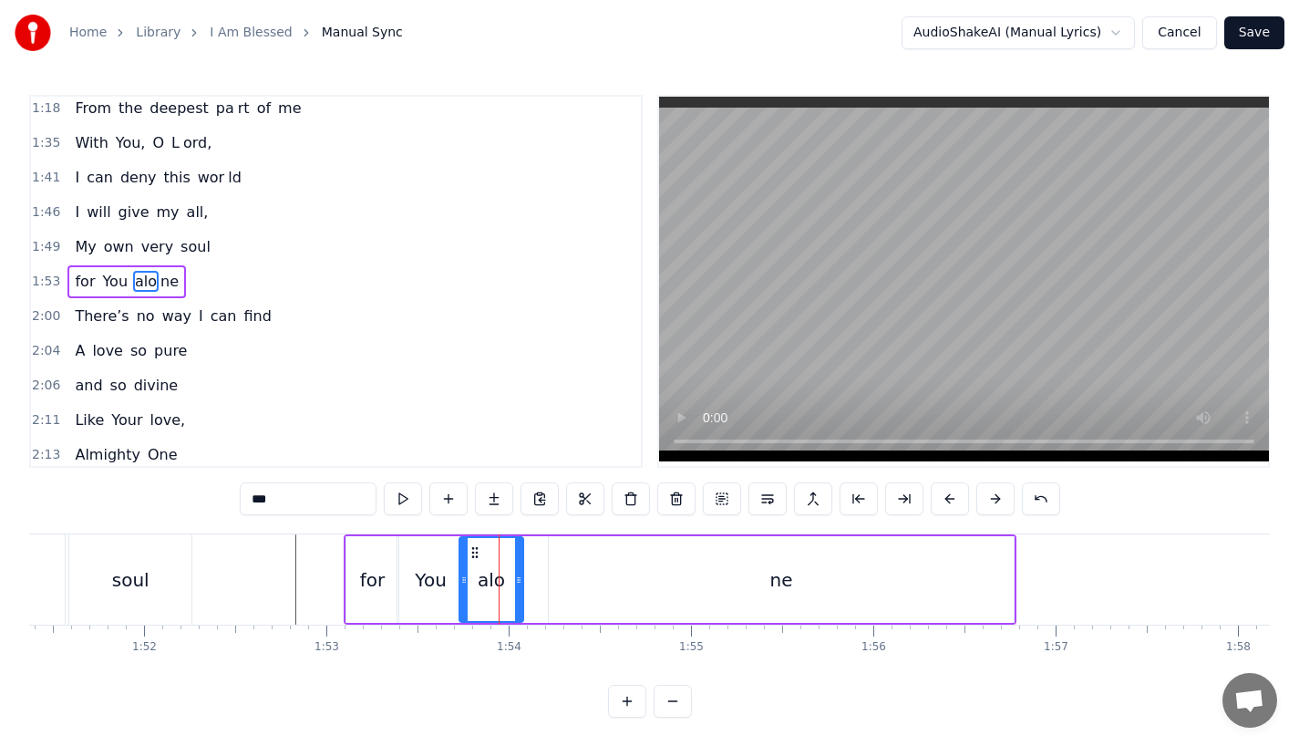
drag, startPoint x: 540, startPoint y: 594, endPoint x: 518, endPoint y: 594, distance: 21.9
click at [518, 594] on div at bounding box center [518, 579] width 7 height 83
drag, startPoint x: 520, startPoint y: 594, endPoint x: 536, endPoint y: 593, distance: 16.5
click at [534, 593] on div at bounding box center [530, 579] width 7 height 83
click at [558, 596] on div "ne" at bounding box center [781, 579] width 465 height 87
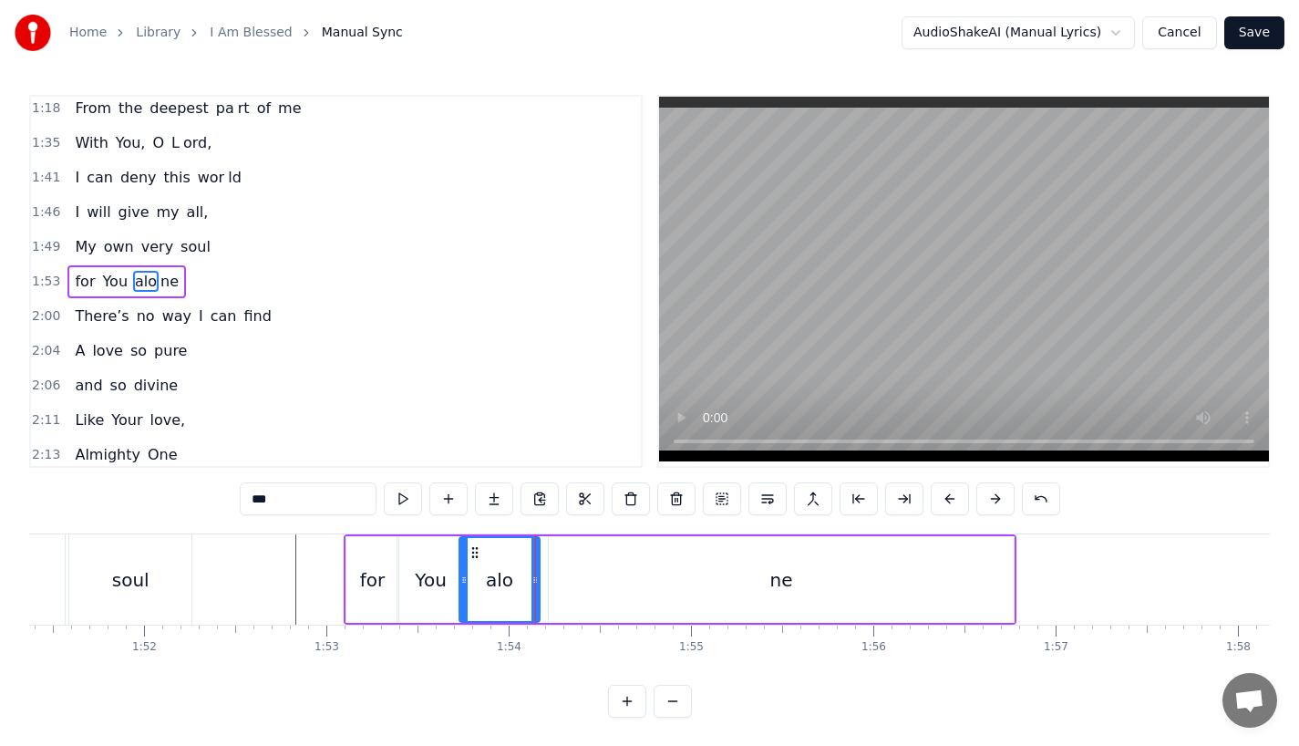
type input "**"
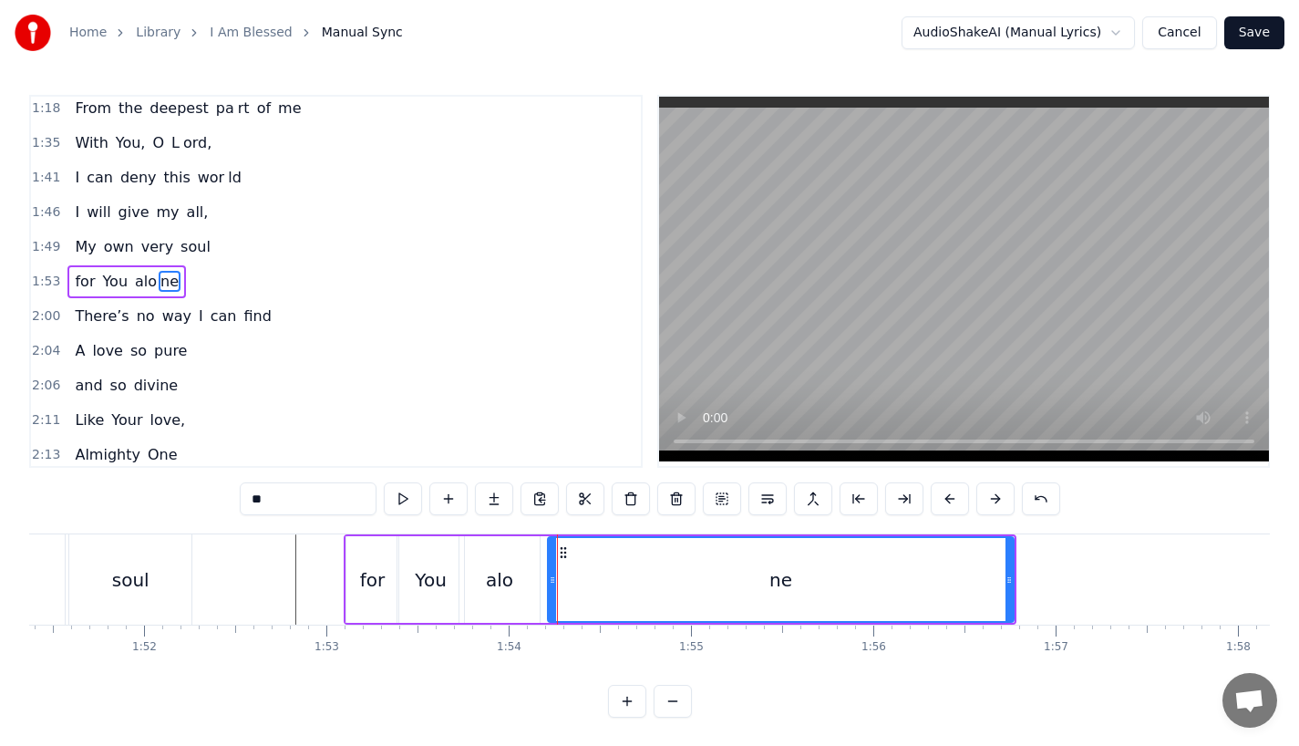
click at [549, 587] on div at bounding box center [552, 579] width 7 height 83
click at [264, 557] on div at bounding box center [1175, 579] width 42909 height 90
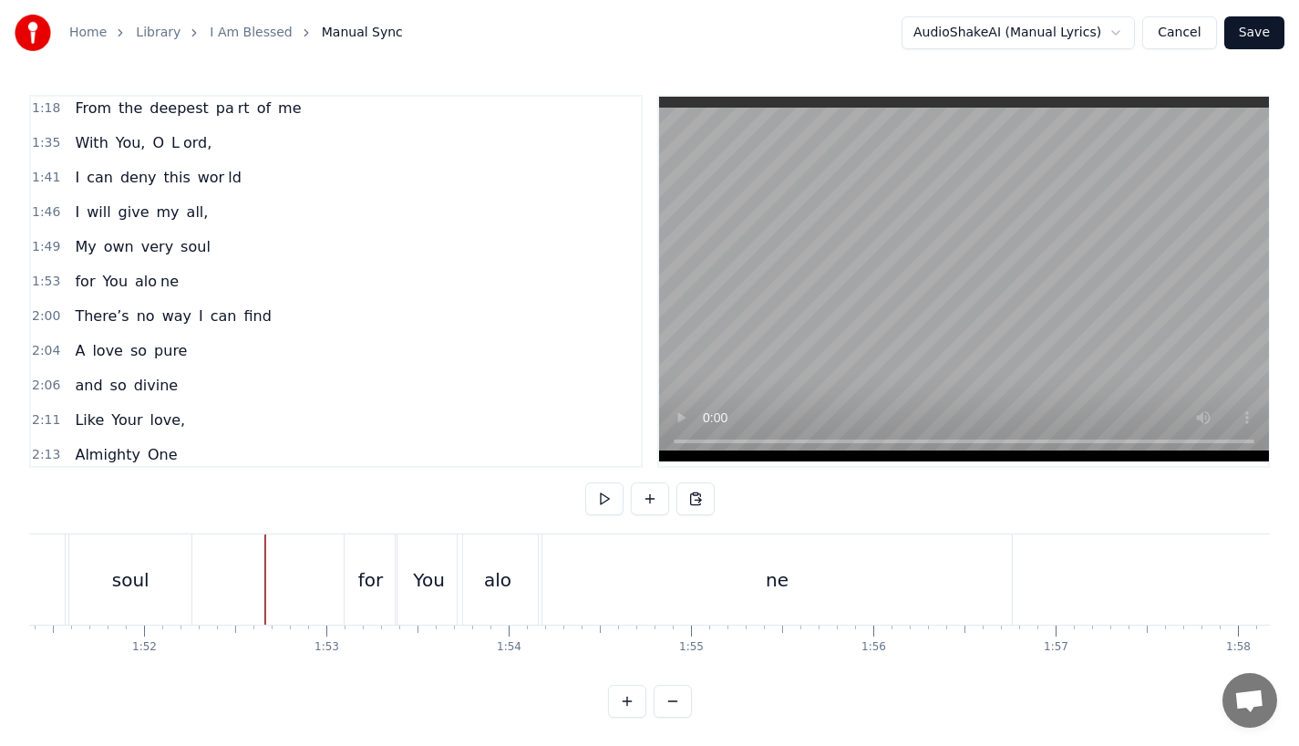
click at [378, 594] on div "for" at bounding box center [371, 579] width 52 height 90
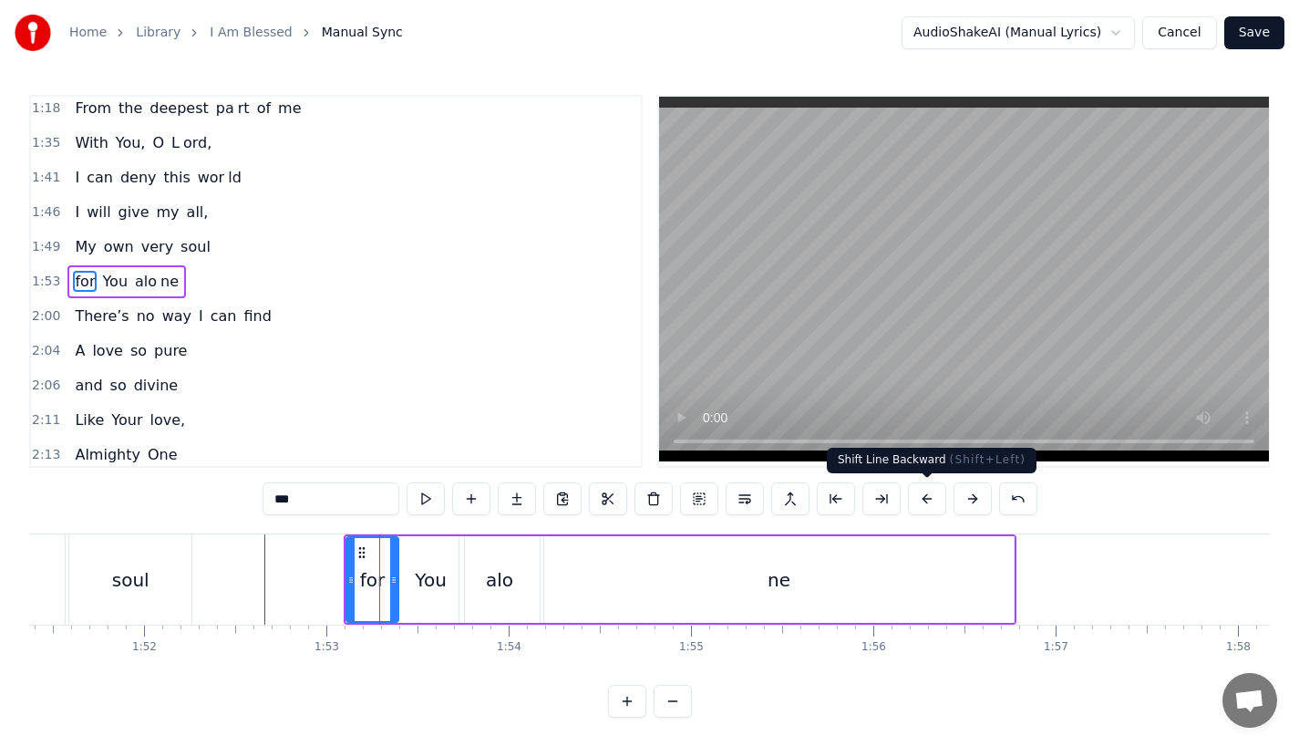
click at [928, 494] on button at bounding box center [927, 498] width 38 height 33
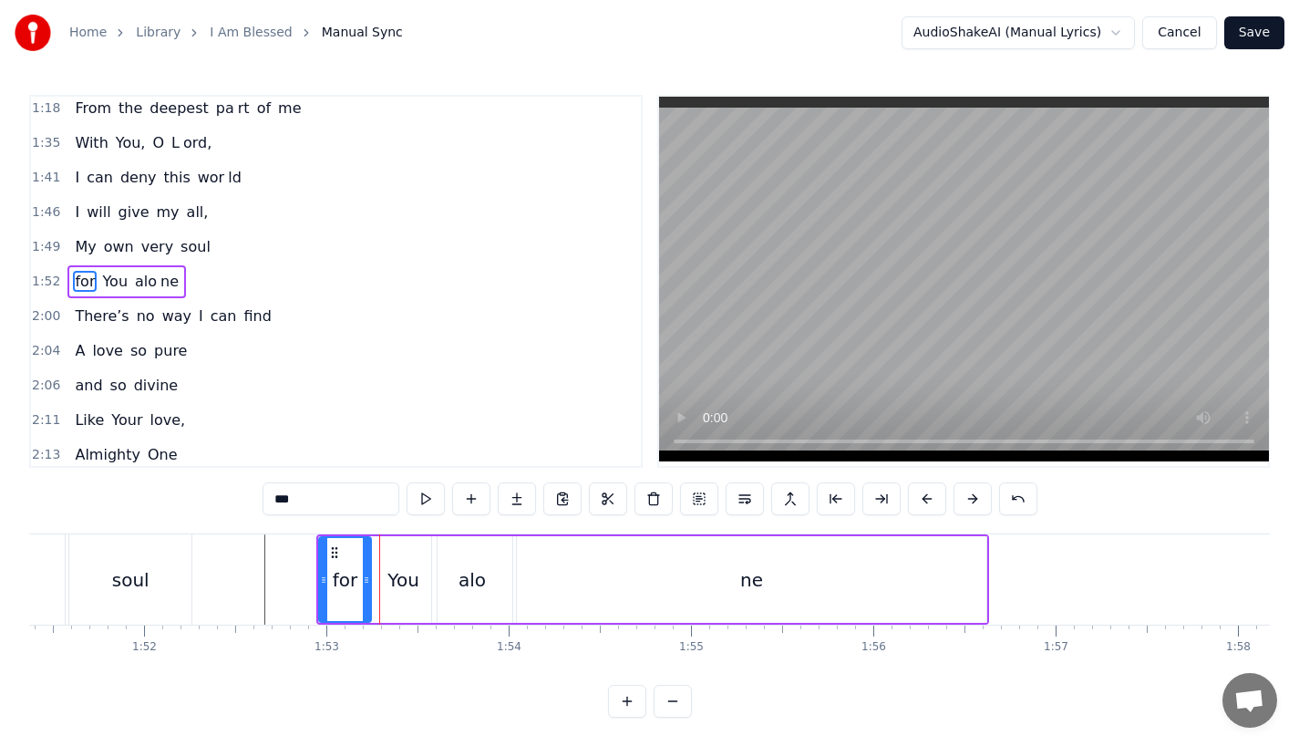
click at [928, 494] on button at bounding box center [927, 498] width 38 height 33
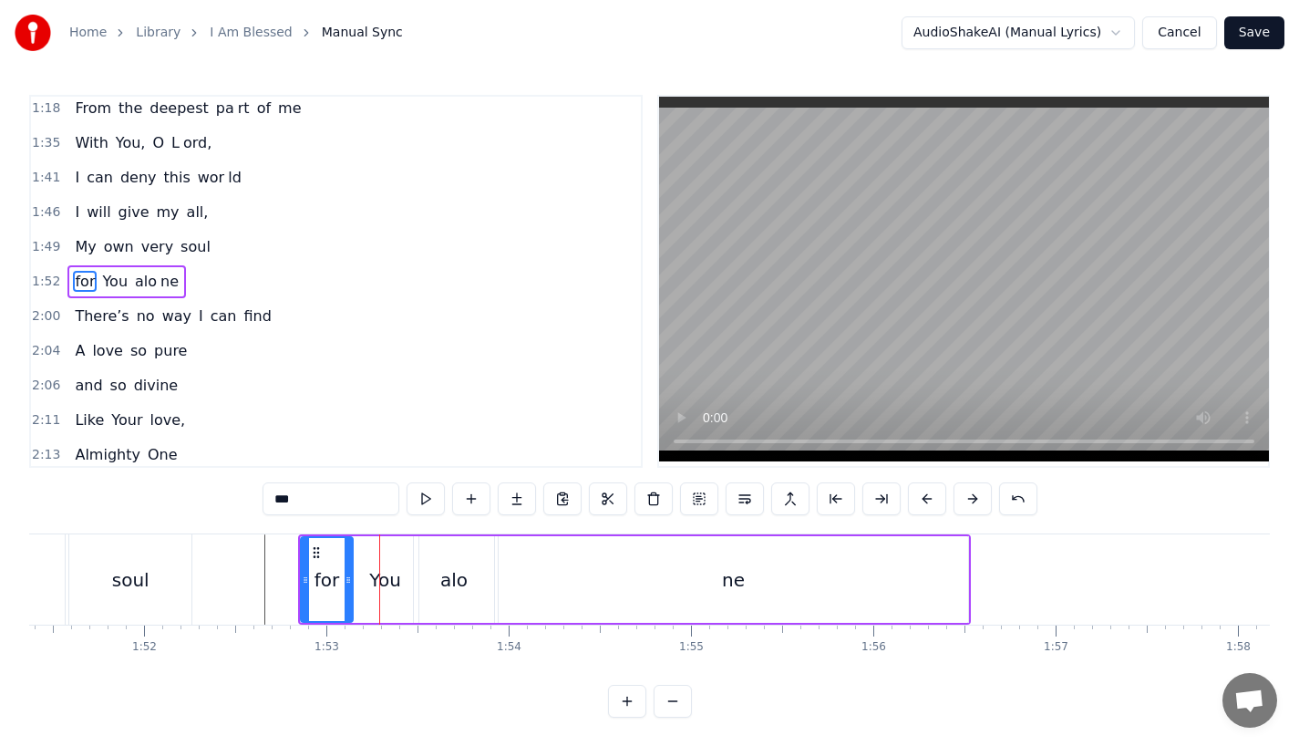
click at [928, 494] on button at bounding box center [927, 498] width 38 height 33
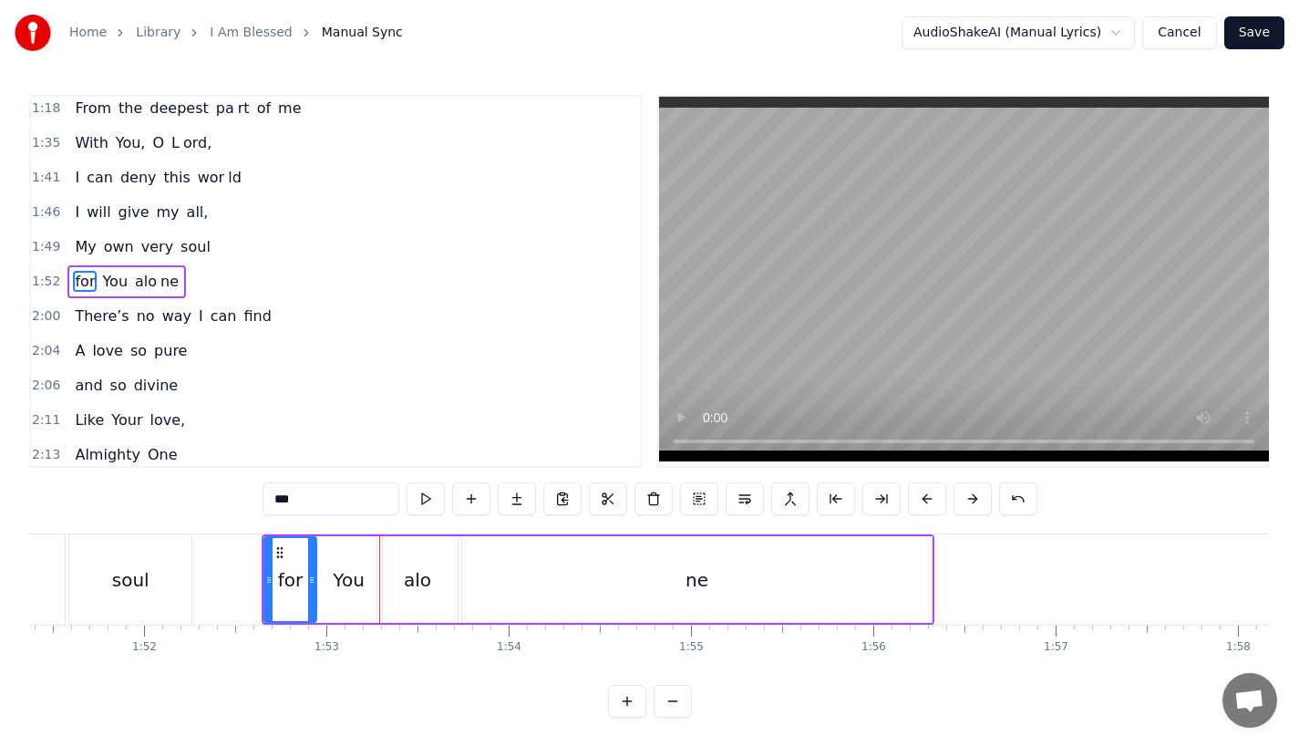
click
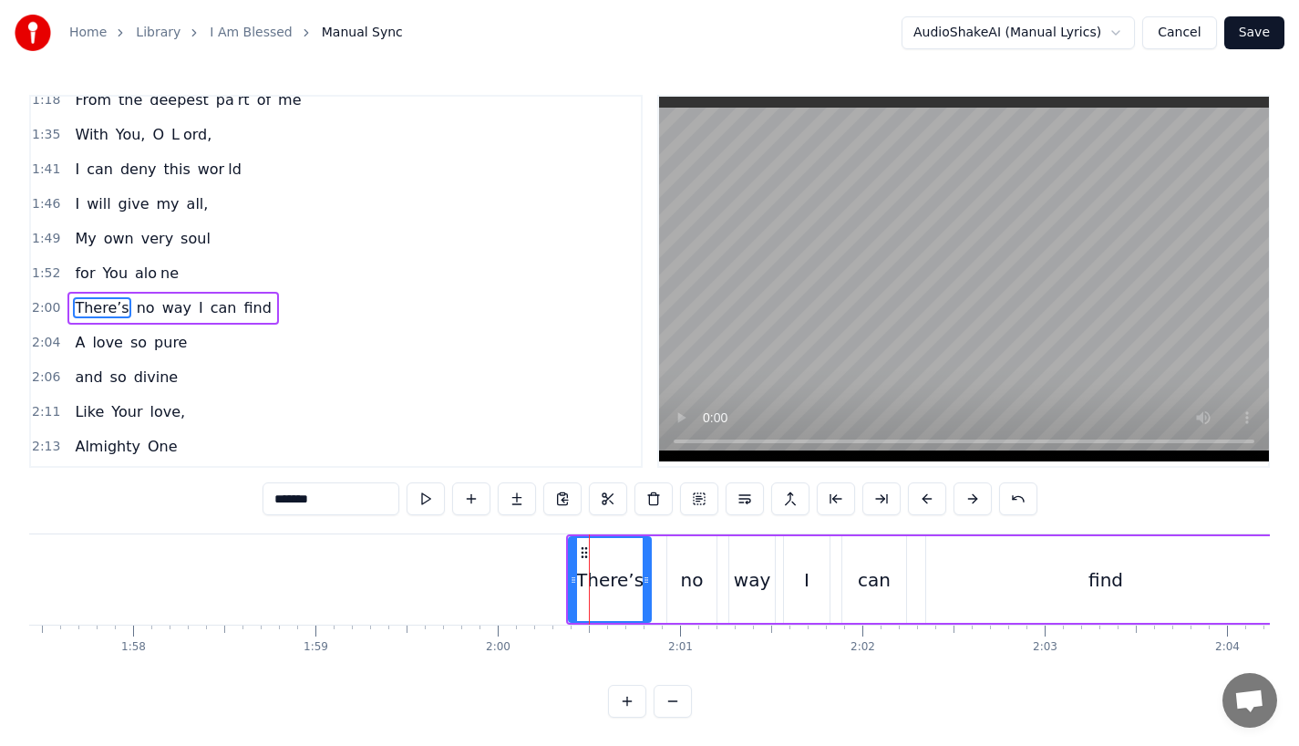
scroll to position [664, 0]
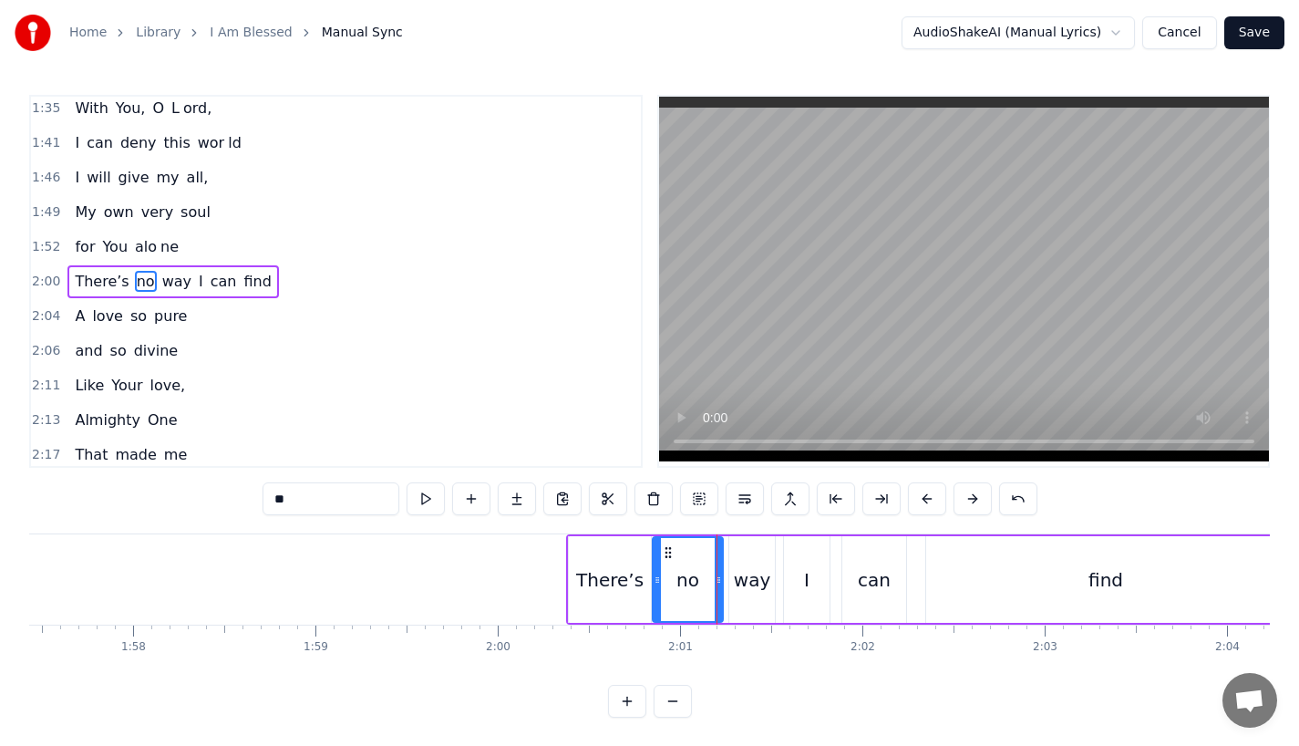
drag, startPoint x: 673, startPoint y: 587, endPoint x: 658, endPoint y: 587, distance: 14.6
type input "***"
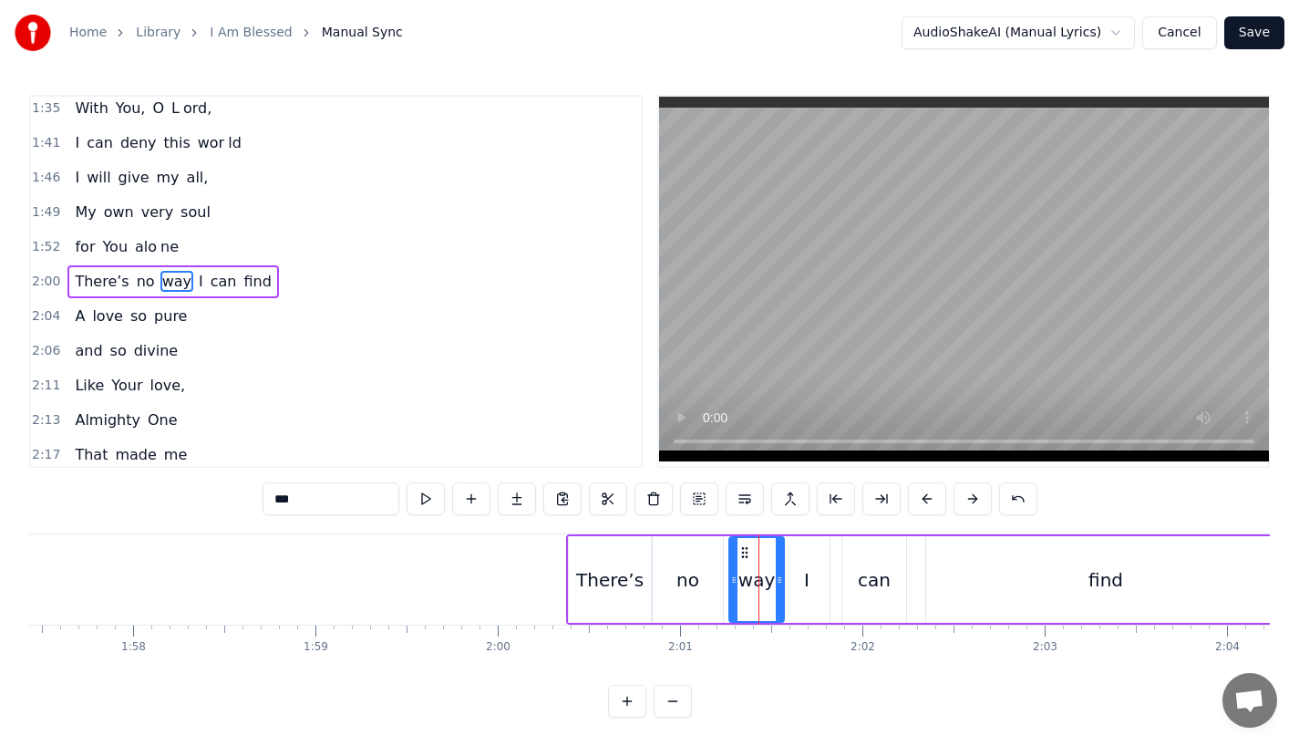
drag, startPoint x: 769, startPoint y: 587, endPoint x: 779, endPoint y: 587, distance: 10.0
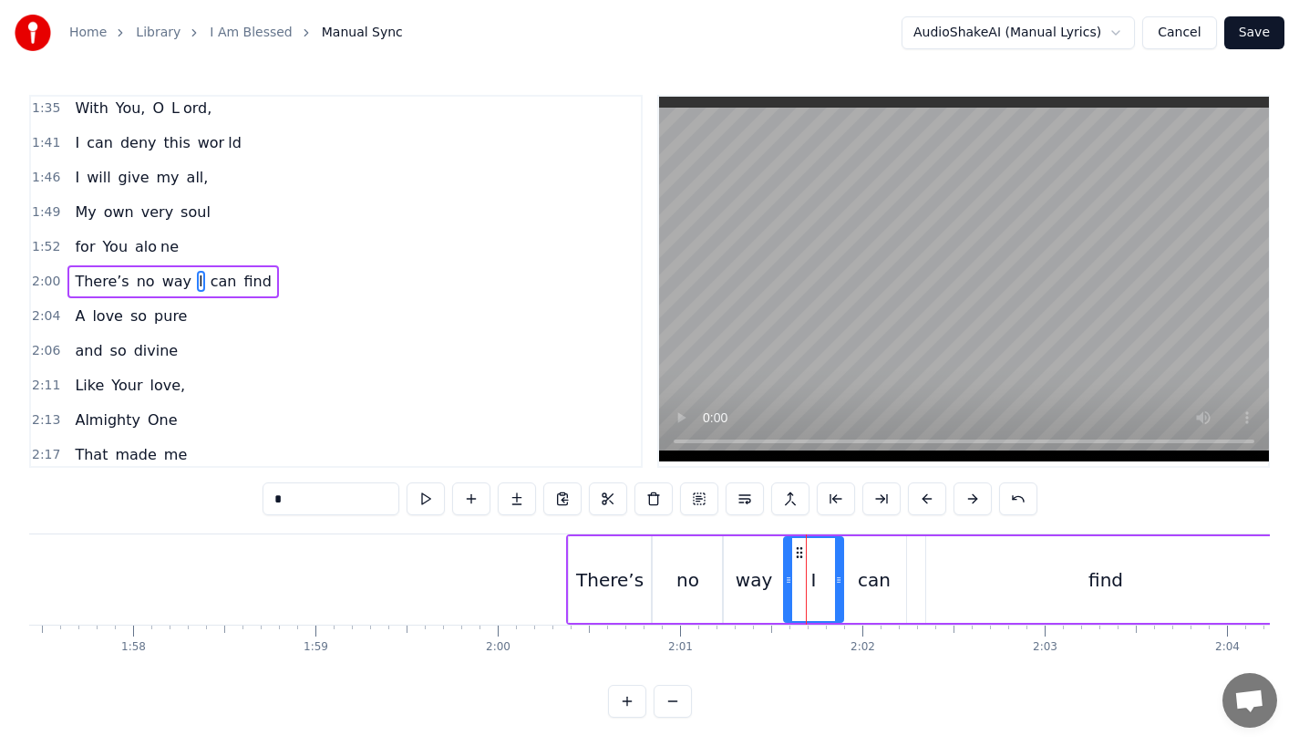
drag, startPoint x: 822, startPoint y: 585, endPoint x: 836, endPoint y: 585, distance: 13.7
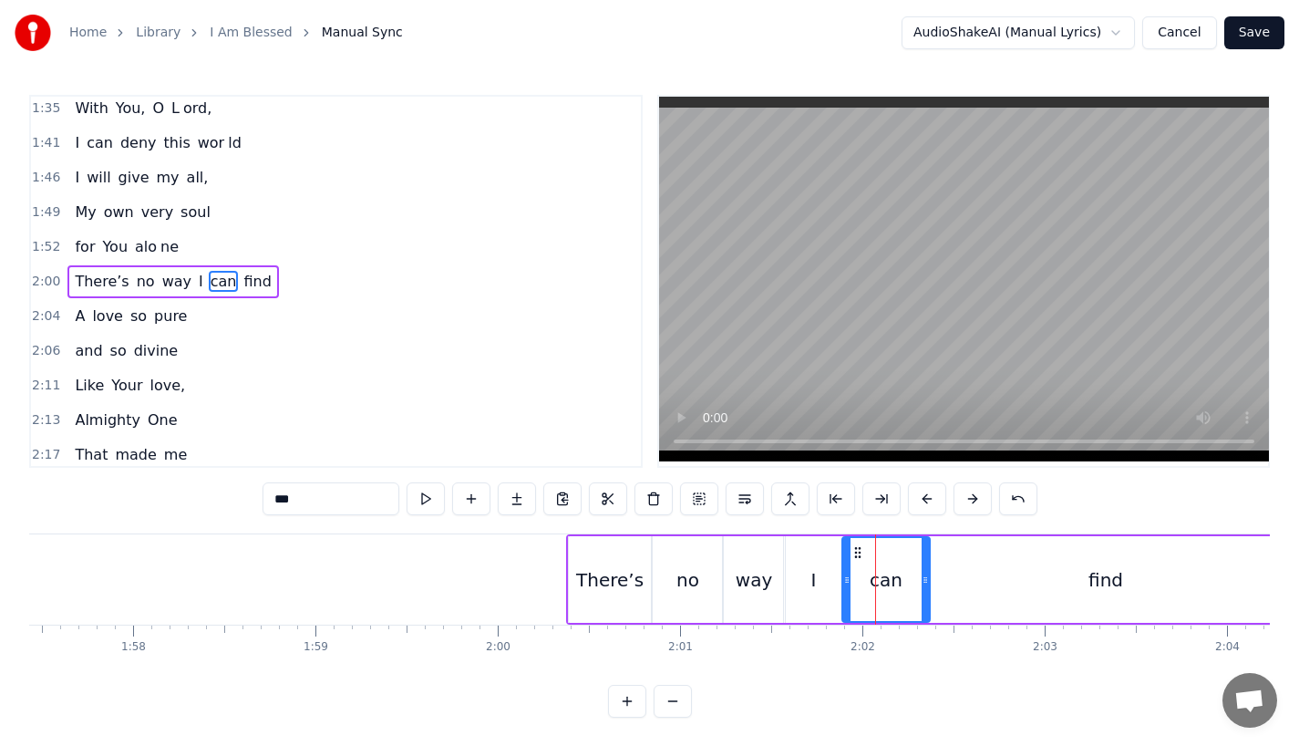
drag, startPoint x: 900, startPoint y: 582, endPoint x: 924, endPoint y: 582, distance: 23.7
type input "*******"
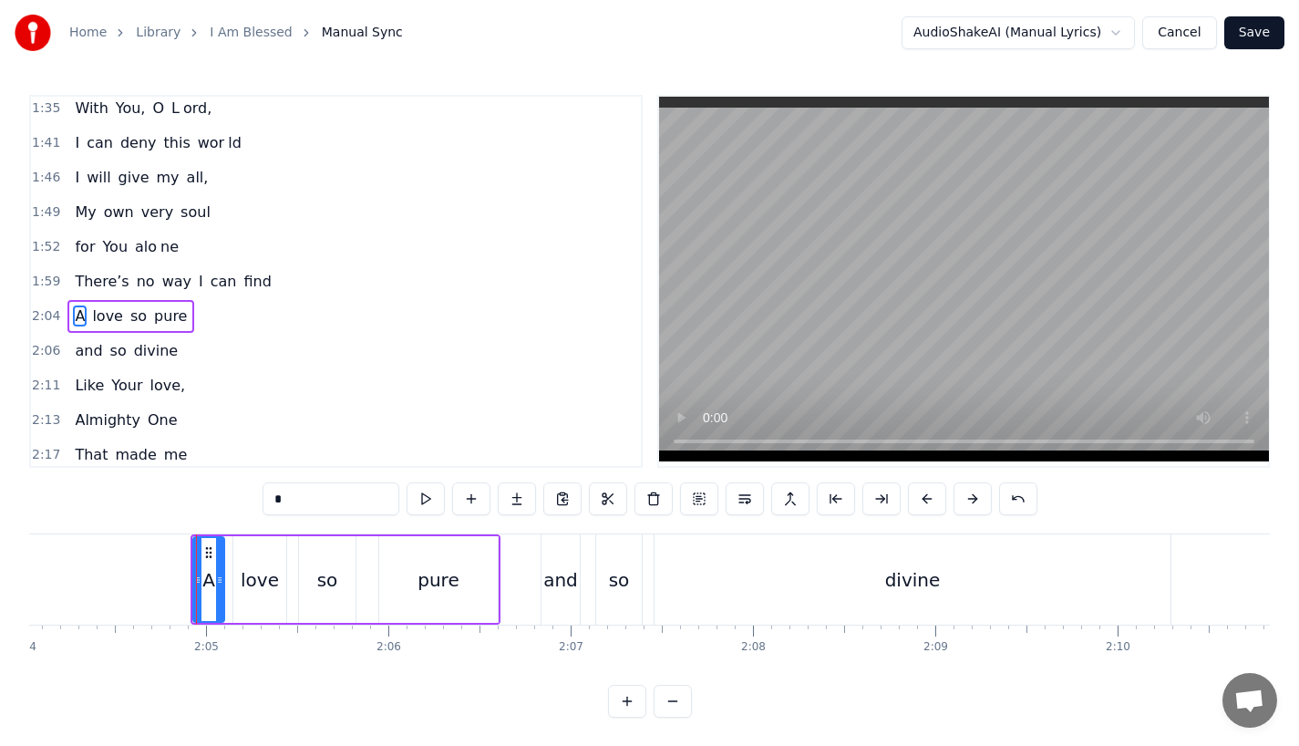
scroll to position [698, 0]
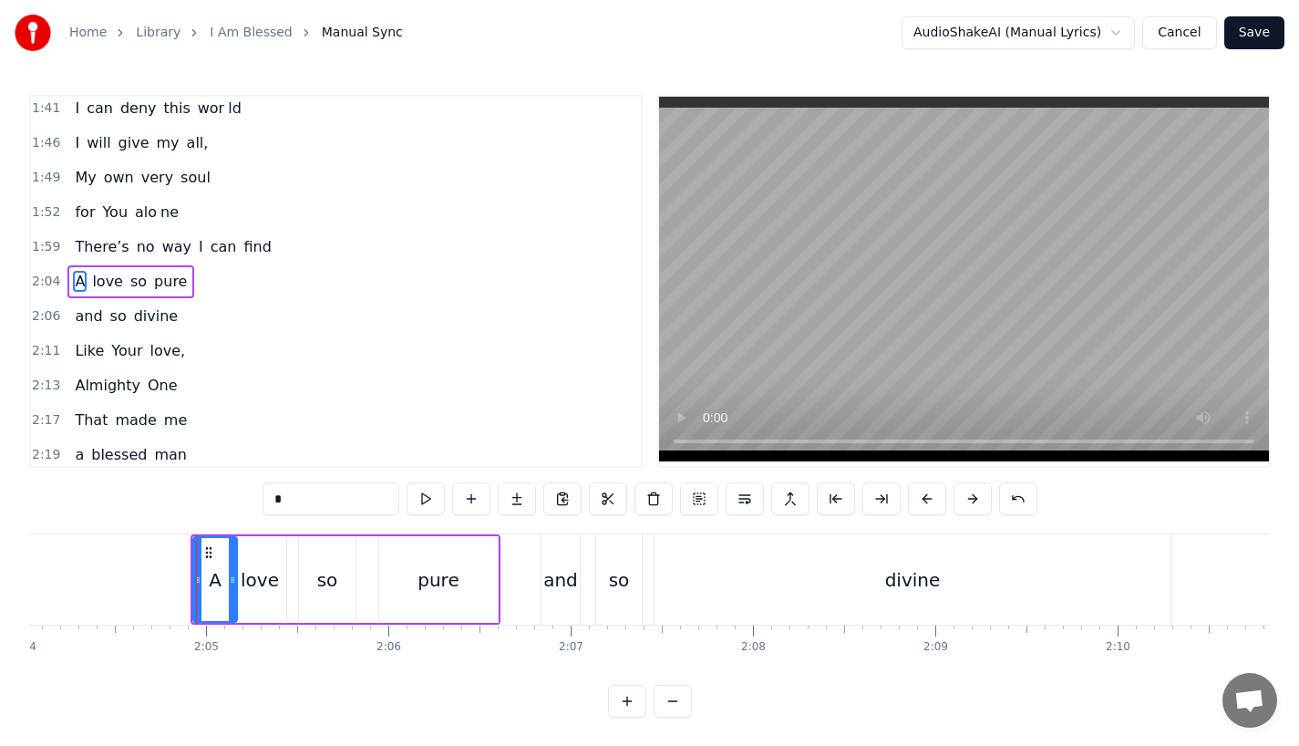
drag, startPoint x: 216, startPoint y: 585, endPoint x: 229, endPoint y: 584, distance: 12.8
drag, startPoint x: 279, startPoint y: 583, endPoint x: 292, endPoint y: 583, distance: 12.8
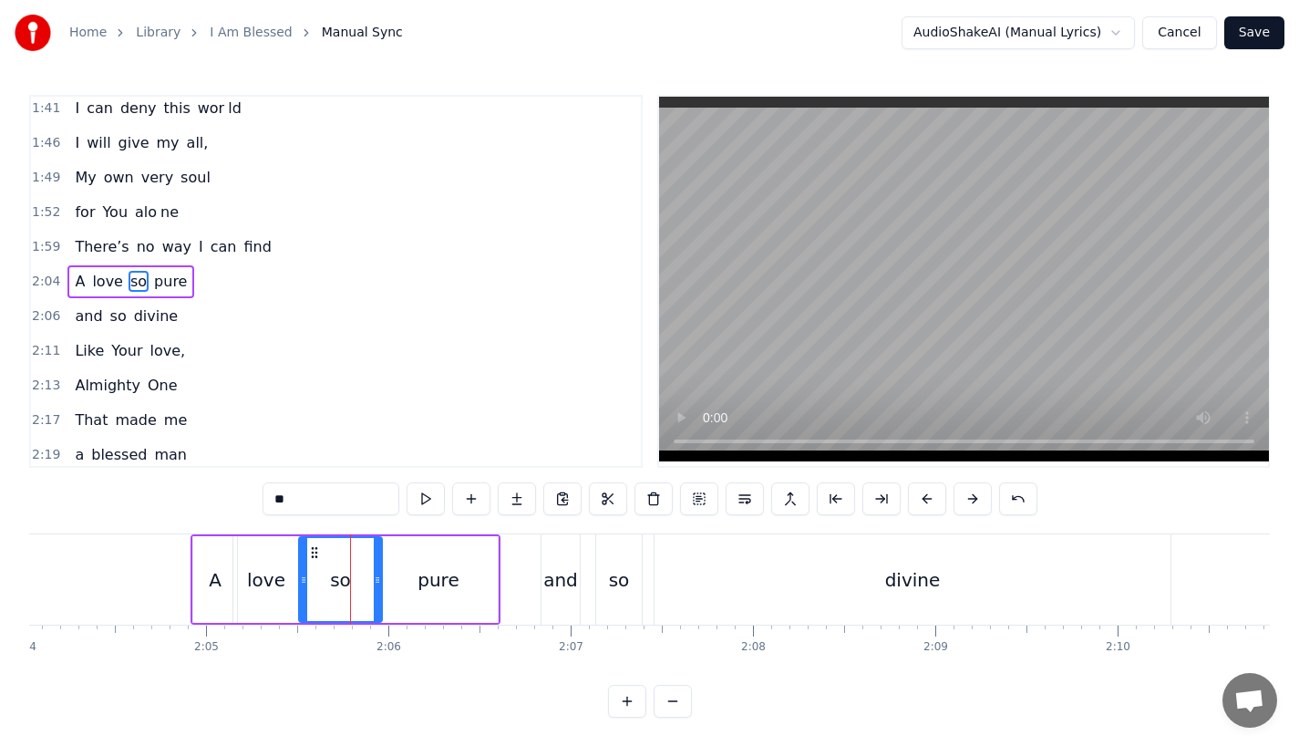
drag, startPoint x: 347, startPoint y: 579, endPoint x: 374, endPoint y: 580, distance: 26.5
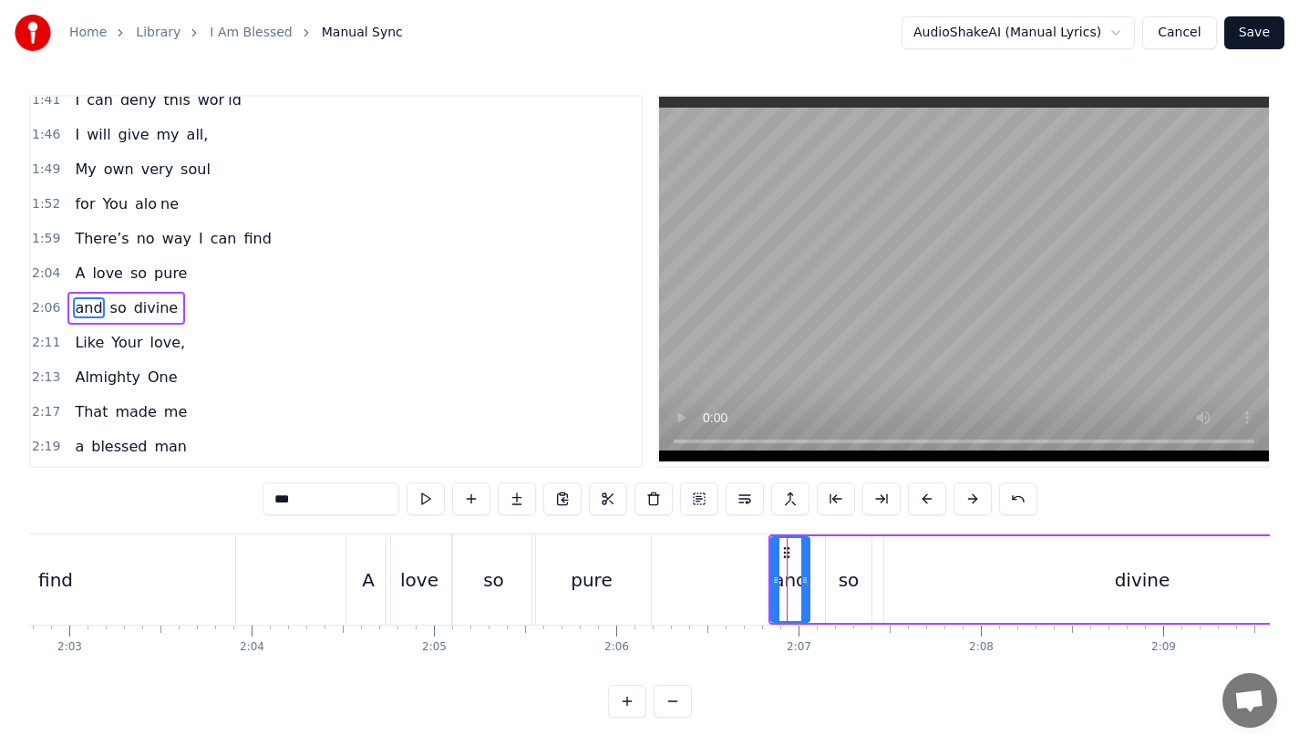
scroll to position [733, 0]
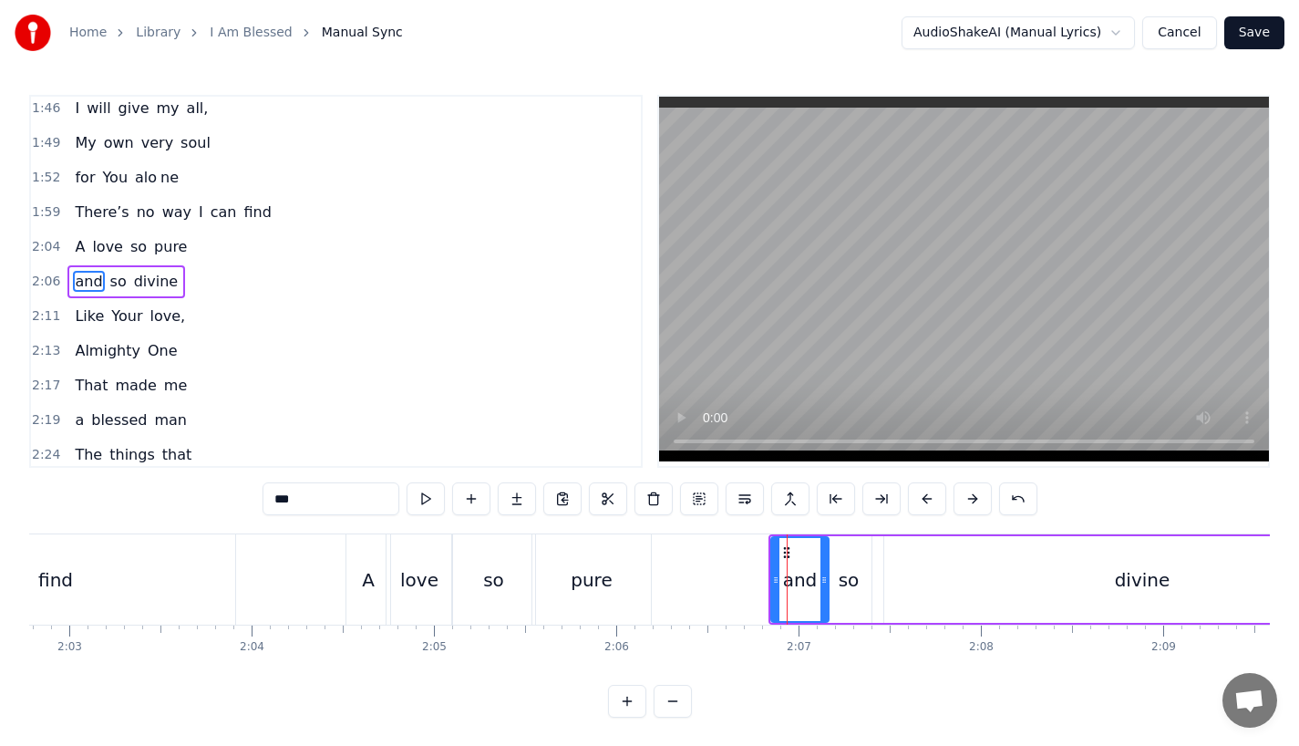
drag, startPoint x: 802, startPoint y: 584, endPoint x: 826, endPoint y: 586, distance: 23.9
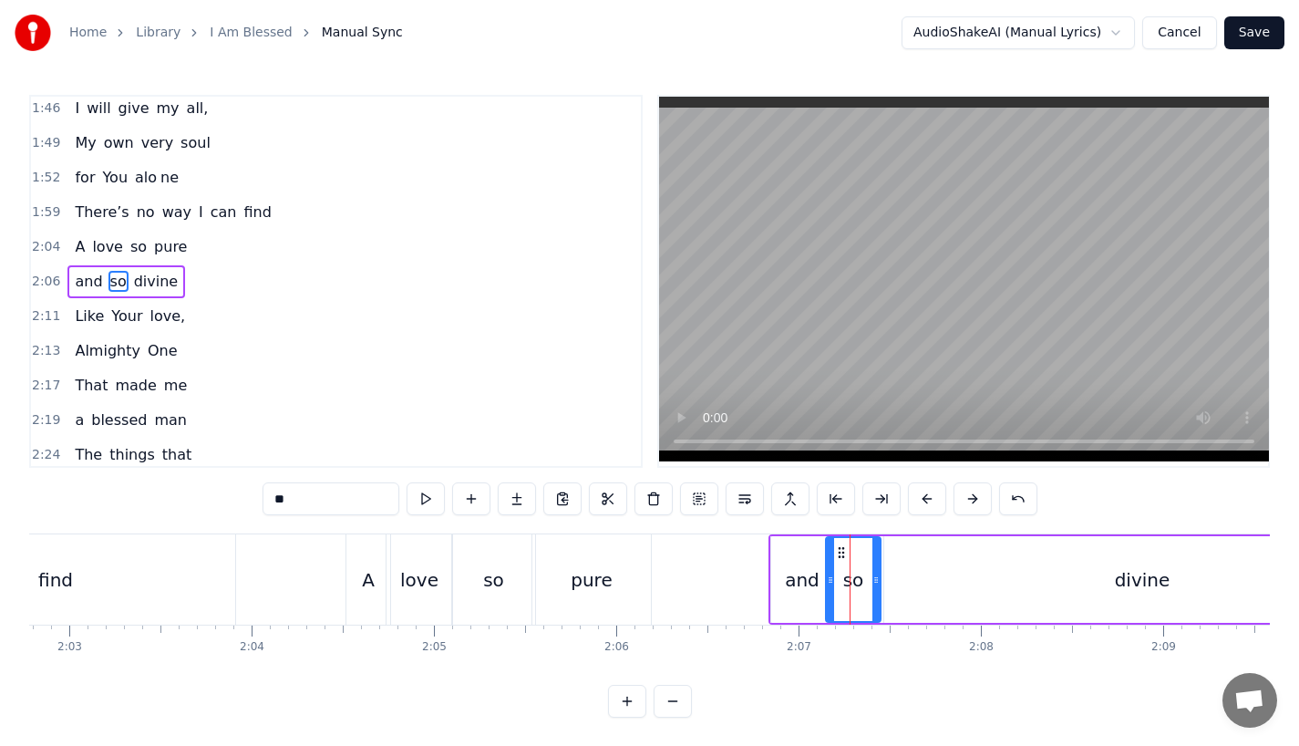
drag, startPoint x: 867, startPoint y: 584, endPoint x: 881, endPoint y: 583, distance: 13.8
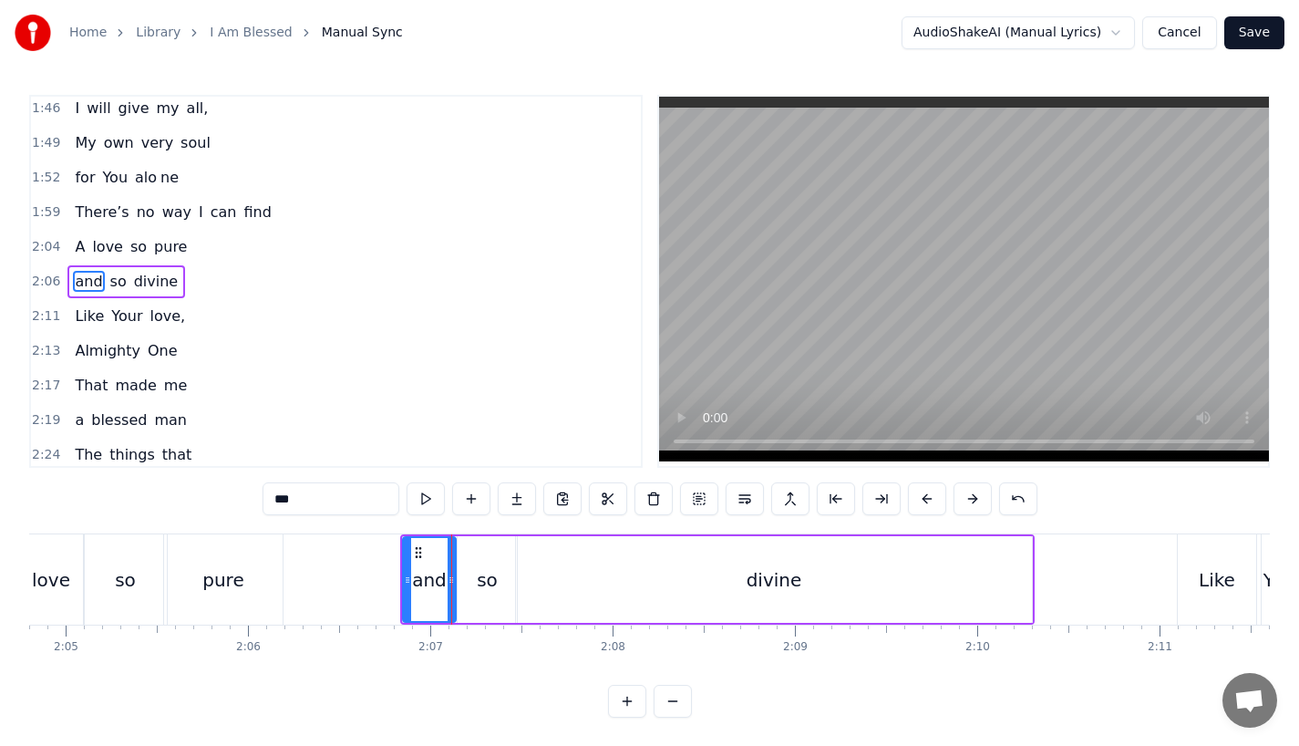
scroll to position [0, 22761]
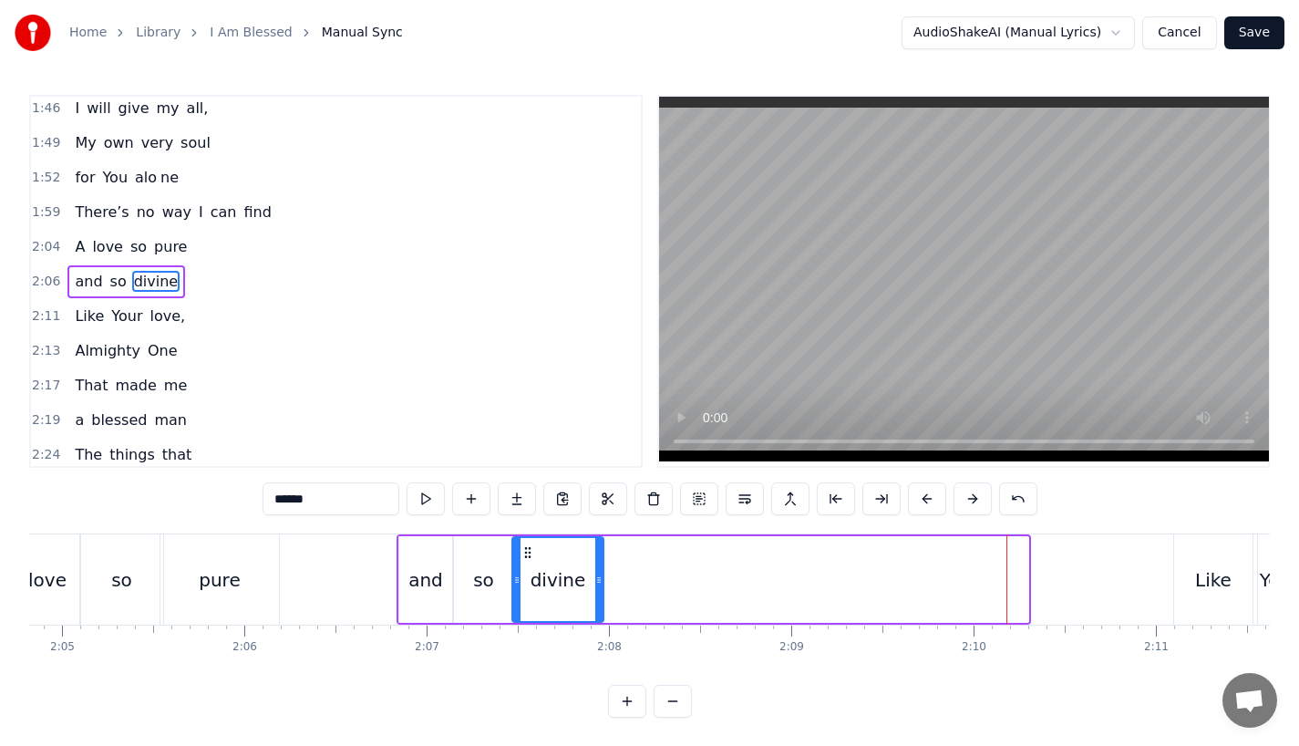
drag, startPoint x: 1020, startPoint y: 582, endPoint x: 595, endPoint y: 567, distance: 425.1
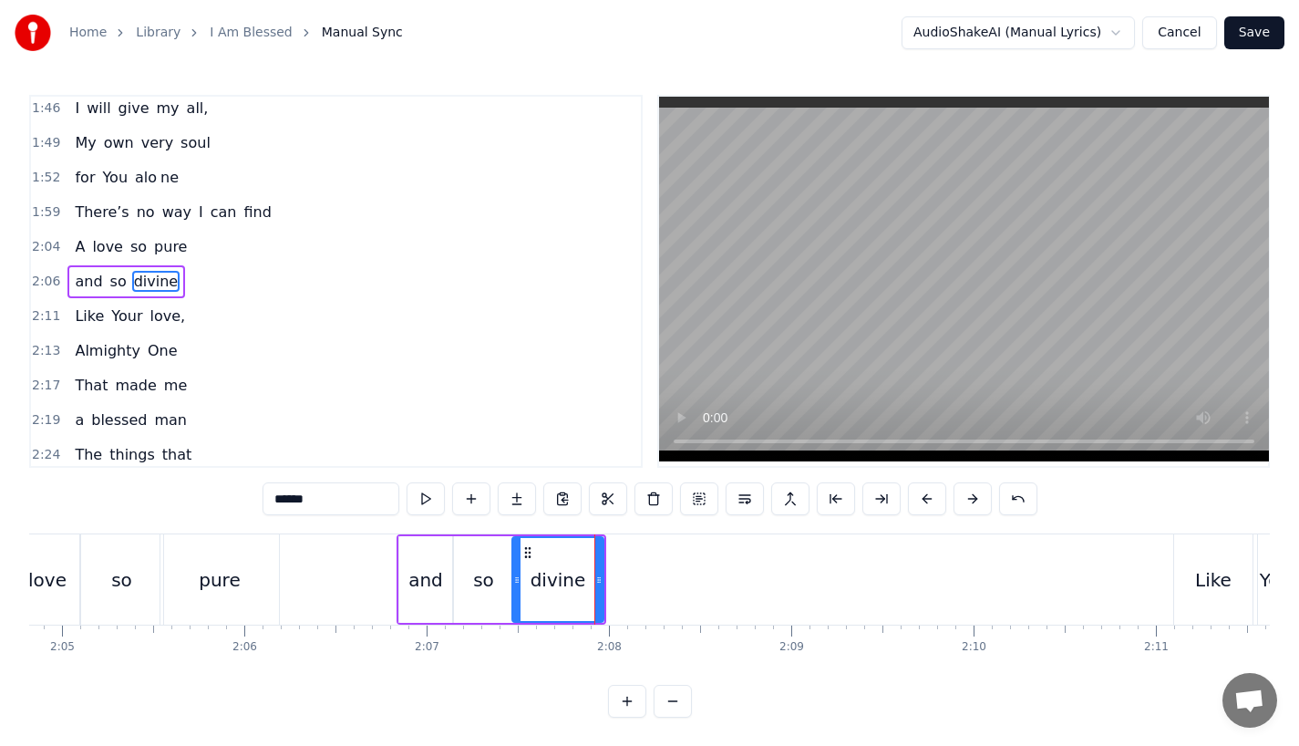
drag, startPoint x: 292, startPoint y: 503, endPoint x: 461, endPoint y: 503, distance: 169.6
type input "***"
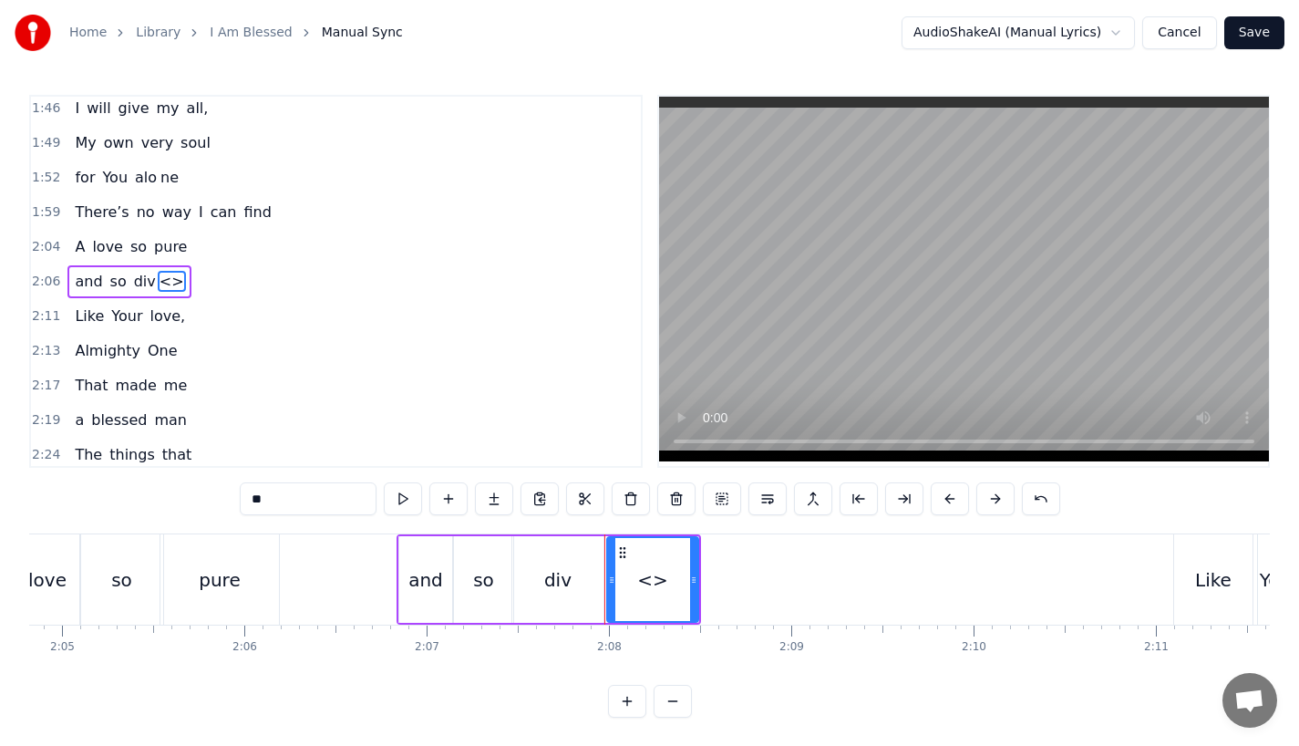
drag, startPoint x: 281, startPoint y: 510, endPoint x: 213, endPoint y: 510, distance: 67.5
type input "*"
paste input "***"
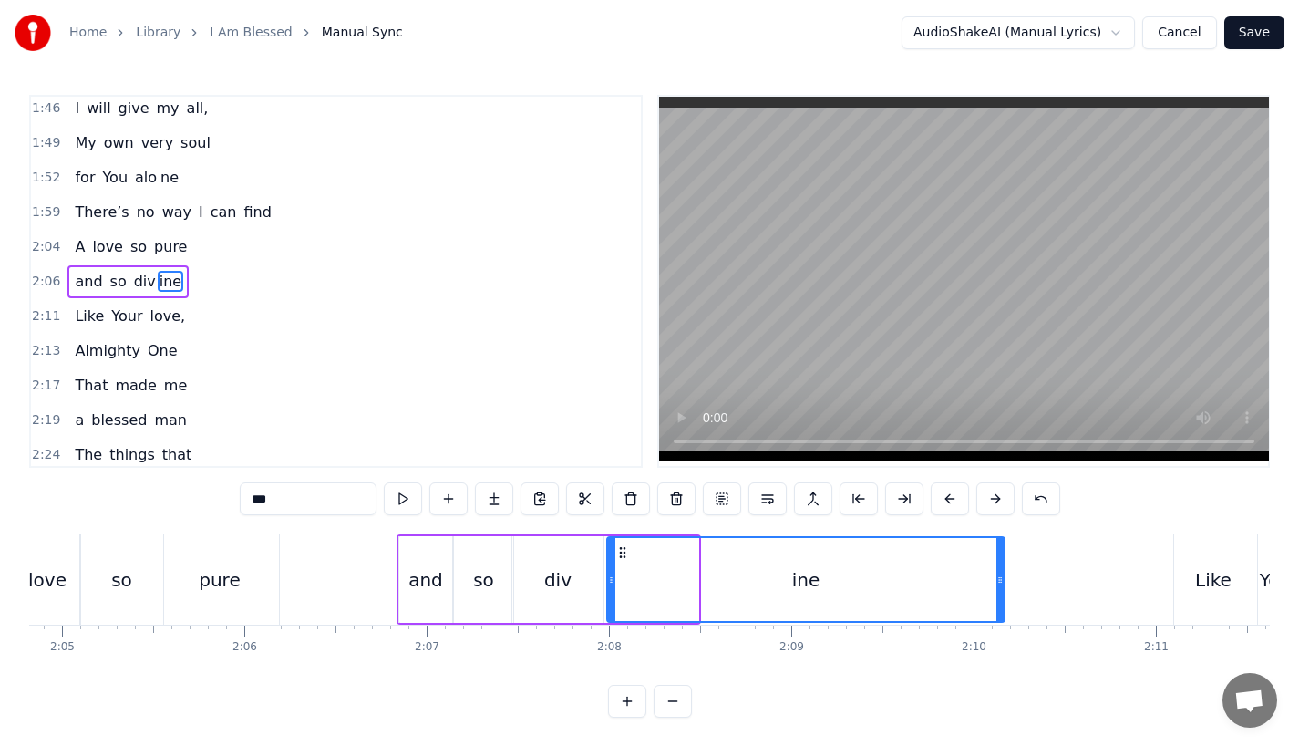
drag, startPoint x: 693, startPoint y: 585, endPoint x: 999, endPoint y: 584, distance: 306.3
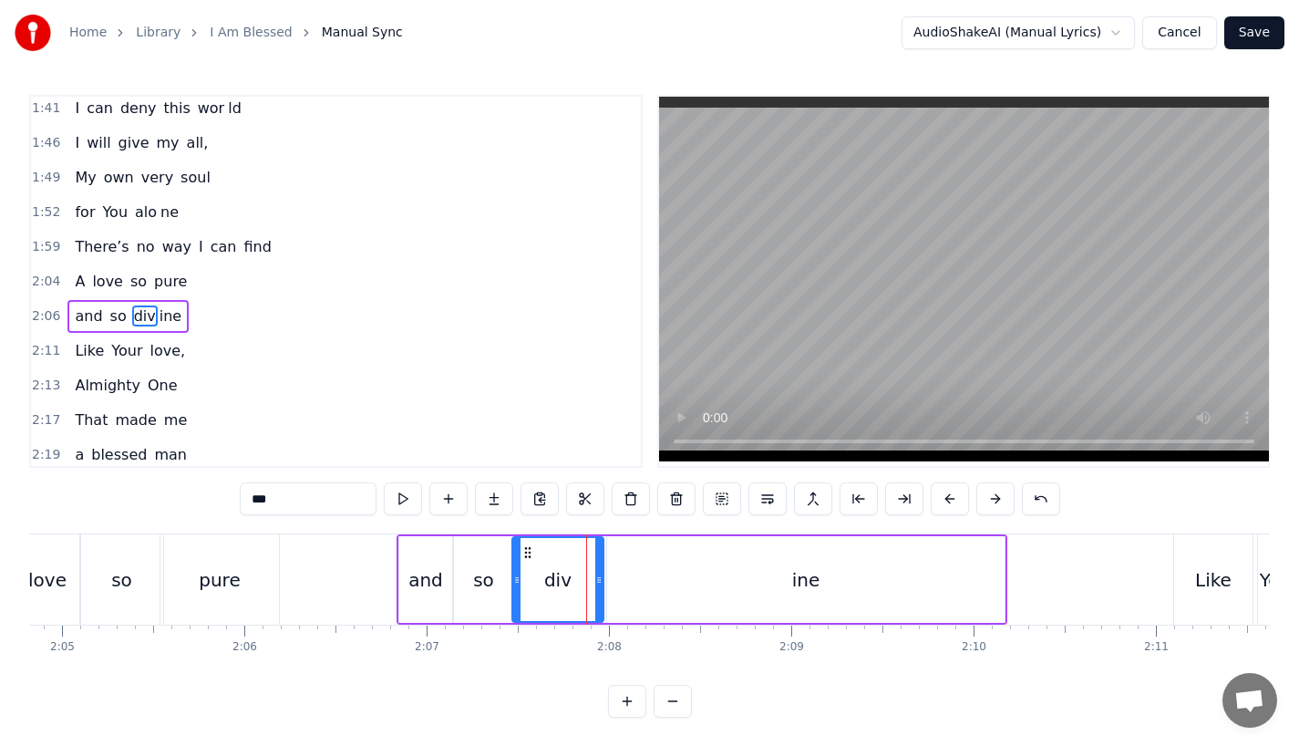
scroll to position [733, 0]
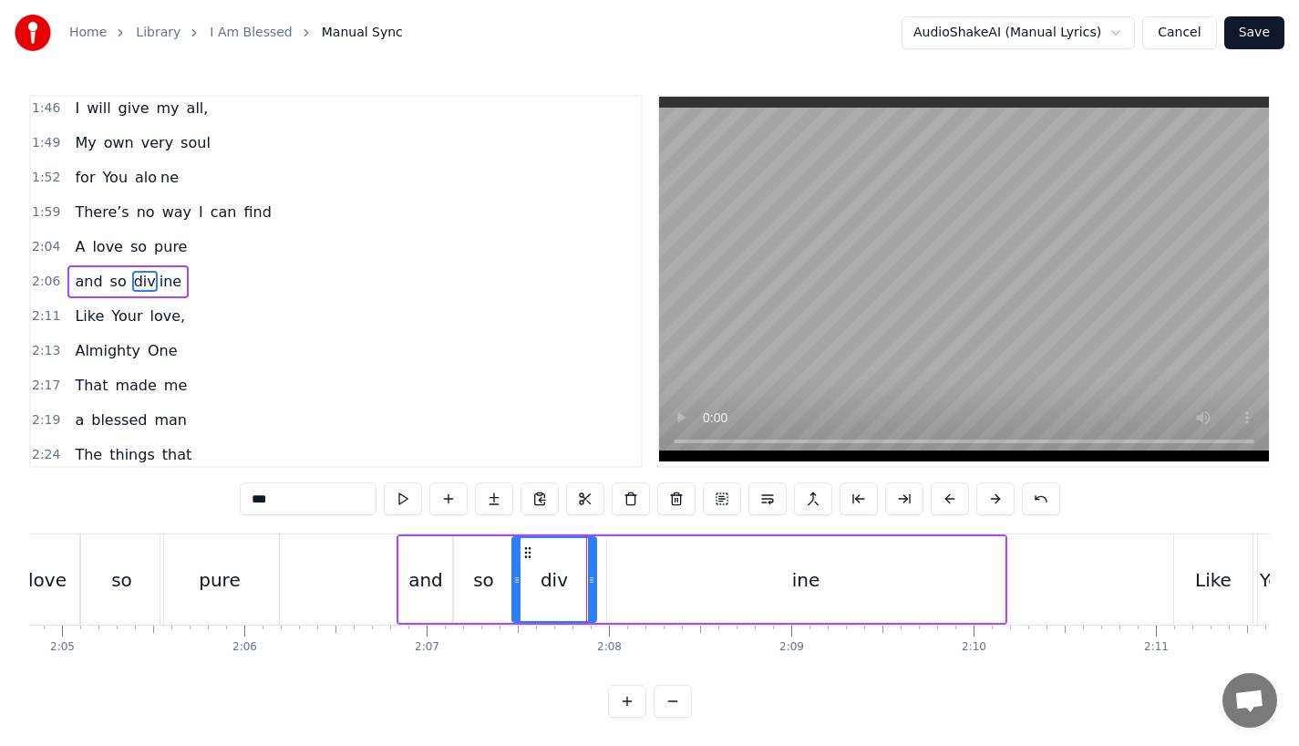
drag, startPoint x: 596, startPoint y: 584, endPoint x: 586, endPoint y: 584, distance: 10.1
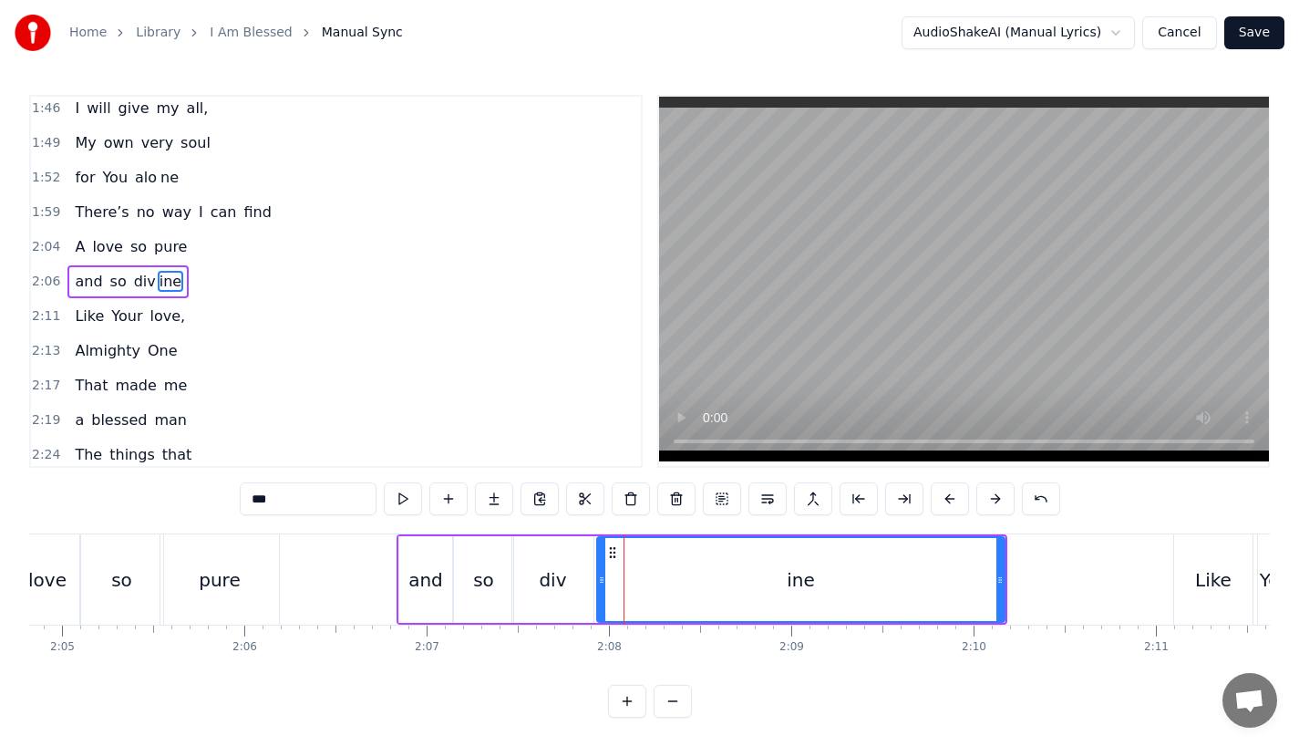
drag, startPoint x: 608, startPoint y: 584, endPoint x: 598, endPoint y: 584, distance: 10.0
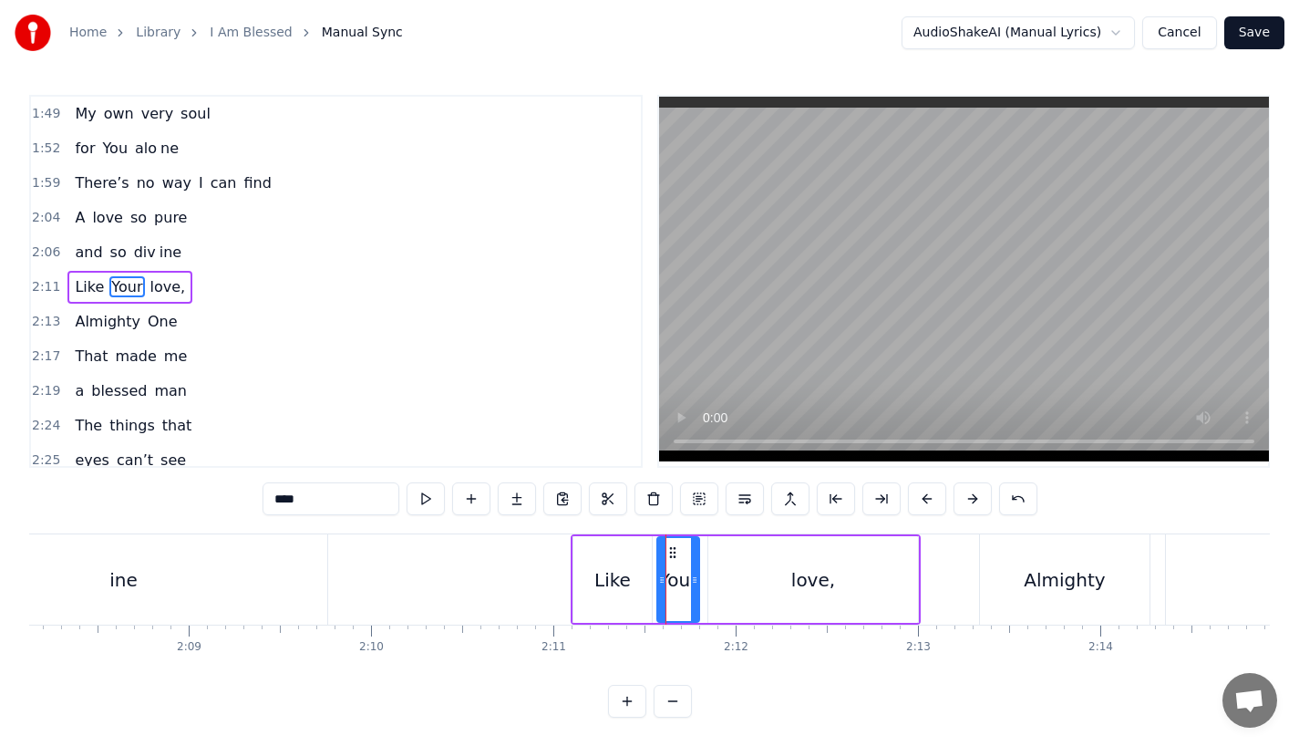
scroll to position [768, 0]
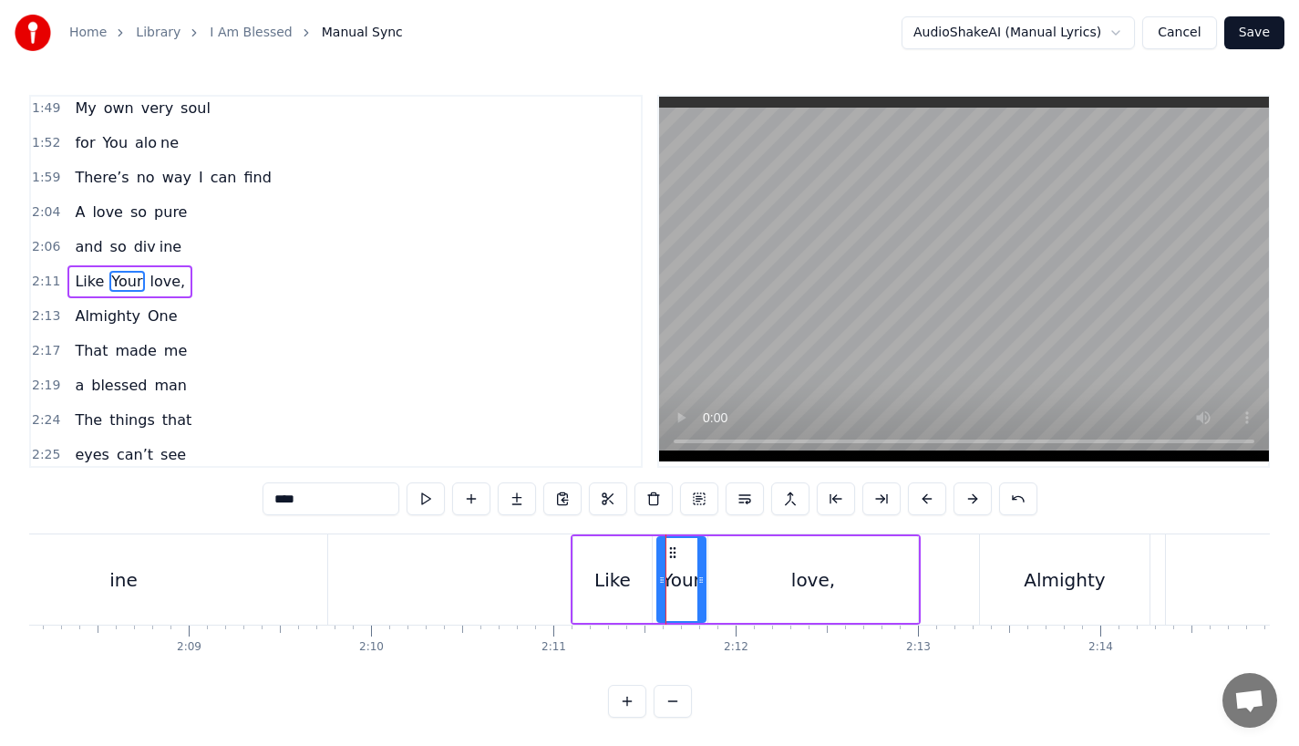
drag, startPoint x: 697, startPoint y: 589, endPoint x: 707, endPoint y: 587, distance: 10.2
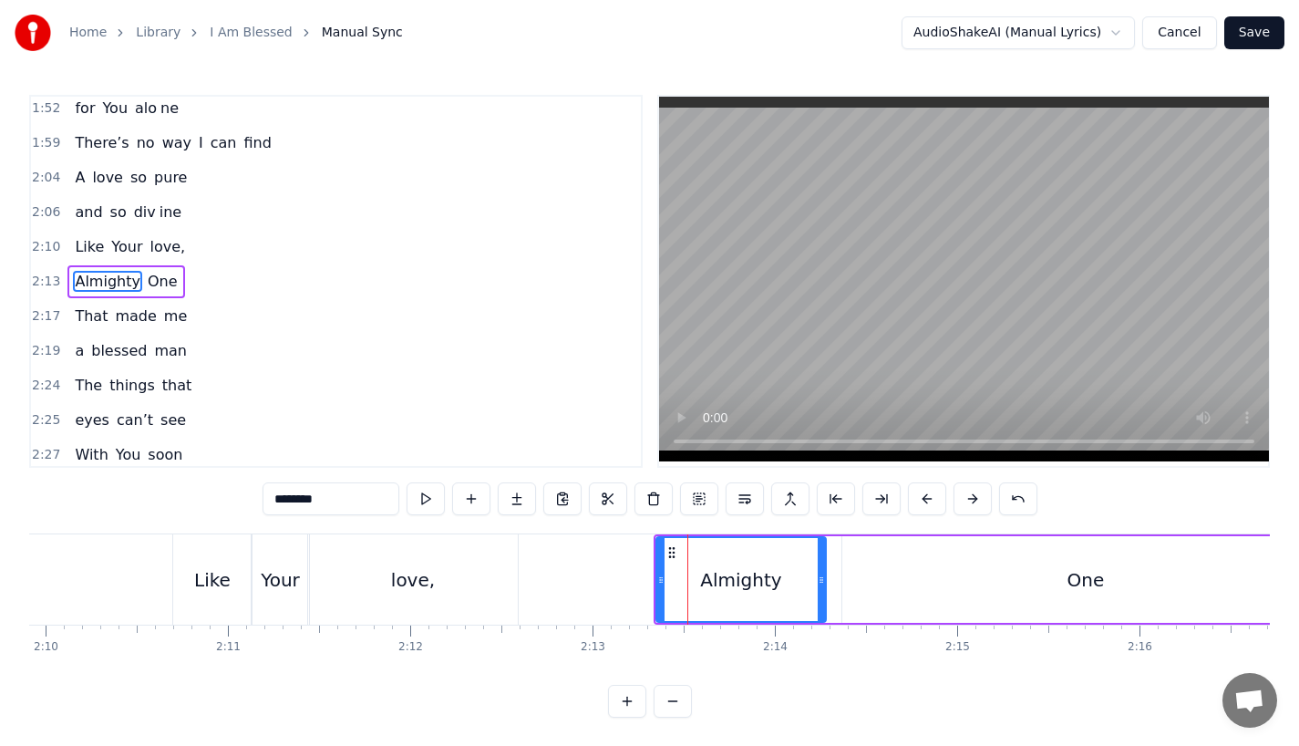
scroll to position [0, 23710]
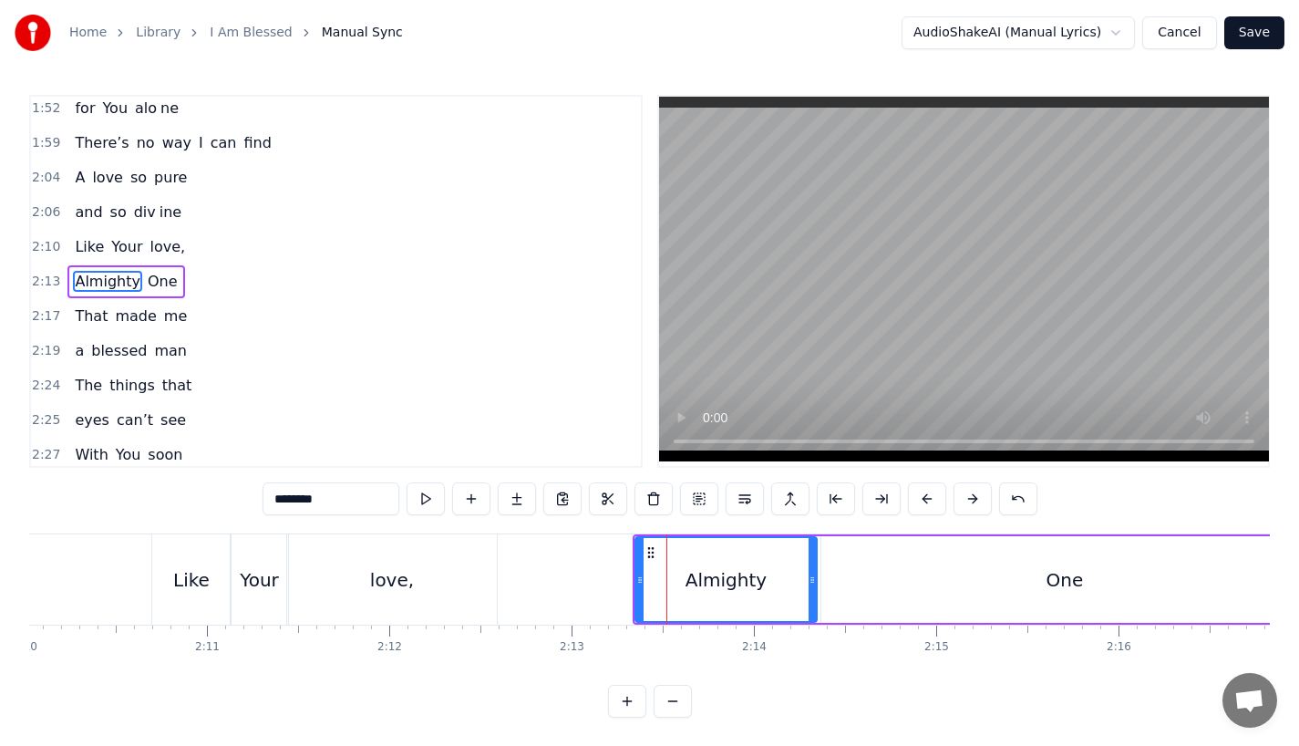
drag, startPoint x: 802, startPoint y: 588, endPoint x: 816, endPoint y: 587, distance: 13.7
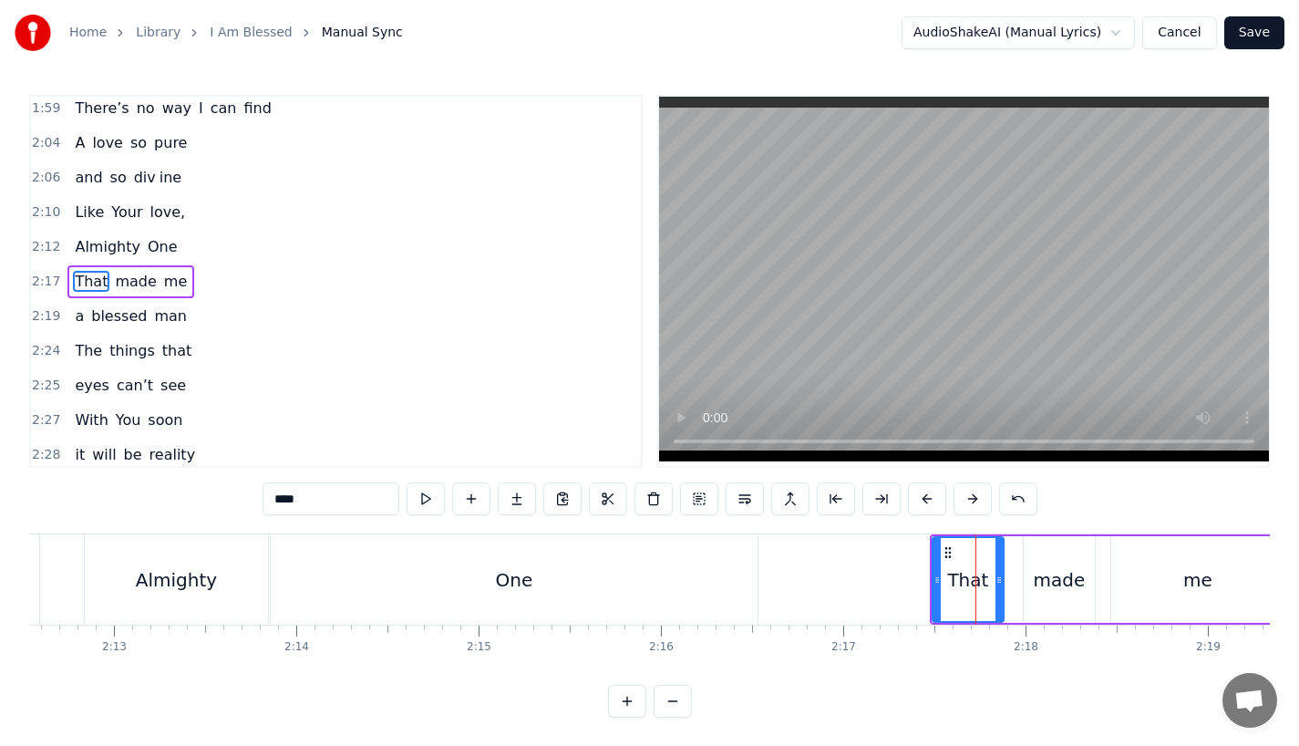
scroll to position [837, 0]
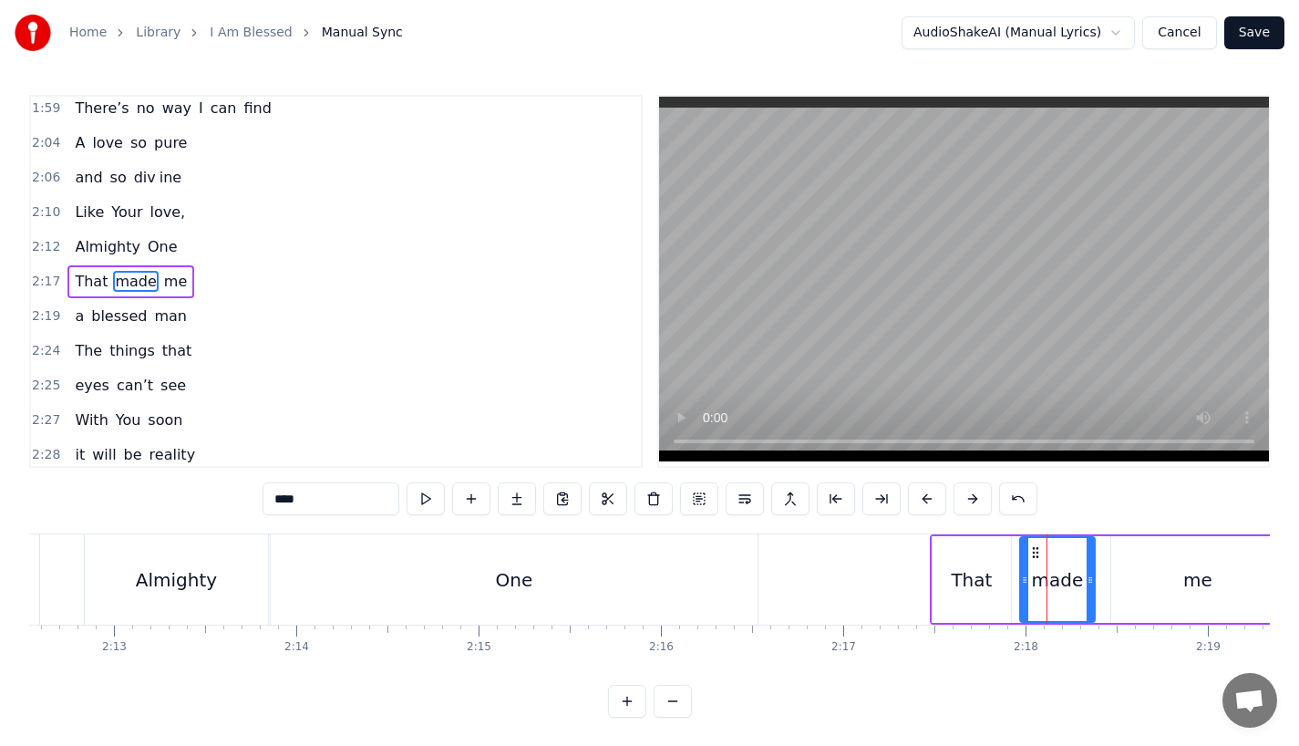
drag, startPoint x: 1030, startPoint y: 587, endPoint x: 1009, endPoint y: 587, distance: 21.0
drag, startPoint x: 1009, startPoint y: 587, endPoint x: 1022, endPoint y: 590, distance: 13.1
drag, startPoint x: 1089, startPoint y: 584, endPoint x: 1102, endPoint y: 584, distance: 13.7
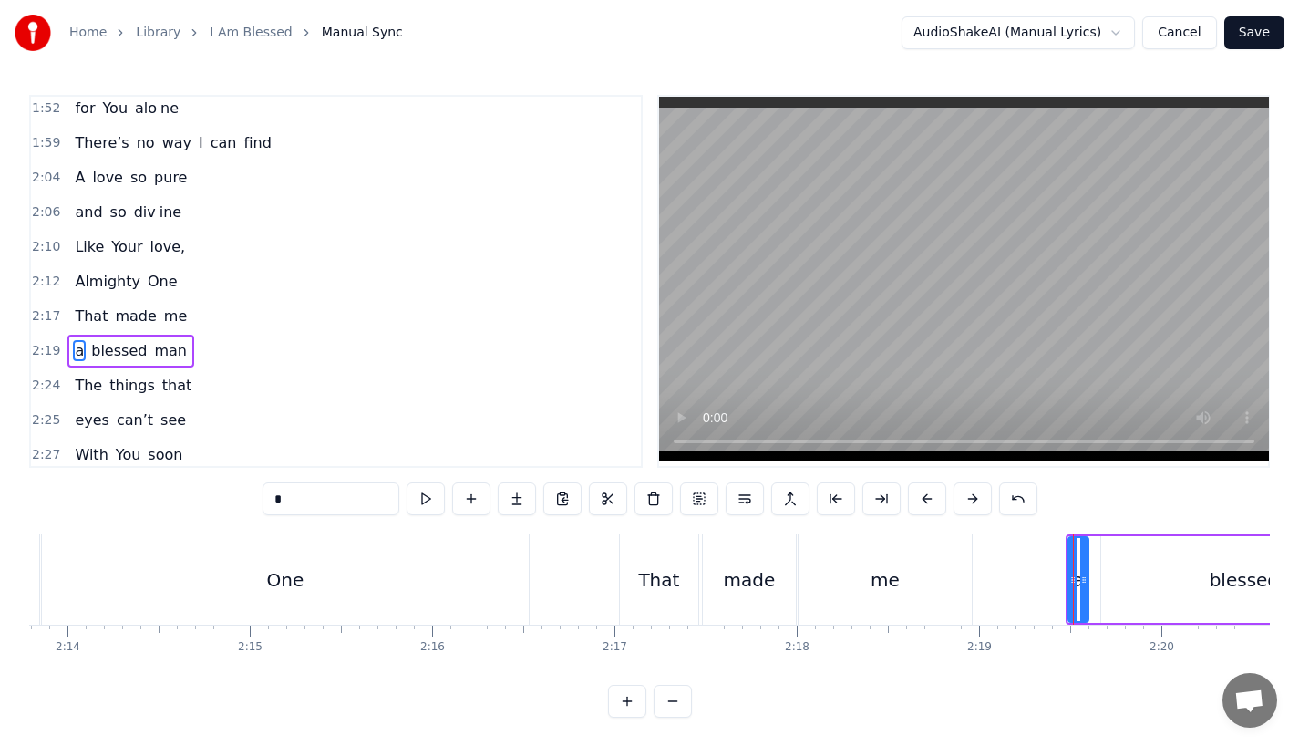
scroll to position [872, 0]
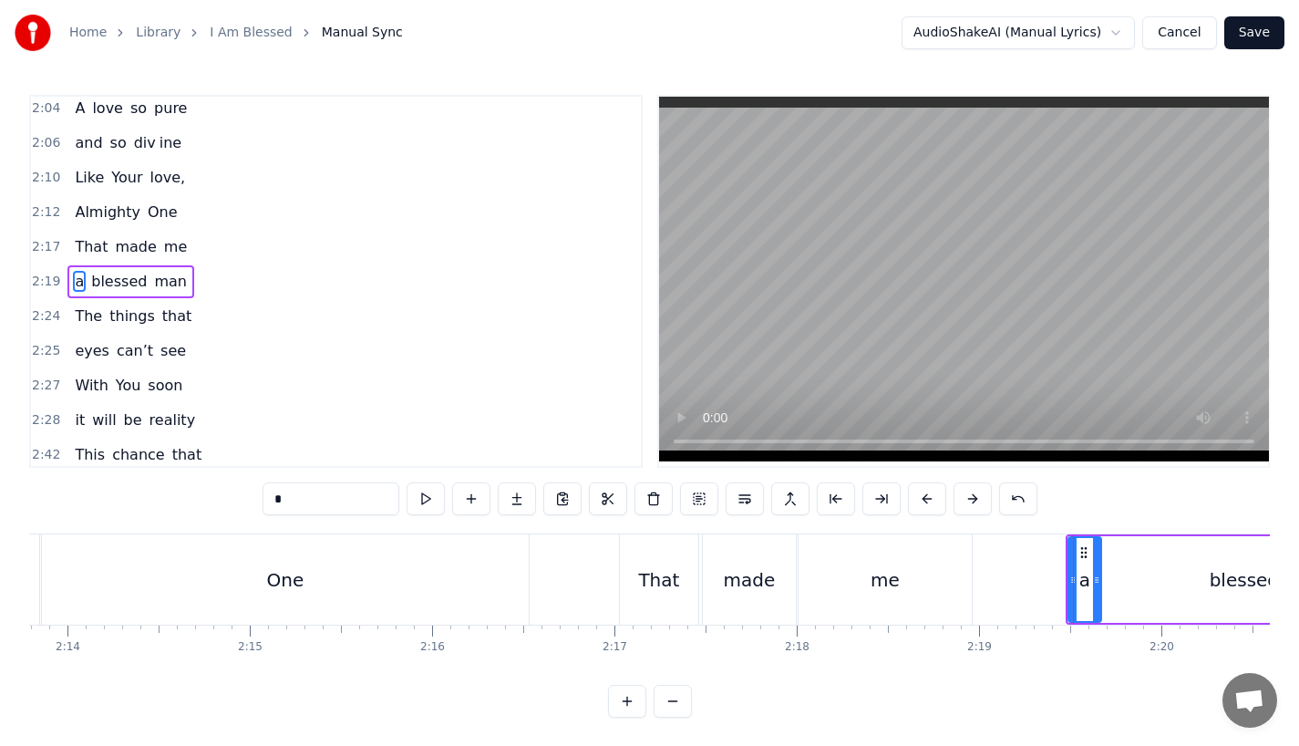
drag, startPoint x: 1080, startPoint y: 583, endPoint x: 1092, endPoint y: 584, distance: 12.8
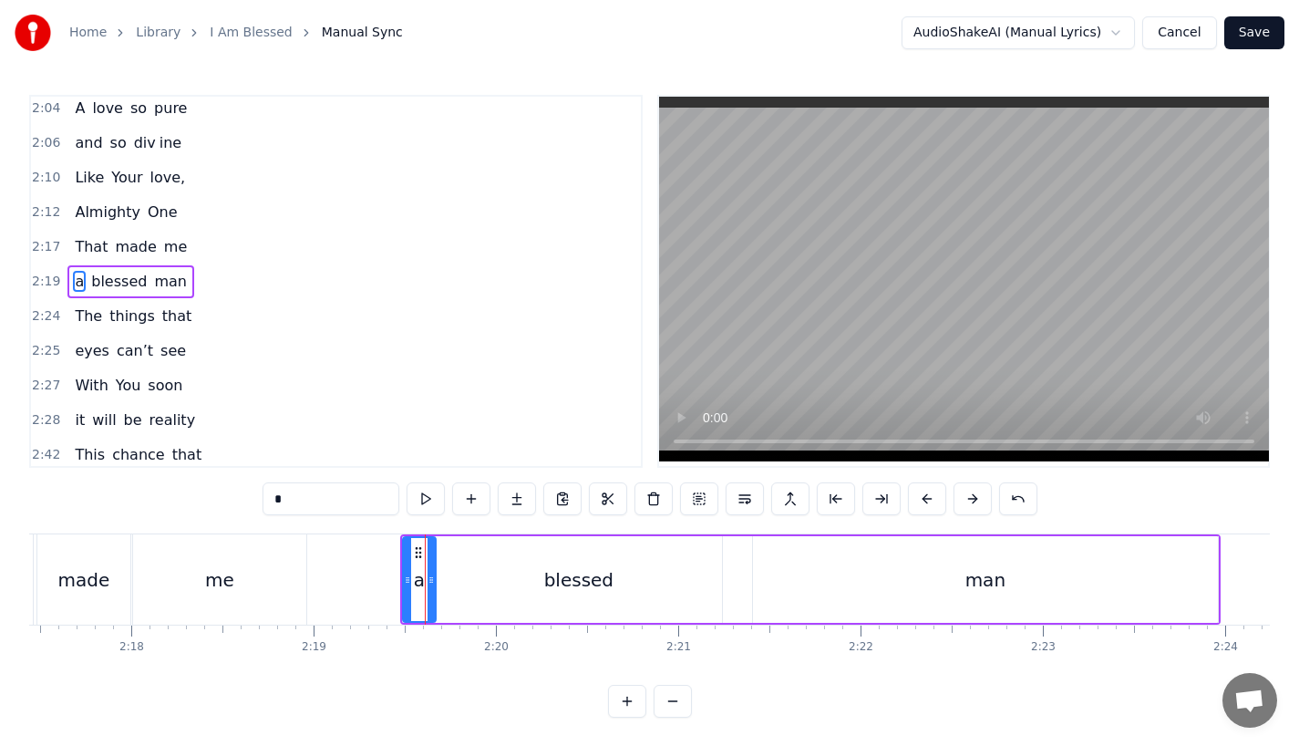
scroll to position [0, 25056]
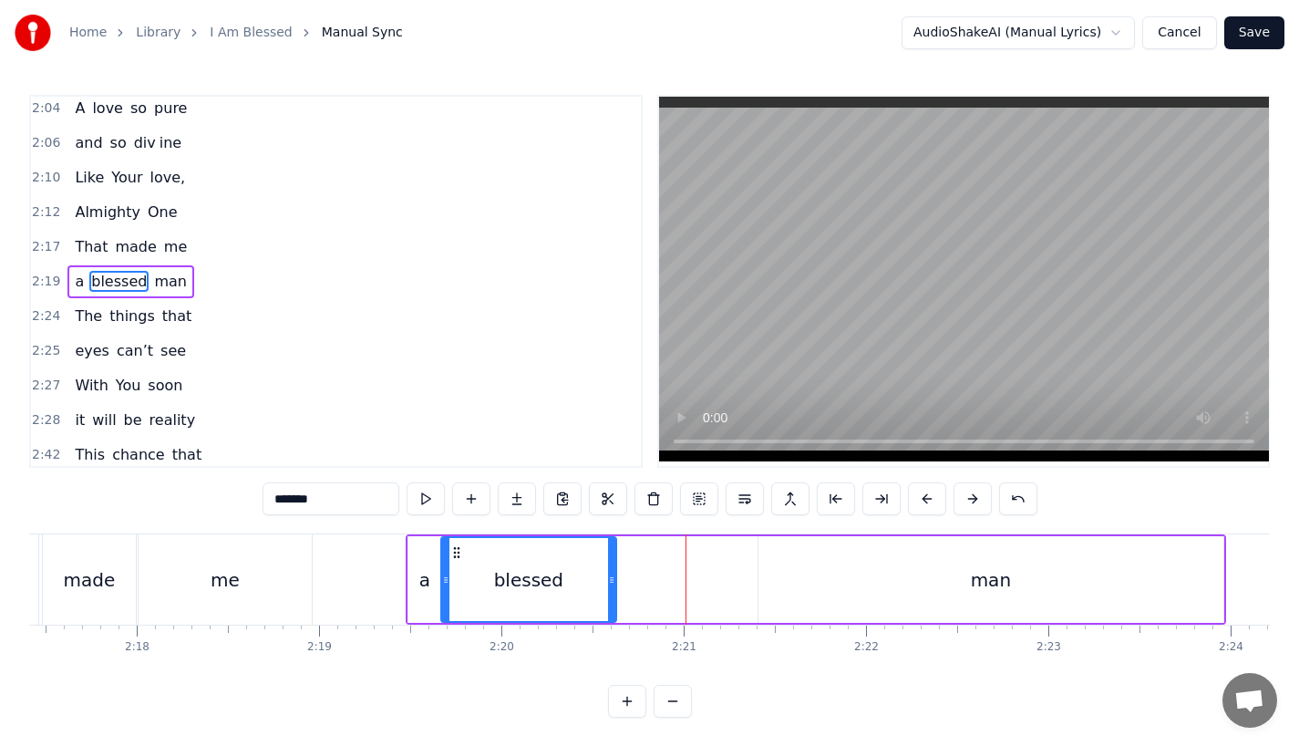
drag, startPoint x: 722, startPoint y: 598, endPoint x: 610, endPoint y: 592, distance: 112.3
drag, startPoint x: 293, startPoint y: 501, endPoint x: 412, endPoint y: 501, distance: 119.4
type input "***"
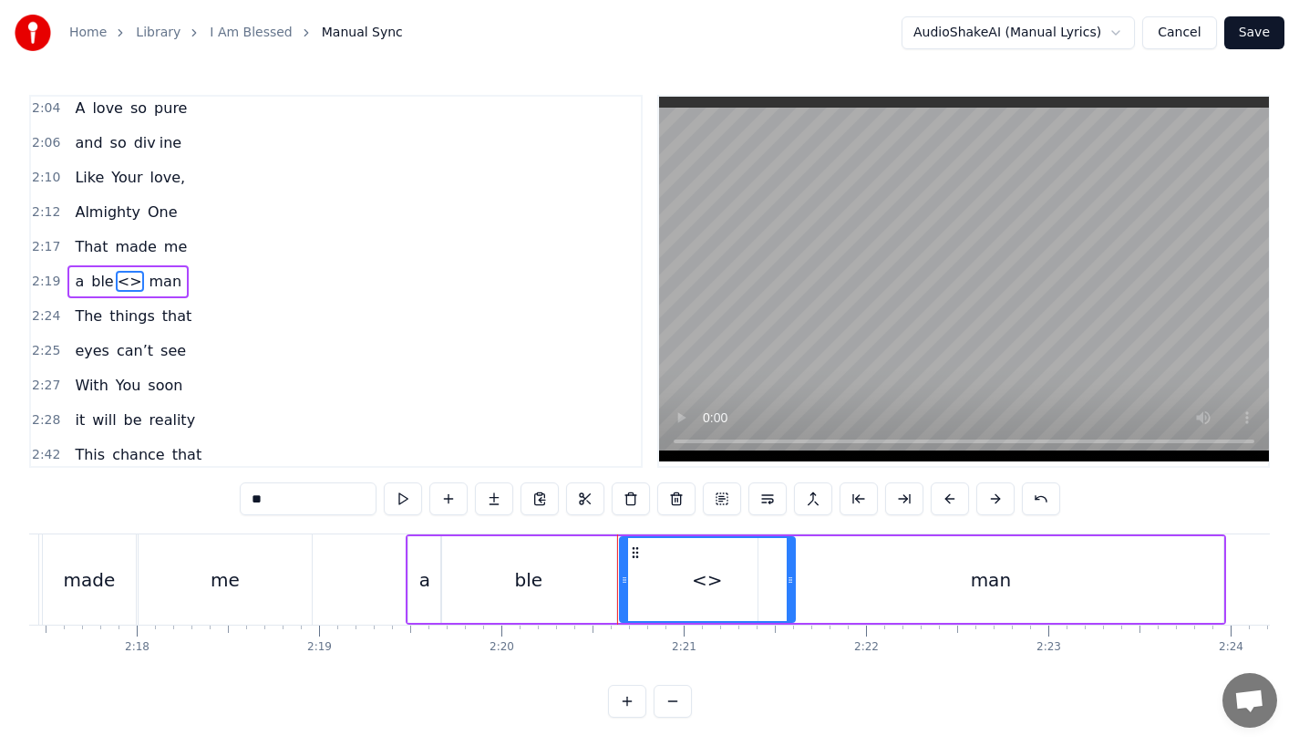
drag, startPoint x: 270, startPoint y: 504, endPoint x: 198, endPoint y: 501, distance: 72.1
paste input "**"
drag, startPoint x: 789, startPoint y: 581, endPoint x: 669, endPoint y: 584, distance: 119.5
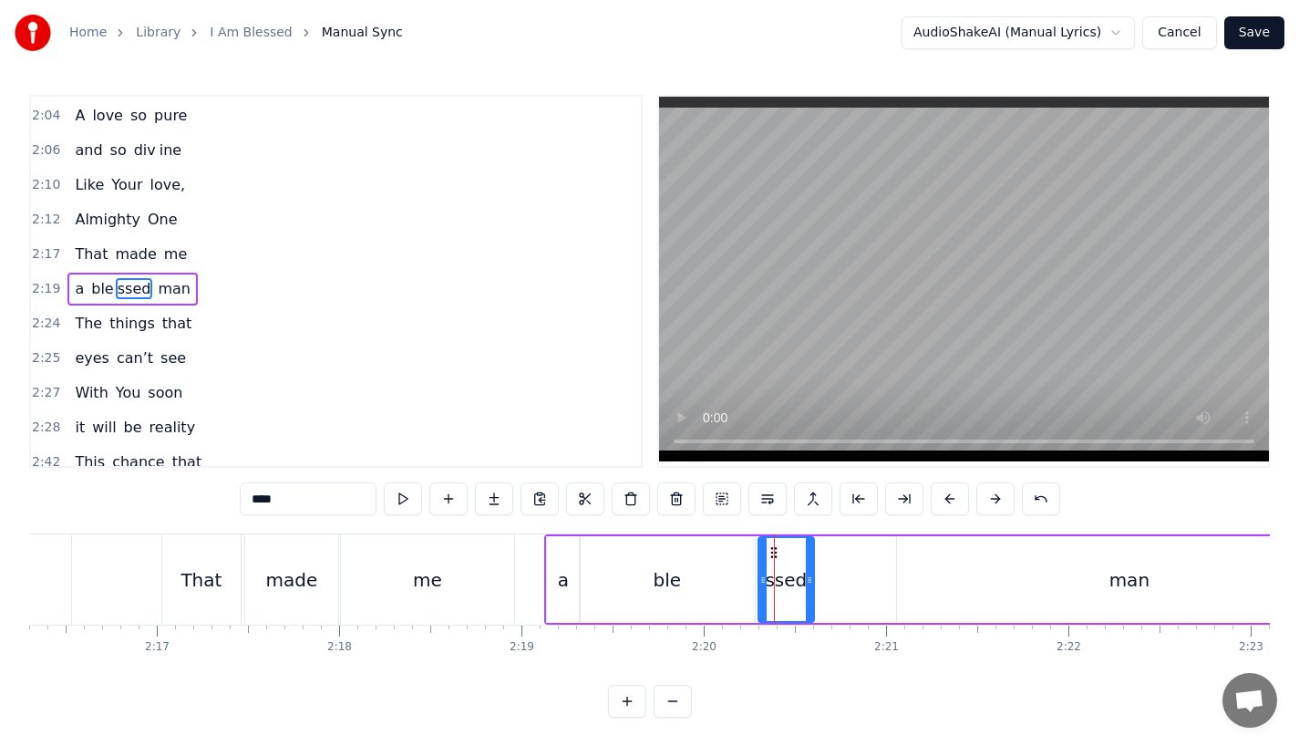
scroll to position [872, 0]
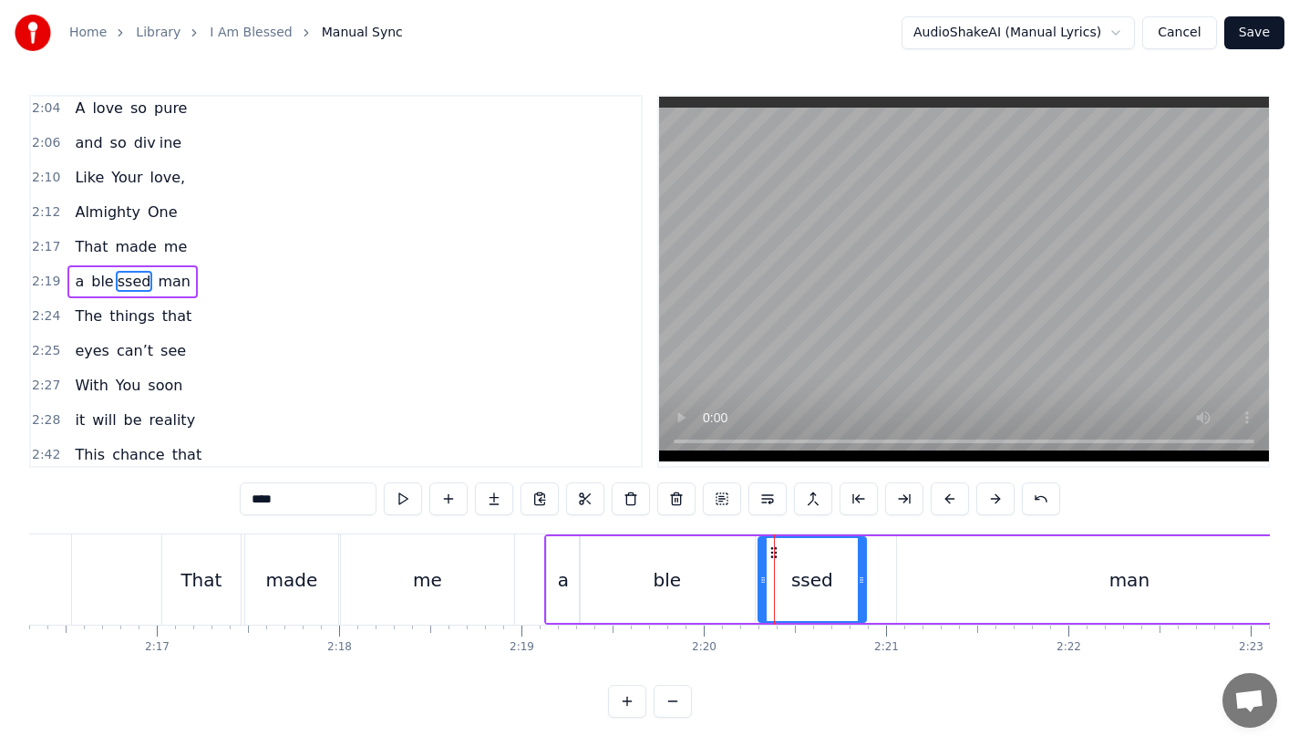
drag, startPoint x: 811, startPoint y: 581, endPoint x: 863, endPoint y: 581, distance: 52.0
drag, startPoint x: 762, startPoint y: 585, endPoint x: 805, endPoint y: 585, distance: 42.9
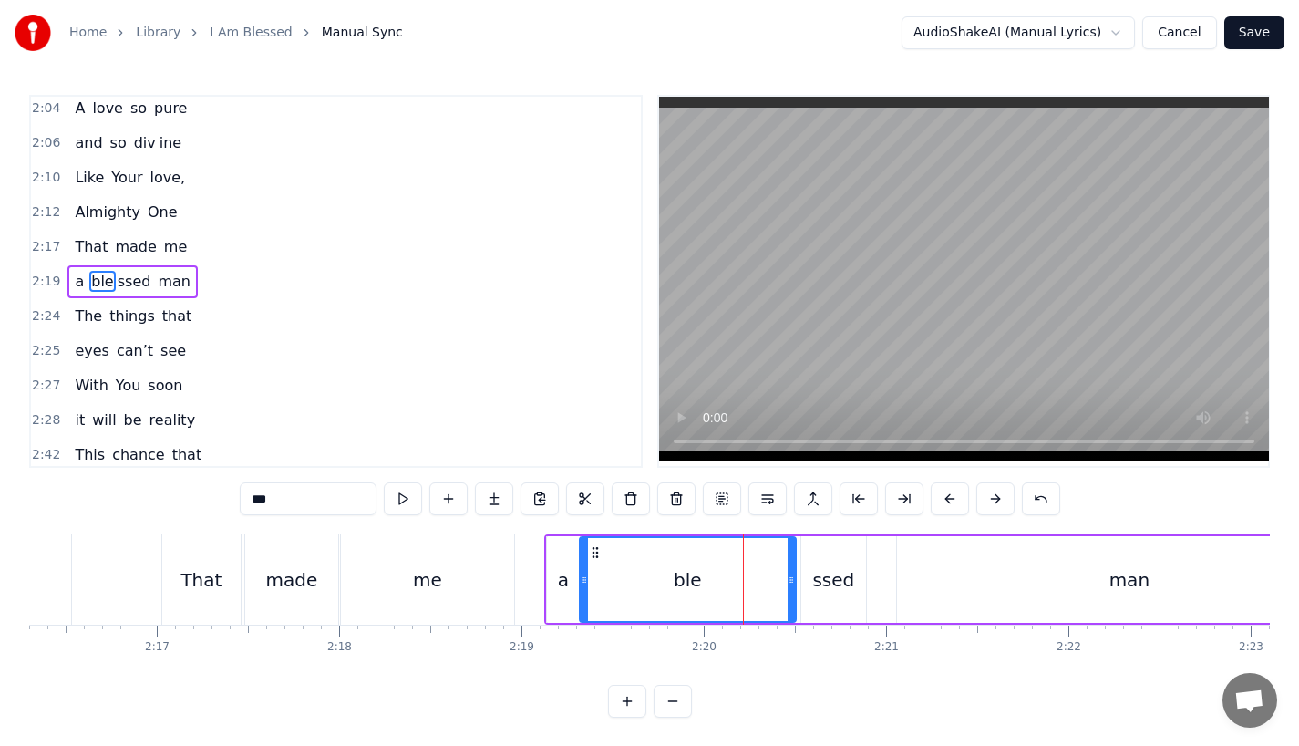
drag, startPoint x: 750, startPoint y: 591, endPoint x: 794, endPoint y: 590, distance: 43.8
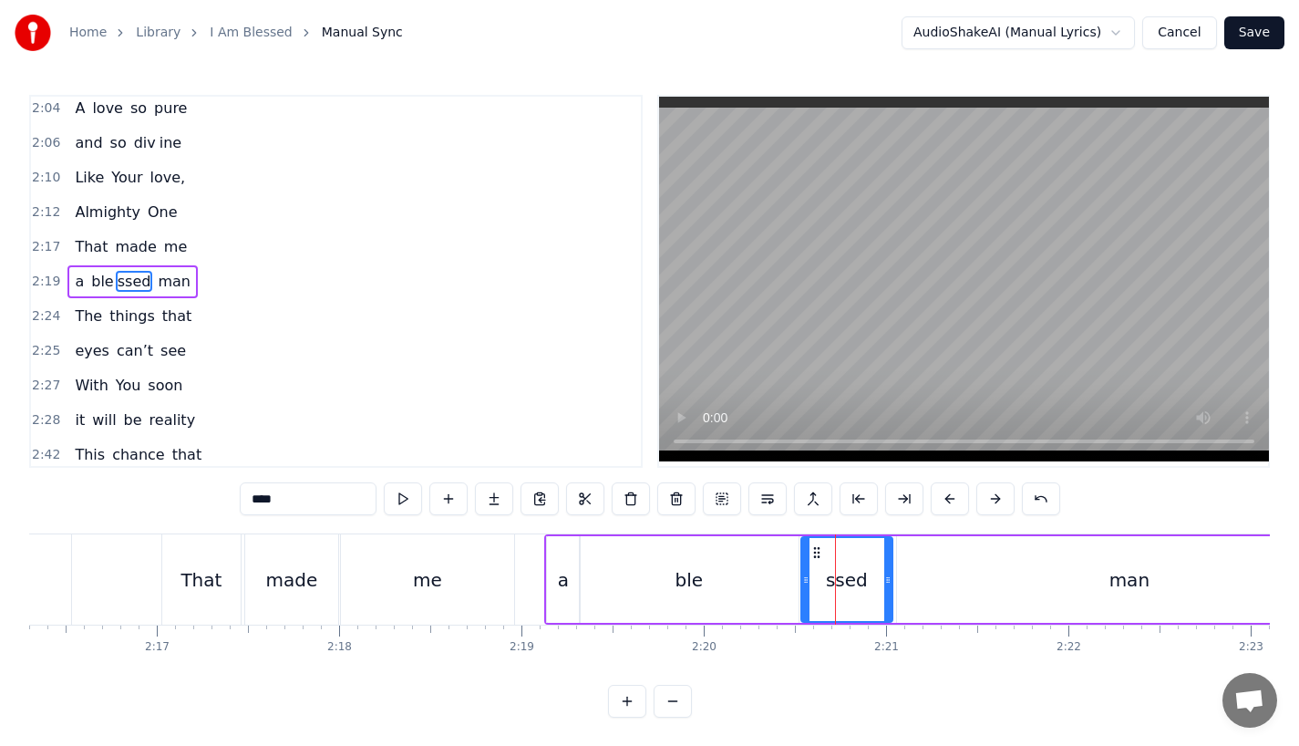
drag, startPoint x: 860, startPoint y: 582, endPoint x: 886, endPoint y: 582, distance: 26.4
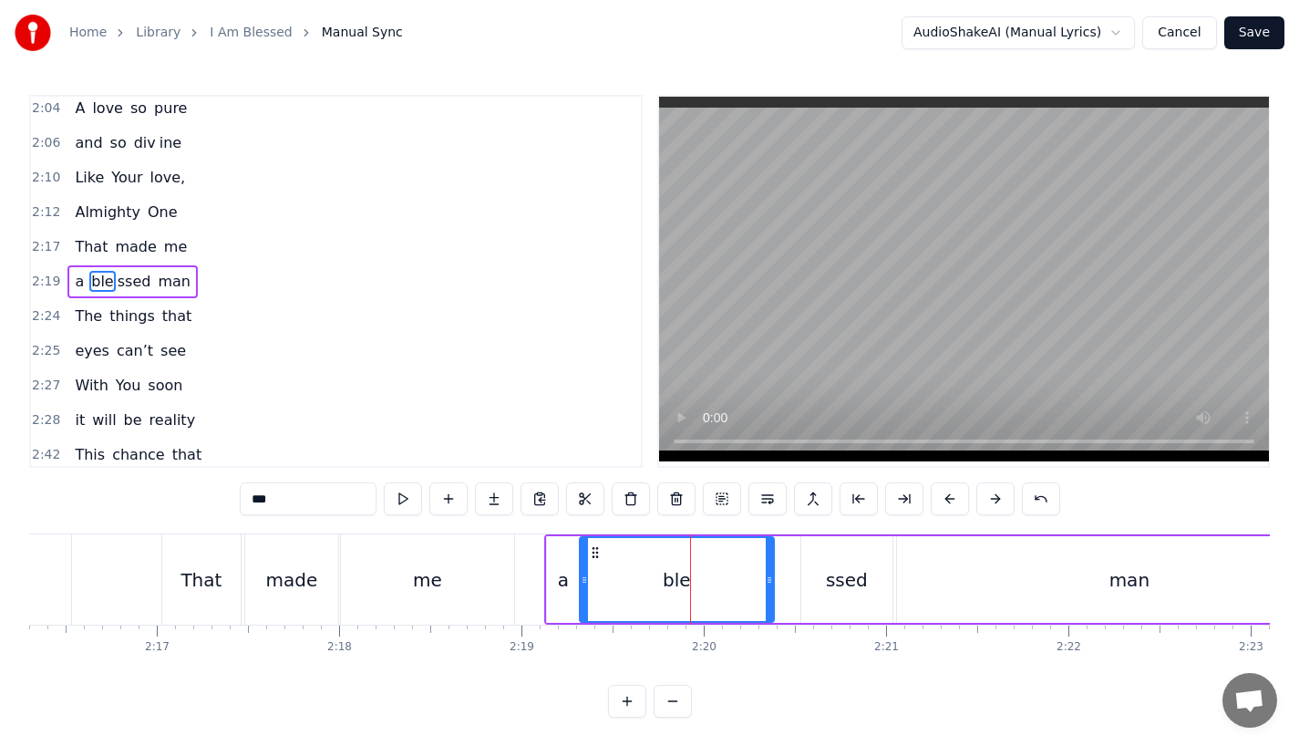
drag, startPoint x: 793, startPoint y: 580, endPoint x: 752, endPoint y: 580, distance: 41.0
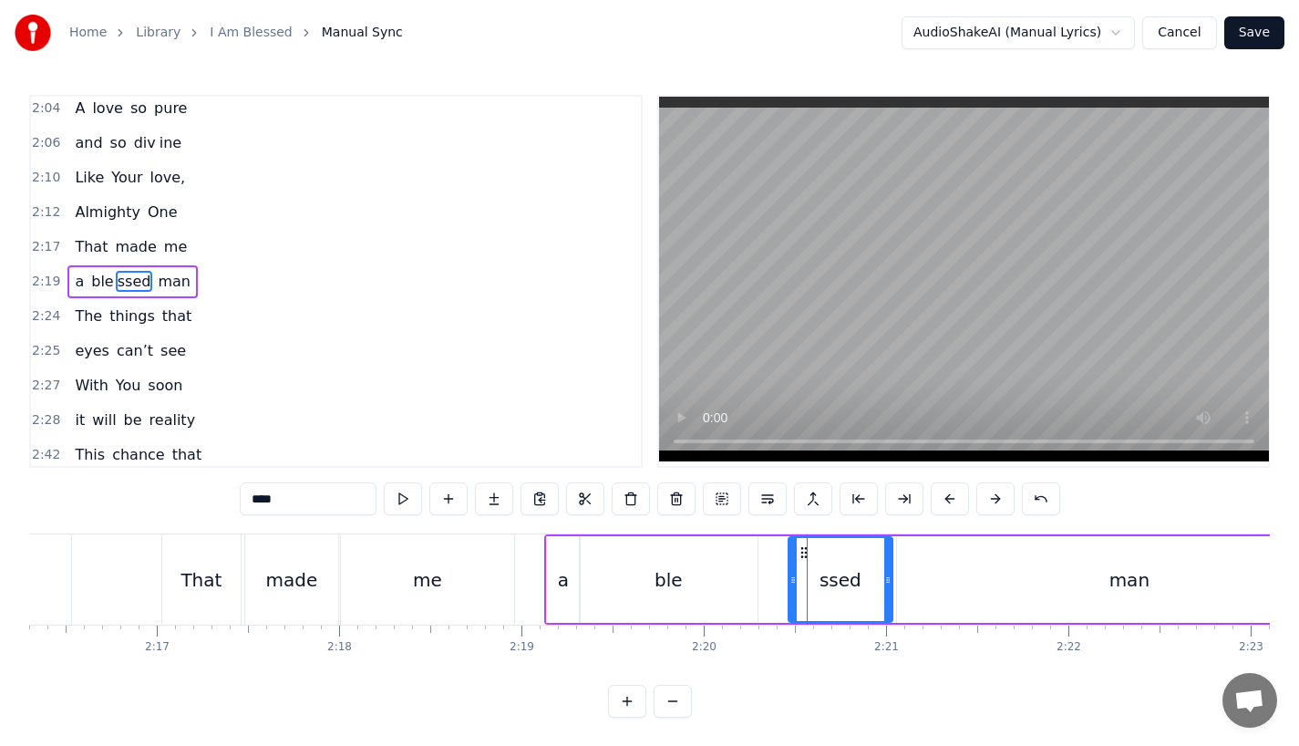
drag, startPoint x: 805, startPoint y: 586, endPoint x: 789, endPoint y: 586, distance: 16.4
drag, startPoint x: 789, startPoint y: 585, endPoint x: 769, endPoint y: 585, distance: 20.1
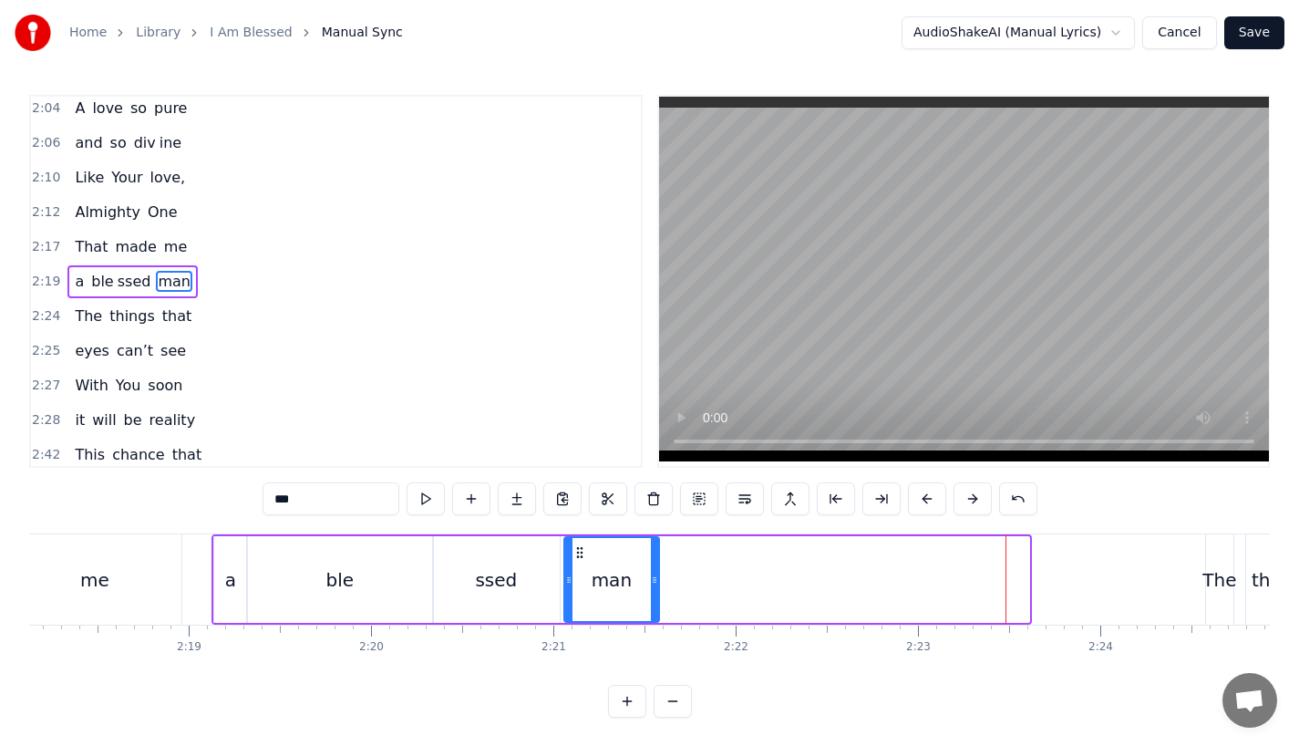
drag, startPoint x: 1023, startPoint y: 580, endPoint x: 653, endPoint y: 582, distance: 370.2
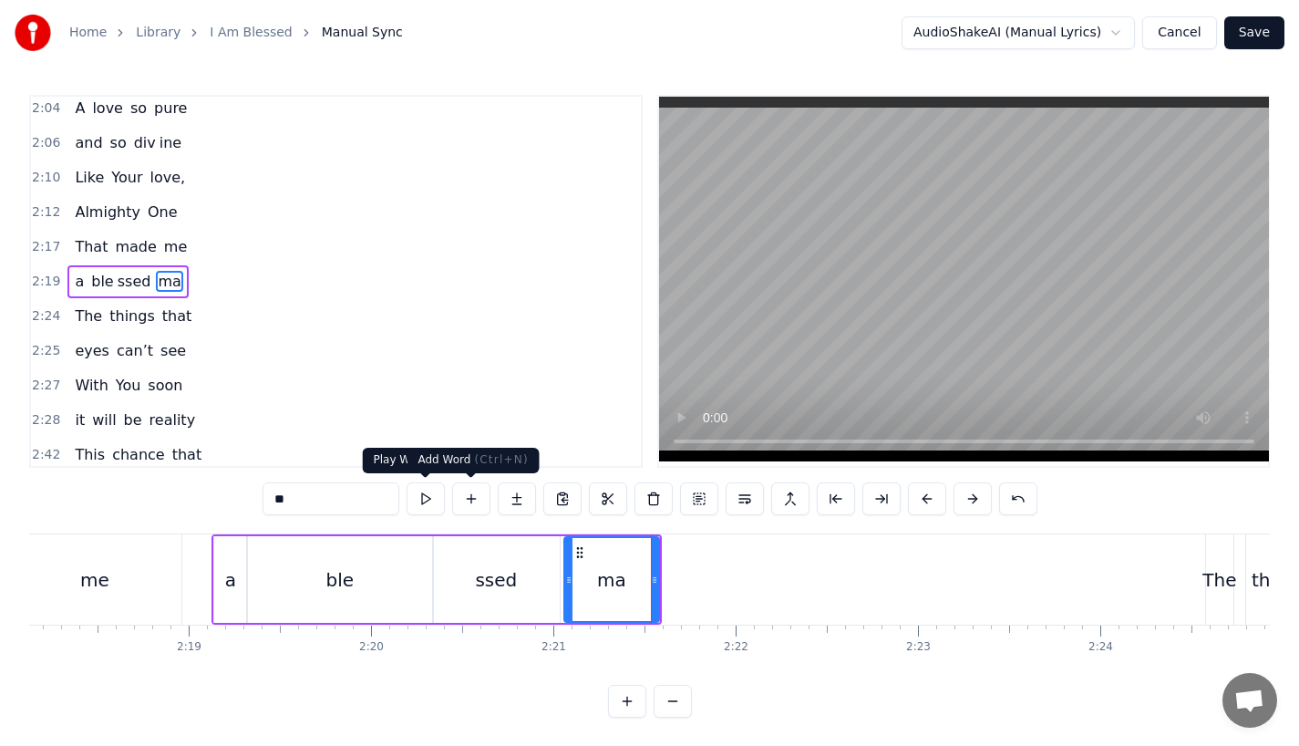
type input "**"
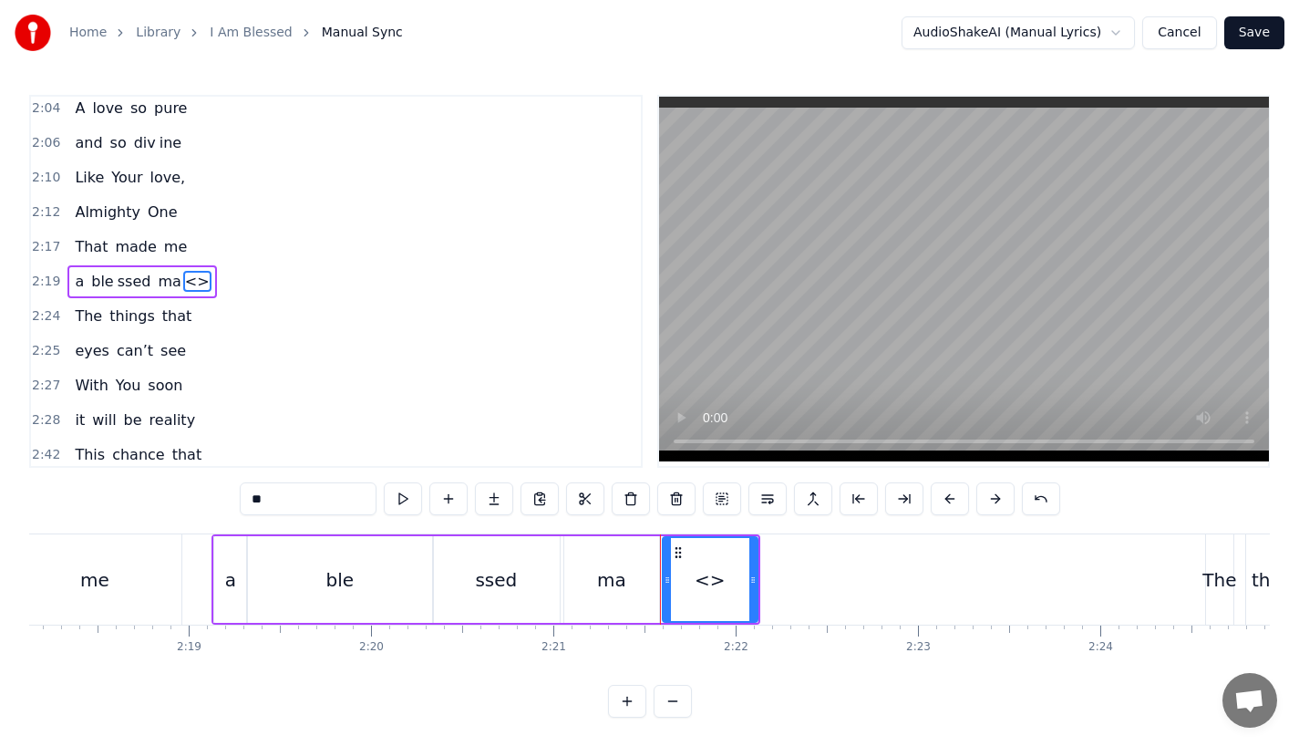
drag, startPoint x: 321, startPoint y: 508, endPoint x: 200, endPoint y: 507, distance: 121.3
type input "*"
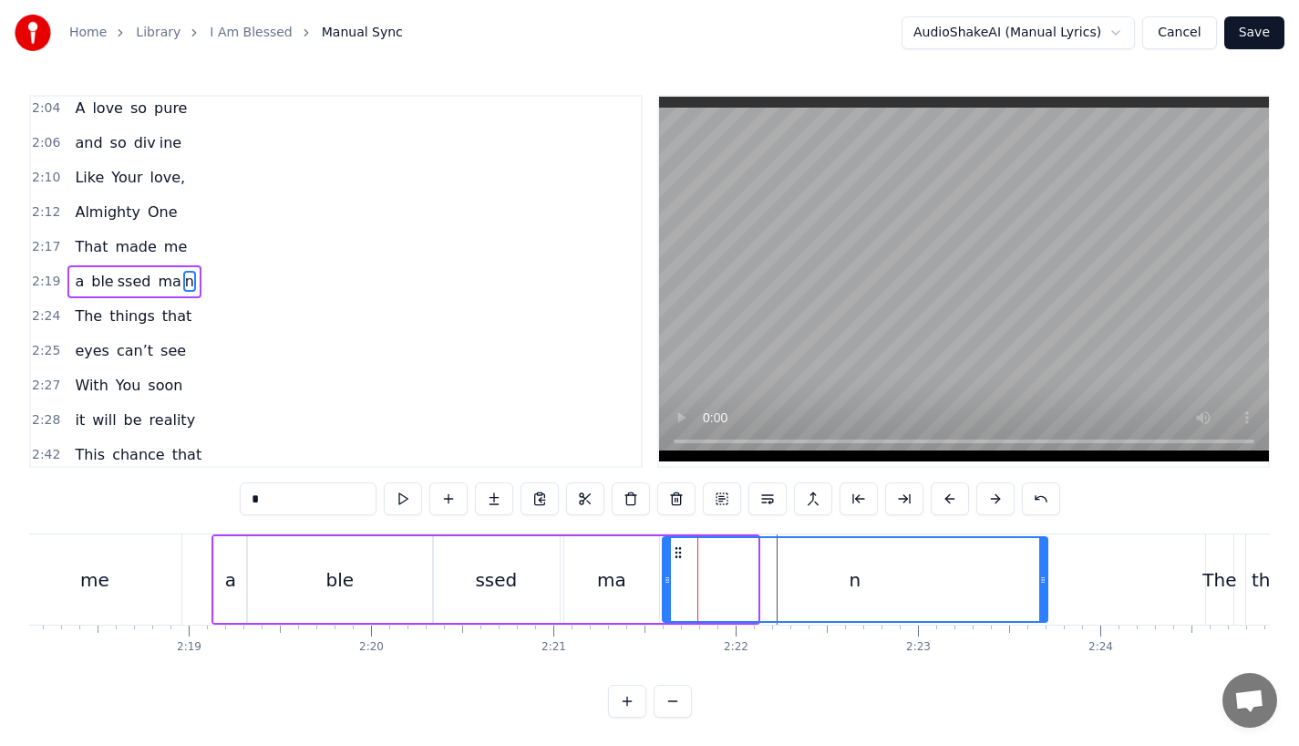
drag, startPoint x: 749, startPoint y: 594, endPoint x: 1038, endPoint y: 584, distance: 290.1
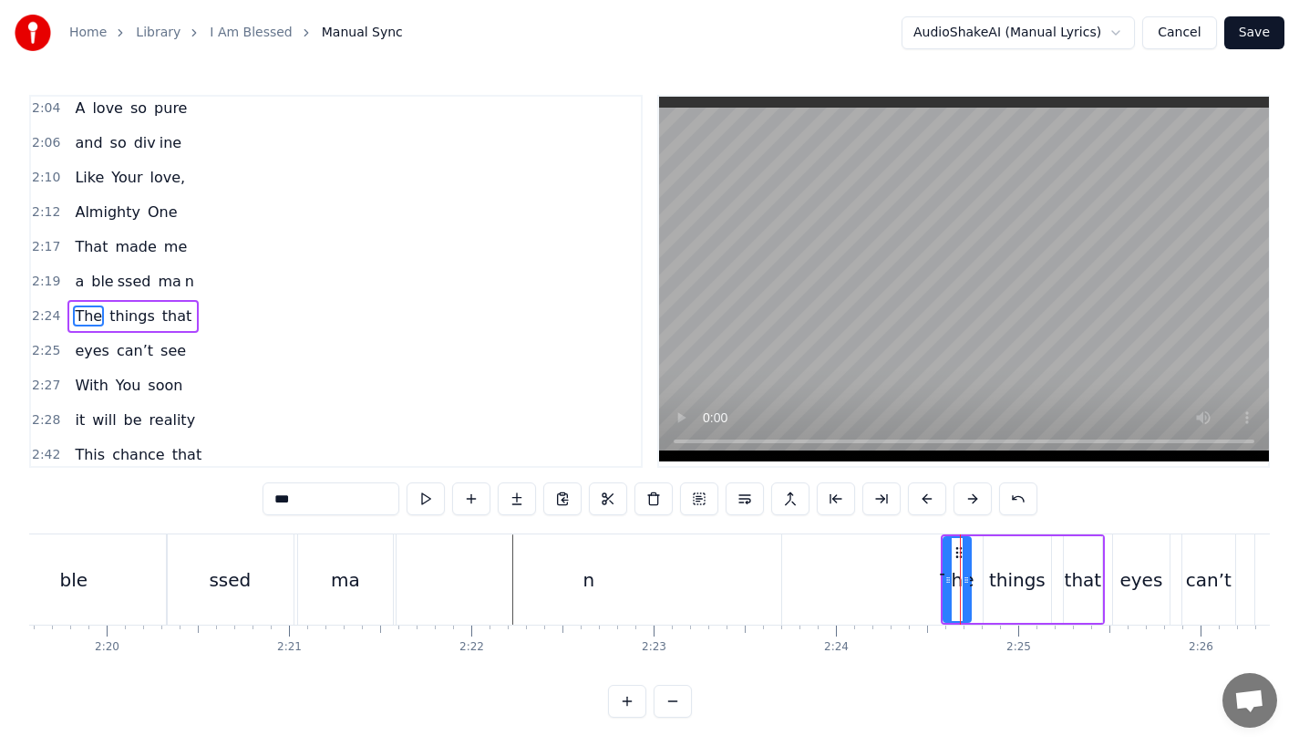
scroll to position [906, 0]
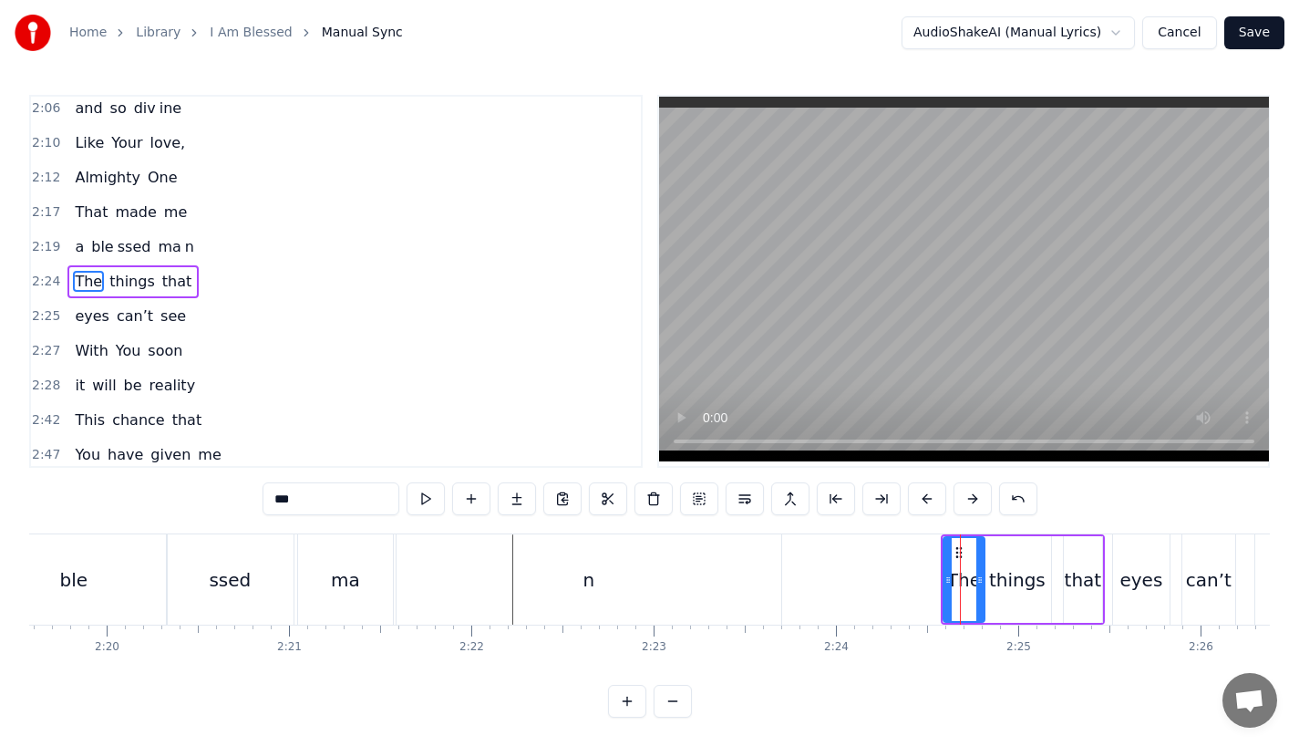
drag, startPoint x: 966, startPoint y: 588, endPoint x: 980, endPoint y: 588, distance: 14.6
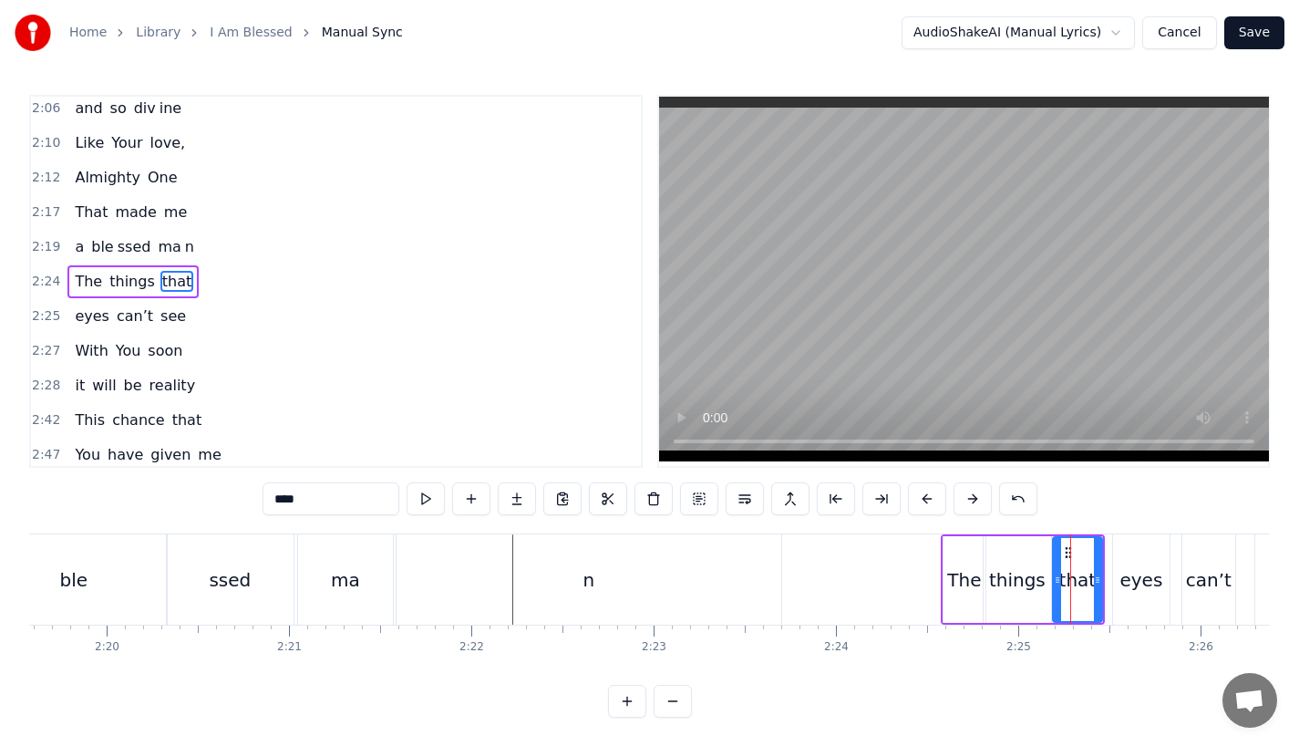
drag, startPoint x: 1067, startPoint y: 583, endPoint x: 1052, endPoint y: 584, distance: 14.6
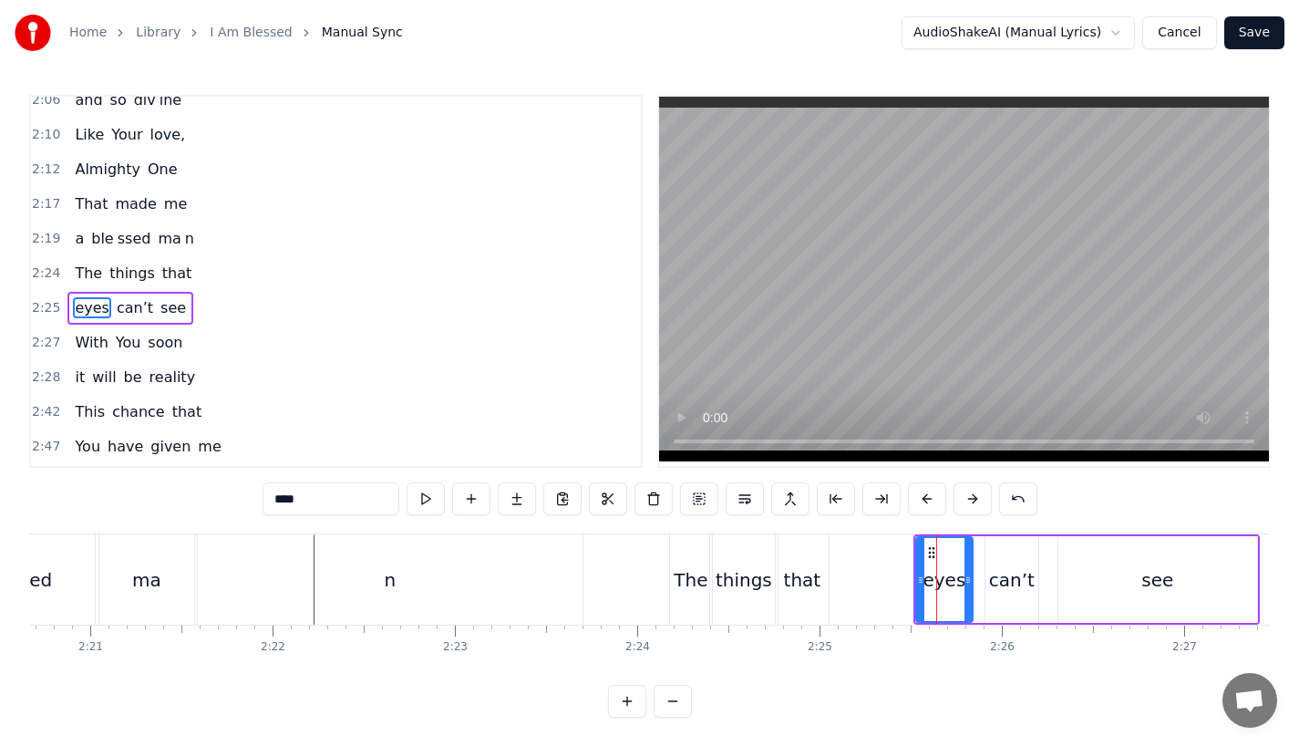
scroll to position [941, 0]
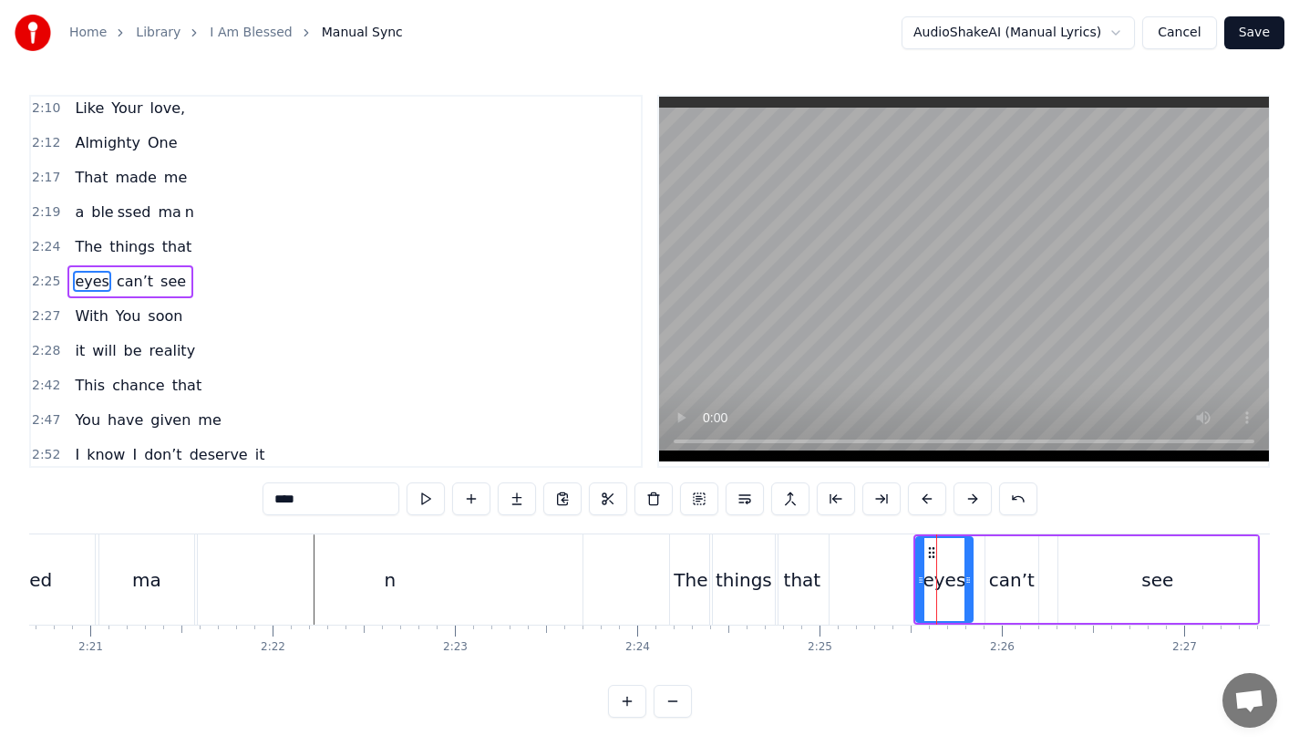
type input "*****"
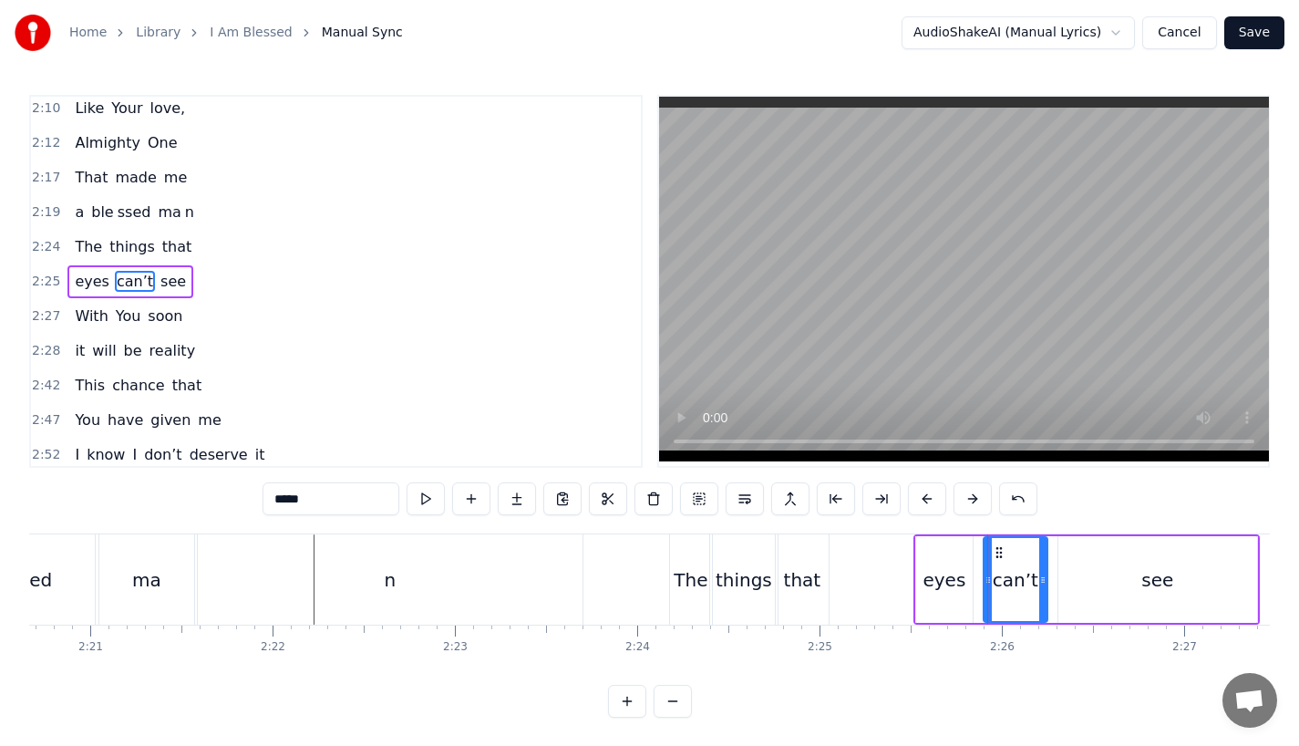
drag, startPoint x: 1034, startPoint y: 587, endPoint x: 1054, endPoint y: 587, distance: 20.1
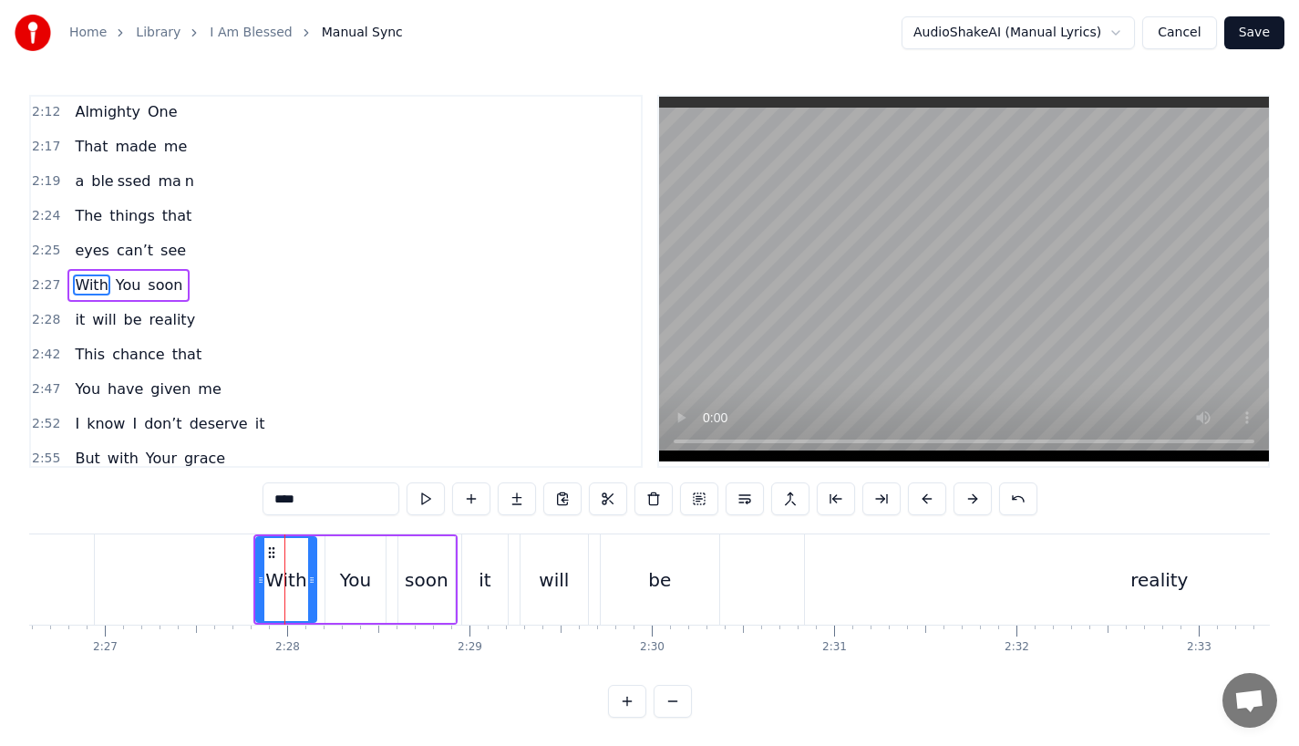
scroll to position [976, 0]
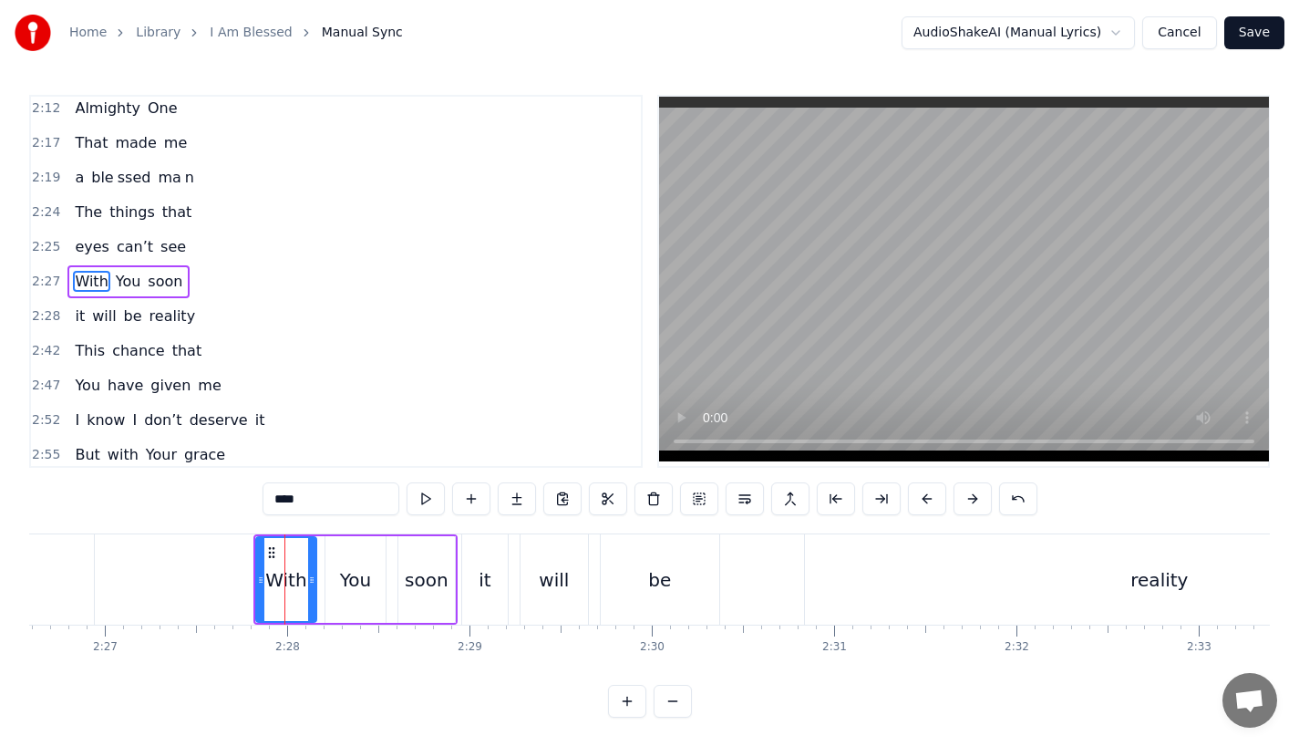
type input "***"
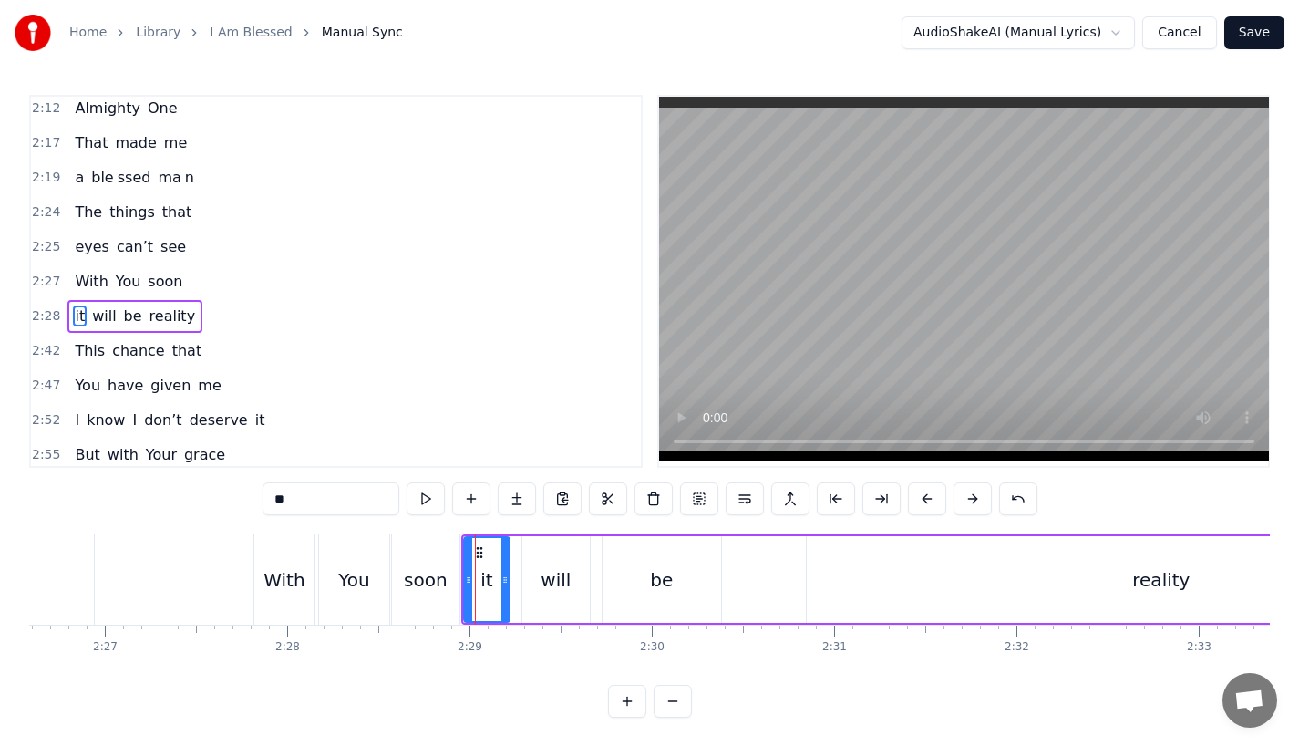
scroll to position [1010, 0]
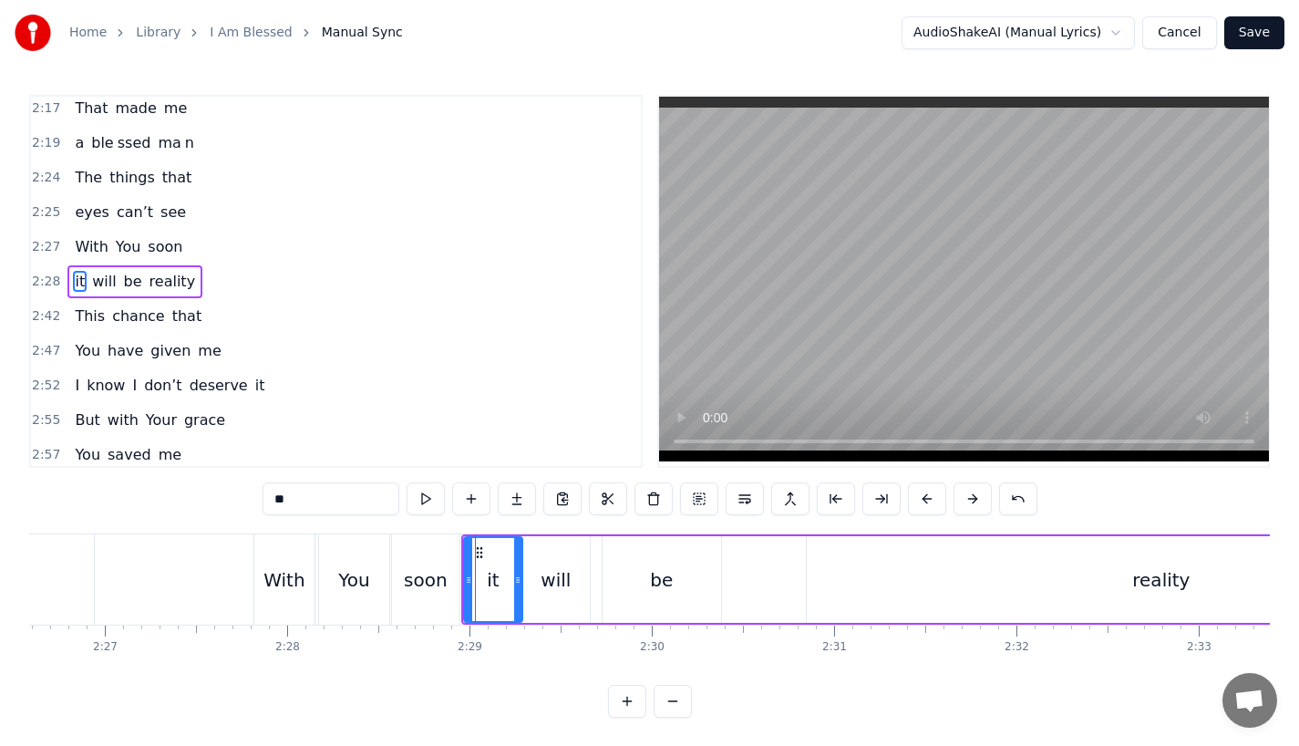
drag, startPoint x: 505, startPoint y: 580, endPoint x: 519, endPoint y: 580, distance: 13.7
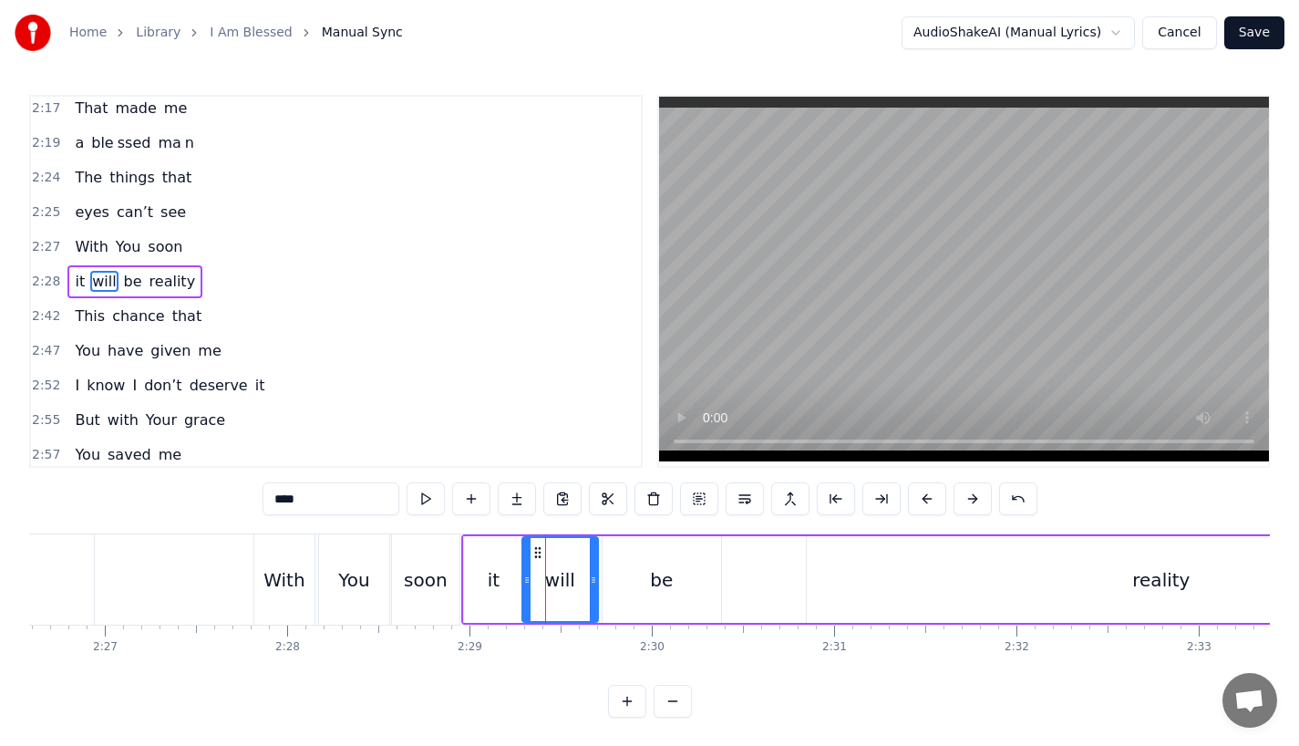
drag, startPoint x: 585, startPoint y: 573, endPoint x: 599, endPoint y: 572, distance: 13.8
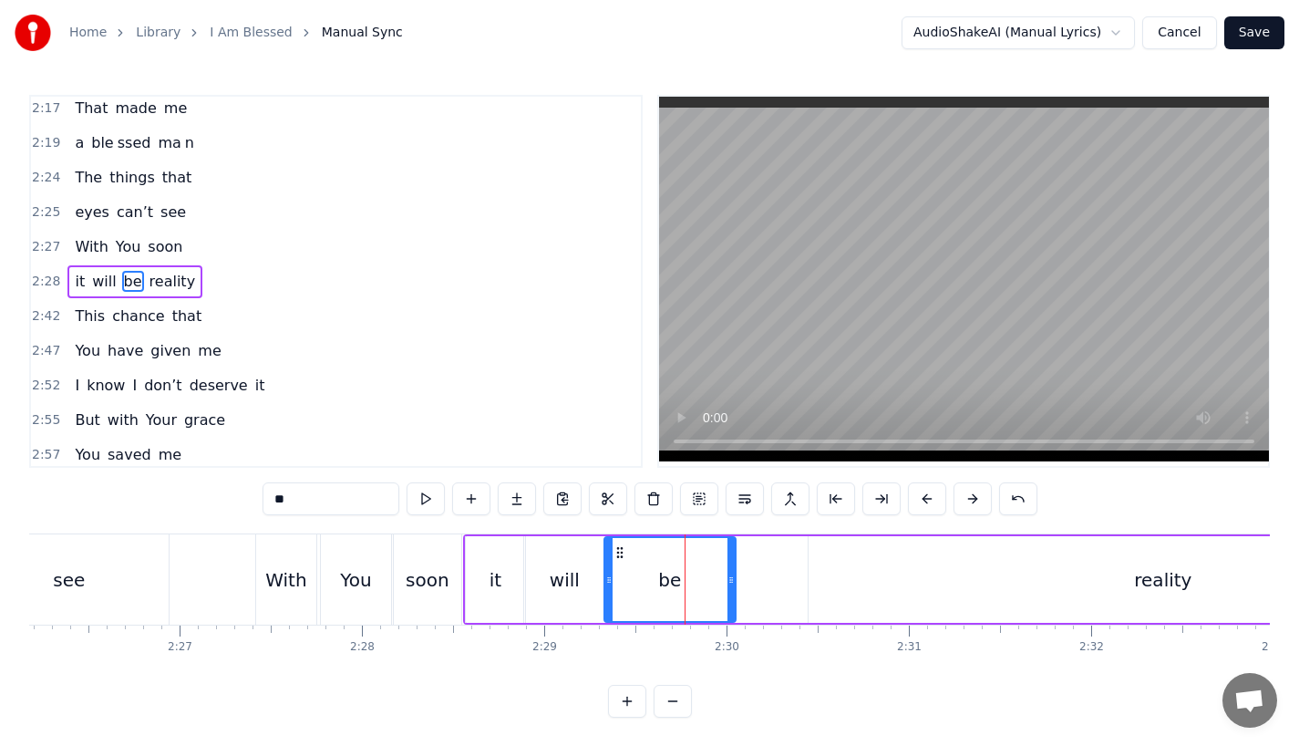
drag, startPoint x: 717, startPoint y: 598, endPoint x: 731, endPoint y: 598, distance: 14.6
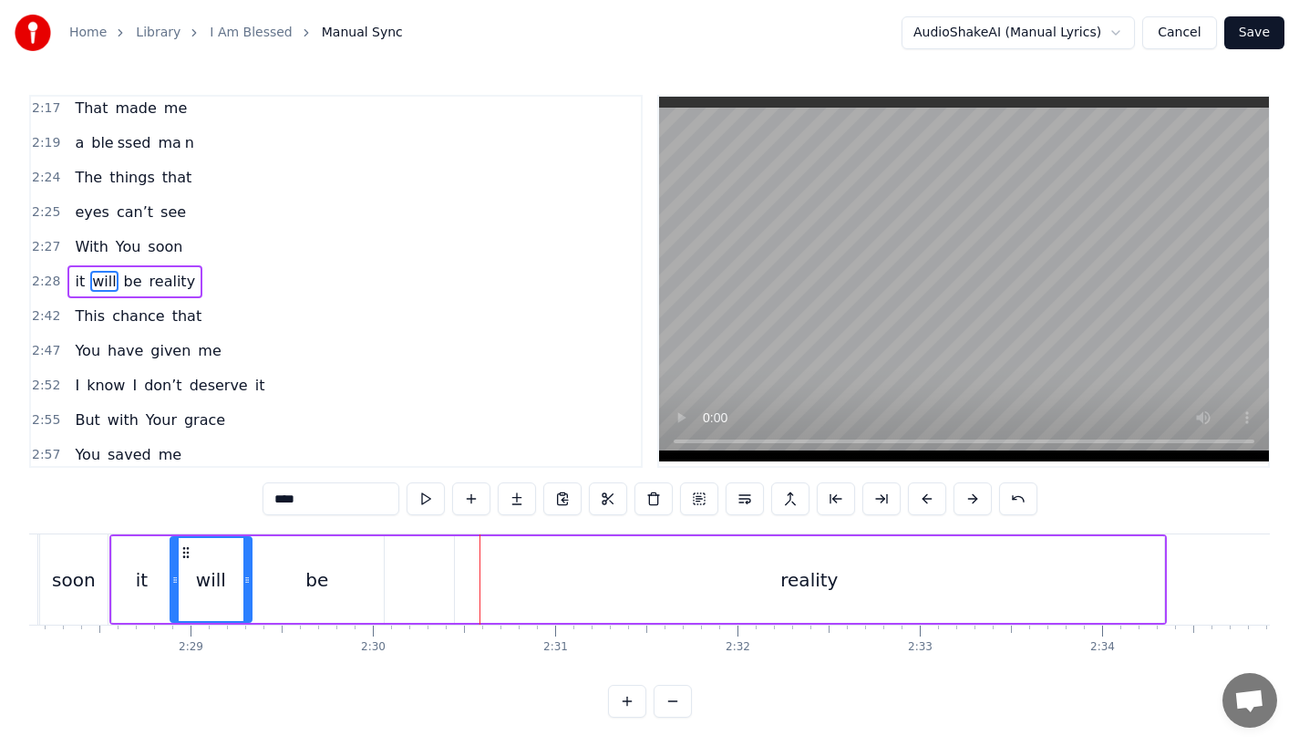
scroll to position [0, 26991]
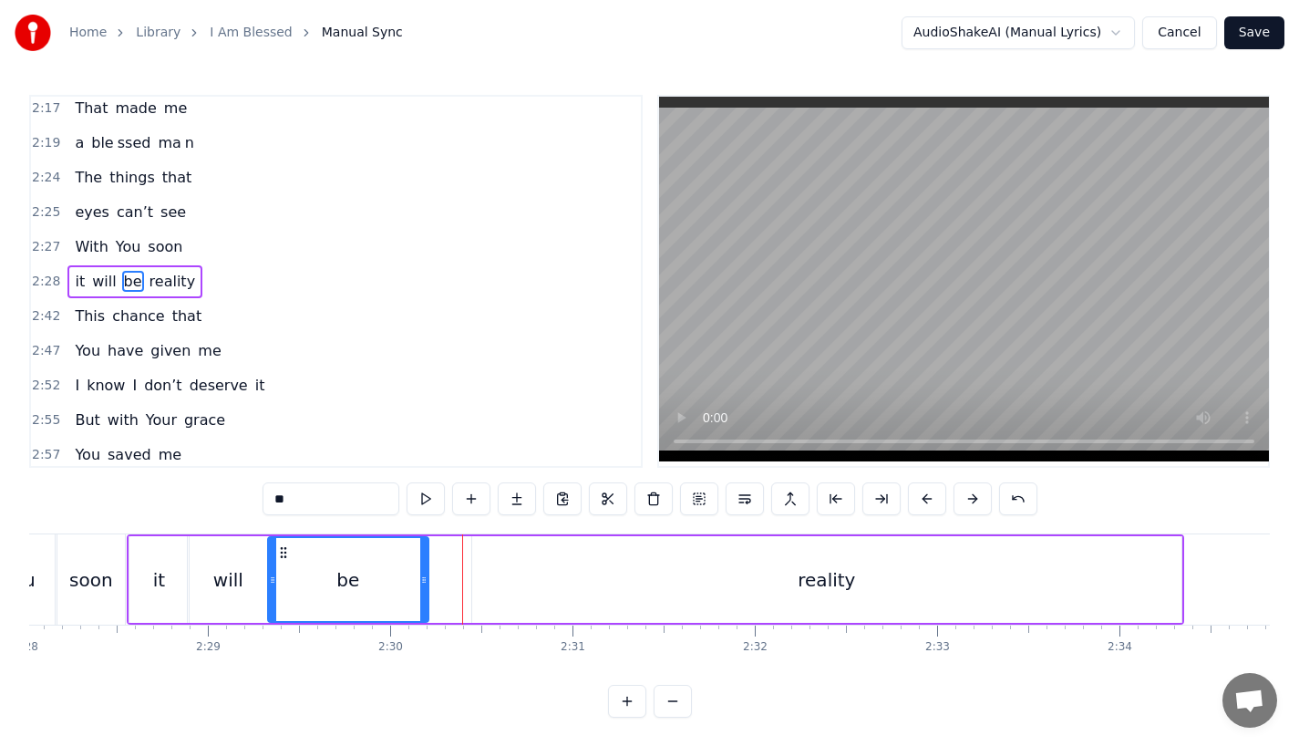
drag, startPoint x: 396, startPoint y: 600, endPoint x: 429, endPoint y: 600, distance: 32.8
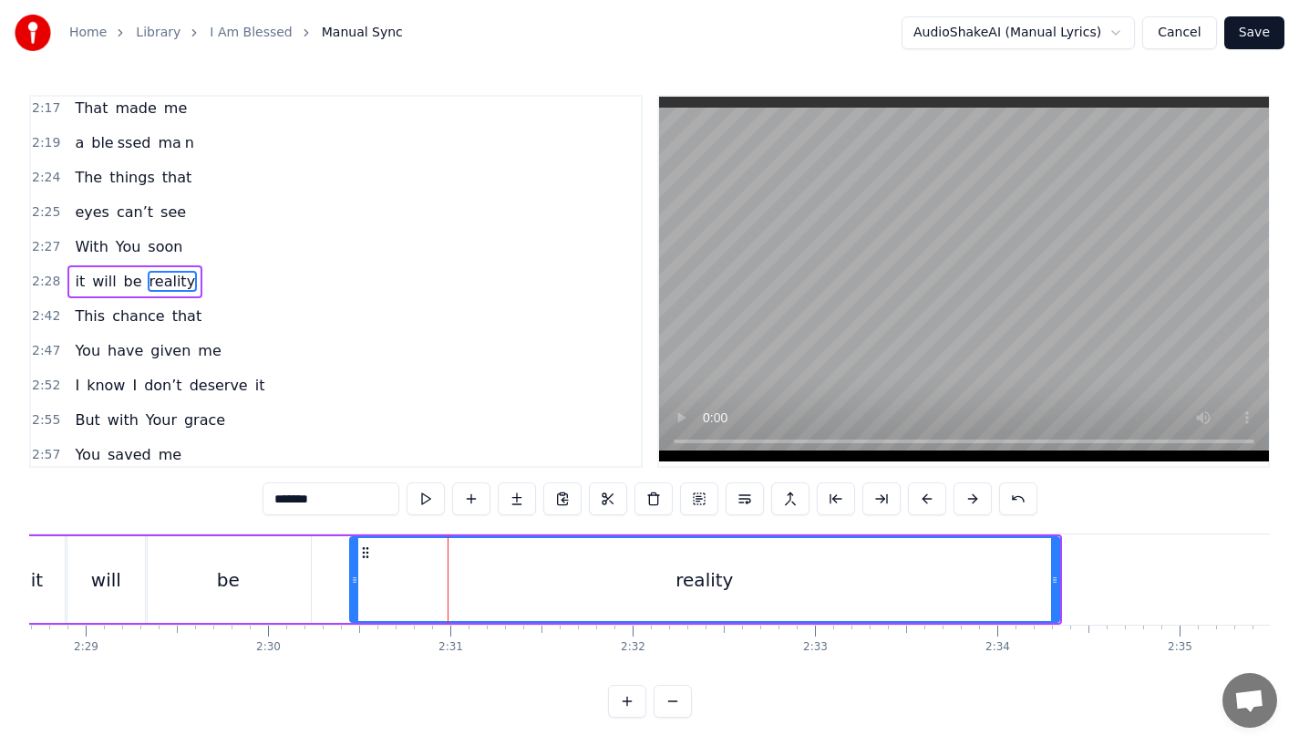
scroll to position [0, 27118]
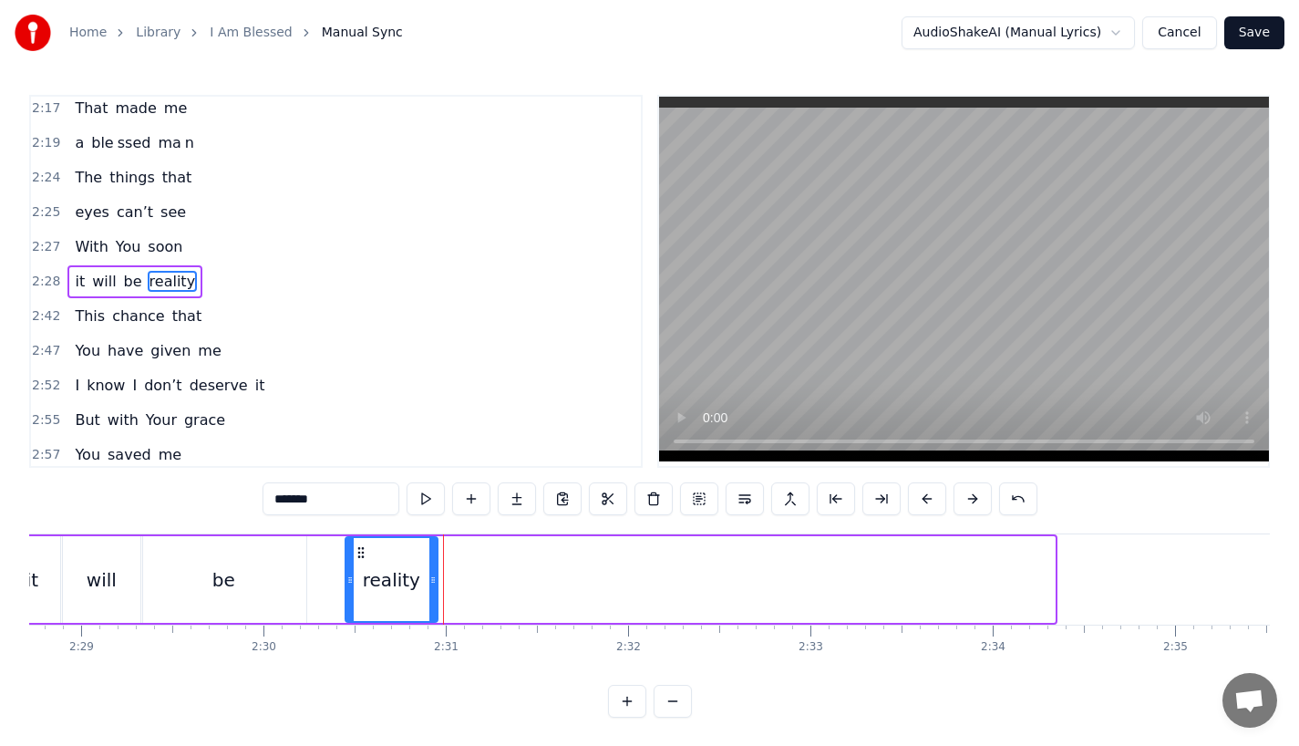
drag, startPoint x: 1047, startPoint y: 595, endPoint x: 429, endPoint y: 592, distance: 617.3
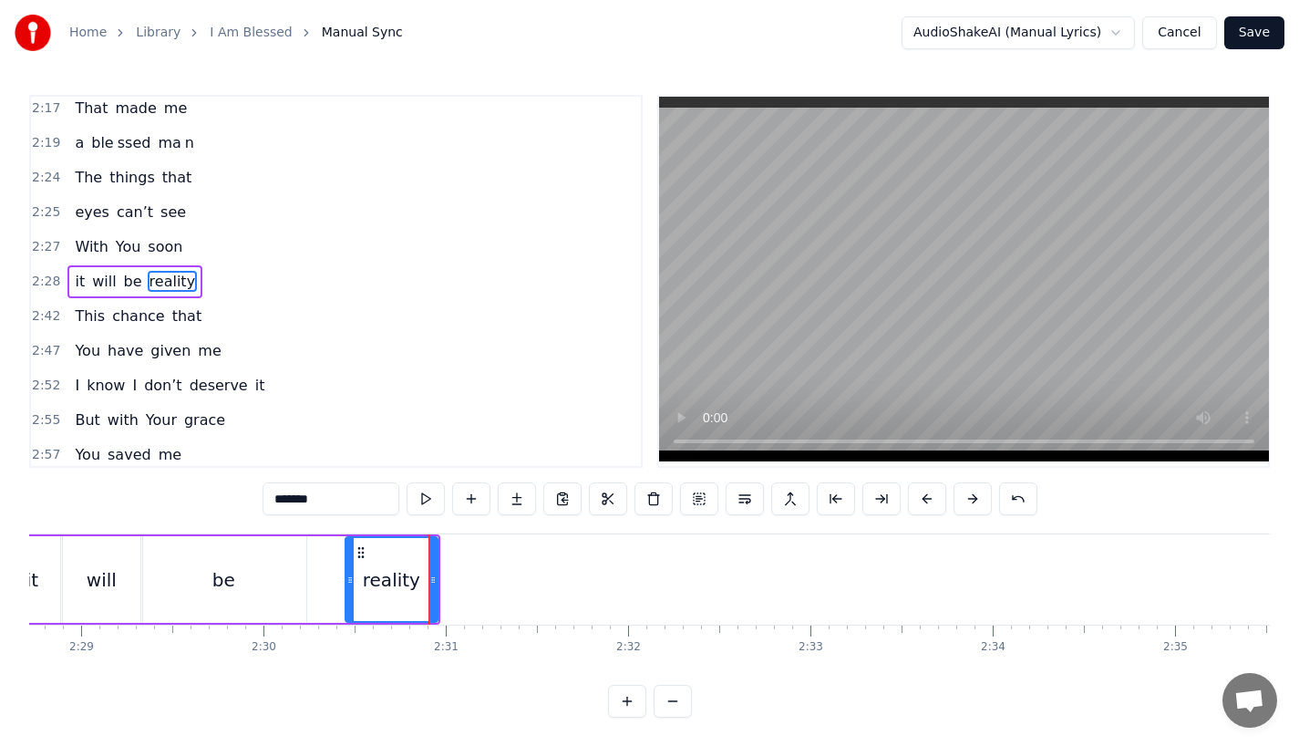
drag, startPoint x: 293, startPoint y: 497, endPoint x: 399, endPoint y: 497, distance: 106.7
type input "***"
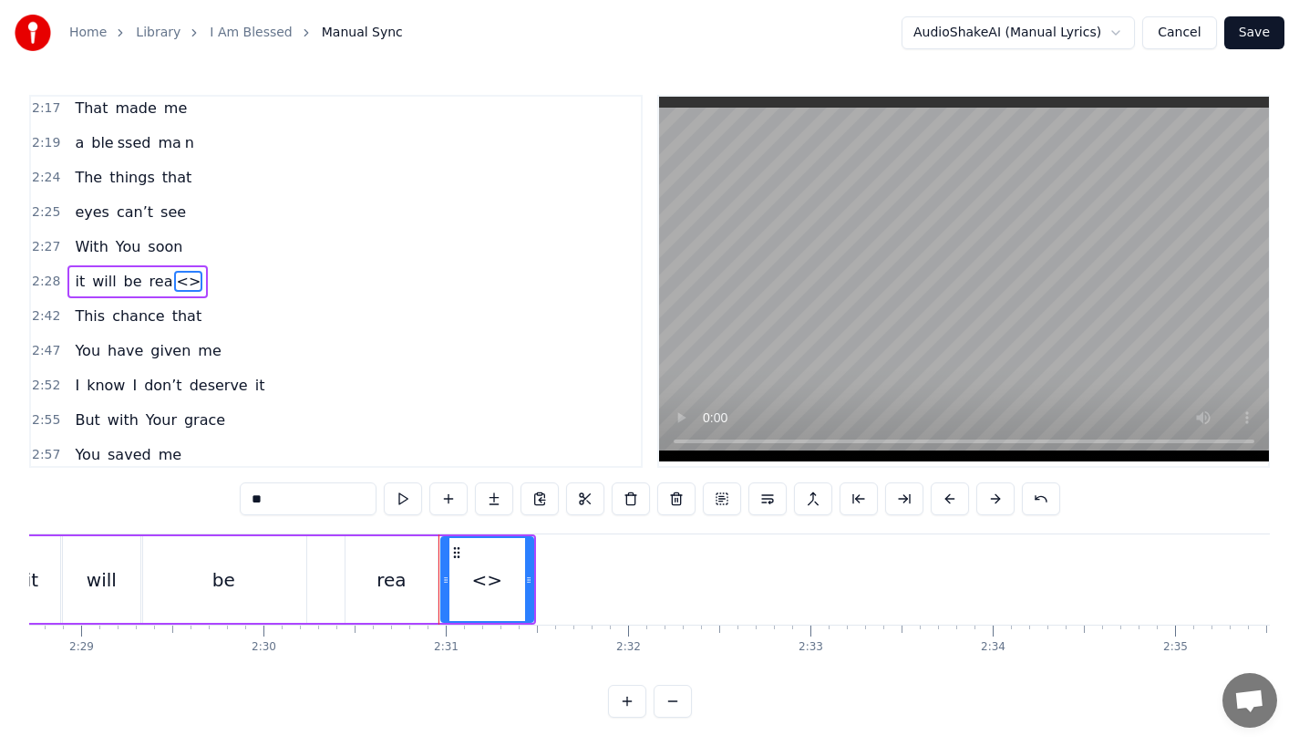
drag, startPoint x: 299, startPoint y: 503, endPoint x: 183, endPoint y: 491, distance: 116.4
type input "**"
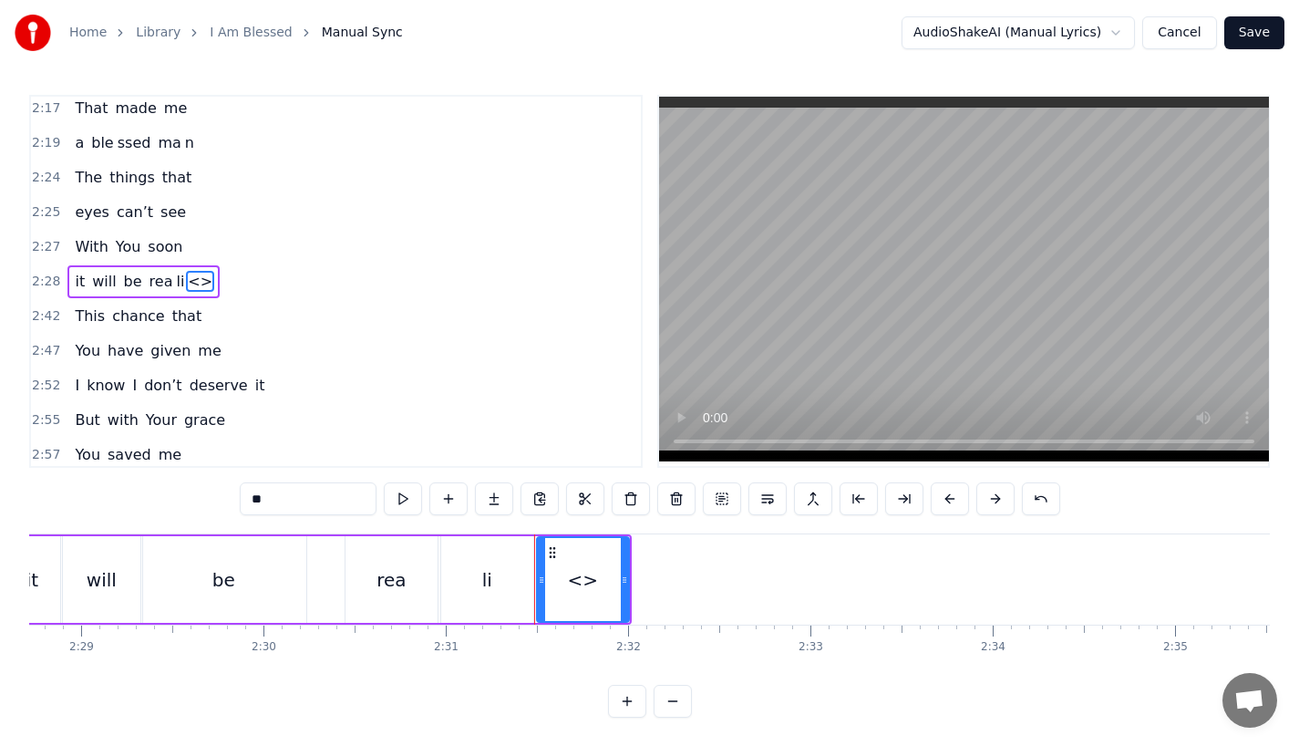
drag, startPoint x: 302, startPoint y: 501, endPoint x: 98, endPoint y: 489, distance: 203.7
type input "*"
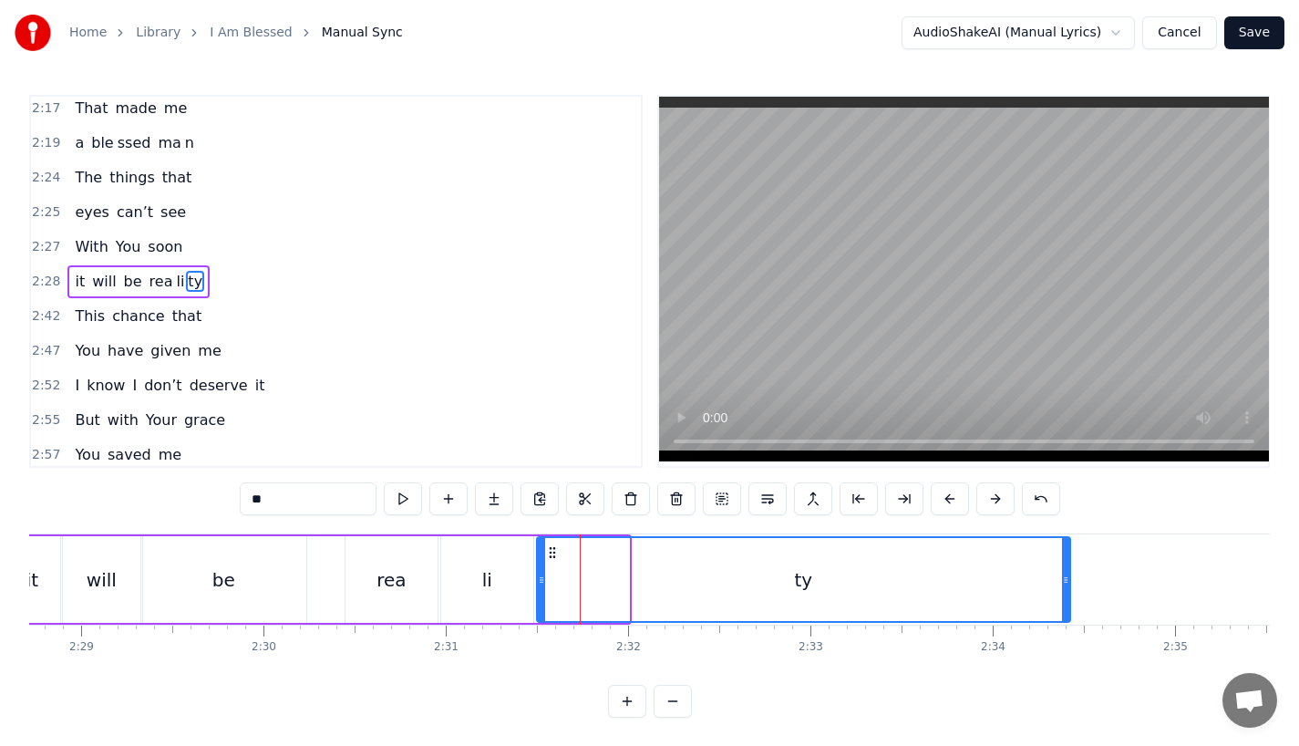
drag, startPoint x: 623, startPoint y: 586, endPoint x: 1040, endPoint y: 591, distance: 417.6
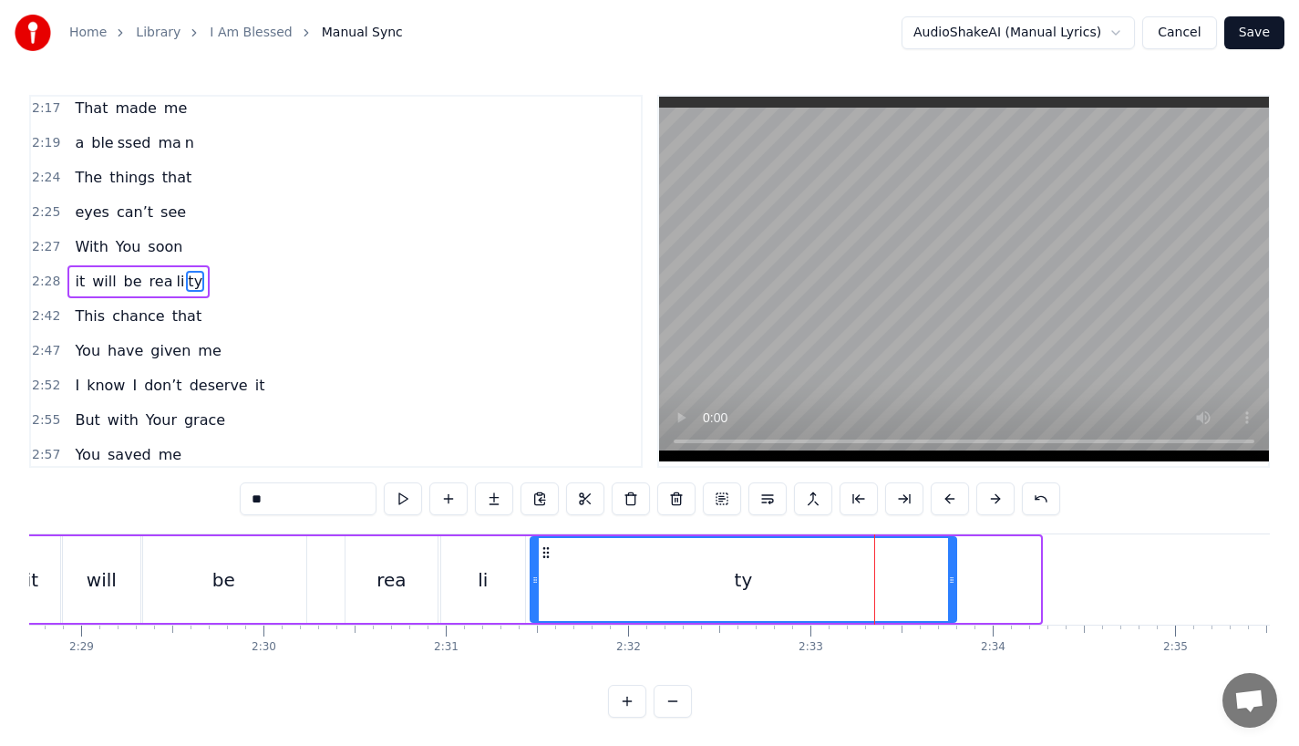
drag, startPoint x: 1034, startPoint y: 585, endPoint x: 947, endPoint y: 587, distance: 86.6
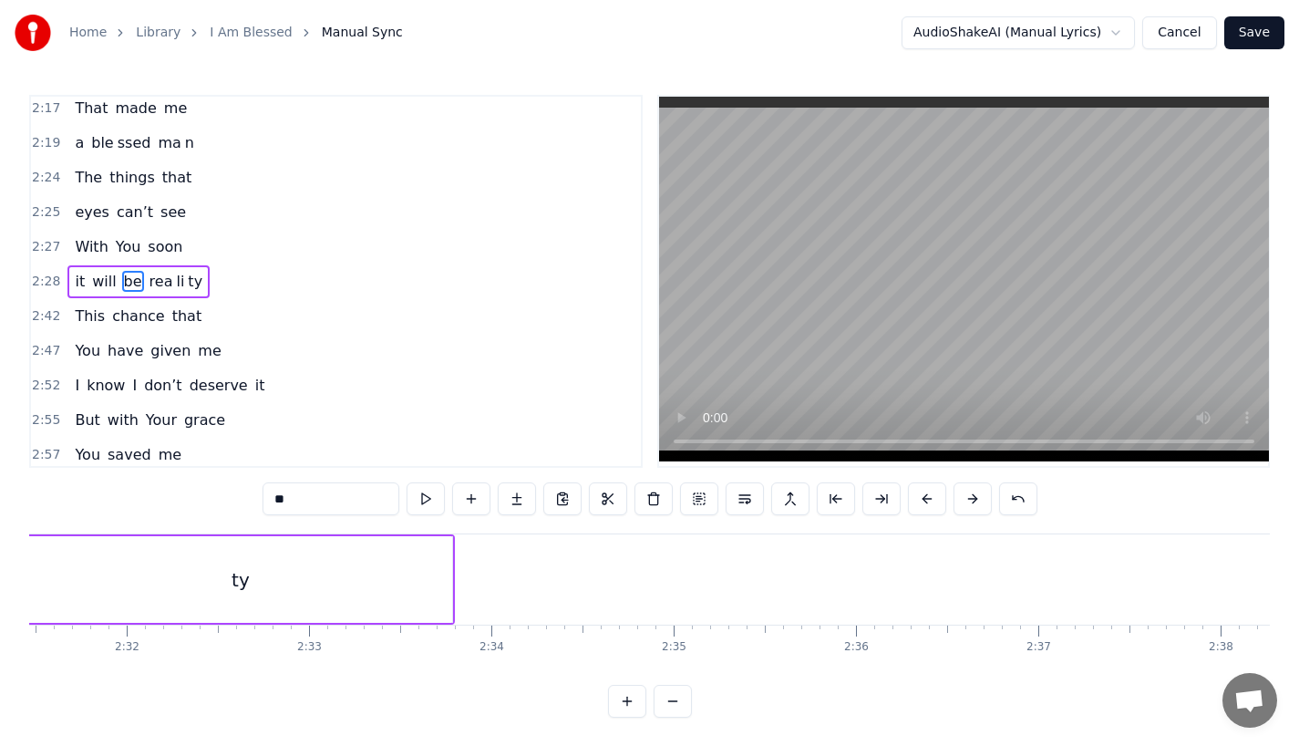
scroll to position [0, 27617]
type input "**"
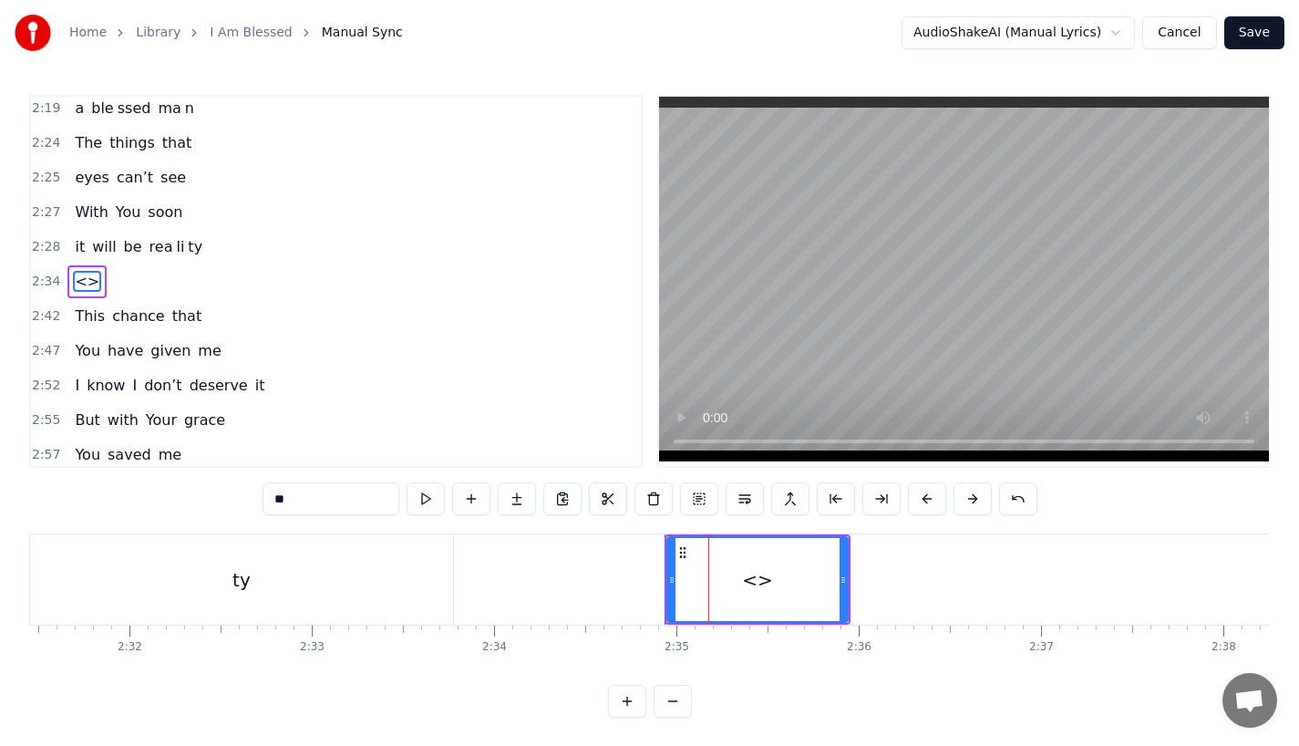
scroll to position [1045, 0]
type input "*"
type input "**"
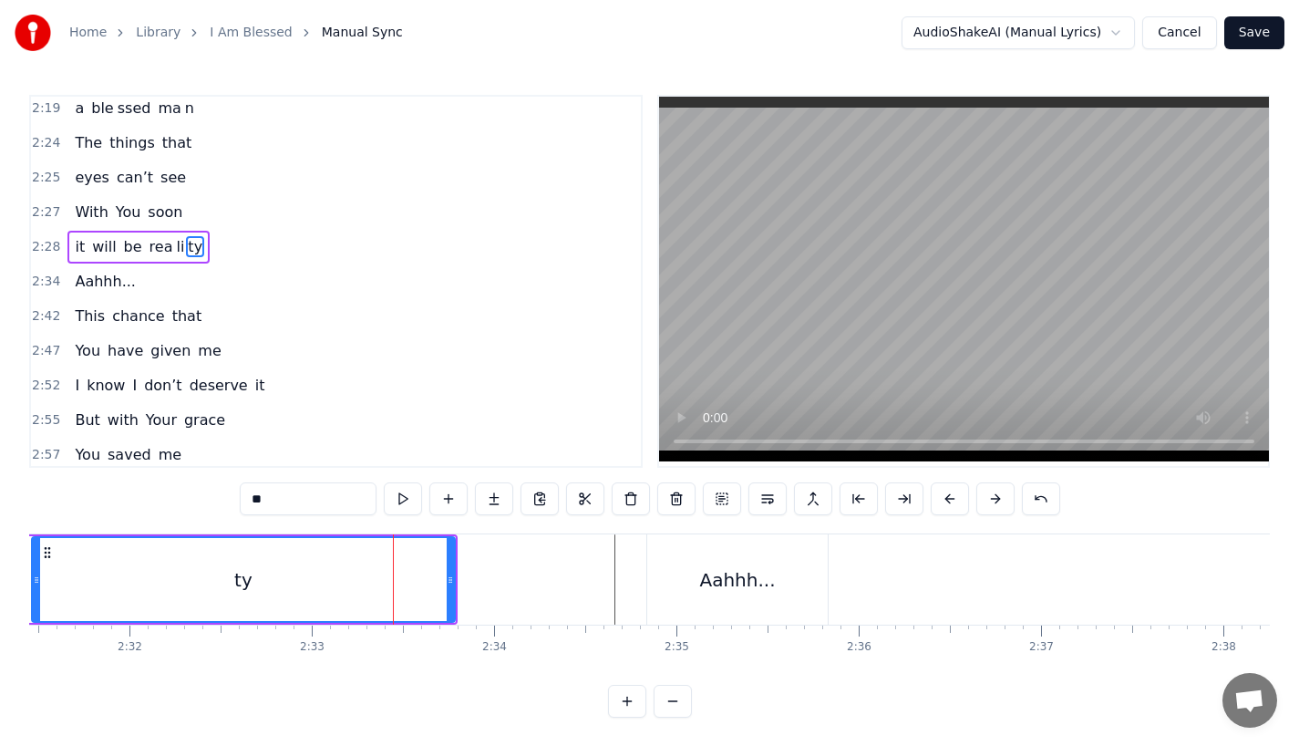
scroll to position [1010, 0]
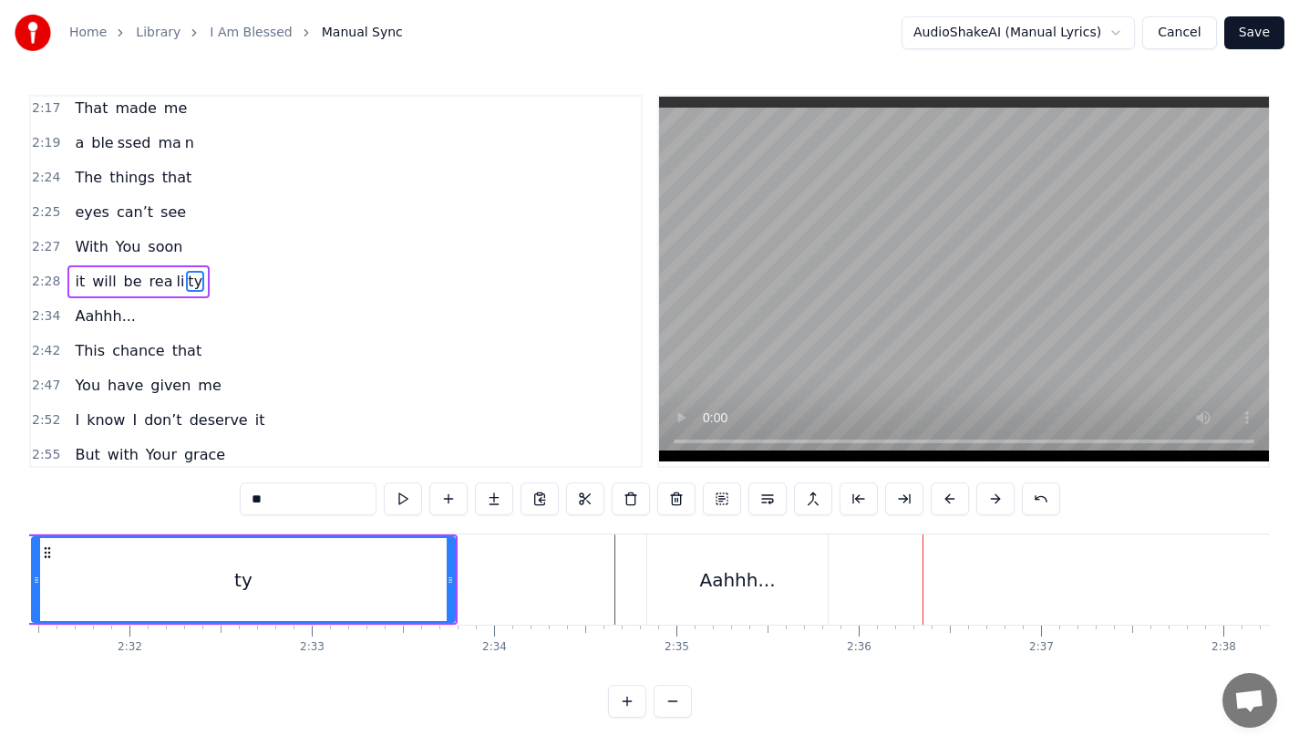
type input "********"
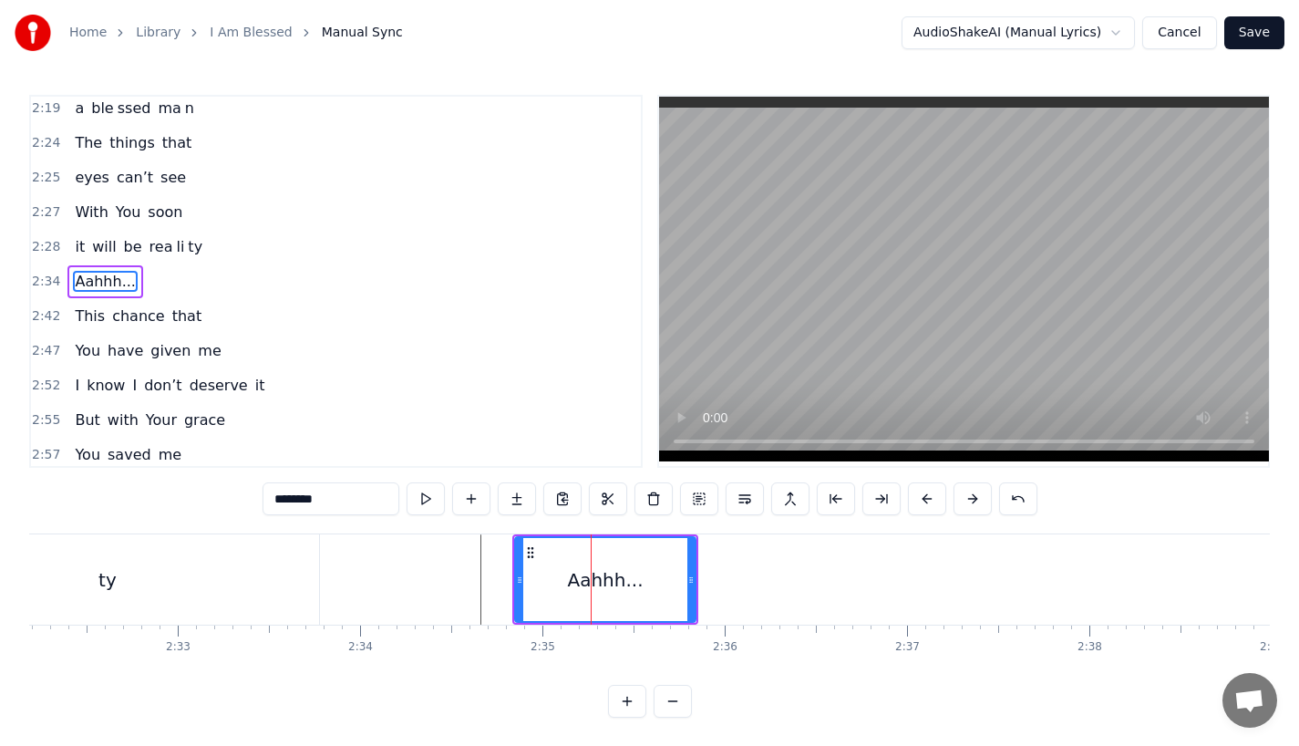
scroll to position [0, 27797]
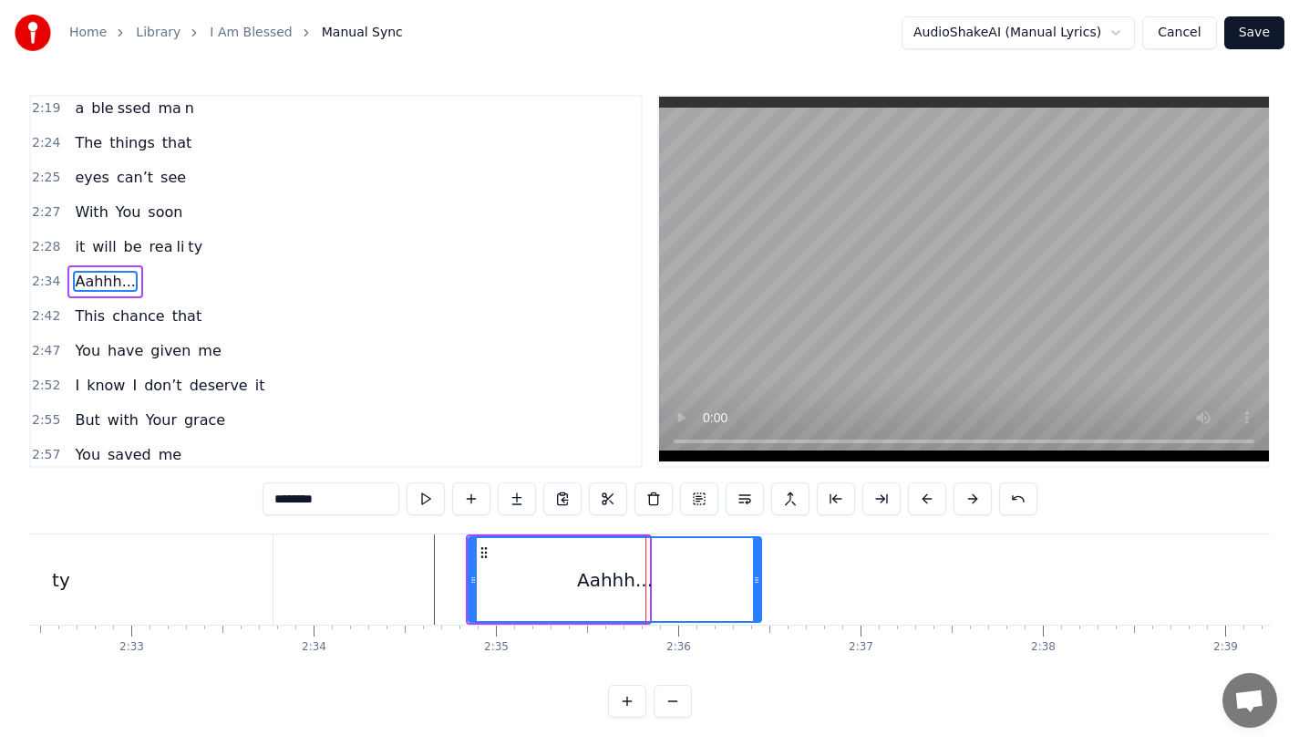
drag, startPoint x: 647, startPoint y: 584, endPoint x: 765, endPoint y: 584, distance: 117.6
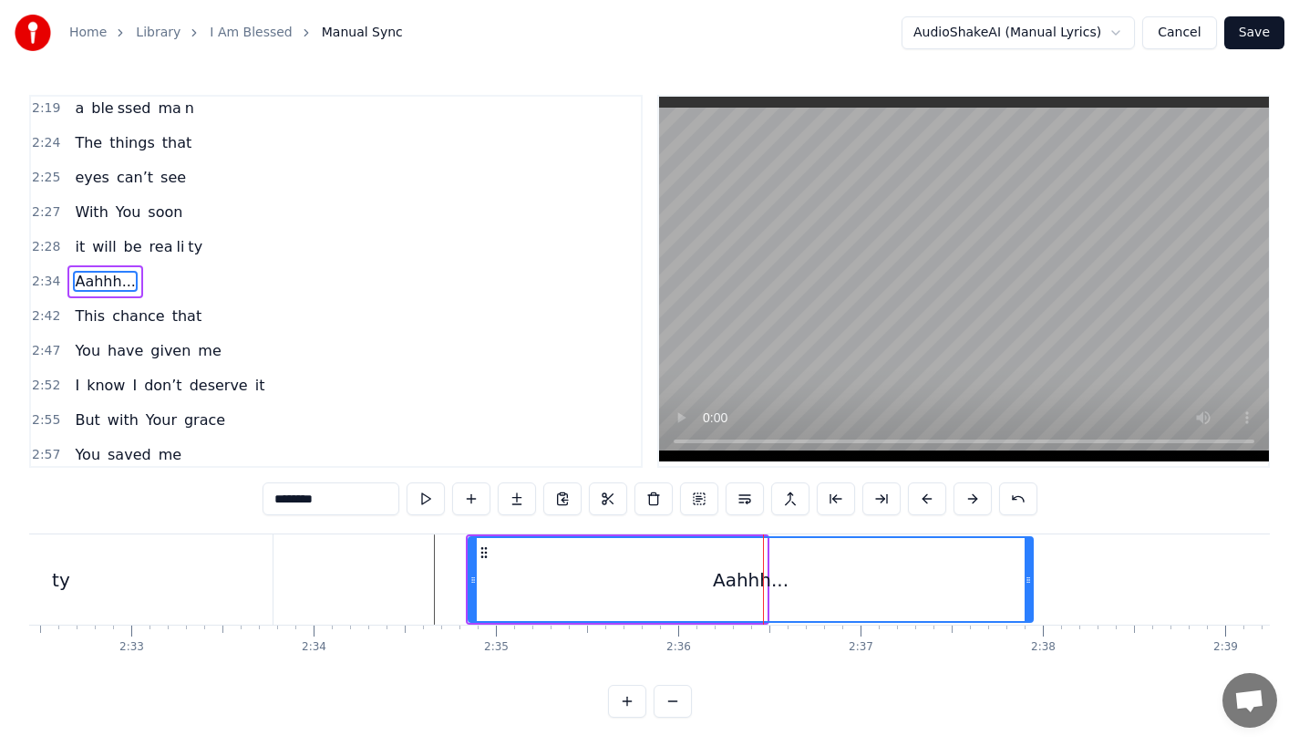
drag, startPoint x: 765, startPoint y: 584, endPoint x: 1034, endPoint y: 578, distance: 269.0
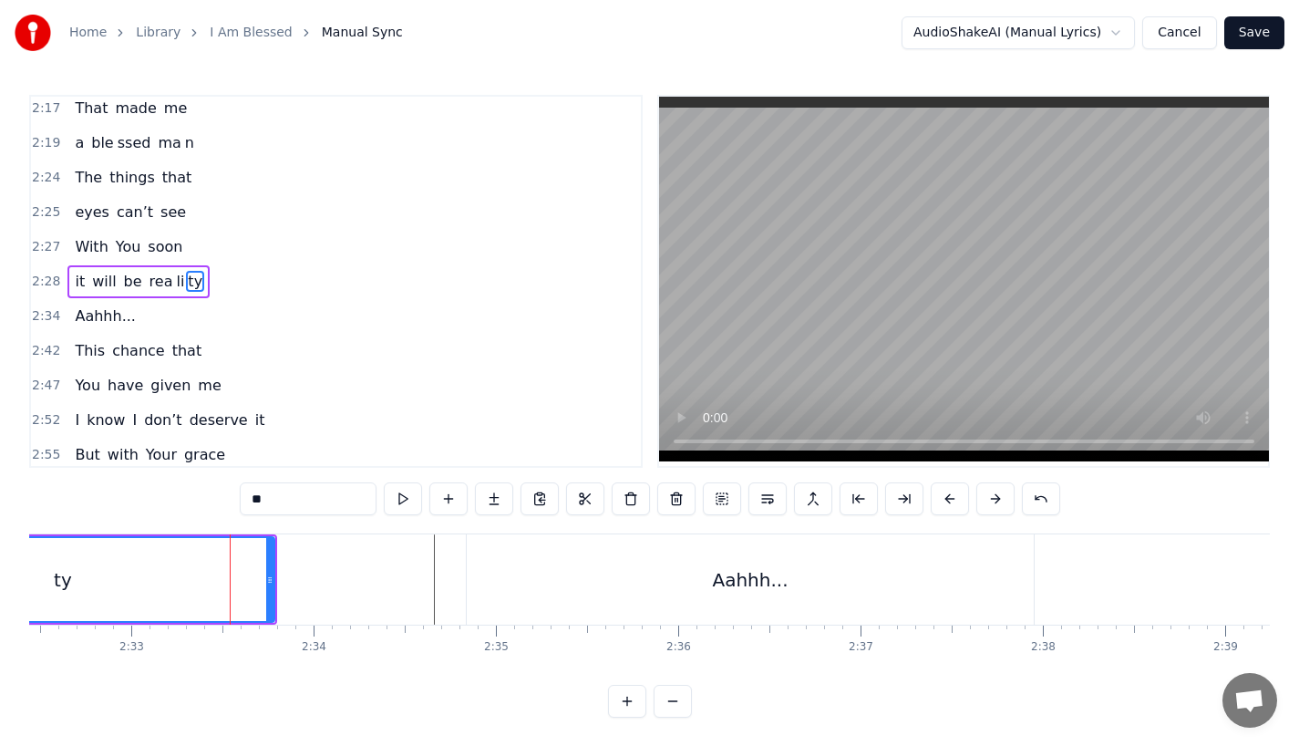
type input "********"
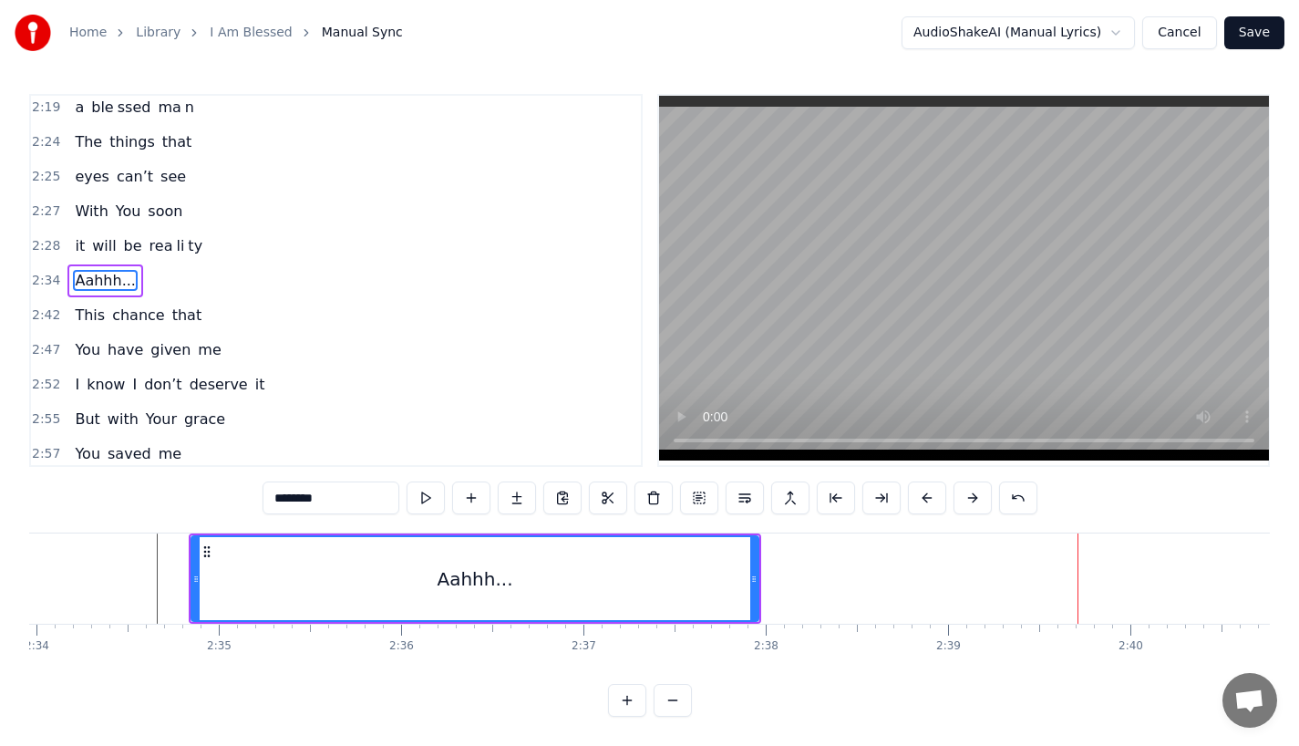
scroll to position [15, 0]
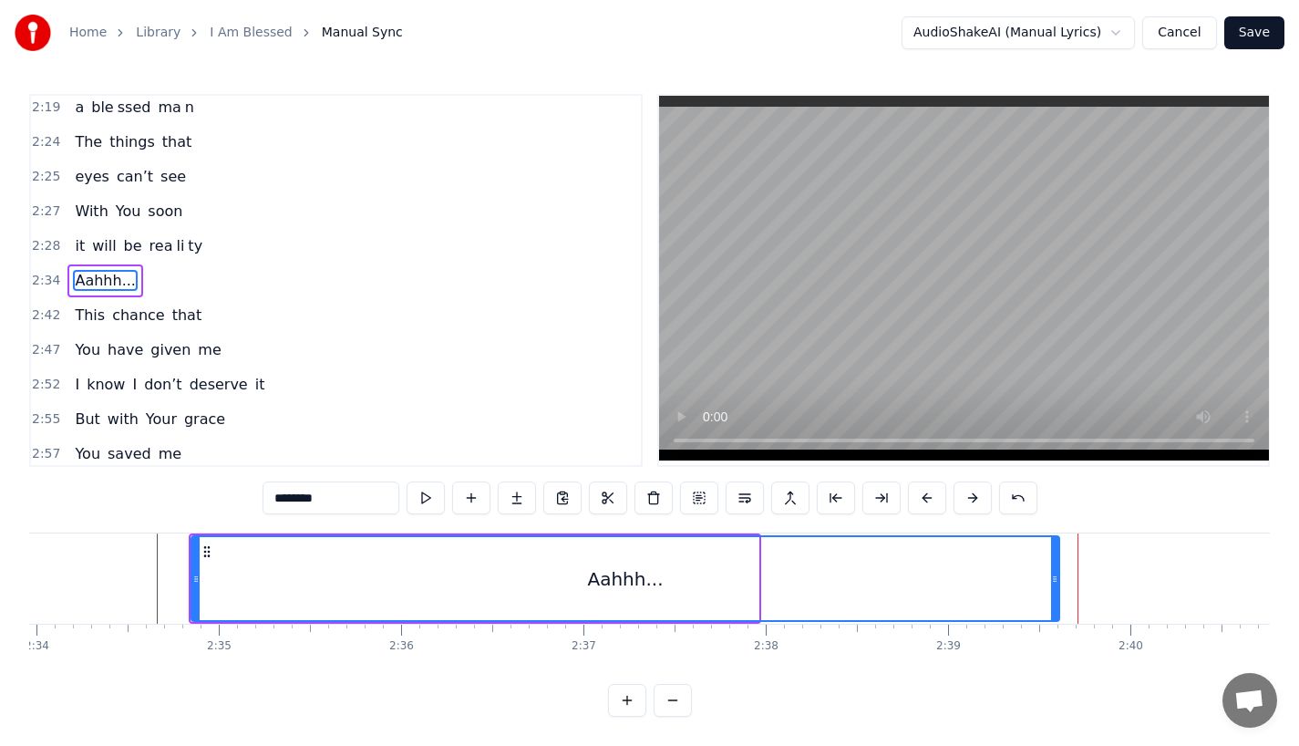
drag, startPoint x: 751, startPoint y: 570, endPoint x: 1080, endPoint y: 579, distance: 329.3
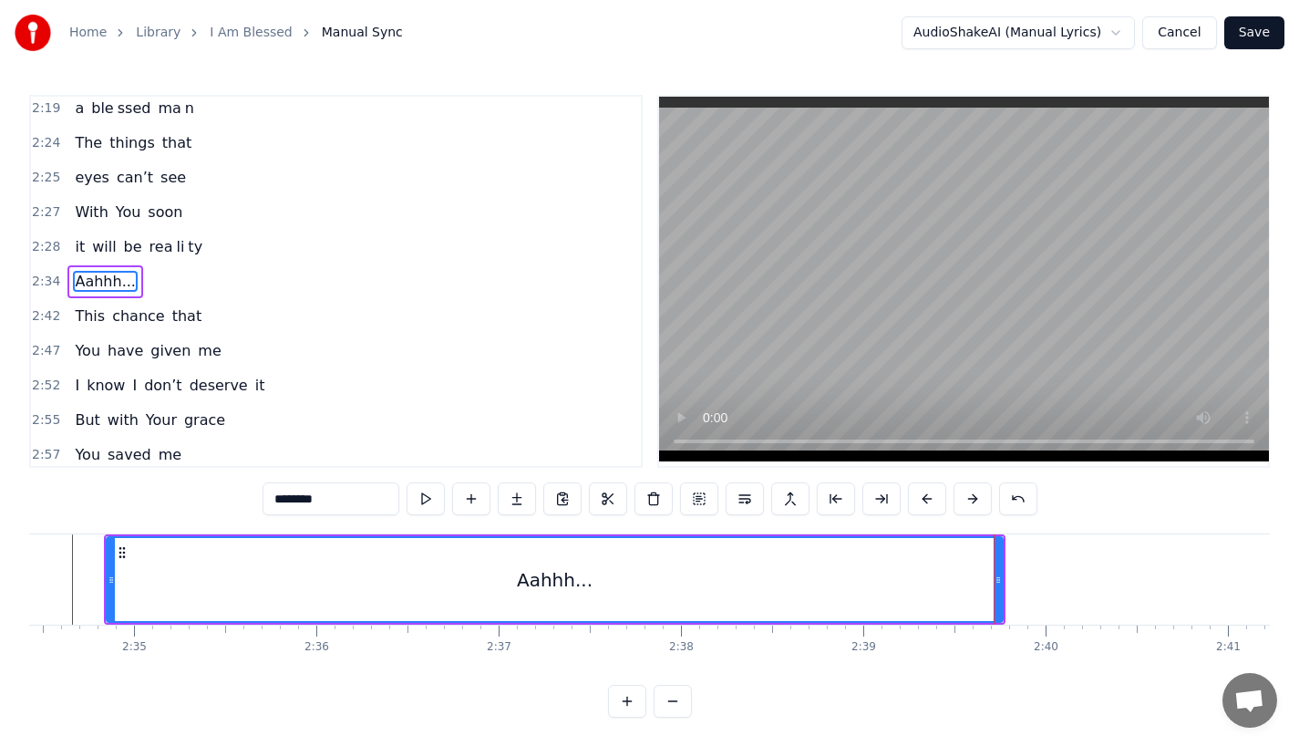
scroll to position [0, 28201]
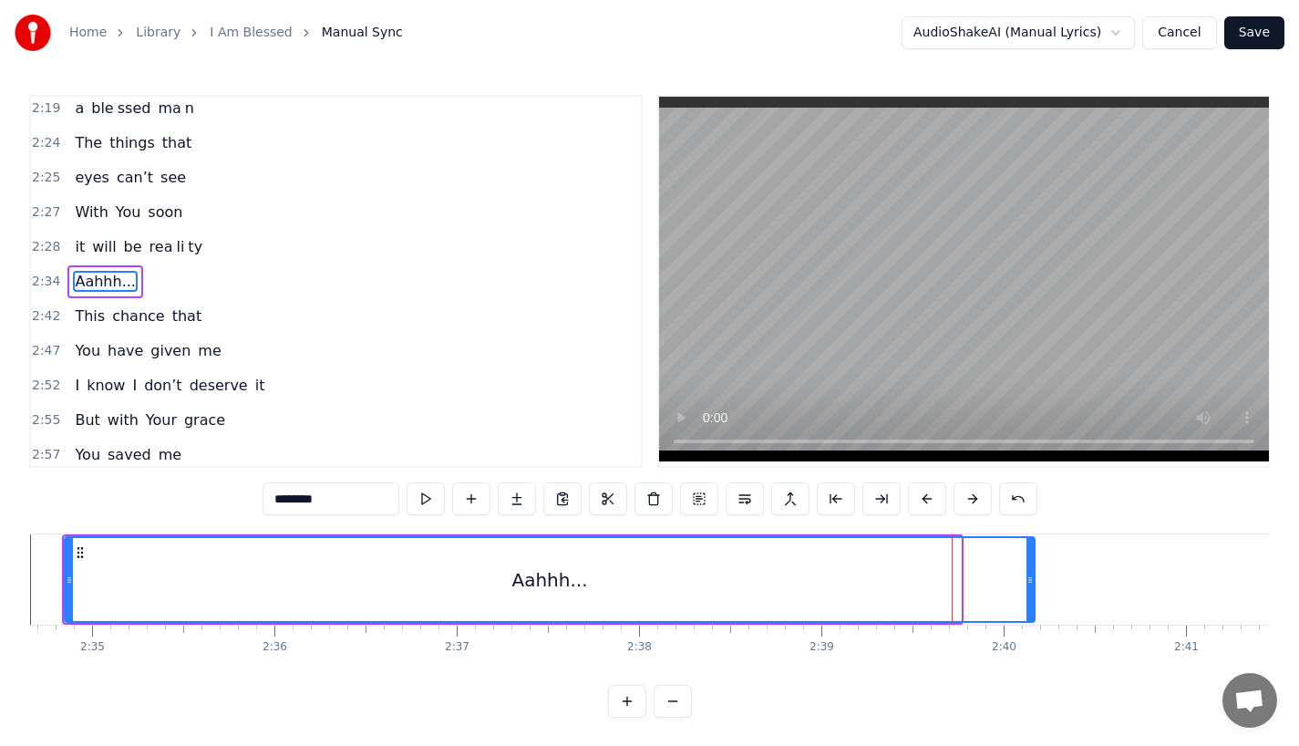
drag, startPoint x: 955, startPoint y: 580, endPoint x: 1028, endPoint y: 580, distance: 72.9
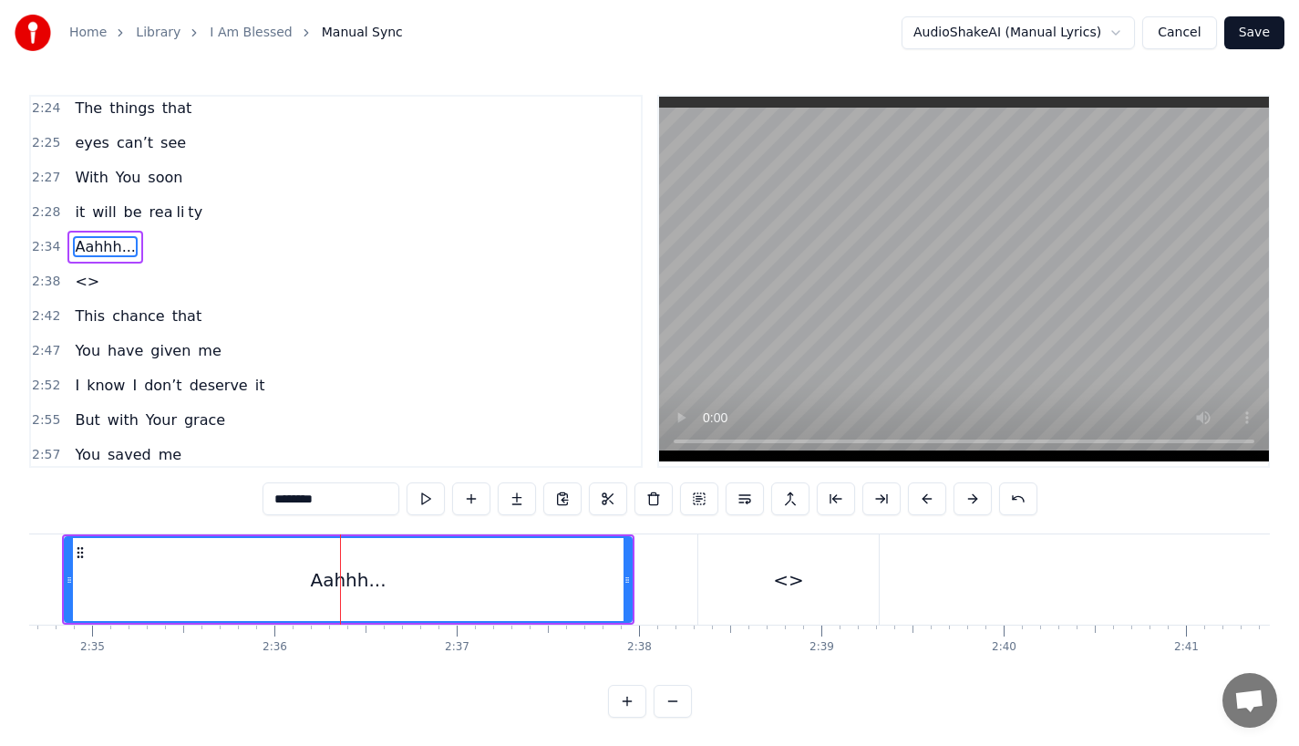
scroll to position [1045, 0]
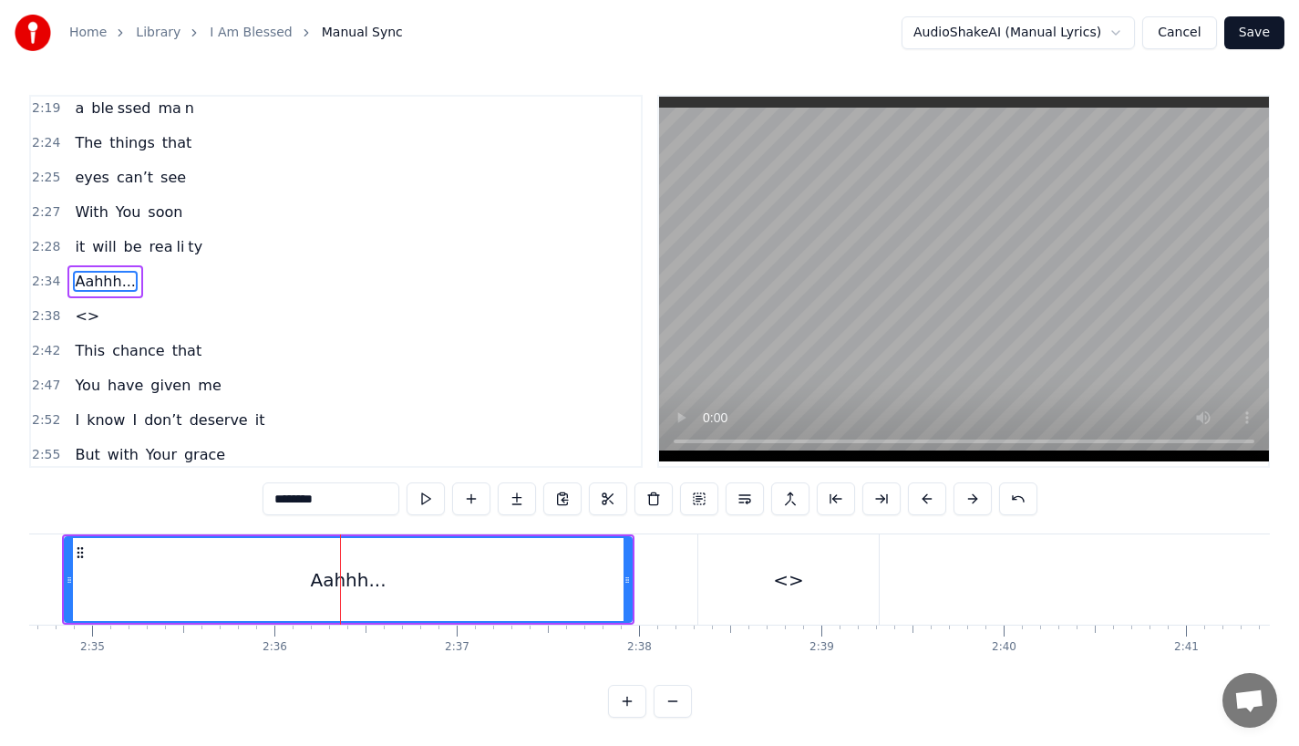
drag, startPoint x: 320, startPoint y: 502, endPoint x: 168, endPoint y: 501, distance: 152.3
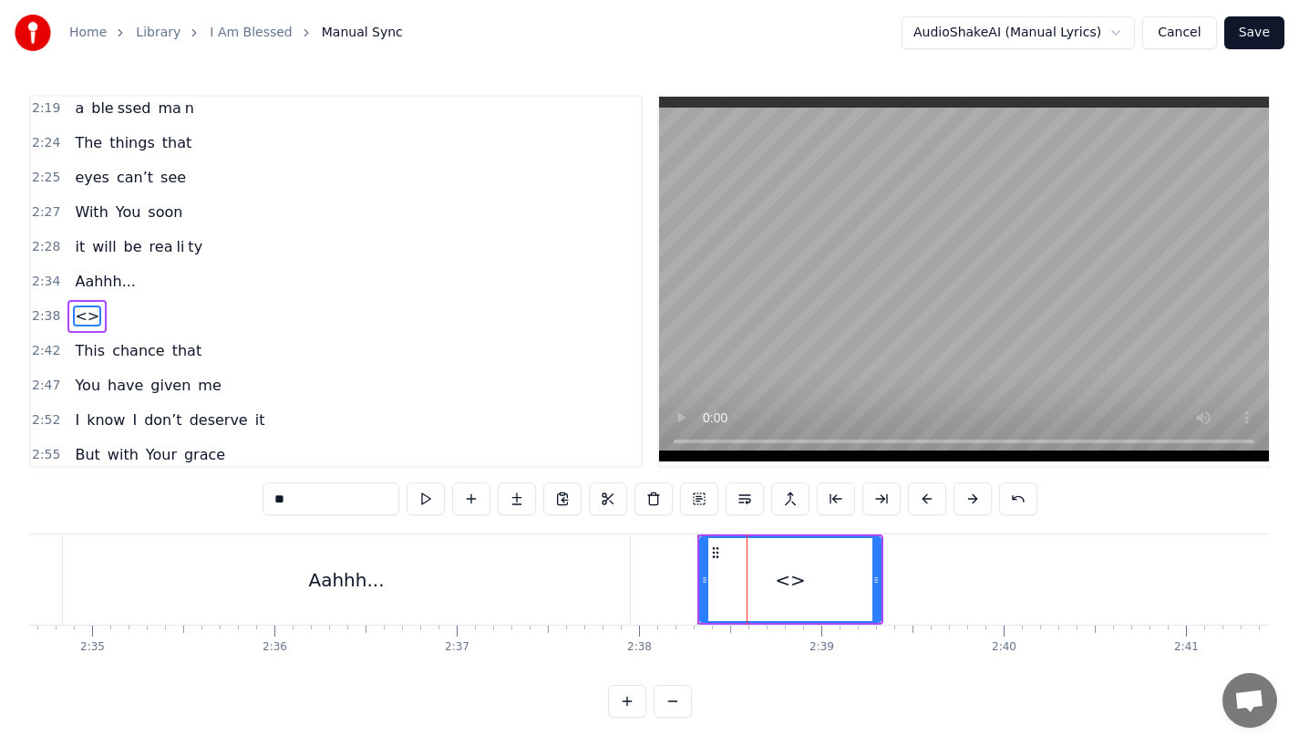
scroll to position [1080, 0]
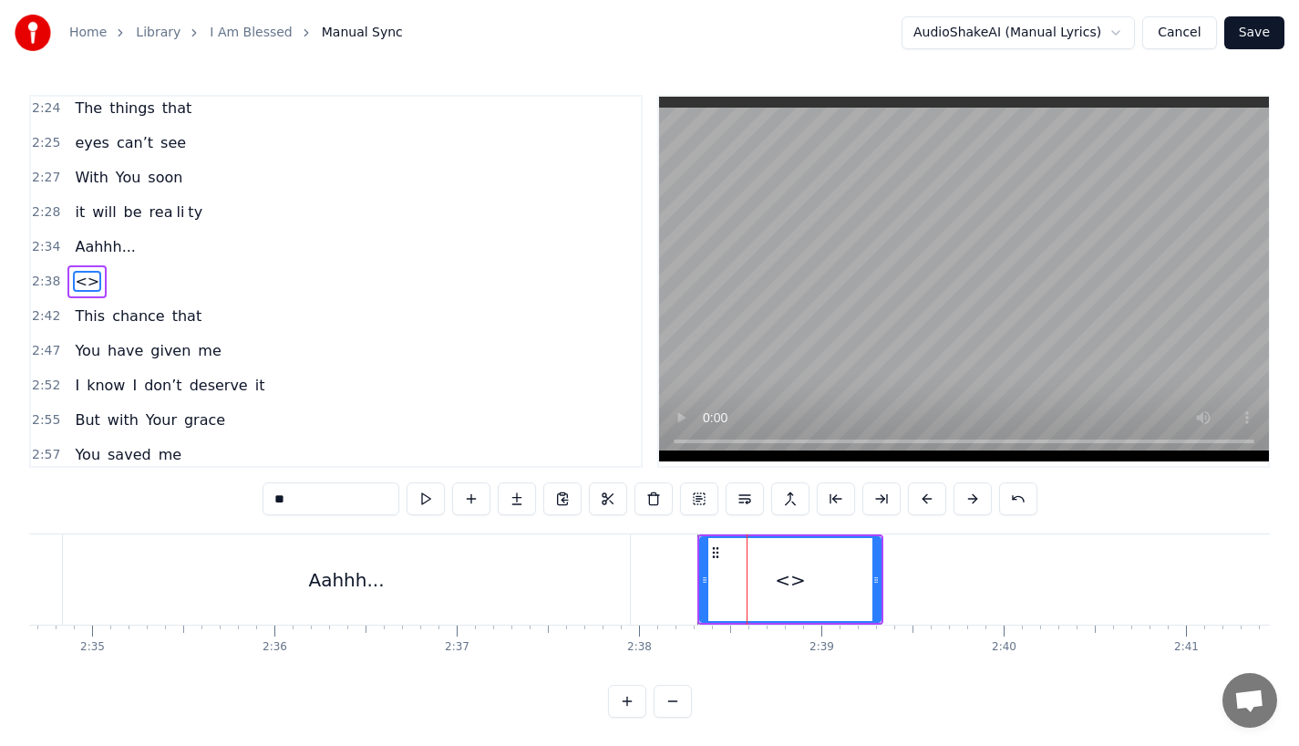
drag, startPoint x: 296, startPoint y: 496, endPoint x: 197, endPoint y: 496, distance: 99.4
paste input "******"
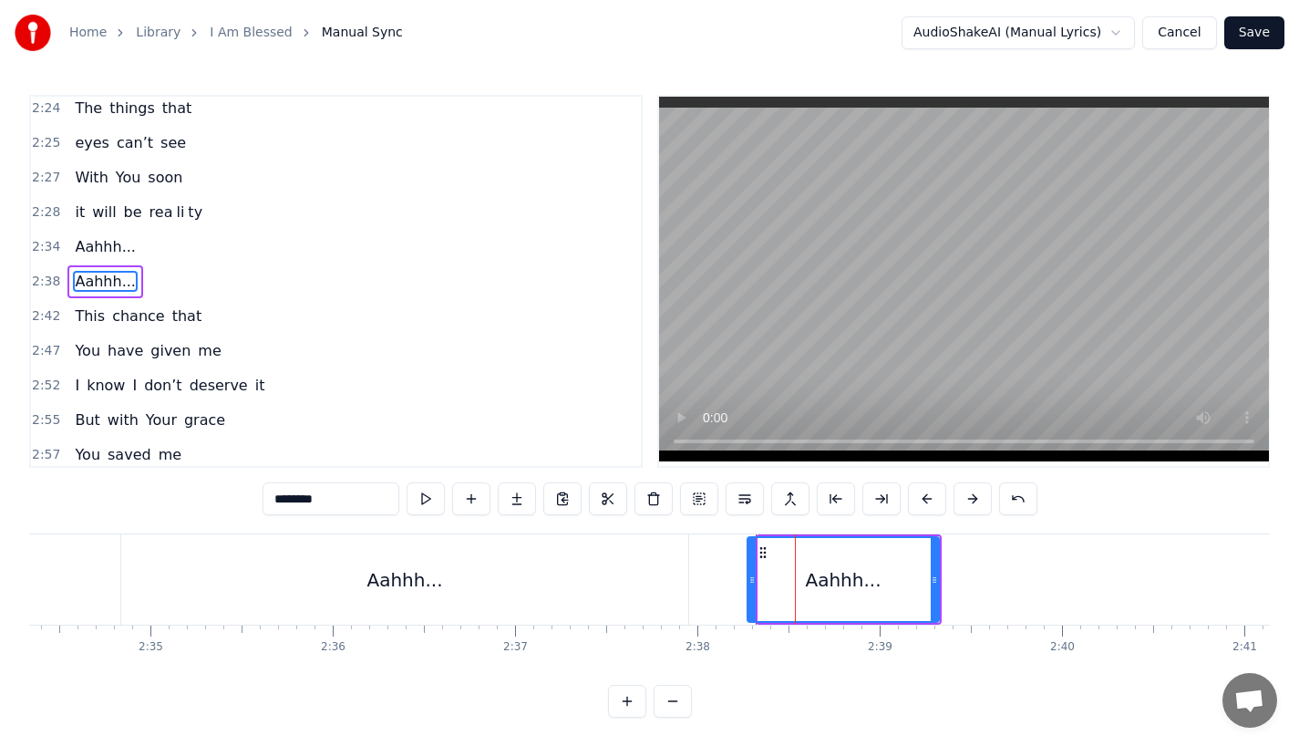
drag, startPoint x: 761, startPoint y: 571, endPoint x: 749, endPoint y: 572, distance: 12.8
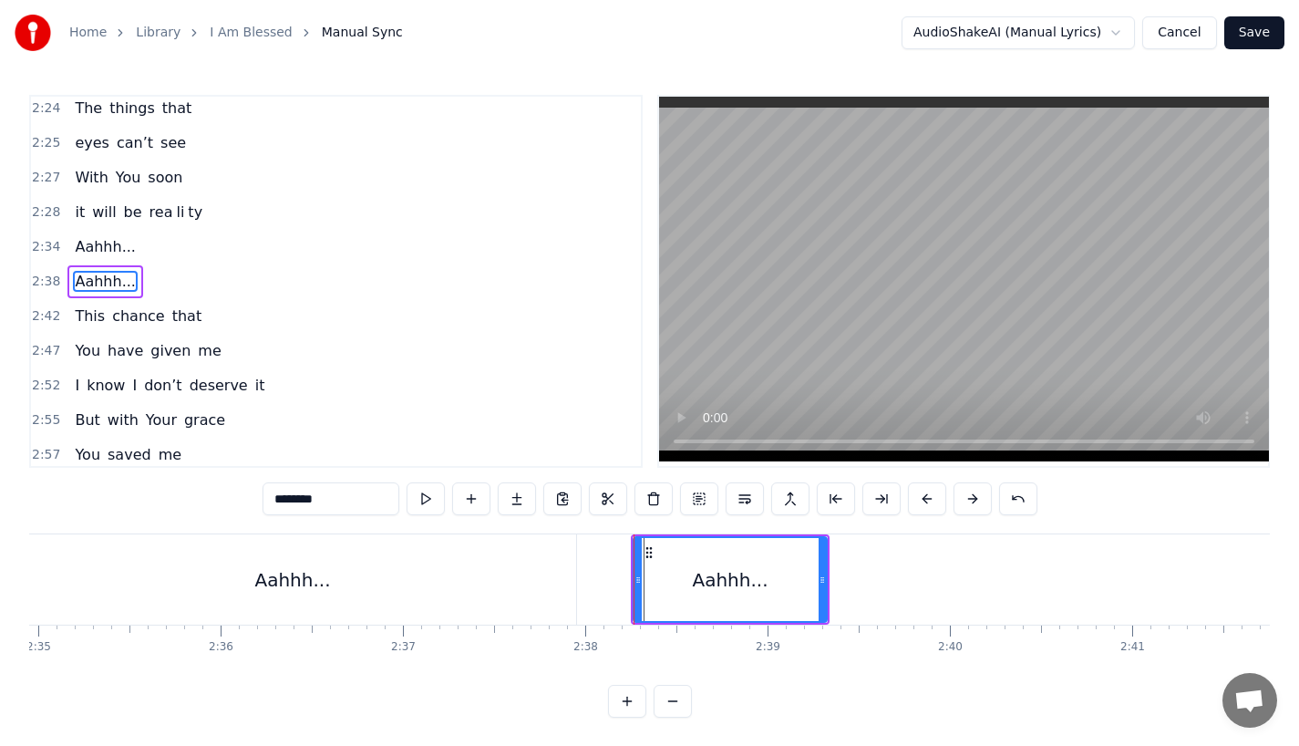
scroll to position [0, 28285]
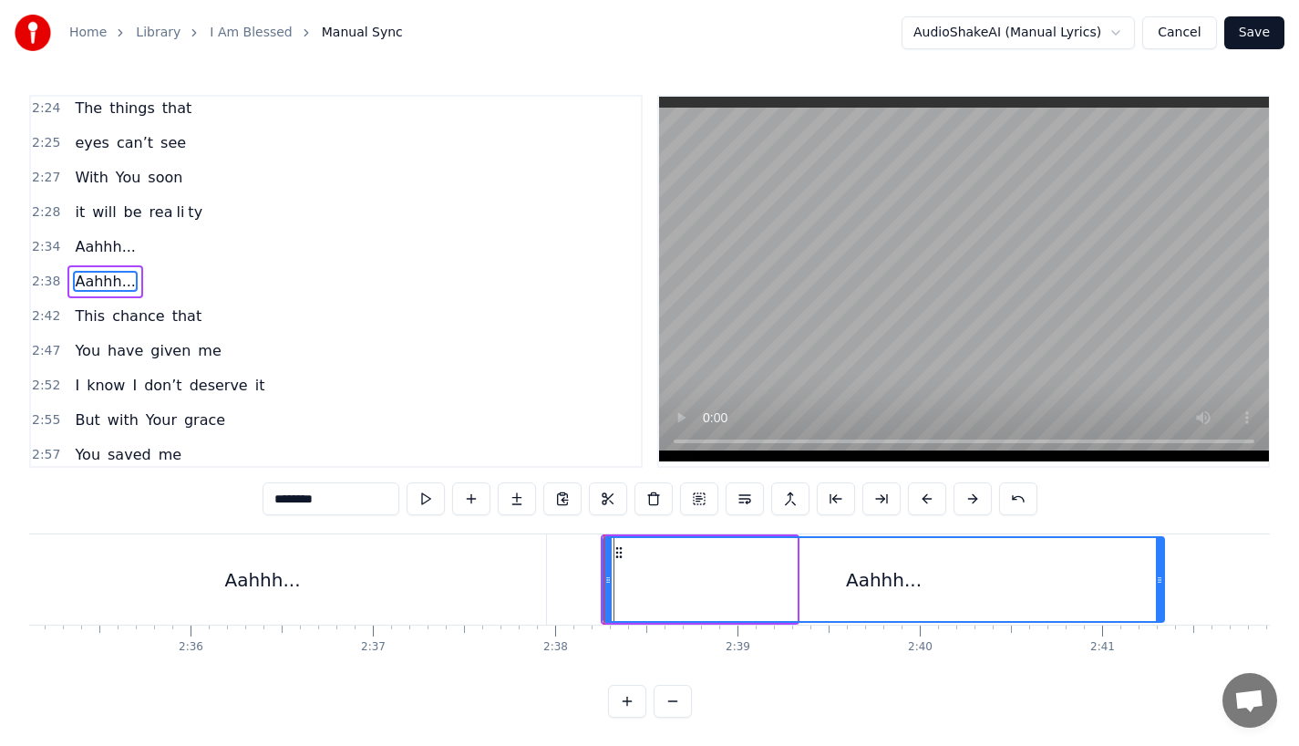
drag, startPoint x: 792, startPoint y: 585, endPoint x: 1161, endPoint y: 584, distance: 368.3
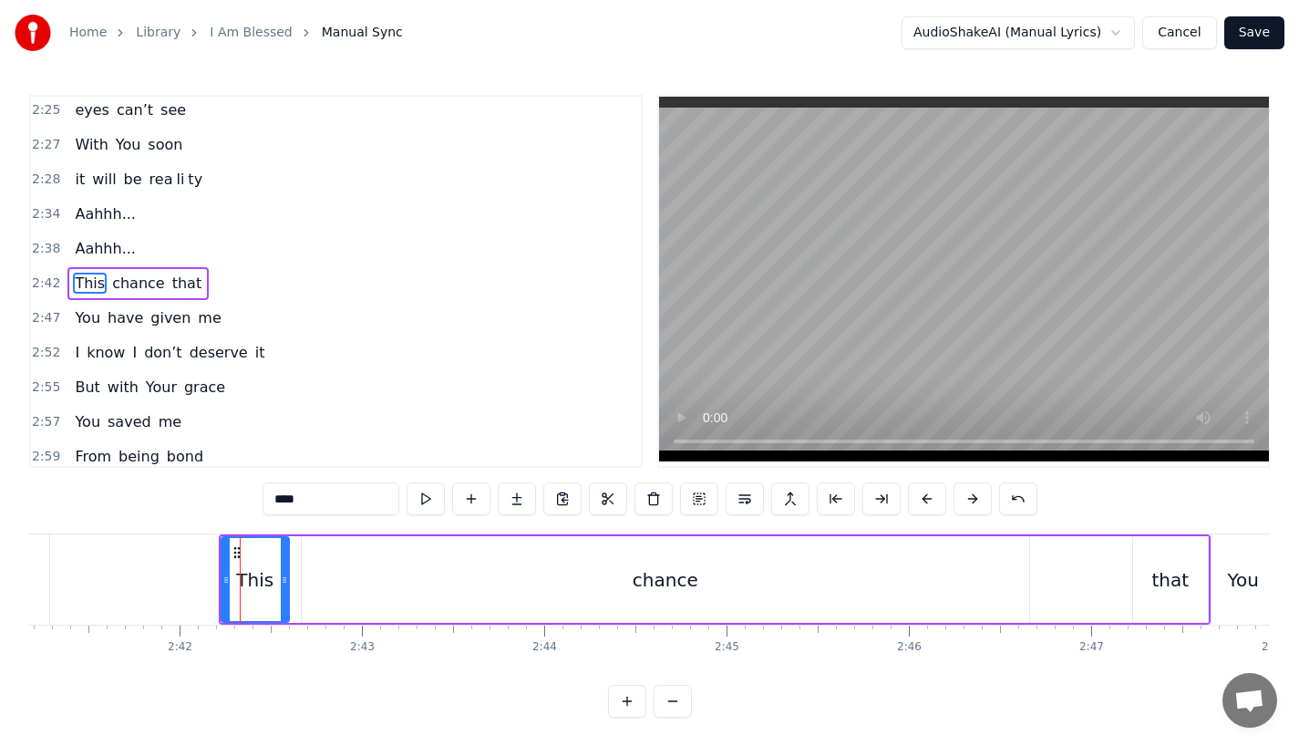
scroll to position [1114, 0]
drag, startPoint x: 284, startPoint y: 582, endPoint x: 301, endPoint y: 582, distance: 17.3
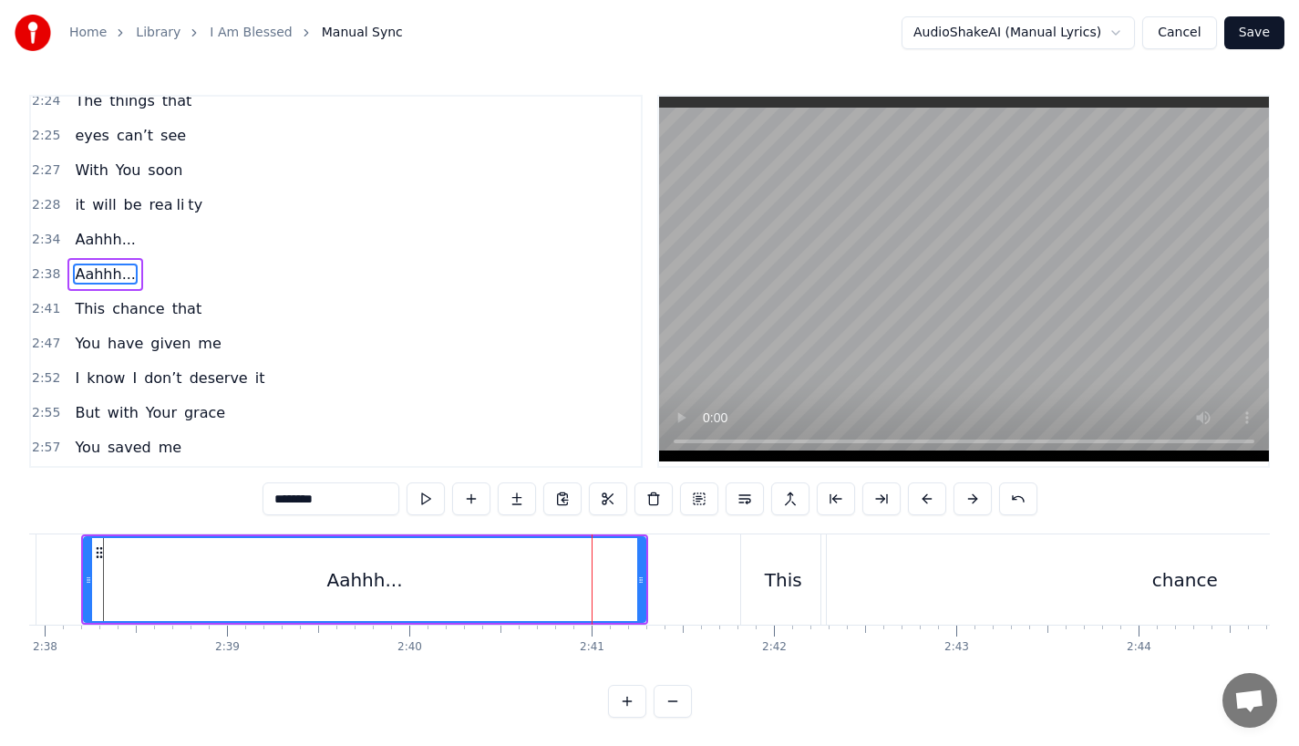
scroll to position [1080, 0]
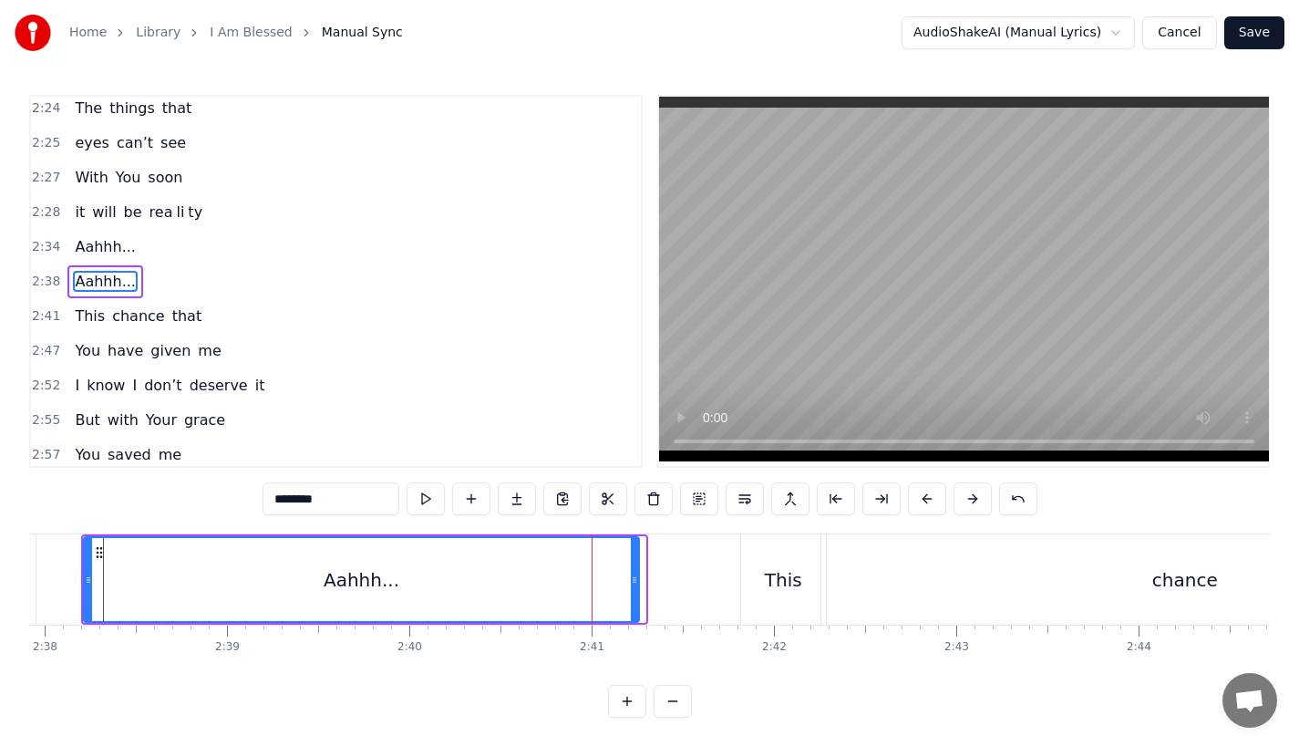
drag, startPoint x: 640, startPoint y: 582, endPoint x: 621, endPoint y: 582, distance: 19.1
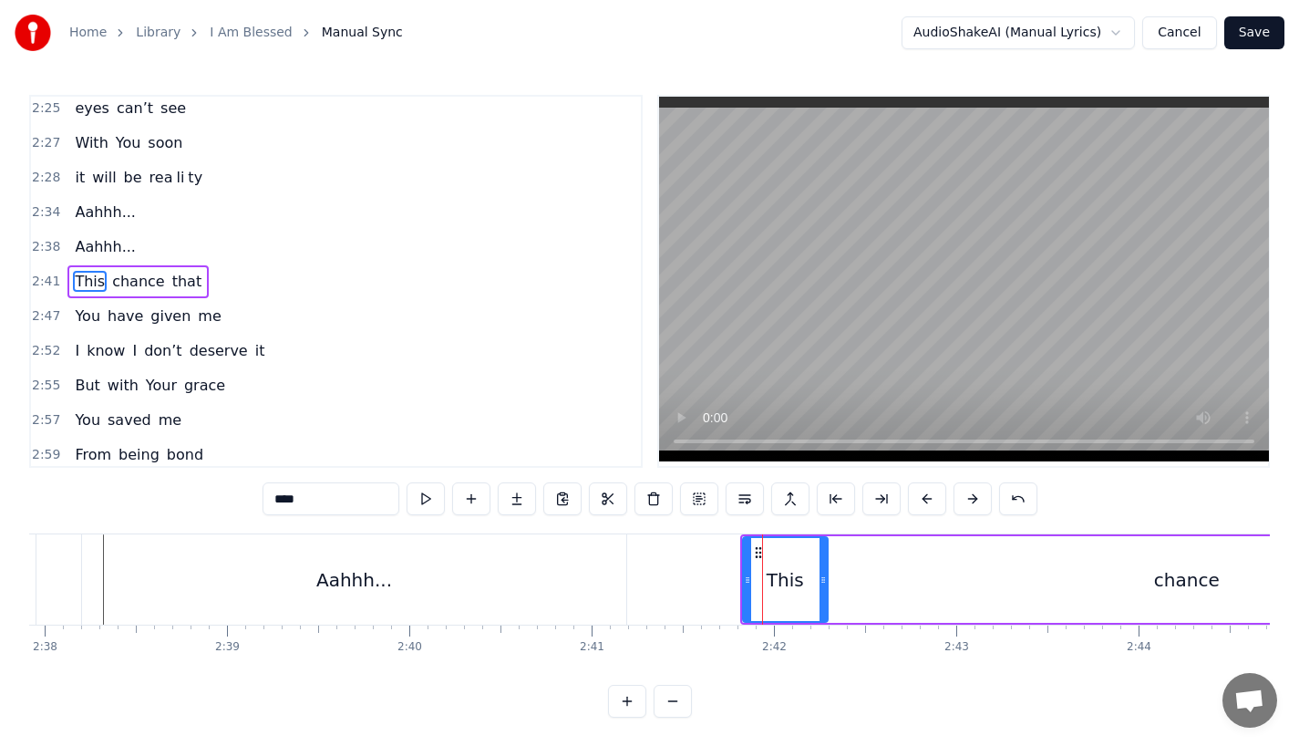
type input "********"
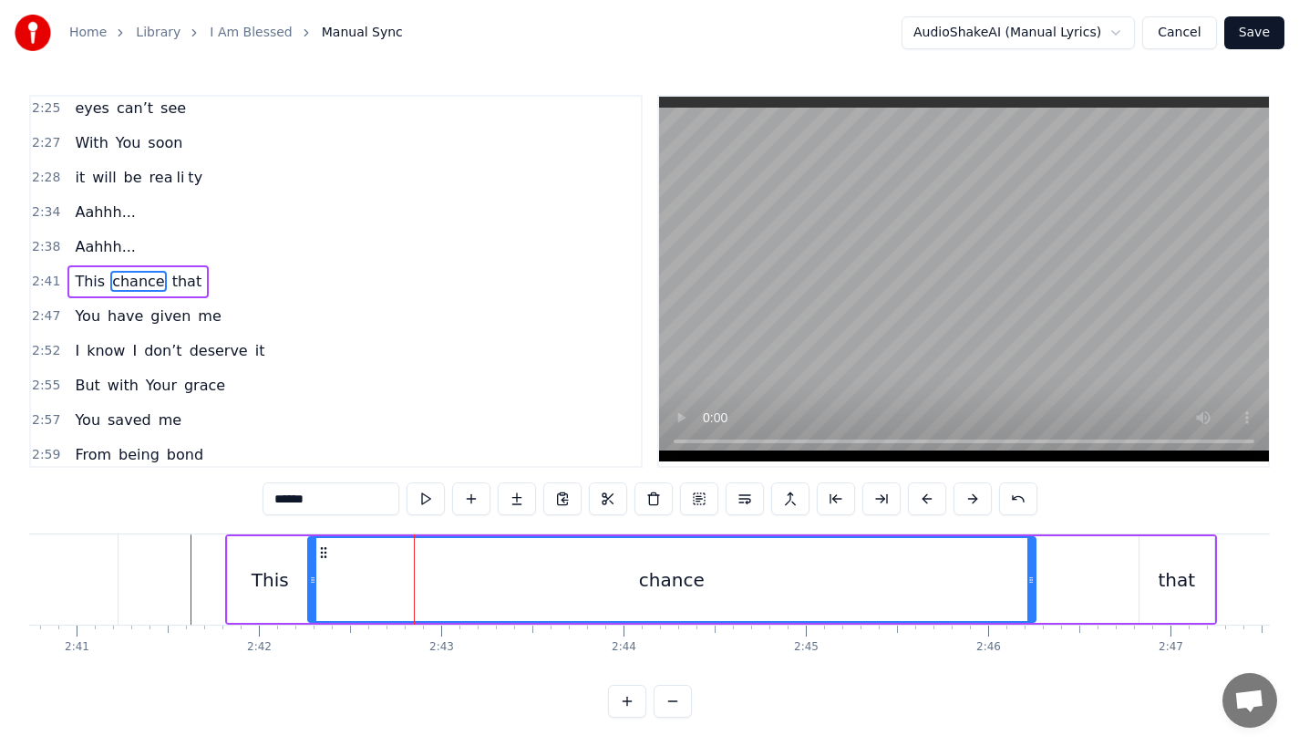
scroll to position [0, 29308]
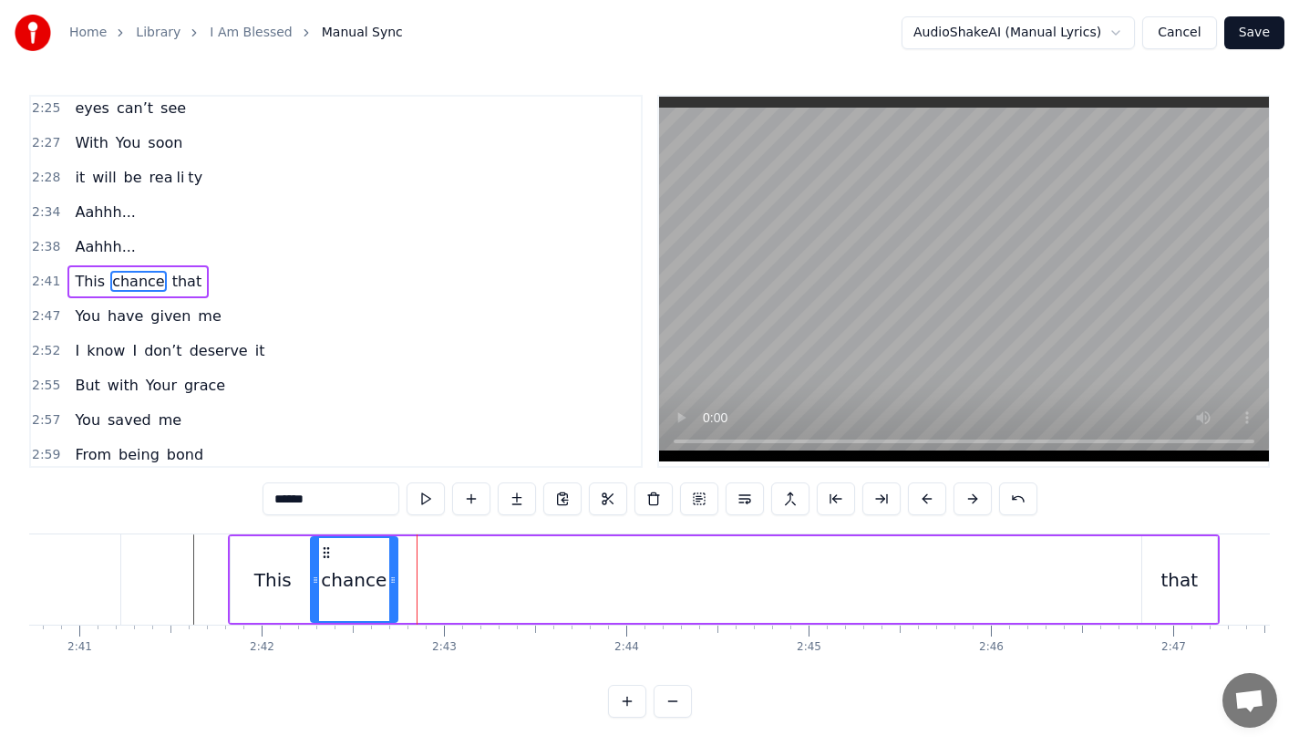
drag, startPoint x: 1029, startPoint y: 582, endPoint x: 398, endPoint y: 564, distance: 632.1
drag, startPoint x: 290, startPoint y: 503, endPoint x: 371, endPoint y: 503, distance: 81.1
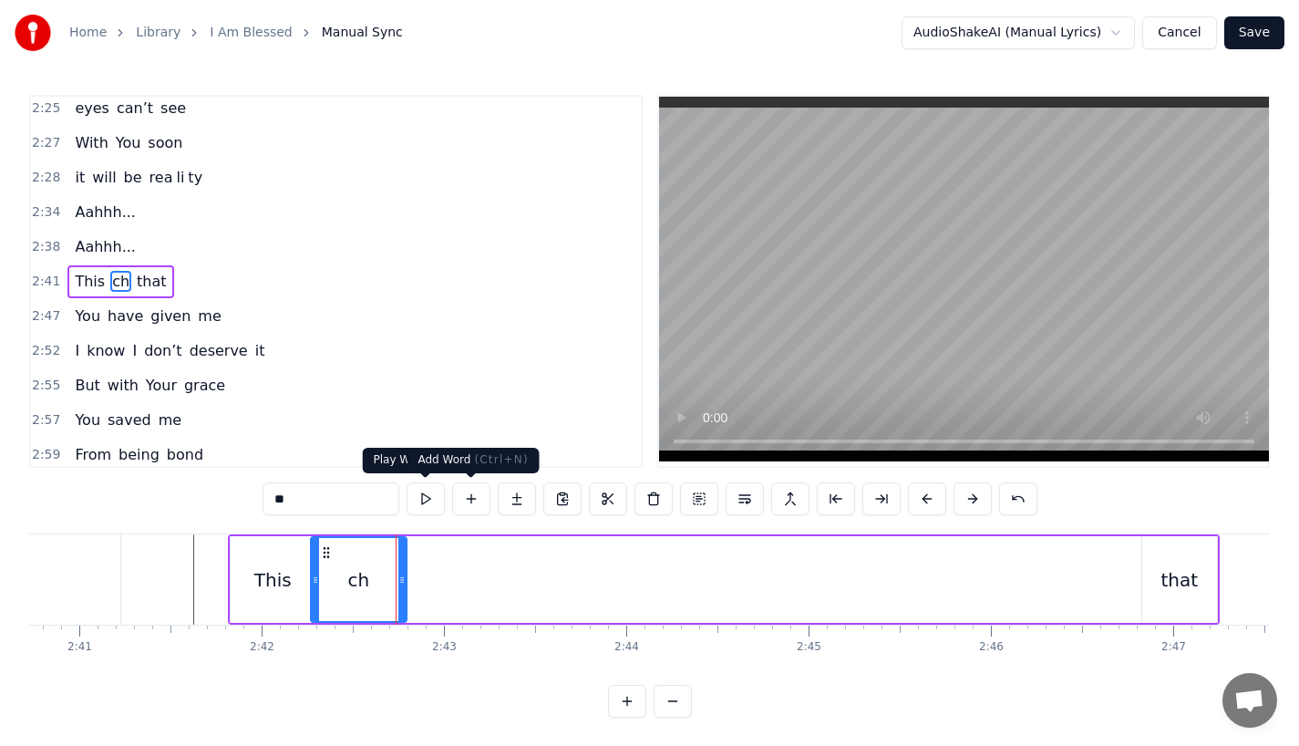
type input "**"
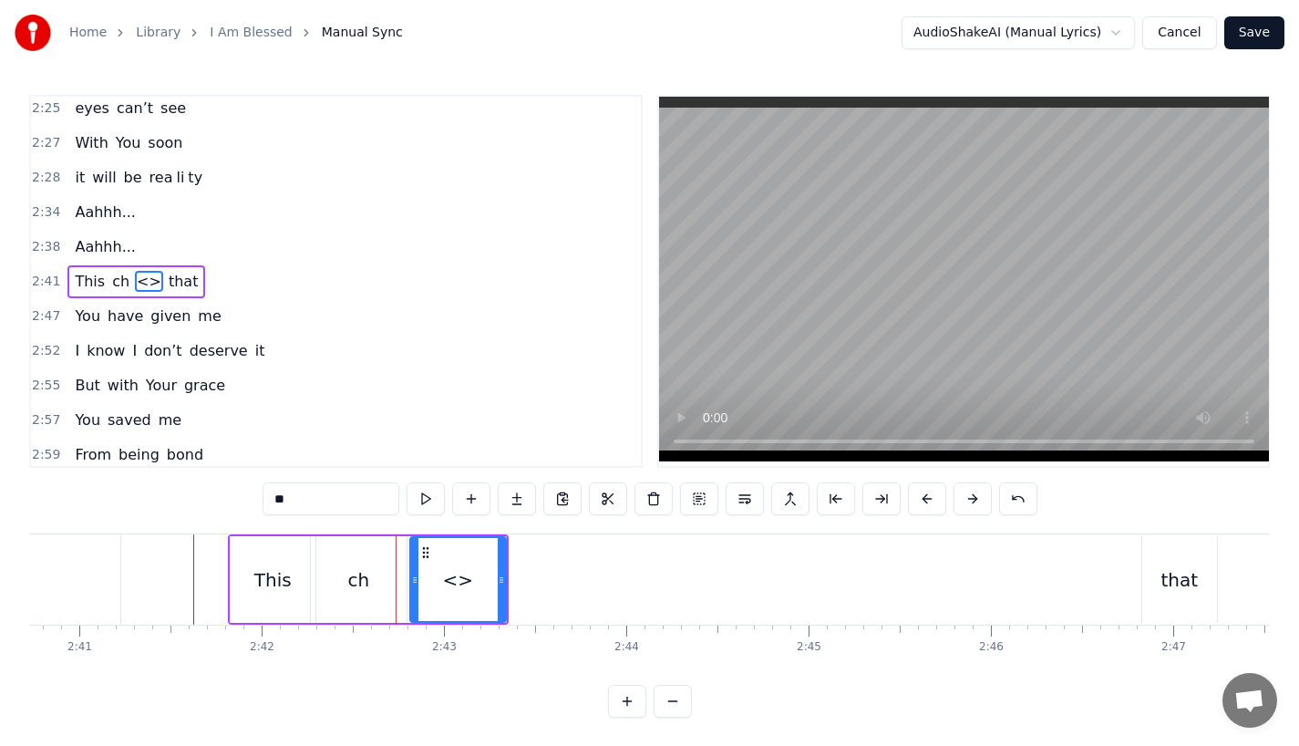
drag, startPoint x: 262, startPoint y: 498, endPoint x: 158, endPoint y: 498, distance: 103.9
paste input "**"
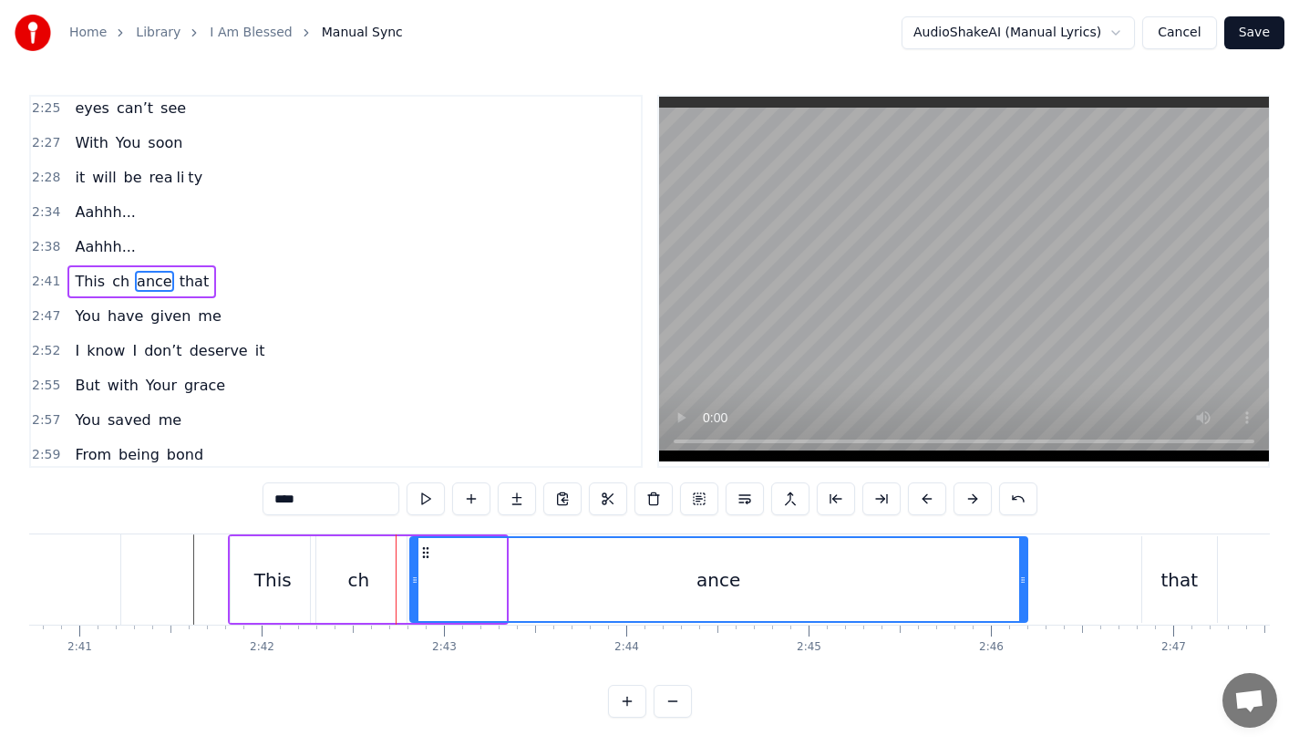
drag, startPoint x: 500, startPoint y: 584, endPoint x: 1021, endPoint y: 582, distance: 521.5
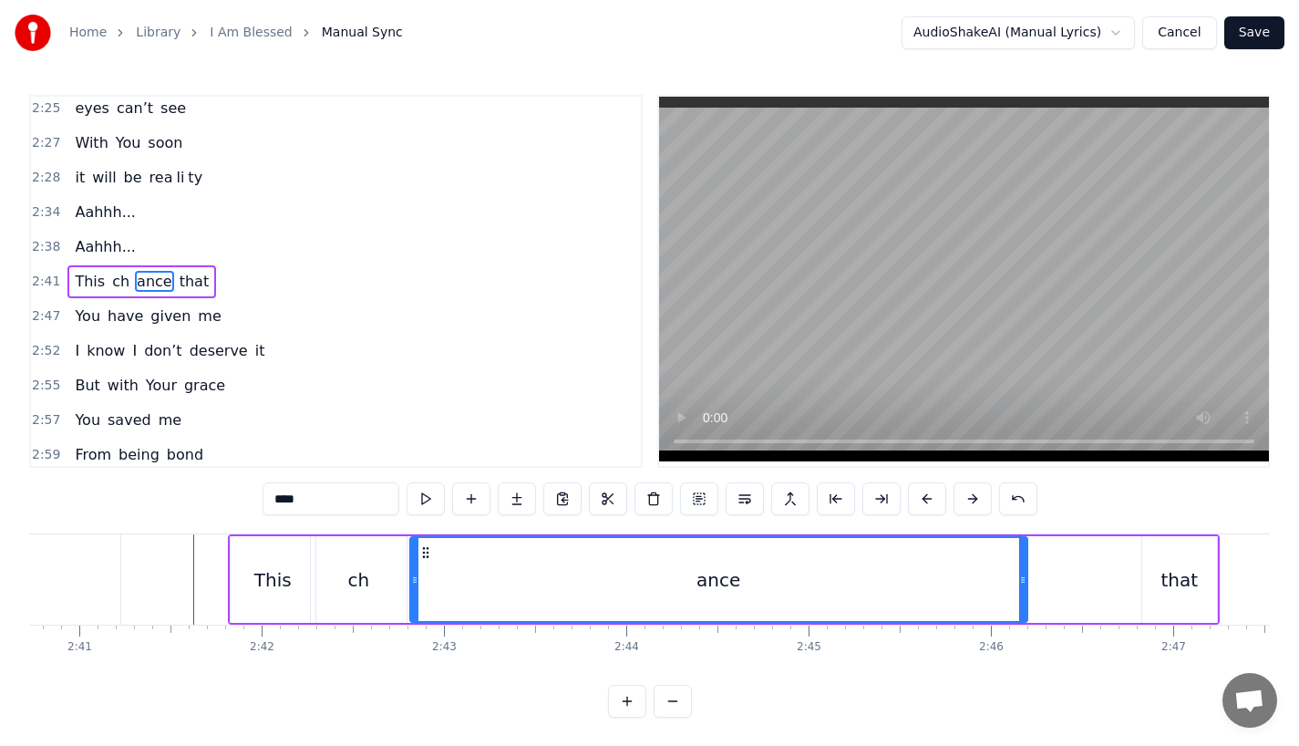
type input "****"
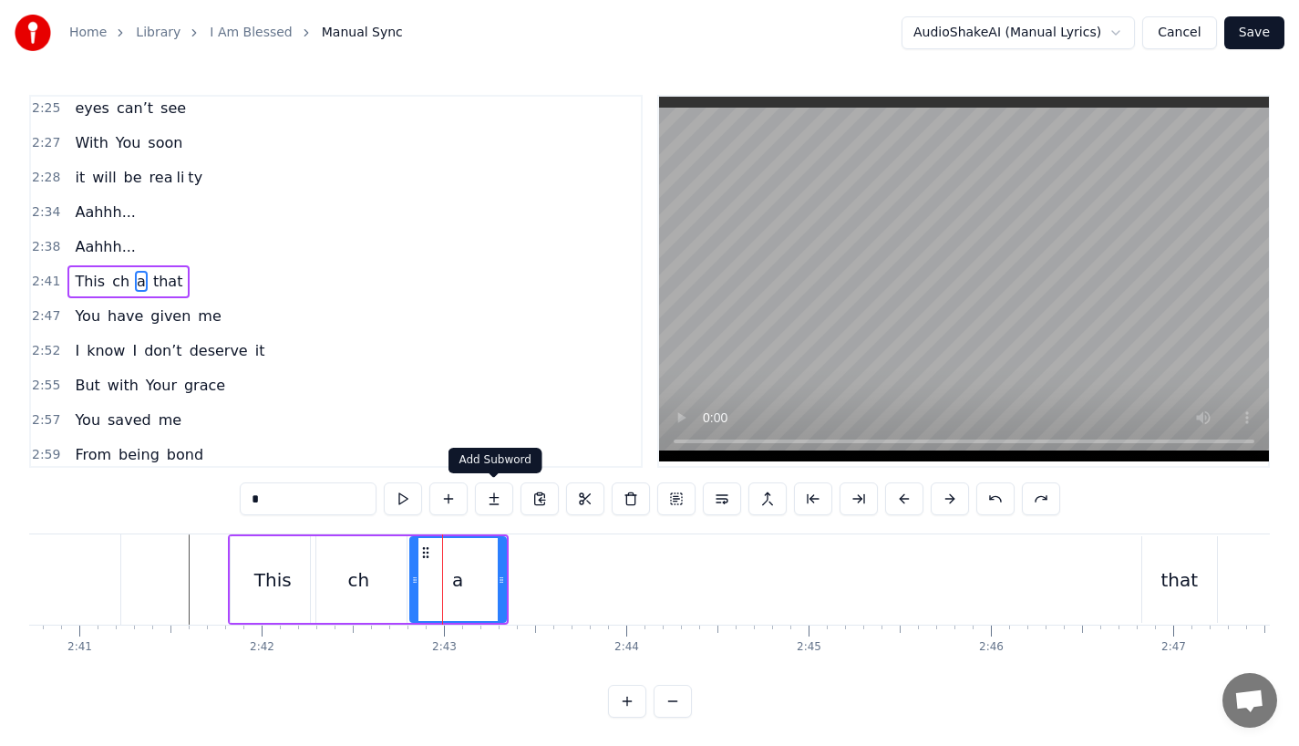
type input "**"
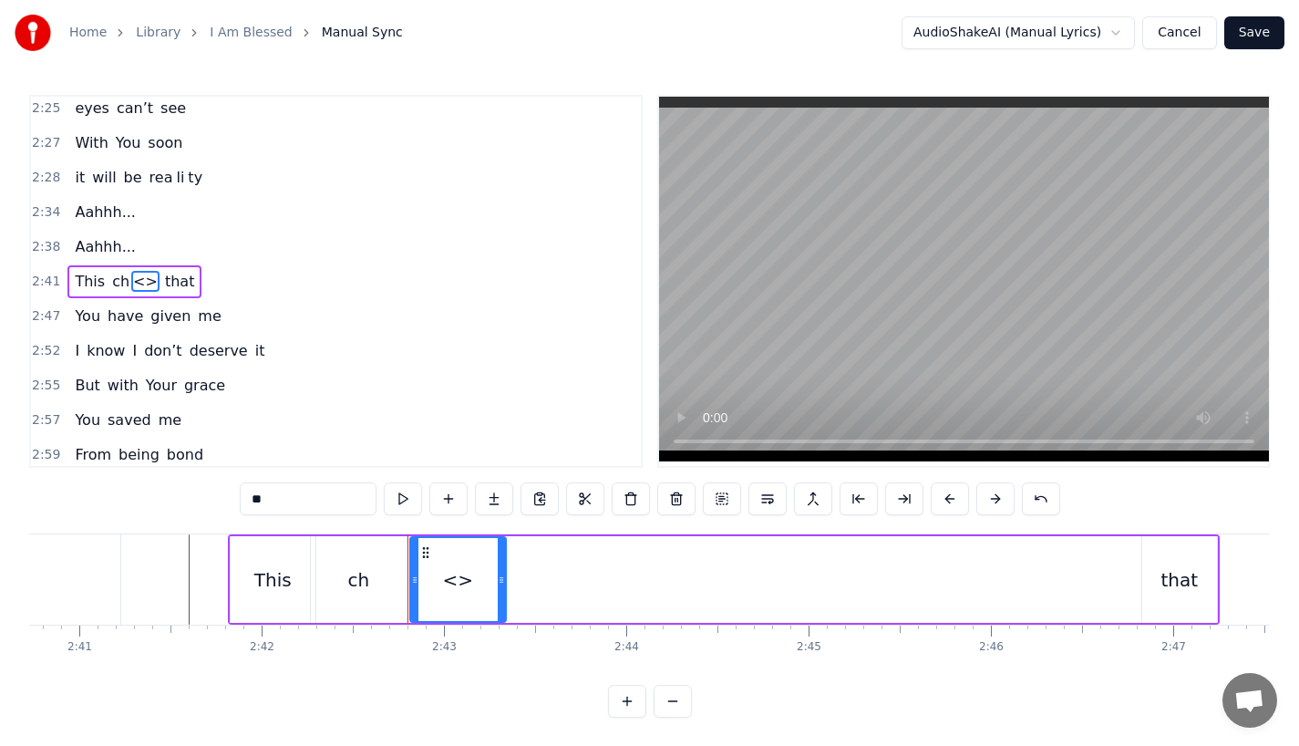
drag, startPoint x: 298, startPoint y: 502, endPoint x: 184, endPoint y: 489, distance: 114.8
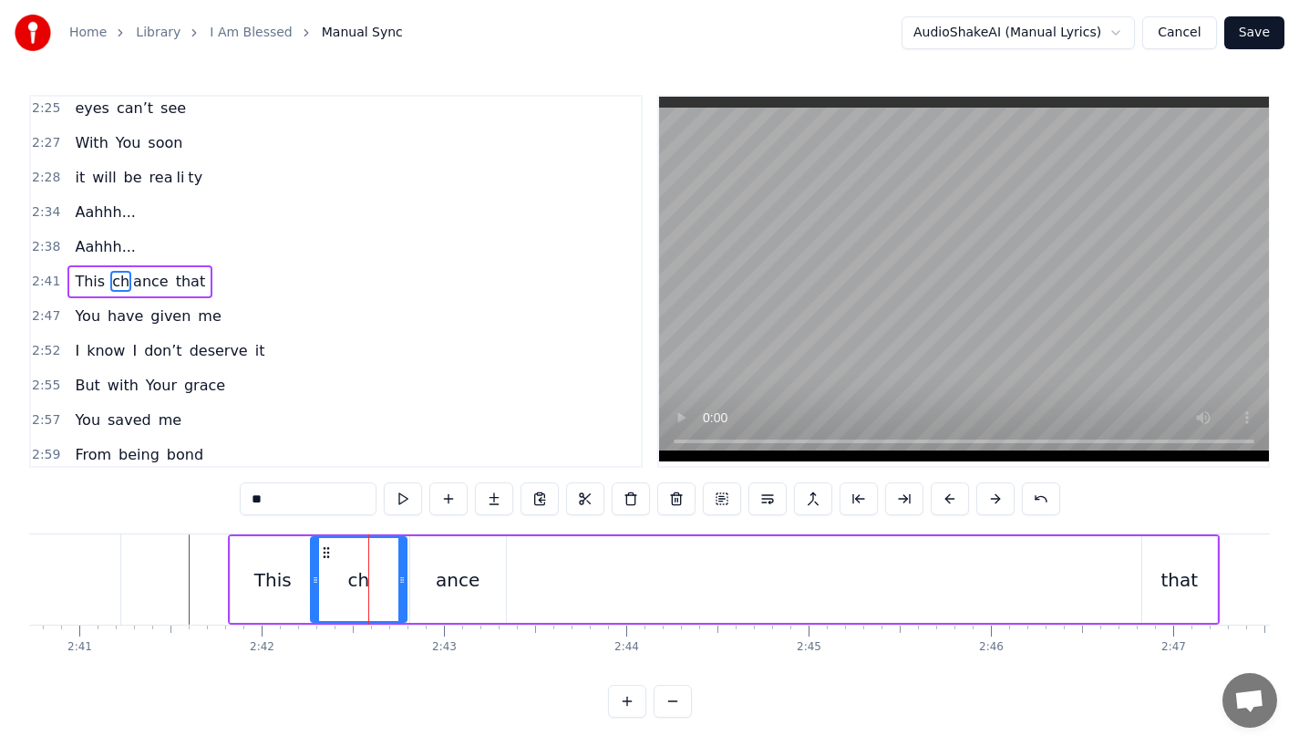
type input "****"
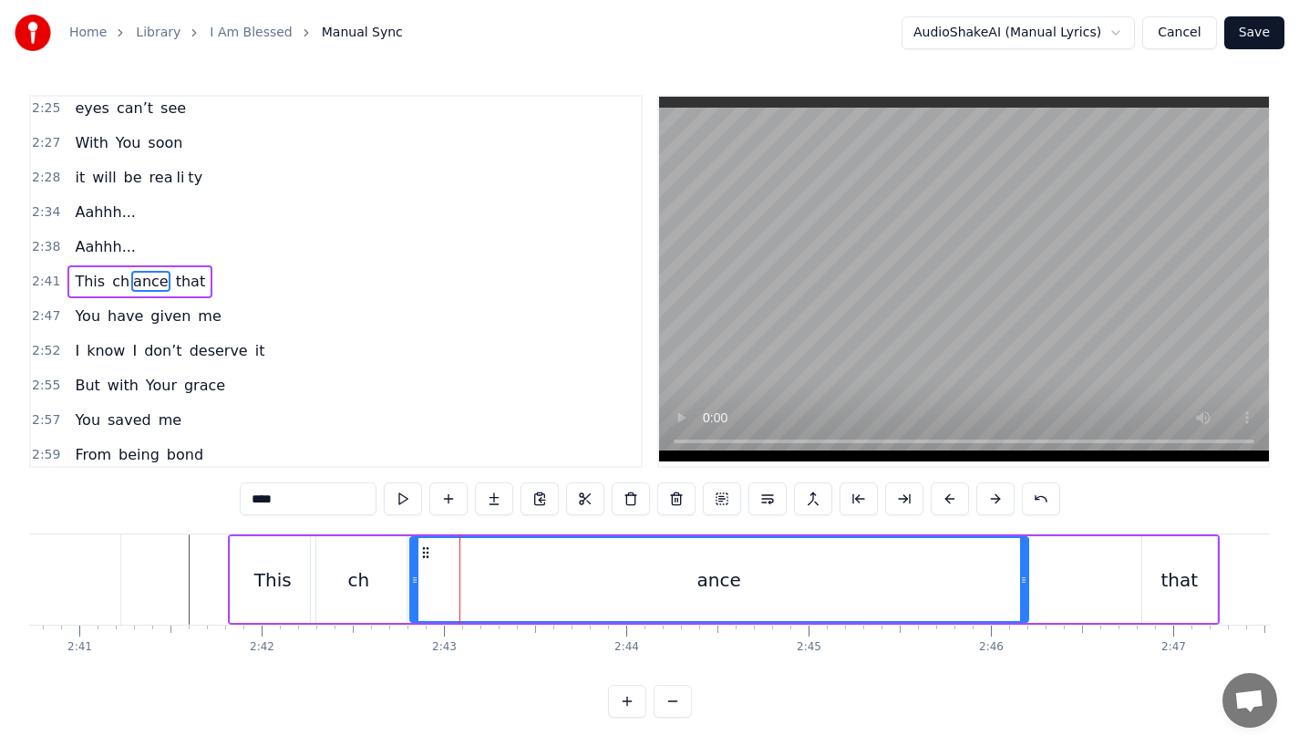
drag, startPoint x: 501, startPoint y: 589, endPoint x: 1051, endPoint y: 571, distance: 551.0
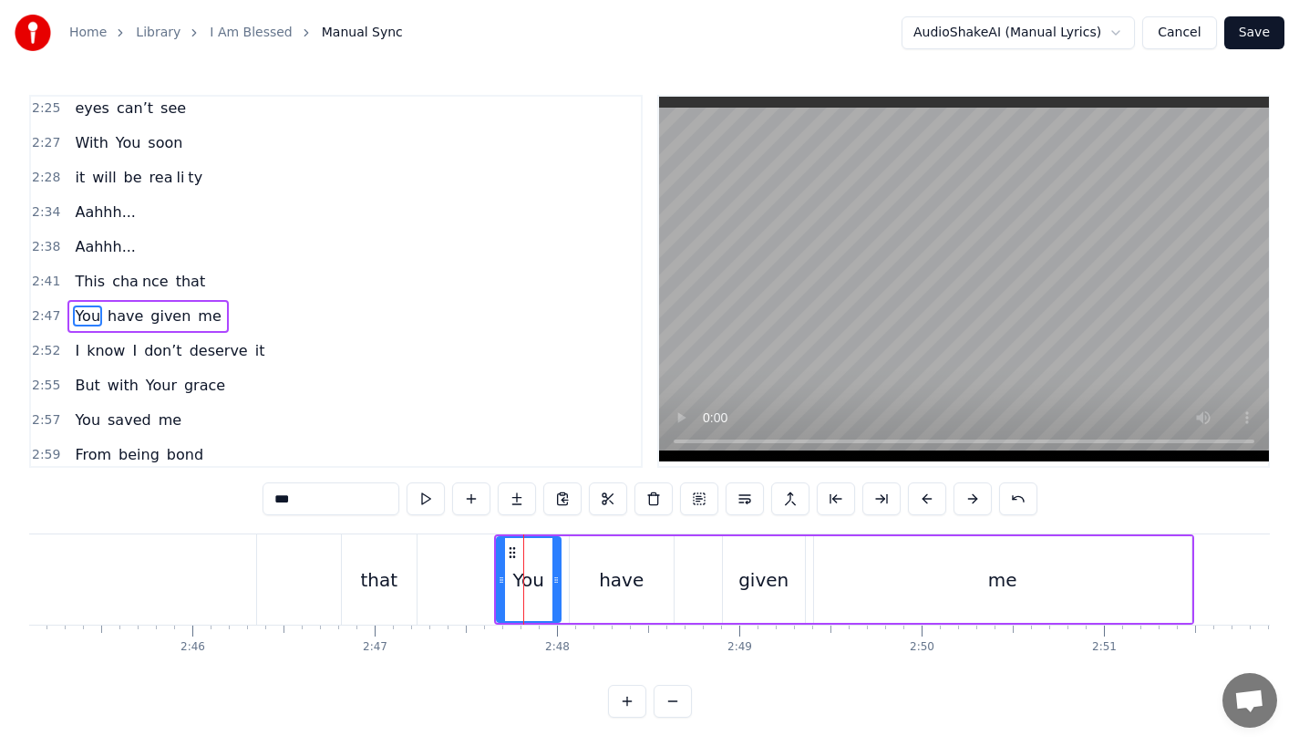
scroll to position [1149, 0]
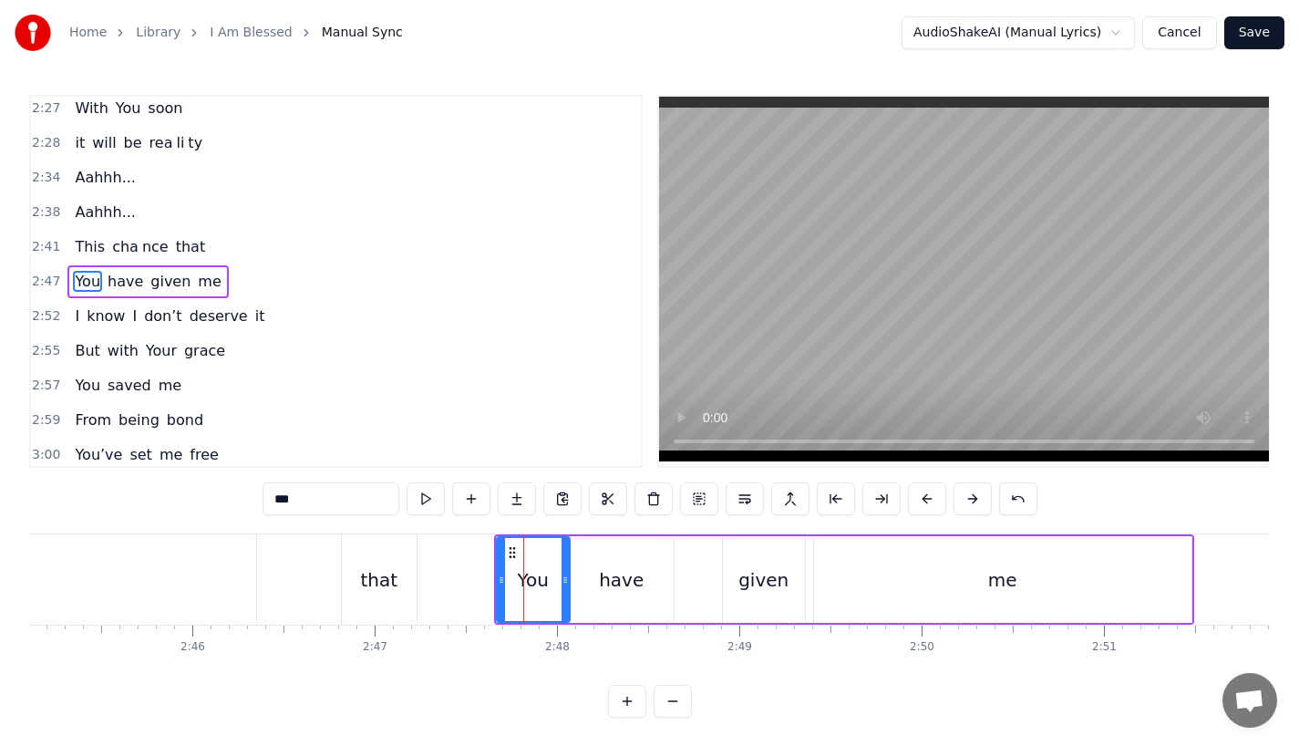
drag, startPoint x: 554, startPoint y: 585, endPoint x: 564, endPoint y: 585, distance: 10.0
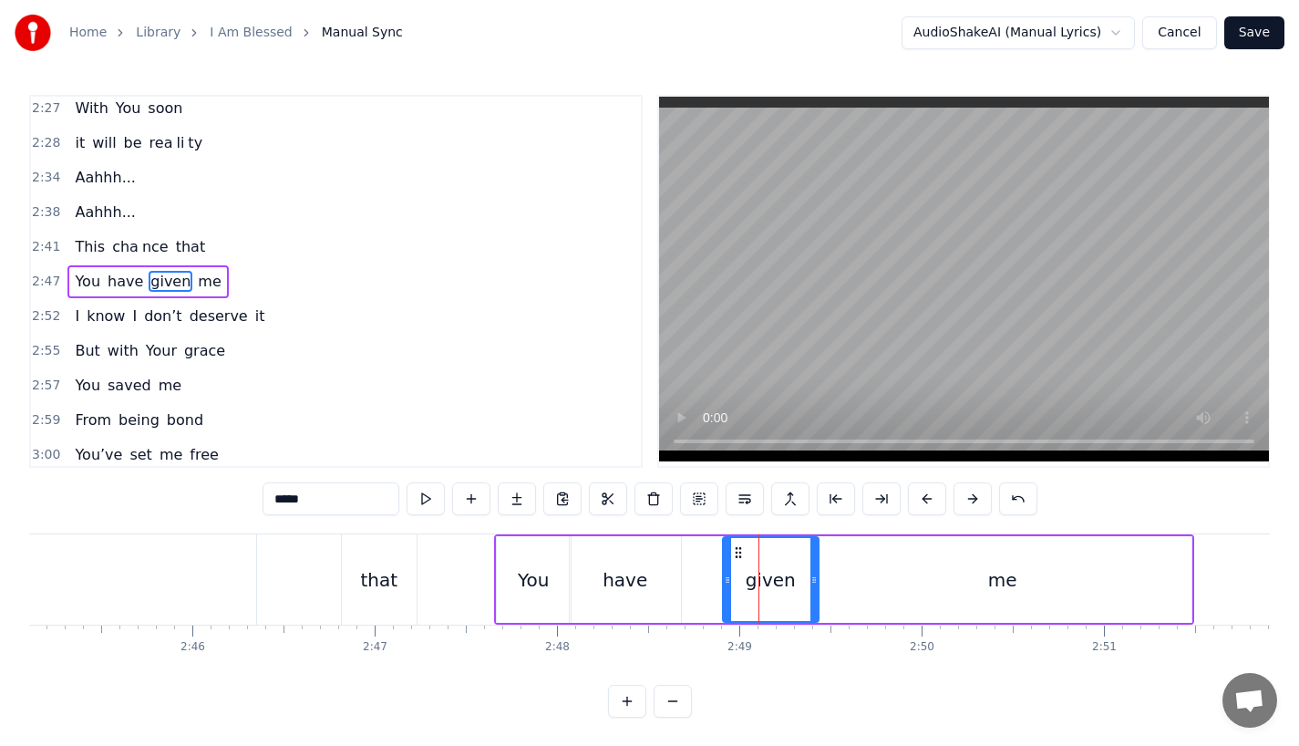
drag, startPoint x: 798, startPoint y: 582, endPoint x: 811, endPoint y: 582, distance: 13.7
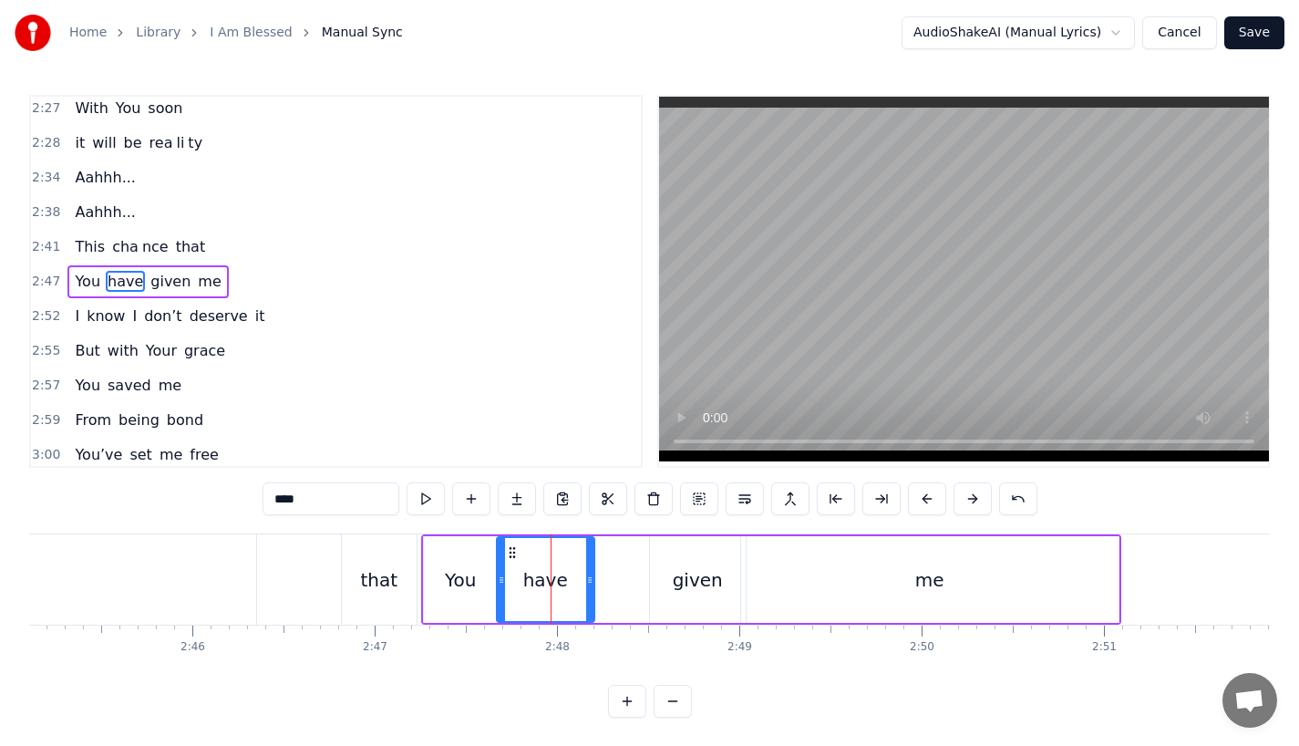
drag, startPoint x: 602, startPoint y: 597, endPoint x: 584, endPoint y: 597, distance: 17.3
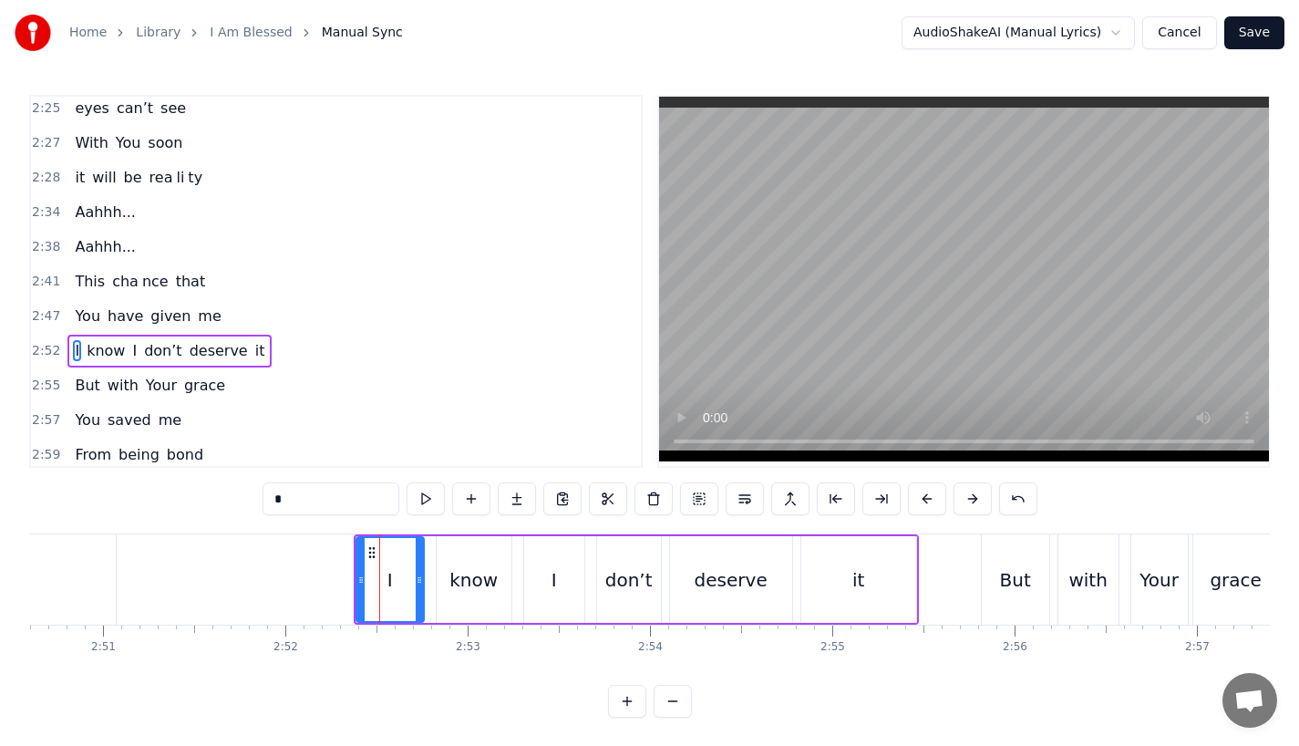
scroll to position [1183, 0]
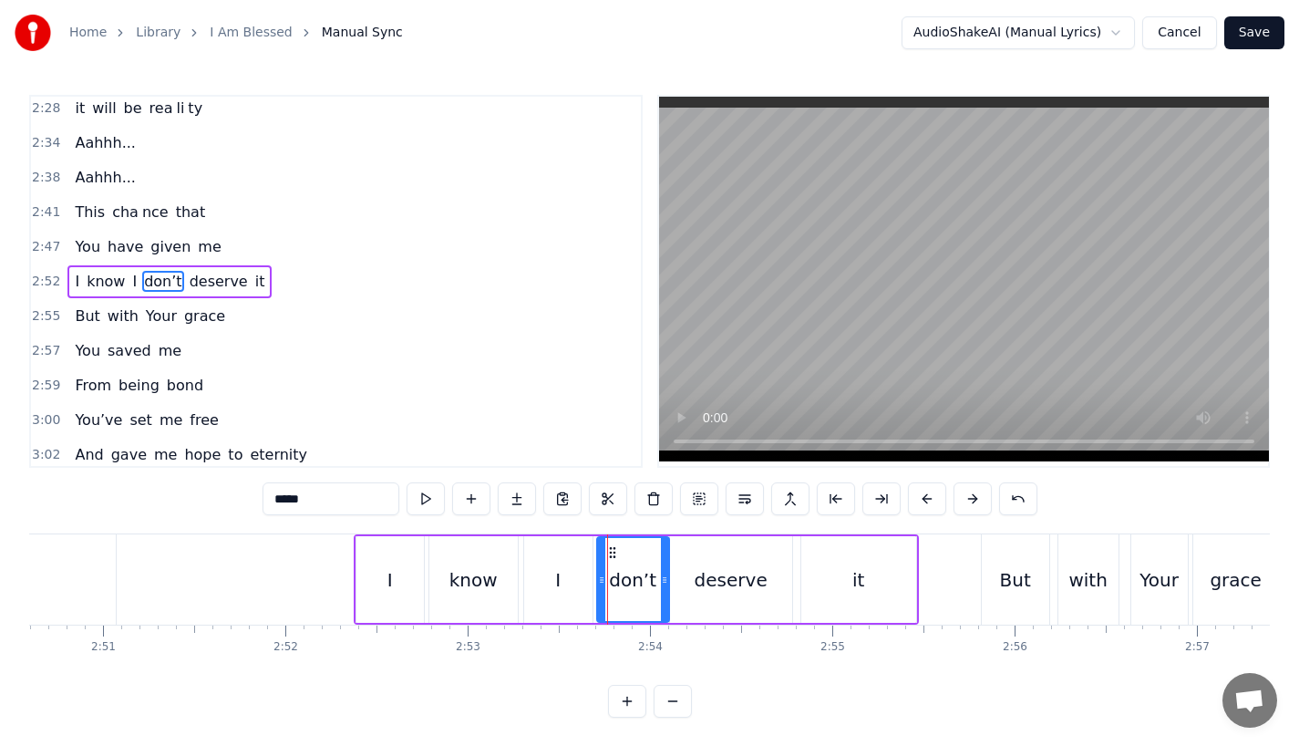
drag, startPoint x: 654, startPoint y: 581, endPoint x: 665, endPoint y: 581, distance: 10.9
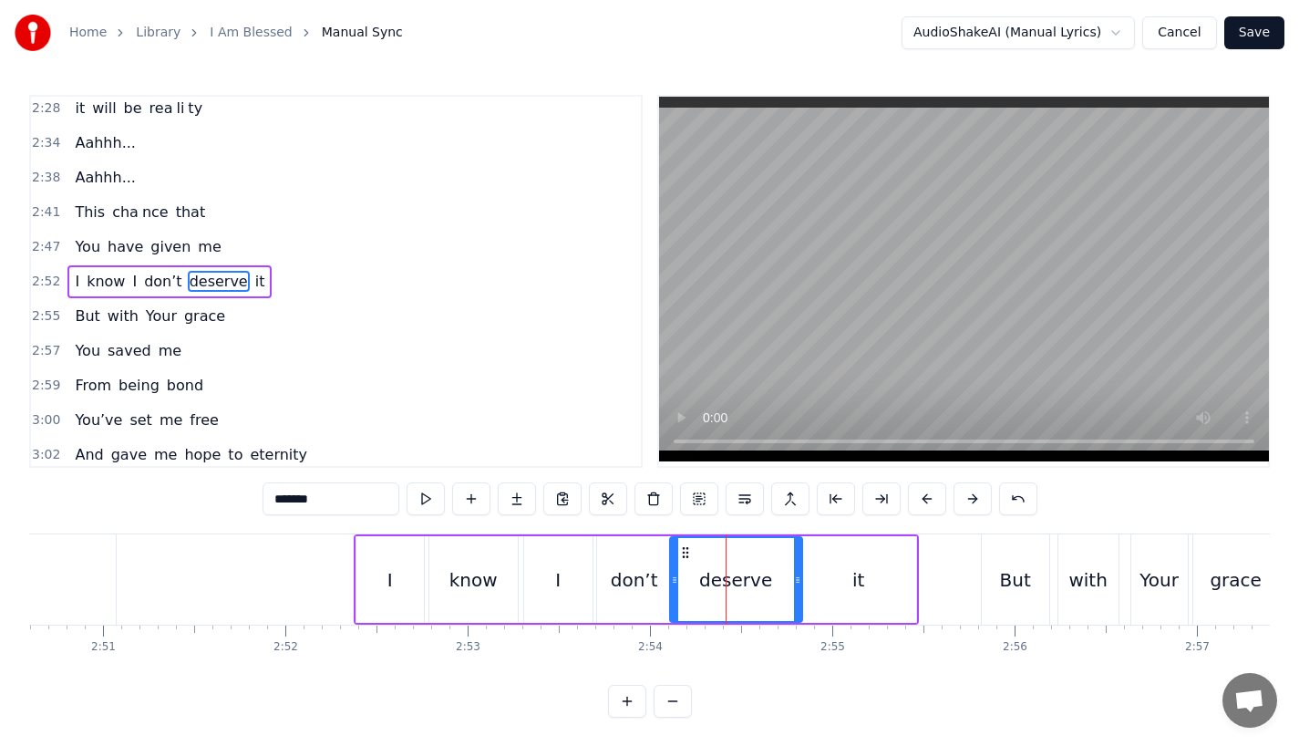
drag, startPoint x: 786, startPoint y: 579, endPoint x: 796, endPoint y: 579, distance: 10.0
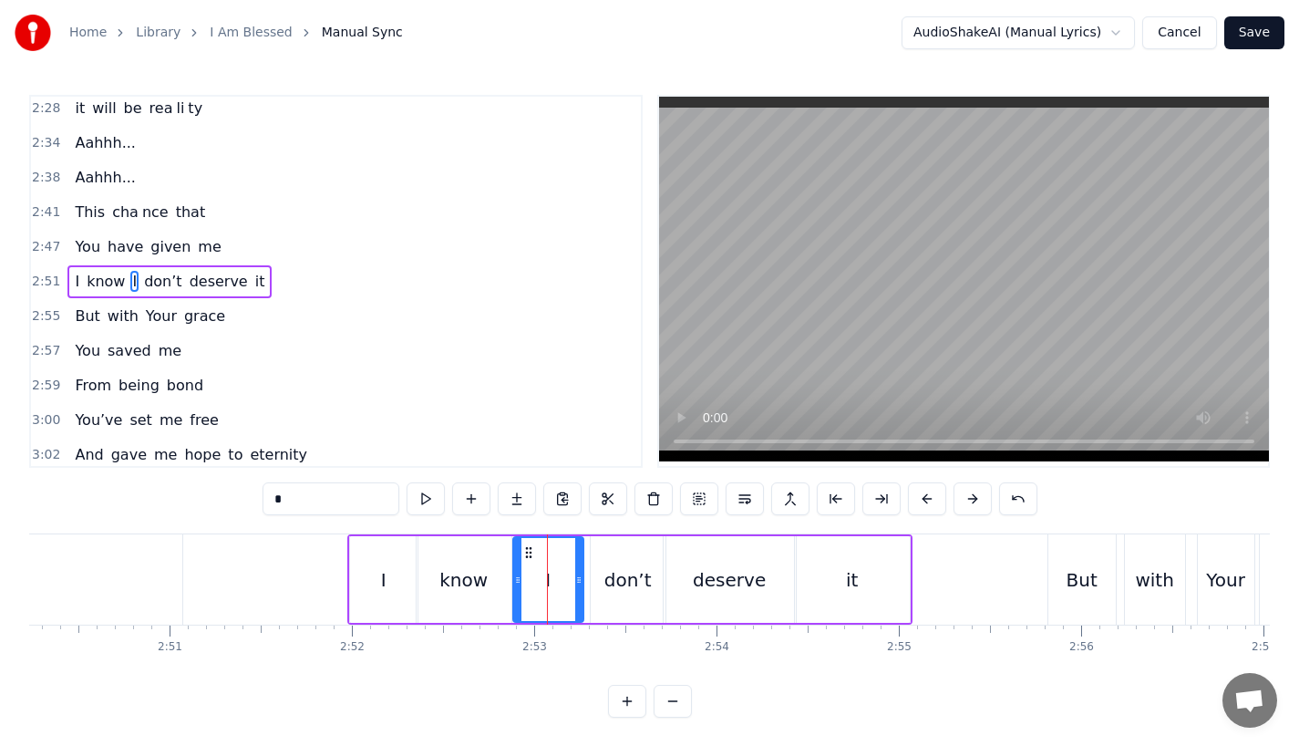
drag, startPoint x: 569, startPoint y: 582, endPoint x: 578, endPoint y: 581, distance: 9.2
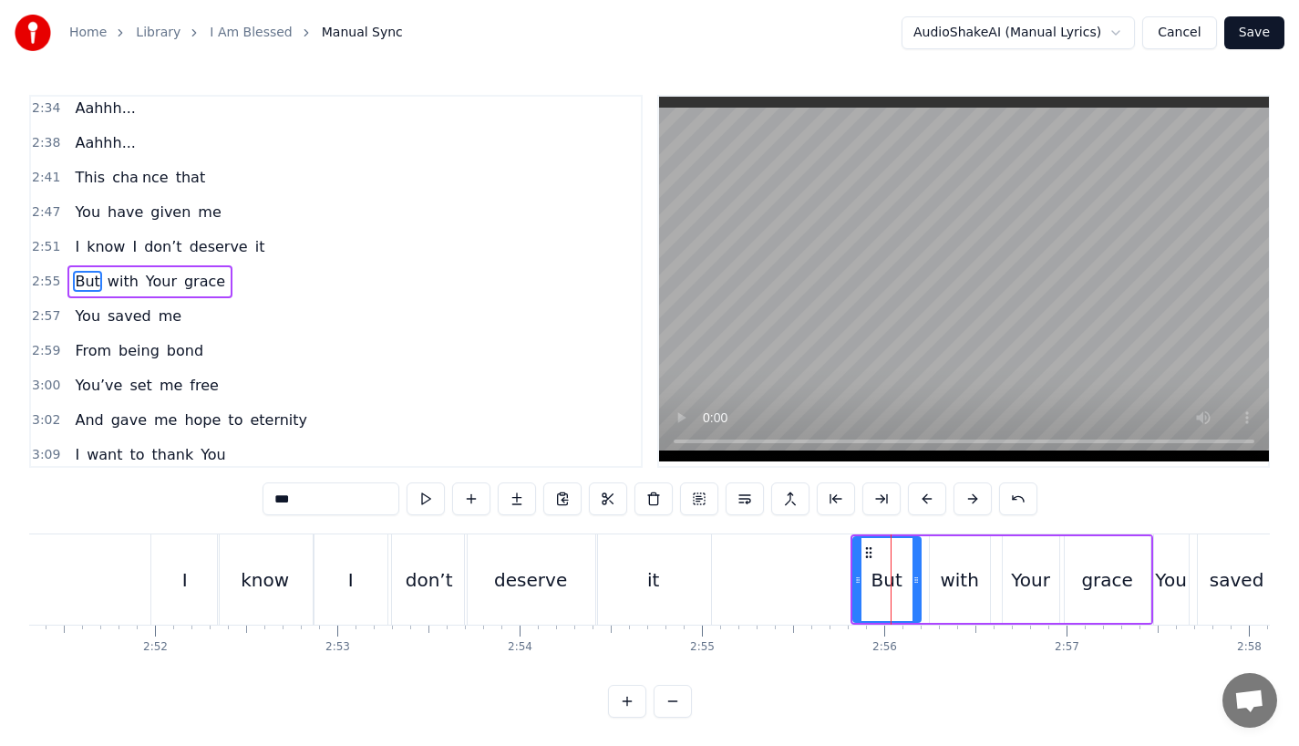
scroll to position [0, 31284]
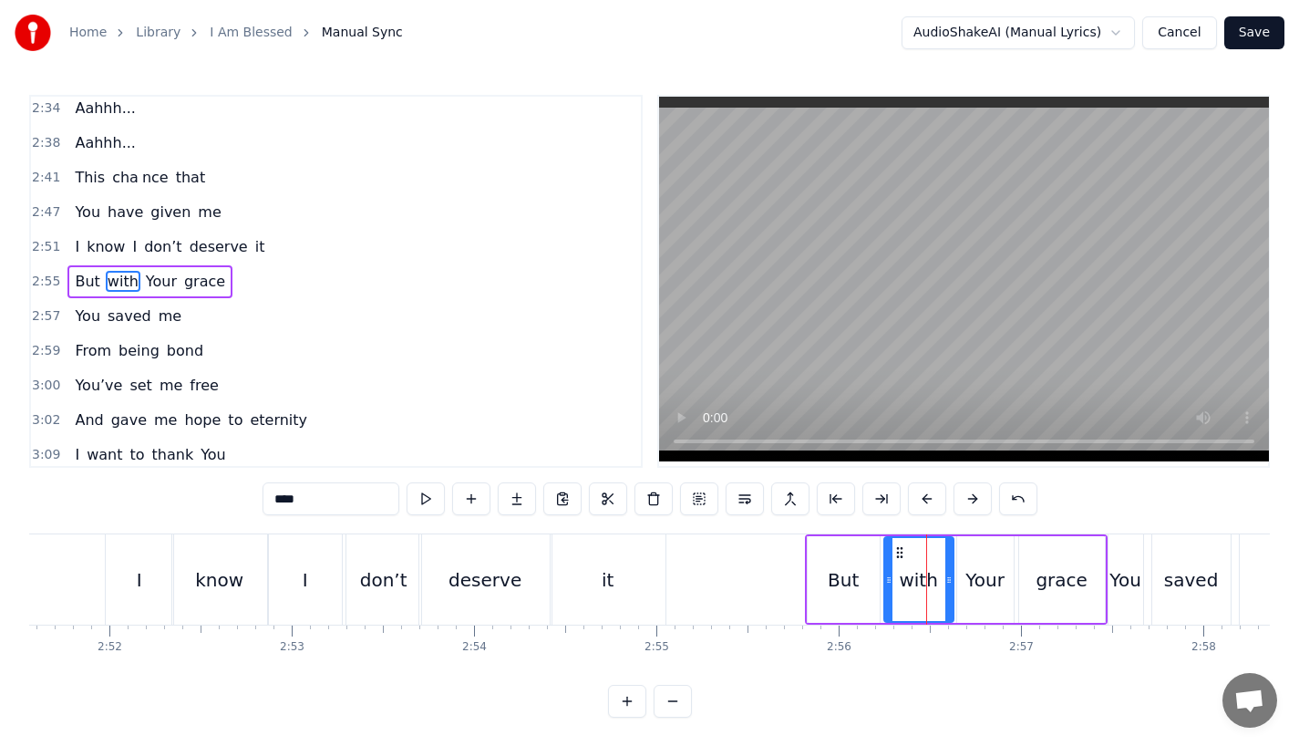
drag, startPoint x: 939, startPoint y: 592, endPoint x: 950, endPoint y: 592, distance: 10.9
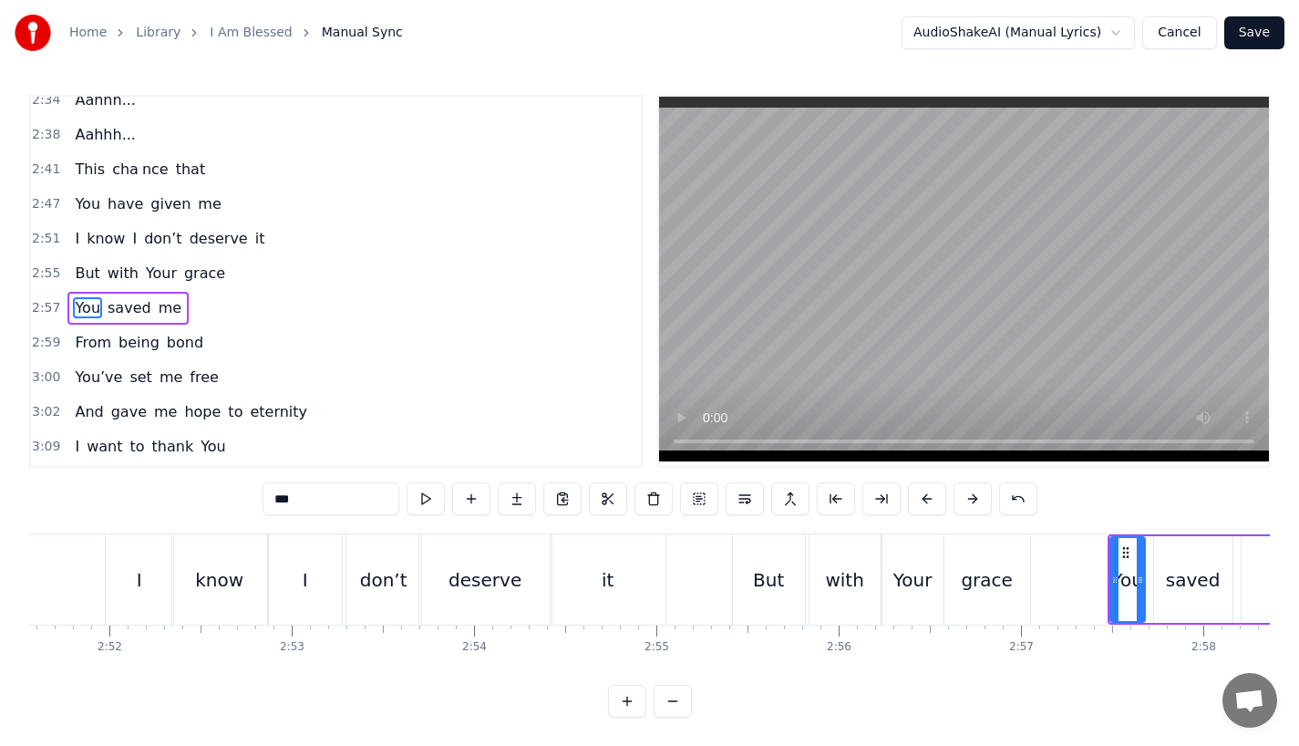
scroll to position [1253, 0]
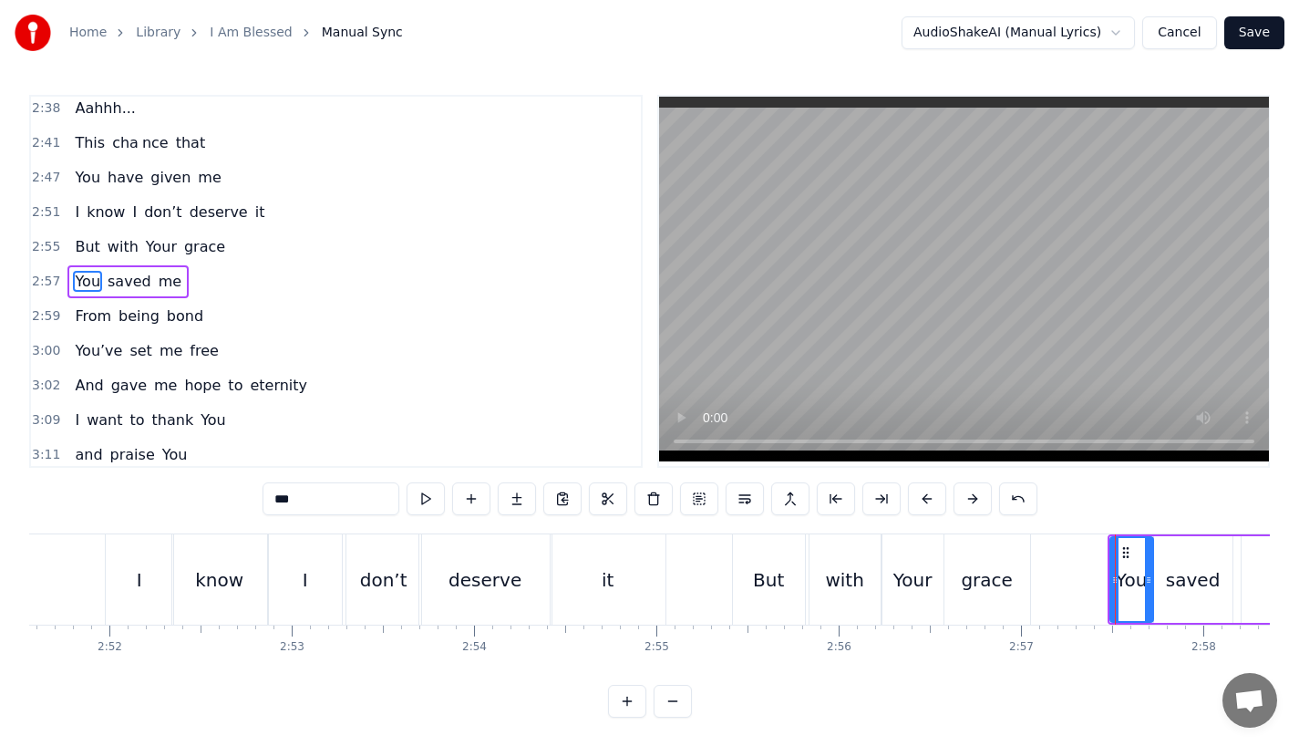
drag, startPoint x: 1141, startPoint y: 587, endPoint x: 1152, endPoint y: 587, distance: 10.9
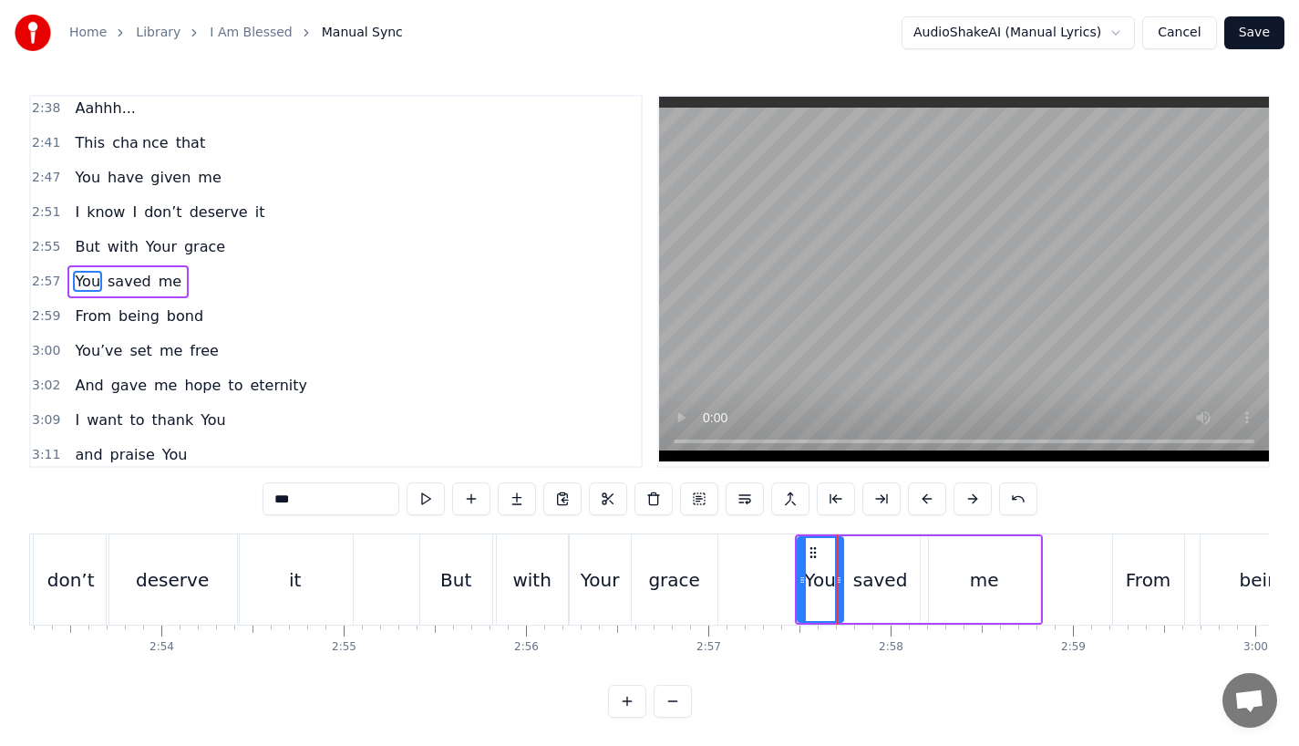
scroll to position [0, 31623]
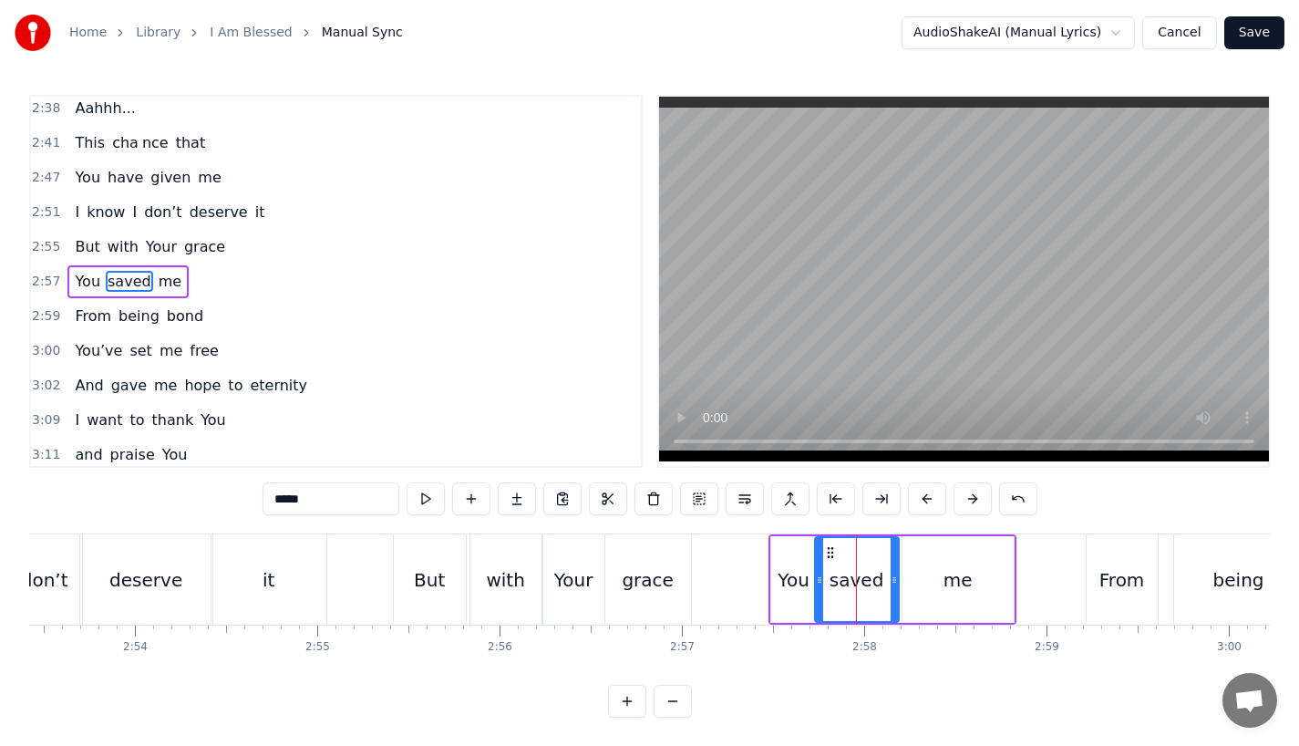
drag, startPoint x: 889, startPoint y: 589, endPoint x: 900, endPoint y: 589, distance: 10.9
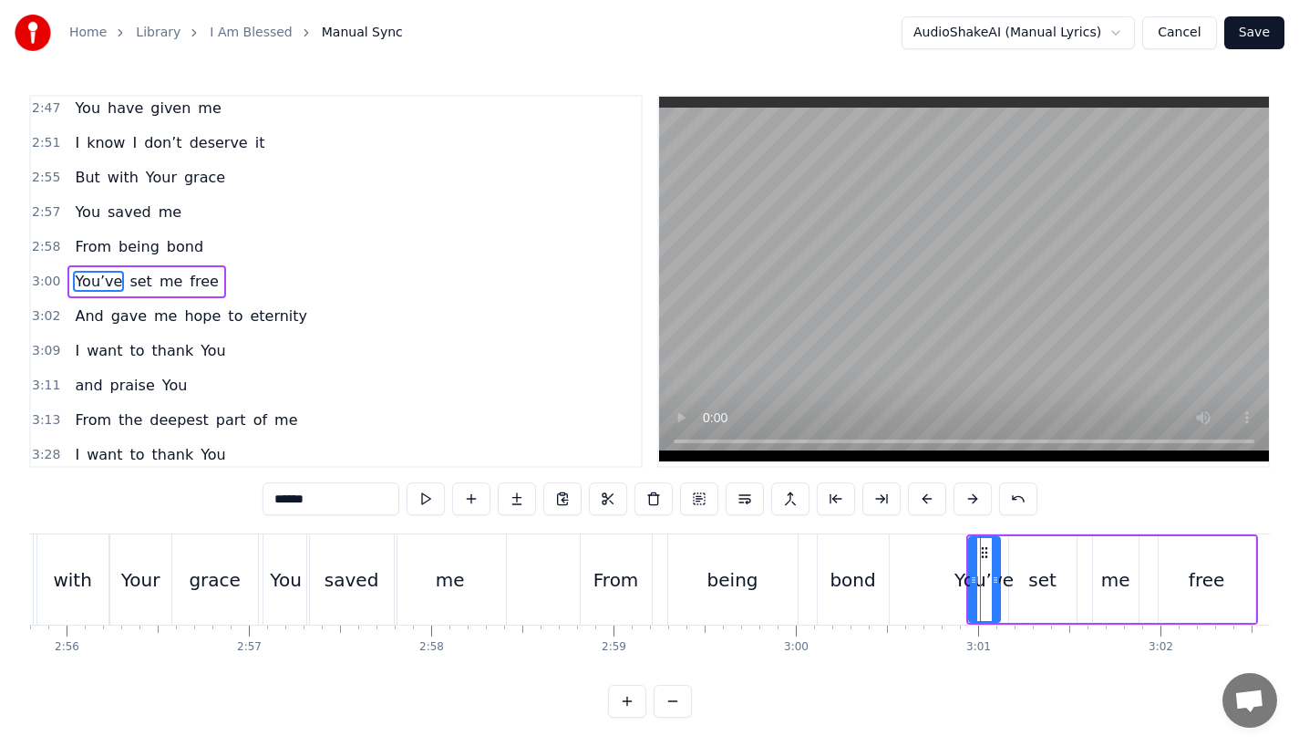
scroll to position [0, 32184]
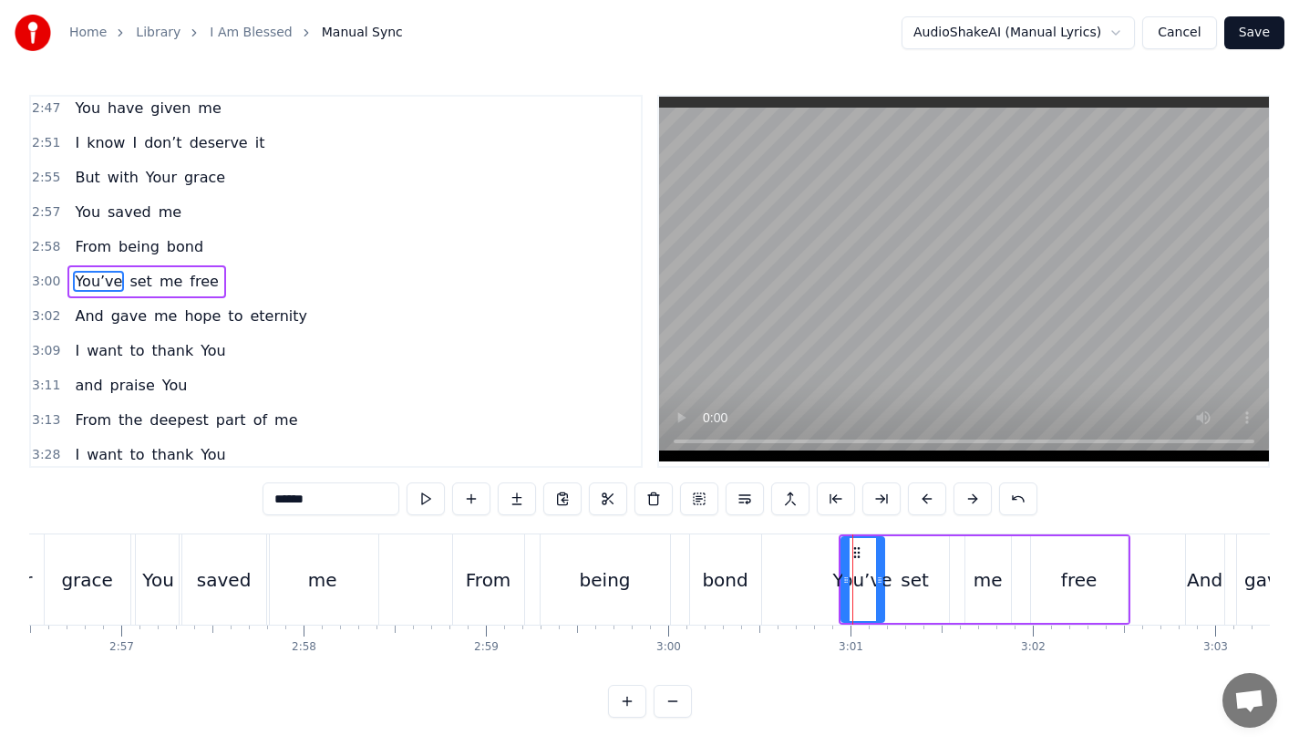
drag, startPoint x: 870, startPoint y: 592, endPoint x: 883, endPoint y: 592, distance: 12.8
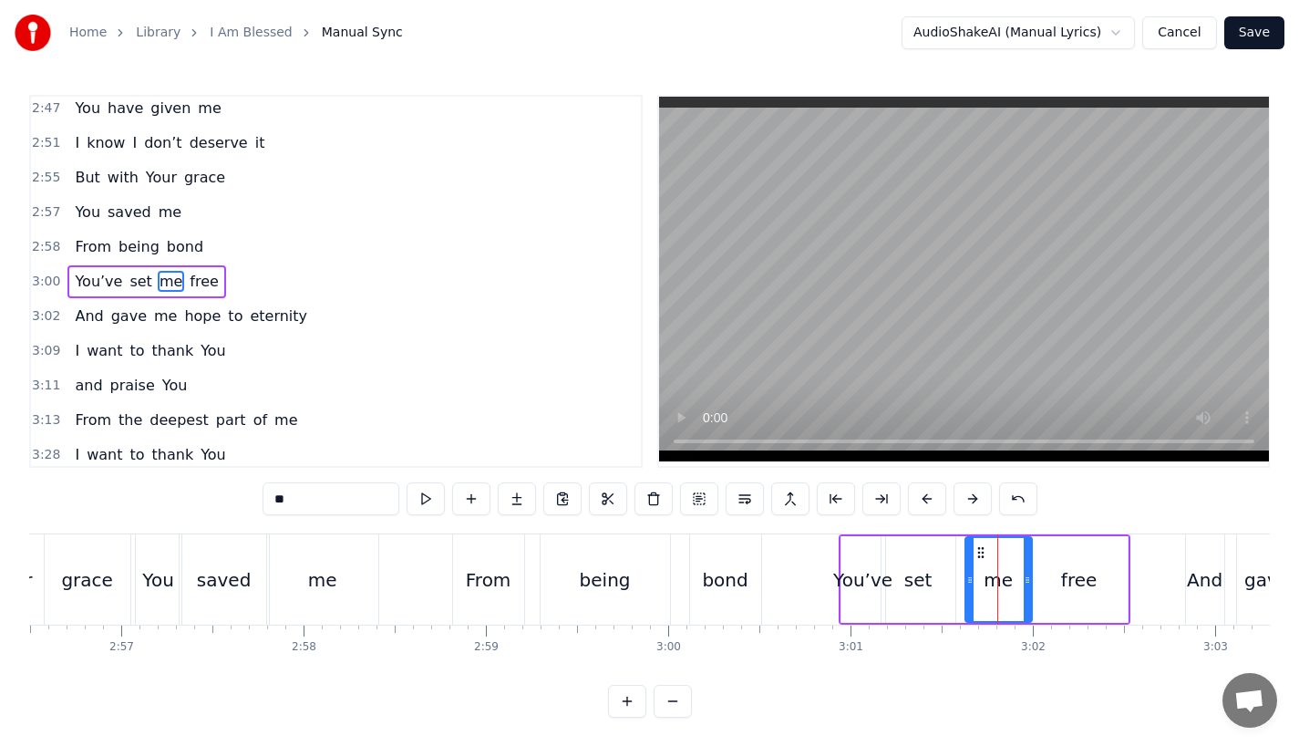
drag, startPoint x: 1007, startPoint y: 581, endPoint x: 1029, endPoint y: 581, distance: 21.9
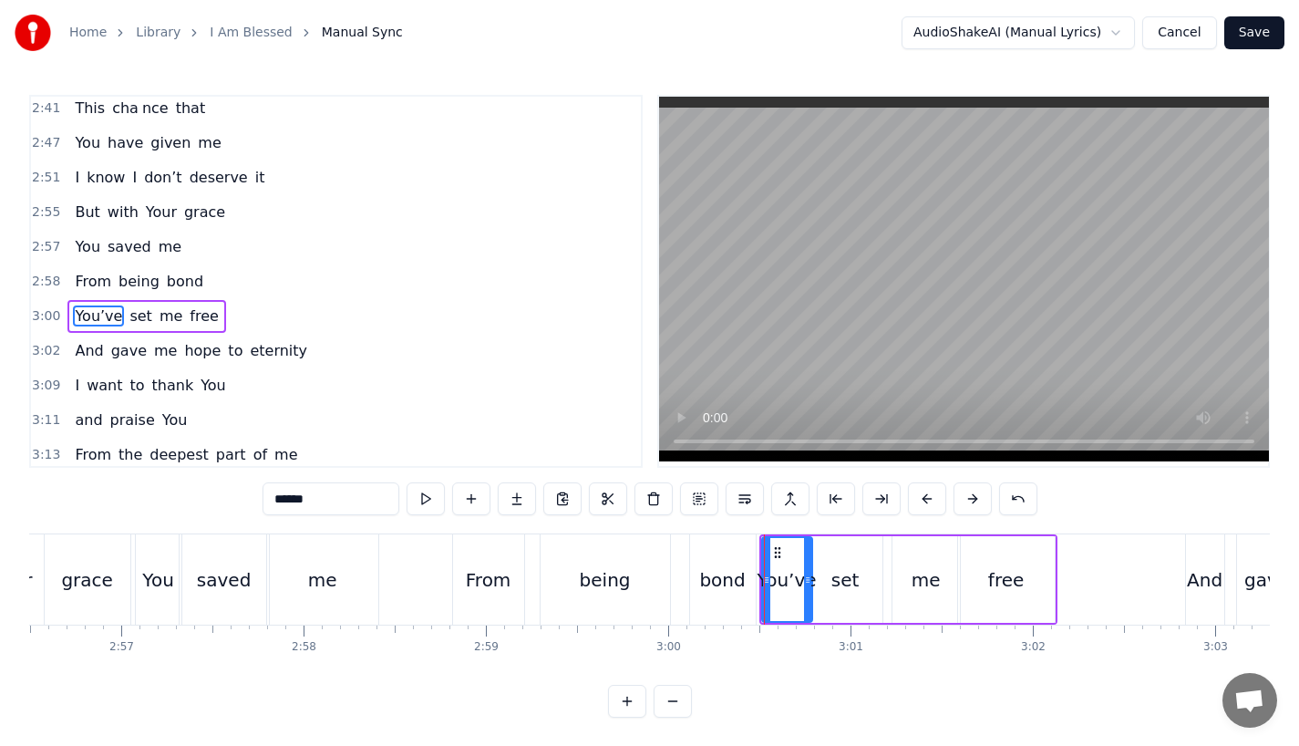
scroll to position [1322, 0]
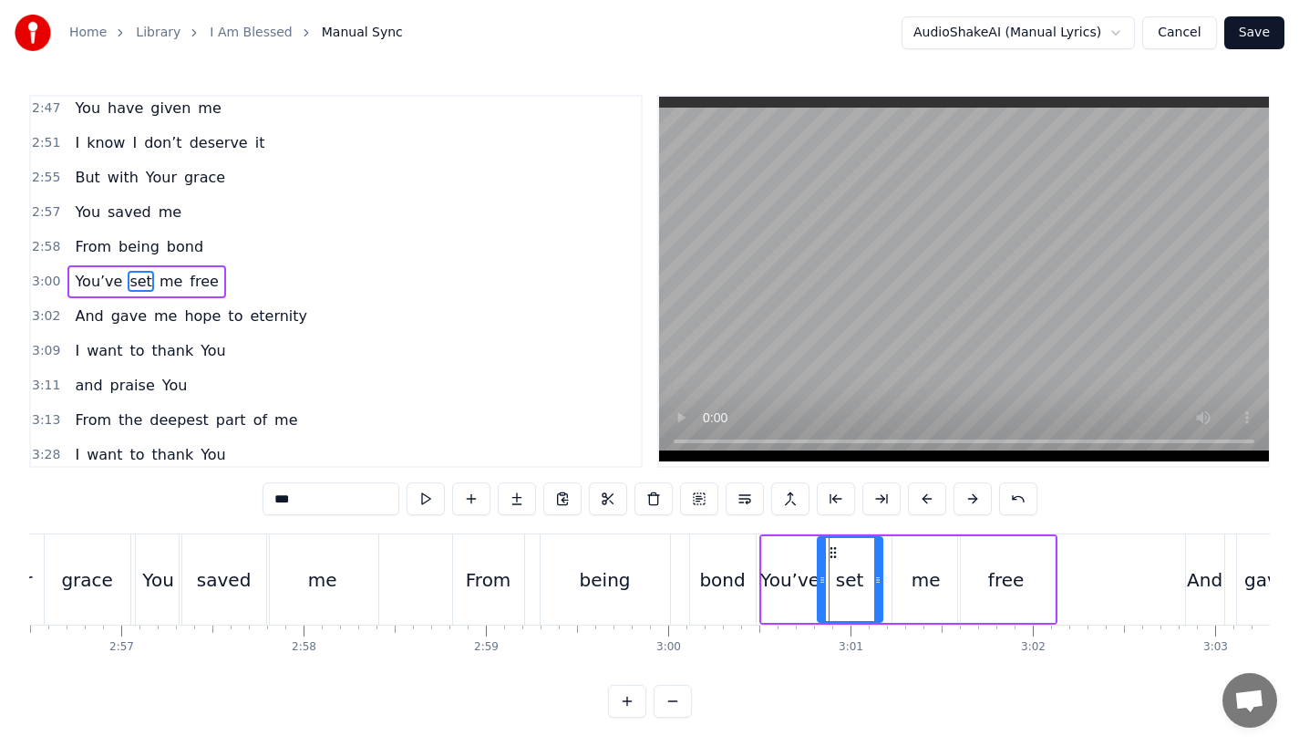
drag, startPoint x: 810, startPoint y: 591, endPoint x: 820, endPoint y: 591, distance: 10.0
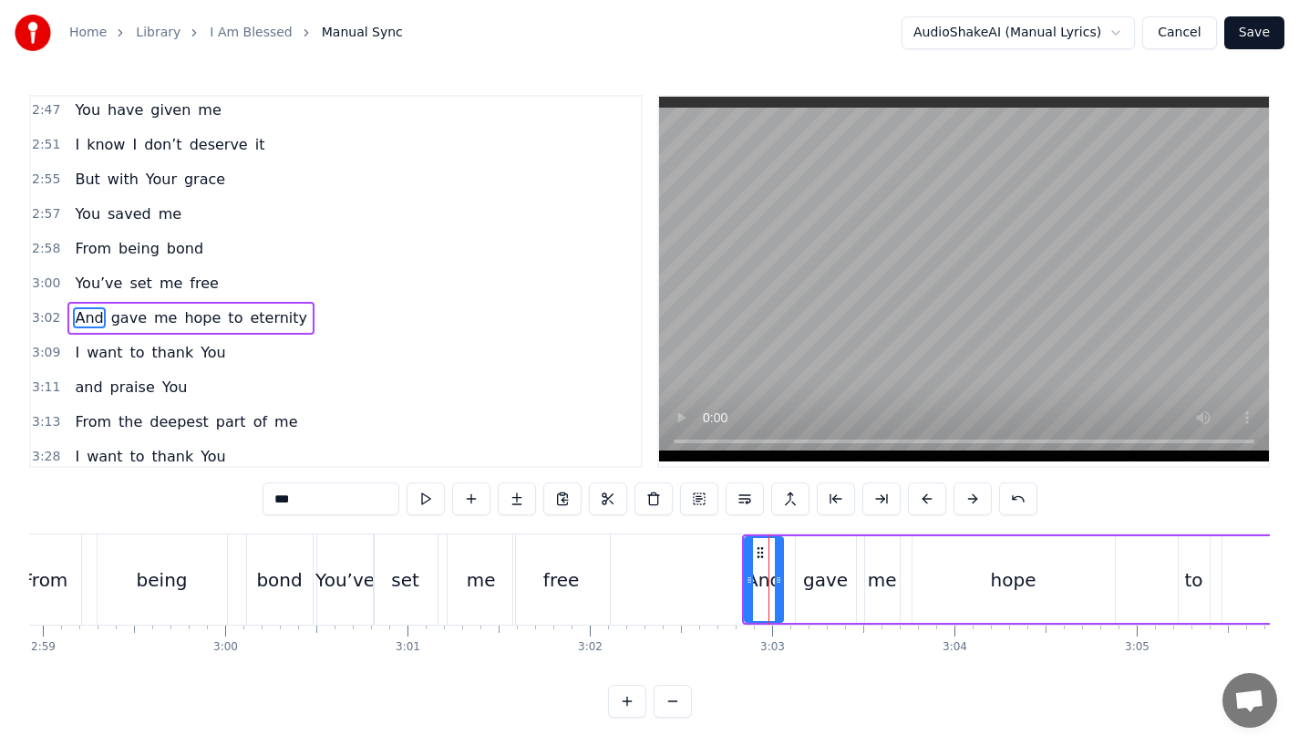
scroll to position [1357, 0]
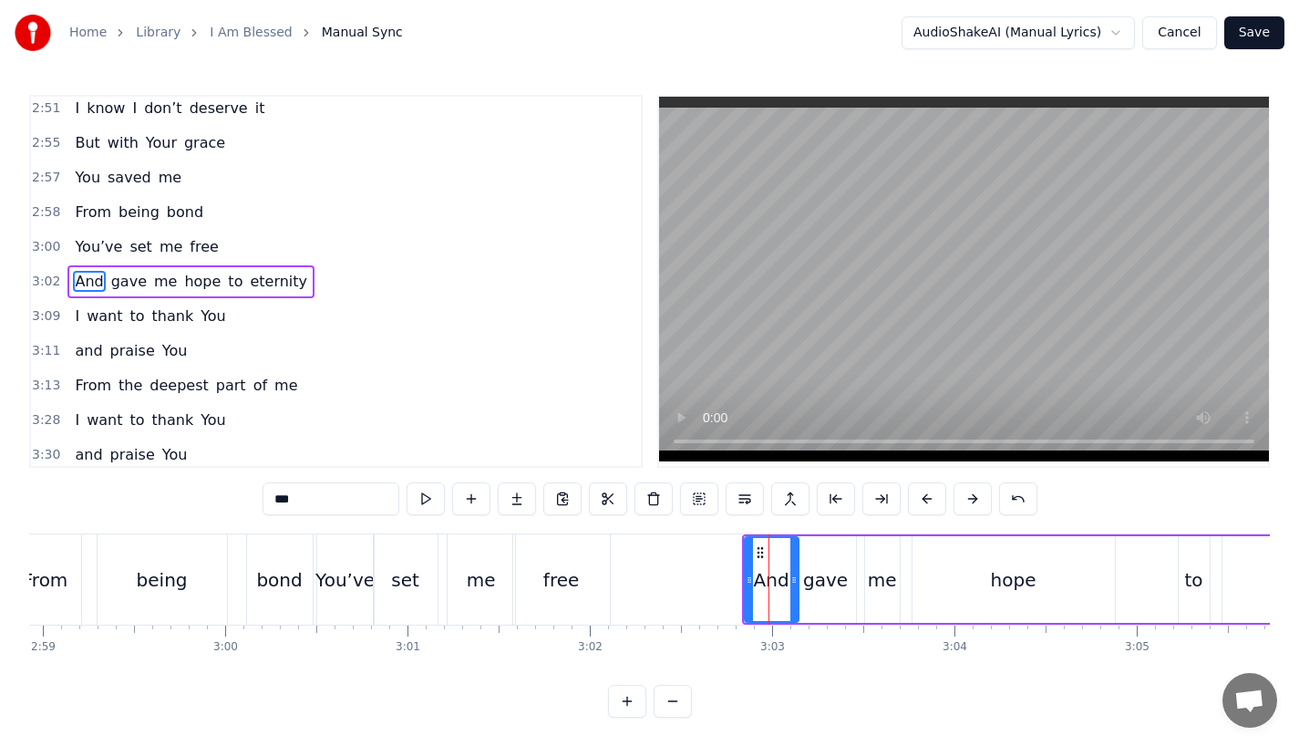
drag, startPoint x: 777, startPoint y: 588, endPoint x: 792, endPoint y: 588, distance: 15.5
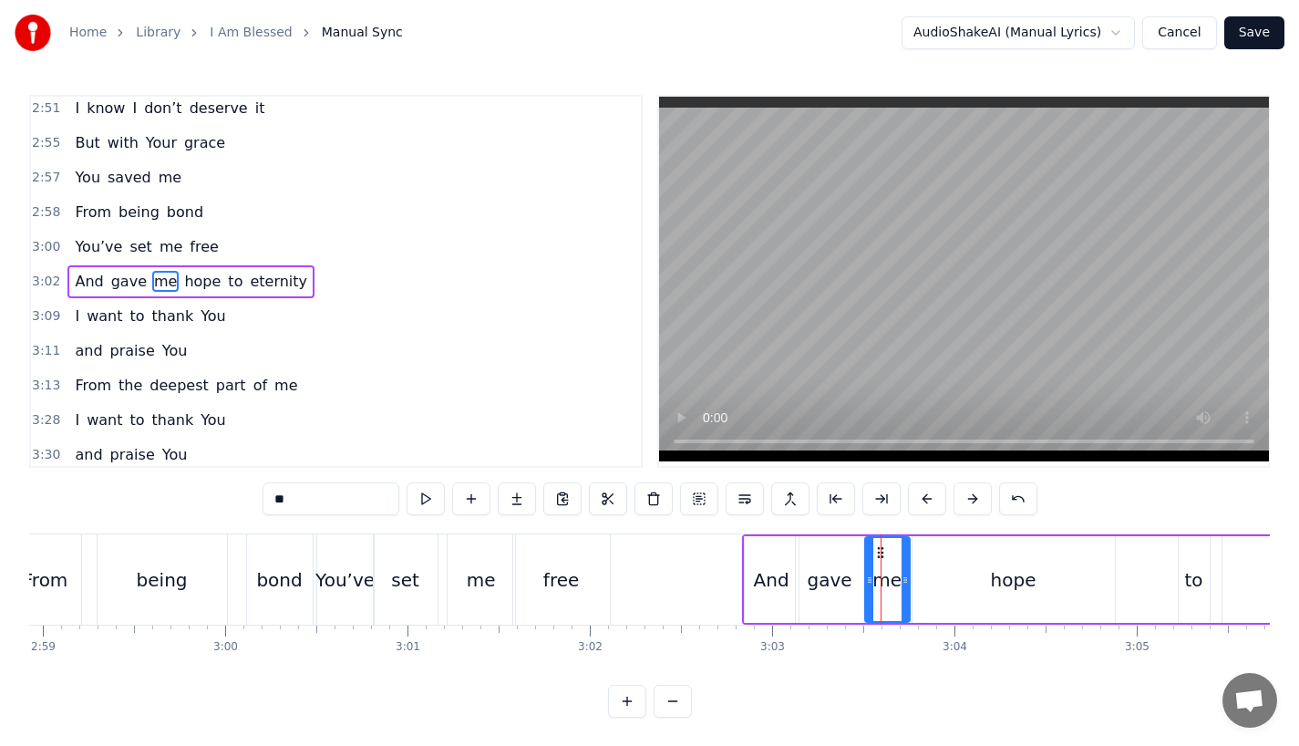
drag, startPoint x: 892, startPoint y: 586, endPoint x: 904, endPoint y: 586, distance: 12.8
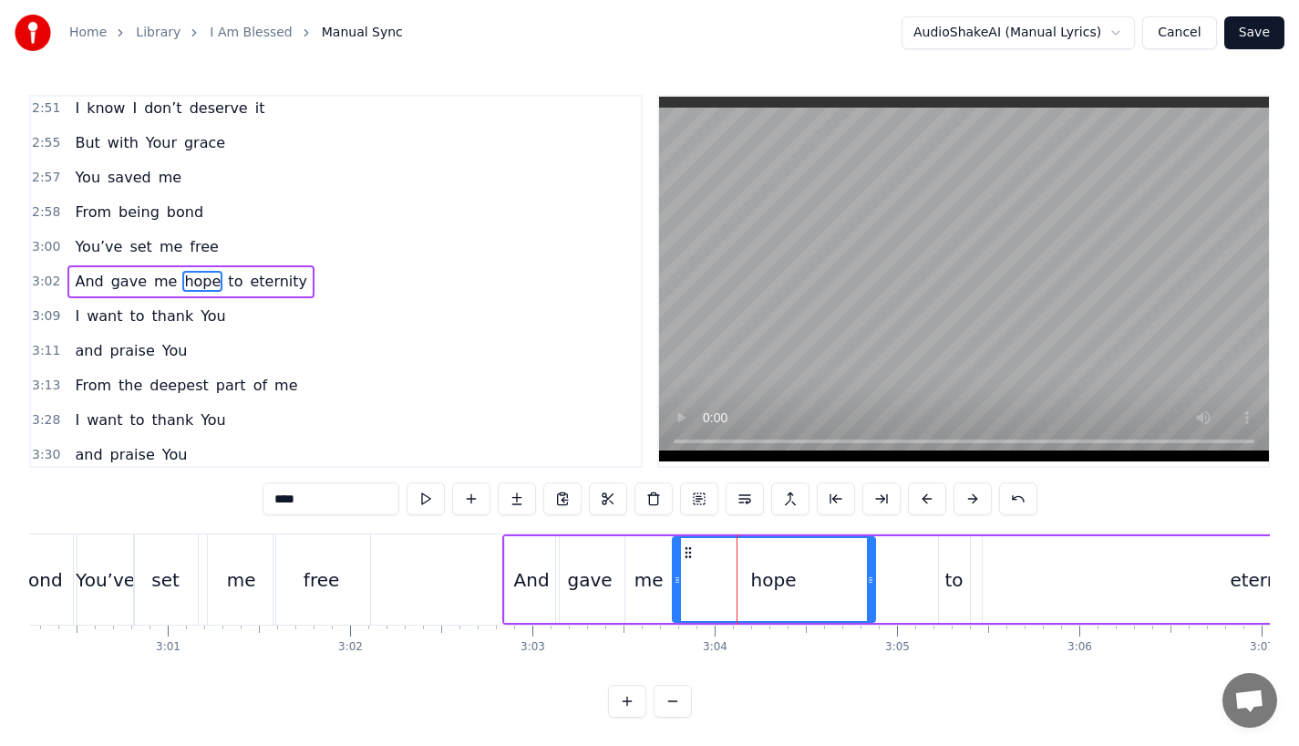
scroll to position [0, 32902]
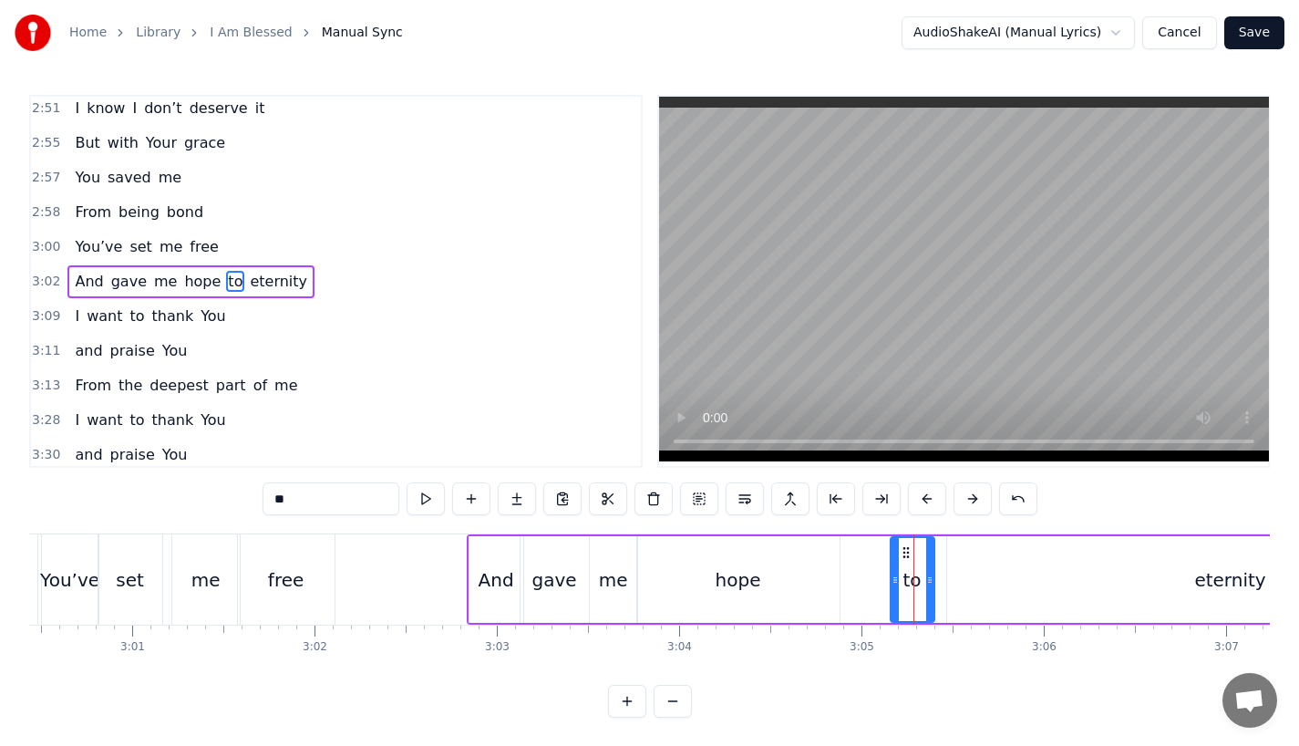
drag, startPoint x: 906, startPoint y: 595, endPoint x: 894, endPoint y: 598, distance: 13.1
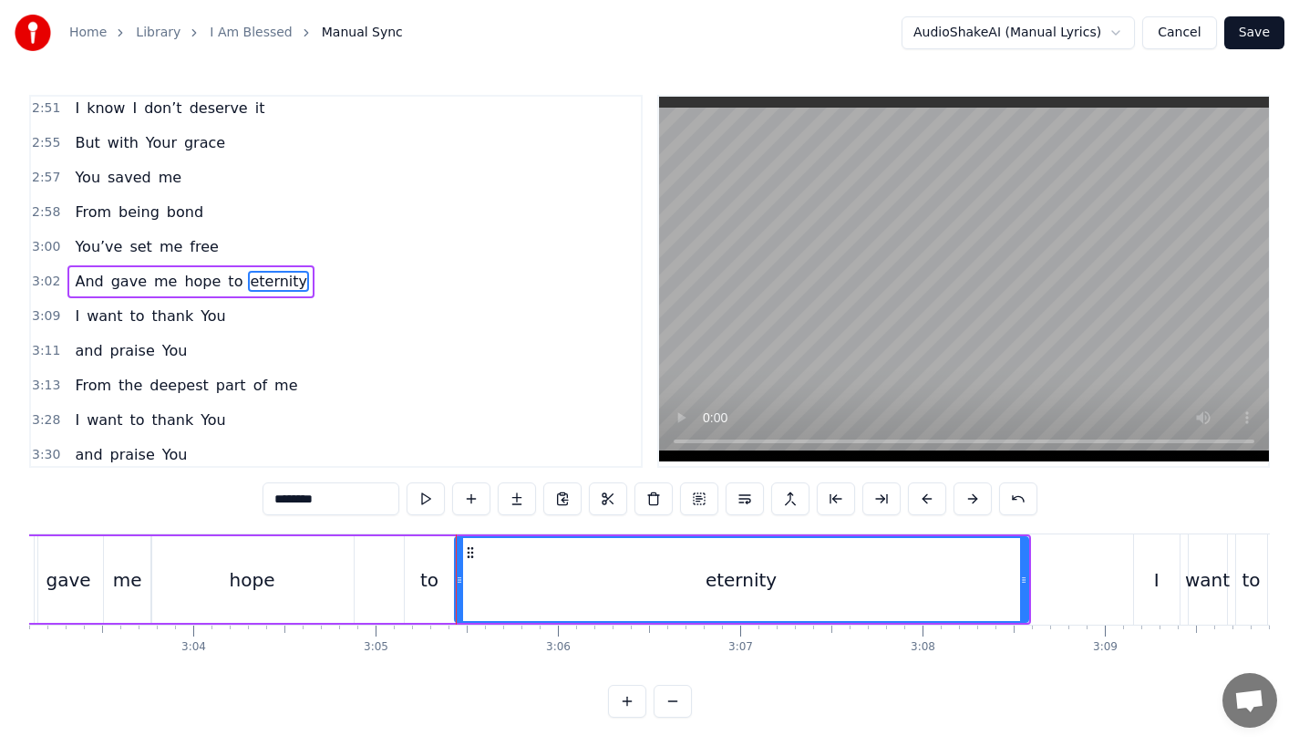
scroll to position [0, 33381]
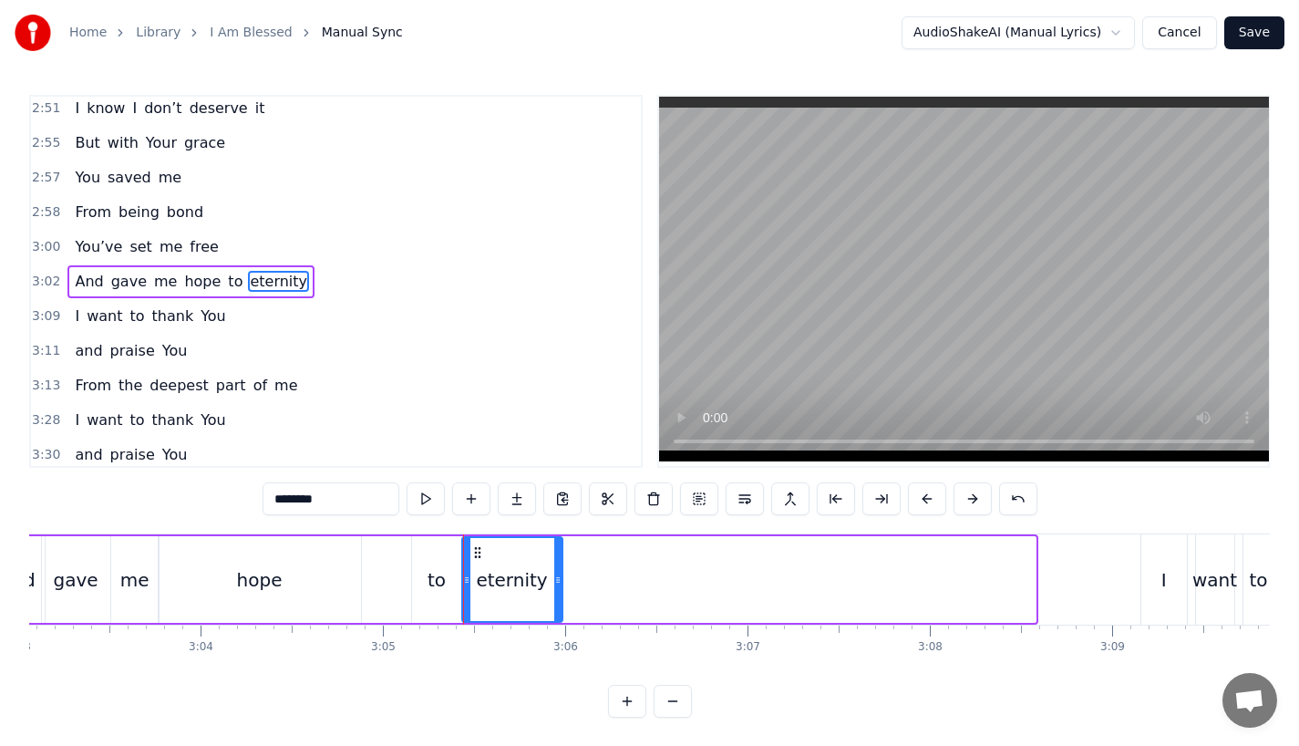
drag, startPoint x: 1031, startPoint y: 594, endPoint x: 555, endPoint y: 568, distance: 476.7
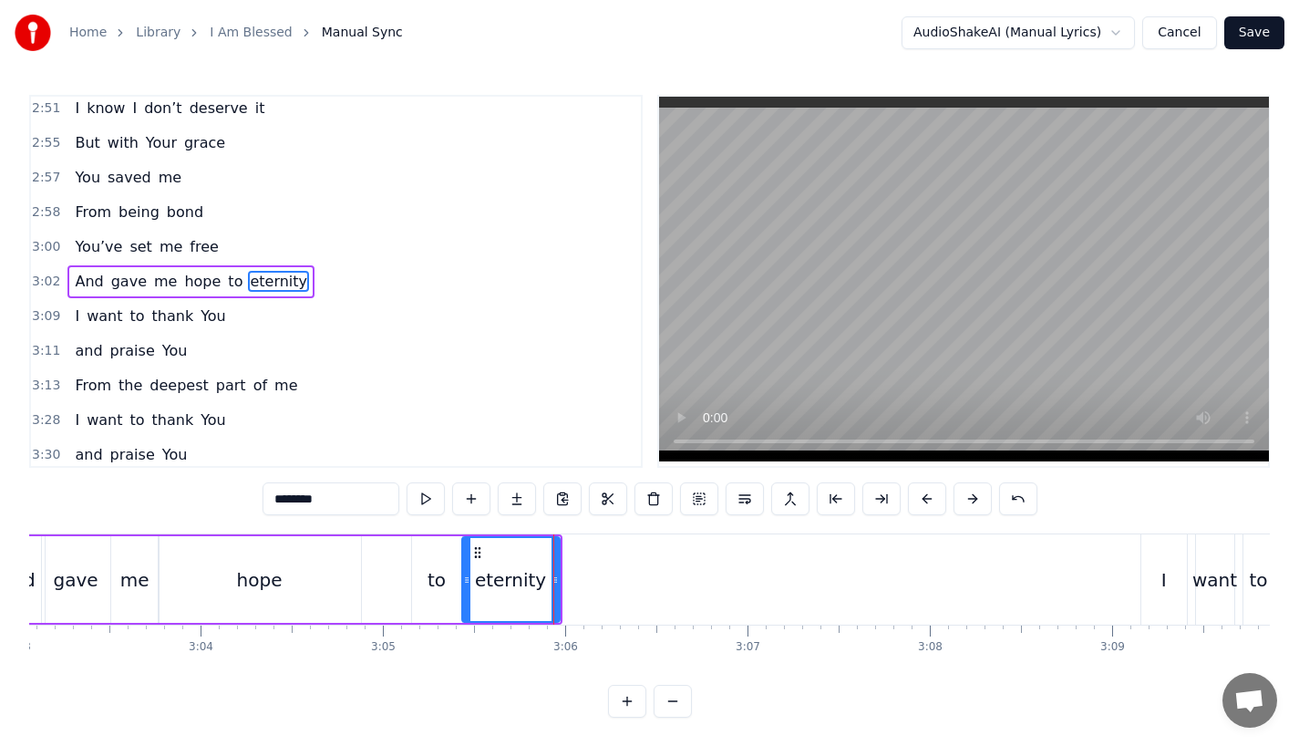
drag, startPoint x: 298, startPoint y: 499, endPoint x: 350, endPoint y: 499, distance: 52.0
type input "****"
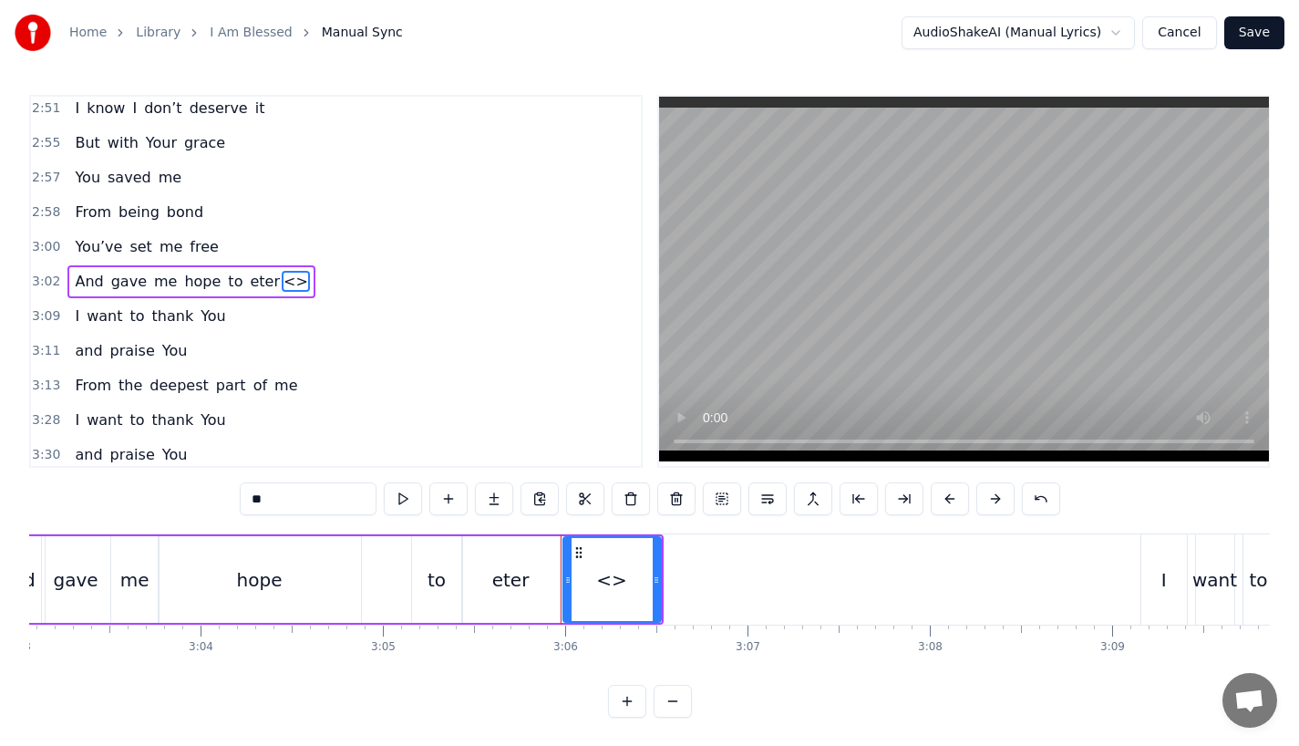
drag, startPoint x: 290, startPoint y: 501, endPoint x: 210, endPoint y: 501, distance: 80.2
type input "**"
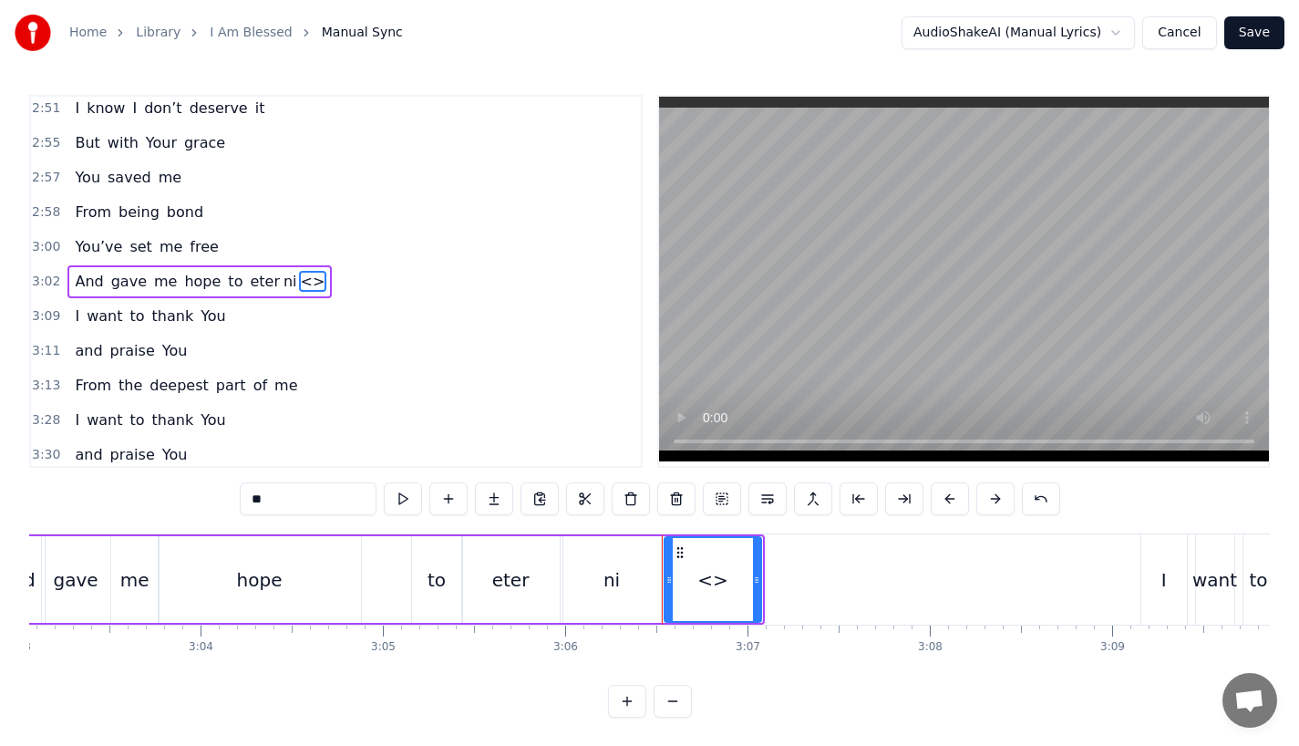
drag, startPoint x: 274, startPoint y: 500, endPoint x: 206, endPoint y: 500, distance: 67.5
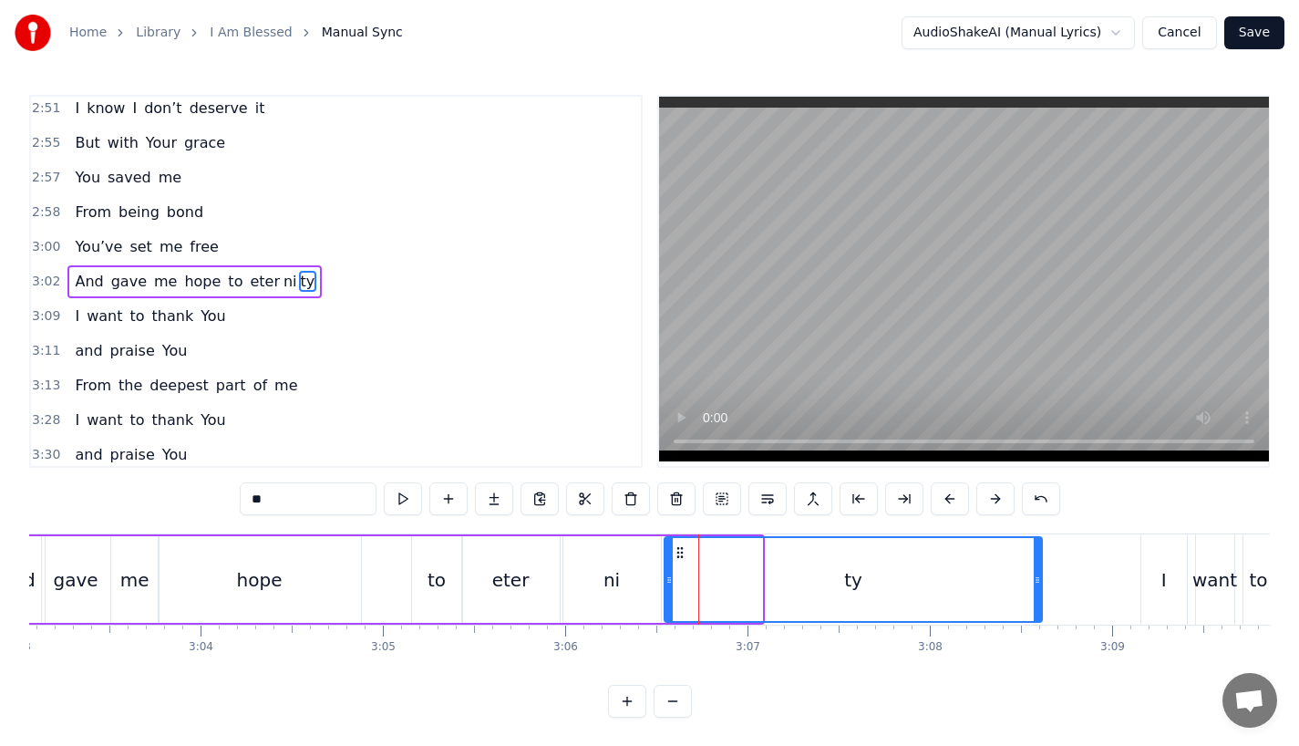
drag, startPoint x: 759, startPoint y: 588, endPoint x: 1038, endPoint y: 584, distance: 278.1
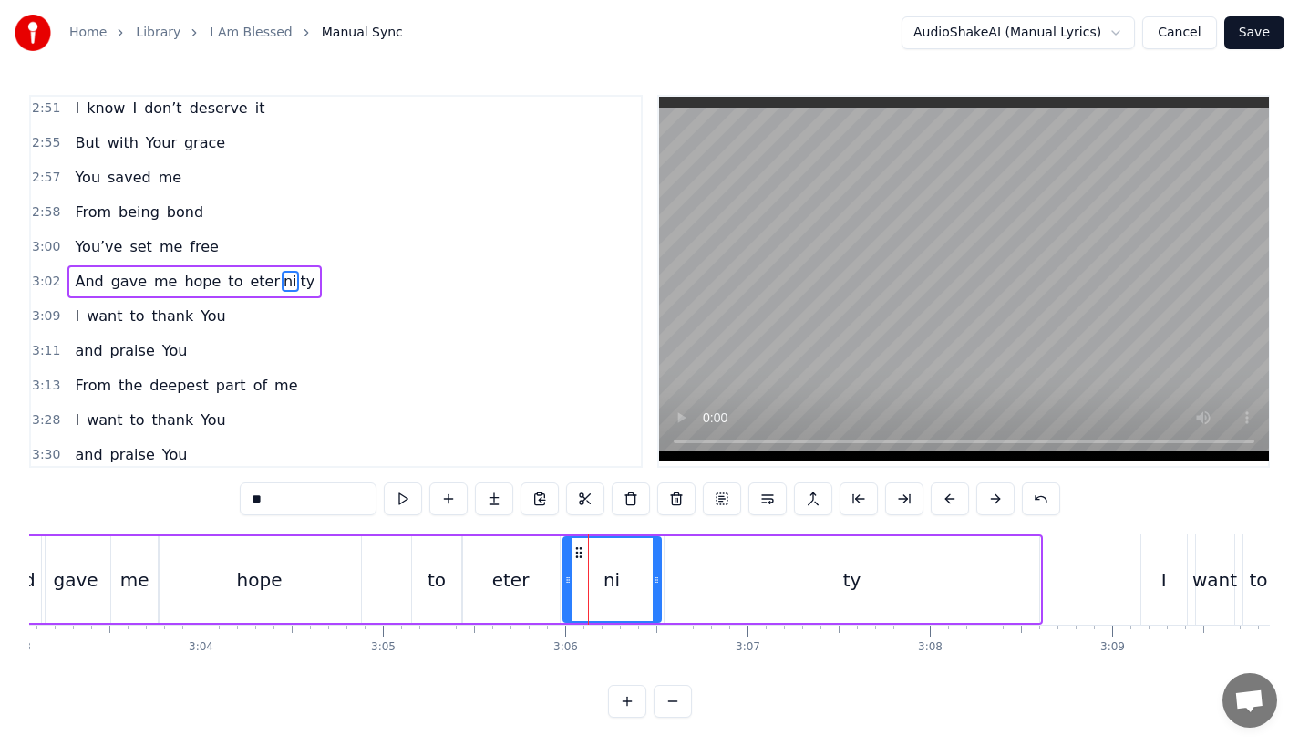
type input "****"
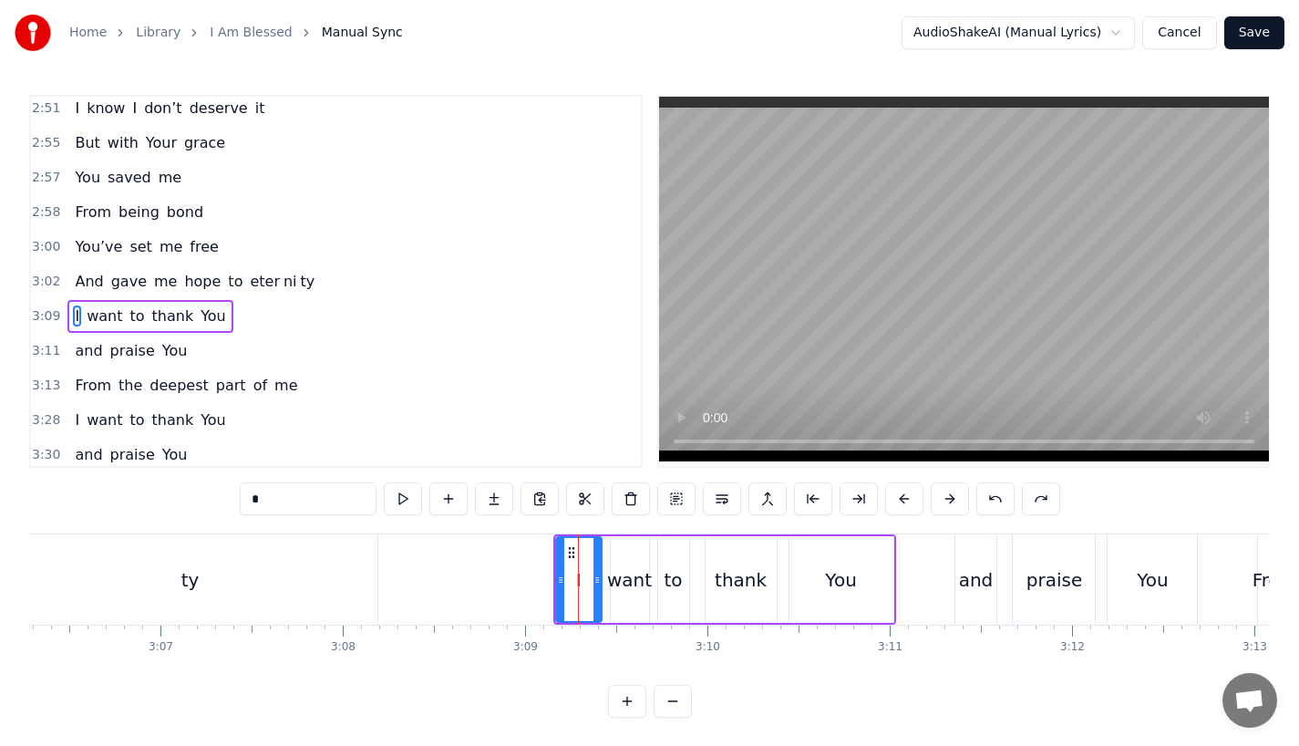
scroll to position [1391, 0]
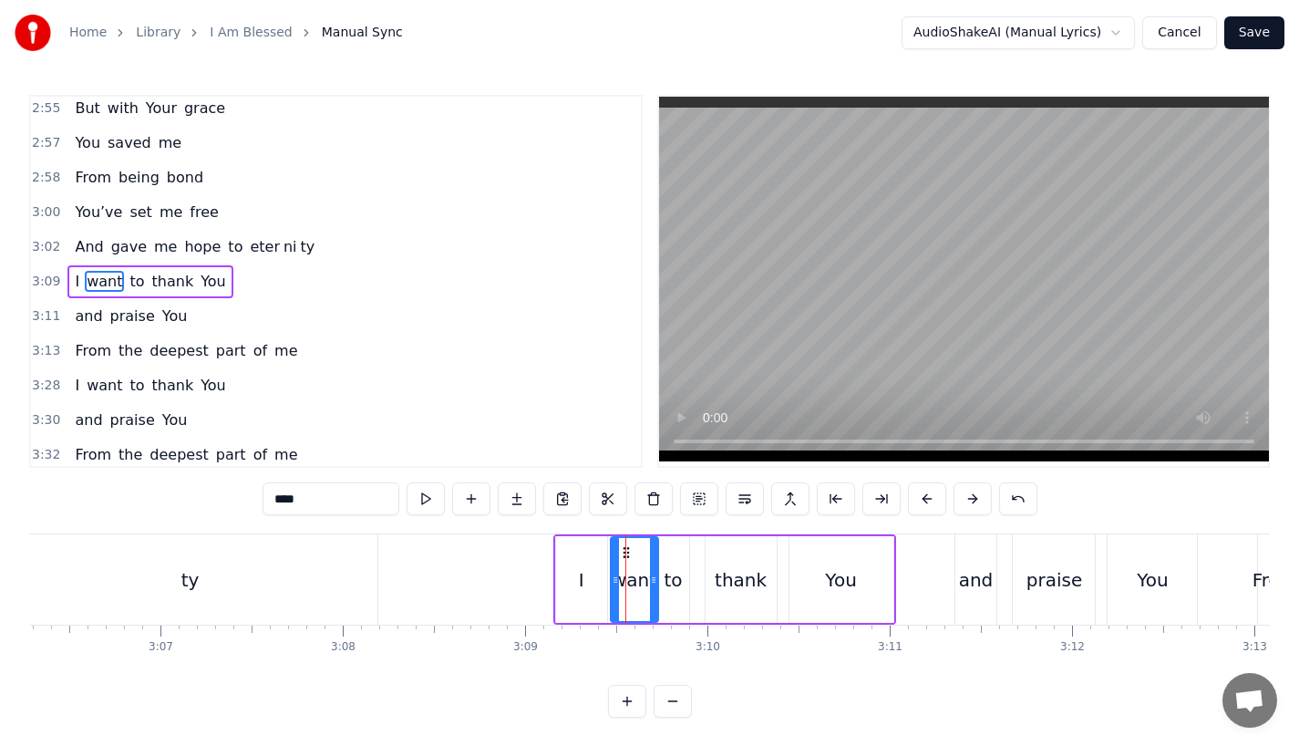
drag, startPoint x: 643, startPoint y: 588, endPoint x: 653, endPoint y: 588, distance: 10.0
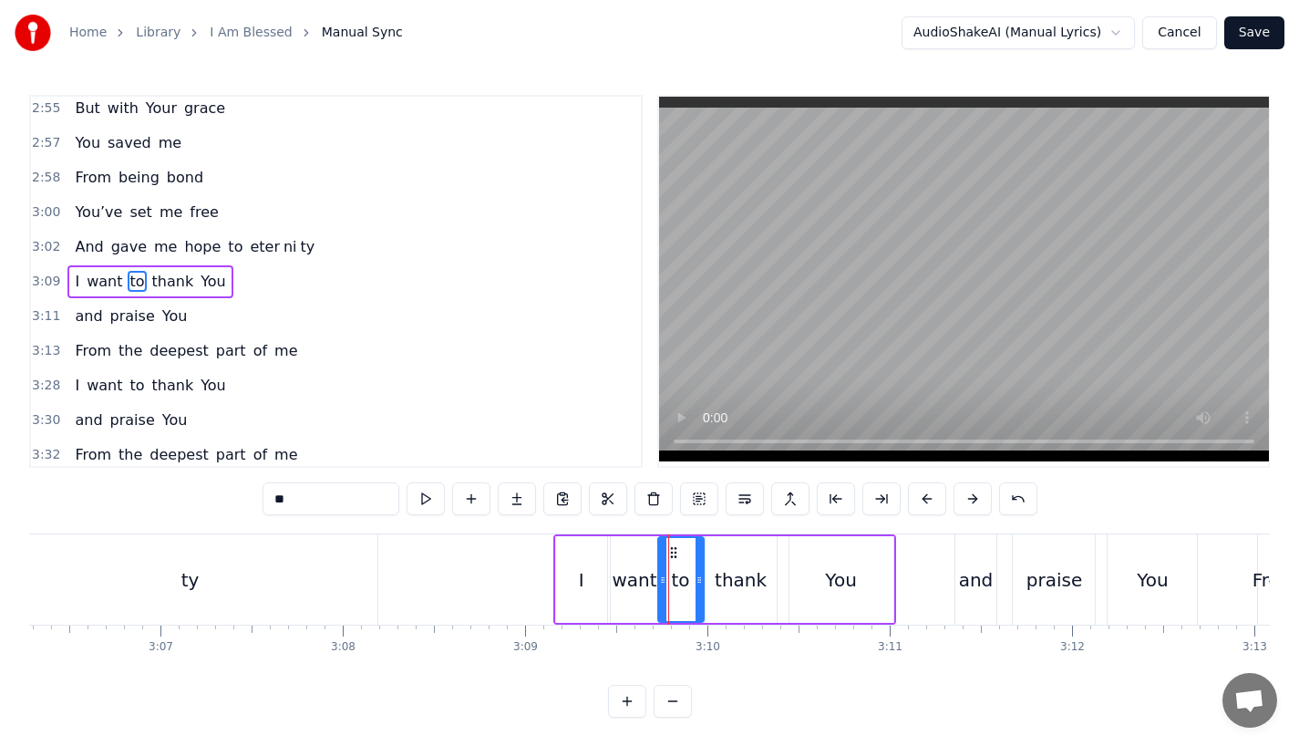
drag, startPoint x: 684, startPoint y: 586, endPoint x: 699, endPoint y: 586, distance: 15.5
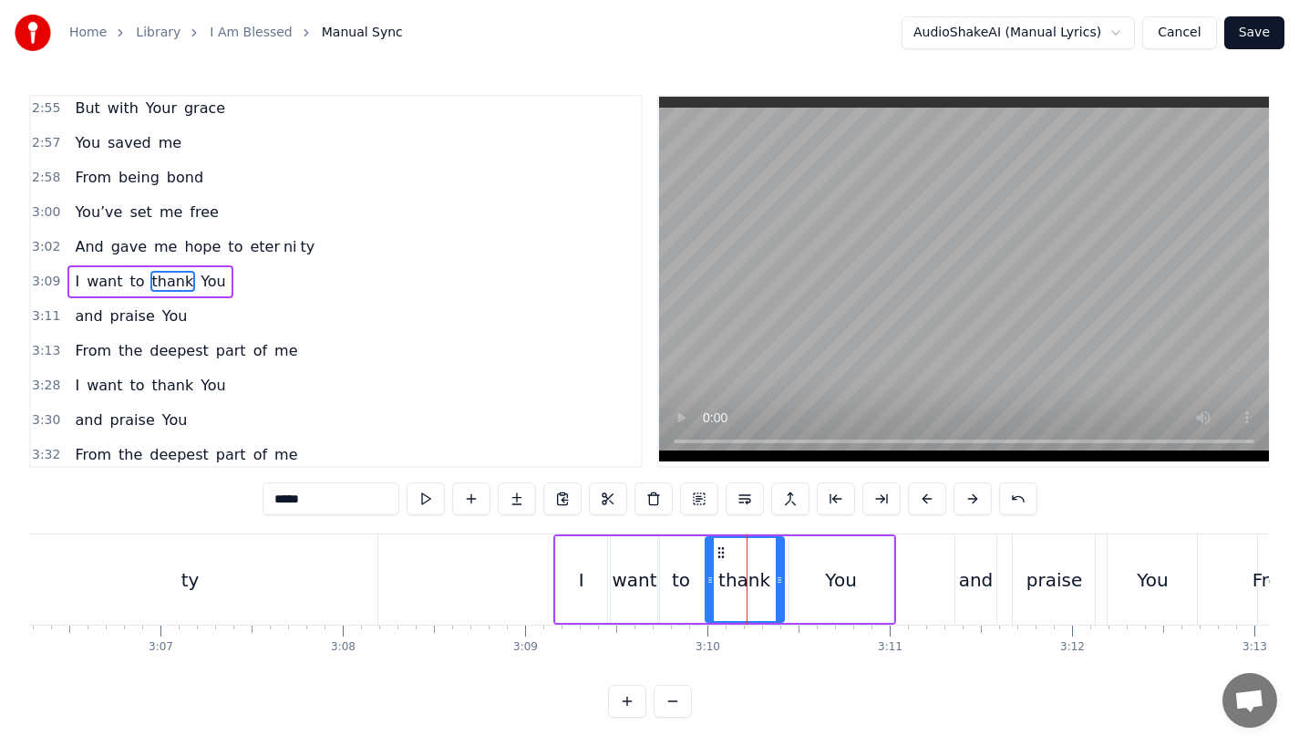
drag, startPoint x: 771, startPoint y: 579, endPoint x: 785, endPoint y: 579, distance: 13.7
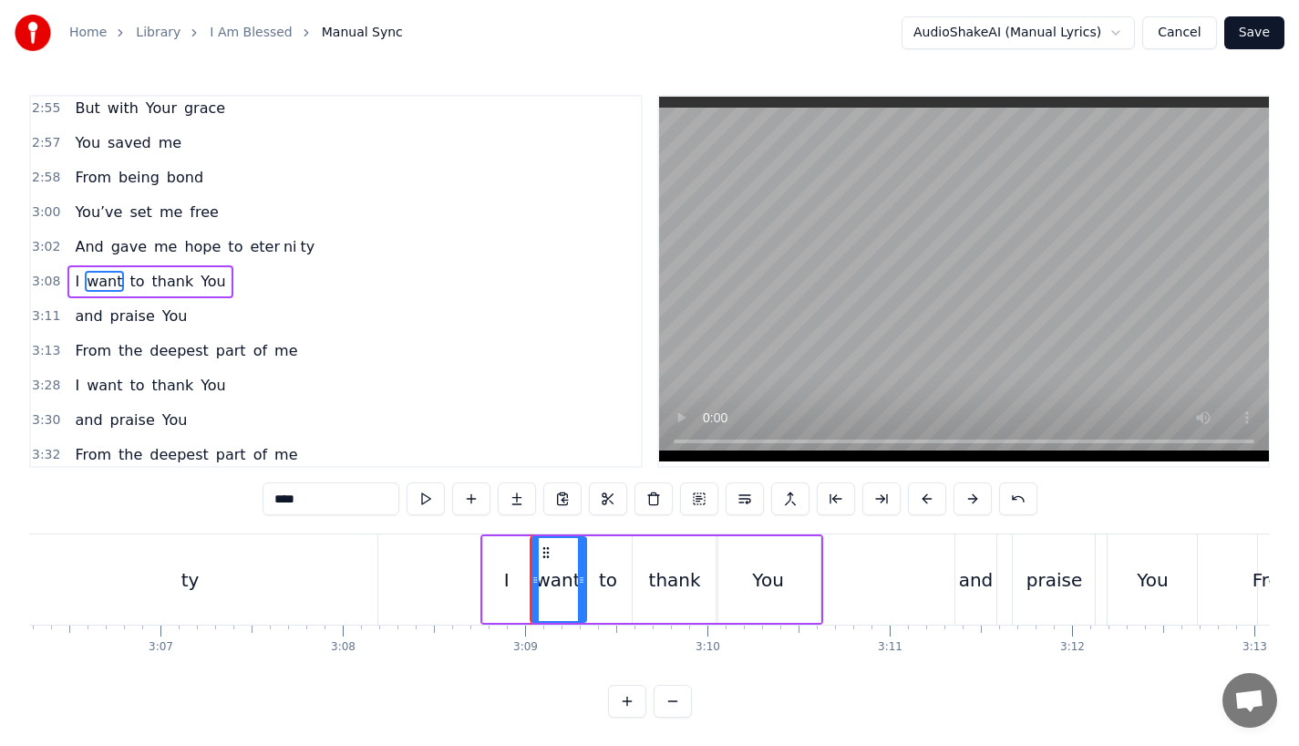
type input "**"
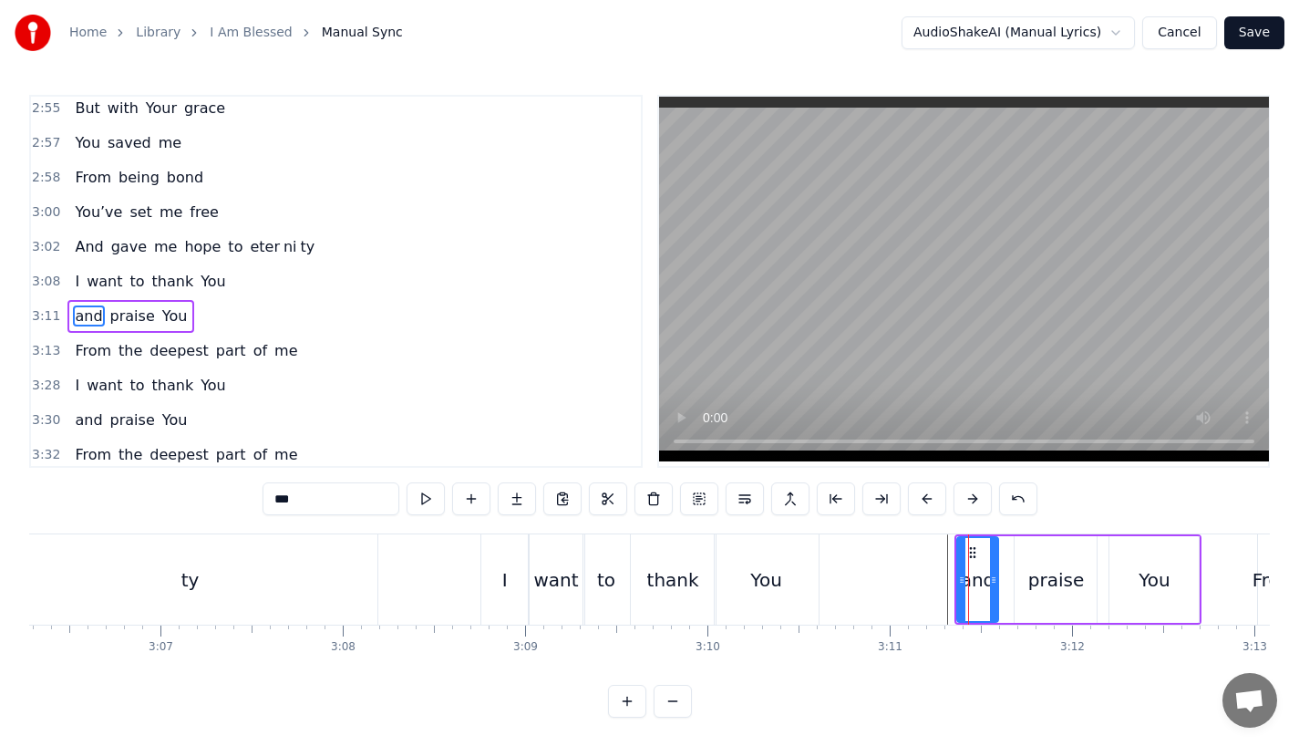
scroll to position [1398, 0]
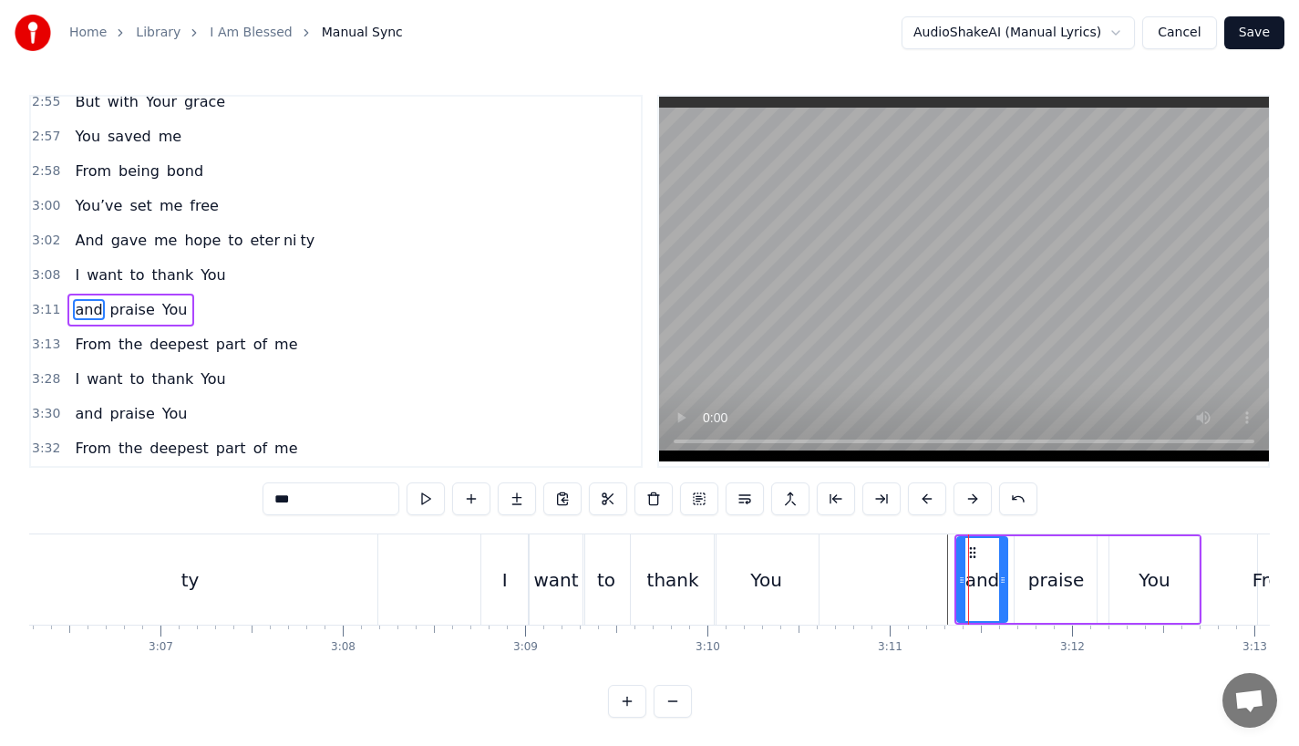
drag, startPoint x: 993, startPoint y: 578, endPoint x: 1004, endPoint y: 578, distance: 10.9
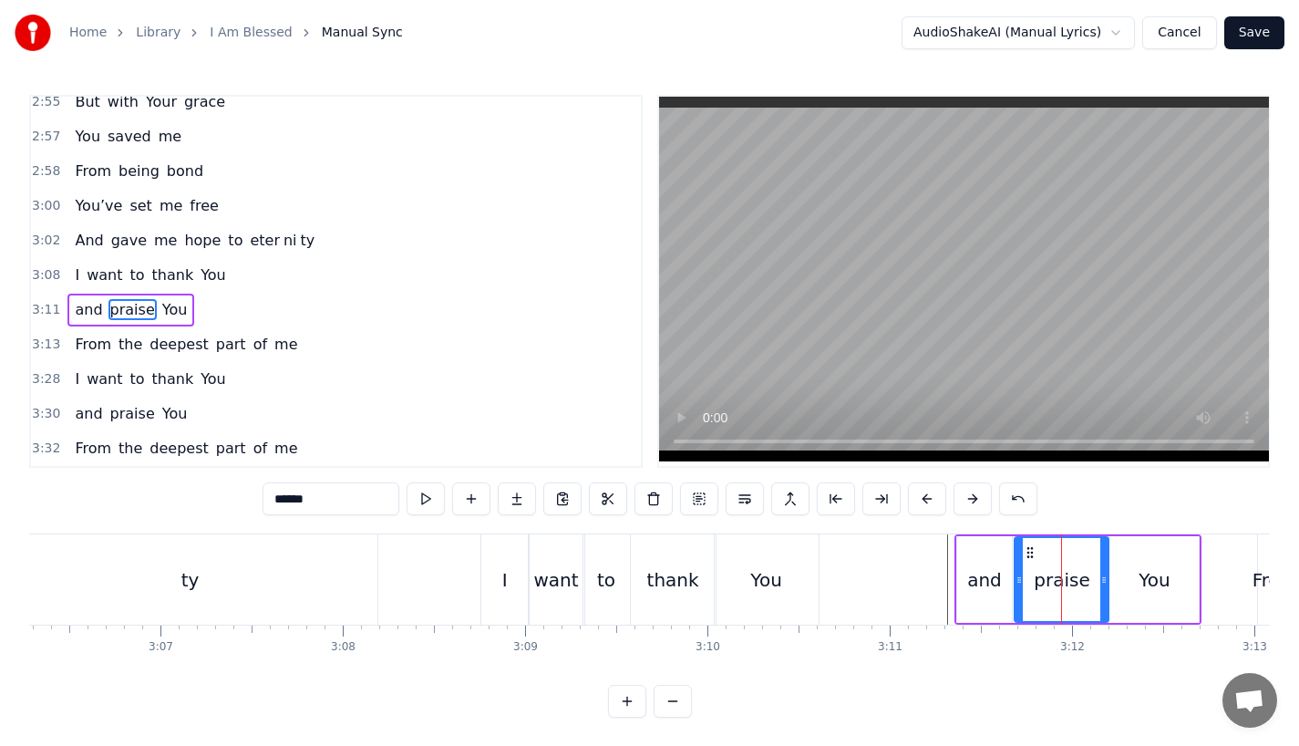
drag, startPoint x: 1090, startPoint y: 584, endPoint x: 1102, endPoint y: 584, distance: 12.8
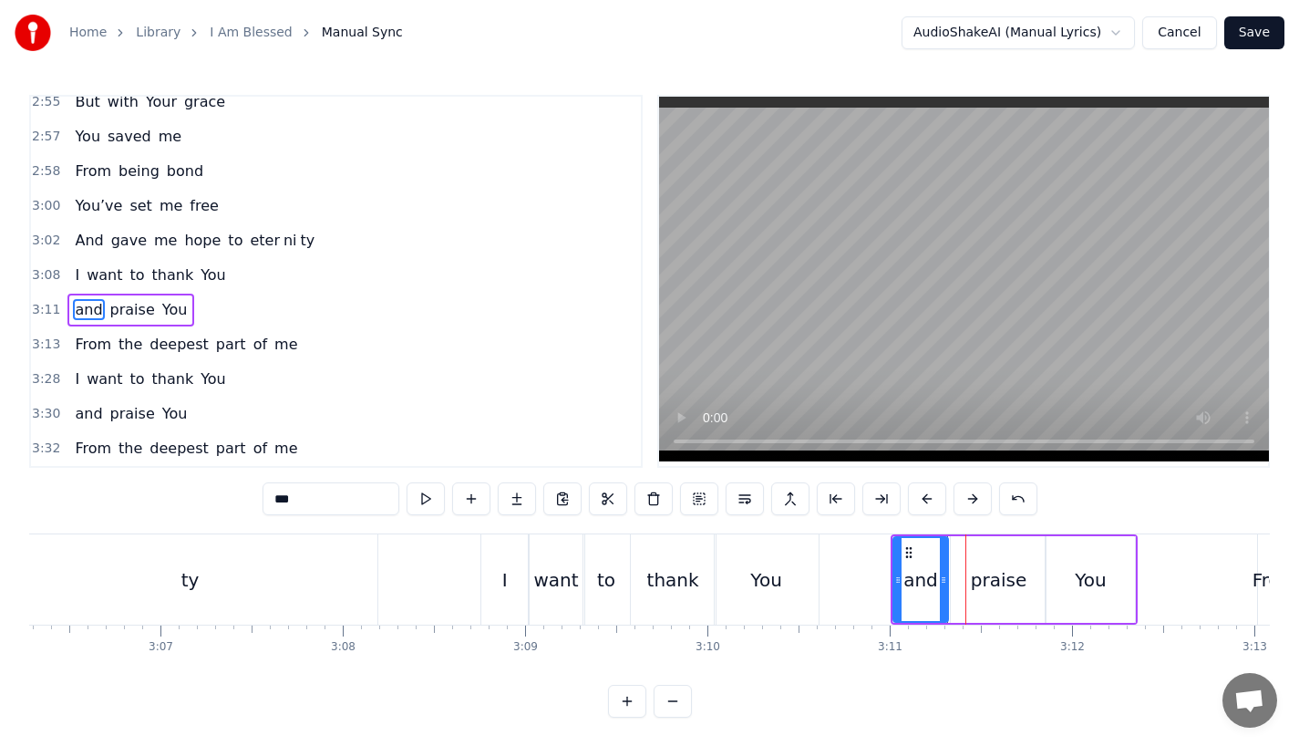
type input "*****"
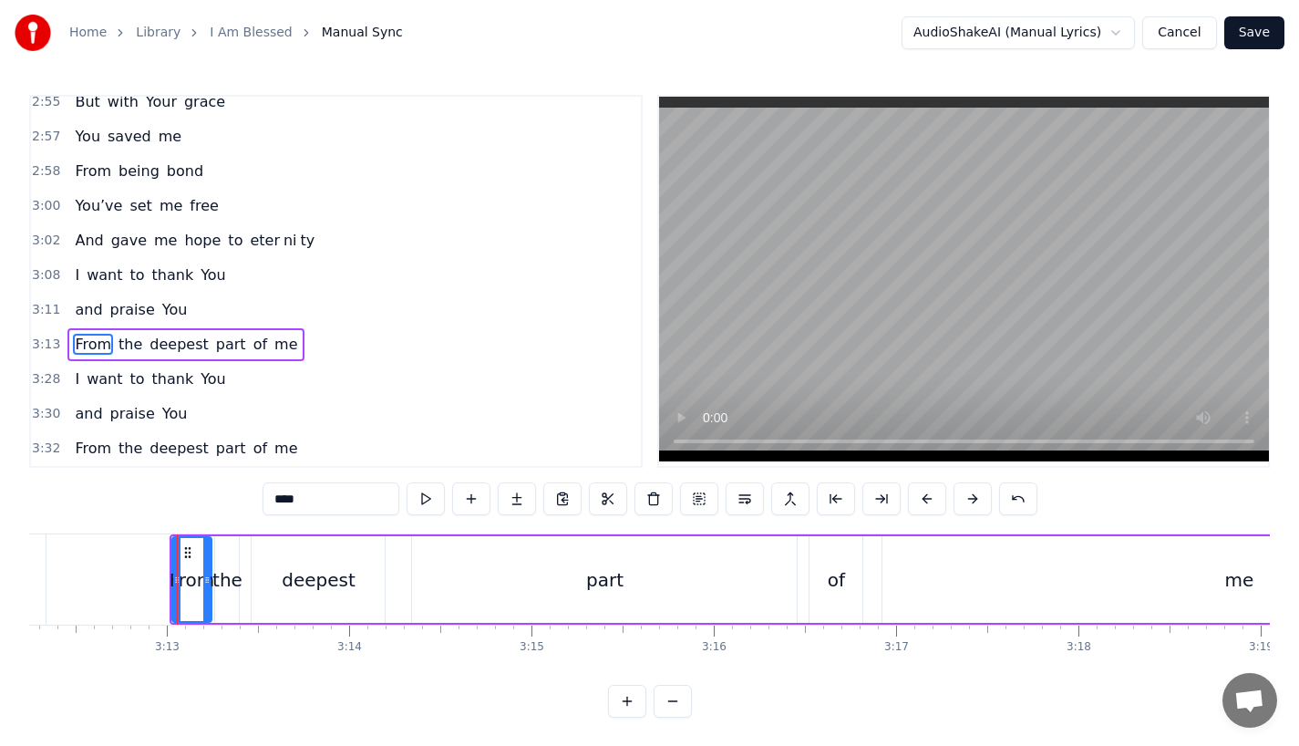
drag, startPoint x: 201, startPoint y: 589, endPoint x: 212, endPoint y: 589, distance: 10.0
drag, startPoint x: 233, startPoint y: 589, endPoint x: 244, endPoint y: 589, distance: 10.9
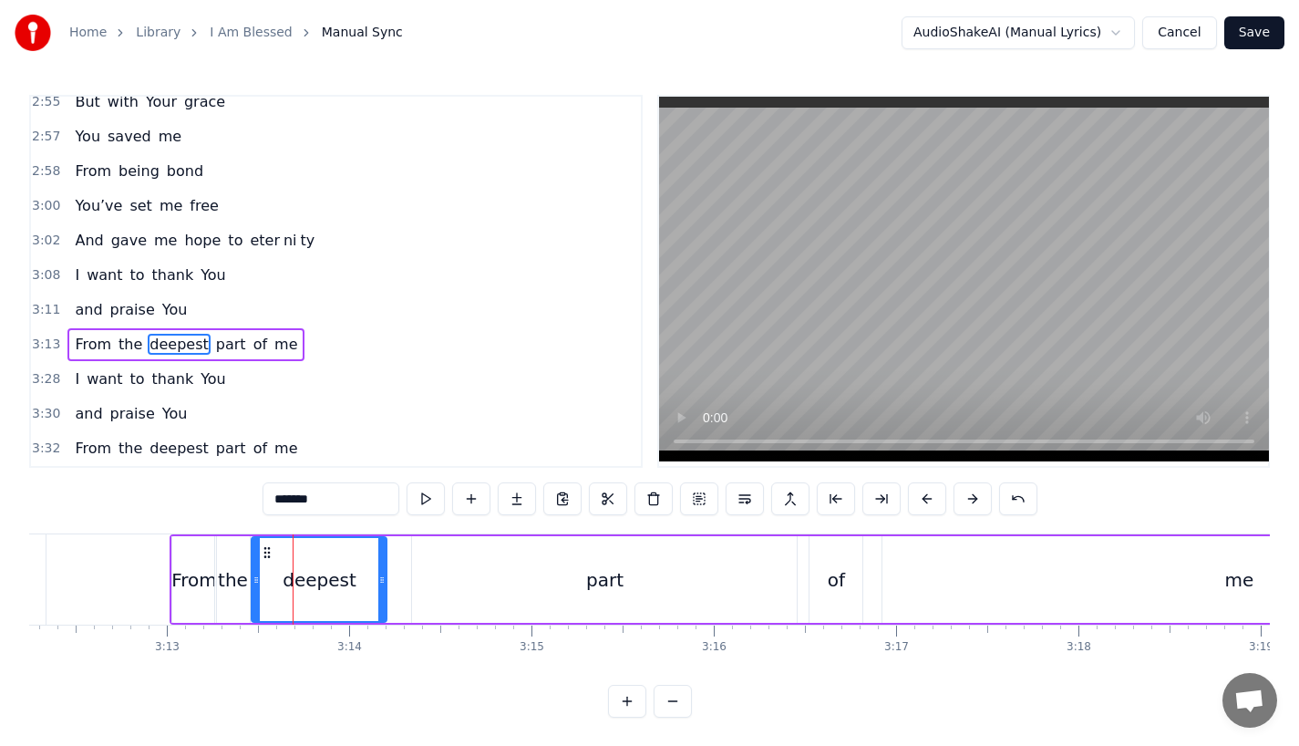
drag, startPoint x: 380, startPoint y: 587, endPoint x: 391, endPoint y: 587, distance: 10.9
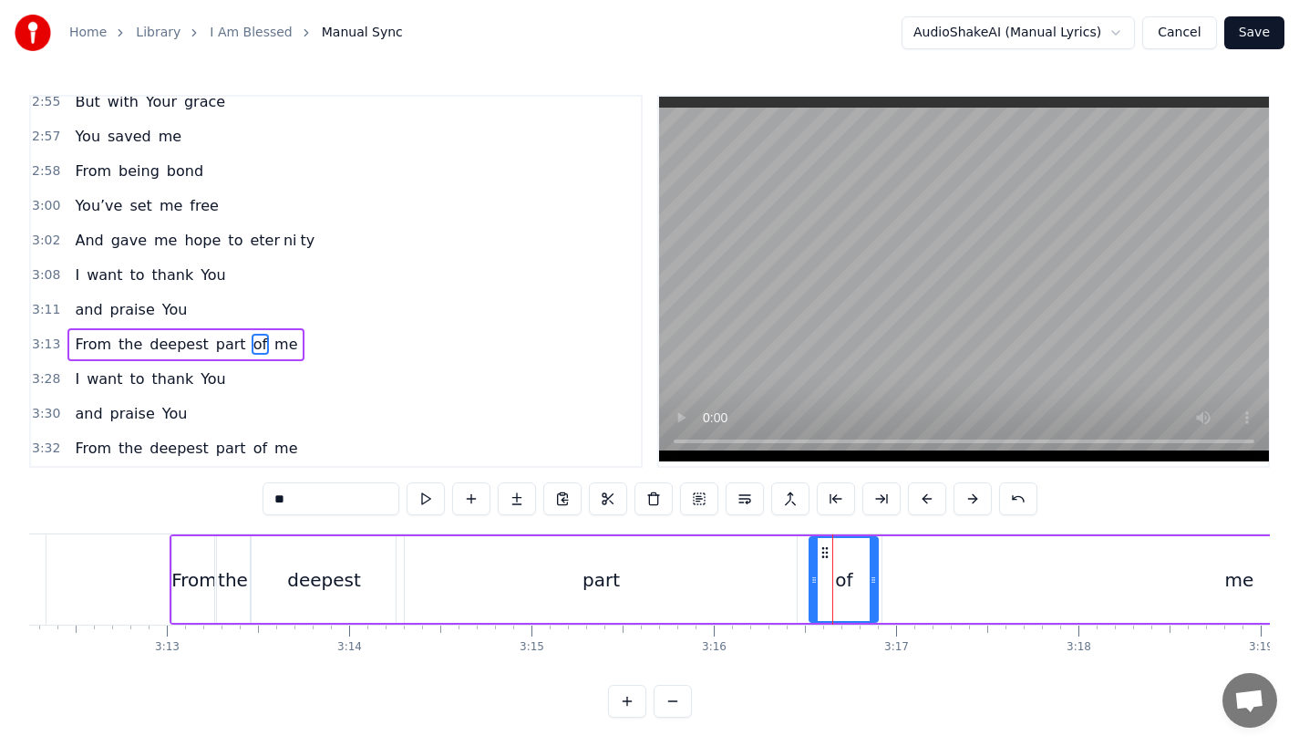
drag, startPoint x: 861, startPoint y: 584, endPoint x: 879, endPoint y: 584, distance: 18.2
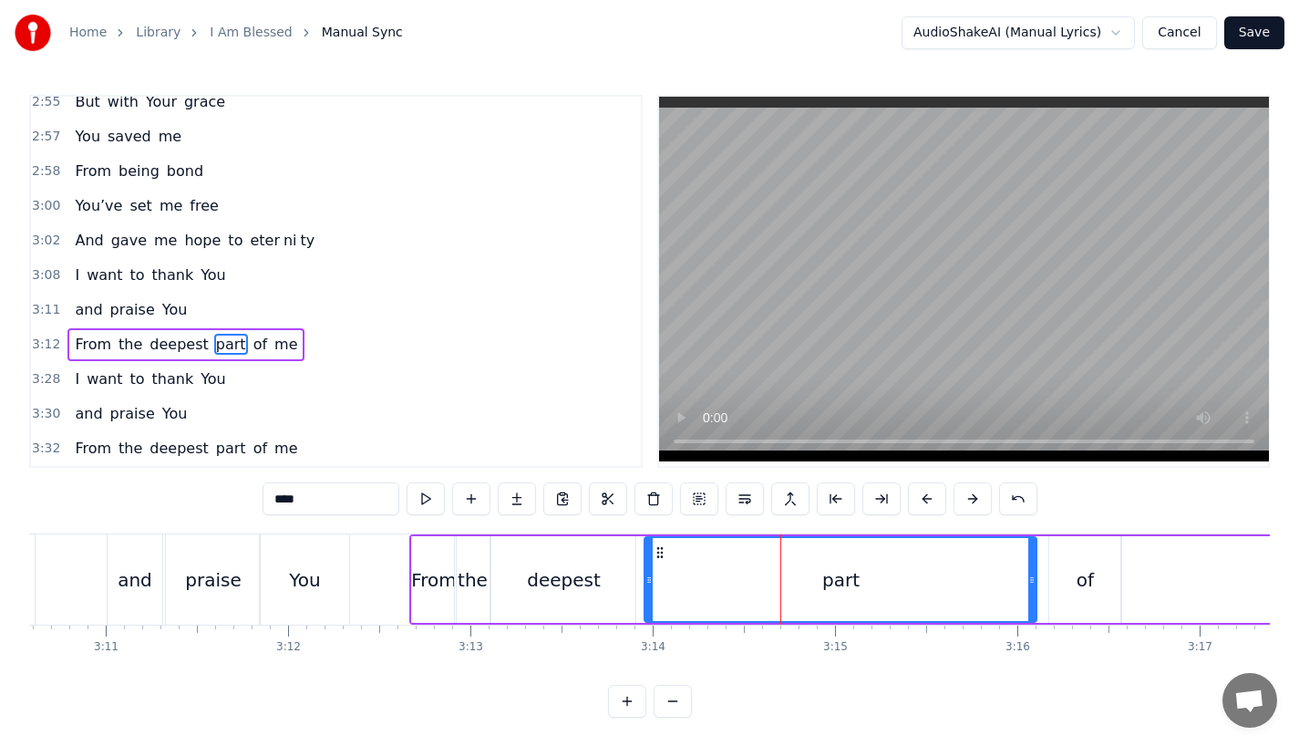
scroll to position [0, 34750]
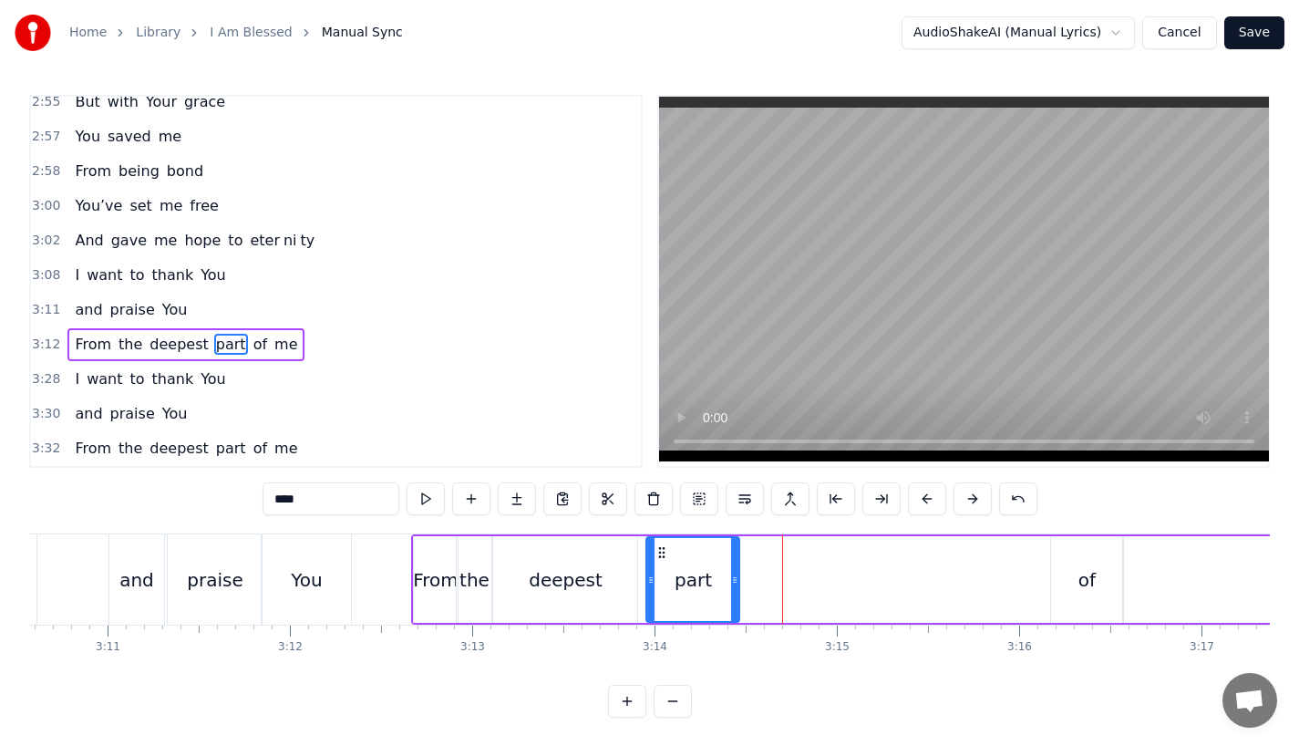
drag, startPoint x: 1035, startPoint y: 583, endPoint x: 736, endPoint y: 585, distance: 299.1
type input "**"
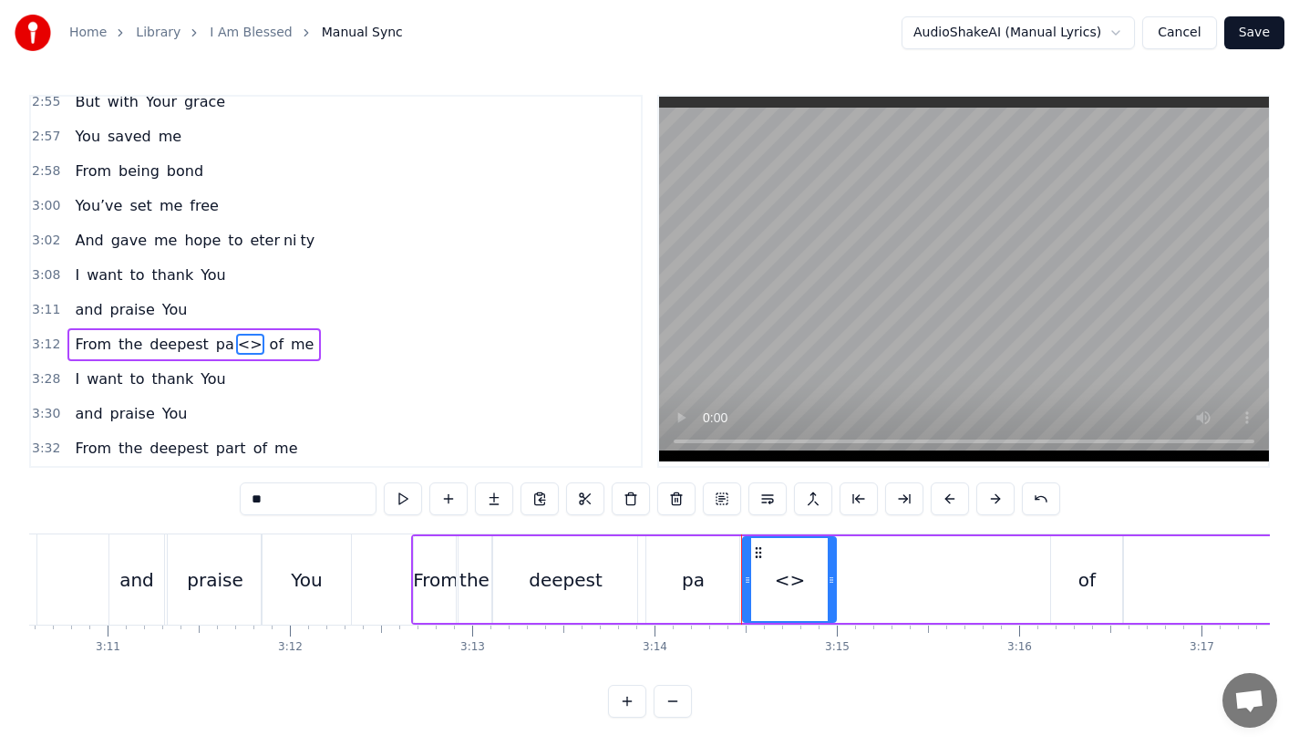
drag, startPoint x: 295, startPoint y: 497, endPoint x: 183, endPoint y: 497, distance: 112.1
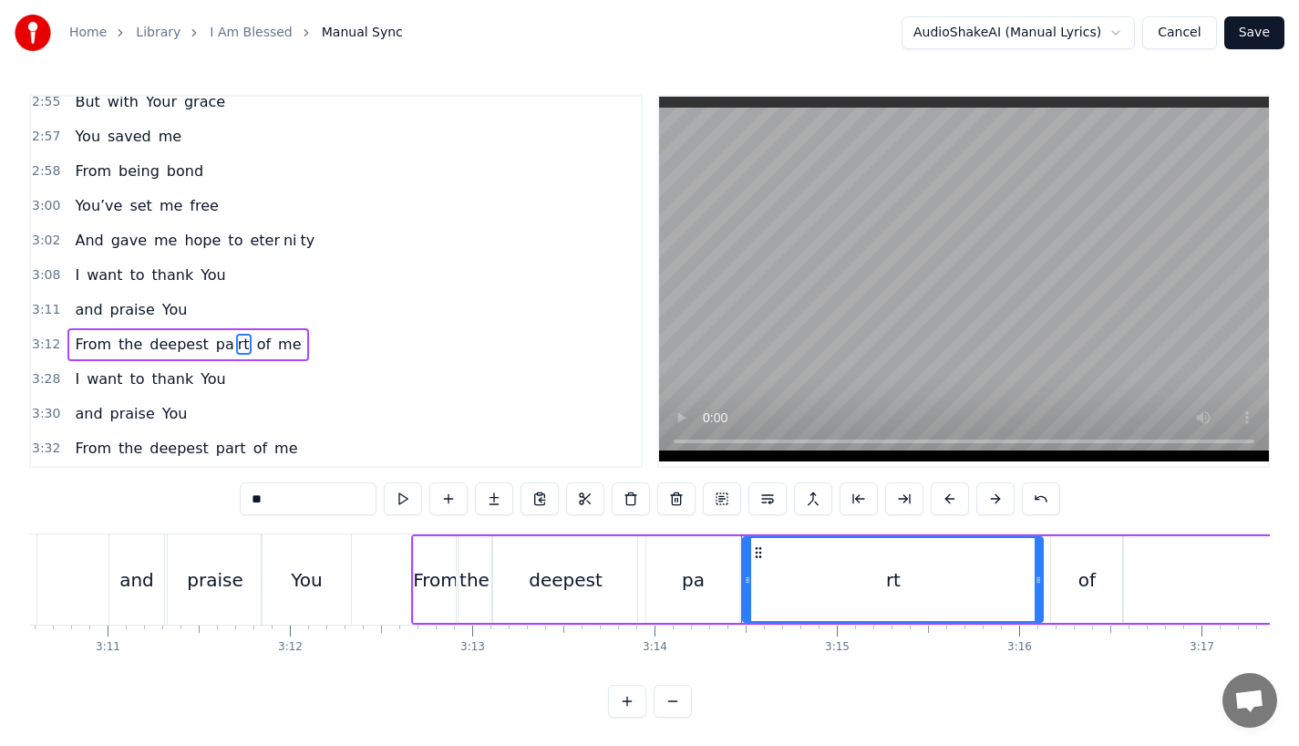
drag, startPoint x: 831, startPoint y: 591, endPoint x: 1039, endPoint y: 587, distance: 208.8
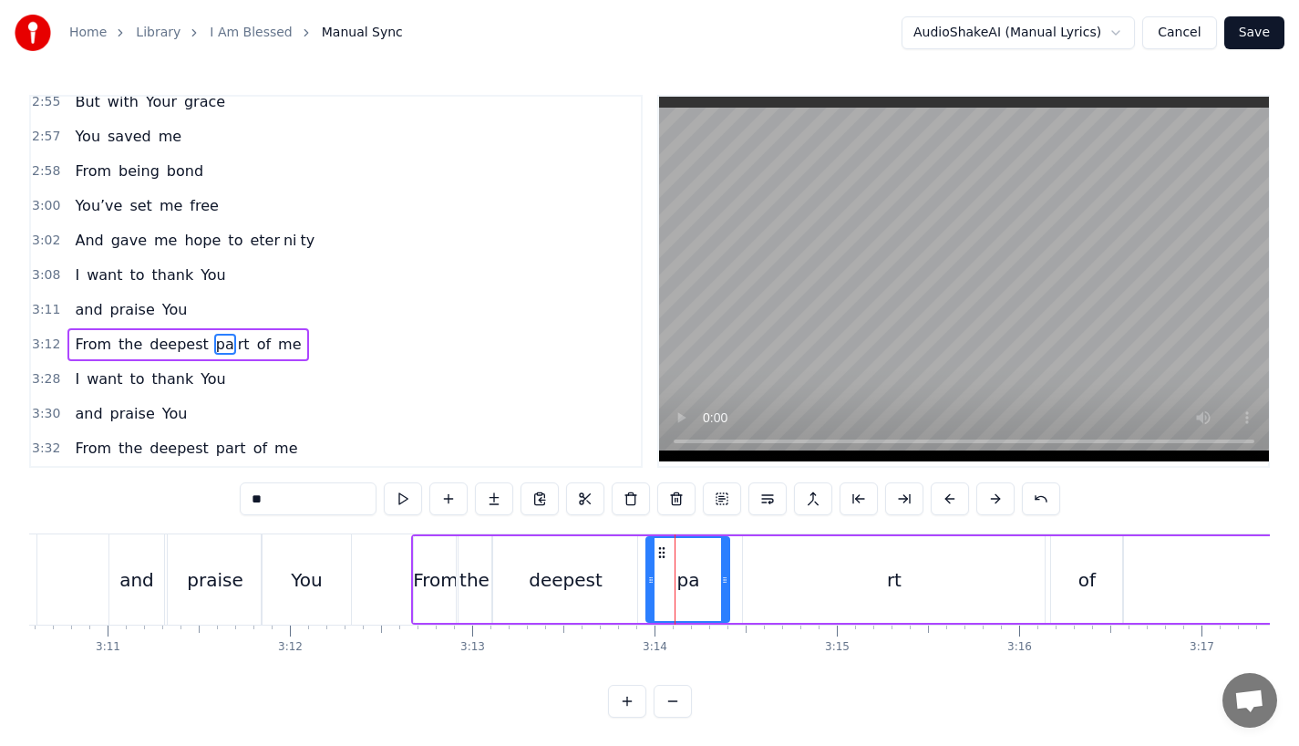
drag, startPoint x: 732, startPoint y: 589, endPoint x: 712, endPoint y: 590, distance: 20.1
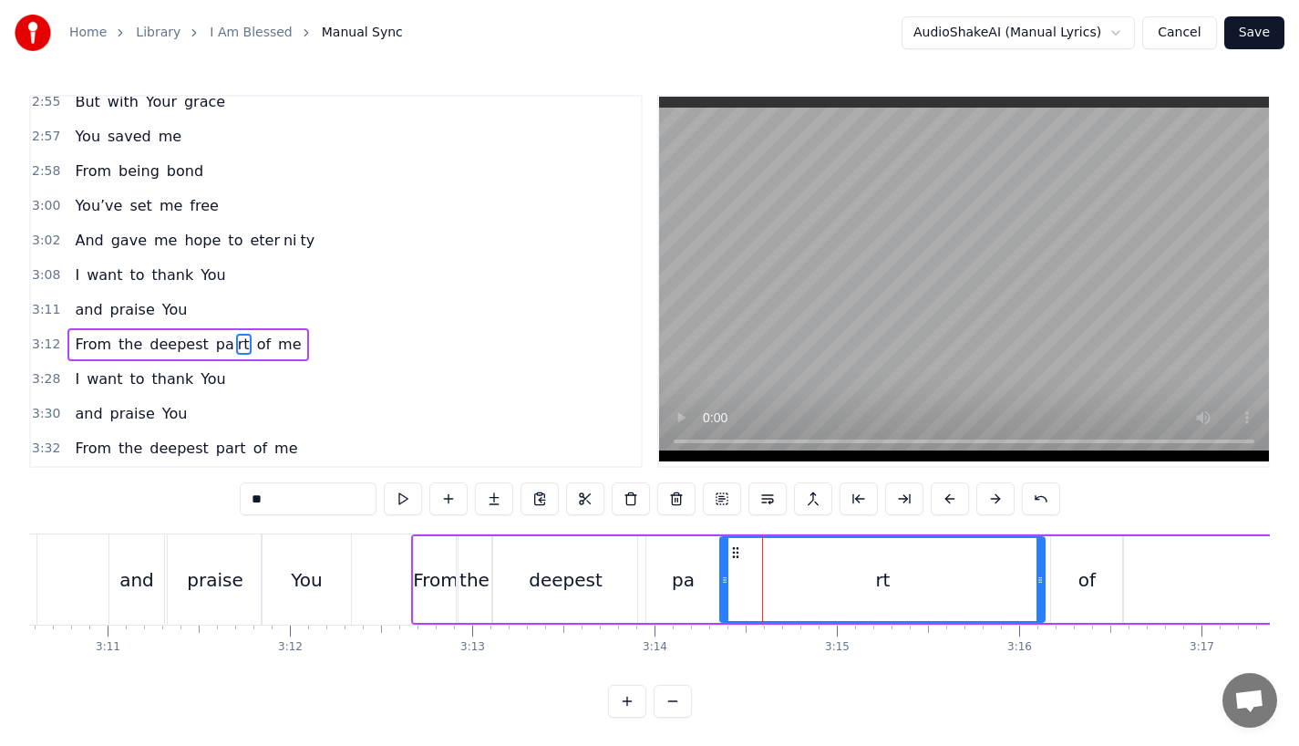
drag, startPoint x: 746, startPoint y: 589, endPoint x: 722, endPoint y: 590, distance: 23.7
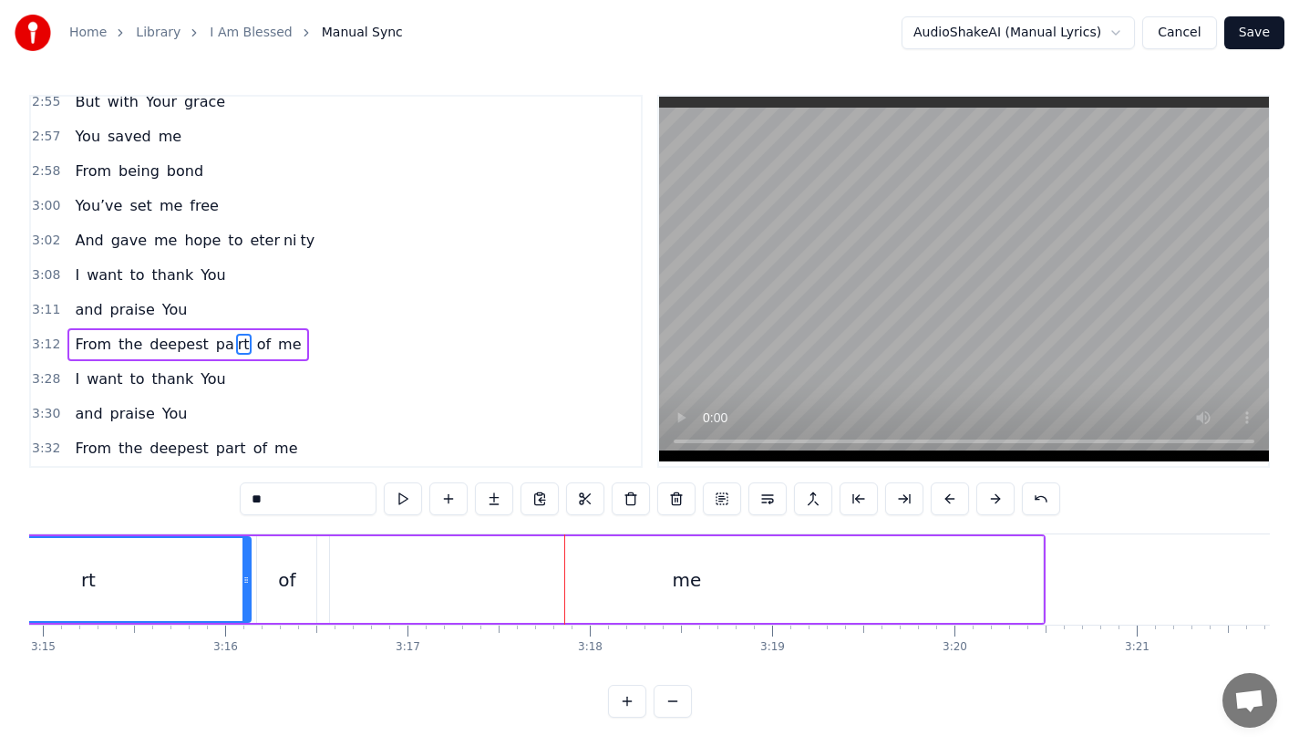
scroll to position [0, 35528]
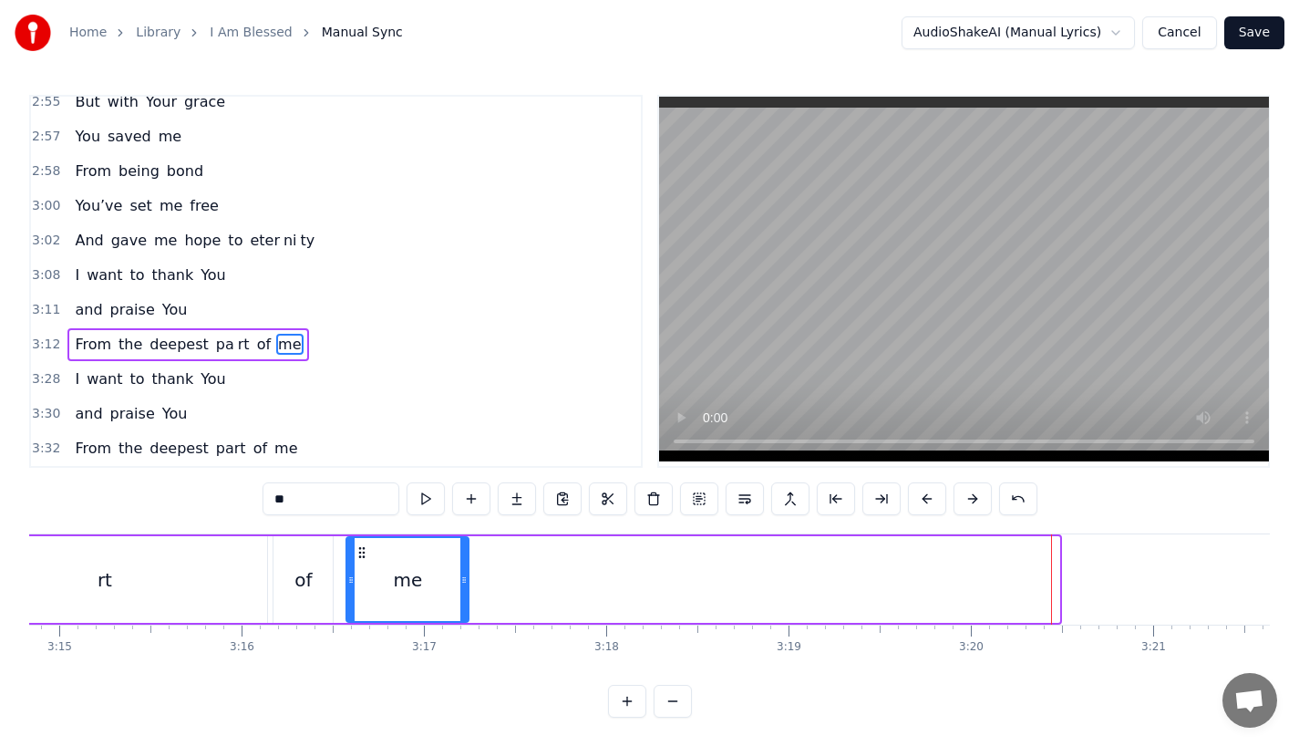
drag, startPoint x: 1056, startPoint y: 595, endPoint x: 447, endPoint y: 593, distance: 609.0
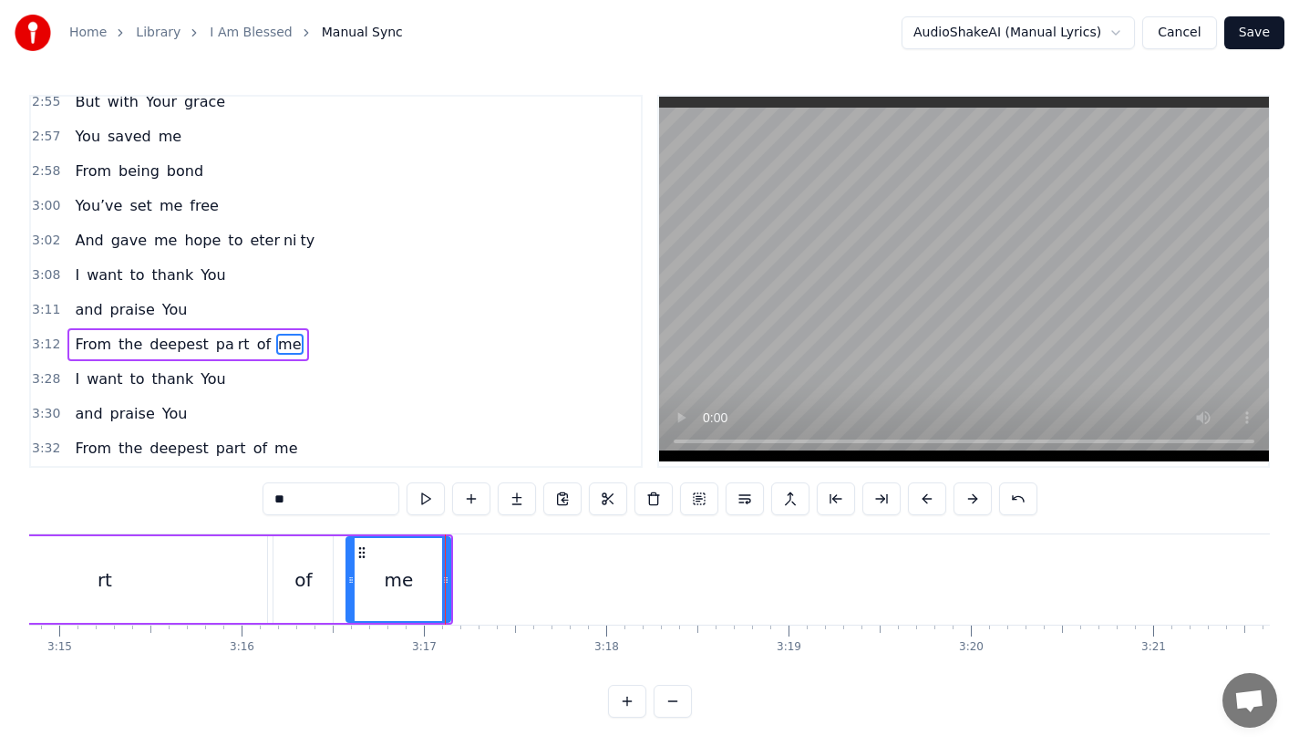
type input "*"
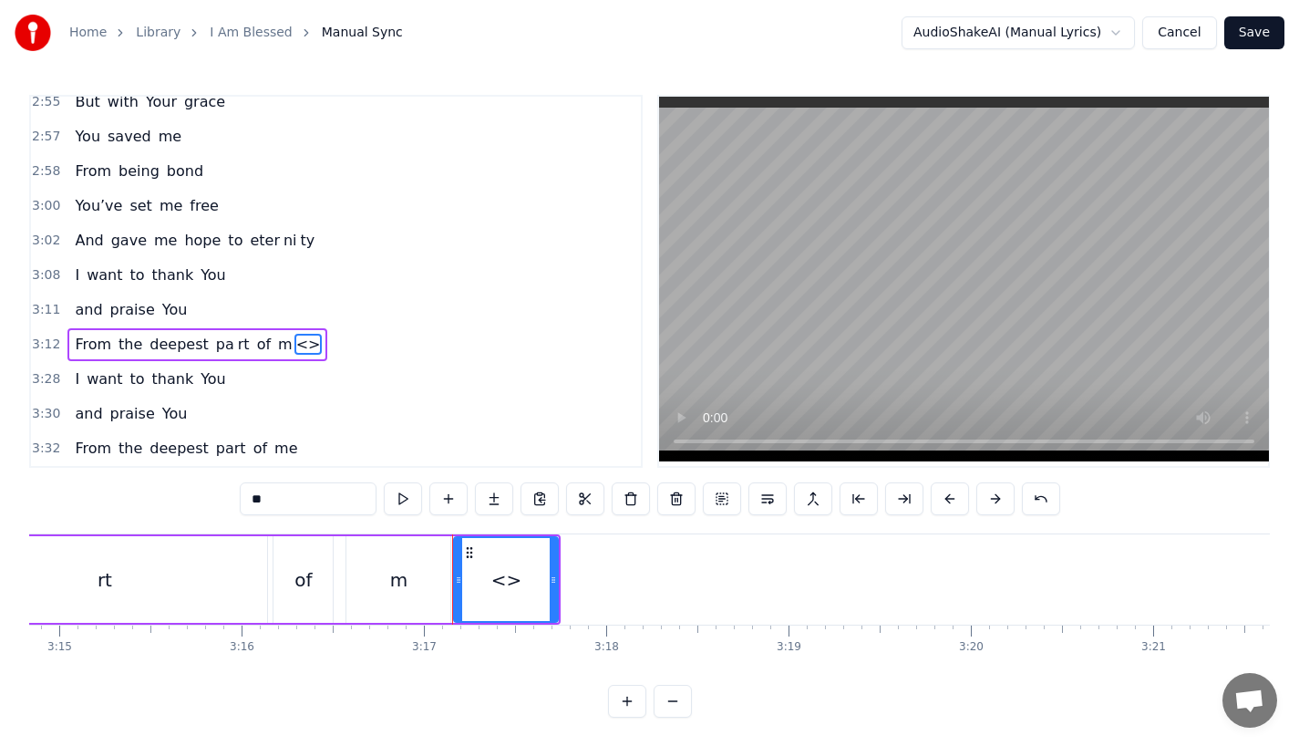
drag, startPoint x: 312, startPoint y: 499, endPoint x: 185, endPoint y: 499, distance: 126.7
type input "*"
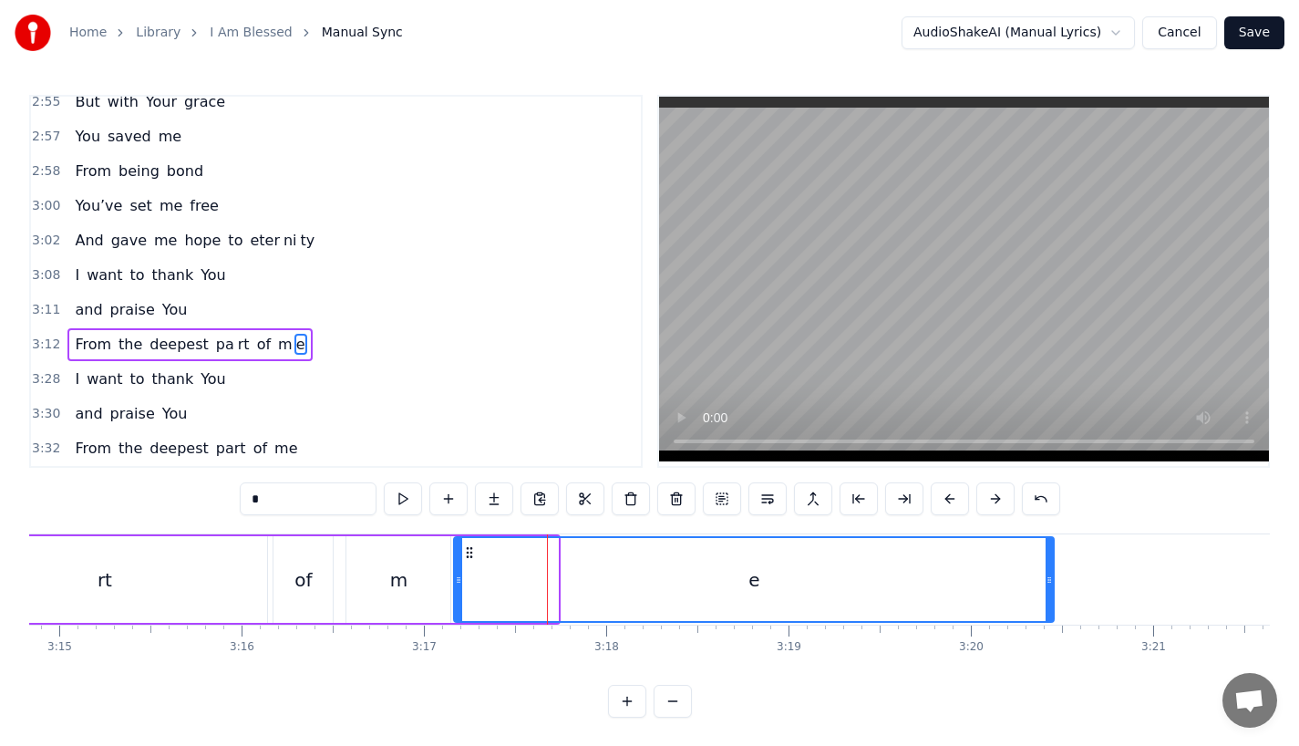
drag, startPoint x: 555, startPoint y: 594, endPoint x: 1051, endPoint y: 590, distance: 496.0
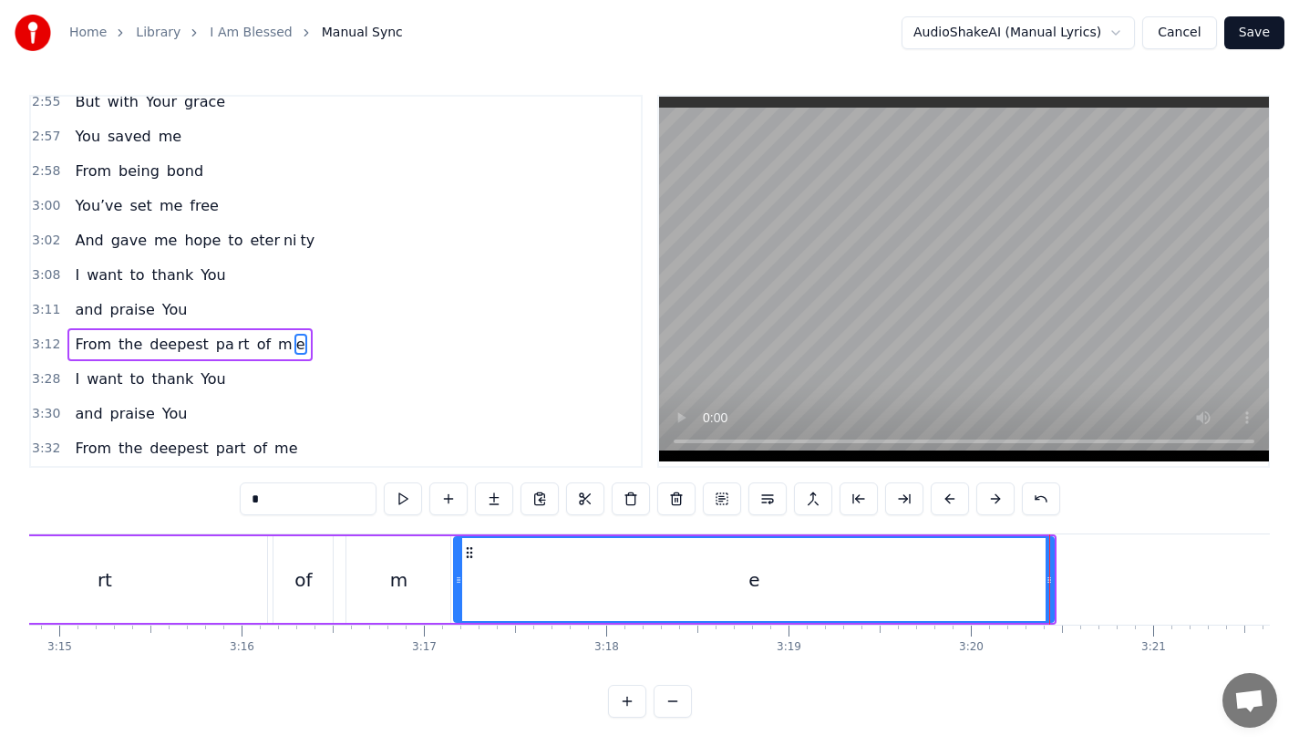
drag, startPoint x: 457, startPoint y: 605, endPoint x: 499, endPoint y: 605, distance: 41.9
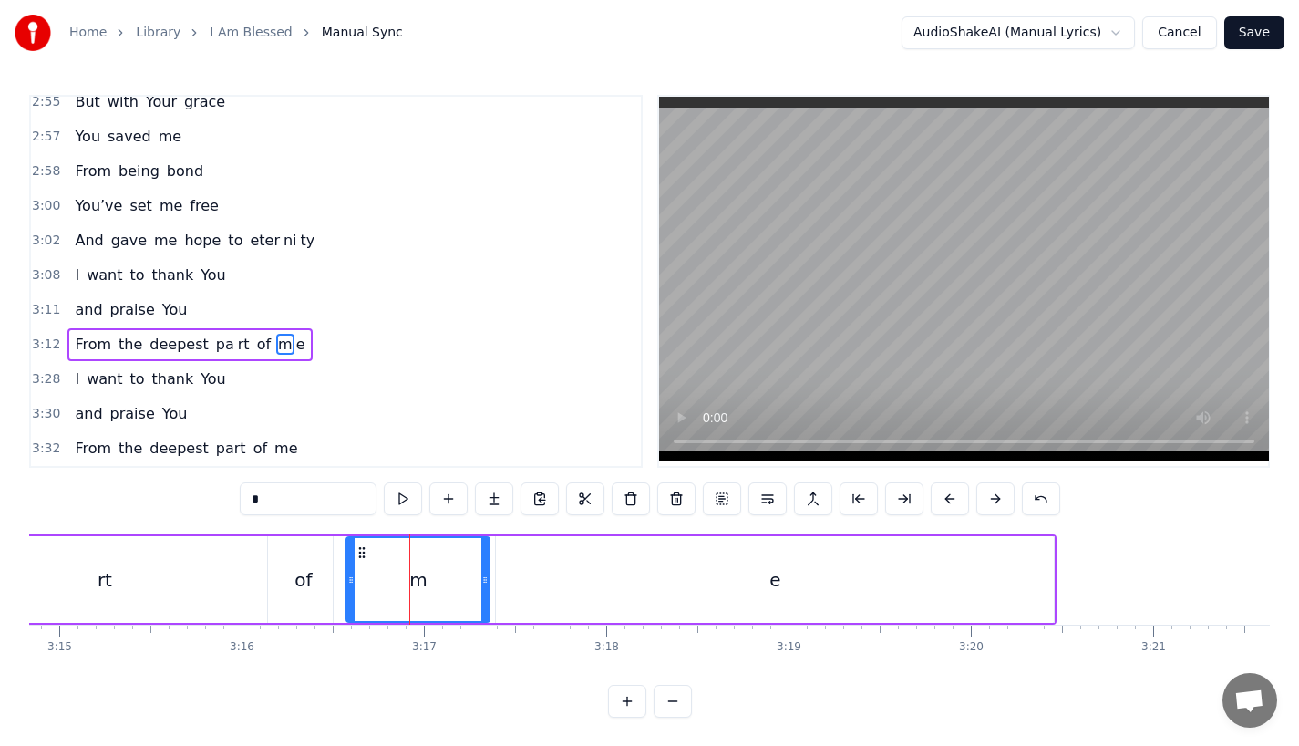
drag, startPoint x: 445, startPoint y: 577, endPoint x: 484, endPoint y: 578, distance: 39.2
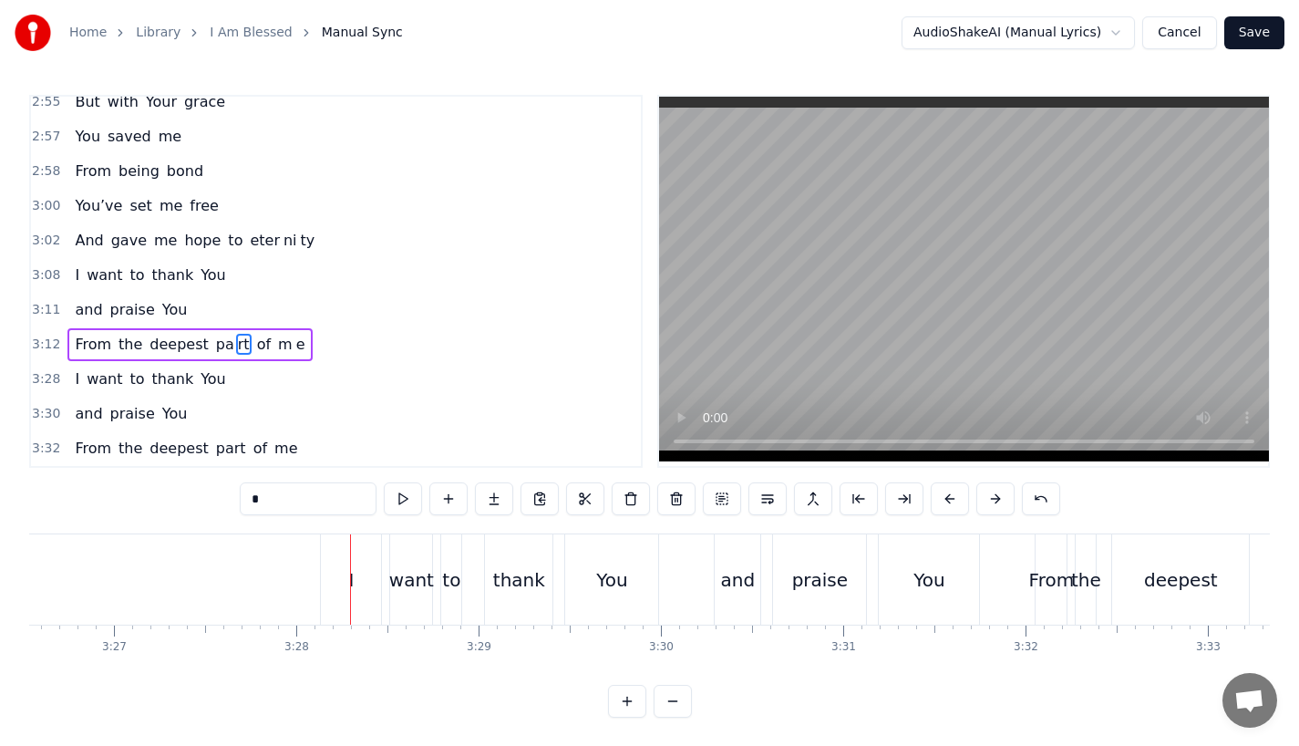
scroll to position [6, 0]
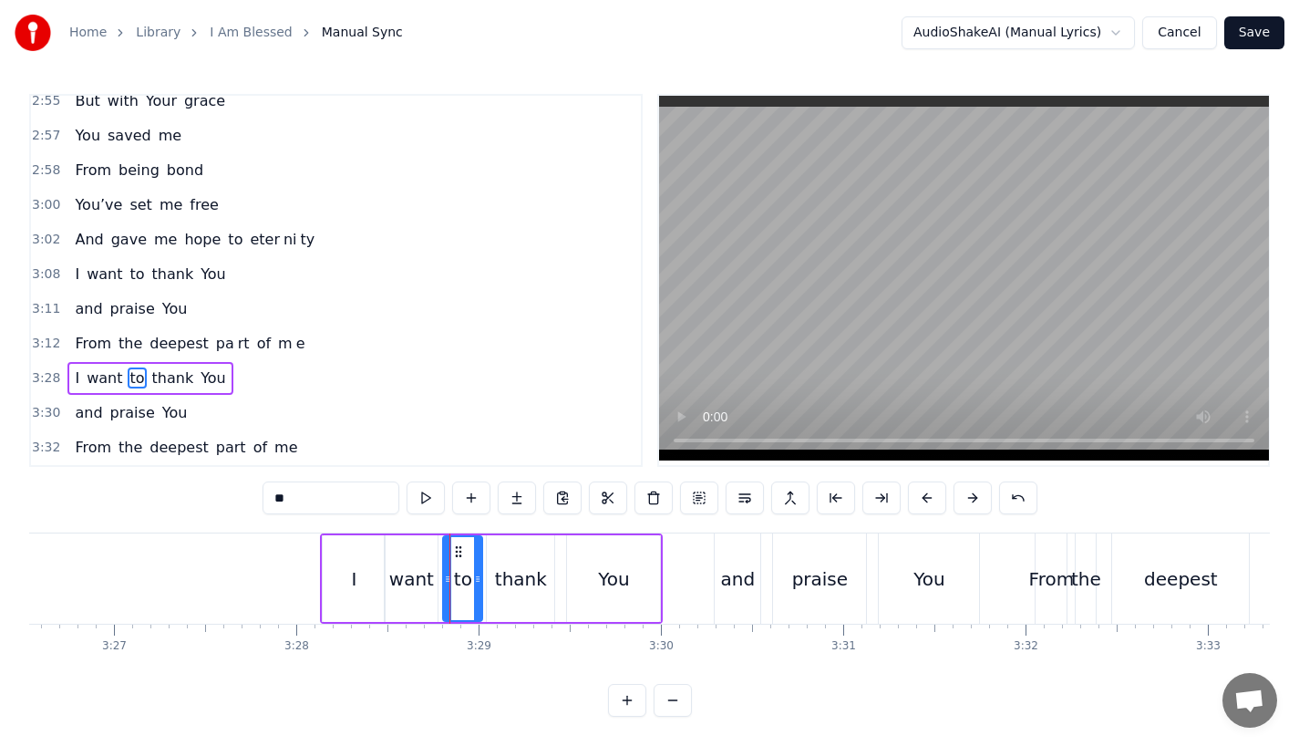
drag, startPoint x: 456, startPoint y: 586, endPoint x: 480, endPoint y: 586, distance: 23.7
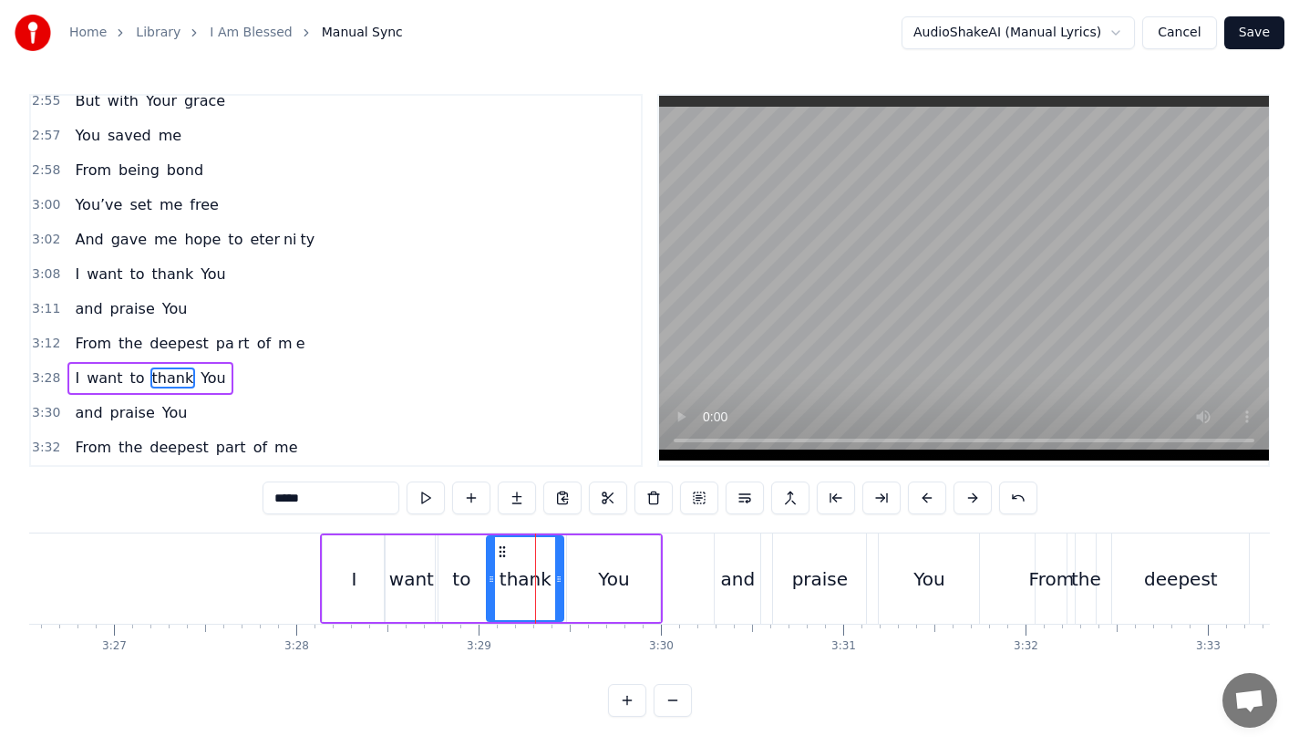
drag, startPoint x: 550, startPoint y: 585, endPoint x: 561, endPoint y: 585, distance: 10.9
type input "*"
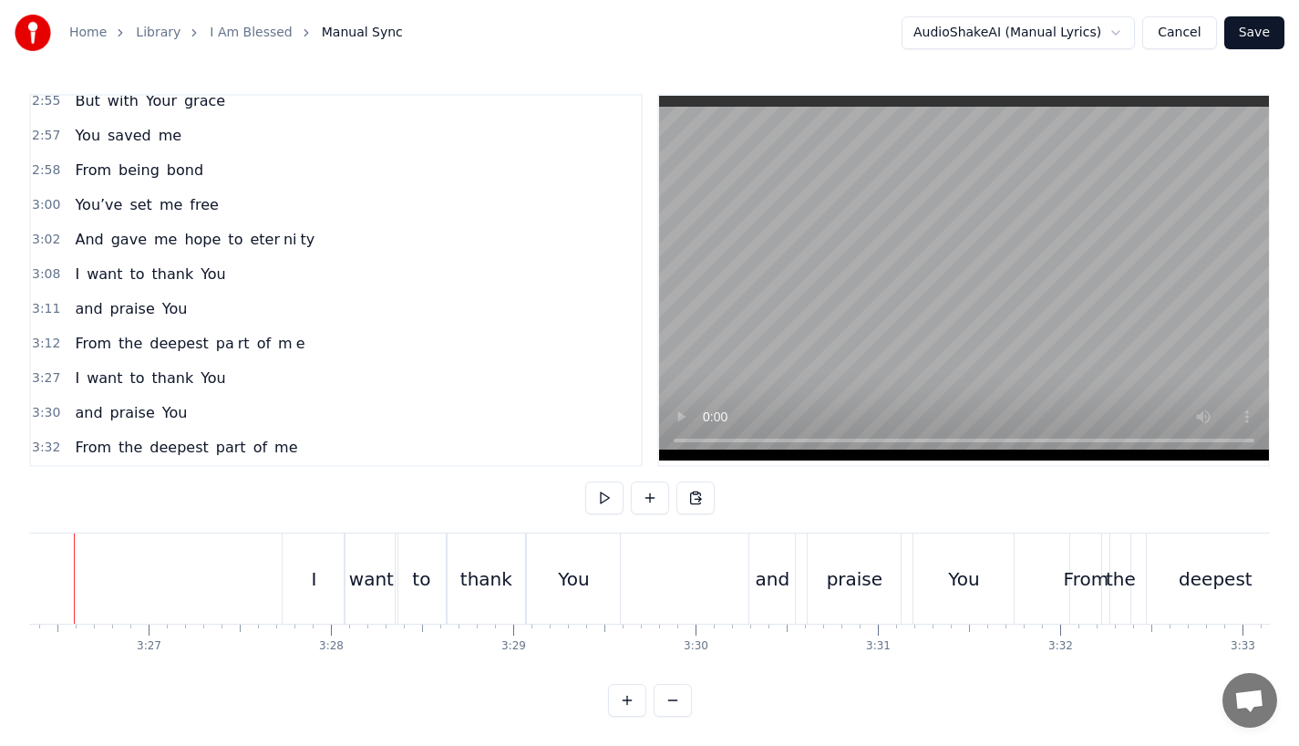
scroll to position [0, 37580]
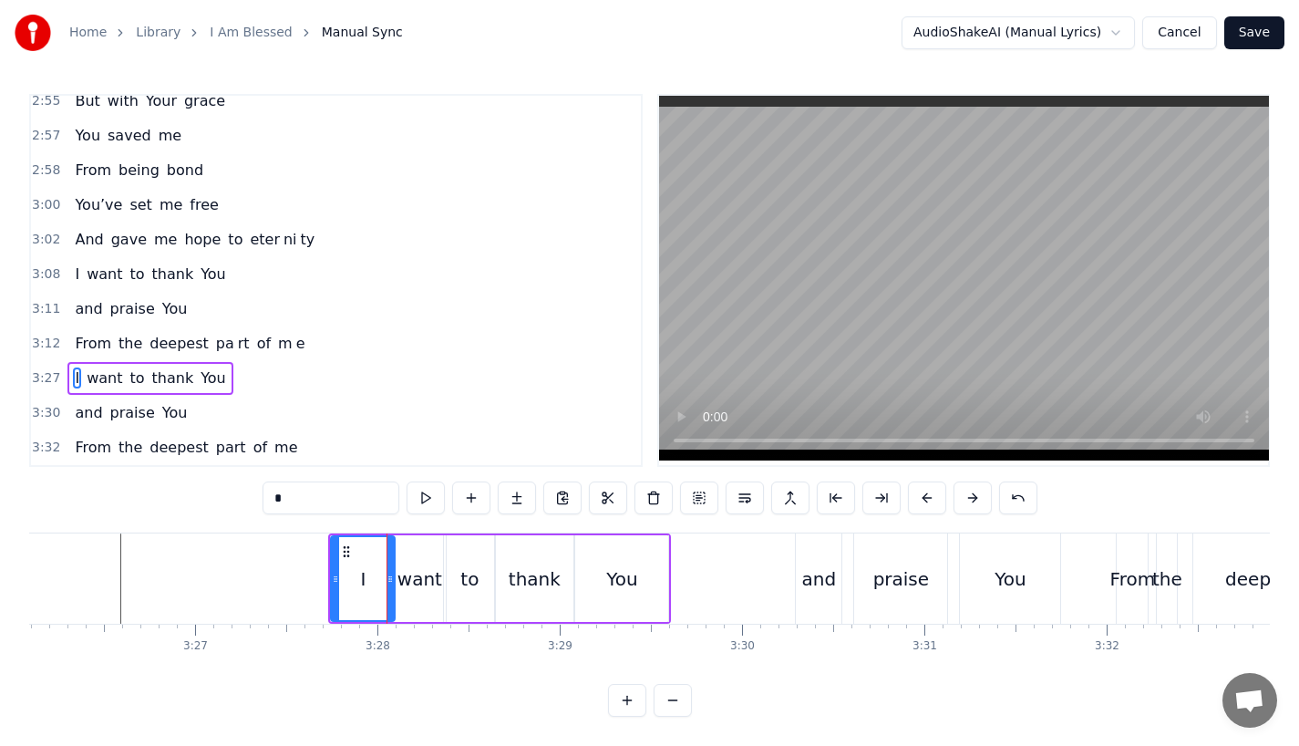
type input "****"
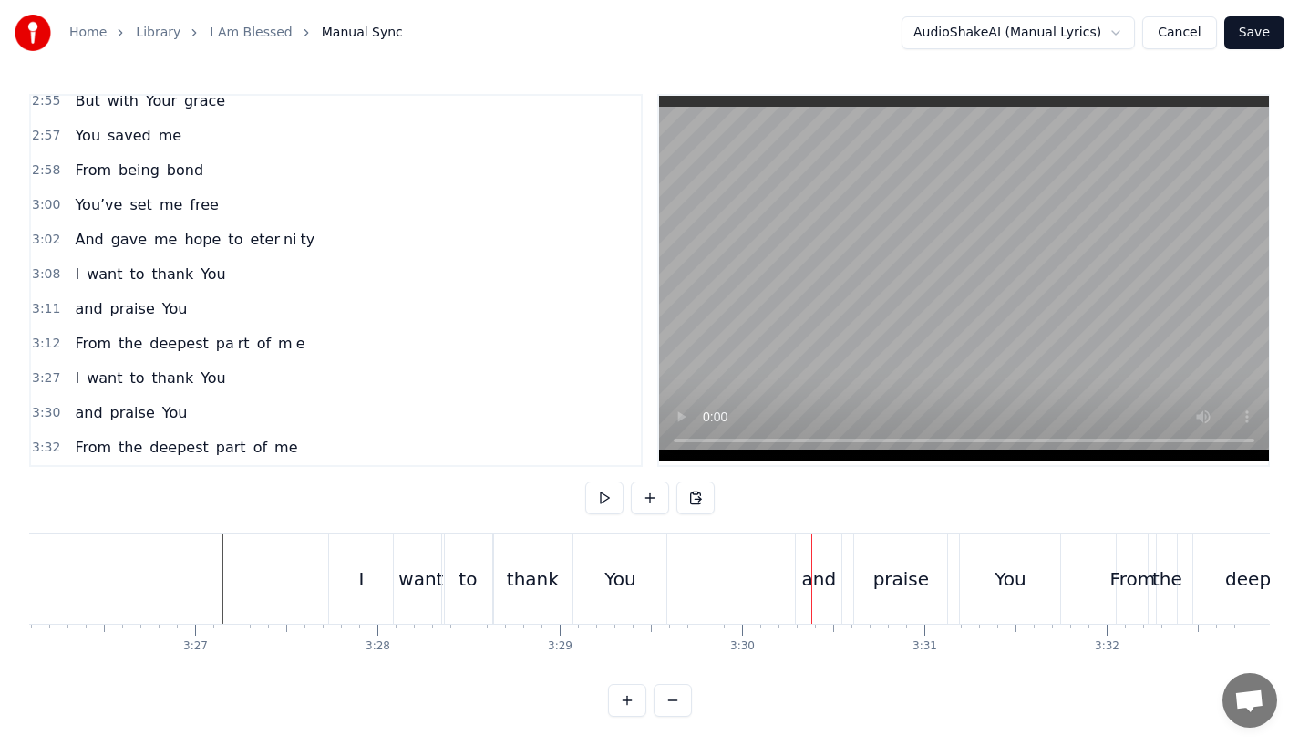
scroll to position [15, 0]
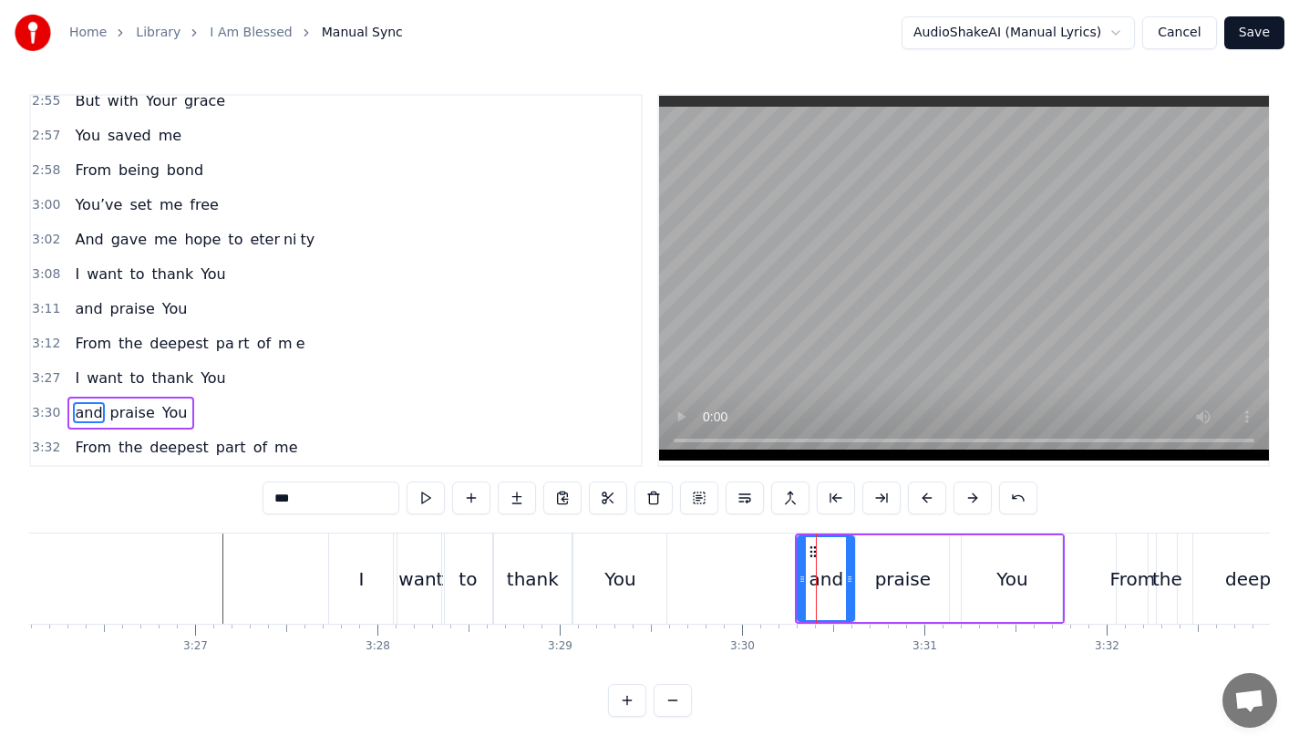
drag, startPoint x: 840, startPoint y: 581, endPoint x: 852, endPoint y: 580, distance: 12.8
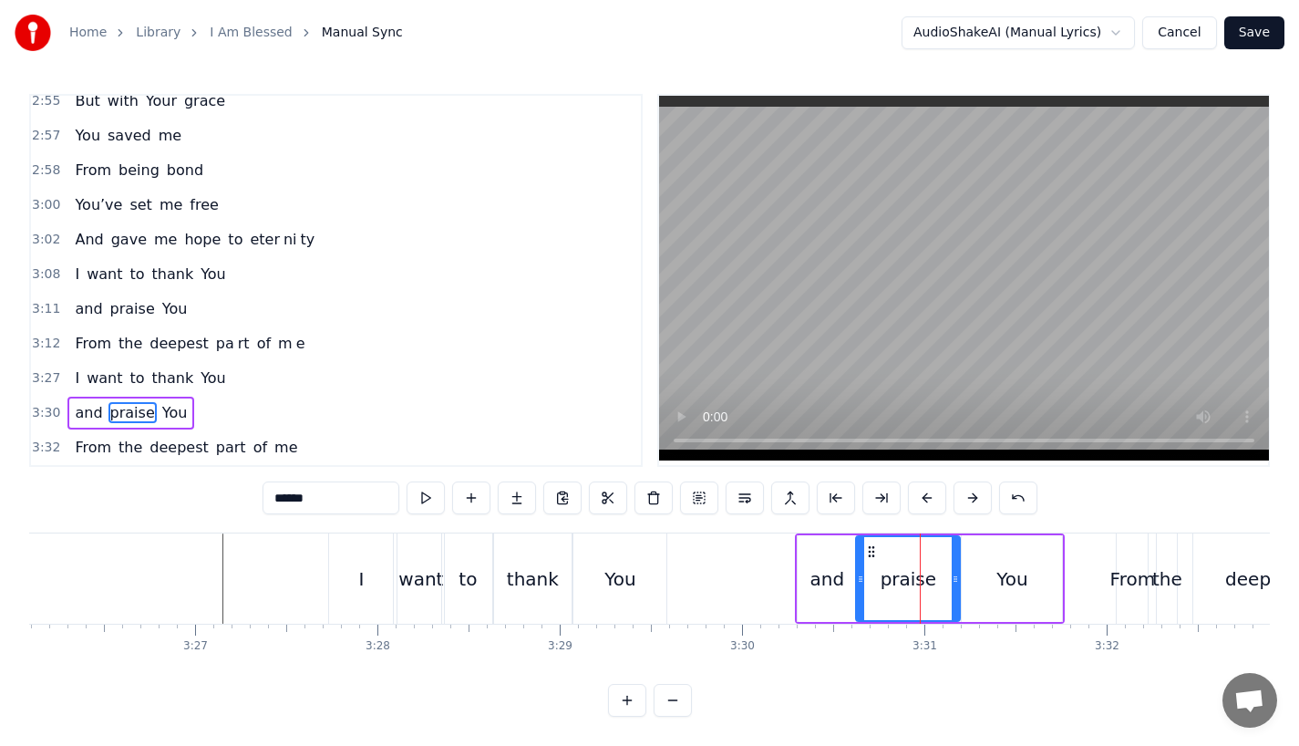
drag, startPoint x: 941, startPoint y: 567, endPoint x: 953, endPoint y: 567, distance: 11.9
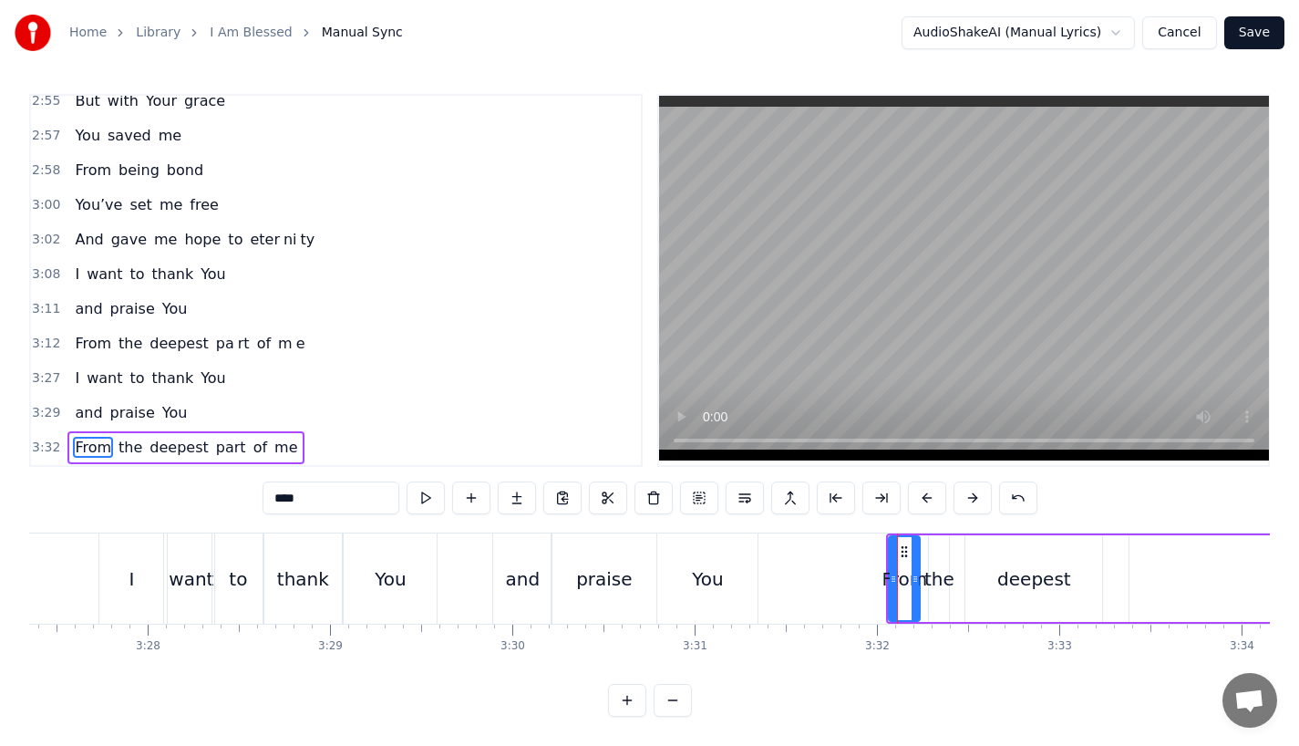
scroll to position [0, 37883]
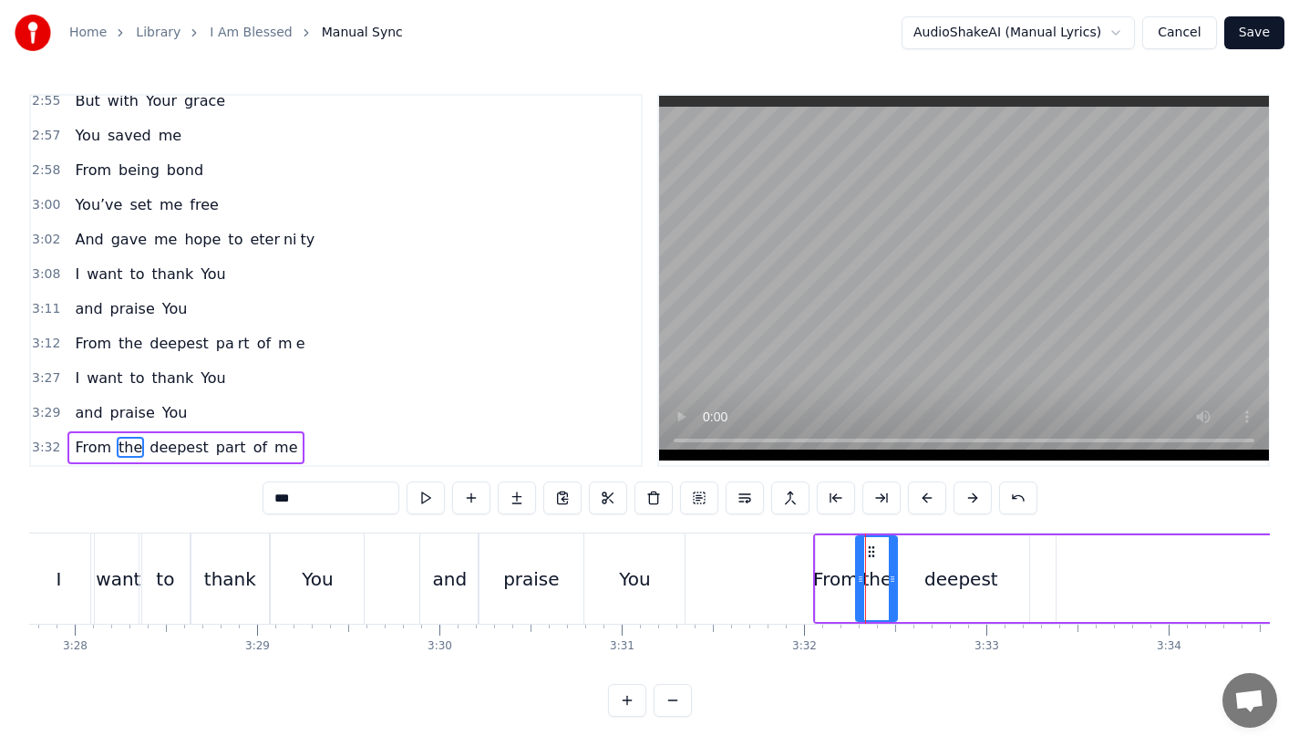
drag, startPoint x: 871, startPoint y: 573, endPoint x: 893, endPoint y: 573, distance: 21.9
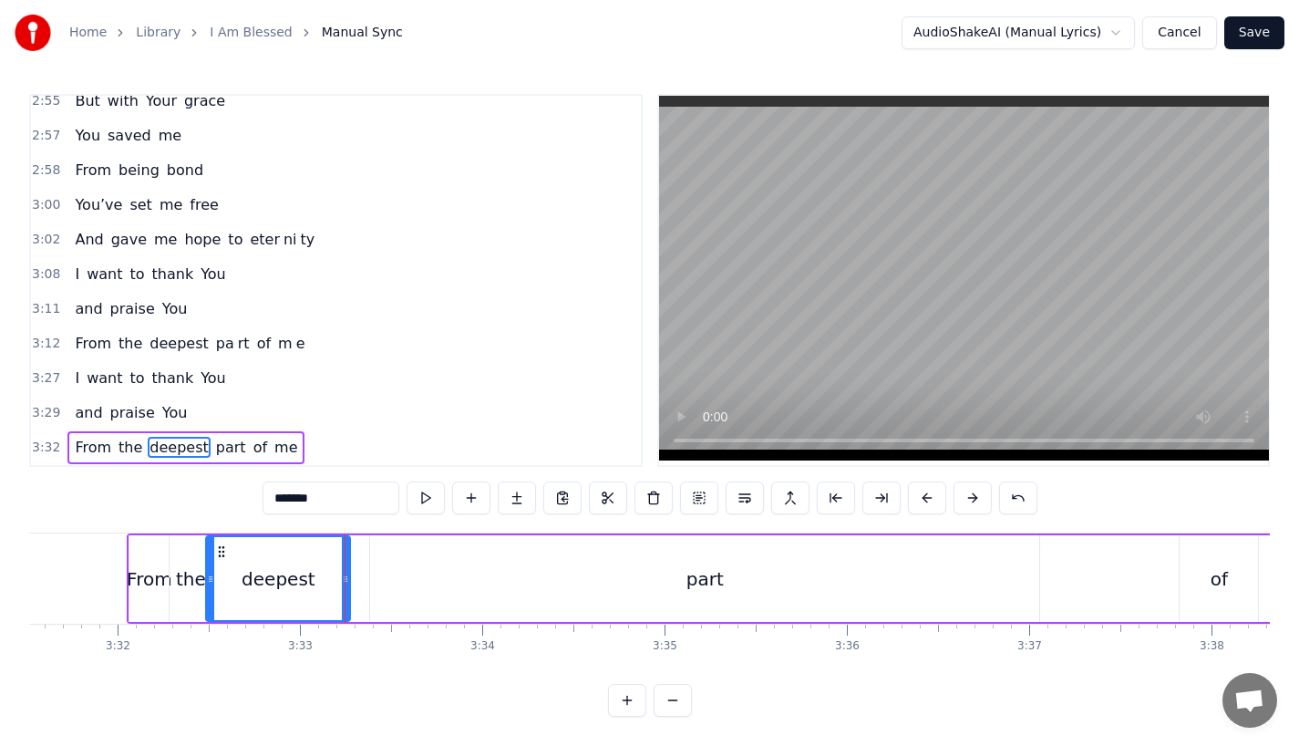
scroll to position [0, 38578]
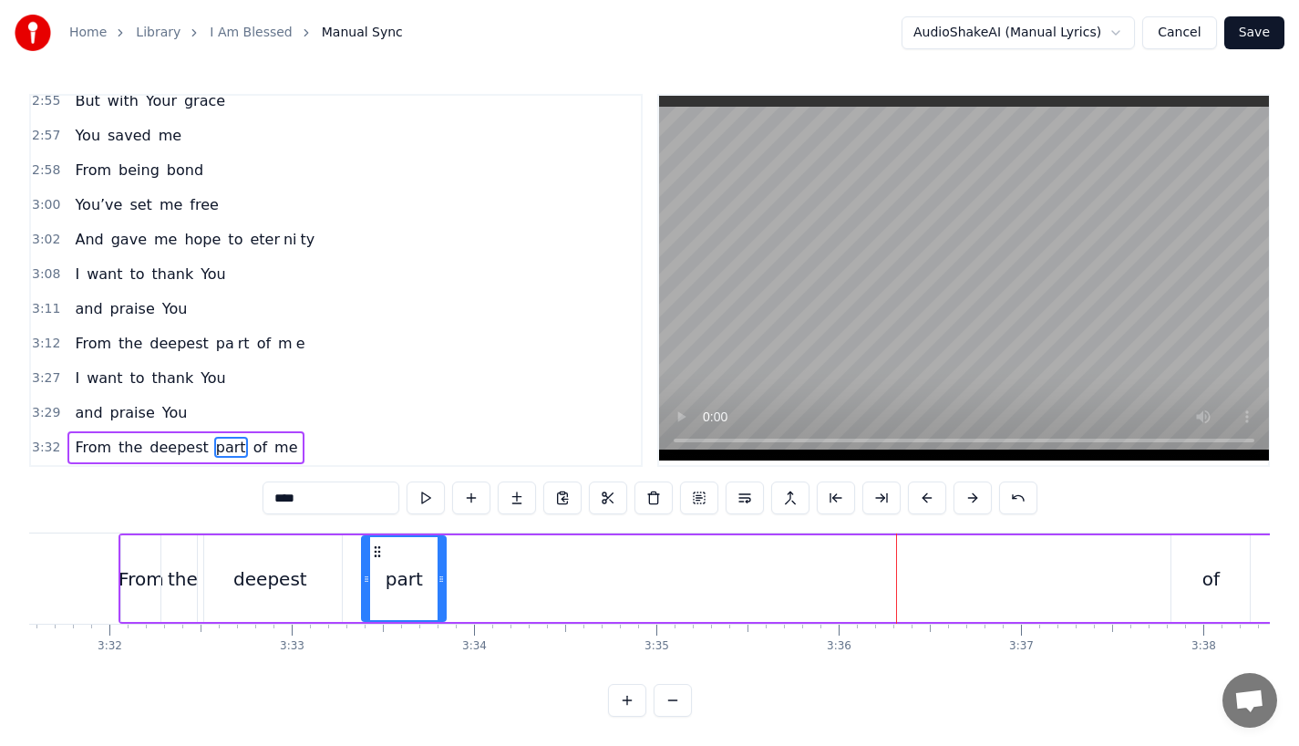
drag, startPoint x: 1025, startPoint y: 573, endPoint x: 459, endPoint y: 572, distance: 566.2
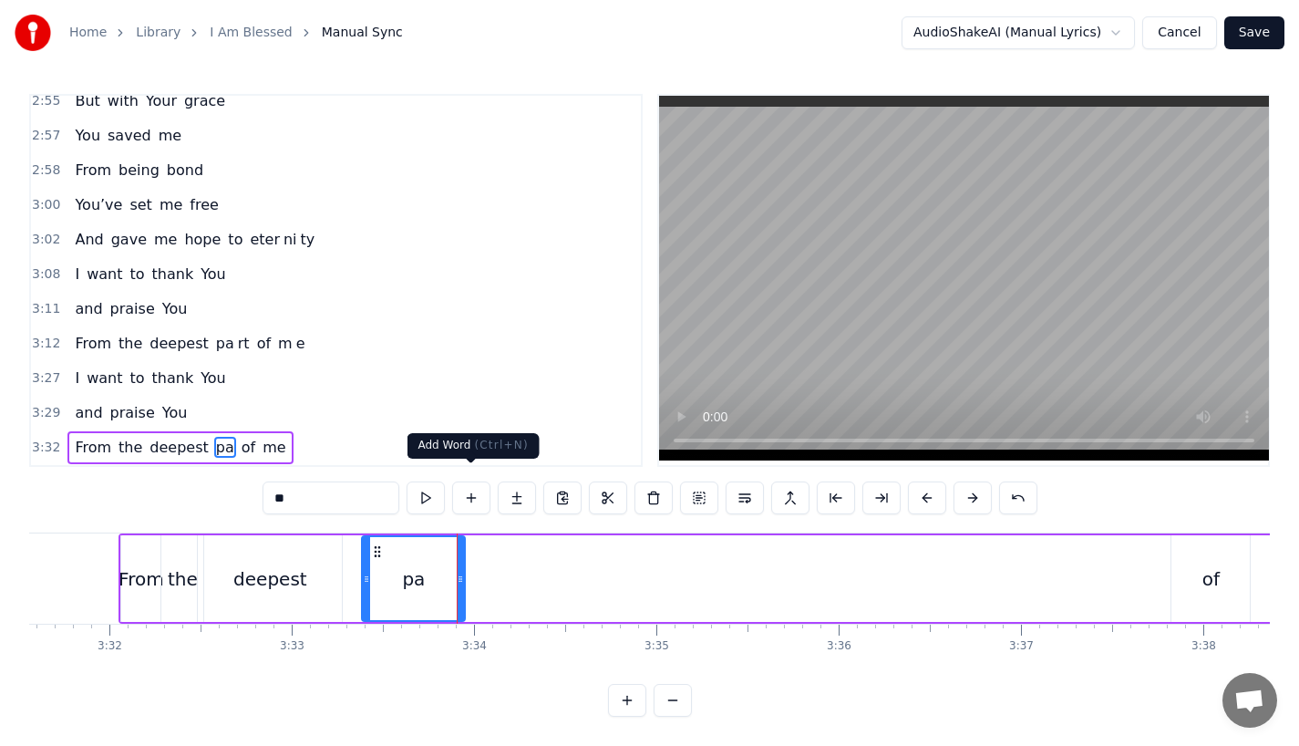
type input "**"
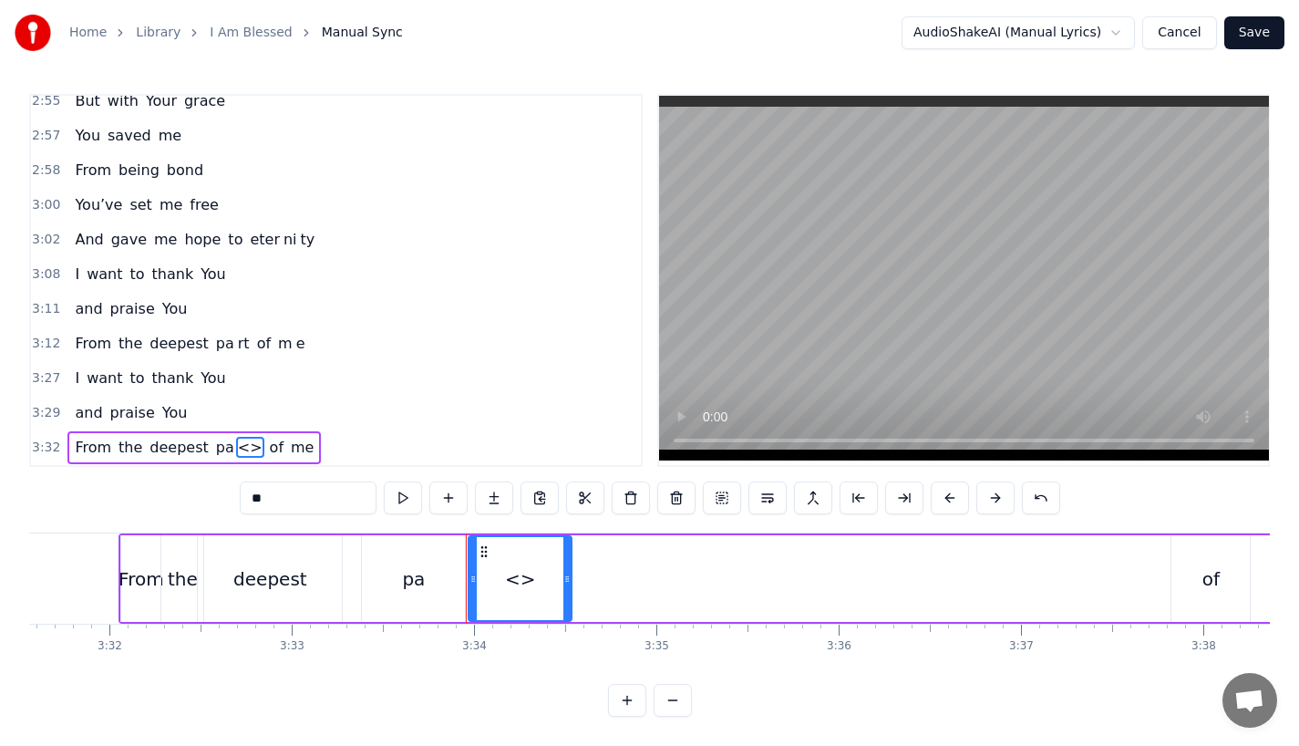
drag, startPoint x: 305, startPoint y: 477, endPoint x: 158, endPoint y: 477, distance: 146.8
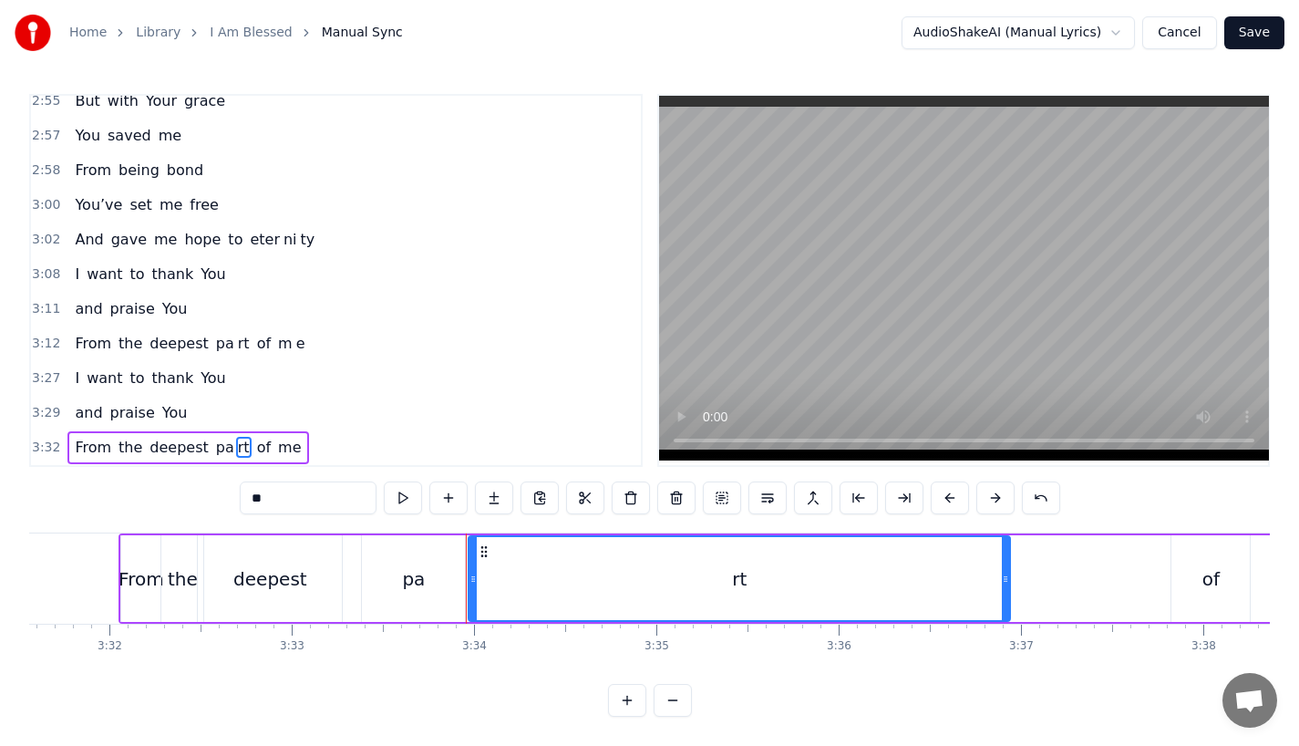
drag, startPoint x: 567, startPoint y: 573, endPoint x: 1025, endPoint y: 573, distance: 457.7
drag, startPoint x: 1020, startPoint y: 573, endPoint x: 973, endPoint y: 573, distance: 47.4
drag, startPoint x: 1026, startPoint y: 570, endPoint x: 958, endPoint y: 573, distance: 67.6
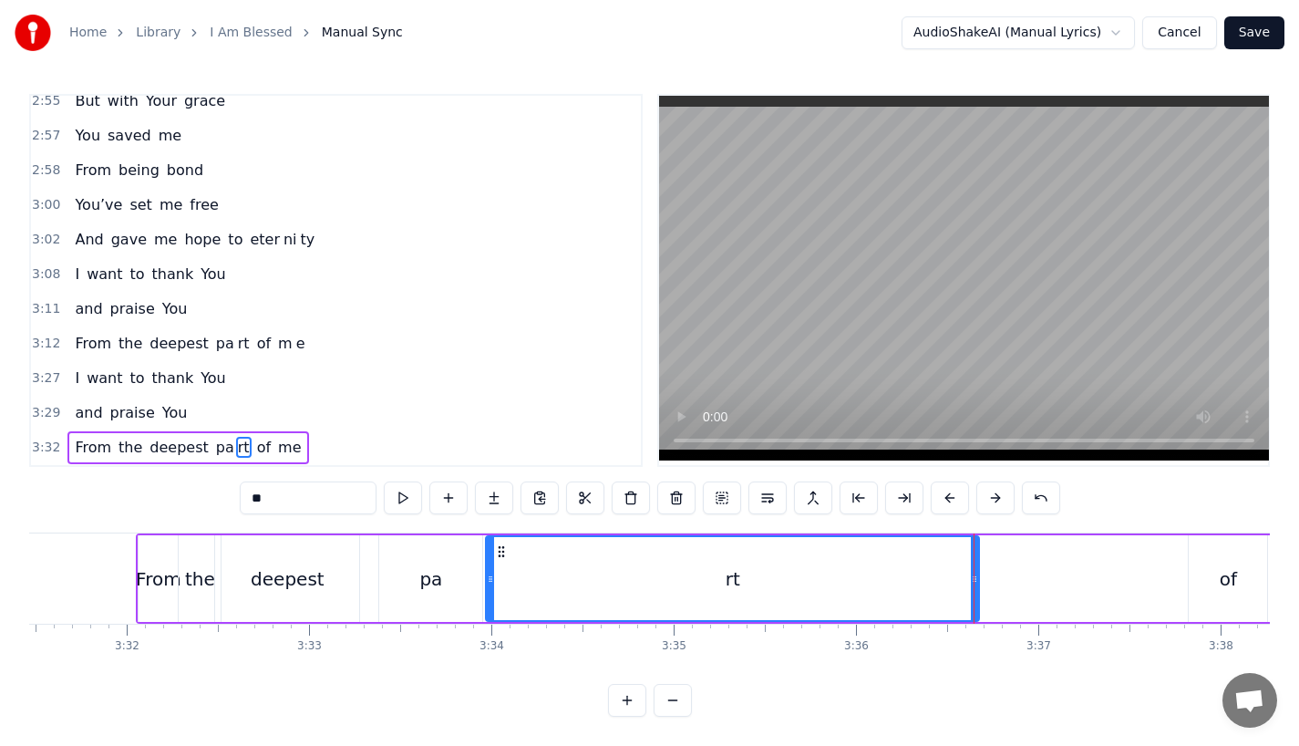
type input "**"
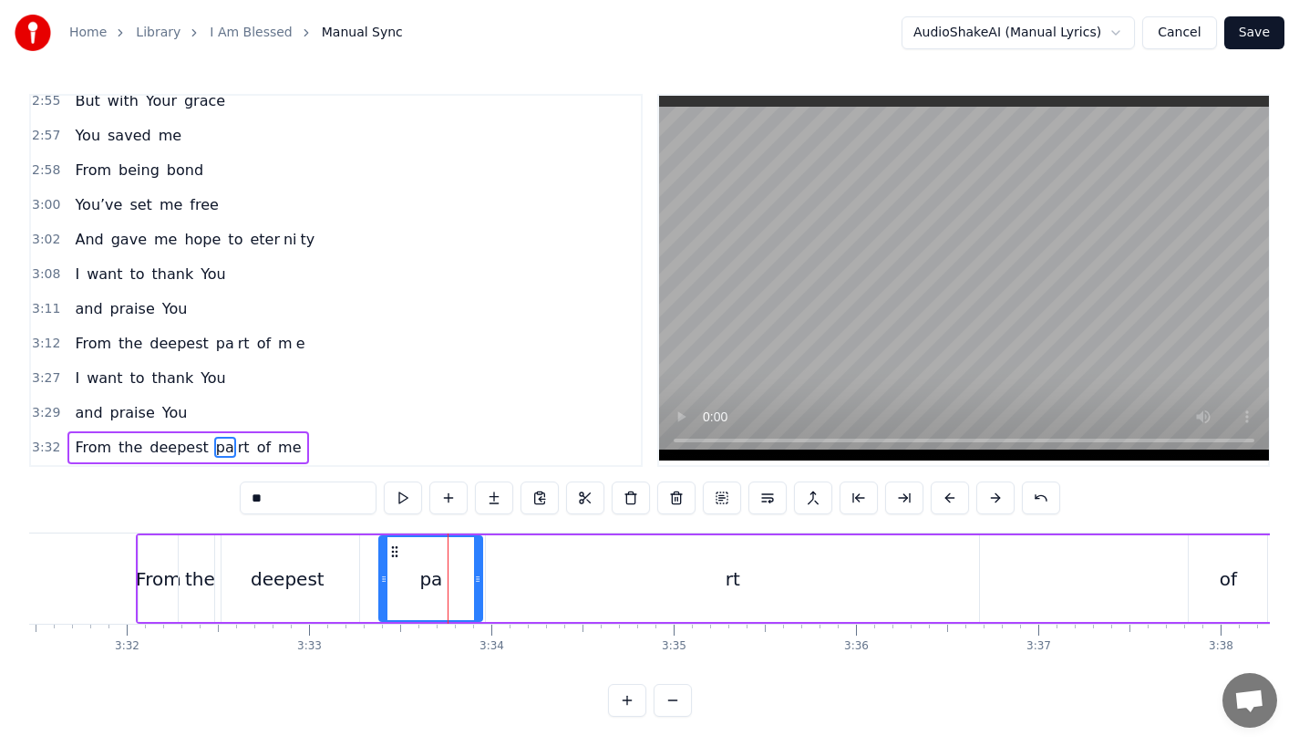
drag, startPoint x: 473, startPoint y: 568, endPoint x: 460, endPoint y: 568, distance: 13.7
drag, startPoint x: 477, startPoint y: 572, endPoint x: 457, endPoint y: 572, distance: 20.1
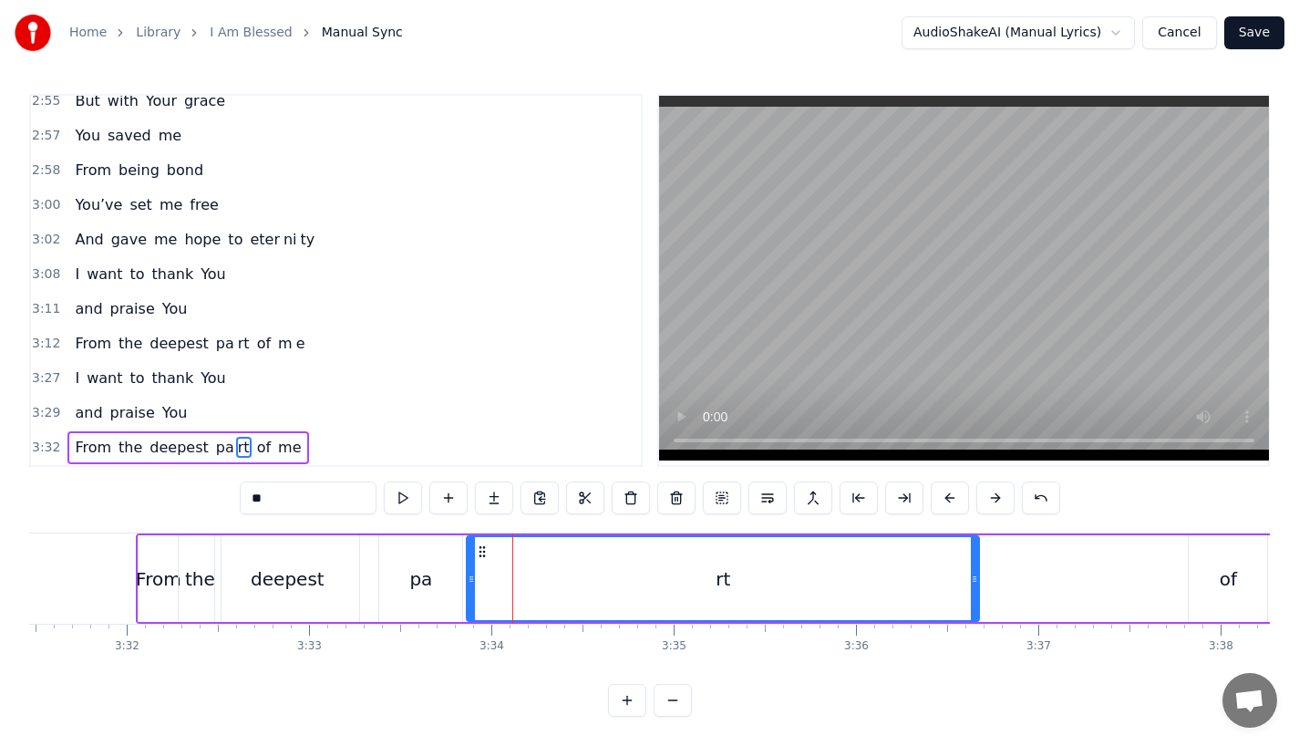
drag, startPoint x: 489, startPoint y: 569, endPoint x: 464, endPoint y: 573, distance: 25.0
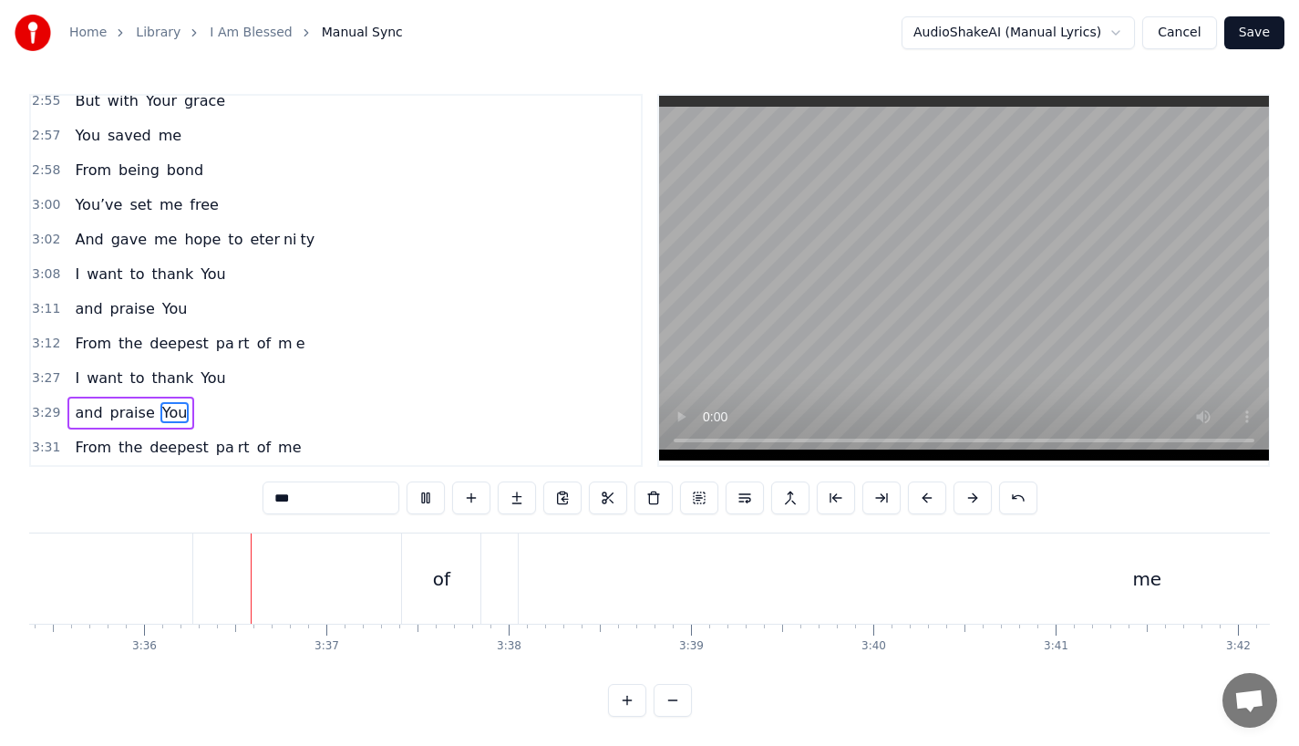
scroll to position [0, 39283]
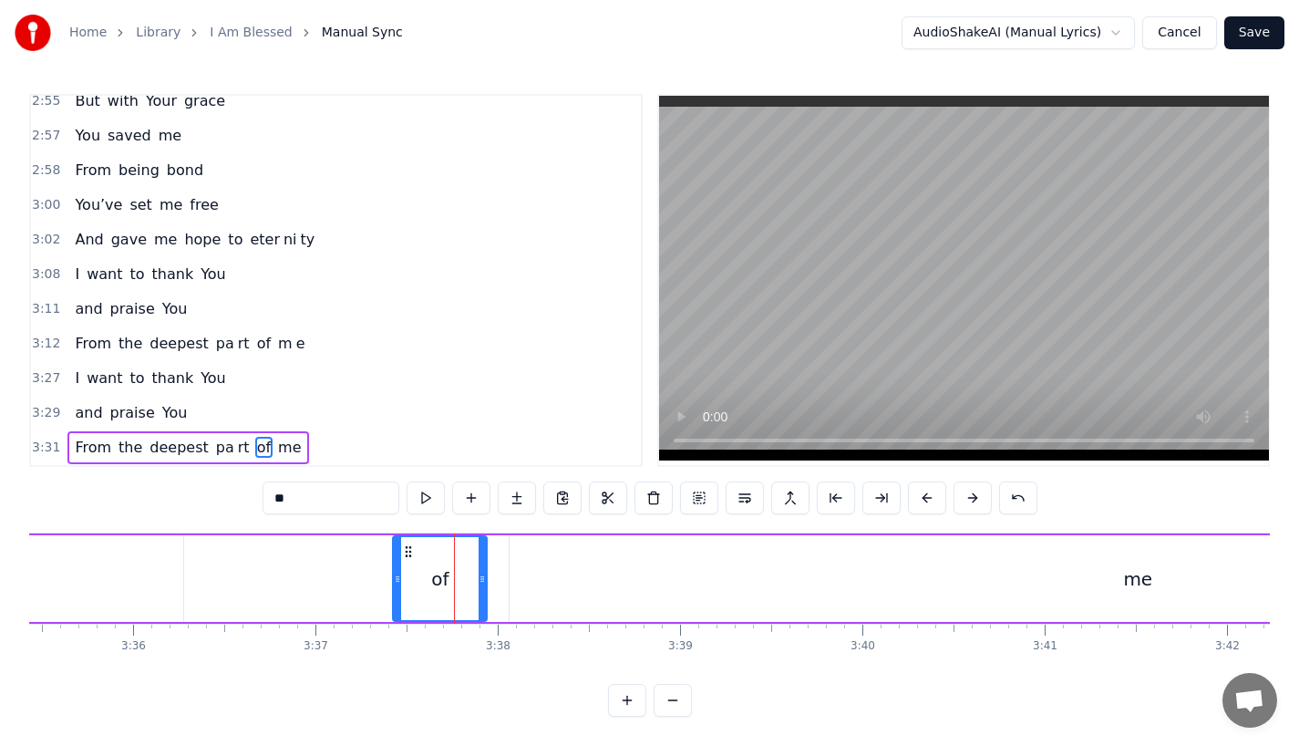
drag, startPoint x: 465, startPoint y: 564, endPoint x: 484, endPoint y: 566, distance: 19.2
type input "**"
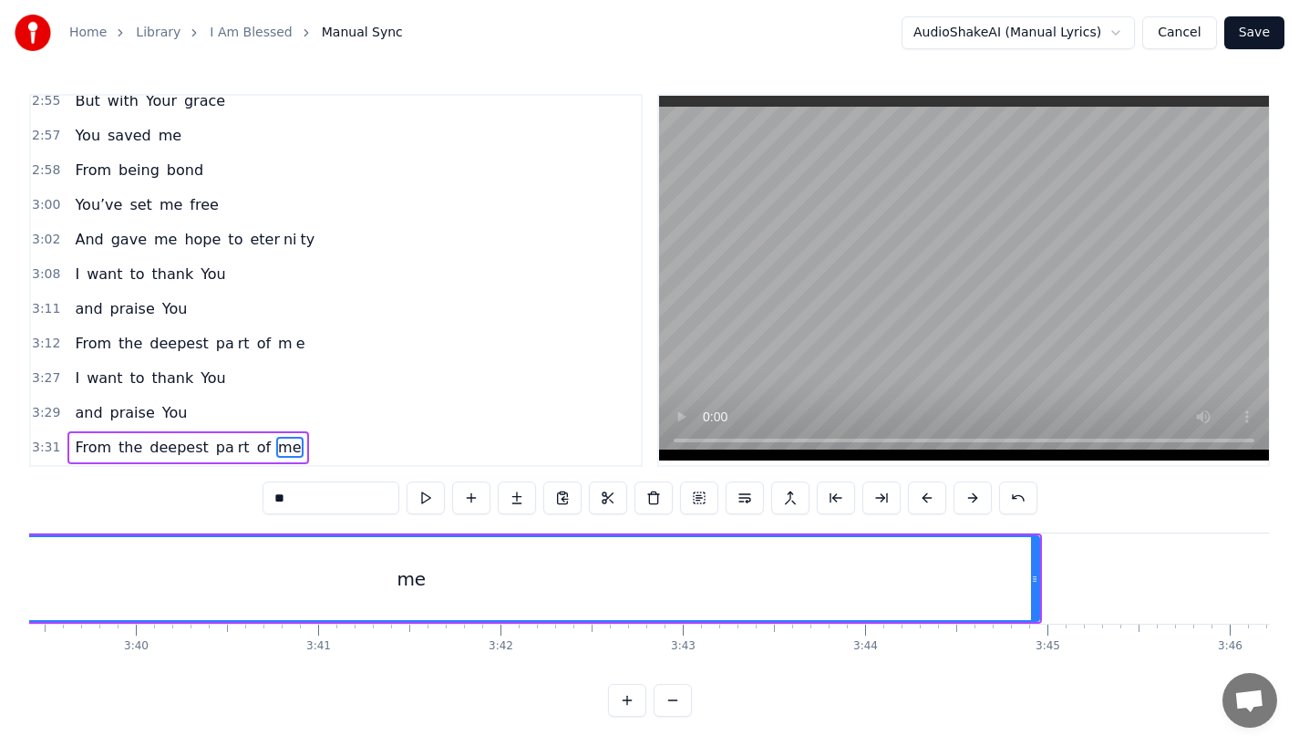
scroll to position [0, 40011]
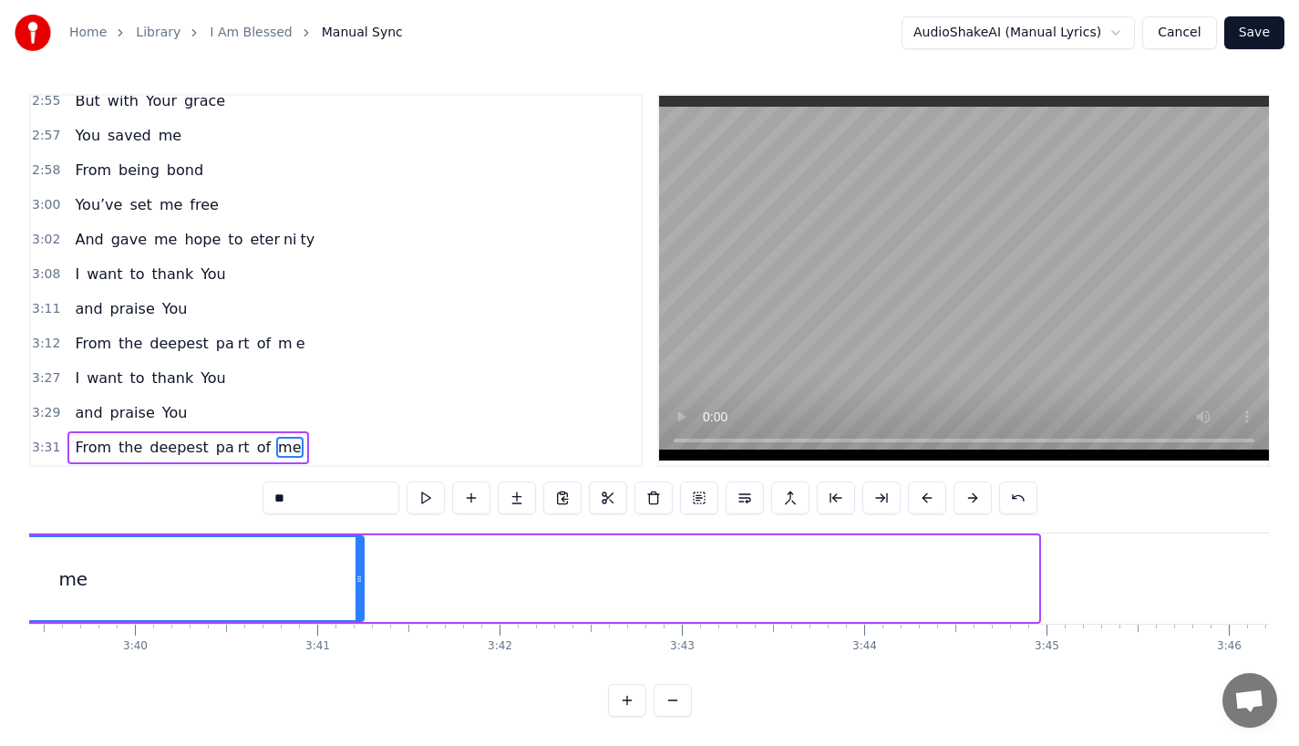
drag, startPoint x: 1036, startPoint y: 573, endPoint x: 272, endPoint y: 577, distance: 764.0
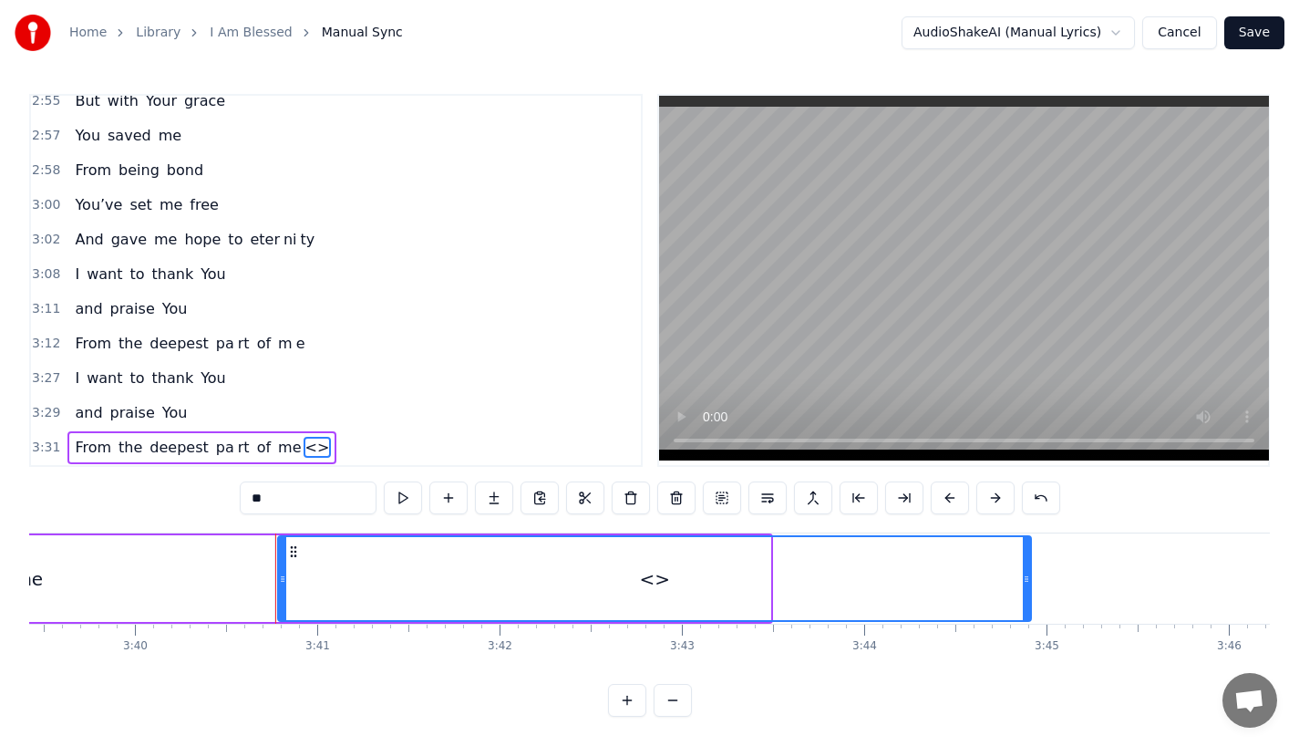
drag, startPoint x: 764, startPoint y: 569, endPoint x: 1027, endPoint y: 562, distance: 262.7
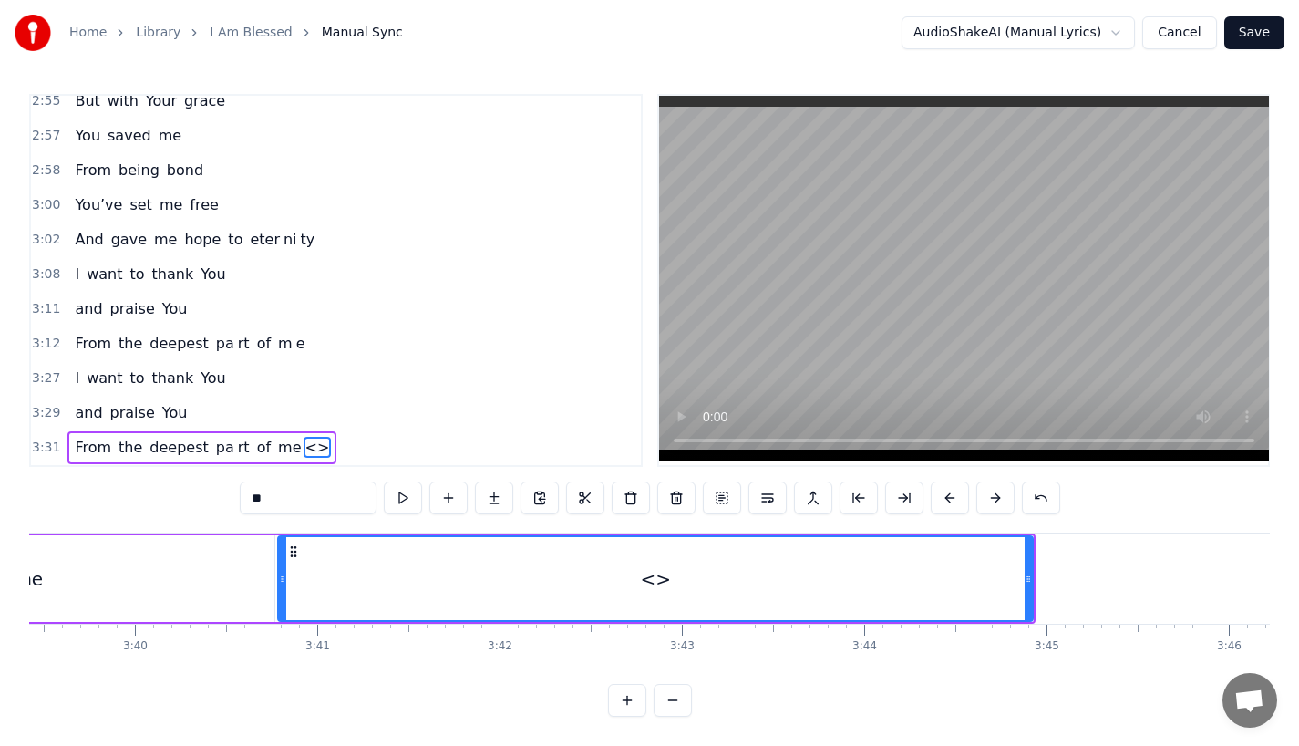
drag, startPoint x: 297, startPoint y: 477, endPoint x: 179, endPoint y: 477, distance: 118.5
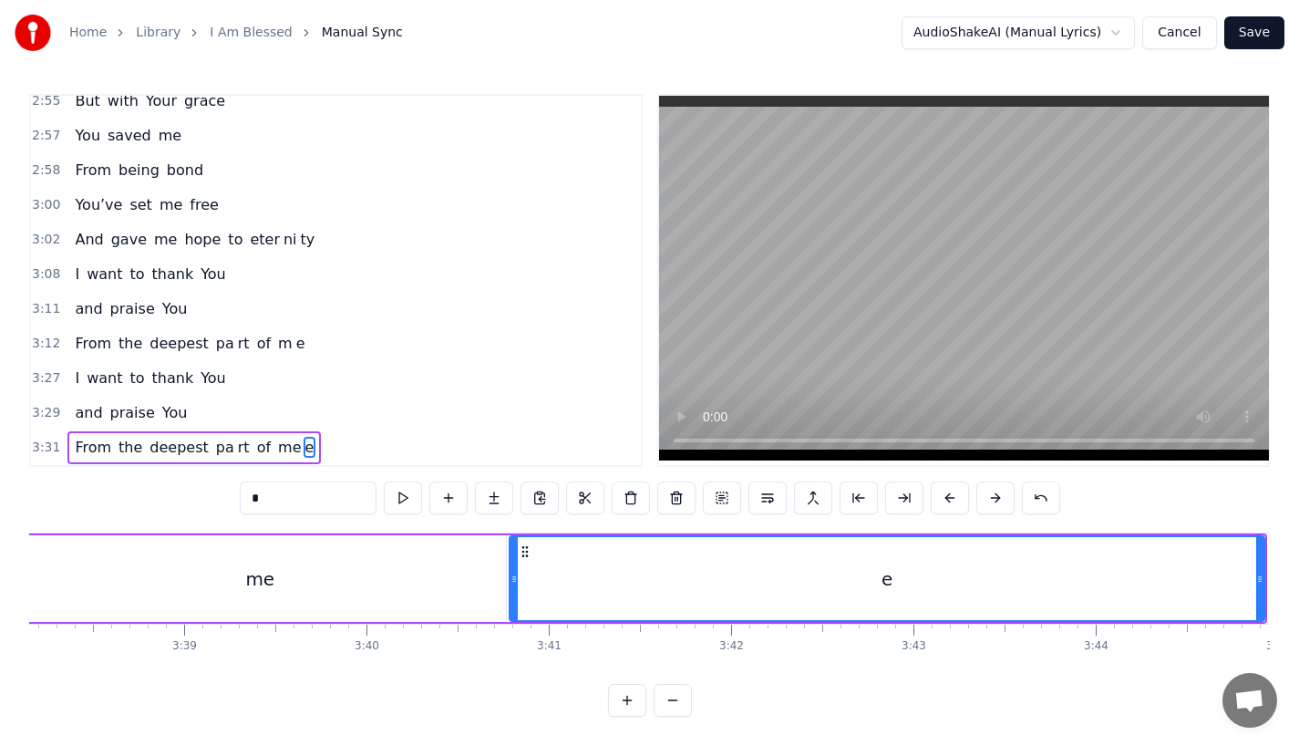
scroll to position [0, 39359]
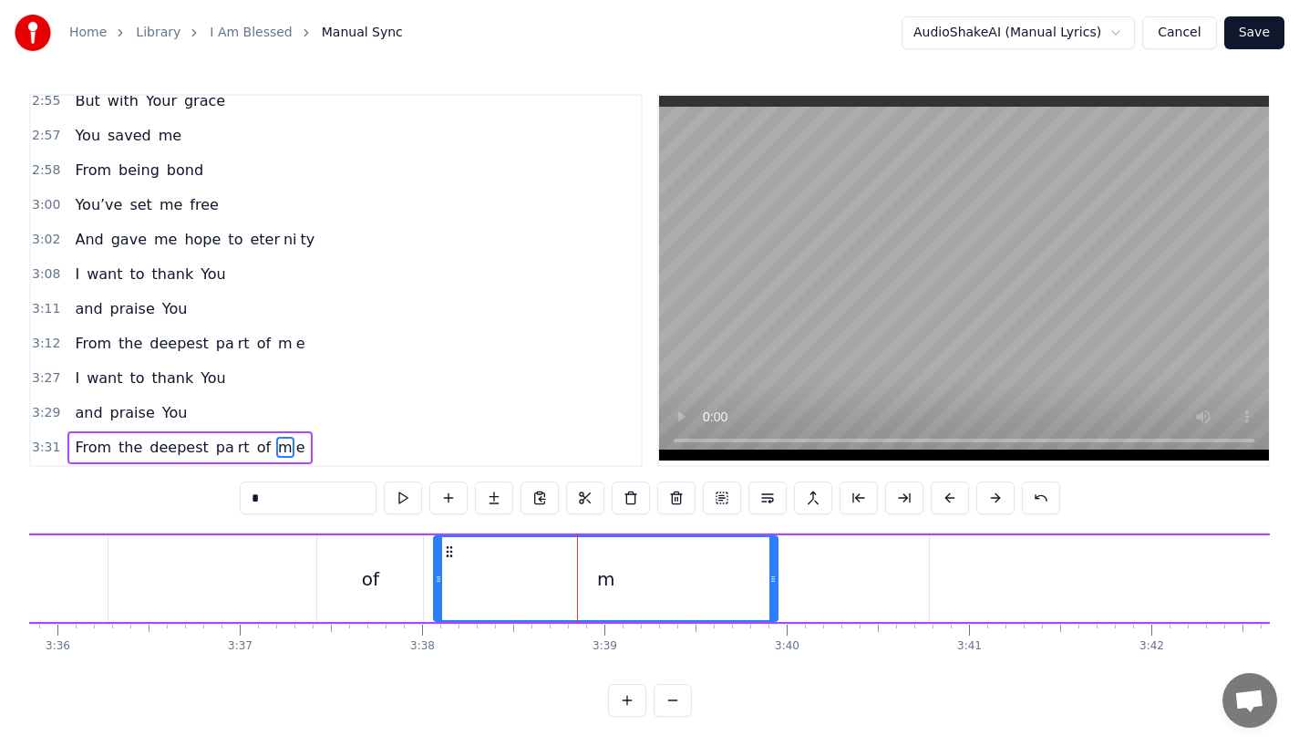
drag, startPoint x: 918, startPoint y: 572, endPoint x: 758, endPoint y: 573, distance: 160.5
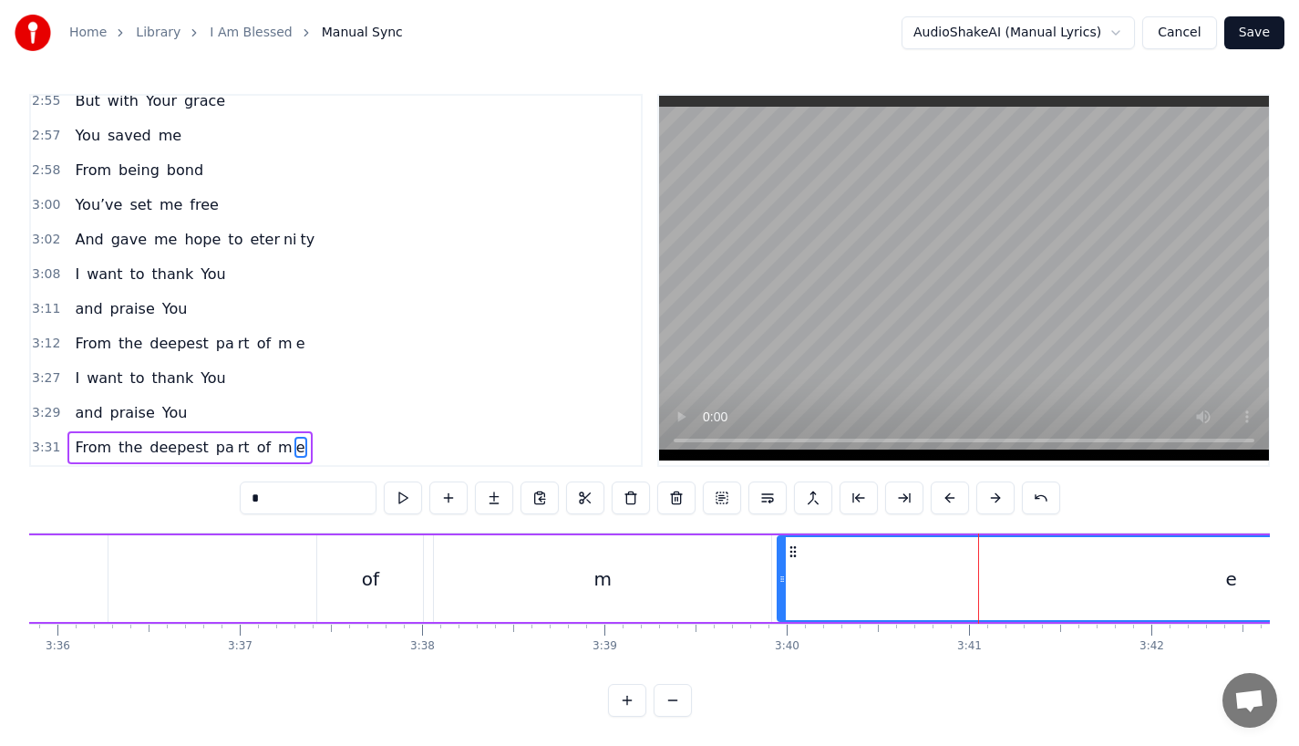
drag, startPoint x: 937, startPoint y: 564, endPoint x: 780, endPoint y: 583, distance: 157.9
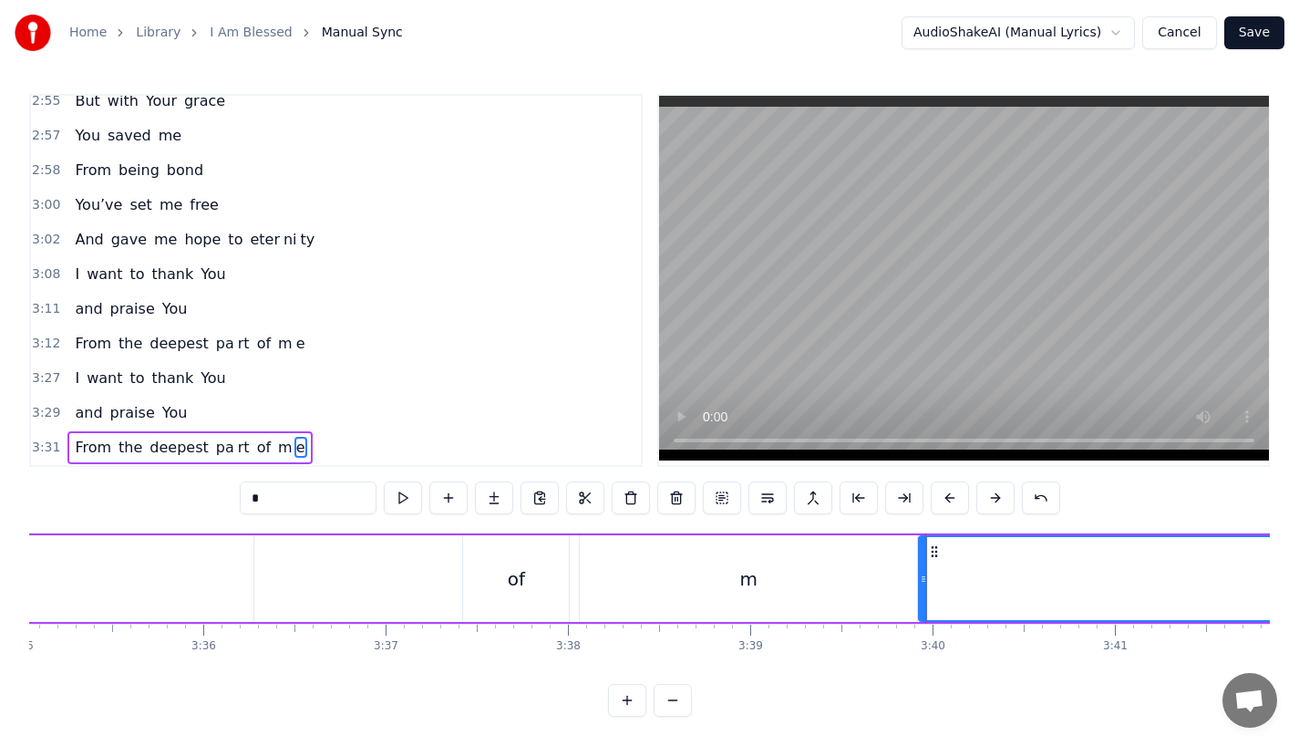
scroll to position [0, 39142]
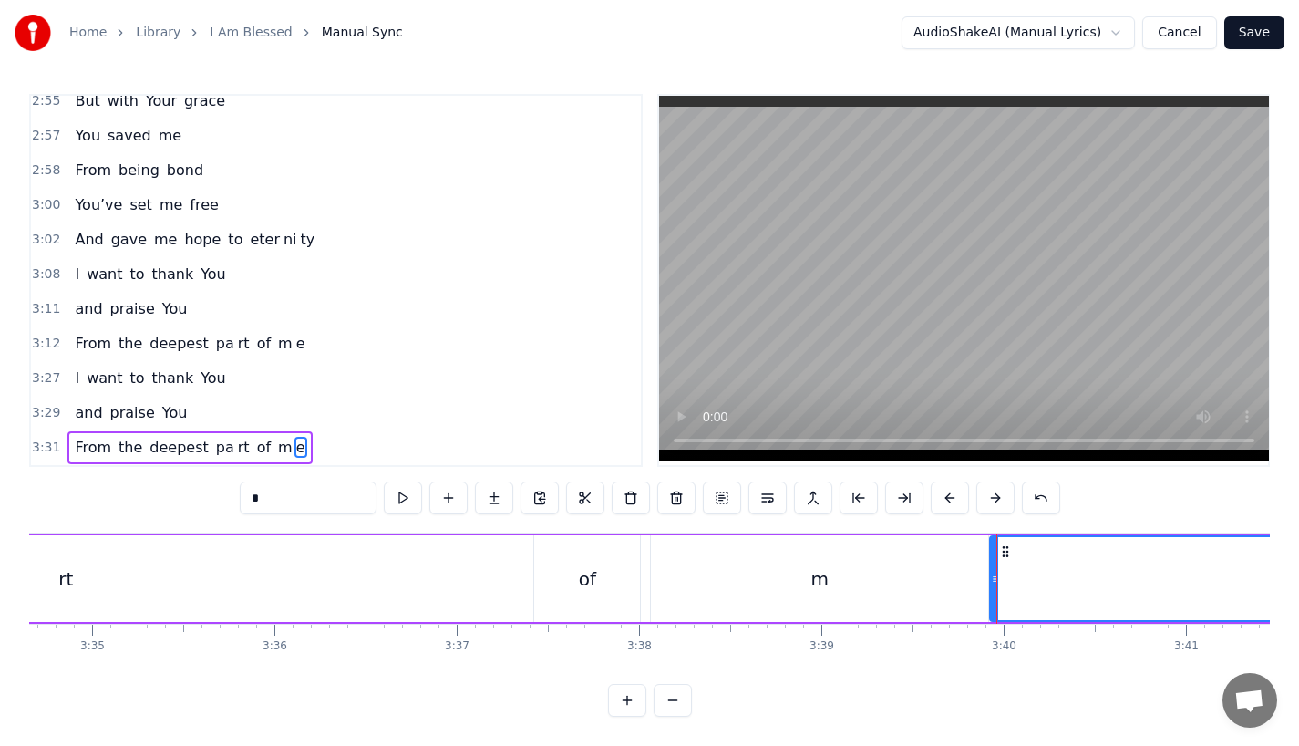
type input "**"
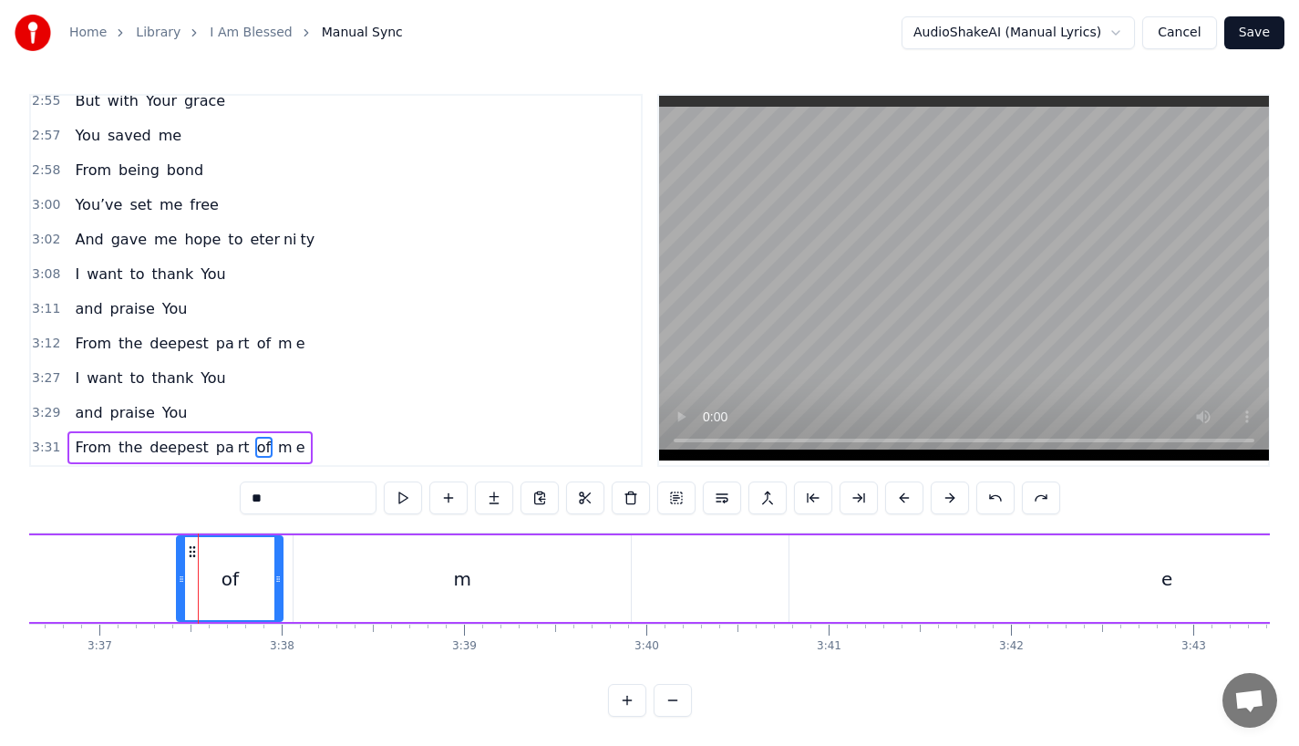
scroll to position [0, 39511]
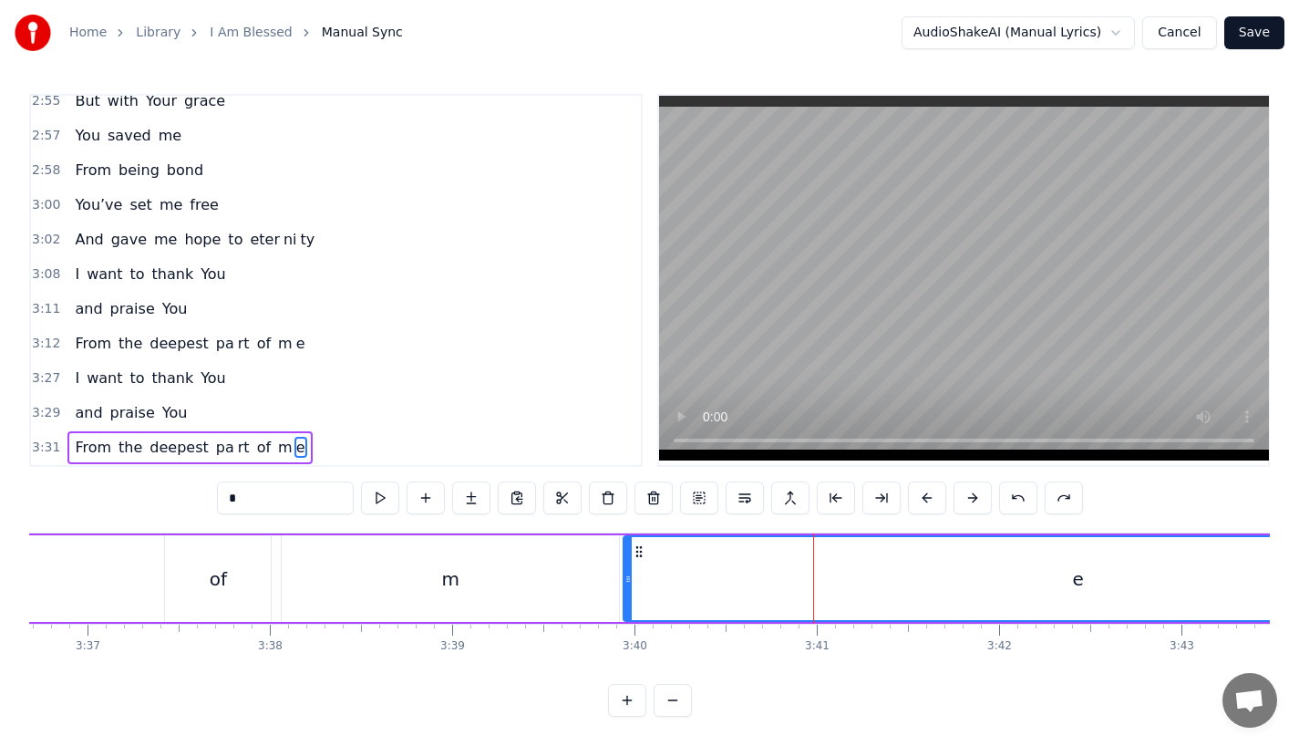
drag, startPoint x: 784, startPoint y: 572, endPoint x: 631, endPoint y: 573, distance: 153.2
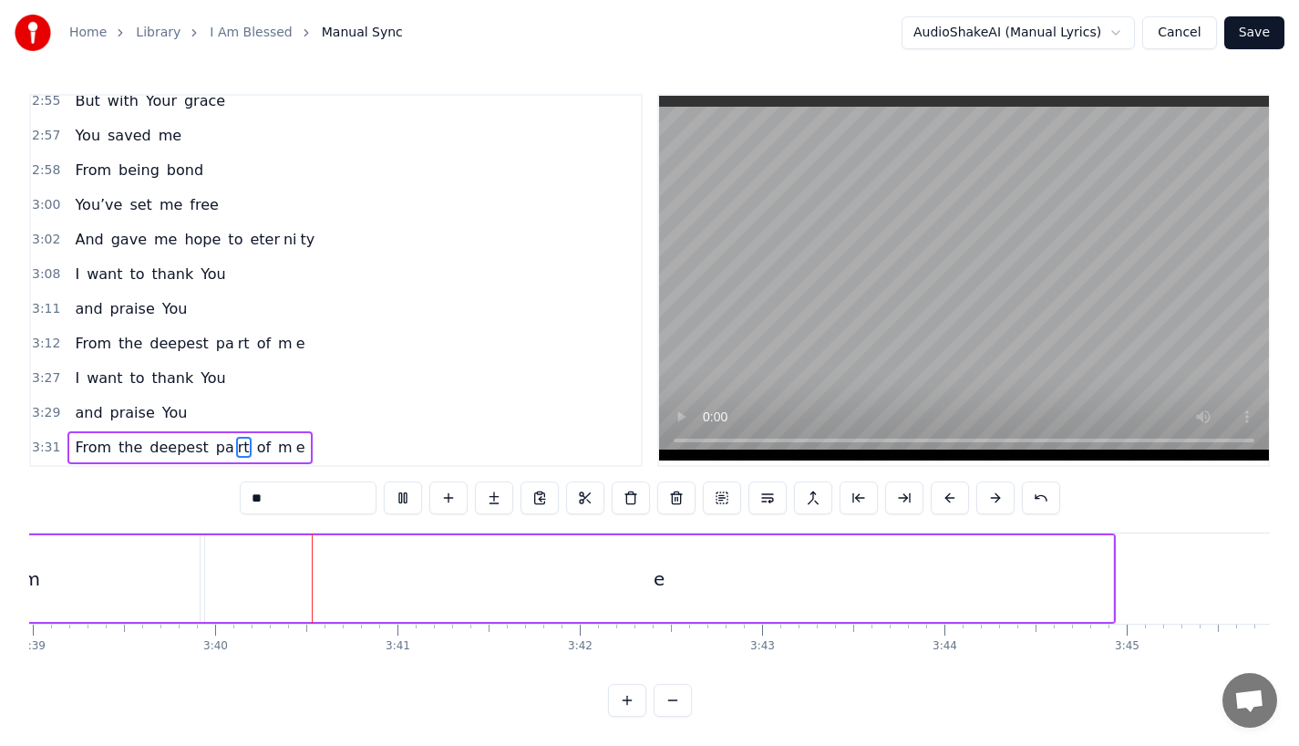
scroll to position [0, 39992]
type input "*"
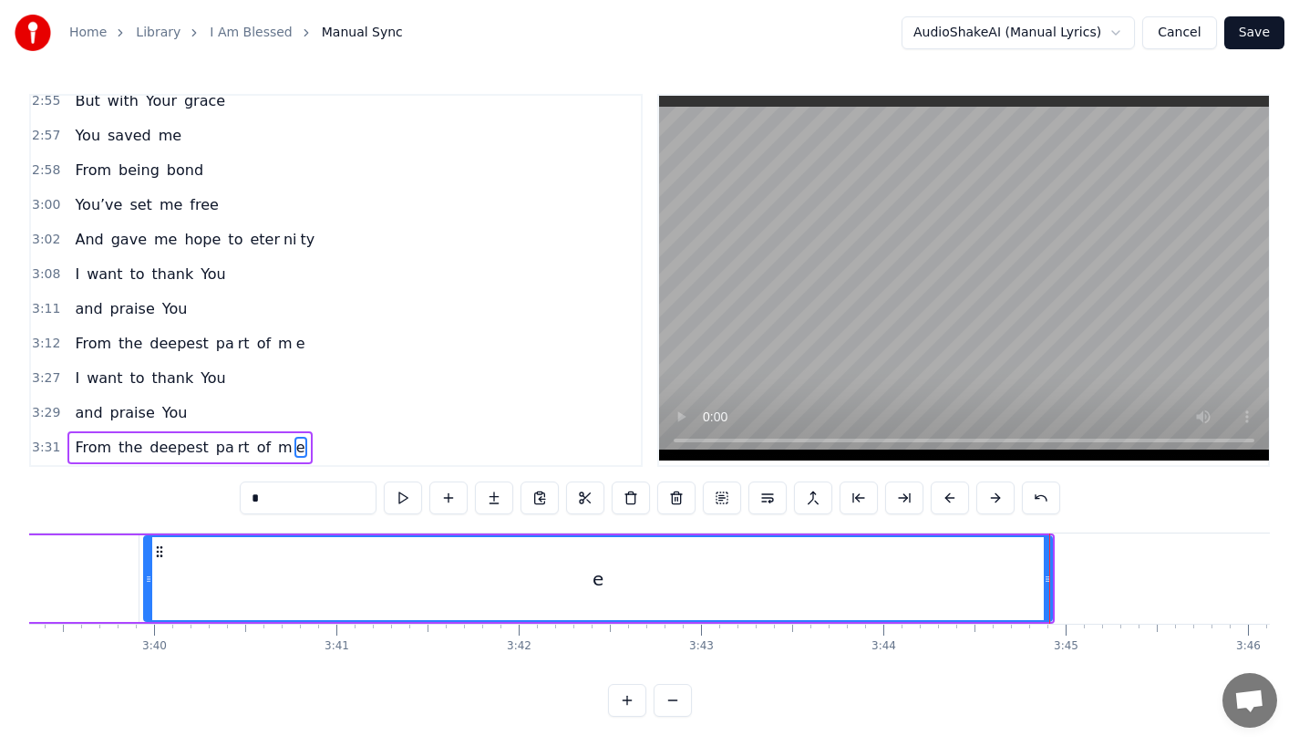
drag, startPoint x: 1049, startPoint y: 579, endPoint x: 1015, endPoint y: 579, distance: 33.7
drag, startPoint x: 1047, startPoint y: 556, endPoint x: 893, endPoint y: 559, distance: 154.1
type input "*"
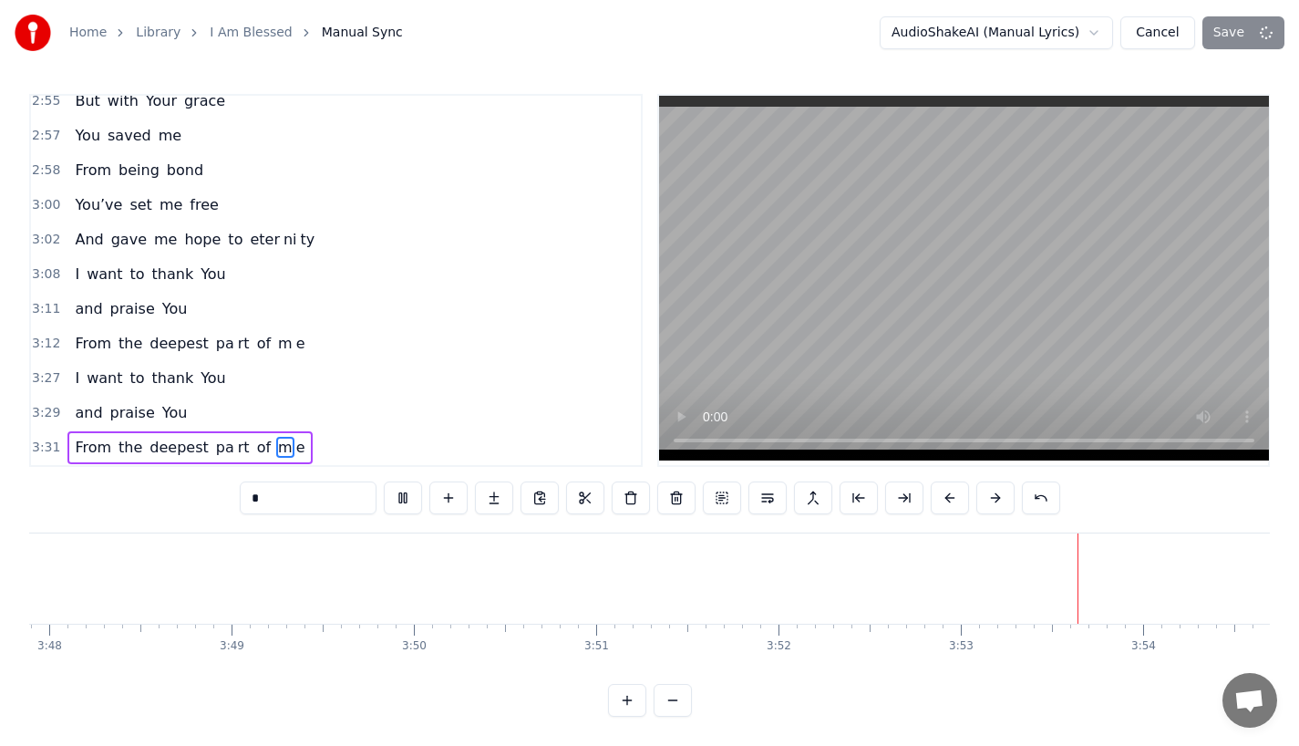
scroll to position [0, 41668]
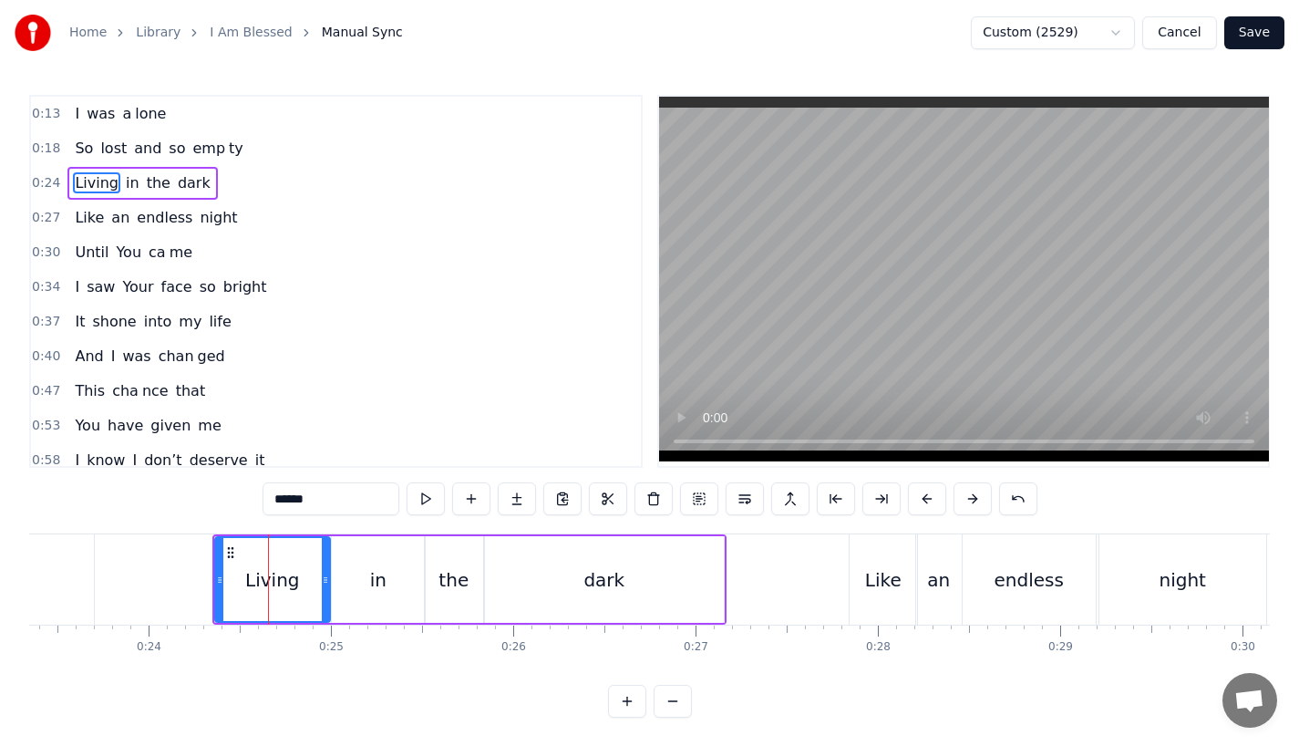
scroll to position [0, 4198]
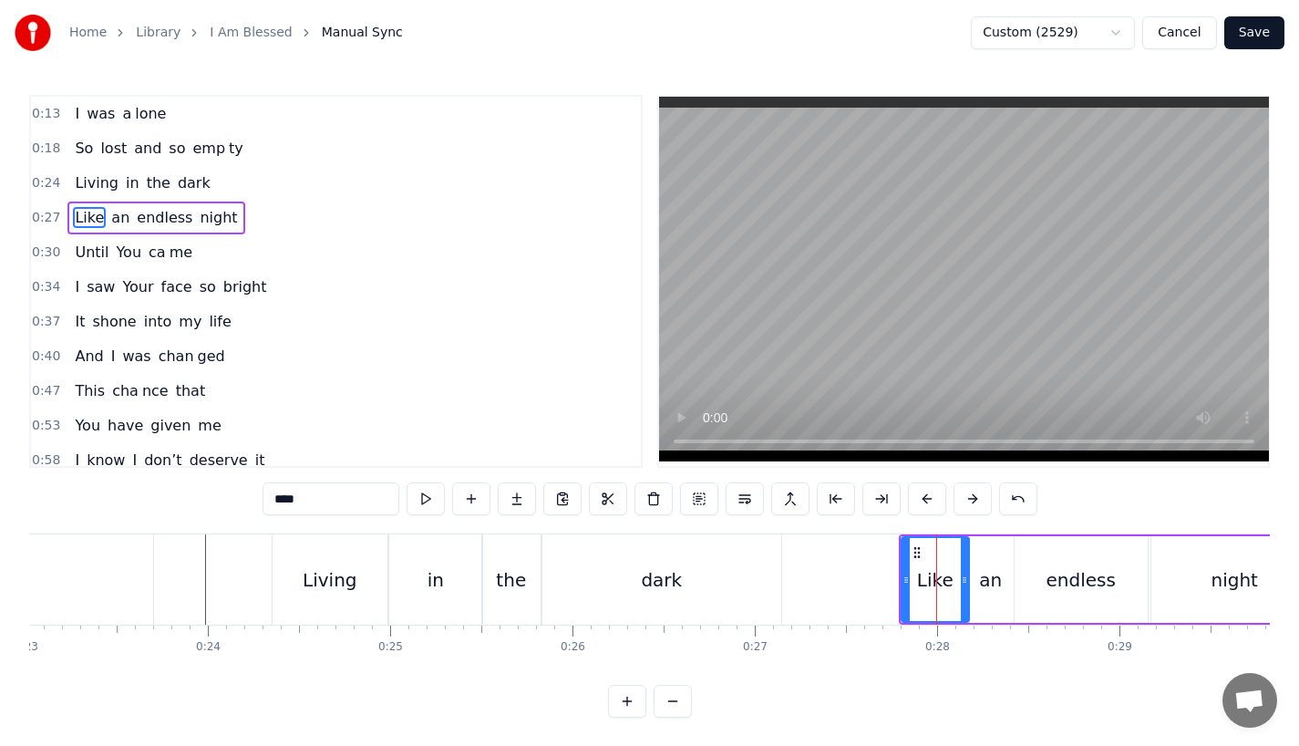
type input "****"
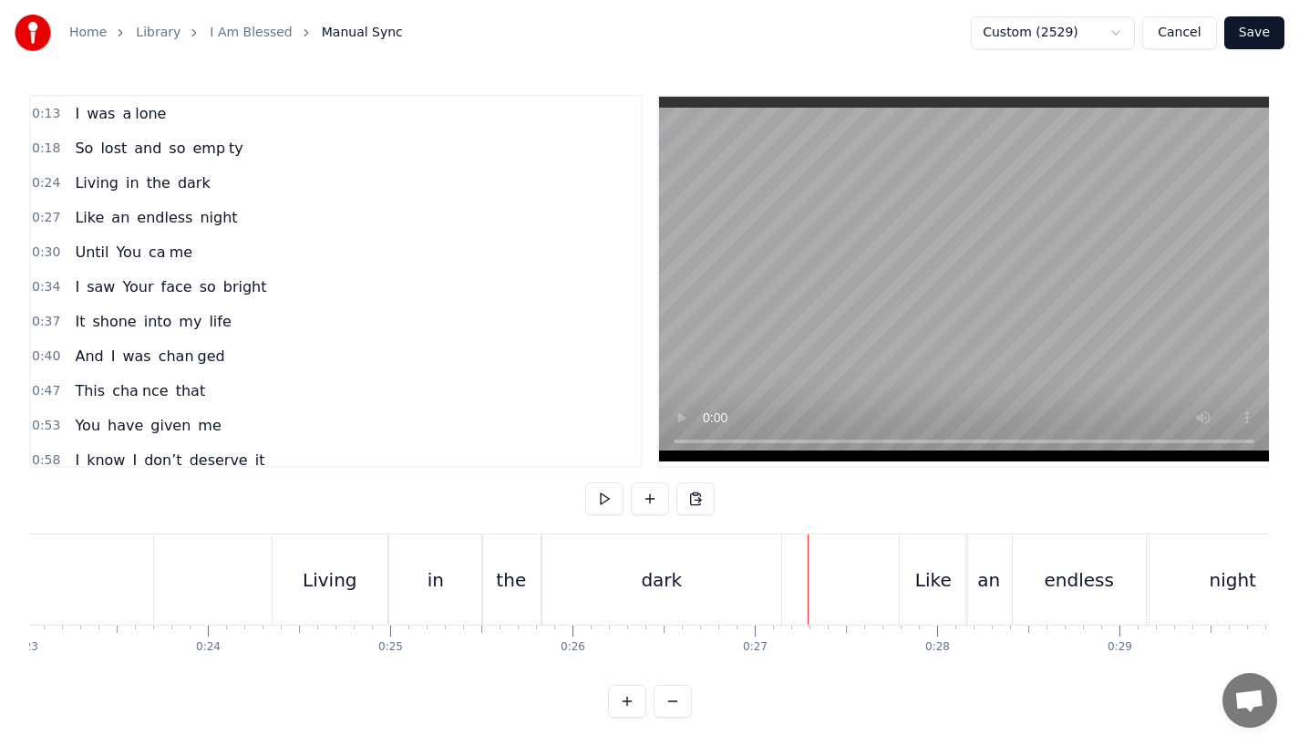
click at [742, 570] on div "dark" at bounding box center [661, 579] width 239 height 90
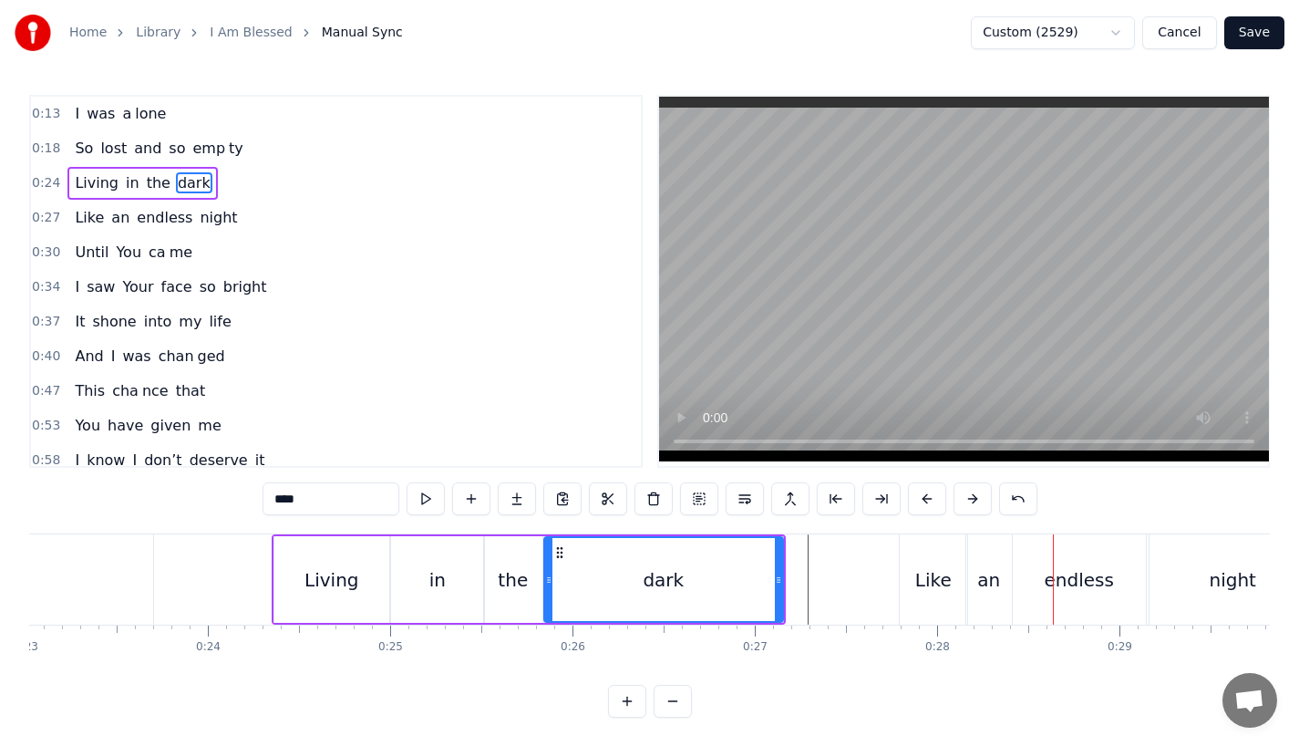
click at [727, 594] on div "dark" at bounding box center [663, 579] width 237 height 83
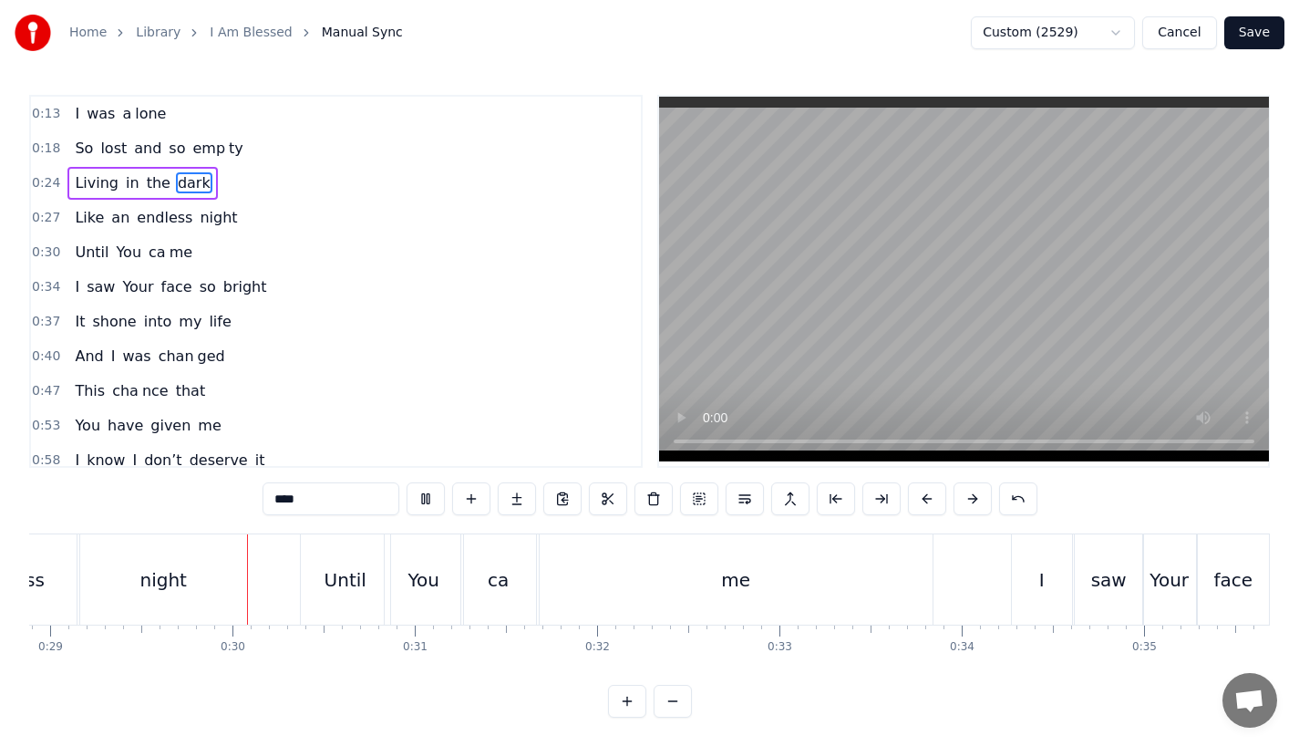
scroll to position [0, 5272]
click at [710, 604] on div "me" at bounding box center [731, 579] width 393 height 90
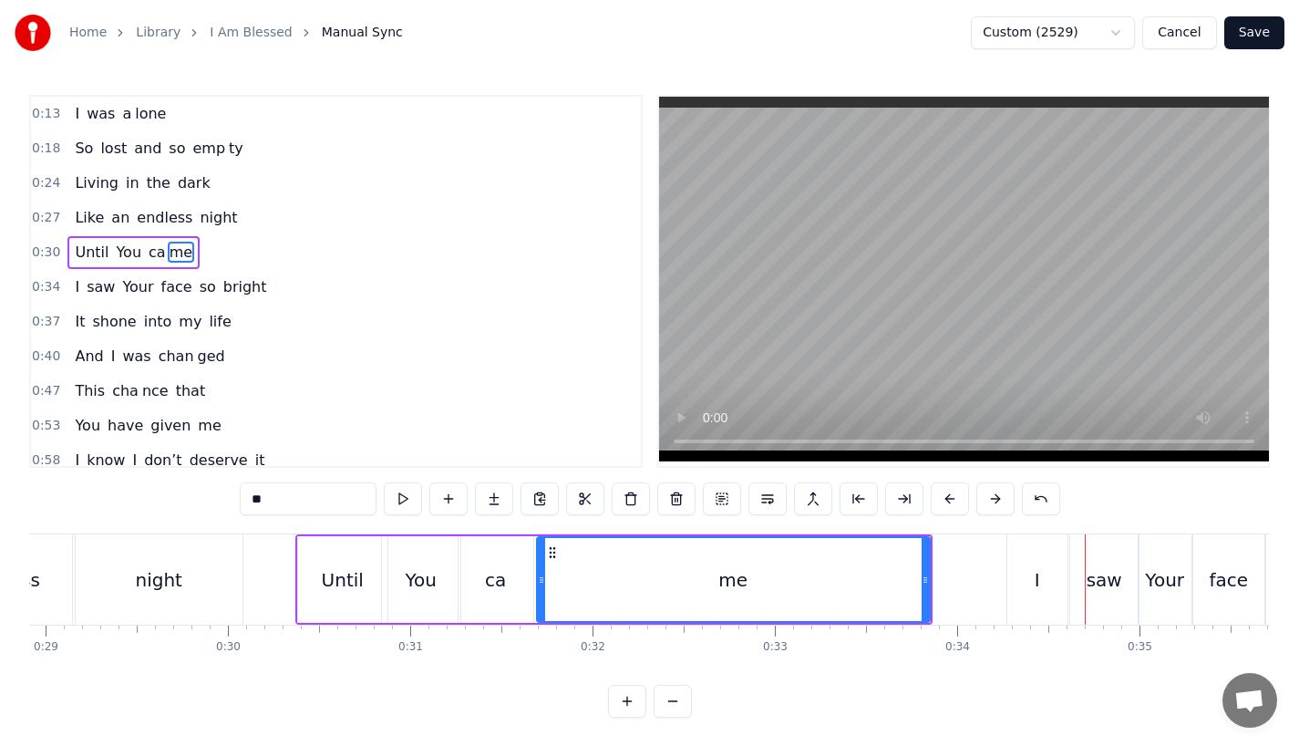
click at [1020, 573] on div "I" at bounding box center [1037, 579] width 60 height 90
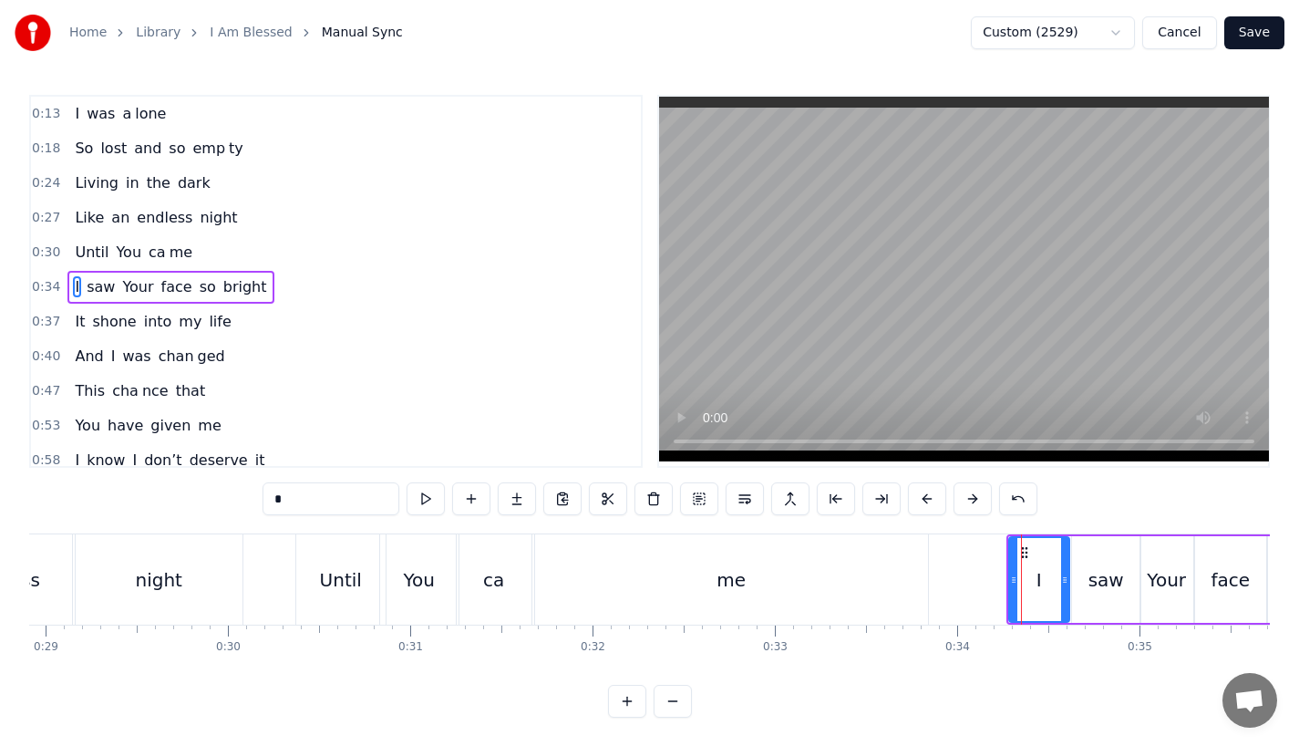
scroll to position [5, 0]
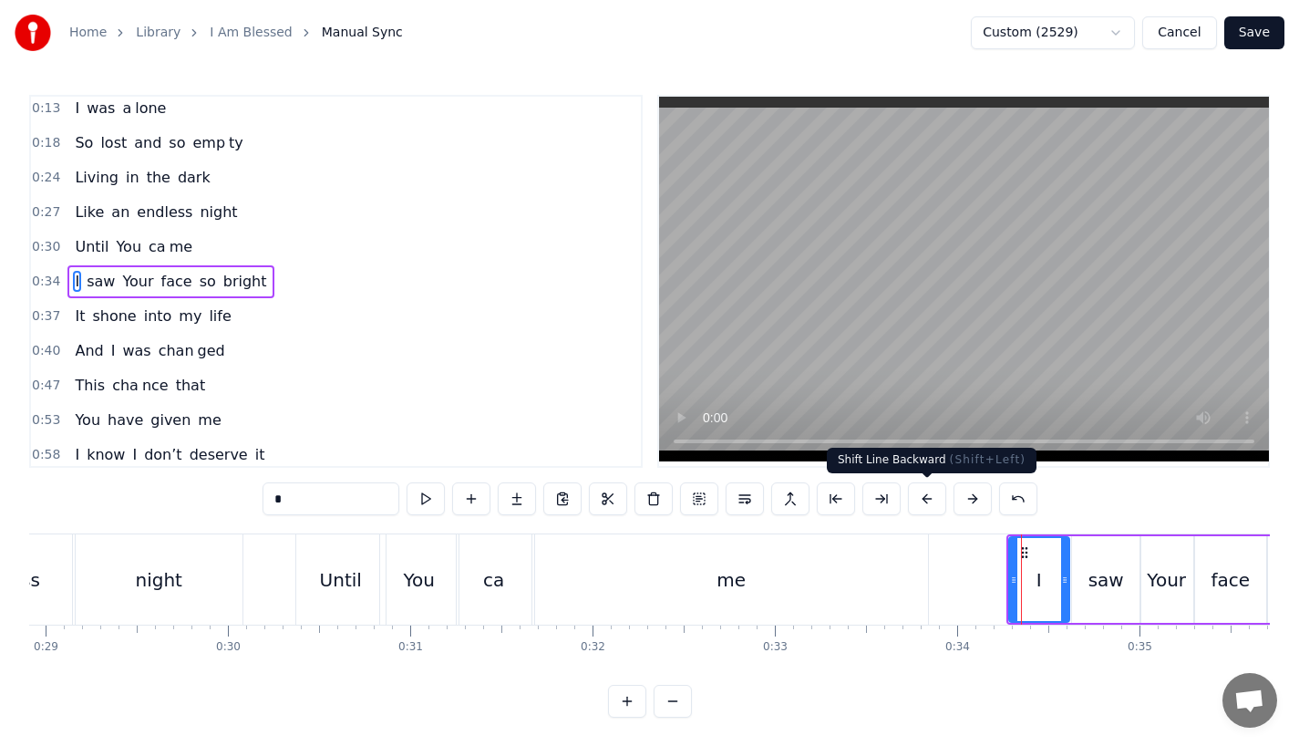
click at [923, 497] on button at bounding box center [927, 498] width 38 height 33
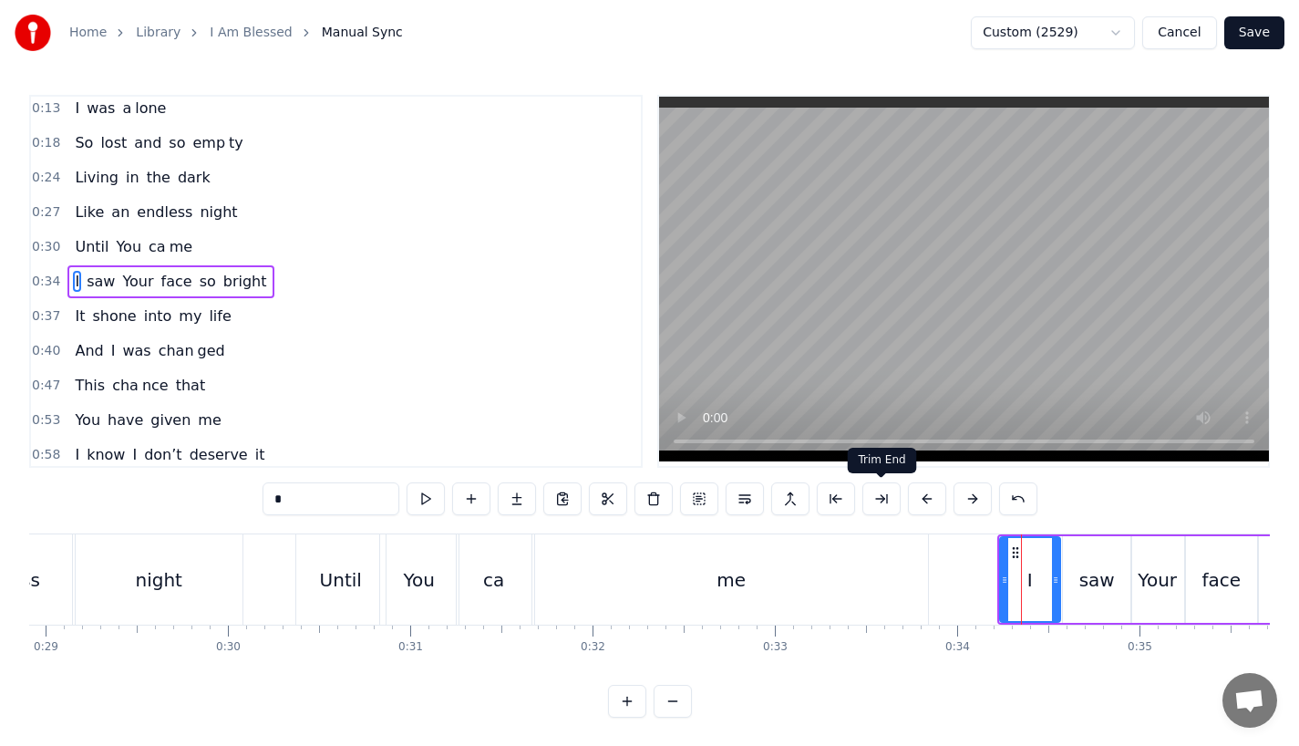
click at [838, 579] on div "me" at bounding box center [731, 579] width 393 height 90
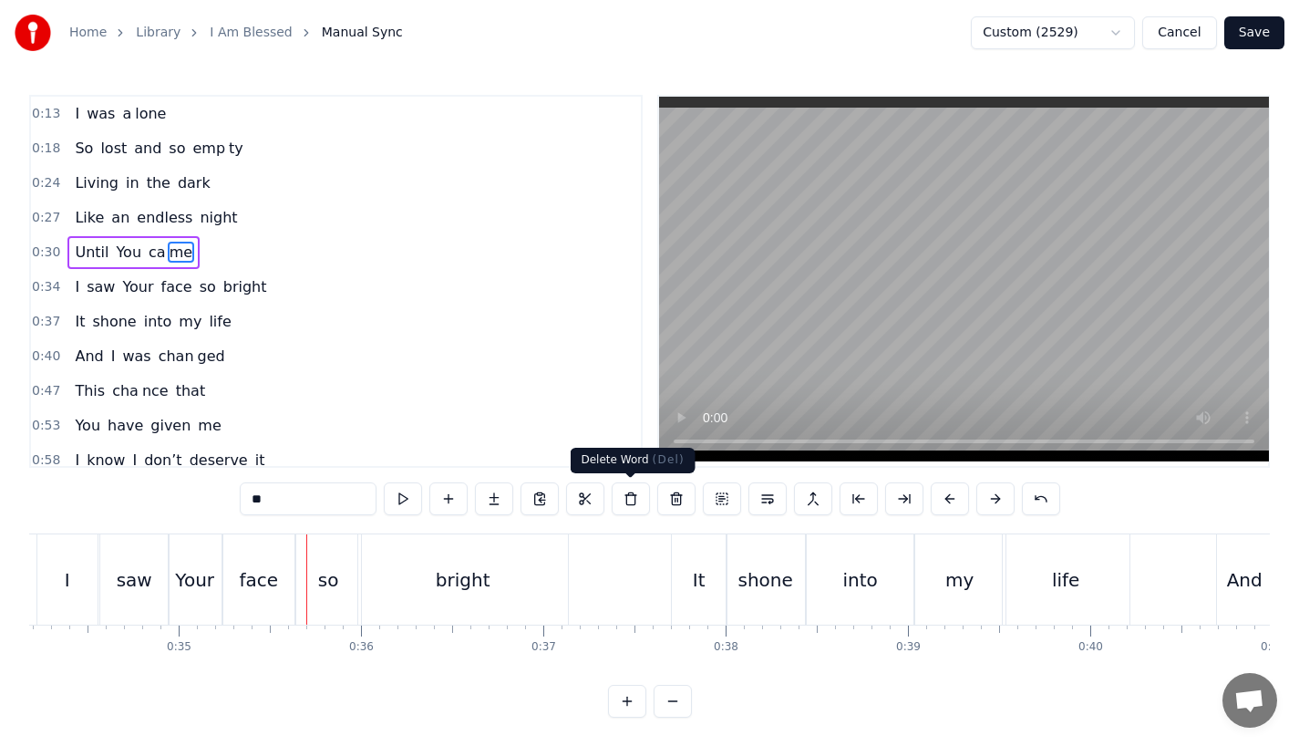
scroll to position [0, 6359]
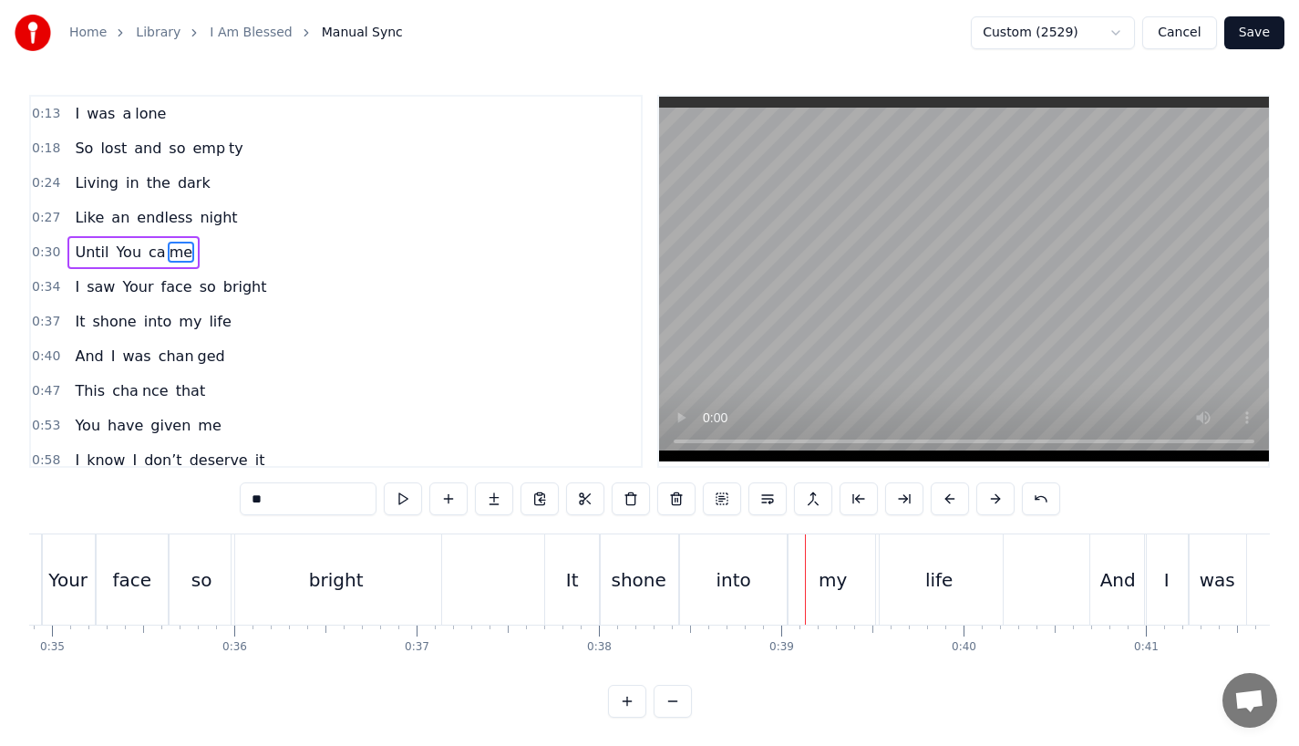
click at [365, 600] on div "bright" at bounding box center [337, 579] width 210 height 90
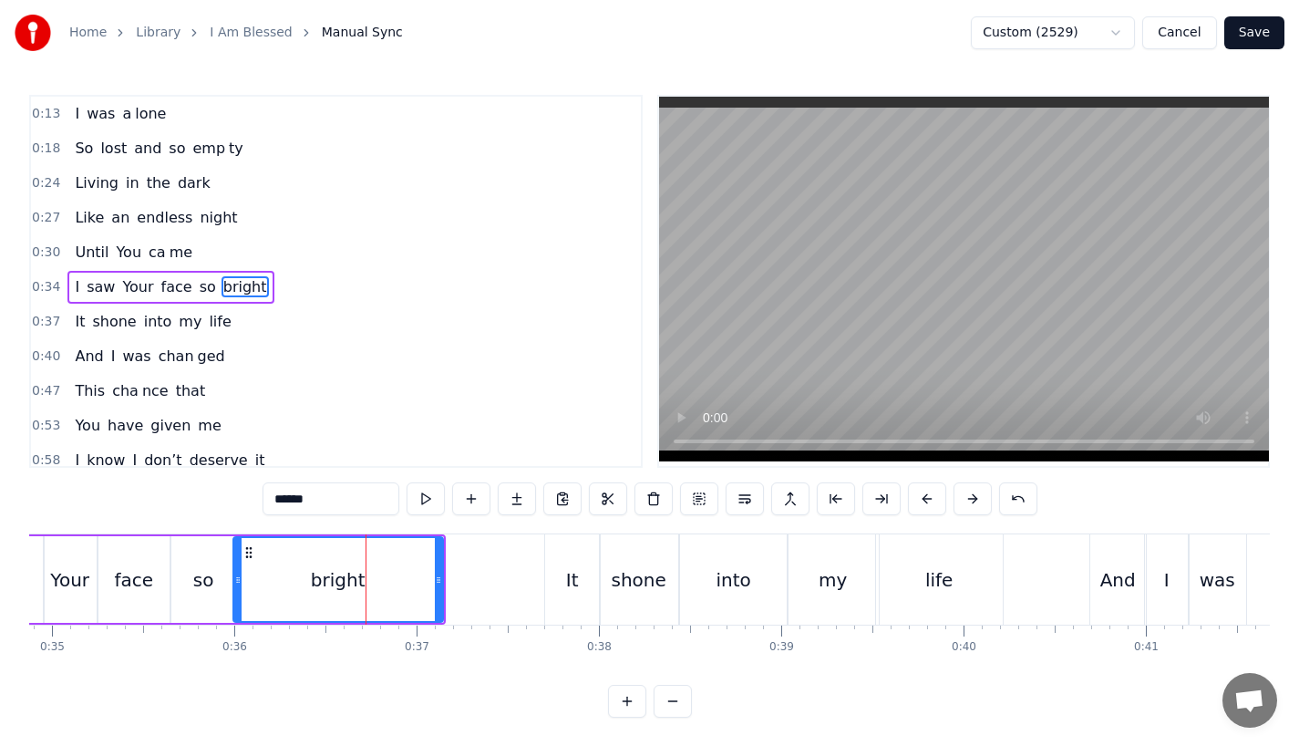
scroll to position [5, 0]
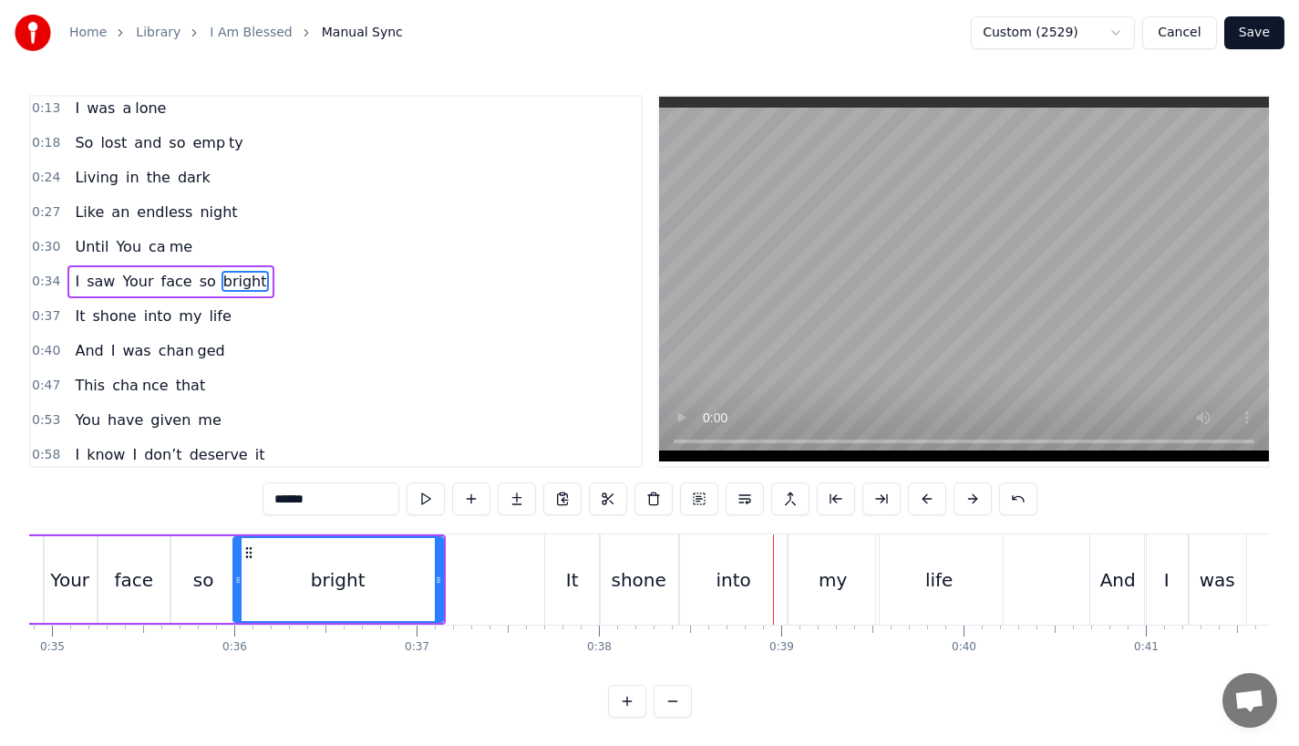
click at [584, 581] on div "It" at bounding box center [572, 579] width 55 height 90
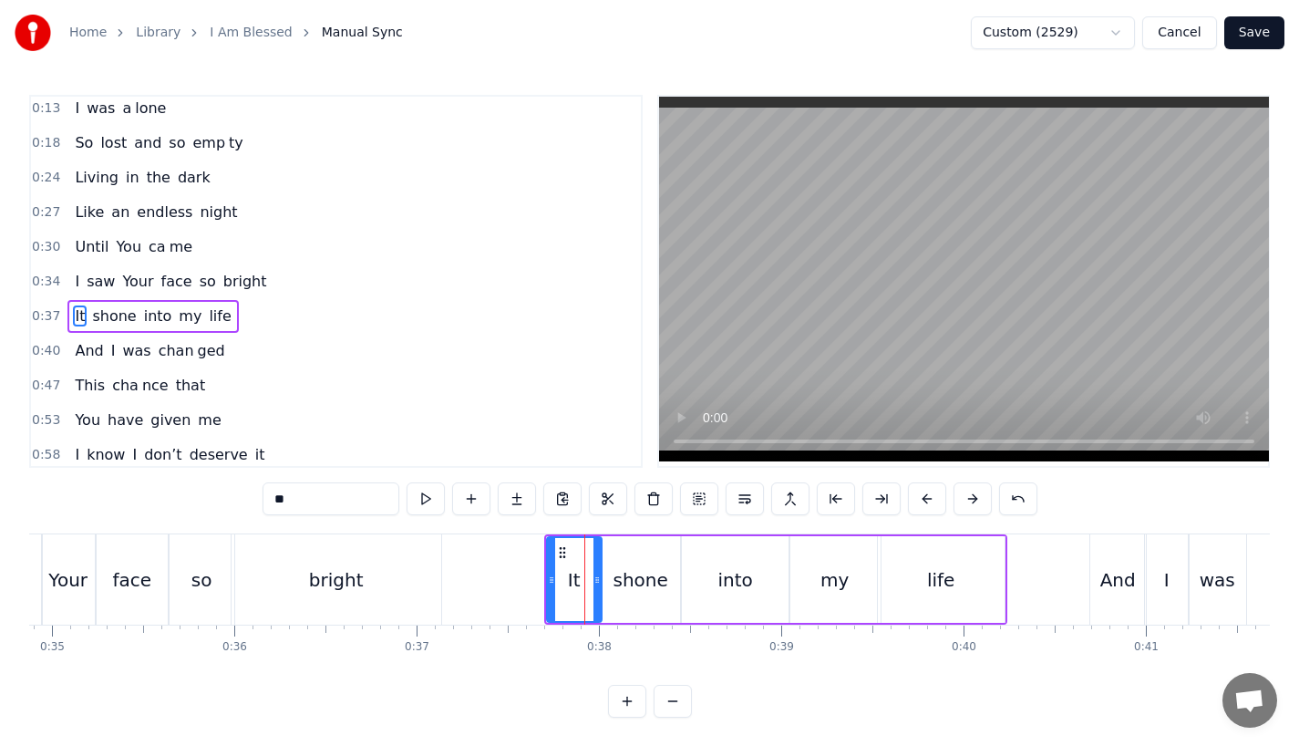
scroll to position [40, 0]
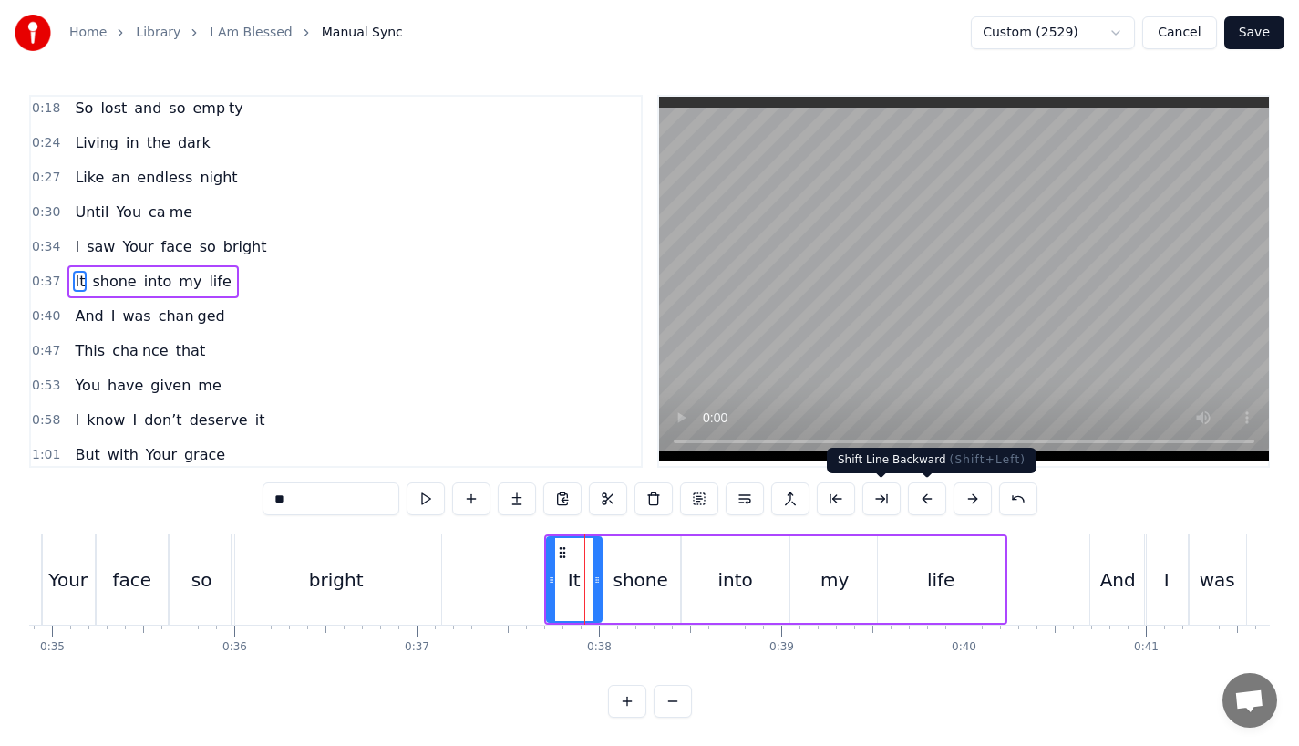
click at [927, 500] on button at bounding box center [927, 498] width 38 height 33
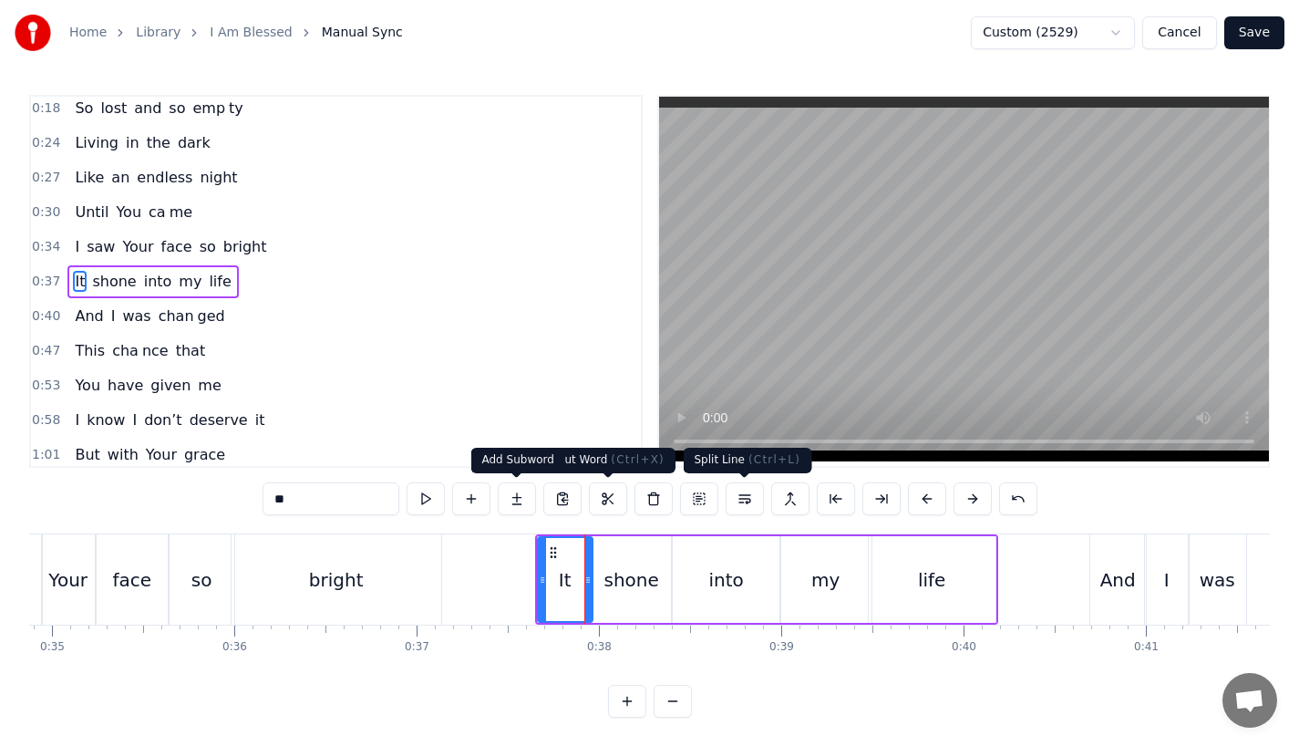
click at [375, 572] on div "bright" at bounding box center [337, 579] width 210 height 90
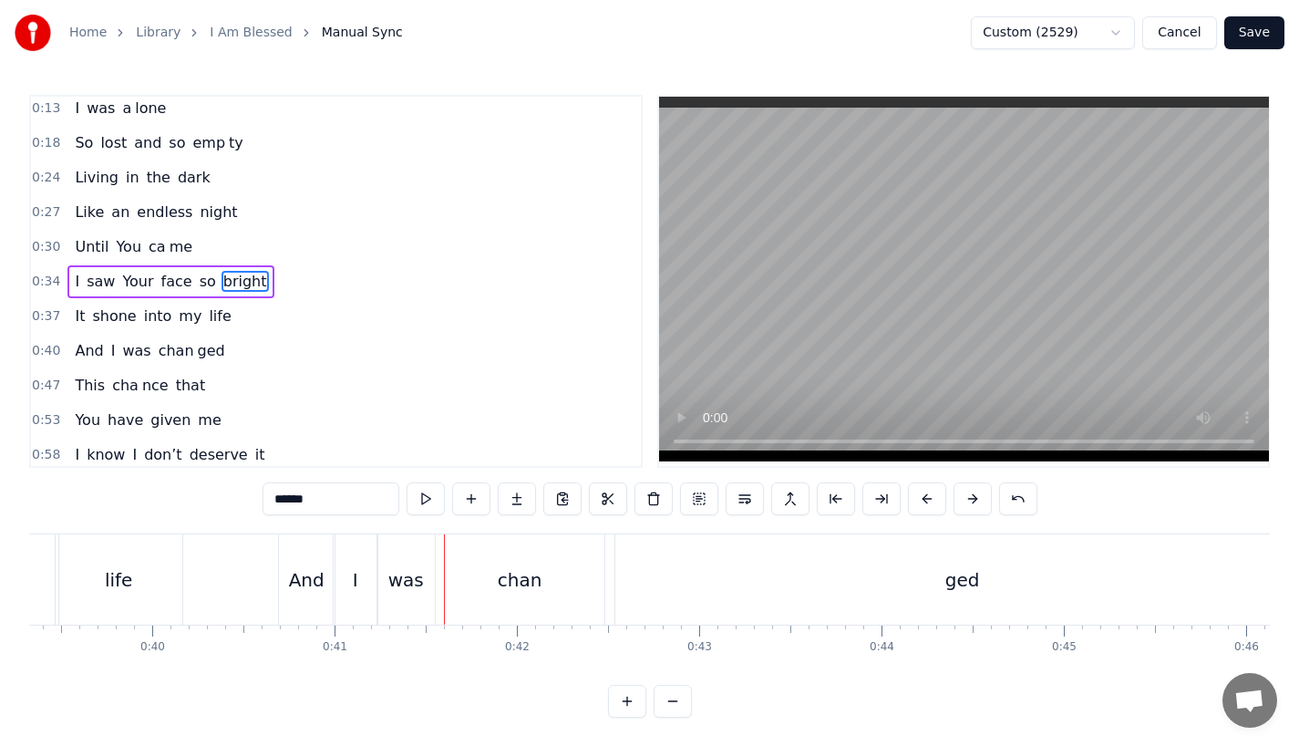
scroll to position [0, 7129]
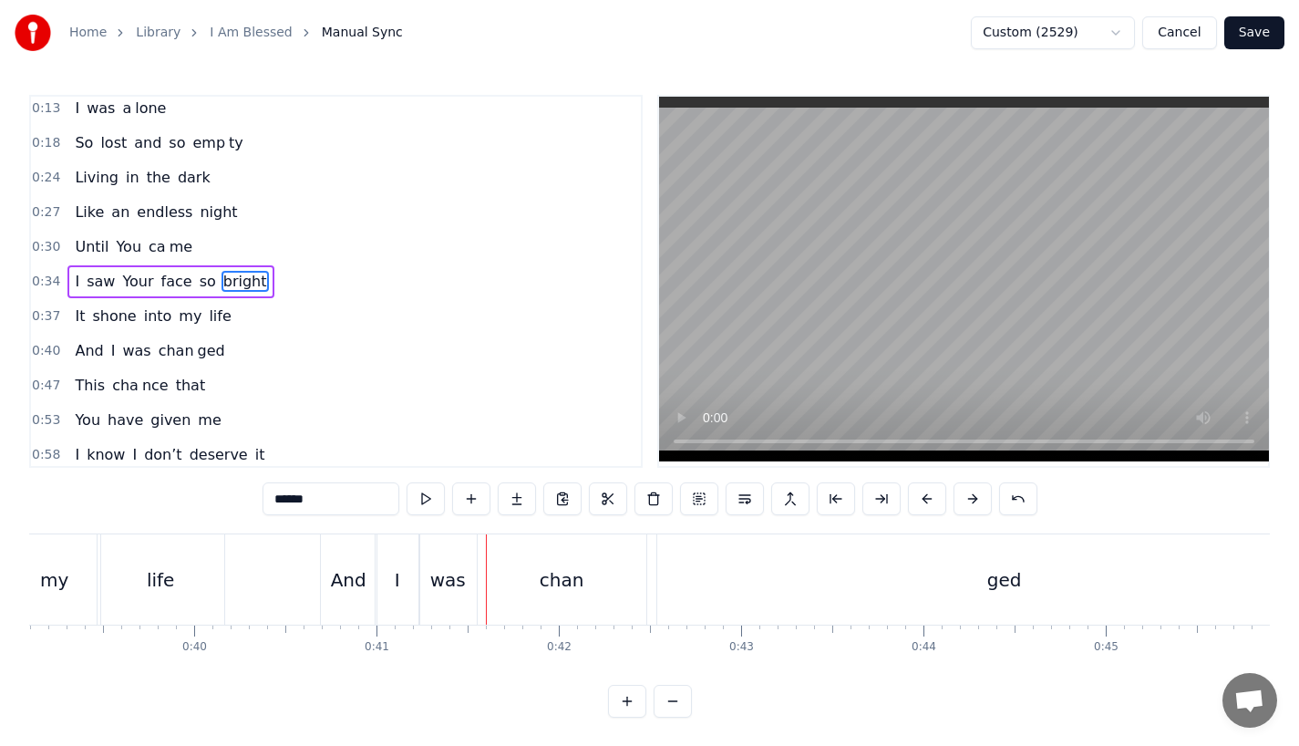
click at [325, 585] on div "And" at bounding box center [349, 579] width 56 height 90
type input "***"
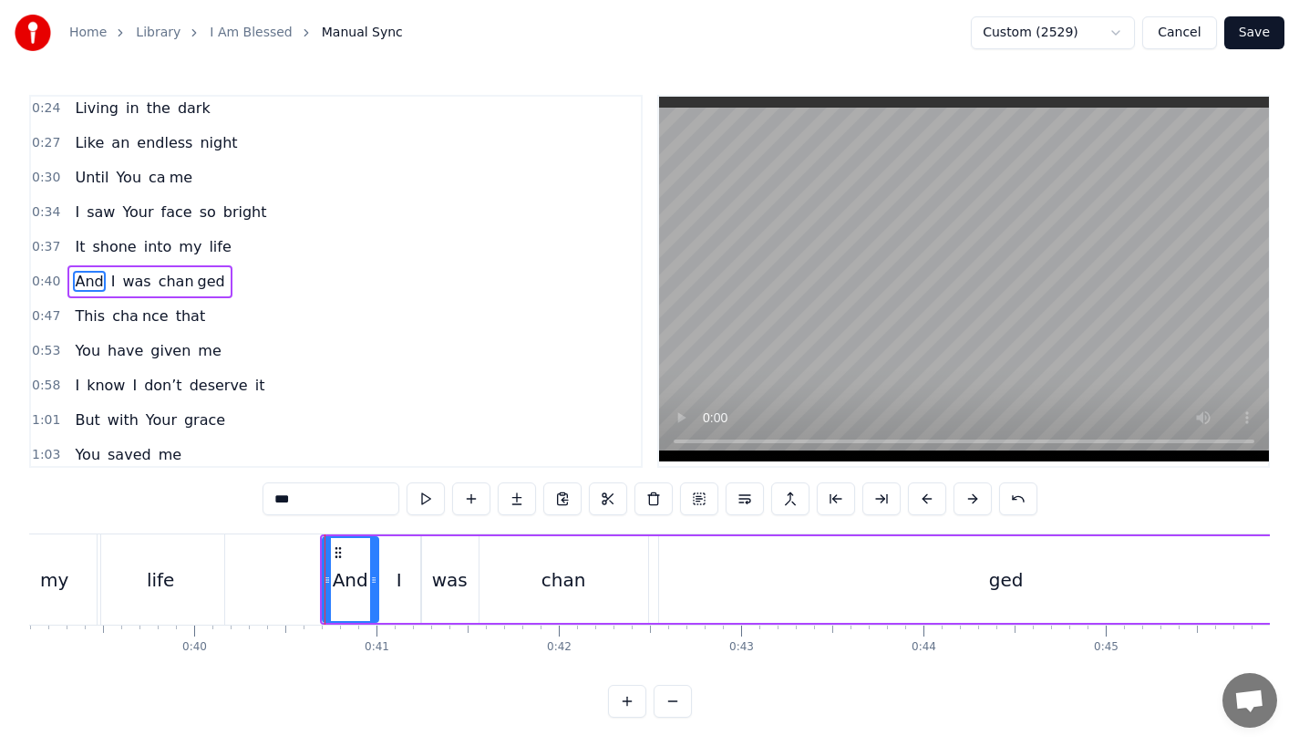
scroll to position [75, 0]
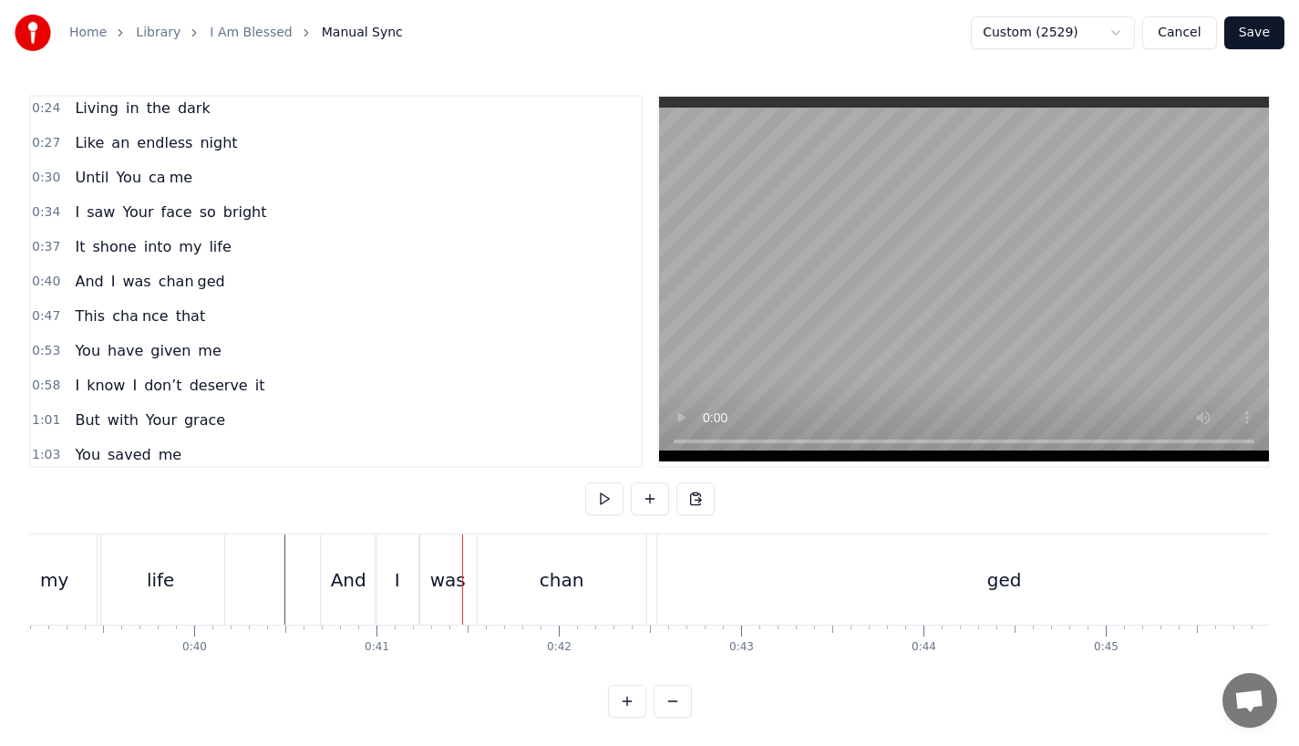
click at [201, 554] on div "life" at bounding box center [161, 579] width 127 height 90
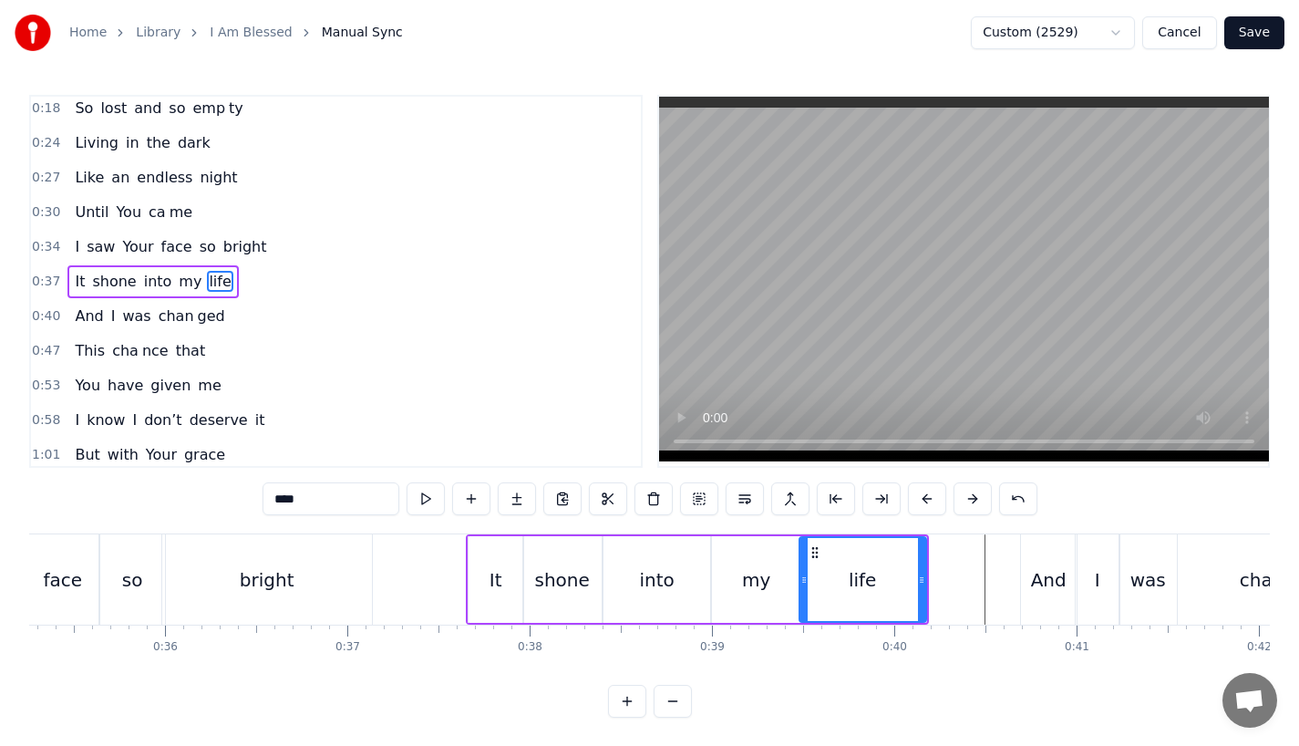
scroll to position [0, 6291]
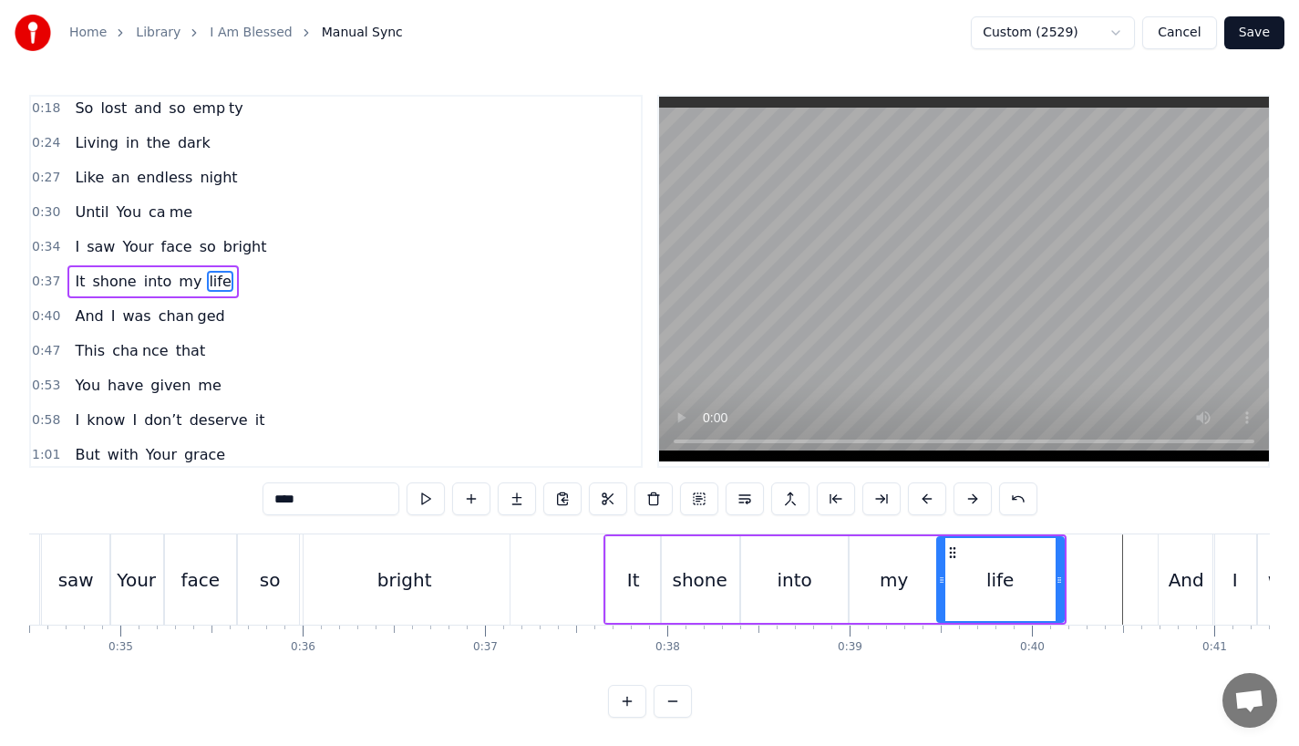
click at [436, 546] on div "bright" at bounding box center [405, 579] width 210 height 90
type input "******"
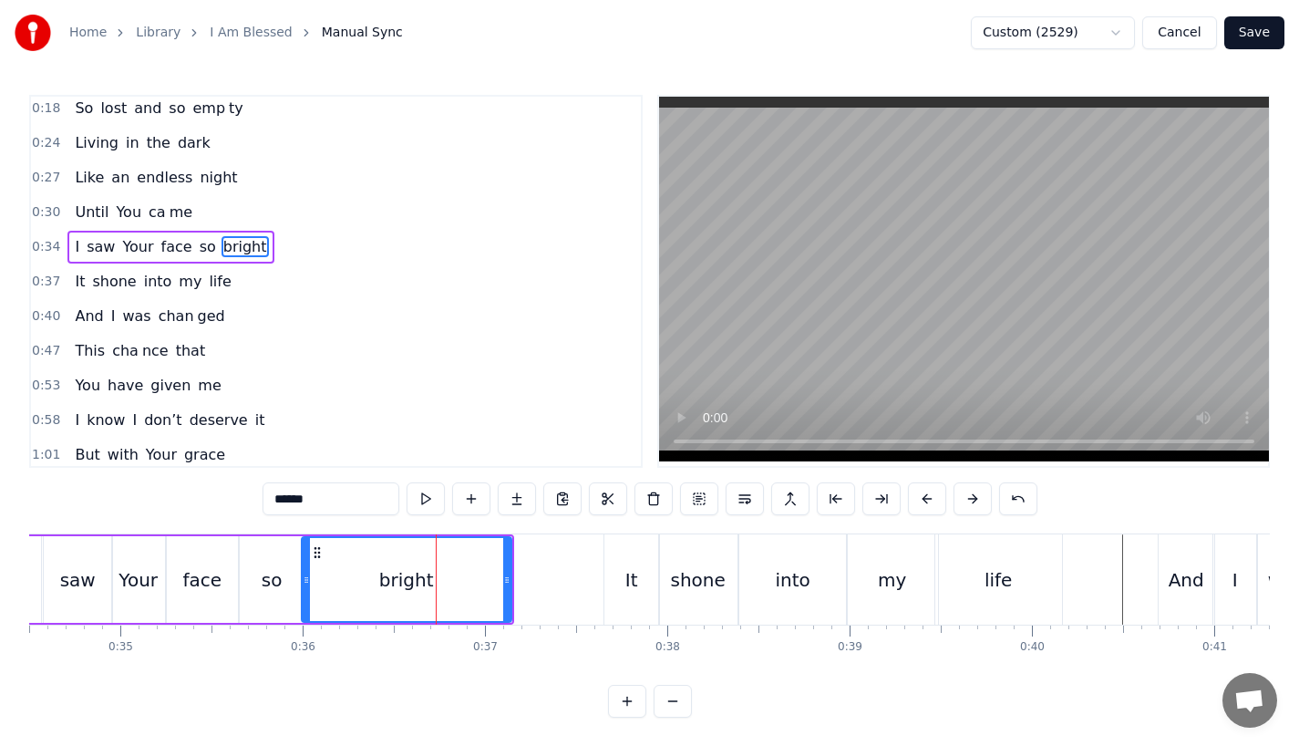
scroll to position [5, 0]
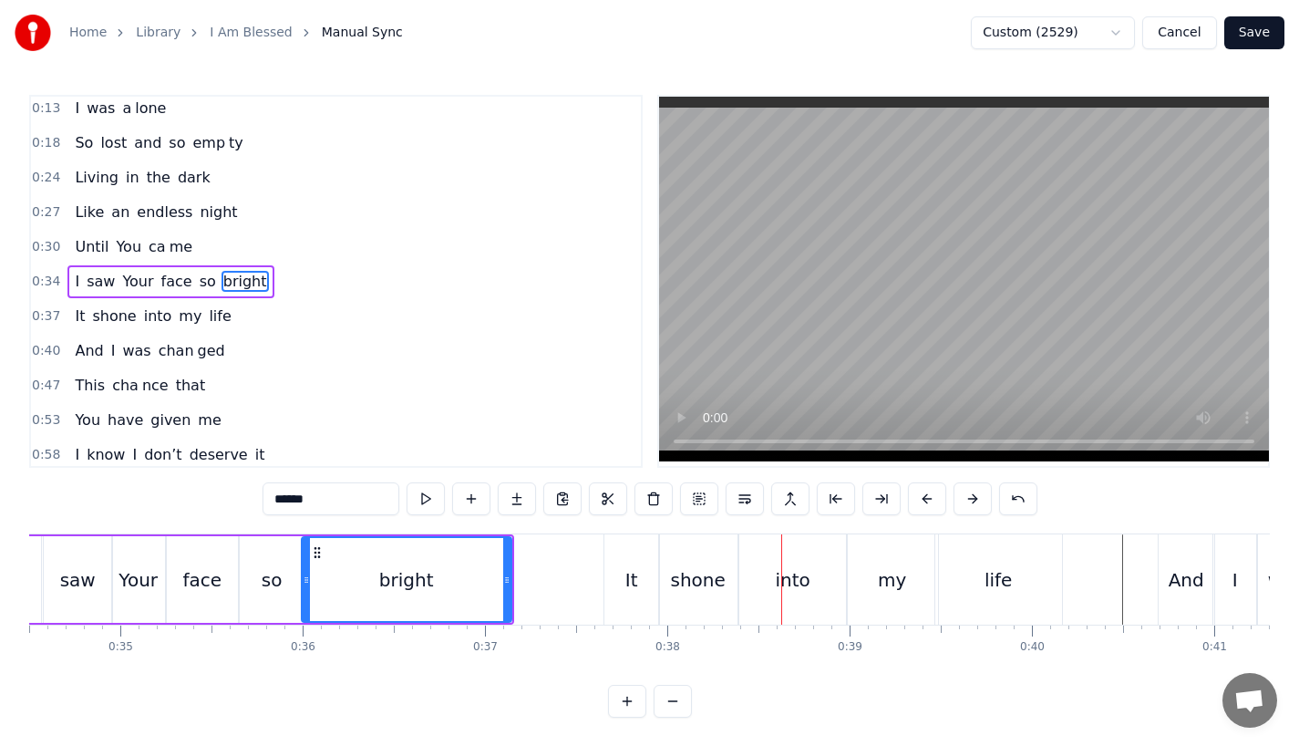
click at [456, 557] on div "bright" at bounding box center [407, 579] width 208 height 83
click at [511, 598] on div "bright" at bounding box center [407, 579] width 212 height 87
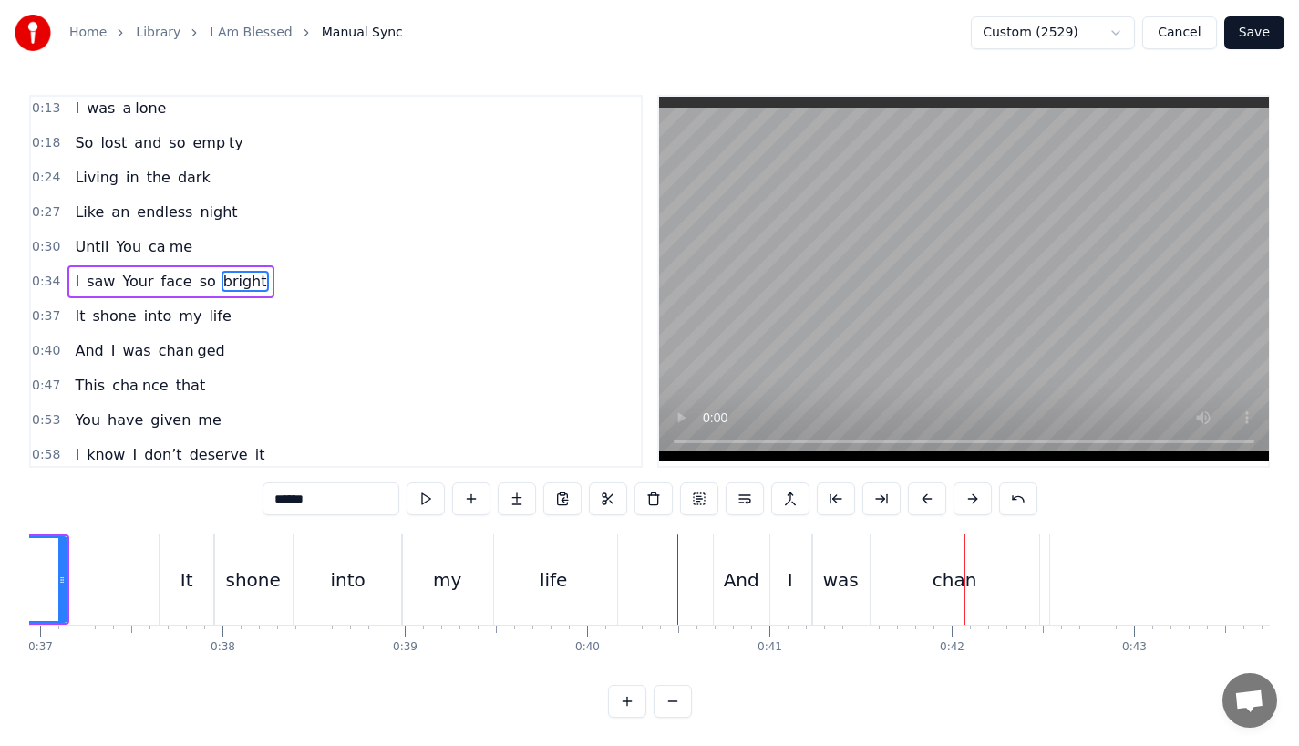
scroll to position [0, 6708]
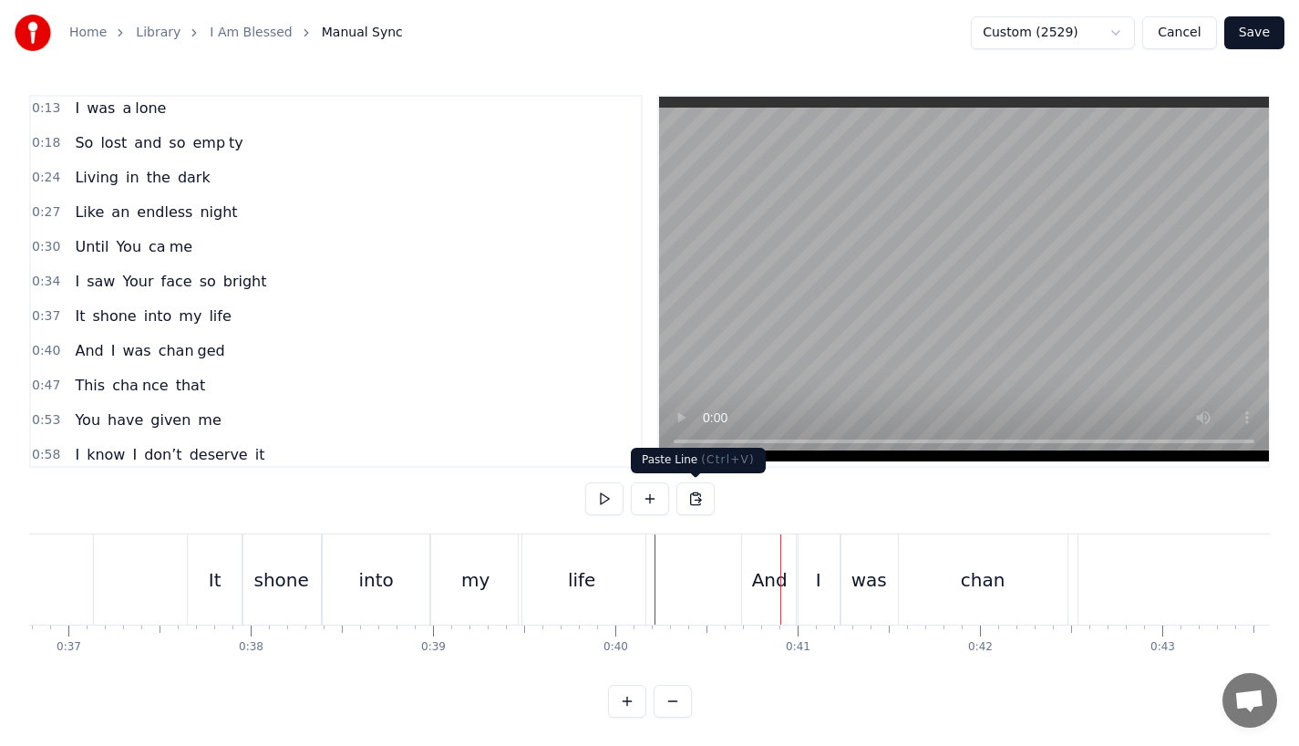
click at [787, 574] on div "And" at bounding box center [770, 579] width 56 height 90
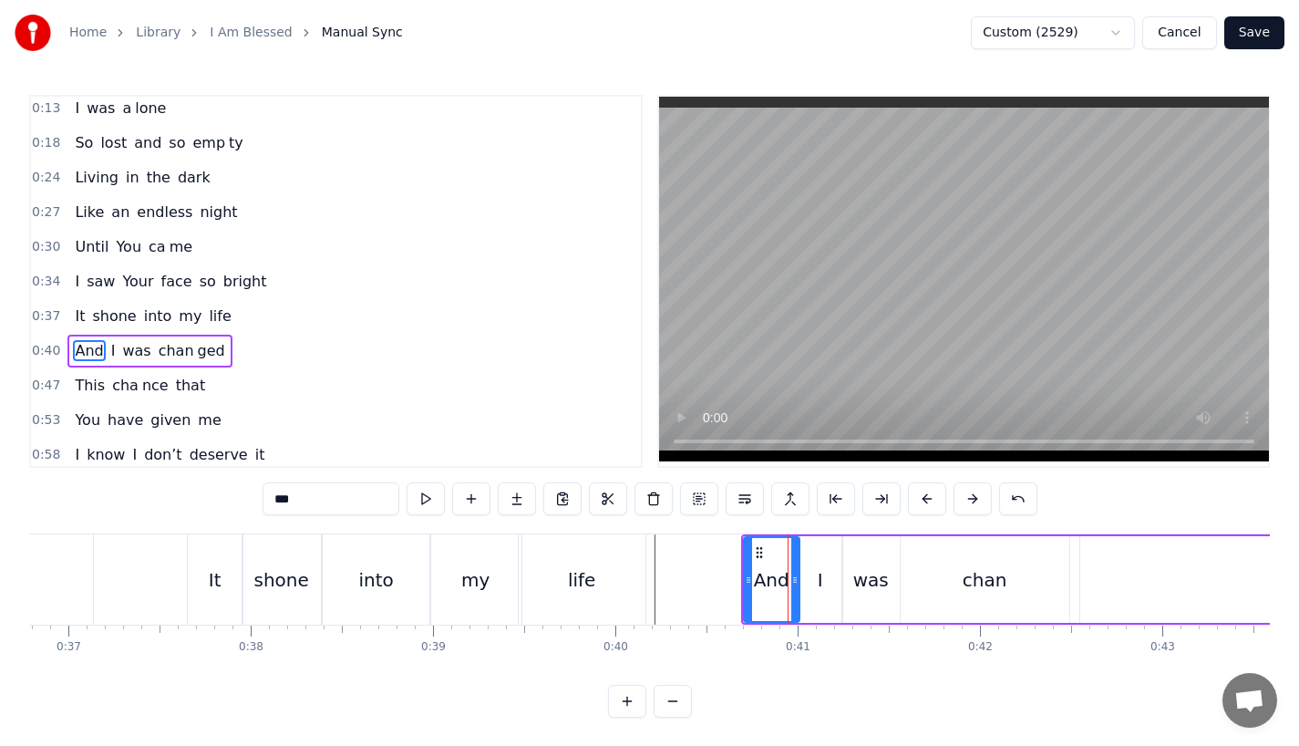
scroll to position [75, 0]
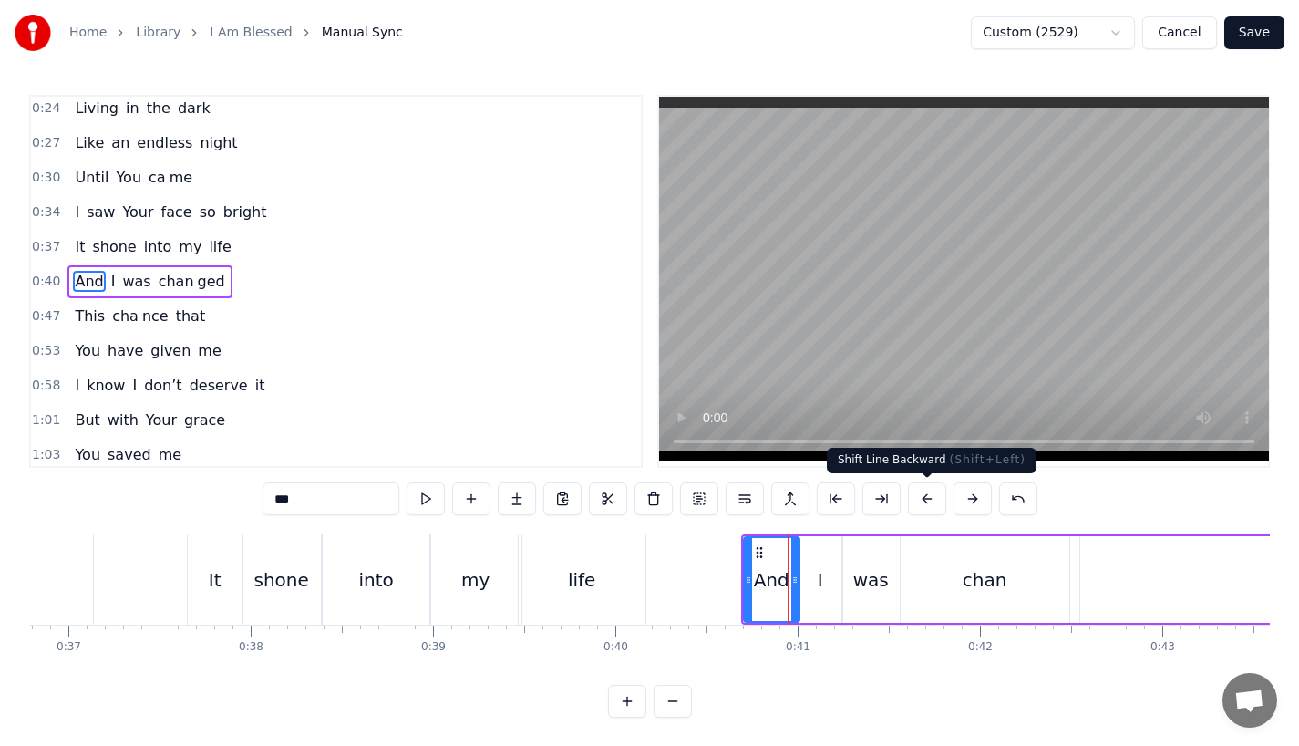
click at [924, 500] on button at bounding box center [927, 498] width 38 height 33
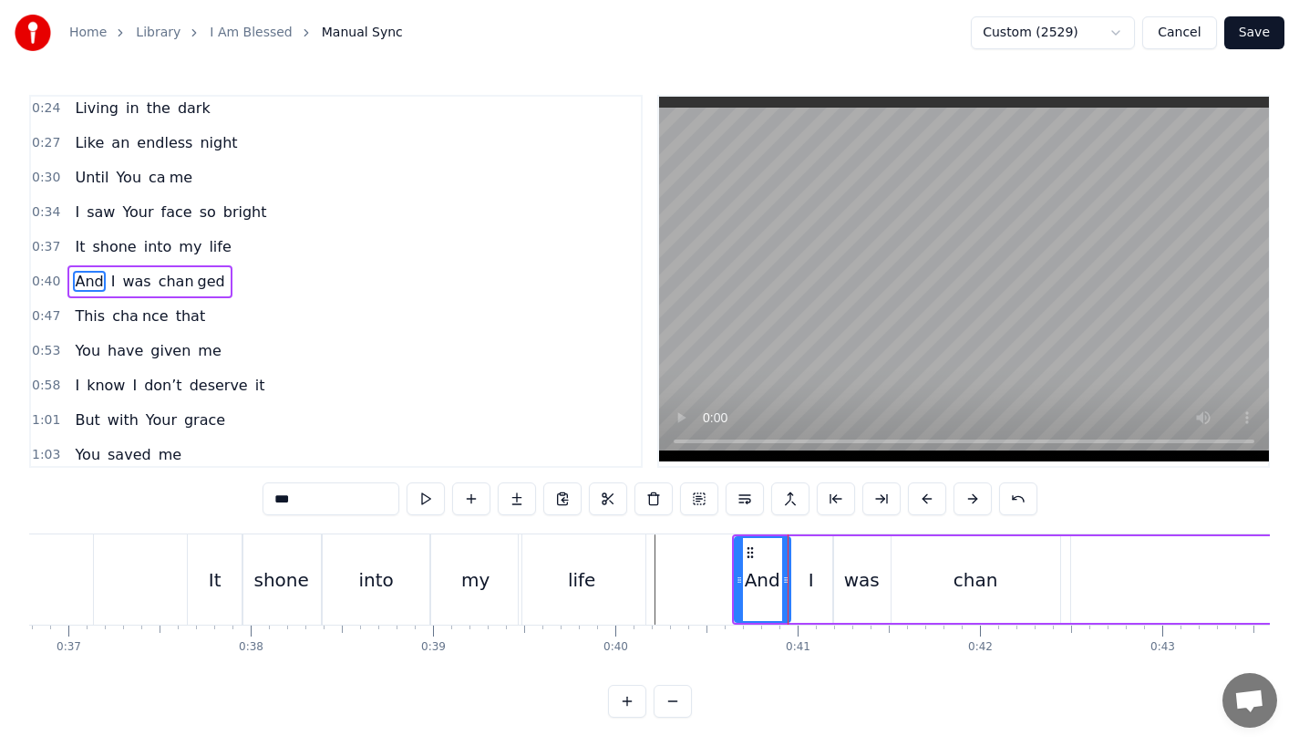
click at [618, 575] on div "life" at bounding box center [582, 579] width 127 height 90
type input "****"
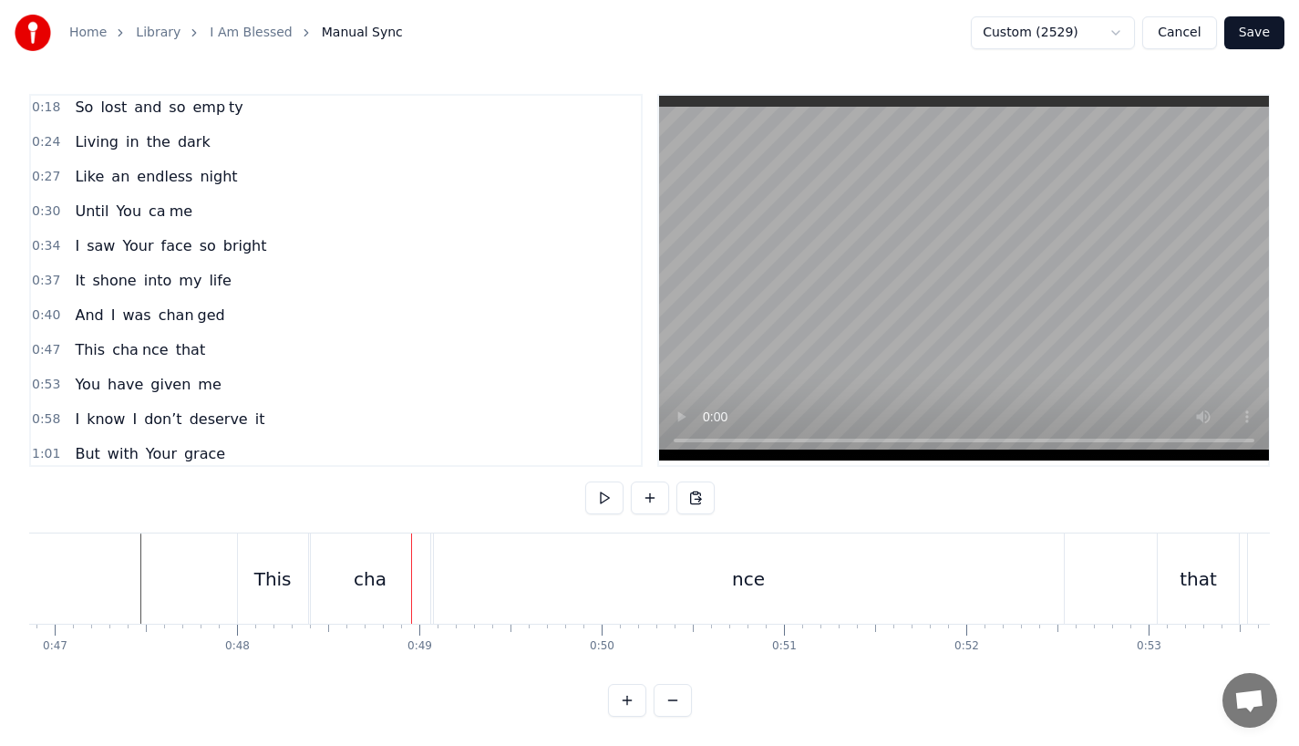
scroll to position [0, 8404]
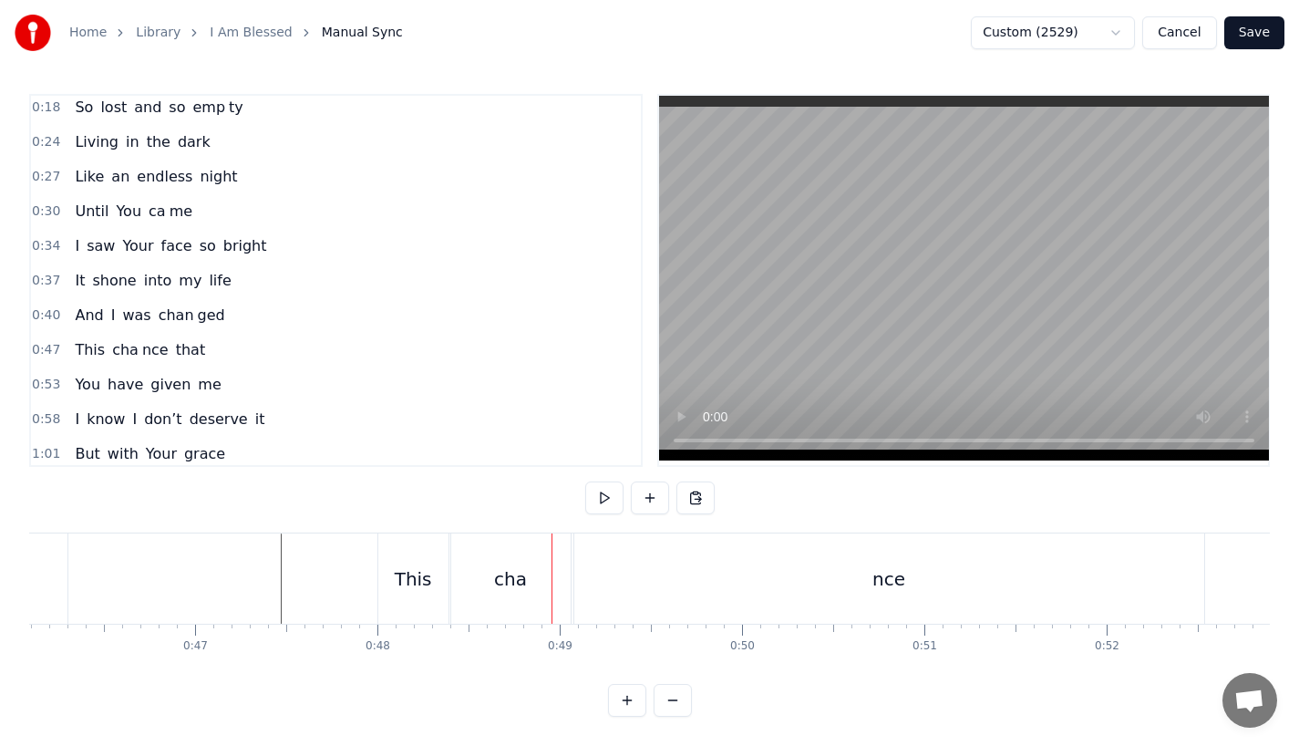
click at [437, 563] on div "This" at bounding box center [413, 578] width 70 height 90
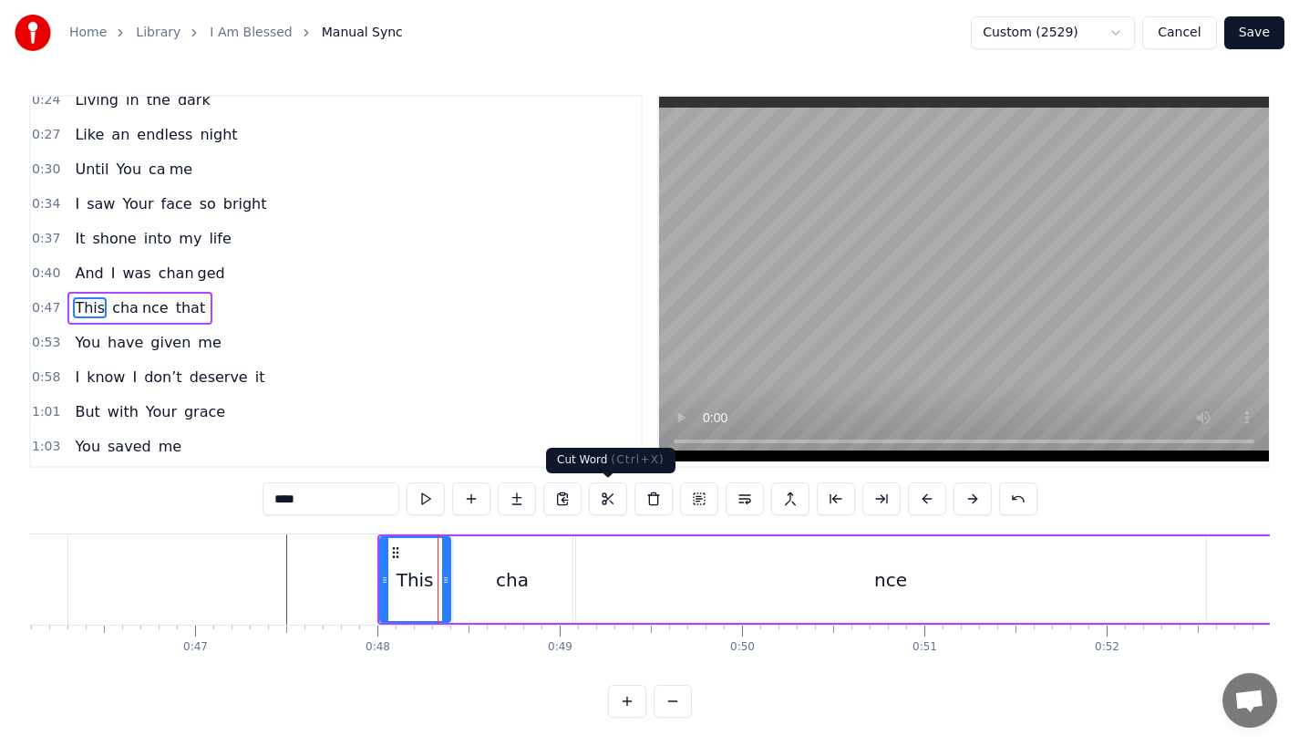
scroll to position [109, 0]
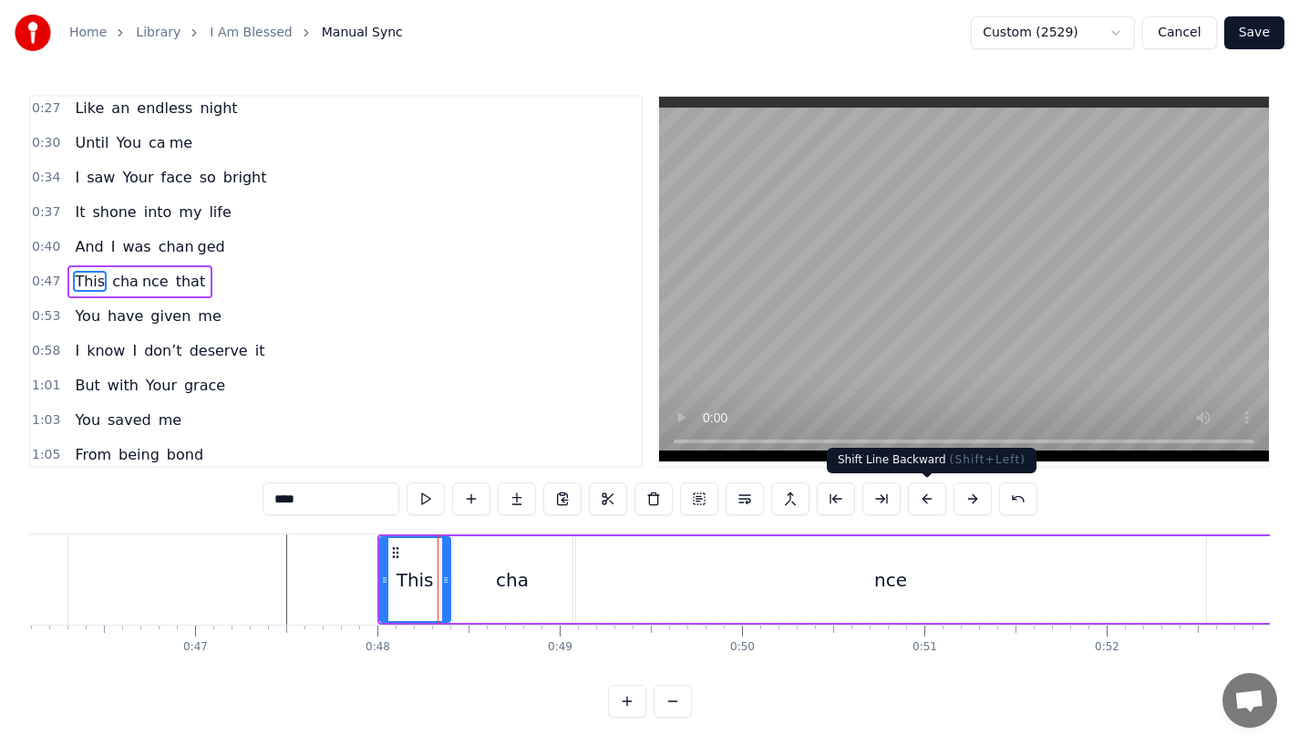
click at [923, 499] on button at bounding box center [927, 498] width 38 height 33
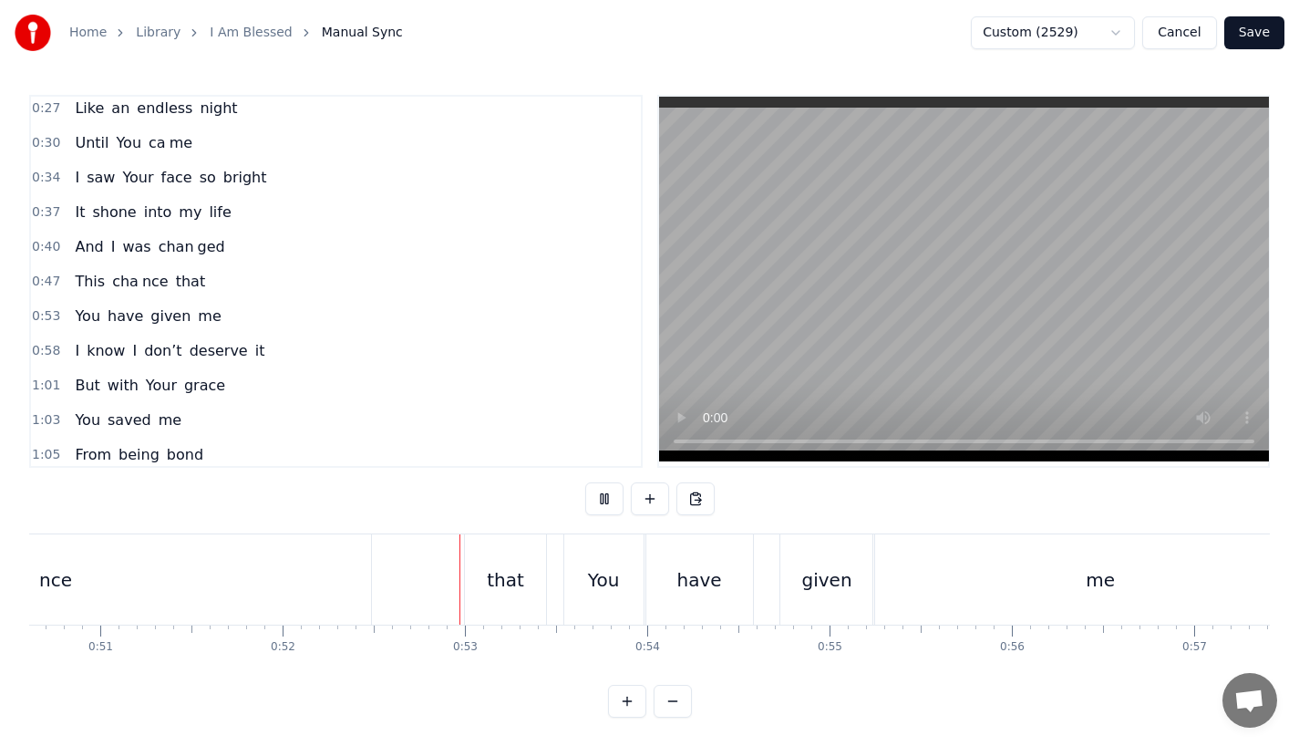
scroll to position [0, 9477]
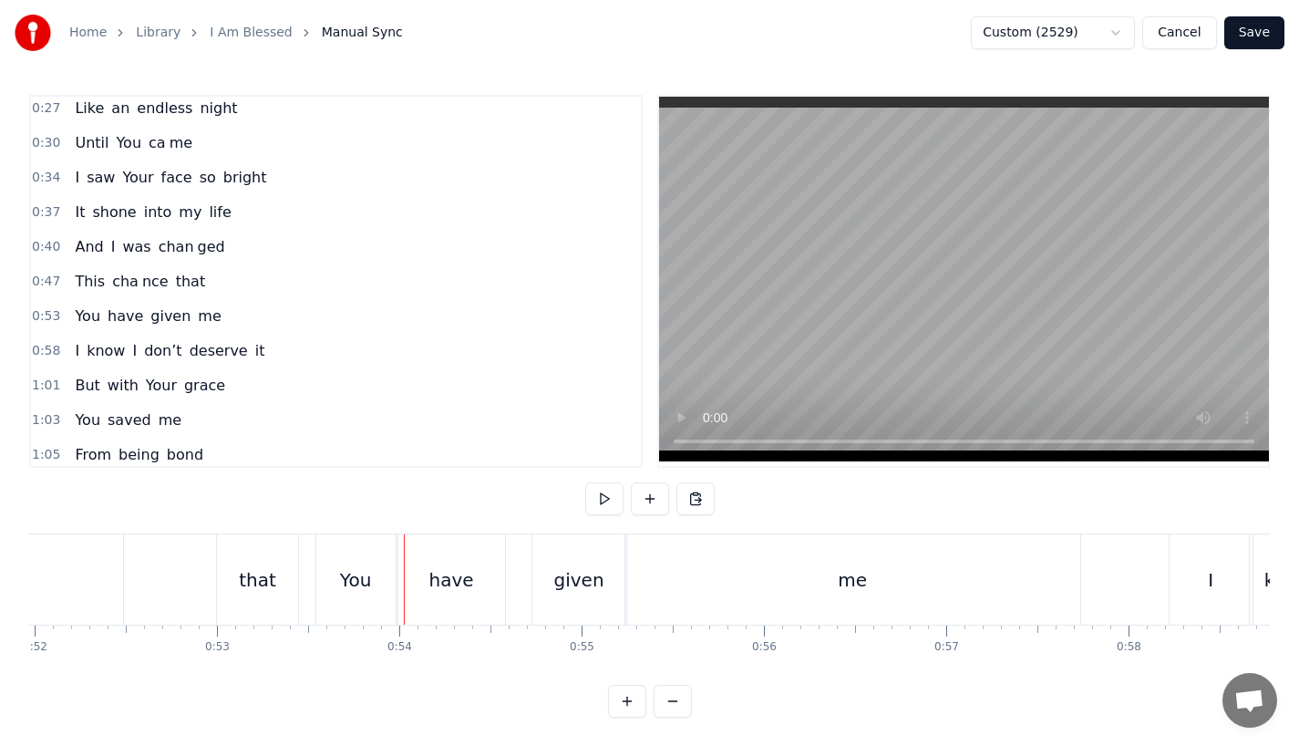
click at [263, 580] on div "that" at bounding box center [257, 579] width 37 height 27
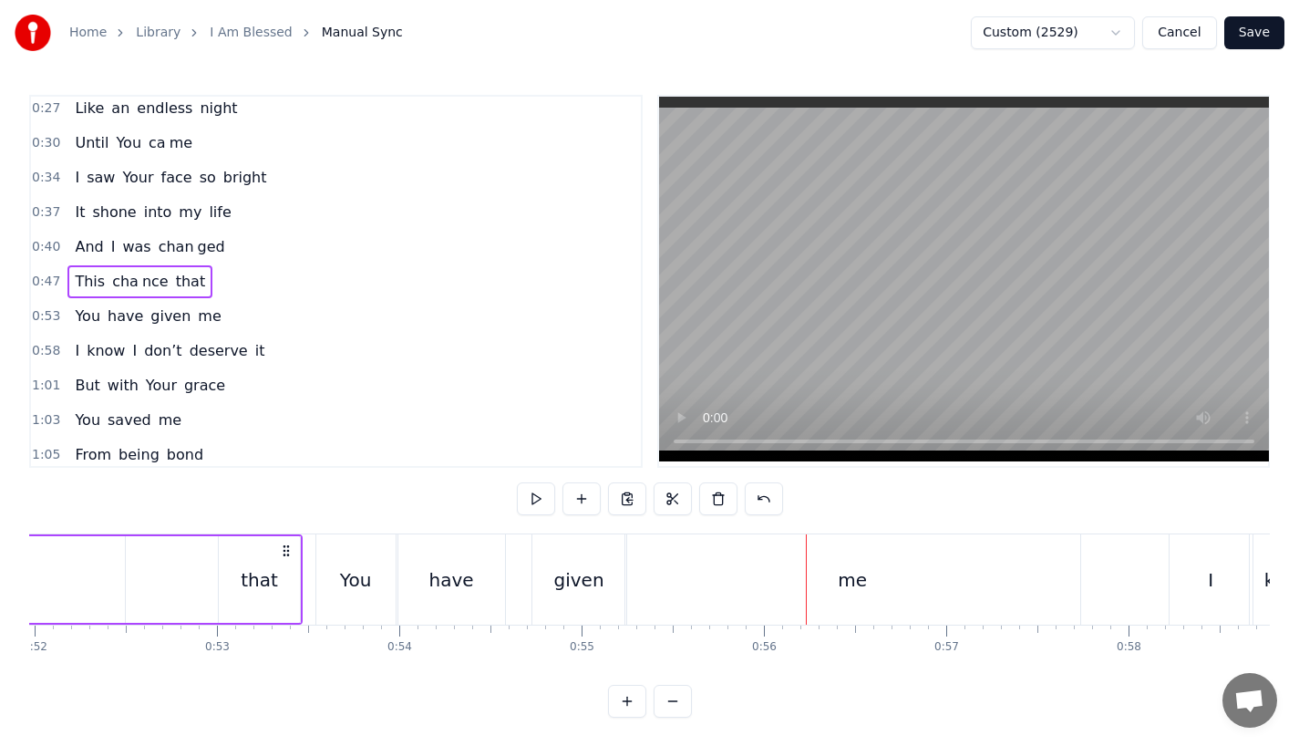
click at [326, 573] on div "You" at bounding box center [355, 579] width 79 height 90
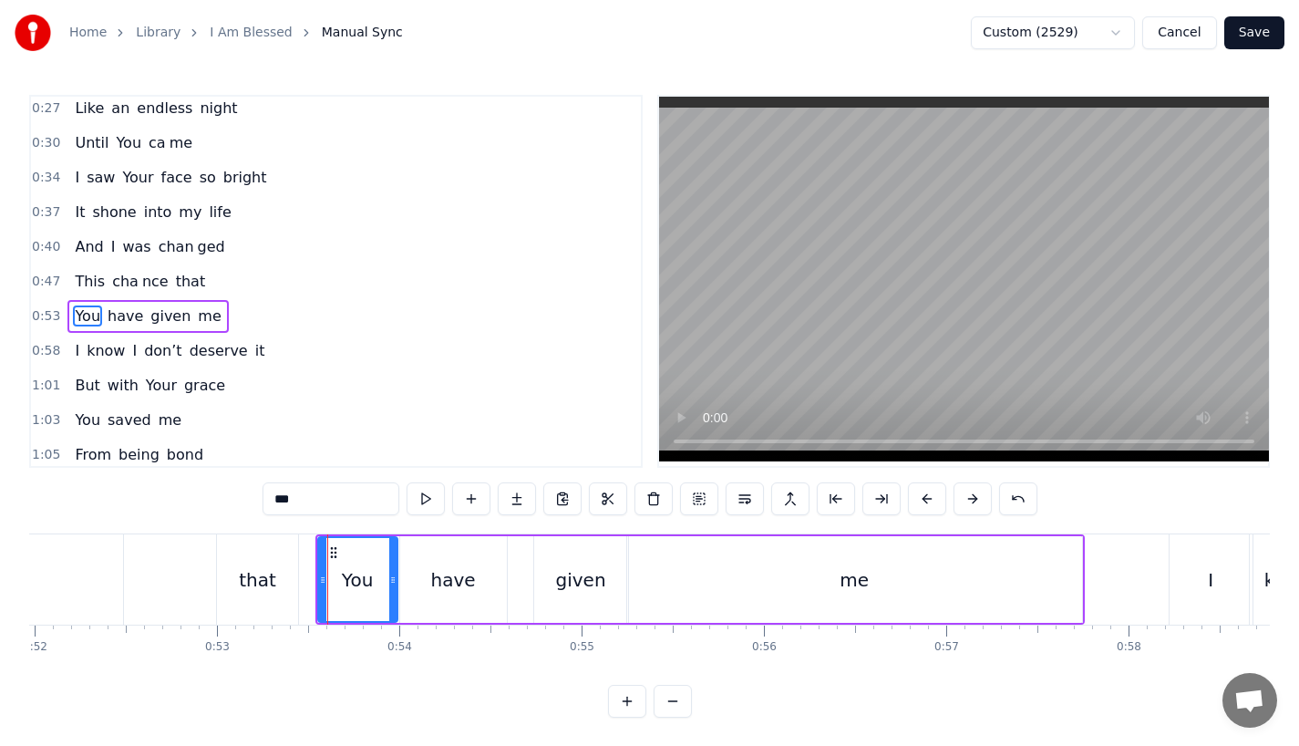
scroll to position [144, 0]
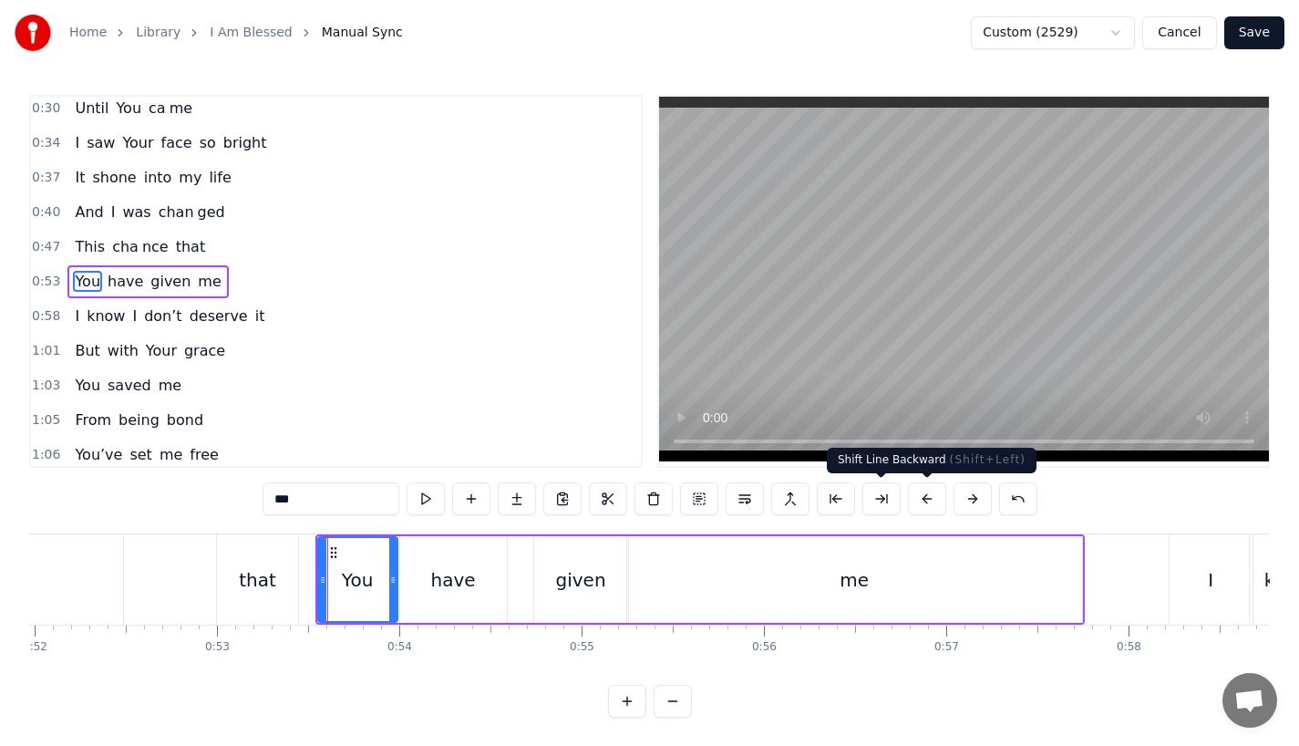
click at [925, 498] on button at bounding box center [927, 498] width 38 height 33
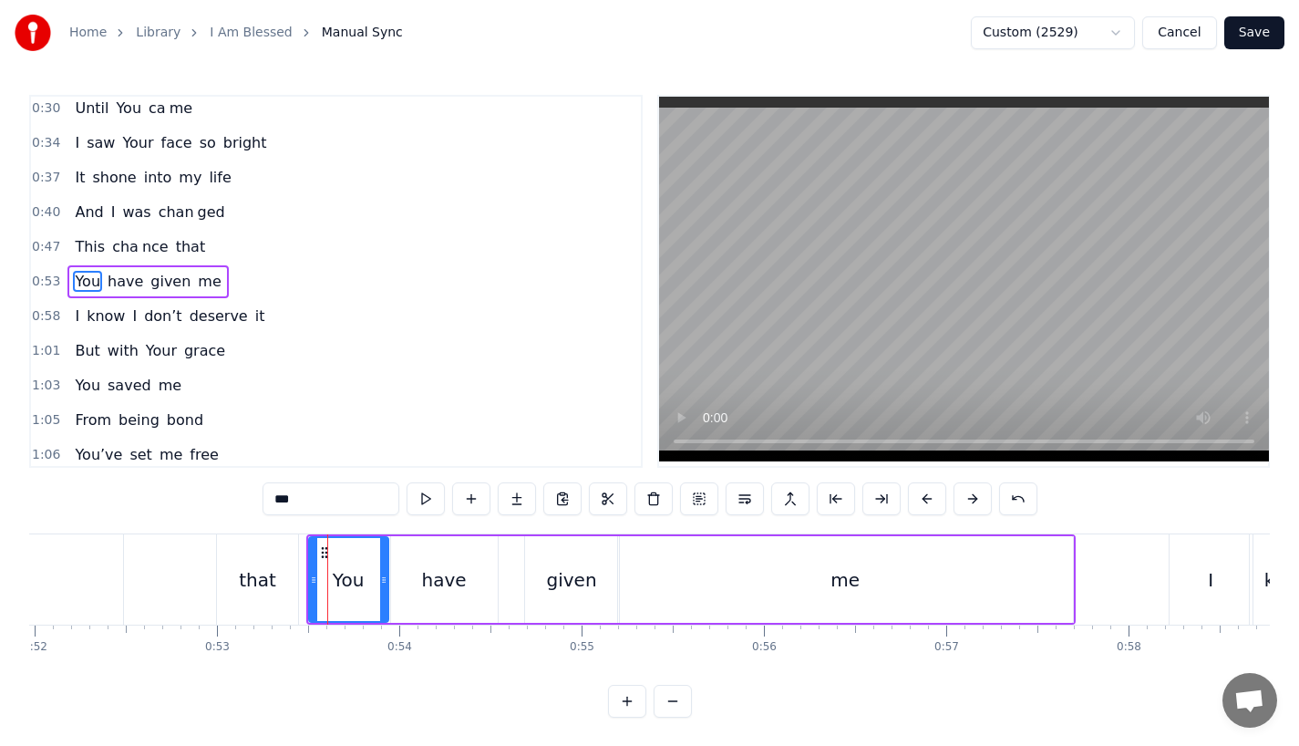
click at [260, 581] on div "that" at bounding box center [257, 579] width 37 height 27
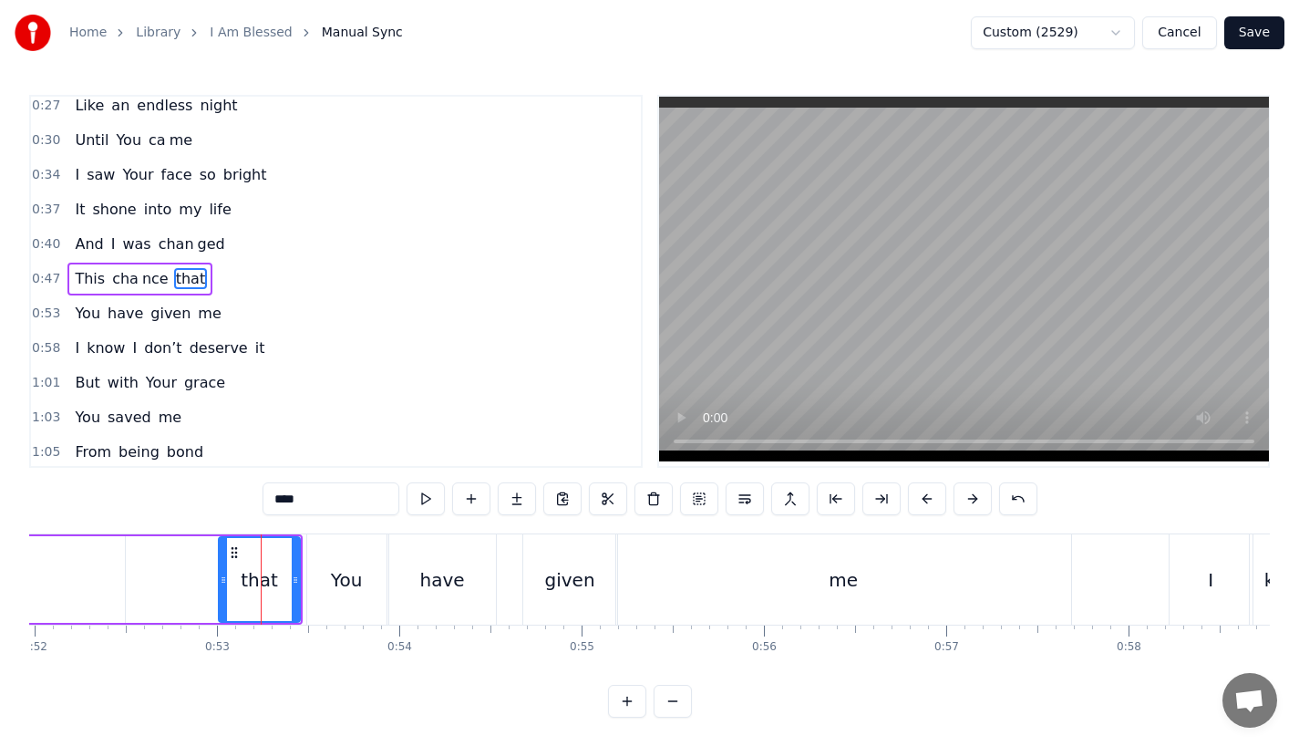
scroll to position [109, 0]
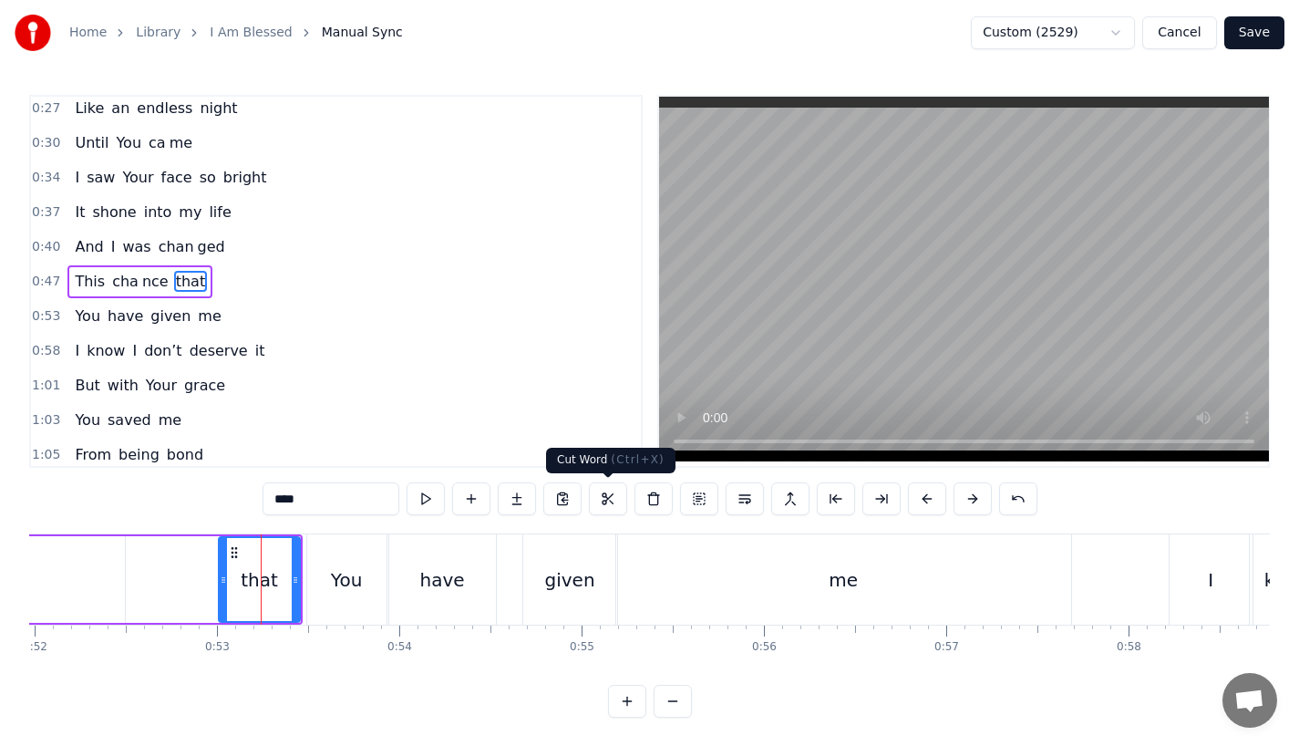
click at [656, 422] on div "0:13 I was a lone 0:18 So lost and so emp ty 0:24 Living in the dark 0:27 Like …" at bounding box center [649, 281] width 1241 height 373
click at [338, 576] on div "You" at bounding box center [346, 579] width 31 height 27
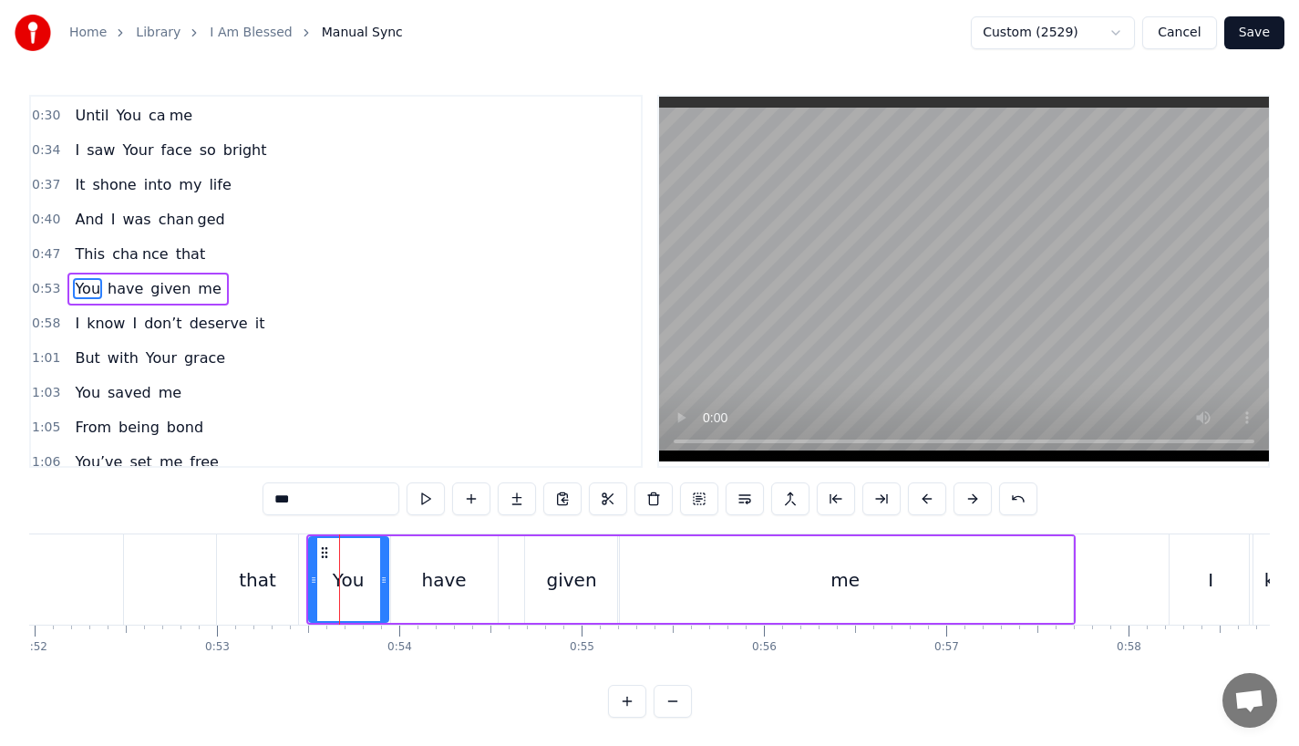
scroll to position [144, 0]
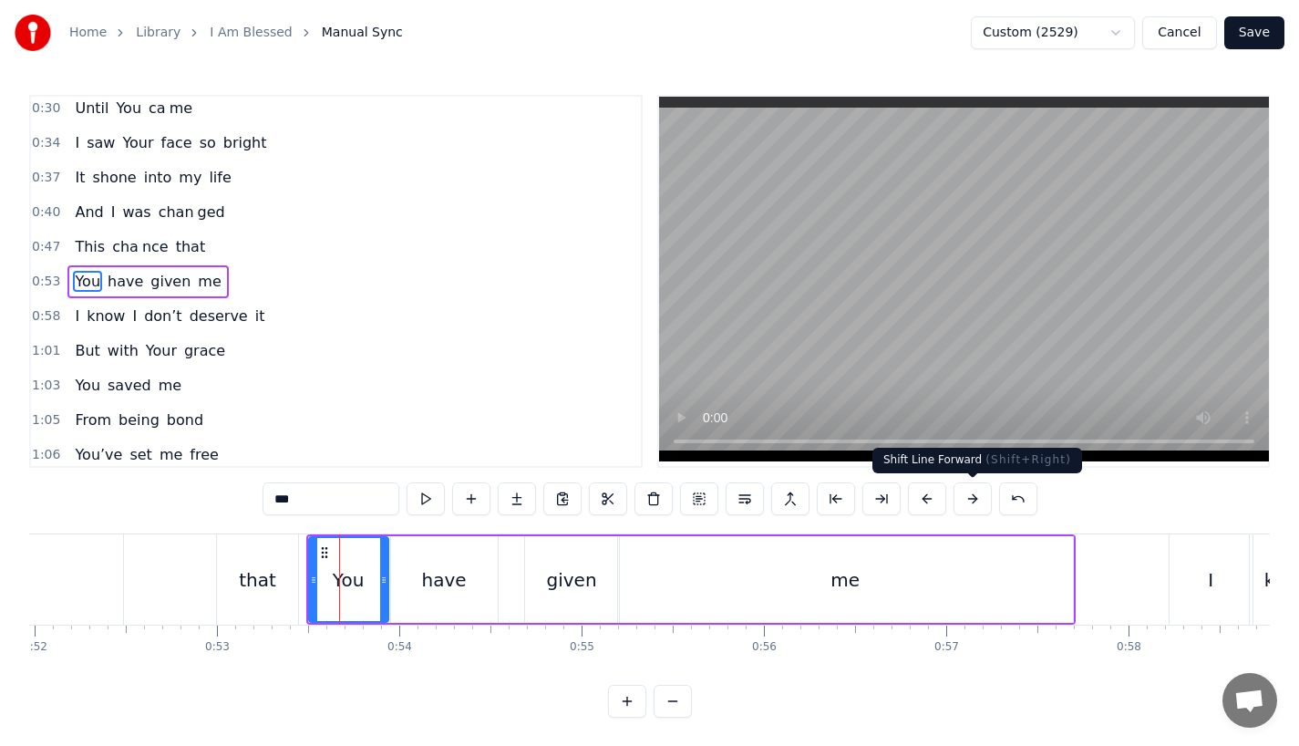
click at [968, 498] on button at bounding box center [973, 498] width 38 height 33
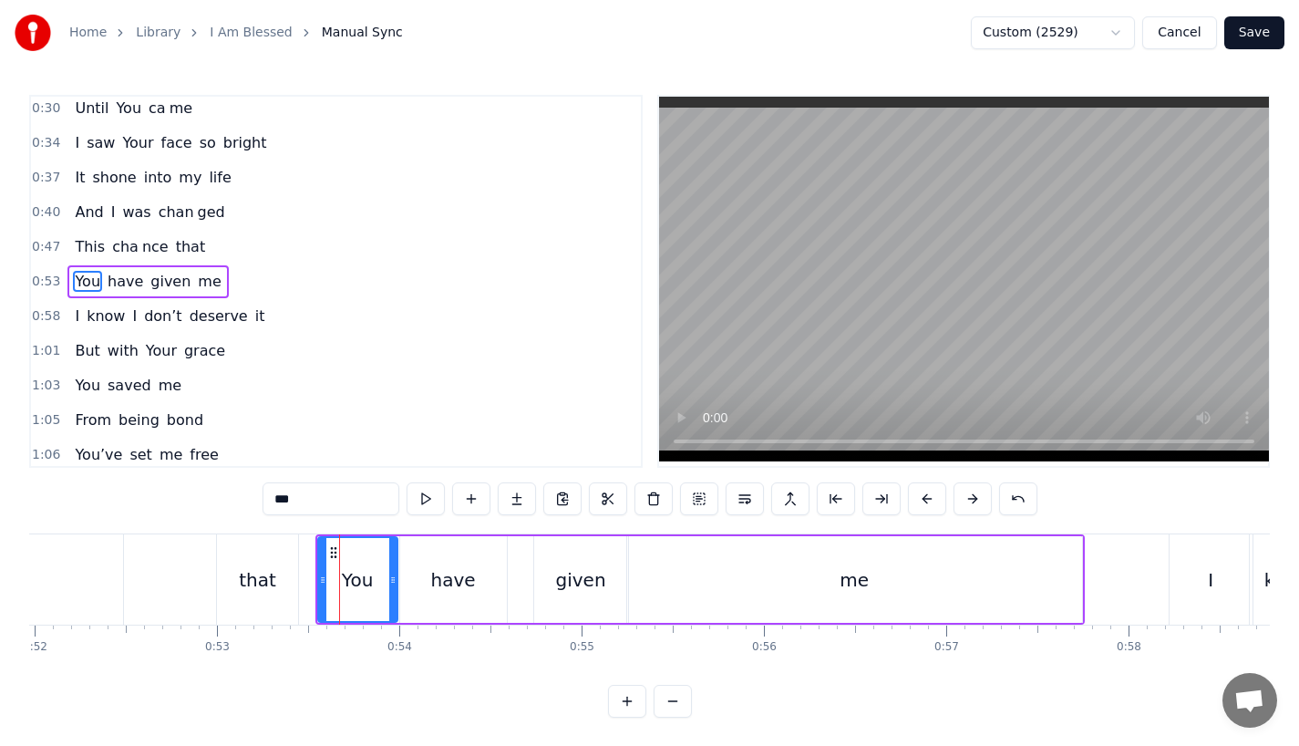
click at [710, 557] on div "me" at bounding box center [854, 579] width 455 height 87
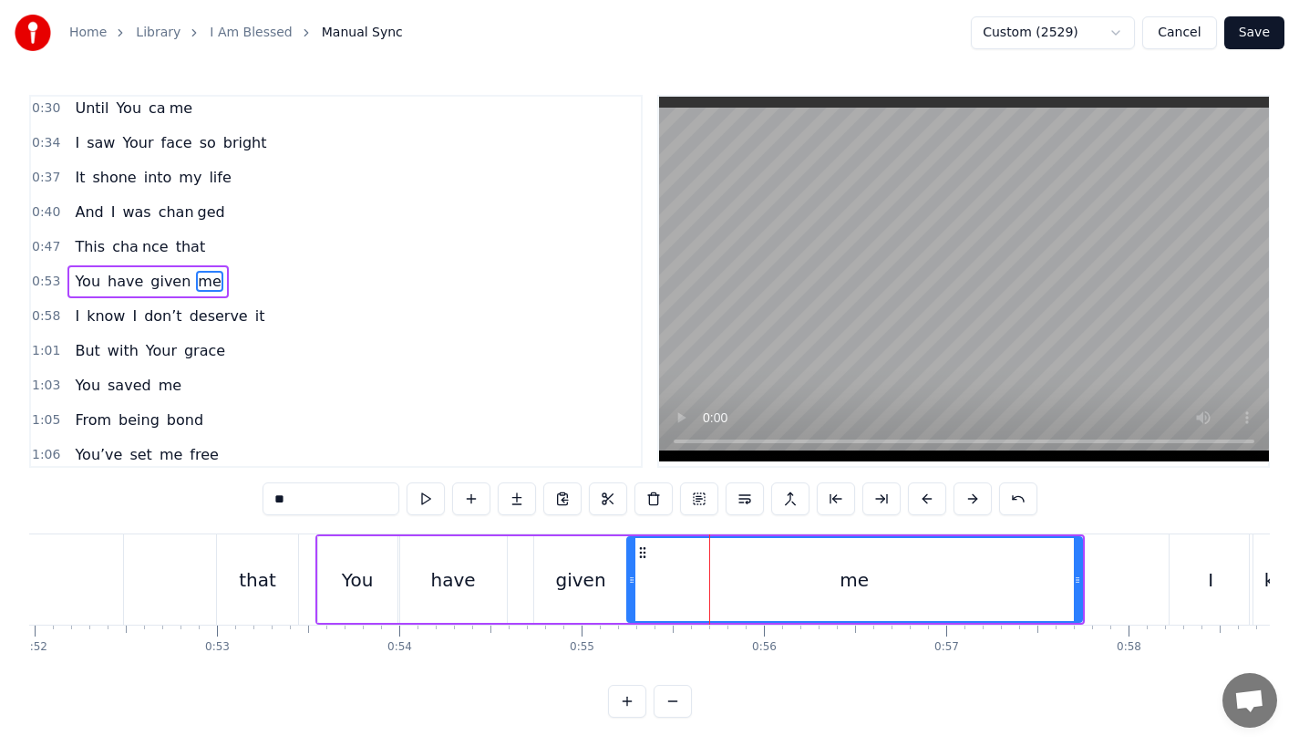
click at [1032, 555] on div "me" at bounding box center [854, 579] width 453 height 83
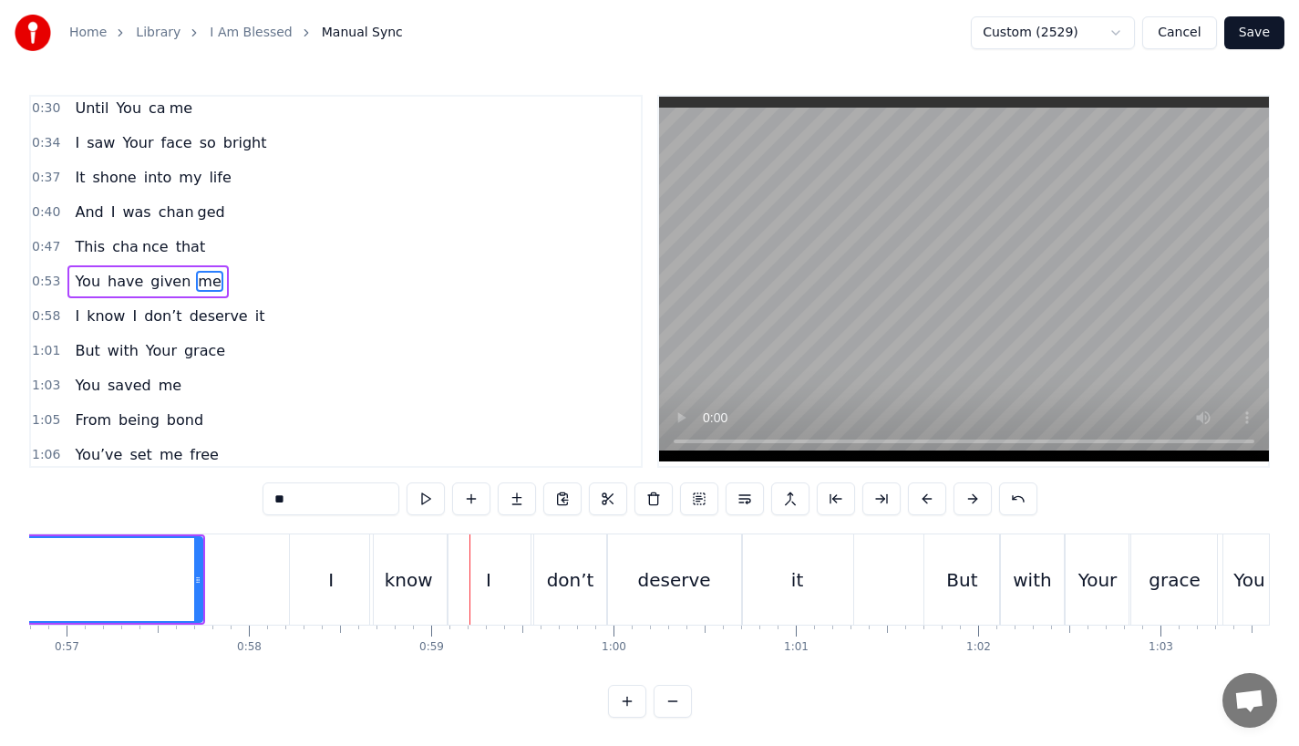
scroll to position [0, 10336]
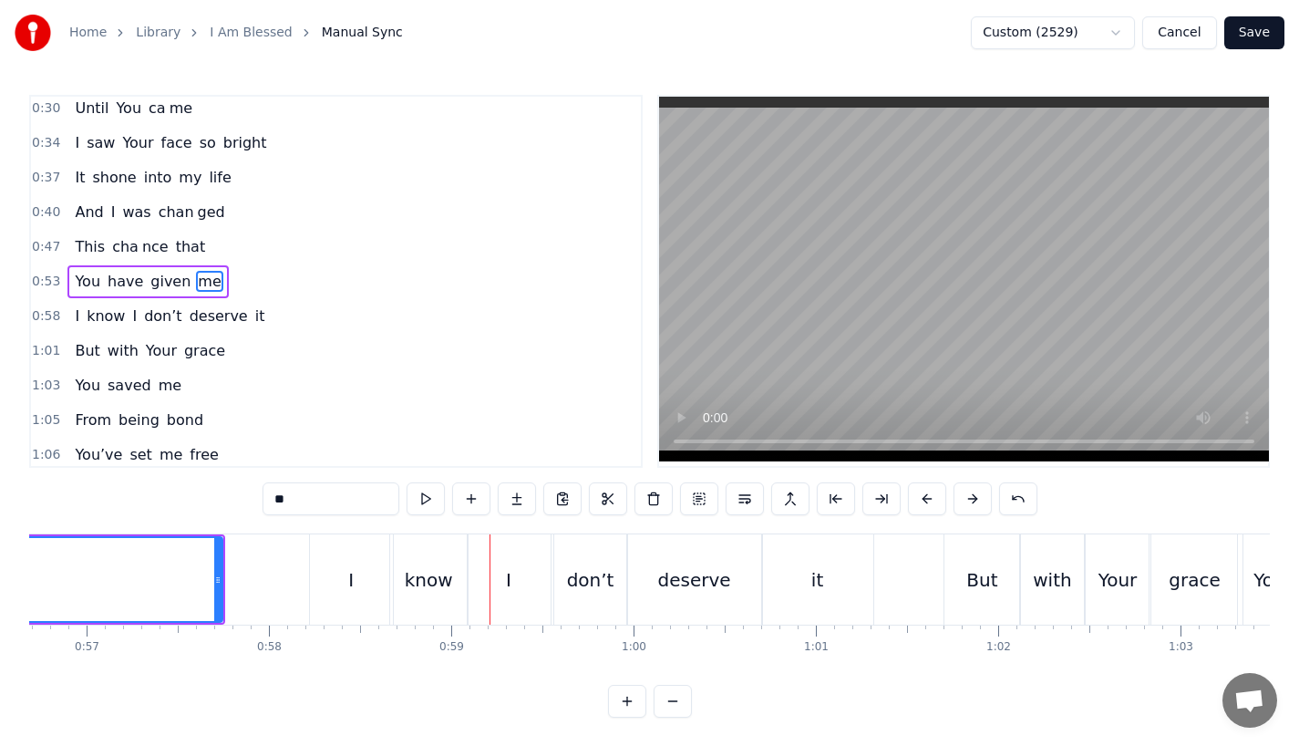
click at [355, 579] on div "I" at bounding box center [351, 579] width 83 height 90
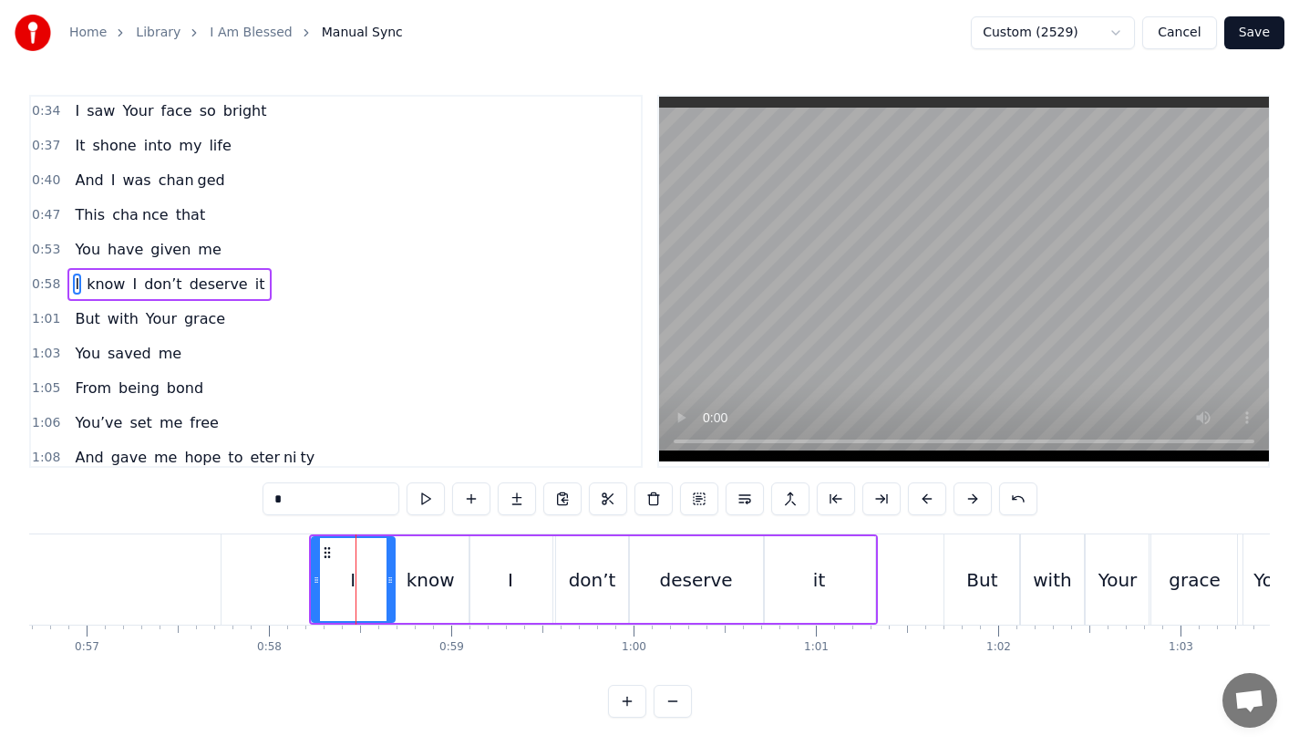
scroll to position [179, 0]
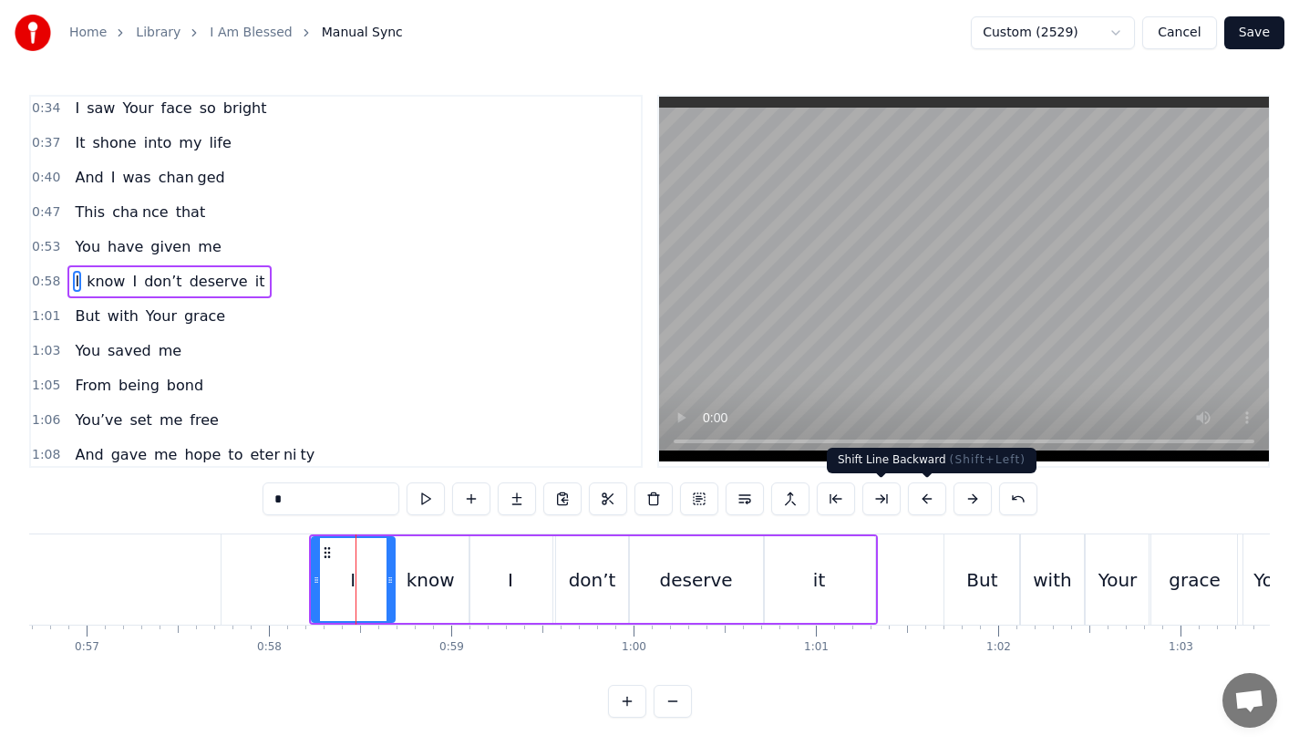
click at [929, 500] on button at bounding box center [927, 498] width 38 height 33
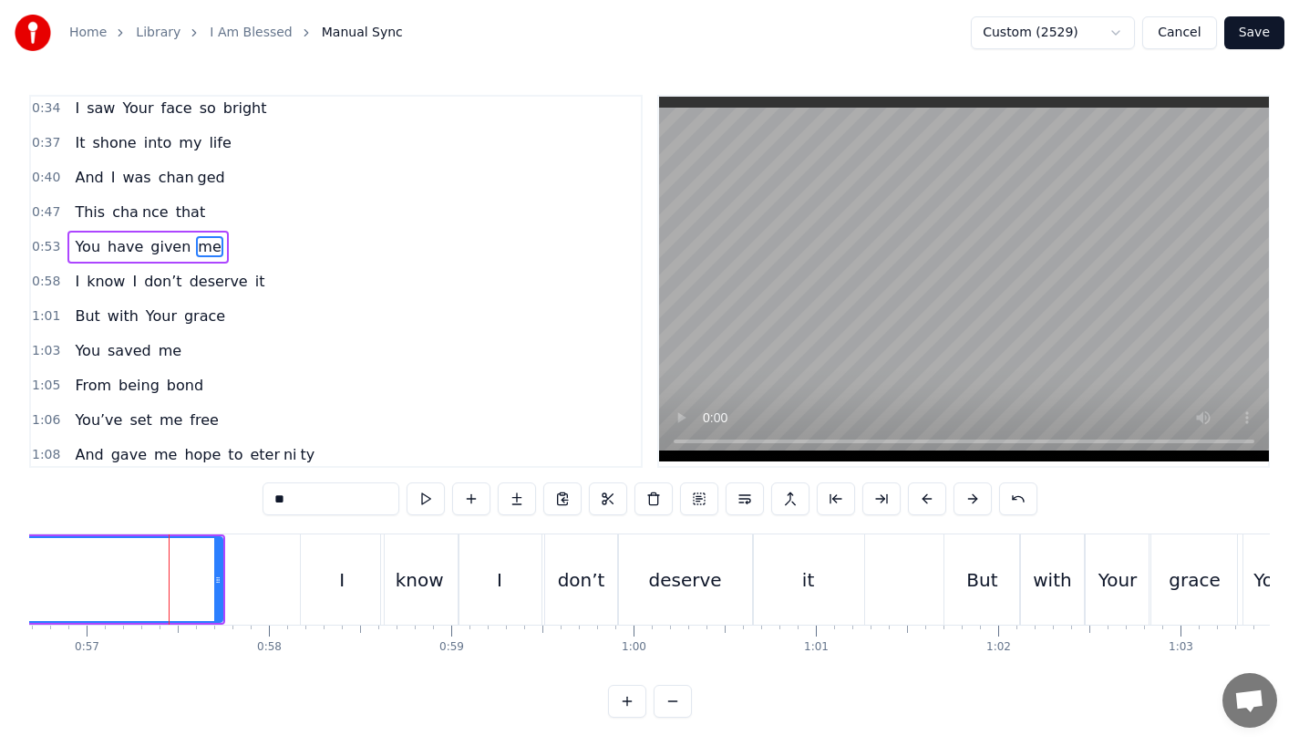
scroll to position [144, 0]
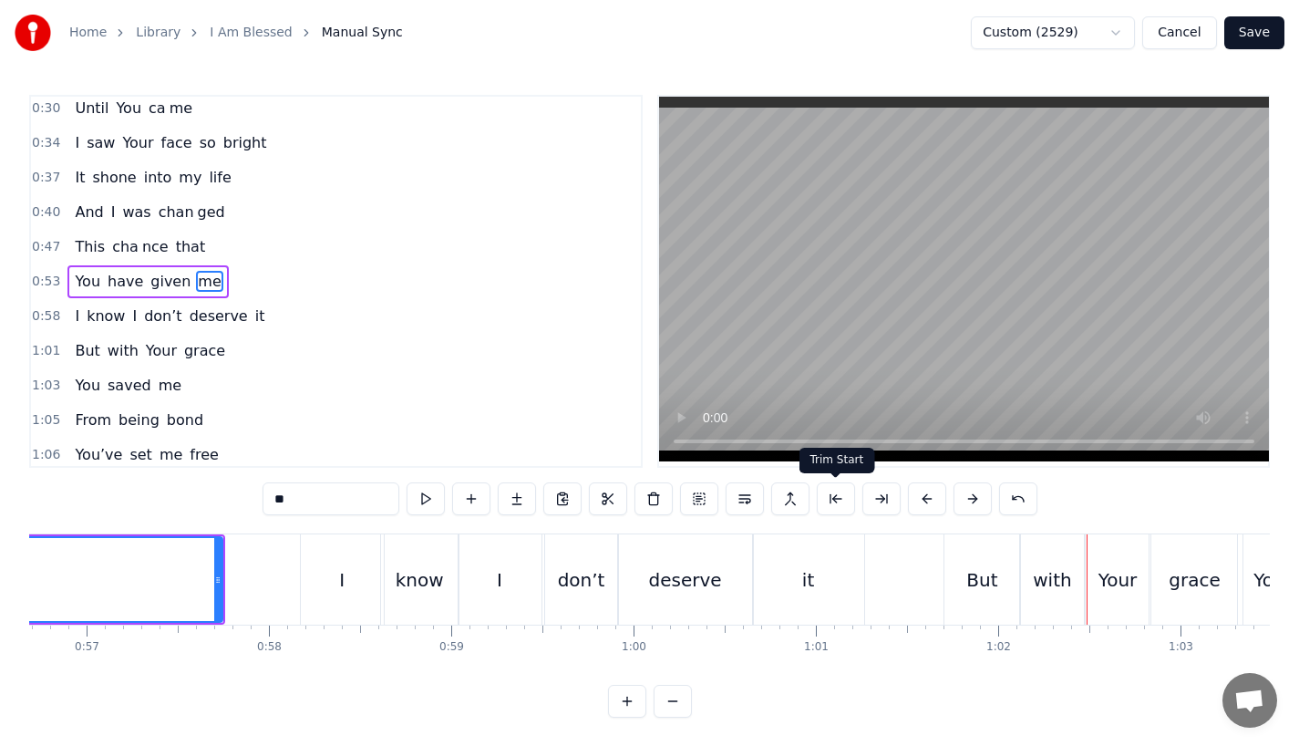
click at [736, 562] on div "deserve" at bounding box center [685, 579] width 135 height 90
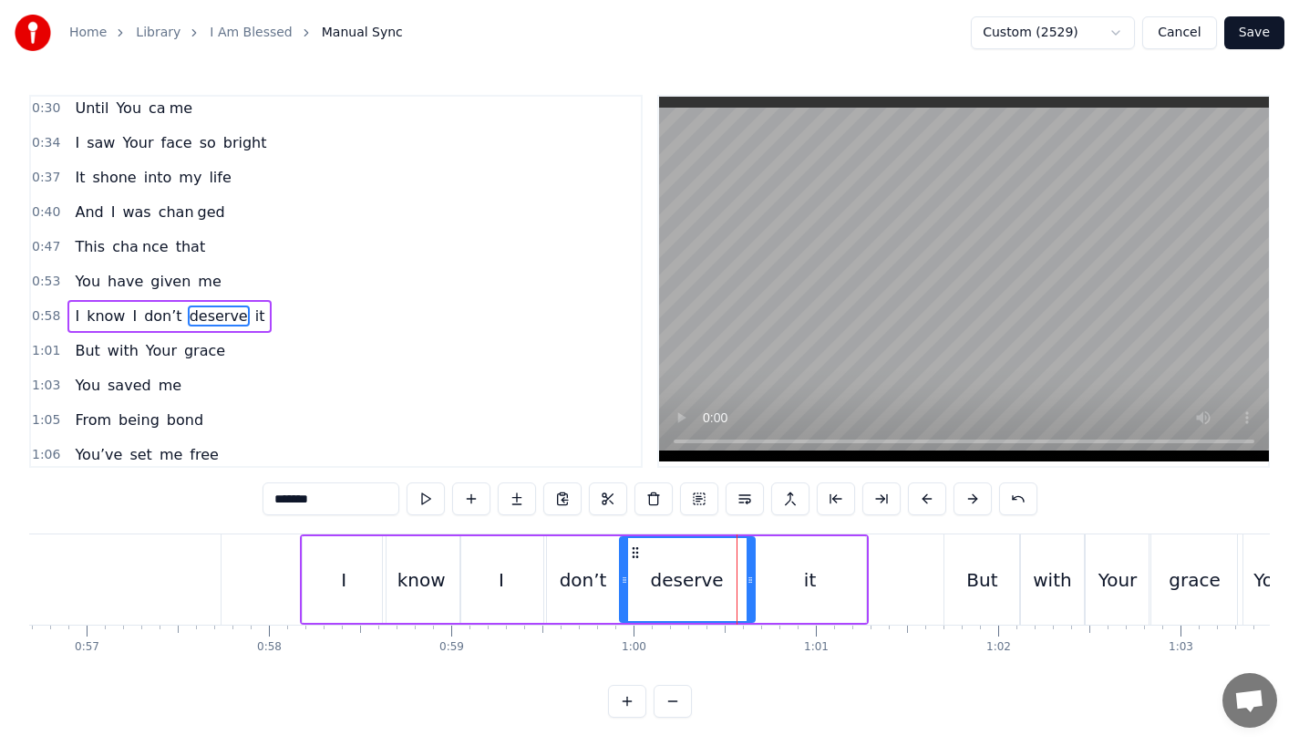
scroll to position [179, 0]
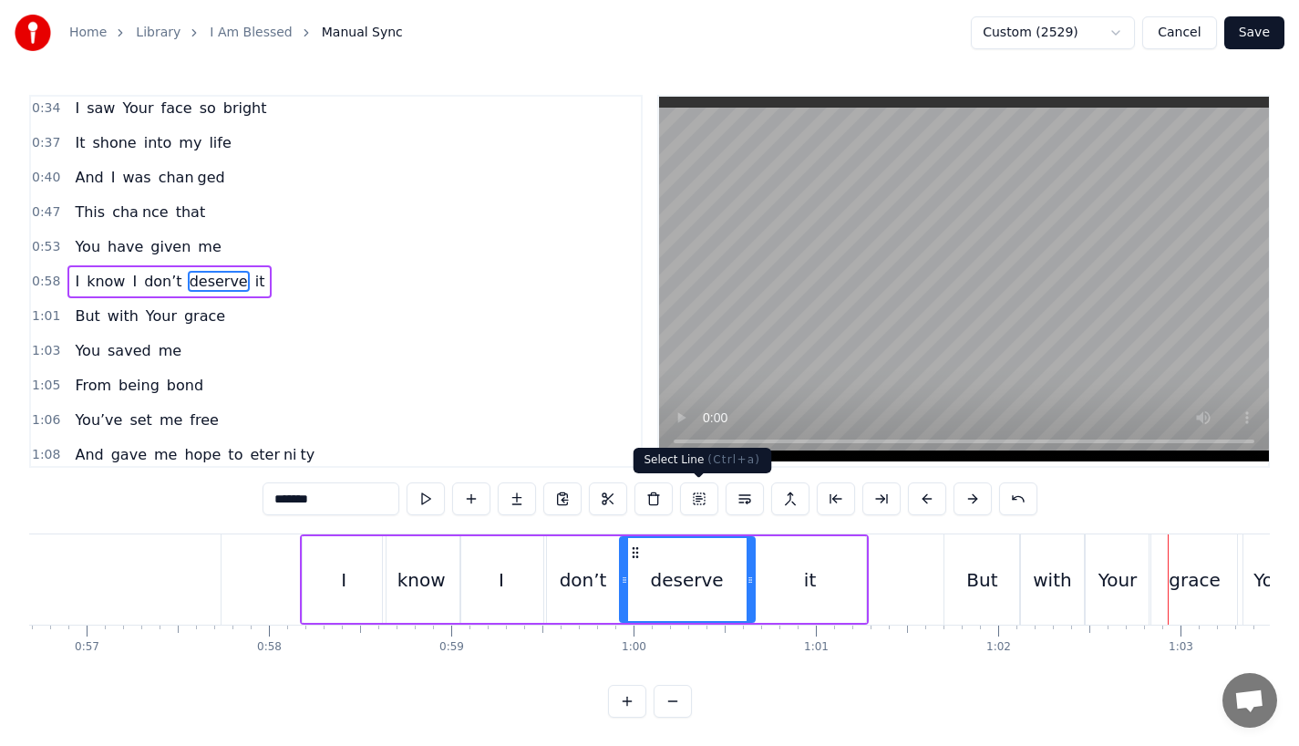
click at [726, 583] on div "deserve" at bounding box center [687, 579] width 133 height 83
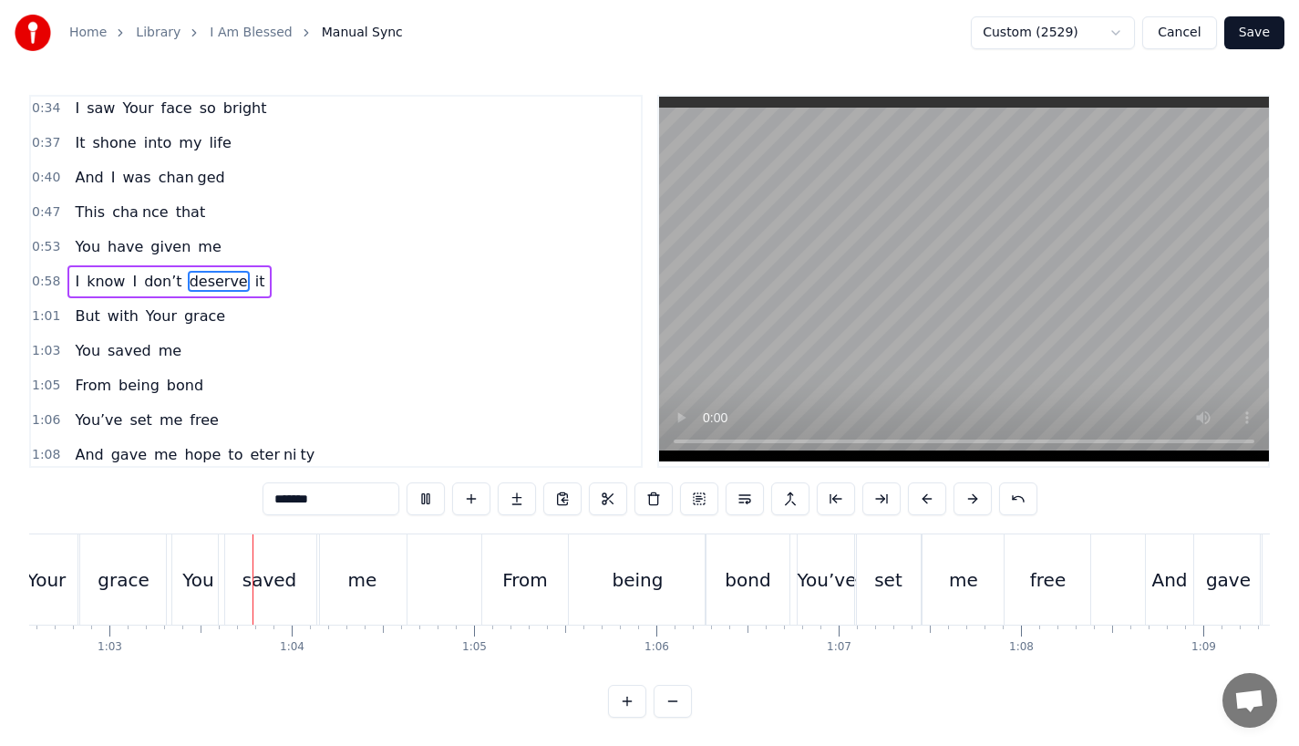
scroll to position [0, 11410]
click at [353, 595] on div "me" at bounding box center [359, 579] width 89 height 90
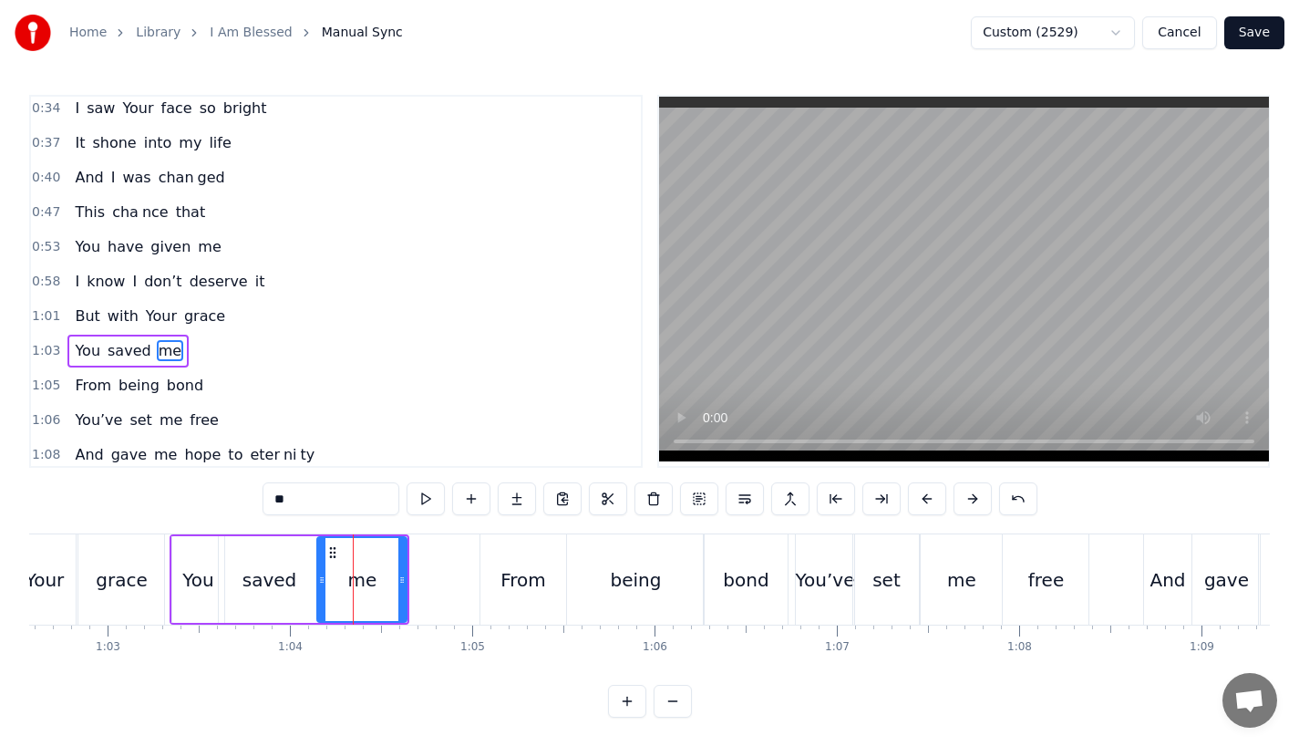
scroll to position [248, 0]
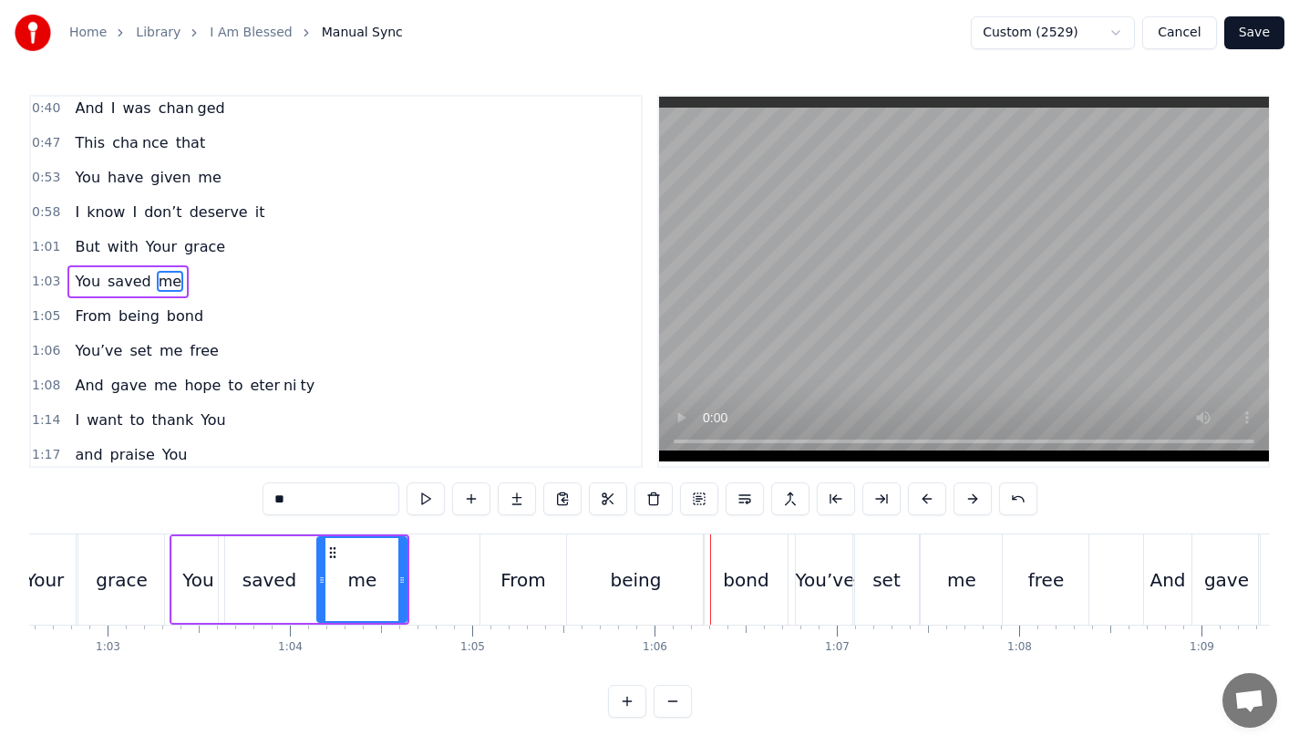
click at [522, 592] on div "From" at bounding box center [524, 579] width 46 height 27
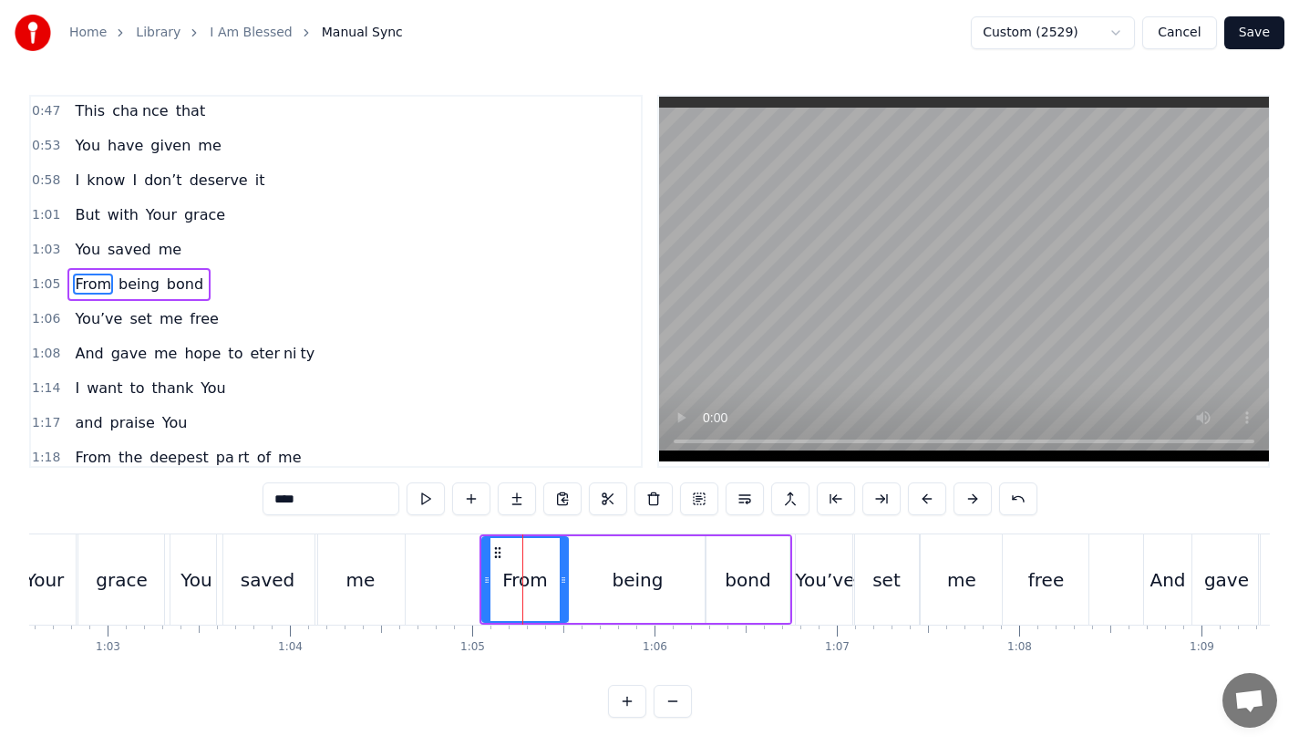
scroll to position [283, 0]
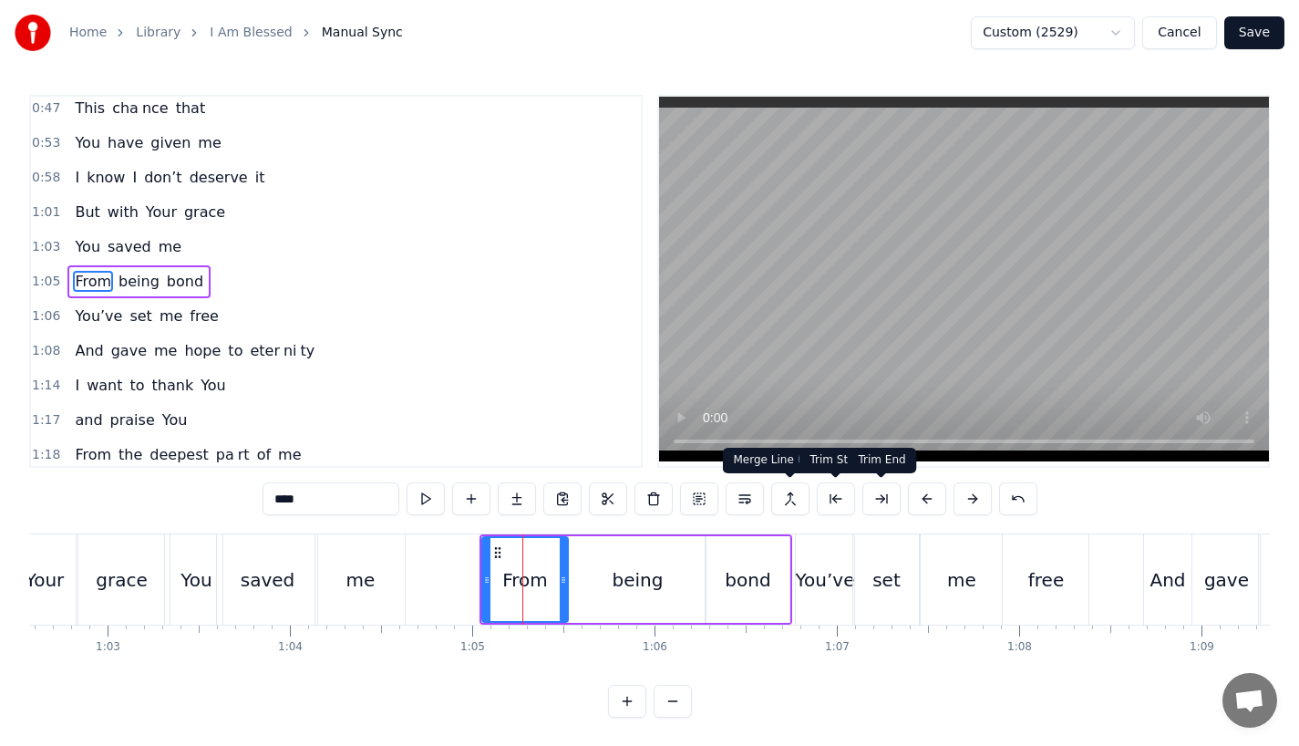
click at [925, 500] on button at bounding box center [927, 498] width 38 height 33
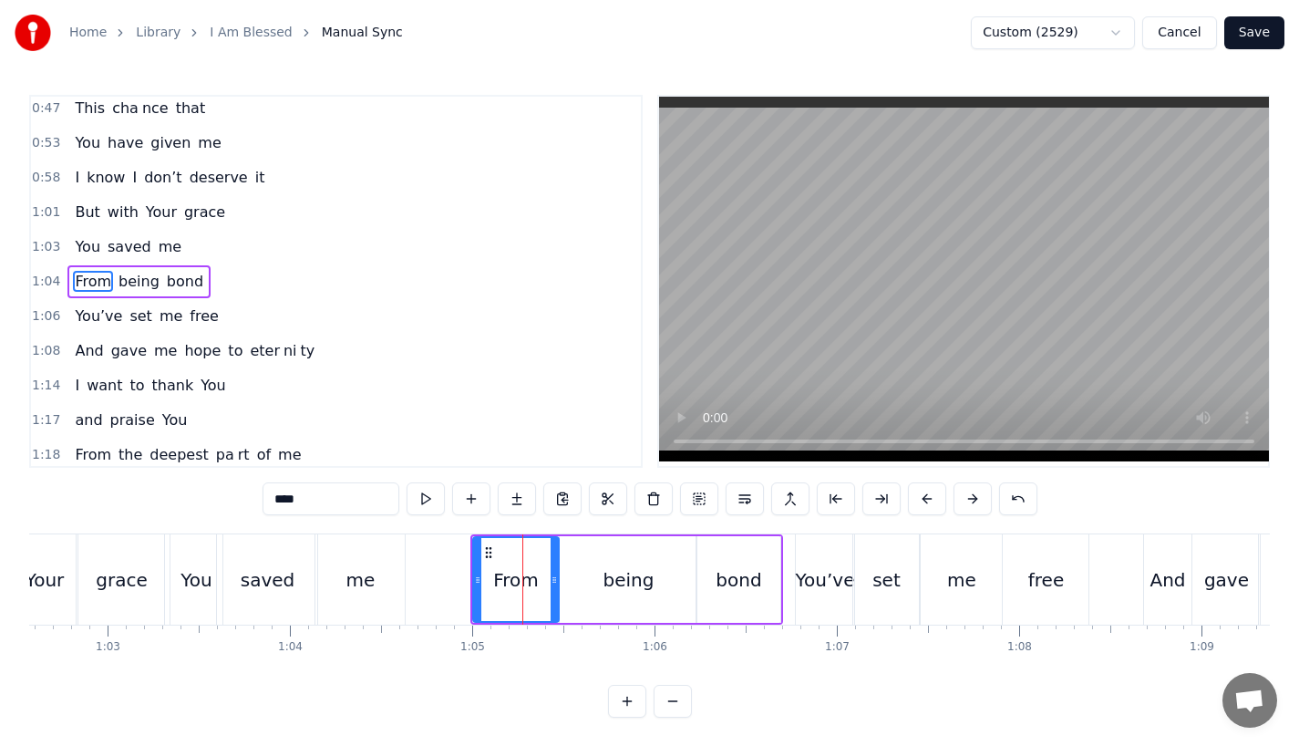
click at [352, 553] on div "me" at bounding box center [359, 579] width 89 height 90
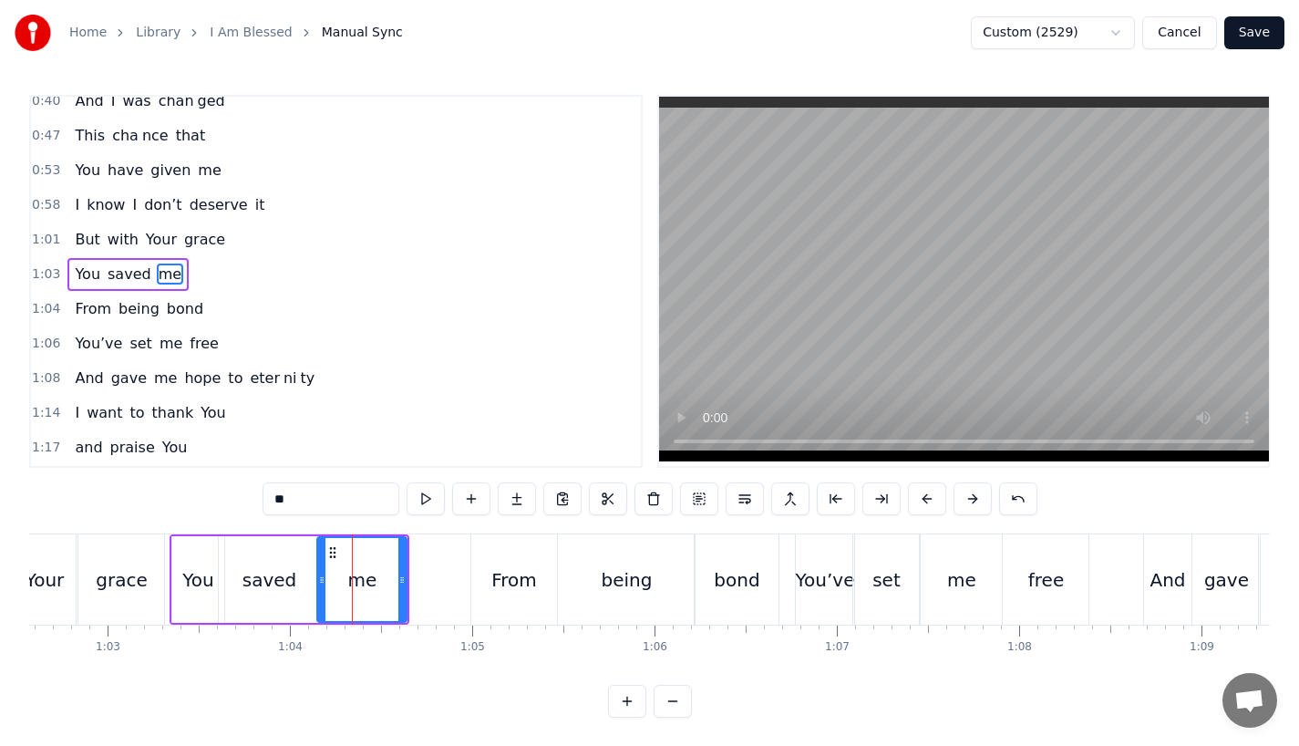
scroll to position [248, 0]
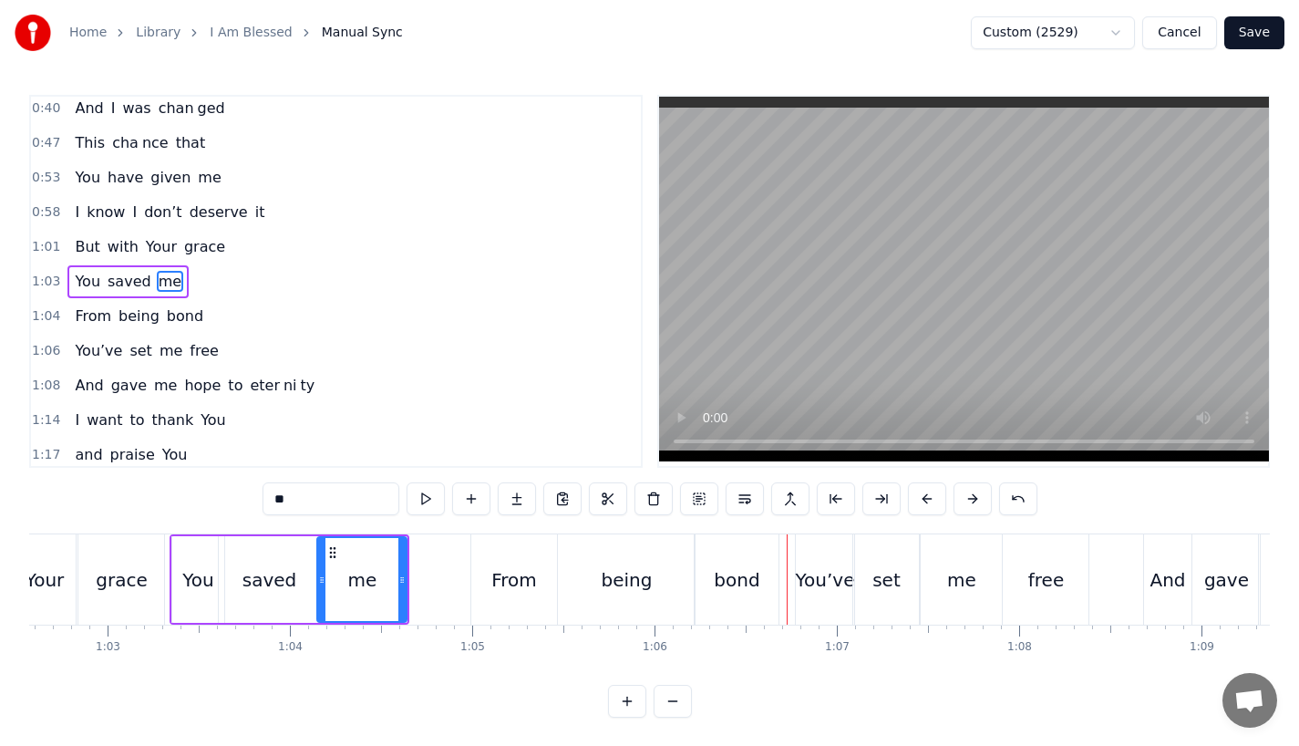
click at [383, 583] on div "me" at bounding box center [362, 579] width 88 height 83
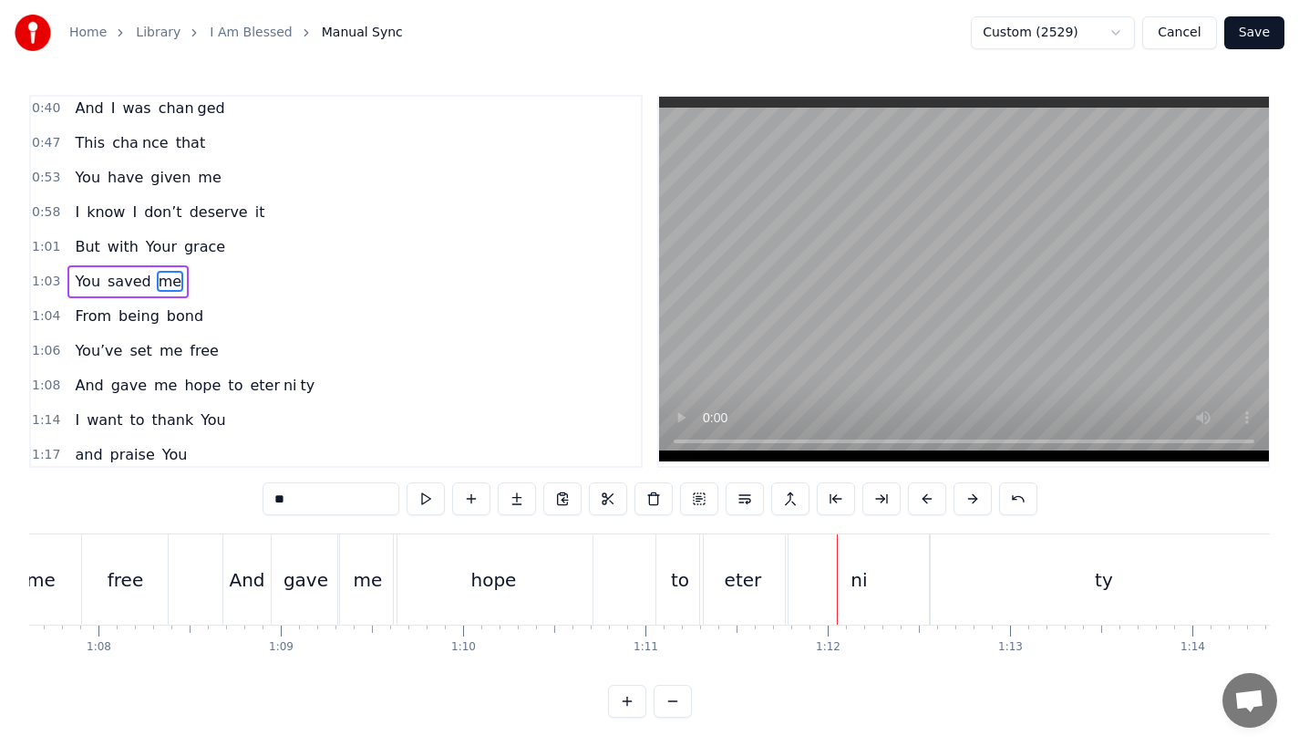
scroll to position [0, 12262]
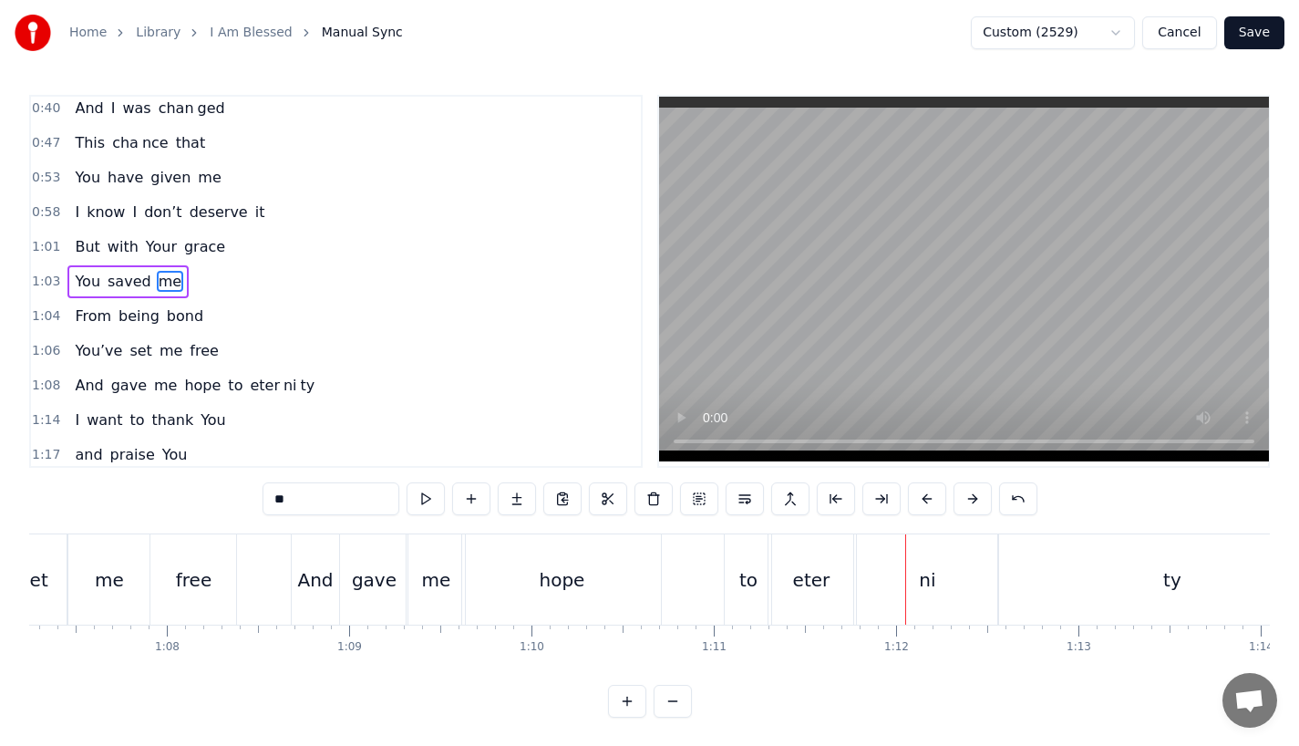
click at [208, 594] on div "free" at bounding box center [193, 579] width 86 height 90
type input "****"
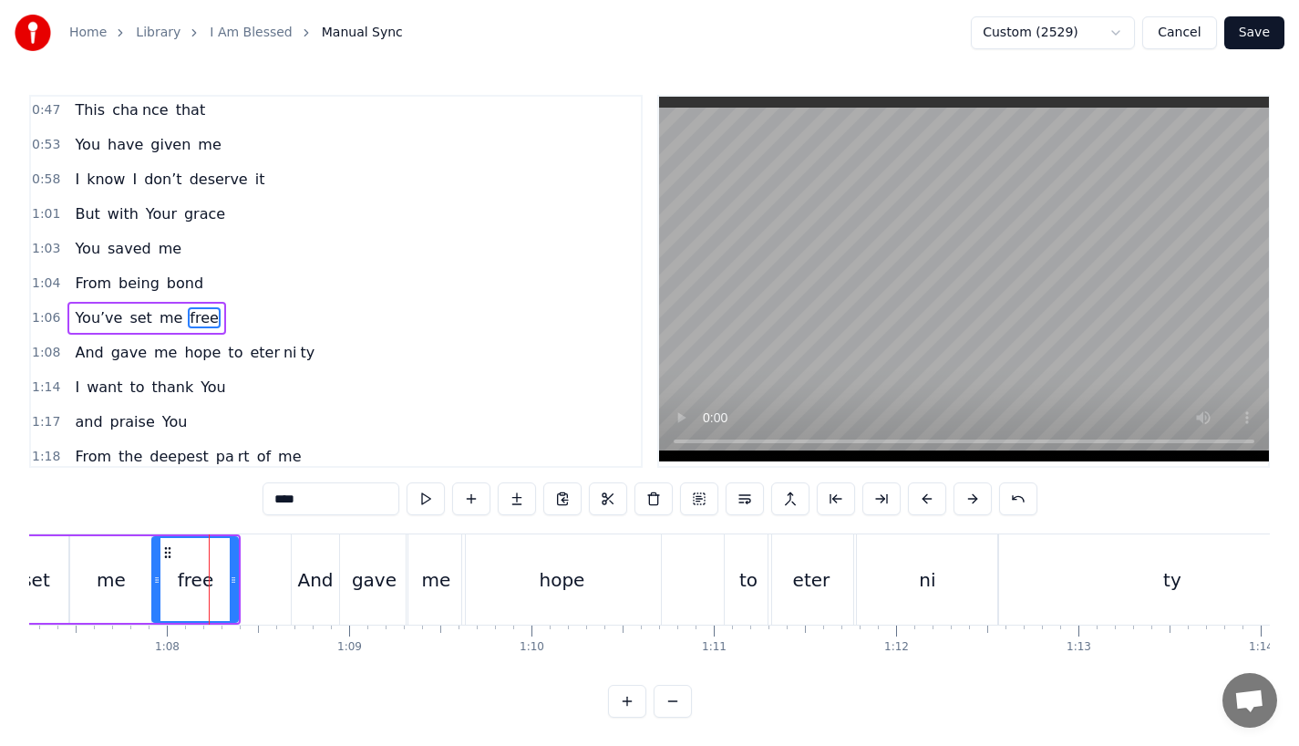
scroll to position [317, 0]
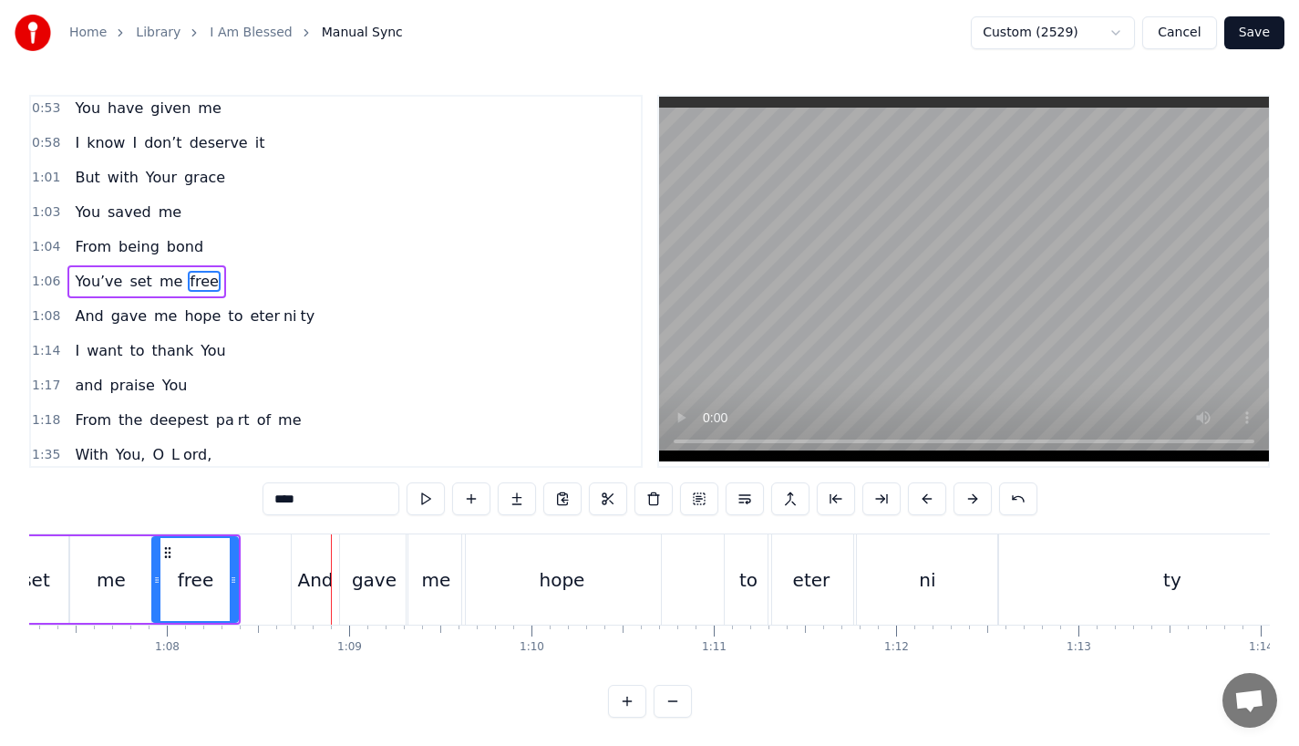
click at [204, 583] on div "free" at bounding box center [196, 579] width 36 height 27
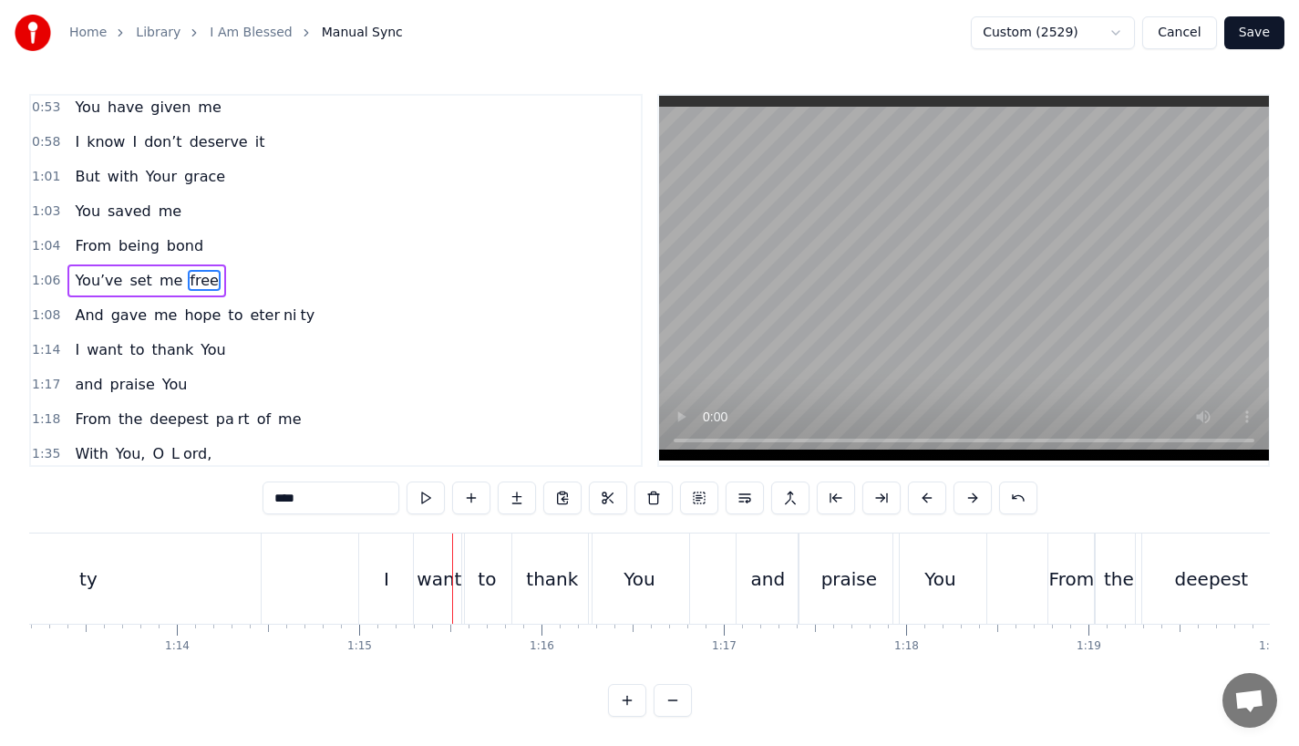
scroll to position [15, 0]
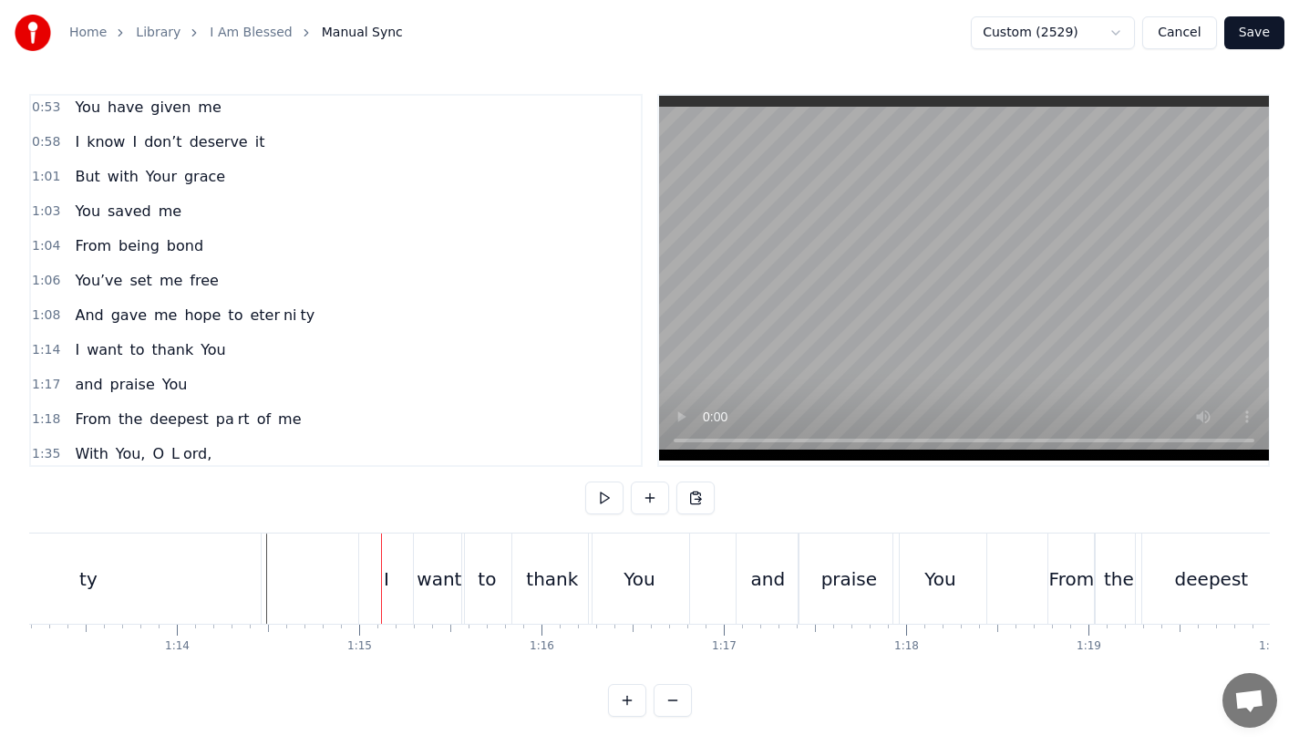
click at [381, 563] on div "I" at bounding box center [386, 578] width 54 height 90
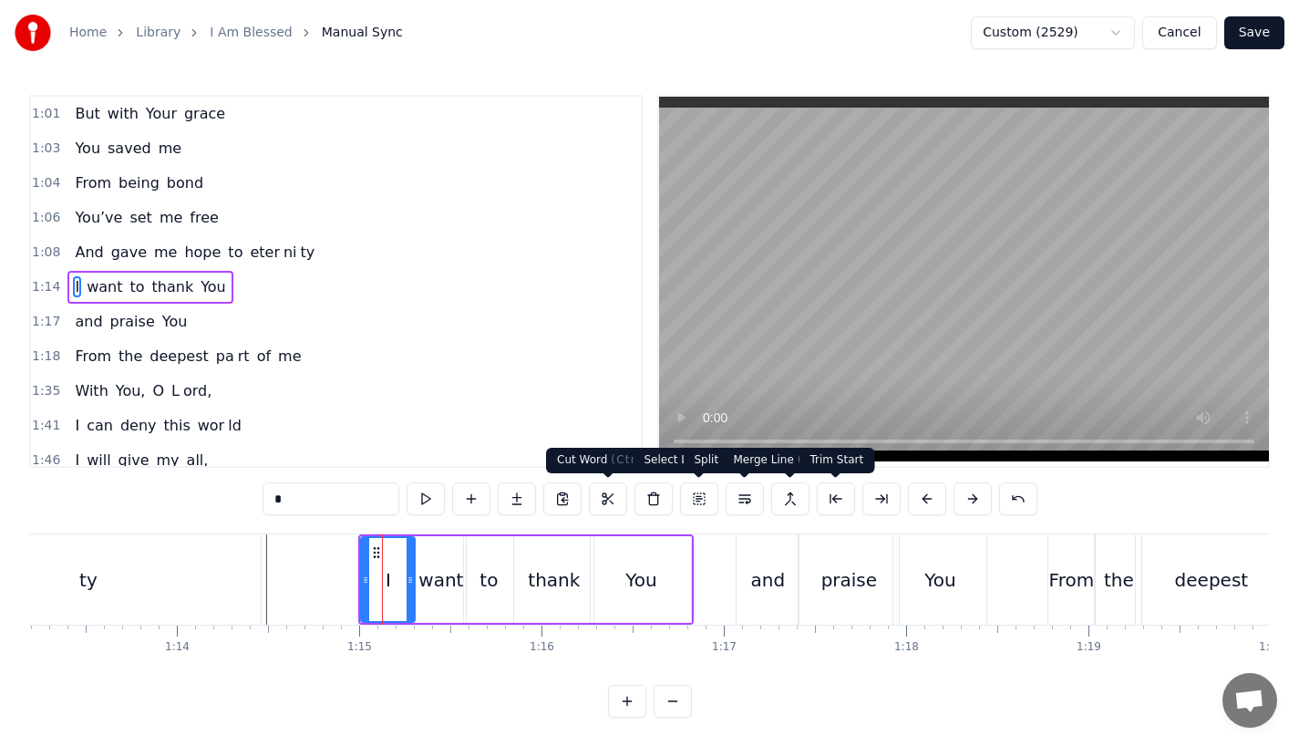
scroll to position [387, 0]
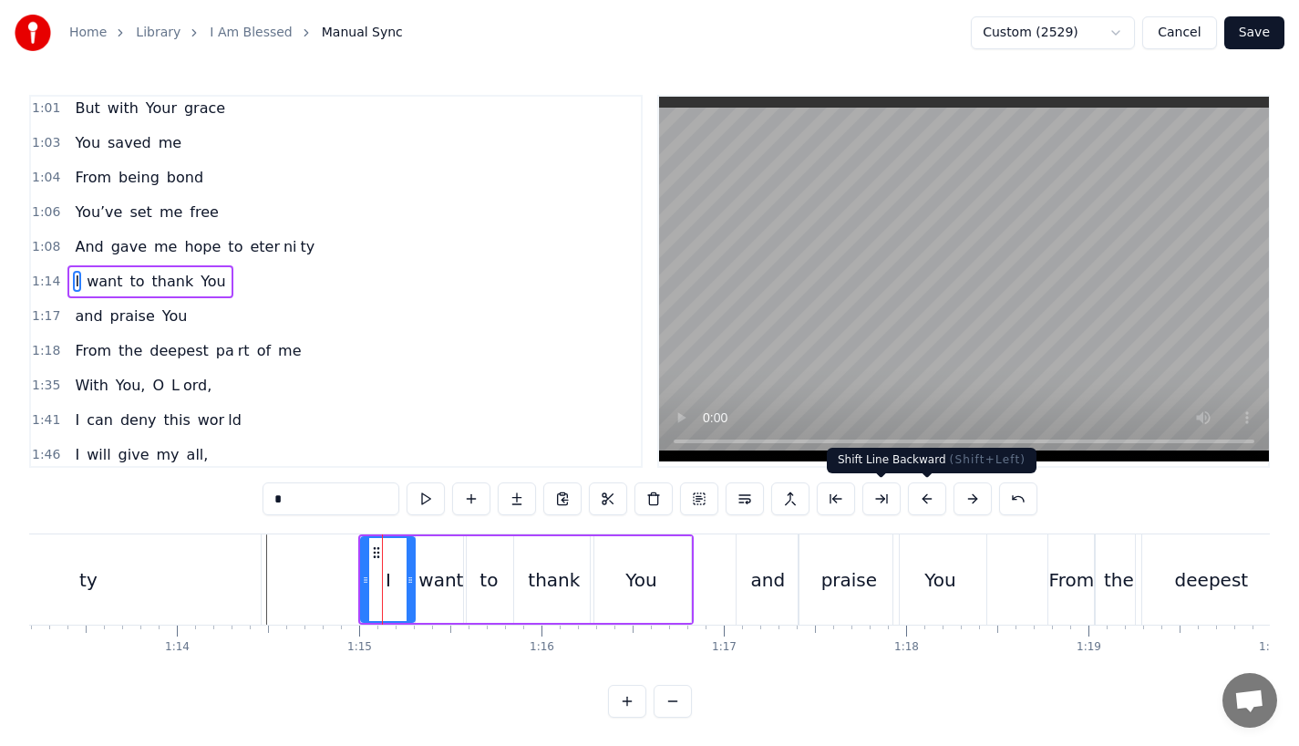
click at [922, 501] on button at bounding box center [927, 498] width 38 height 33
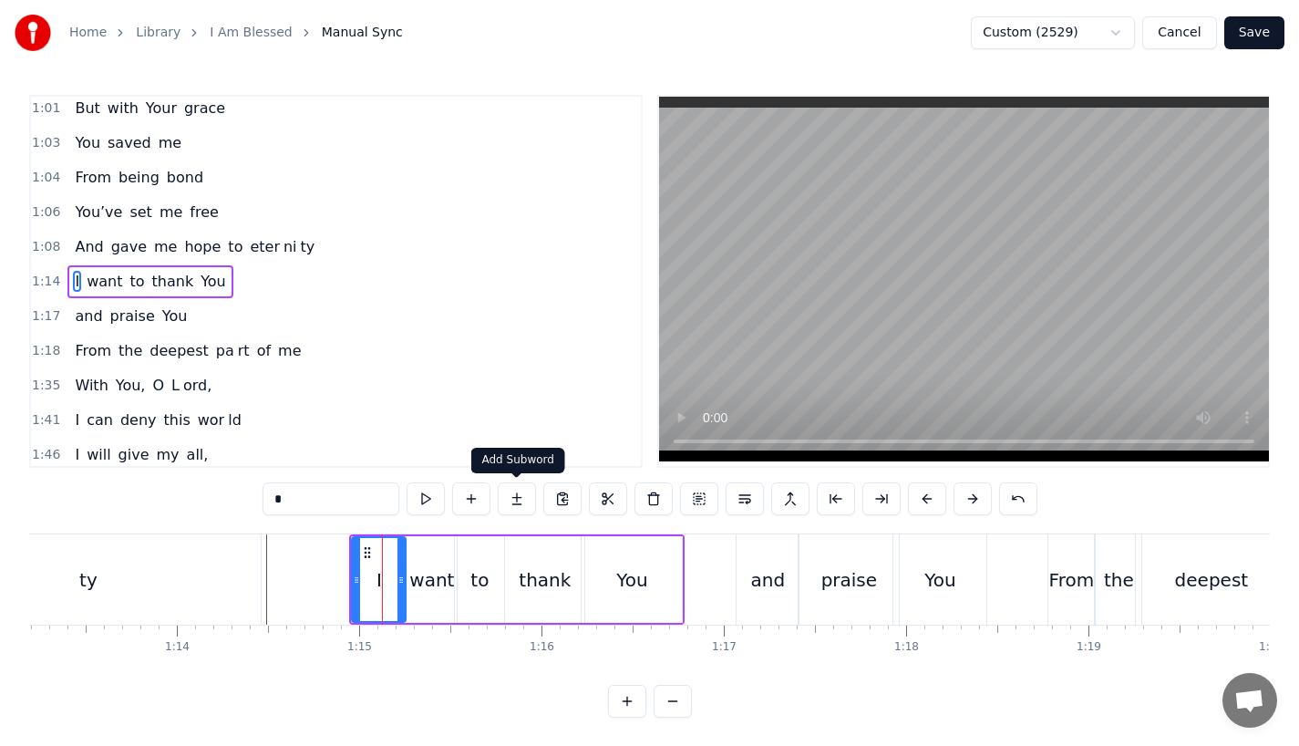
click at [163, 545] on div "ty" at bounding box center [88, 579] width 346 height 90
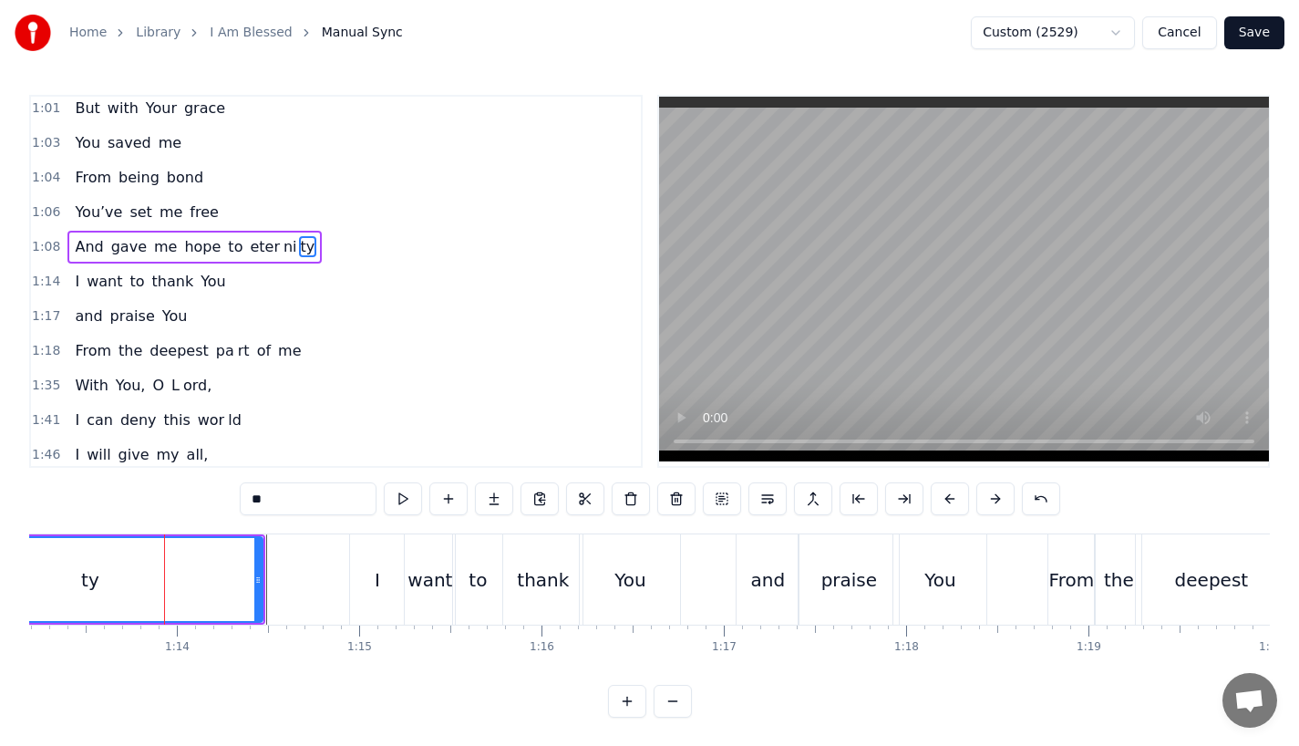
scroll to position [352, 0]
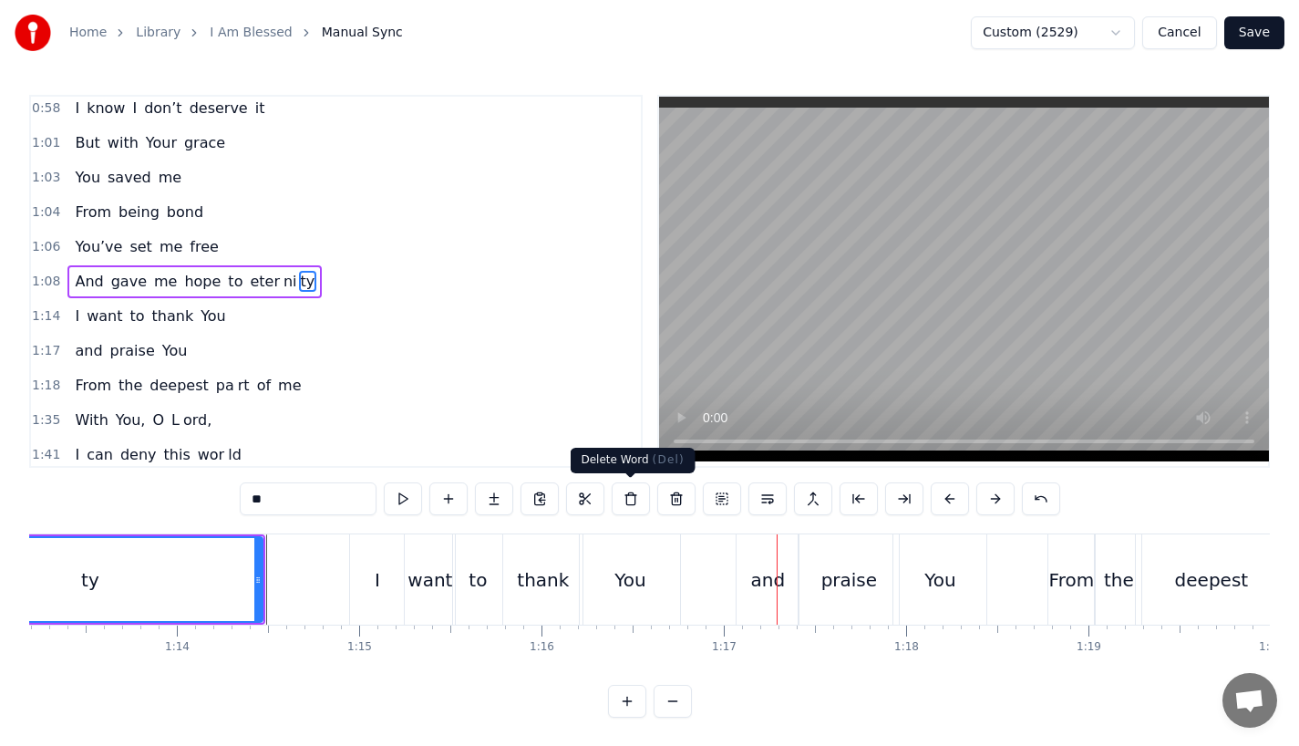
click at [598, 569] on div "You" at bounding box center [630, 579] width 100 height 90
type input "***"
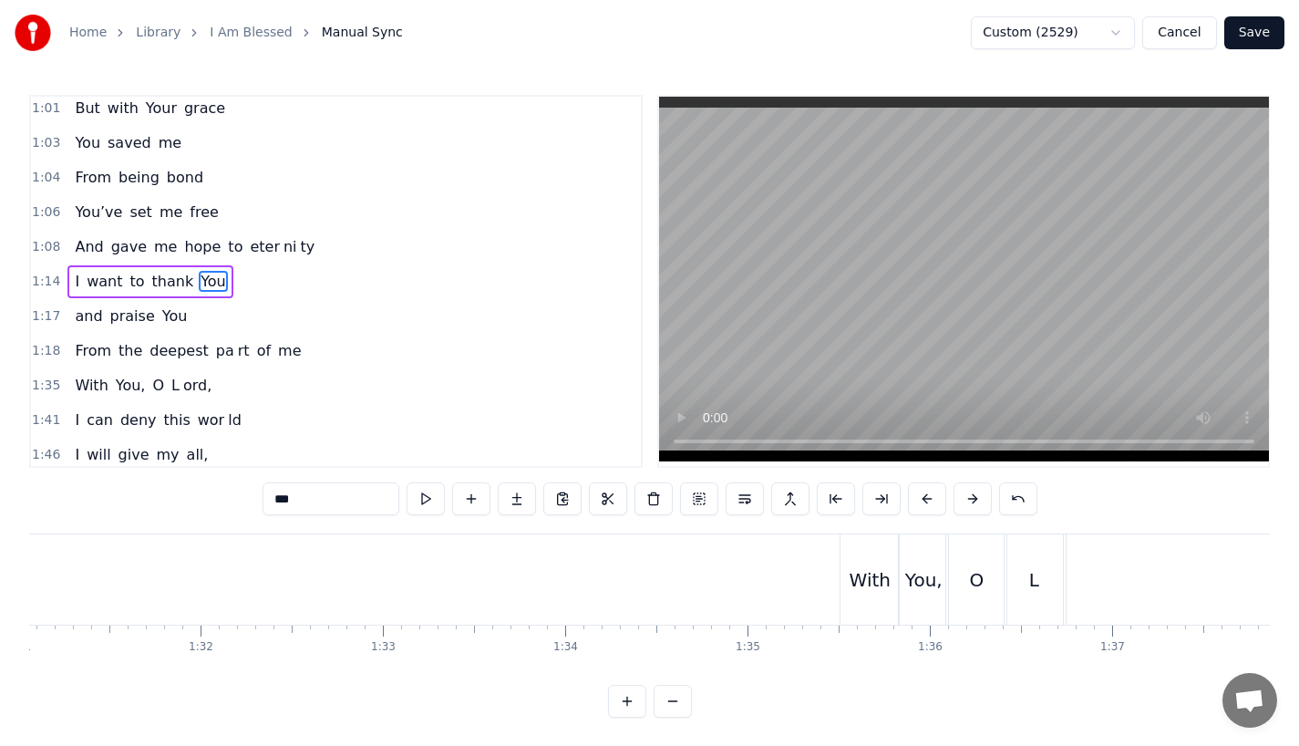
scroll to position [0, 16616]
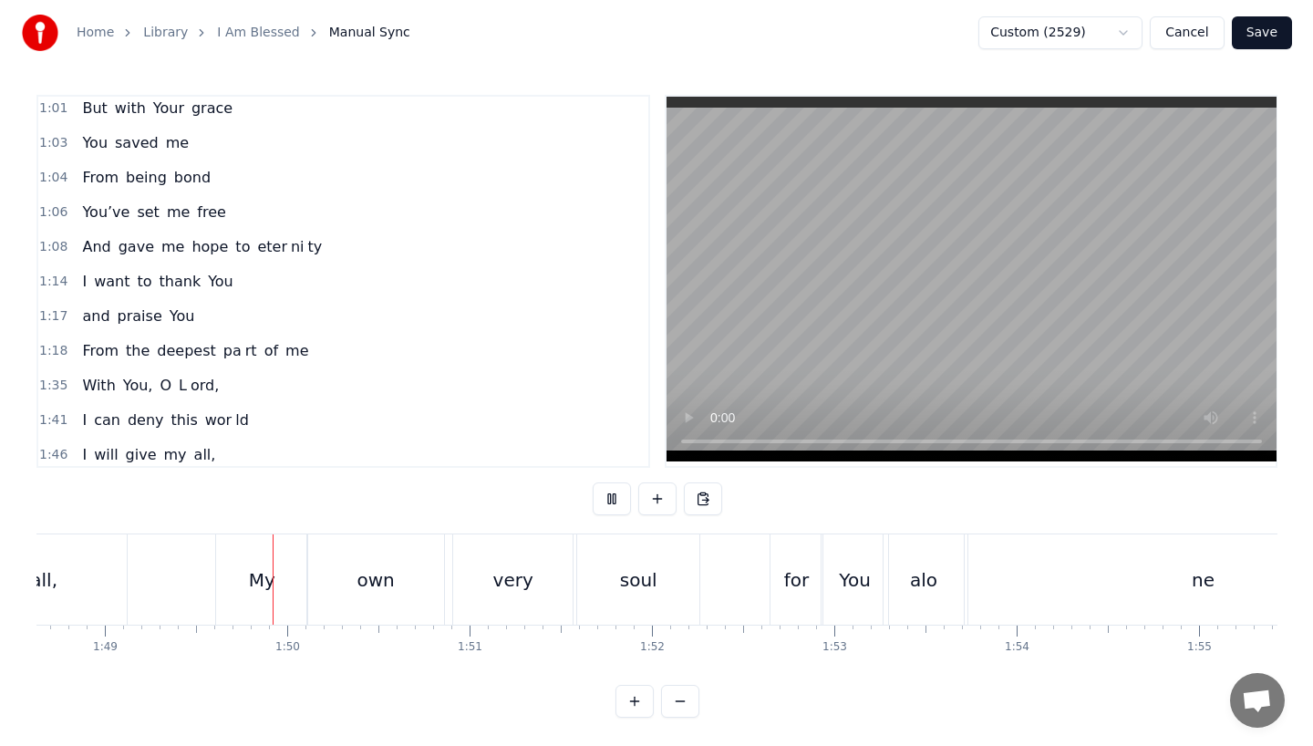
scroll to position [0, 19837]
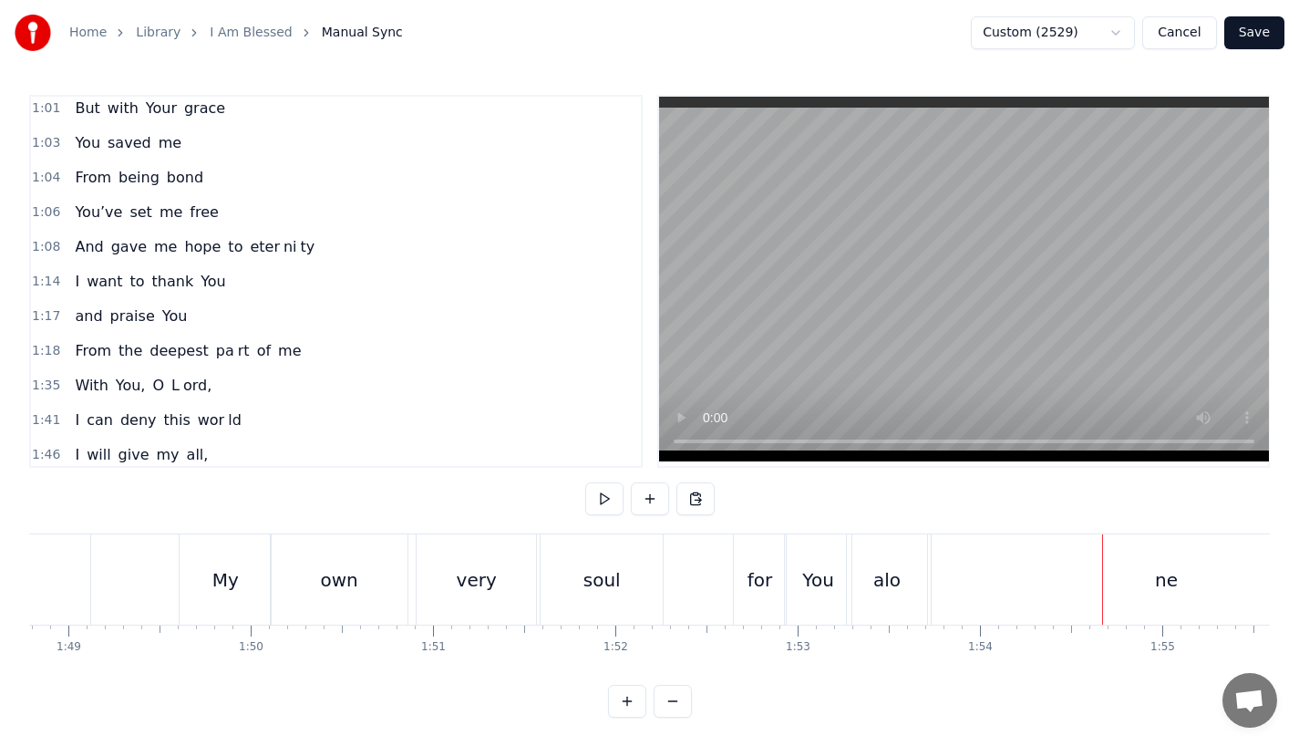
click at [1268, 35] on button "Save" at bounding box center [1254, 32] width 60 height 33
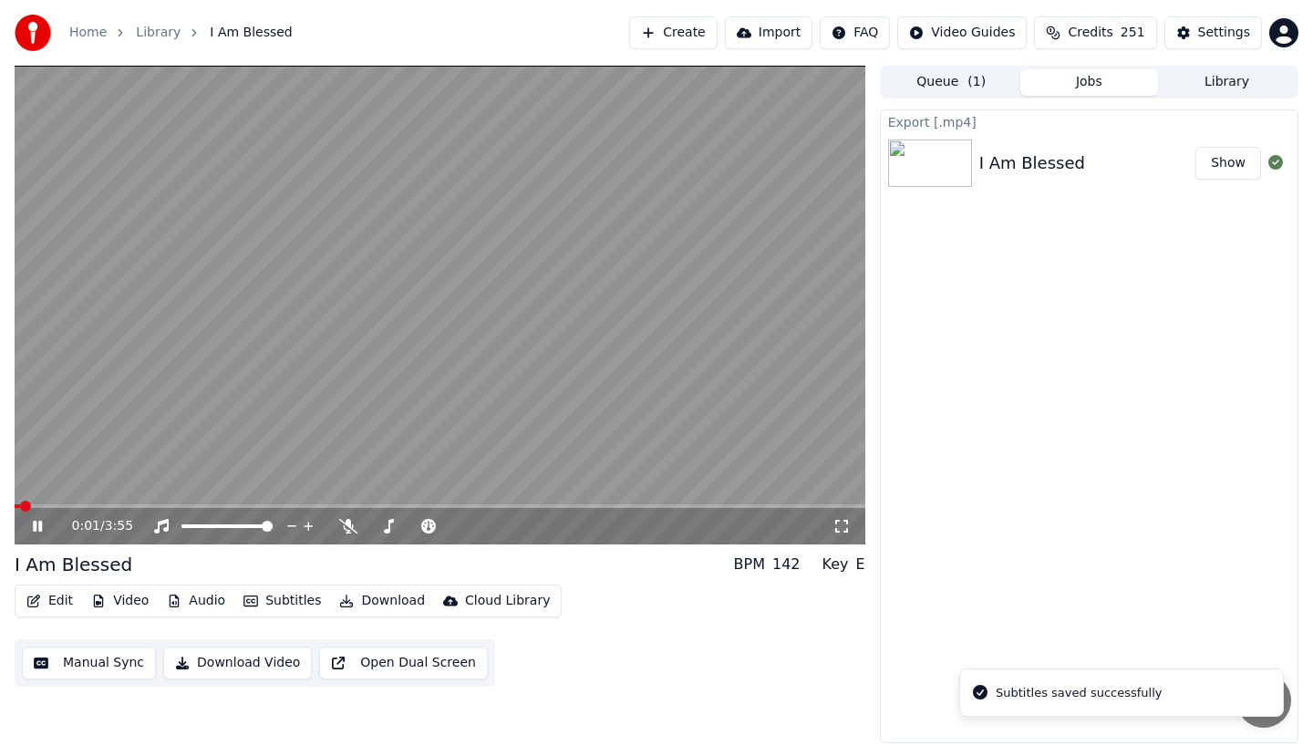
click at [41, 529] on icon at bounding box center [37, 526] width 9 height 11
click at [213, 666] on button "Download Video" at bounding box center [237, 662] width 149 height 33
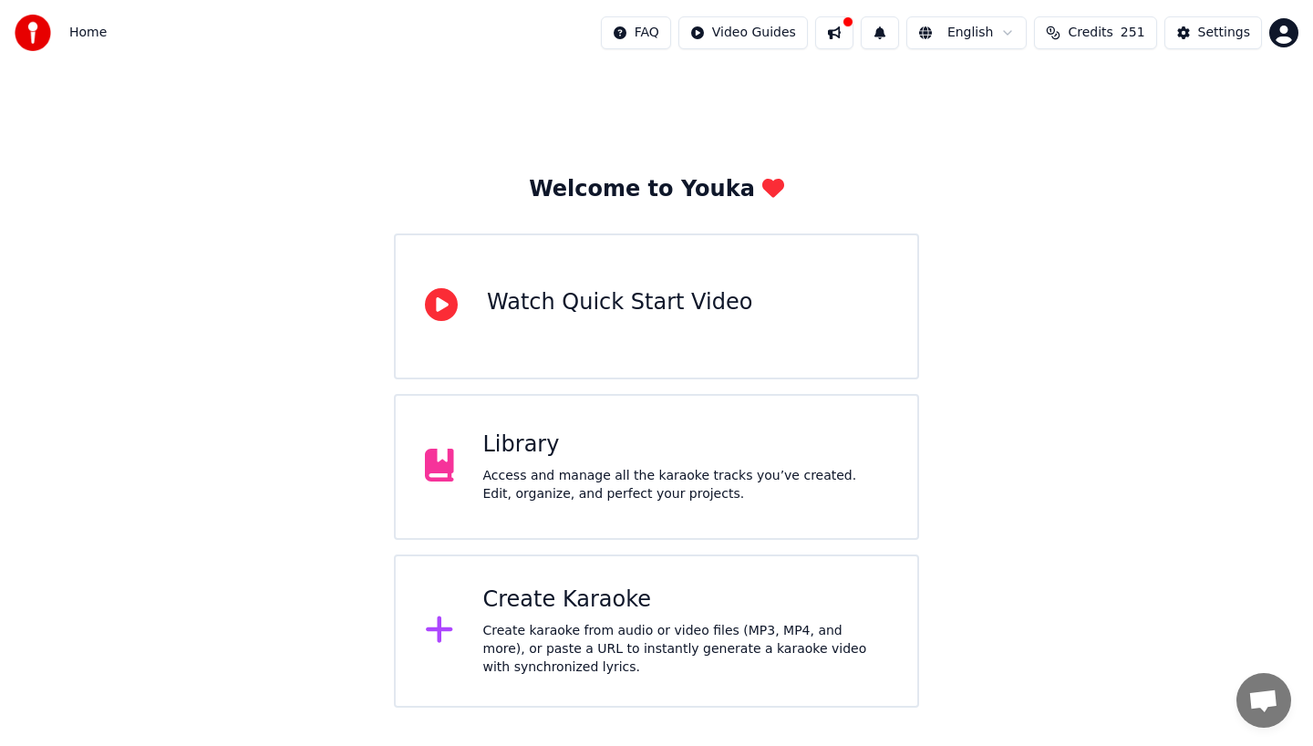
click at [846, 26] on button at bounding box center [834, 32] width 38 height 33
click at [383, 181] on div "Welcome to Youka Watch Quick Start Video Library Access and manage all the kara…" at bounding box center [656, 387] width 1313 height 642
click at [512, 477] on div "Access and manage all the karaoke tracks you’ve created. Edit, organize, and pe…" at bounding box center [686, 485] width 406 height 36
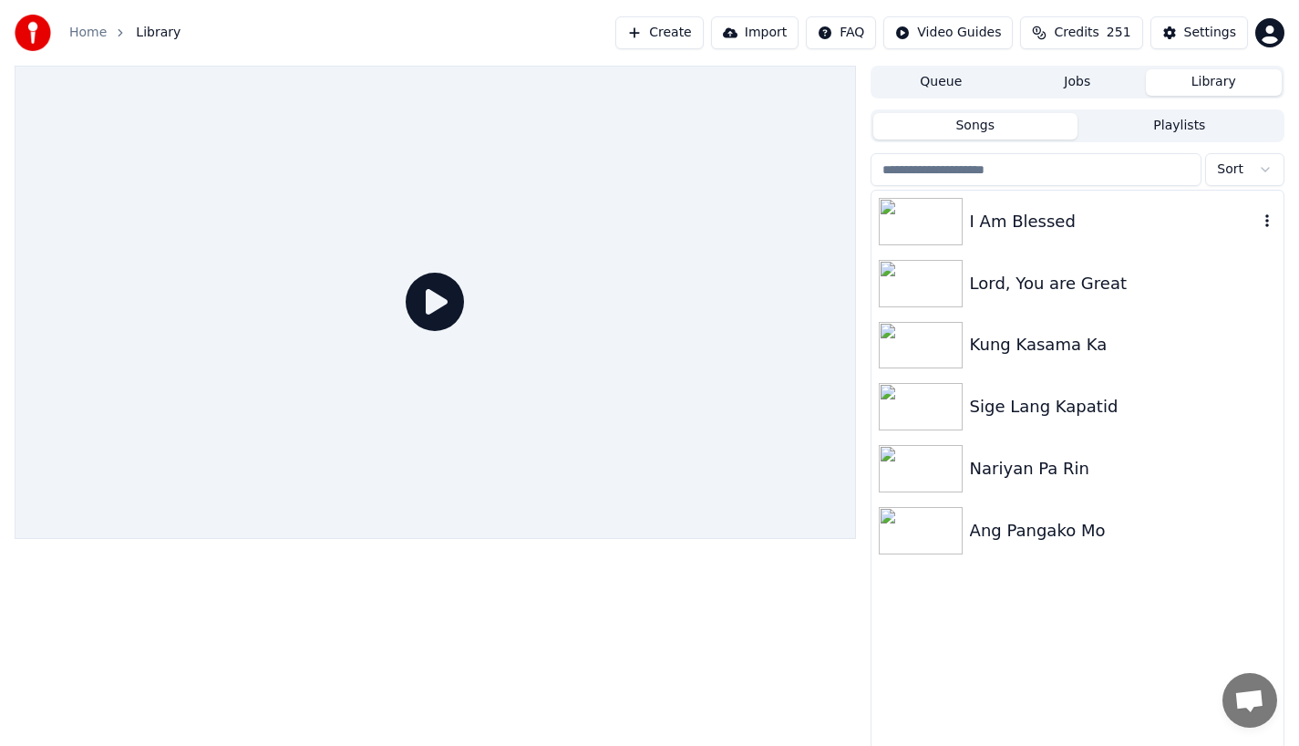
click at [954, 245] on div "I Am Blessed" at bounding box center [1078, 222] width 412 height 62
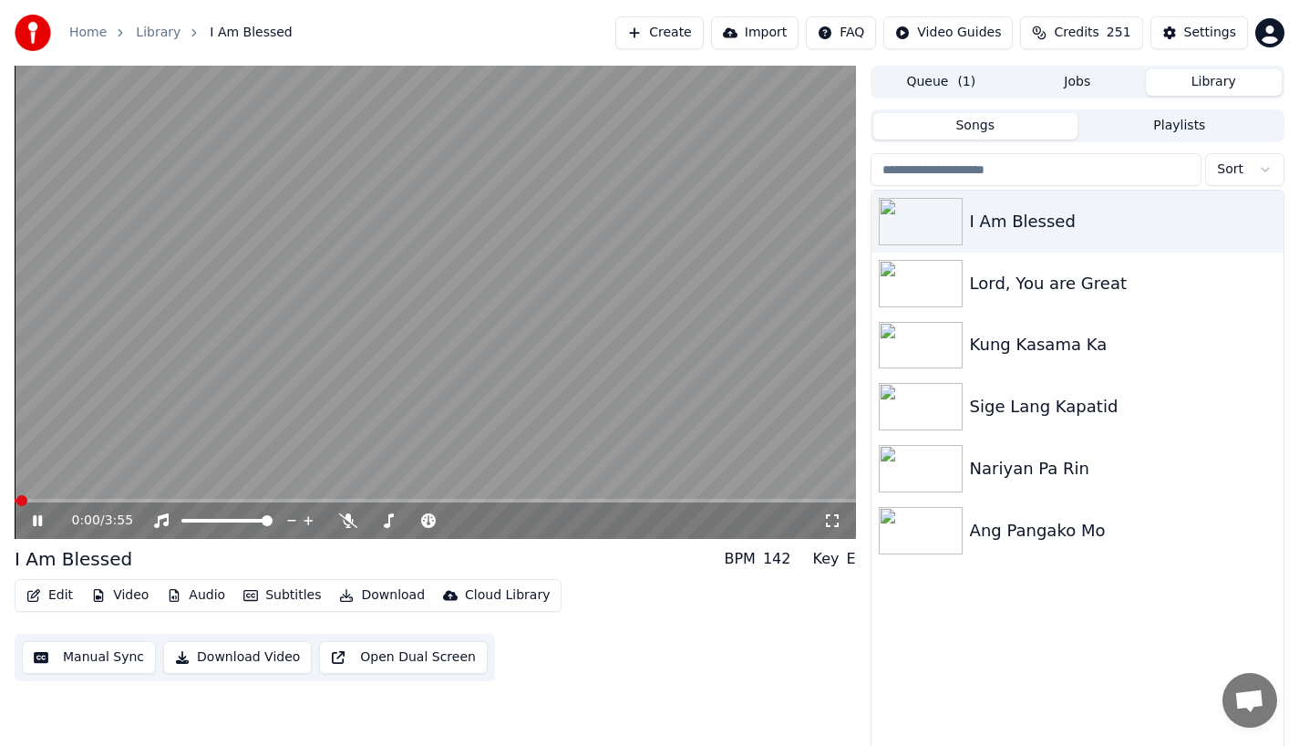
click at [42, 596] on button "Edit" at bounding box center [49, 596] width 61 height 26
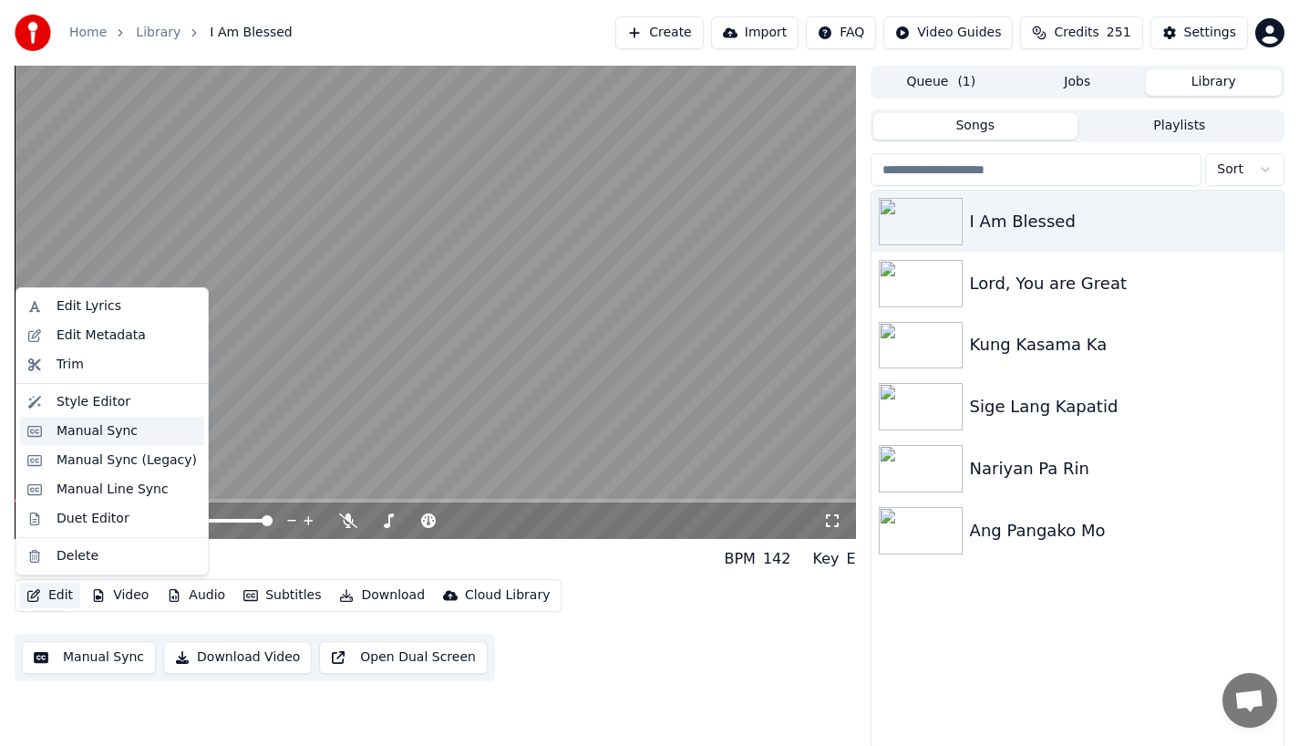
click at [58, 430] on div "Manual Sync" at bounding box center [97, 431] width 81 height 18
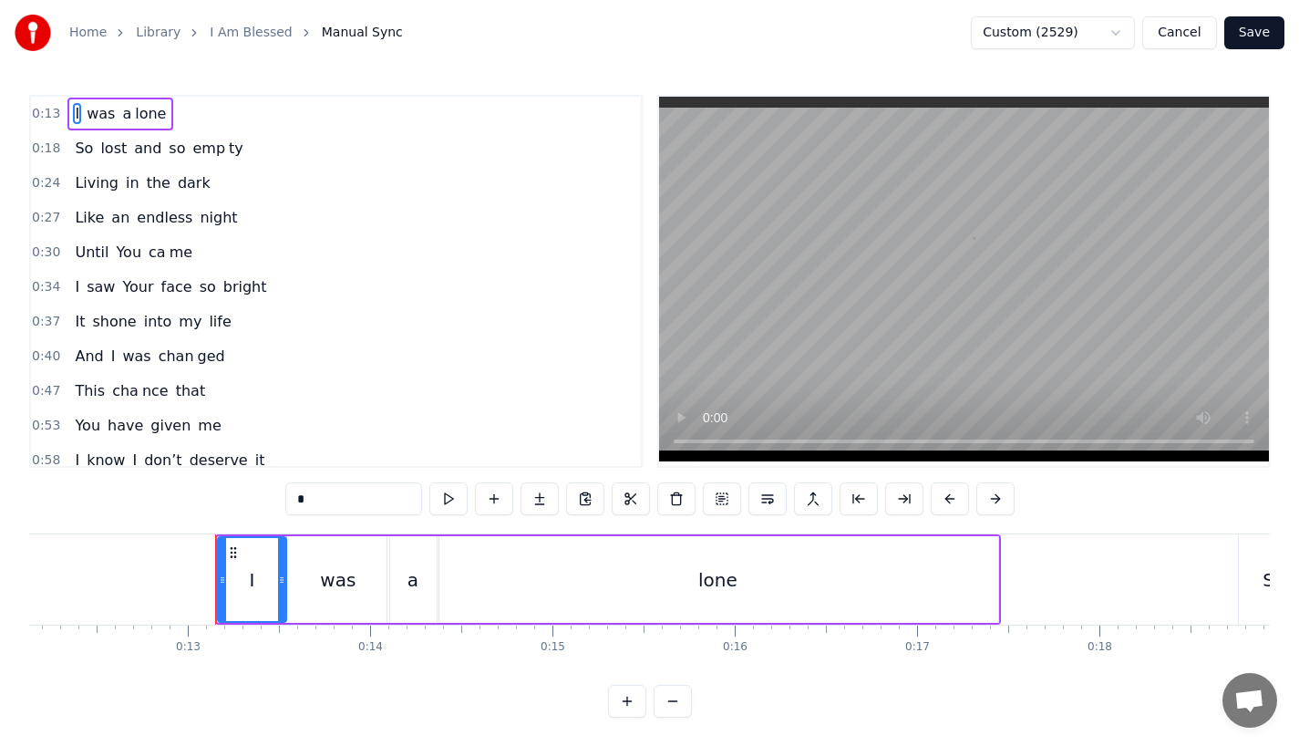
scroll to position [0, 2307]
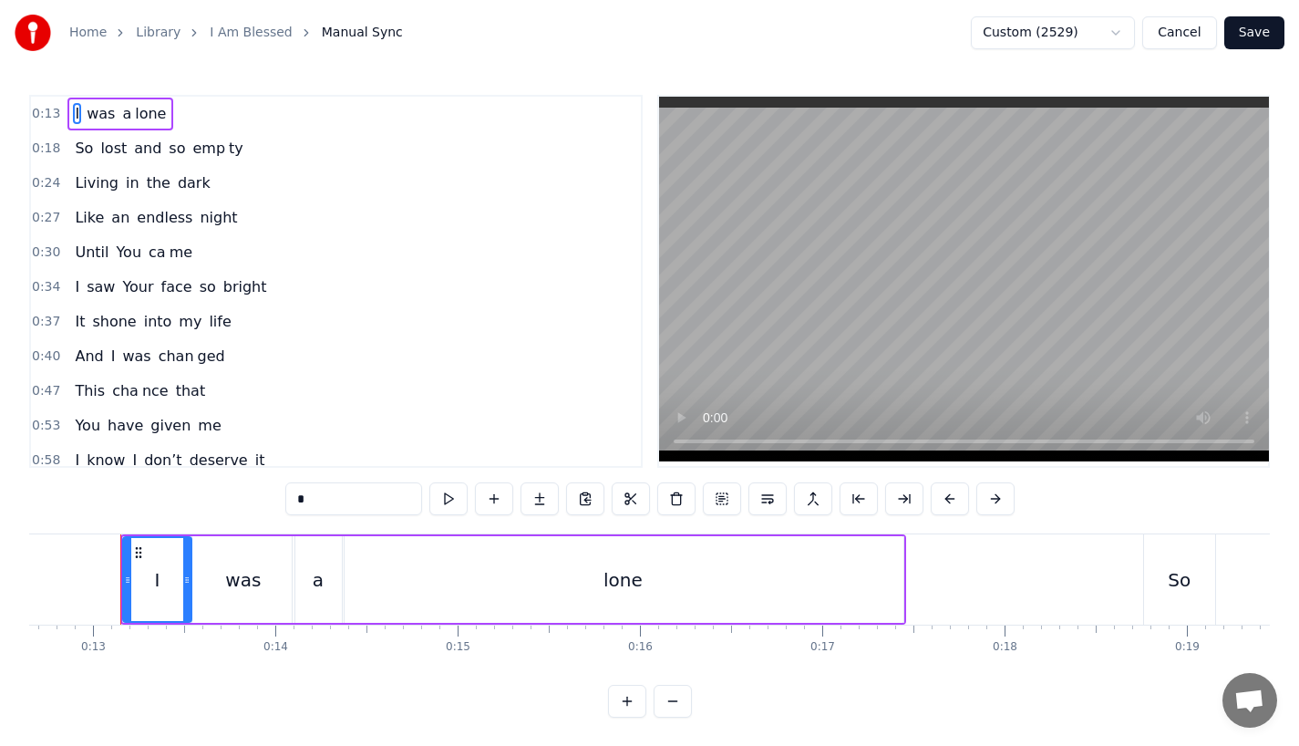
click at [170, 573] on div "I" at bounding box center [157, 579] width 67 height 83
click at [212, 574] on div "was" at bounding box center [243, 579] width 102 height 87
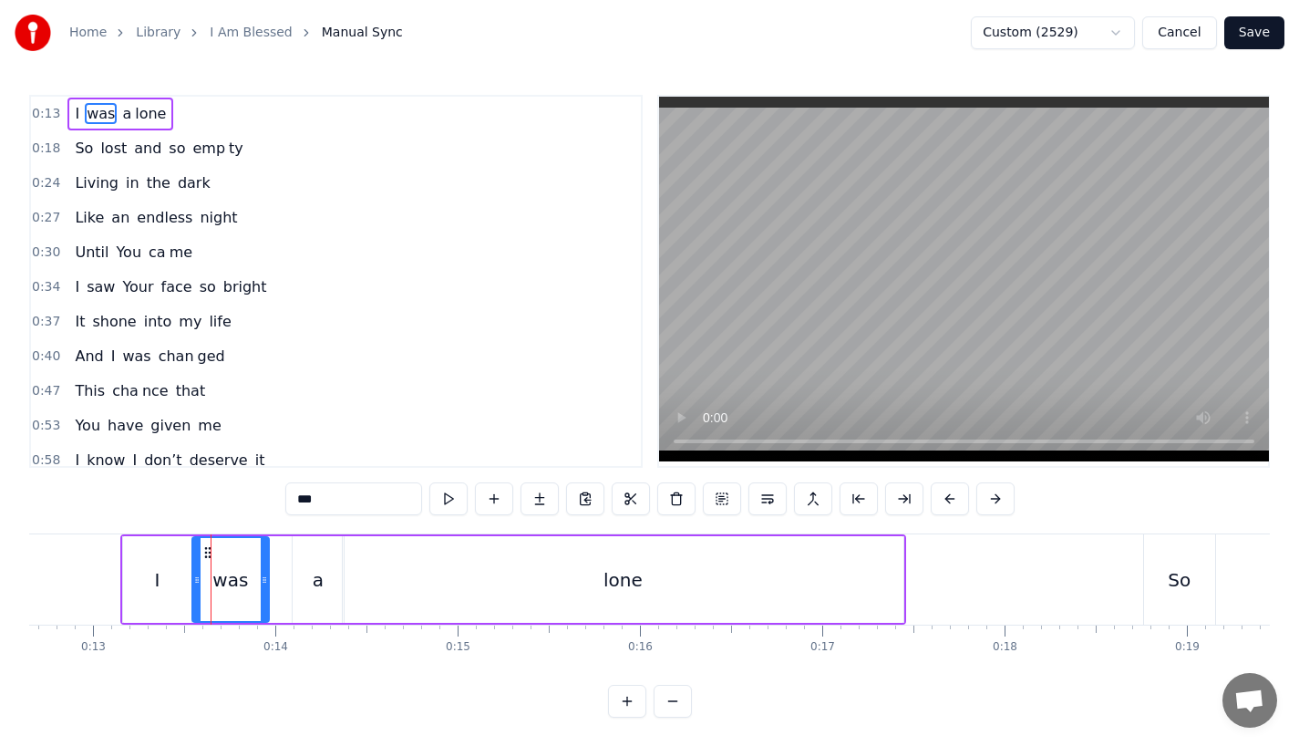
drag, startPoint x: 288, startPoint y: 579, endPoint x: 237, endPoint y: 580, distance: 51.1
click at [261, 579] on icon at bounding box center [264, 580] width 7 height 15
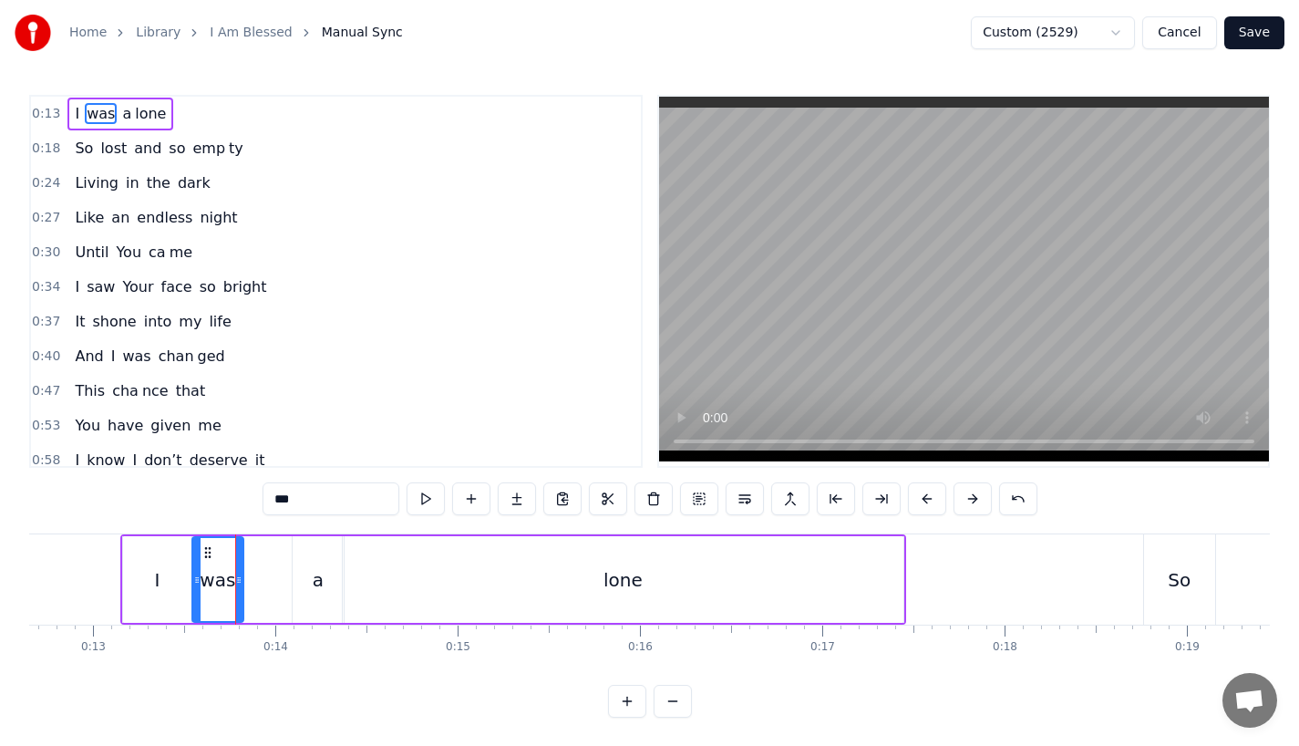
click at [140, 569] on div "I" at bounding box center [157, 579] width 68 height 87
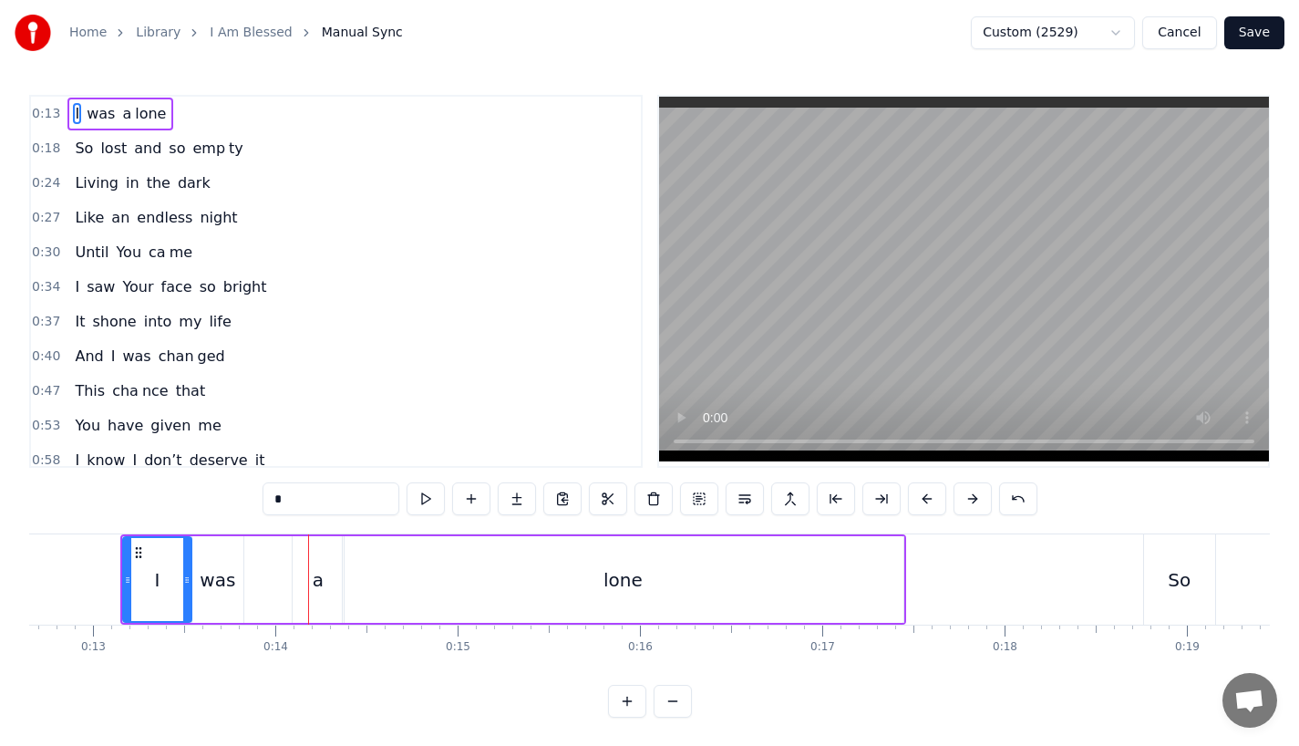
click at [211, 594] on div "was" at bounding box center [217, 579] width 51 height 87
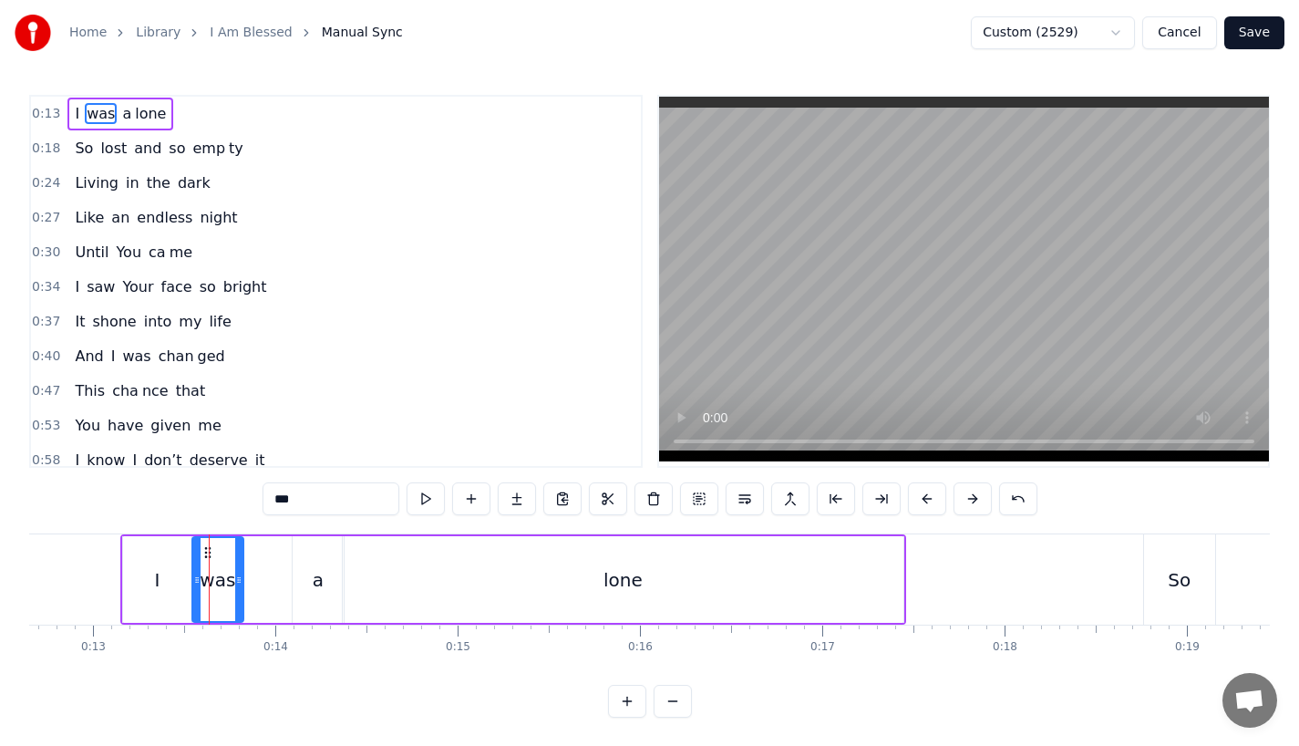
click at [164, 594] on div "I" at bounding box center [157, 579] width 68 height 87
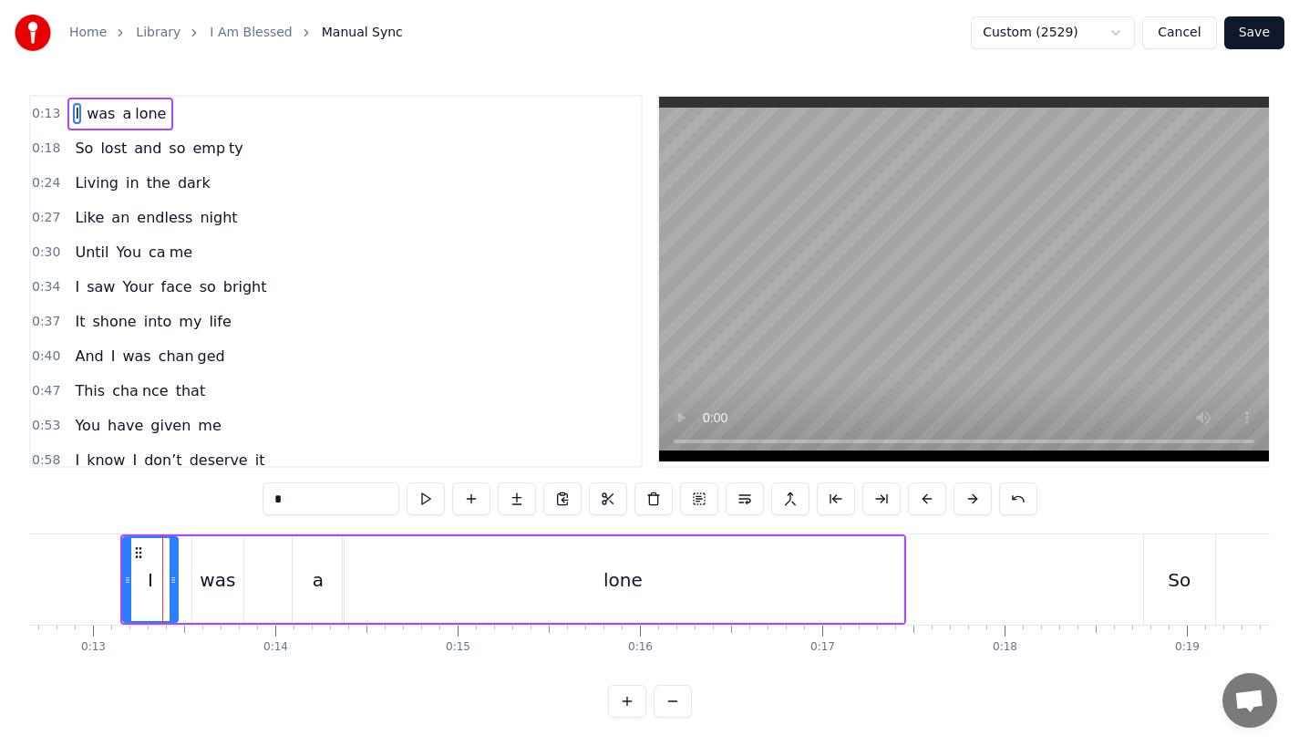
drag, startPoint x: 185, startPoint y: 594, endPoint x: 171, endPoint y: 594, distance: 13.7
click at [171, 594] on div at bounding box center [173, 579] width 7 height 83
click at [198, 593] on div "was" at bounding box center [217, 579] width 51 height 87
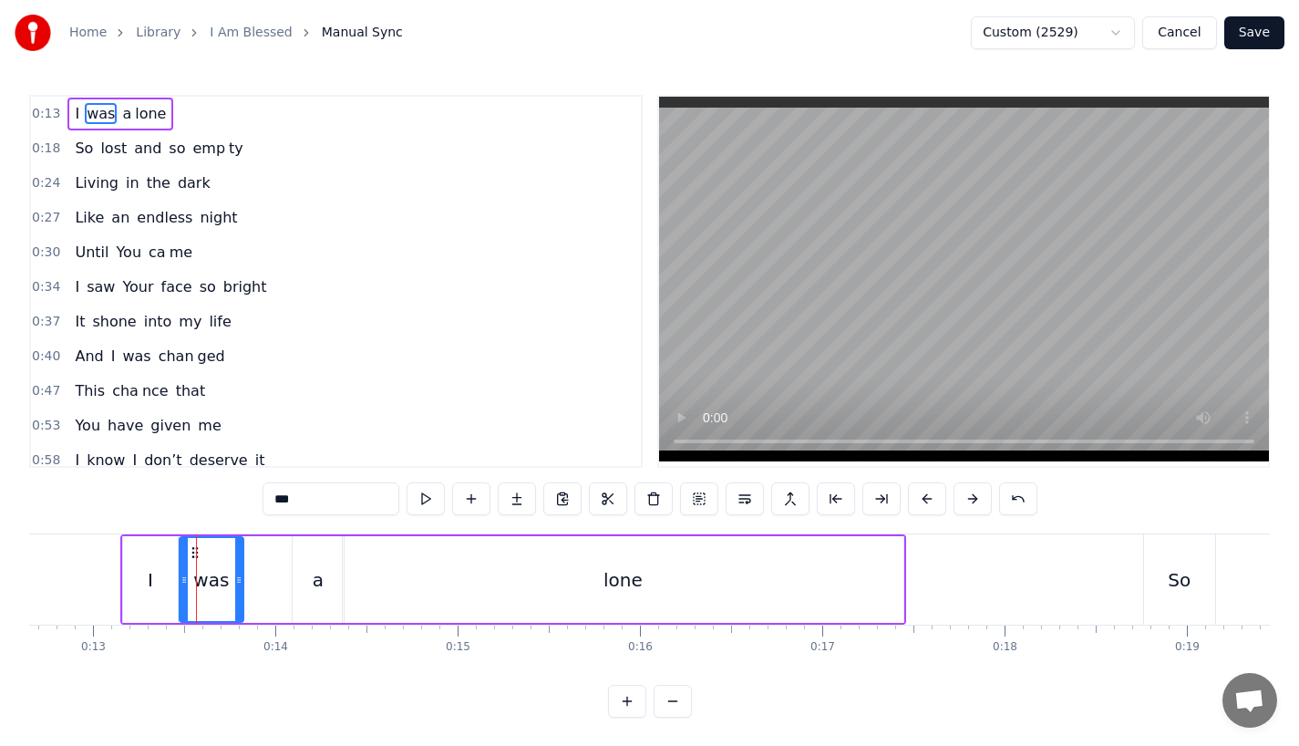
drag, startPoint x: 198, startPoint y: 592, endPoint x: 182, endPoint y: 592, distance: 15.5
click at [182, 592] on div at bounding box center [184, 579] width 7 height 83
click at [144, 568] on div "I" at bounding box center [150, 579] width 55 height 87
type input "*"
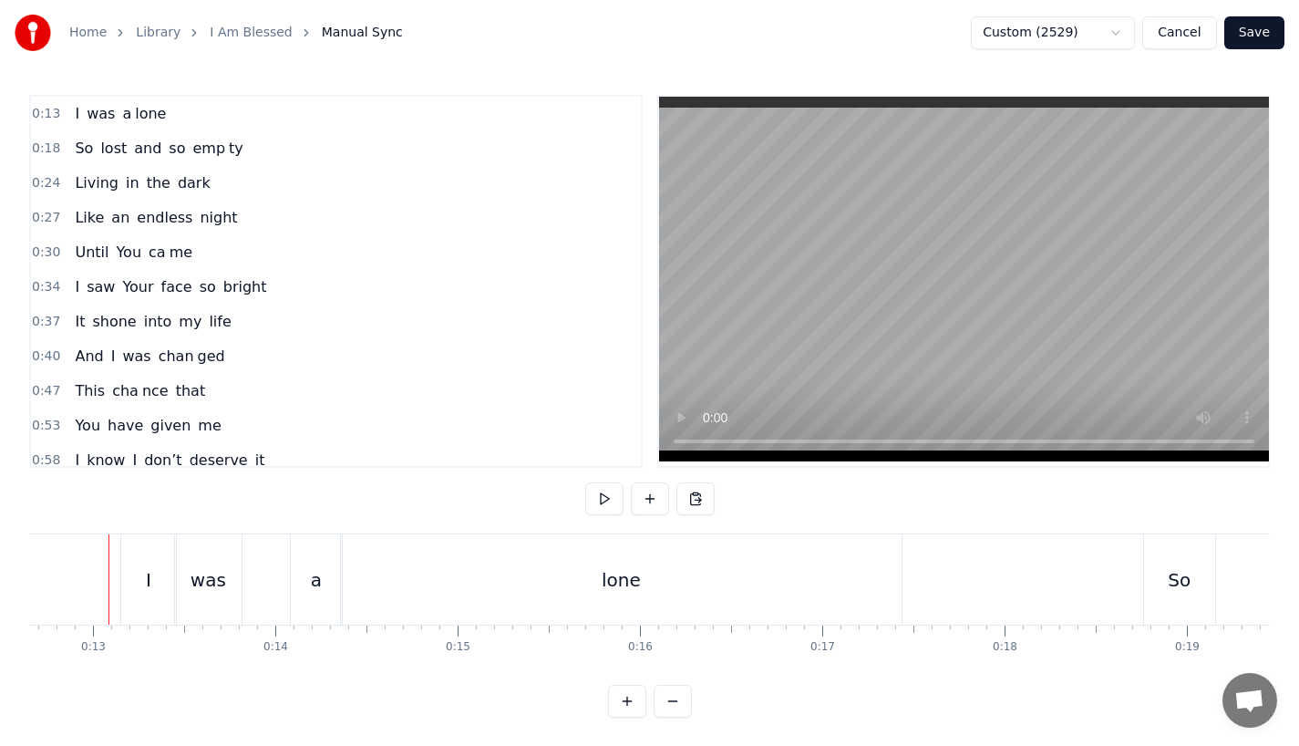
scroll to position [0, 2295]
click at [240, 579] on div "was" at bounding box center [220, 579] width 67 height 90
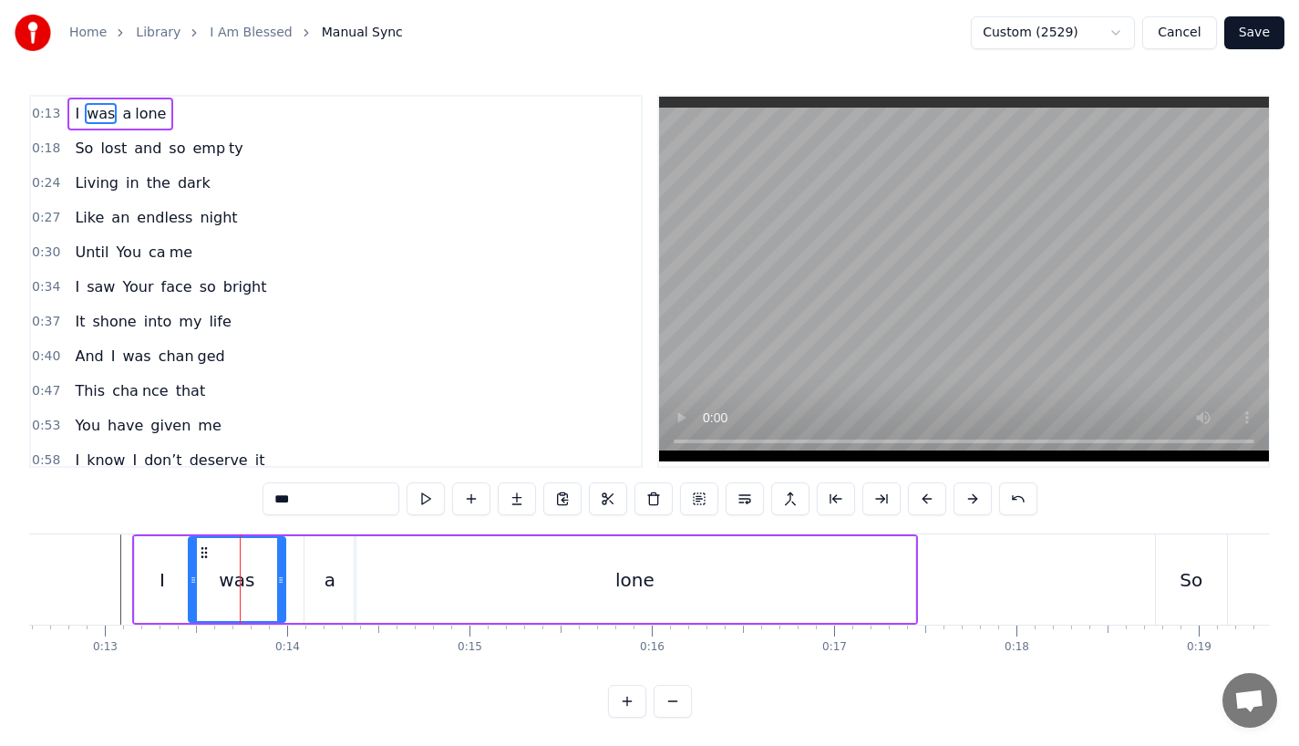
drag, startPoint x: 252, startPoint y: 581, endPoint x: 285, endPoint y: 584, distance: 33.9
click at [284, 584] on icon at bounding box center [280, 580] width 7 height 15
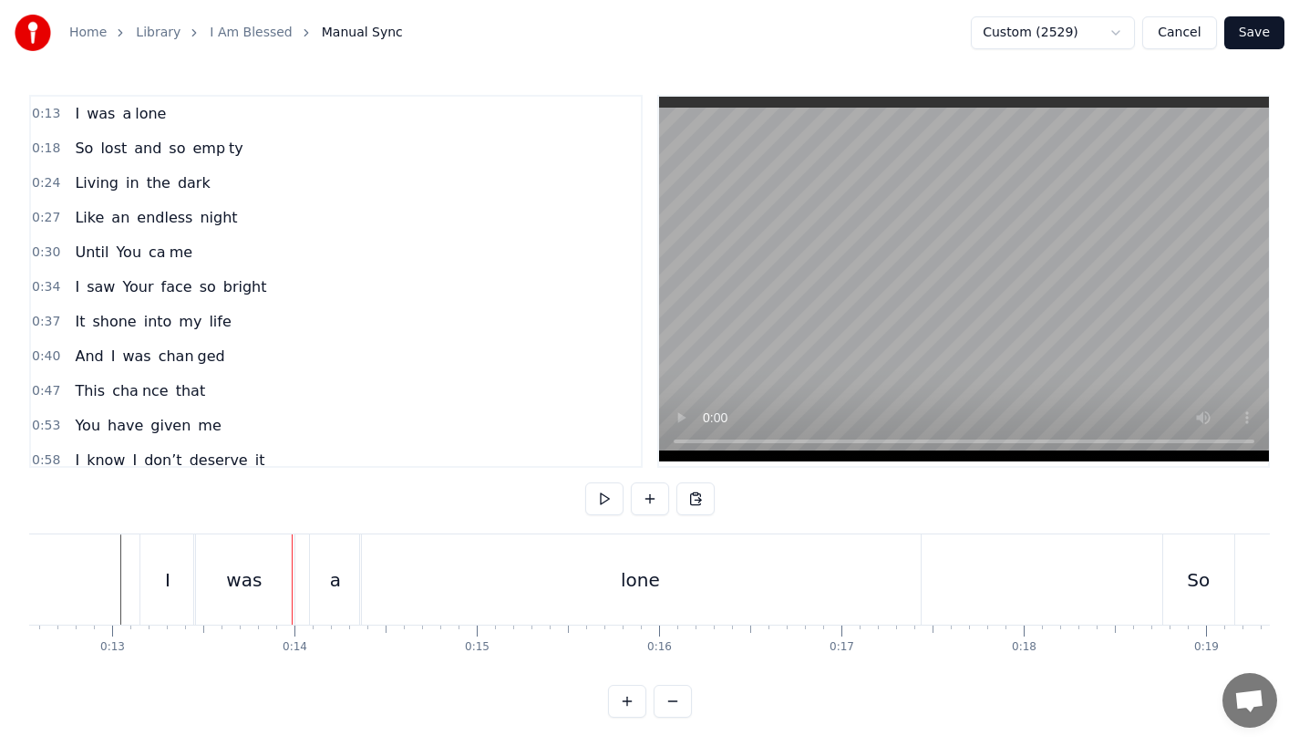
click at [356, 588] on div "a" at bounding box center [340, 579] width 51 height 90
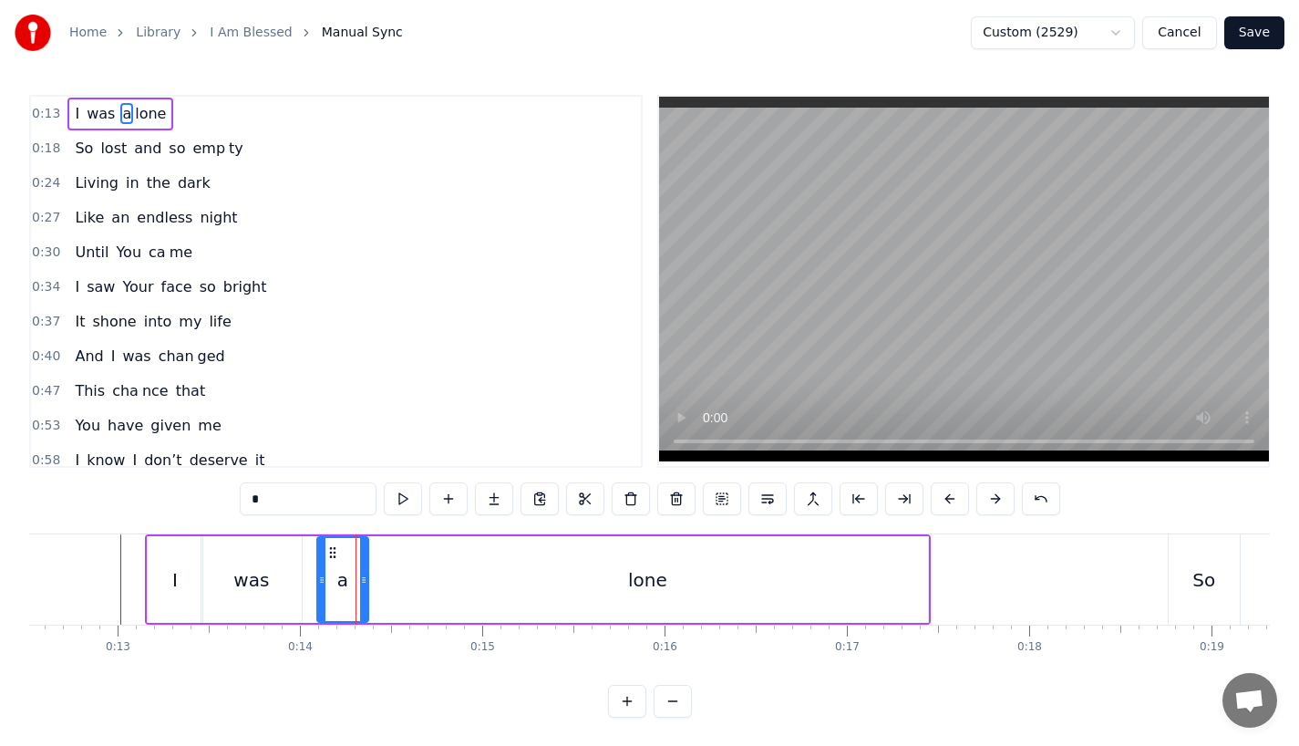
click at [271, 493] on input "*" at bounding box center [308, 498] width 137 height 33
click at [401, 594] on div "lone" at bounding box center [647, 579] width 561 height 87
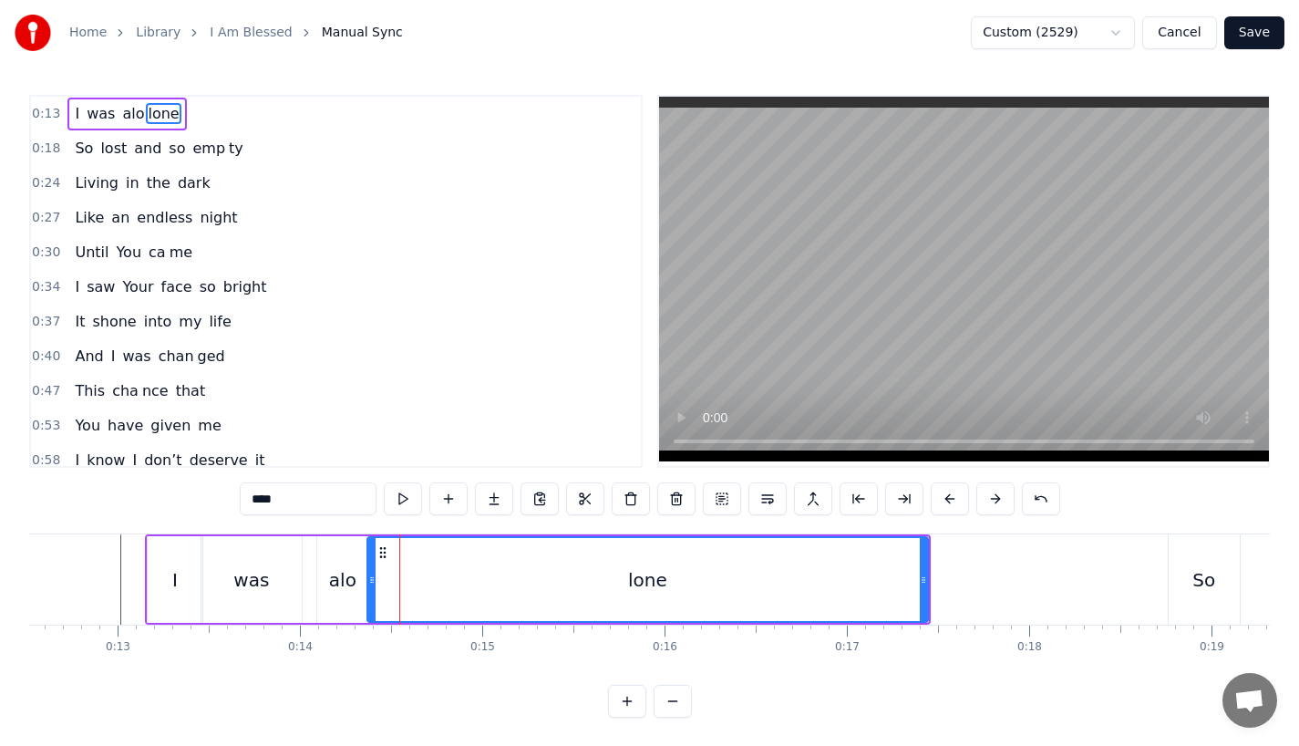
click at [263, 499] on input "****" at bounding box center [308, 498] width 137 height 33
click at [268, 573] on div "was" at bounding box center [251, 579] width 100 height 87
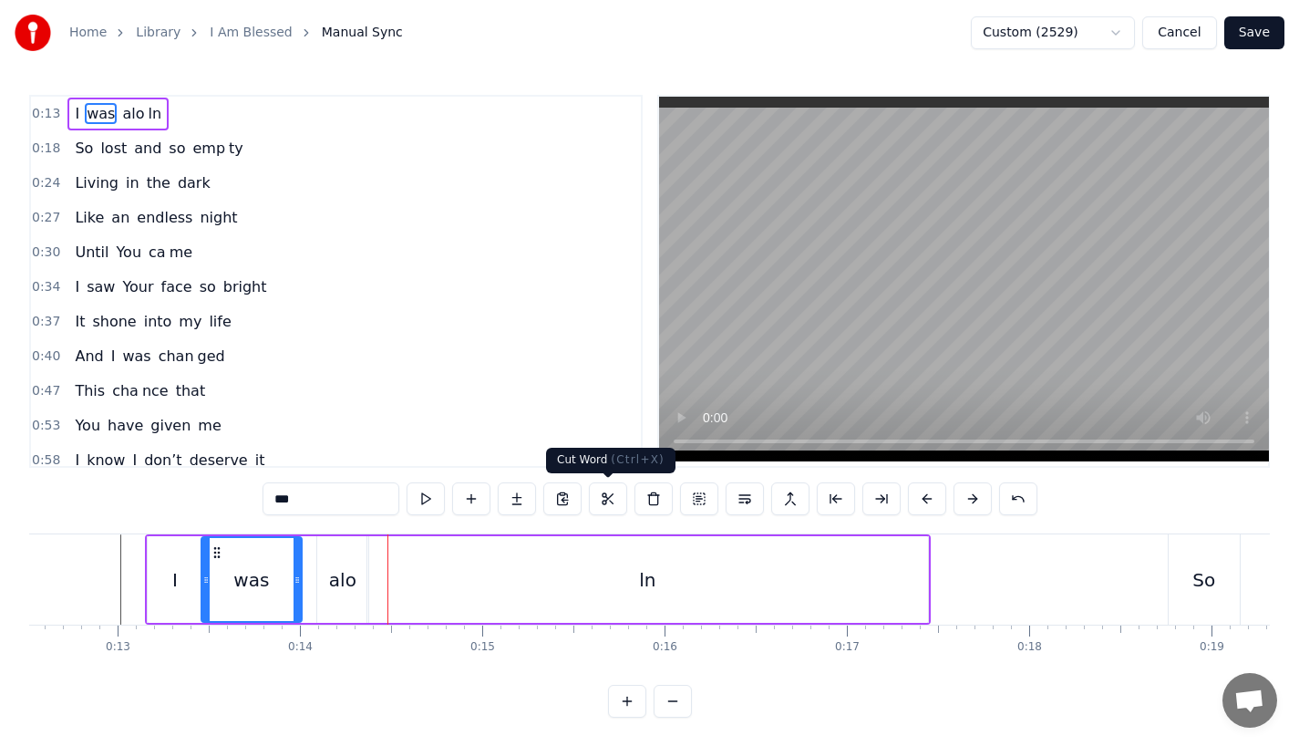
click at [631, 546] on div "ln" at bounding box center [647, 579] width 561 height 87
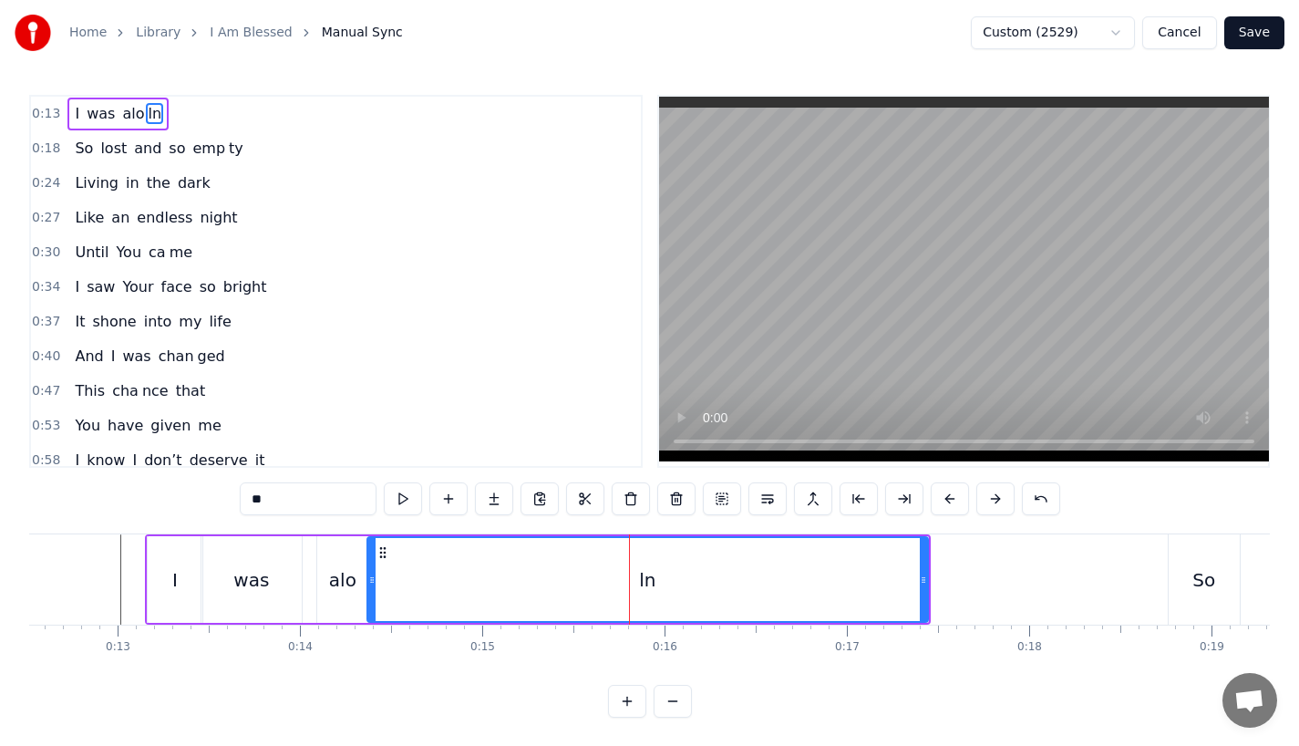
drag, startPoint x: 251, startPoint y: 496, endPoint x: 188, endPoint y: 496, distance: 62.9
click at [188, 496] on div "0:13 I was alo ln 0:18 So lost and so emp ty 0:24 Living in the dark 0:27 Like …" at bounding box center [649, 406] width 1241 height 623
click at [345, 596] on div "alo" at bounding box center [342, 579] width 51 height 87
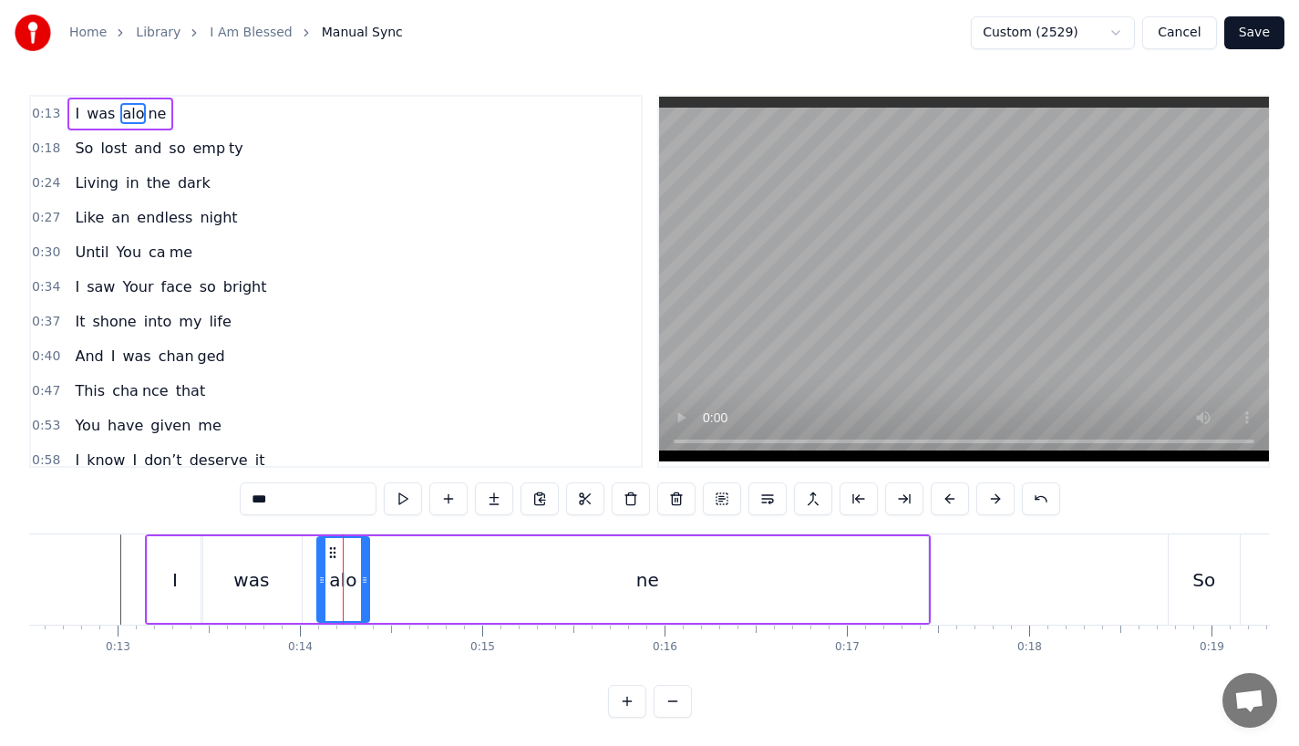
click at [368, 594] on div at bounding box center [364, 579] width 7 height 83
click at [426, 593] on div "ne" at bounding box center [647, 579] width 561 height 87
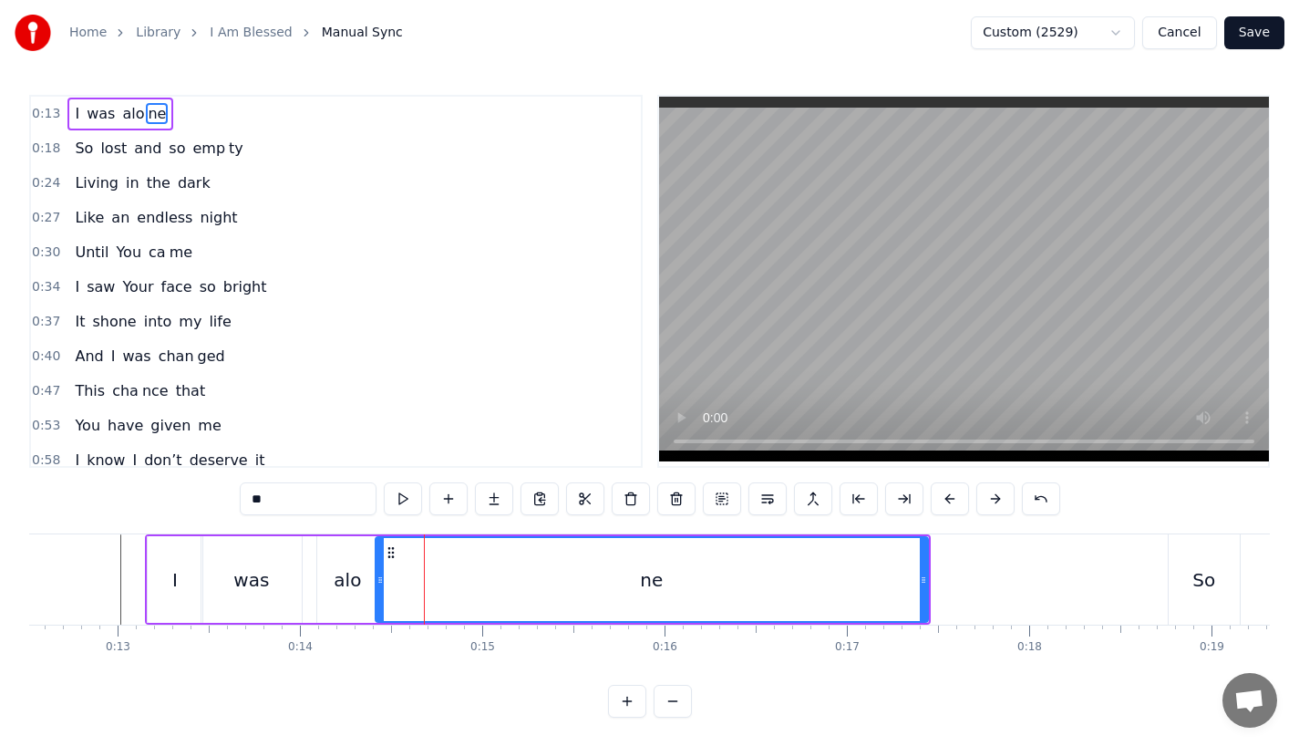
click at [380, 596] on div at bounding box center [380, 579] width 7 height 83
click at [232, 584] on div "was" at bounding box center [251, 579] width 100 height 87
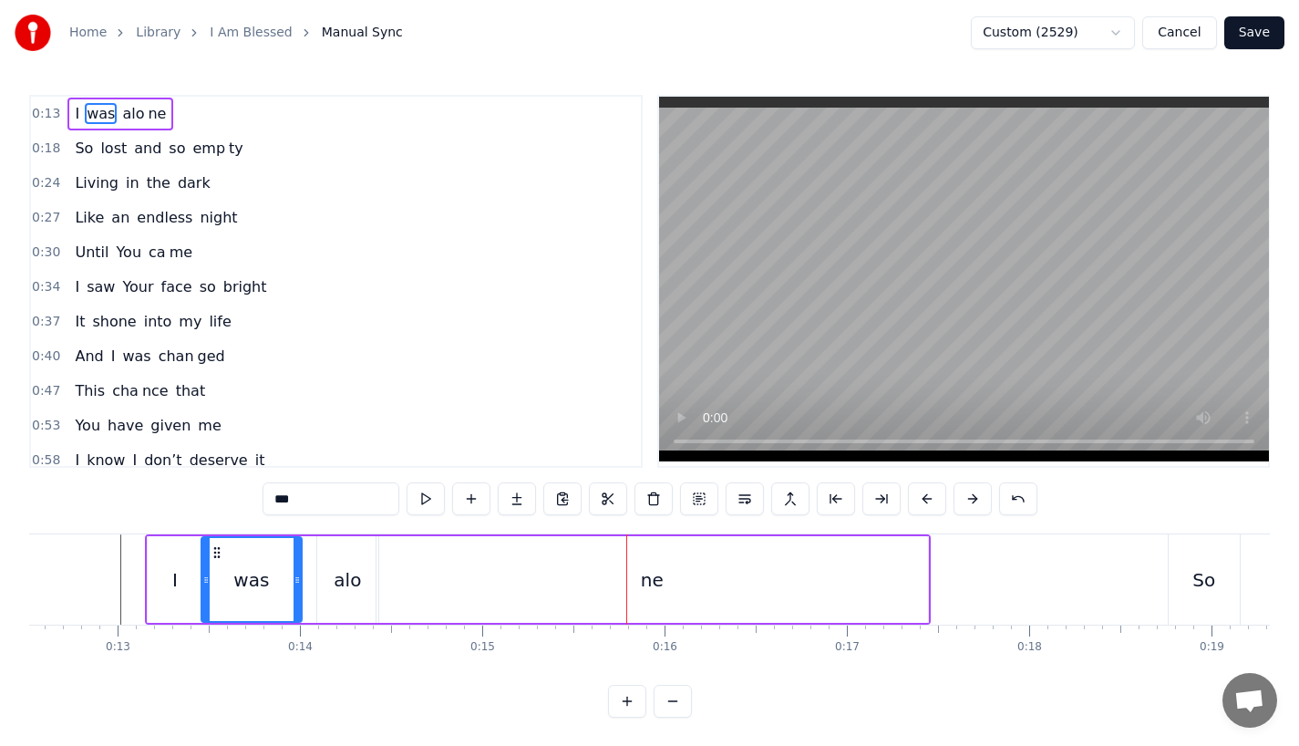
click at [339, 594] on div "alo" at bounding box center [347, 579] width 61 height 87
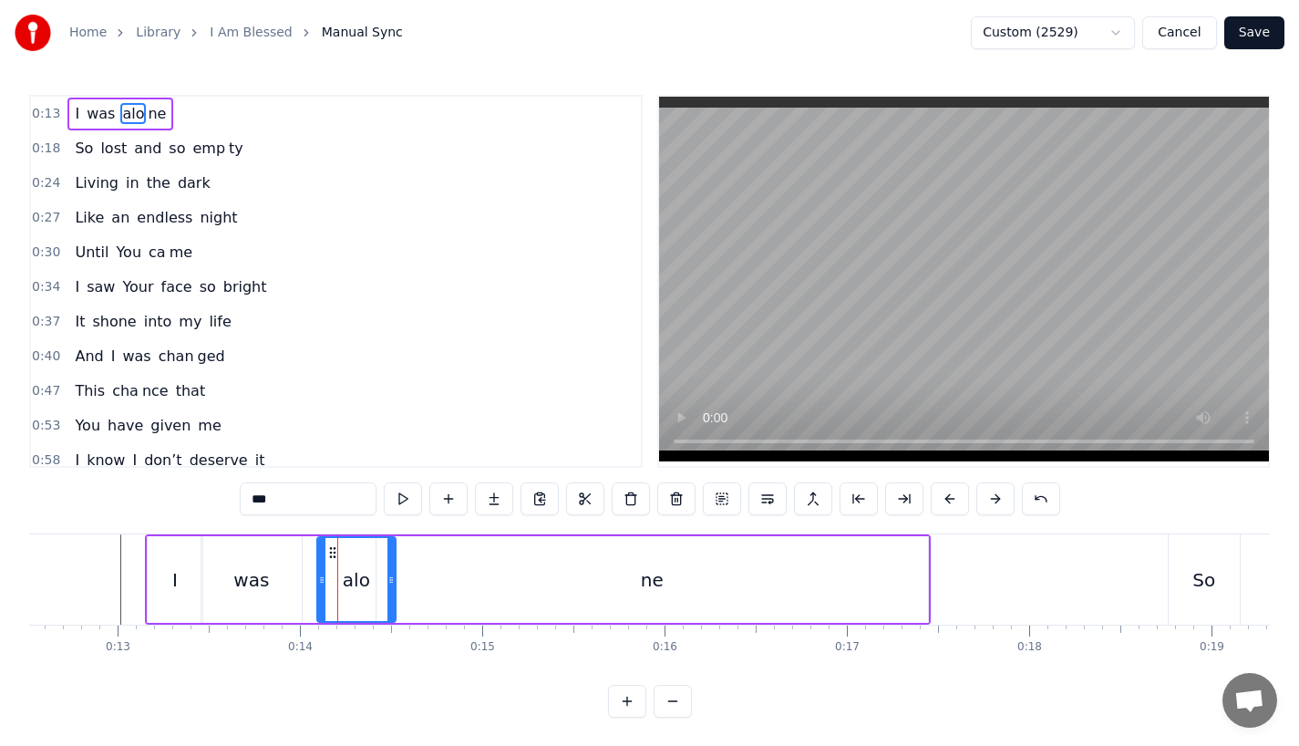
drag, startPoint x: 372, startPoint y: 577, endPoint x: 398, endPoint y: 581, distance: 25.8
click at [395, 581] on icon at bounding box center [390, 580] width 7 height 15
click at [449, 582] on div "ne" at bounding box center [653, 579] width 552 height 87
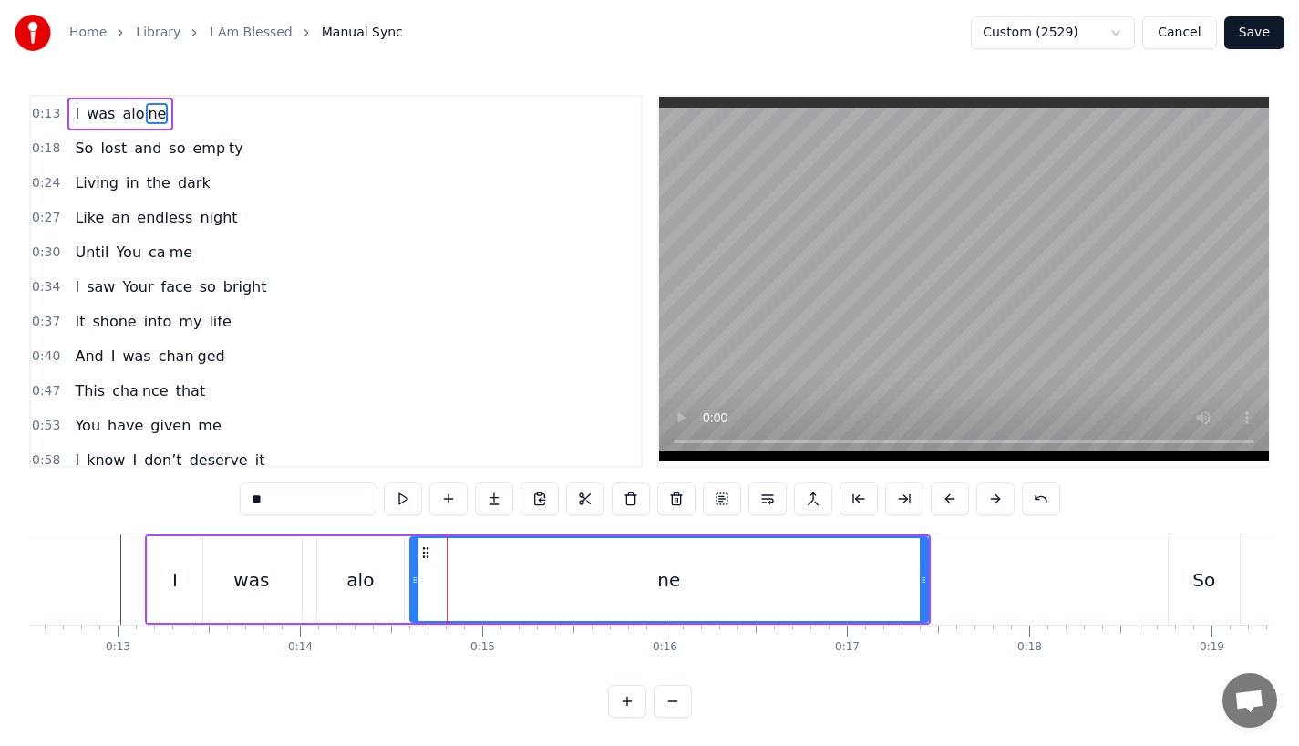
drag, startPoint x: 380, startPoint y: 582, endPoint x: 414, endPoint y: 582, distance: 33.7
click at [414, 582] on icon at bounding box center [414, 580] width 7 height 15
click at [147, 565] on div "I" at bounding box center [175, 579] width 57 height 87
type input "*"
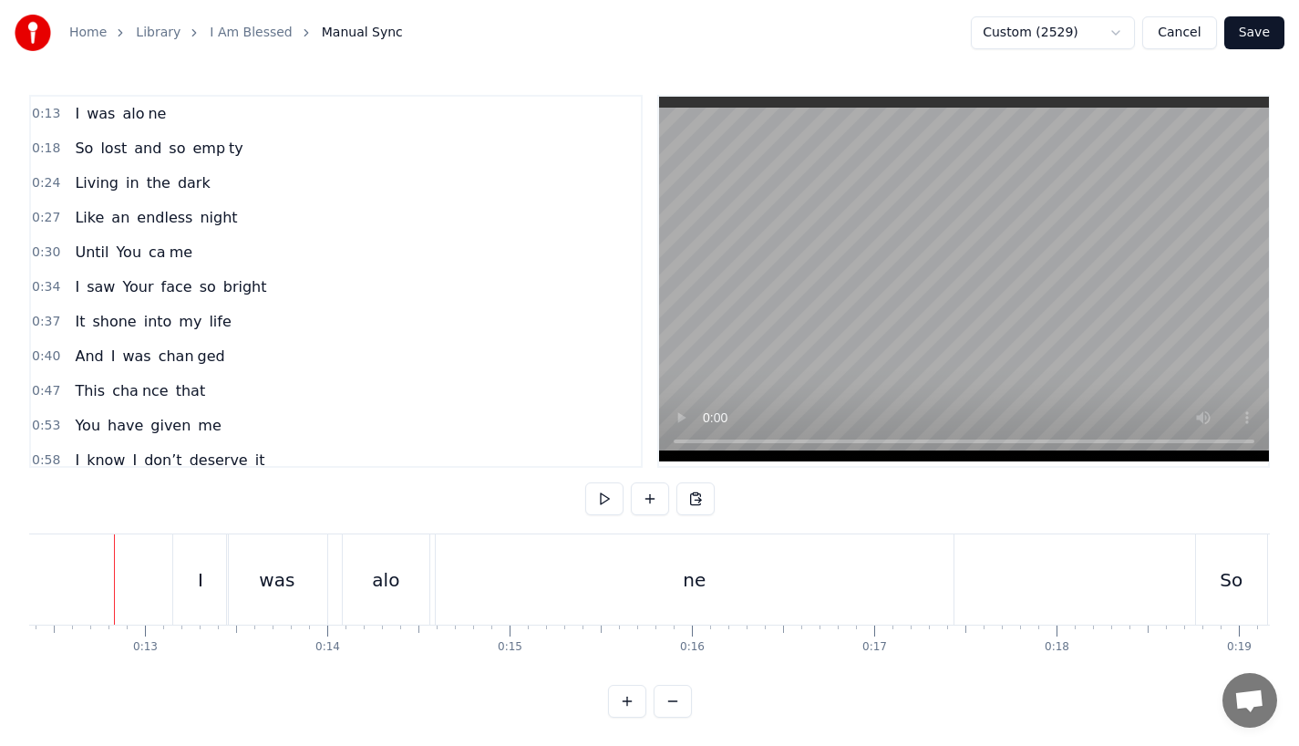
scroll to position [0, 2248]
click at [306, 595] on div "was" at bounding box center [300, 579] width 100 height 90
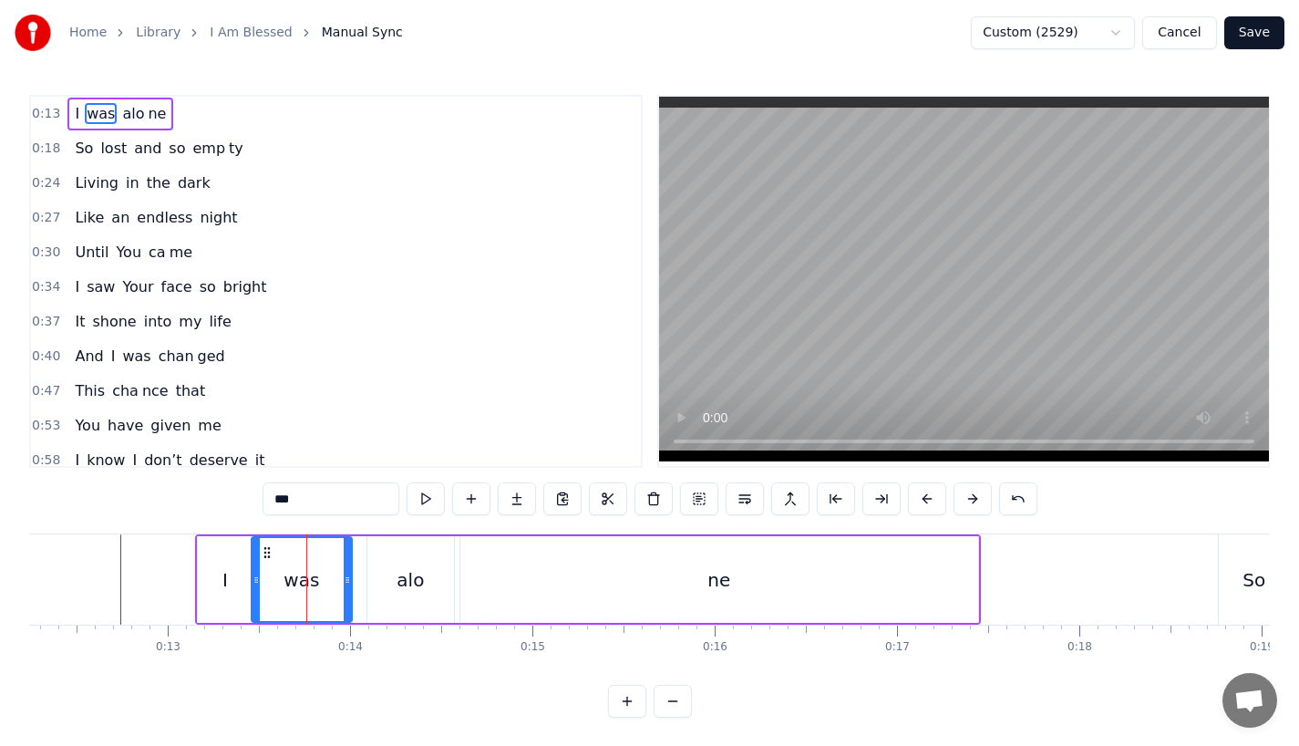
click at [246, 594] on div "I" at bounding box center [225, 579] width 55 height 87
type input "*"
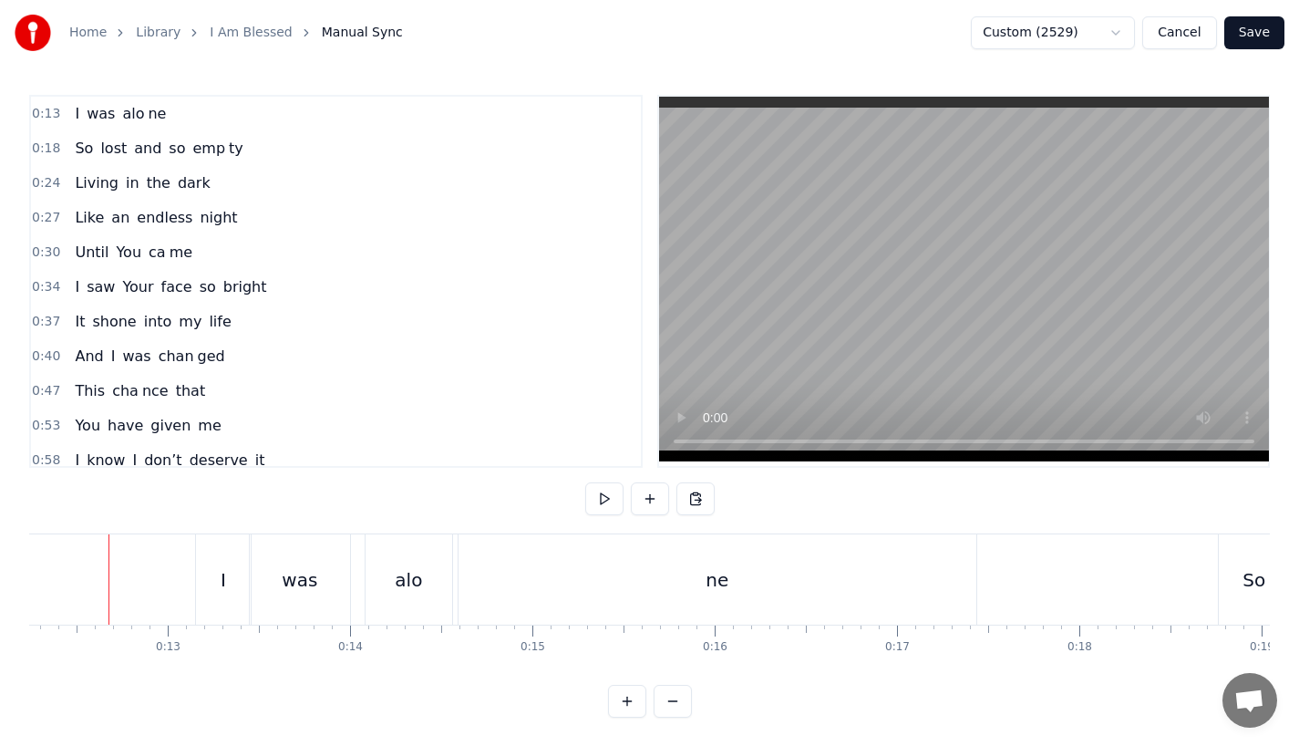
scroll to position [0, 2220]
click at [428, 587] on div "alo" at bounding box center [420, 579] width 27 height 27
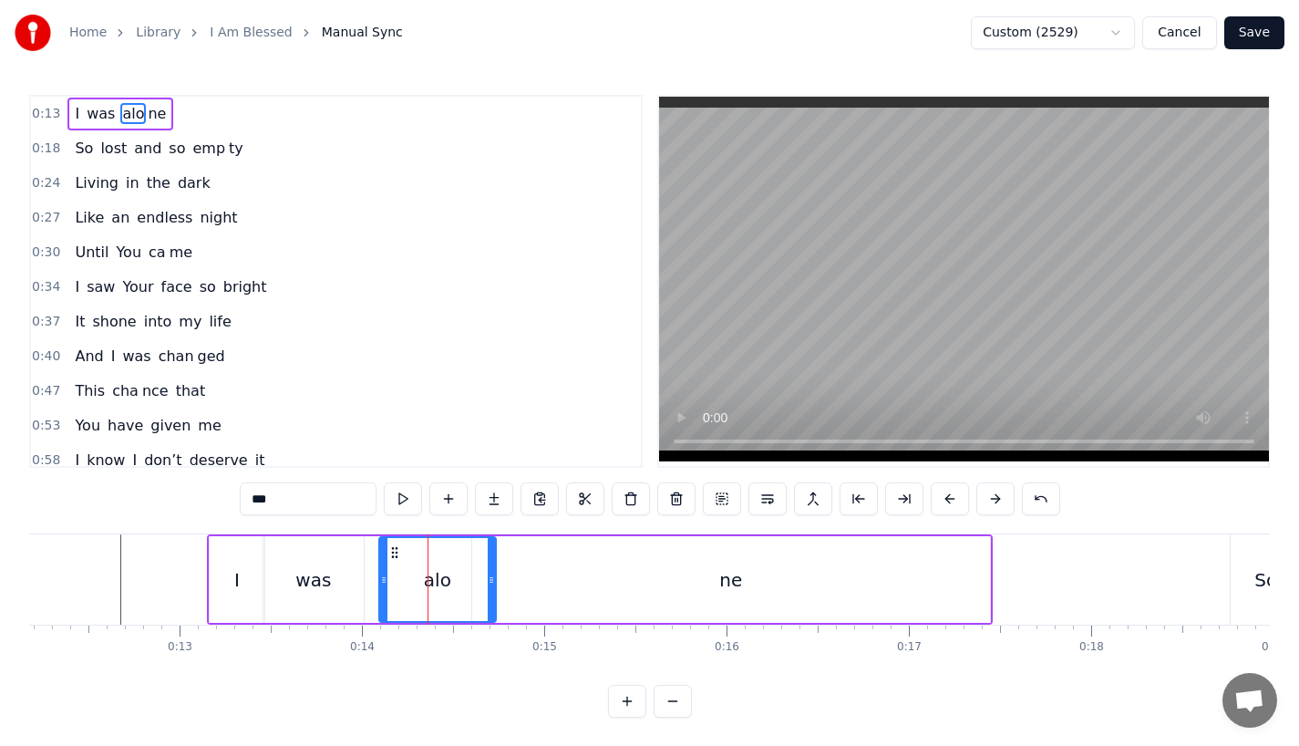
drag, startPoint x: 461, startPoint y: 587, endPoint x: 503, endPoint y: 589, distance: 42.0
click at [495, 589] on div at bounding box center [491, 579] width 7 height 83
click at [529, 585] on div "ne" at bounding box center [731, 579] width 518 height 87
type input "**"
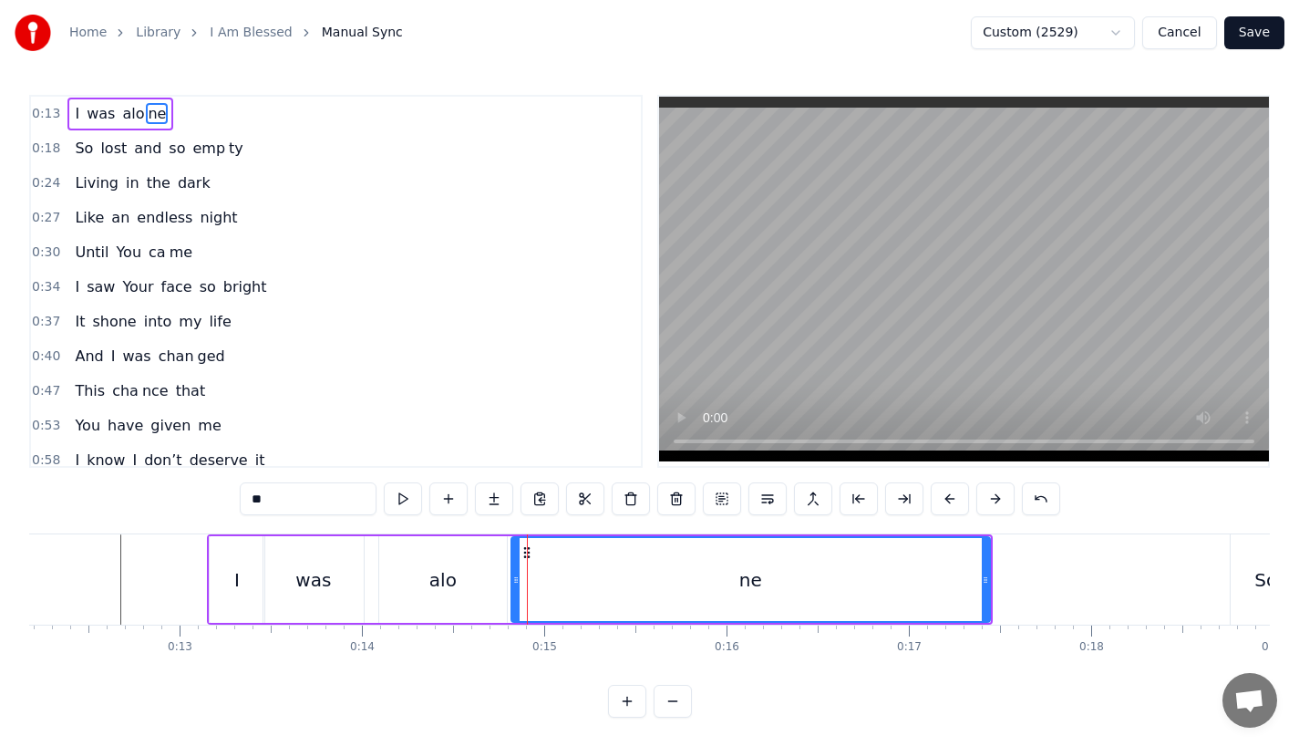
drag, startPoint x: 479, startPoint y: 585, endPoint x: 518, endPoint y: 585, distance: 39.2
click at [518, 585] on icon at bounding box center [515, 580] width 7 height 15
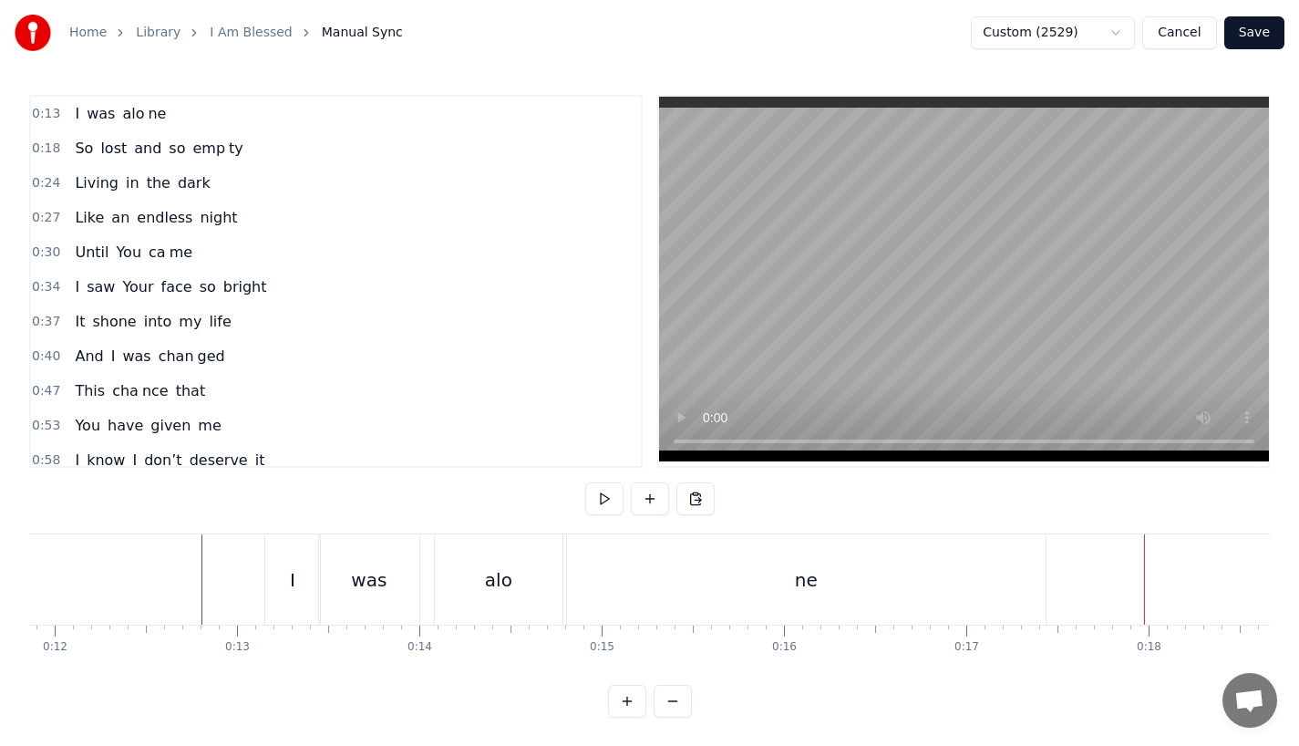
scroll to position [0, 2120]
click at [436, 579] on div "was" at bounding box center [412, 579] width 100 height 90
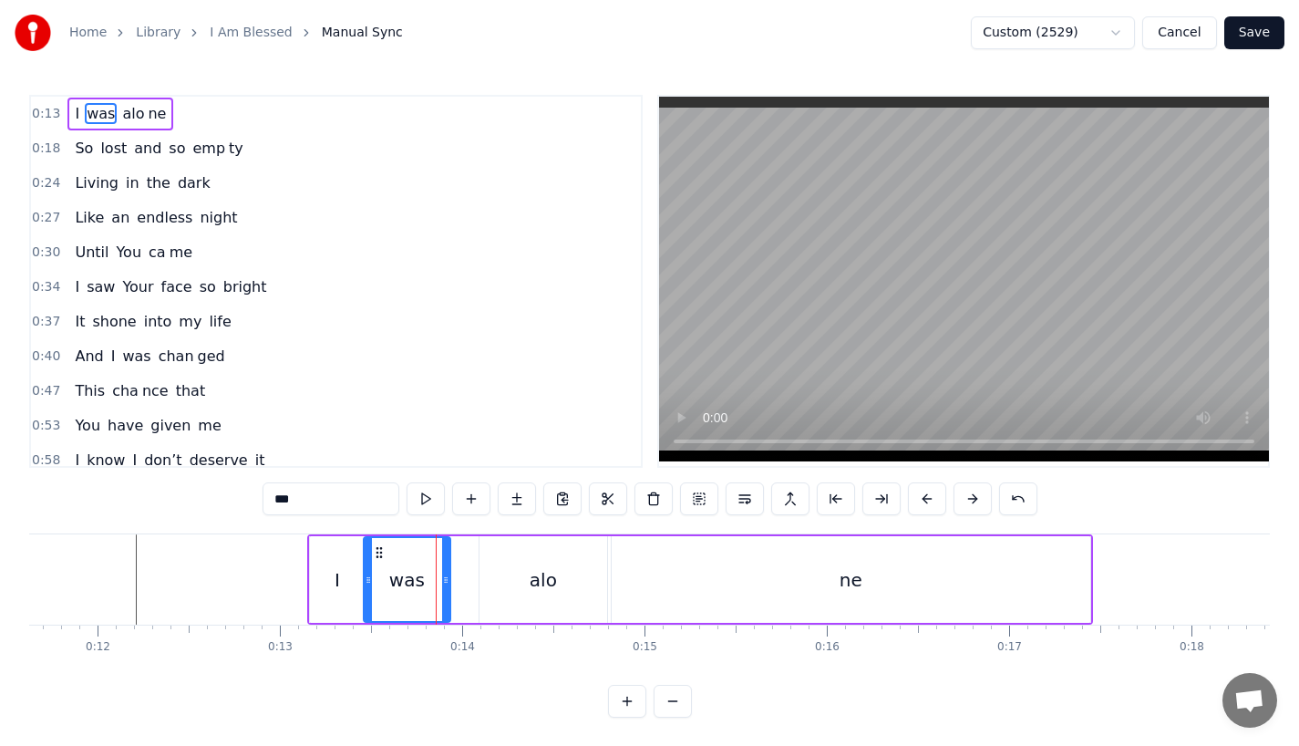
drag, startPoint x: 457, startPoint y: 582, endPoint x: 439, endPoint y: 585, distance: 17.7
click at [442, 585] on icon at bounding box center [445, 580] width 7 height 15
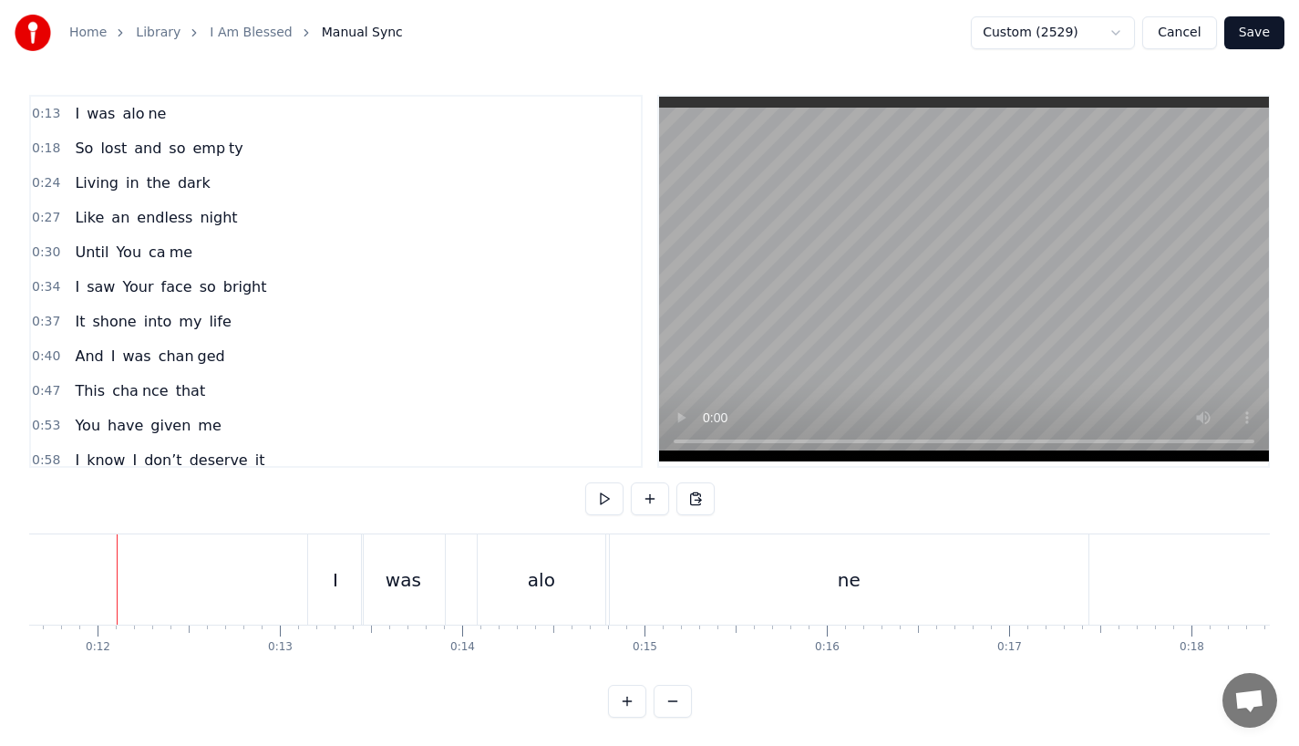
scroll to position [0, 2116]
click at [558, 584] on div "alo" at bounding box center [545, 579] width 128 height 90
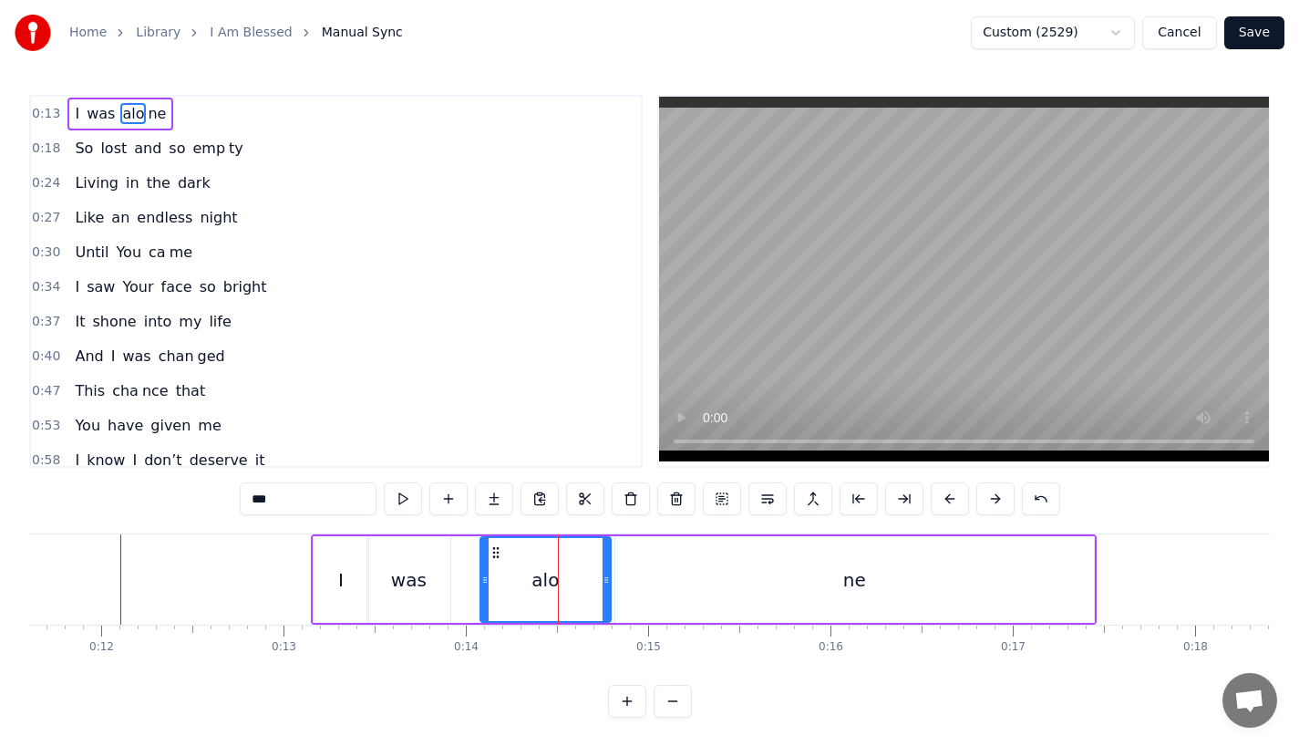
drag, startPoint x: 486, startPoint y: 594, endPoint x: 469, endPoint y: 594, distance: 17.3
click at [481, 594] on div at bounding box center [484, 579] width 7 height 83
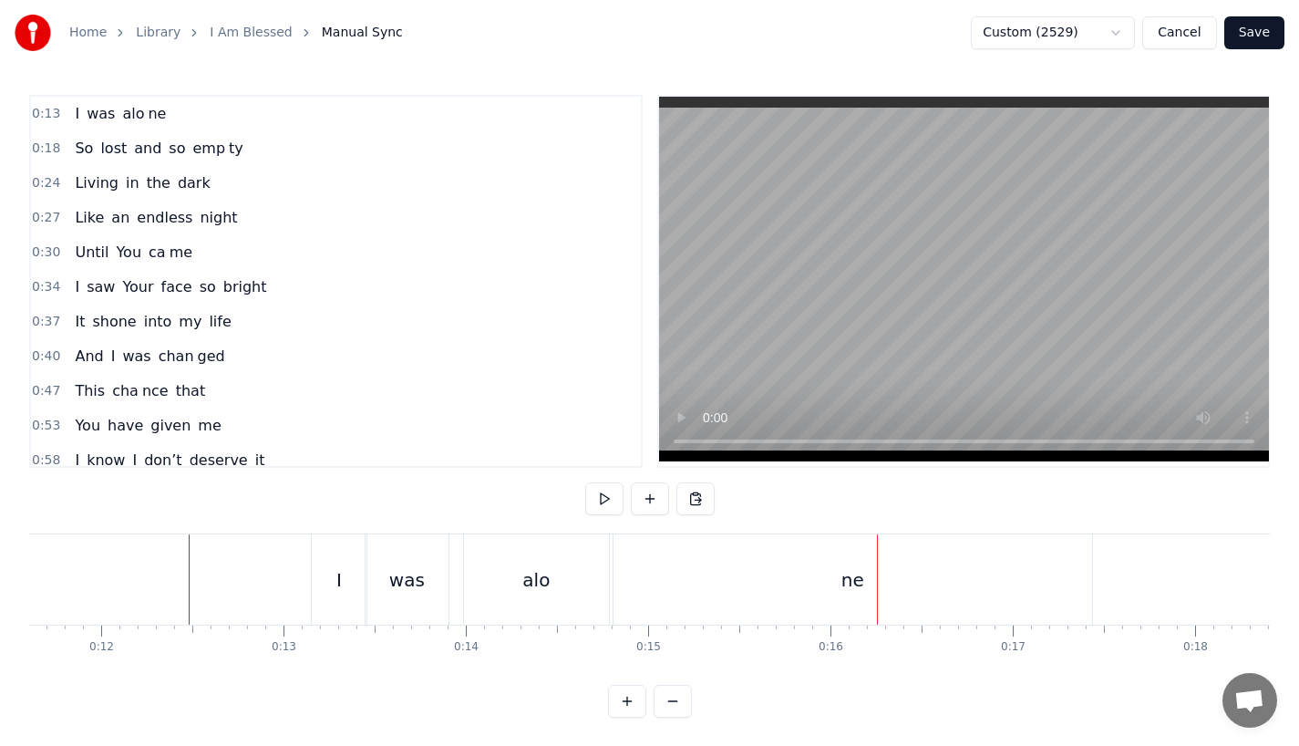
click at [323, 597] on div "I" at bounding box center [339, 579] width 55 height 90
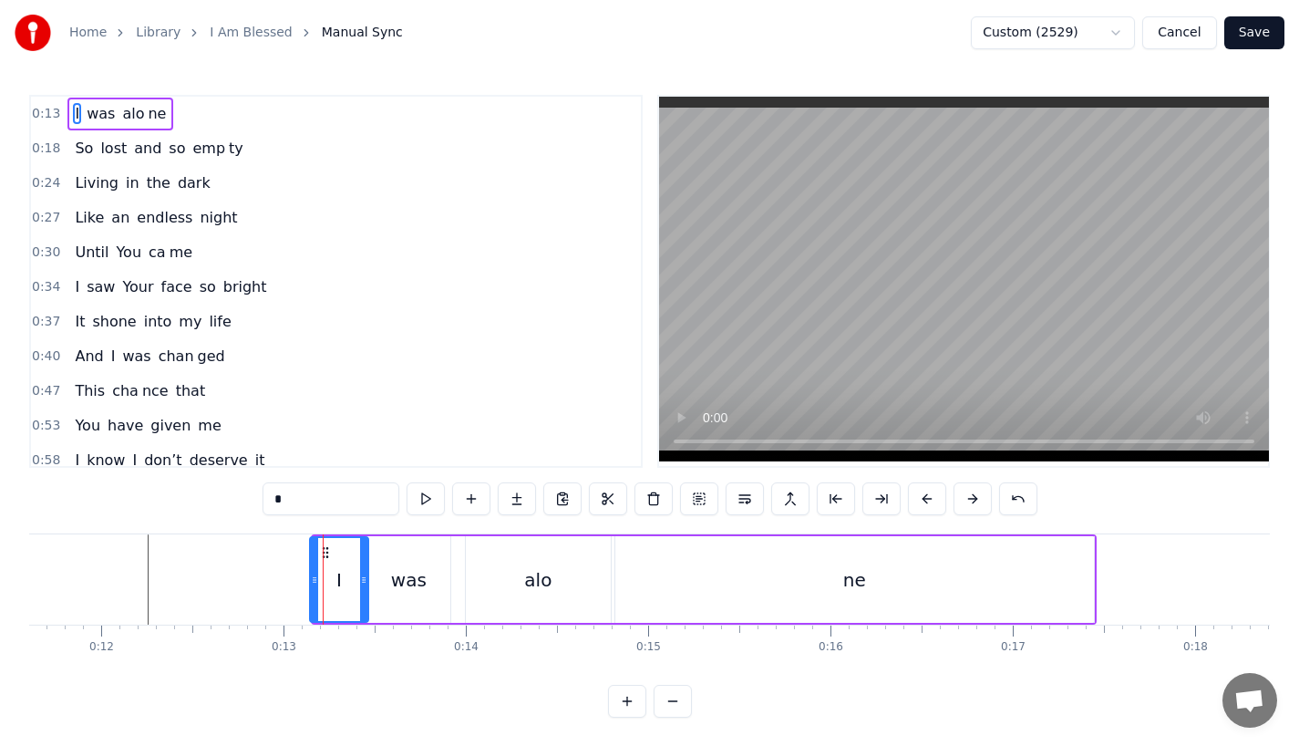
click at [311, 587] on div at bounding box center [314, 579] width 7 height 83
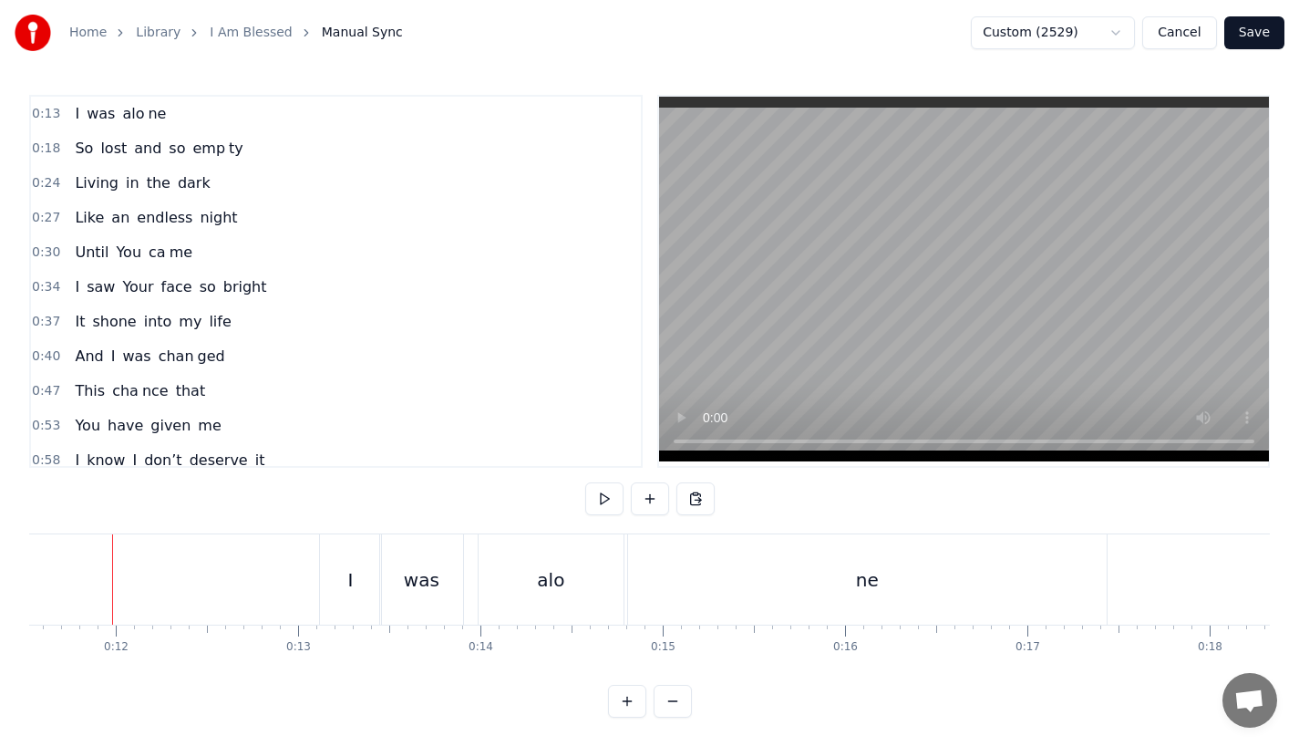
scroll to position [0, 2093]
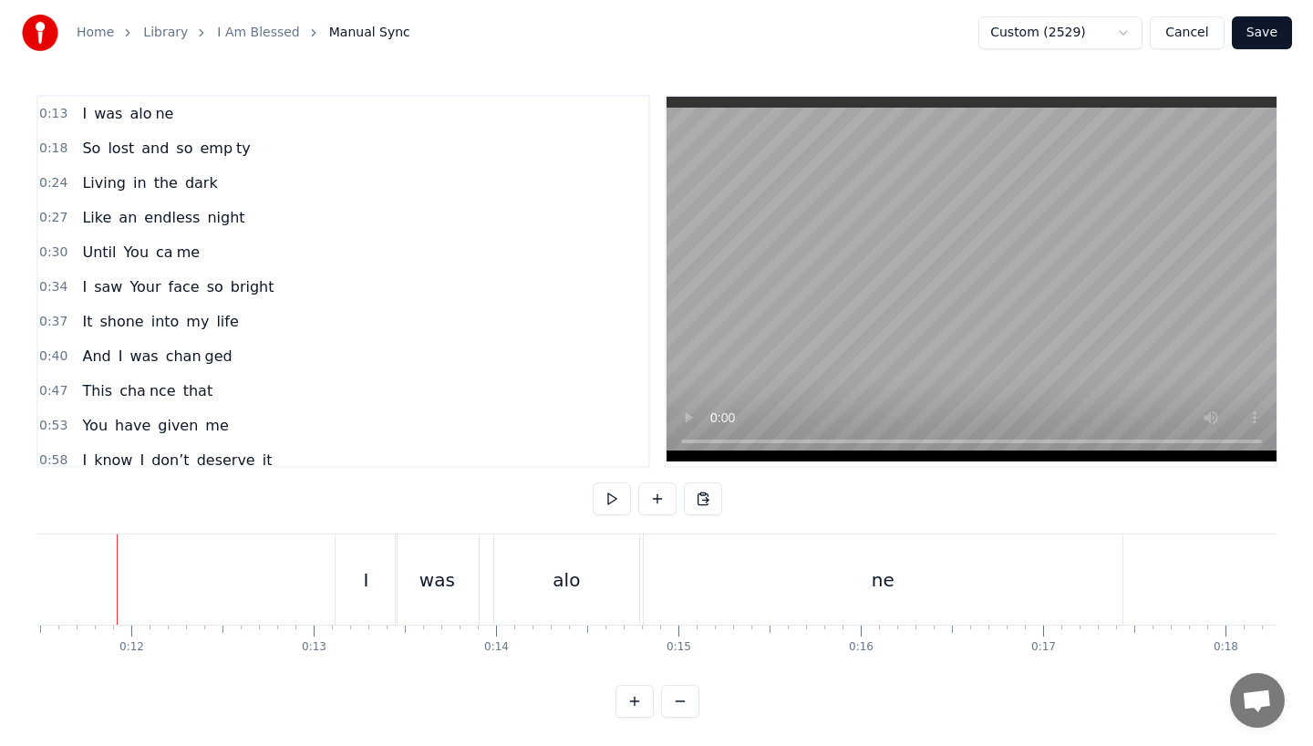
scroll to position [0, 2082]
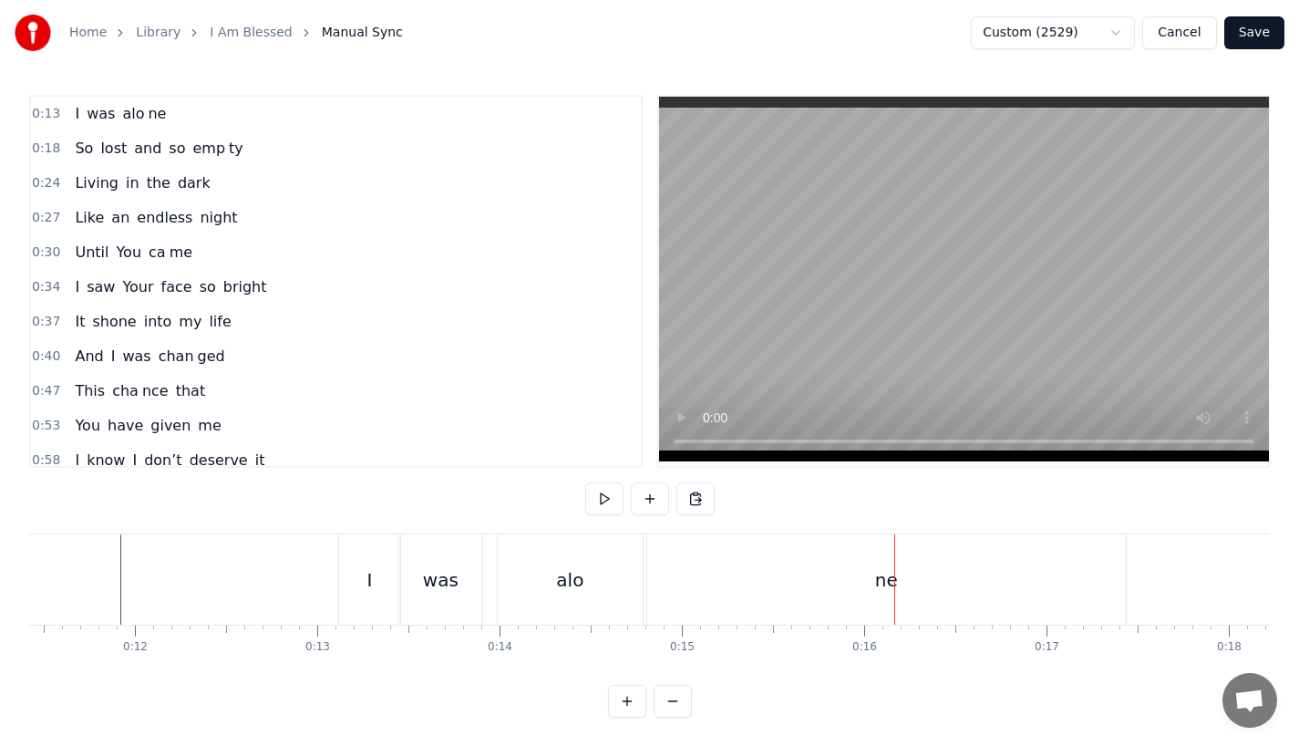
click at [1247, 32] on button "Save" at bounding box center [1254, 32] width 60 height 33
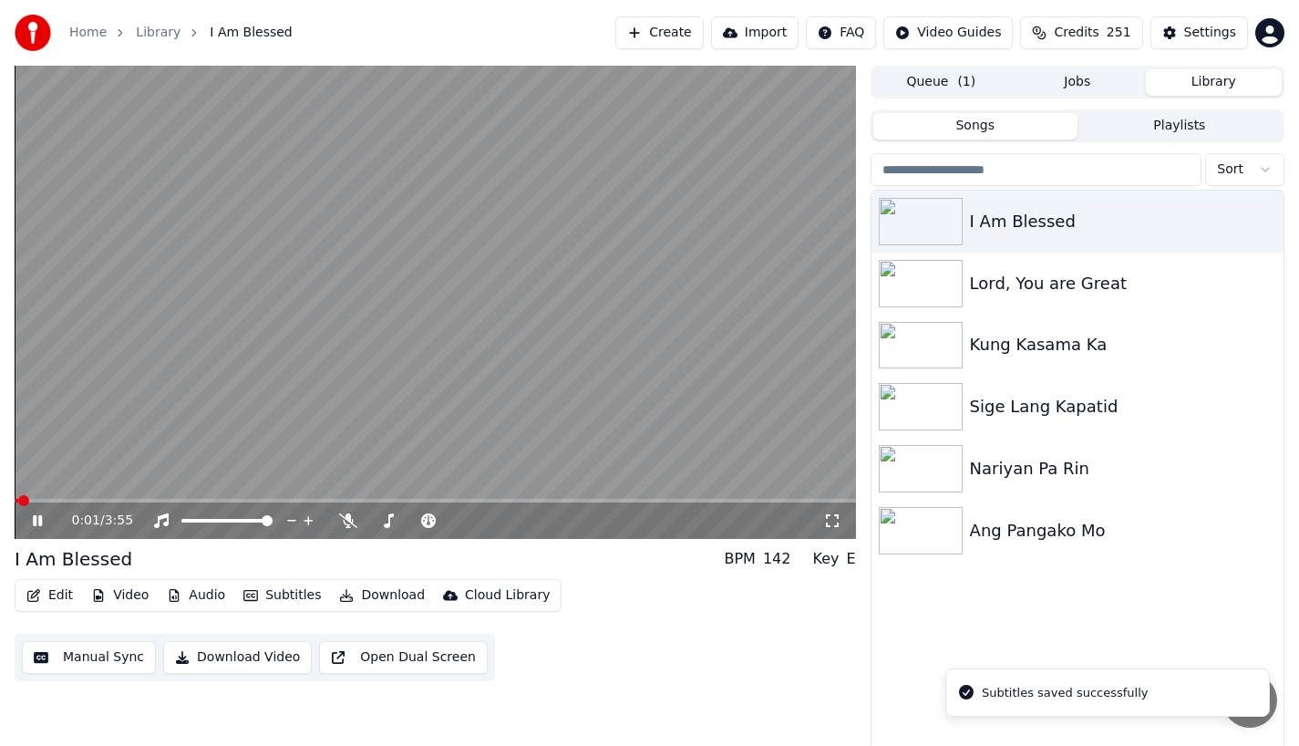
click at [32, 524] on icon at bounding box center [50, 520] width 43 height 15
click at [218, 666] on button "Download Video" at bounding box center [237, 657] width 149 height 33
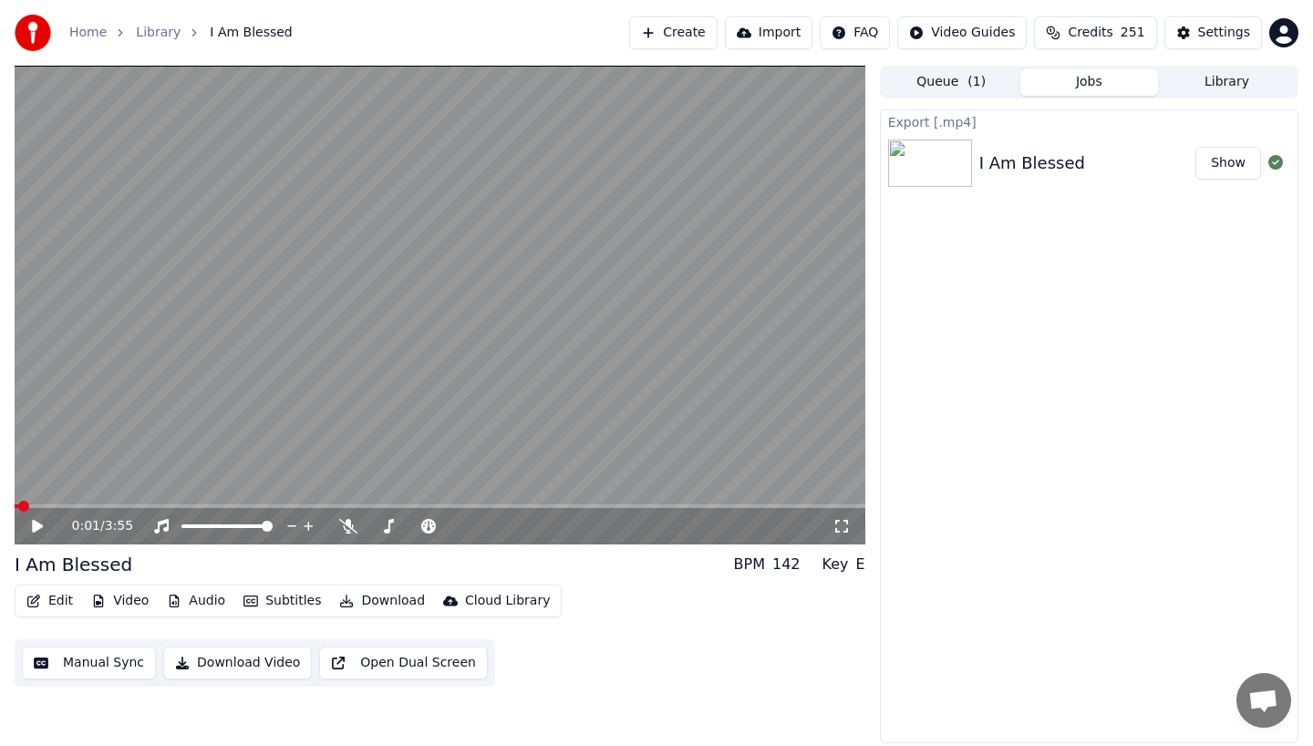
click at [1232, 181] on div "I Am Blessed Show" at bounding box center [1089, 163] width 417 height 62
click at [1218, 165] on button "Show" at bounding box center [1228, 163] width 66 height 33
